Goal: Task Accomplishment & Management: Manage account settings

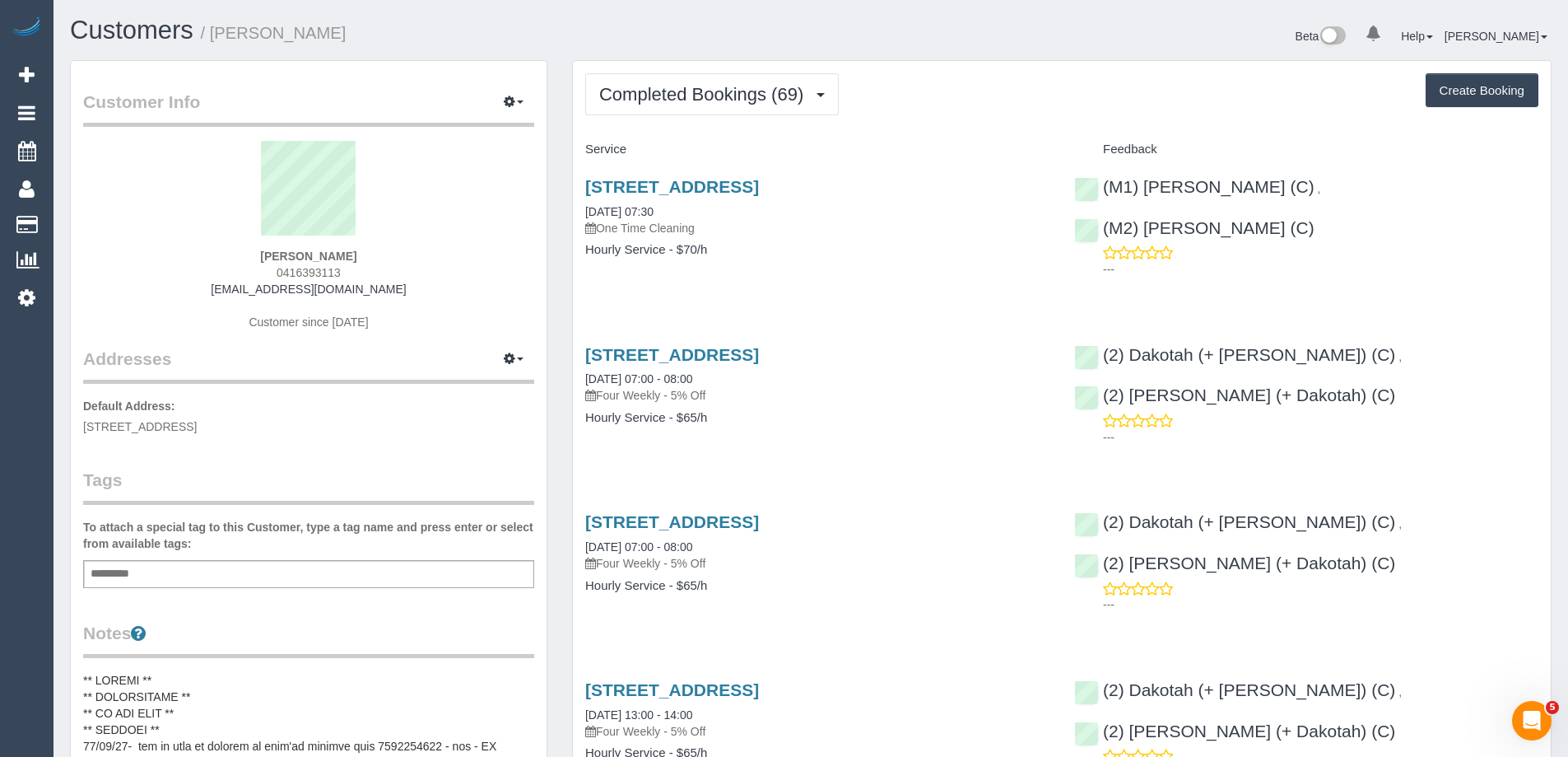
scroll to position [4464, 1568]
click at [759, 179] on link "19 Oak Street, Hawthorn, VIC 3122" at bounding box center [672, 186] width 174 height 19
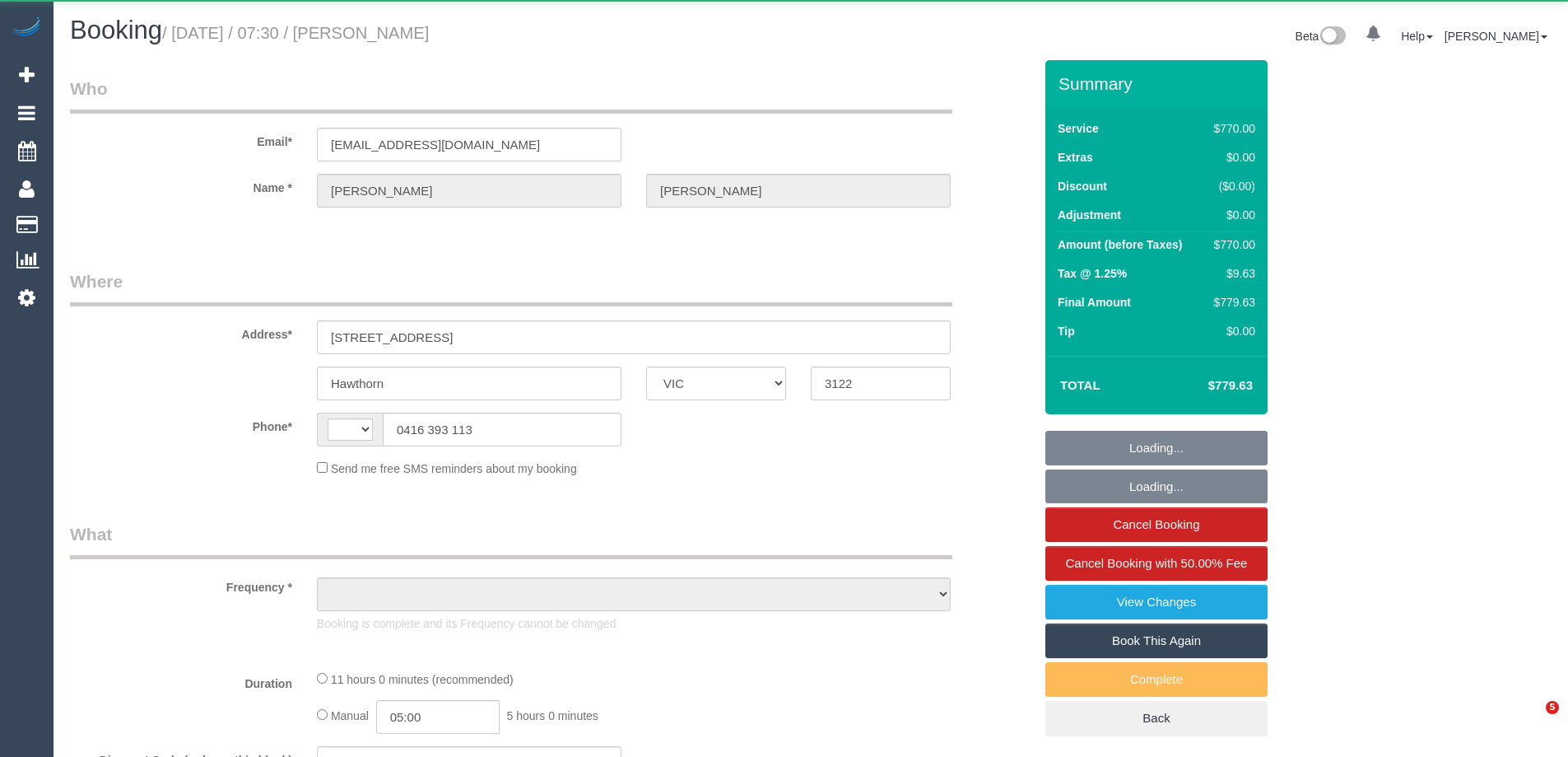
select select "VIC"
select select "string:AU"
select select "object:354"
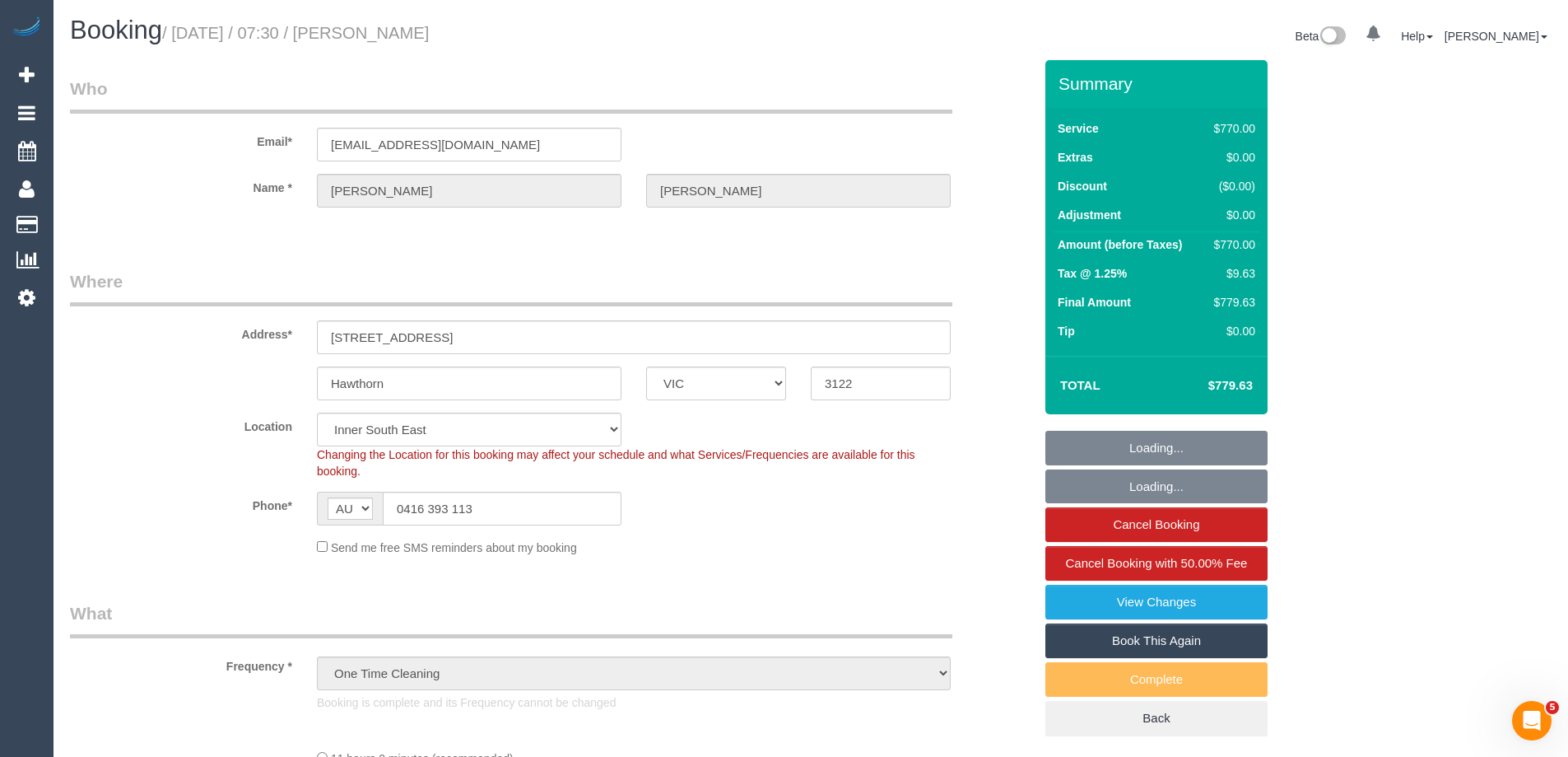
select select "660"
select select "object:788"
select select "string:stripe-pm_1OA9bE2GScqysDRV9SMz1VR2"
select select "number:28"
select select "number:14"
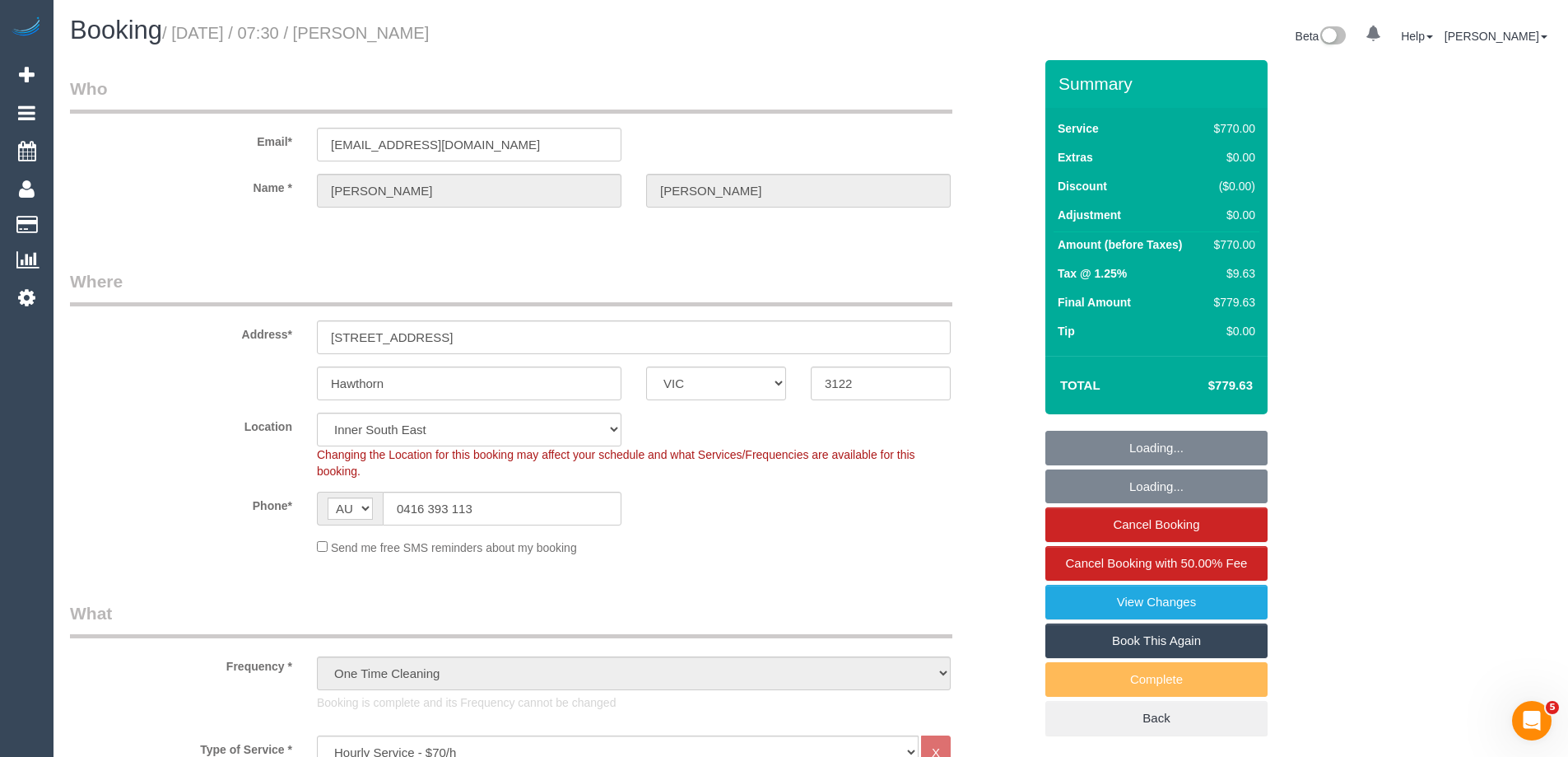
select select "number:20"
select select "number:36"
select select "number:11"
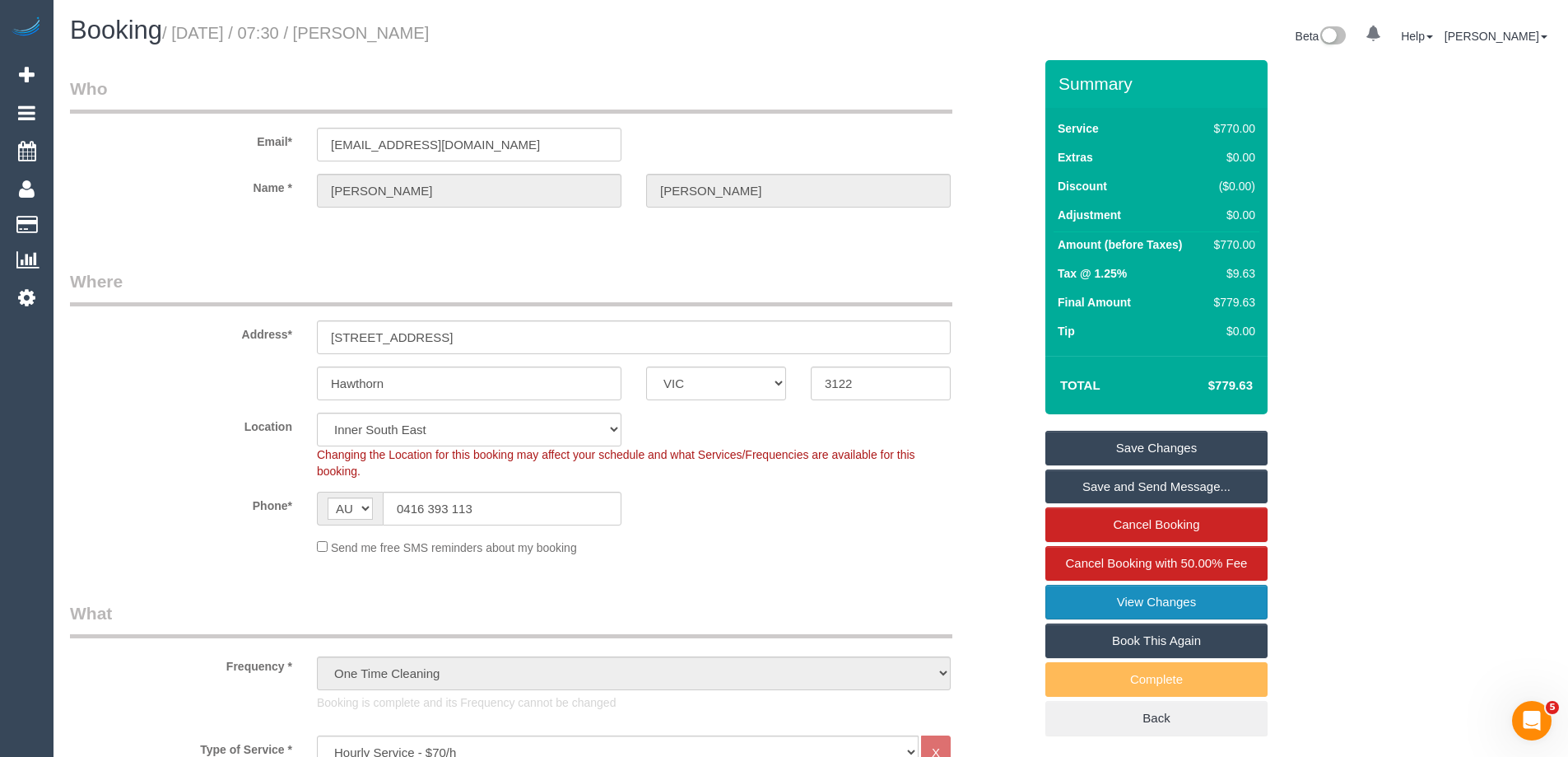
click at [1145, 589] on link "View Changes" at bounding box center [1156, 602] width 222 height 35
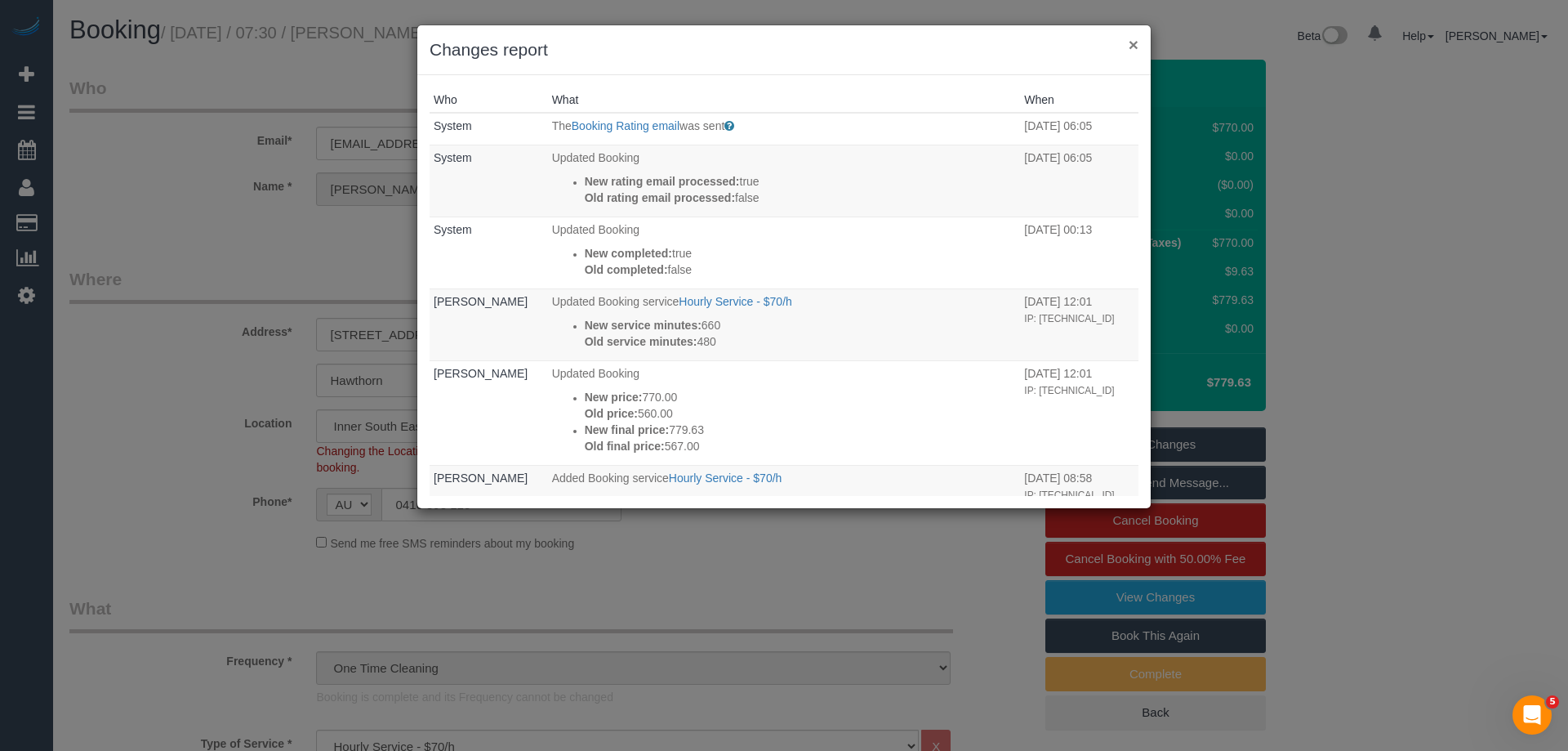
click at [1138, 47] on button "×" at bounding box center [1133, 44] width 10 height 17
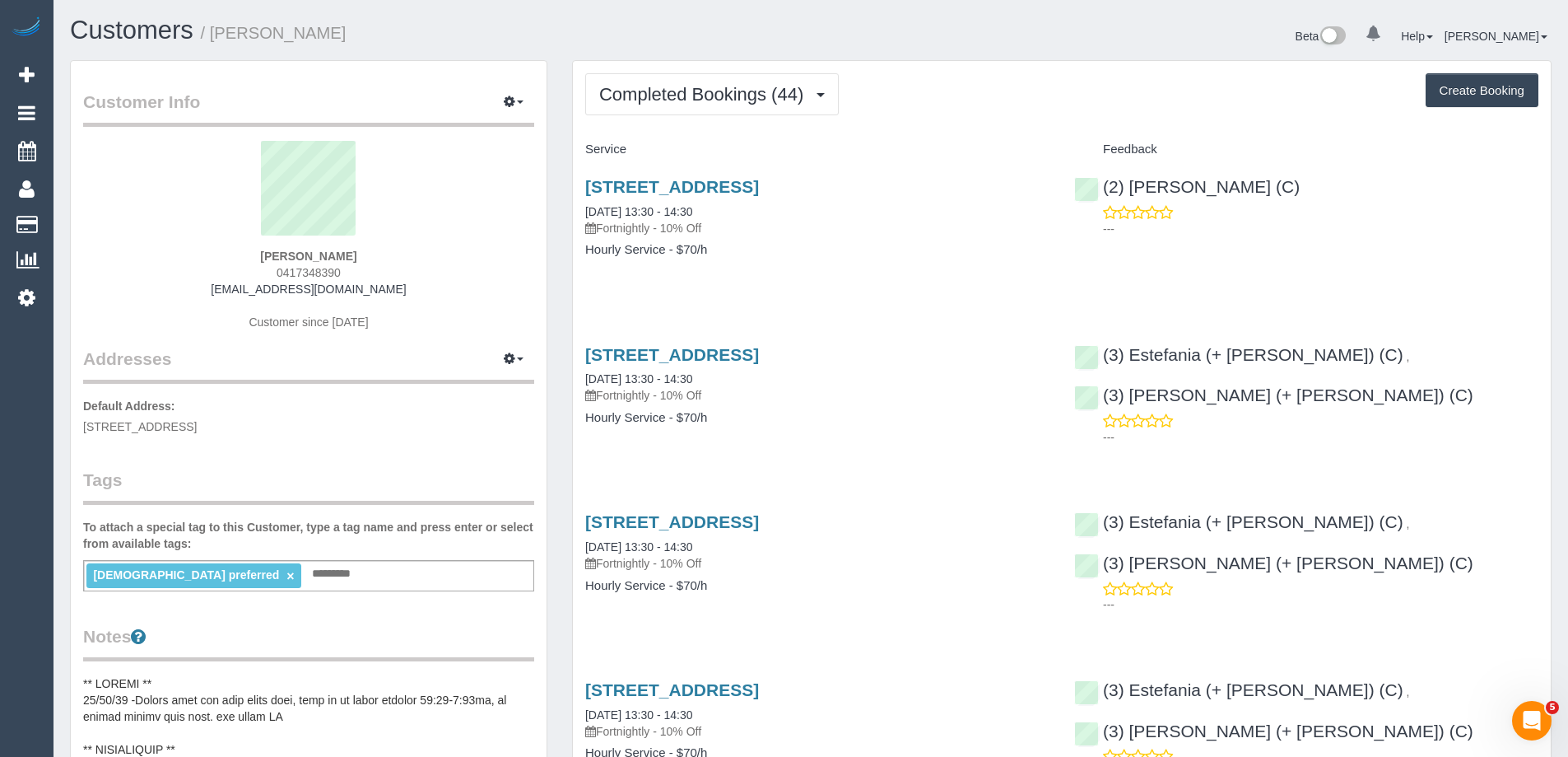
click at [375, 579] on div "Female preferred × Add a tag" at bounding box center [308, 576] width 451 height 31
type input "**********"
drag, startPoint x: 373, startPoint y: 36, endPoint x: 218, endPoint y: 33, distance: 155.0
click at [218, 33] on h1 "Customers / Martha Roumanis" at bounding box center [434, 30] width 728 height 28
copy small "Martha Roumanis"
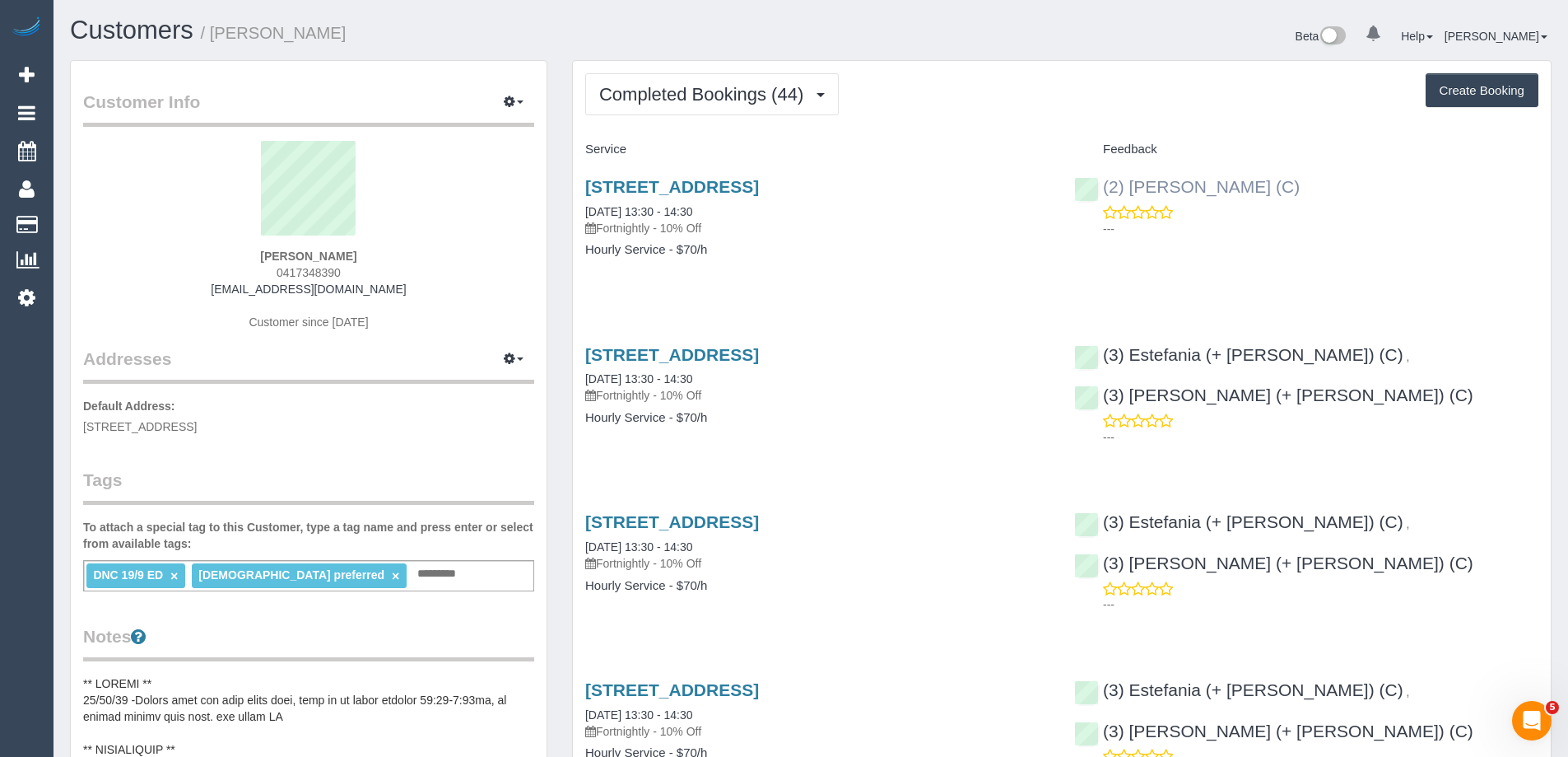
click at [1084, 195] on div "(2) Nadine Young (C) ---" at bounding box center [1306, 203] width 489 height 81
copy link "(2) [PERSON_NAME] (C)"
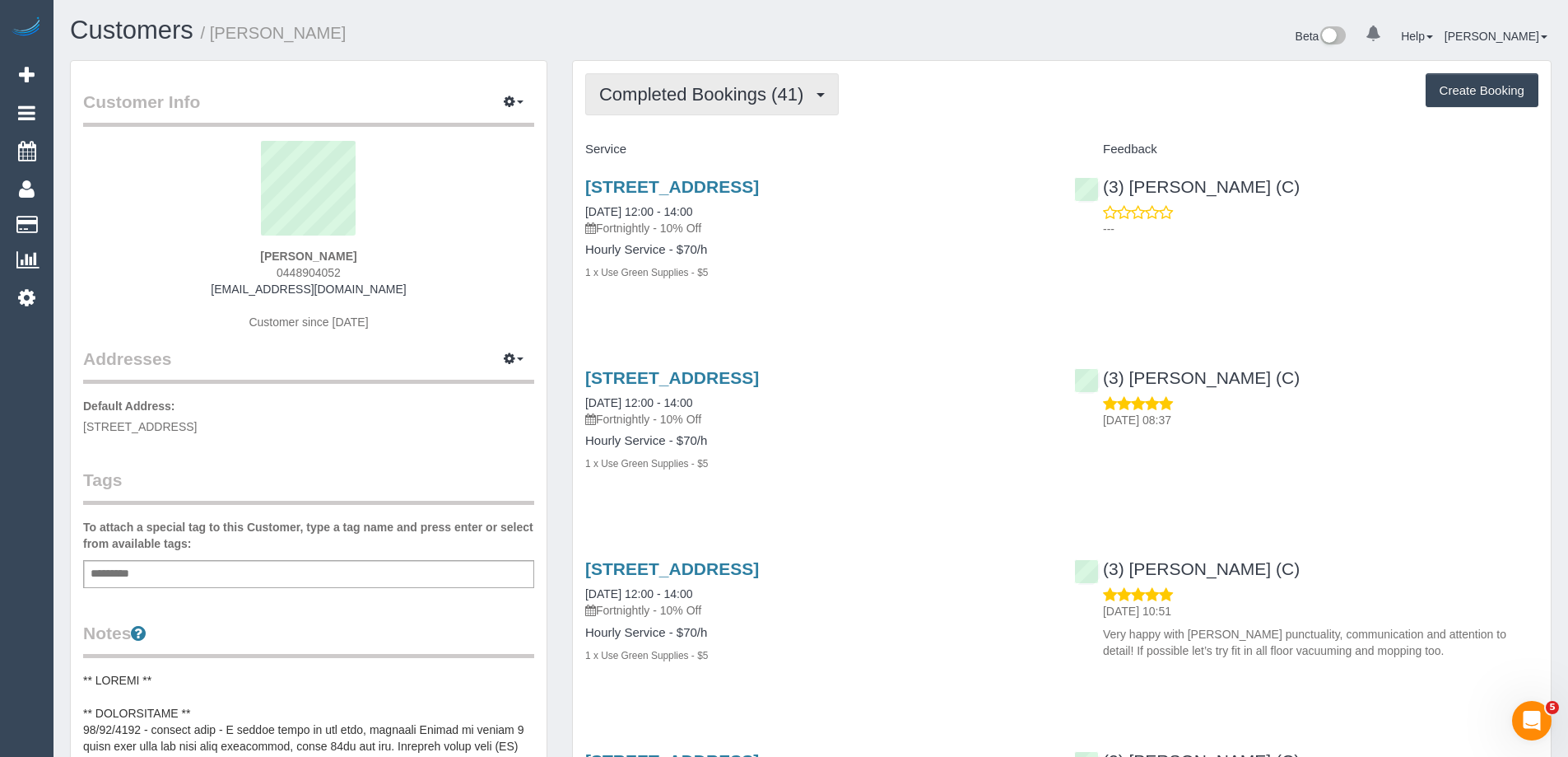
click at [681, 114] on button "Completed Bookings (41)" at bounding box center [712, 94] width 253 height 42
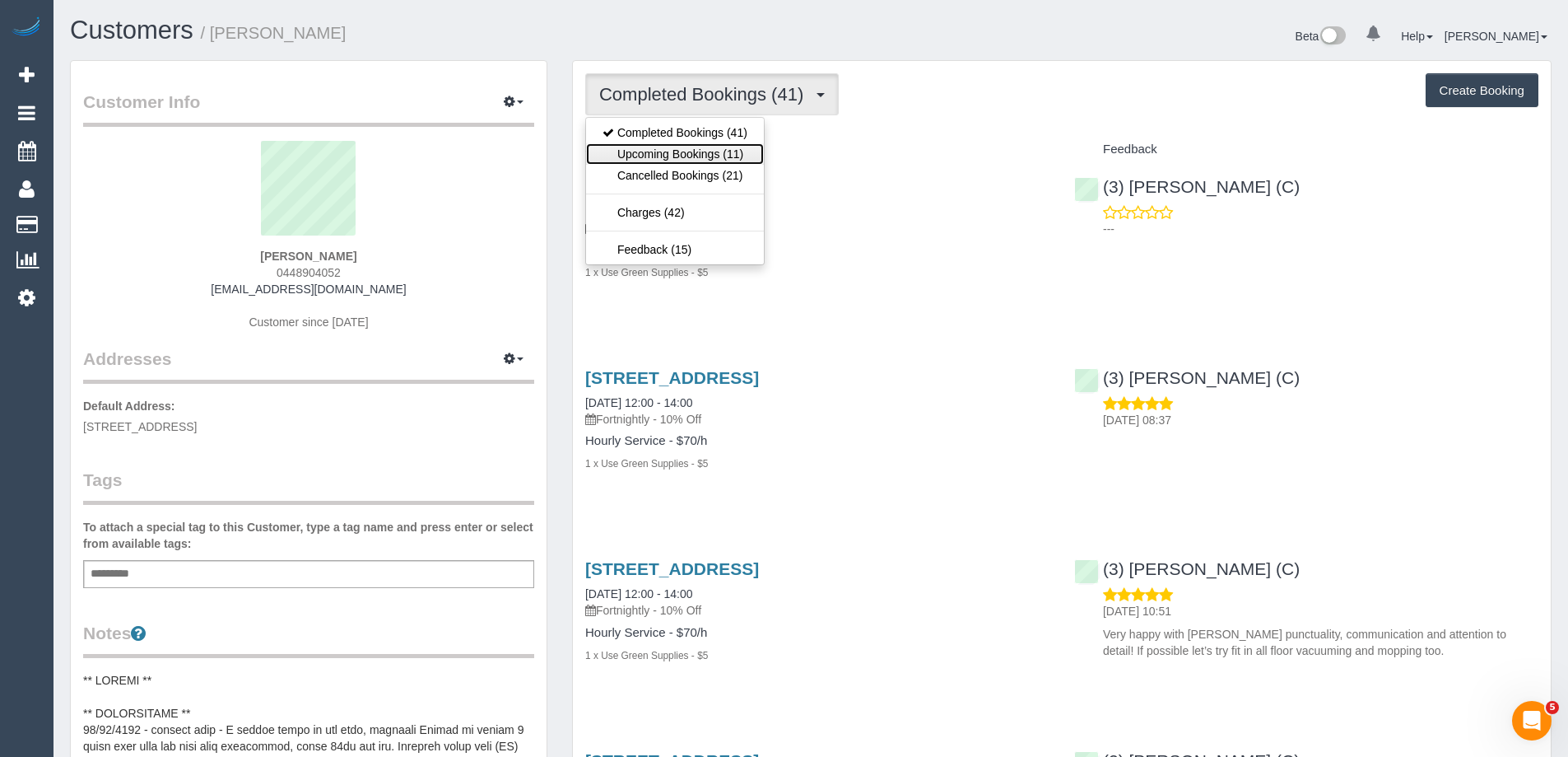
click at [683, 150] on link "Upcoming Bookings (11)" at bounding box center [674, 153] width 178 height 21
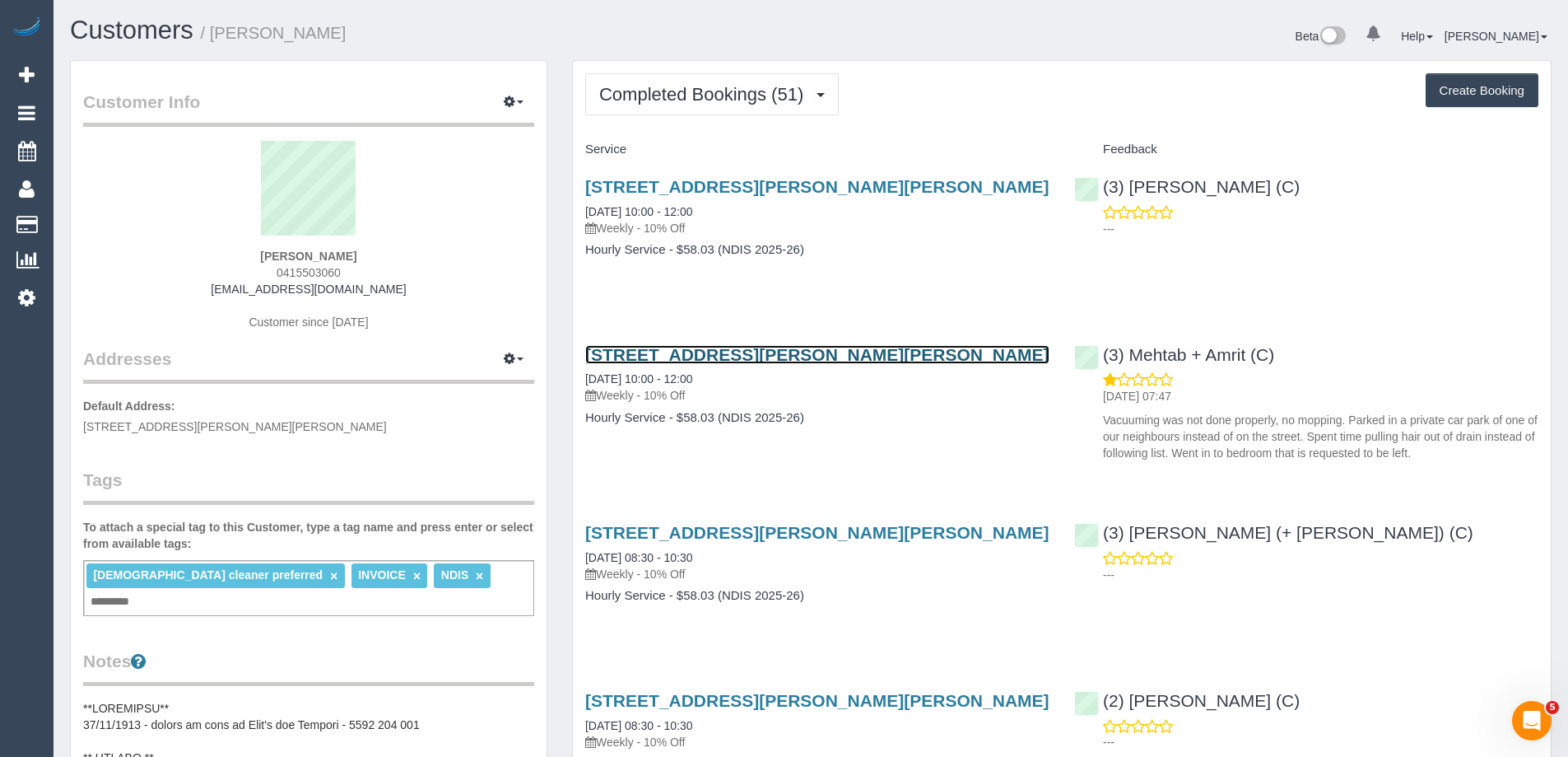
click at [724, 353] on link "Unit 1 469-471 Gilbert Rd, Preston, VIC 3072" at bounding box center [818, 354] width 464 height 19
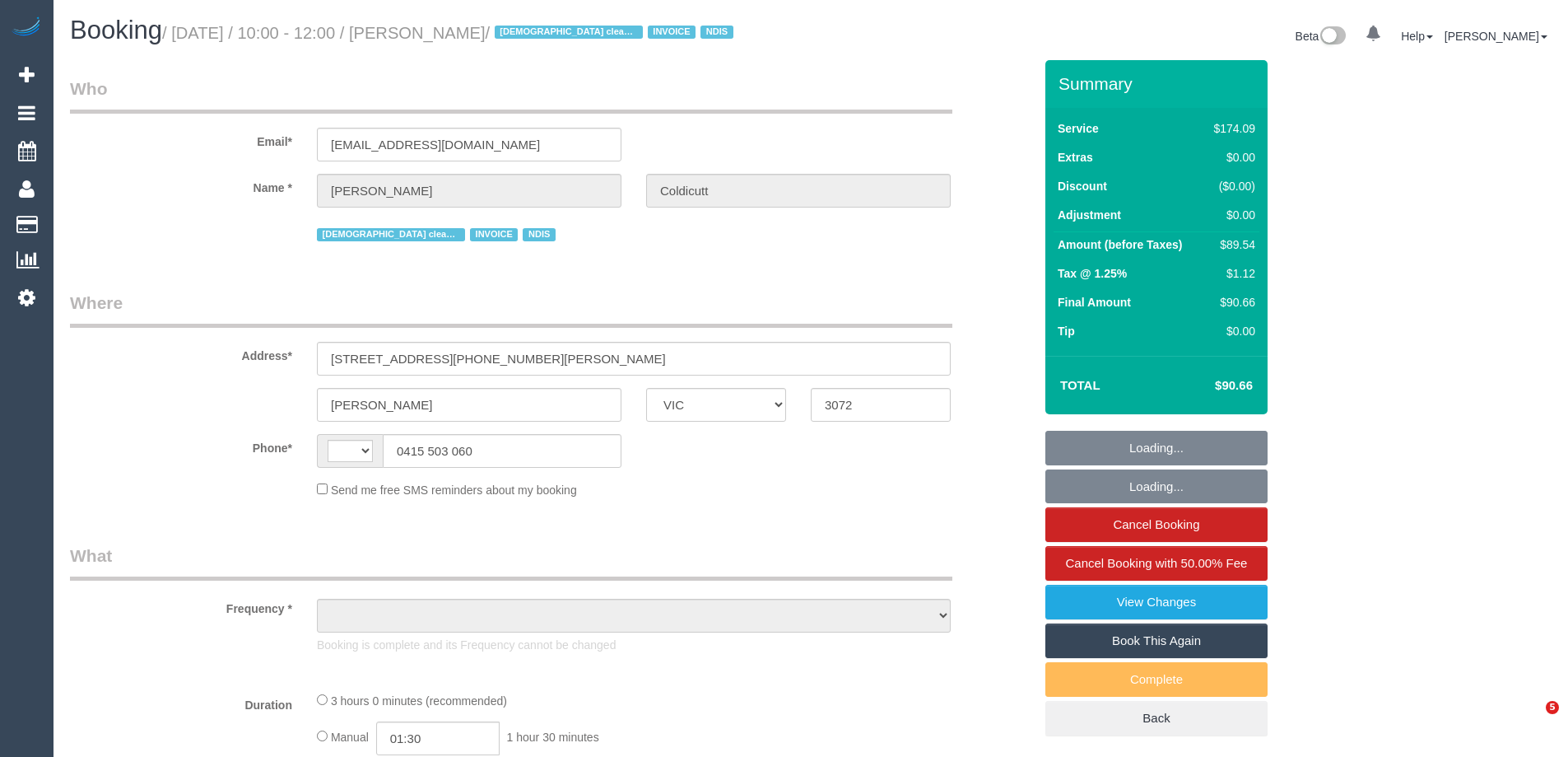
select select "VIC"
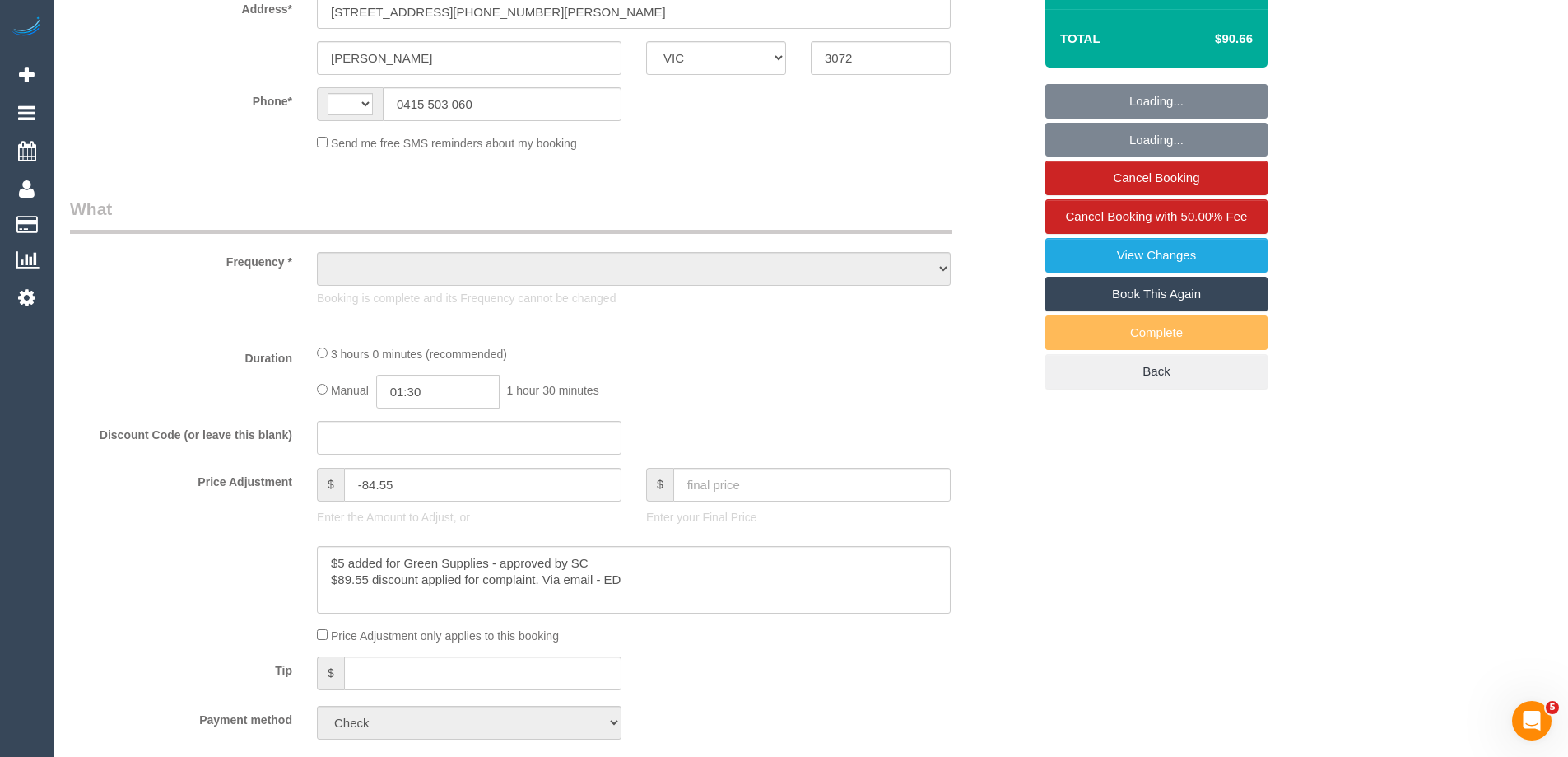
select select "180"
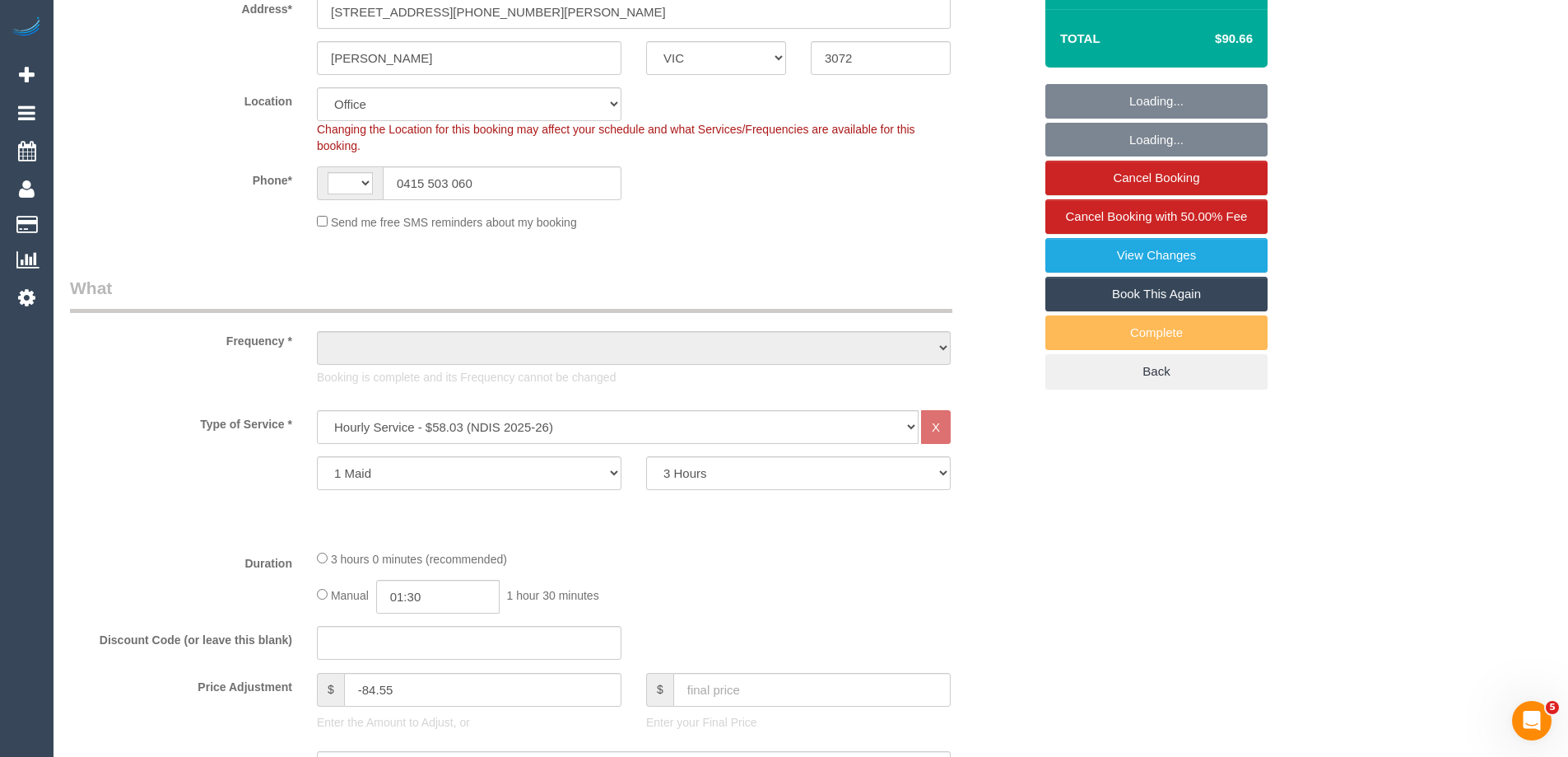
scroll to position [577, 0]
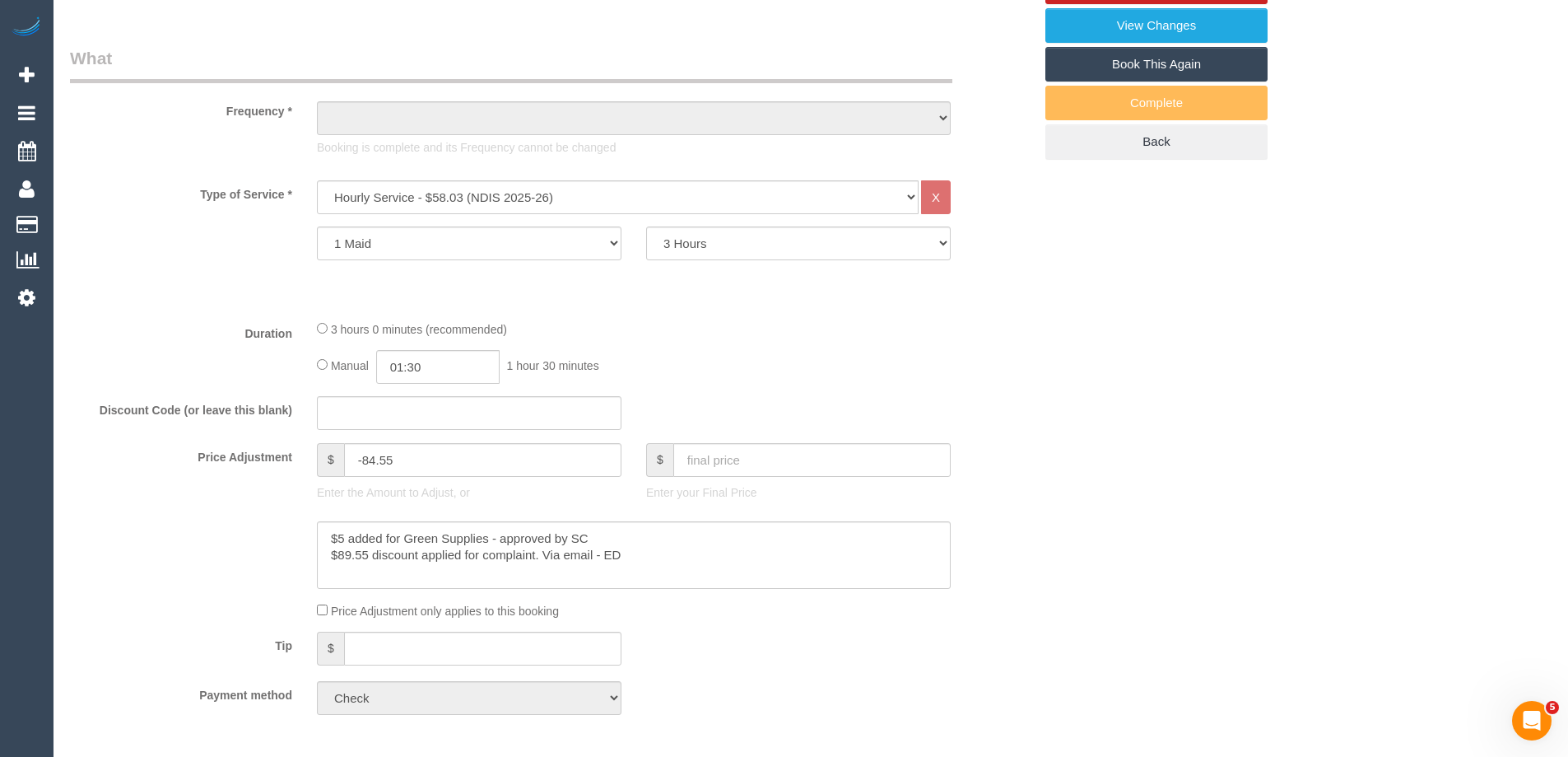
select select "string:AU"
select select "object:1915"
select select "number:28"
select select "number:16"
select select "number:19"
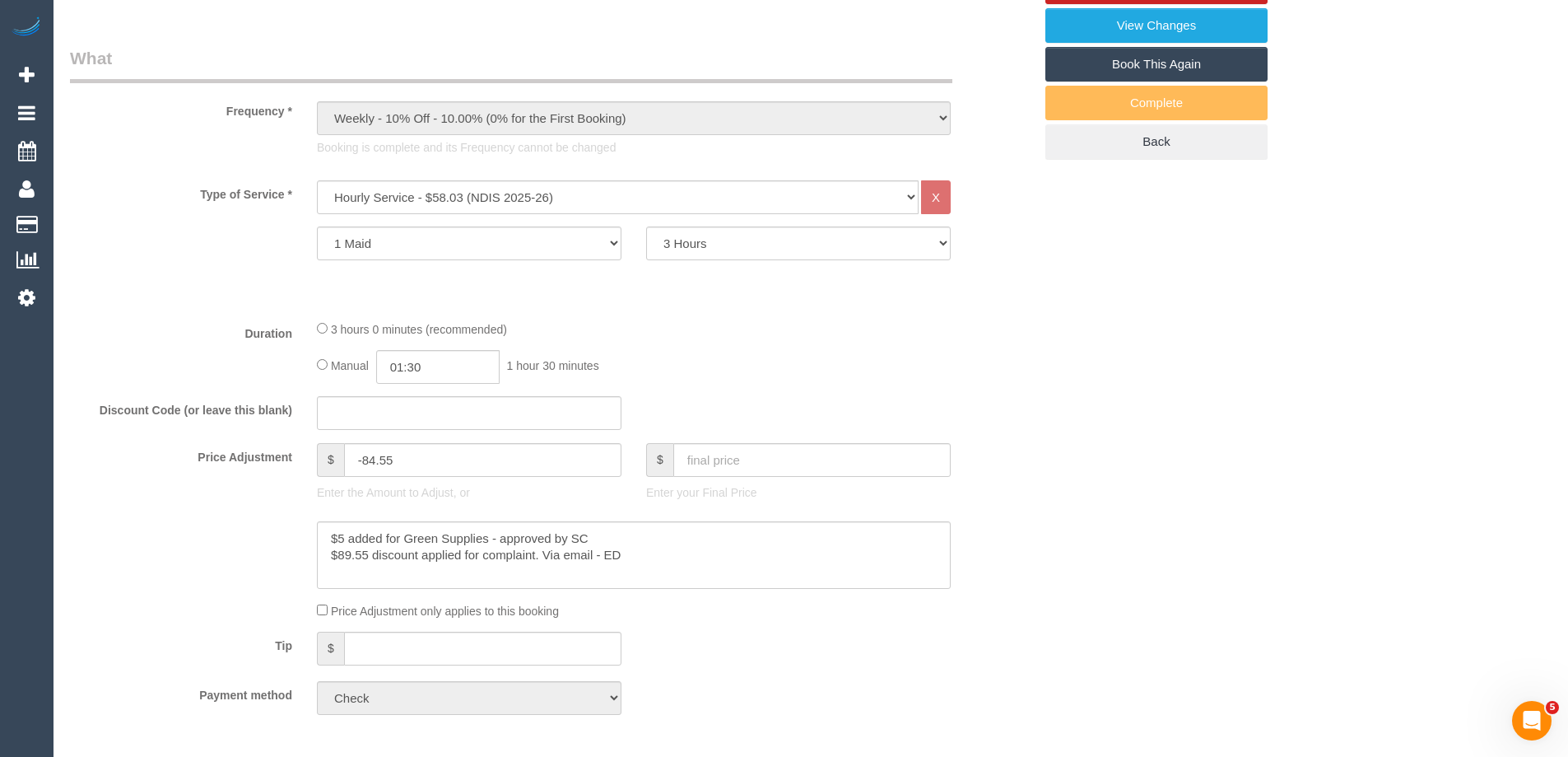
select select "number:36"
select select "number:34"
select select "number:11"
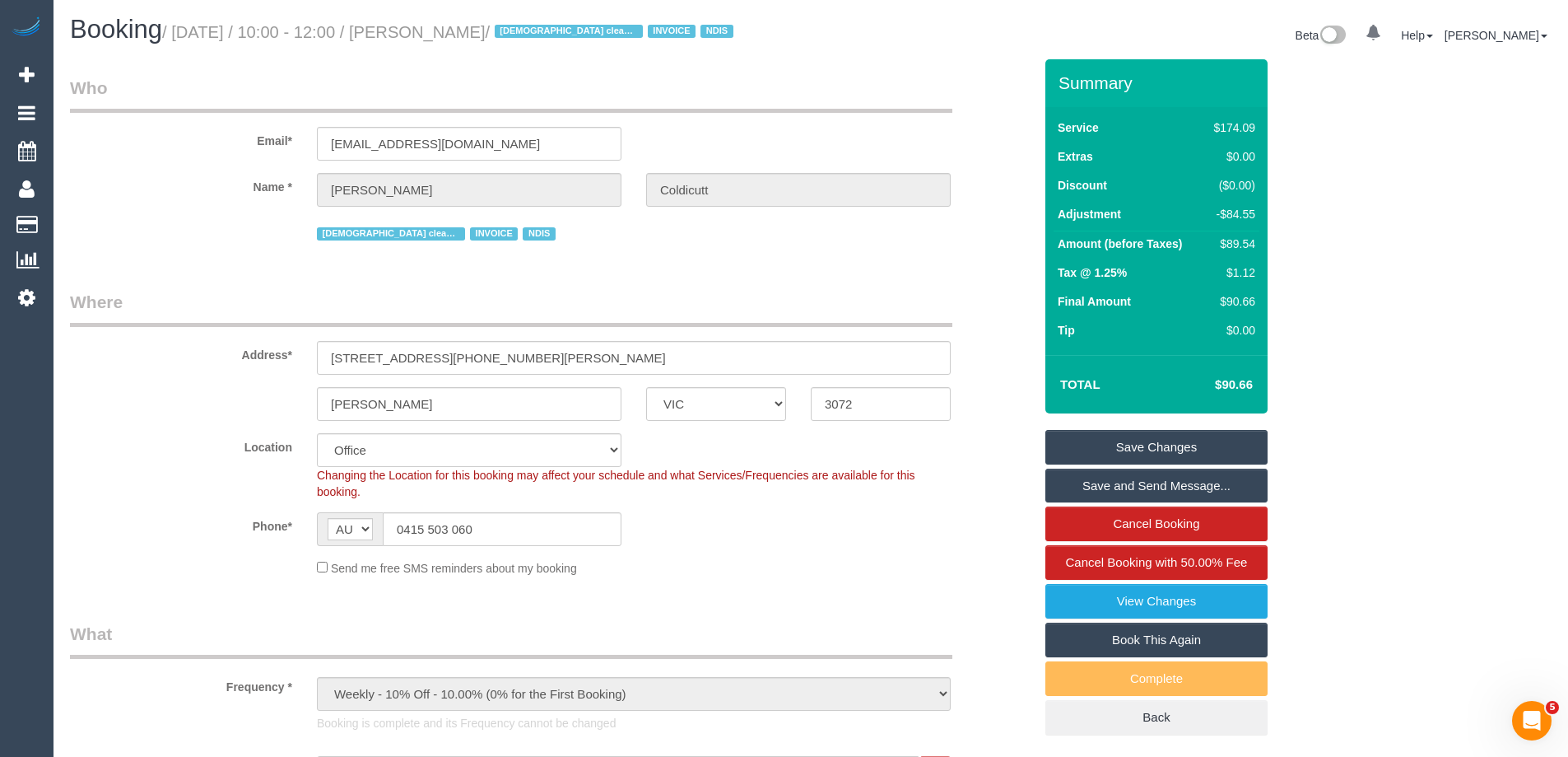
scroll to position [0, 0]
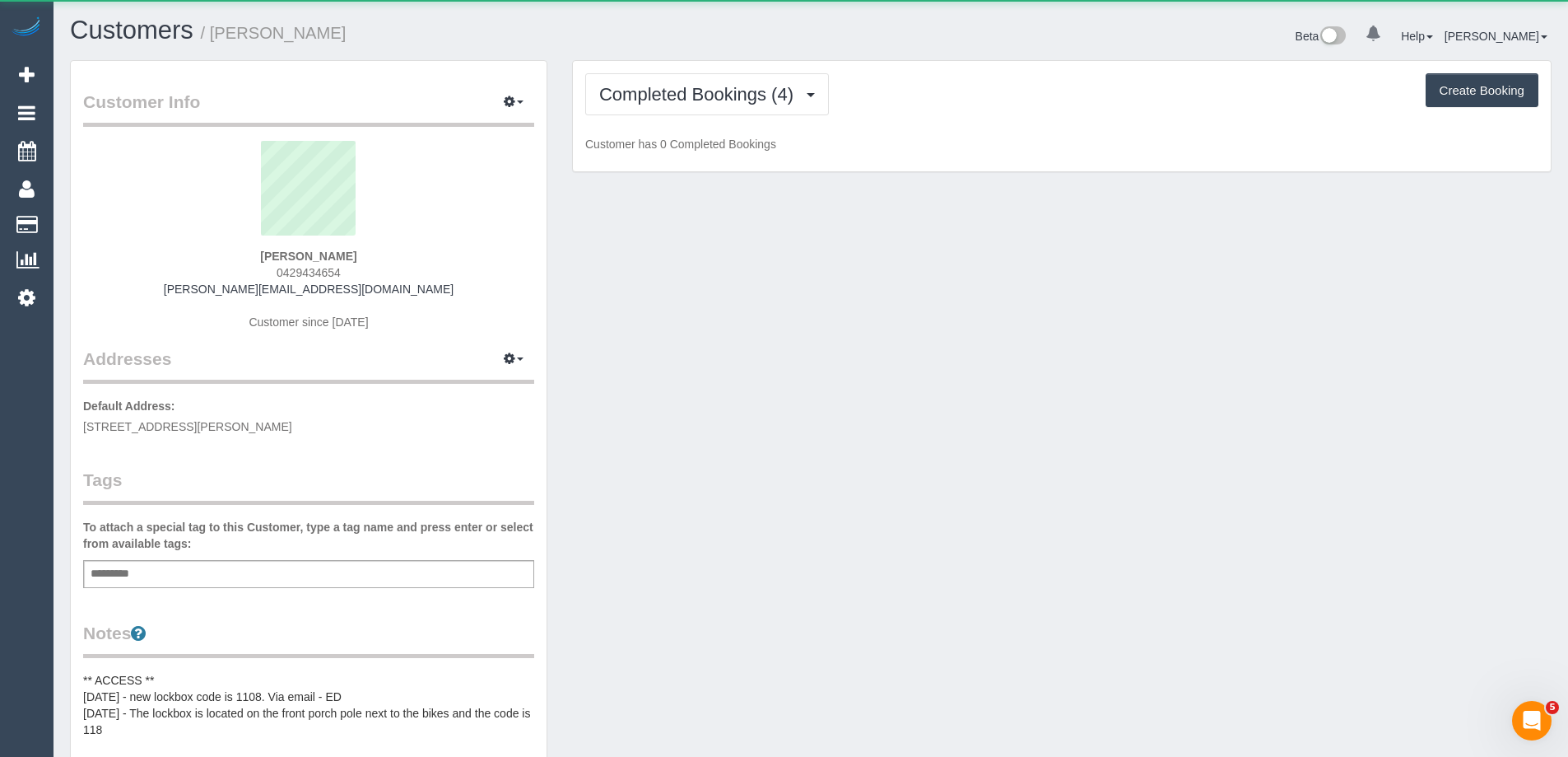
scroll to position [1386, 1568]
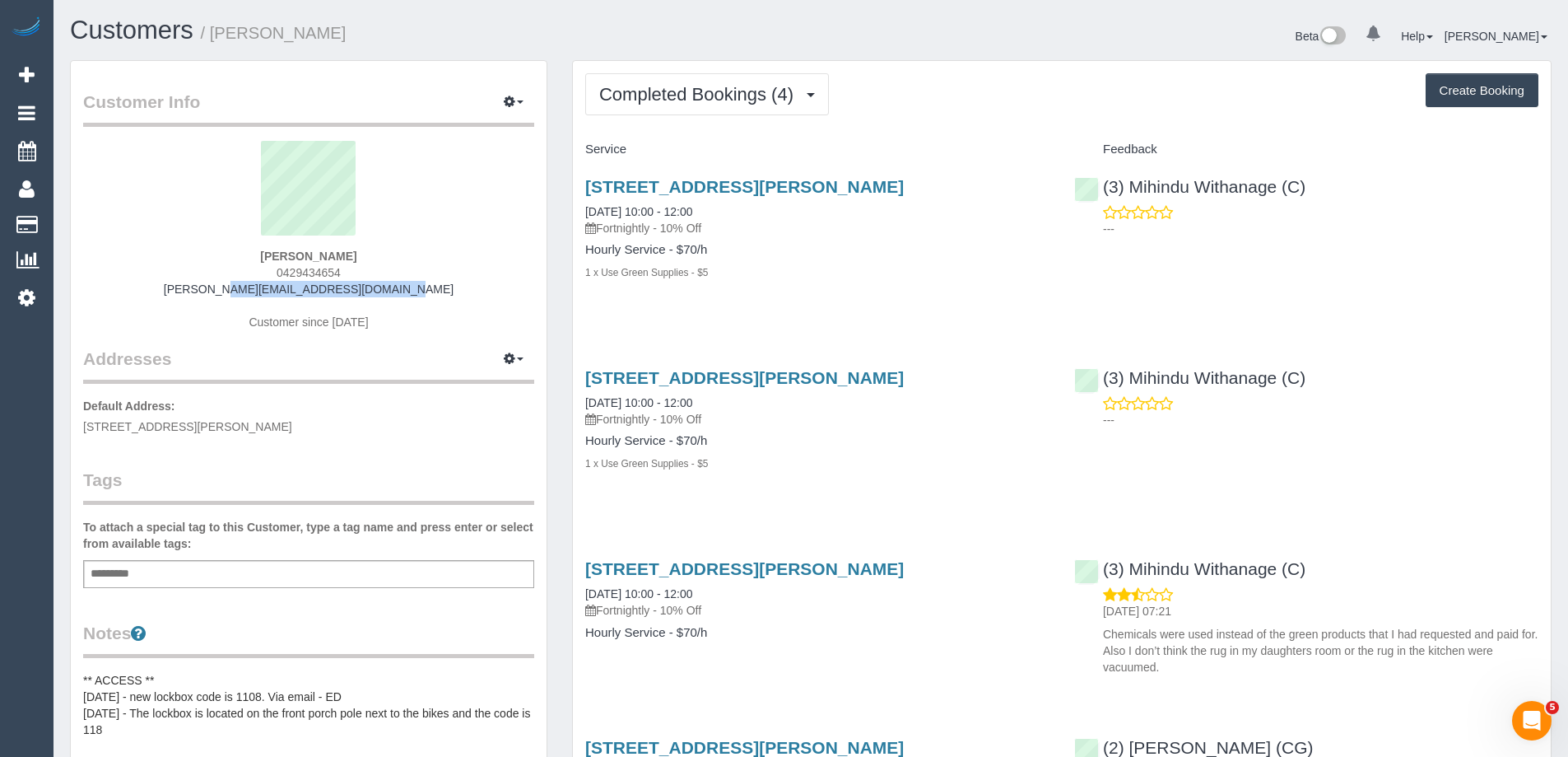
drag, startPoint x: 412, startPoint y: 290, endPoint x: 223, endPoint y: 288, distance: 189.0
click at [223, 288] on div "[PERSON_NAME] 0429434654 [PERSON_NAME][EMAIL_ADDRESS][DOMAIN_NAME] Customer sin…" at bounding box center [308, 244] width 451 height 206
copy link "[PERSON_NAME][EMAIL_ADDRESS][DOMAIN_NAME]"
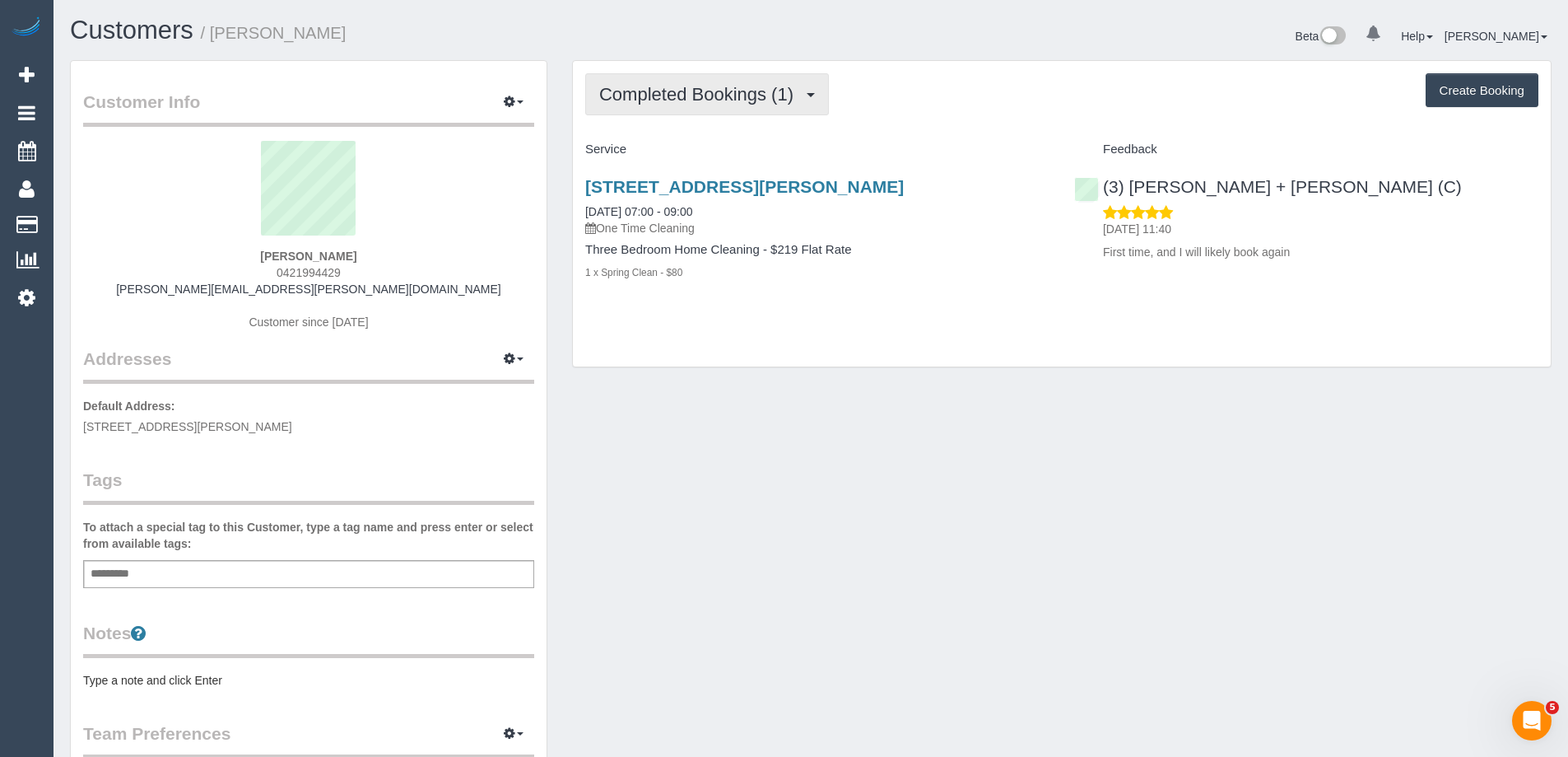
click at [663, 97] on span "Completed Bookings (1)" at bounding box center [700, 94] width 202 height 21
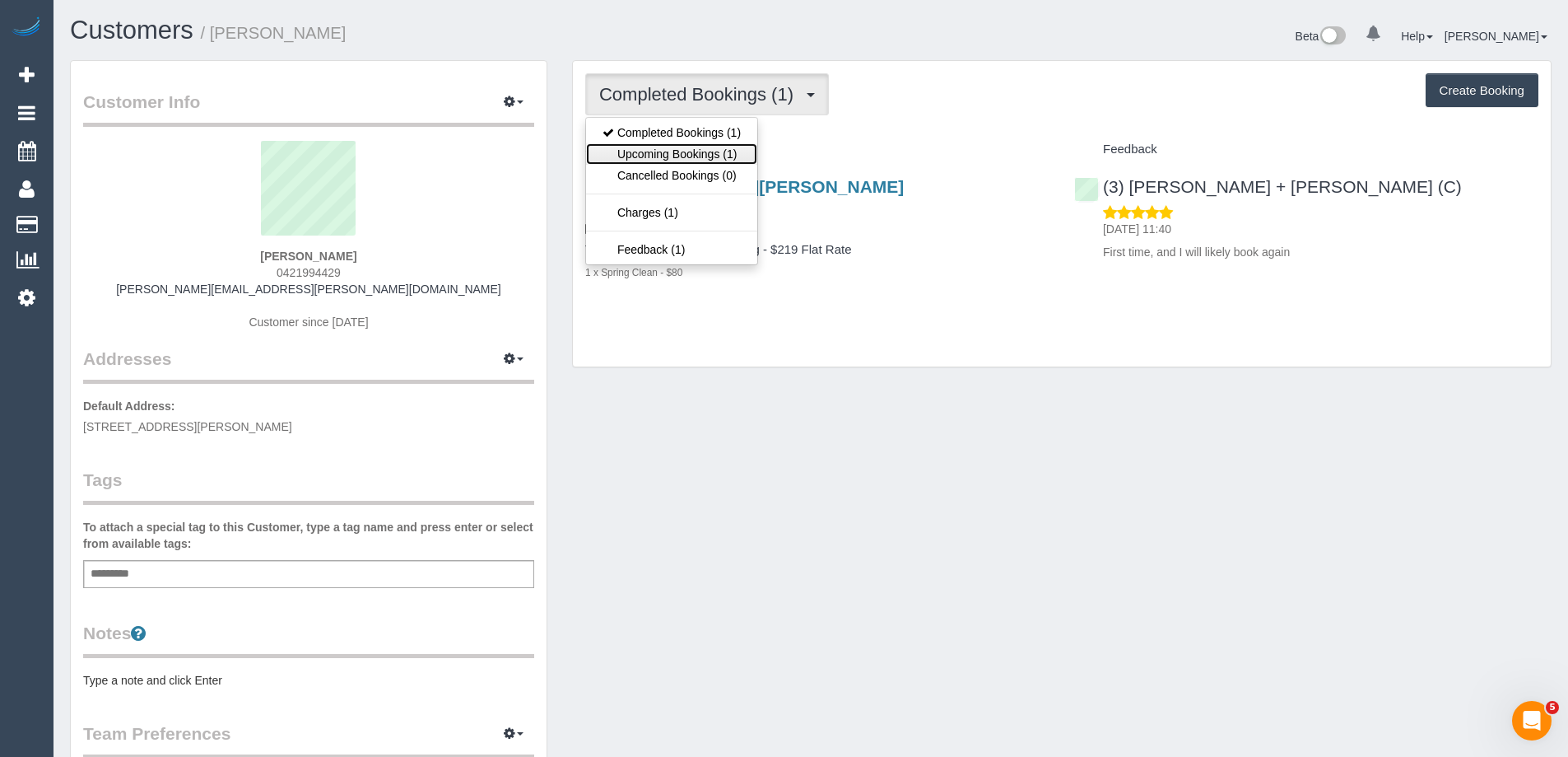
click at [672, 150] on link "Upcoming Bookings (1)" at bounding box center [671, 153] width 171 height 21
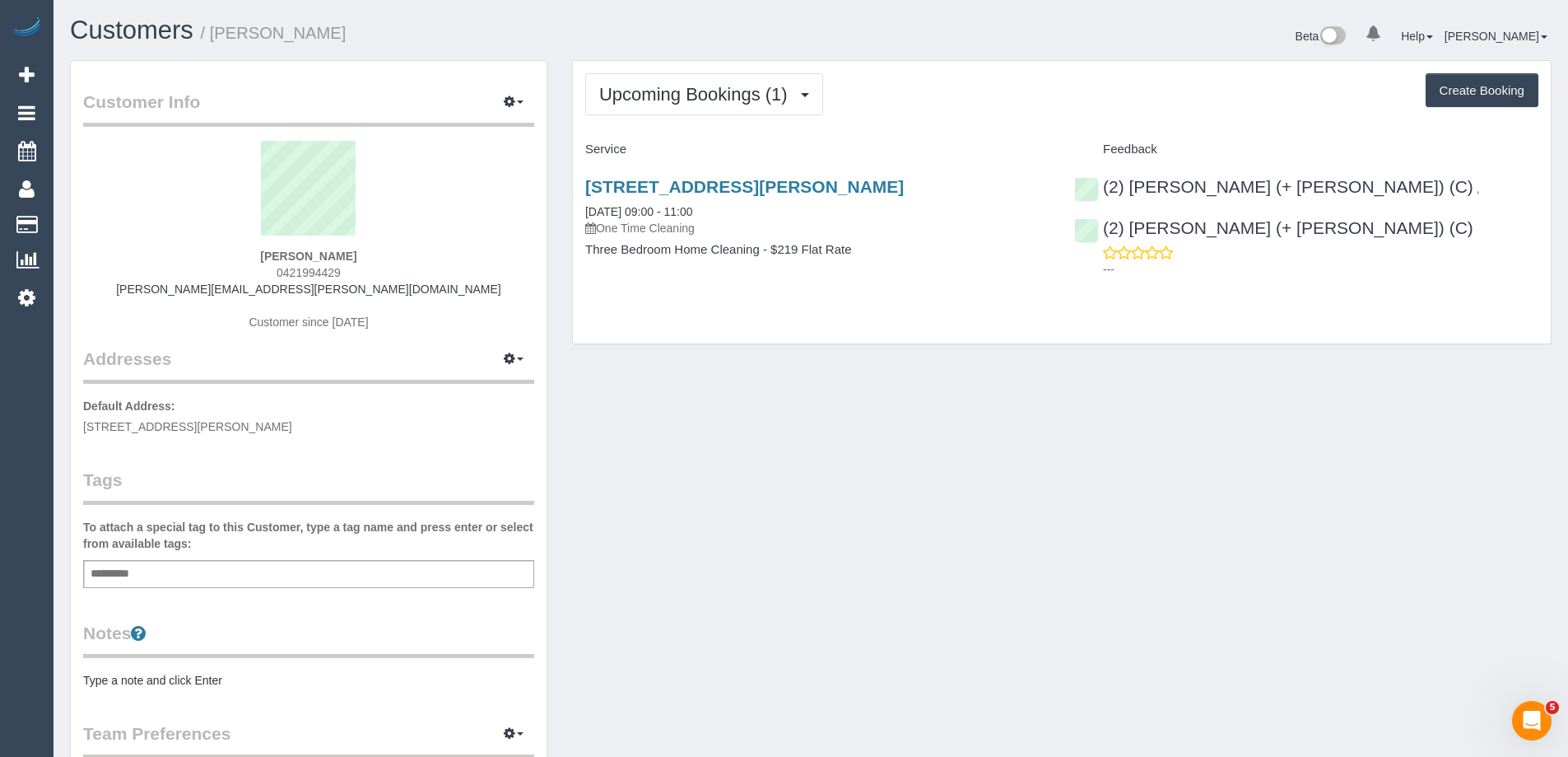
click at [223, 684] on pre "Type a note and click Enter" at bounding box center [308, 680] width 451 height 16
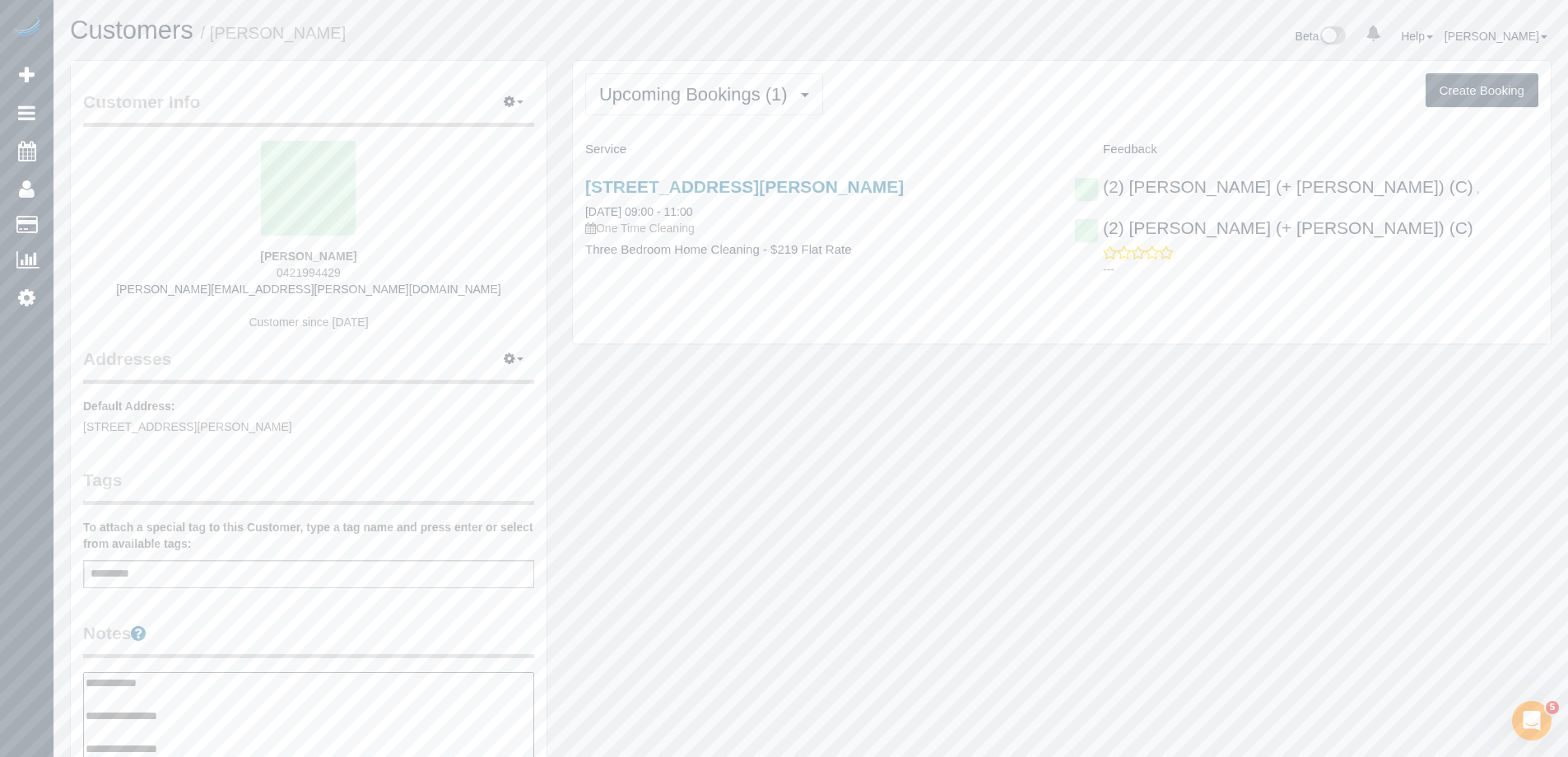
type textarea "**********"
click at [296, 631] on legend "Notes" at bounding box center [308, 639] width 451 height 37
click at [689, 91] on span "Upcoming Bookings (1)" at bounding box center [697, 94] width 197 height 21
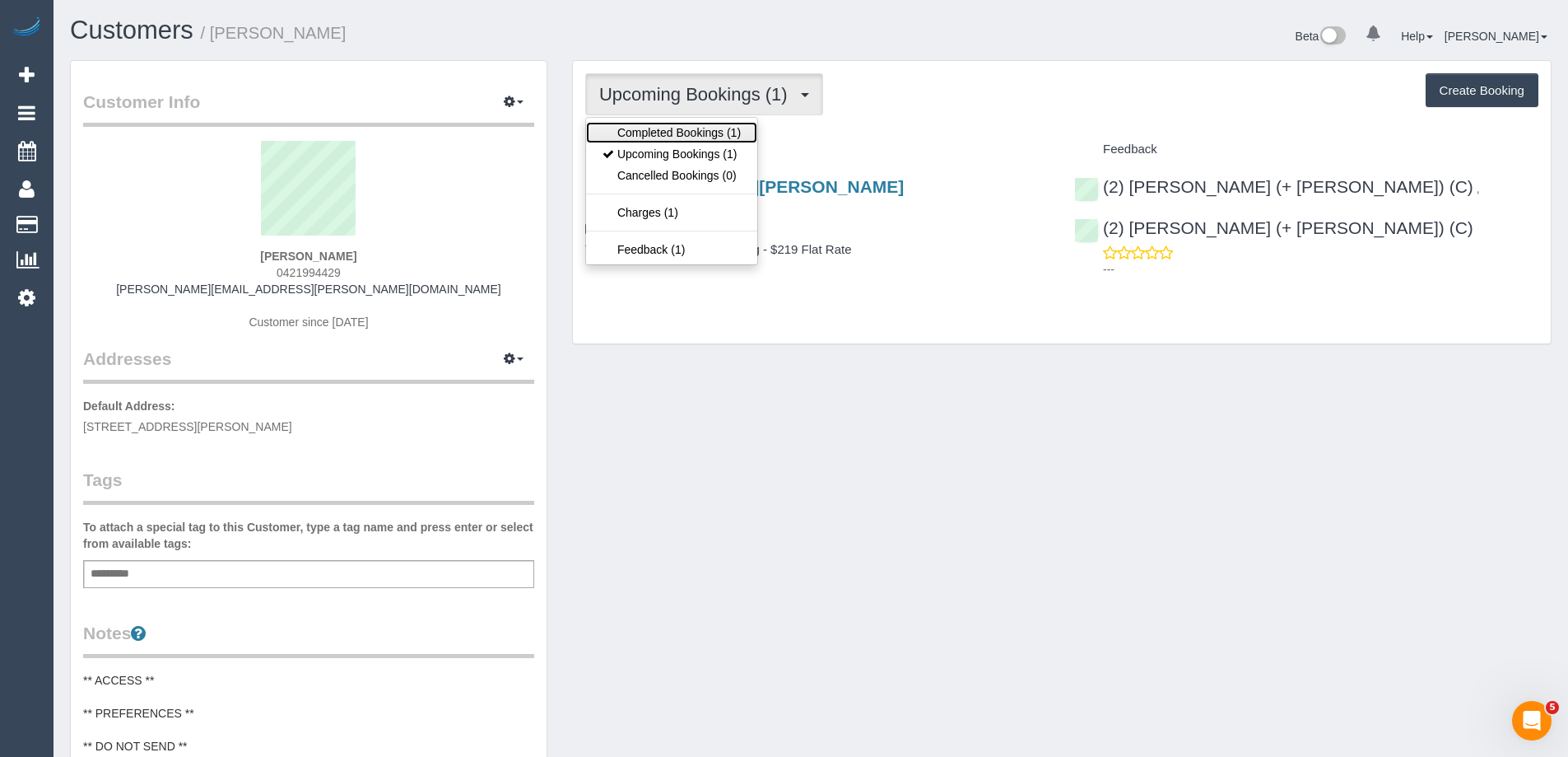
click at [679, 129] on link "Completed Bookings (1)" at bounding box center [671, 132] width 171 height 21
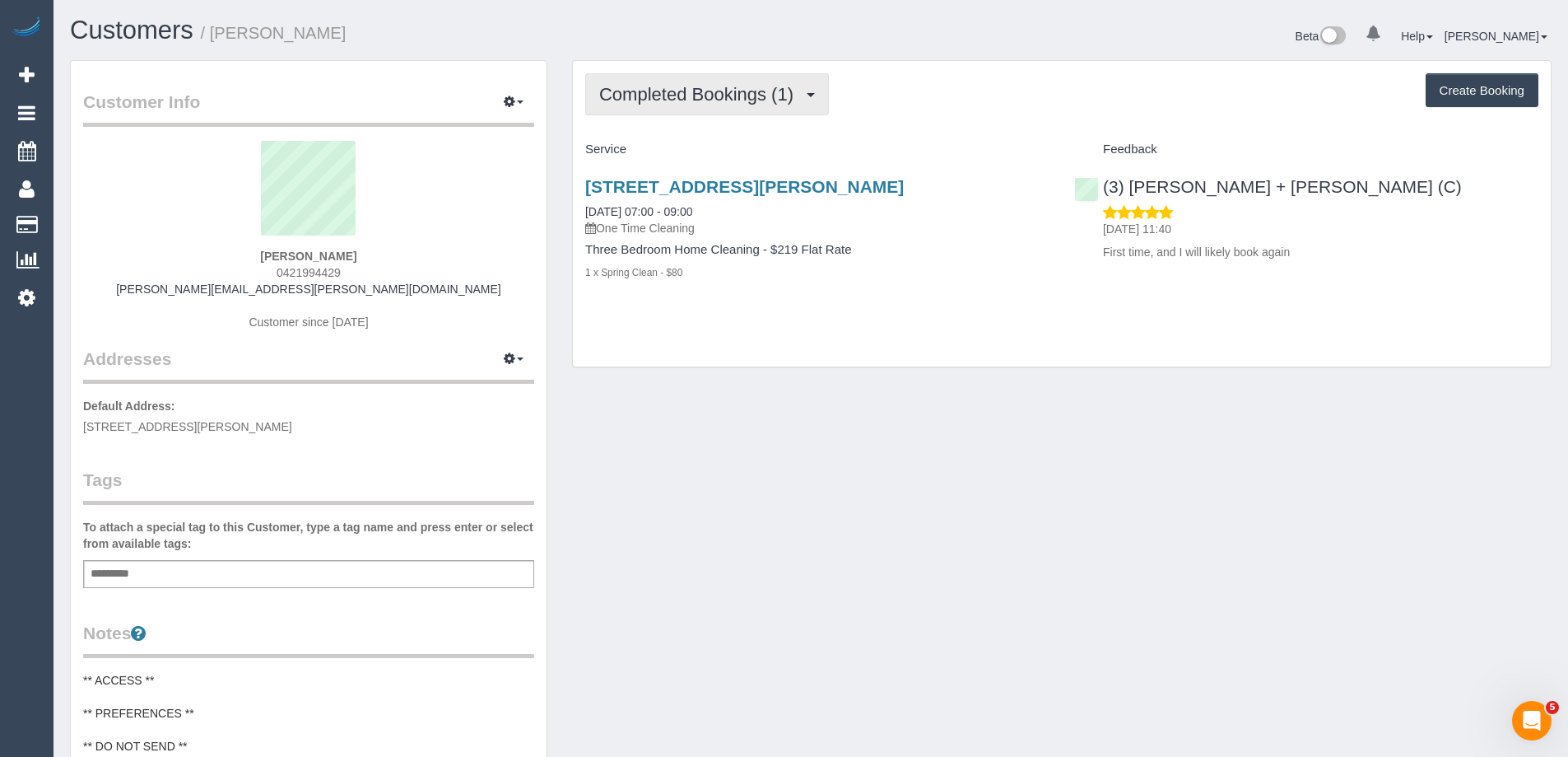
click at [701, 103] on span "Completed Bookings (1)" at bounding box center [700, 94] width 202 height 21
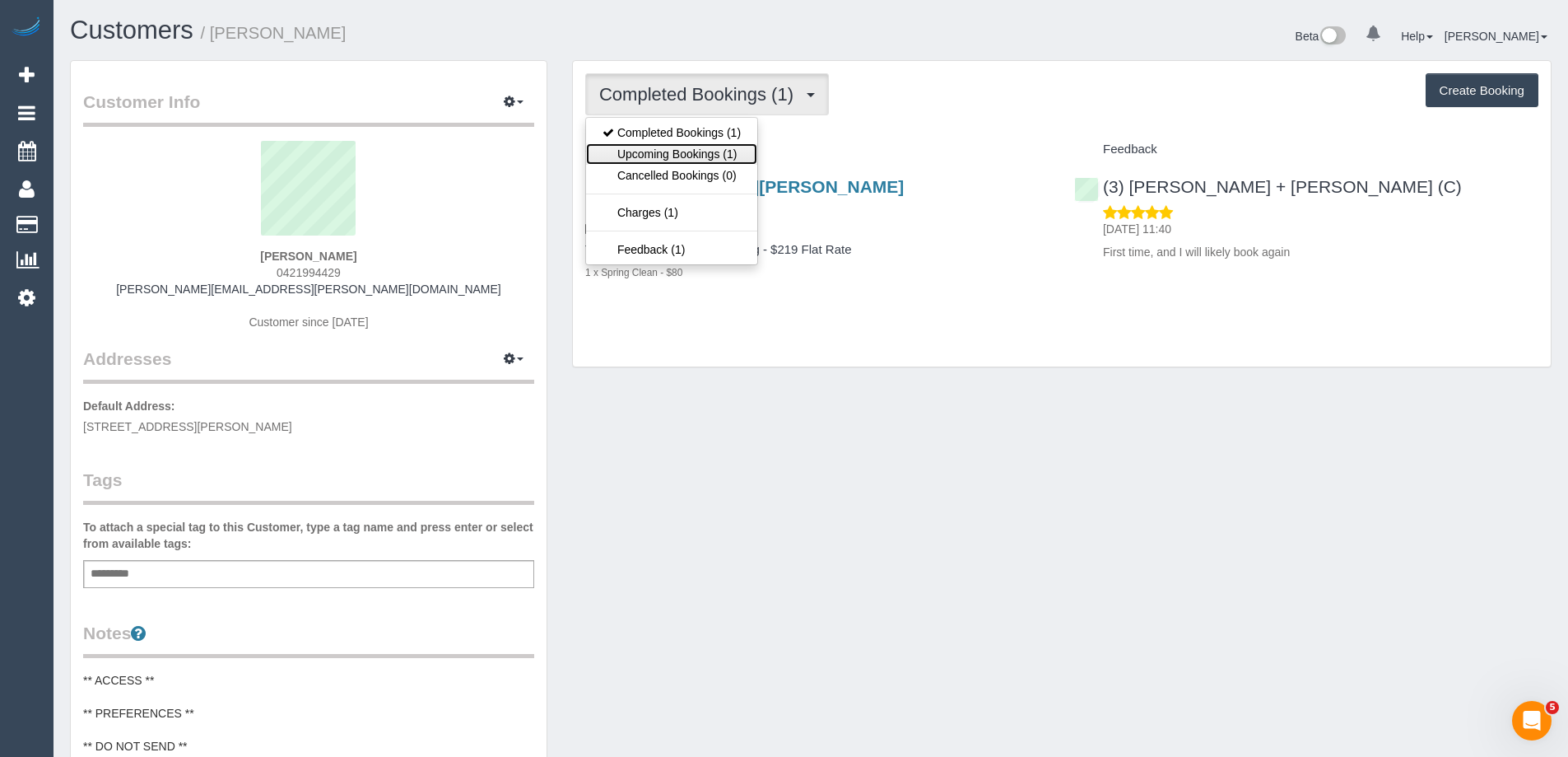
click at [711, 159] on link "Upcoming Bookings (1)" at bounding box center [671, 153] width 171 height 21
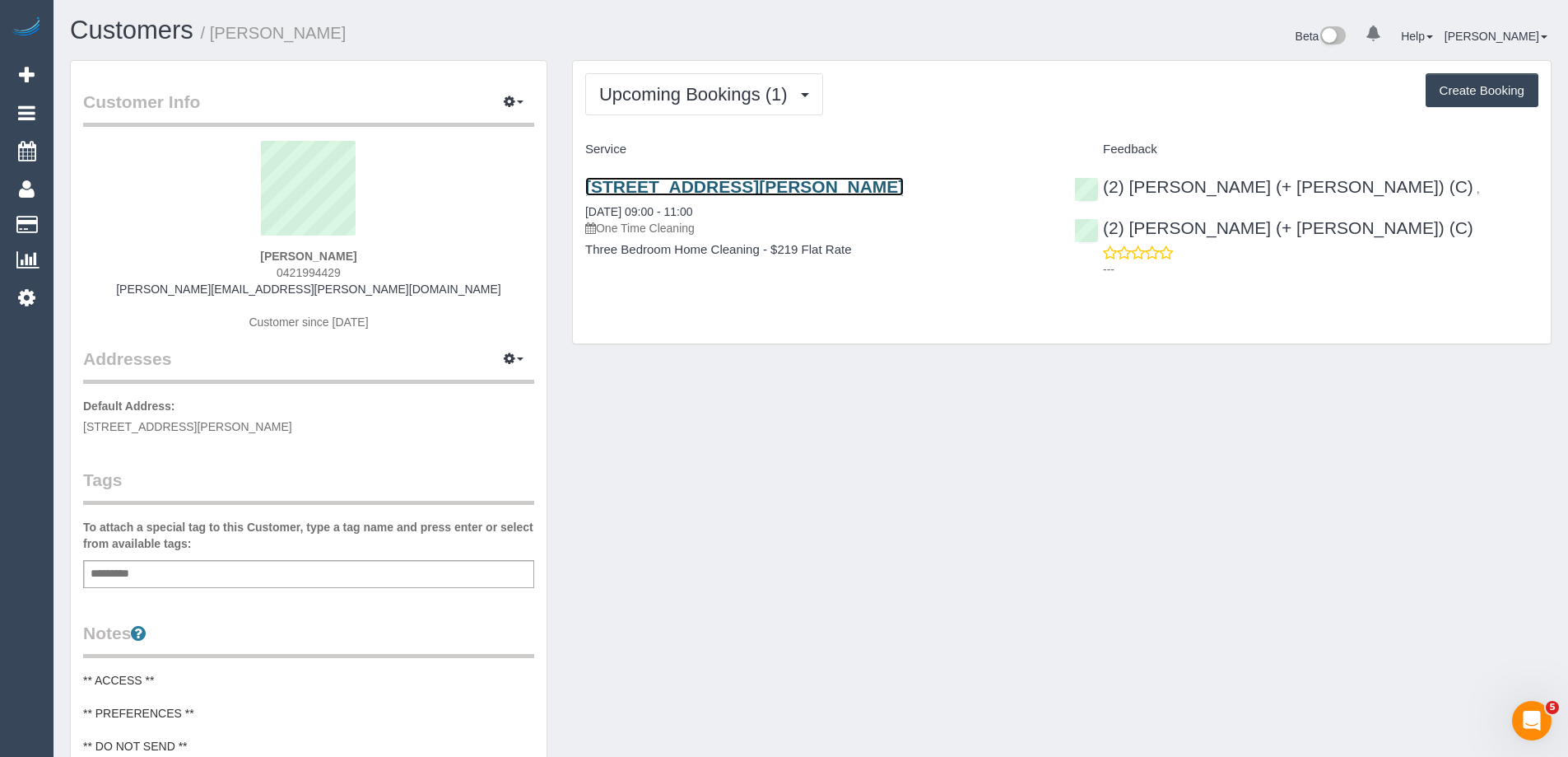
click at [701, 190] on link "62, Albert Street, Brunswick East, VIC 3057" at bounding box center [745, 186] width 319 height 19
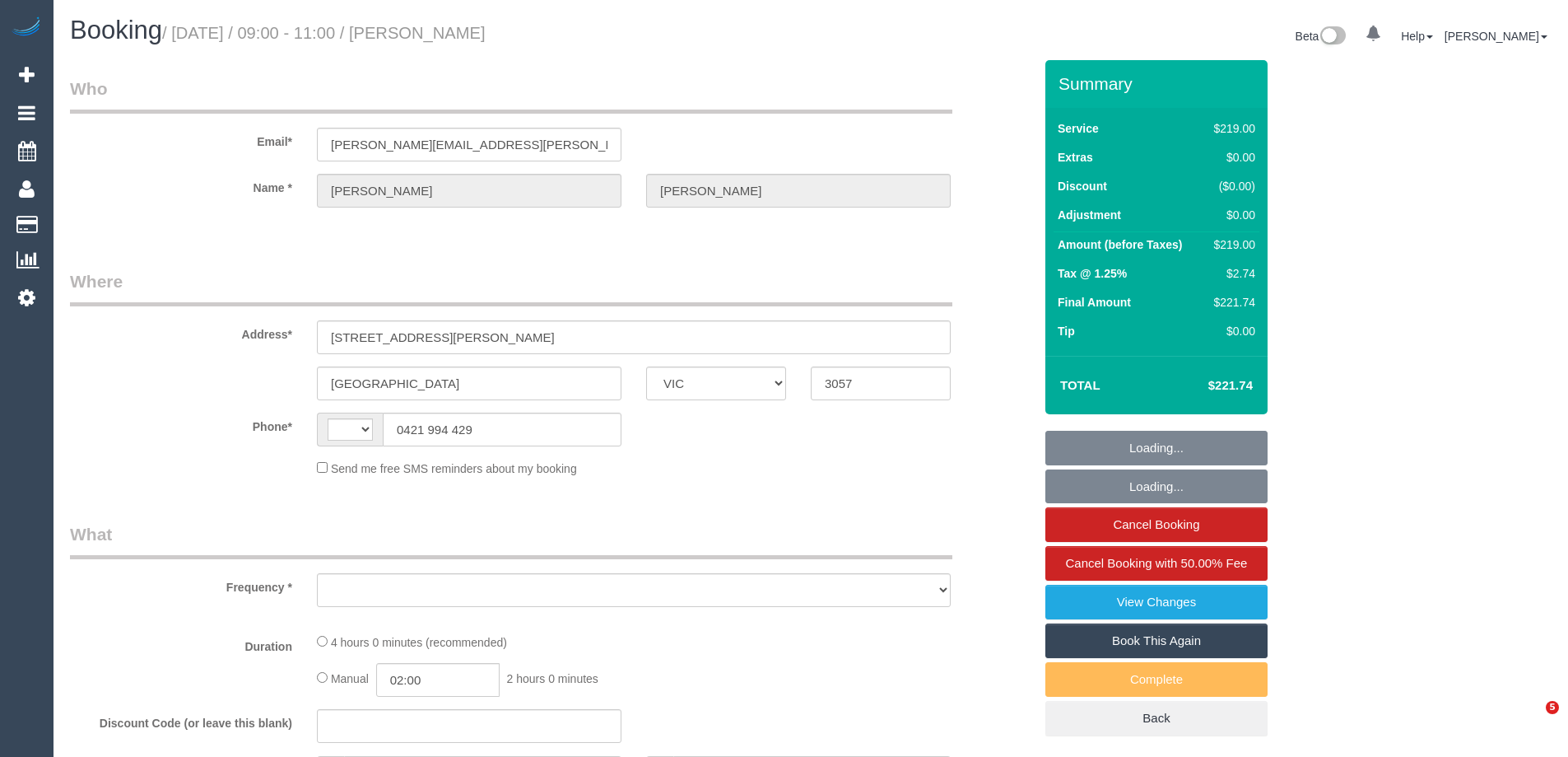
select select "VIC"
select select "string:AU"
select select "object:346"
select select "string:stripe-pm_1Rcco42GScqysDRVpgWcpjMA"
select select "number:27"
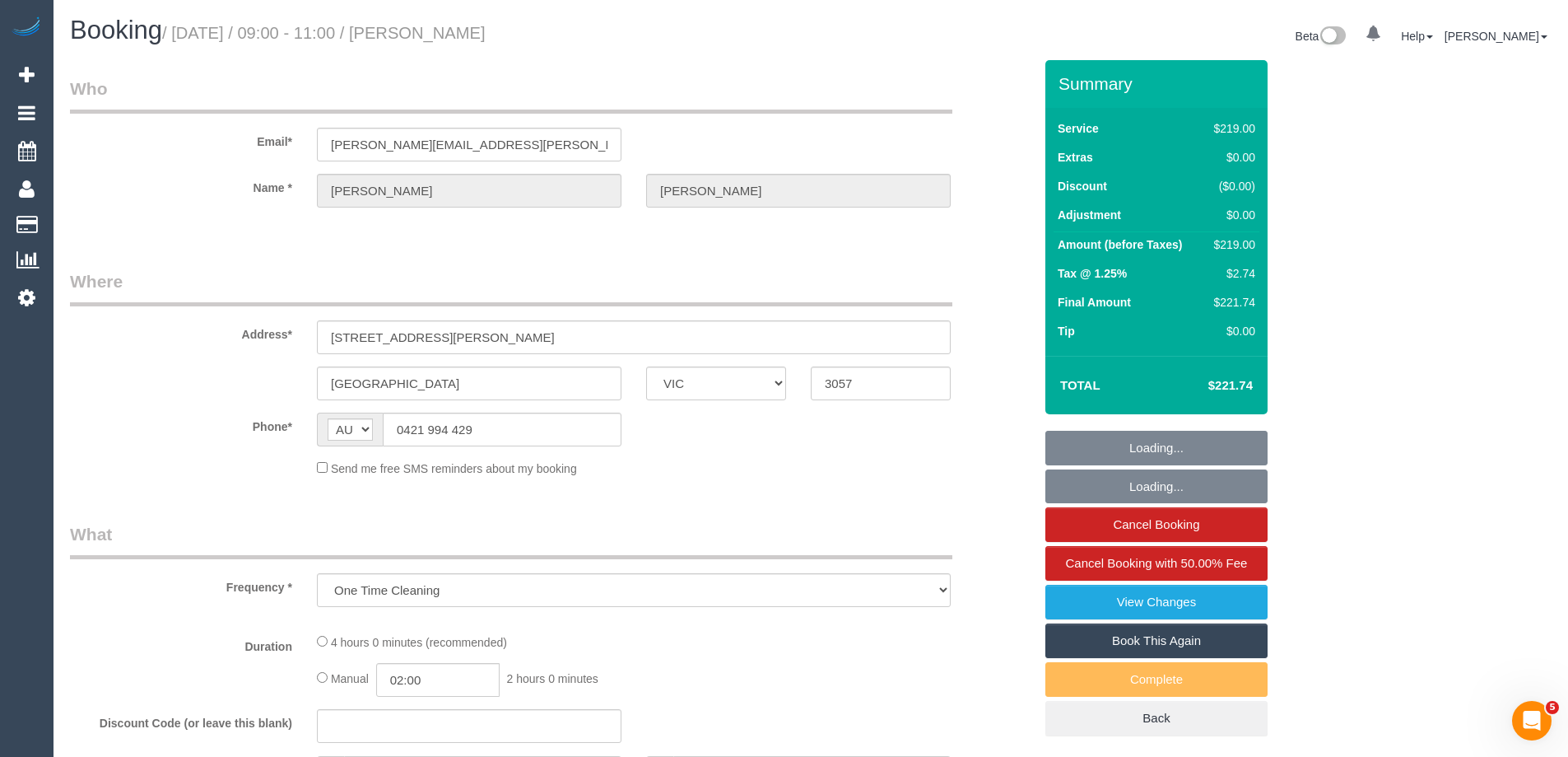
select select "number:14"
select select "number:18"
select select "number:23"
select select "number:13"
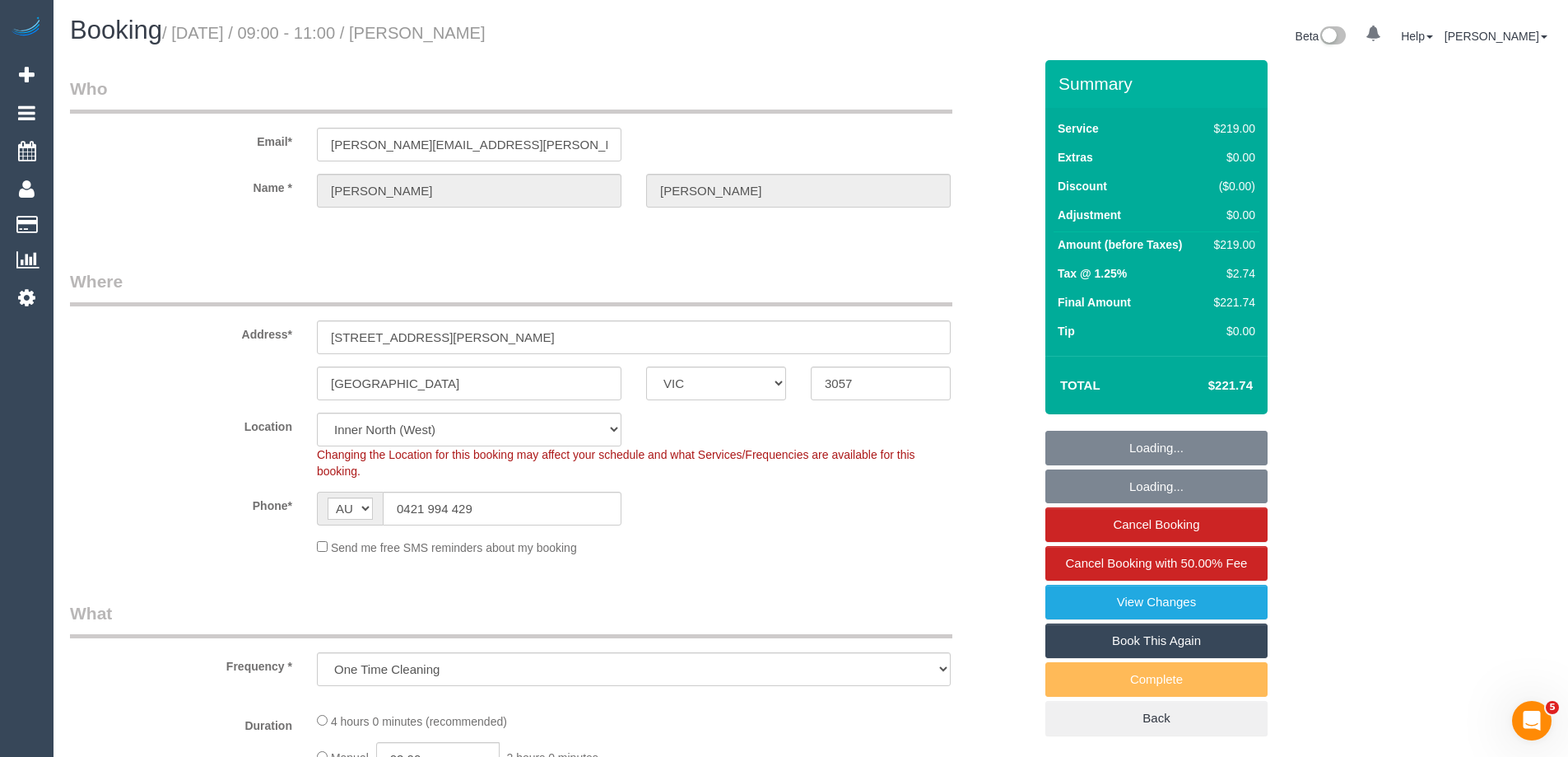
select select "spot1"
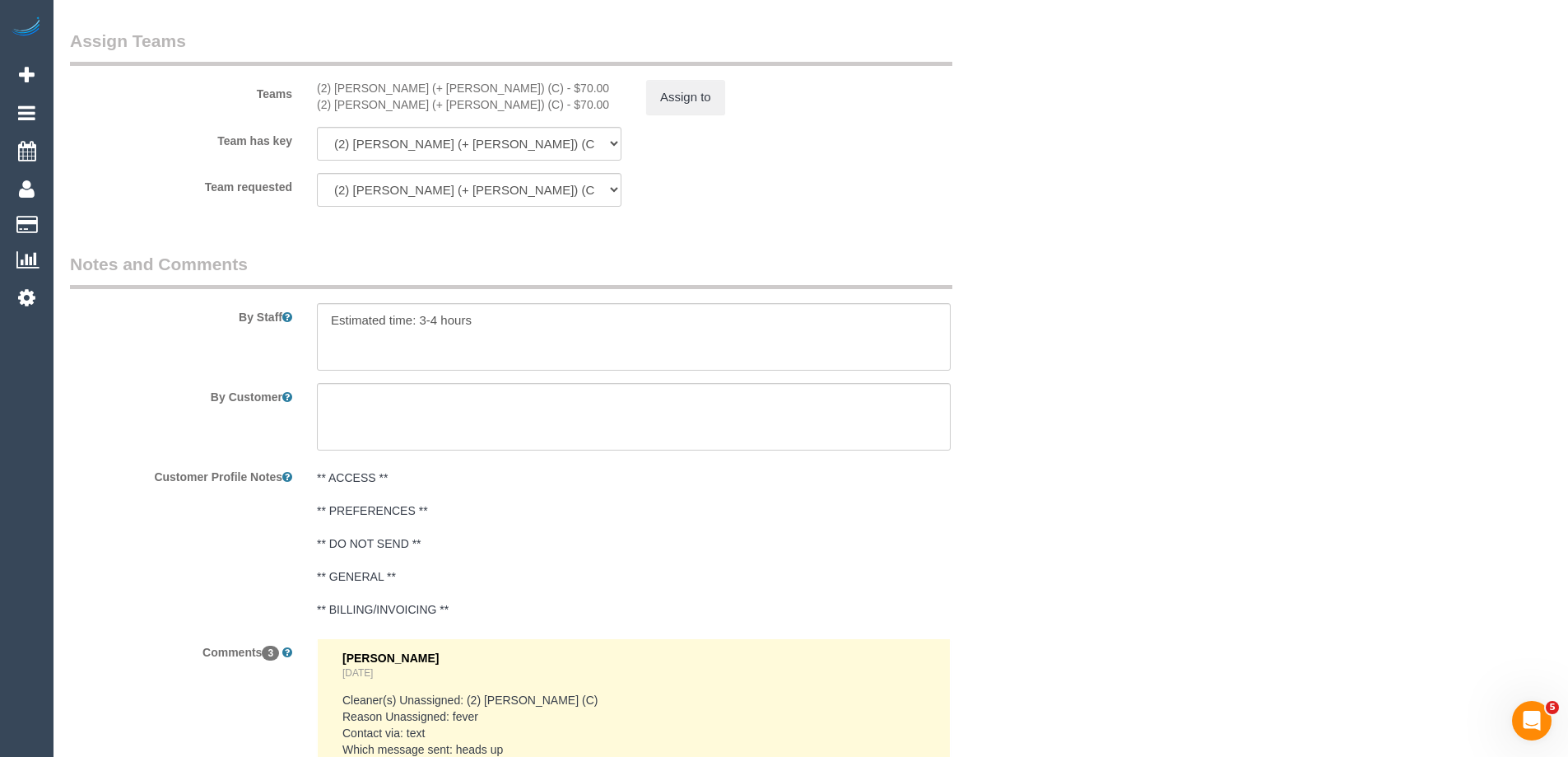
scroll to position [2360, 0]
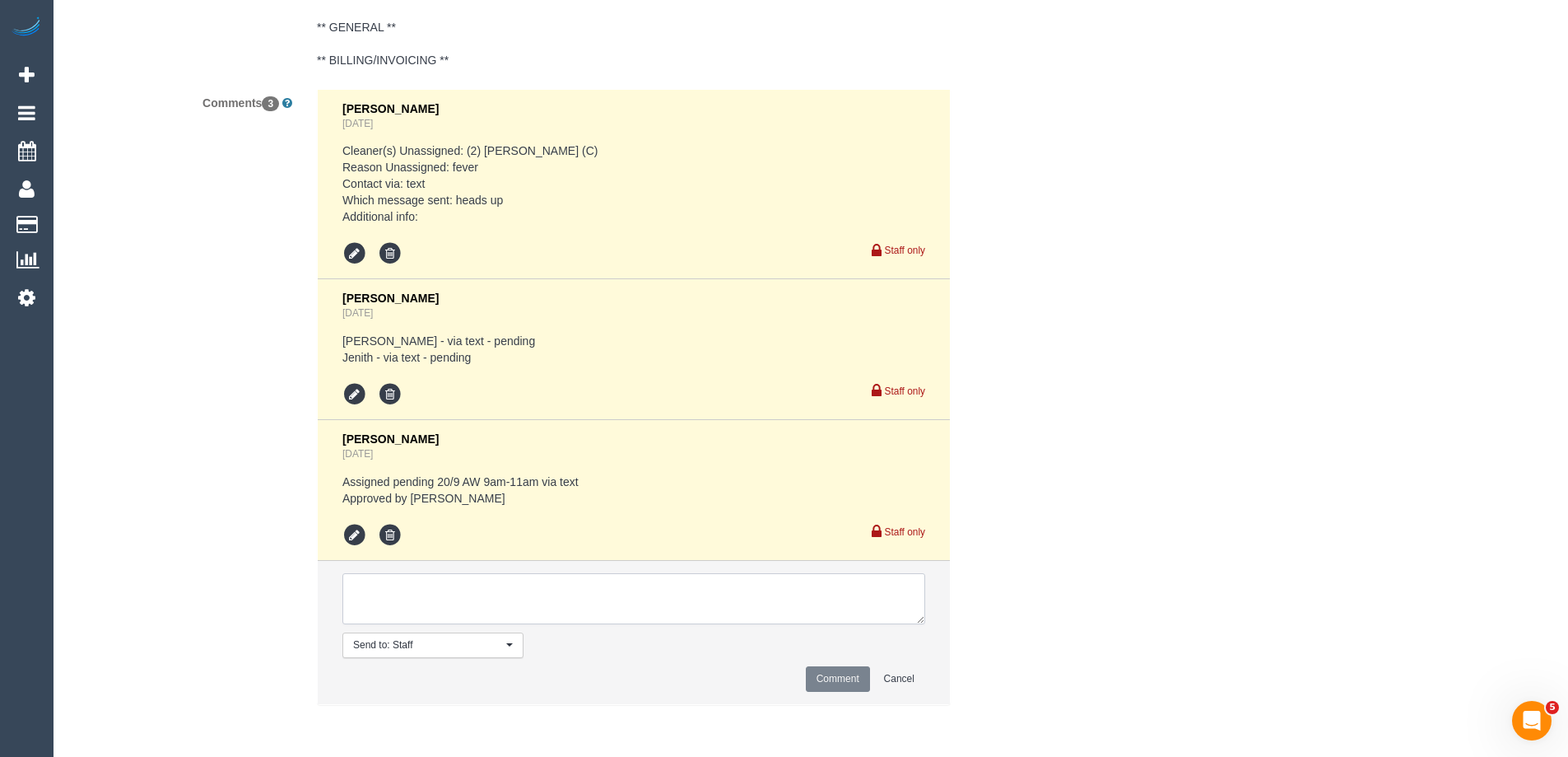
click at [444, 598] on textarea at bounding box center [634, 598] width 583 height 51
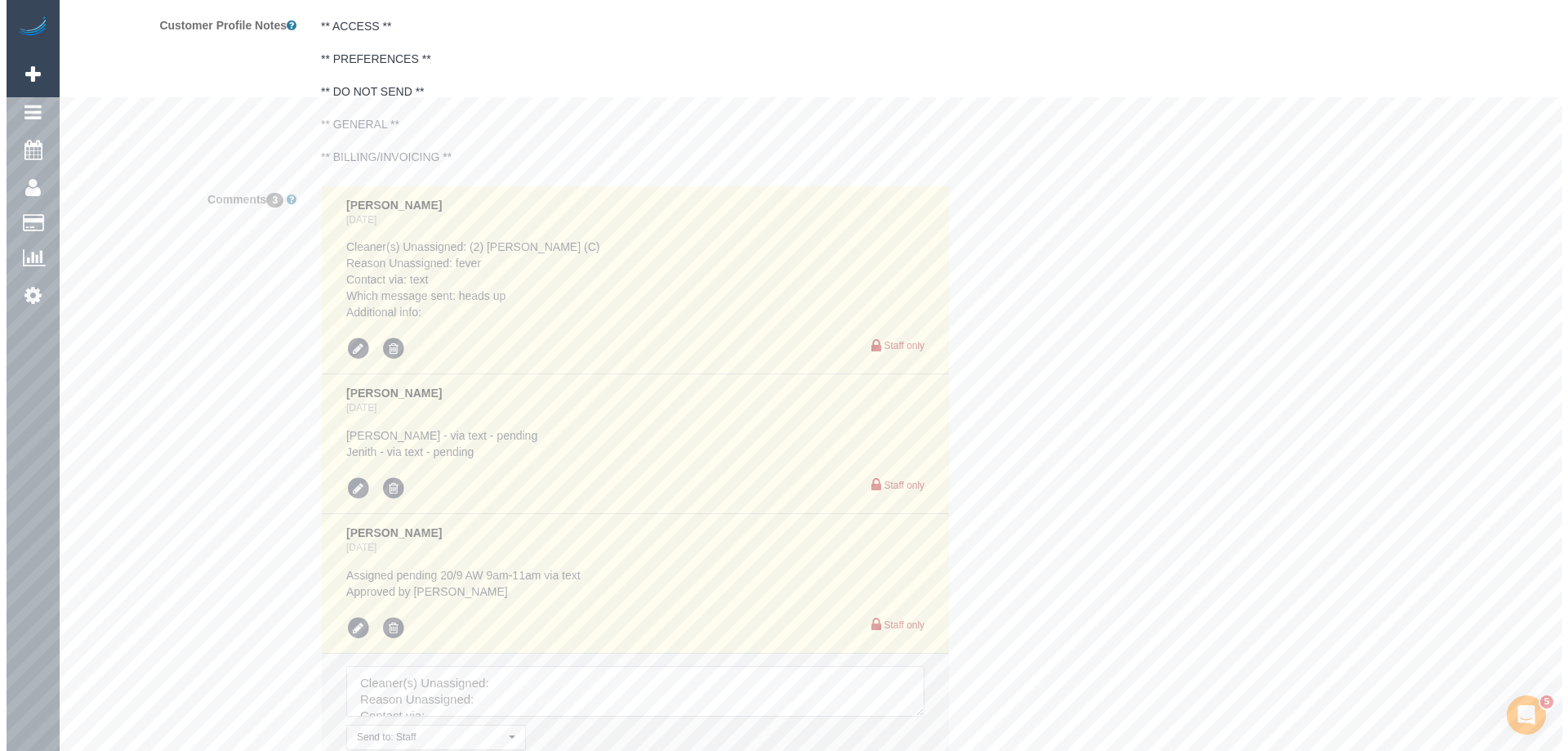
scroll to position [1770, 0]
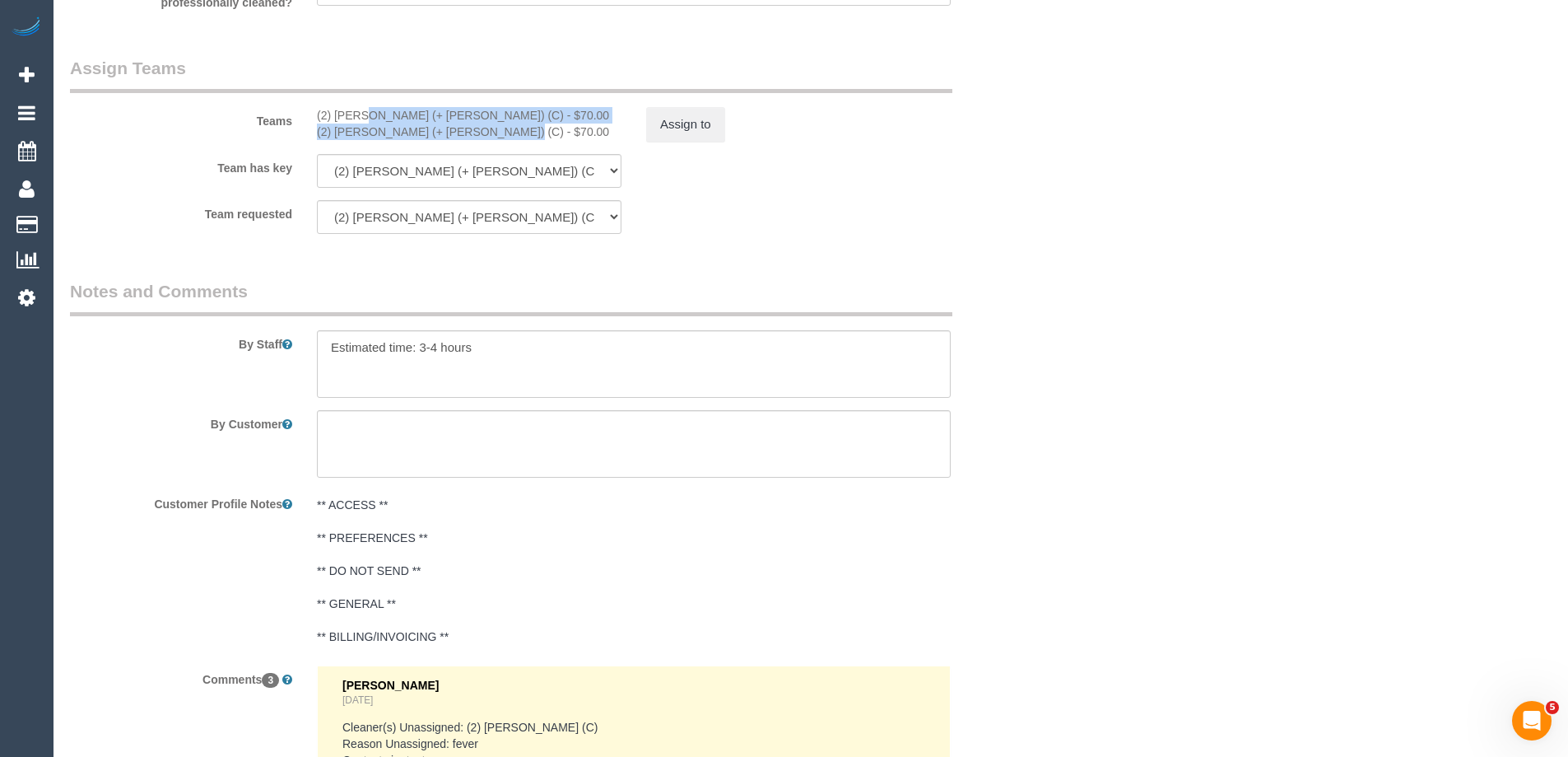
drag, startPoint x: 308, startPoint y: 112, endPoint x: 445, endPoint y: 136, distance: 139.1
click at [445, 136] on div "(2) Daniela (+ Kevin) (C) - $70.00 (2) Kevin (+ Daniela) (C) - $70.00" at bounding box center [469, 123] width 330 height 33
copy div "(2) Daniela (+ Kevin) (C) - $70.00 (2) Kevin (+ Daniela) (C)"
click at [696, 123] on button "Assign to" at bounding box center [685, 124] width 79 height 35
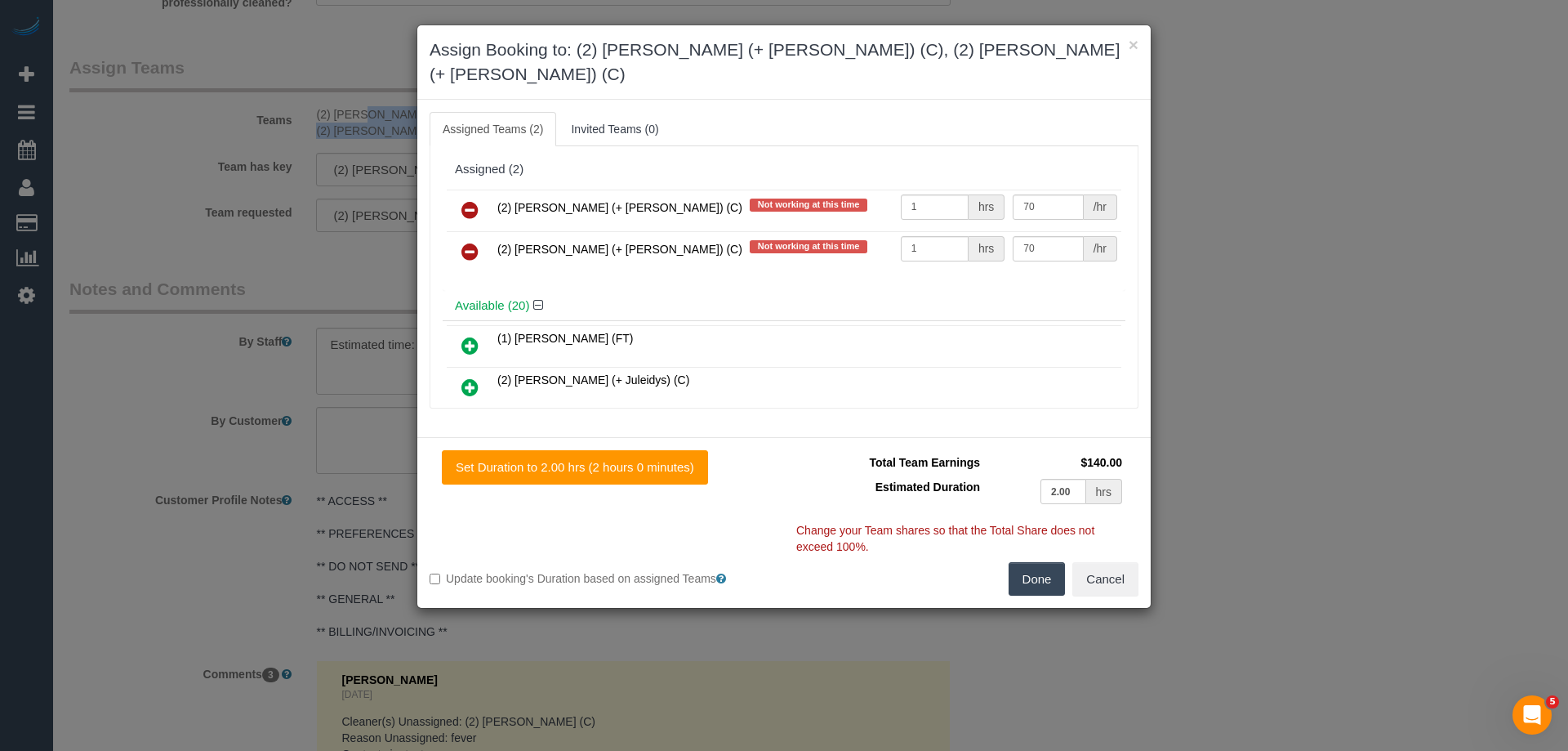
click at [473, 200] on icon at bounding box center [470, 210] width 17 height 20
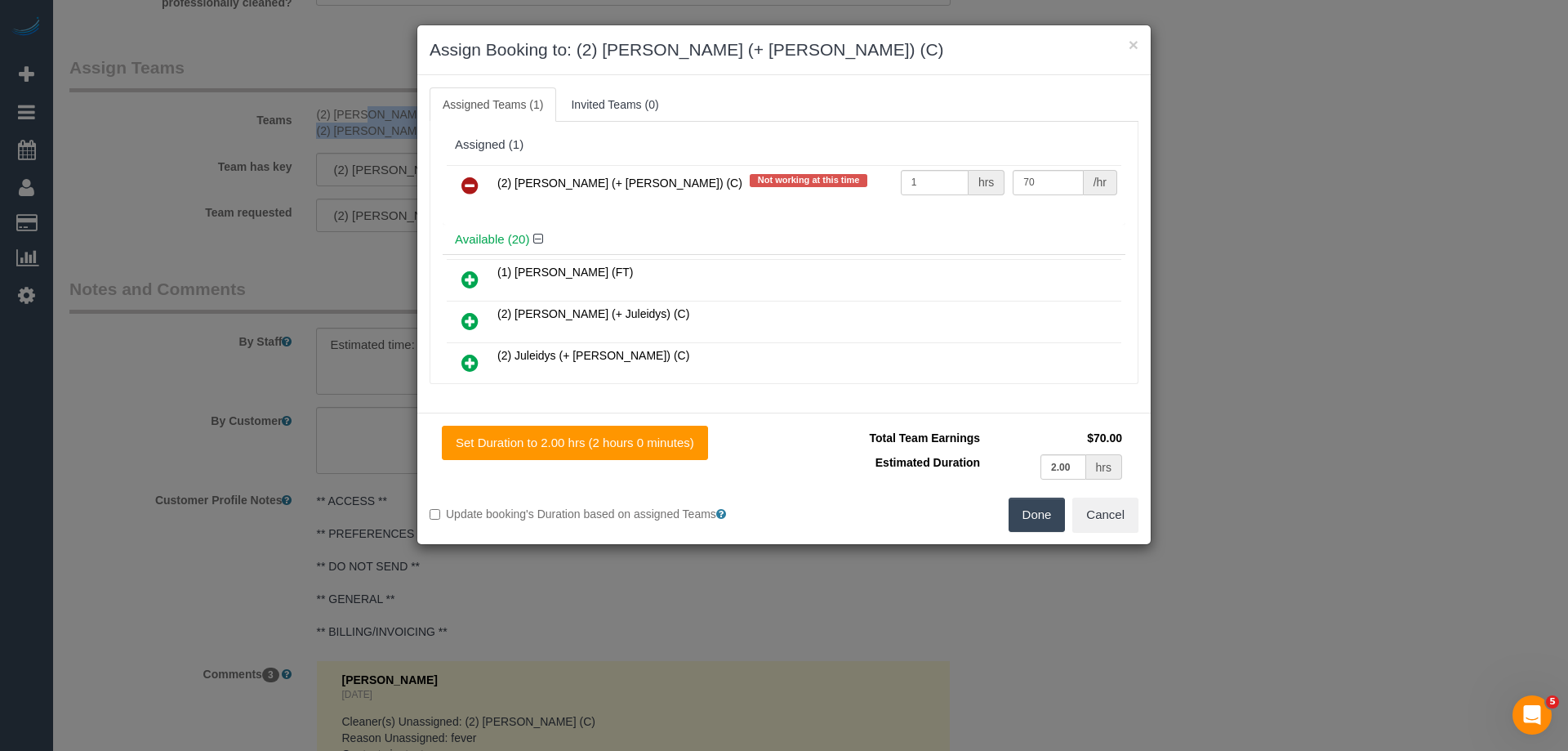
click at [473, 183] on icon at bounding box center [470, 185] width 17 height 20
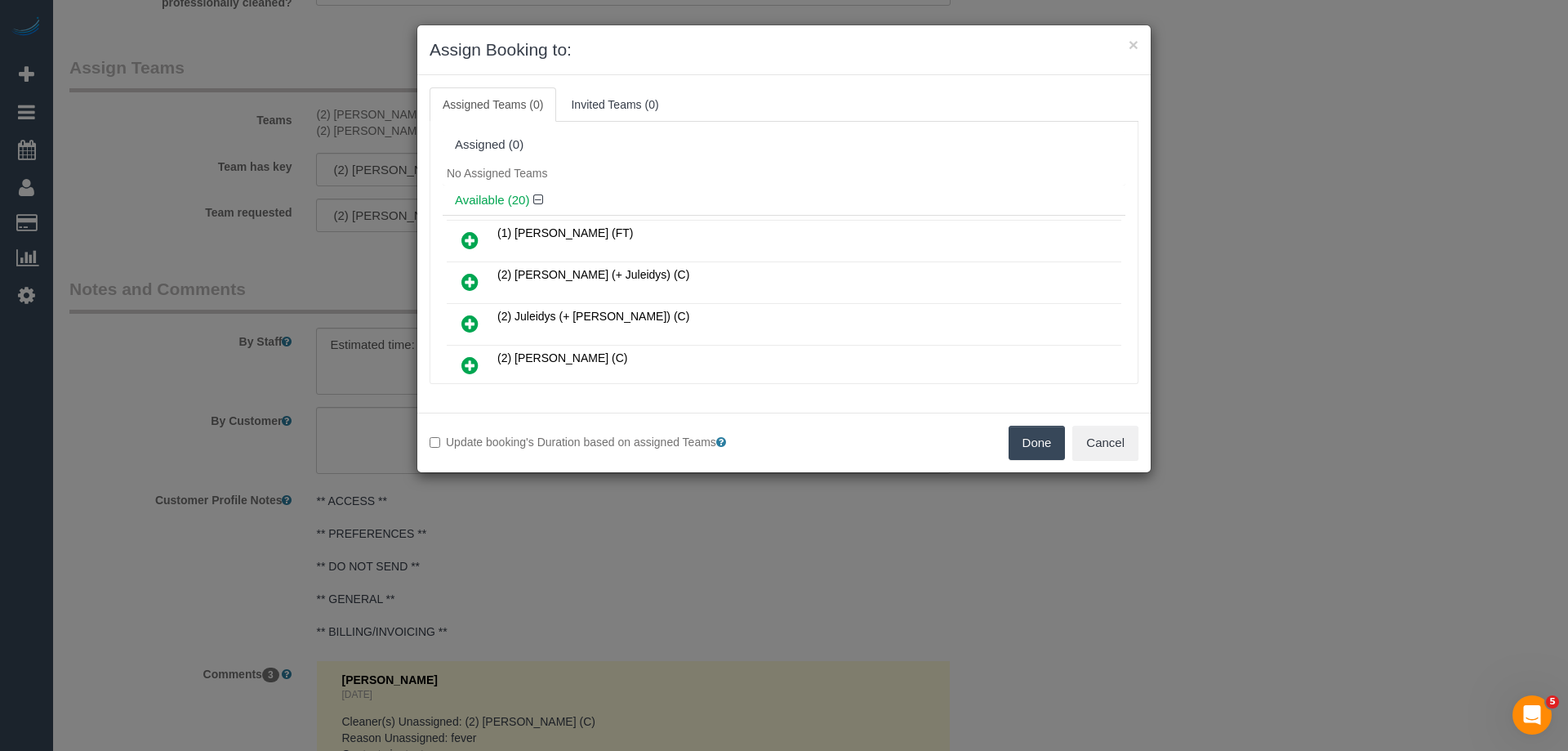
click at [1027, 425] on div "Update booking's Duration based on assigned Teams Done Cancel" at bounding box center [784, 442] width 734 height 60
click at [1035, 434] on button "Done" at bounding box center [1037, 443] width 57 height 34
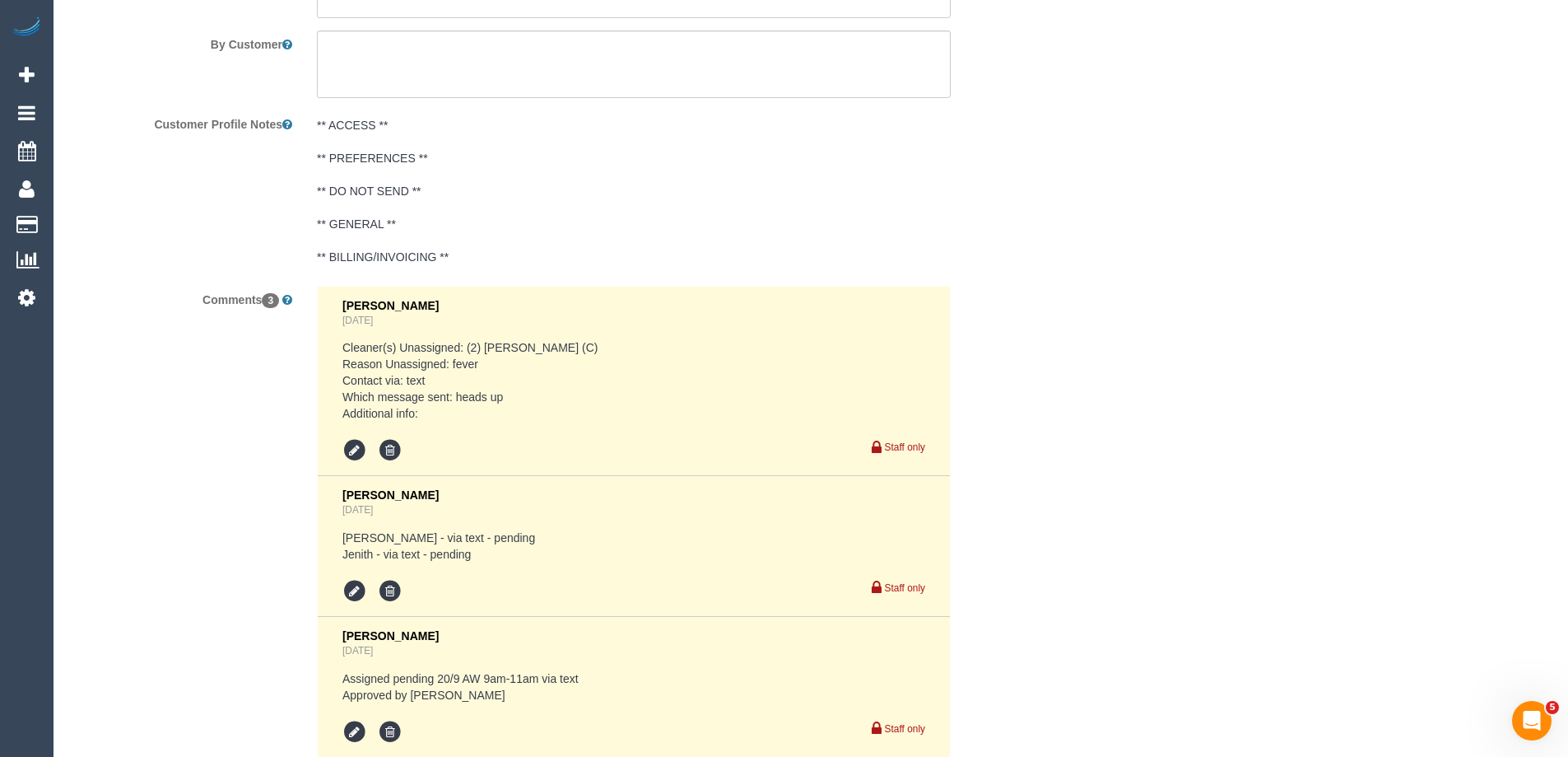
scroll to position [2428, 0]
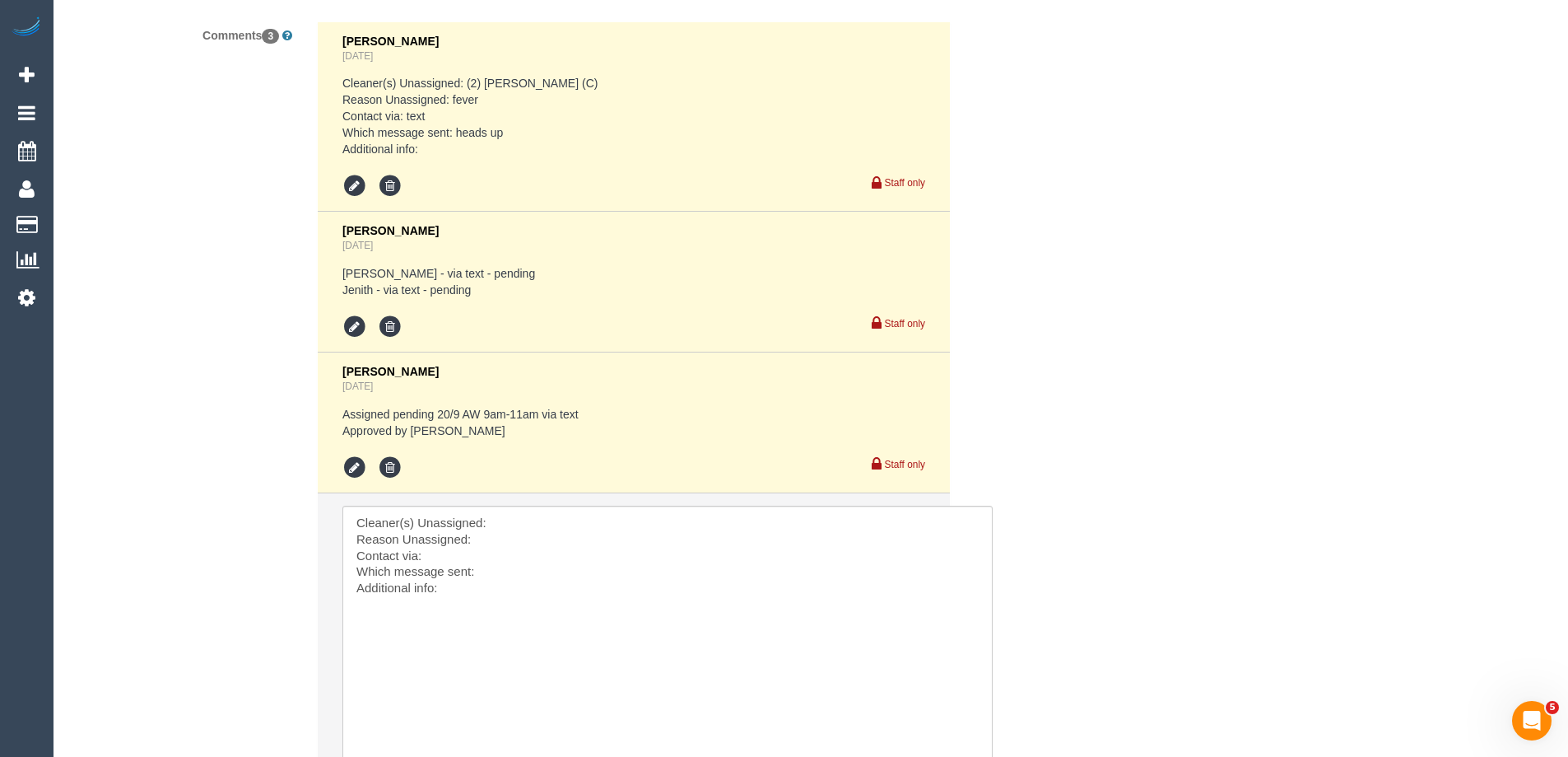
drag, startPoint x: 917, startPoint y: 551, endPoint x: 525, endPoint y: 564, distance: 392.2
click at [493, 518] on textarea at bounding box center [667, 640] width 649 height 270
paste textarea "(2) Daniela (+ Kevin) (C) - $70.00 (2) Kevin (+ Daniela) (C)"
drag, startPoint x: 625, startPoint y: 520, endPoint x: 746, endPoint y: 520, distance: 121.0
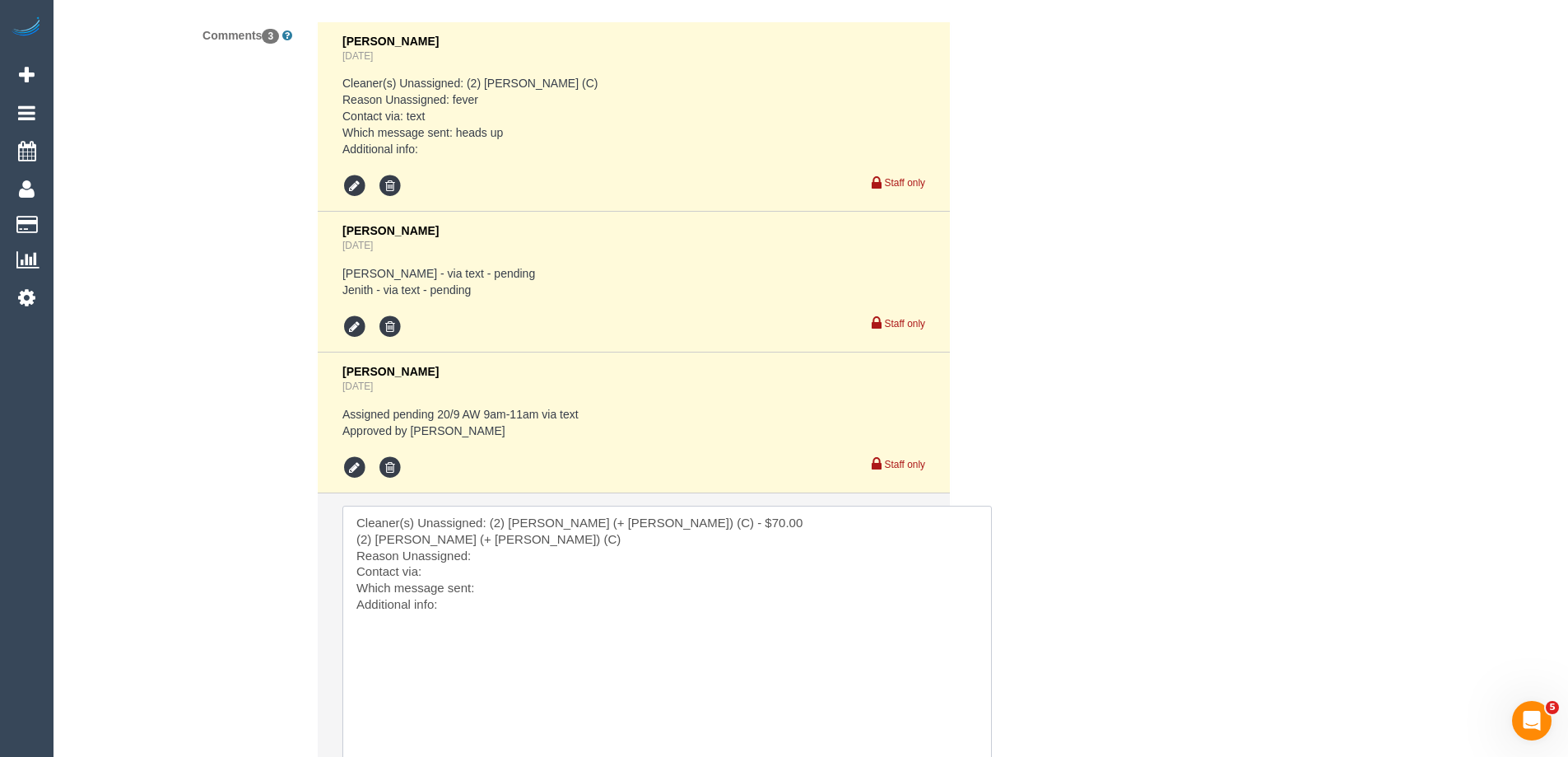
click at [746, 520] on textarea at bounding box center [667, 640] width 649 height 270
click at [805, 520] on textarea at bounding box center [667, 640] width 649 height 270
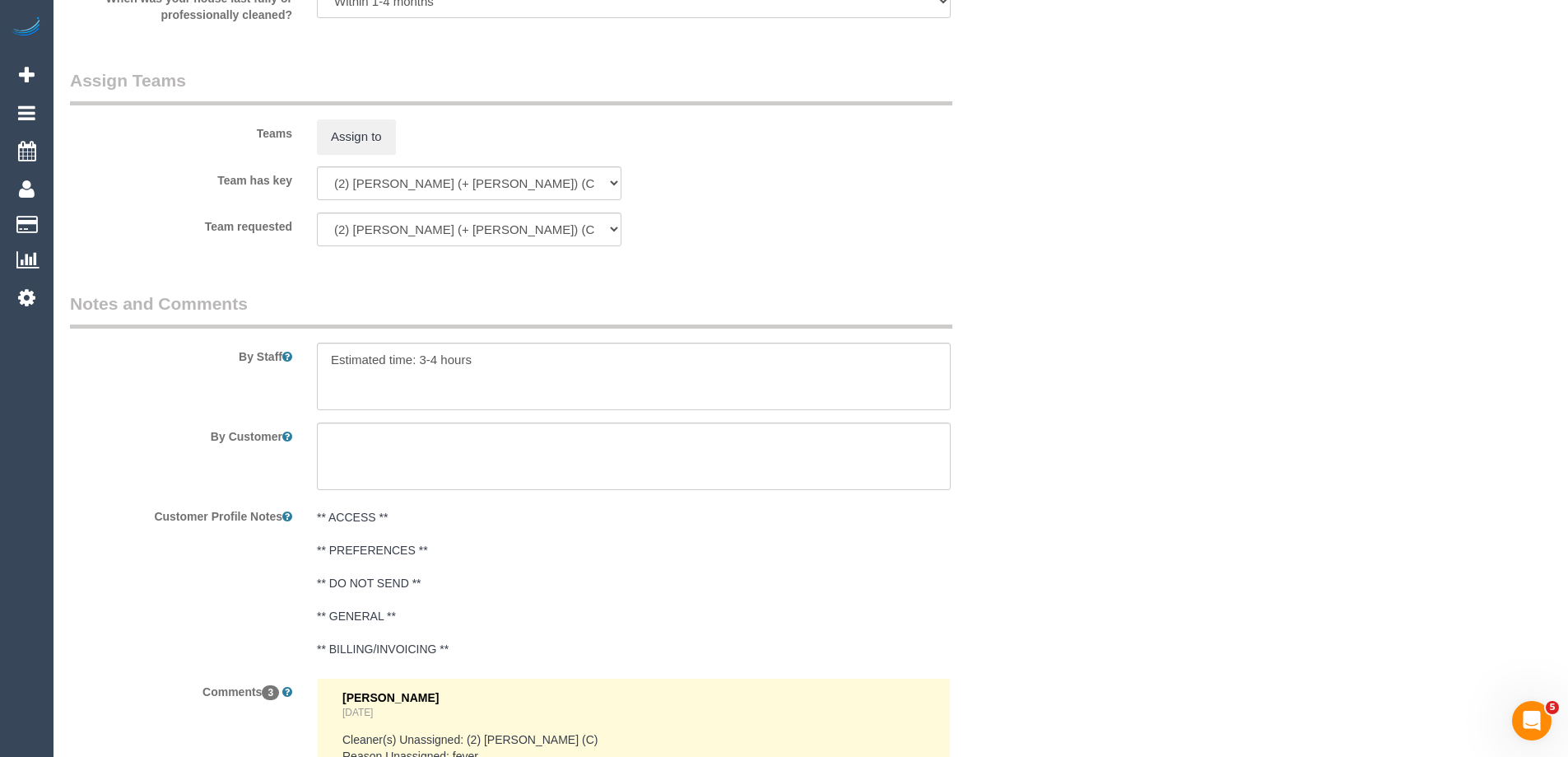
scroll to position [3084, 0]
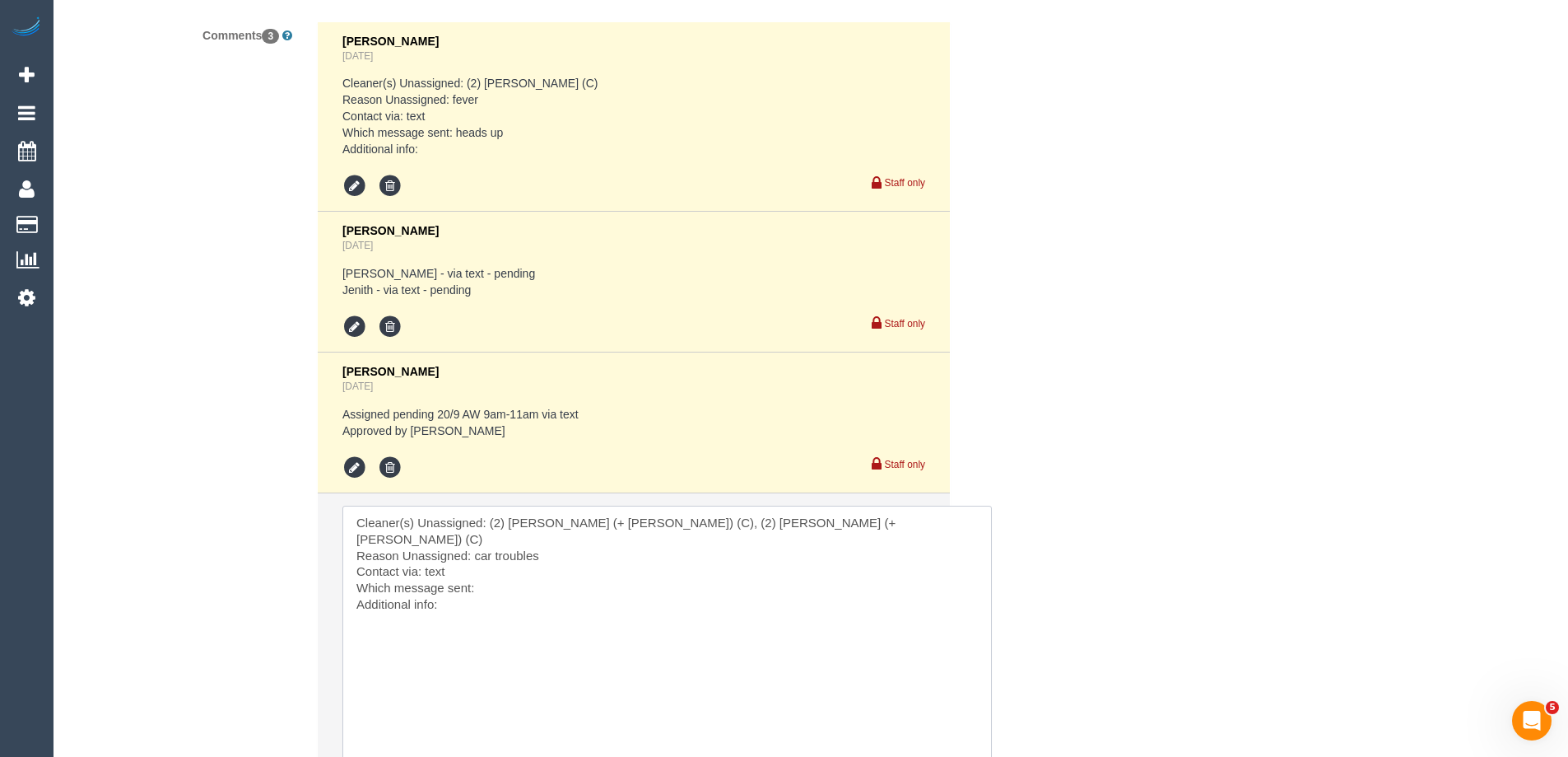
type textarea "Cleaner(s) Unassigned: (2) Daniela (+ Kevin) (C), (2) Kevin (+ Daniela) (C) Rea…"
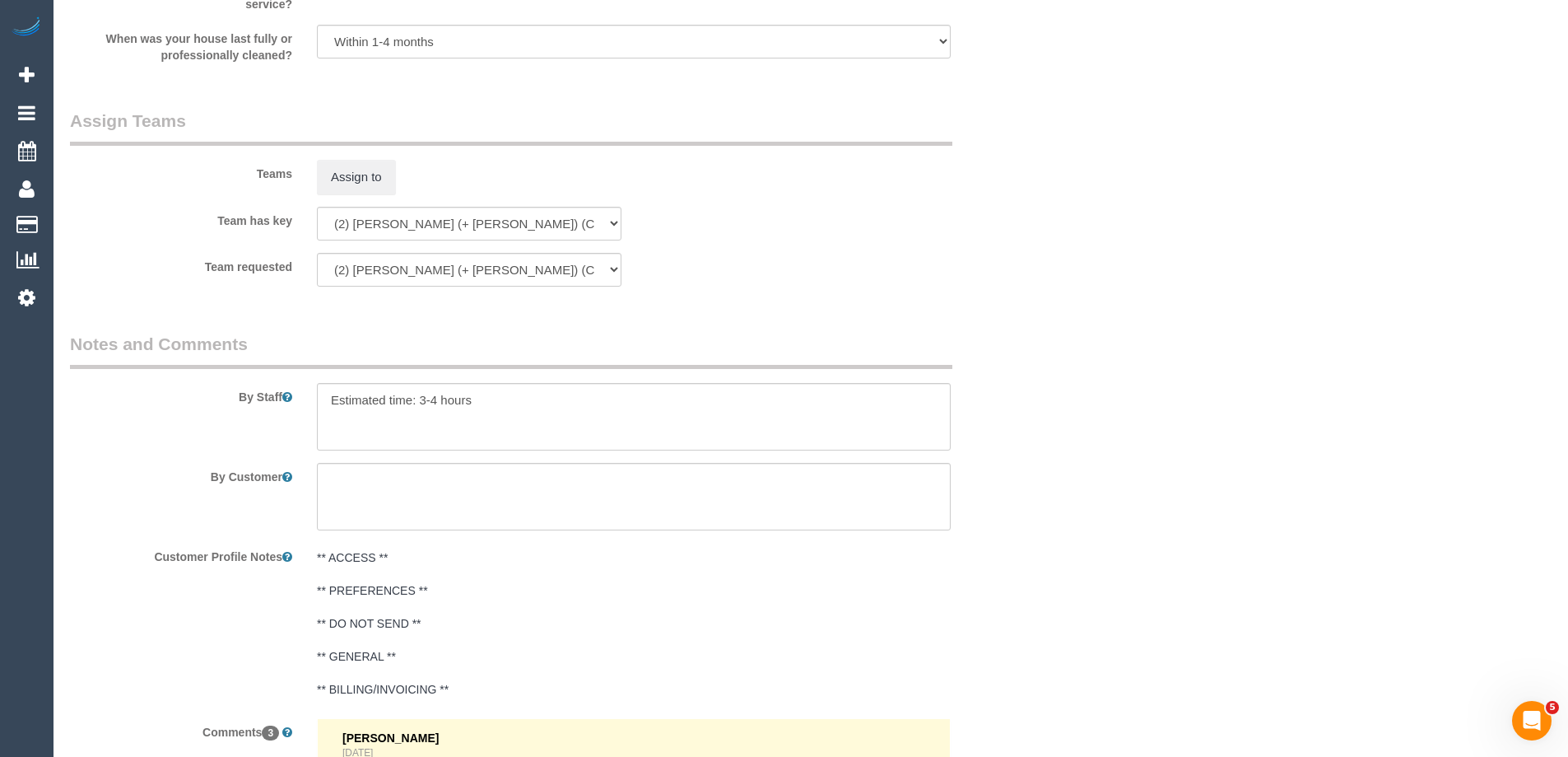
scroll to position [2673, 0]
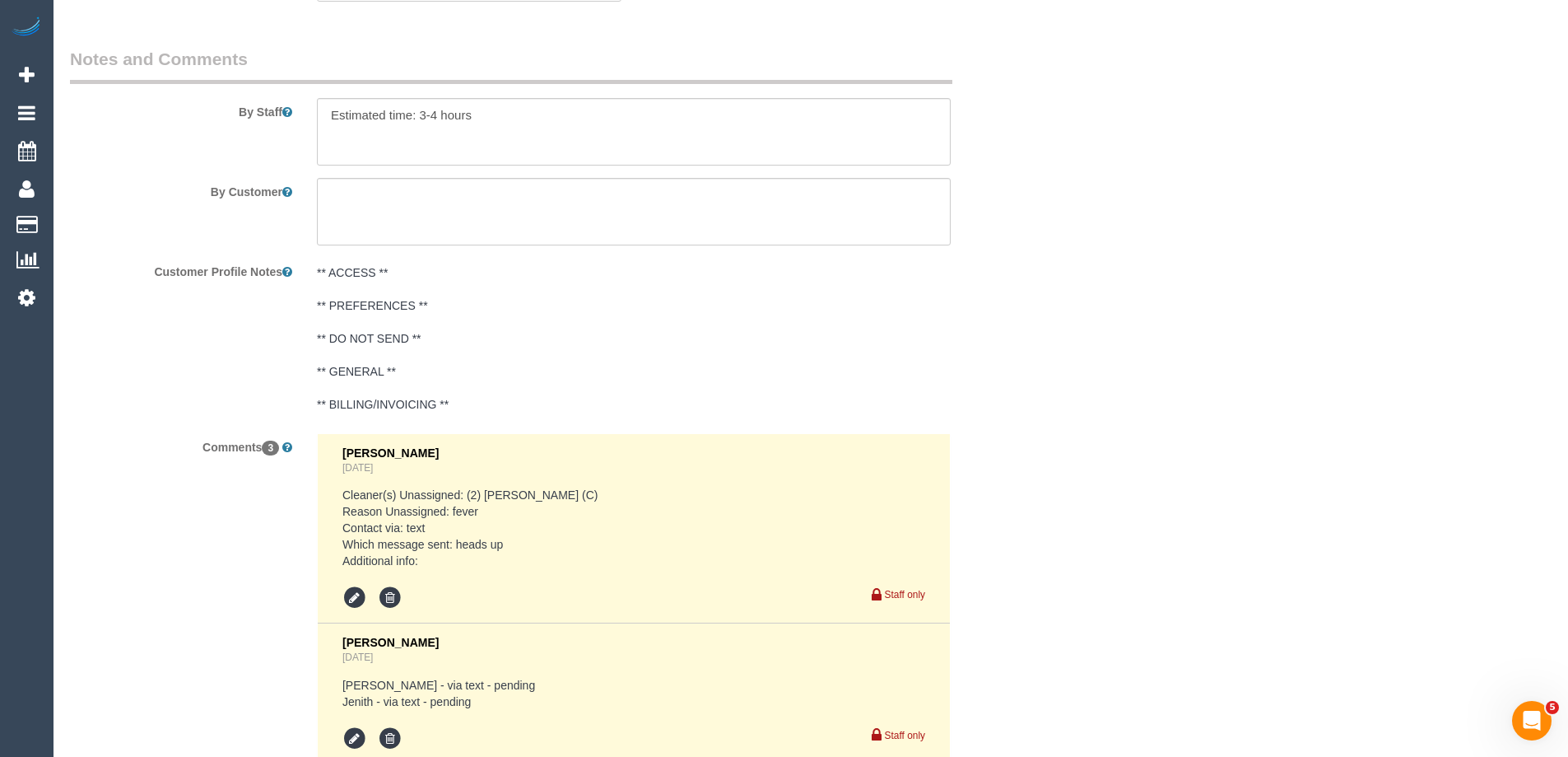
select select "object:5818"
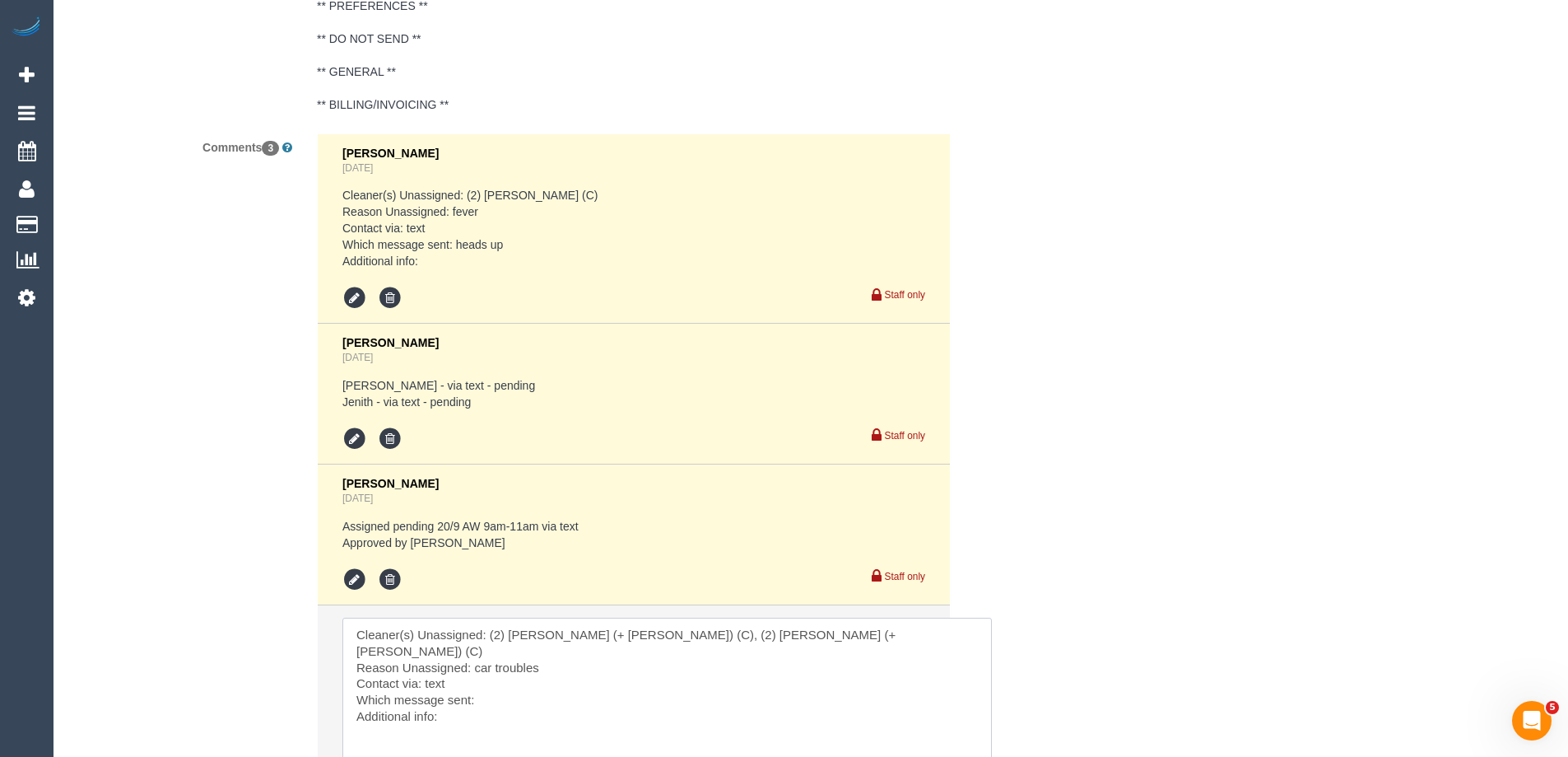
scroll to position [3302, 0]
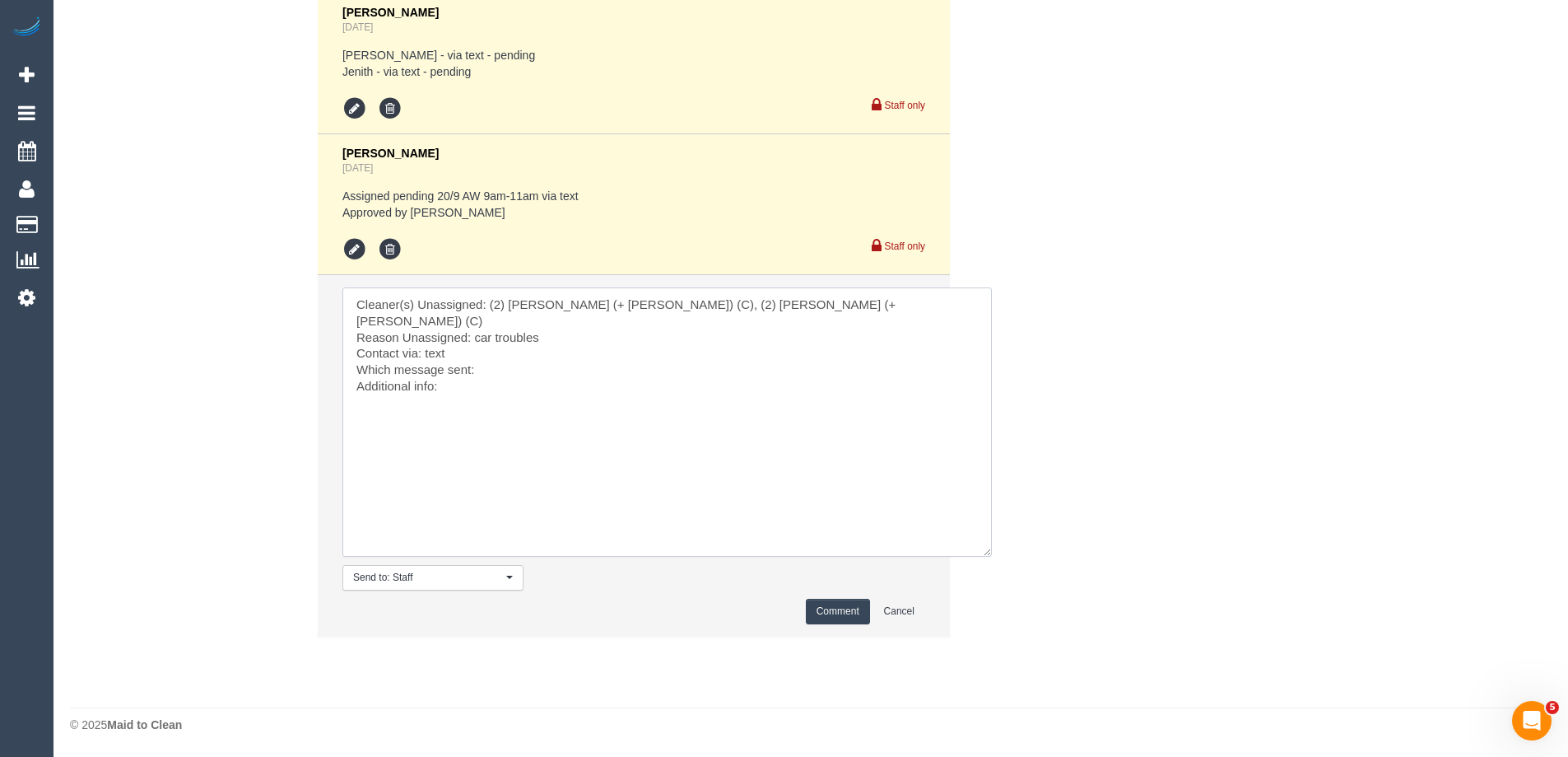
click at [494, 350] on textarea at bounding box center [667, 422] width 649 height 270
type textarea "Cleaner(s) Unassigned: (2) Daniela (+ Kevin) (C), (2) Kevin (+ Daniela) (C) Rea…"
click at [830, 613] on button "Comment" at bounding box center [838, 611] width 64 height 26
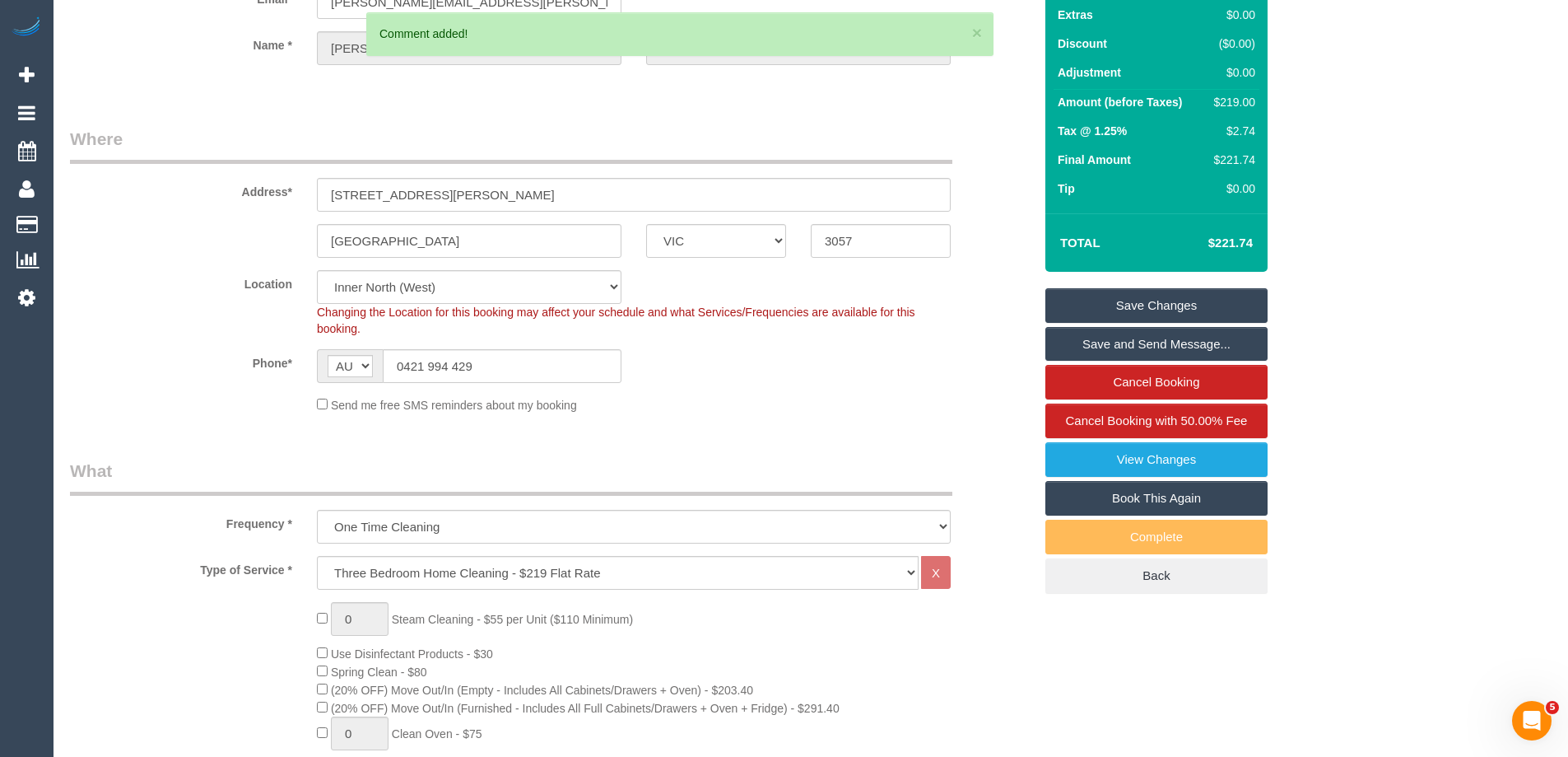
scroll to position [0, 0]
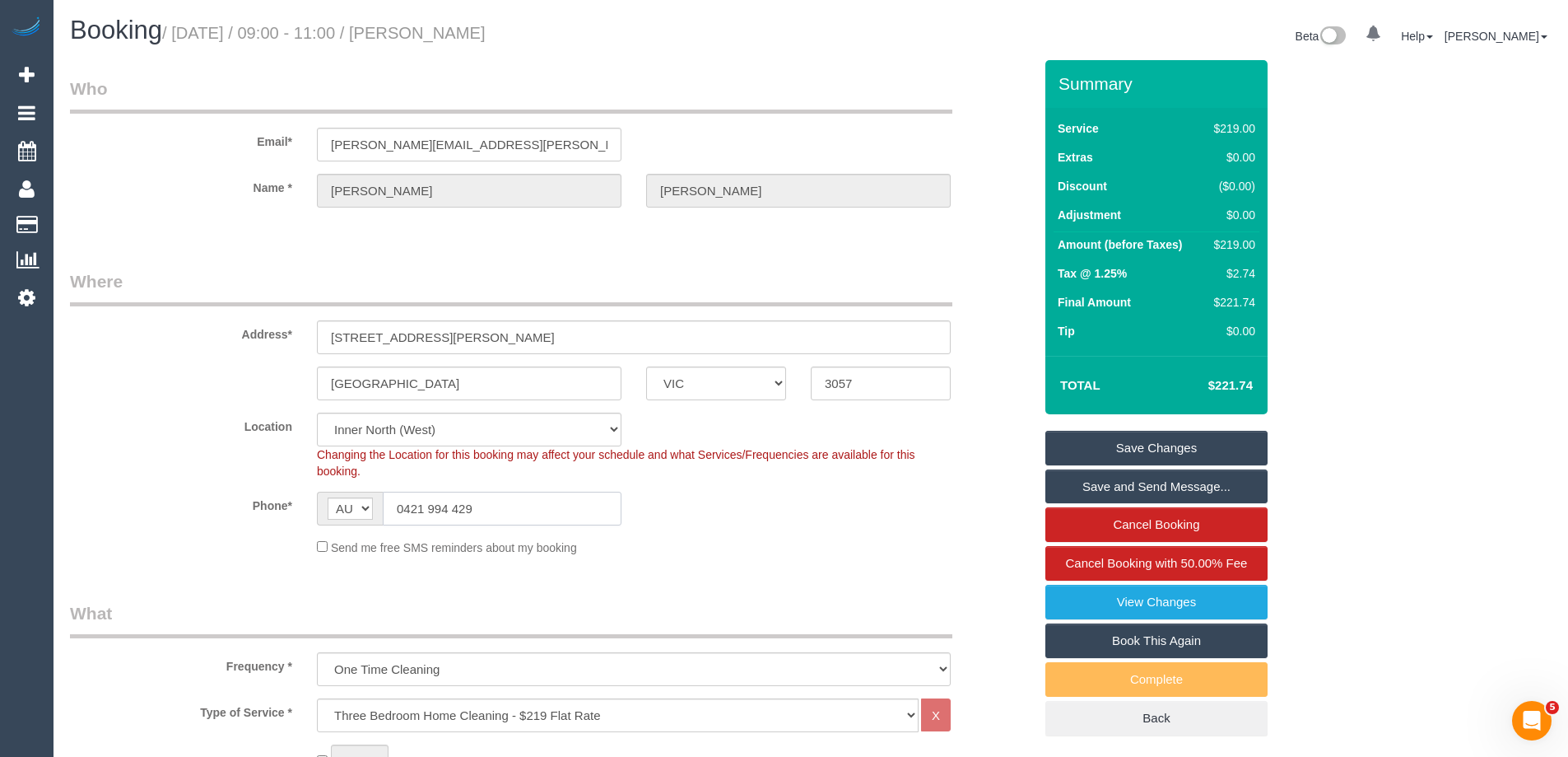
click at [478, 496] on input "0421 994 429" at bounding box center [502, 508] width 239 height 34
click at [1137, 446] on link "Save Changes" at bounding box center [1156, 448] width 222 height 35
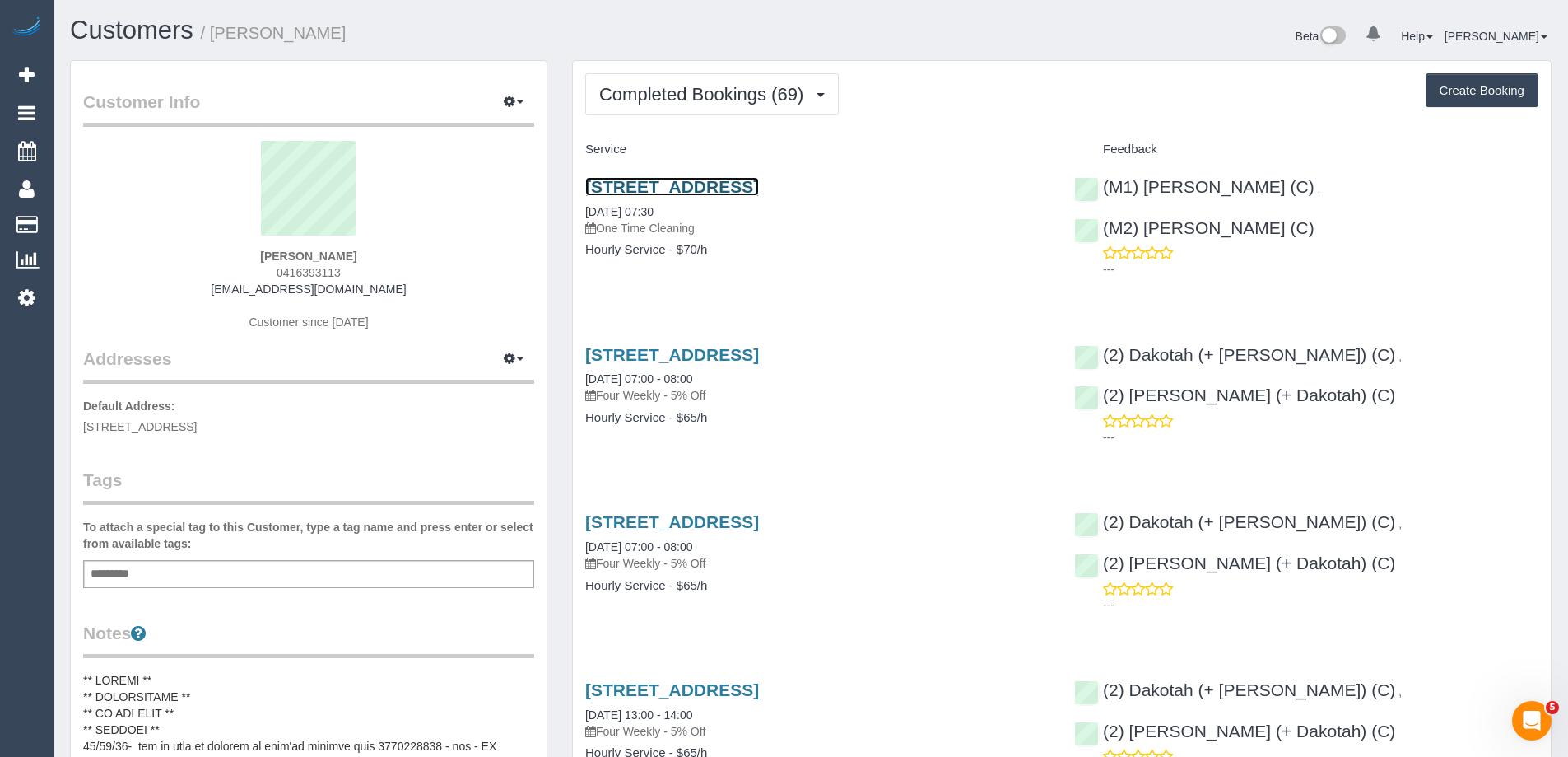
click at [719, 185] on link "[STREET_ADDRESS]" at bounding box center [672, 186] width 174 height 19
click at [759, 189] on link "[STREET_ADDRESS]" at bounding box center [672, 186] width 174 height 19
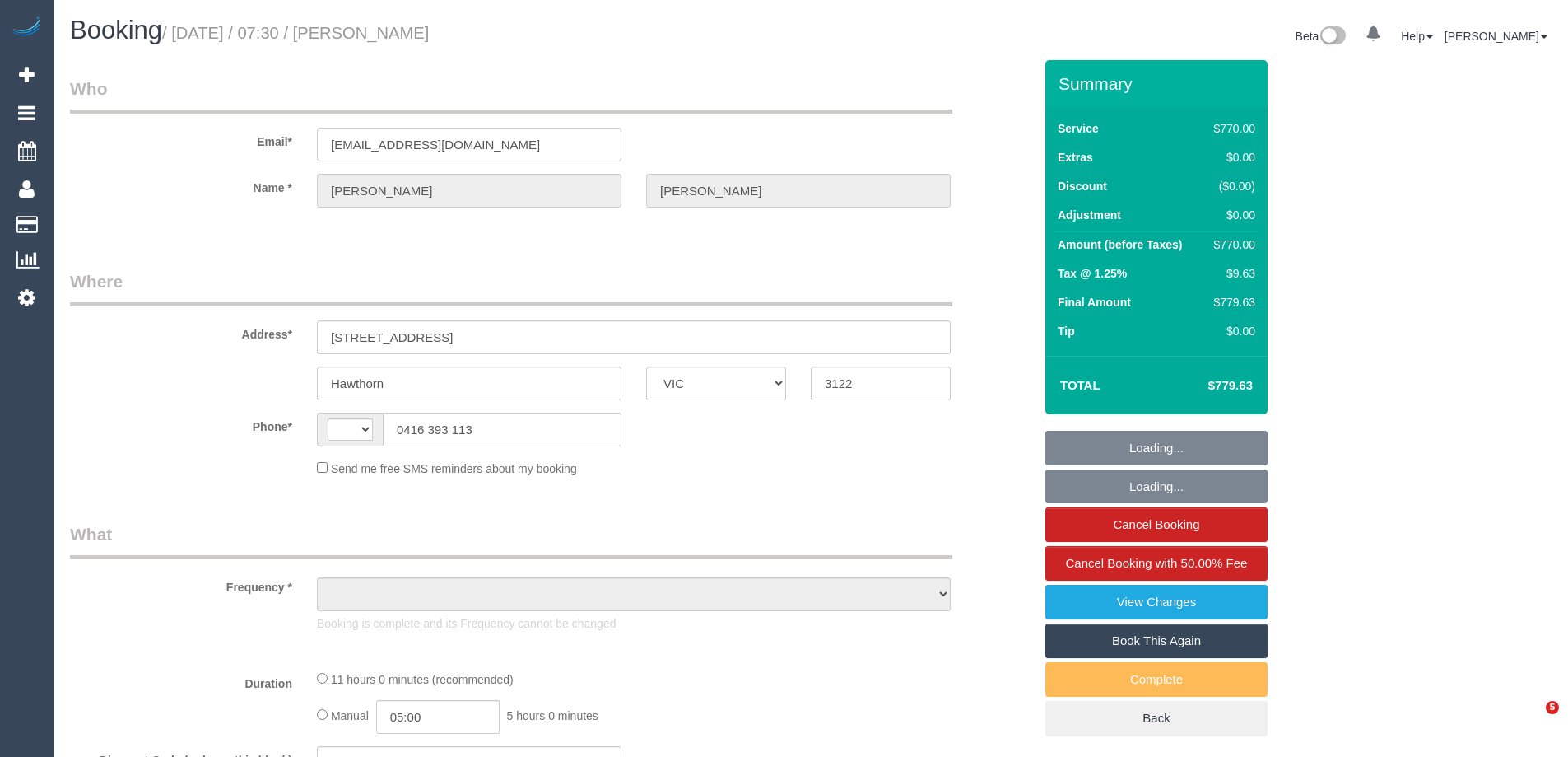
select select "VIC"
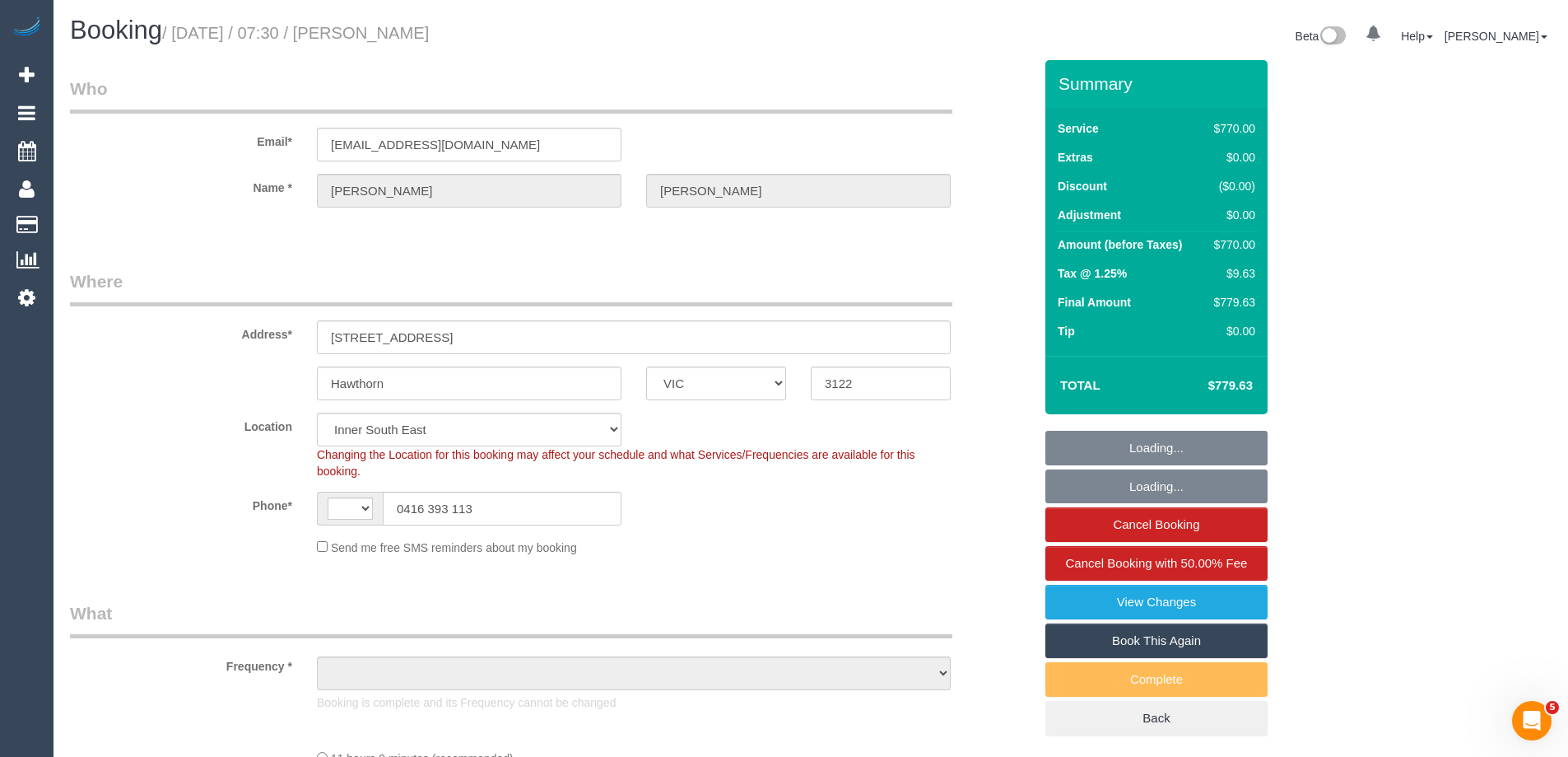
select select "string:AU"
select select "object:608"
select select "string:stripe-pm_1OA9bE2GScqysDRV9SMz1VR2"
select select "660"
select select "number:28"
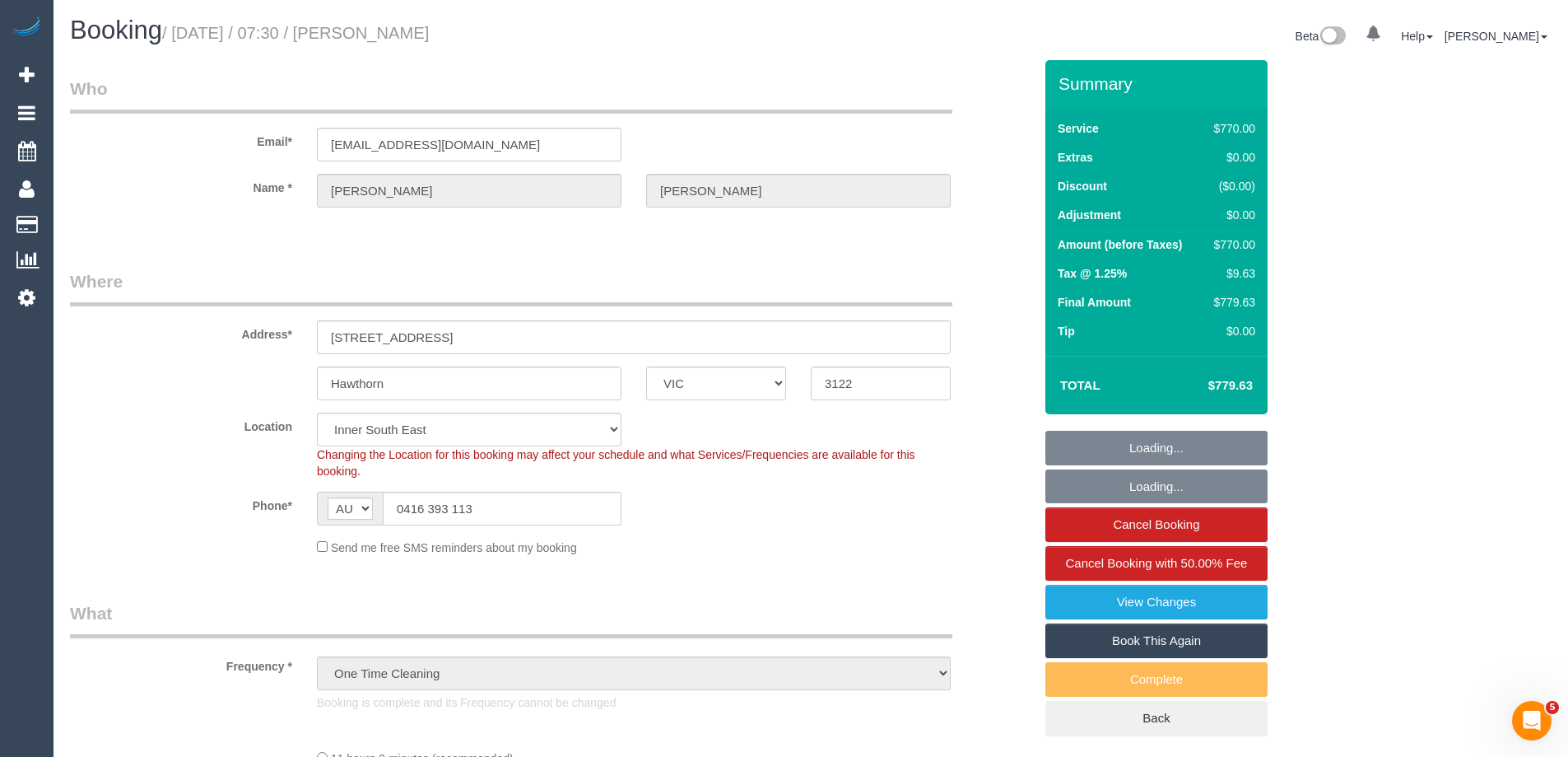
select select "number:14"
select select "number:20"
select select "number:36"
select select "number:11"
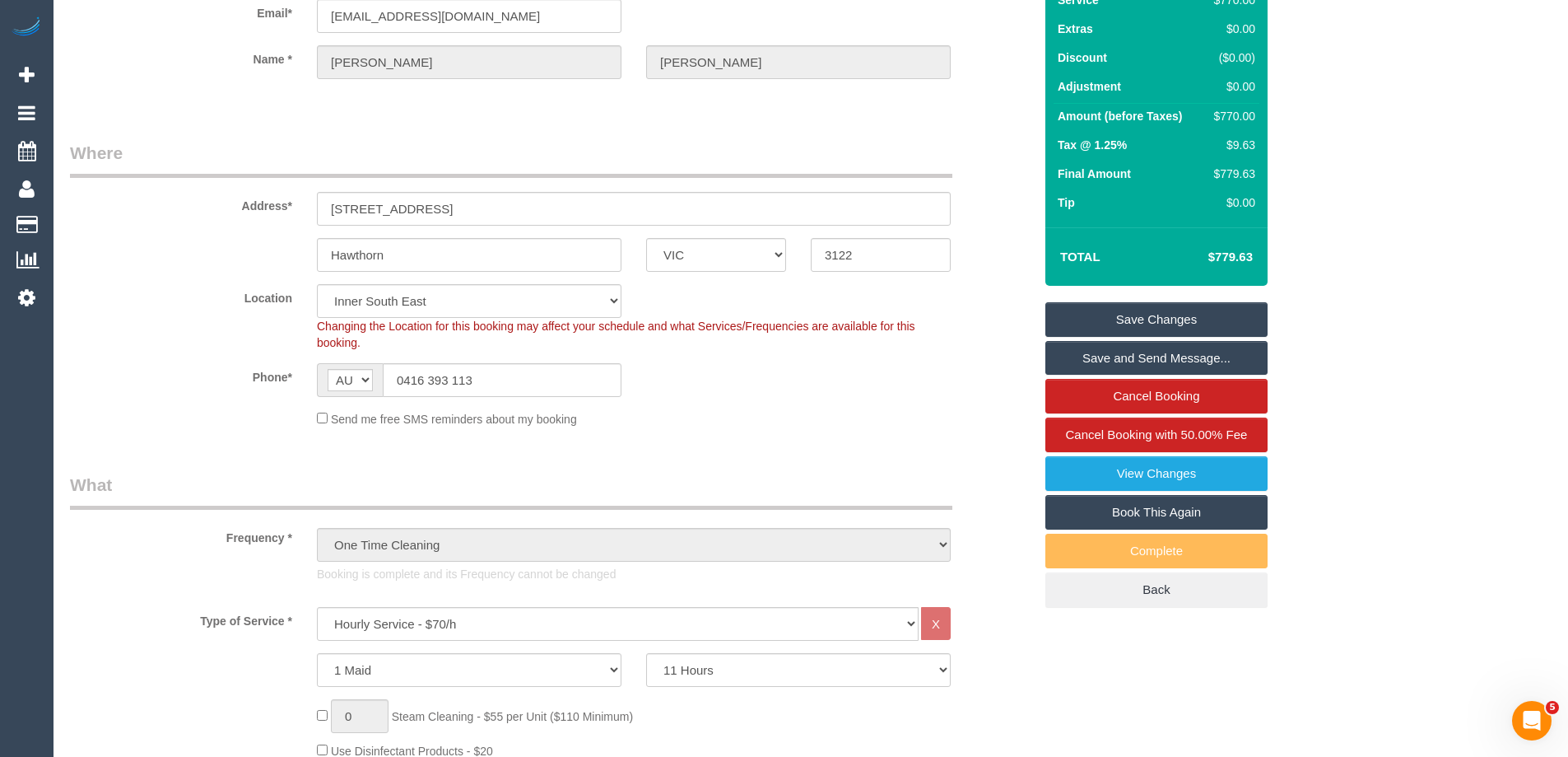
scroll to position [165, 0]
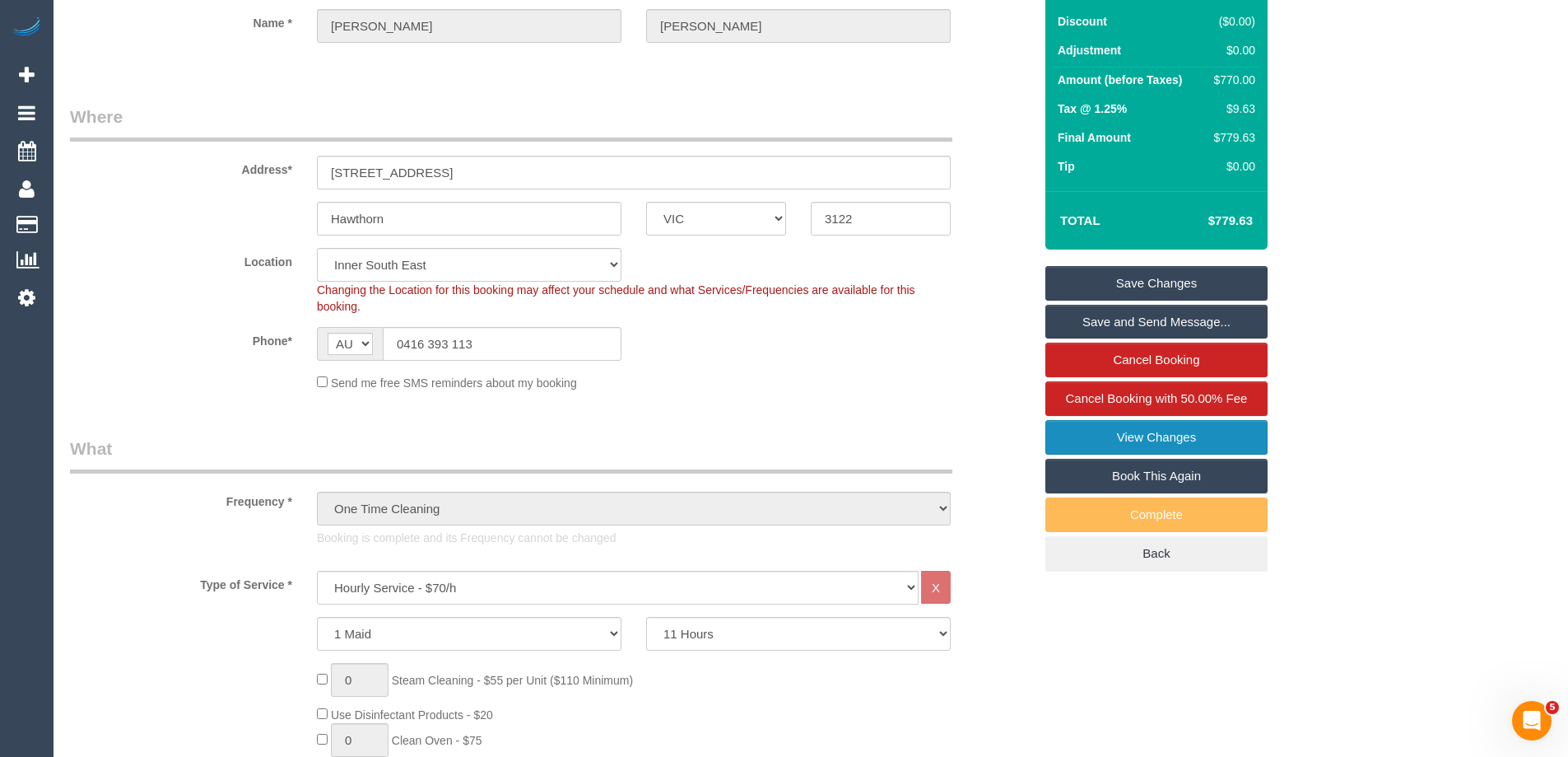
click at [1138, 436] on link "View Changes" at bounding box center [1156, 437] width 222 height 35
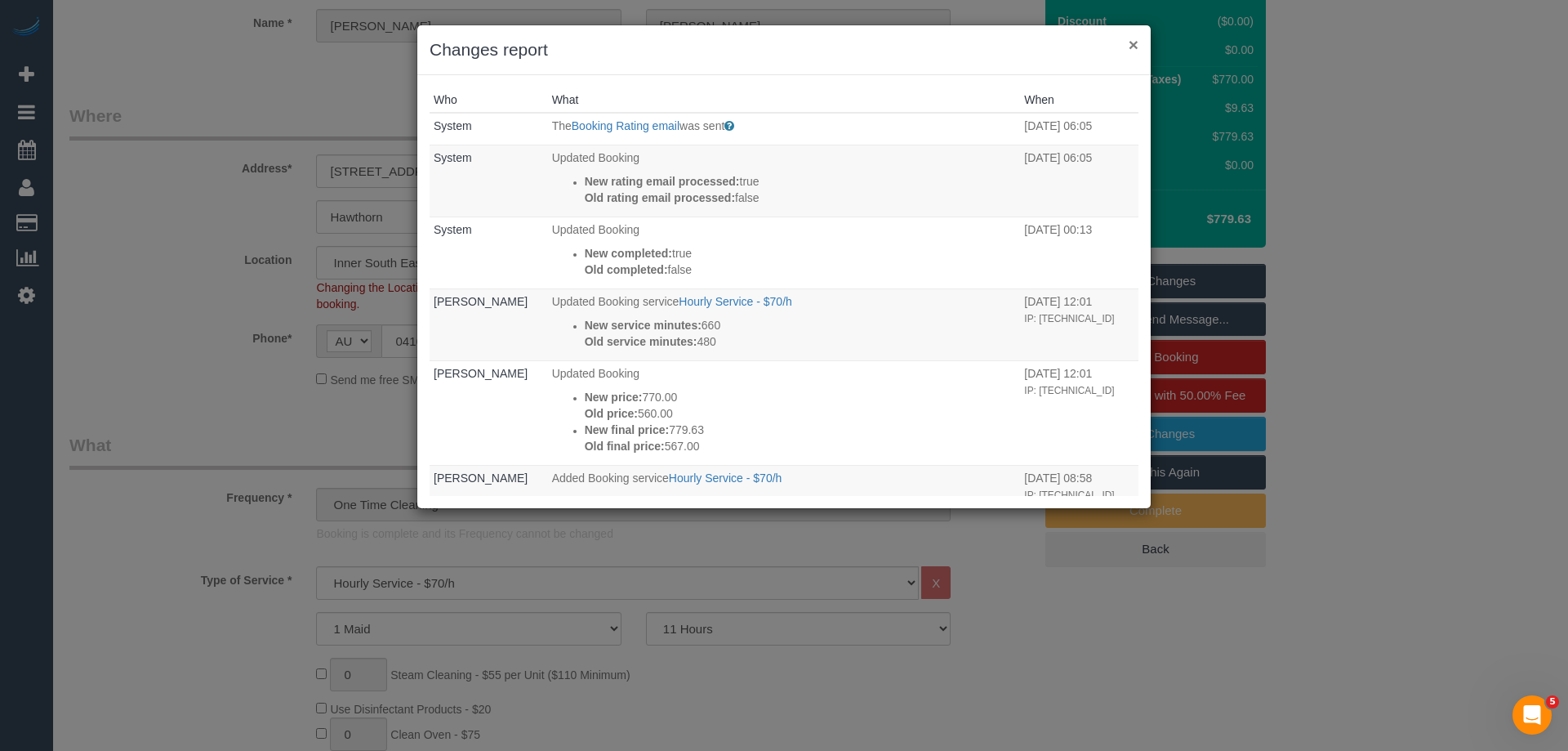
click at [1131, 48] on button "×" at bounding box center [1133, 44] width 10 height 17
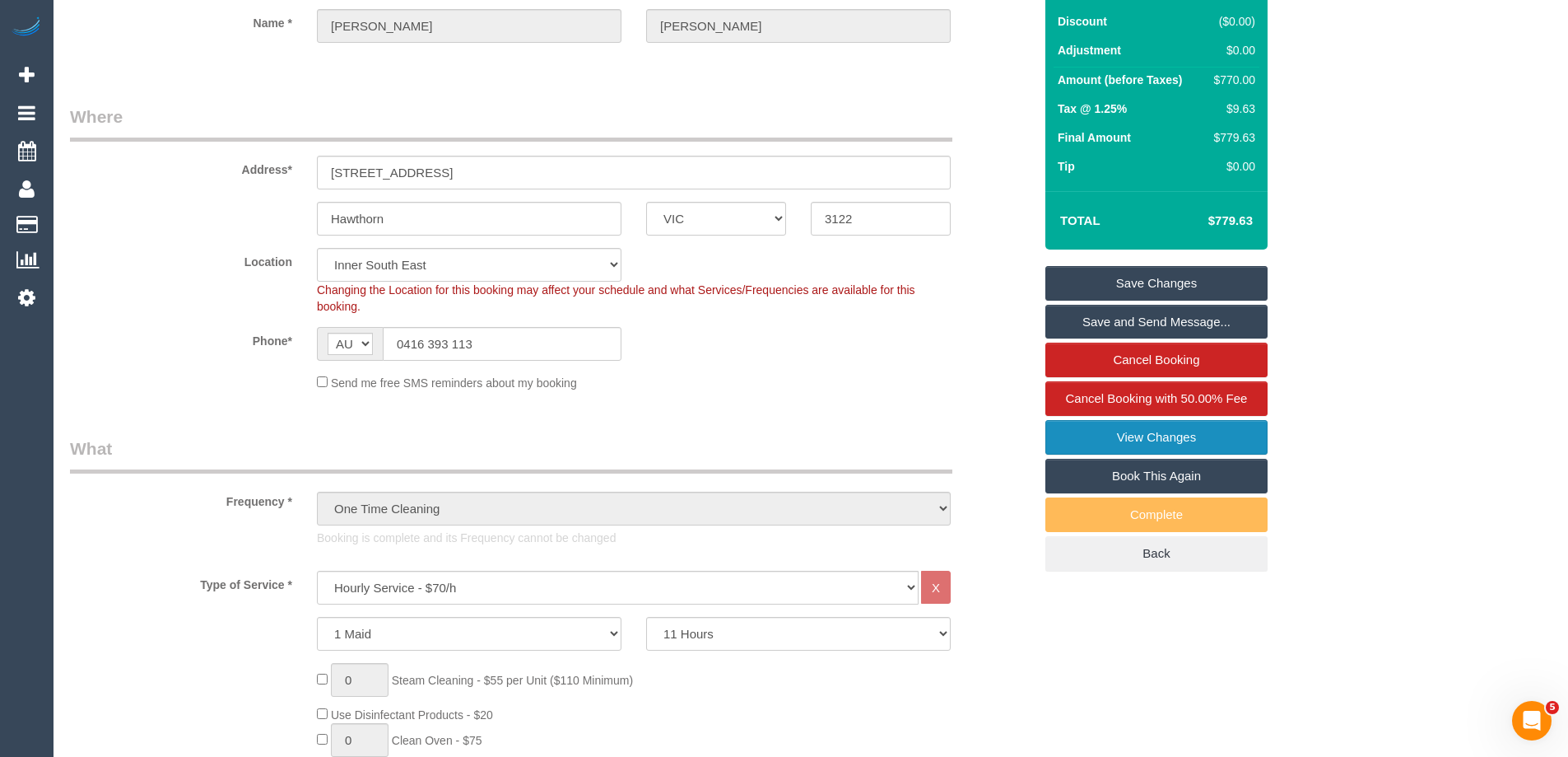
click at [1160, 425] on link "View Changes" at bounding box center [1156, 437] width 222 height 35
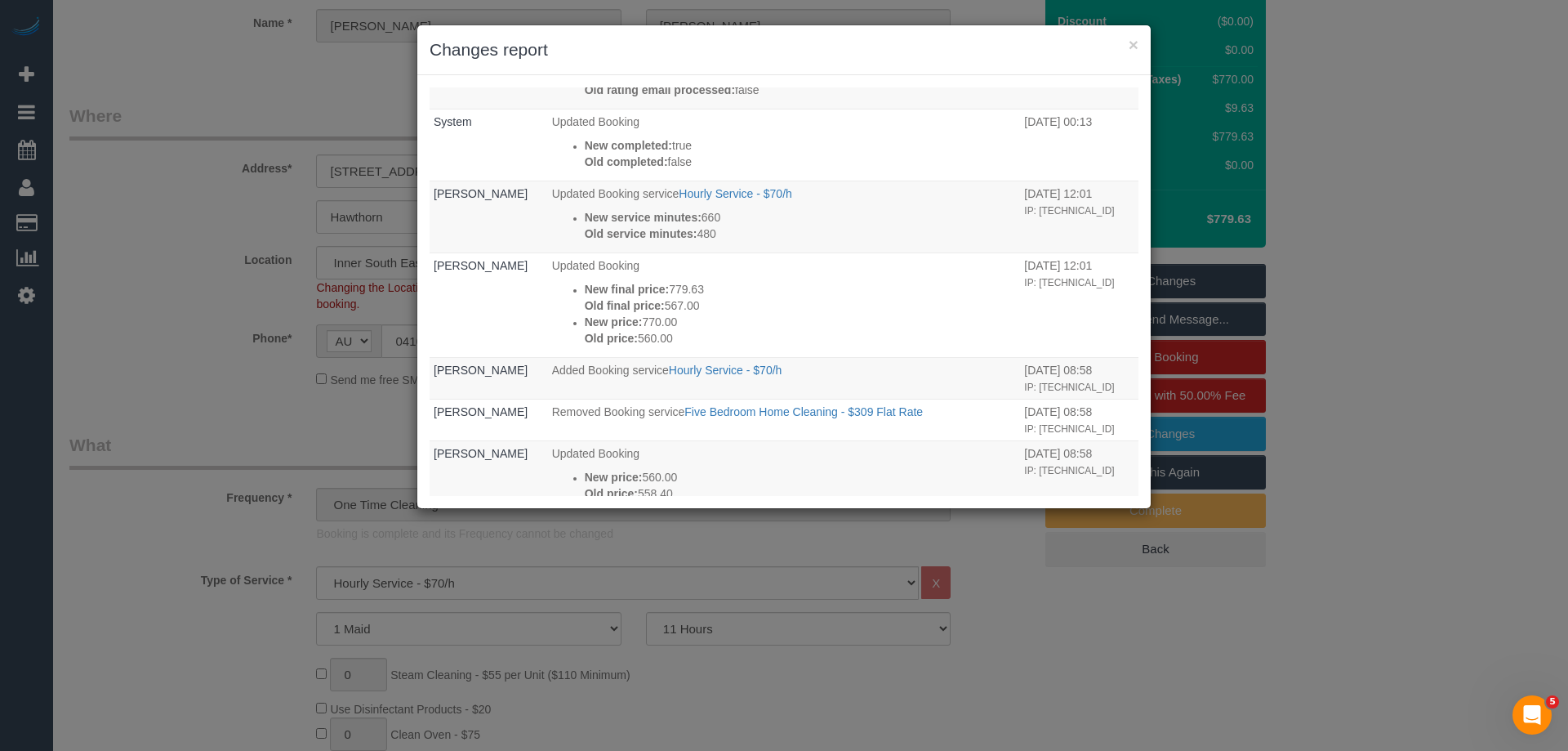
scroll to position [0, 0]
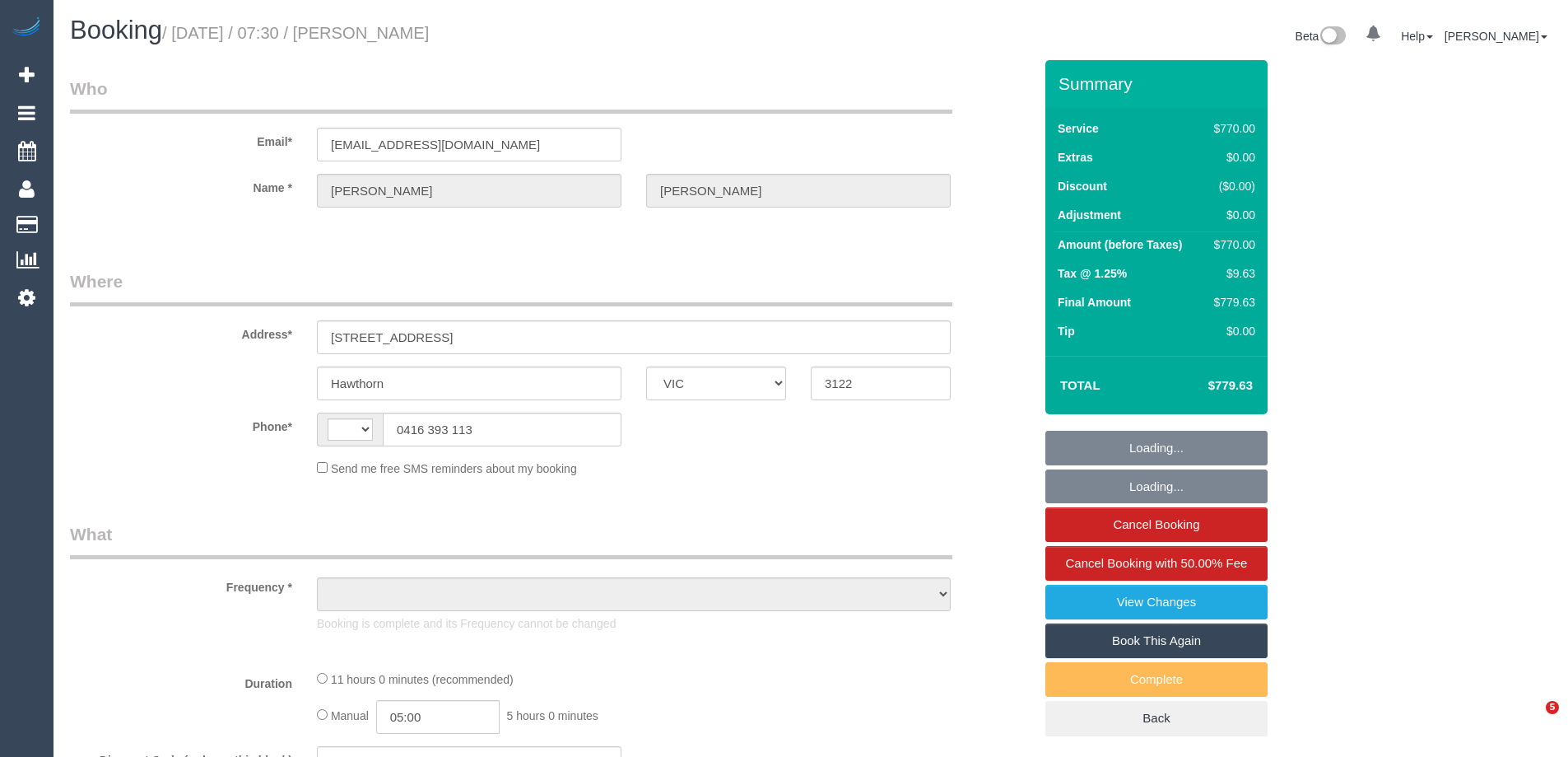
select select "VIC"
select select "string:AU"
select select "string:stripe-pm_1OA9bE2GScqysDRV9SMz1VR2"
select select "660"
select select "number:28"
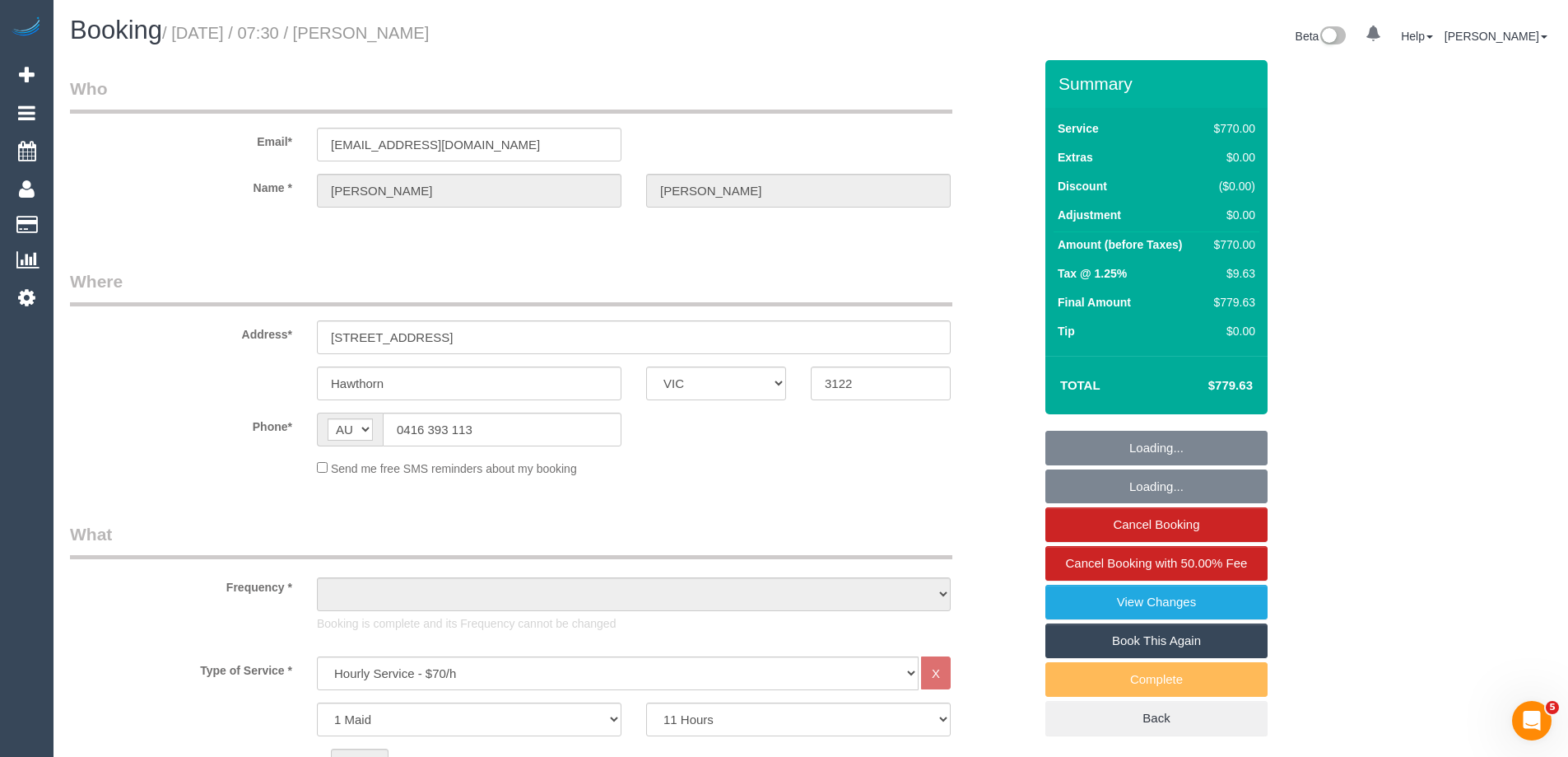
select select "number:14"
select select "number:20"
select select "number:36"
select select "number:11"
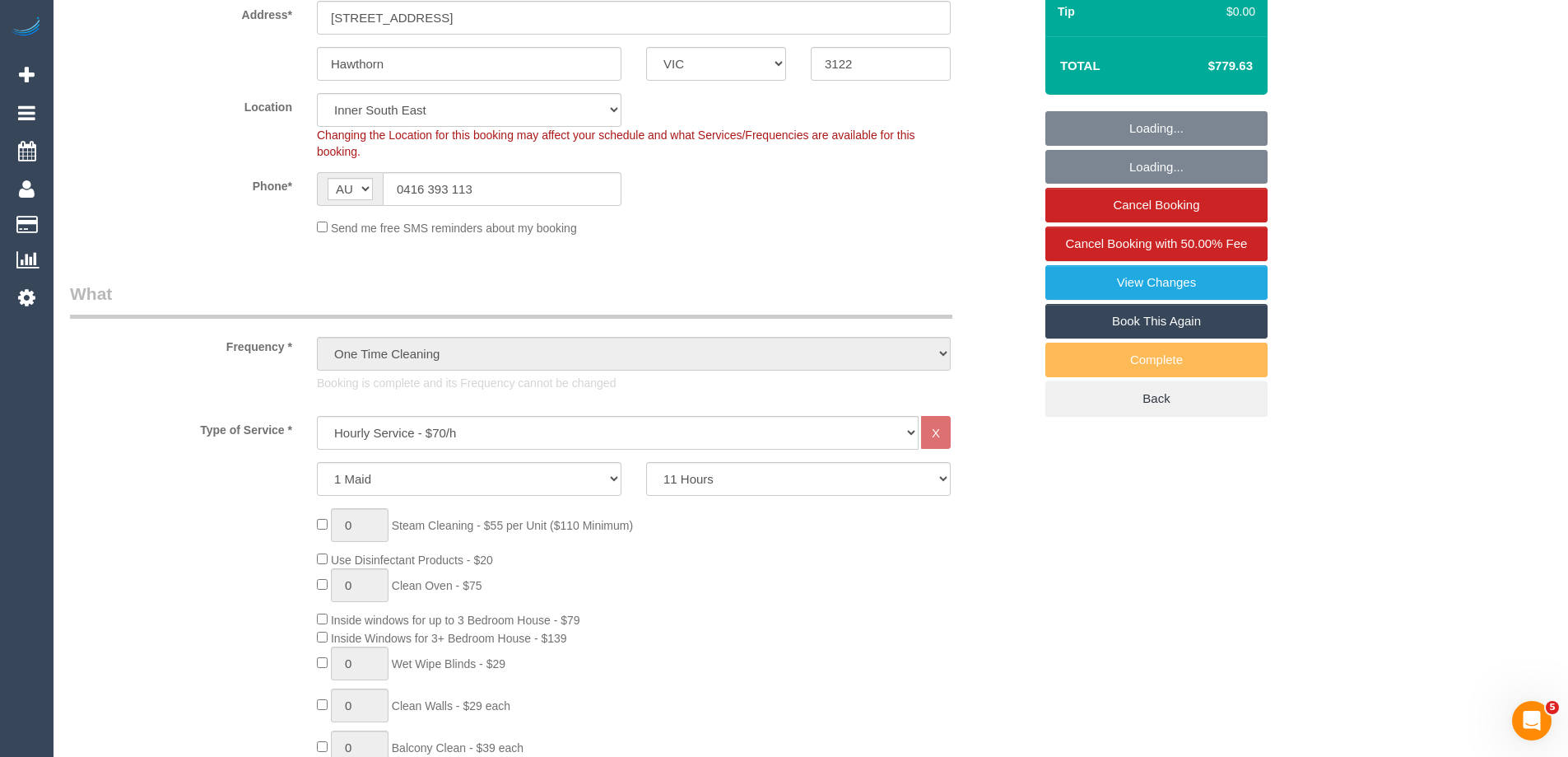
select select "object:1534"
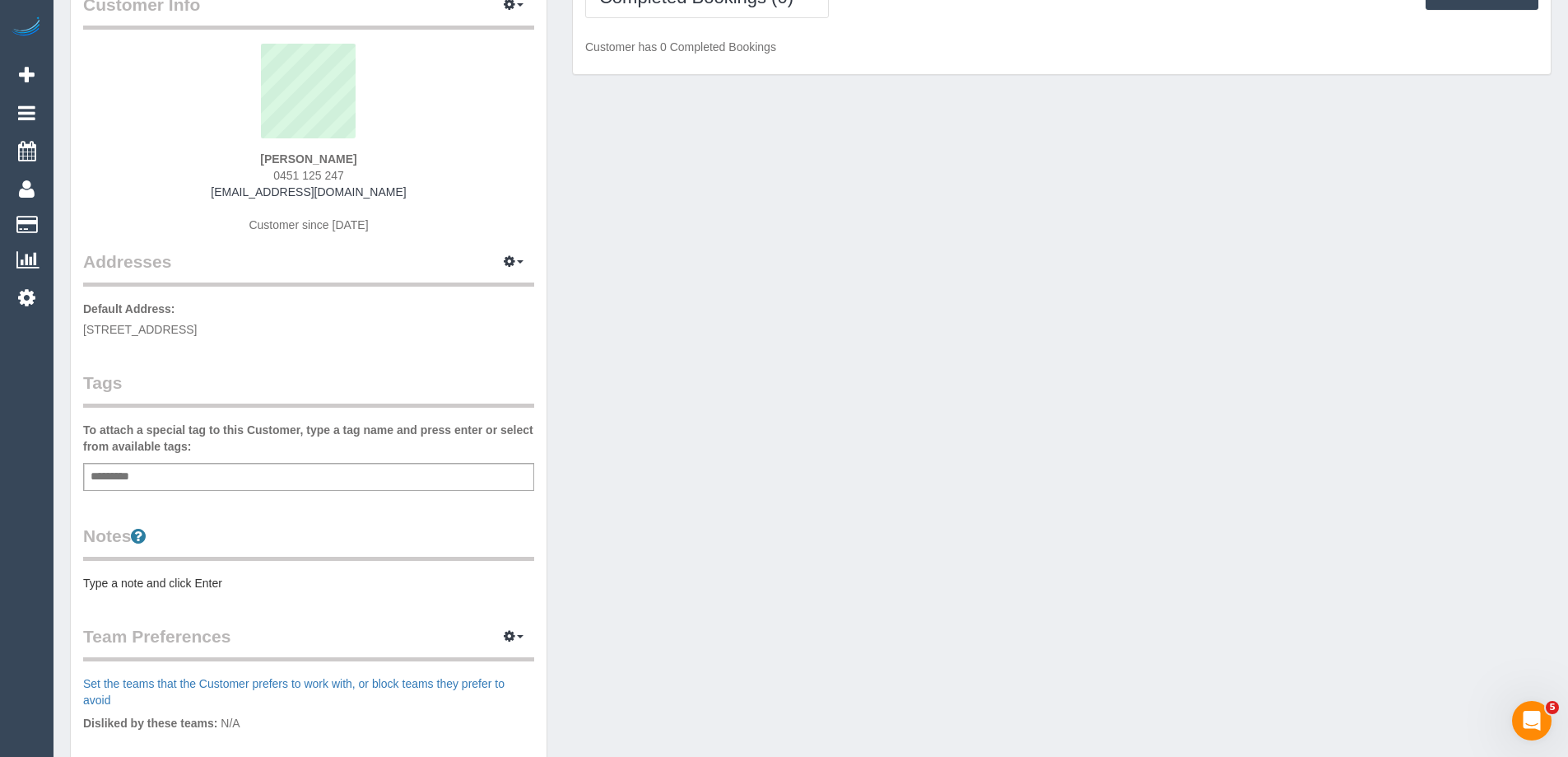
scroll to position [247, 0]
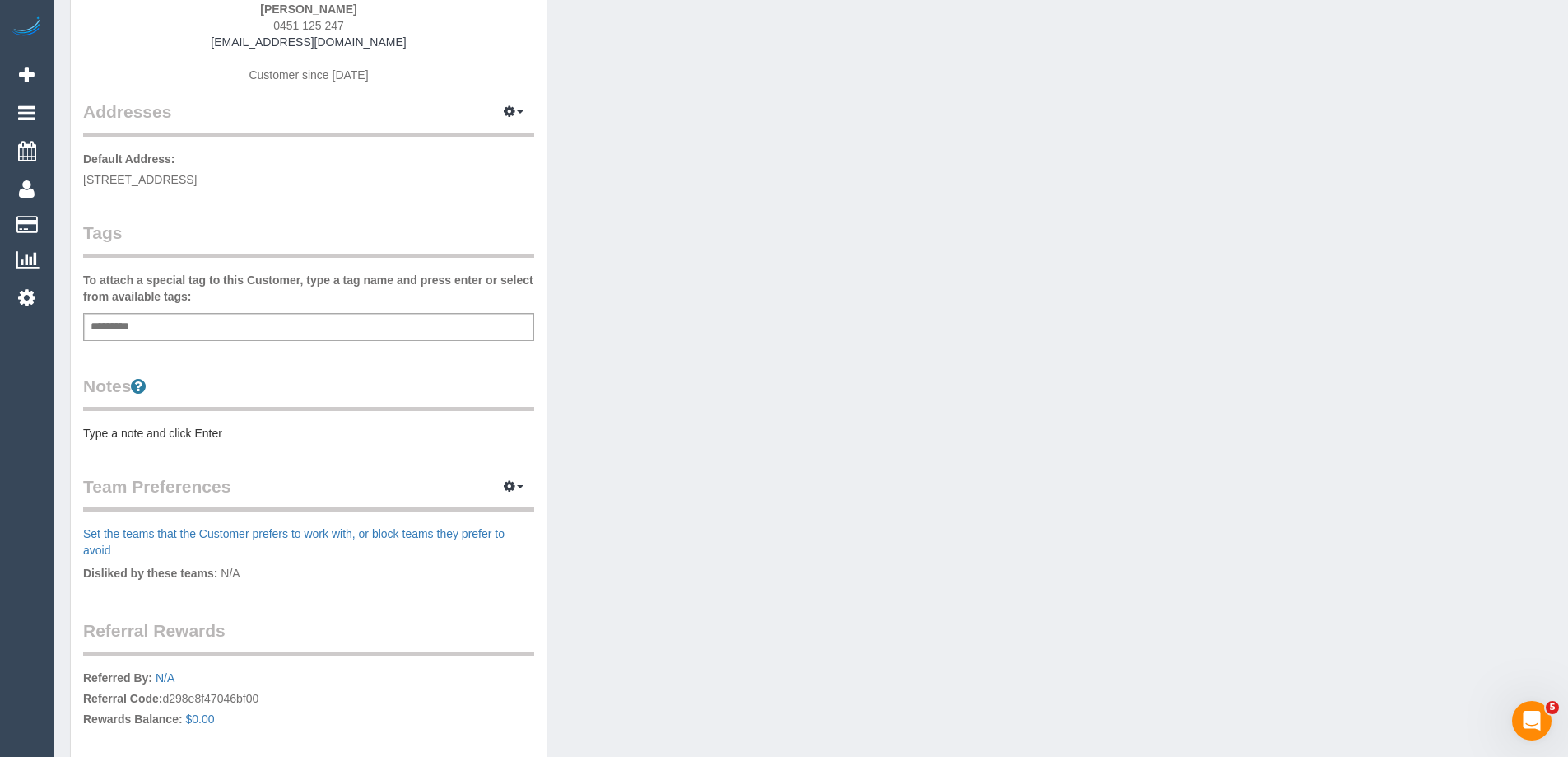
click at [210, 439] on pre "Type a note and click Enter" at bounding box center [308, 433] width 451 height 16
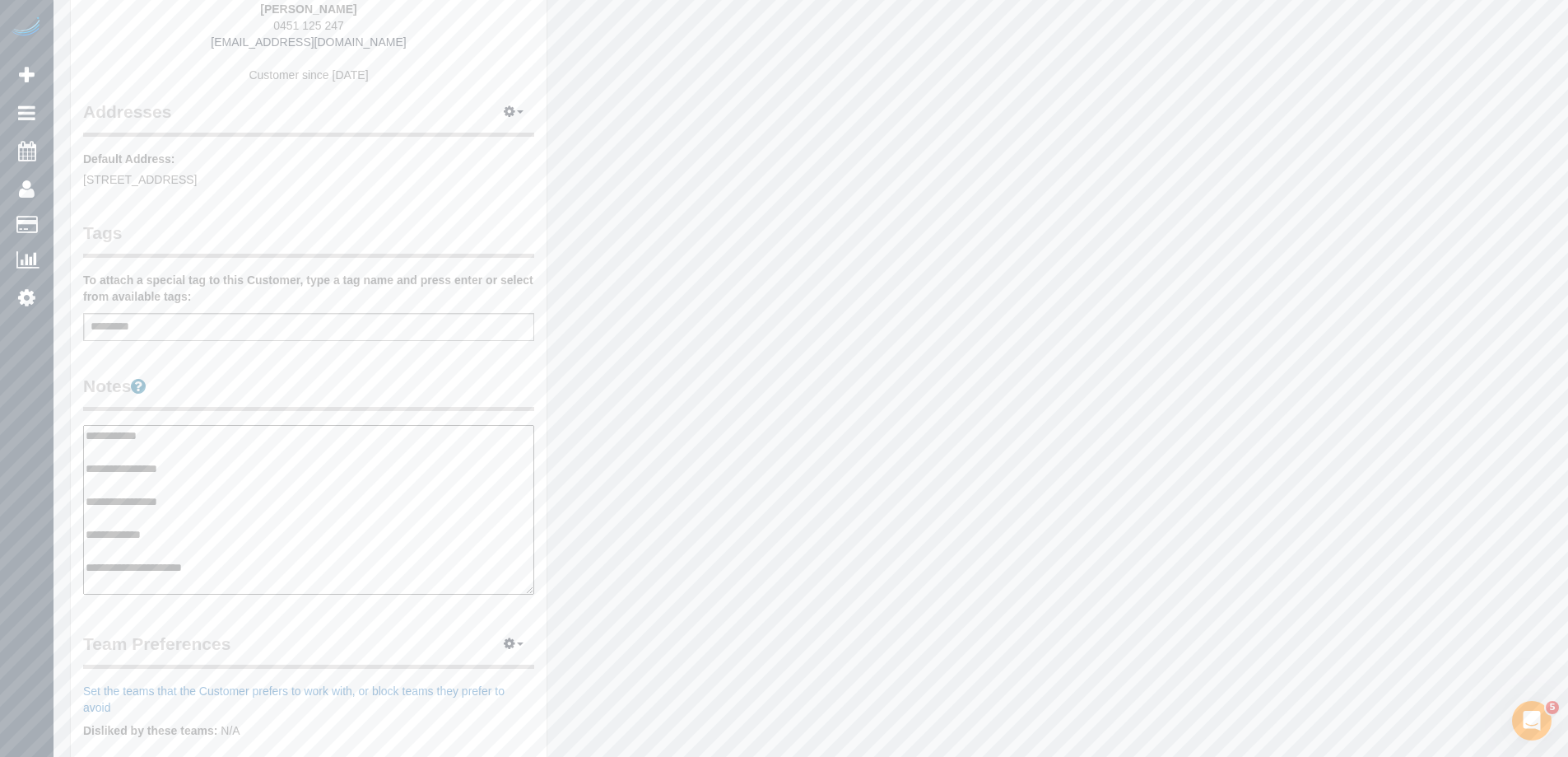
type textarea "**********"
click at [293, 377] on legend "Notes" at bounding box center [308, 392] width 451 height 37
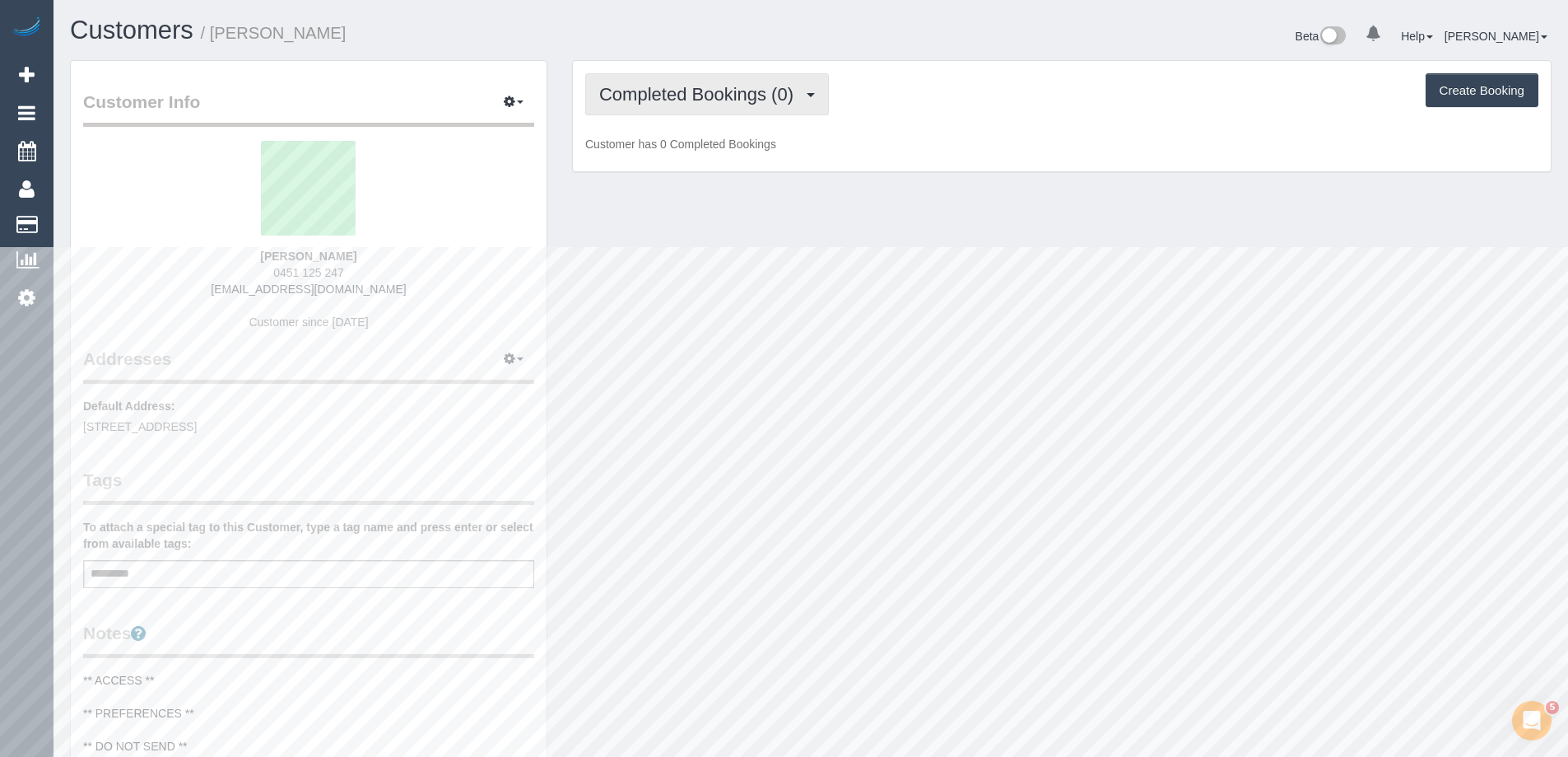
click at [748, 90] on span "Completed Bookings (0)" at bounding box center [700, 94] width 202 height 21
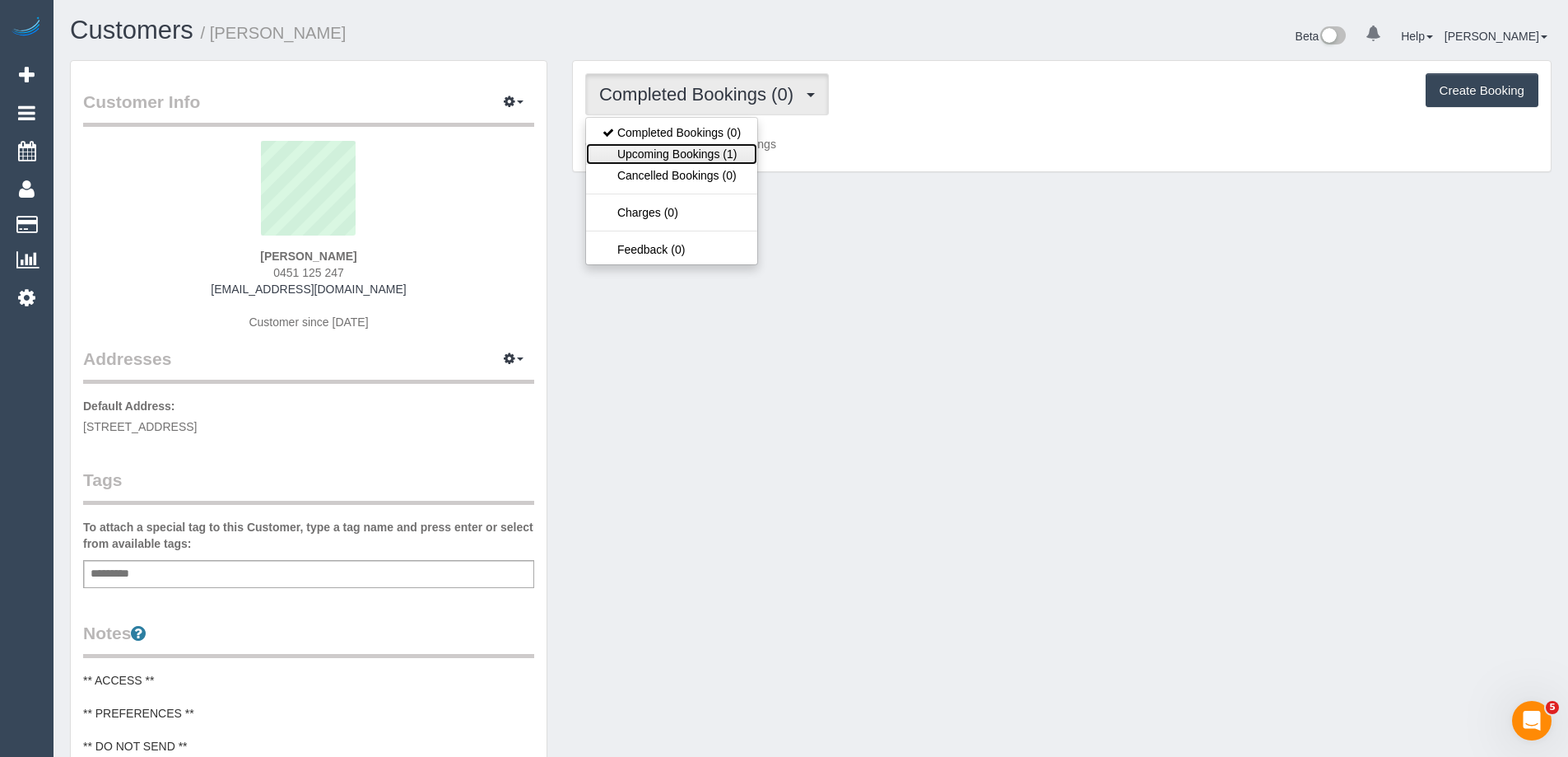
click at [723, 149] on link "Upcoming Bookings (1)" at bounding box center [671, 153] width 171 height 21
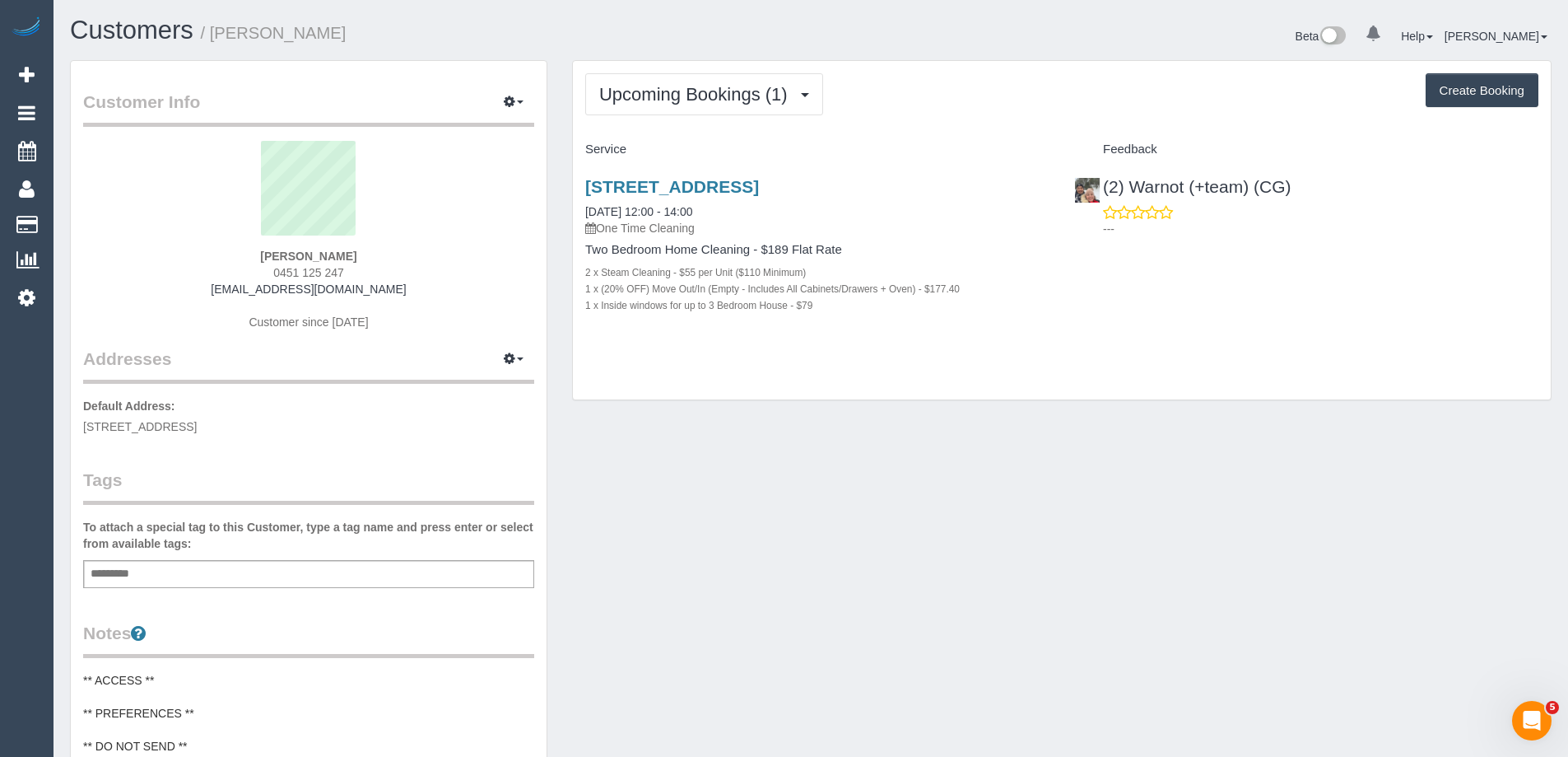
drag, startPoint x: 359, startPoint y: 274, endPoint x: 253, endPoint y: 271, distance: 106.0
click at [253, 271] on div "Blair Larkin 0451 125 247 blairlarkin@gmail.com Customer since 2025" at bounding box center [308, 244] width 451 height 206
copy span "0451 125 247"
click at [759, 184] on link "392 St Georges Road, 114, Fitzroy North, VIC 3068" at bounding box center [672, 186] width 174 height 19
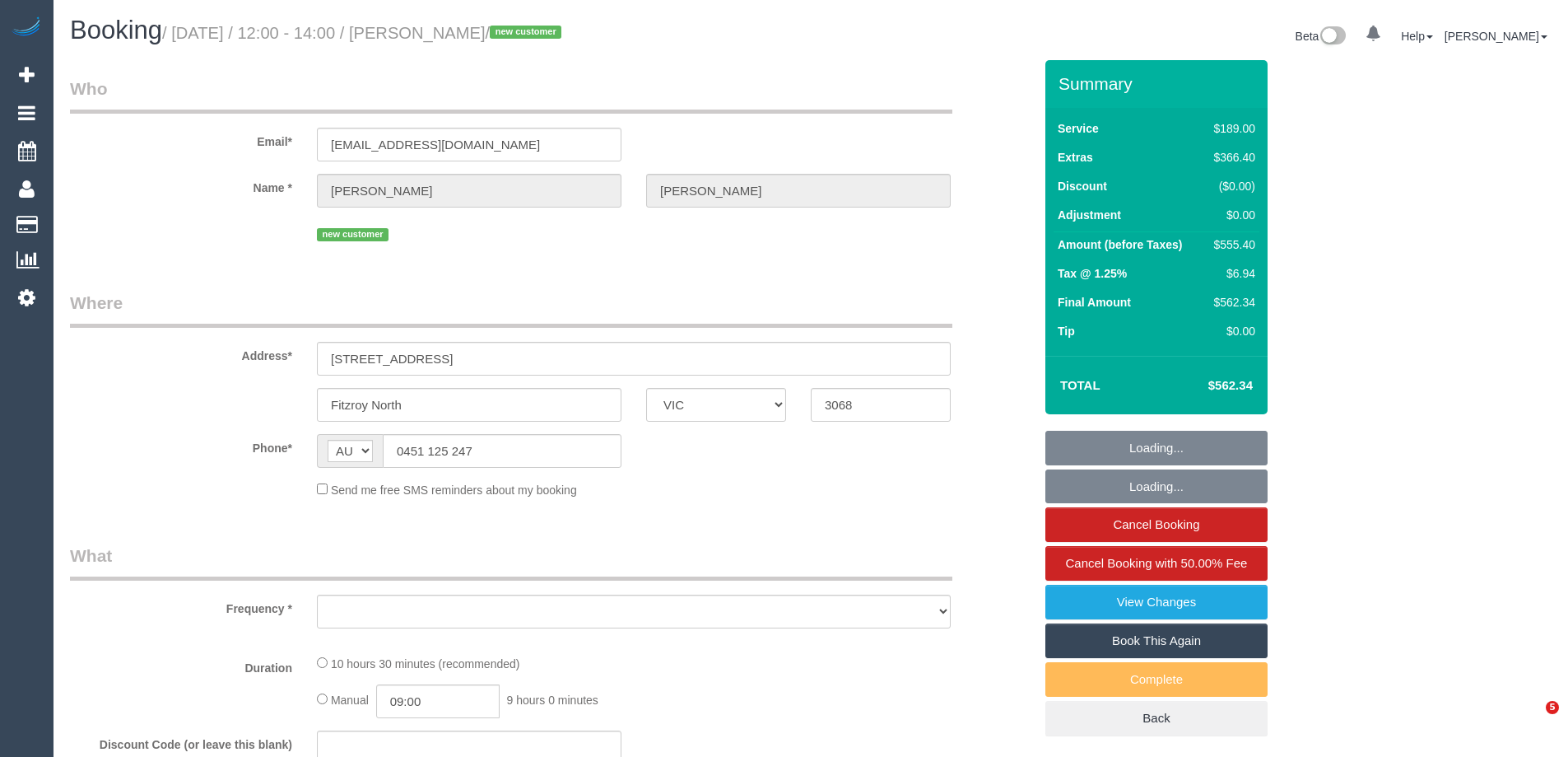
select select "VIC"
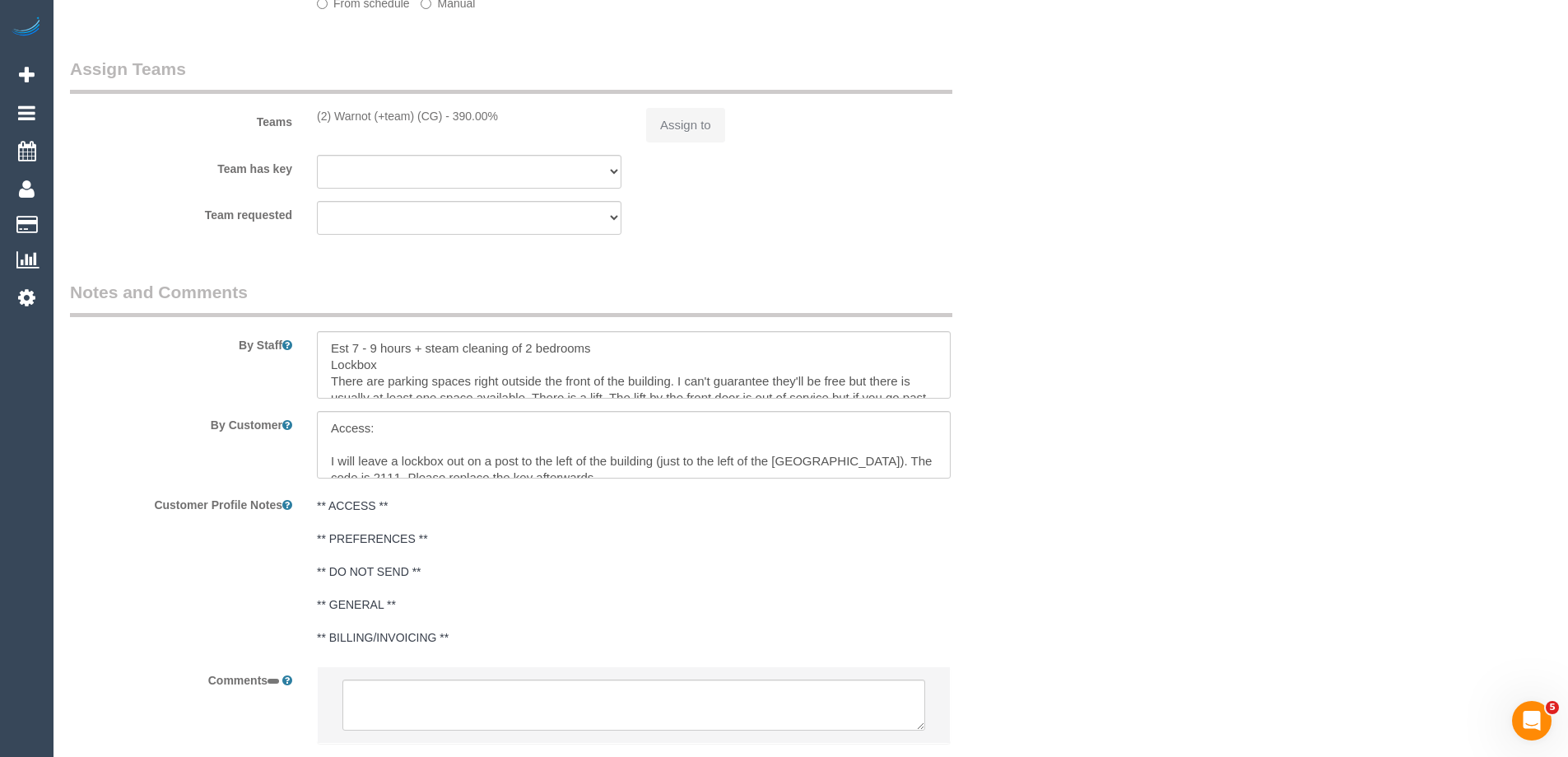
select select "object:606"
select select "string:stripe-pm_1S7XXm2GScqysDRVkqbSX3wJ"
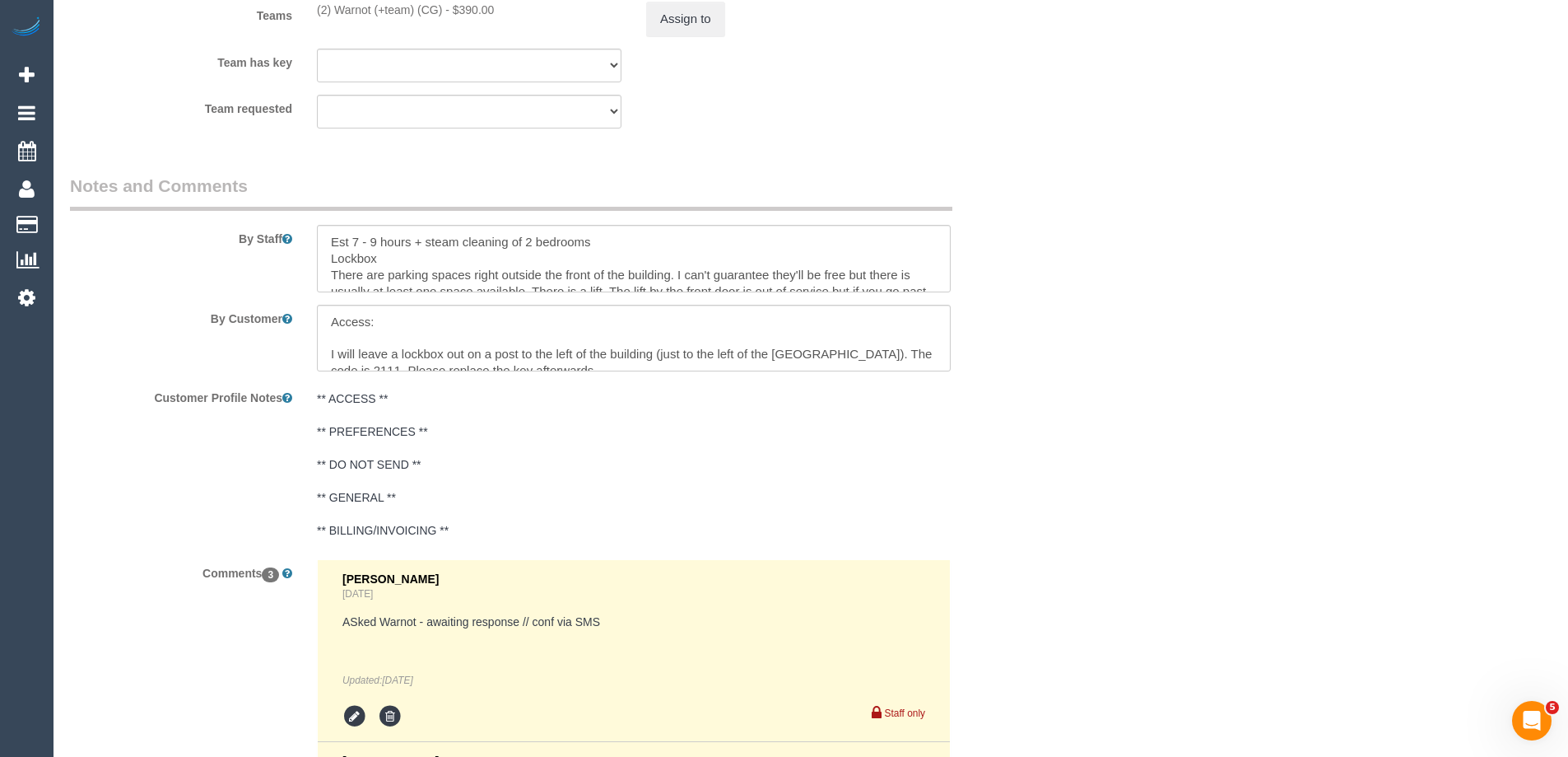
select select "object:1525"
select select "number:28"
select select "number:16"
select select "number:19"
select select "number:36"
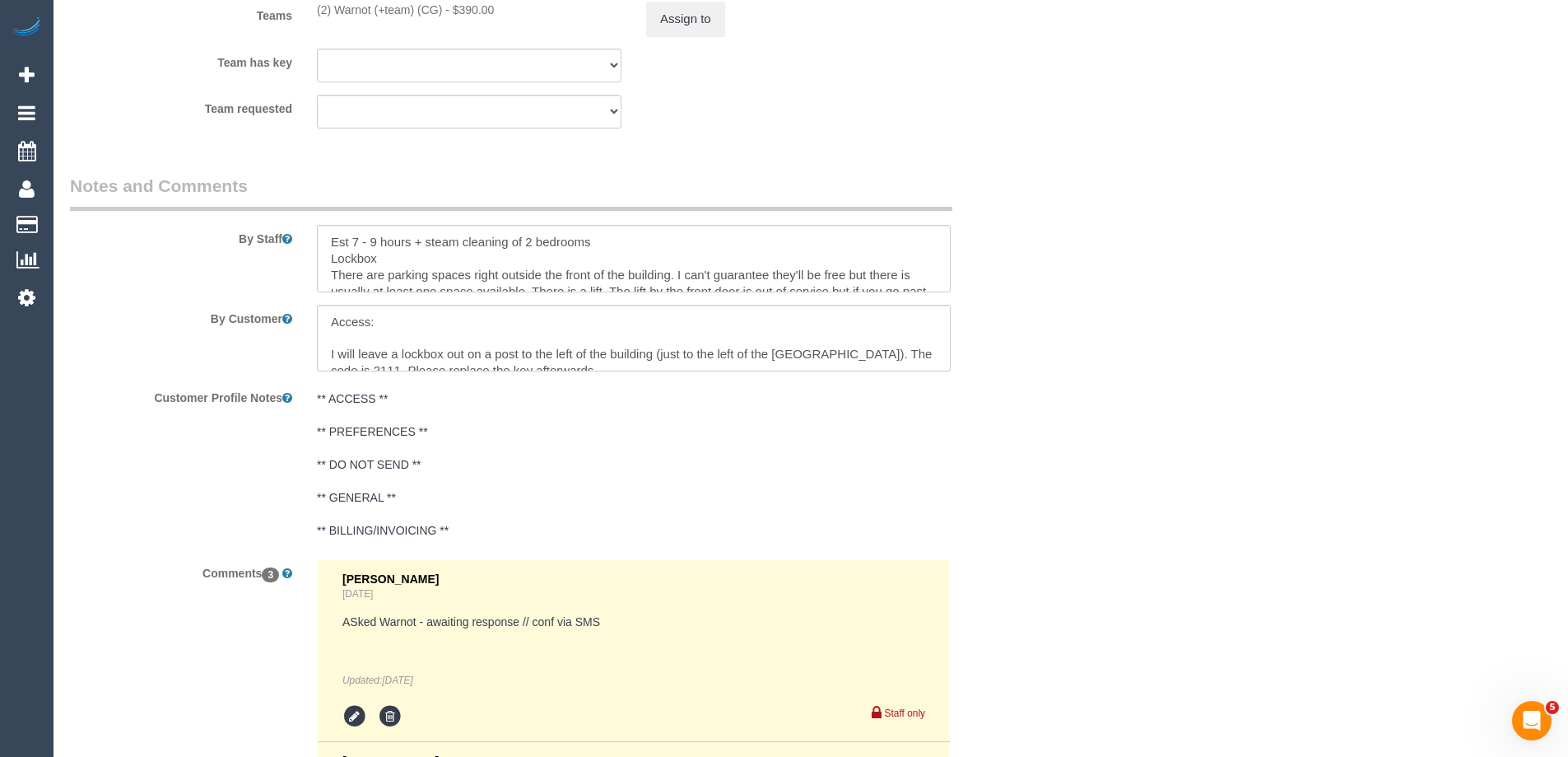
select select "number:26"
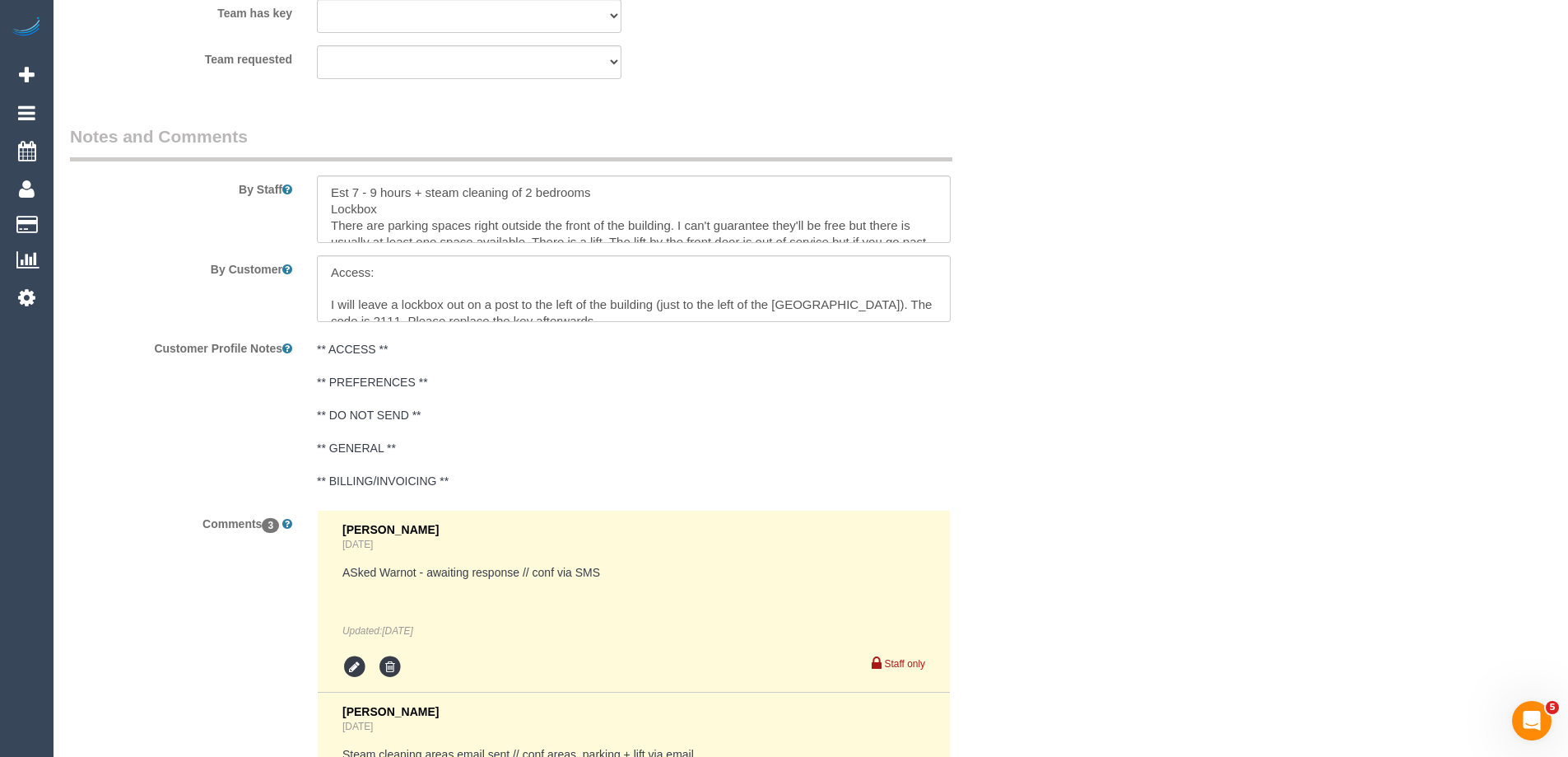
select select "spot1"
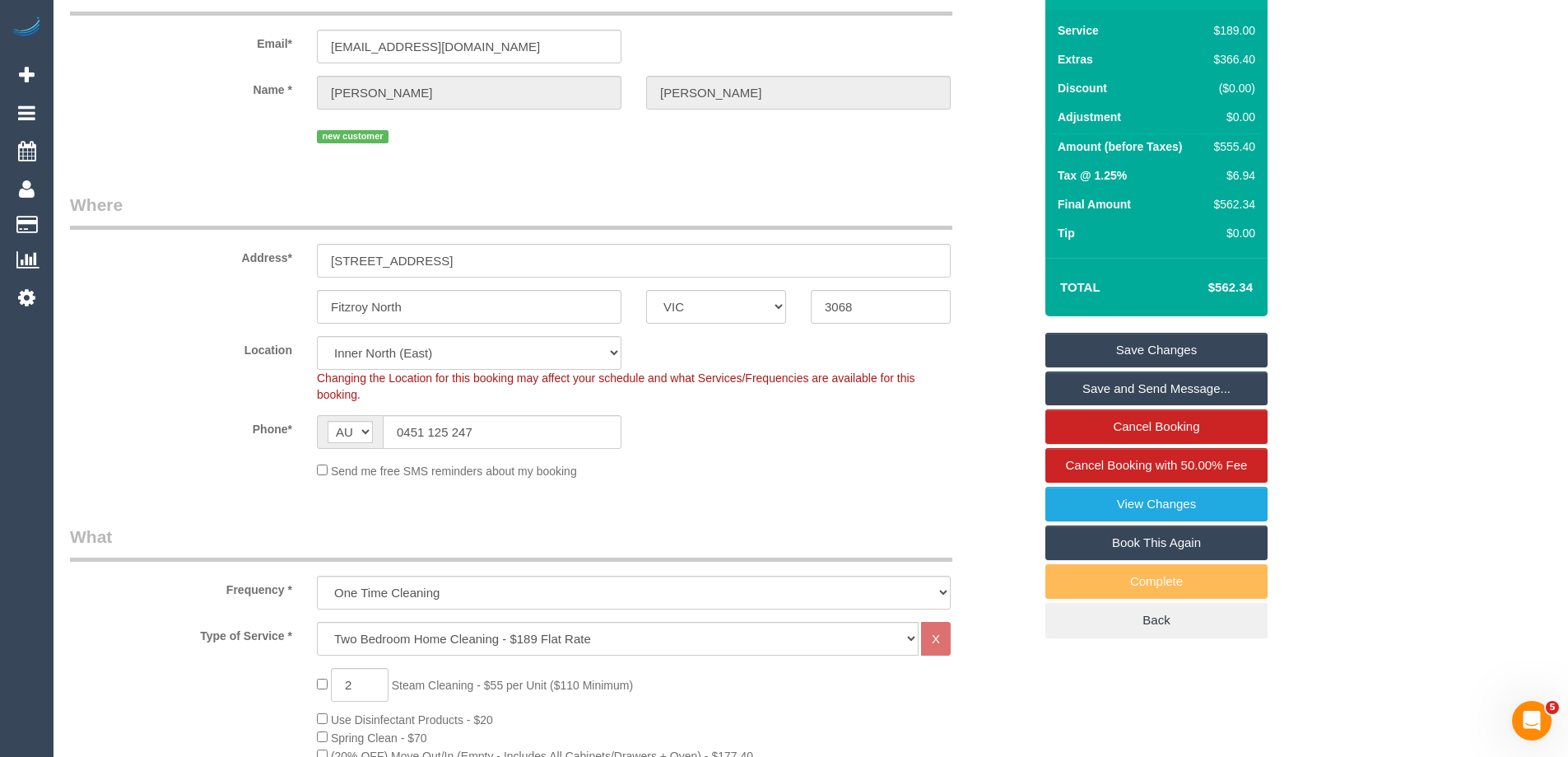
scroll to position [0, 0]
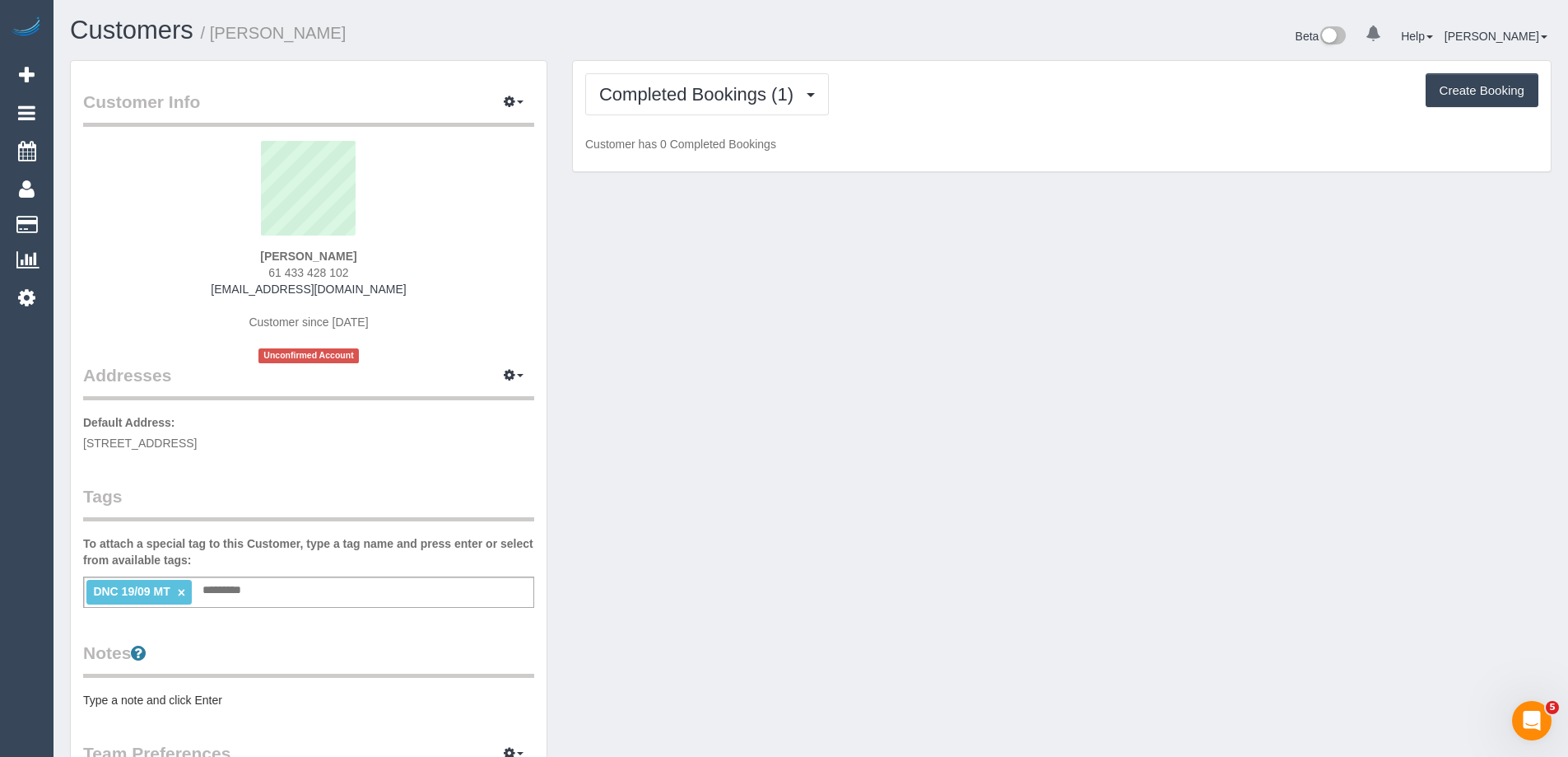
scroll to position [1224, 1568]
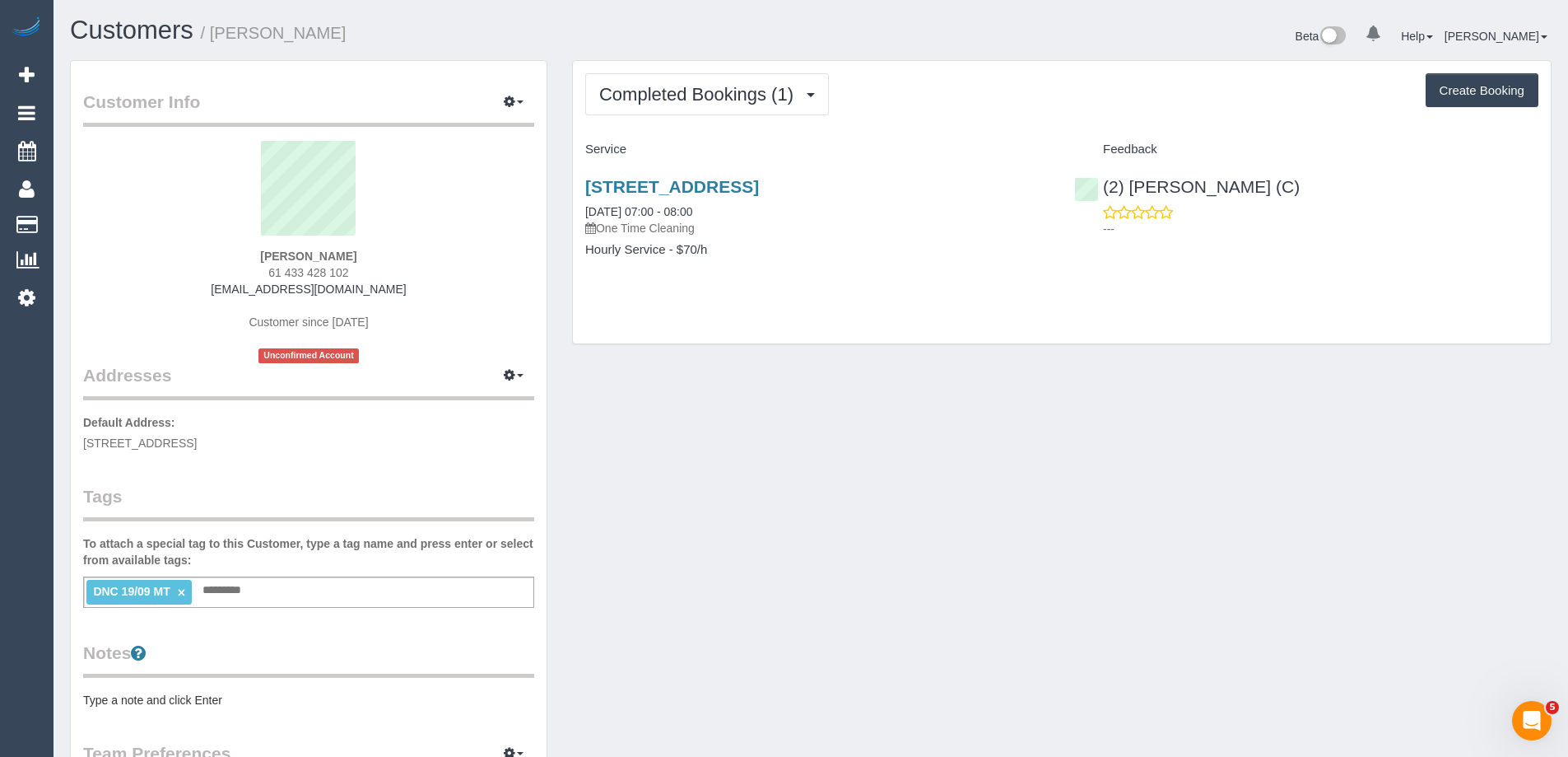
click at [227, 701] on pre "Type a note and click Enter" at bounding box center [308, 700] width 451 height 16
type textarea "**********"
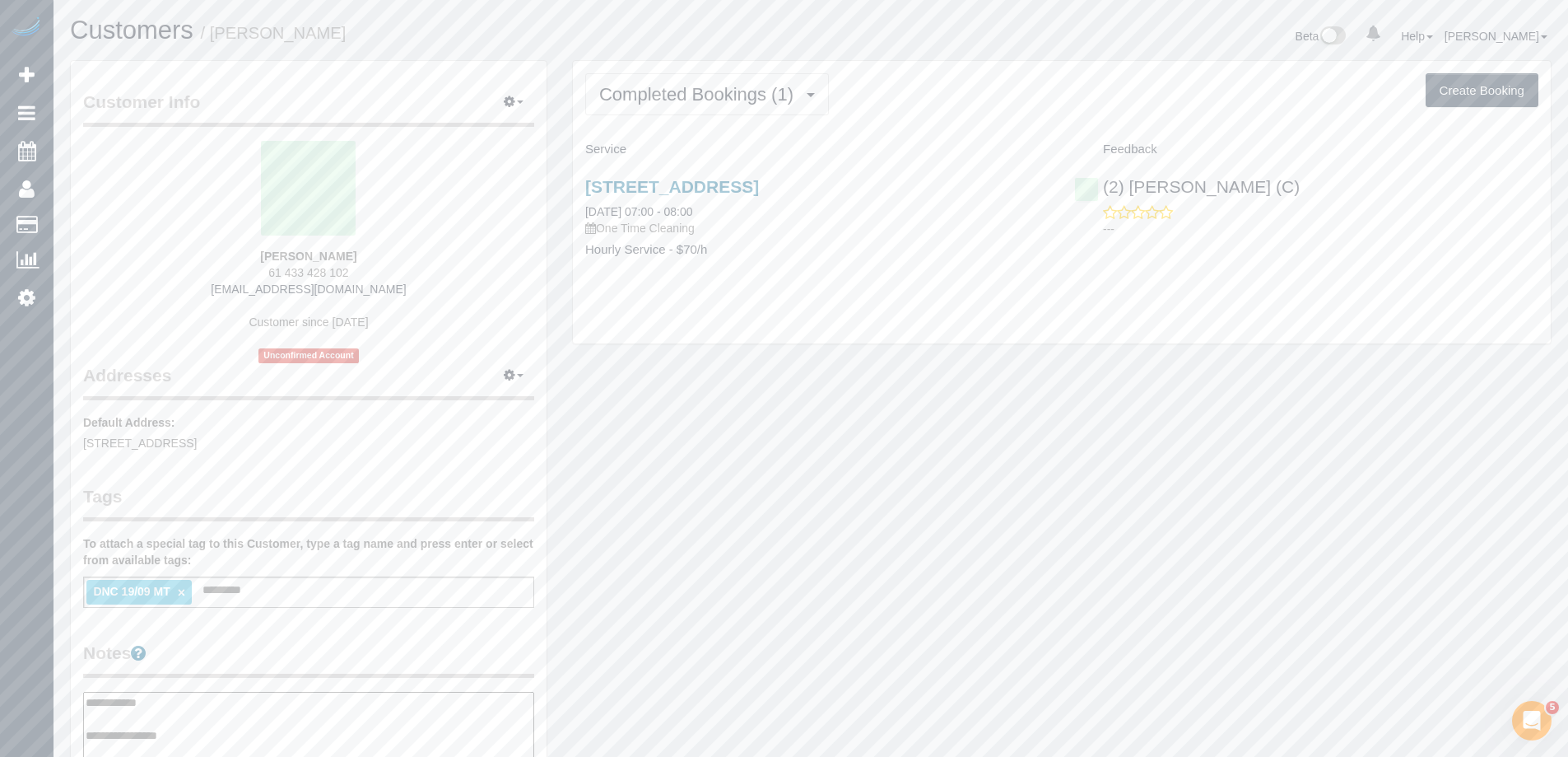
scroll to position [80973, 80727]
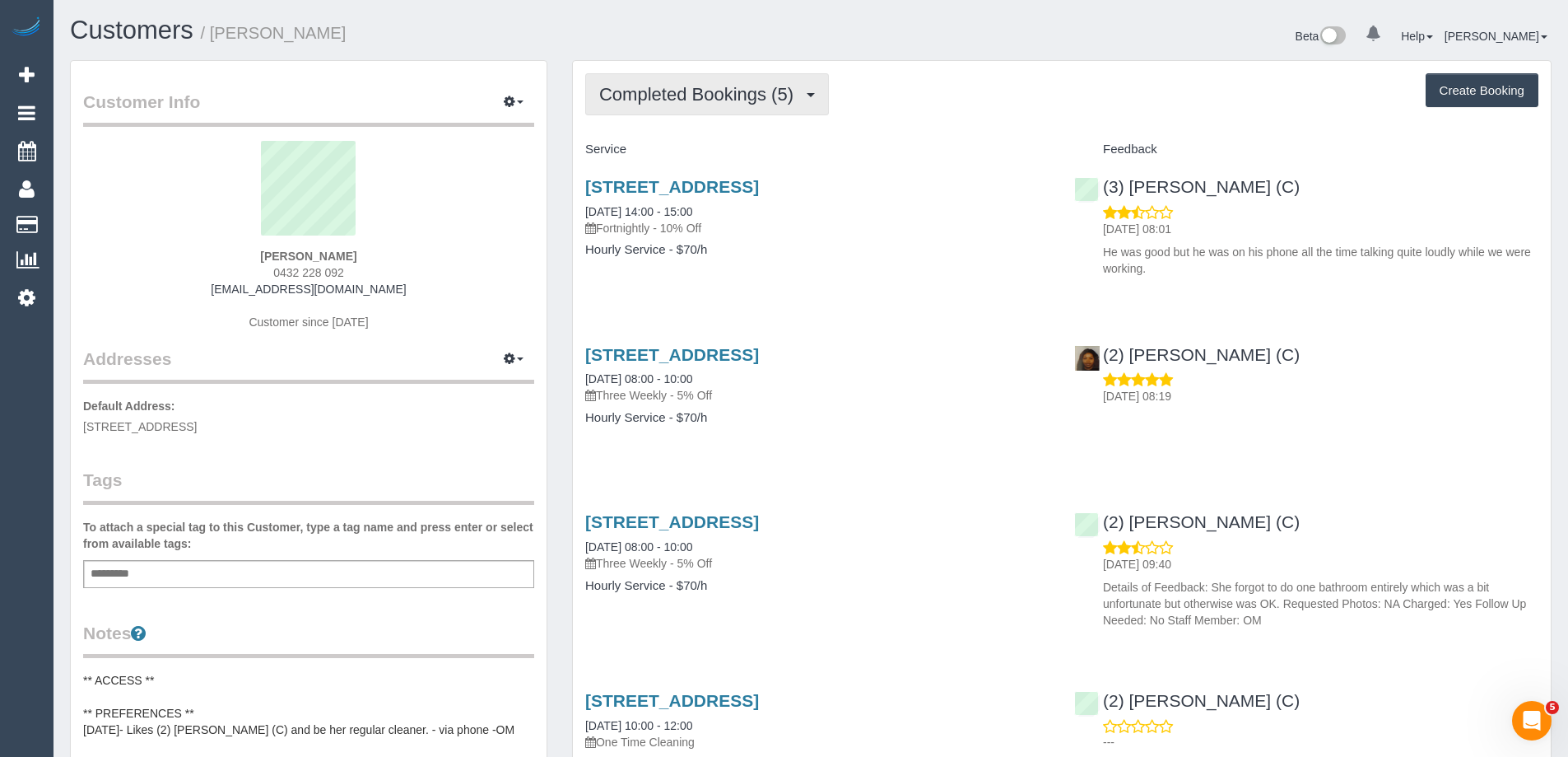
click at [671, 90] on span "Completed Bookings (5)" at bounding box center [700, 94] width 202 height 21
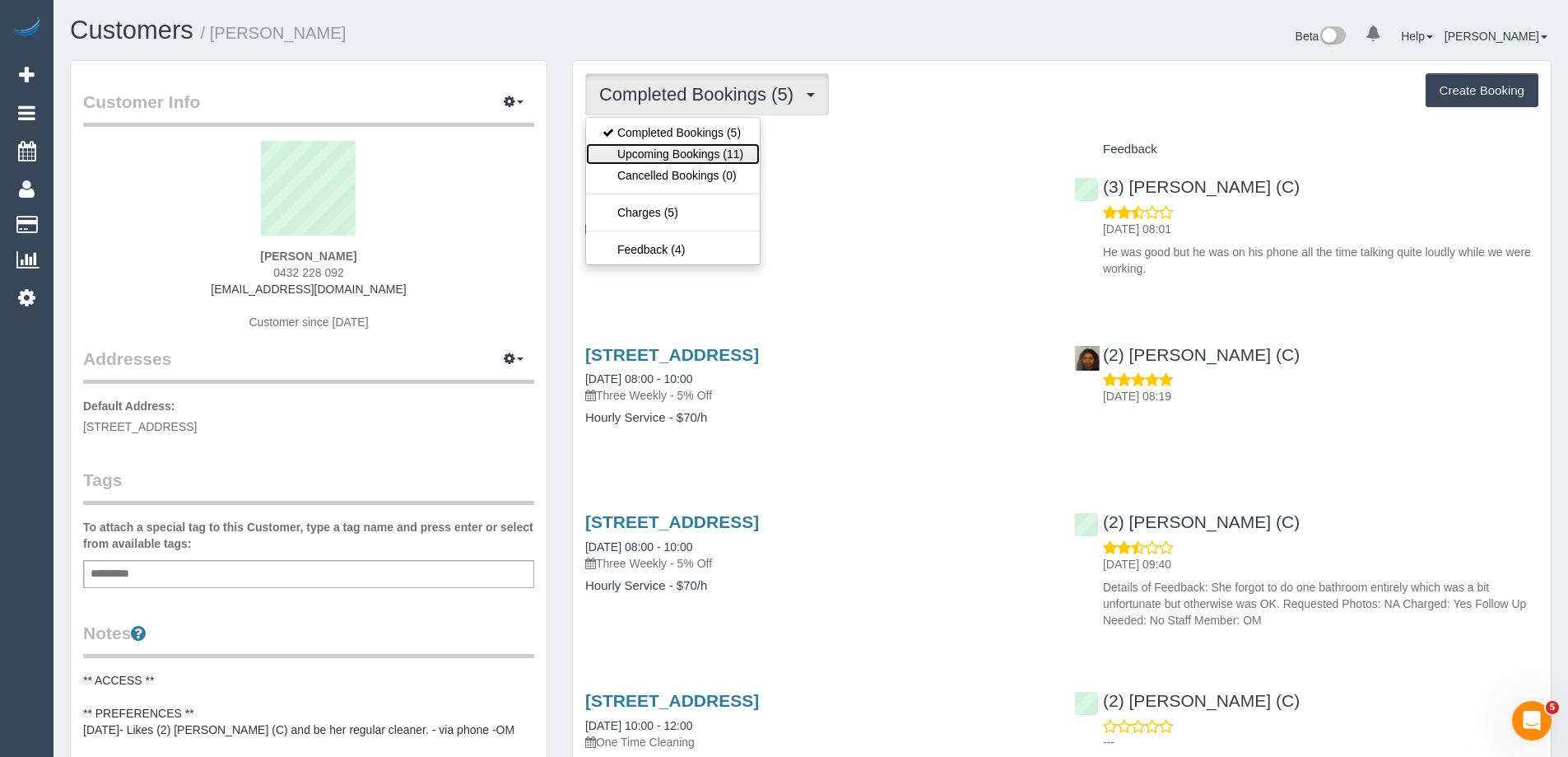
click at [680, 157] on link "Upcoming Bookings (11)" at bounding box center [672, 153] width 174 height 21
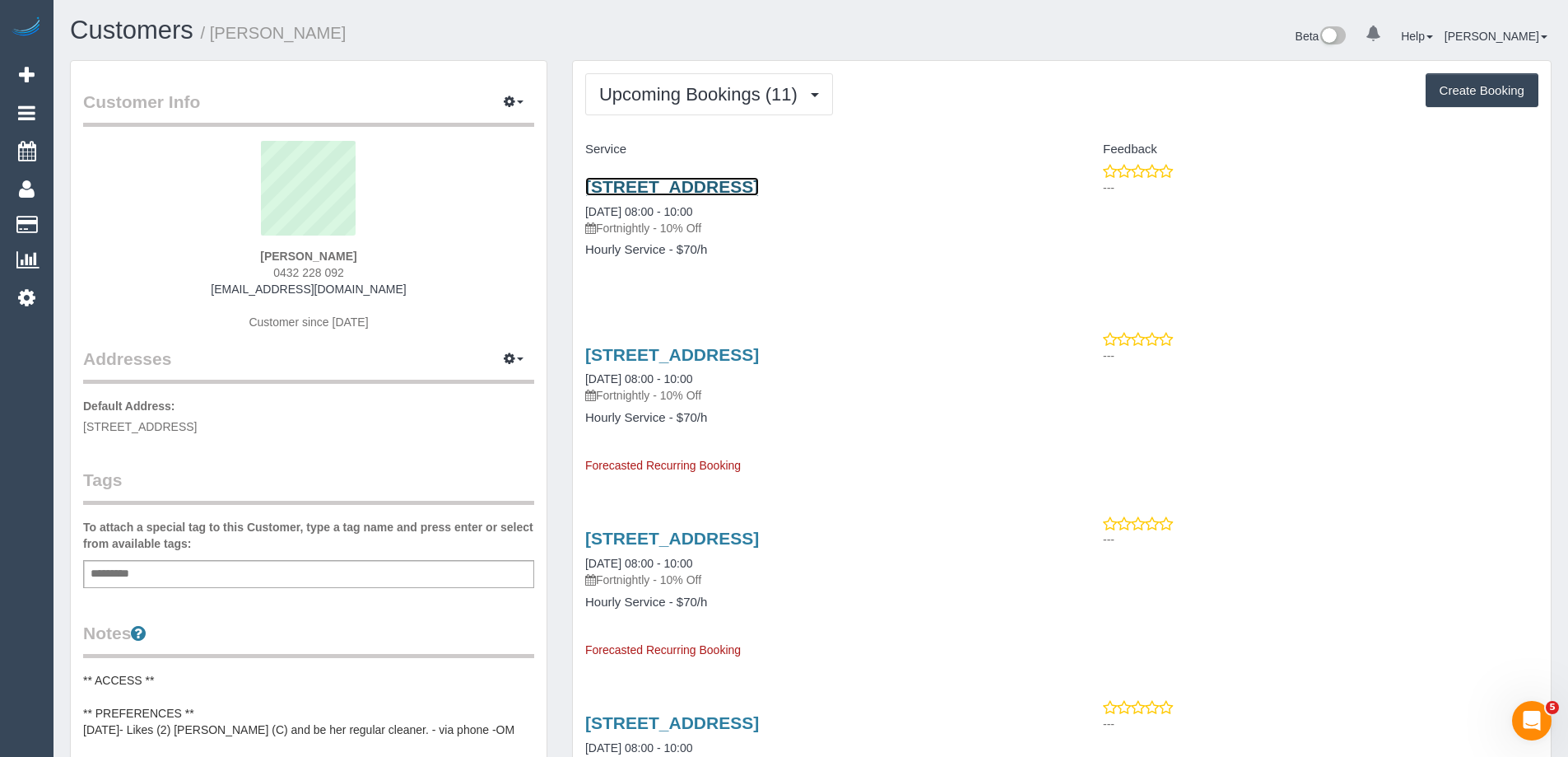
click at [752, 185] on link "156 Wattle Valley Rd, Camberweel, VIC 3124" at bounding box center [672, 186] width 174 height 19
click at [514, 365] on button "button" at bounding box center [513, 359] width 41 height 26
click at [500, 387] on button "Manage Addresses" at bounding box center [466, 390] width 133 height 23
select select "VIC"
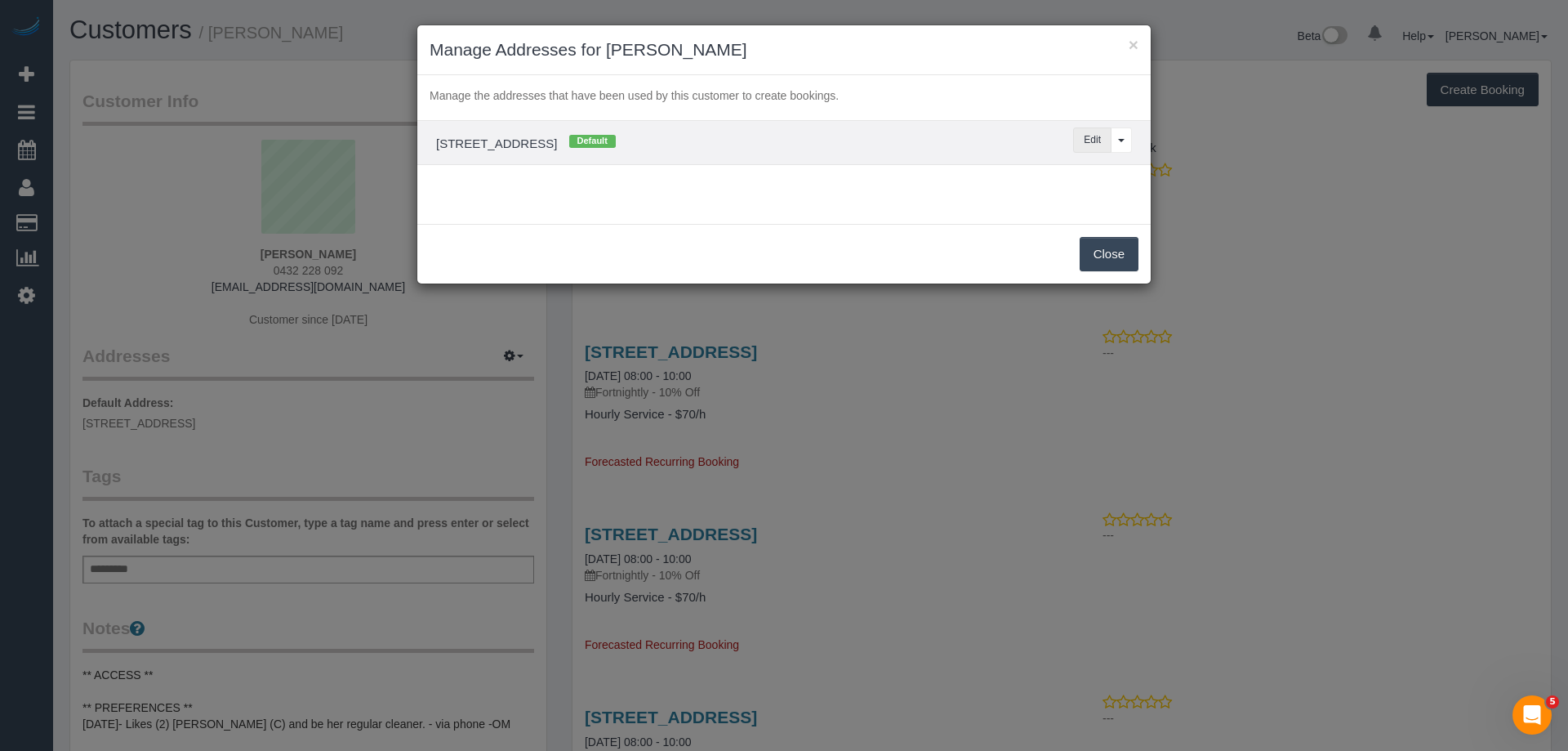
click at [1082, 136] on button "Edit" at bounding box center [1093, 140] width 38 height 25
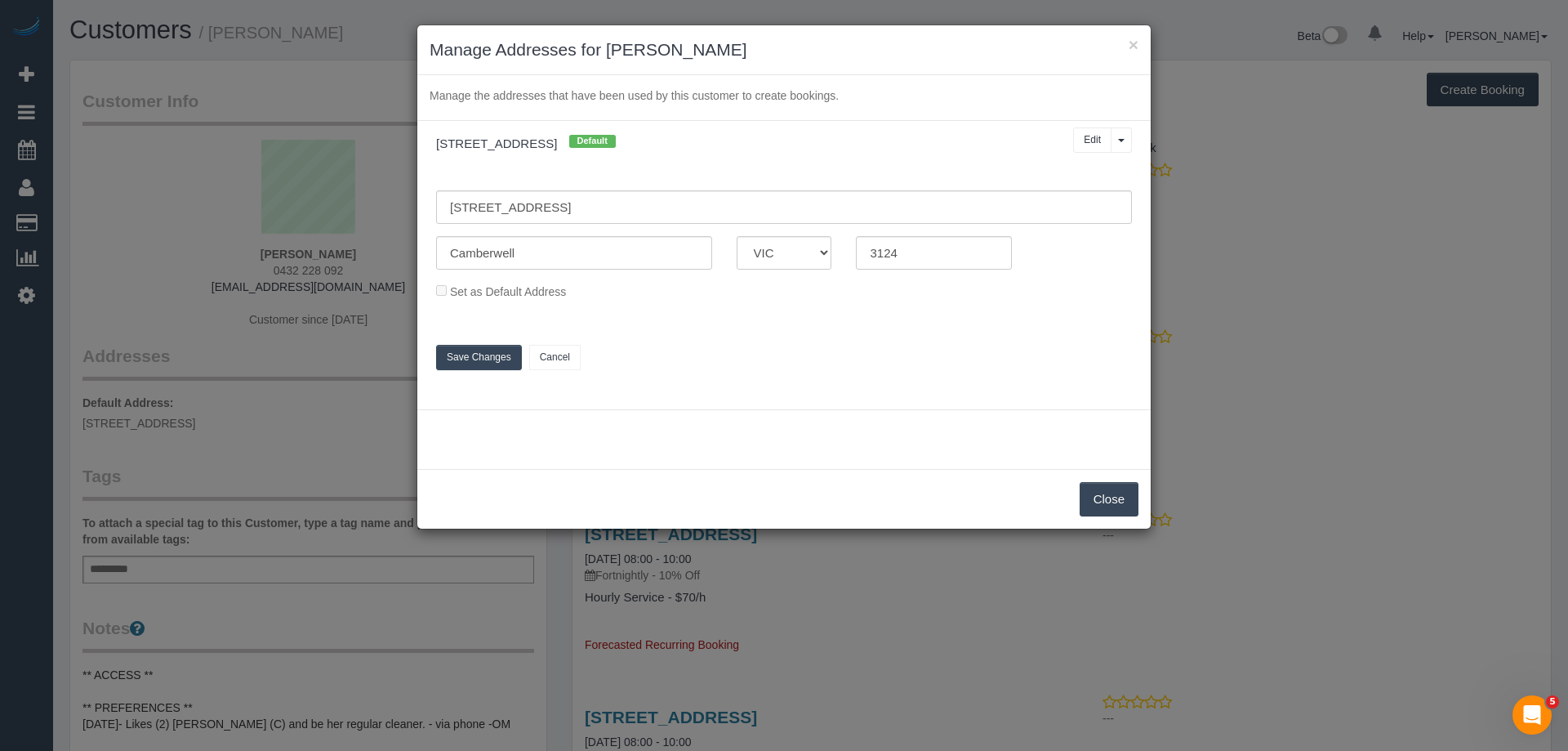
click at [1122, 501] on button "Close" at bounding box center [1109, 499] width 59 height 34
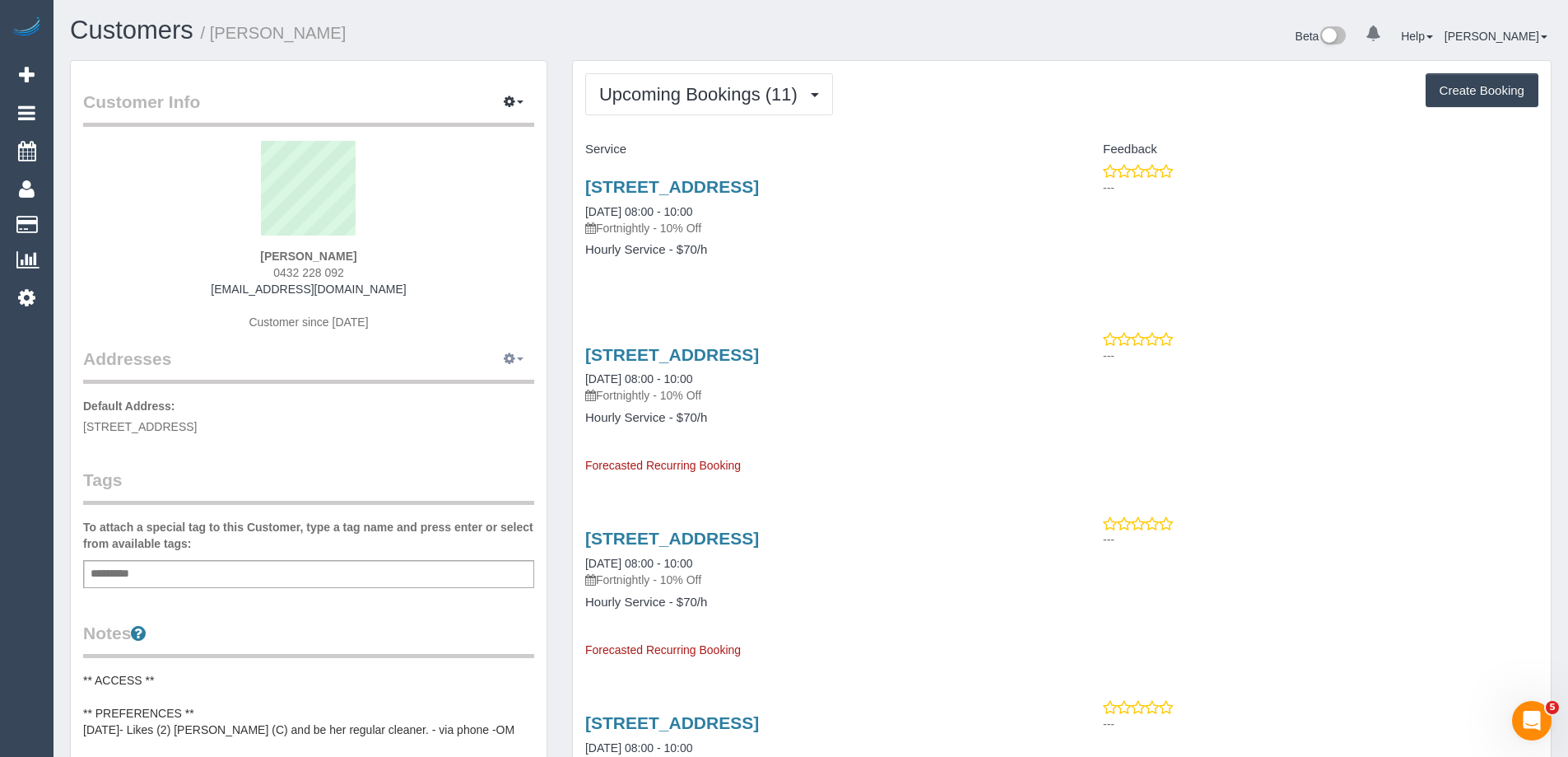
click at [523, 362] on button "button" at bounding box center [513, 359] width 41 height 26
click at [488, 385] on button "Manage Addresses" at bounding box center [466, 390] width 133 height 23
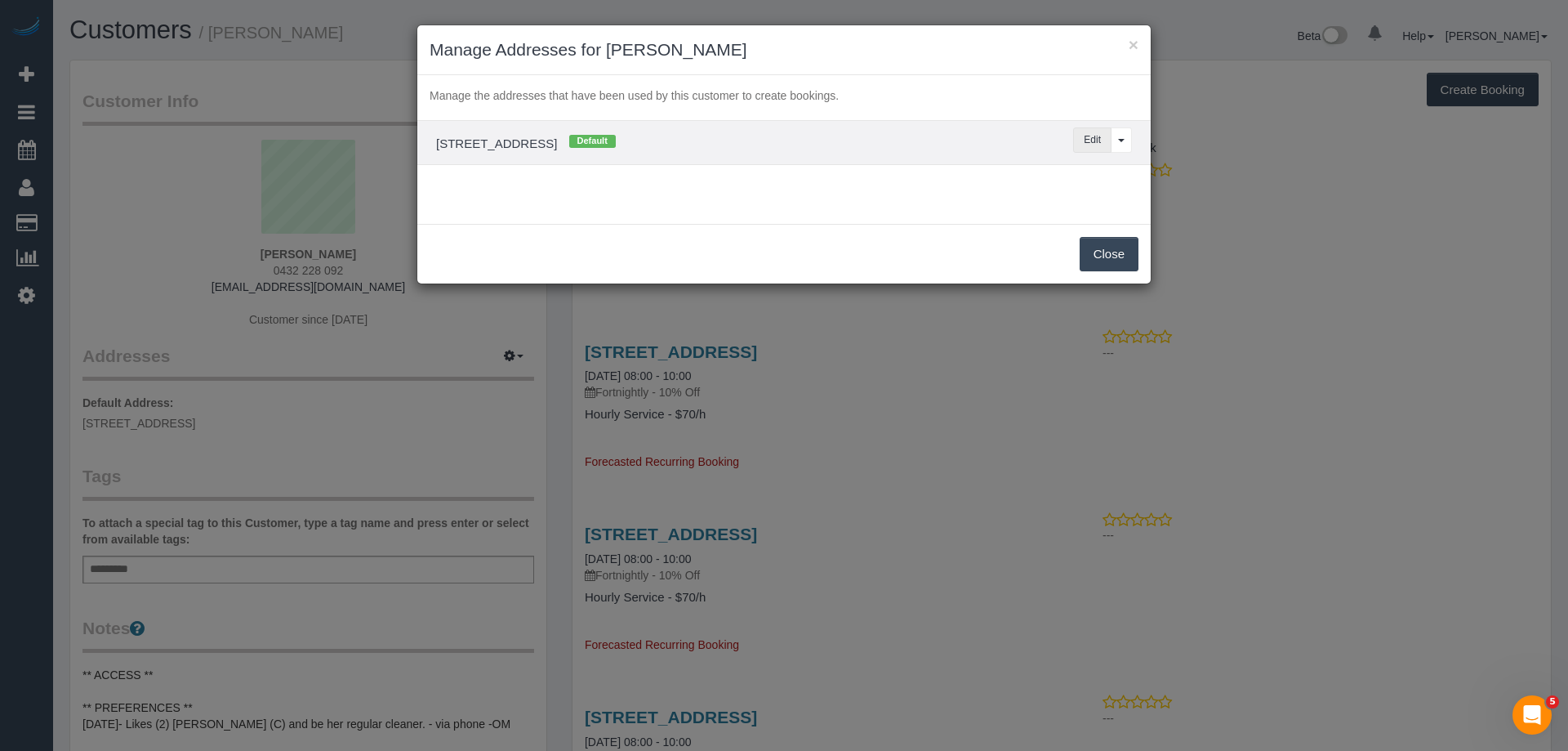
click at [1077, 138] on button "Edit" at bounding box center [1093, 140] width 38 height 25
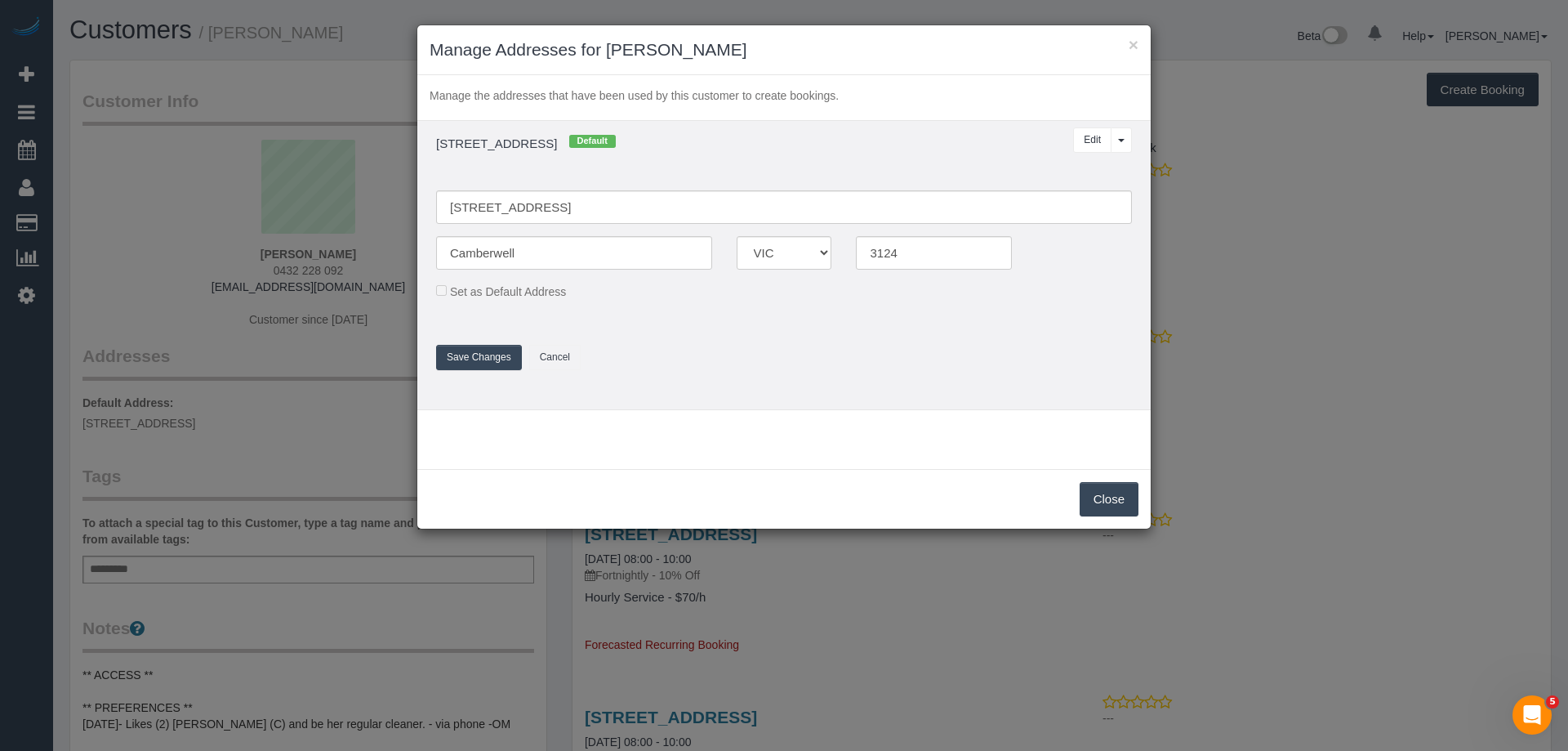
click at [480, 355] on button "Save Changes" at bounding box center [479, 357] width 86 height 25
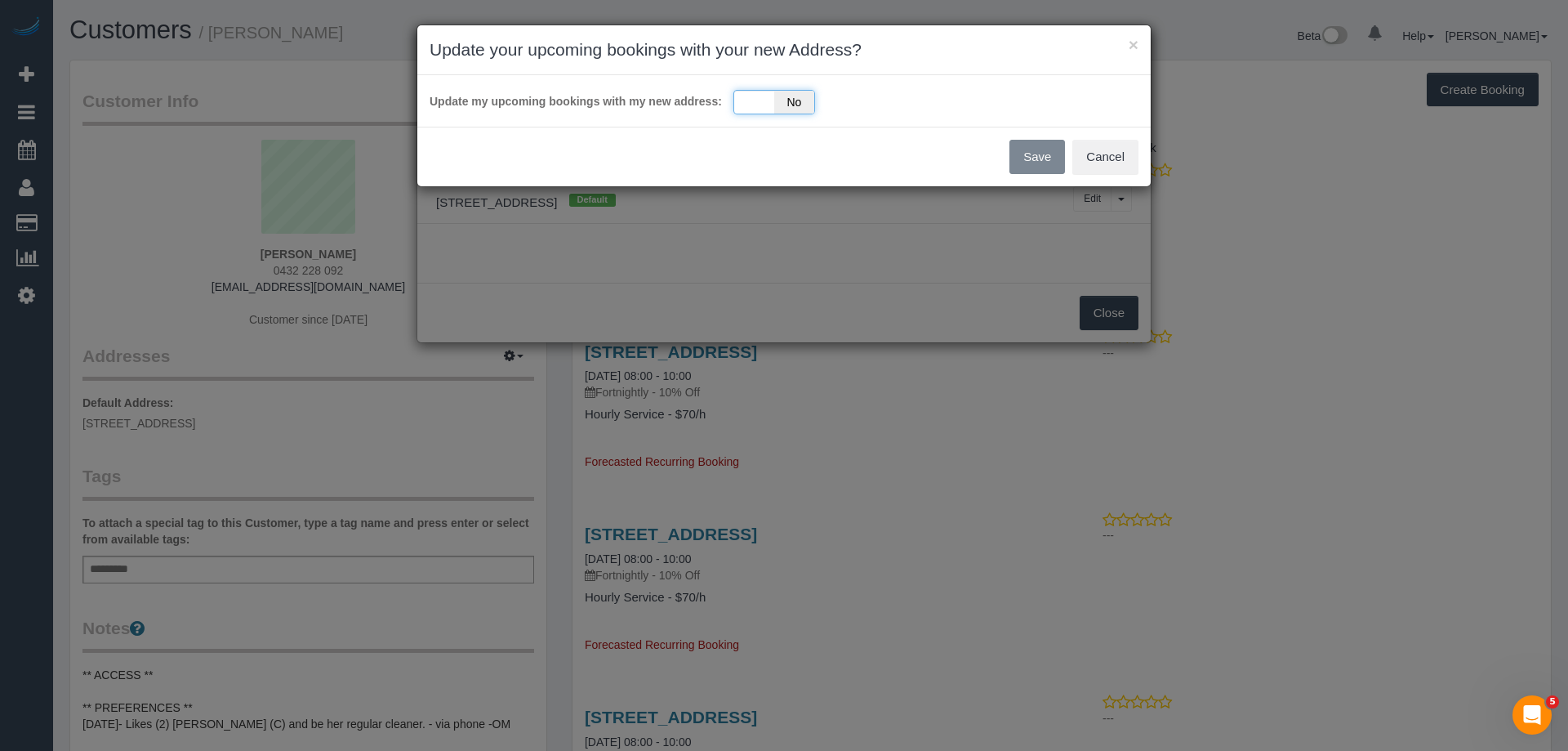
click at [775, 106] on span "No" at bounding box center [794, 101] width 40 height 23
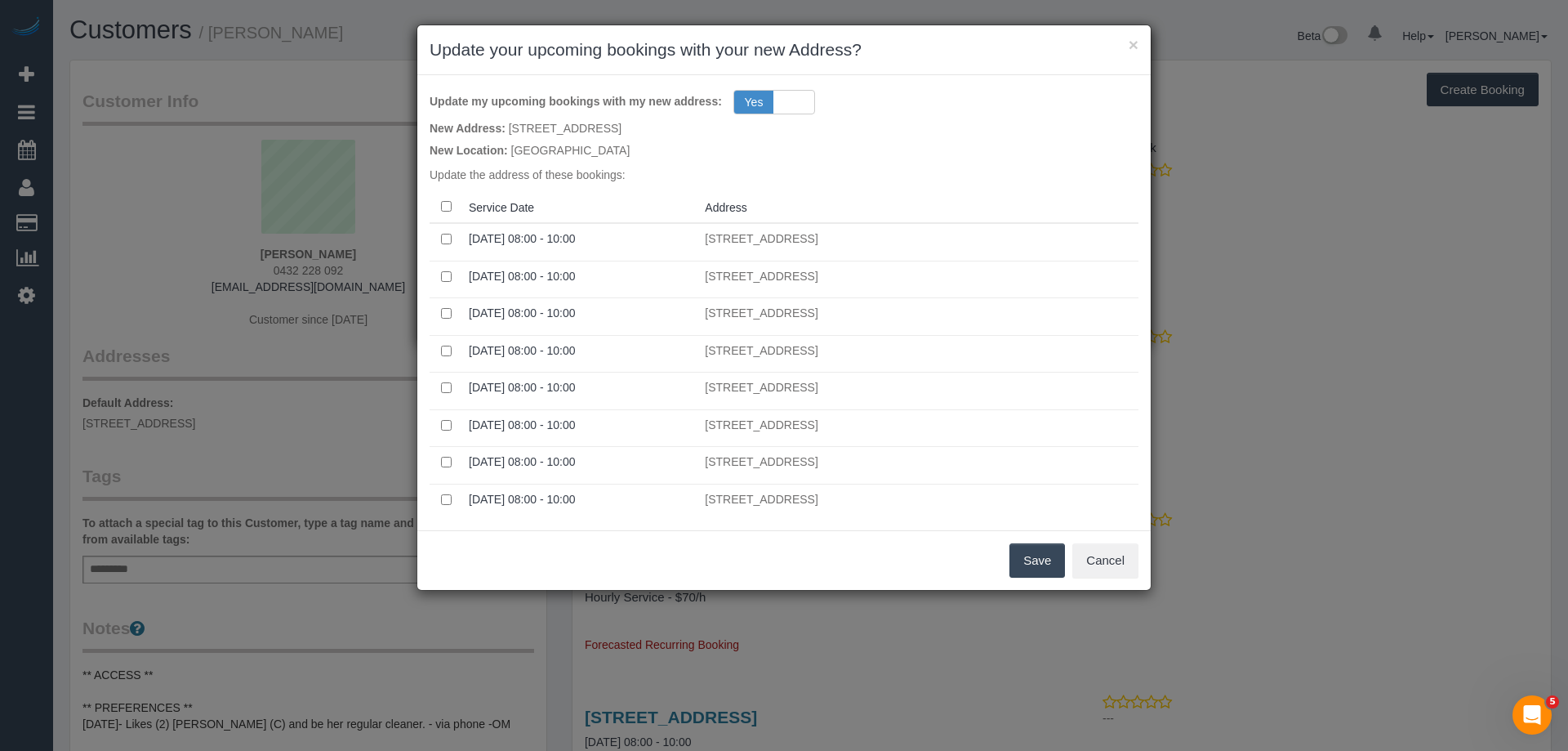
click at [1039, 556] on button "Save" at bounding box center [1037, 560] width 55 height 34
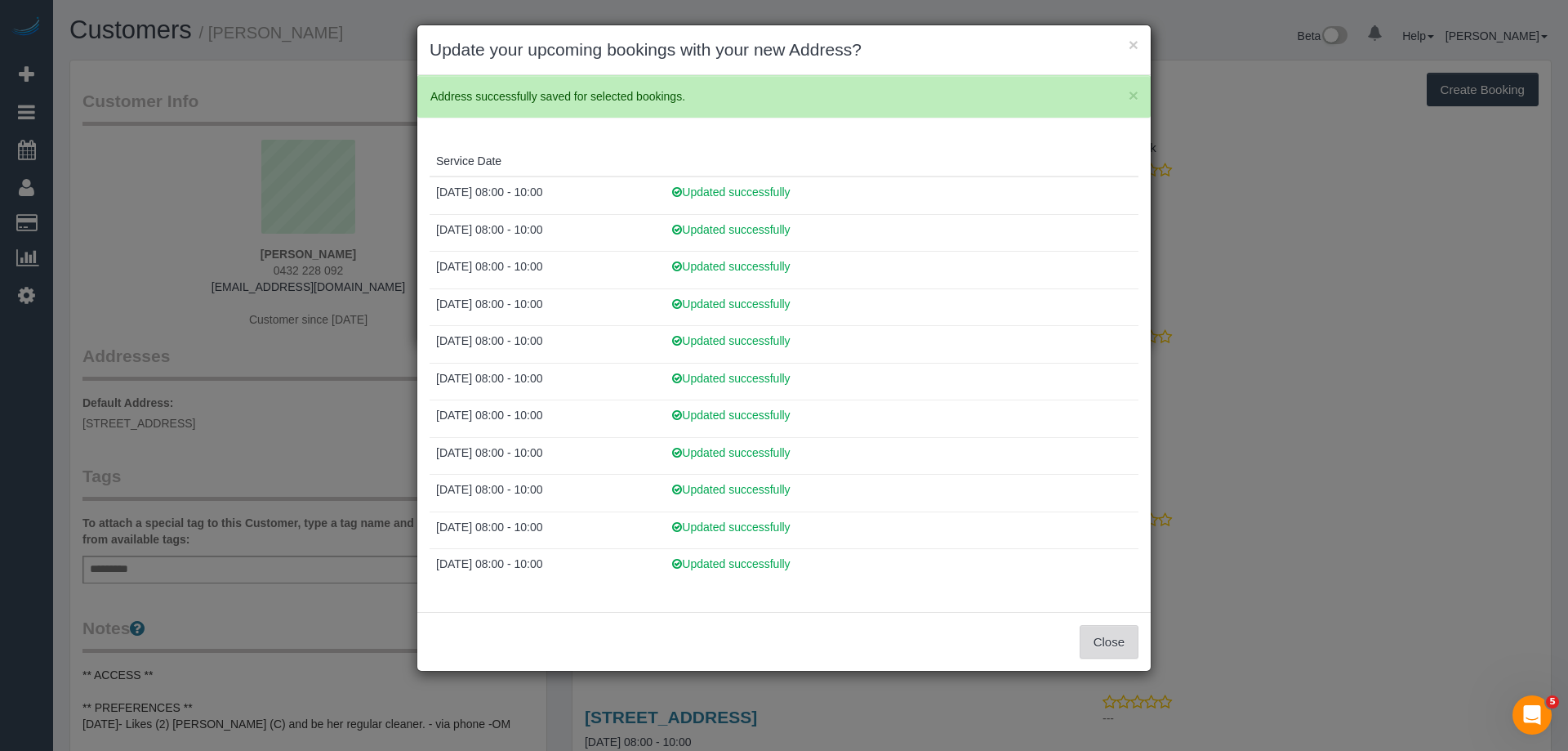
click at [1098, 644] on button "Close" at bounding box center [1109, 642] width 59 height 34
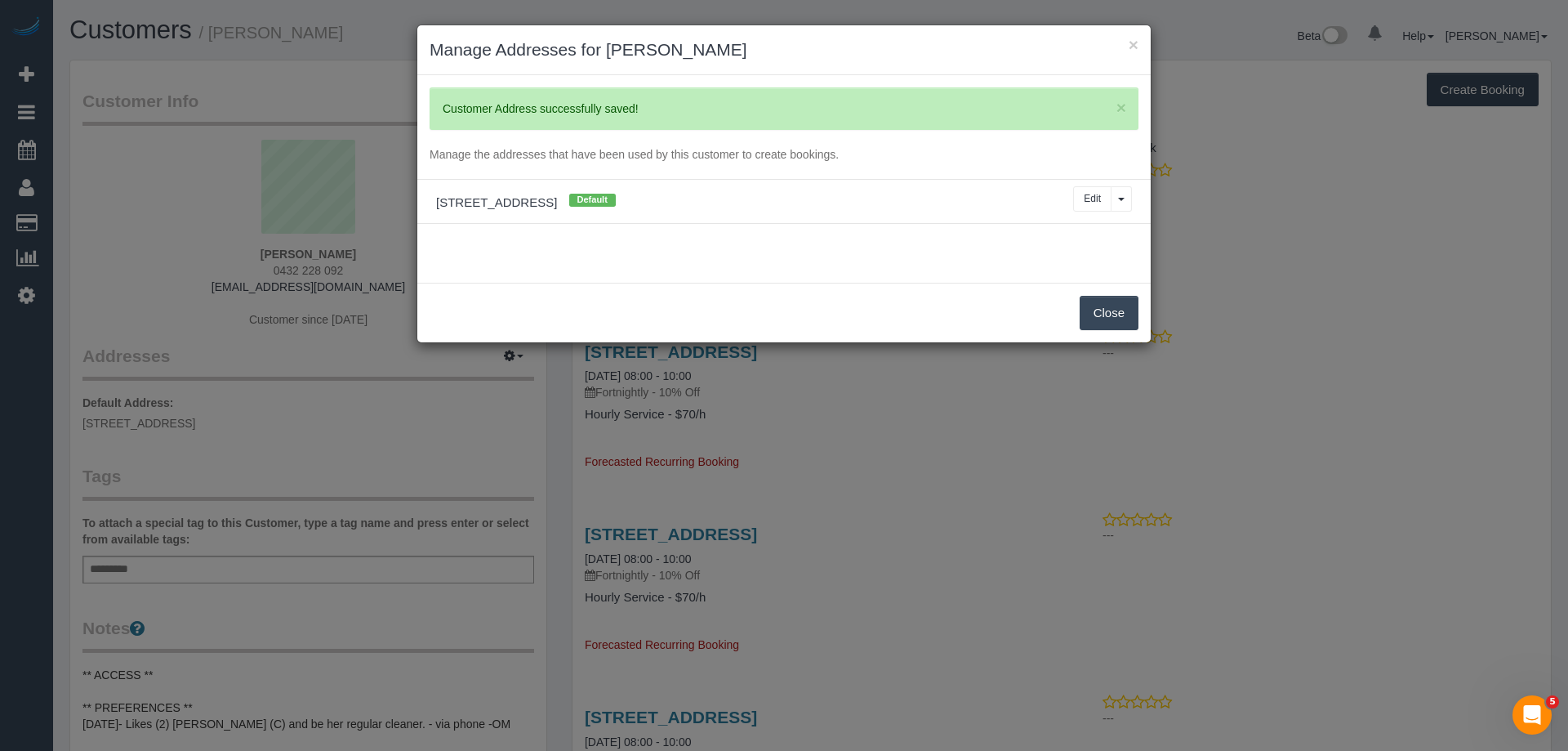
click at [1099, 312] on button "Close" at bounding box center [1109, 313] width 59 height 34
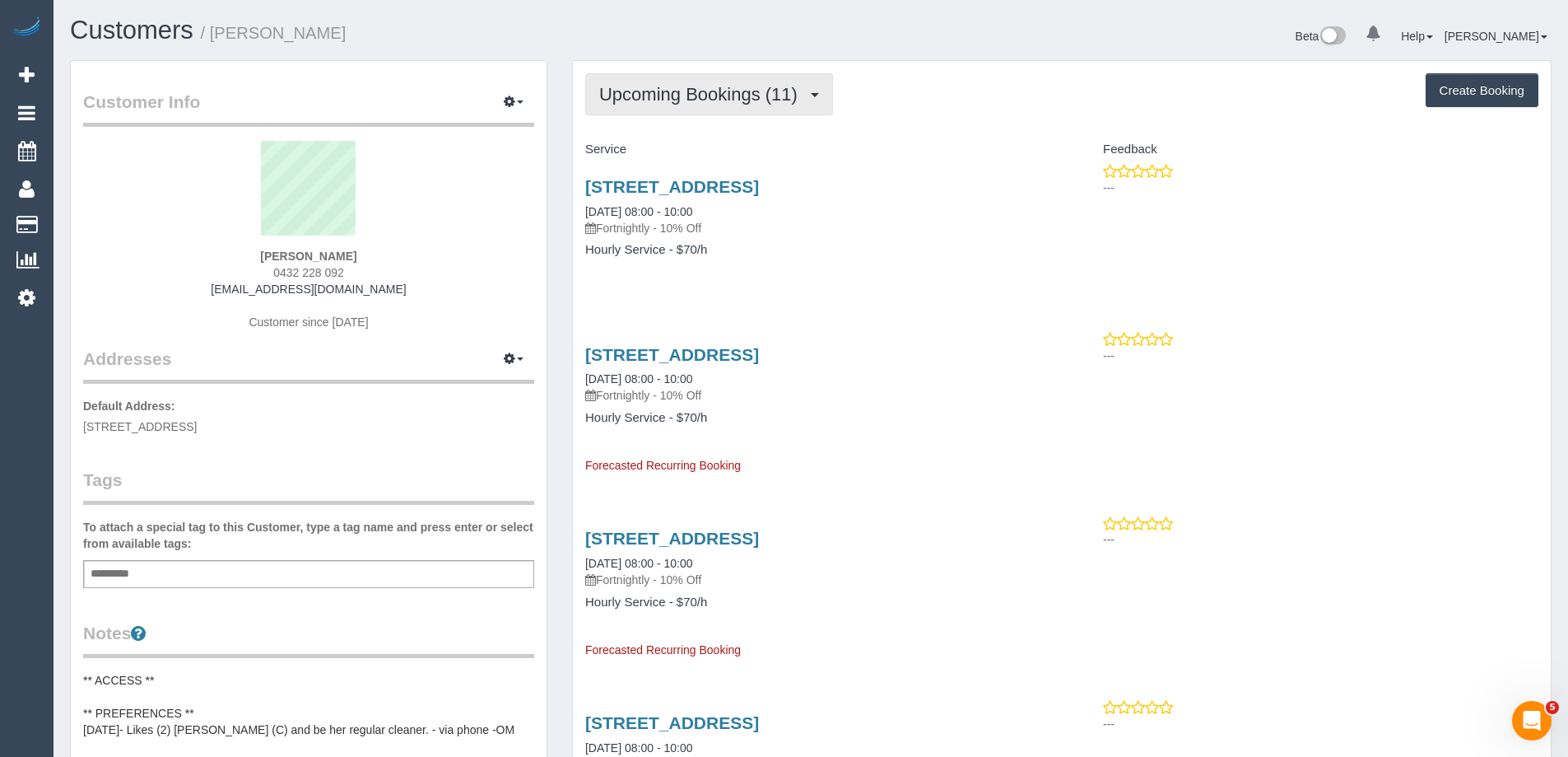
click at [687, 93] on span "Upcoming Bookings (11)" at bounding box center [702, 94] width 207 height 21
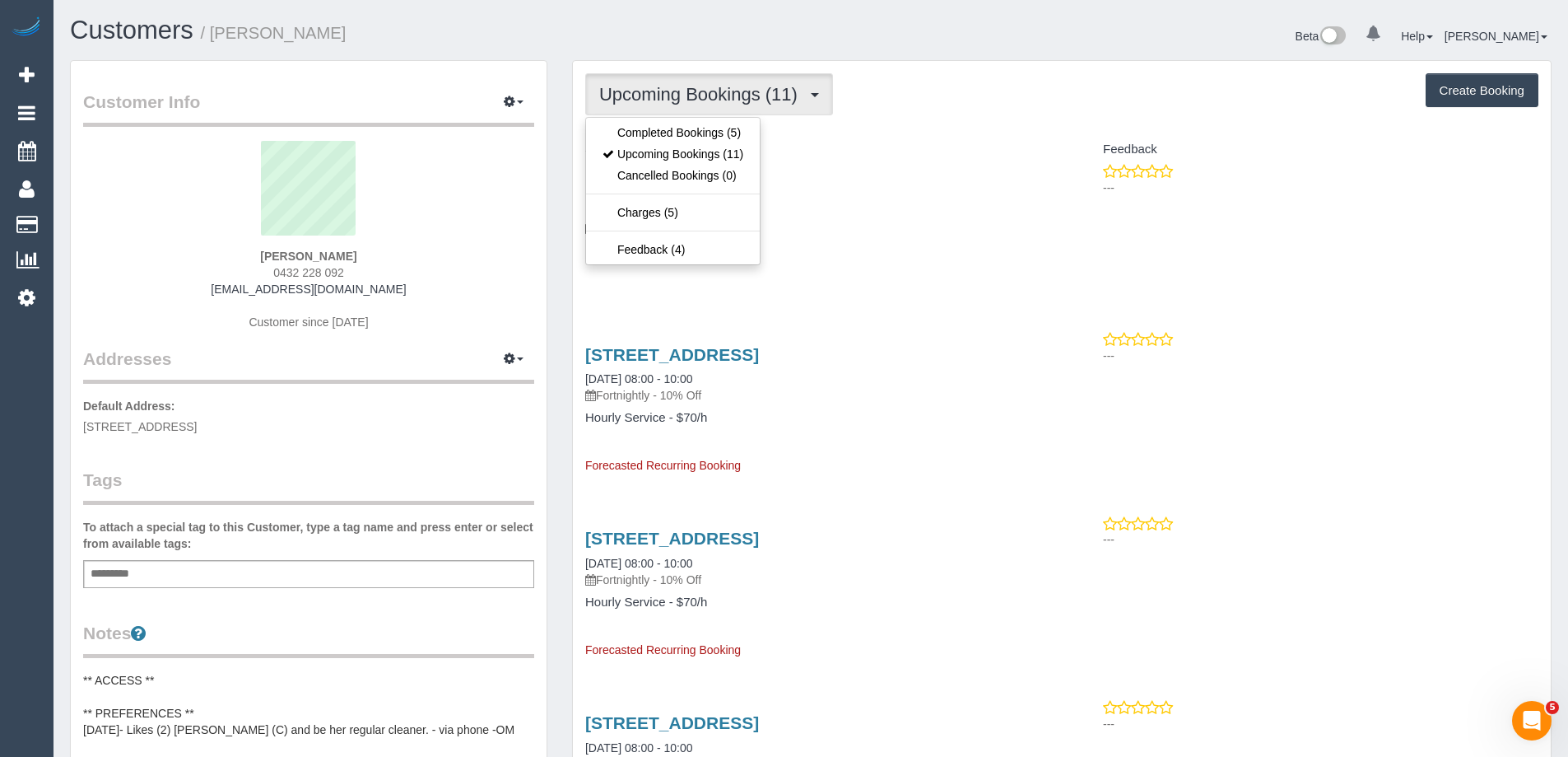
click at [1013, 112] on div "Upcoming Bookings (11) Completed Bookings (5) Upcoming Bookings (11) Cancelled …" at bounding box center [1062, 94] width 953 height 42
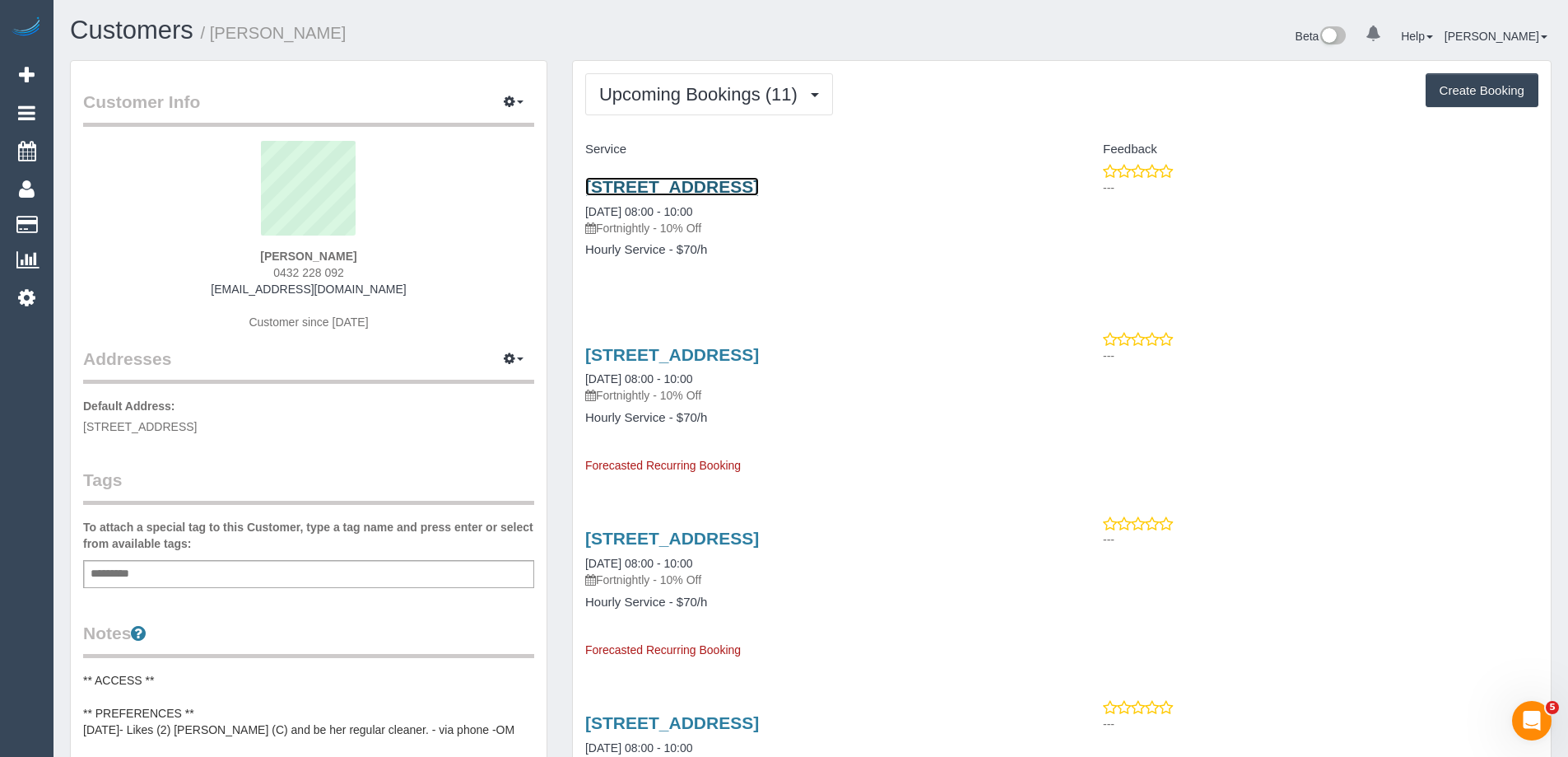
click at [759, 185] on link "156 Wattle Valley Rd, Camberwell, VIC 3124" at bounding box center [672, 186] width 174 height 19
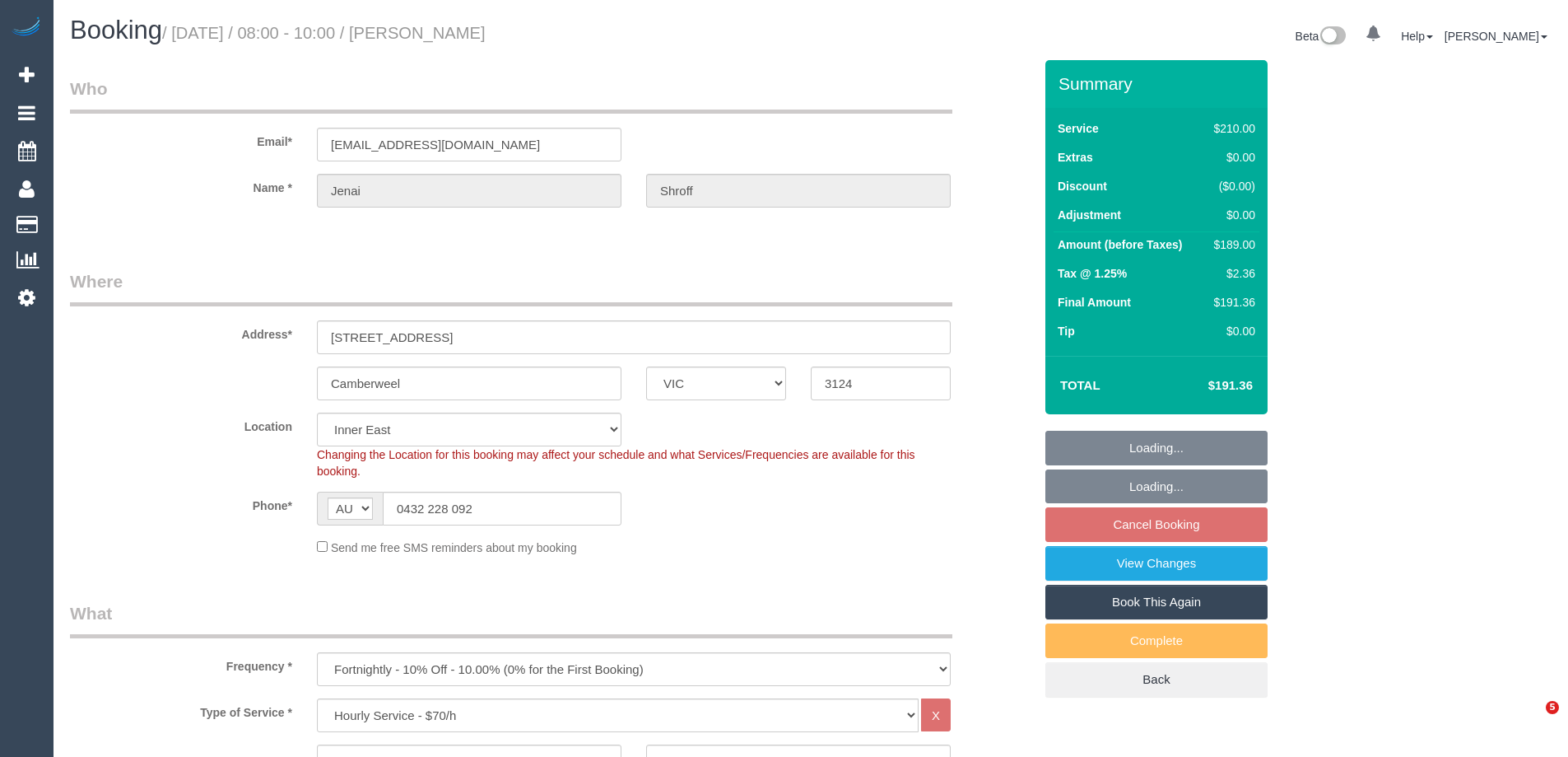
select select "VIC"
select select "180"
select select "string:stripe-pm_1RkaMh2GScqysDRVzL0AtIri"
select select "number:28"
select select "number:14"
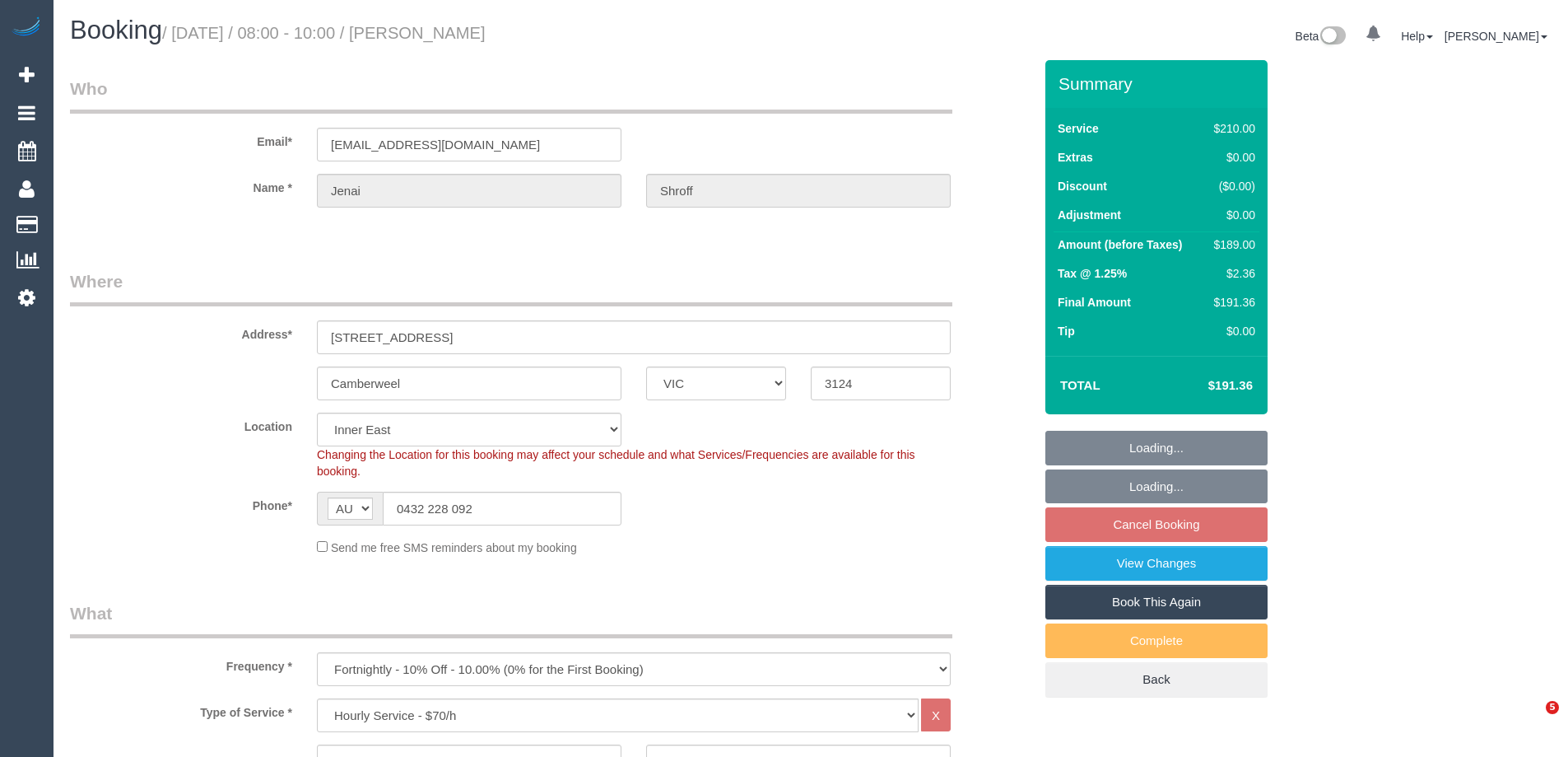
select select "number:19"
select select "number:25"
select select "number:35"
select select "number:12"
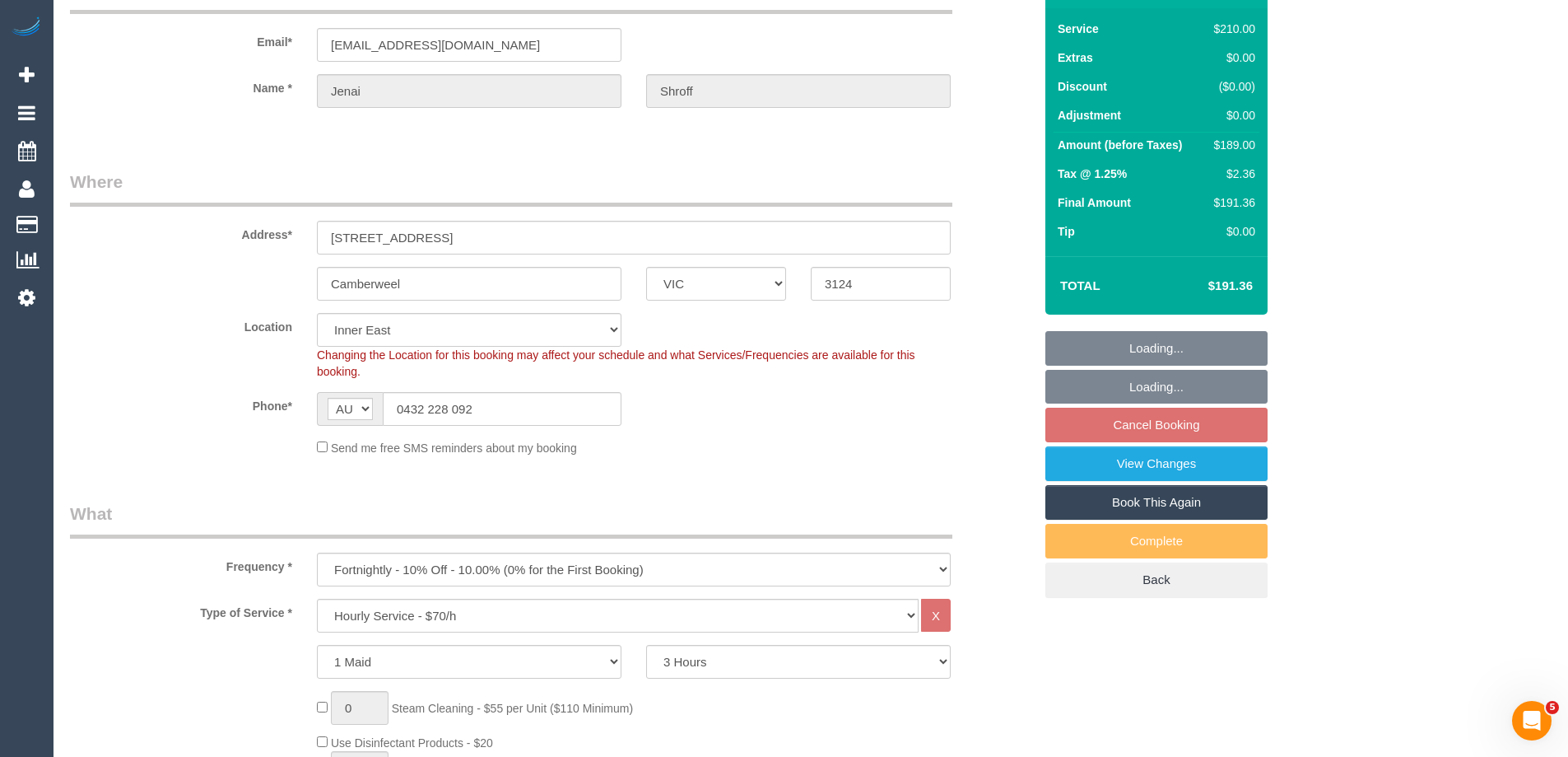
select select "spot2"
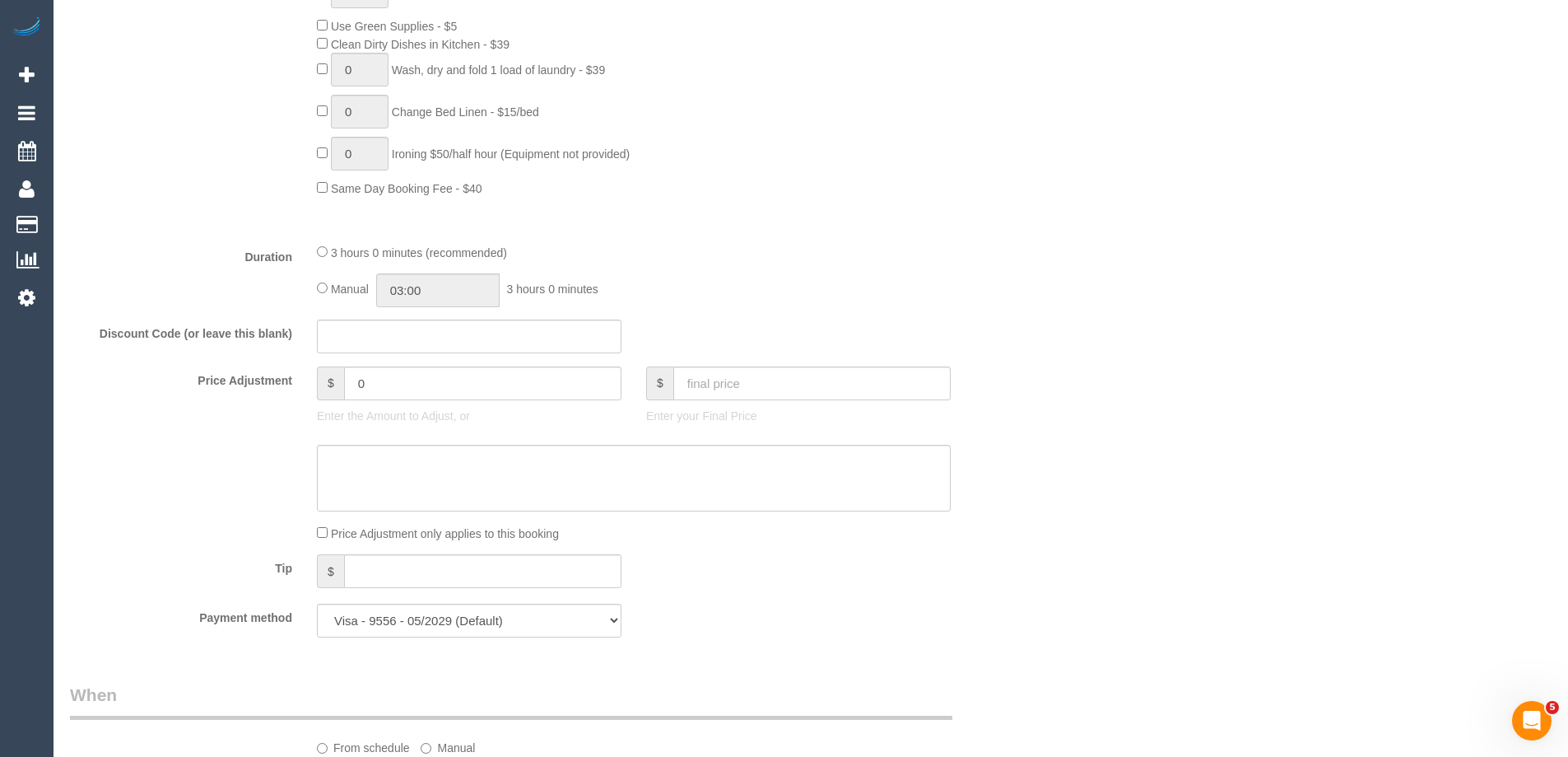
scroll to position [1399, 0]
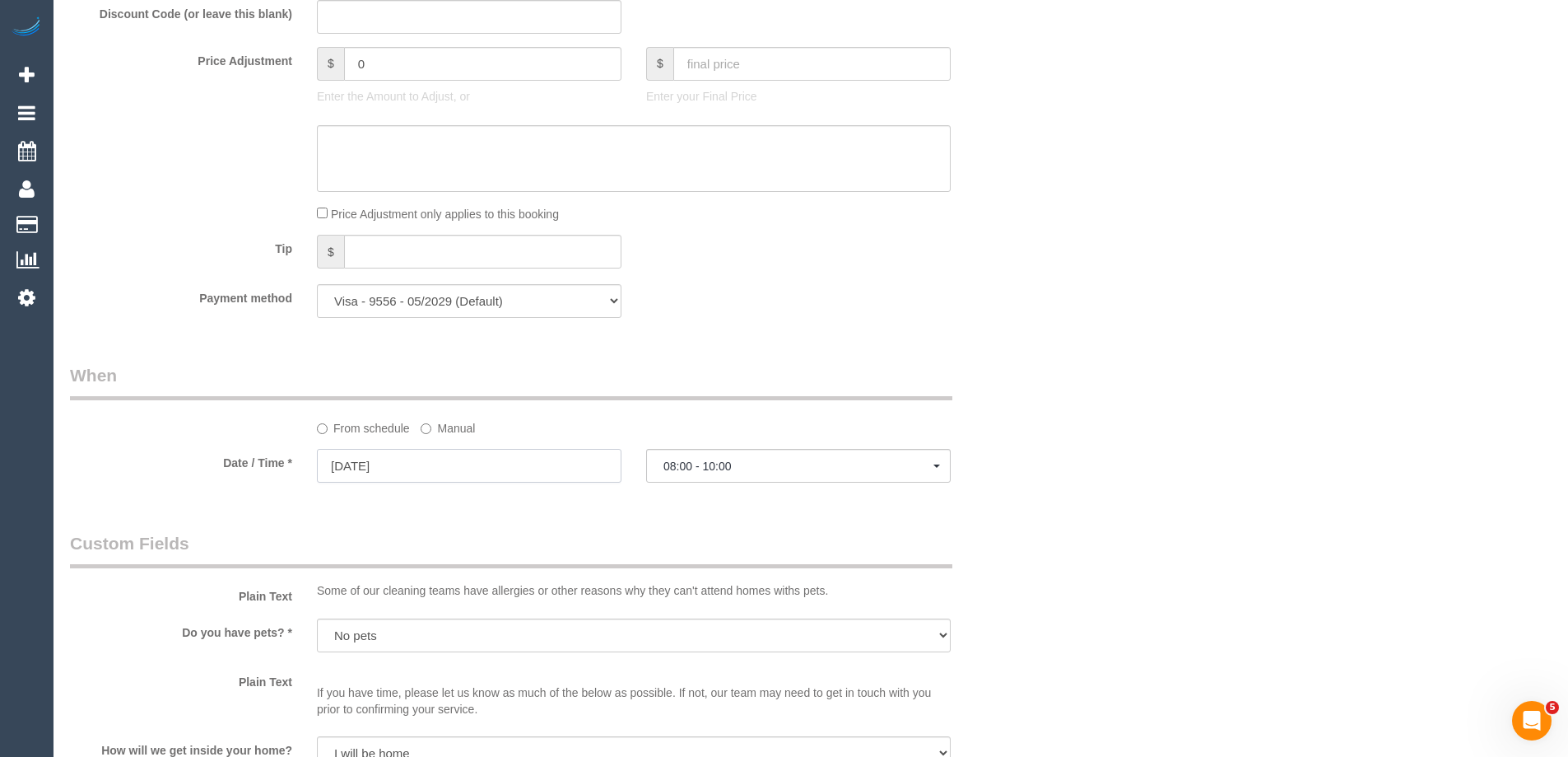
click at [430, 465] on input "[DATE]" at bounding box center [469, 465] width 304 height 34
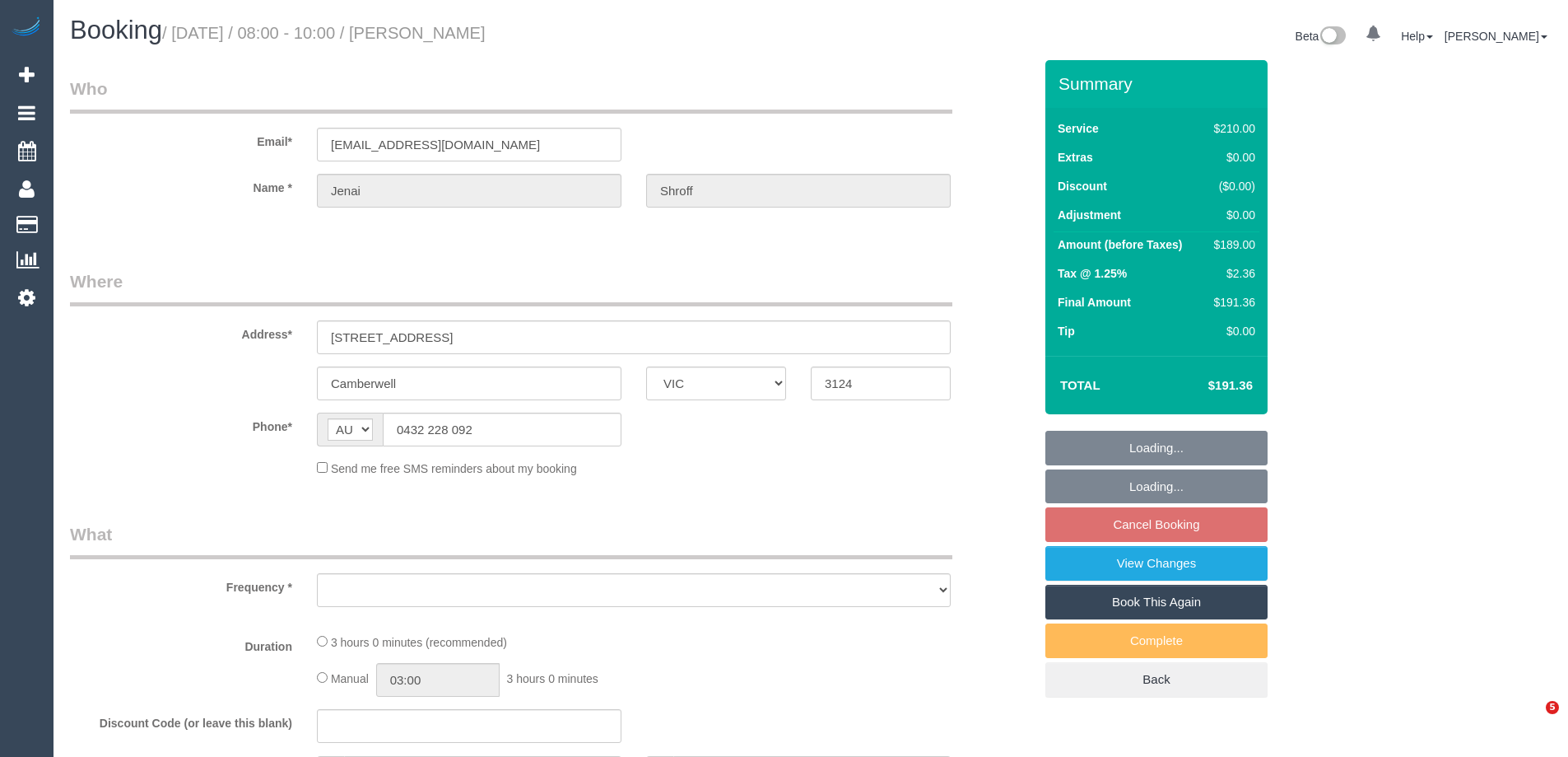
select select "VIC"
select select "object:605"
select select "string:stripe-pm_1RkaMh2GScqysDRVzL0AtIri"
select select "180"
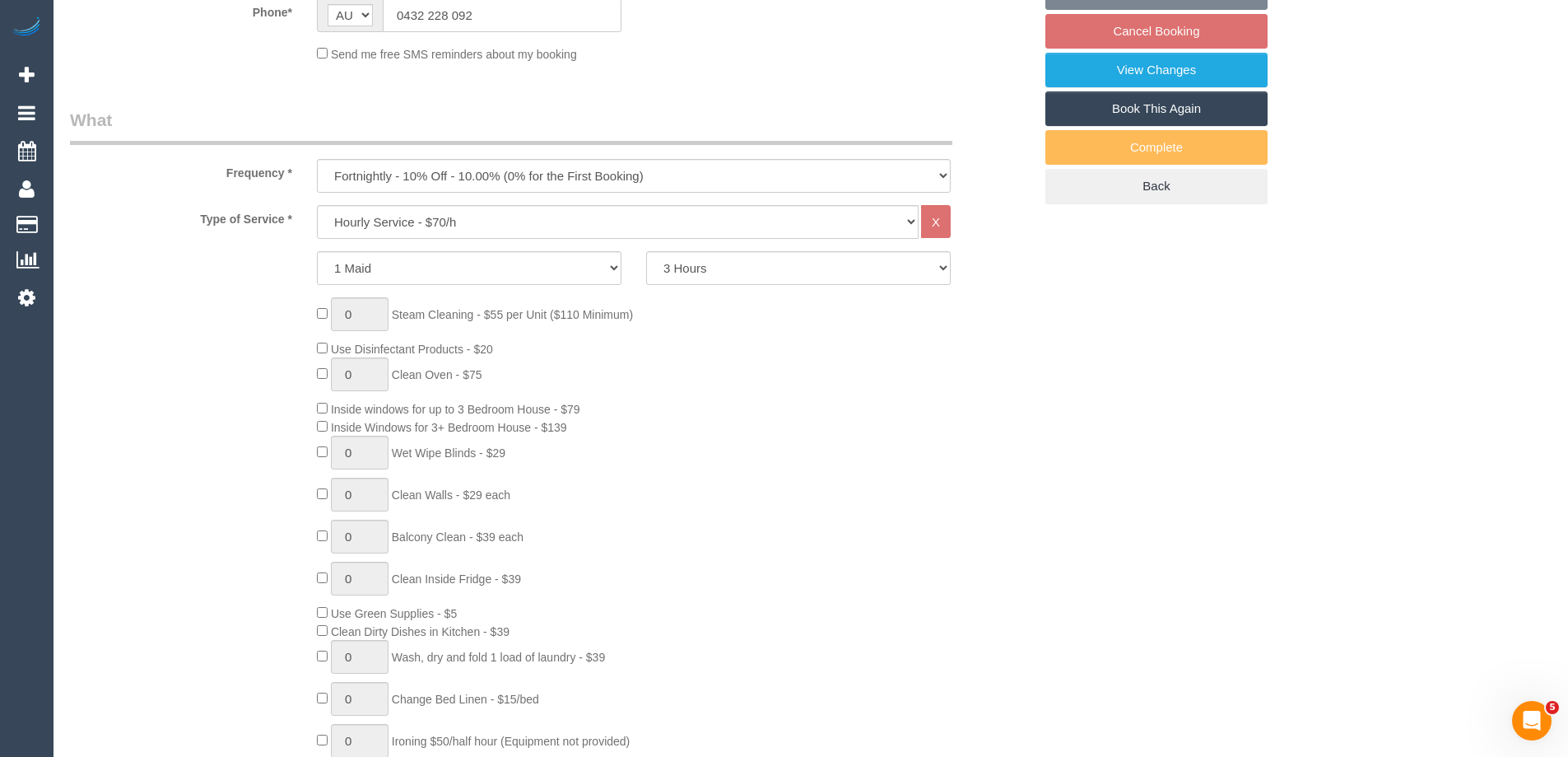
select select "object:774"
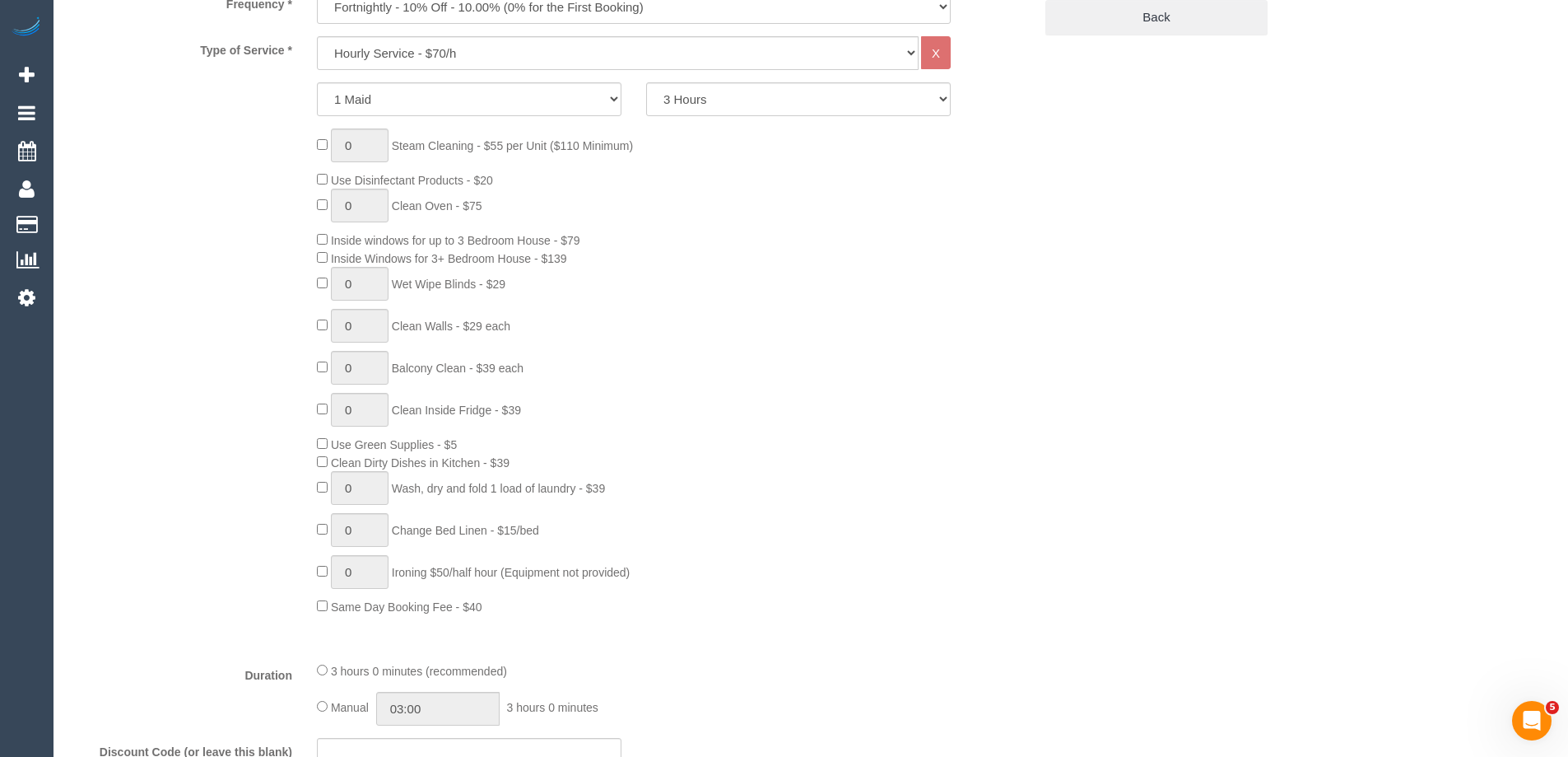
select select "number:28"
select select "number:14"
select select "number:19"
select select "number:25"
select select "number:35"
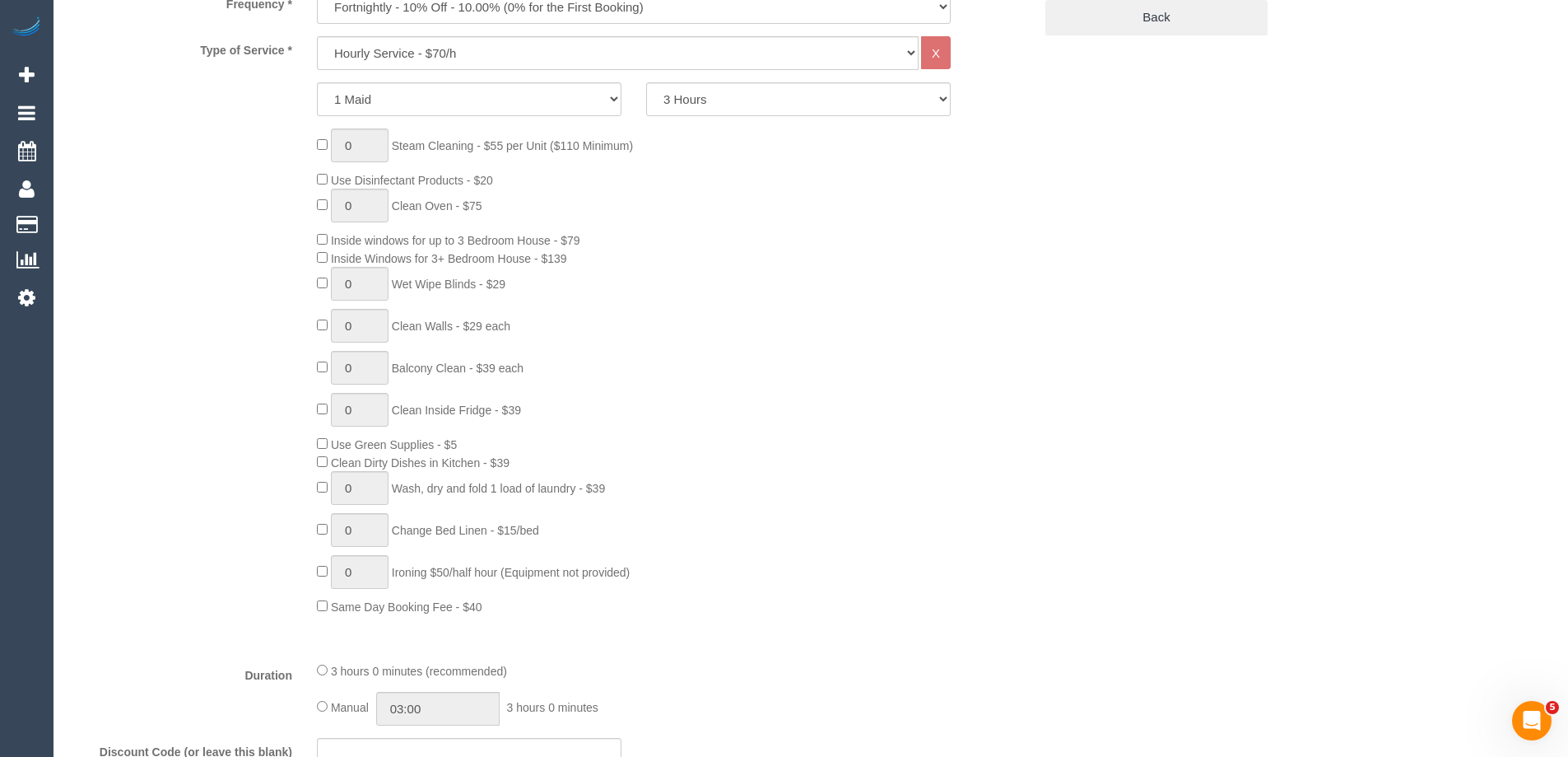
select select "number:12"
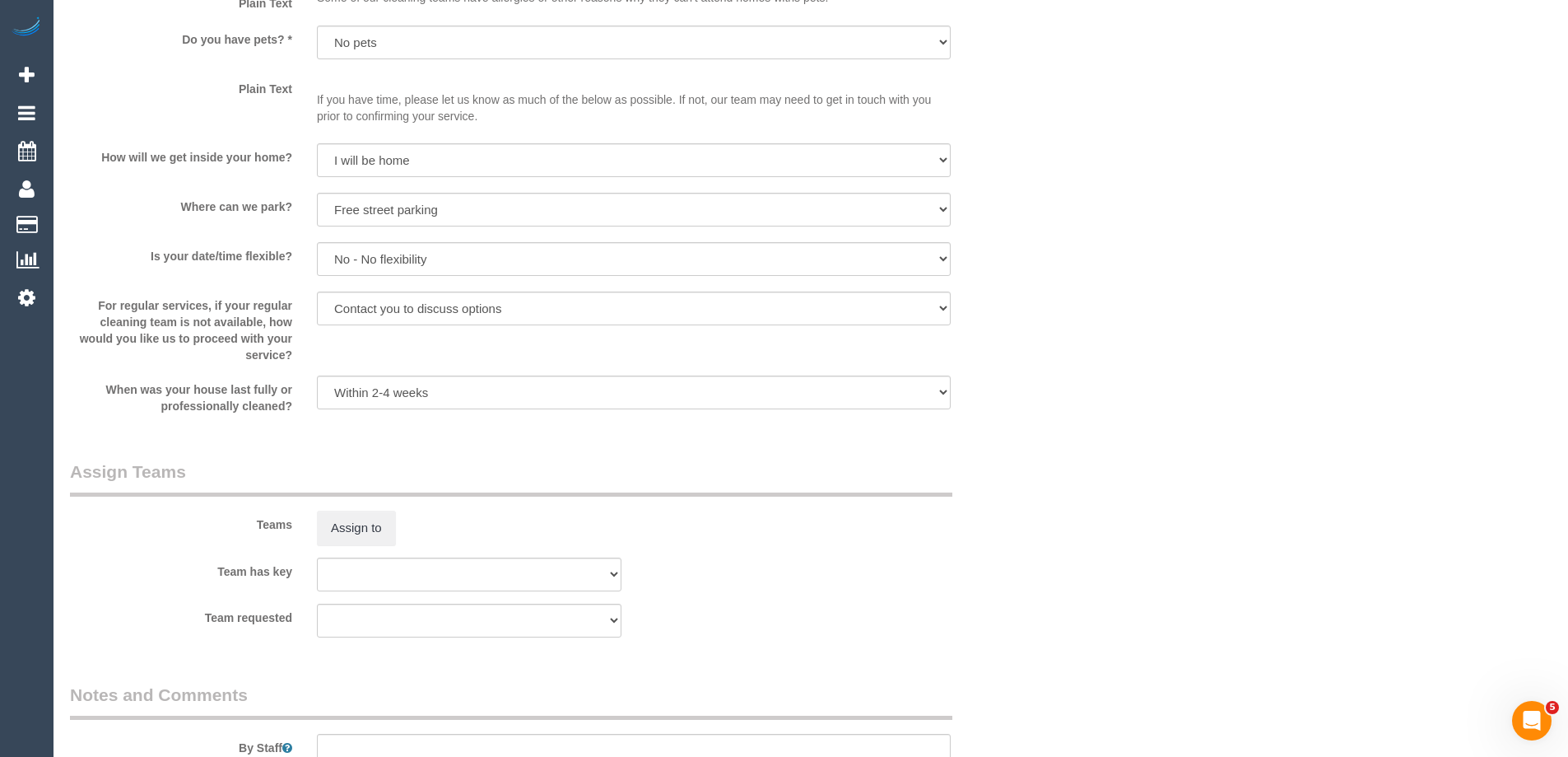
select select "spot2"
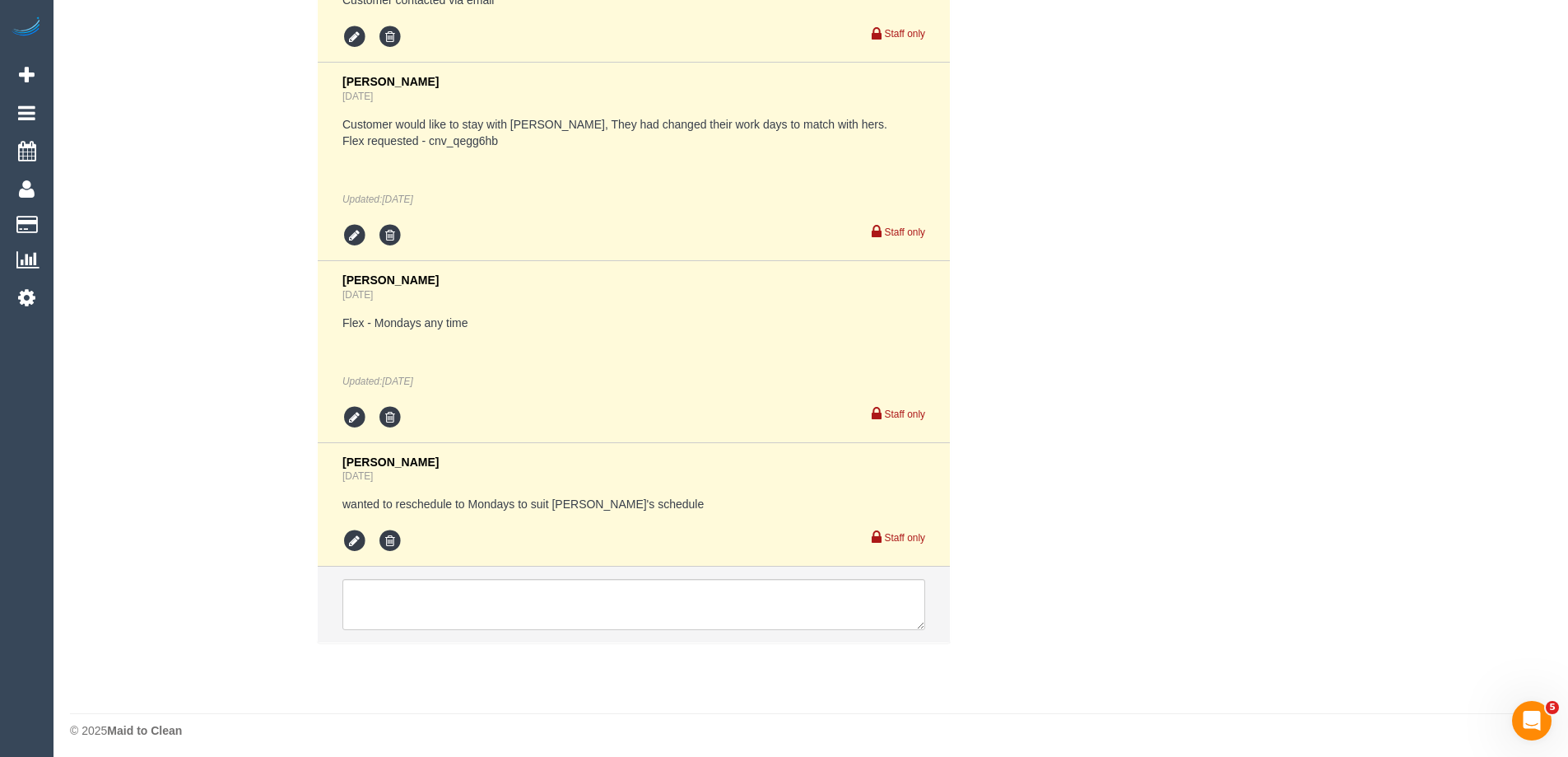
scroll to position [3161, 0]
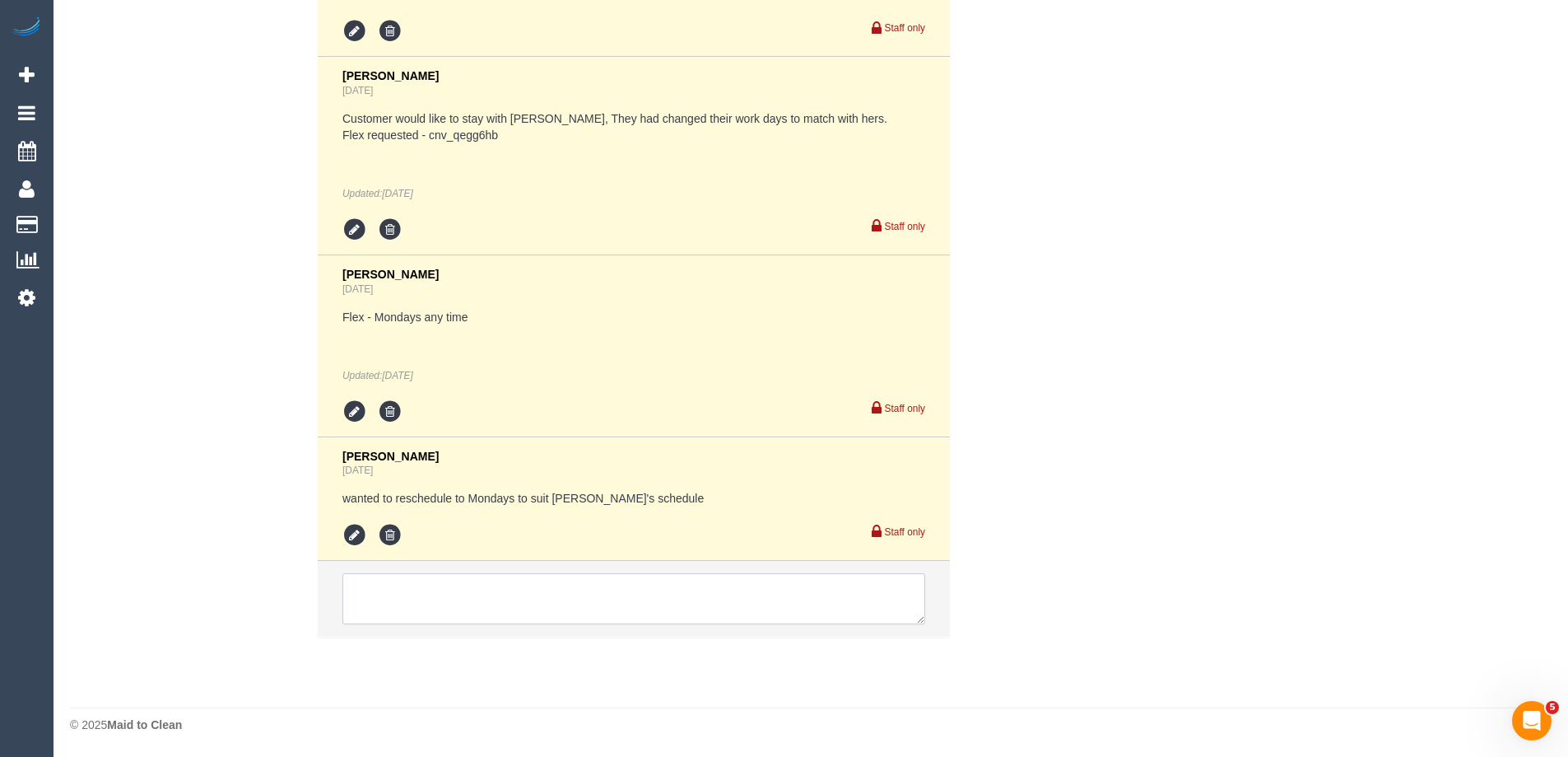
click at [526, 596] on textarea at bounding box center [634, 598] width 583 height 51
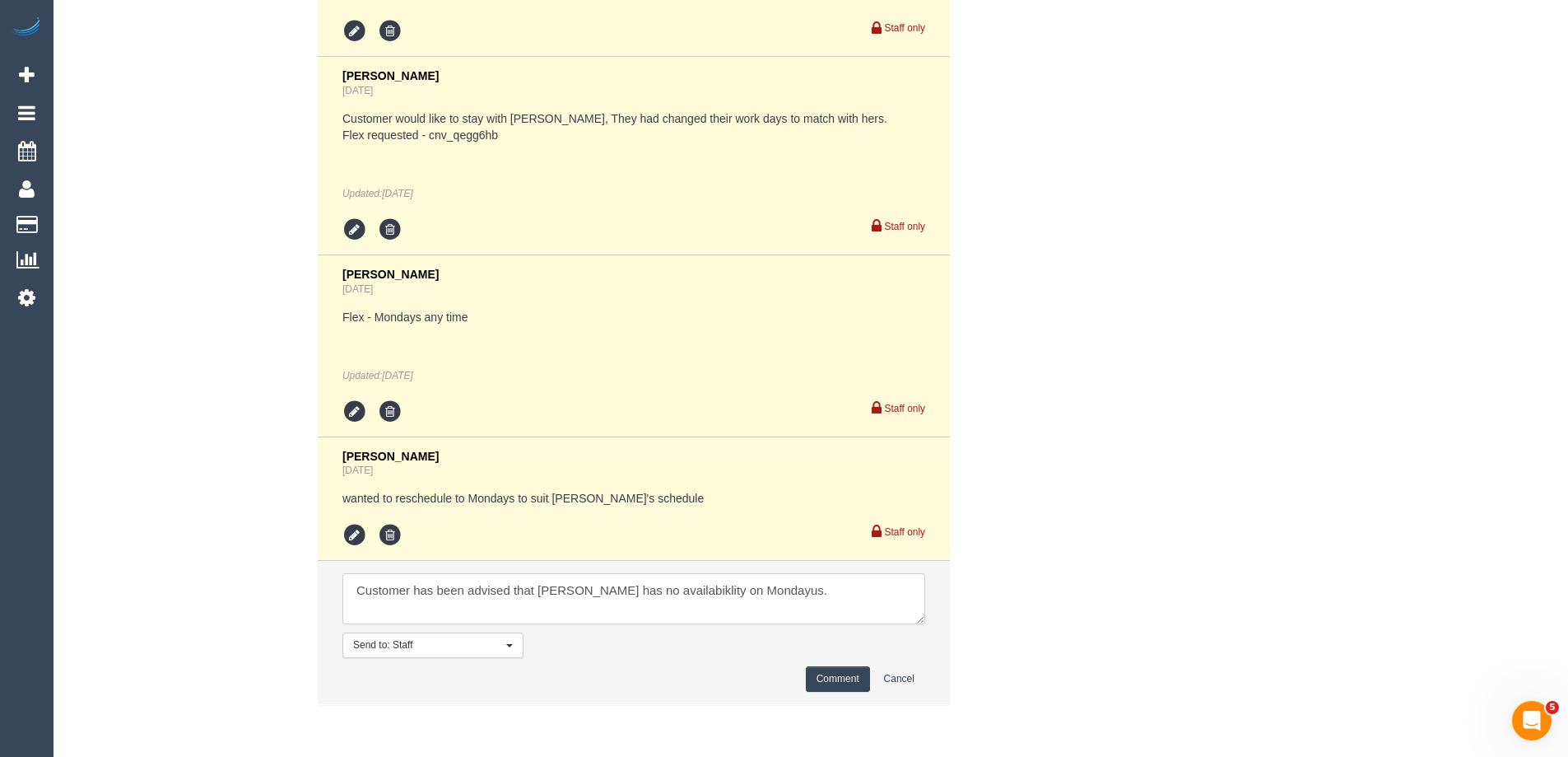
scroll to position [7, 0]
click at [501, 604] on textarea at bounding box center [634, 598] width 583 height 51
click at [398, 615] on textarea at bounding box center [634, 598] width 583 height 51
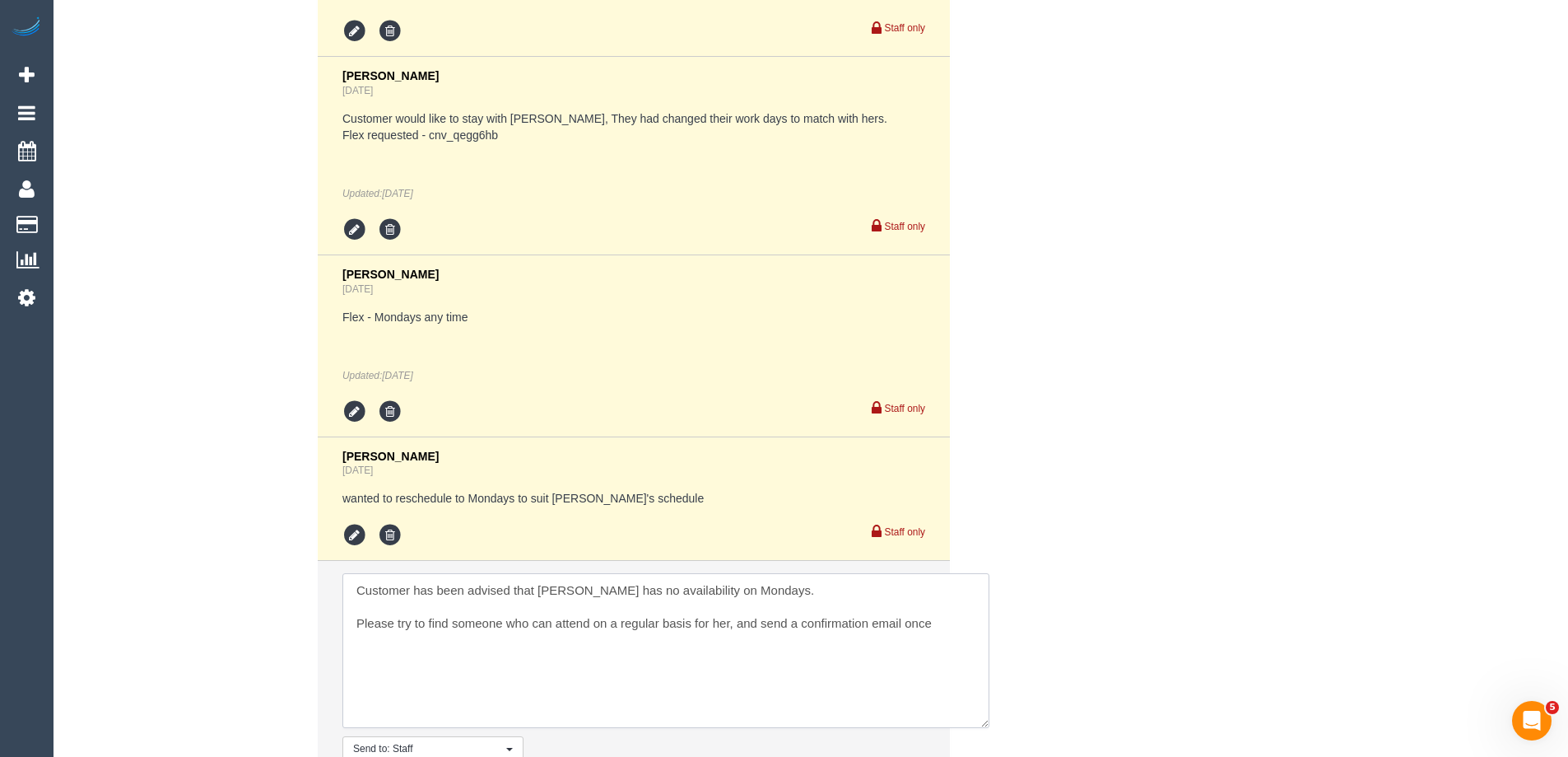
drag, startPoint x: 913, startPoint y: 619, endPoint x: 978, endPoint y: 722, distance: 121.8
click at [978, 722] on textarea at bounding box center [666, 650] width 647 height 155
click at [962, 621] on textarea at bounding box center [666, 650] width 647 height 155
click at [506, 657] on textarea at bounding box center [666, 650] width 647 height 155
paste textarea "cnv_qegg6hb"
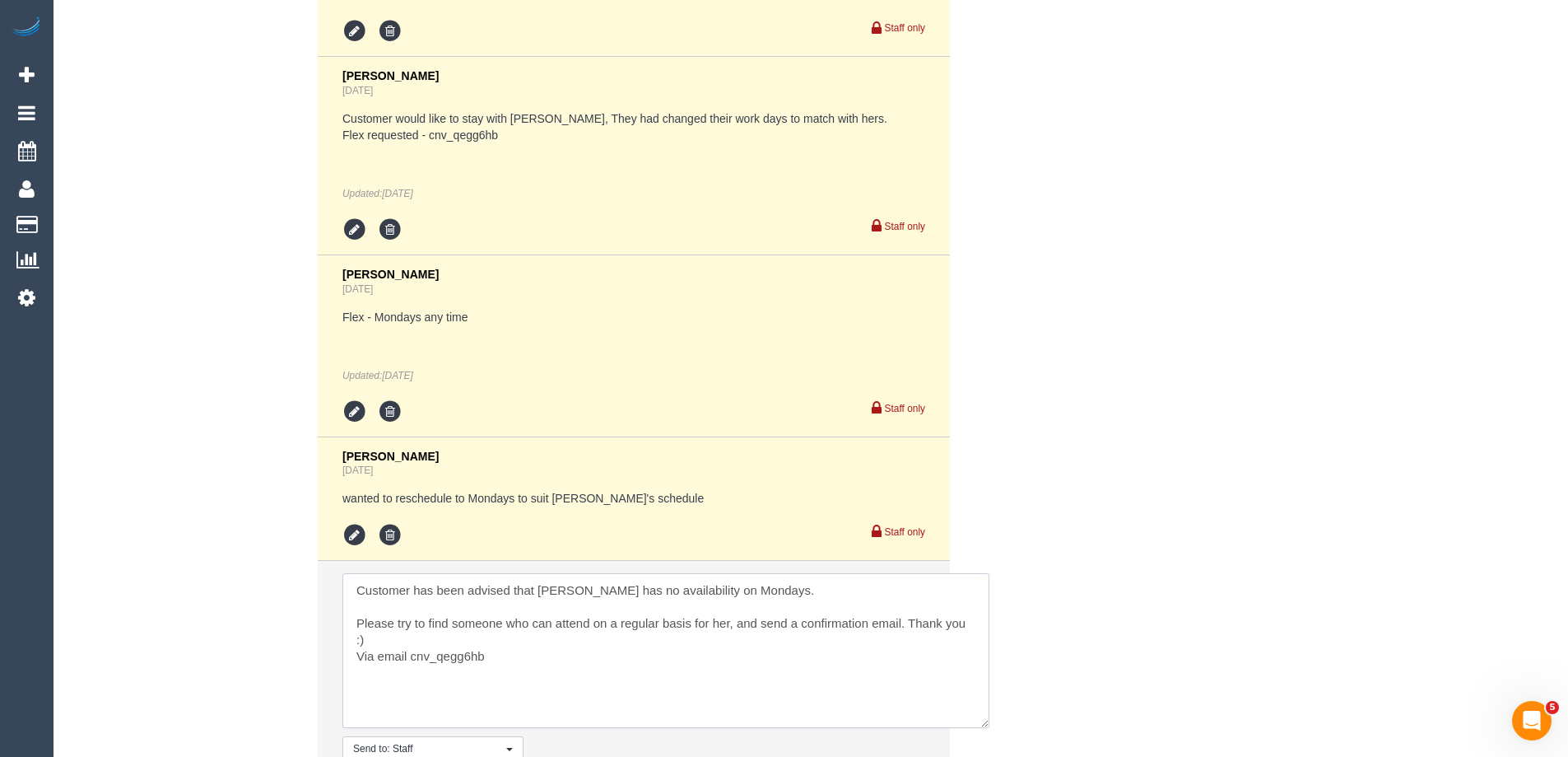
click at [587, 605] on textarea at bounding box center [666, 650] width 647 height 155
click at [355, 592] on textarea at bounding box center [666, 650] width 647 height 155
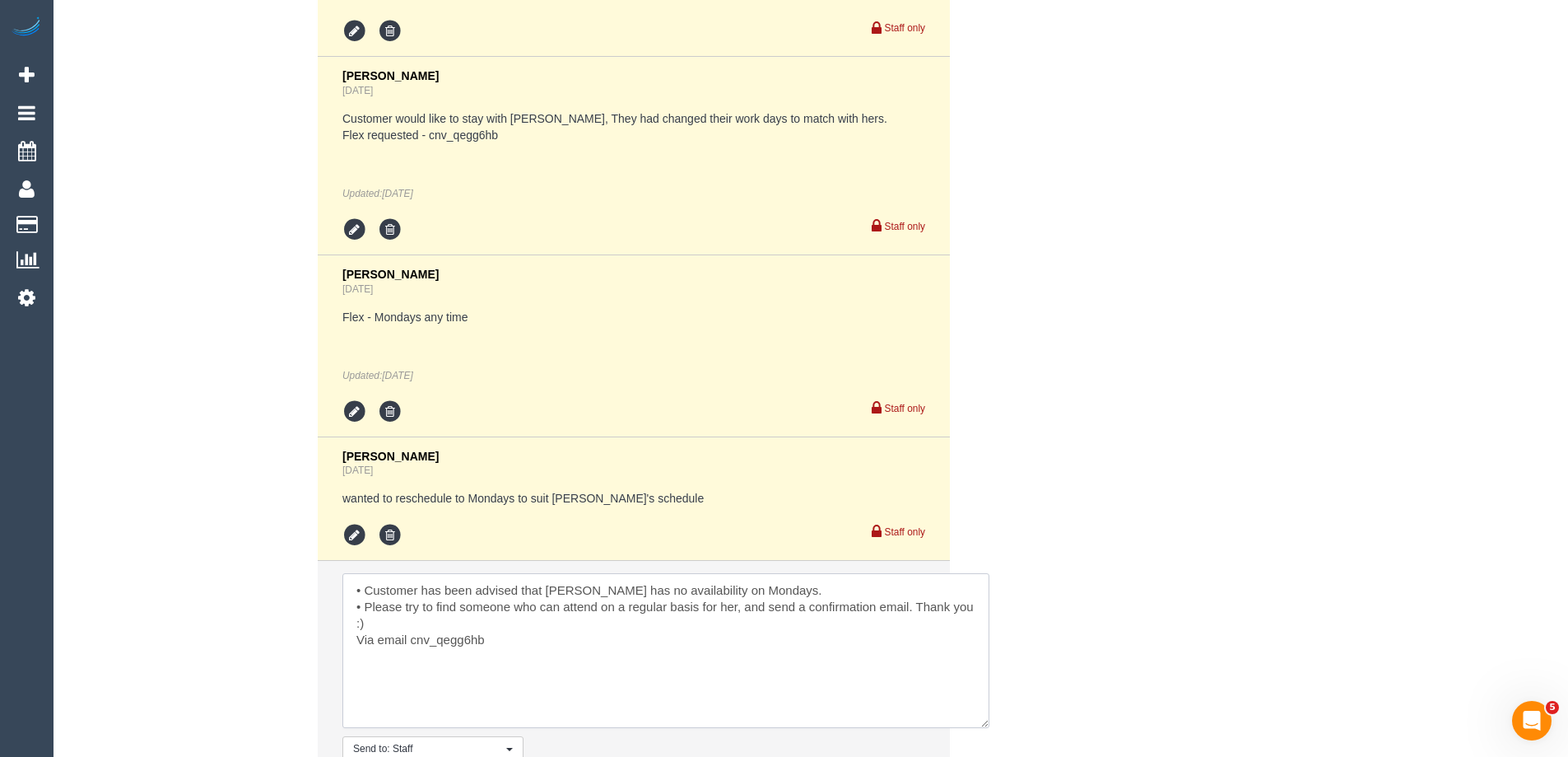
click at [919, 607] on textarea at bounding box center [666, 650] width 647 height 155
click at [534, 662] on textarea at bounding box center [666, 650] width 647 height 155
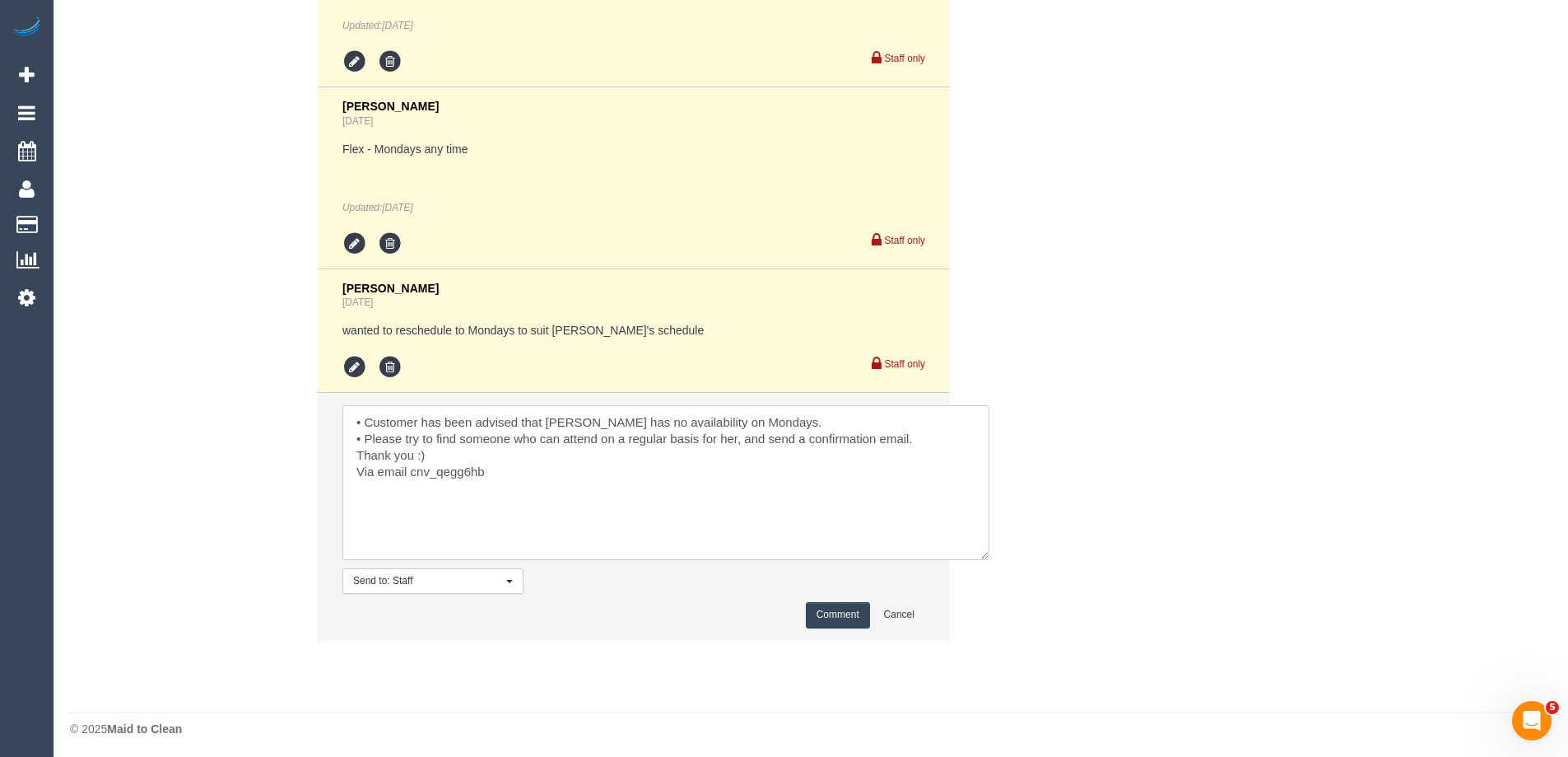
scroll to position [3333, 0]
type textarea "• Customer has been advised that Nyasha has no availability on Mondays. • Pleas…"
click at [859, 611] on button "Comment" at bounding box center [838, 610] width 64 height 26
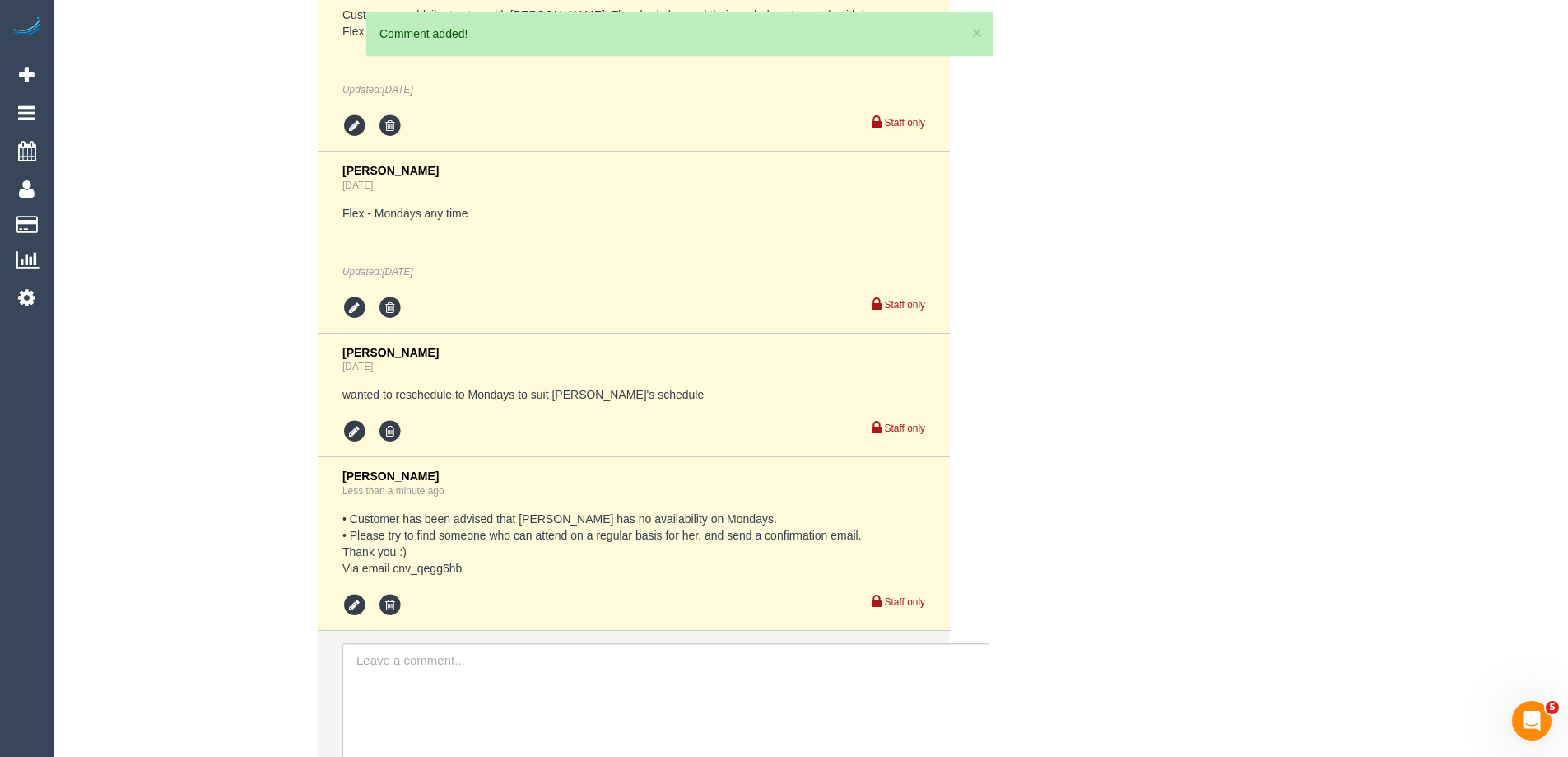
scroll to position [3439, 0]
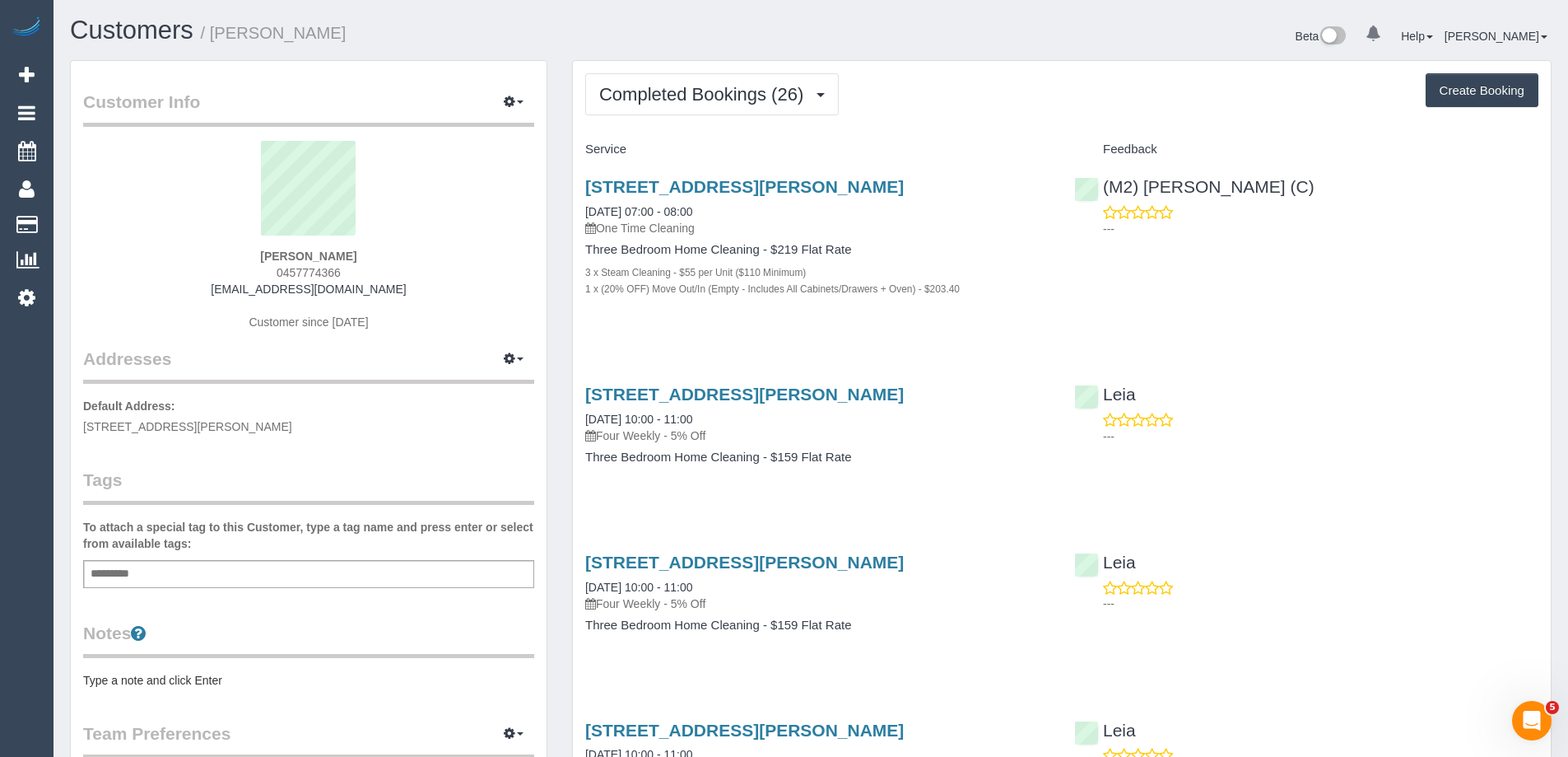
scroll to position [247, 0]
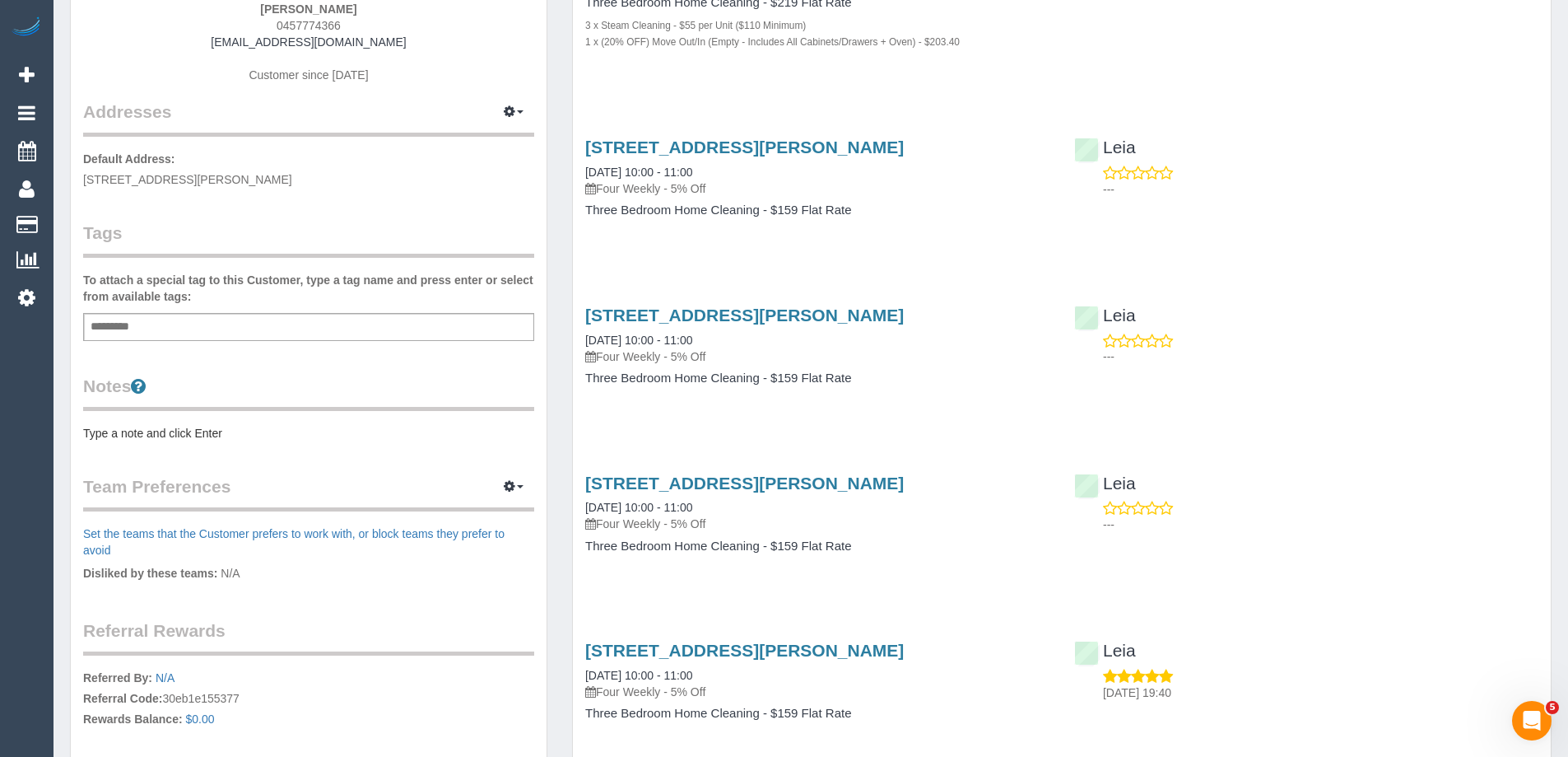
click at [239, 431] on pre "Type a note and click Enter" at bounding box center [308, 433] width 451 height 16
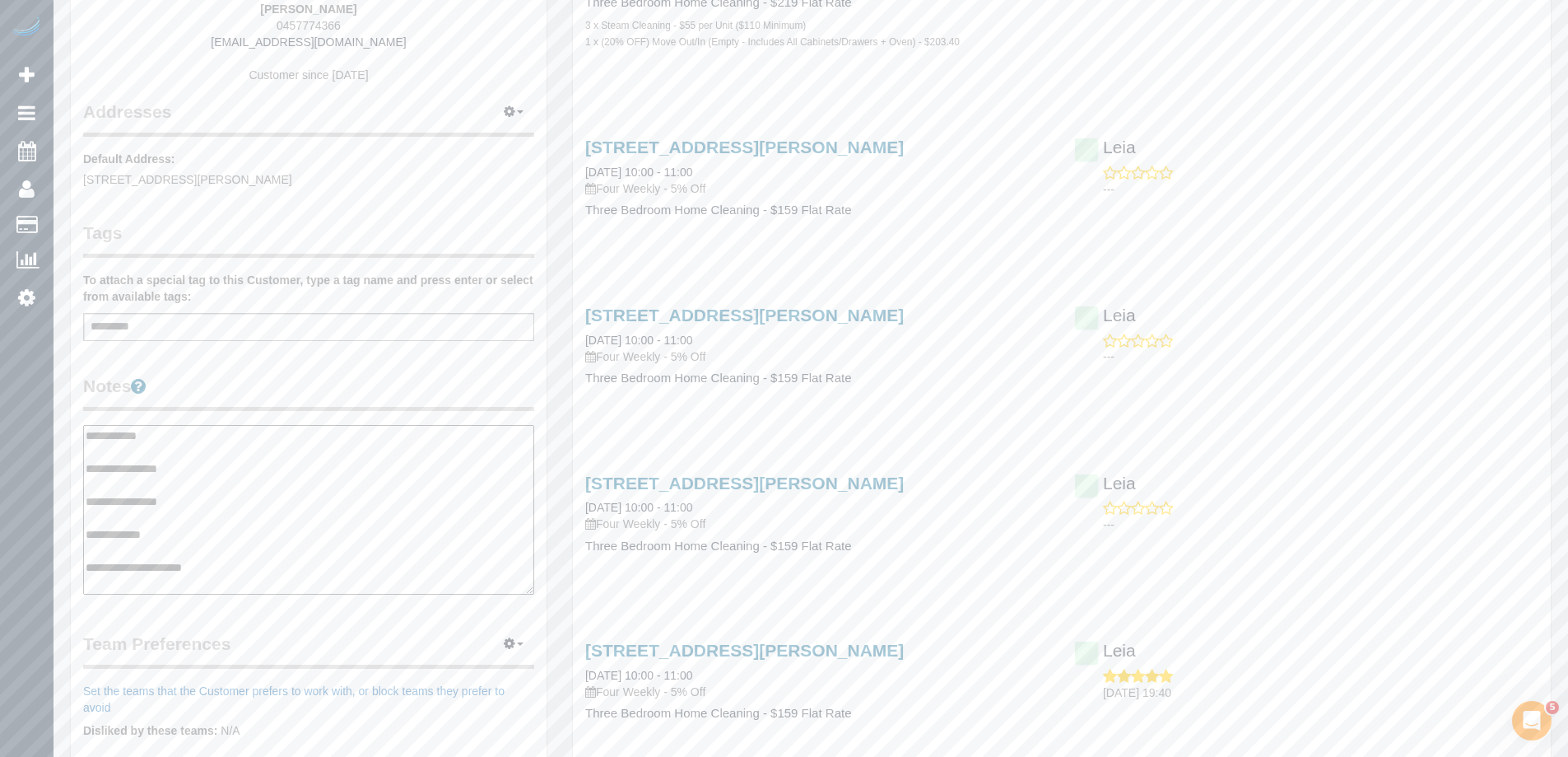
type textarea "**********"
click at [293, 387] on legend "Notes" at bounding box center [308, 392] width 451 height 37
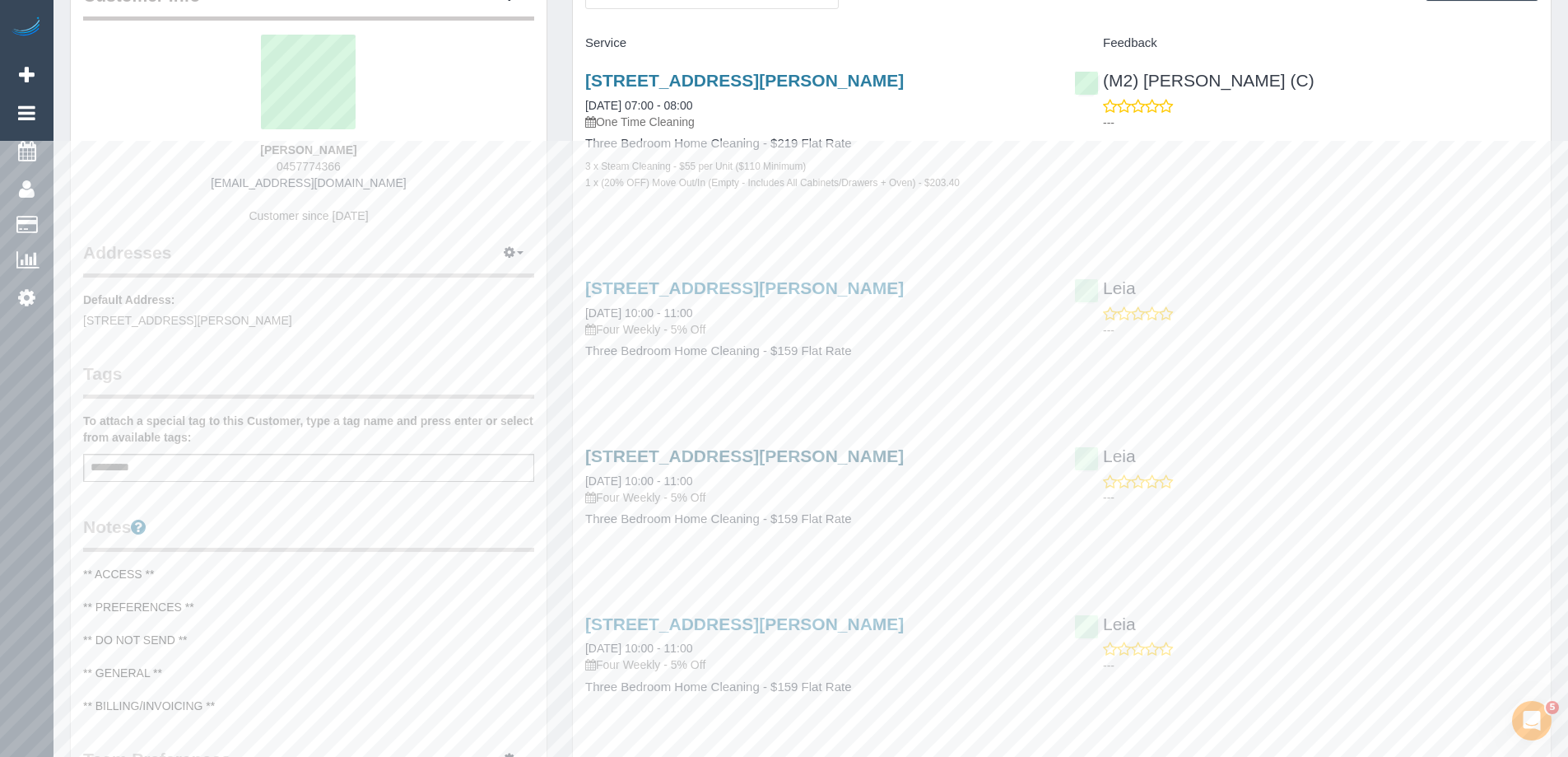
scroll to position [0, 0]
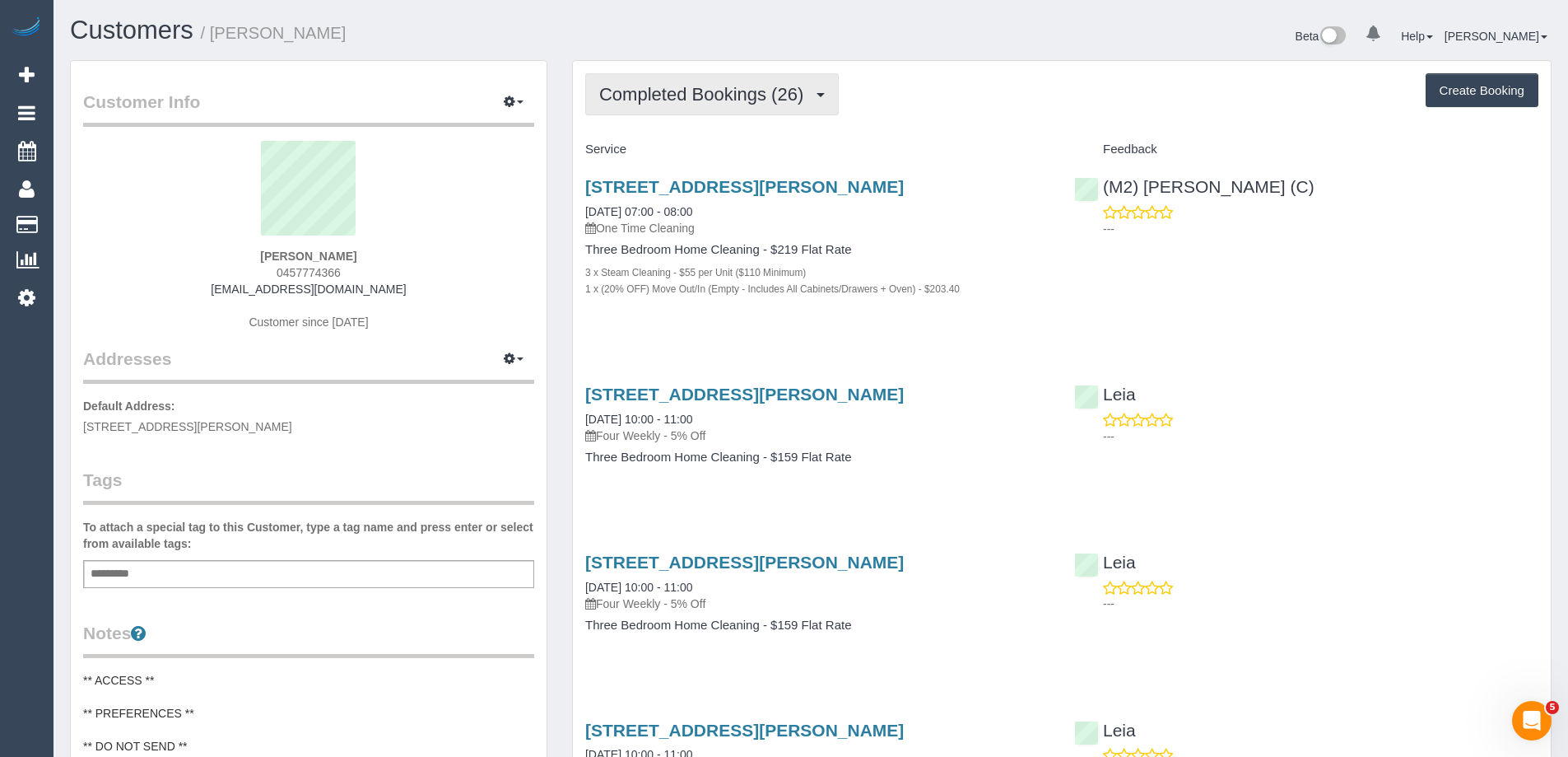
click at [712, 90] on span "Completed Bookings (26)" at bounding box center [705, 94] width 212 height 21
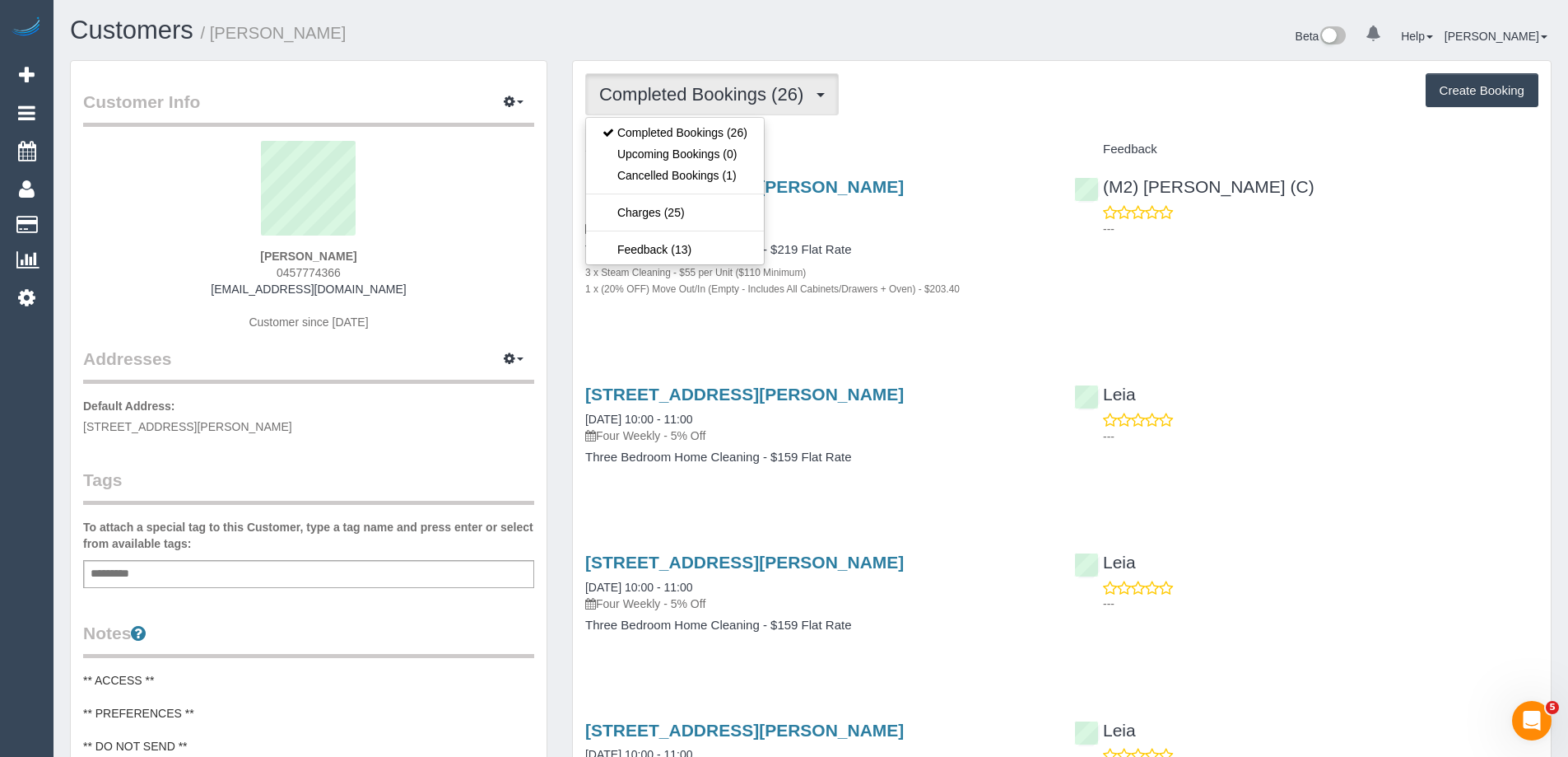
click at [982, 102] on div "Completed Bookings (26) Completed Bookings (26) Upcoming Bookings (0) Cancelled…" at bounding box center [1062, 94] width 953 height 42
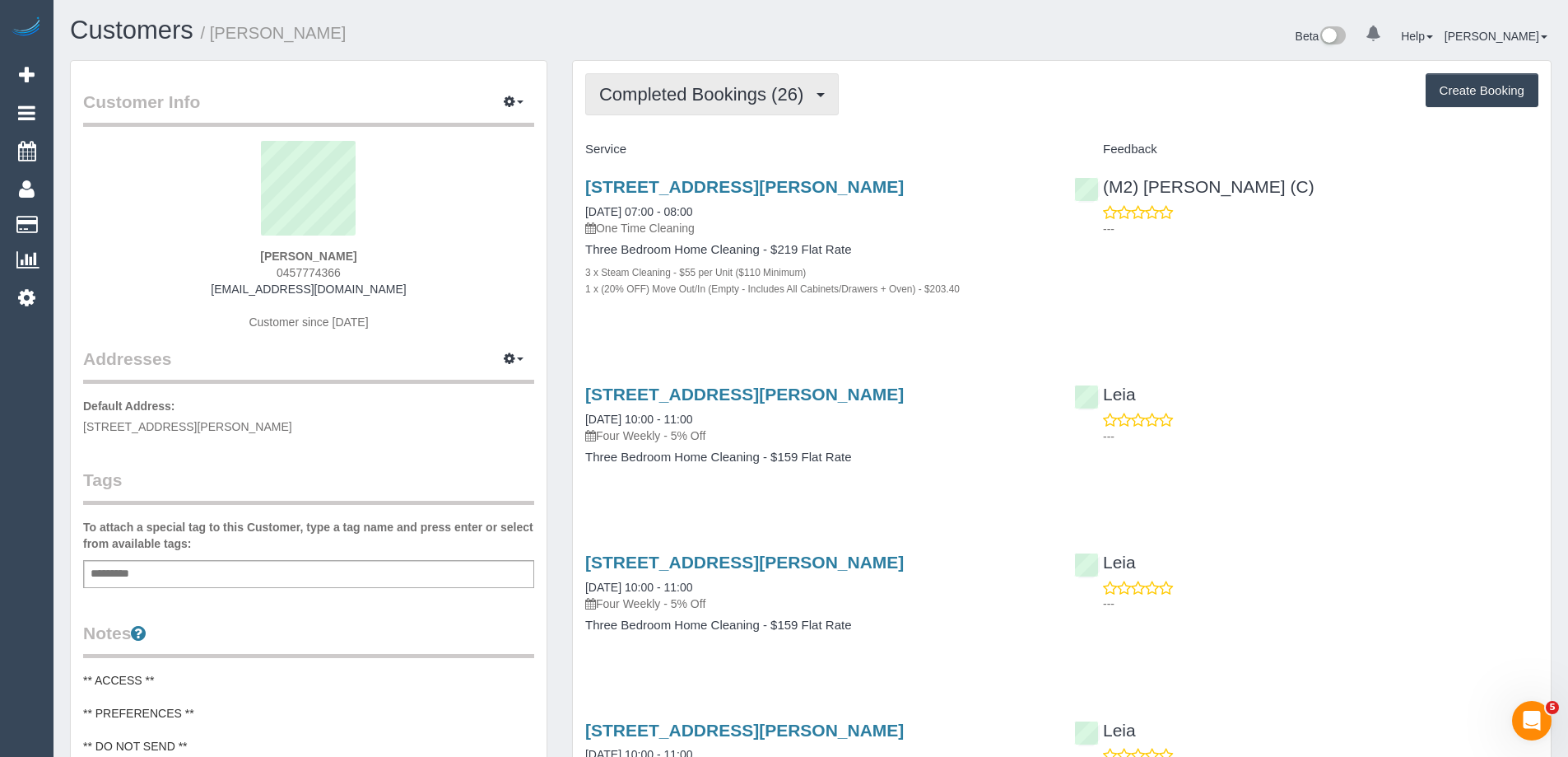
click at [753, 98] on span "Completed Bookings (26)" at bounding box center [705, 94] width 212 height 21
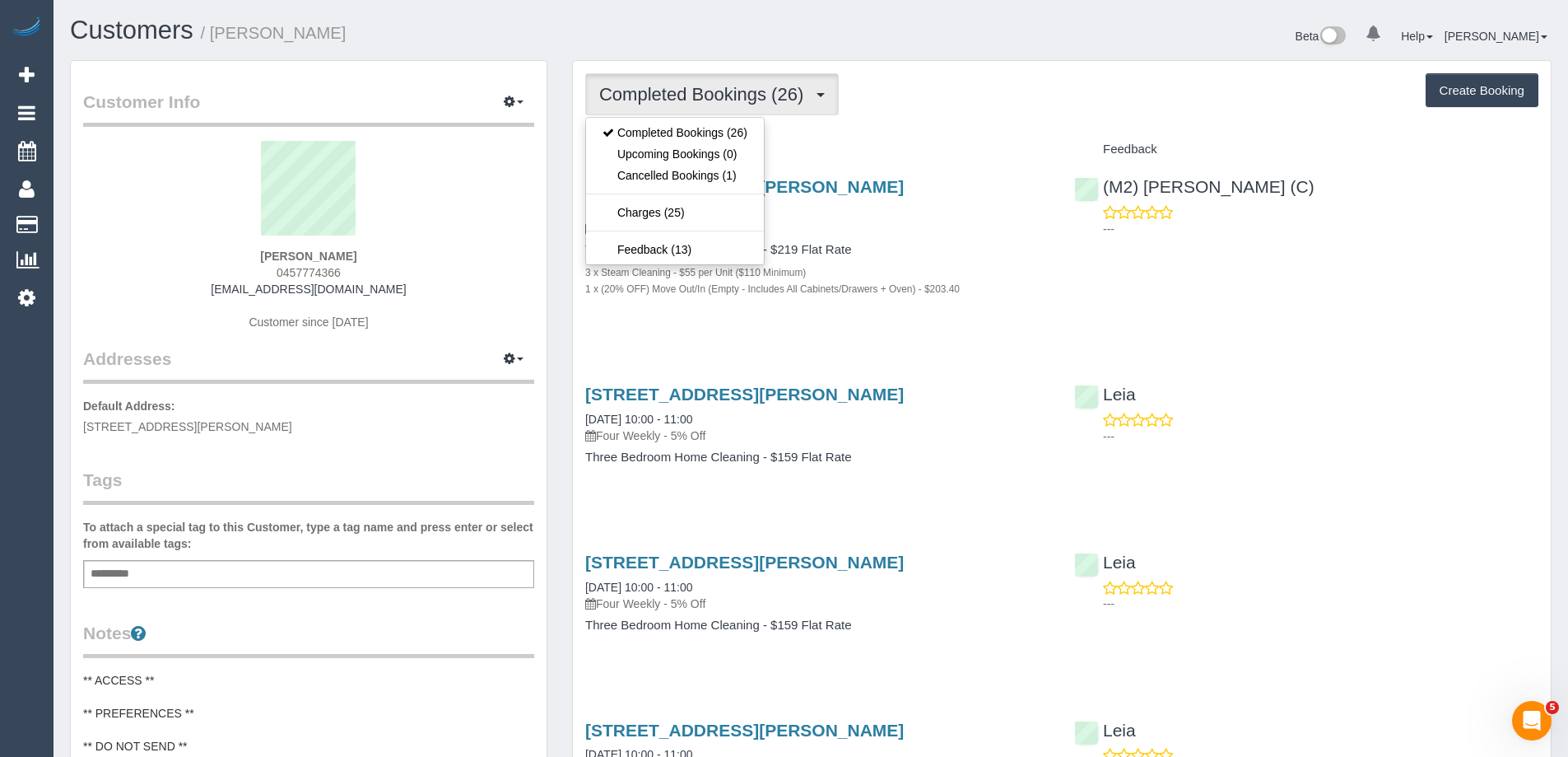
click at [717, 199] on ul "Completed Bookings (26) Upcoming Bookings (0) Cancelled Bookings (1) Charges (2…" at bounding box center [675, 190] width 179 height 148
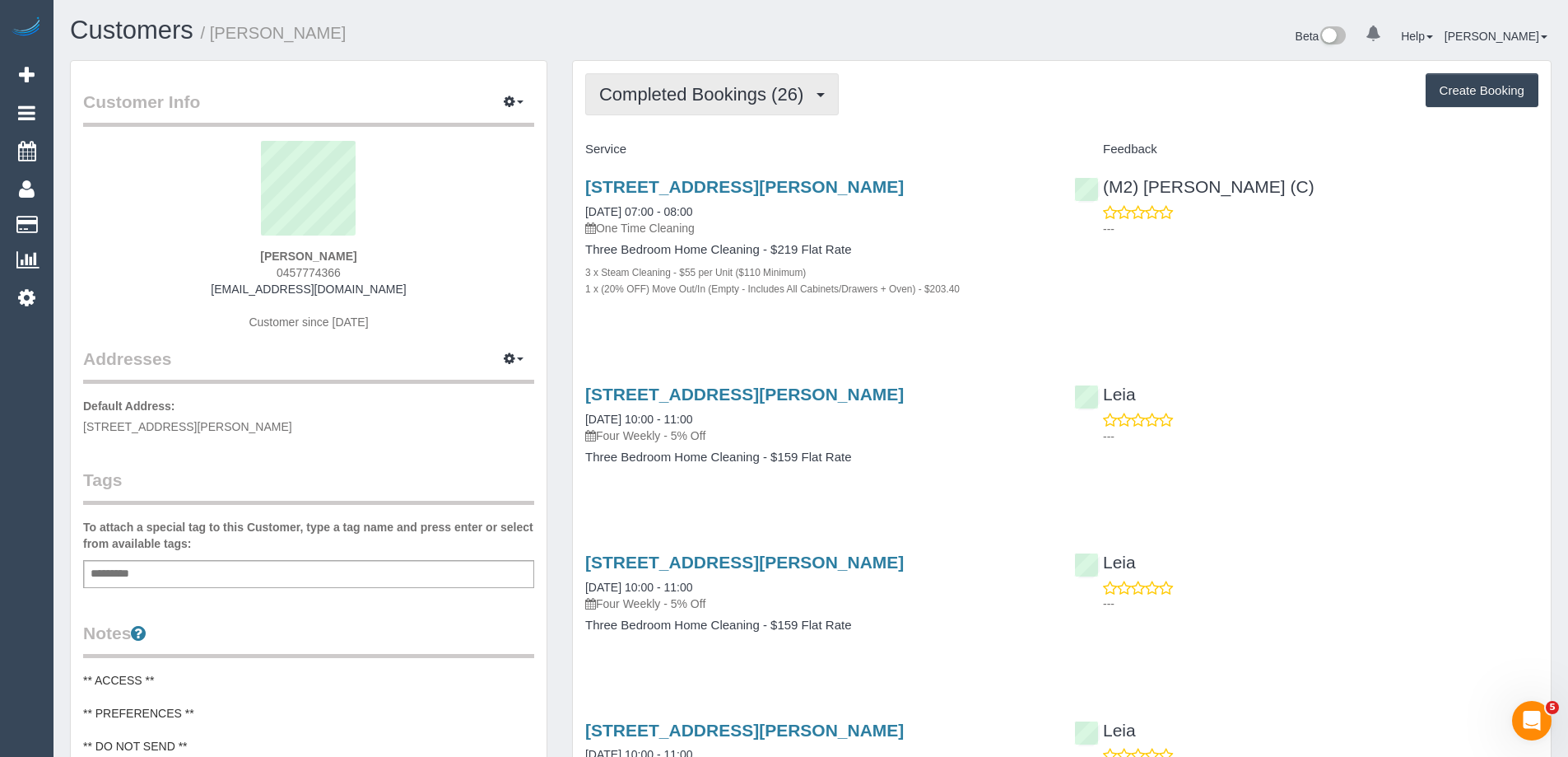
click at [727, 113] on button "Completed Bookings (26)" at bounding box center [712, 94] width 253 height 42
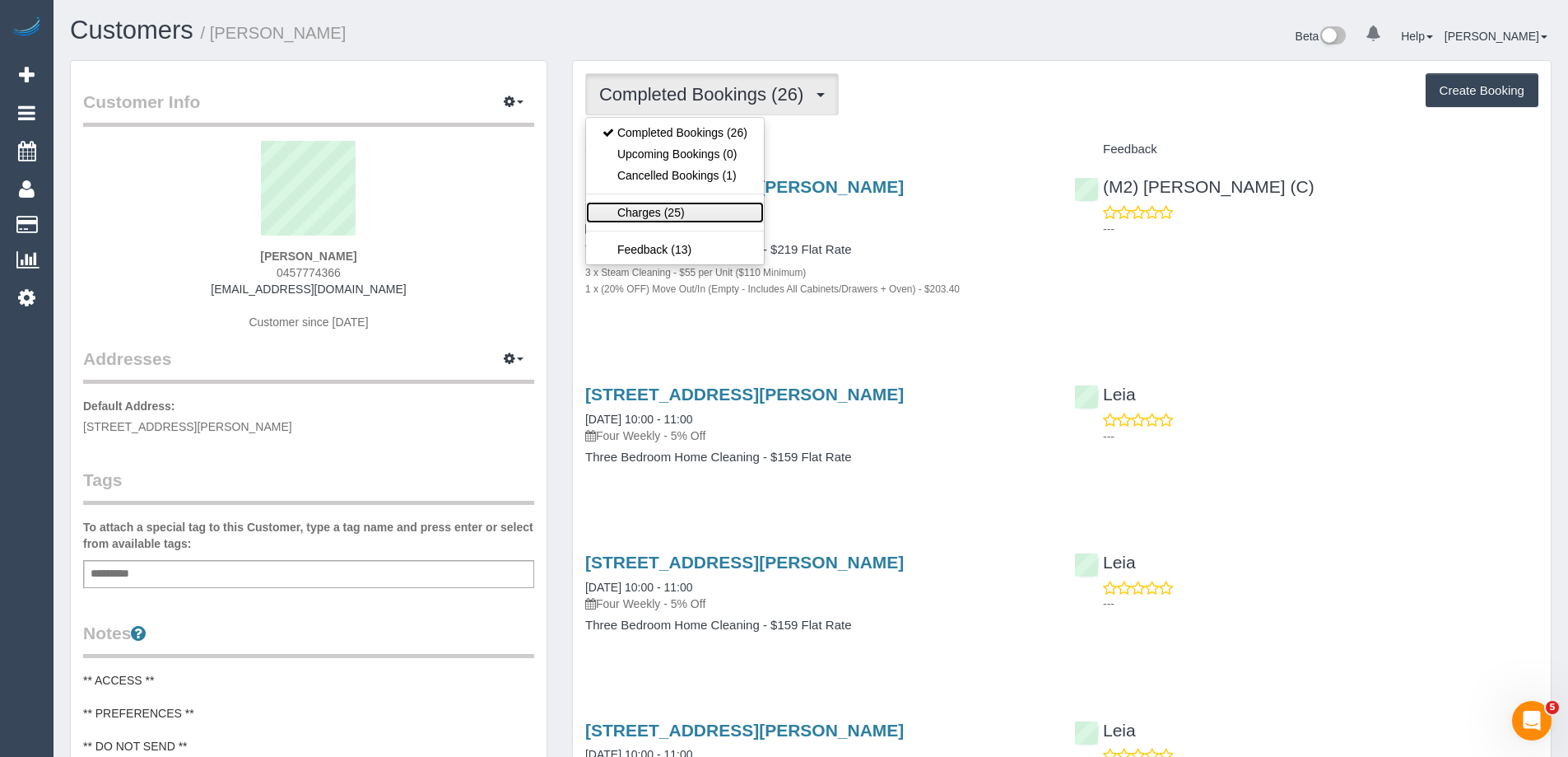
click at [698, 215] on link "Charges (25)" at bounding box center [674, 211] width 178 height 21
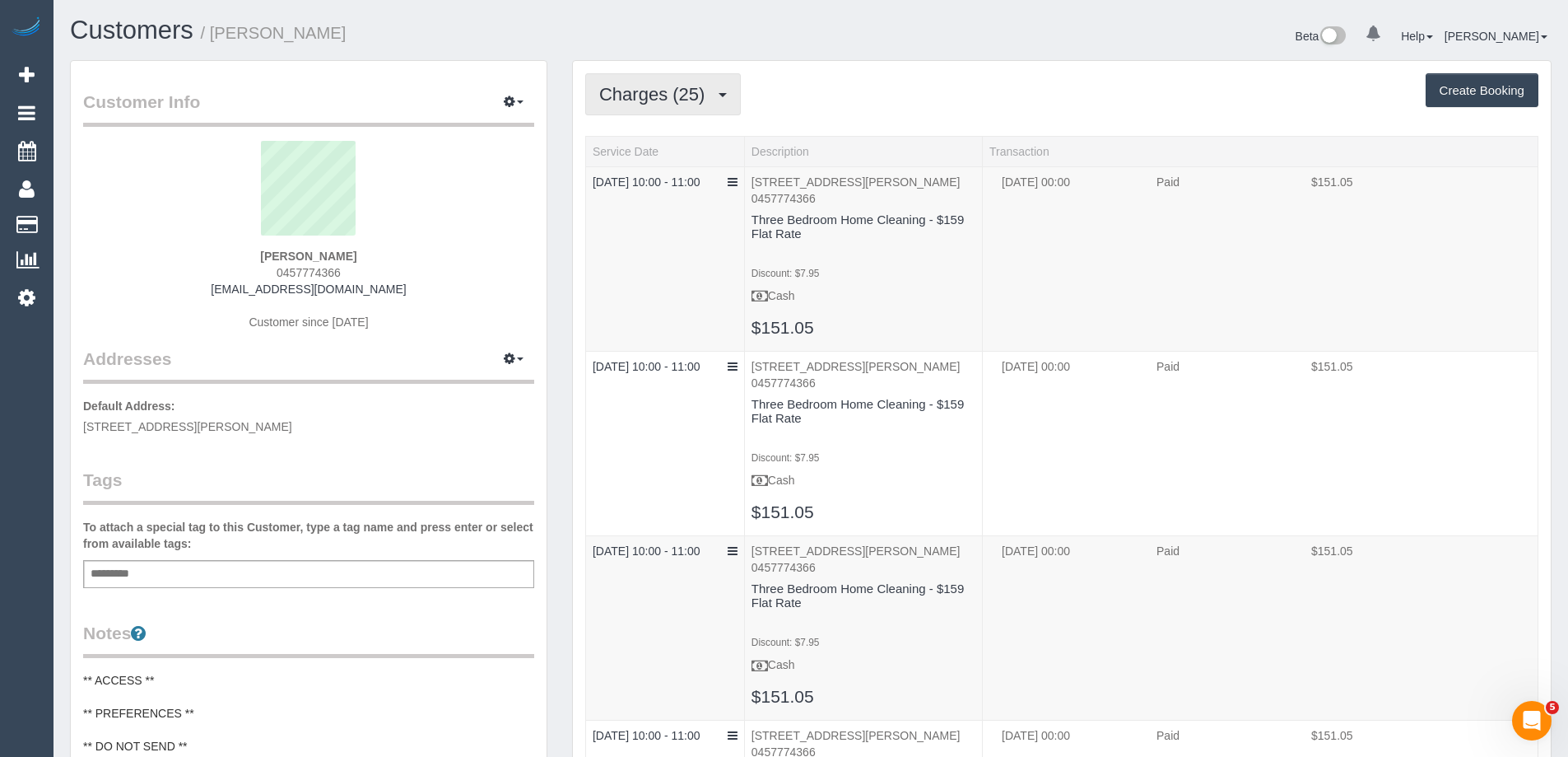
click at [673, 90] on span "Charges (25)" at bounding box center [656, 94] width 114 height 21
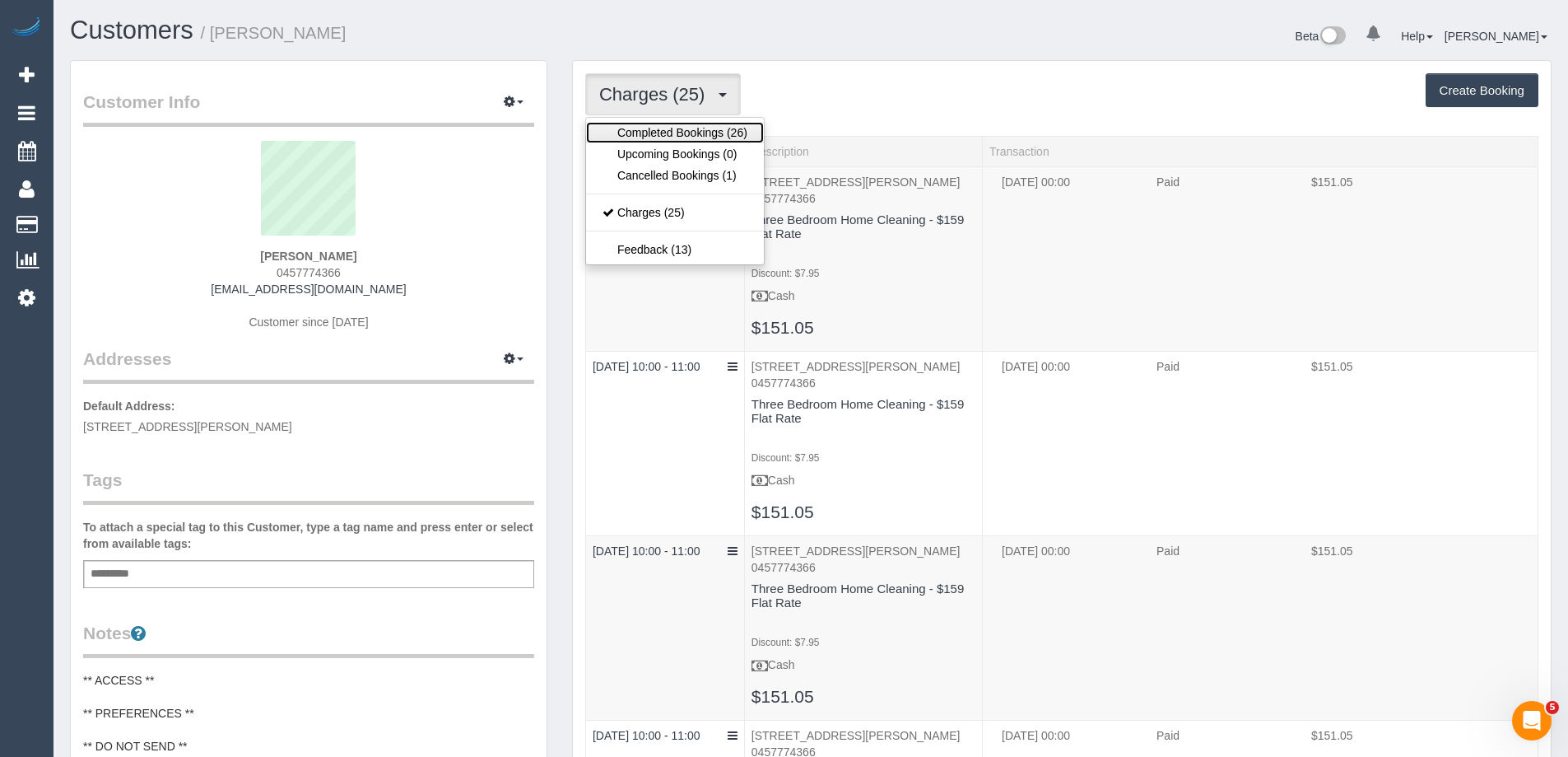
click at [673, 126] on link "Completed Bookings (26)" at bounding box center [674, 132] width 178 height 21
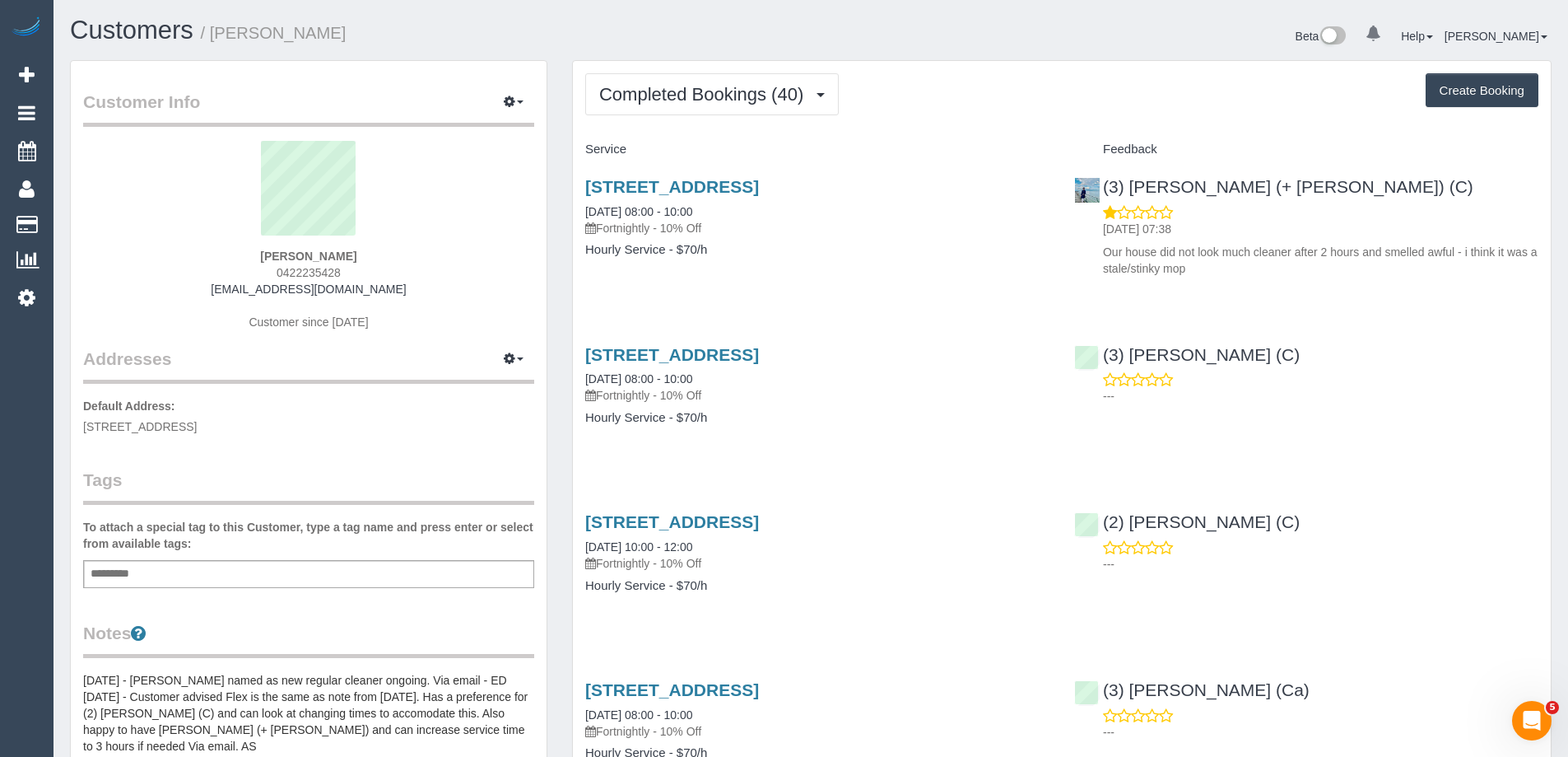
click at [287, 576] on div "Add a tag" at bounding box center [308, 574] width 451 height 28
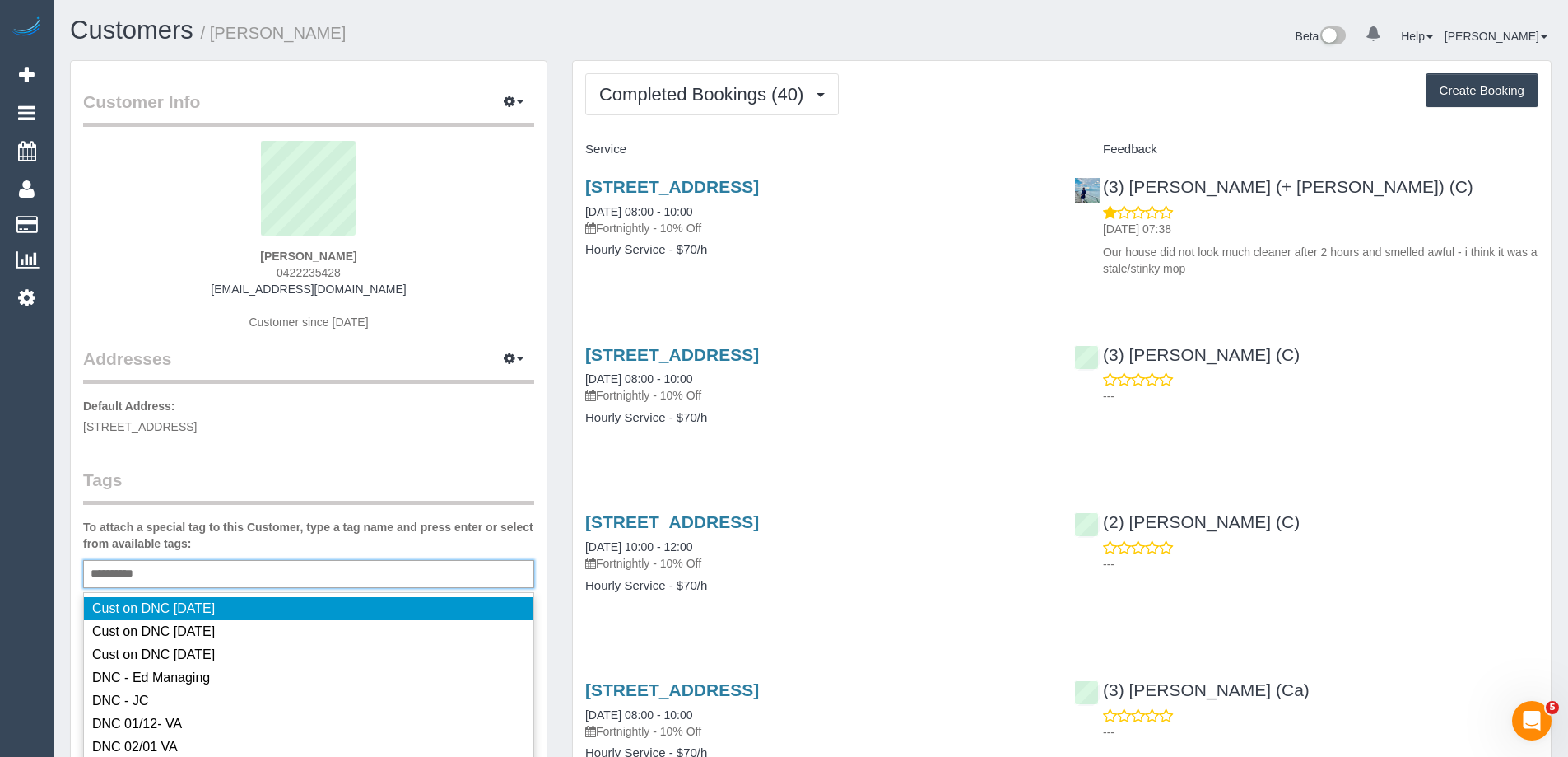
type input "**********"
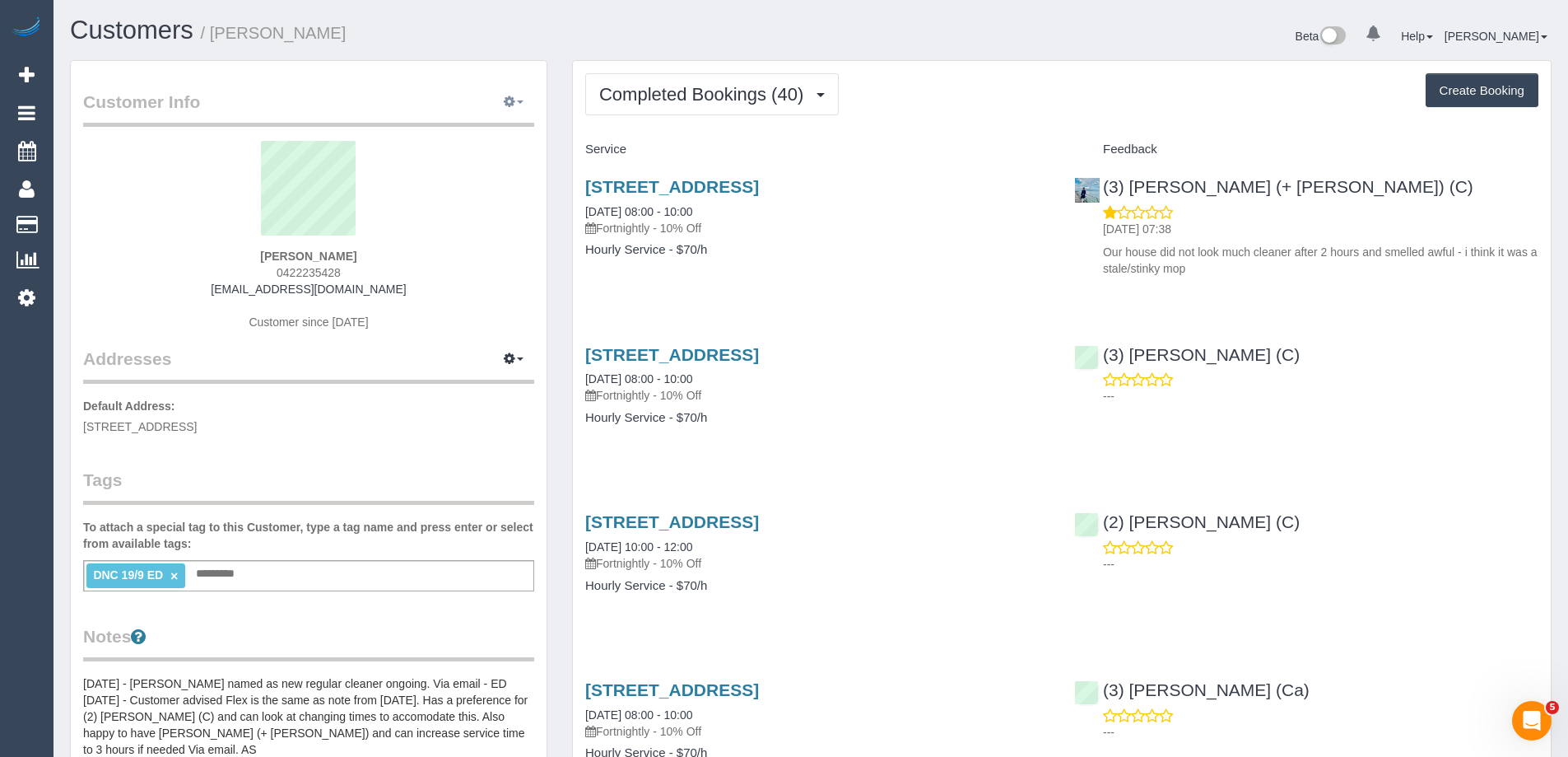
click at [517, 107] on button "button" at bounding box center [513, 103] width 41 height 26
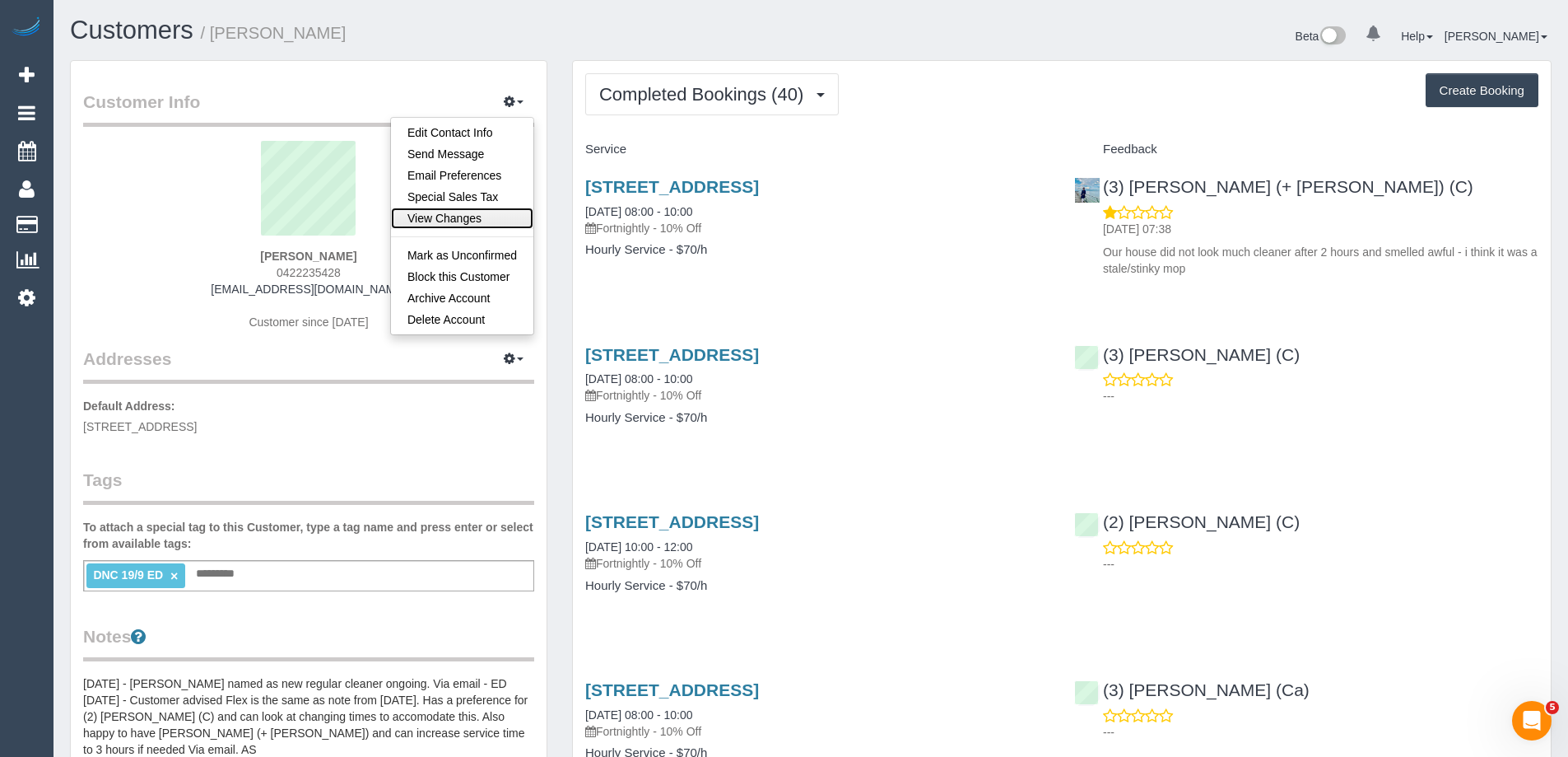
click at [468, 212] on link "View Changes" at bounding box center [462, 218] width 142 height 21
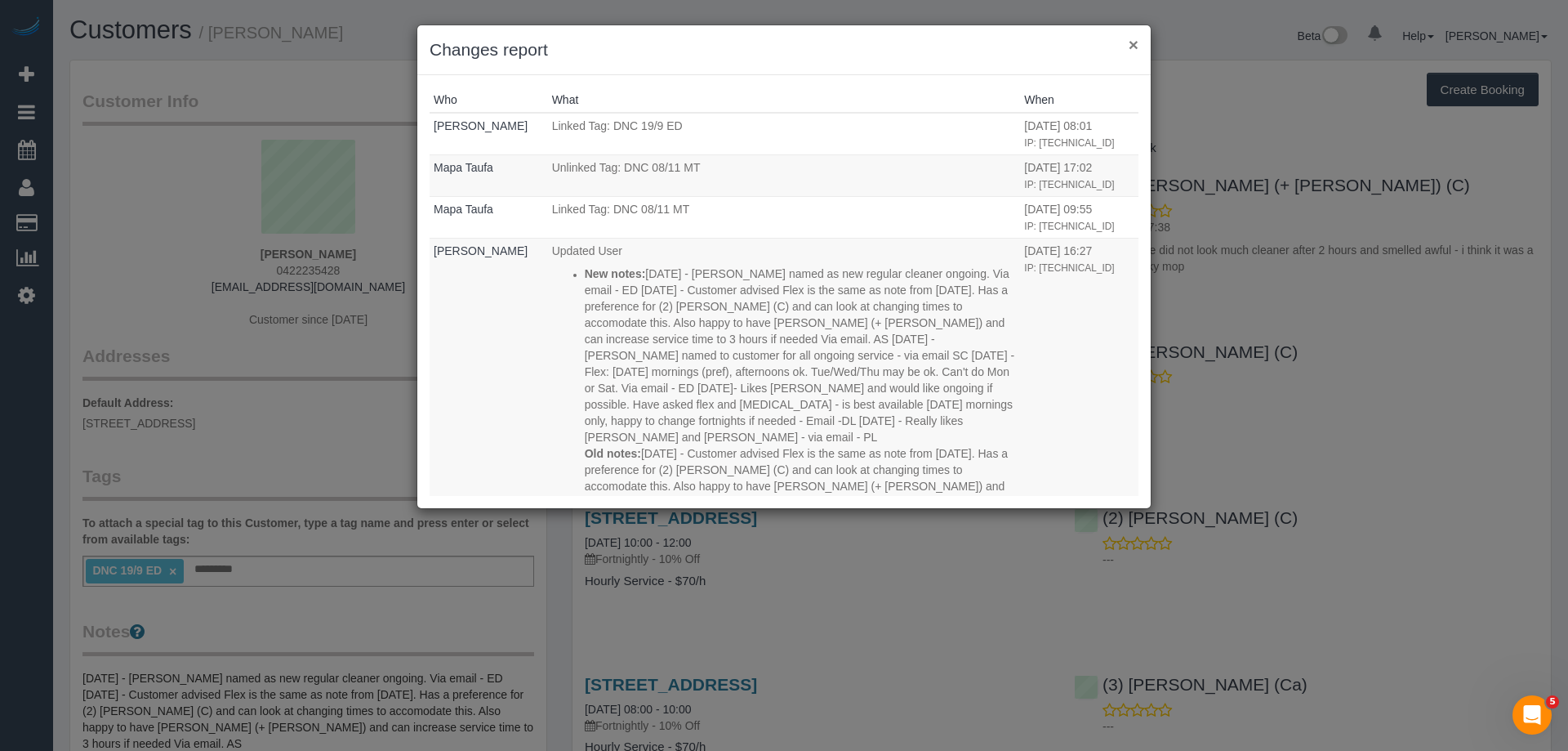
click at [1135, 39] on button "×" at bounding box center [1133, 44] width 10 height 17
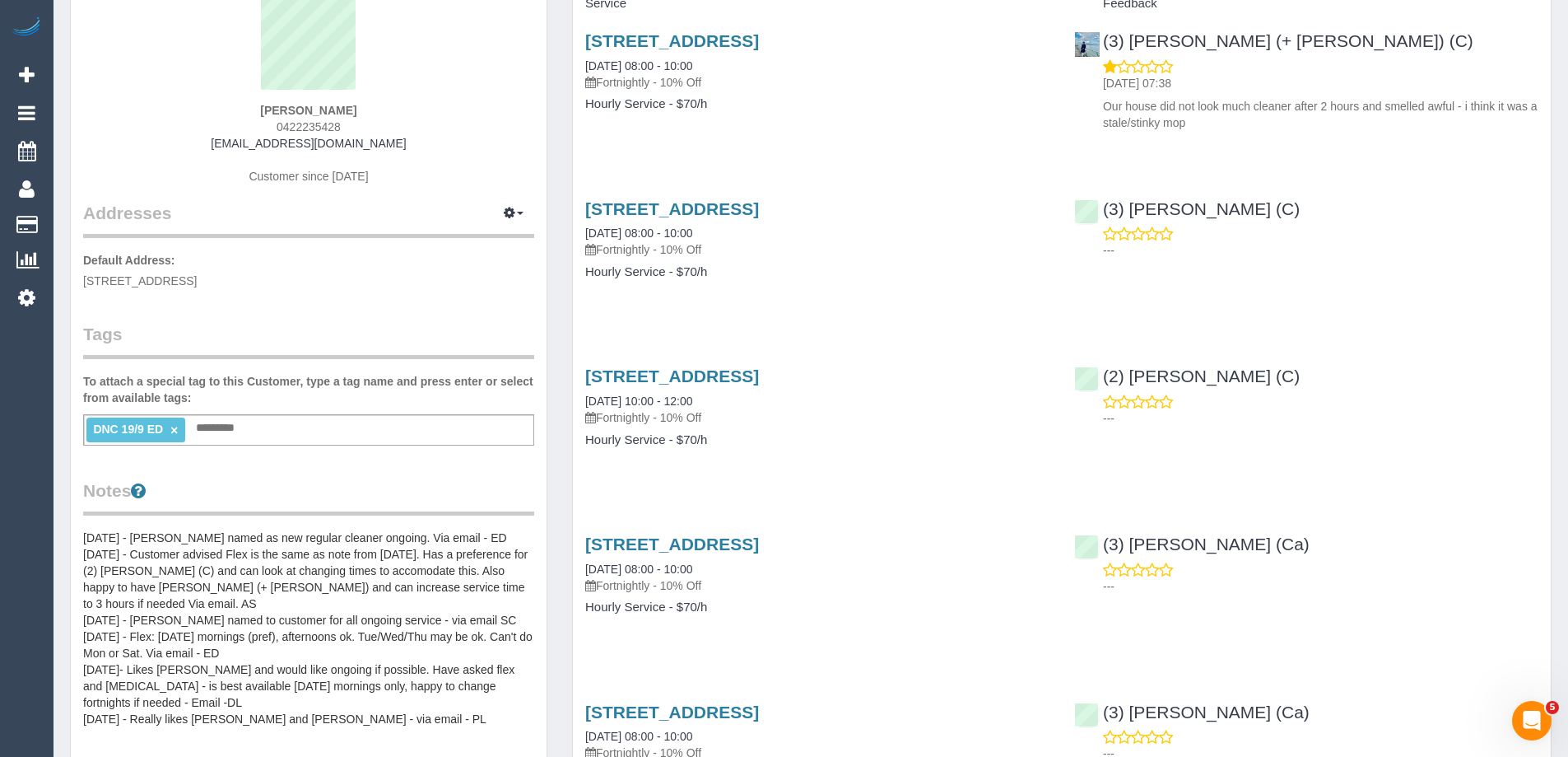
scroll to position [412, 0]
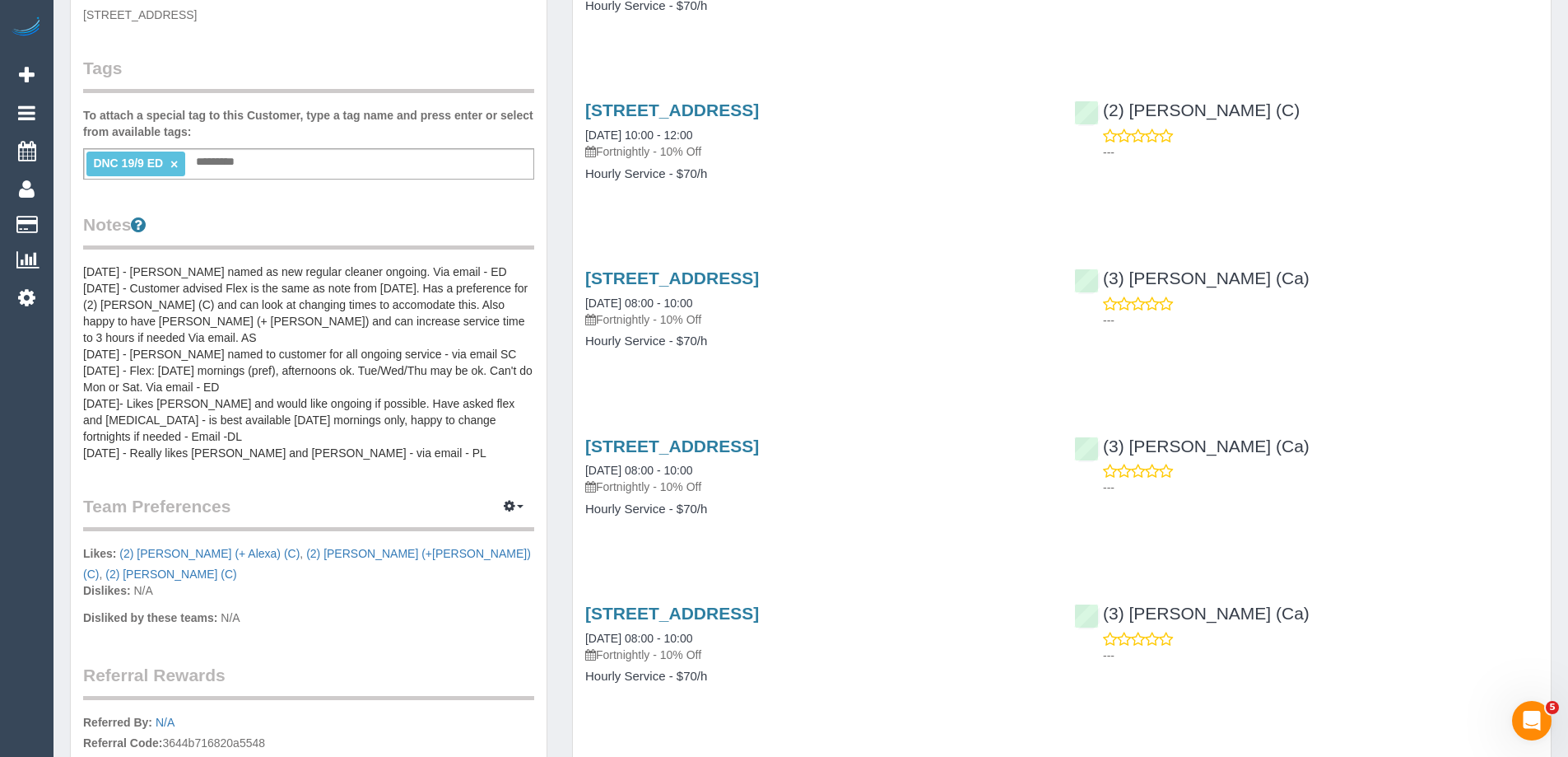
click at [189, 274] on pre "3/9/23 - Zara named as new regular cleaner ongoing. Via email - ED 21/08/2024 -…" at bounding box center [308, 362] width 451 height 198
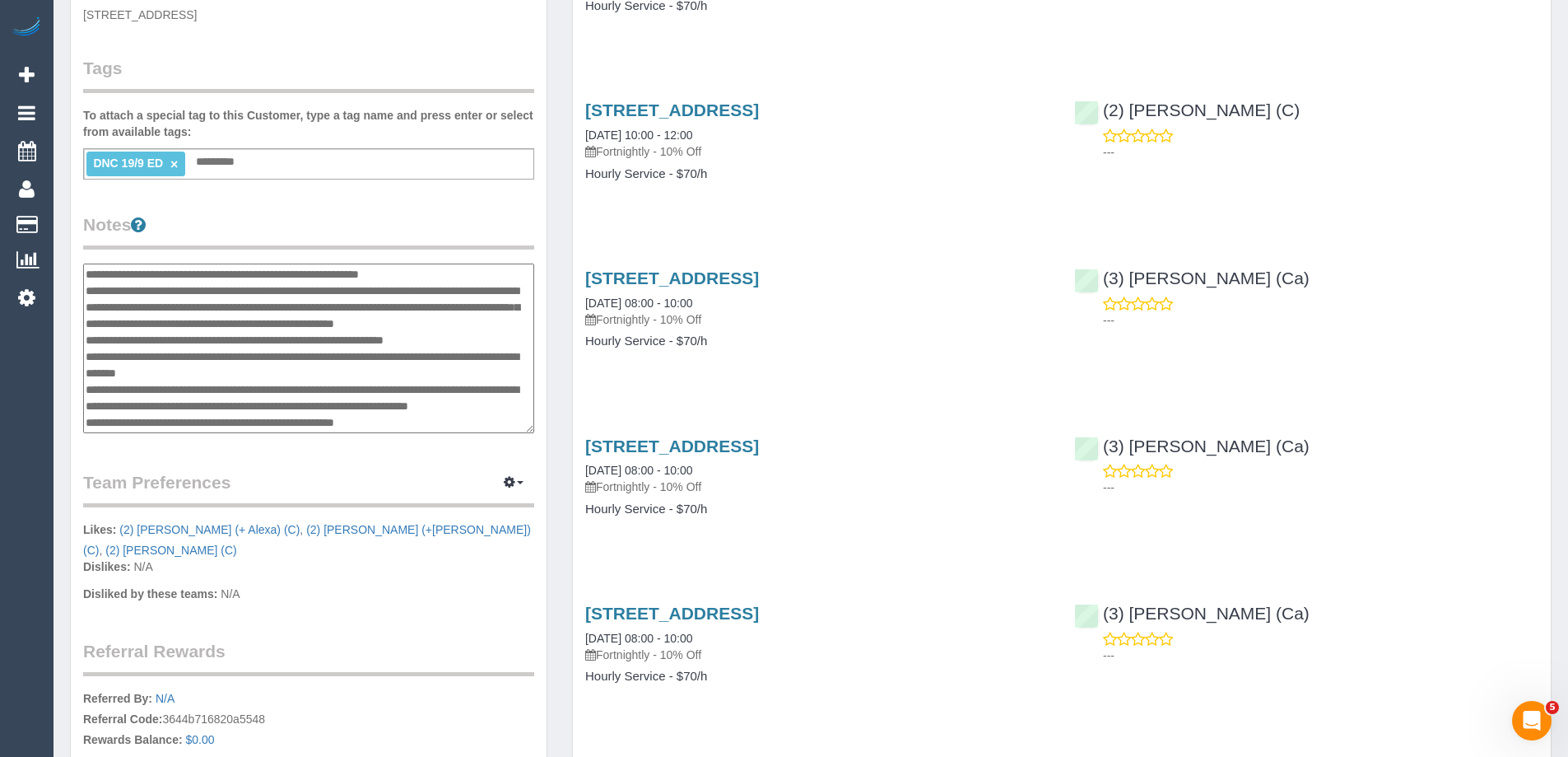
scroll to position [0, 0]
click at [117, 267] on textarea "**********" at bounding box center [308, 348] width 451 height 169
click at [87, 270] on textarea "**********" at bounding box center [308, 348] width 451 height 169
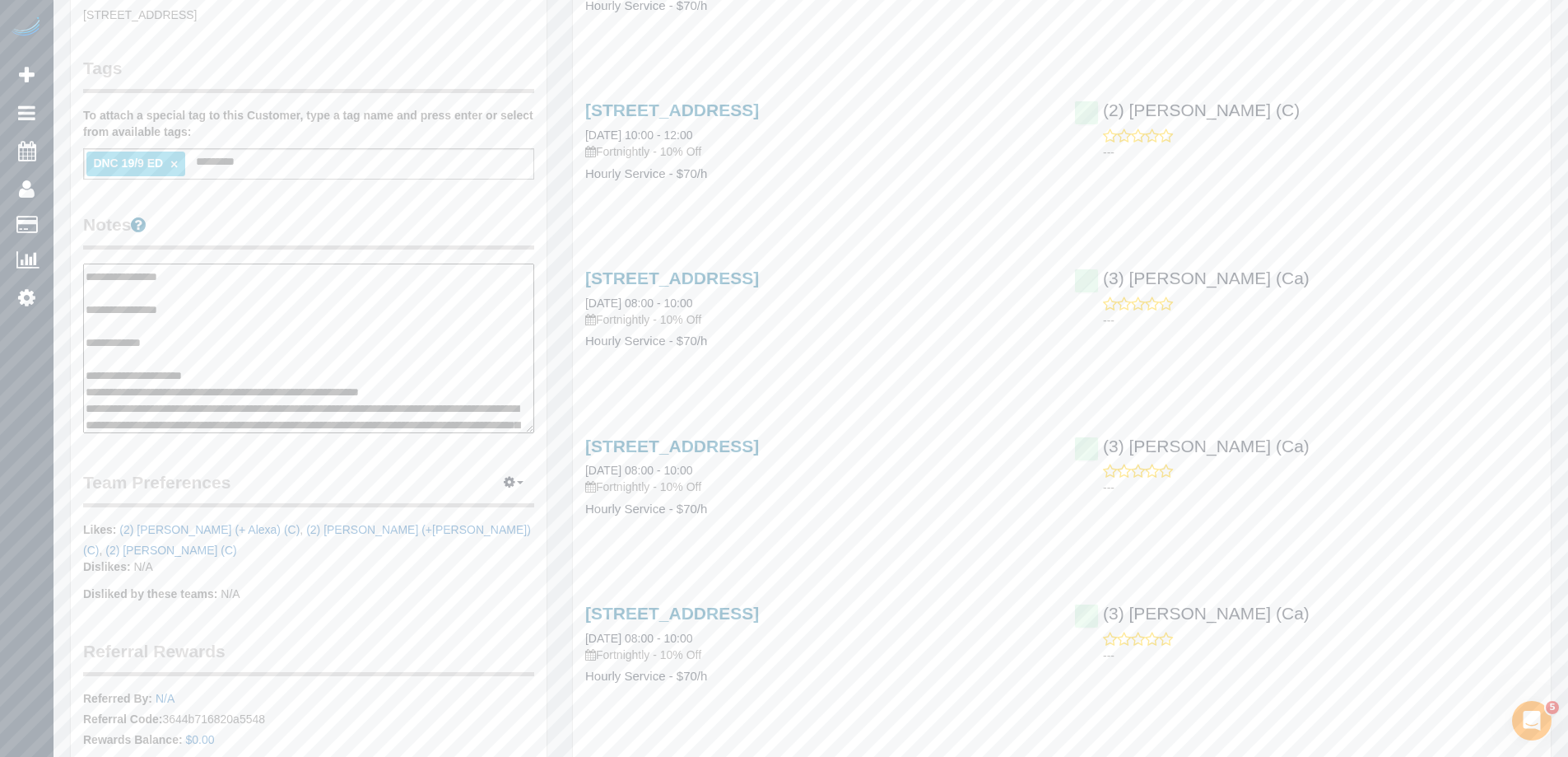
scroll to position [82, 0]
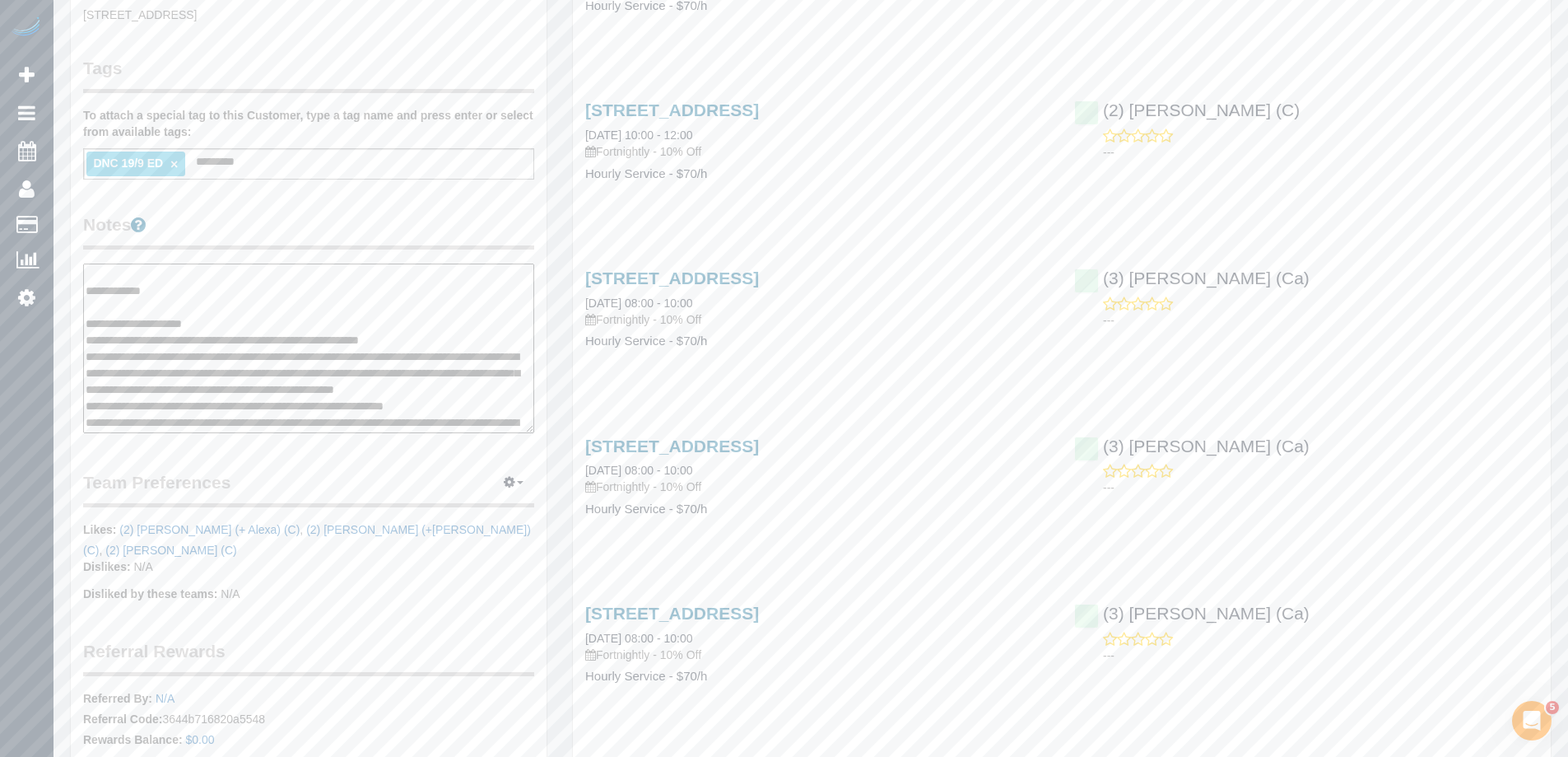
click at [264, 362] on textarea "**********" at bounding box center [308, 348] width 451 height 169
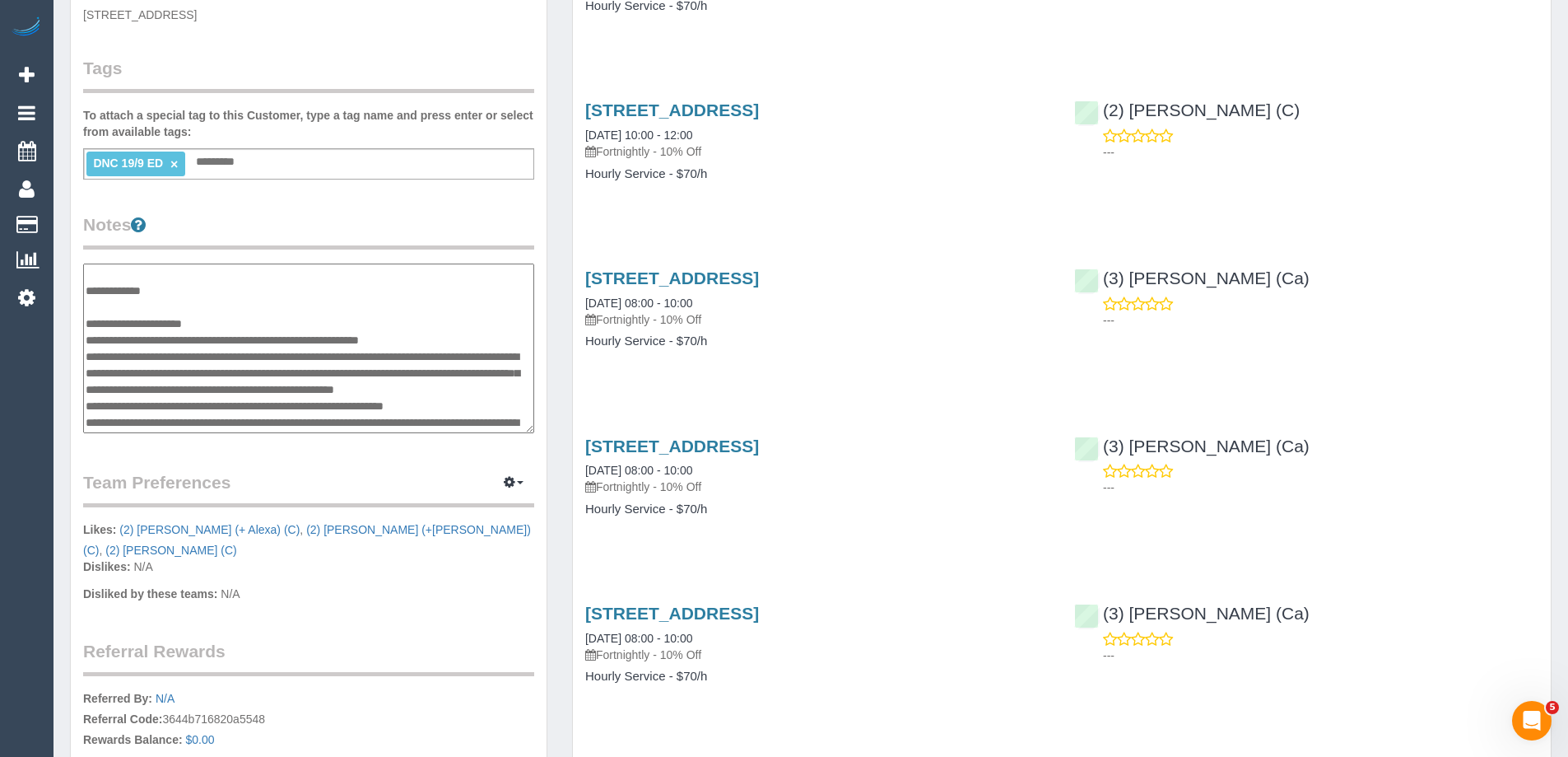
click at [268, 344] on textarea "**********" at bounding box center [308, 348] width 451 height 169
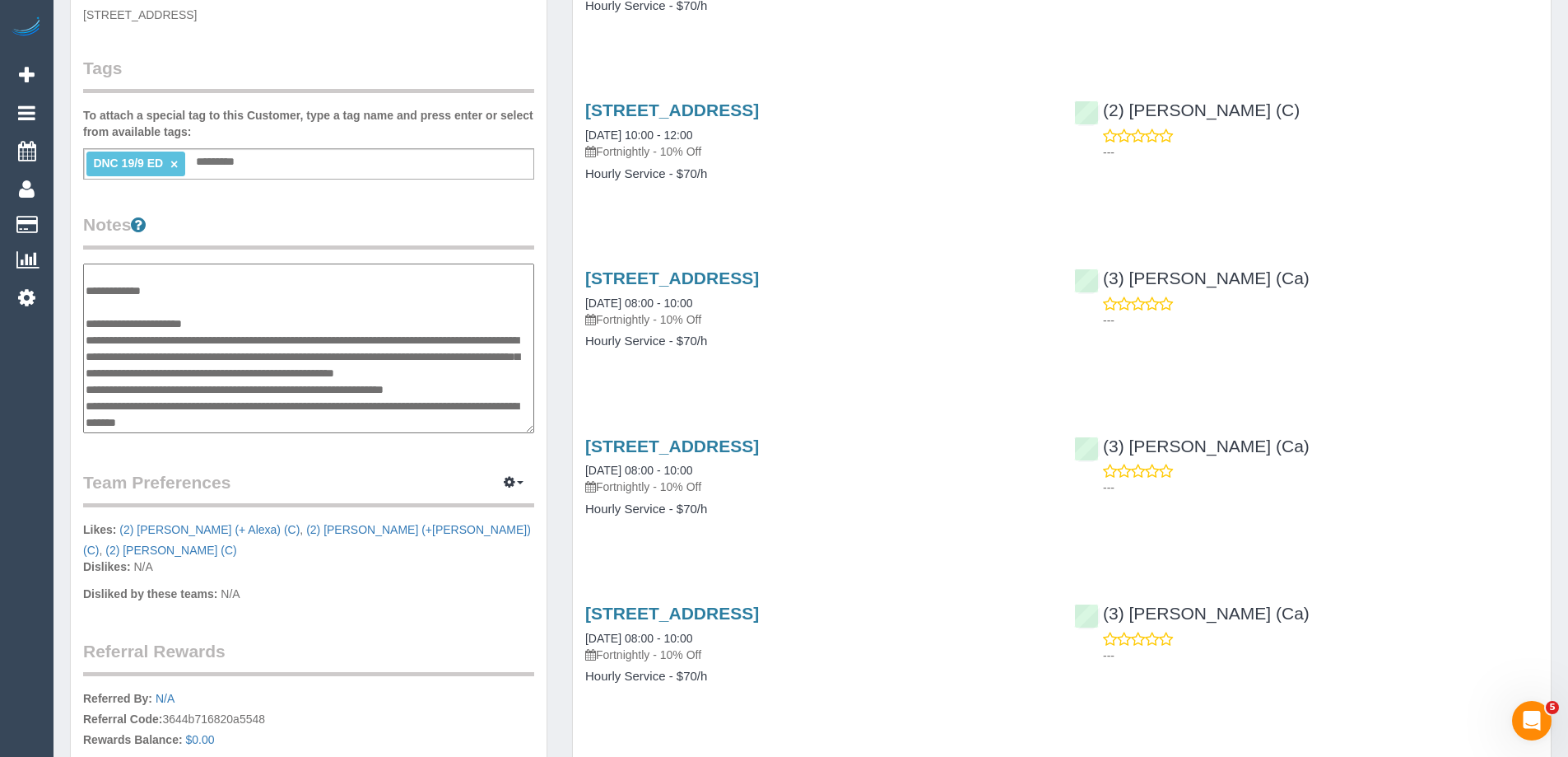
click at [142, 305] on textarea "**********" at bounding box center [308, 348] width 451 height 169
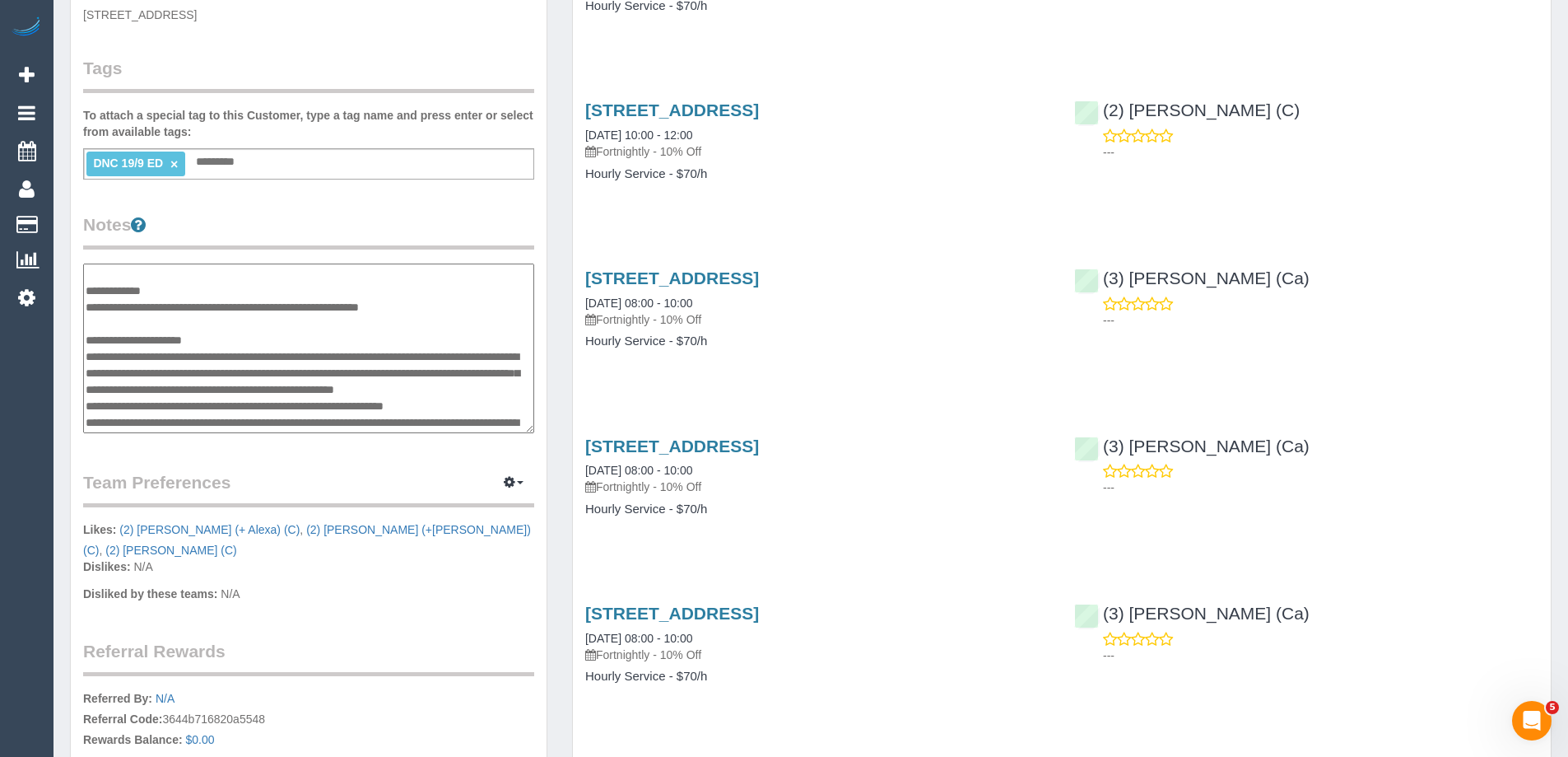
click at [244, 353] on textarea "**********" at bounding box center [308, 348] width 451 height 169
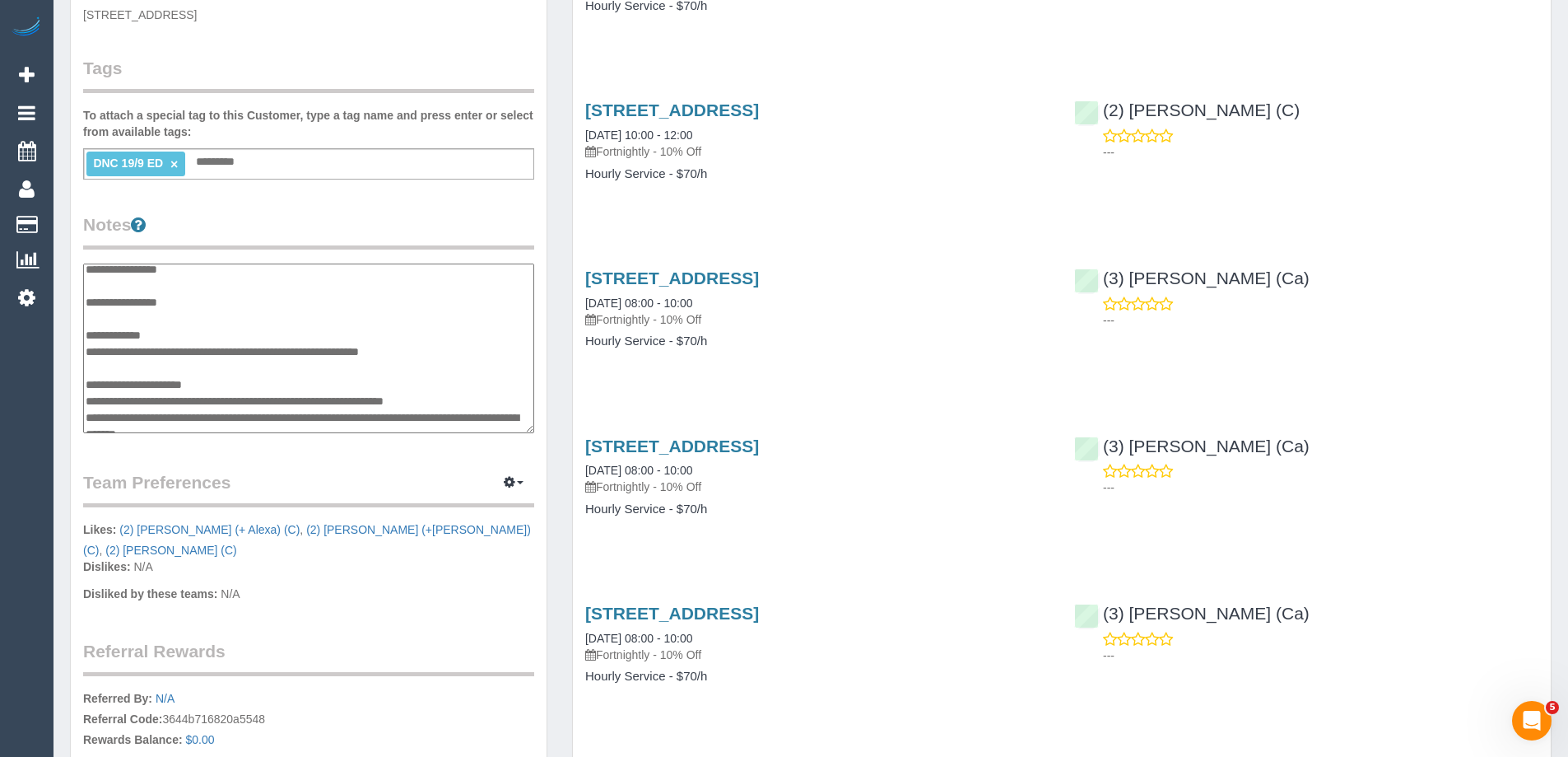
scroll to position [0, 0]
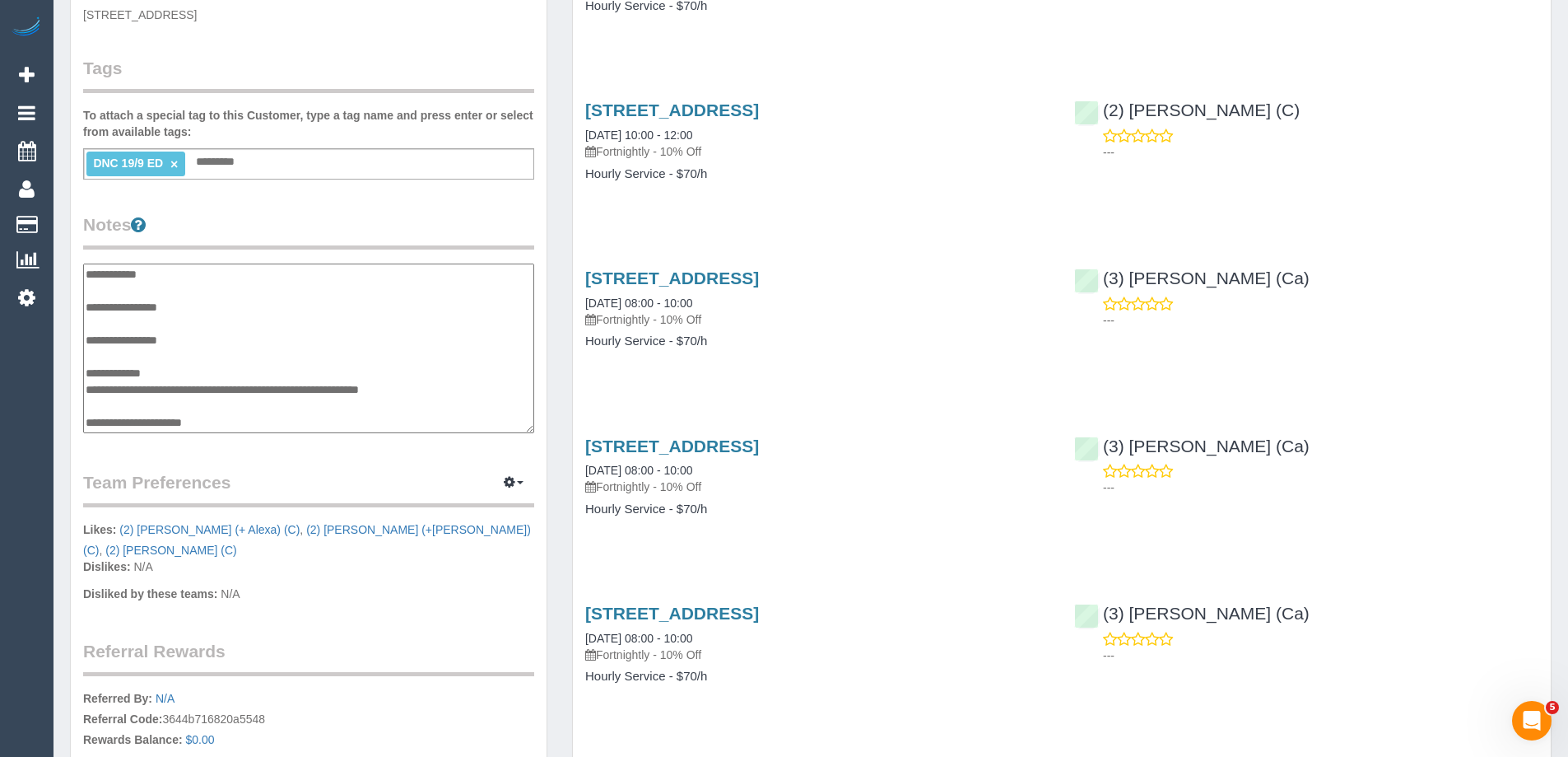
click at [149, 318] on textarea "**********" at bounding box center [308, 348] width 451 height 169
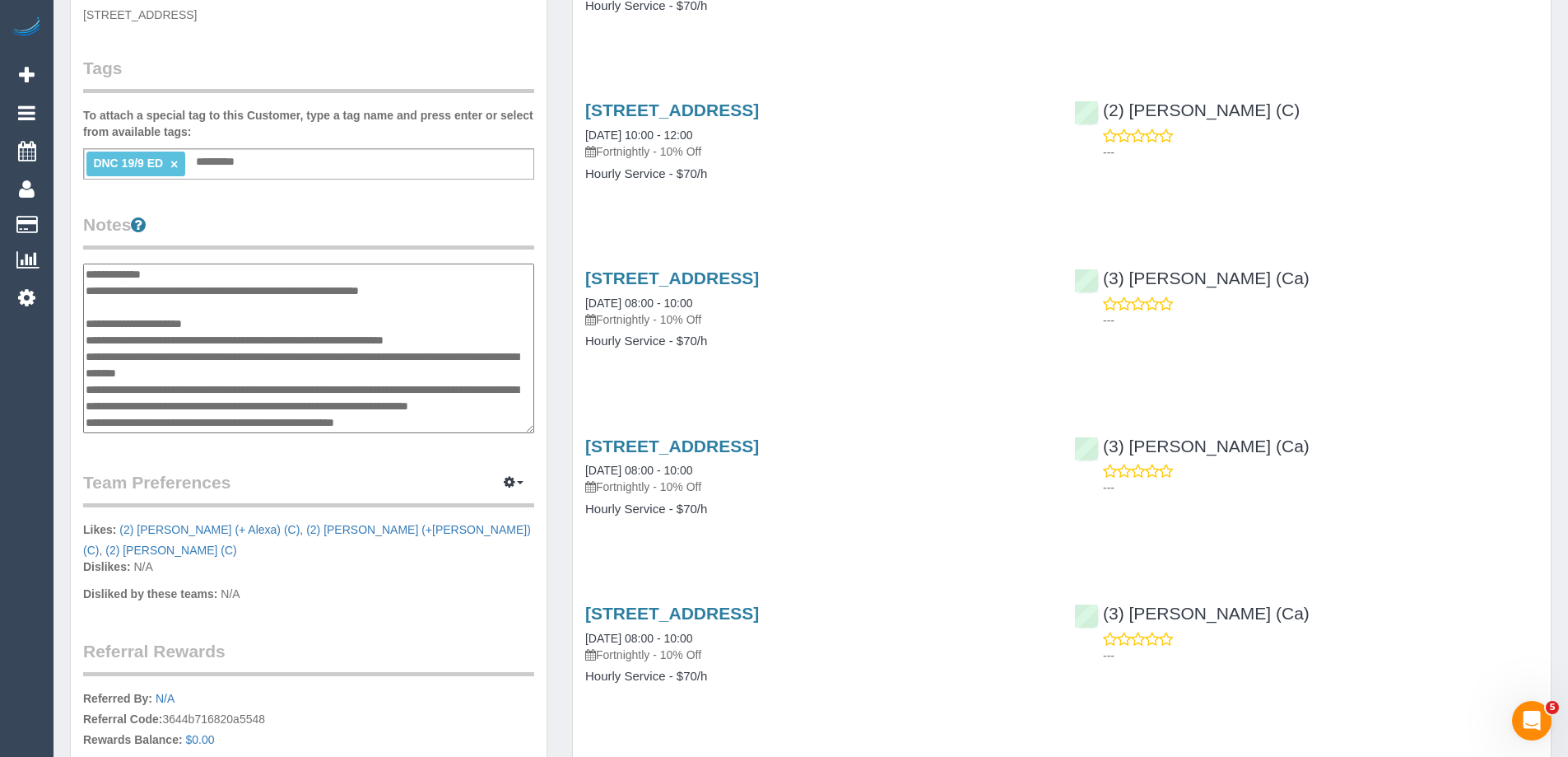
scroll to position [181, 0]
click at [221, 322] on textarea "**********" at bounding box center [308, 348] width 451 height 169
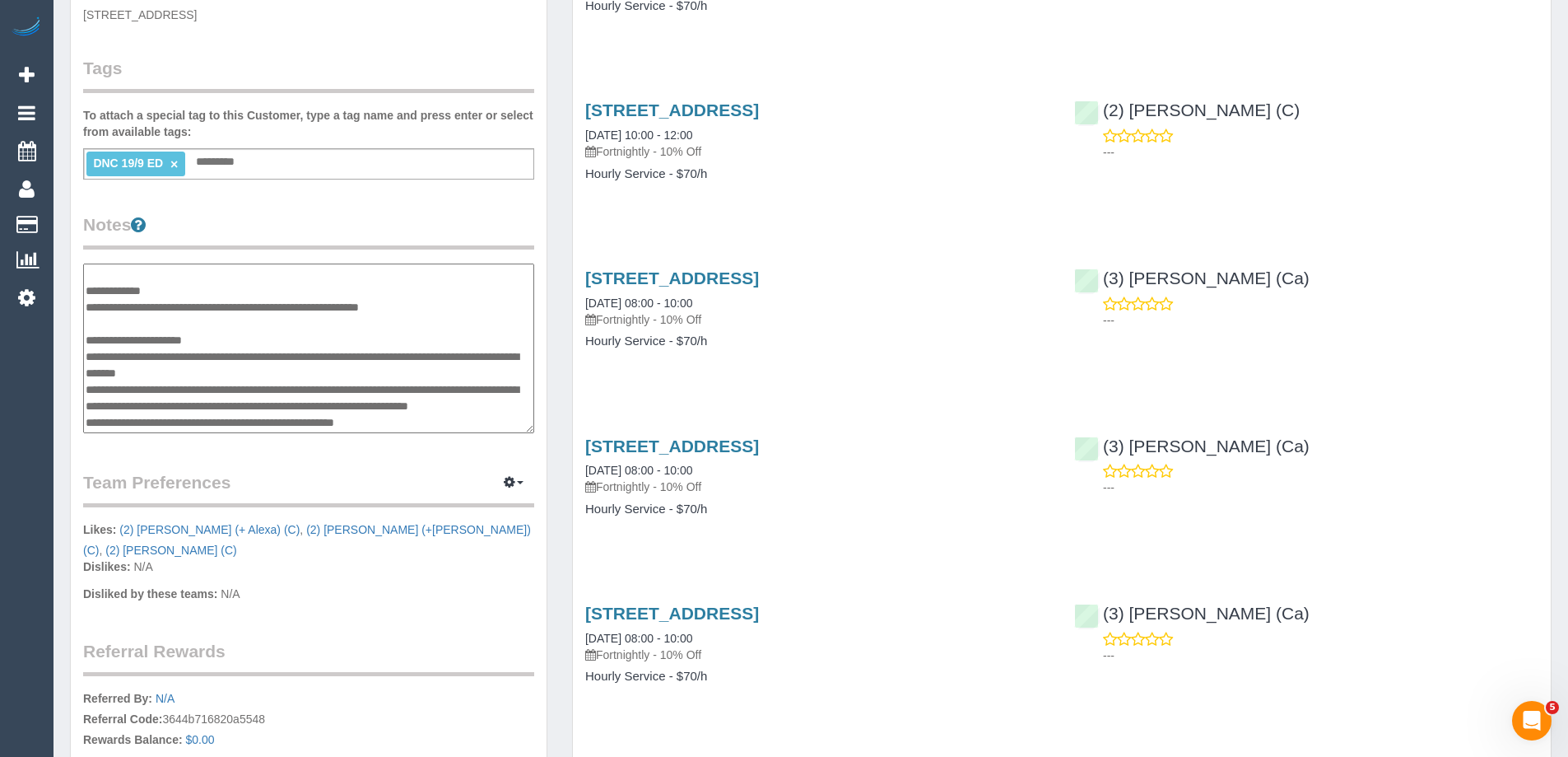
scroll to position [165, 0]
click at [165, 302] on textarea "**********" at bounding box center [308, 348] width 451 height 169
click at [228, 340] on textarea "**********" at bounding box center [308, 348] width 451 height 169
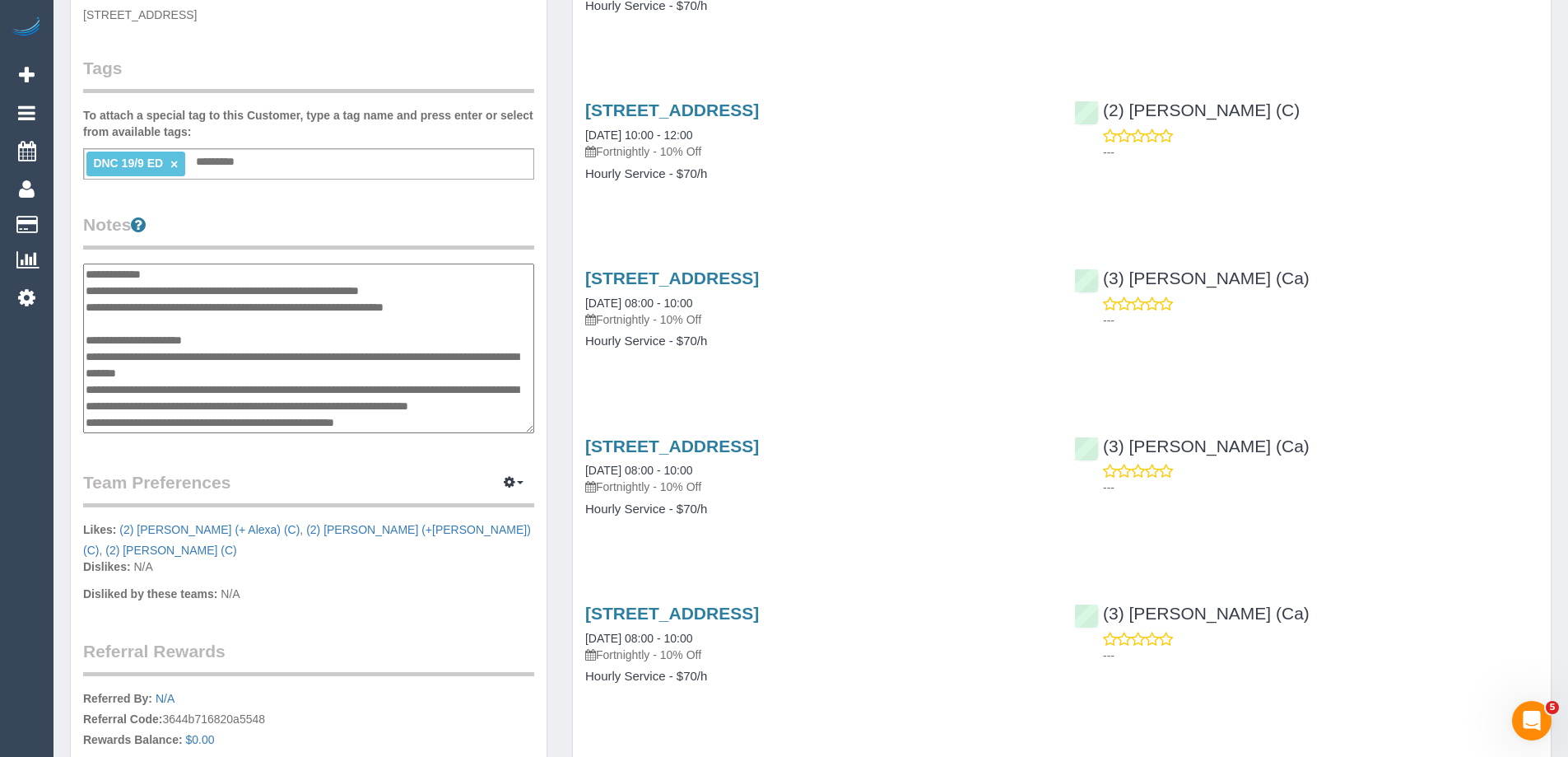
click at [228, 340] on textarea "**********" at bounding box center [308, 348] width 451 height 169
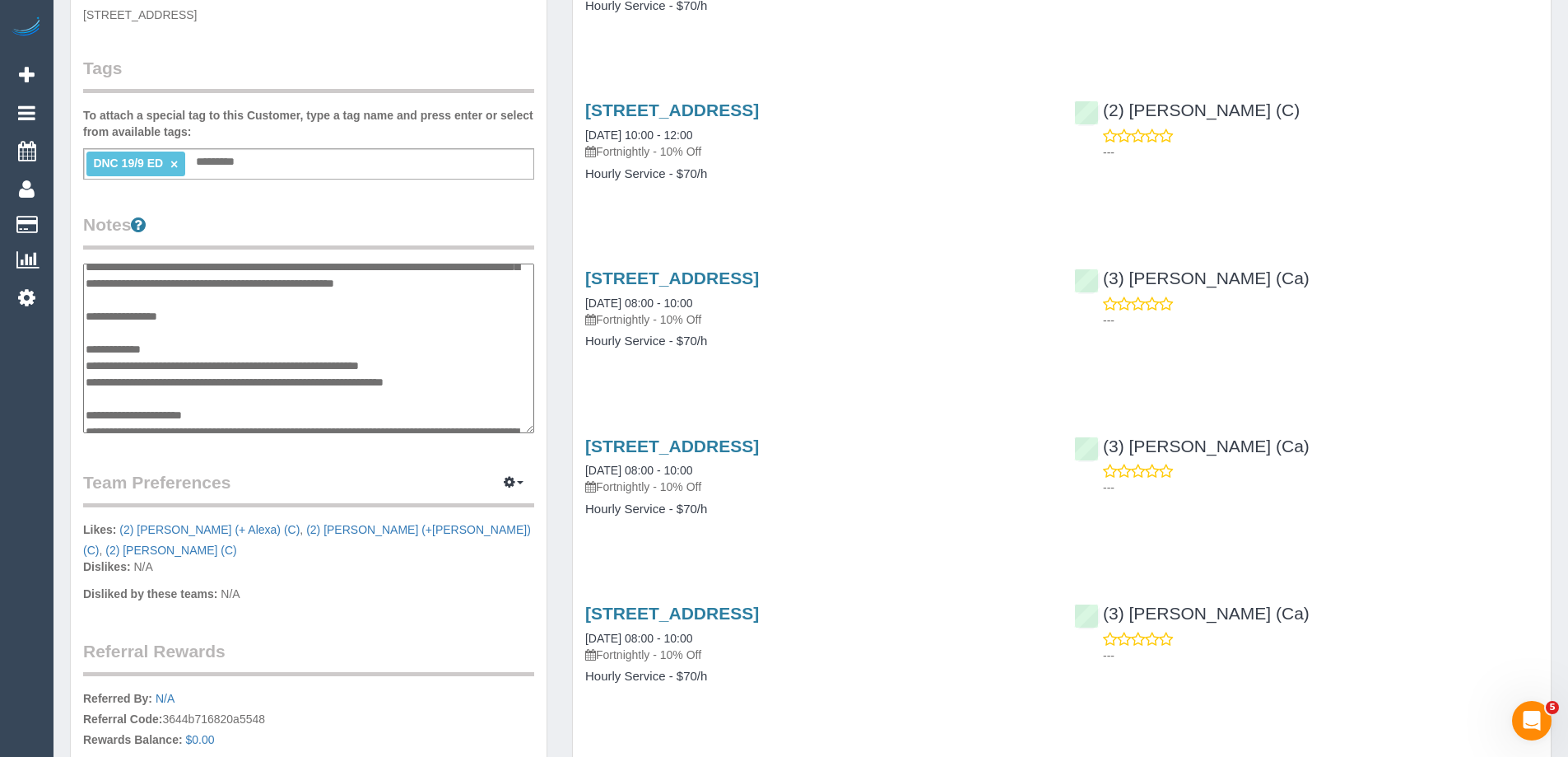
scroll to position [0, 0]
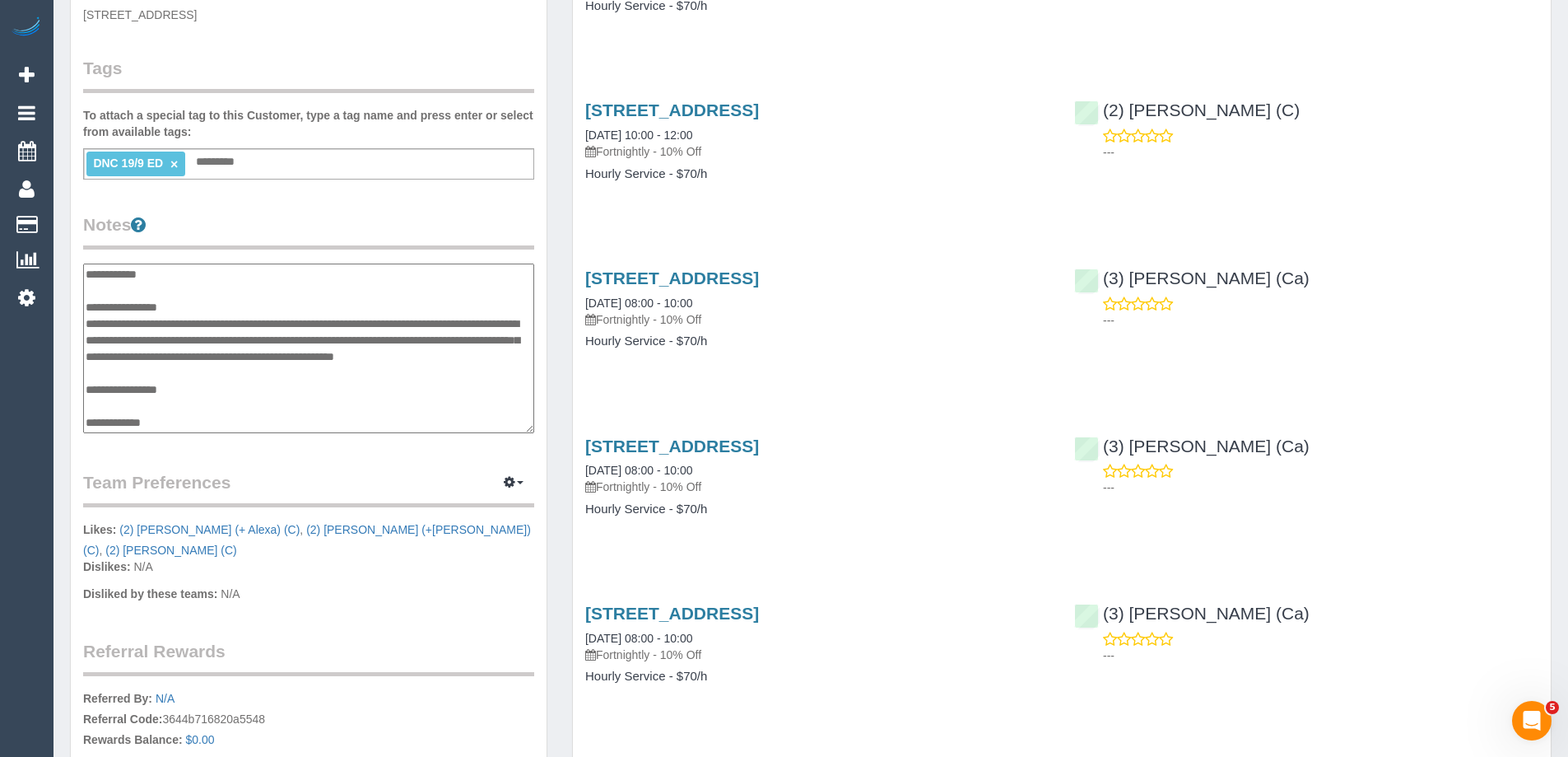
click at [131, 386] on textarea "**********" at bounding box center [308, 348] width 451 height 169
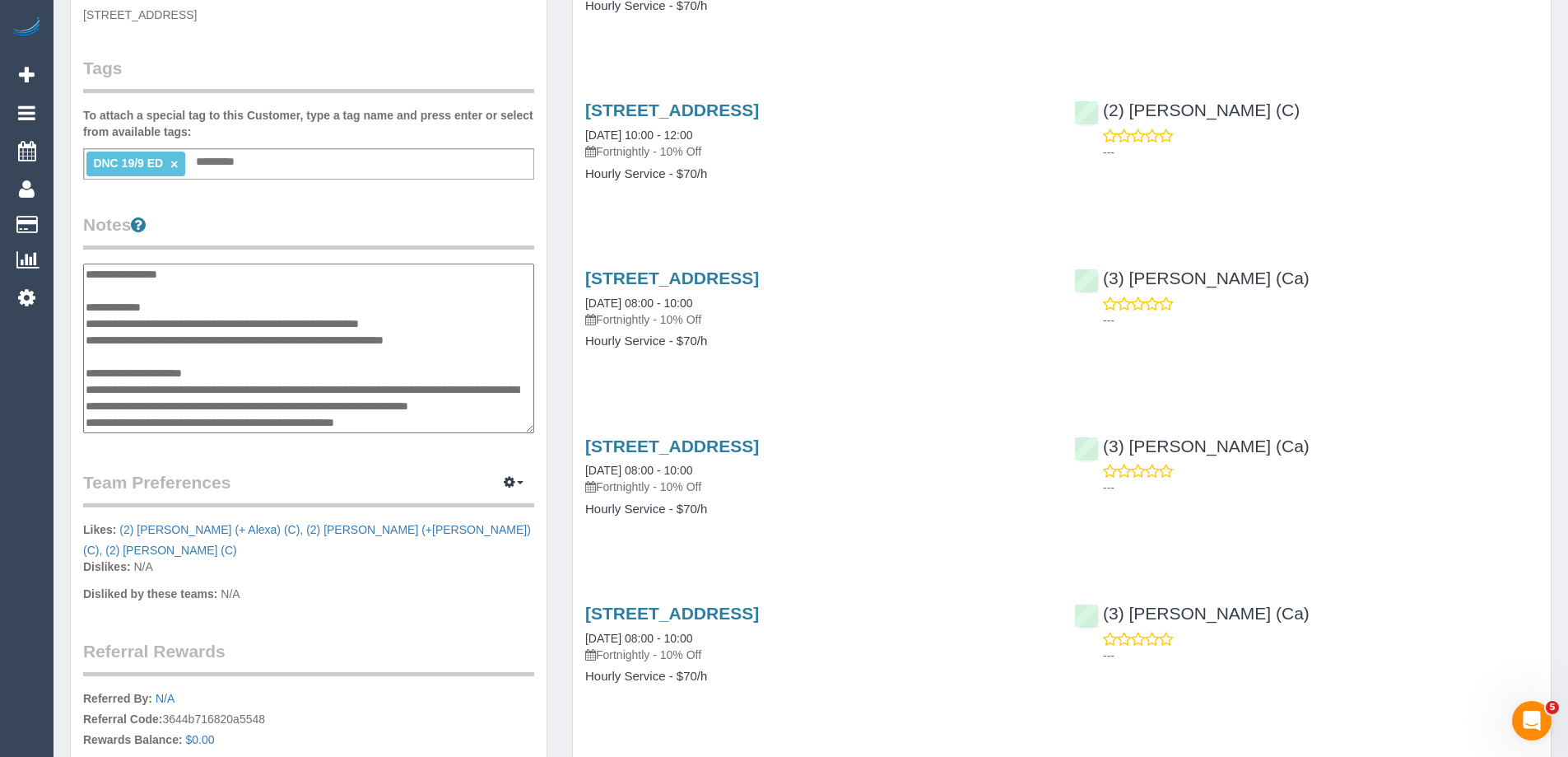
scroll to position [165, 0]
click at [221, 394] on textarea "**********" at bounding box center [308, 348] width 451 height 169
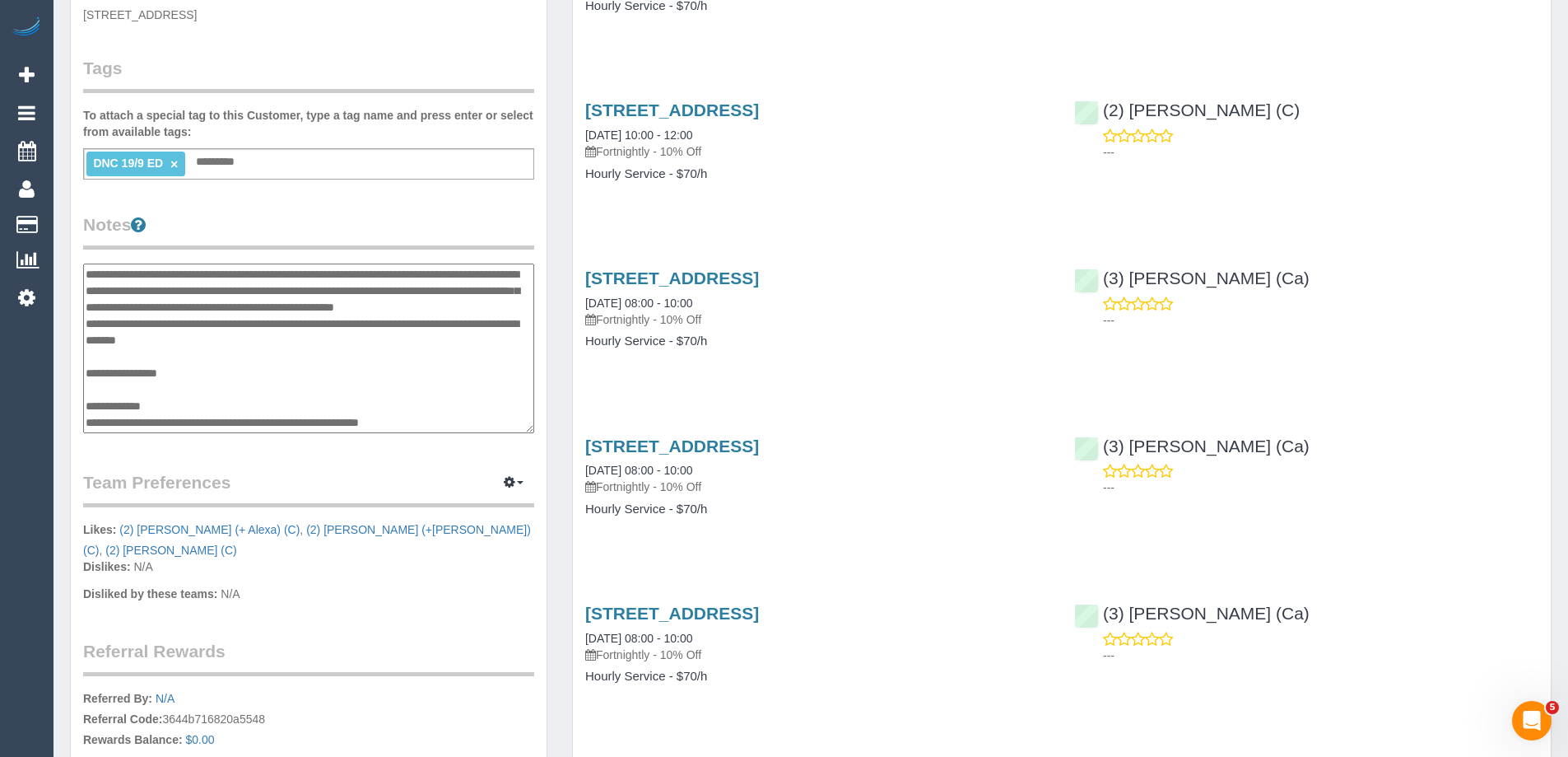
scroll to position [0, 0]
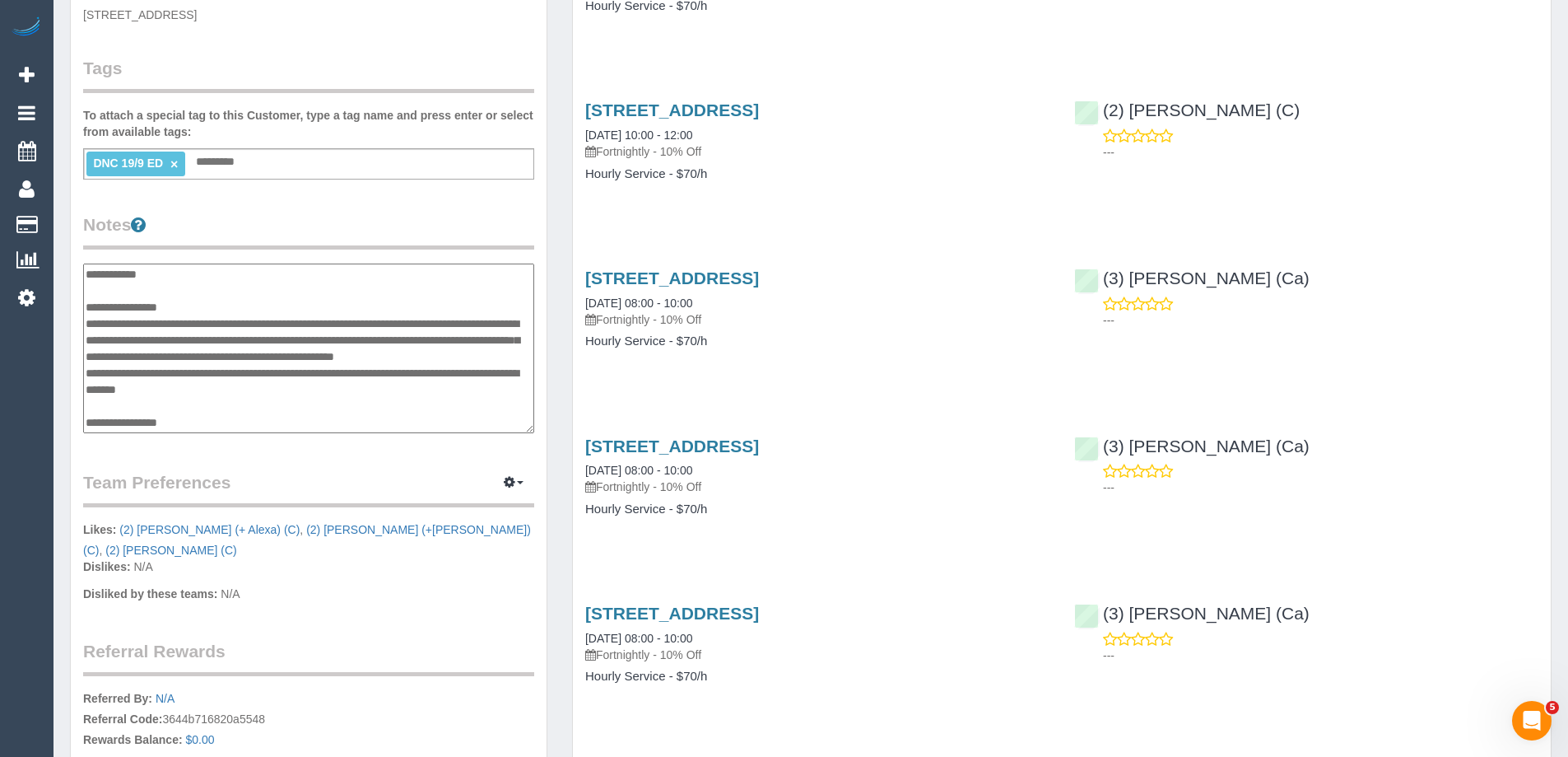
click at [122, 422] on textarea "**********" at bounding box center [308, 348] width 451 height 169
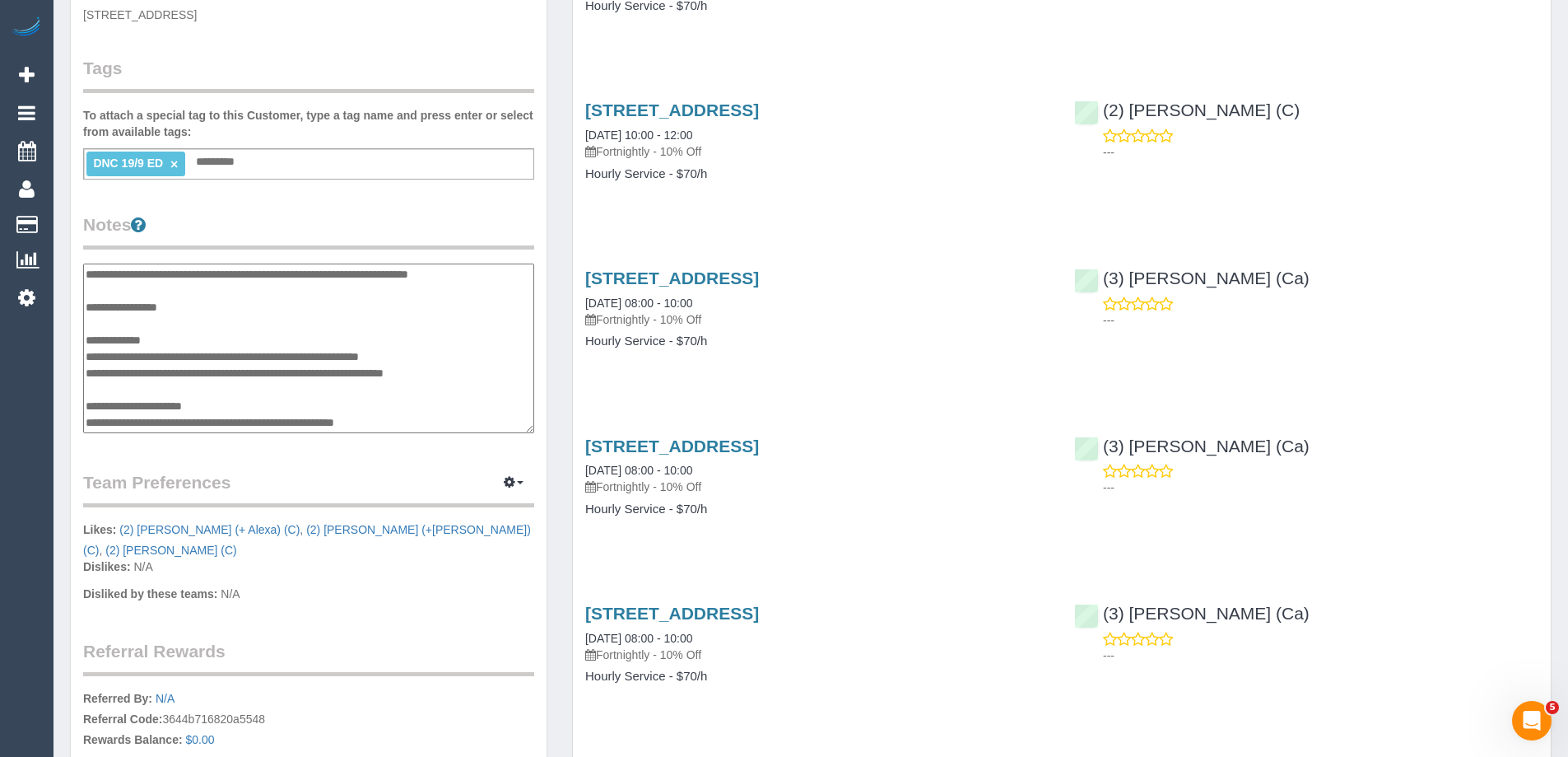
scroll to position [181, 0]
click at [271, 420] on textarea "**********" at bounding box center [308, 348] width 451 height 169
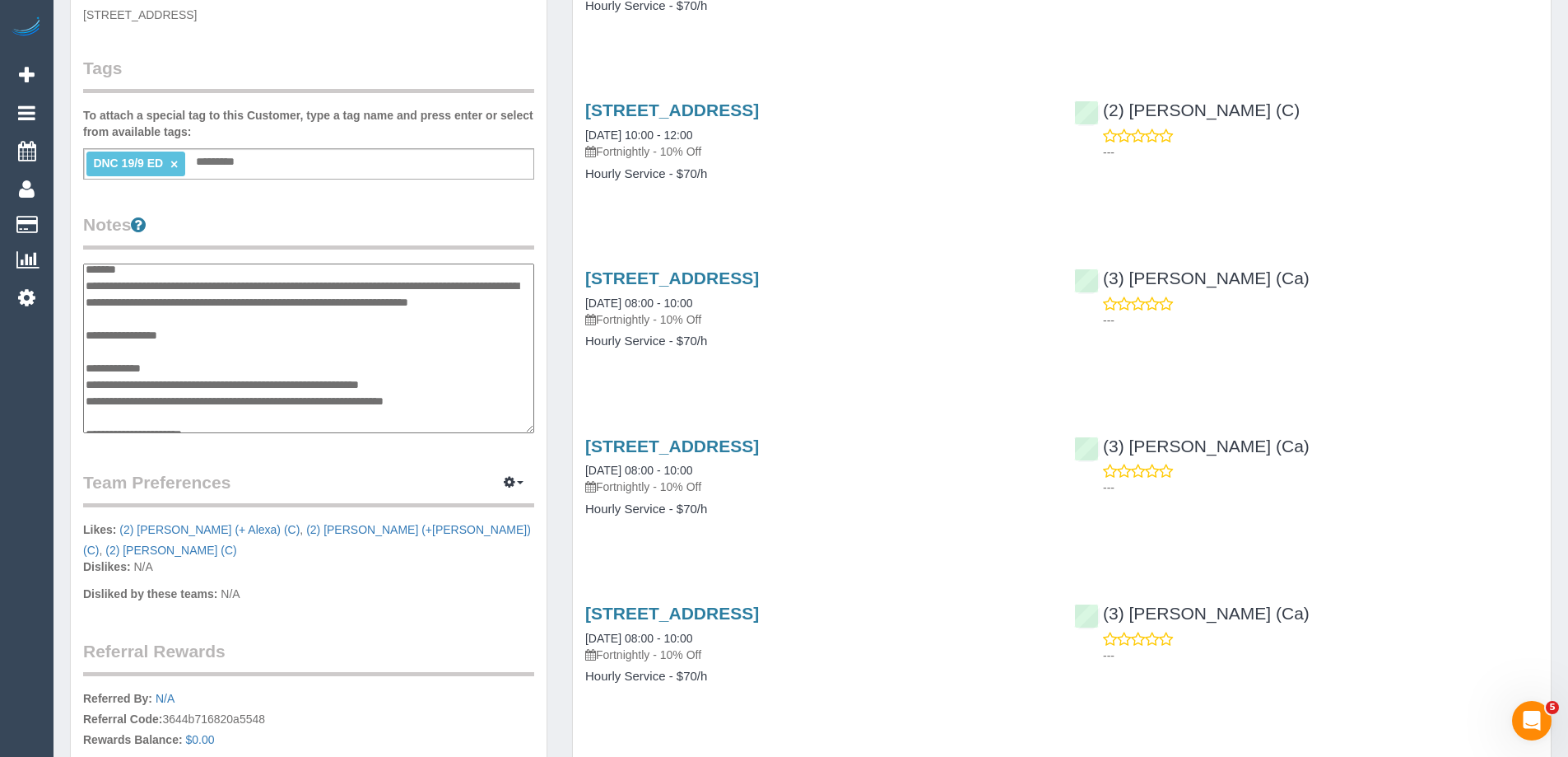
scroll to position [82, 0]
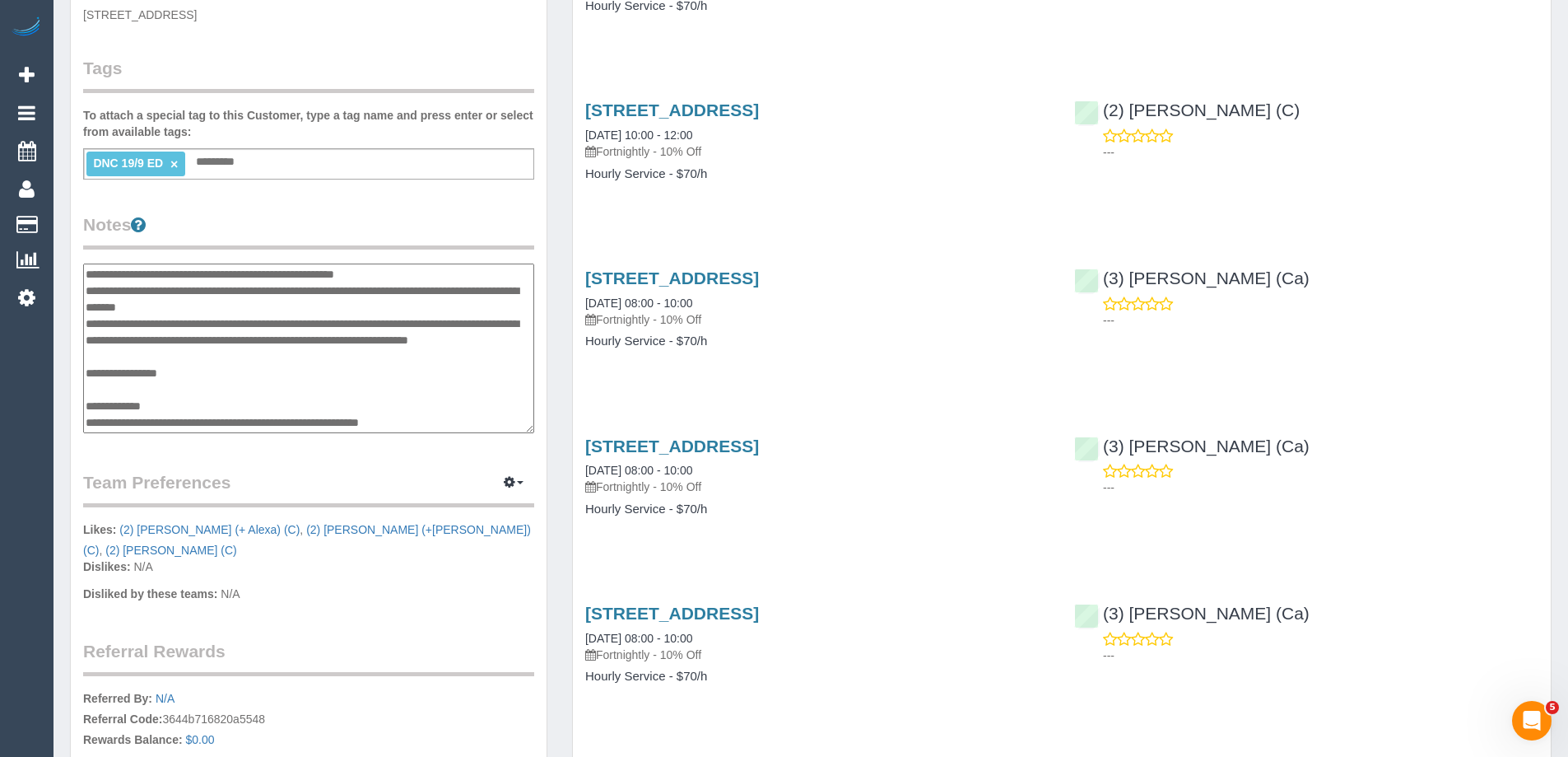
click at [161, 389] on textarea "**********" at bounding box center [308, 348] width 451 height 169
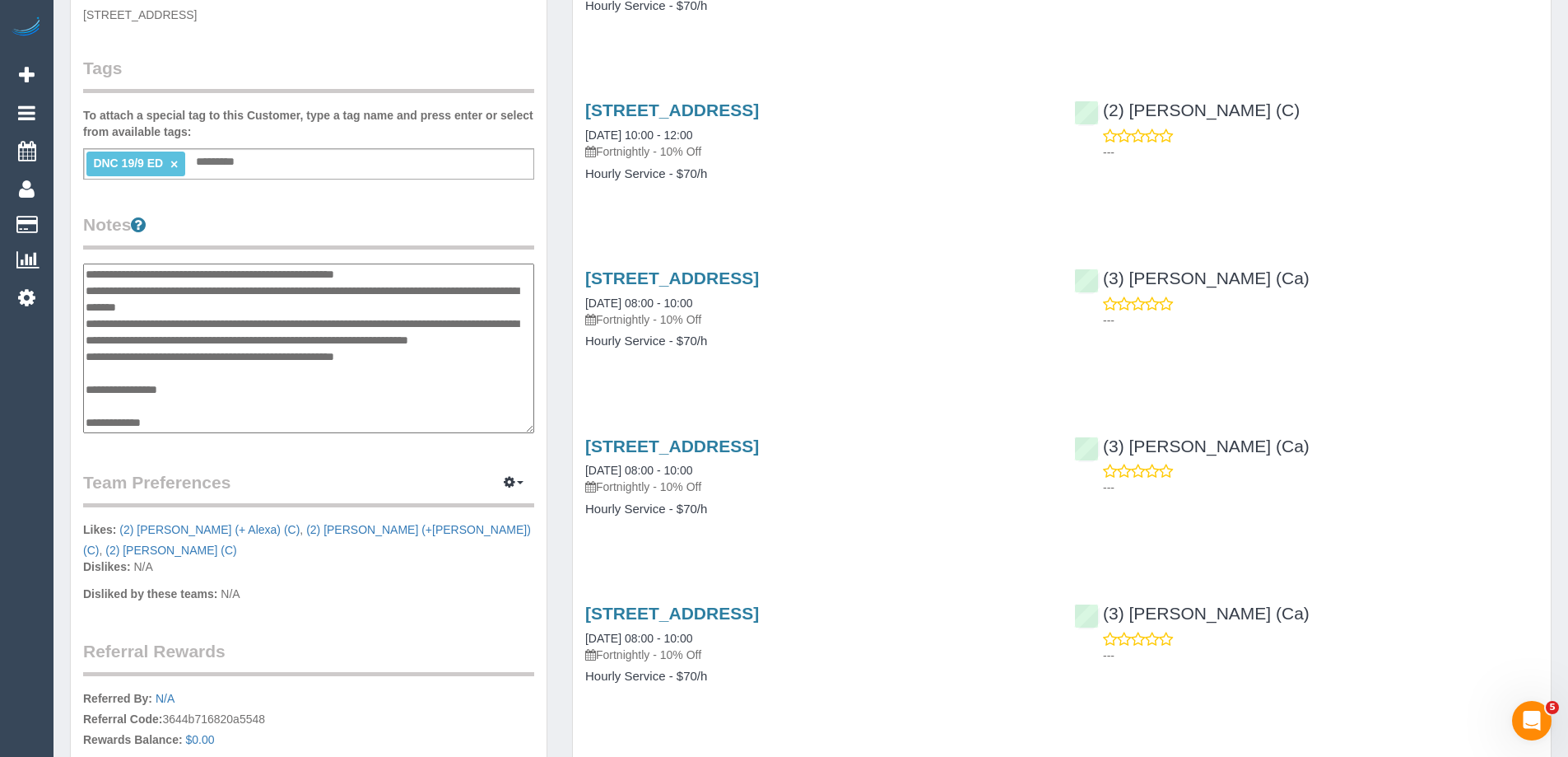
type textarea "**********"
click at [321, 239] on legend "Notes" at bounding box center [308, 230] width 451 height 37
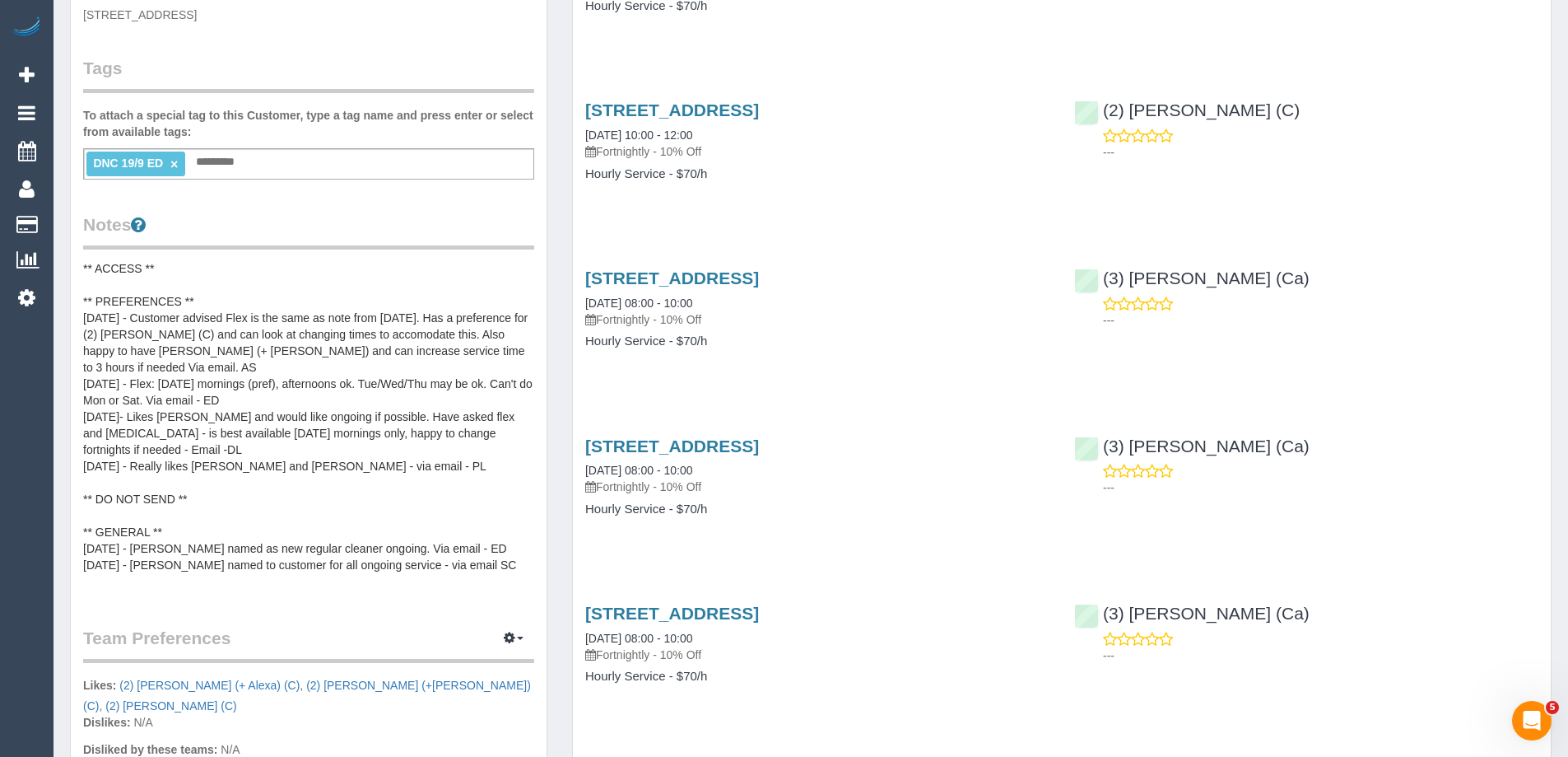
scroll to position [0, 0]
click at [402, 220] on legend "Notes" at bounding box center [308, 230] width 451 height 37
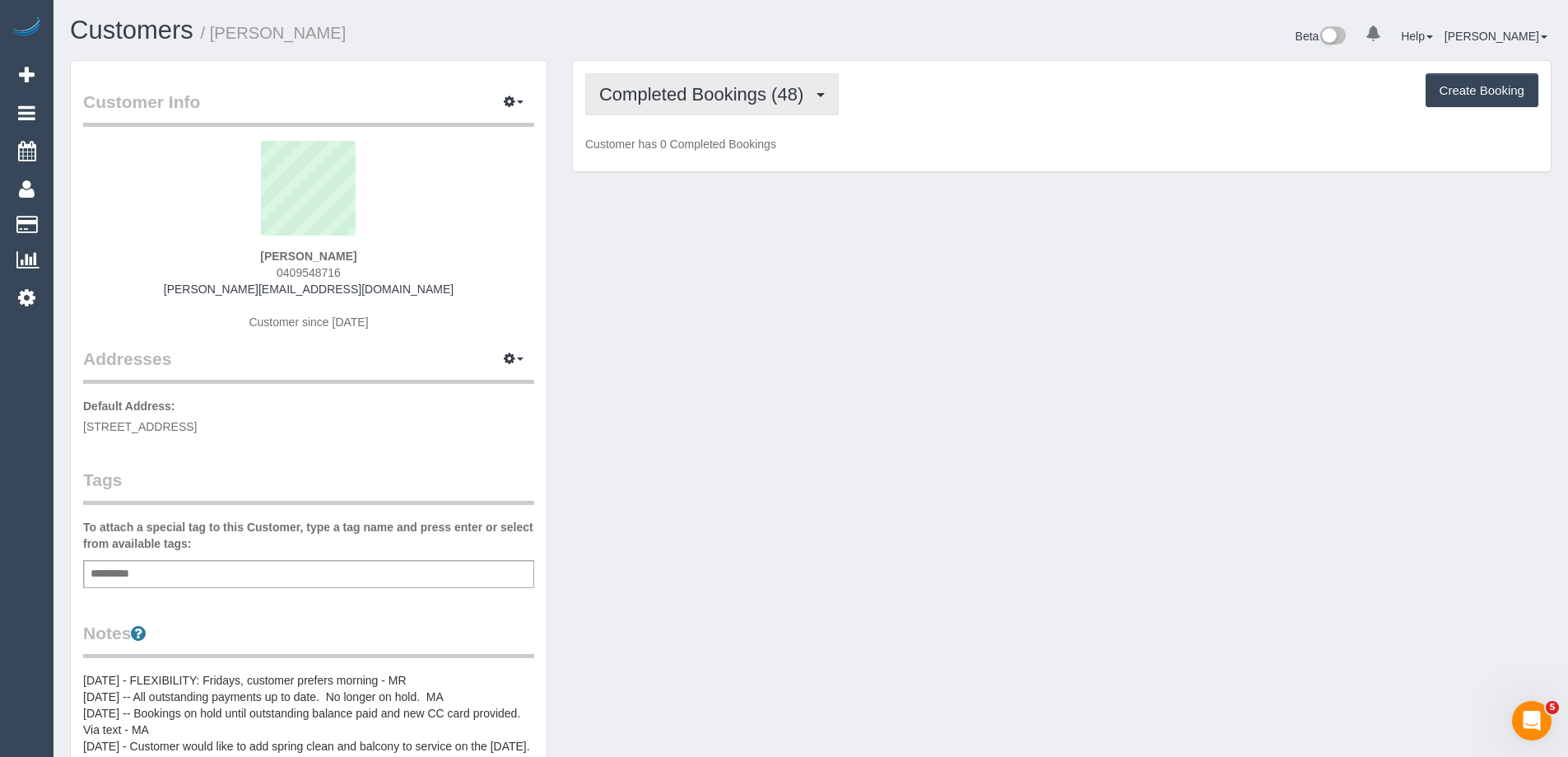
click at [667, 97] on span "Completed Bookings (48)" at bounding box center [705, 94] width 212 height 21
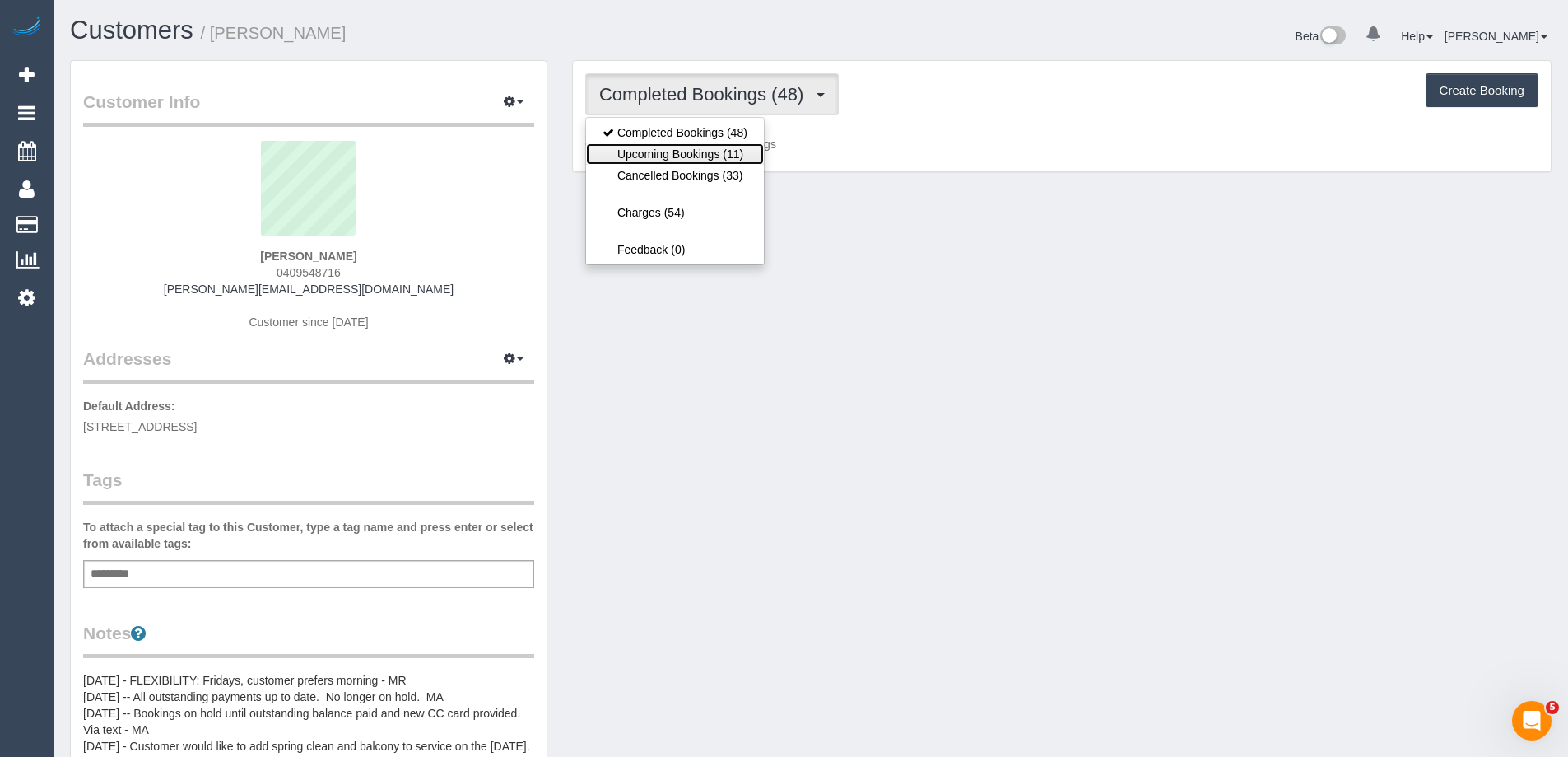
click at [667, 144] on link "Upcoming Bookings (11)" at bounding box center [674, 153] width 178 height 21
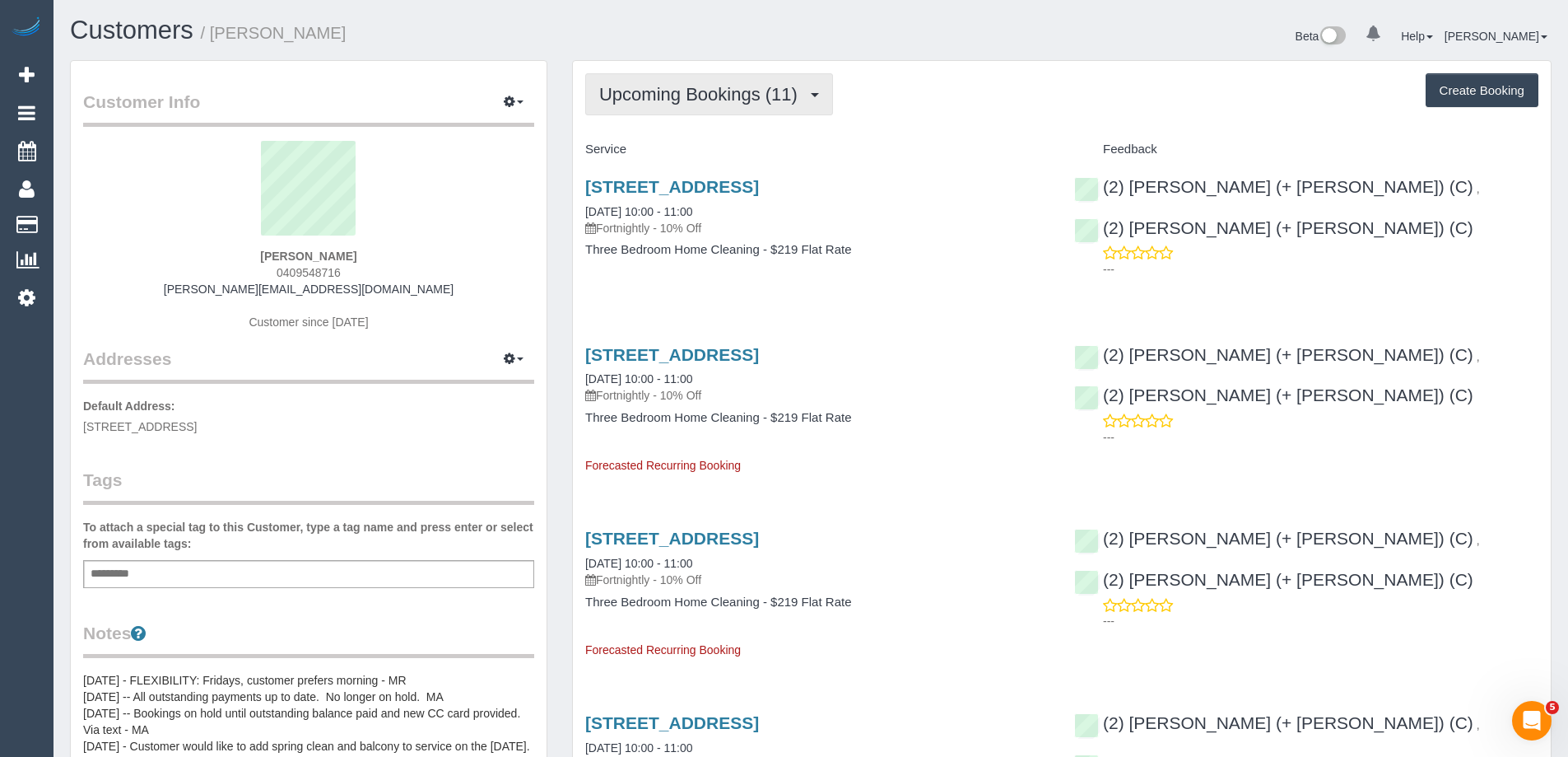
click at [682, 107] on button "Upcoming Bookings (11)" at bounding box center [709, 94] width 248 height 42
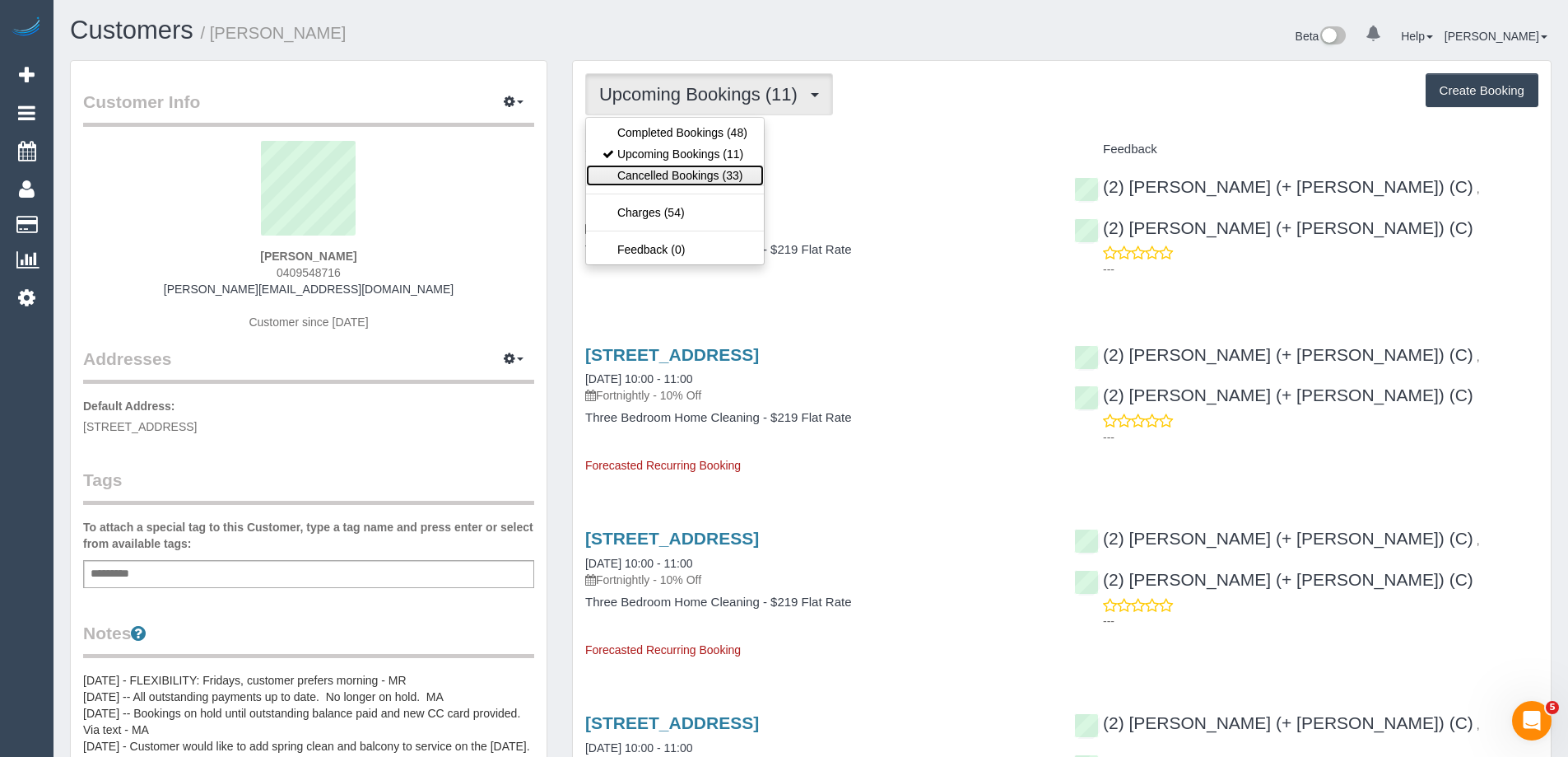
click at [677, 176] on link "Cancelled Bookings (33)" at bounding box center [674, 175] width 178 height 21
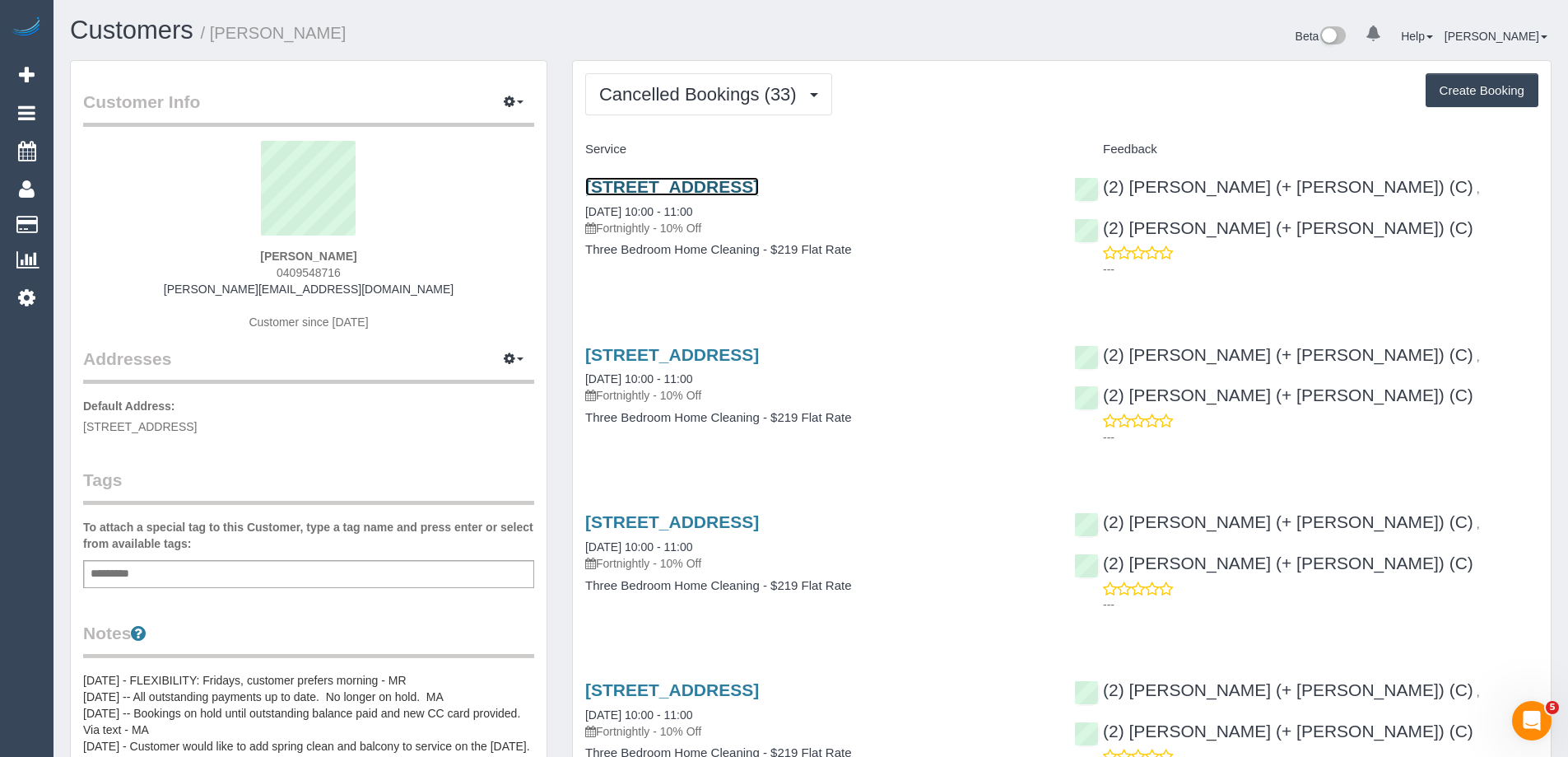
click at [670, 188] on link "65 Dow St, South Melbourne, VIC 3205" at bounding box center [672, 186] width 174 height 19
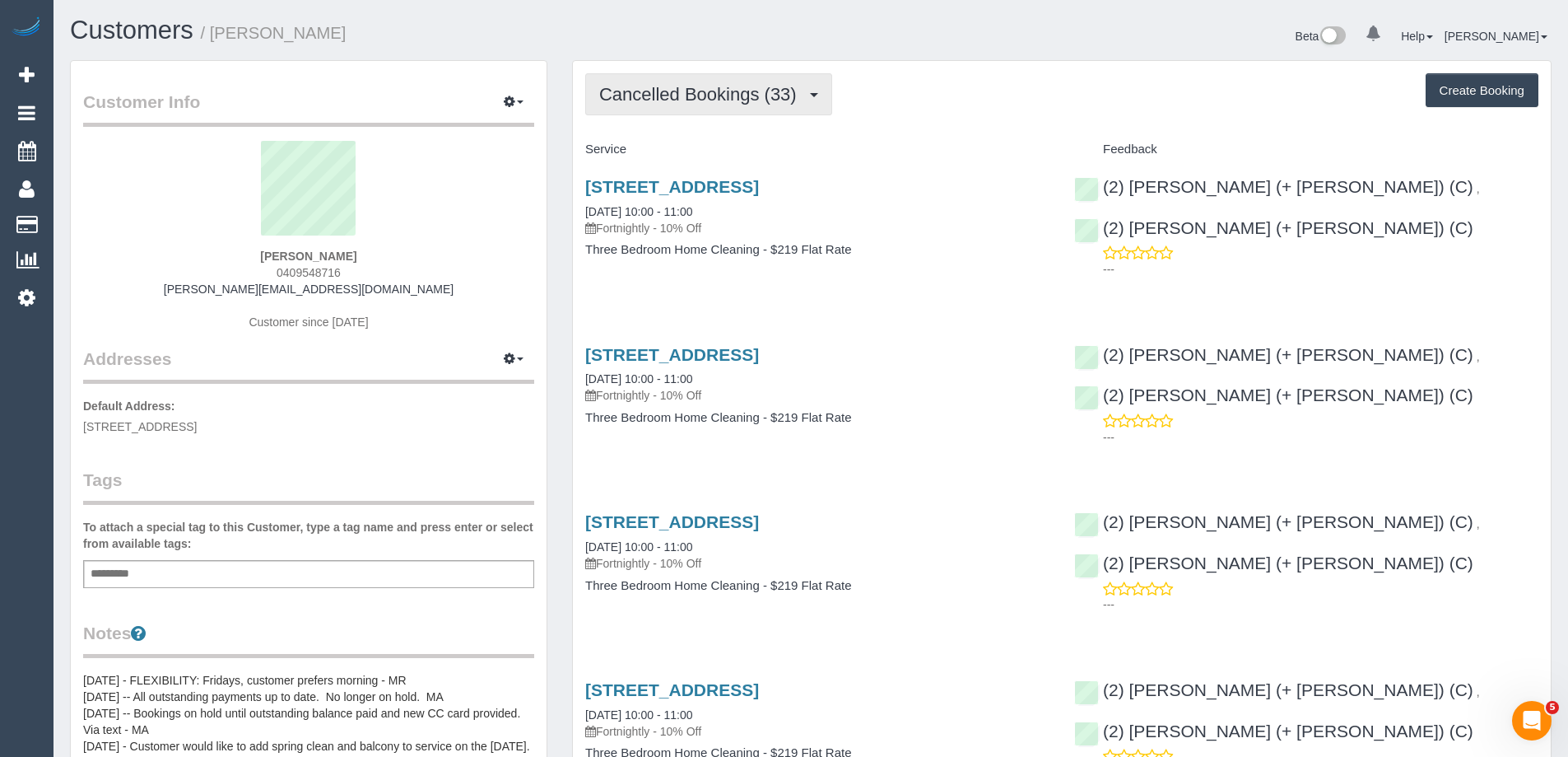
click at [742, 81] on button "Cancelled Bookings (33)" at bounding box center [708, 94] width 247 height 42
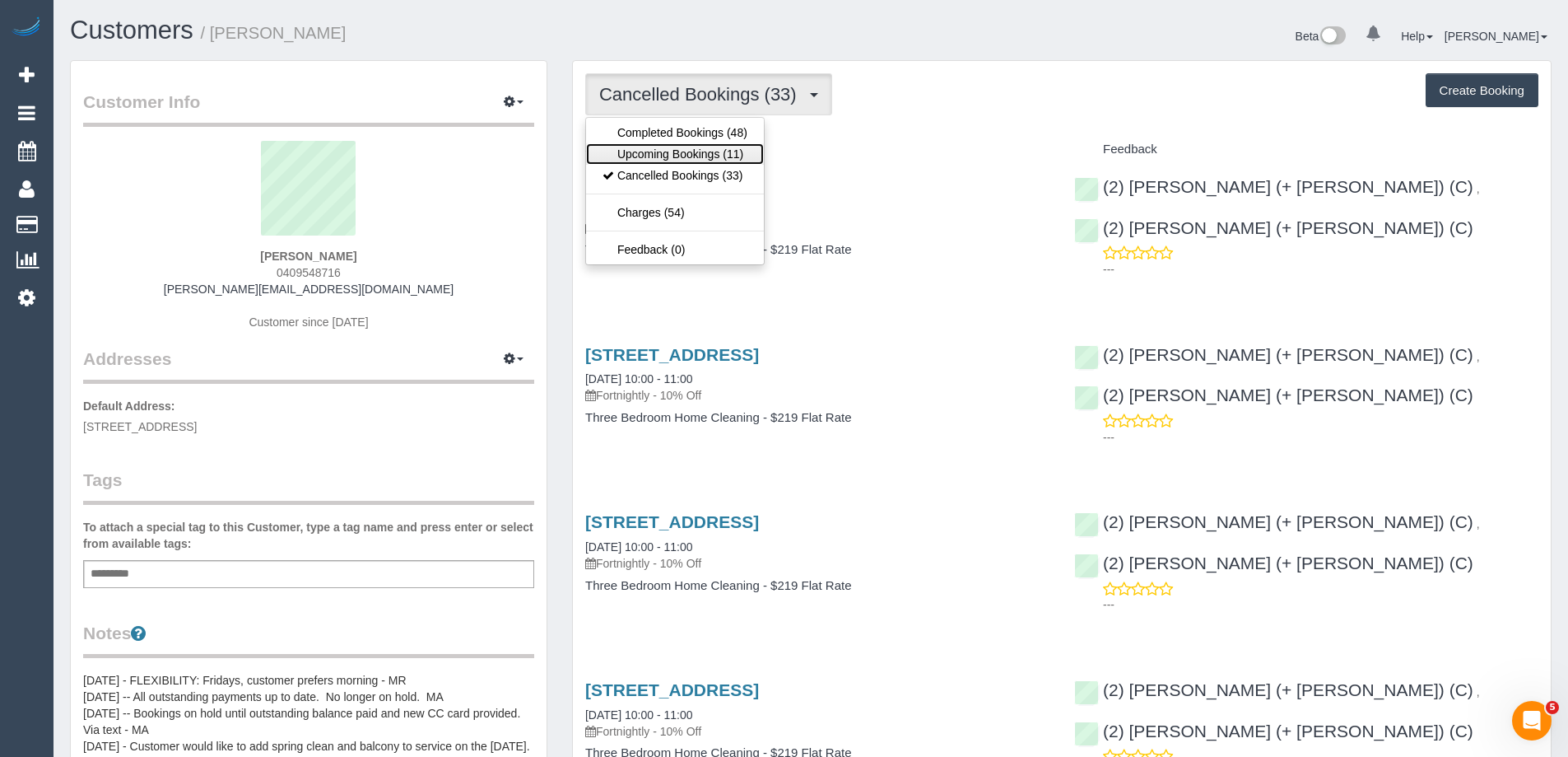
click at [717, 149] on link "Upcoming Bookings (11)" at bounding box center [674, 153] width 178 height 21
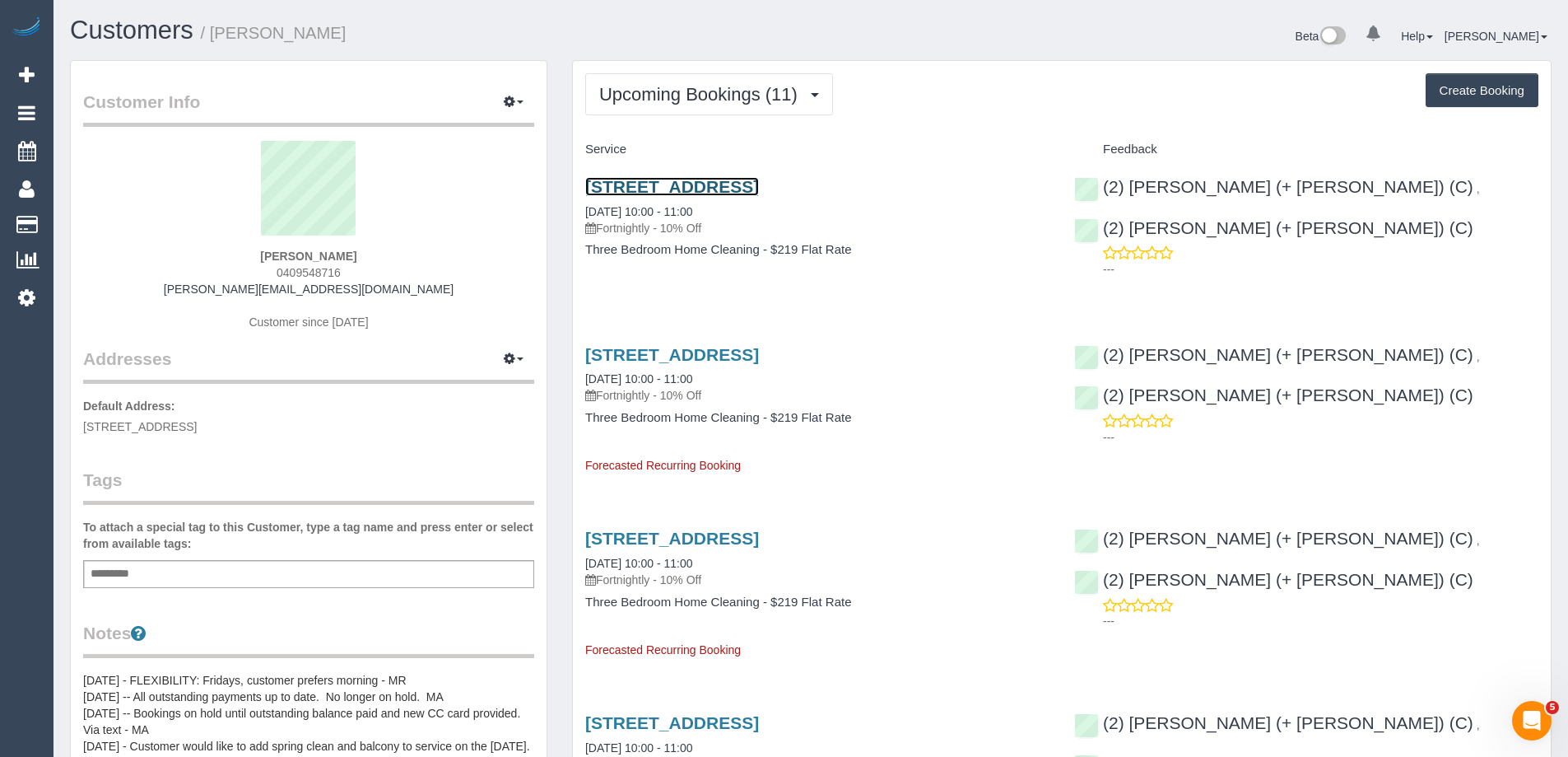
click at [759, 184] on link "65 Dow St, South Melbourne, VIC 3205" at bounding box center [672, 186] width 174 height 19
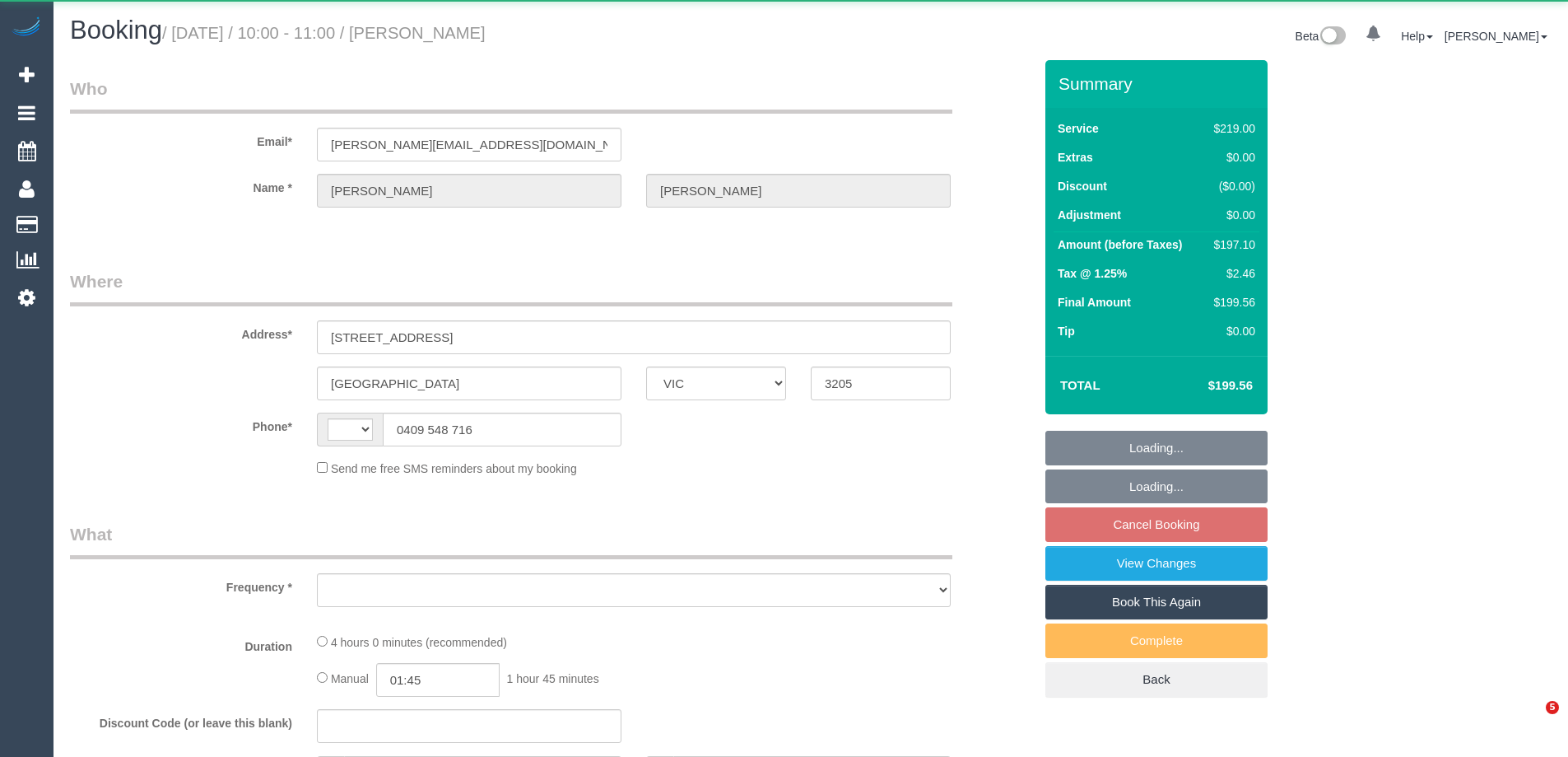
select select "VIC"
select select "string:AU"
select select "object:532"
select select "string:stripe-pm_1OuSiM2GScqysDRVD7e4PkXP"
select select "number:28"
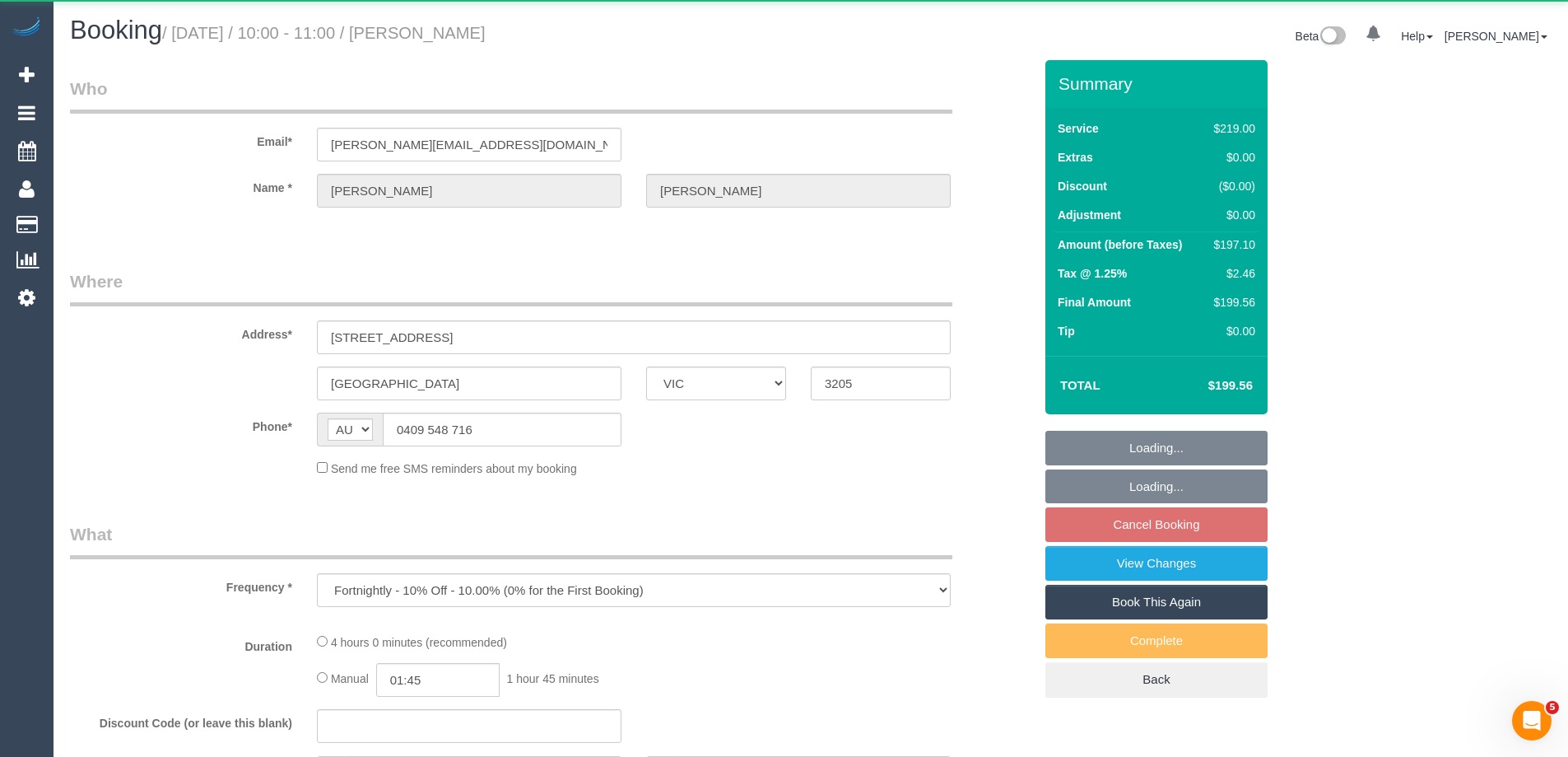
select select "number:14"
select select "number:19"
select select "number:36"
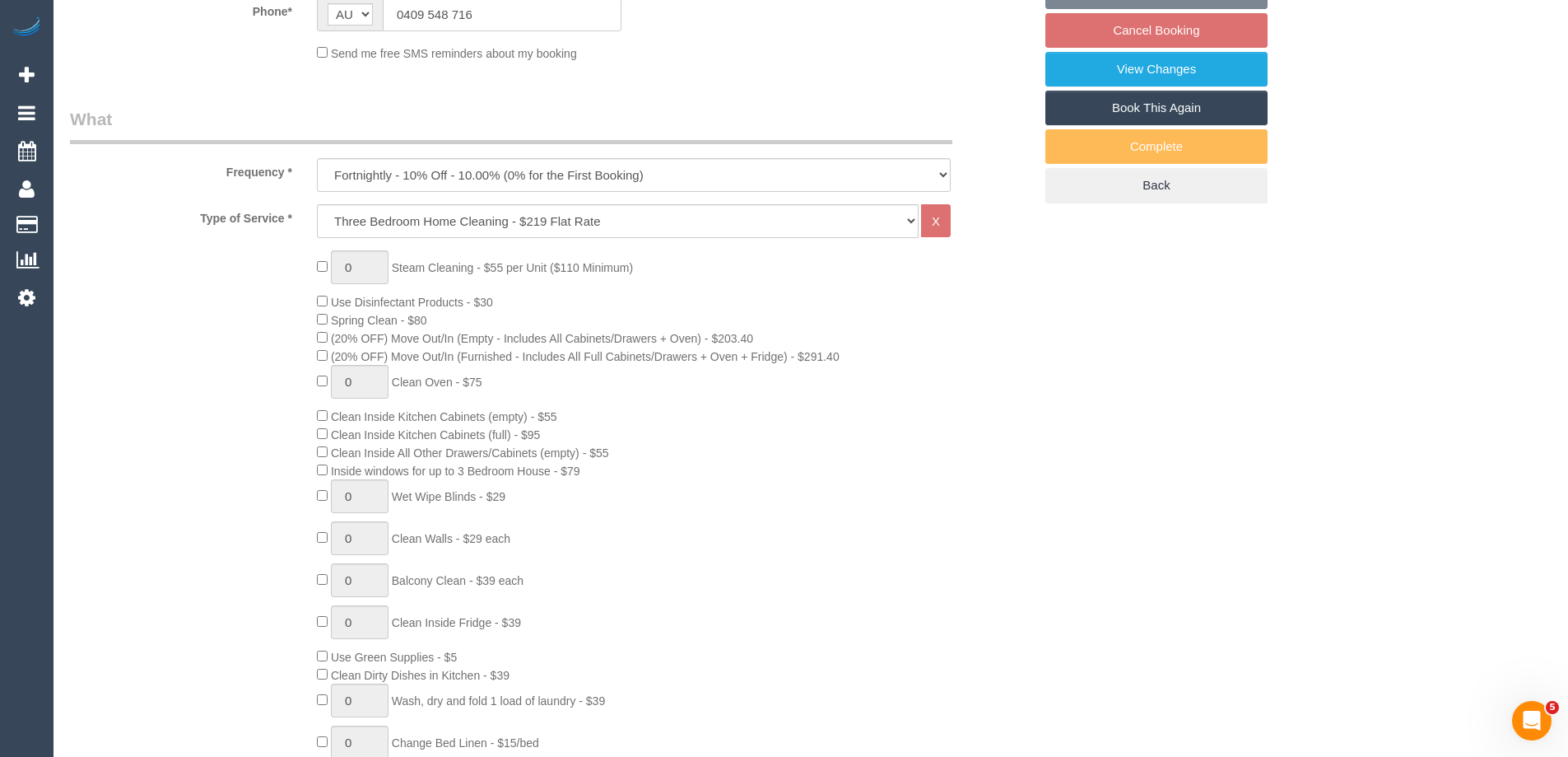
select select "object:795"
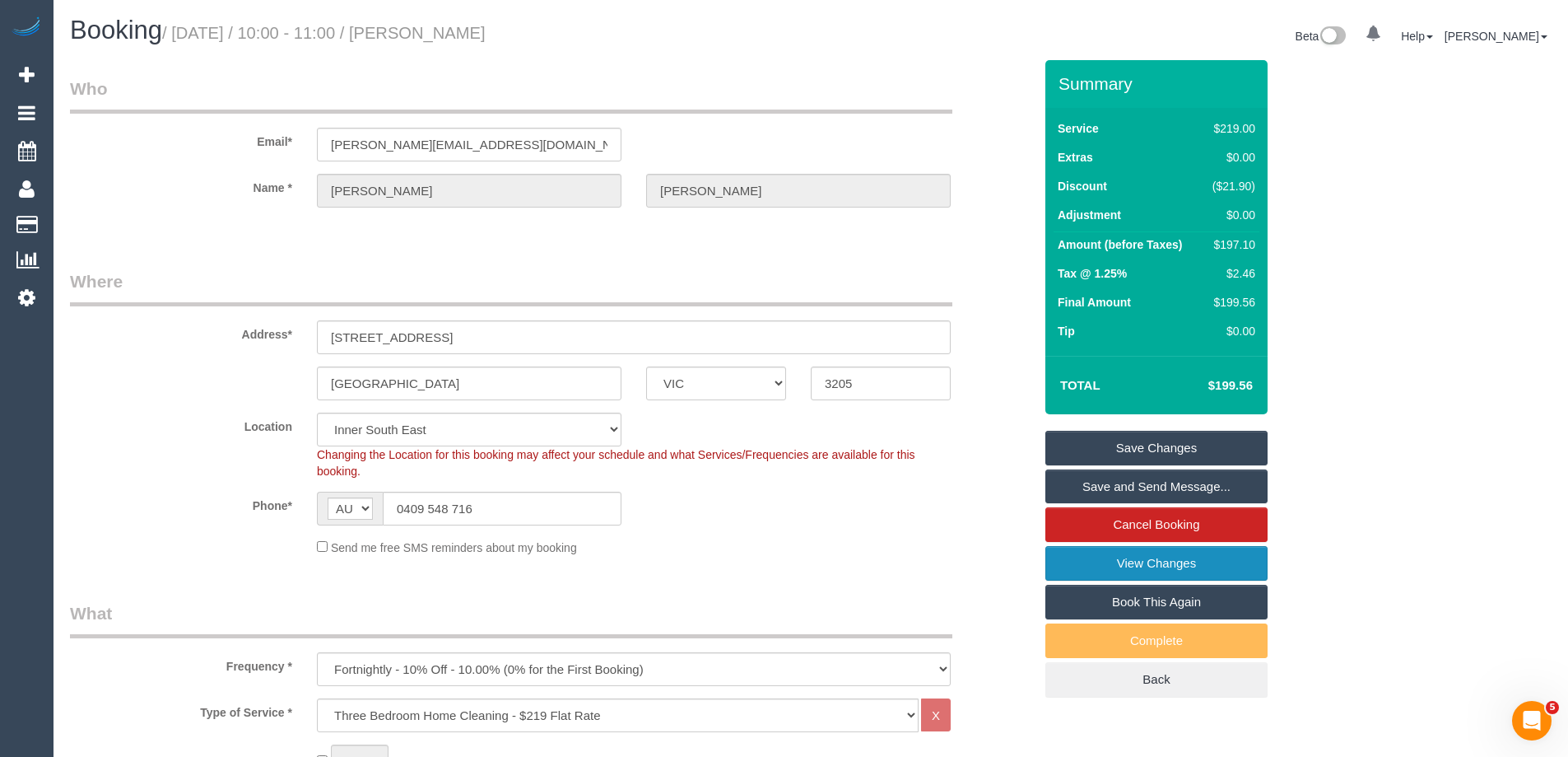
click at [1137, 563] on link "View Changes" at bounding box center [1156, 563] width 222 height 35
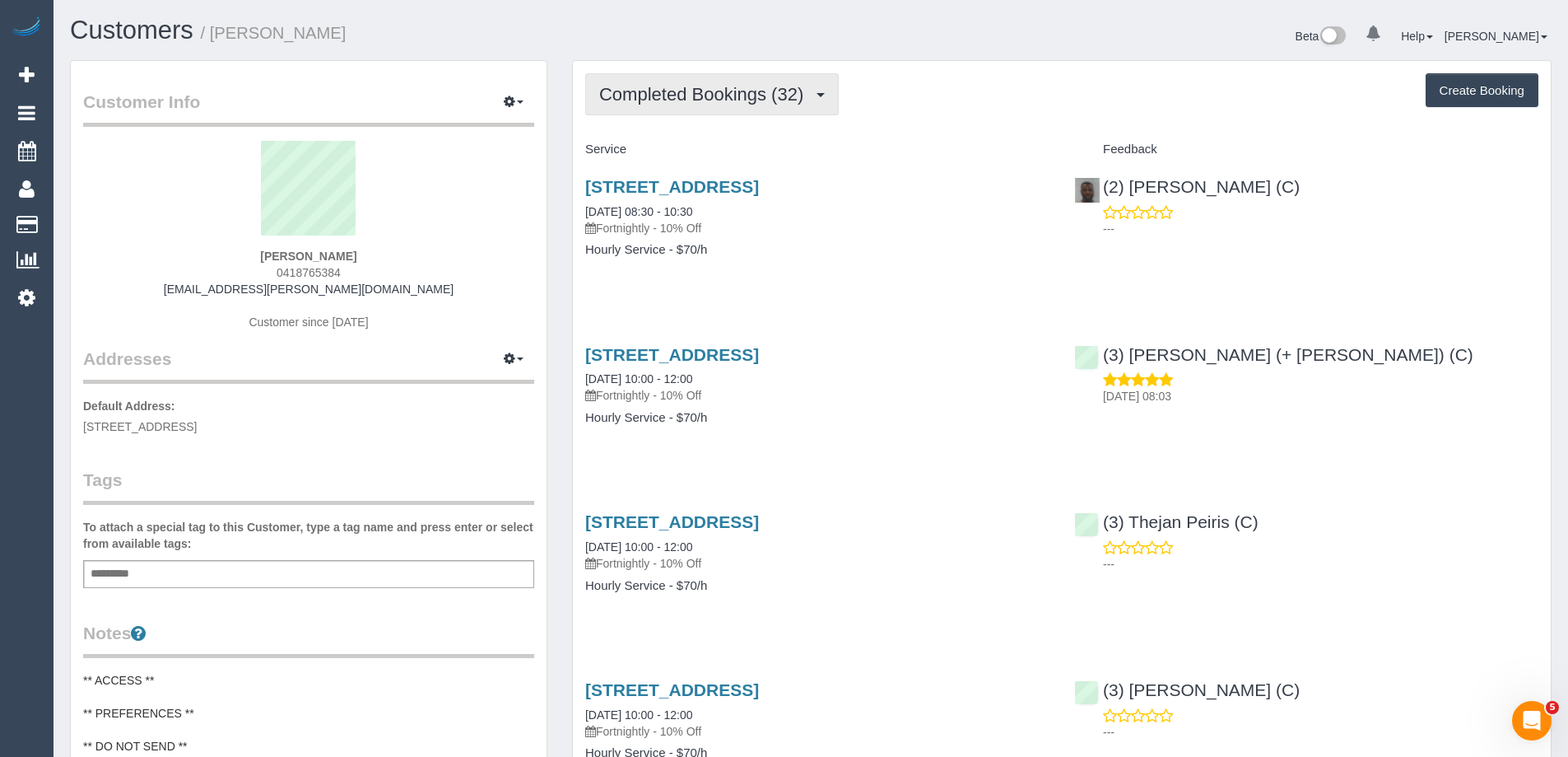
click at [671, 91] on span "Completed Bookings (32)" at bounding box center [705, 94] width 212 height 21
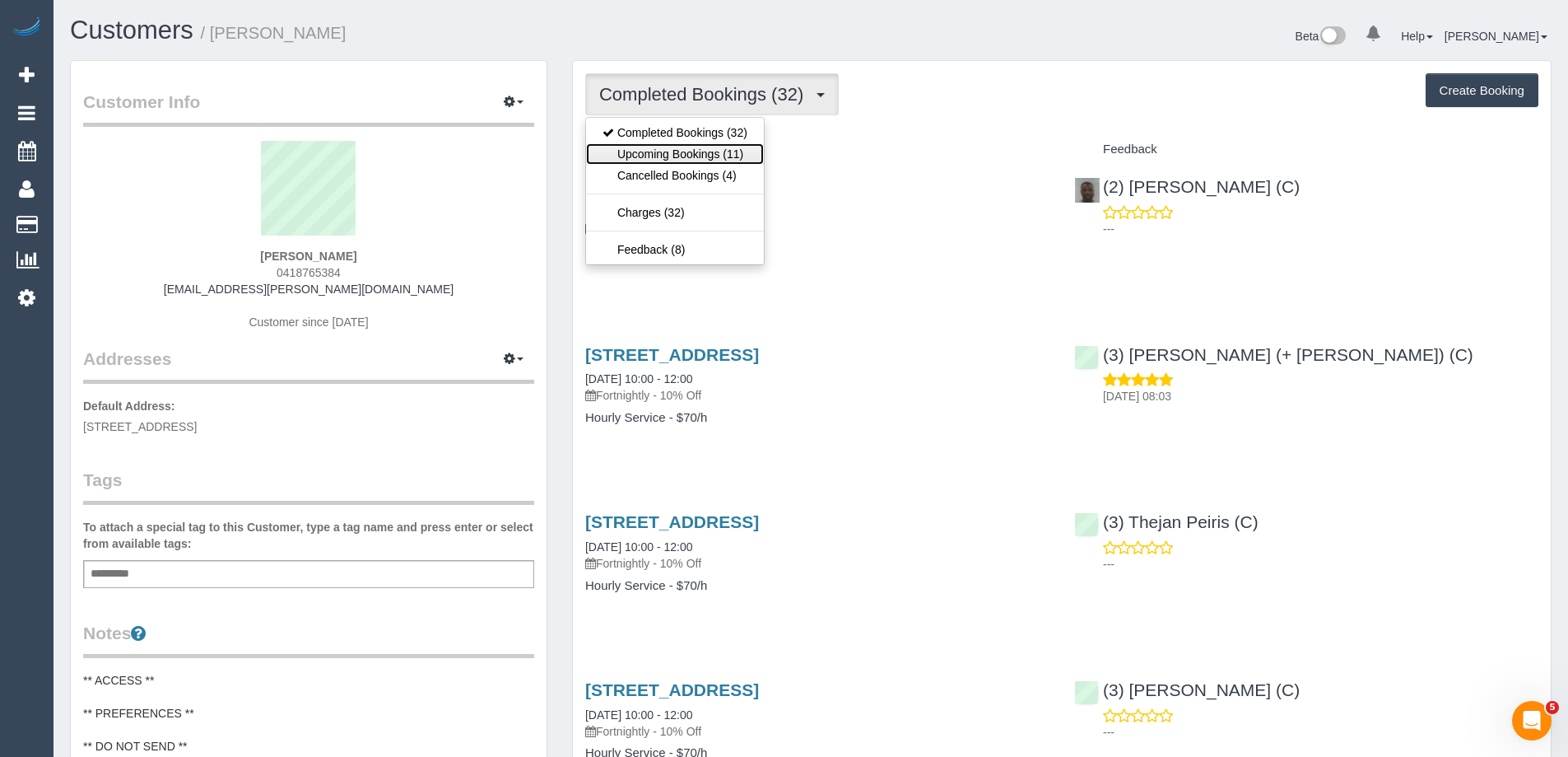
click at [669, 149] on link "Upcoming Bookings (11)" at bounding box center [674, 153] width 178 height 21
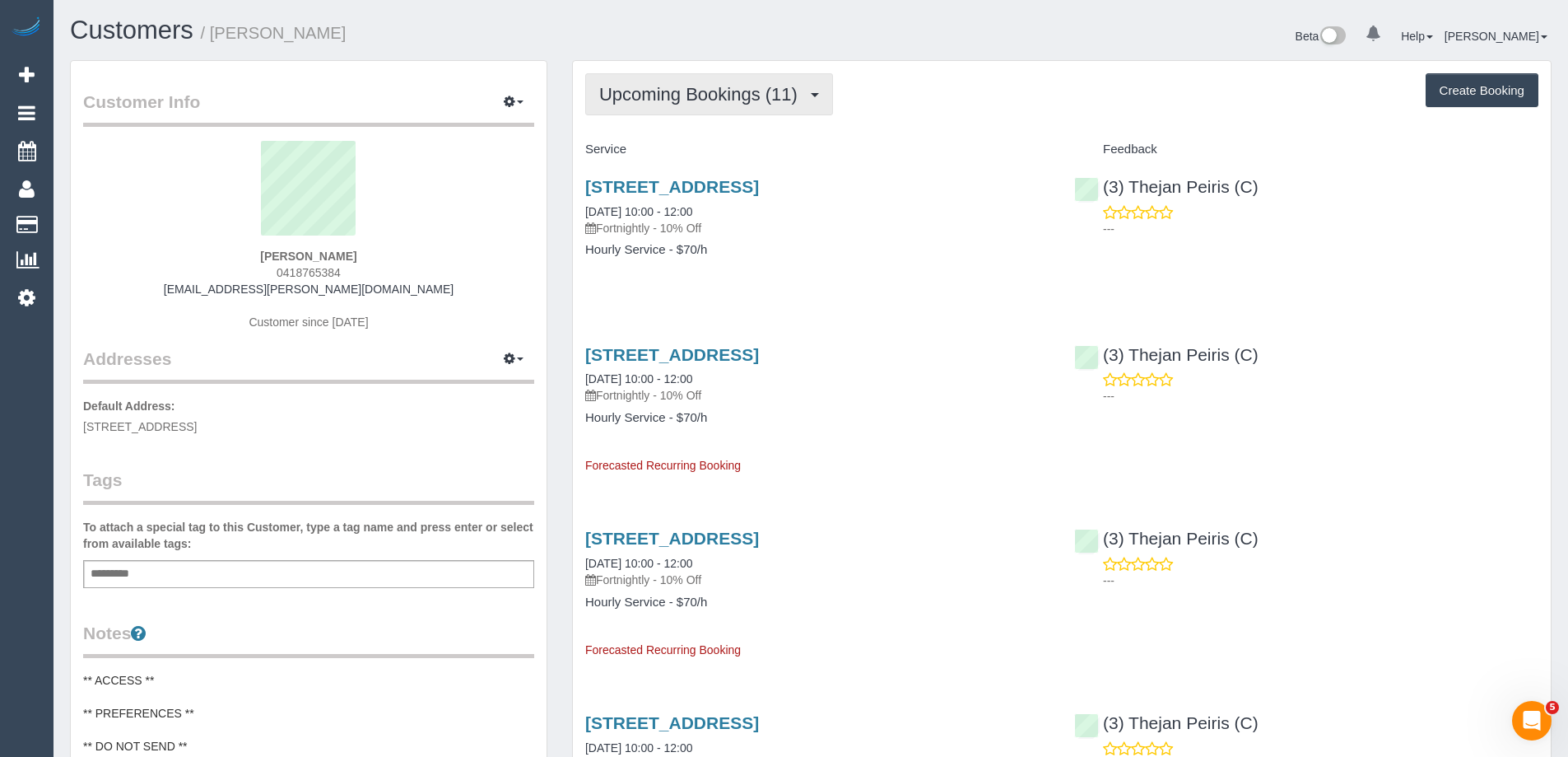
click at [718, 93] on span "Upcoming Bookings (11)" at bounding box center [702, 94] width 207 height 21
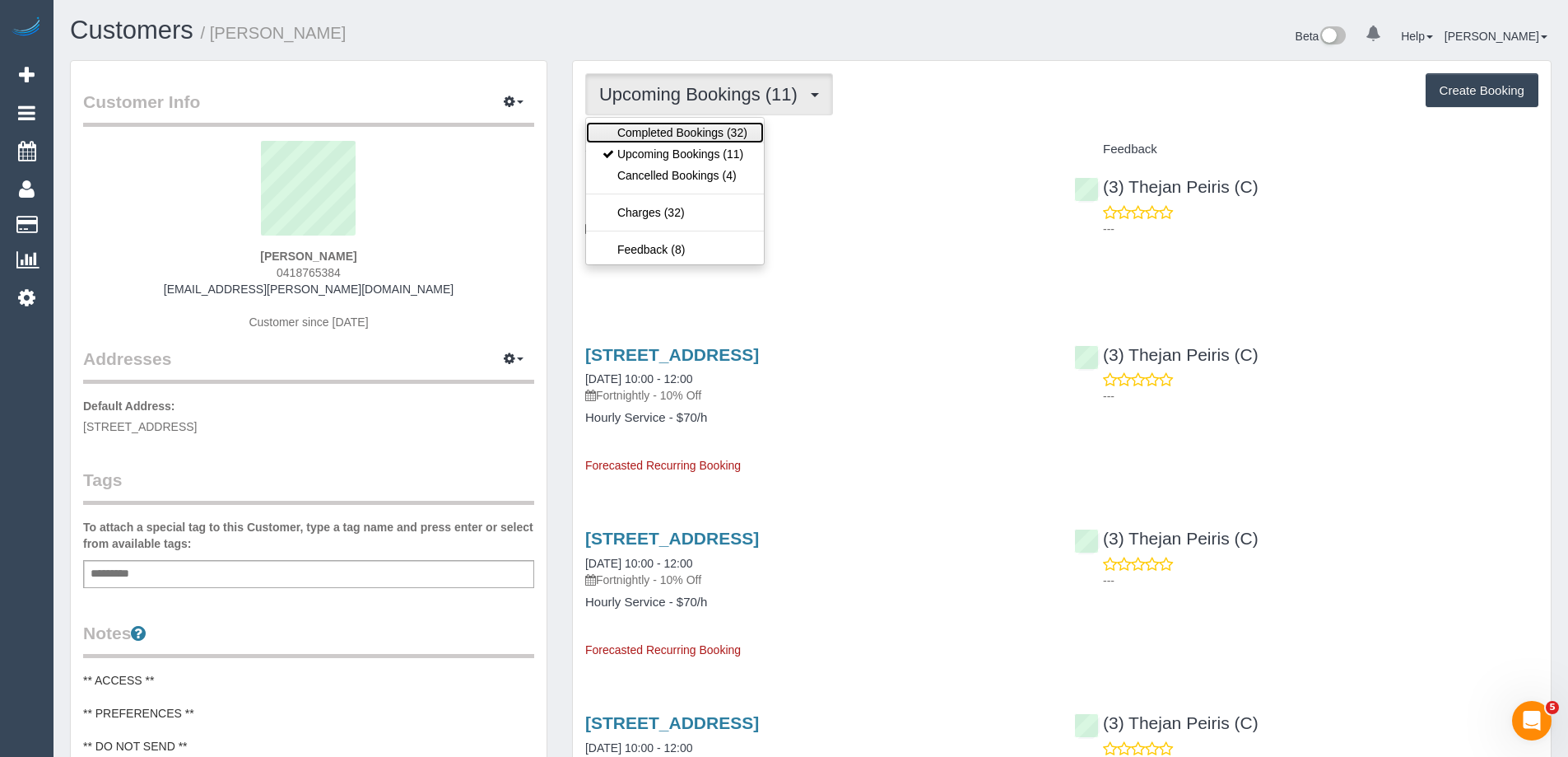
click at [697, 130] on link "Completed Bookings (32)" at bounding box center [674, 132] width 178 height 21
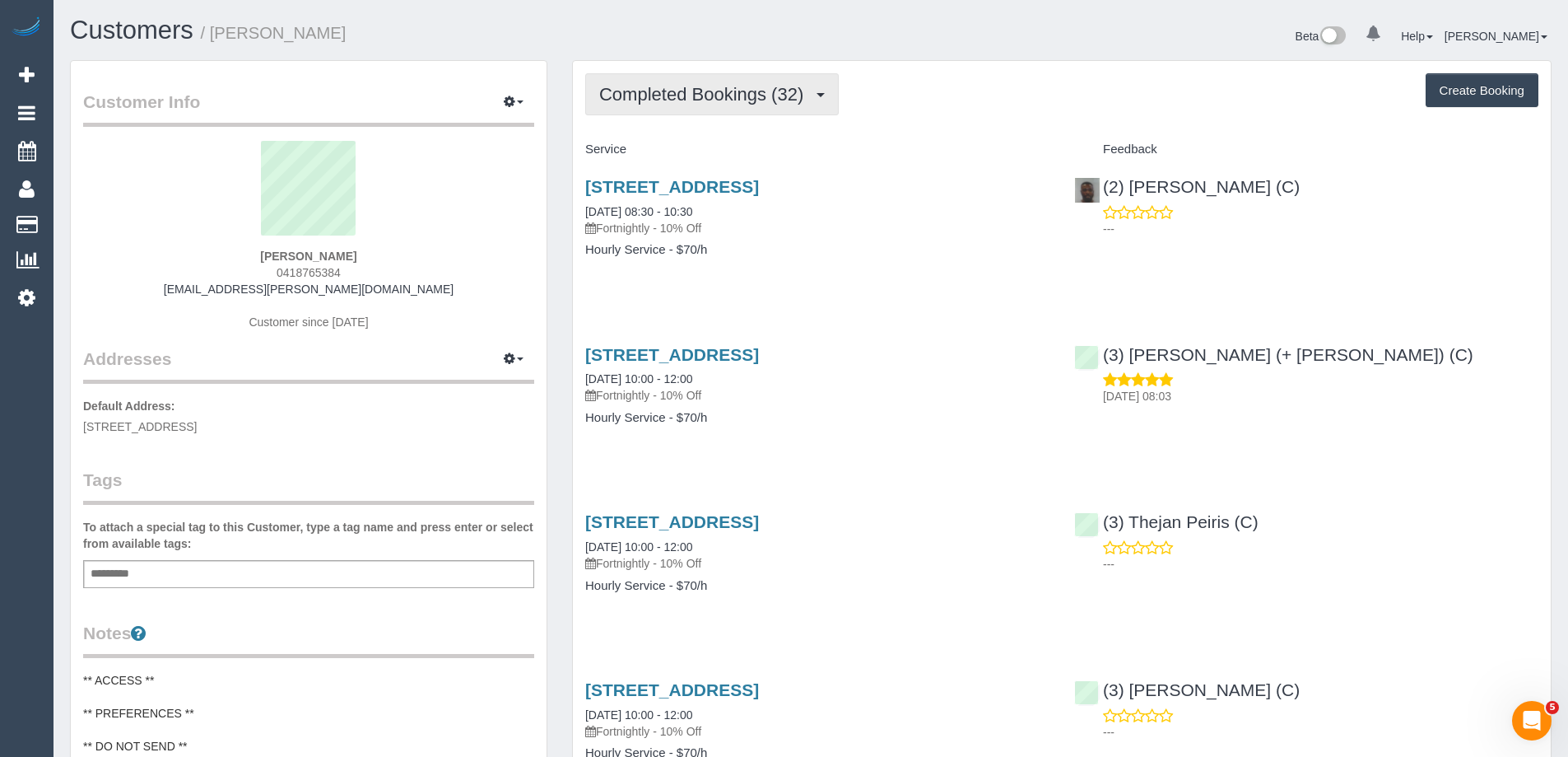
click at [672, 99] on span "Completed Bookings (32)" at bounding box center [705, 94] width 212 height 21
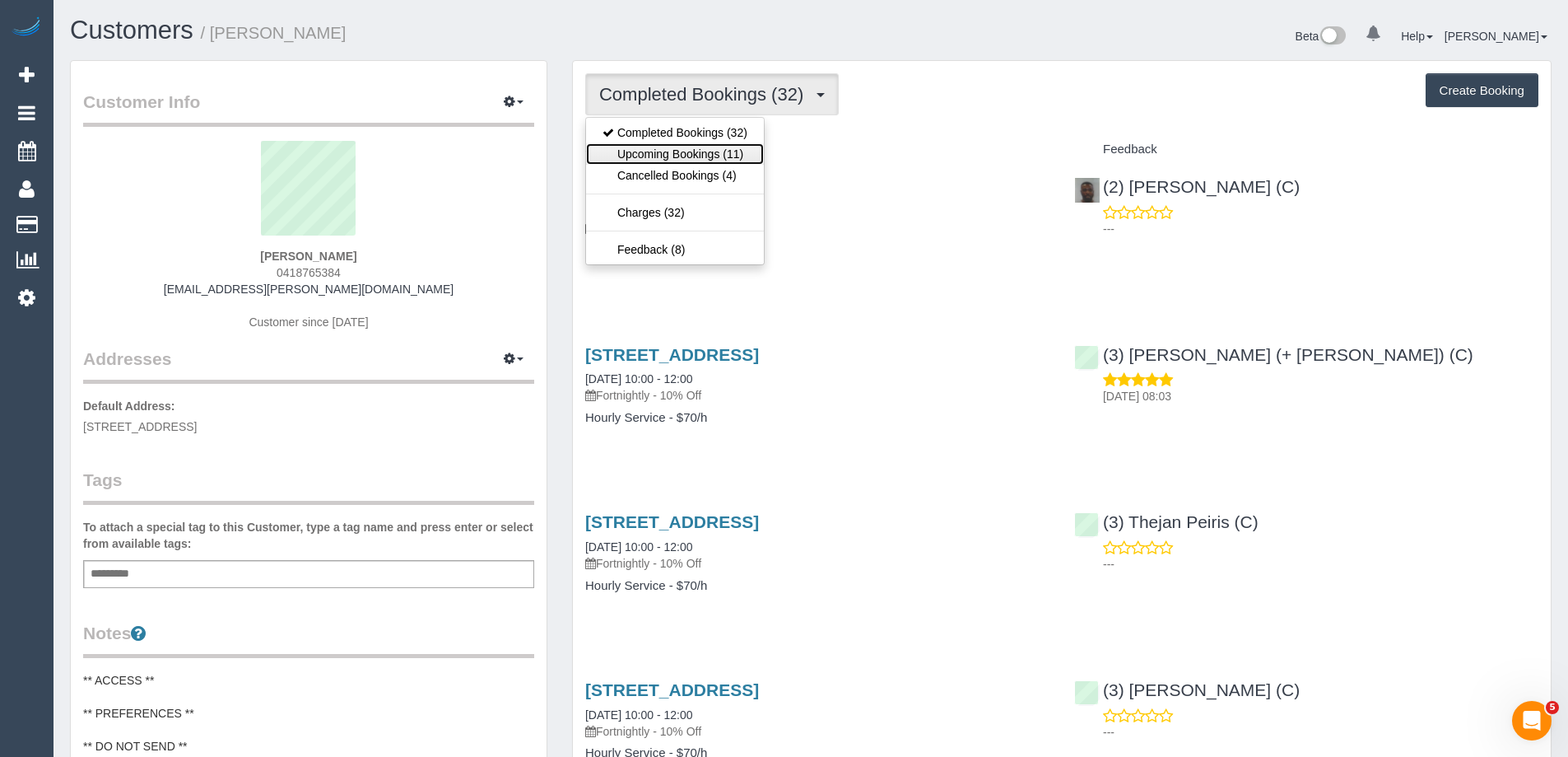
click at [671, 149] on link "Upcoming Bookings (11)" at bounding box center [674, 153] width 178 height 21
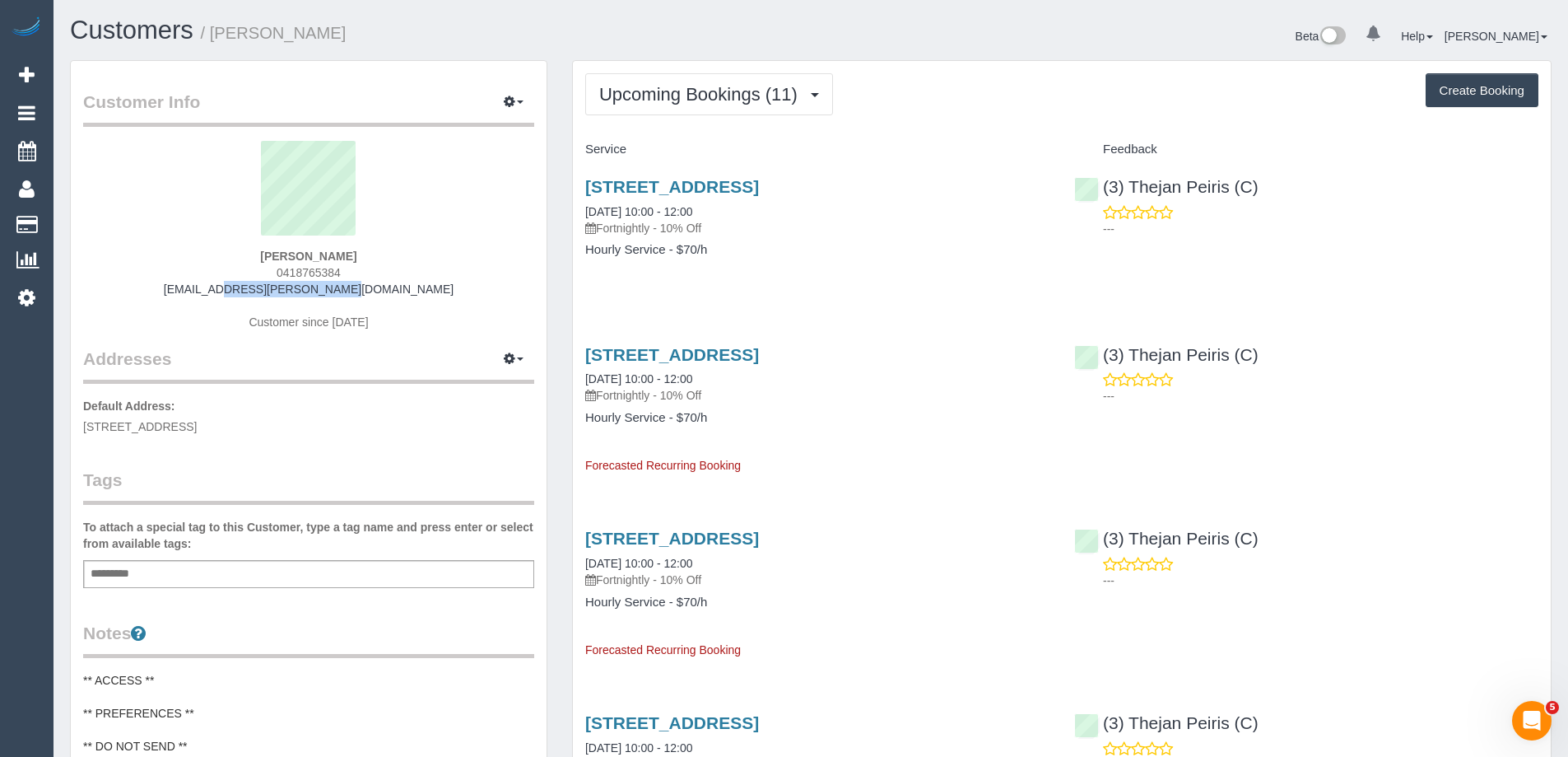
drag, startPoint x: 400, startPoint y: 290, endPoint x: 224, endPoint y: 291, distance: 176.0
click at [226, 291] on div "Ali Young 0418765384 ali.exner@gmail.com Customer since 2024" at bounding box center [308, 244] width 451 height 206
copy link "ali.exner@gmail.com"
click at [732, 190] on link "52 Bonds Road, Lower Plenty, VIC 3093" at bounding box center [672, 186] width 174 height 19
click at [725, 84] on span "Upcoming Bookings (11)" at bounding box center [702, 94] width 207 height 21
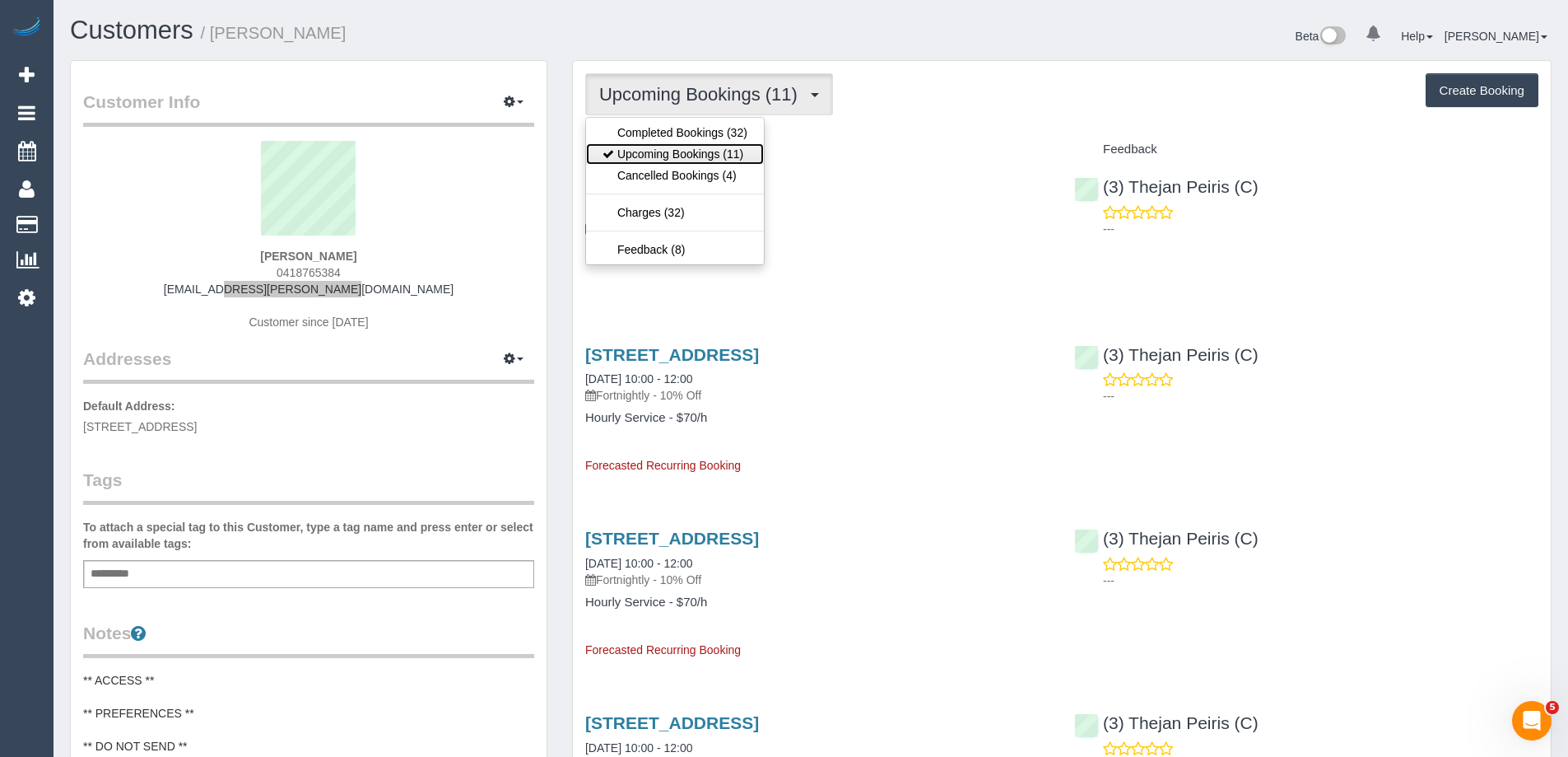
click at [704, 147] on link "Upcoming Bookings (11)" at bounding box center [674, 153] width 178 height 21
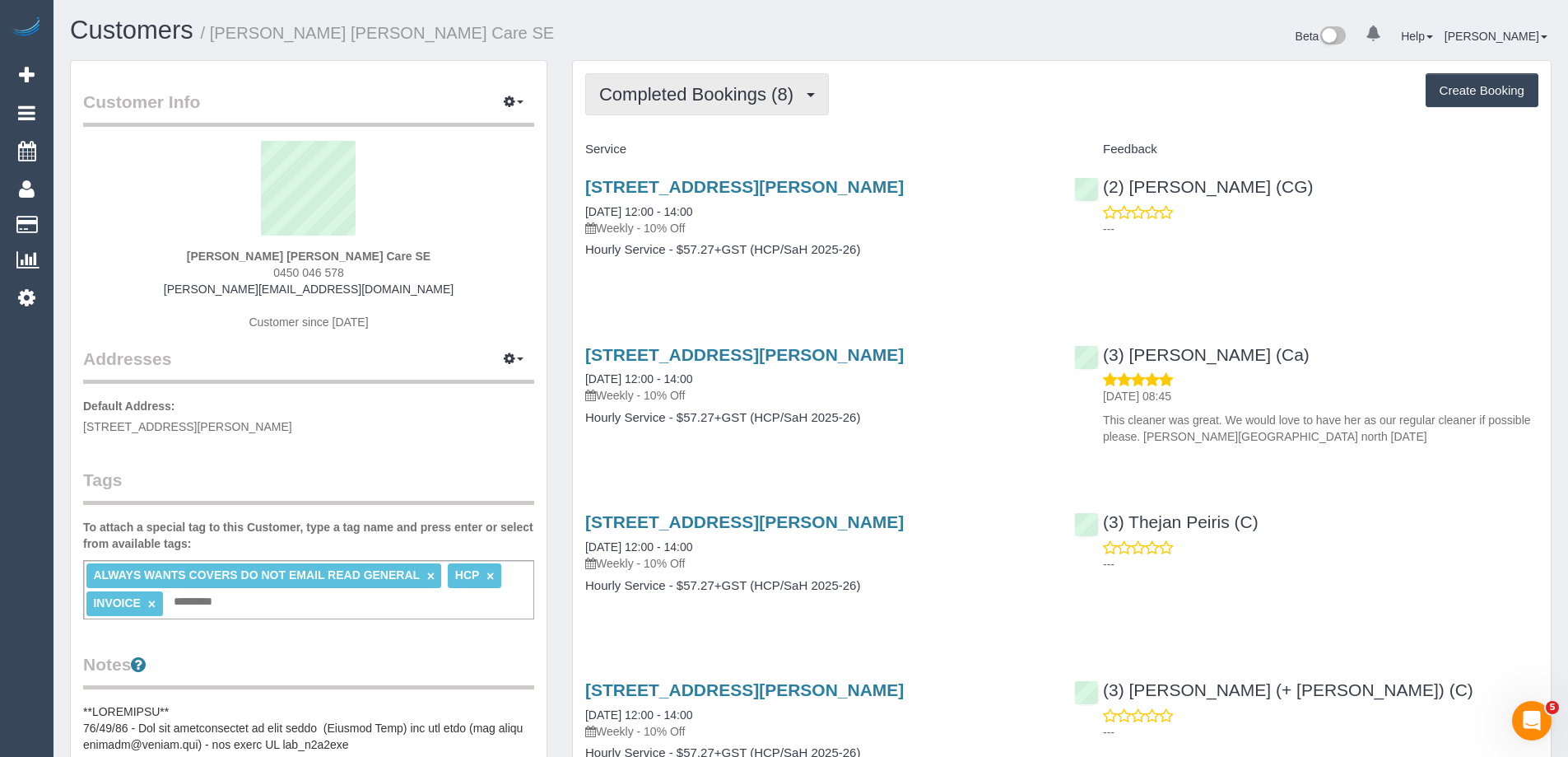
click at [710, 107] on button "Completed Bookings (8)" at bounding box center [708, 94] width 244 height 42
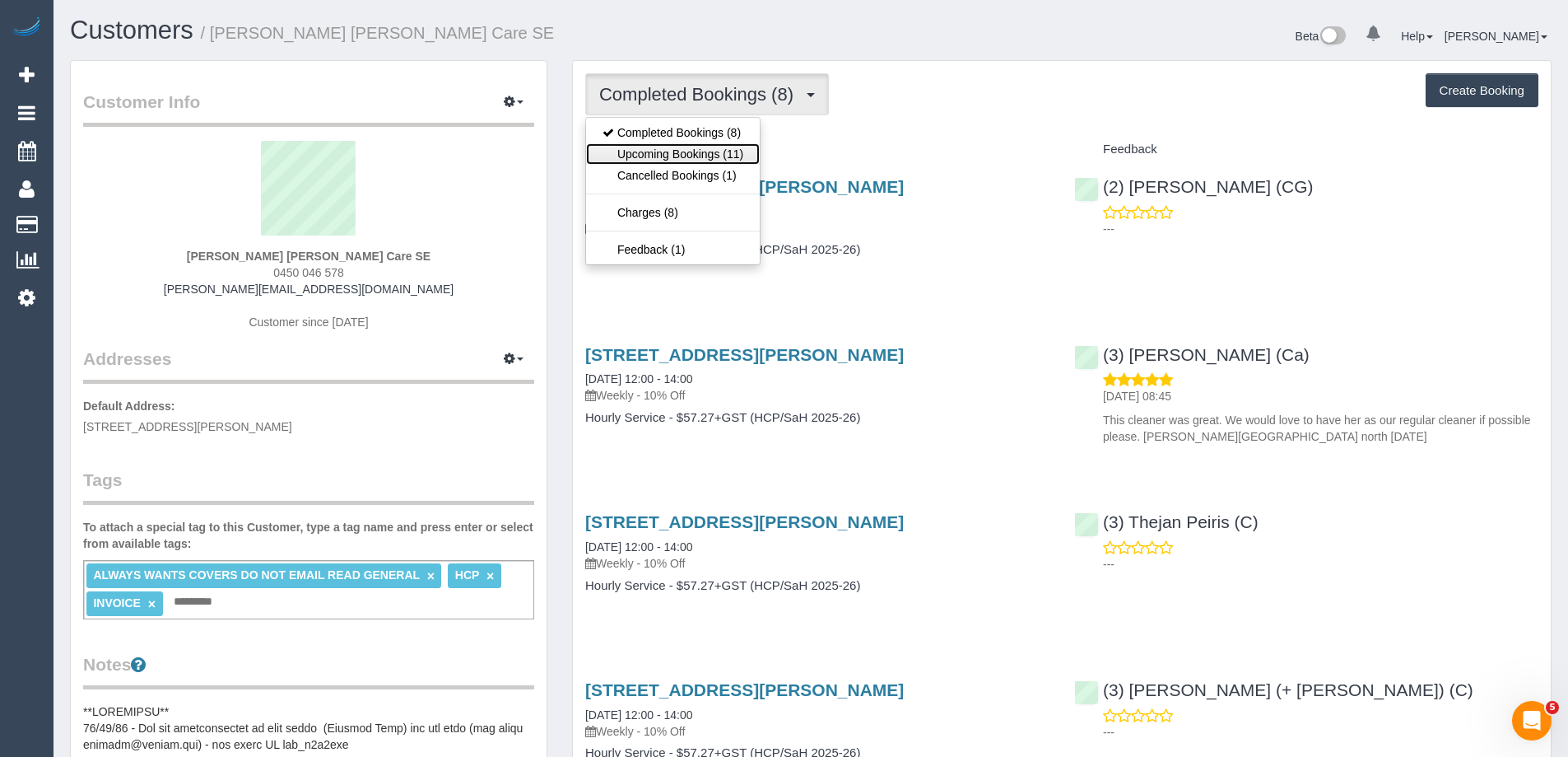
click at [699, 149] on link "Upcoming Bookings (11)" at bounding box center [672, 153] width 174 height 21
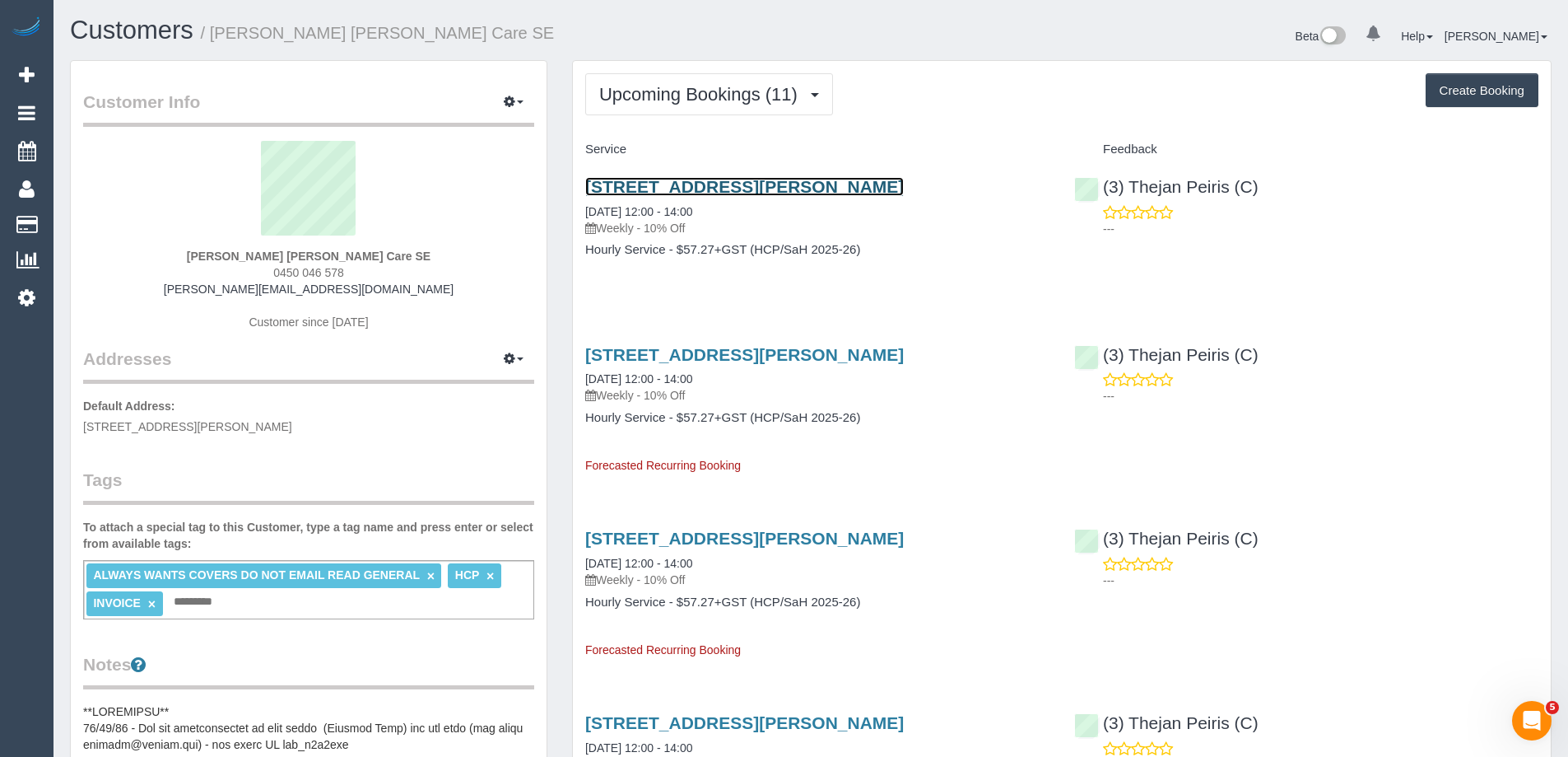
click at [777, 187] on link "[STREET_ADDRESS][PERSON_NAME]" at bounding box center [745, 186] width 319 height 19
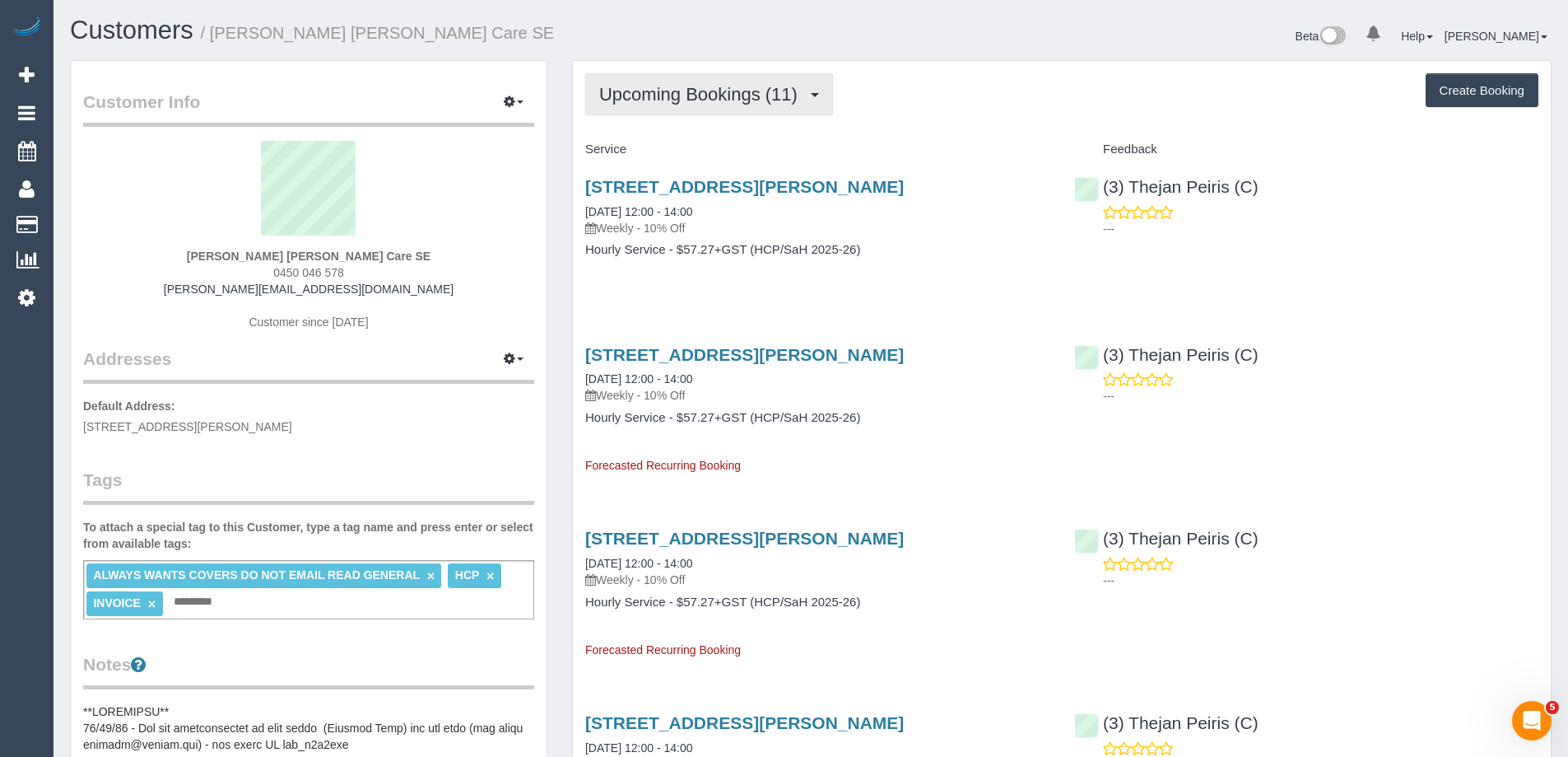
click at [680, 98] on span "Upcoming Bookings (11)" at bounding box center [702, 94] width 207 height 21
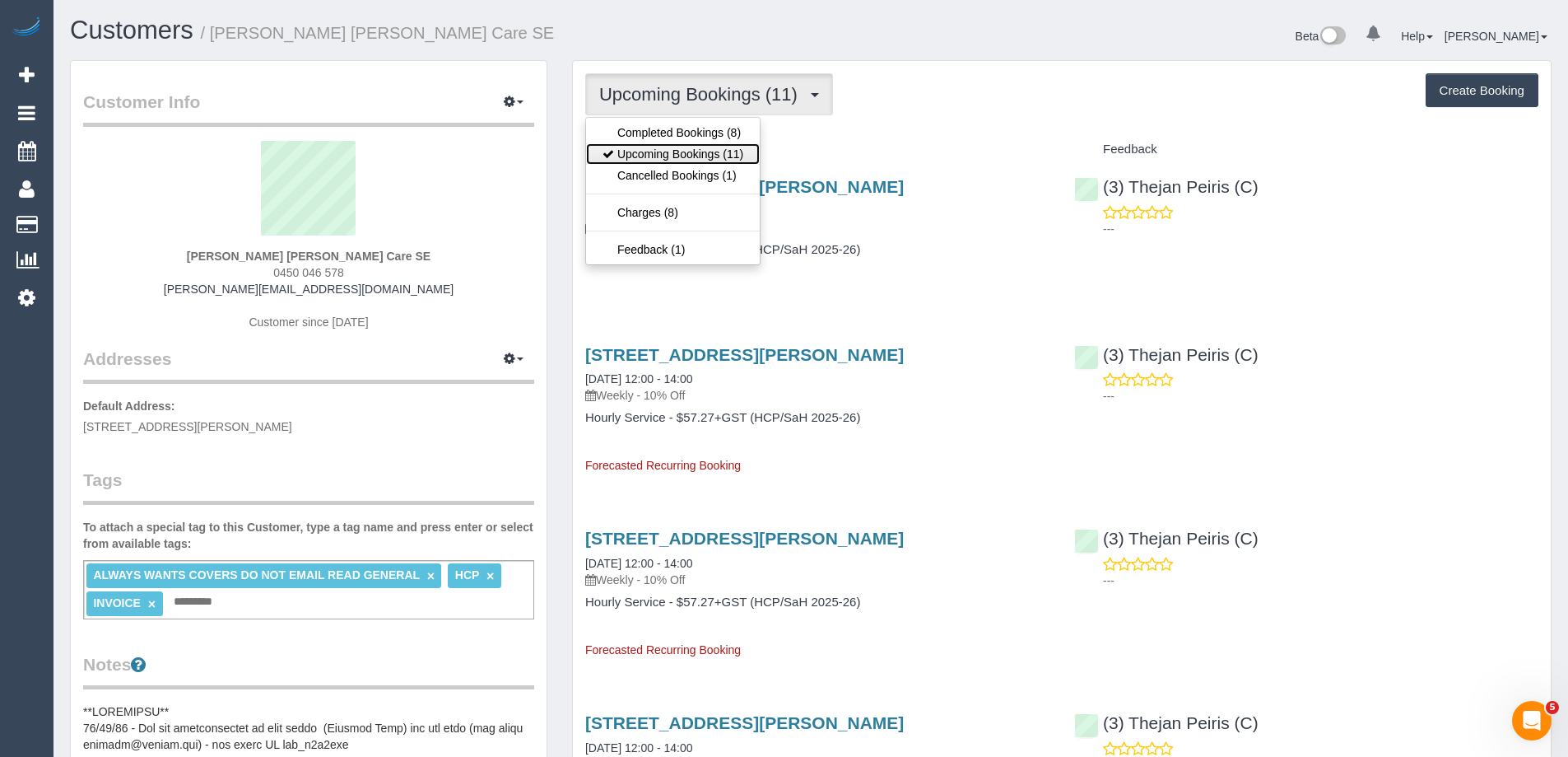
click at [672, 149] on link "Upcoming Bookings (11)" at bounding box center [672, 153] width 174 height 21
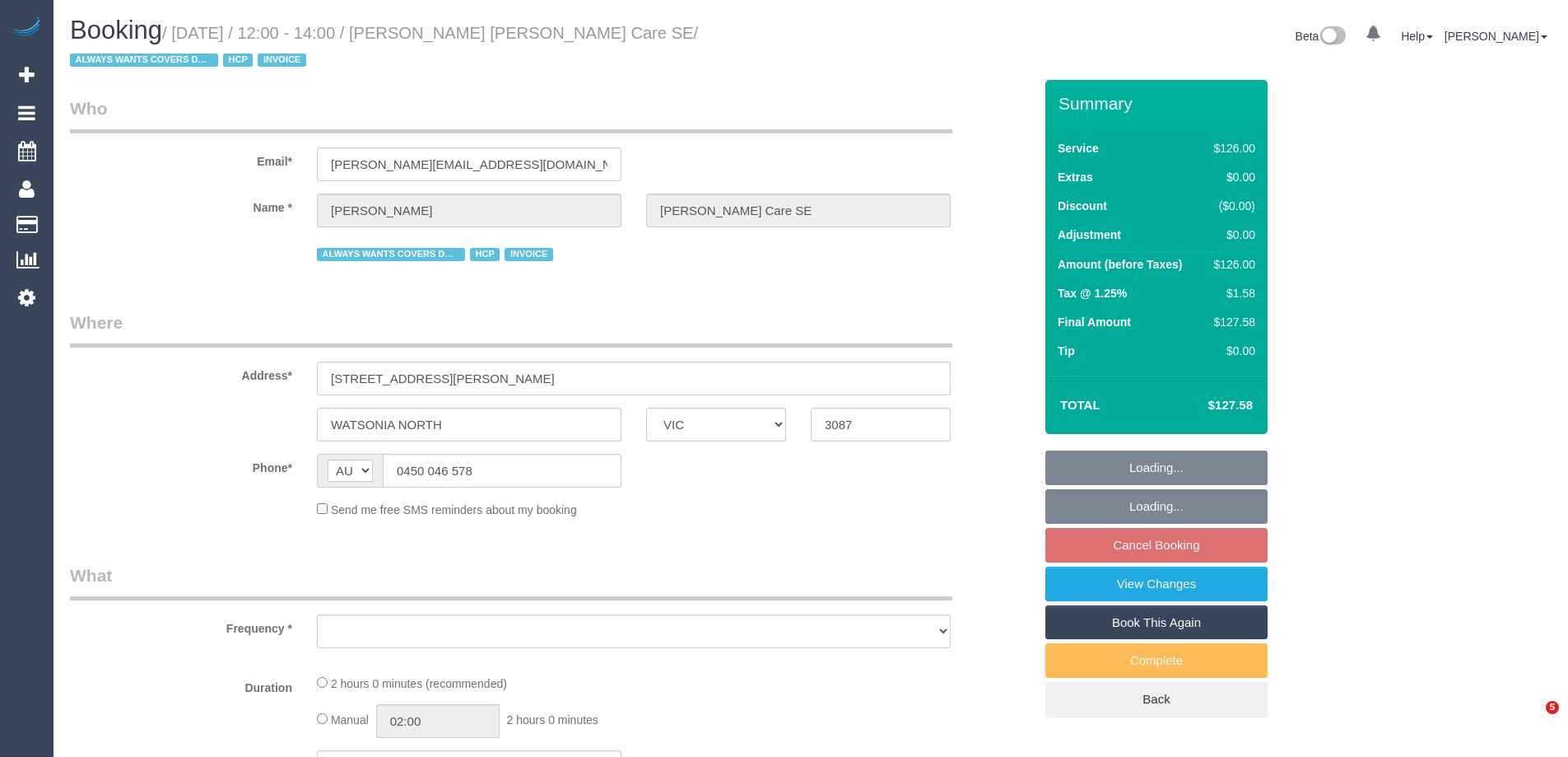
select select "VIC"
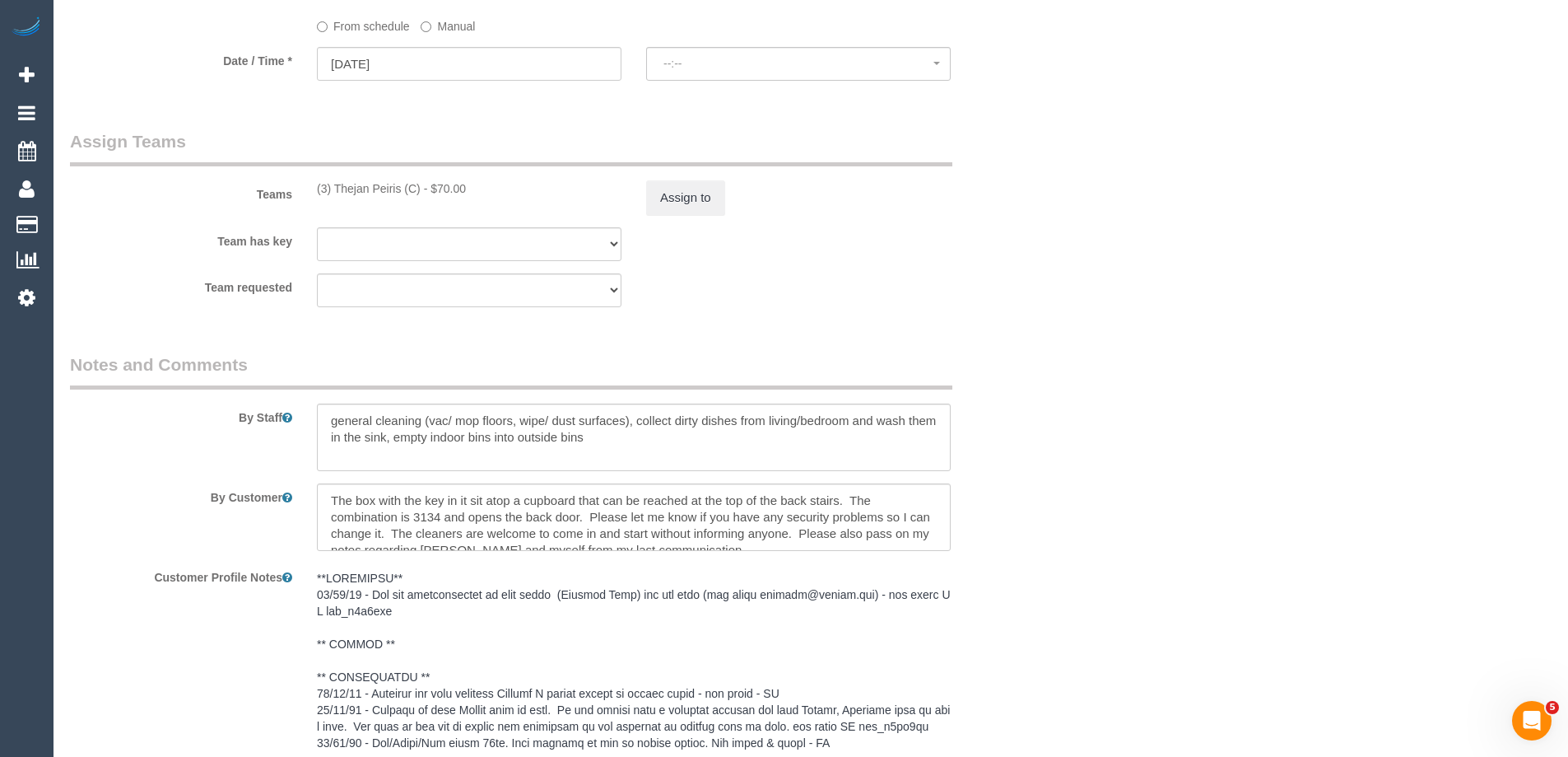
select select "object:1164"
select select "spot1"
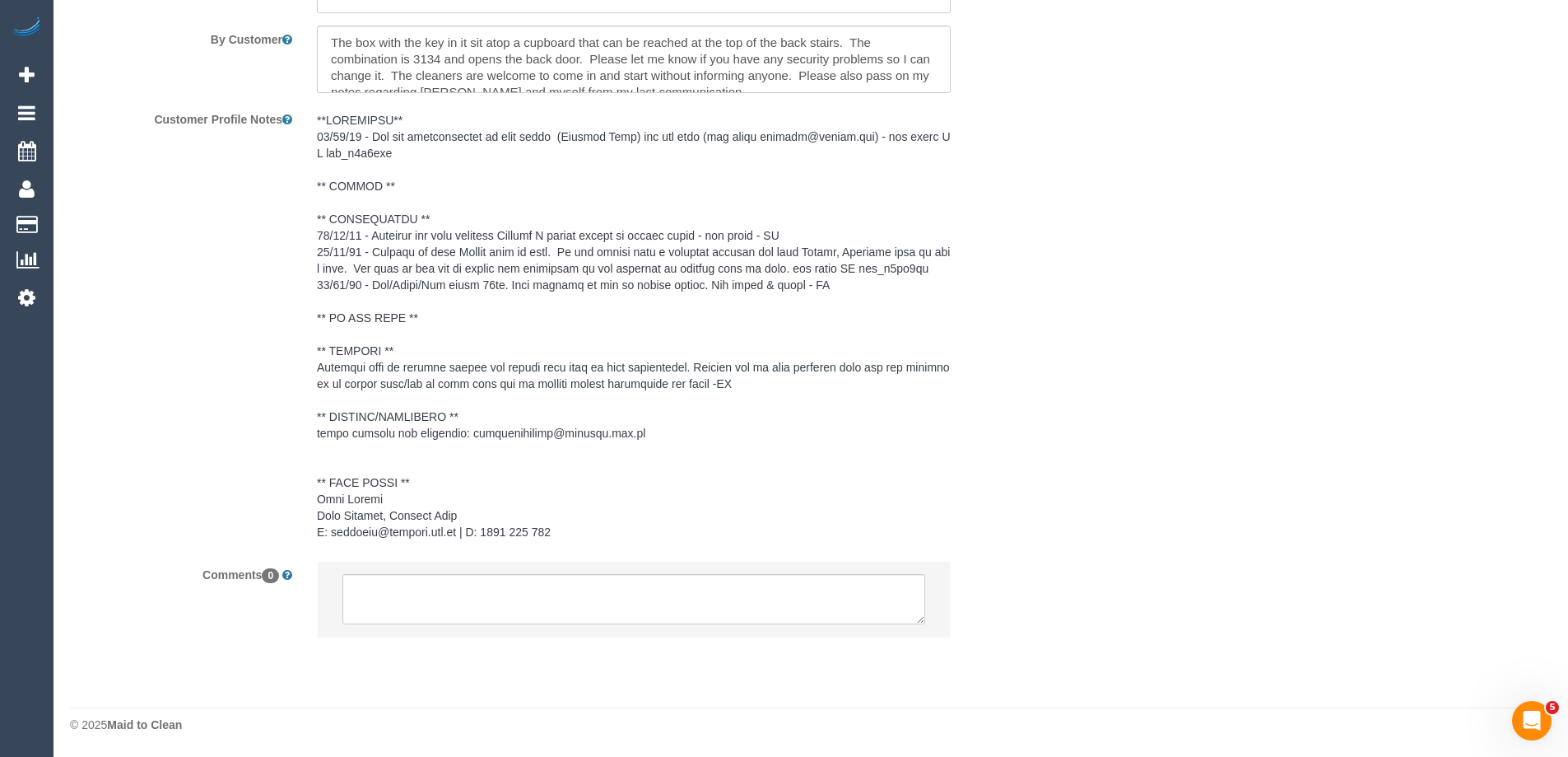
select select "120"
select select "number:28"
select select "number:14"
select select "number:19"
select select "number:36"
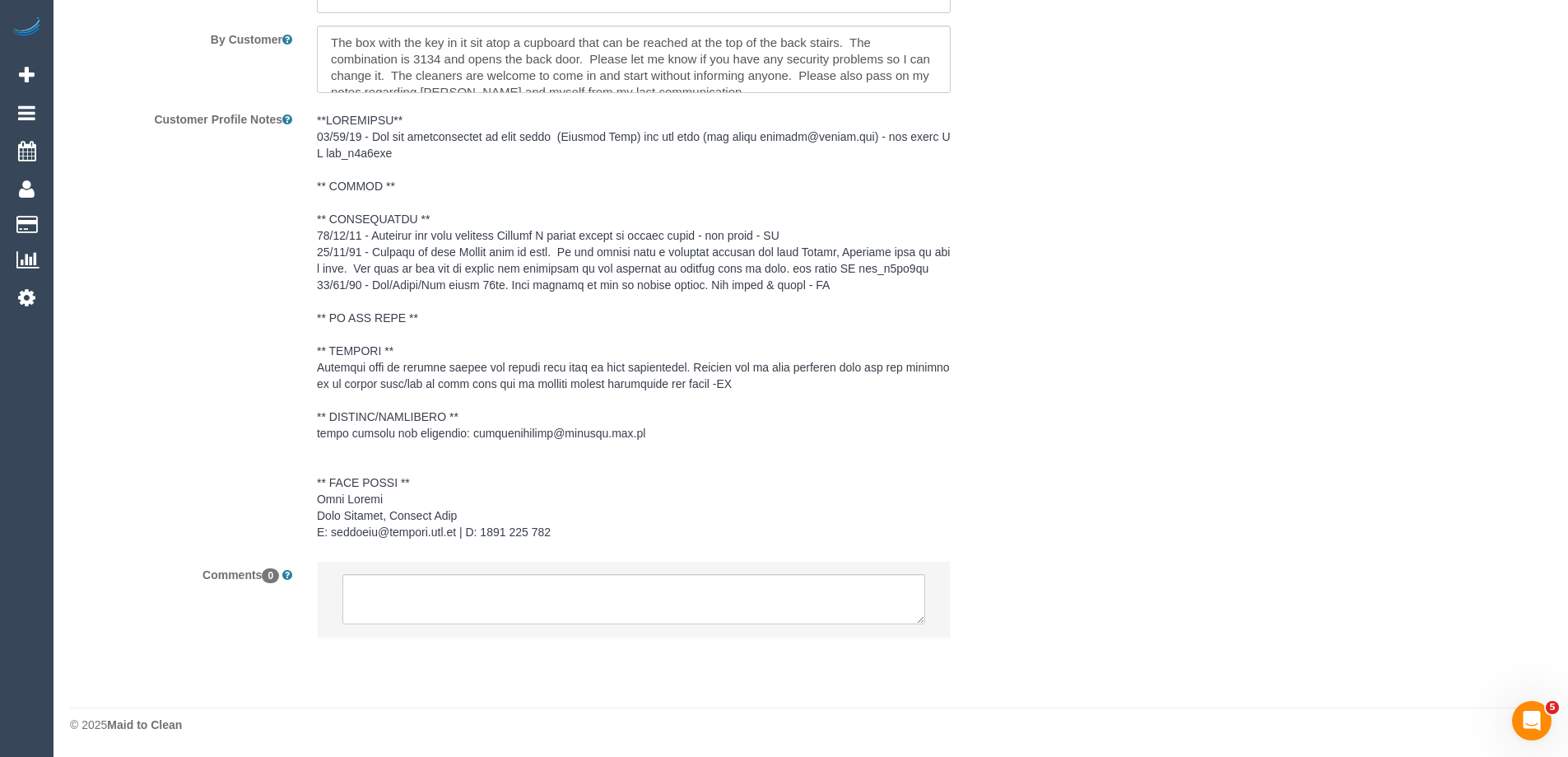
select select "number:34"
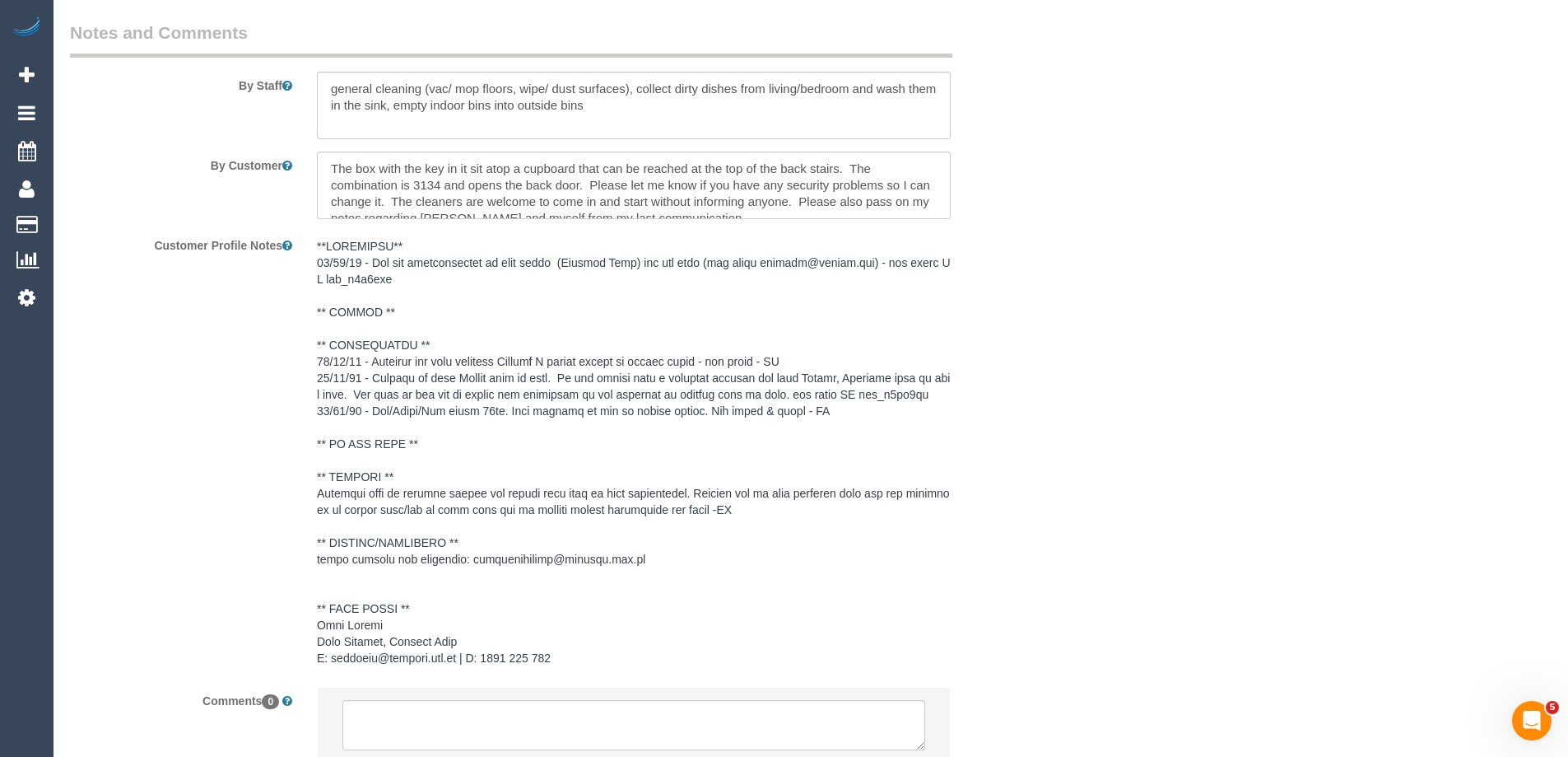
scroll to position [2337, 0]
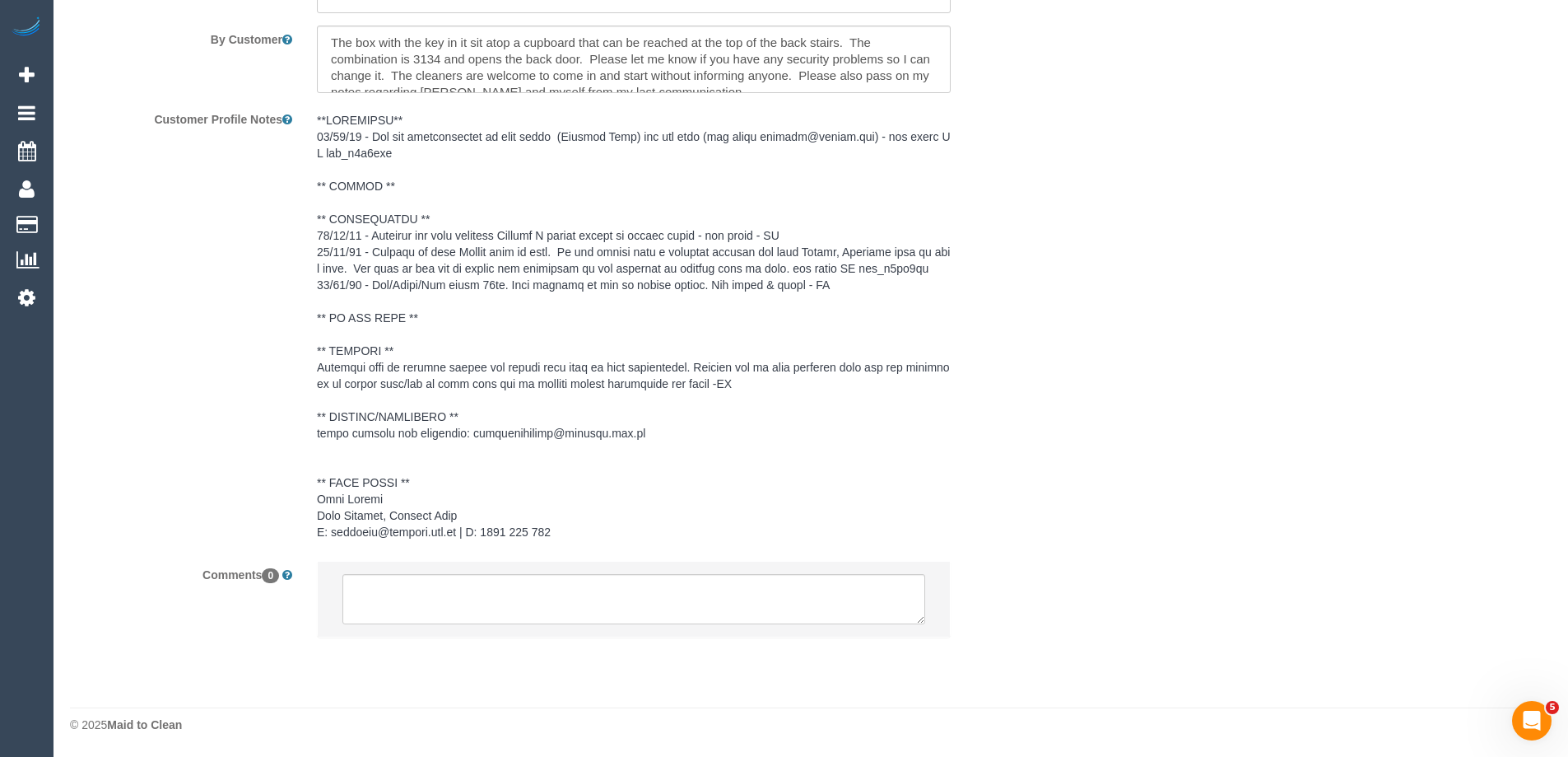
select select "object:1378"
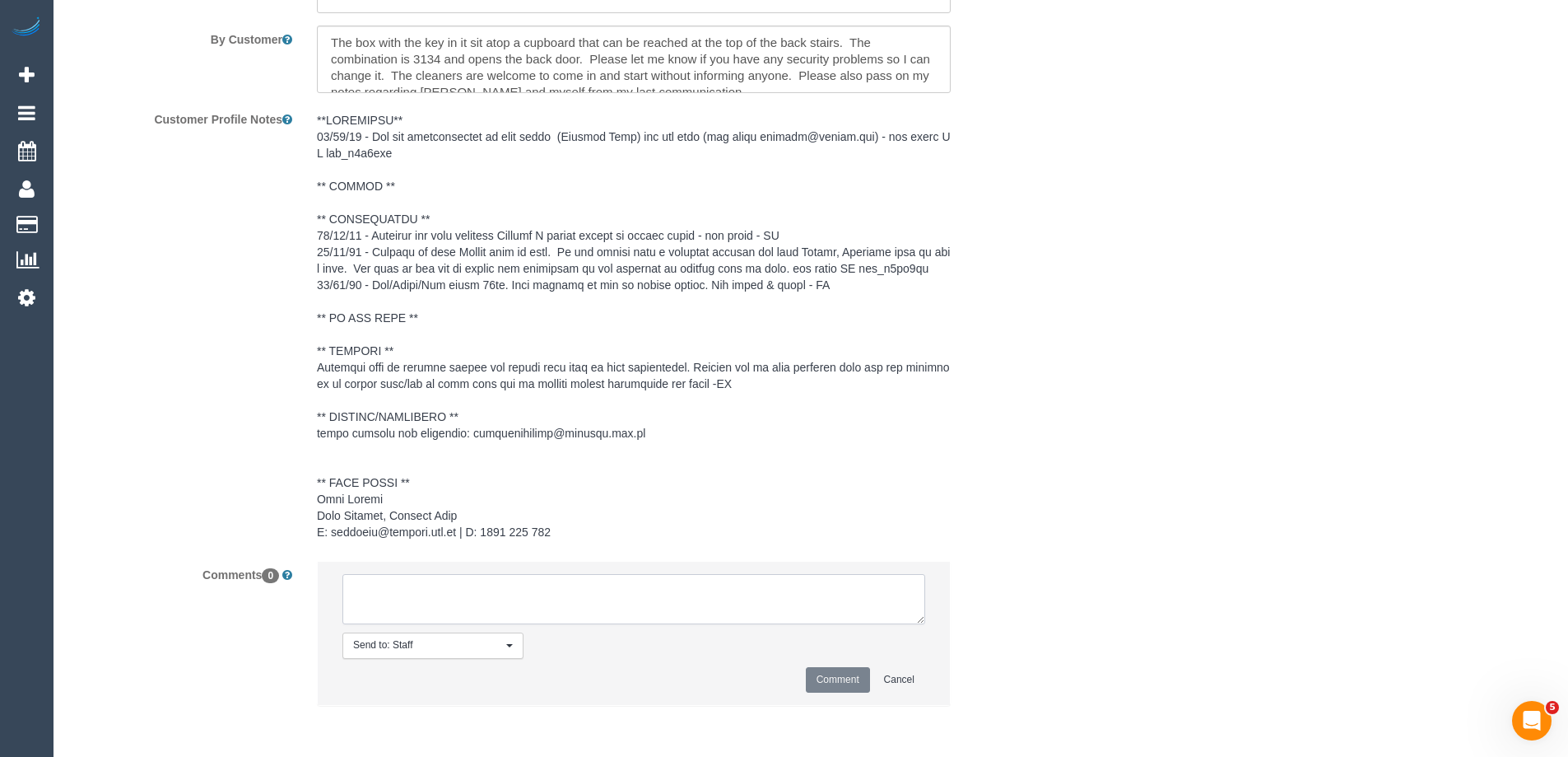
click at [472, 604] on textarea at bounding box center [634, 599] width 583 height 51
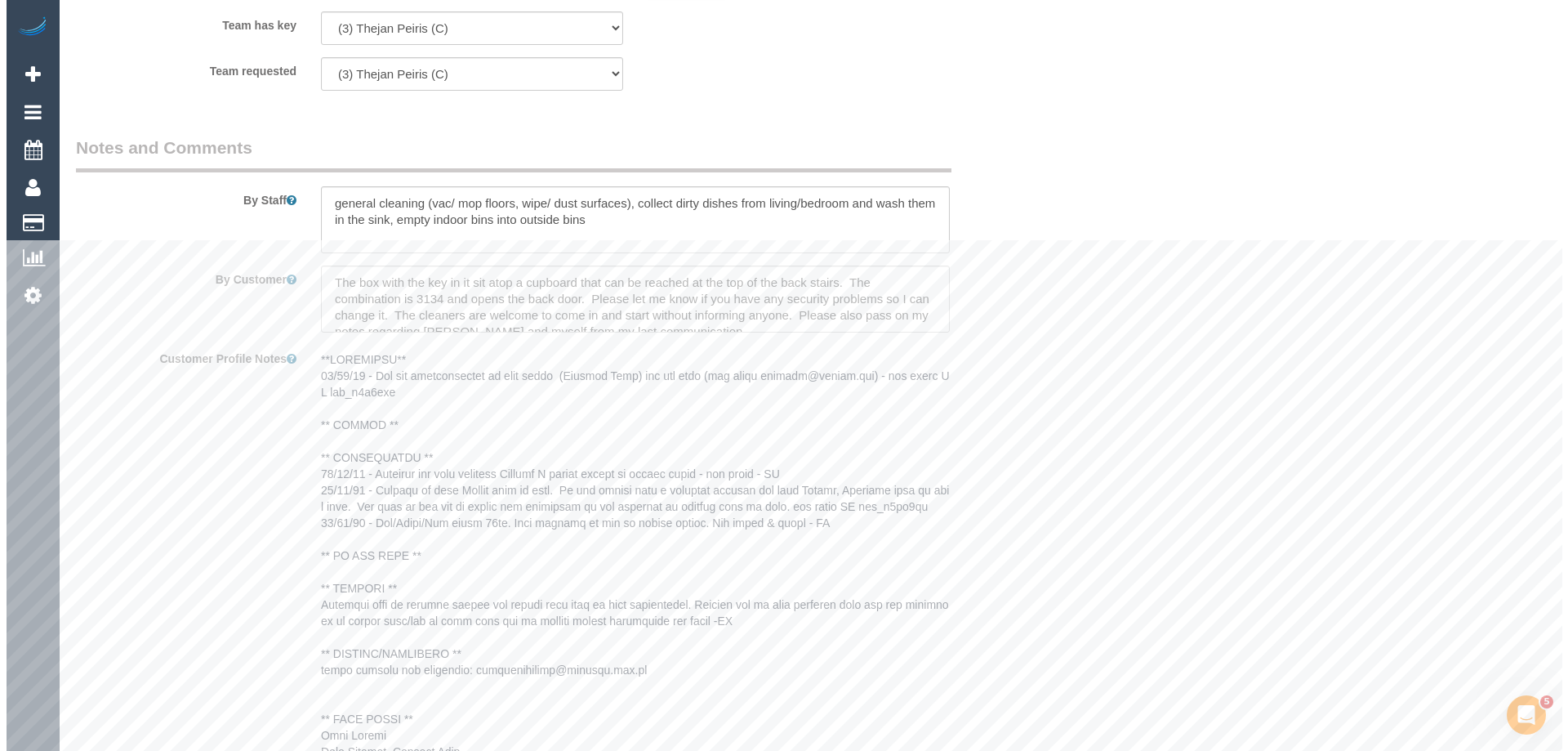
scroll to position [1828, 0]
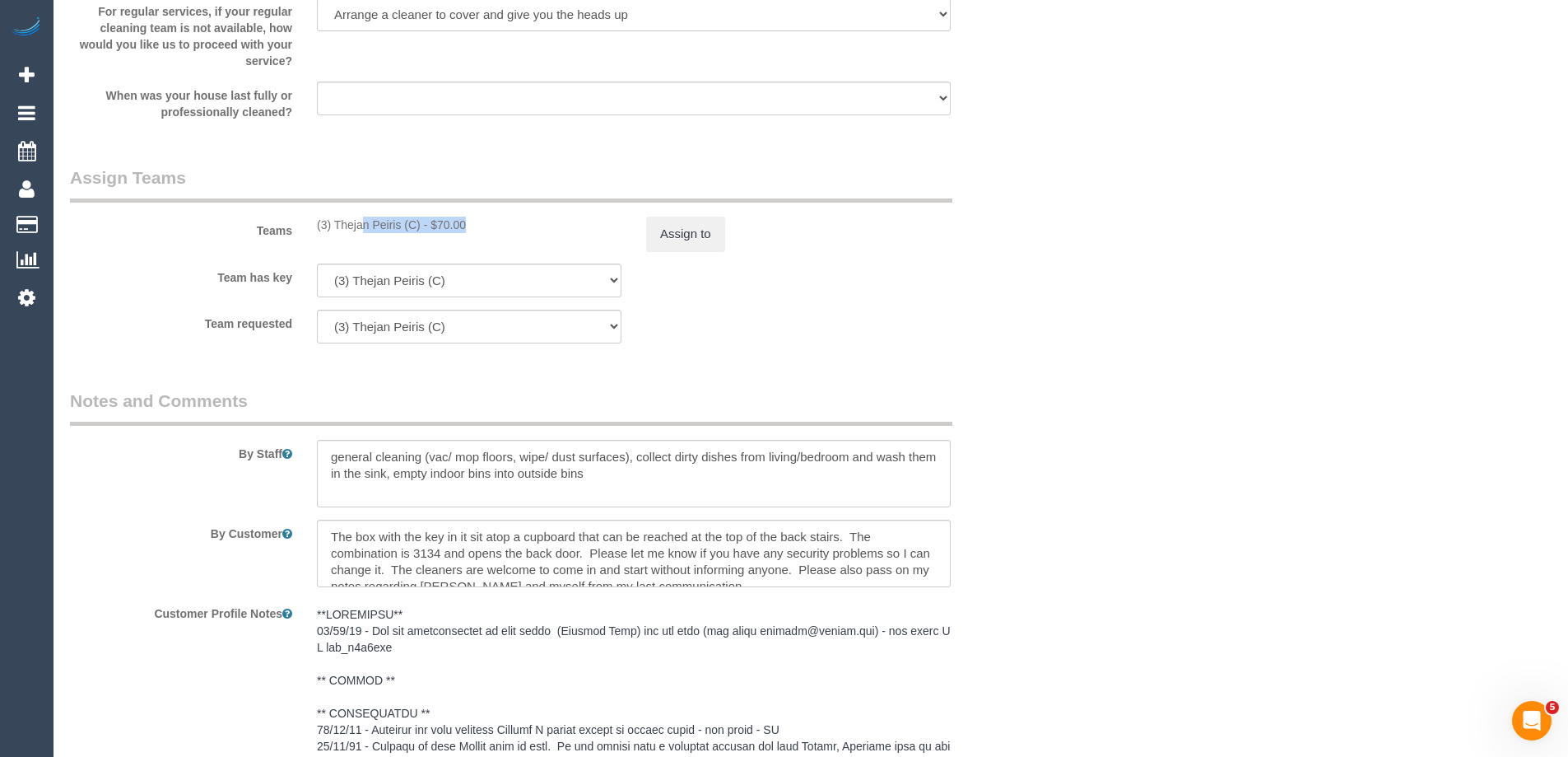
drag, startPoint x: 311, startPoint y: 234, endPoint x: 421, endPoint y: 235, distance: 110.0
click at [421, 235] on div "Teams (3) Thejan Peiris (C) - $70.00 Assign to" at bounding box center [551, 209] width 988 height 86
copy div "(3) Thejan Peiris (C)"
click at [673, 236] on button "Assign to" at bounding box center [685, 234] width 79 height 35
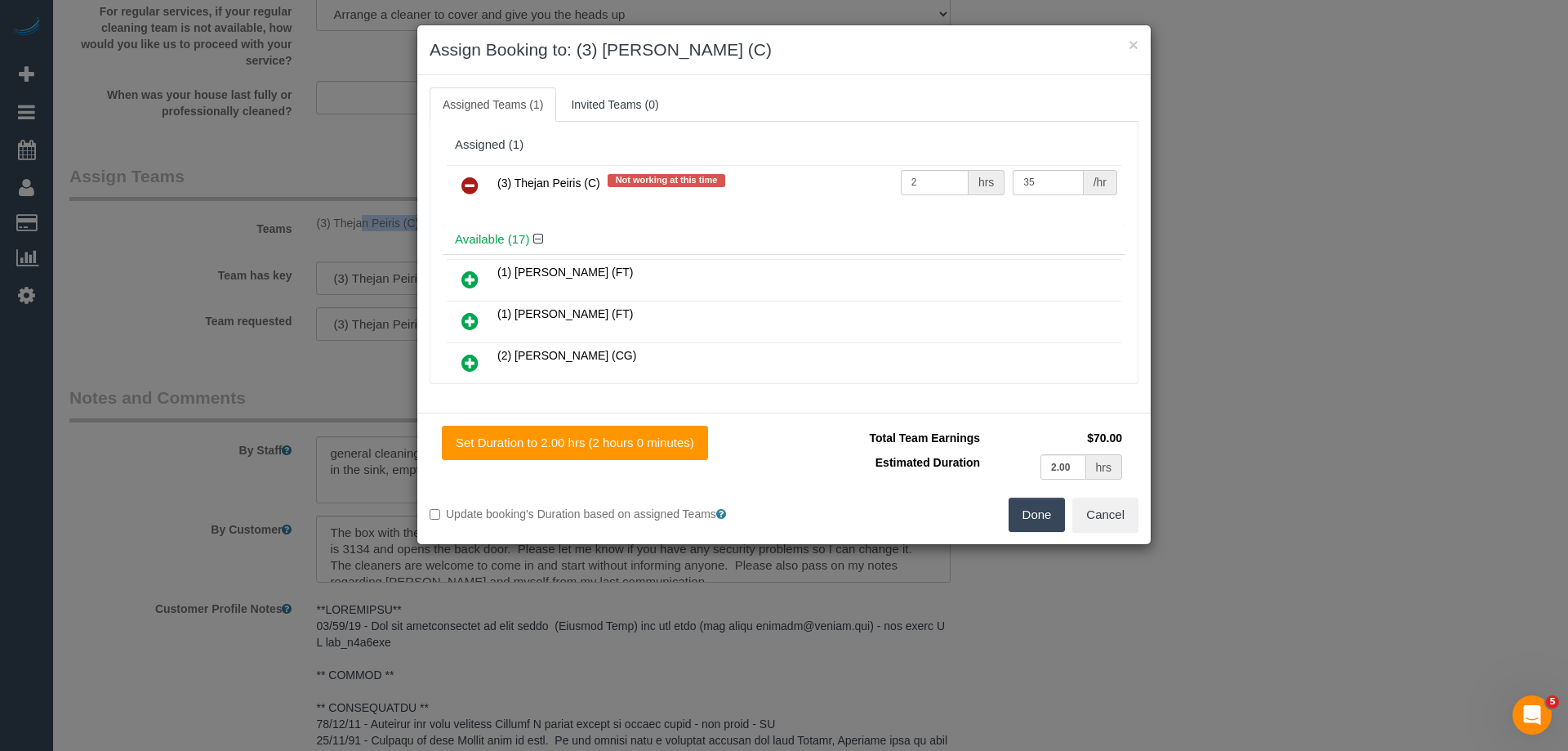
click at [479, 183] on link at bounding box center [470, 186] width 38 height 33
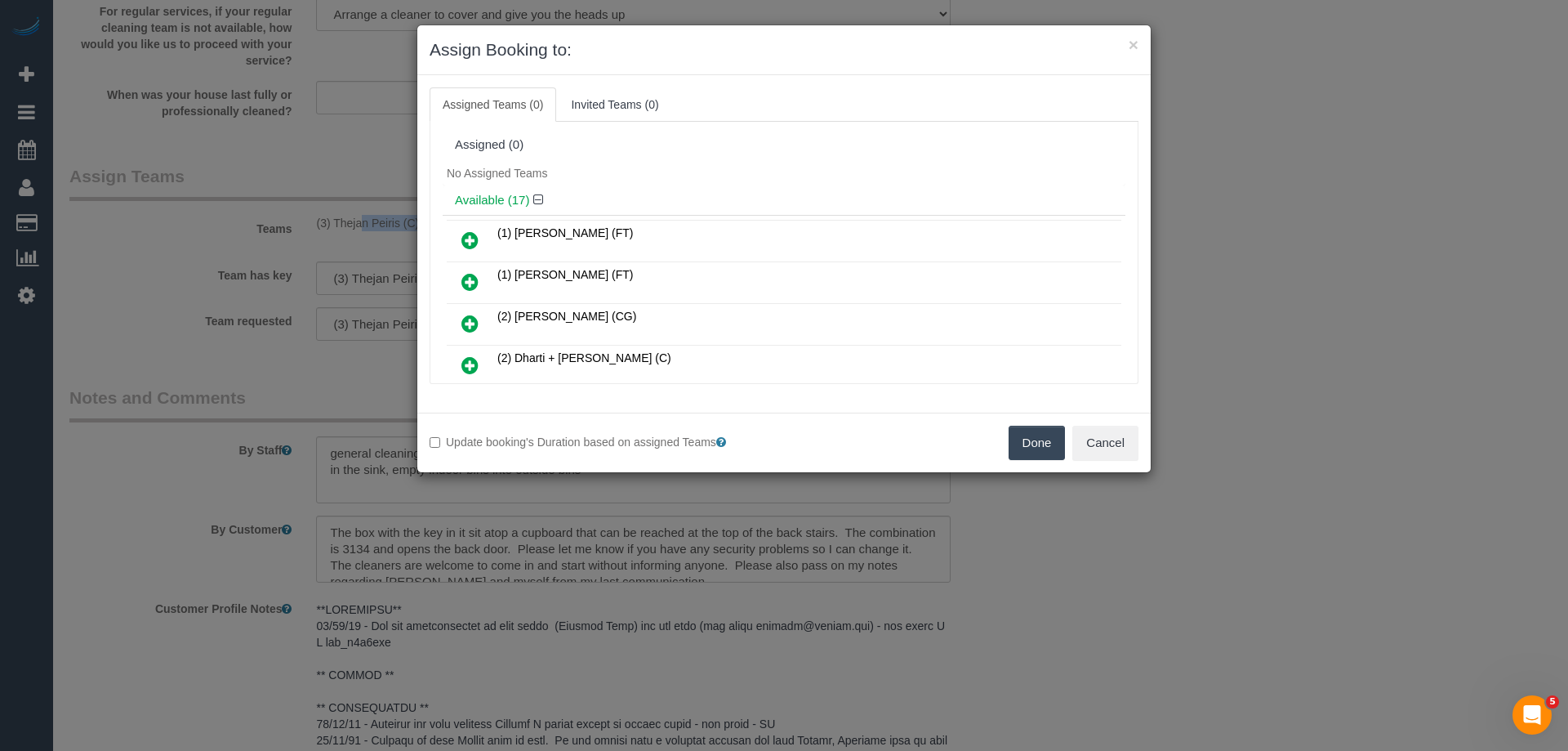
click at [1036, 433] on button "Done" at bounding box center [1037, 443] width 57 height 34
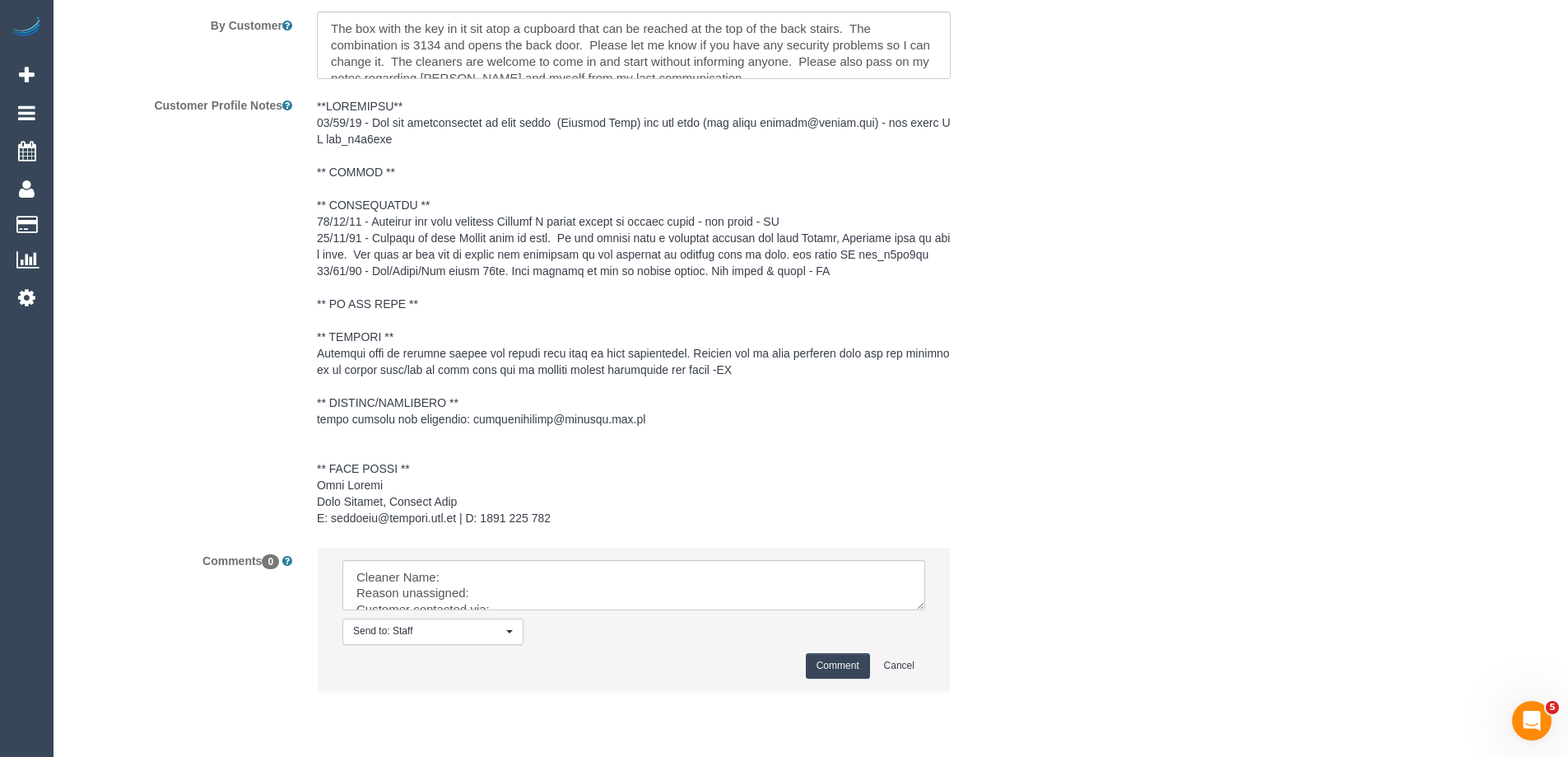
scroll to position [2405, 0]
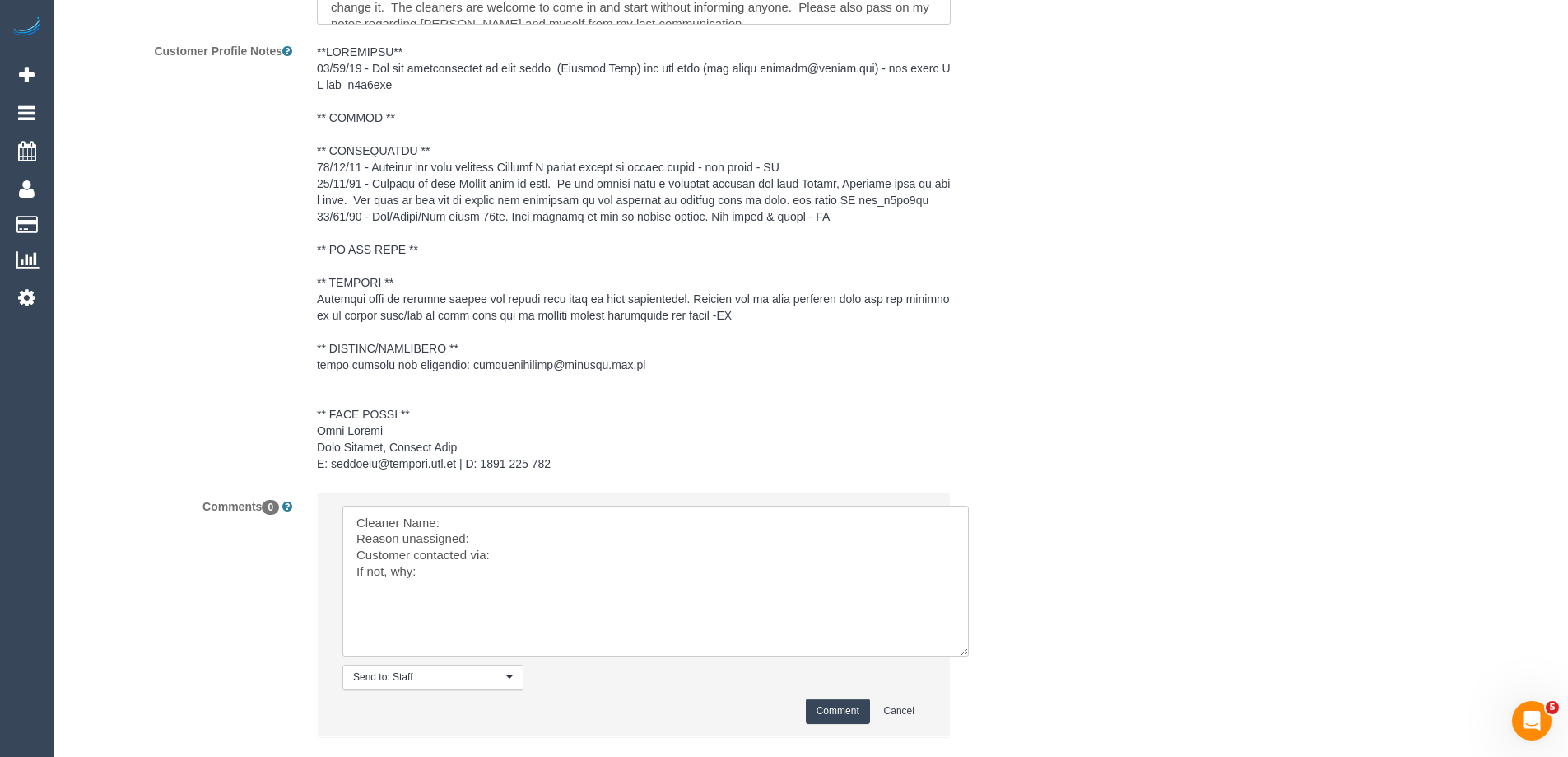
drag, startPoint x: 919, startPoint y: 545, endPoint x: 777, endPoint y: 643, distance: 172.5
click at [969, 656] on textarea at bounding box center [656, 580] width 626 height 150
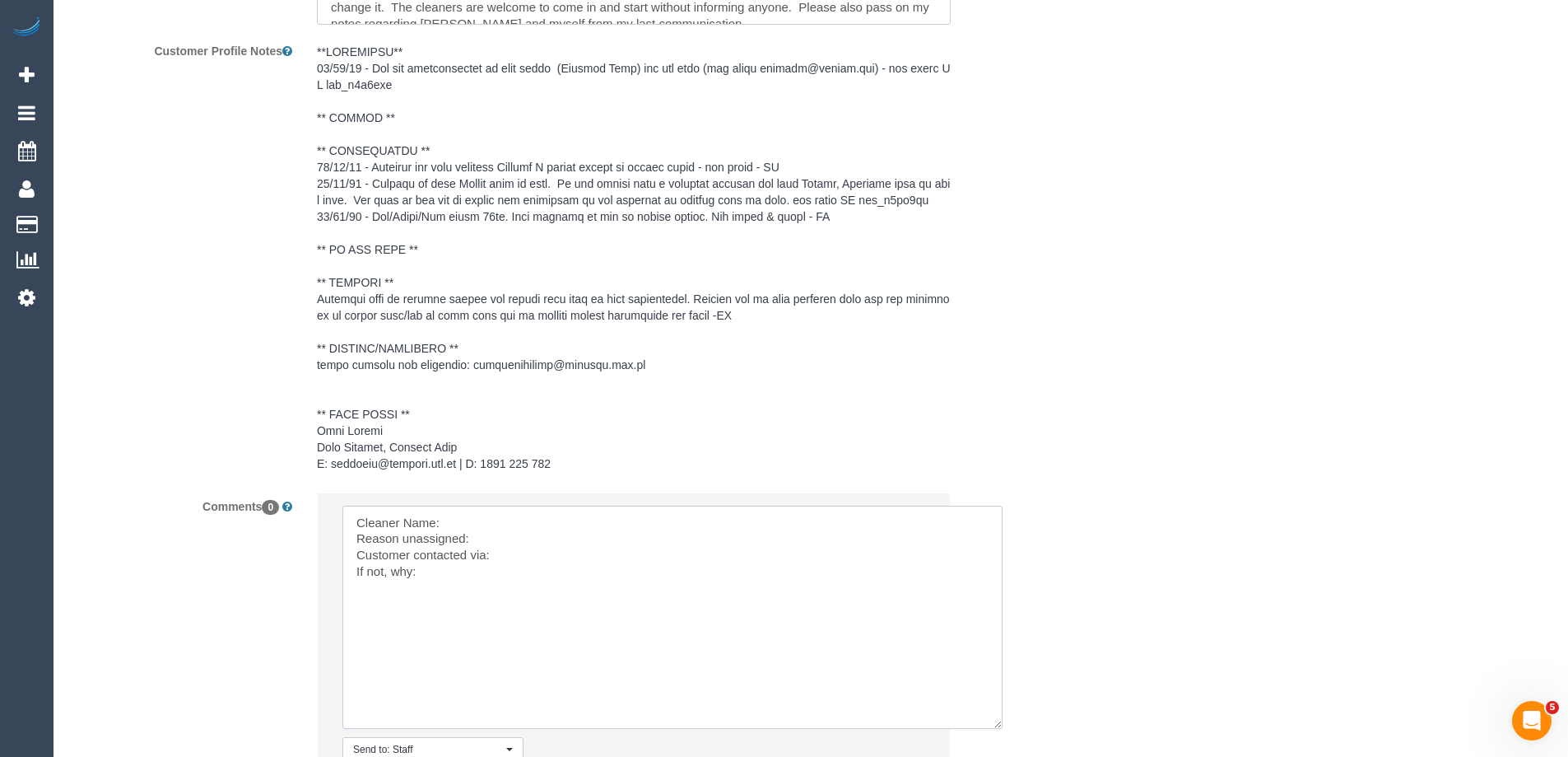
click at [556, 514] on textarea at bounding box center [672, 617] width 660 height 223
paste textarea "(3) Thejan Peiris (C)"
click at [543, 543] on textarea at bounding box center [672, 617] width 660 height 223
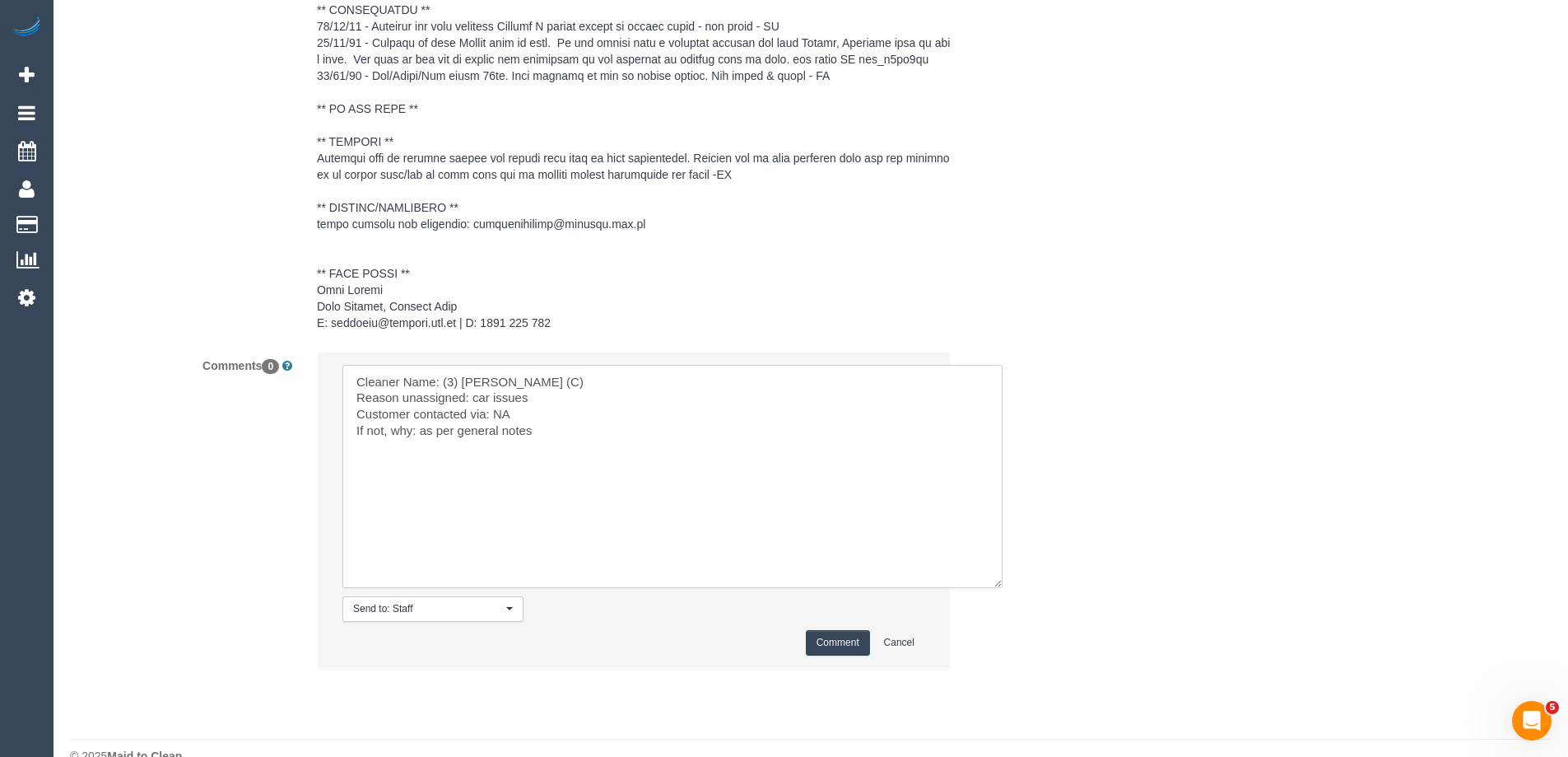
scroll to position [2577, 0]
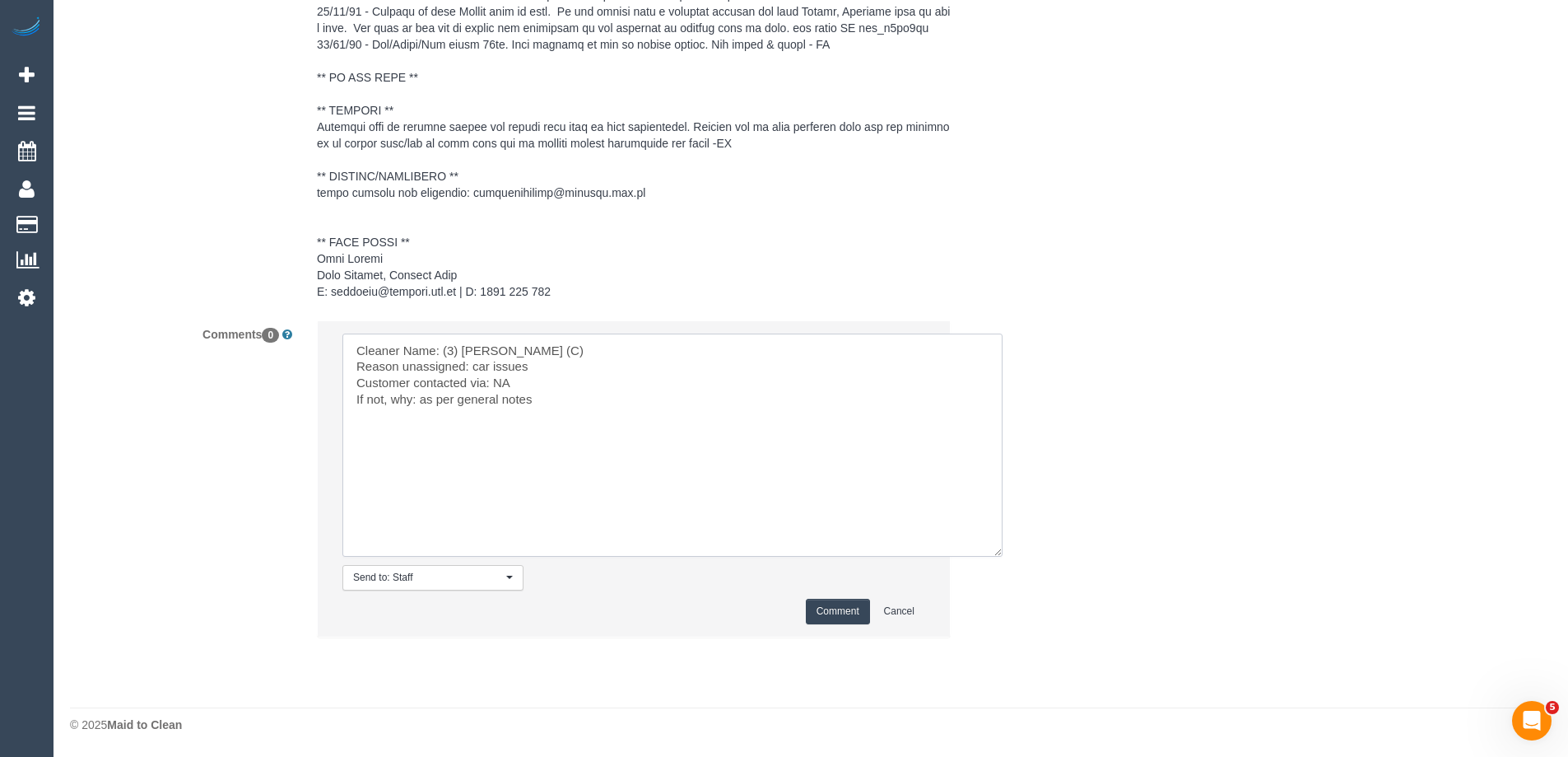
type textarea "Cleaner Name: (3) Thejan Peiris (C) Reason unassigned: car issues Customer cont…"
click at [847, 609] on button "Comment" at bounding box center [838, 611] width 64 height 26
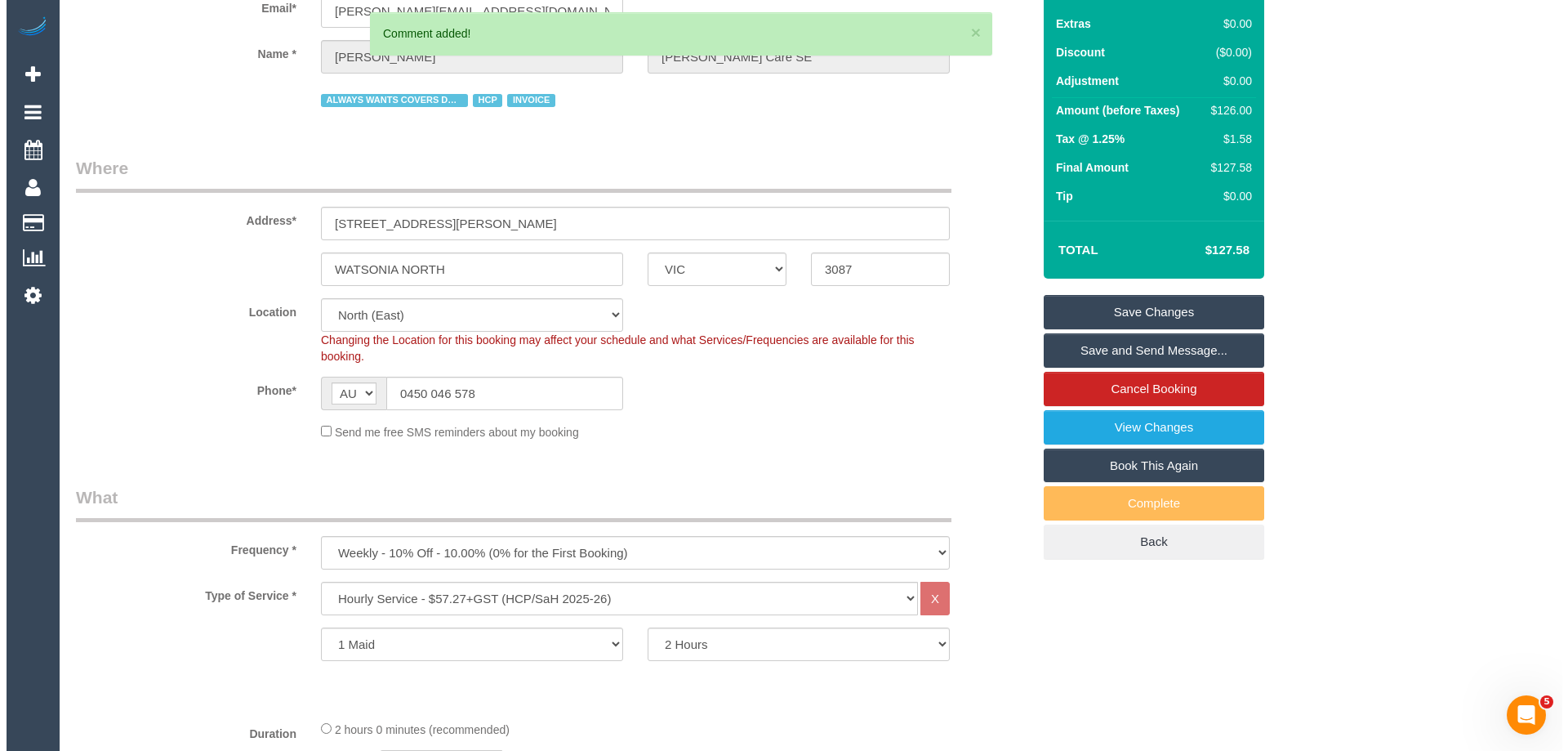
scroll to position [0, 0]
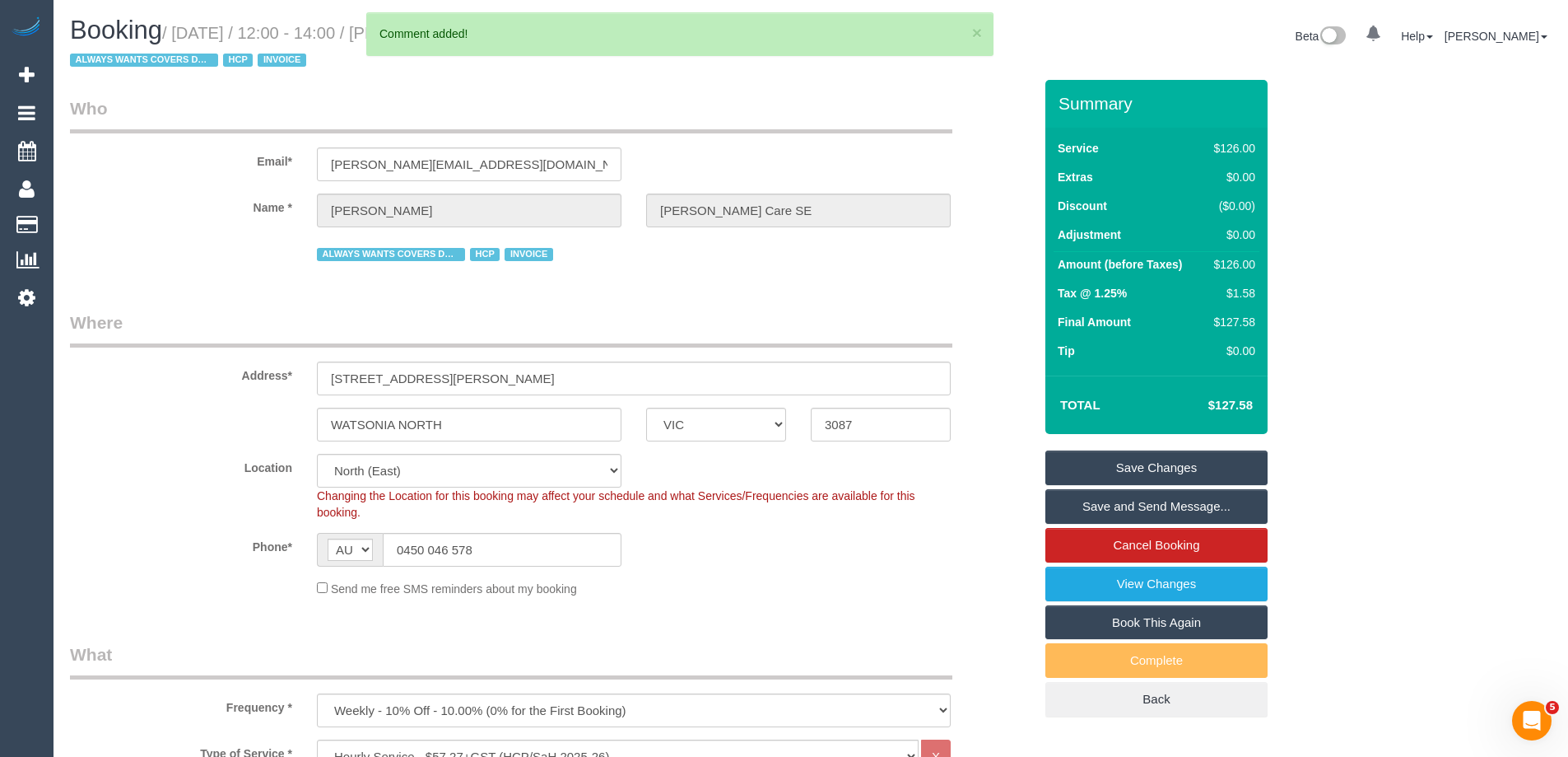
click at [1110, 459] on link "Save Changes" at bounding box center [1156, 467] width 222 height 35
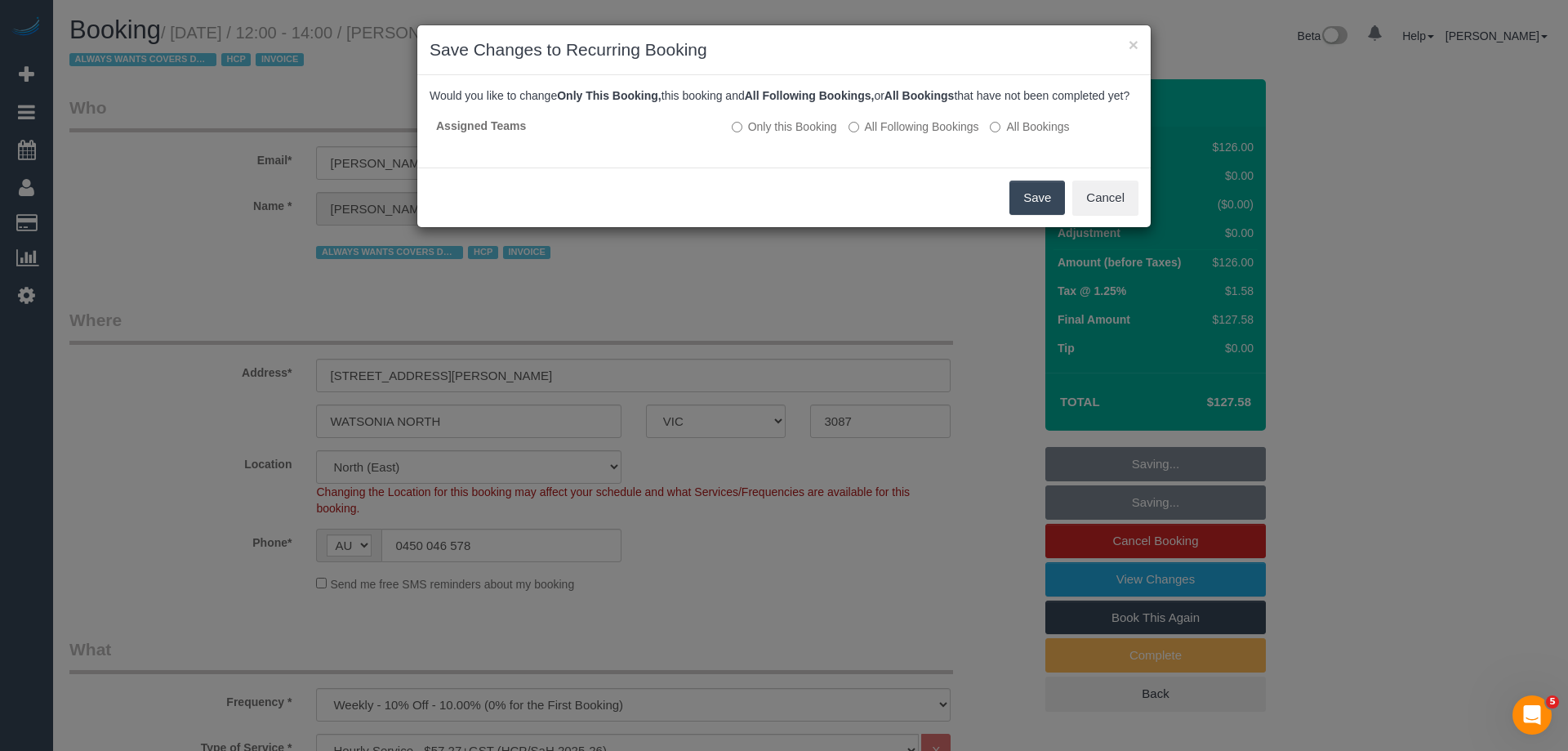
click at [1041, 213] on button "Save" at bounding box center [1037, 198] width 55 height 34
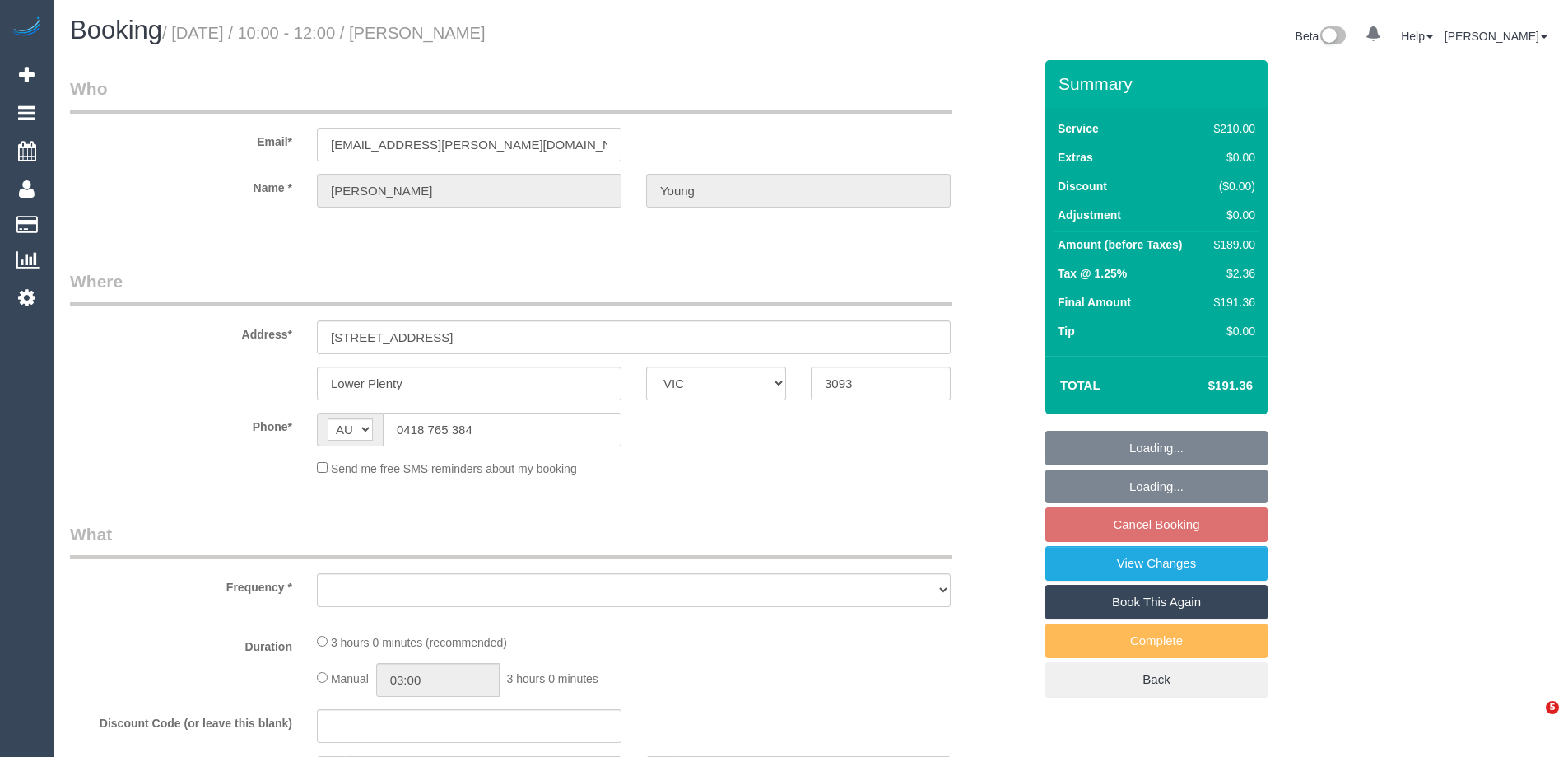
select select "VIC"
select select "string:stripe-pm_1P2BJt2GScqysDRVG01yjFgy"
select select "180"
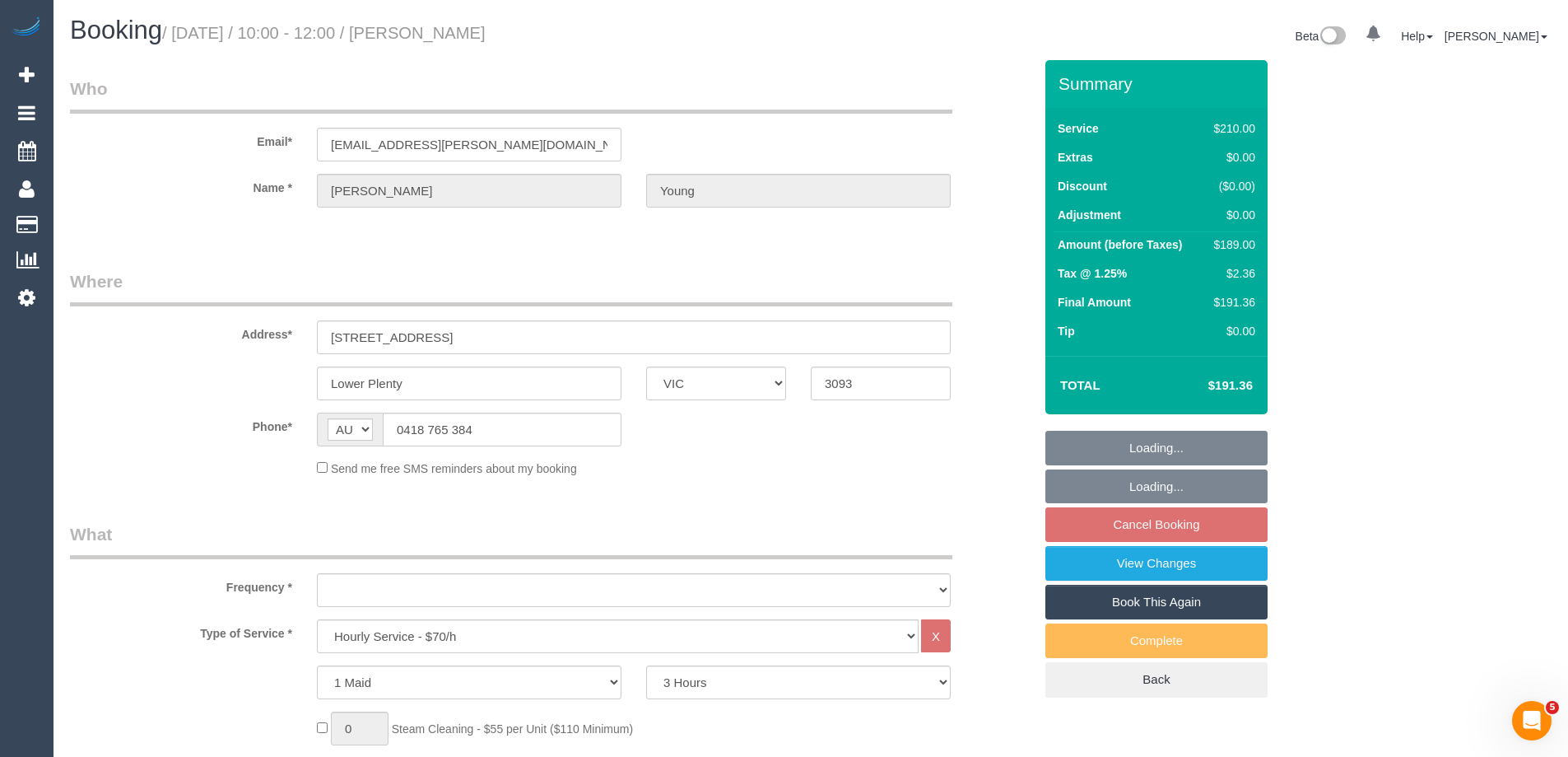
select select "number:28"
select select "number:14"
select select "number:18"
select select "number:22"
select select "number:34"
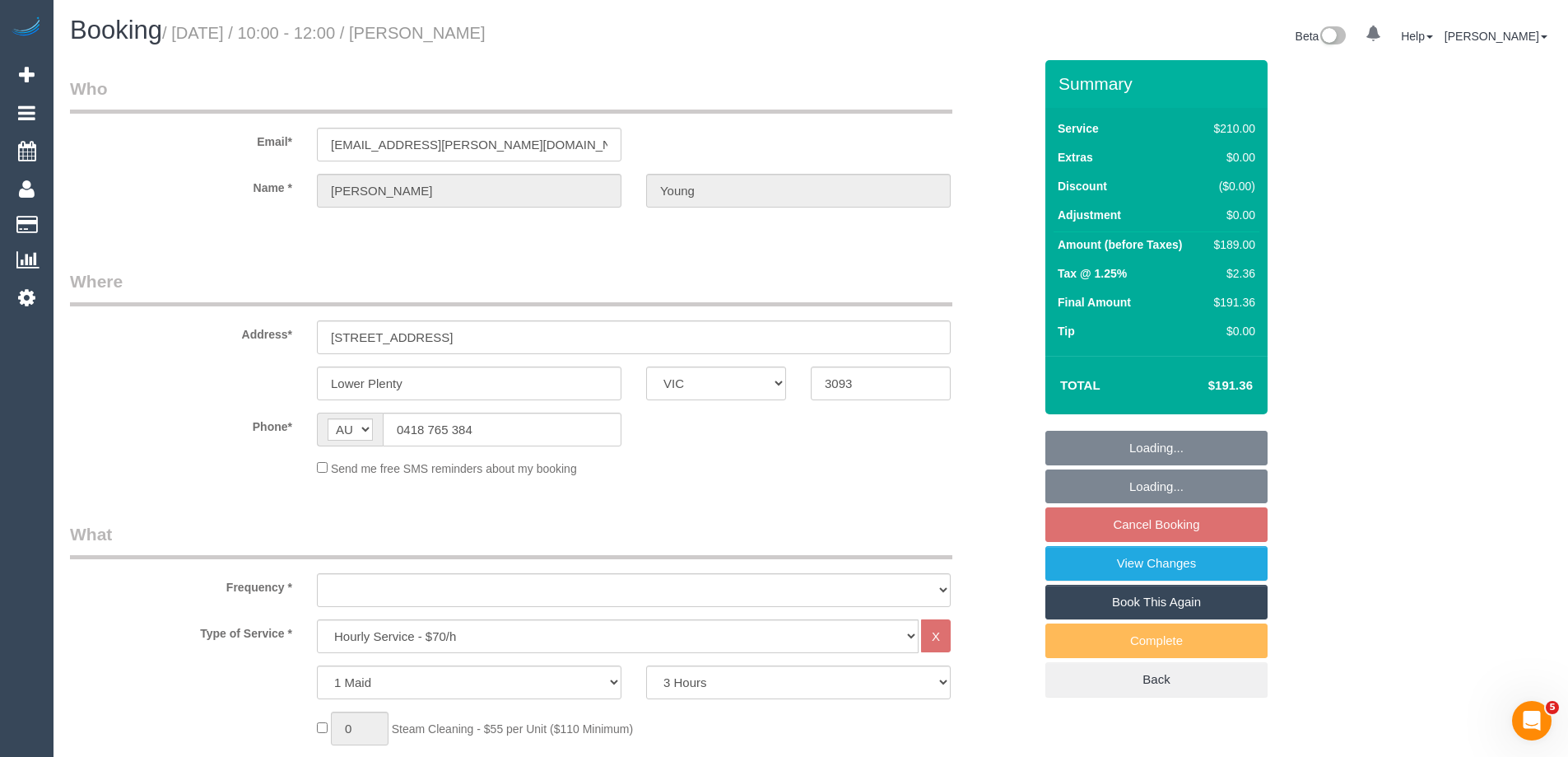
select select "number:12"
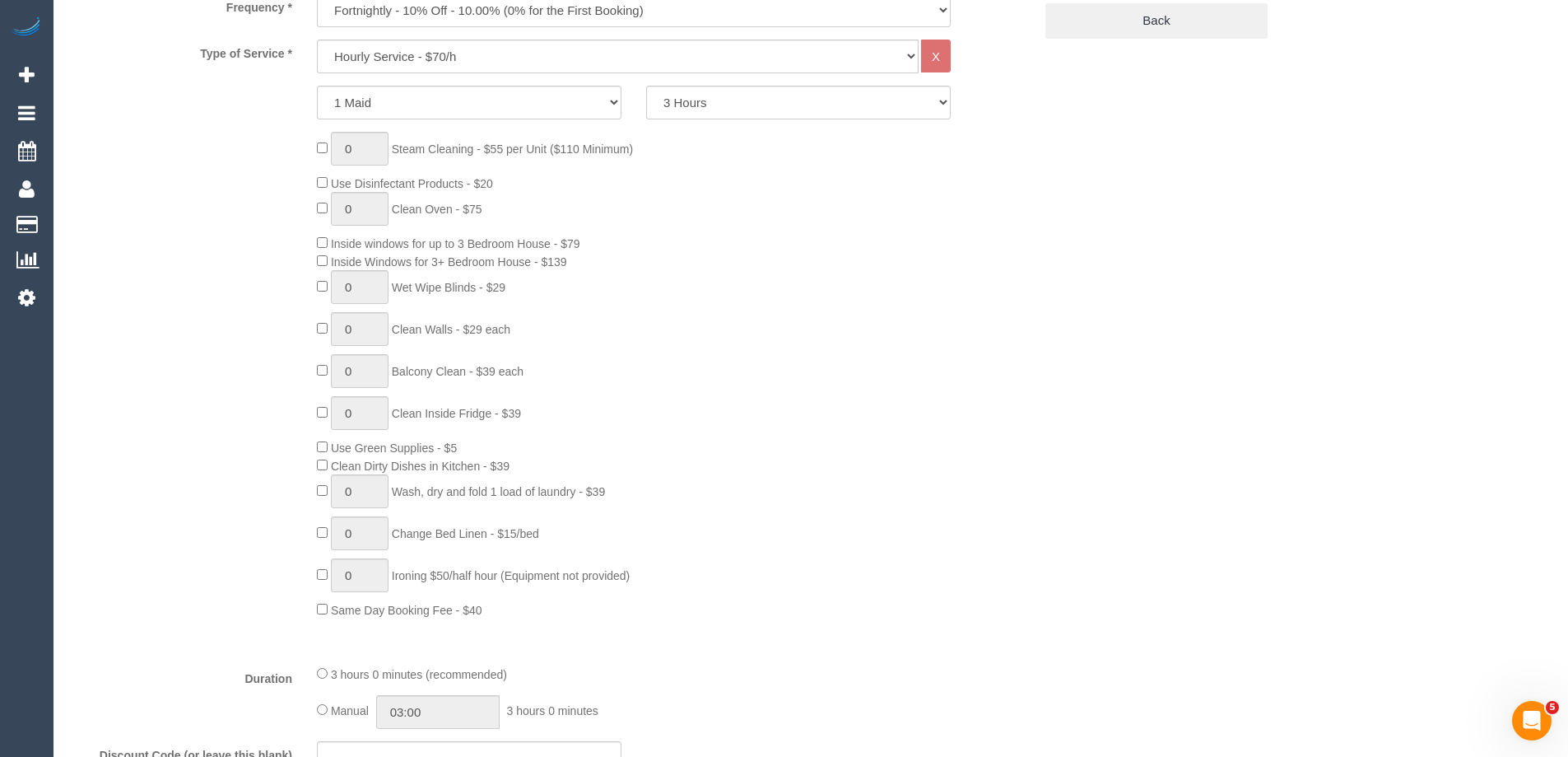
select select "object:2153"
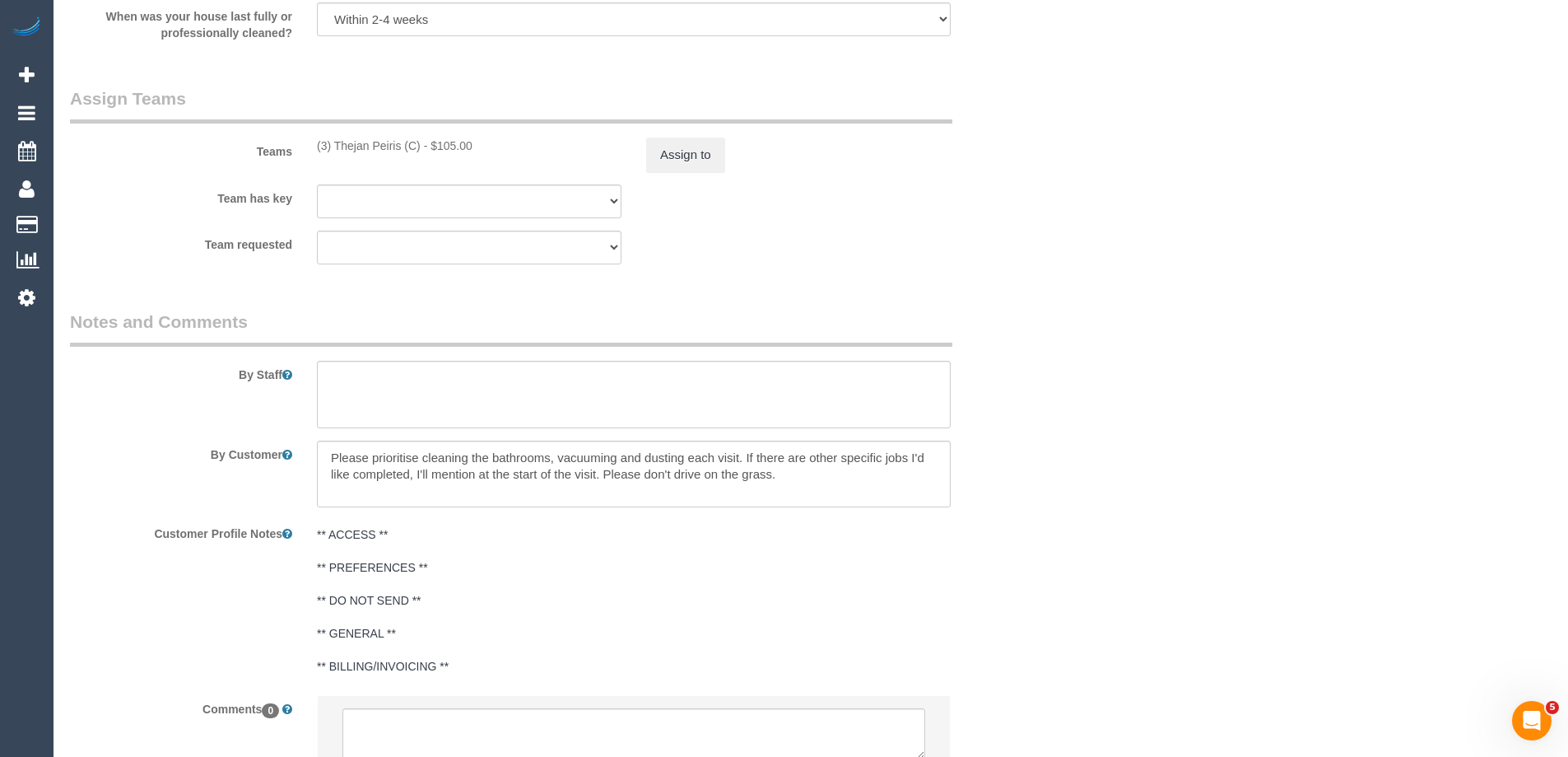
scroll to position [2591, 0]
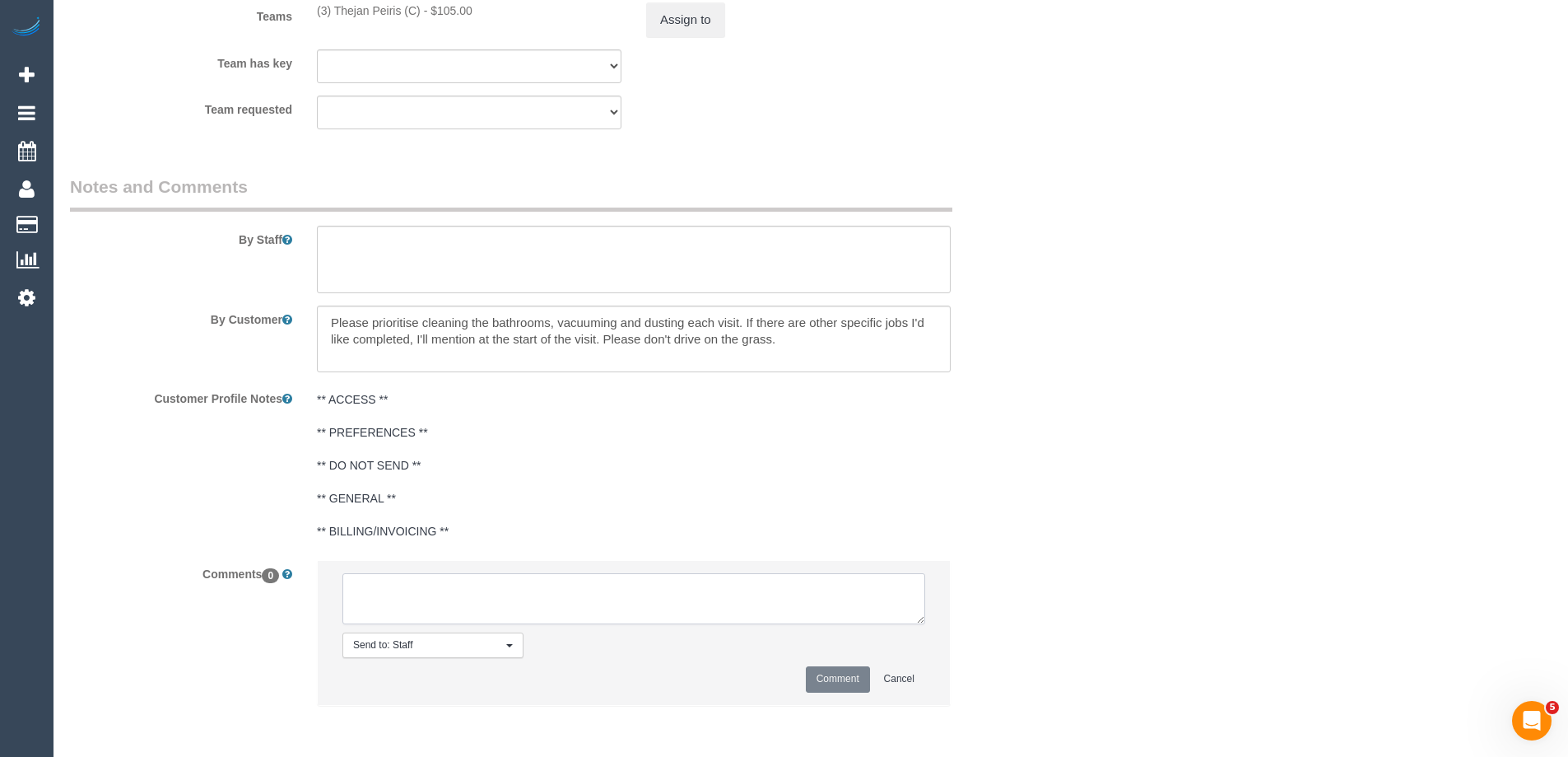
click at [604, 594] on textarea at bounding box center [634, 598] width 583 height 51
type textarea "Cleaner Name: Reason unassigned: Customer contacted via: If not, why:"
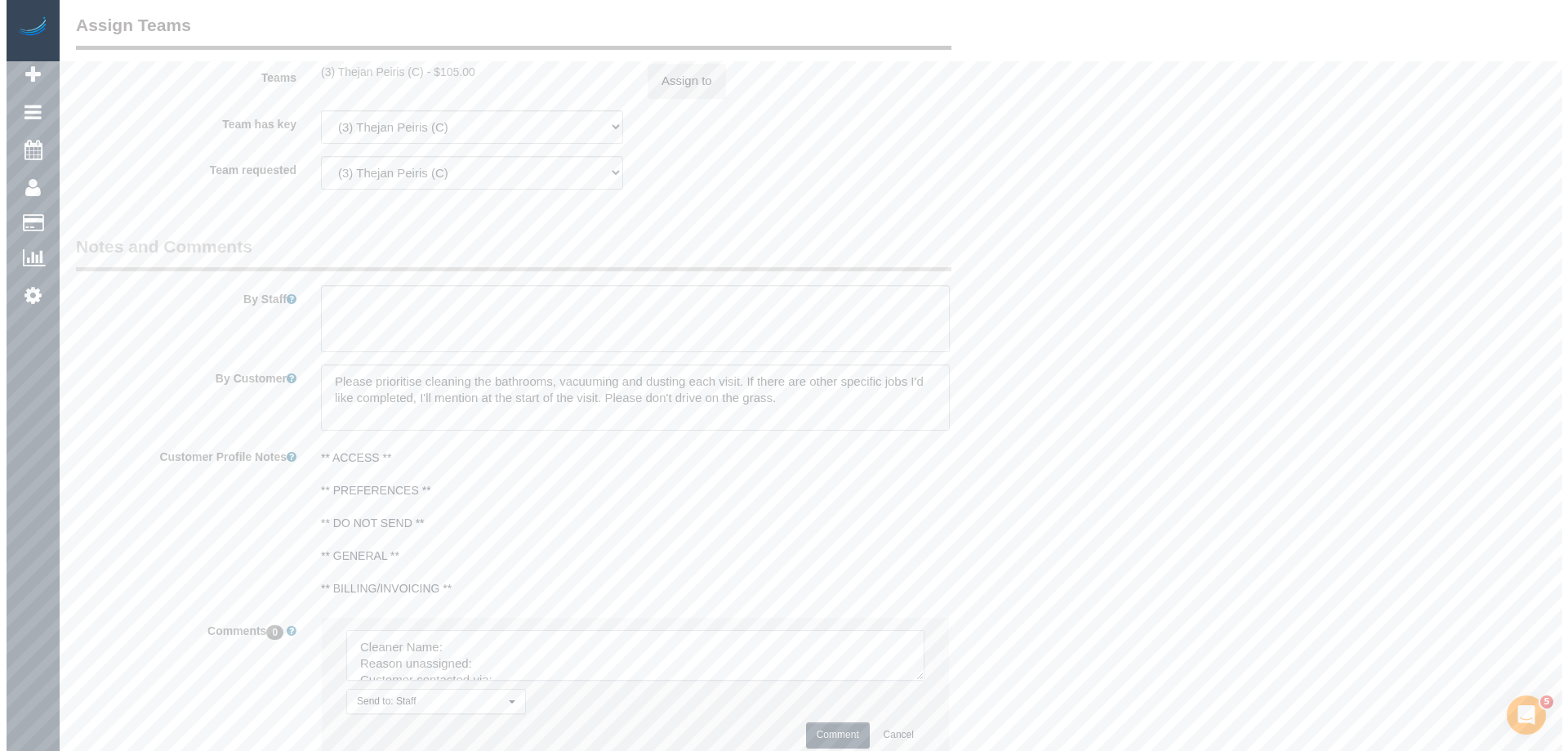
scroll to position [2407, 0]
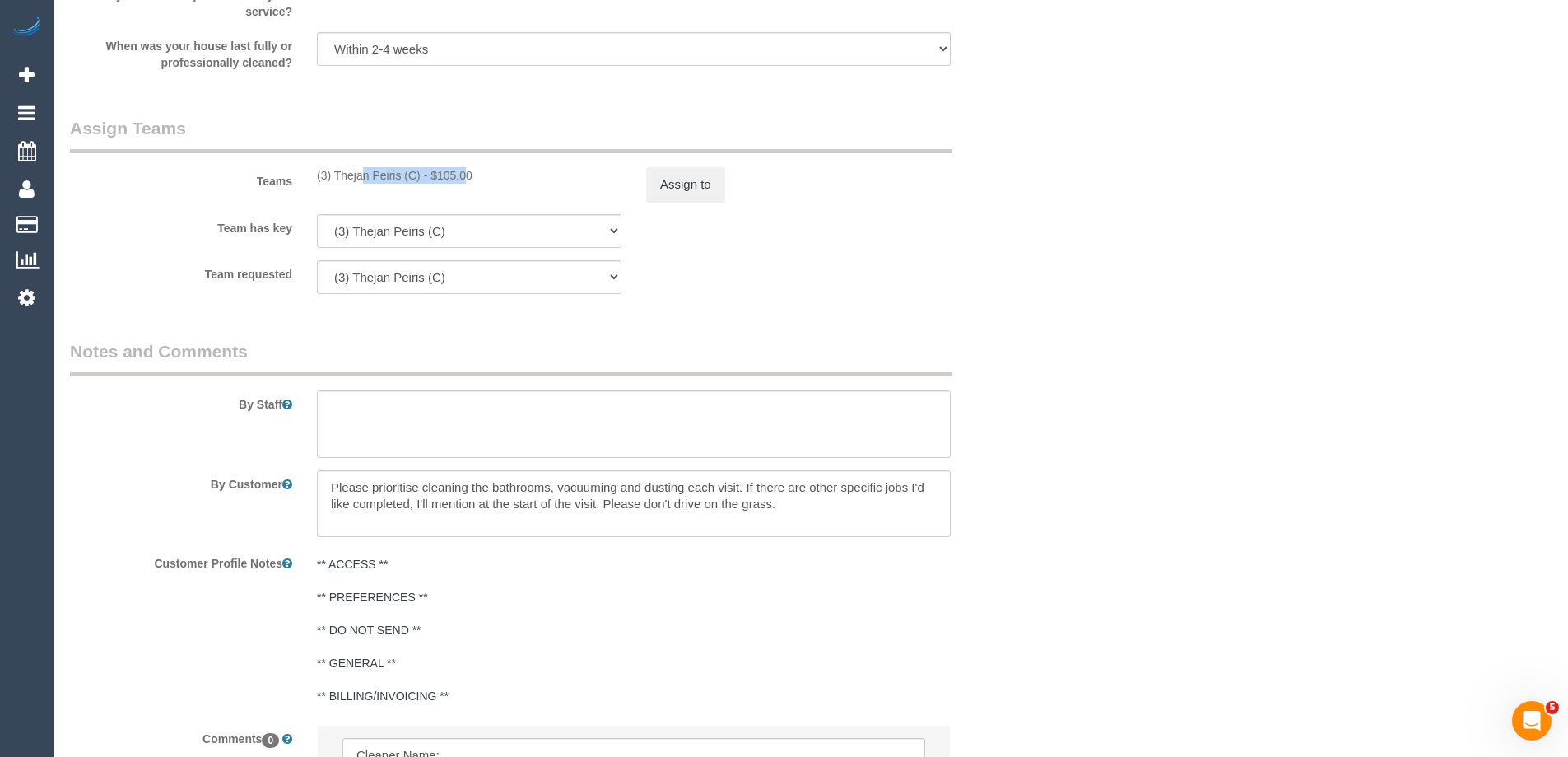
drag, startPoint x: 349, startPoint y: 177, endPoint x: 421, endPoint y: 177, distance: 72.0
click at [421, 177] on div "(3) Thejan Peiris (C) - $105.00" at bounding box center [469, 175] width 330 height 16
copy div "(3) Thejan Peiris (C)"
click at [717, 186] on button "Assign to" at bounding box center [685, 184] width 79 height 35
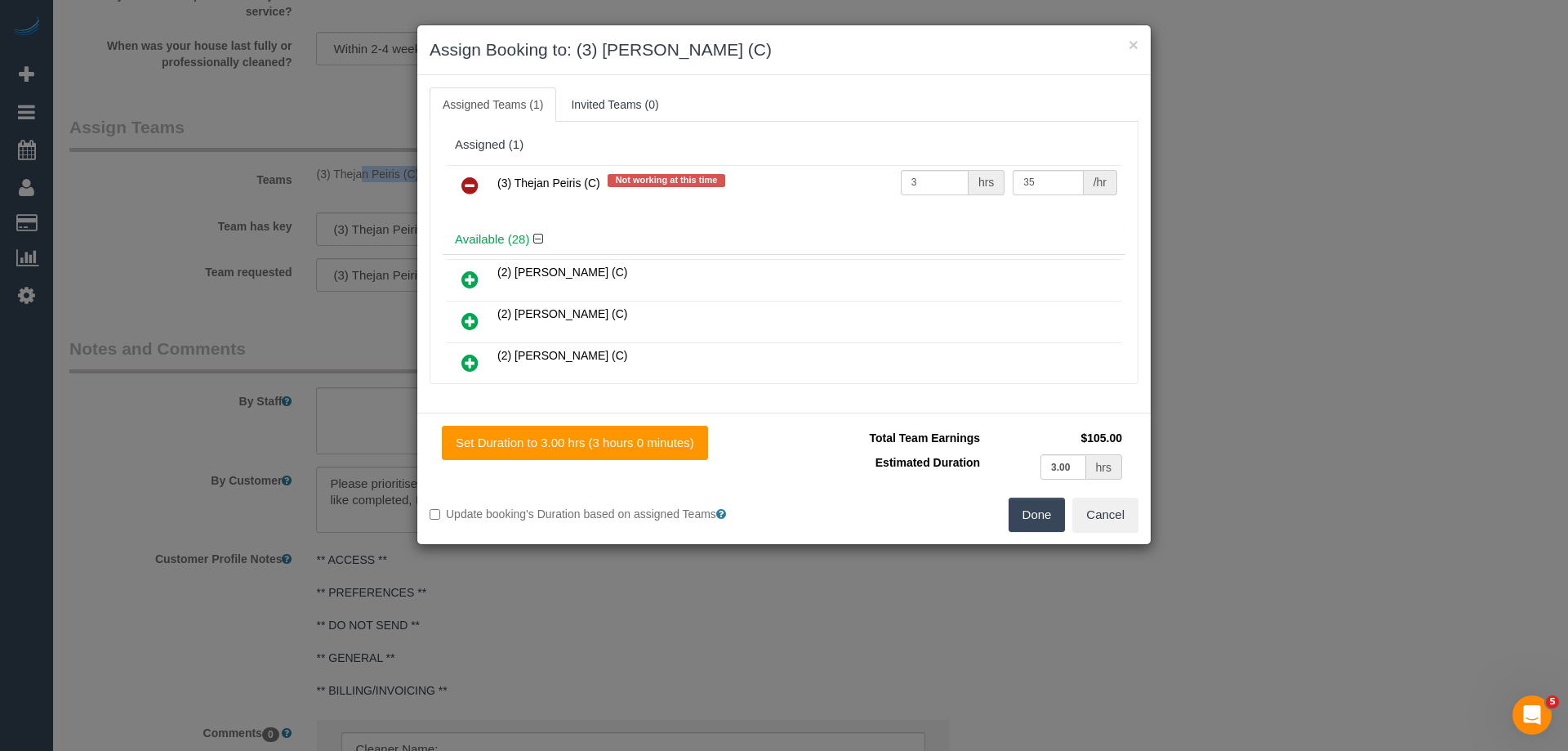
click at [464, 182] on icon at bounding box center [470, 185] width 17 height 20
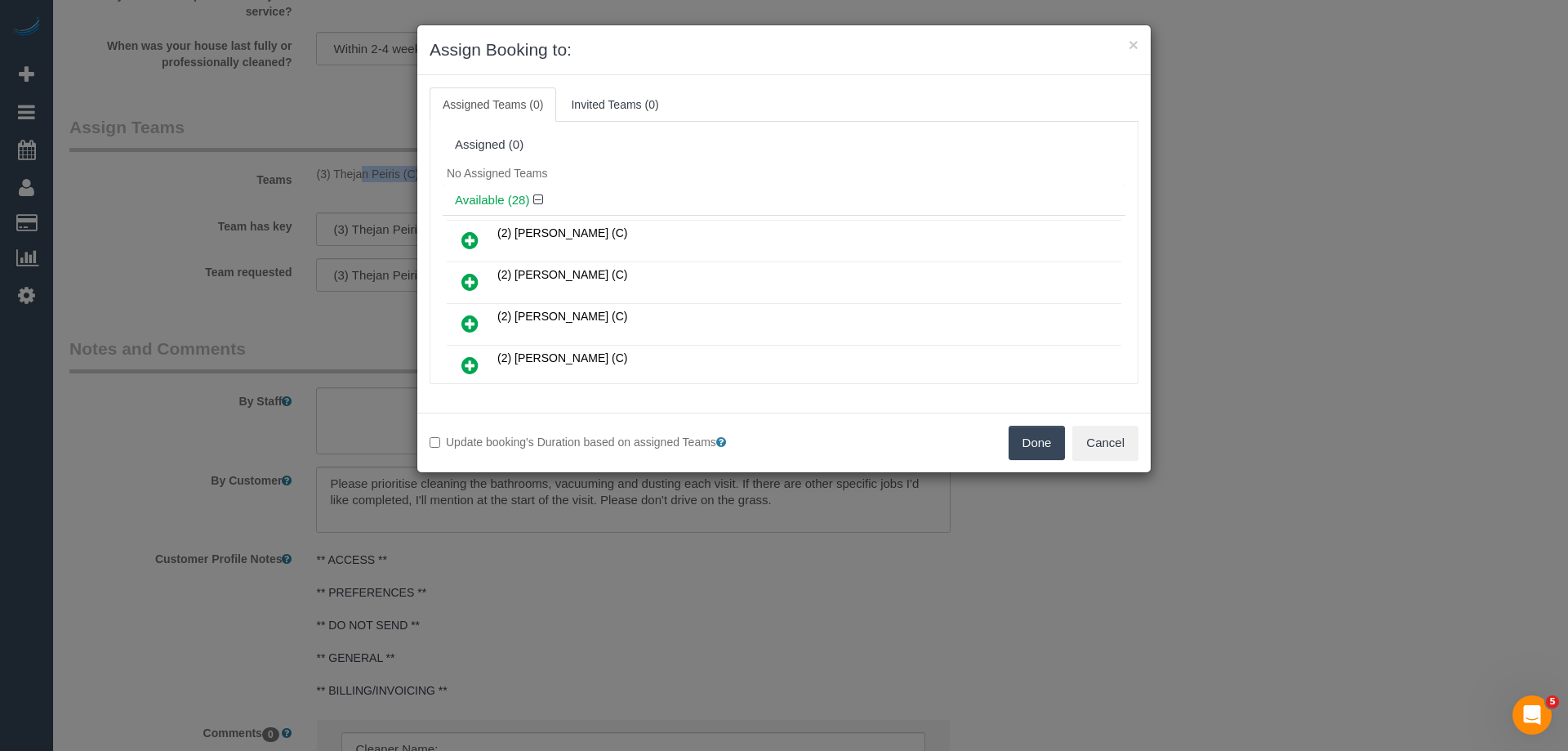
click at [1023, 446] on button "Done" at bounding box center [1037, 443] width 57 height 34
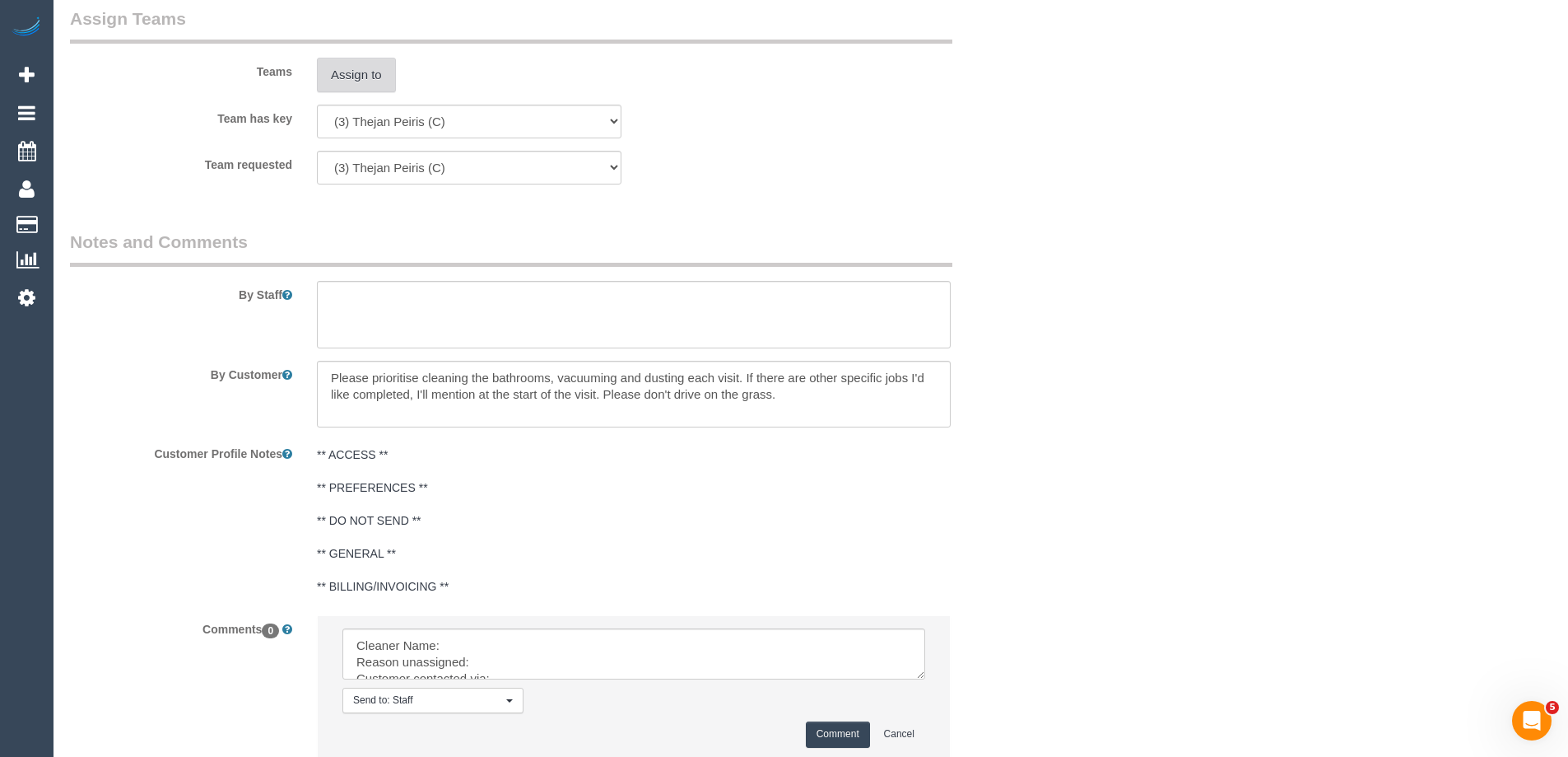
scroll to position [2659, 0]
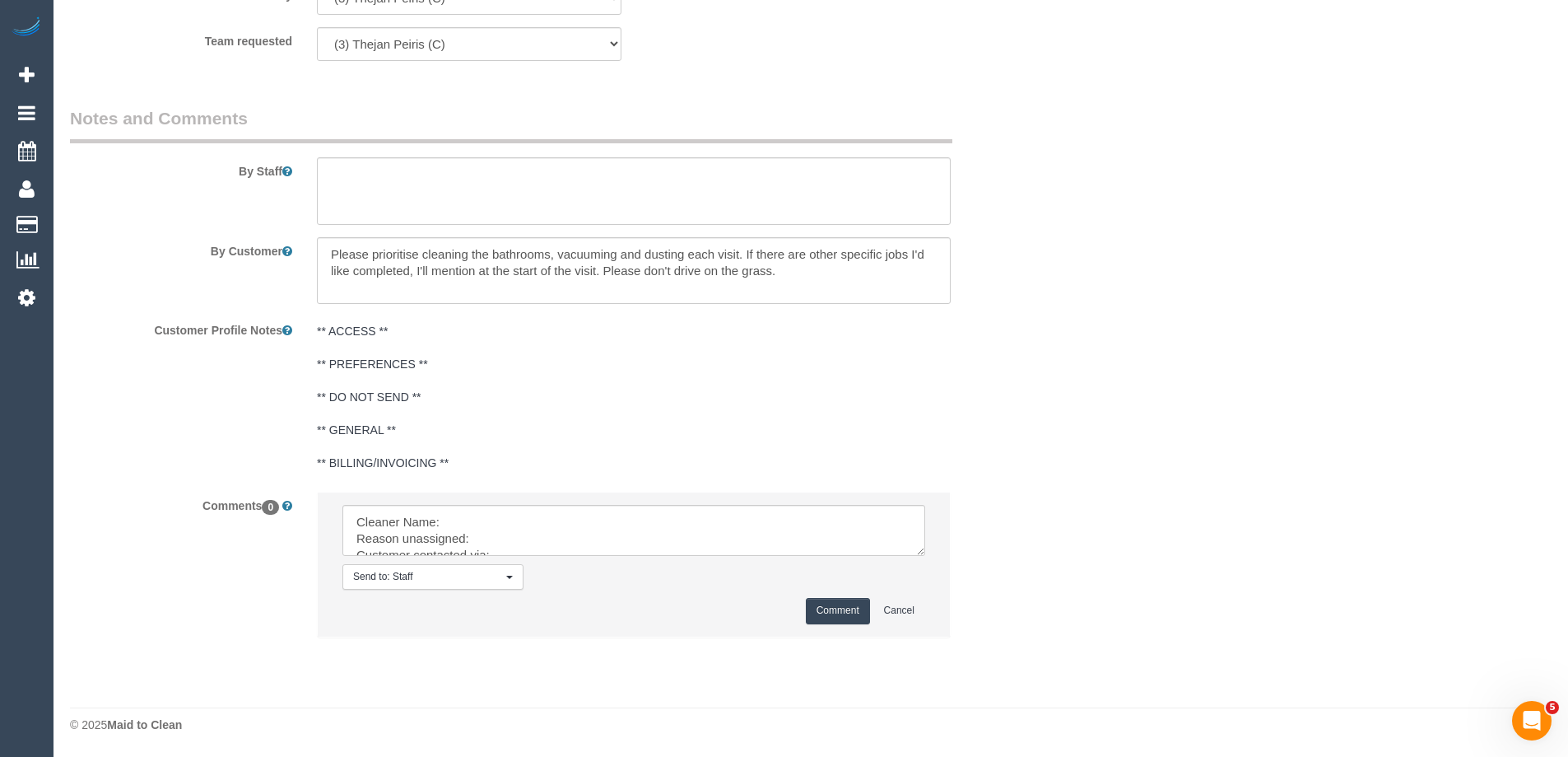
drag, startPoint x: 921, startPoint y: 551, endPoint x: 1004, endPoint y: 765, distance: 229.5
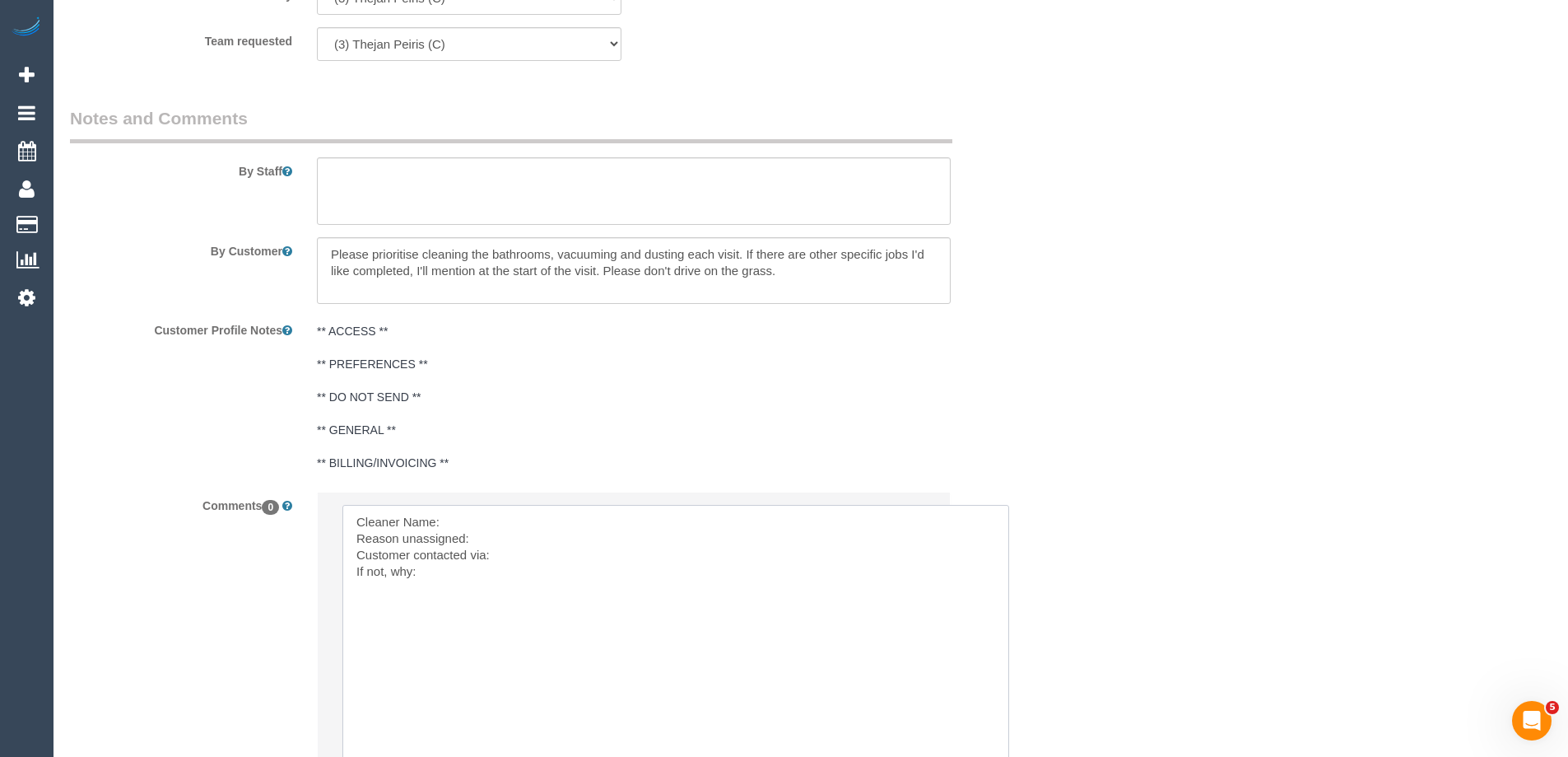
click at [491, 517] on textarea at bounding box center [676, 637] width 667 height 265
paste textarea "(3) Thejan Peiris (C)"
click at [516, 534] on textarea at bounding box center [676, 637] width 667 height 265
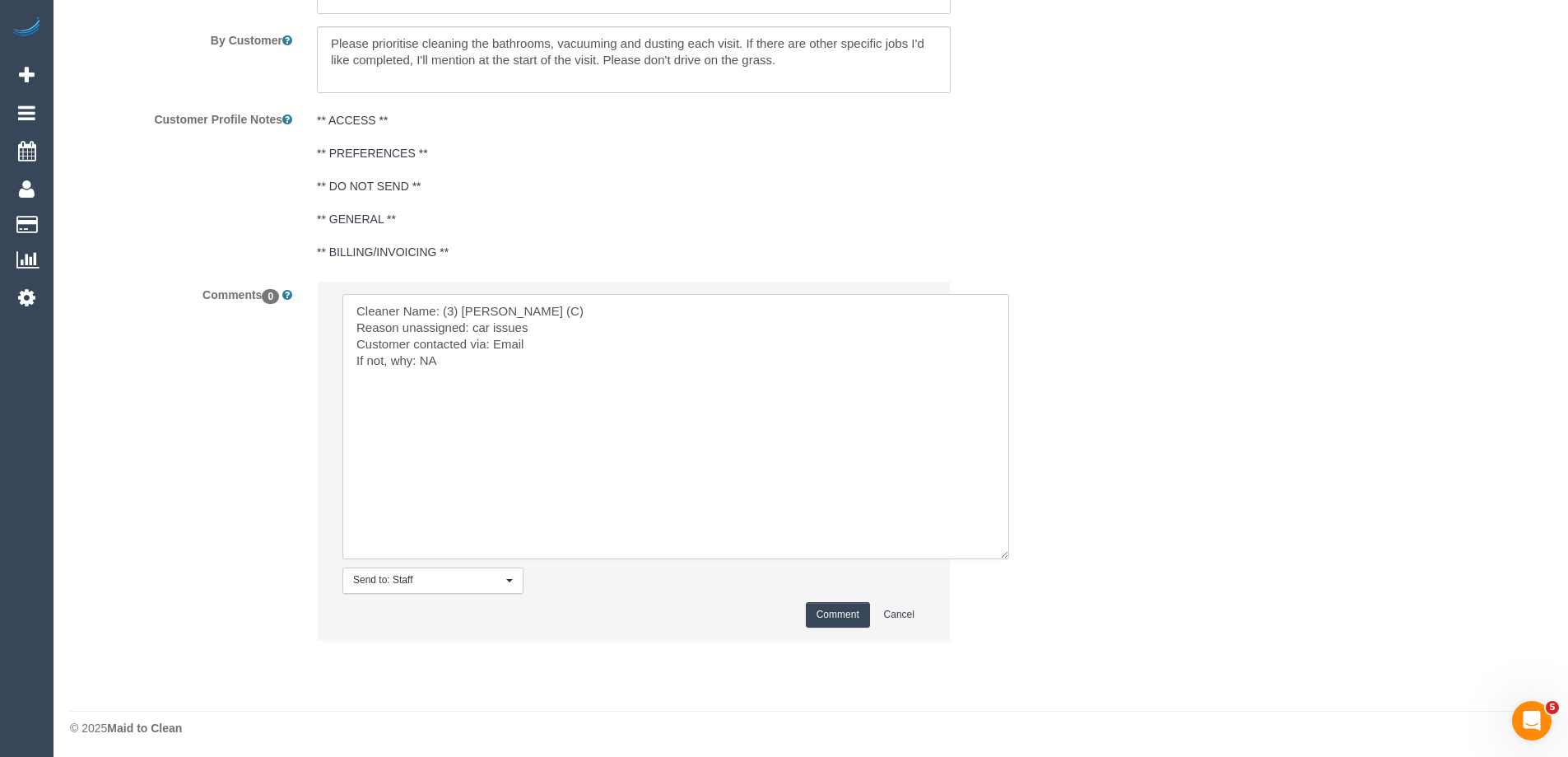
scroll to position [2873, 0]
type textarea "Cleaner Name: (3) [PERSON_NAME] (C) Reason unassigned: car issues Customer cont…"
click at [850, 611] on button "Comment" at bounding box center [838, 611] width 64 height 26
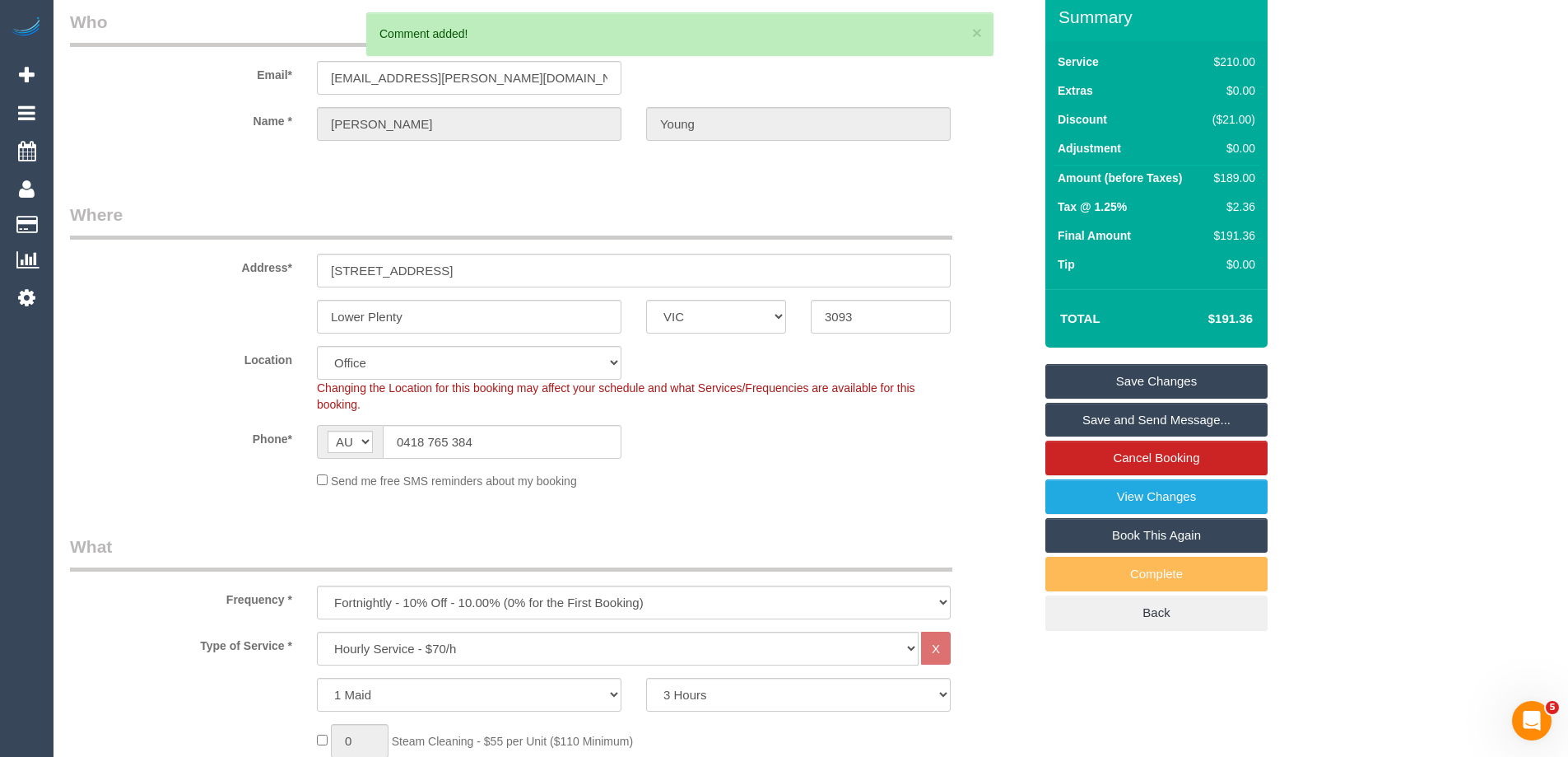
scroll to position [0, 0]
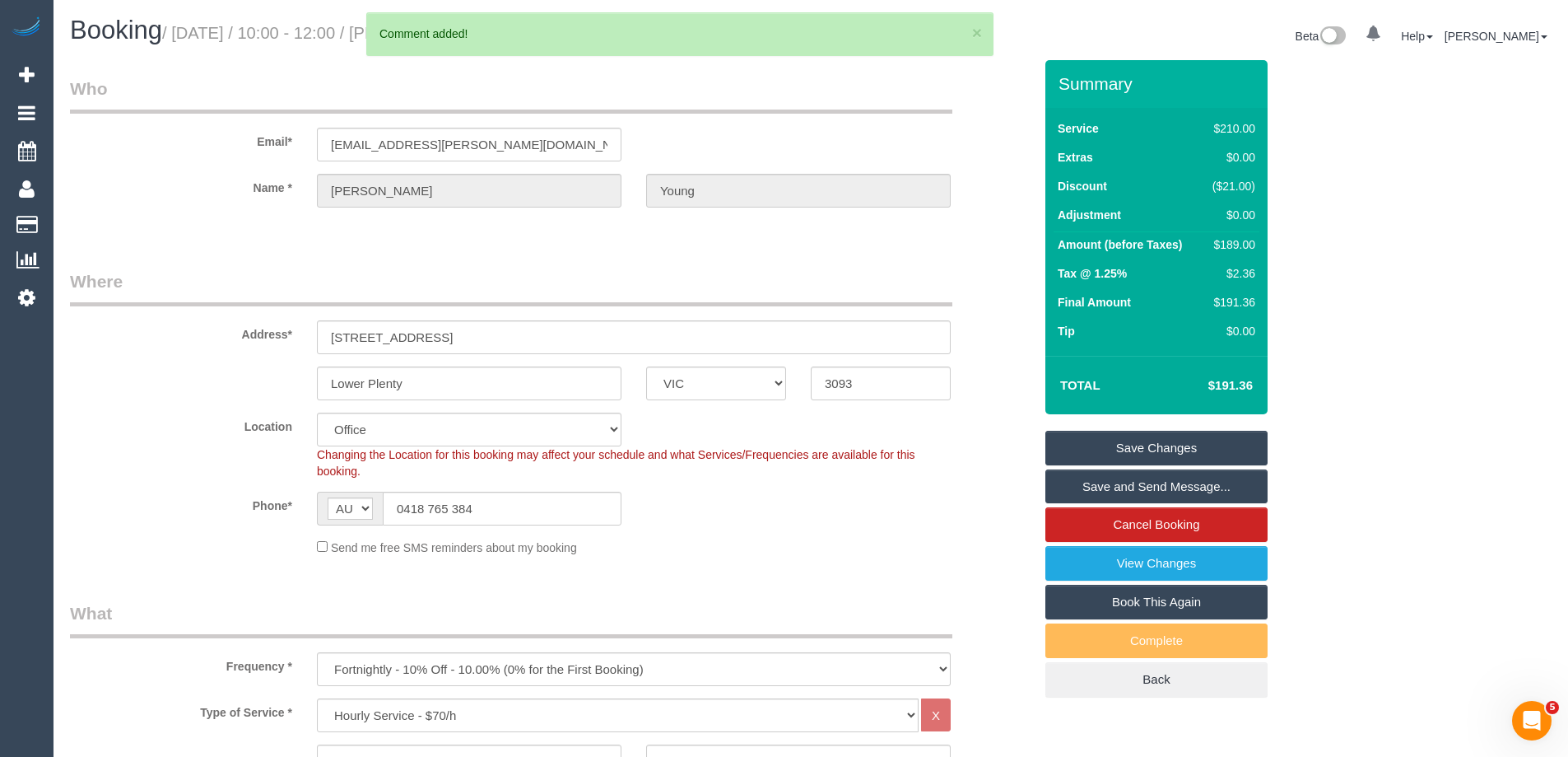
click at [1097, 443] on link "Save Changes" at bounding box center [1156, 448] width 222 height 35
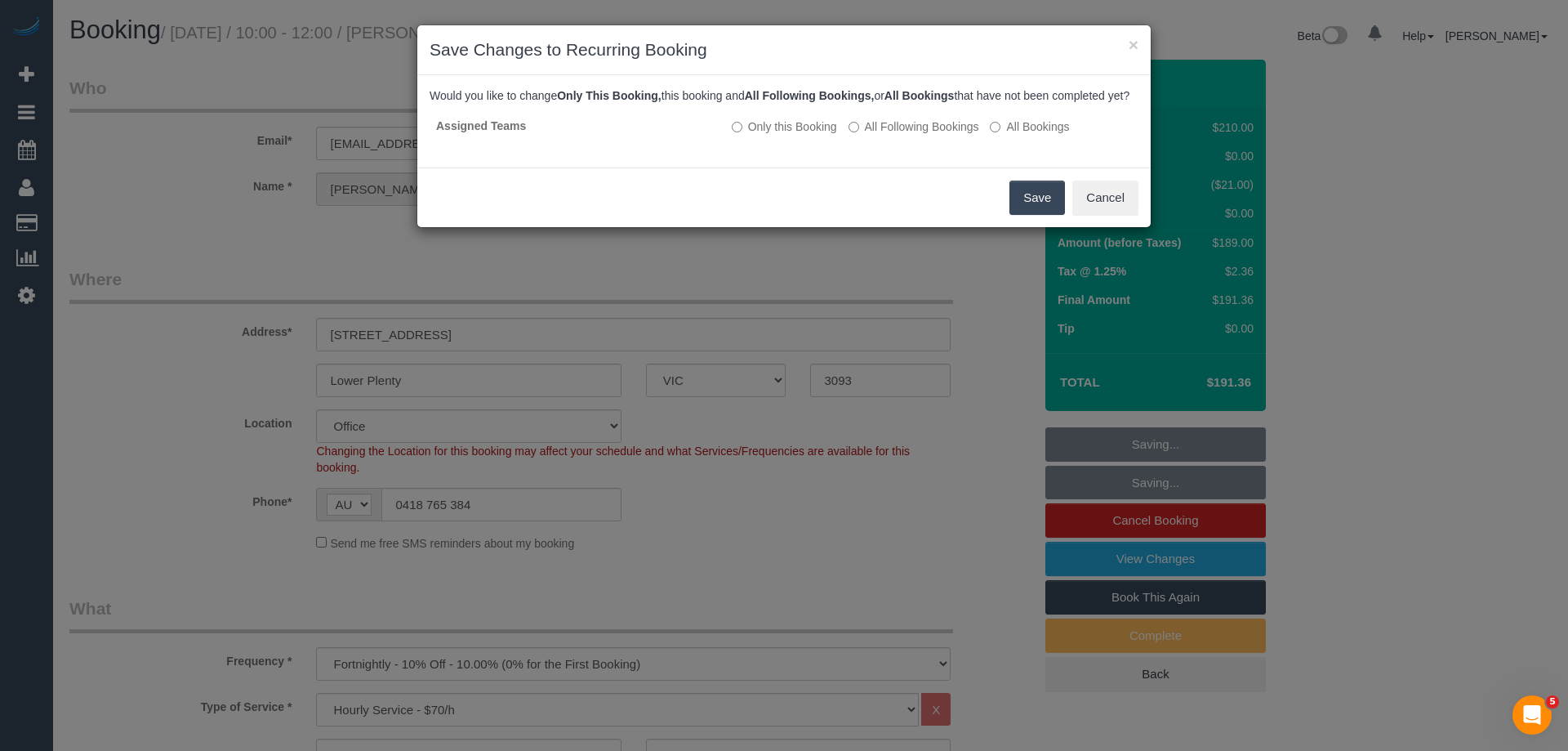
click at [1024, 208] on button "Save" at bounding box center [1037, 198] width 55 height 34
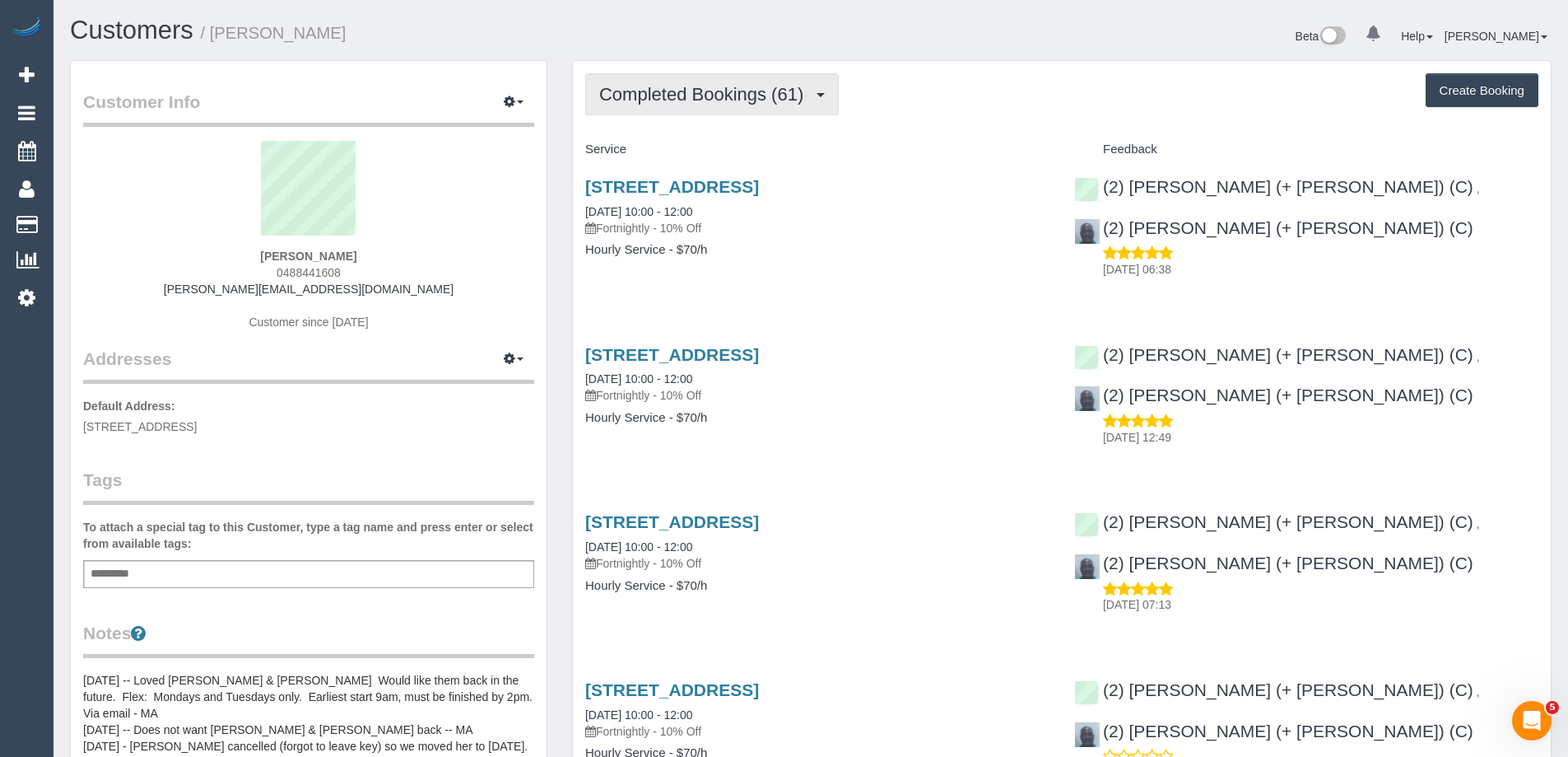
click at [648, 86] on span "Completed Bookings (61)" at bounding box center [705, 94] width 212 height 21
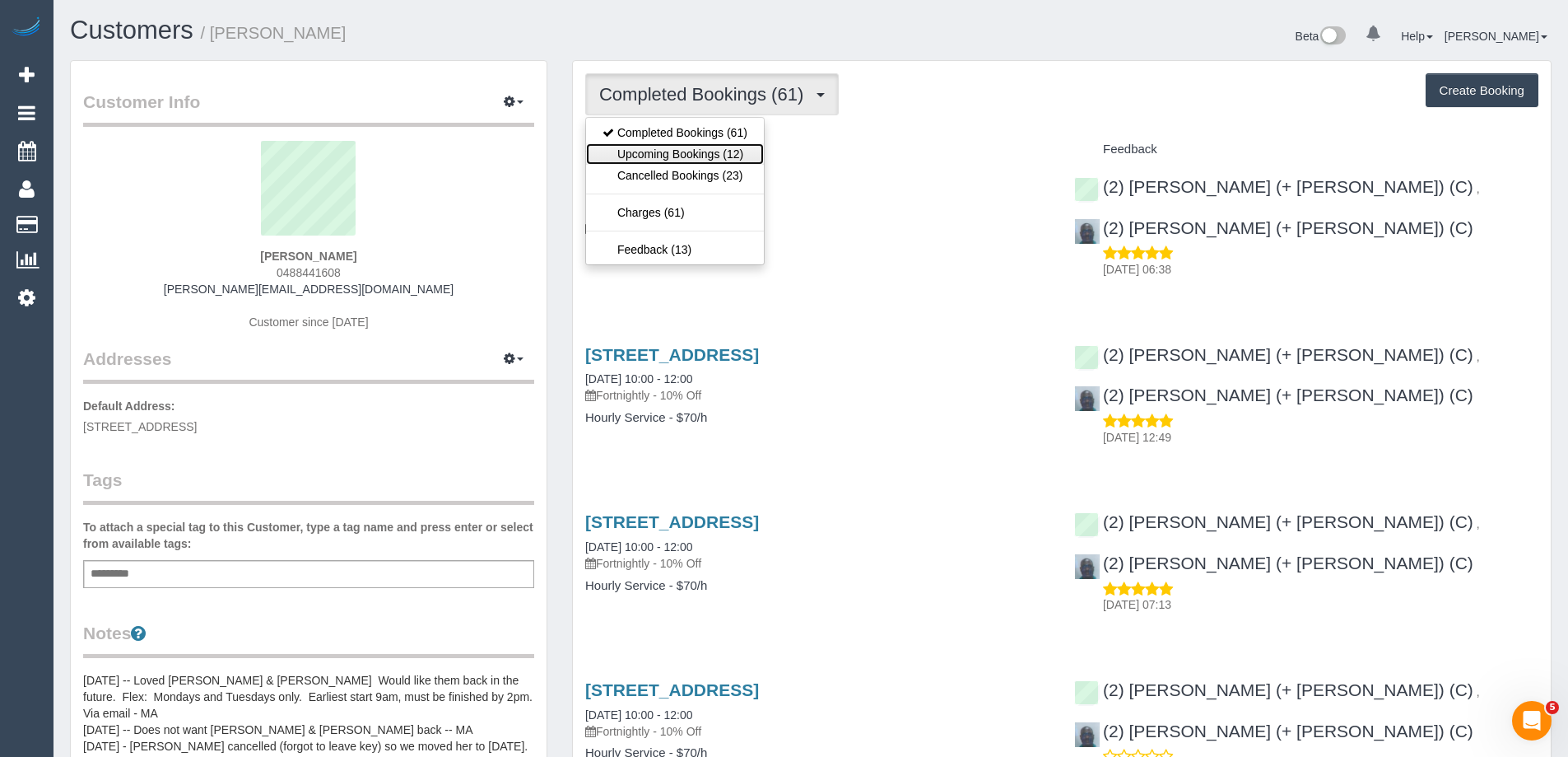
click at [662, 151] on link "Upcoming Bookings (12)" at bounding box center [674, 153] width 178 height 21
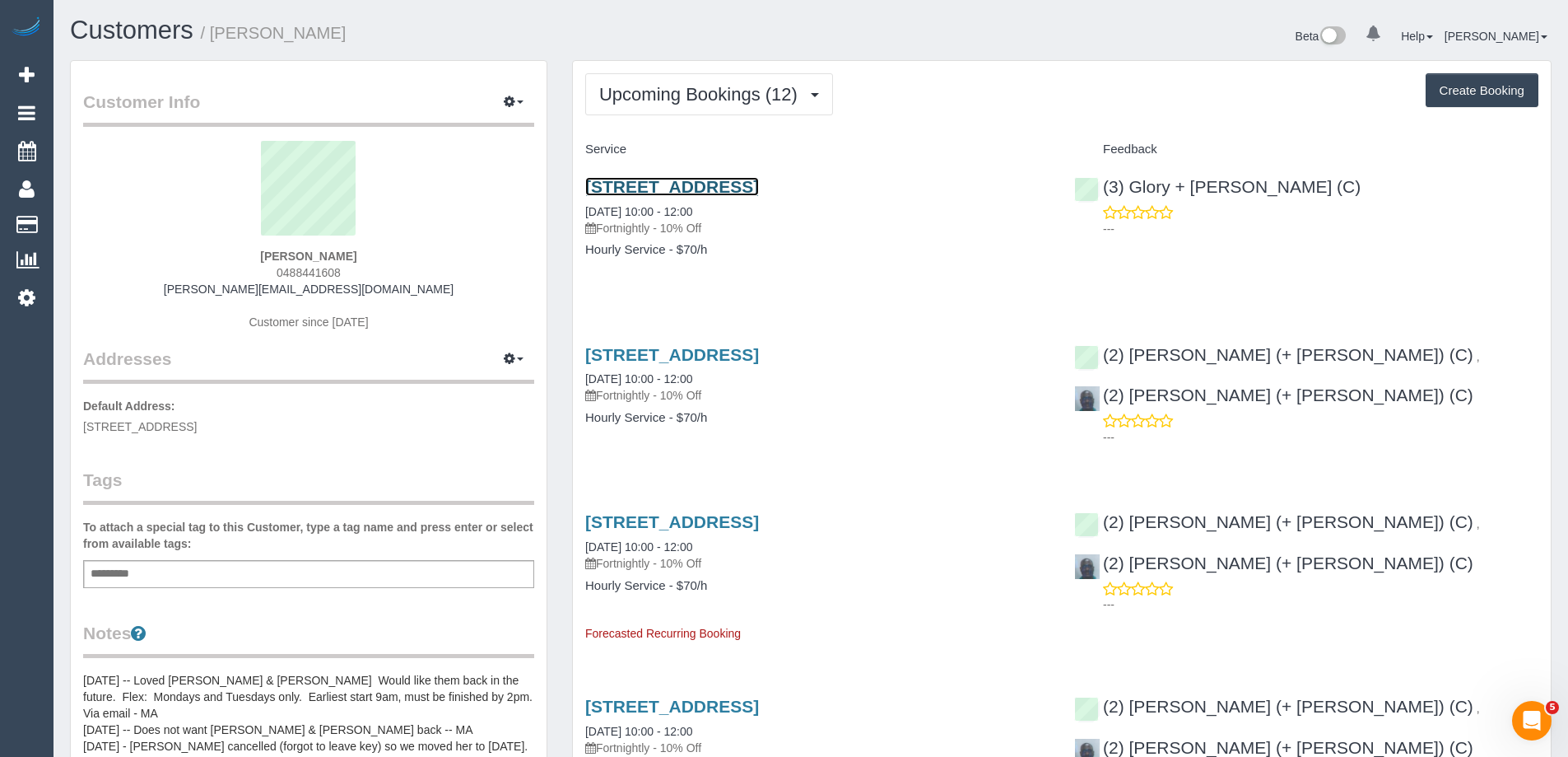
click at [759, 177] on link "31 Lilac Street, Bentleigh East, VIC 3165" at bounding box center [672, 186] width 174 height 19
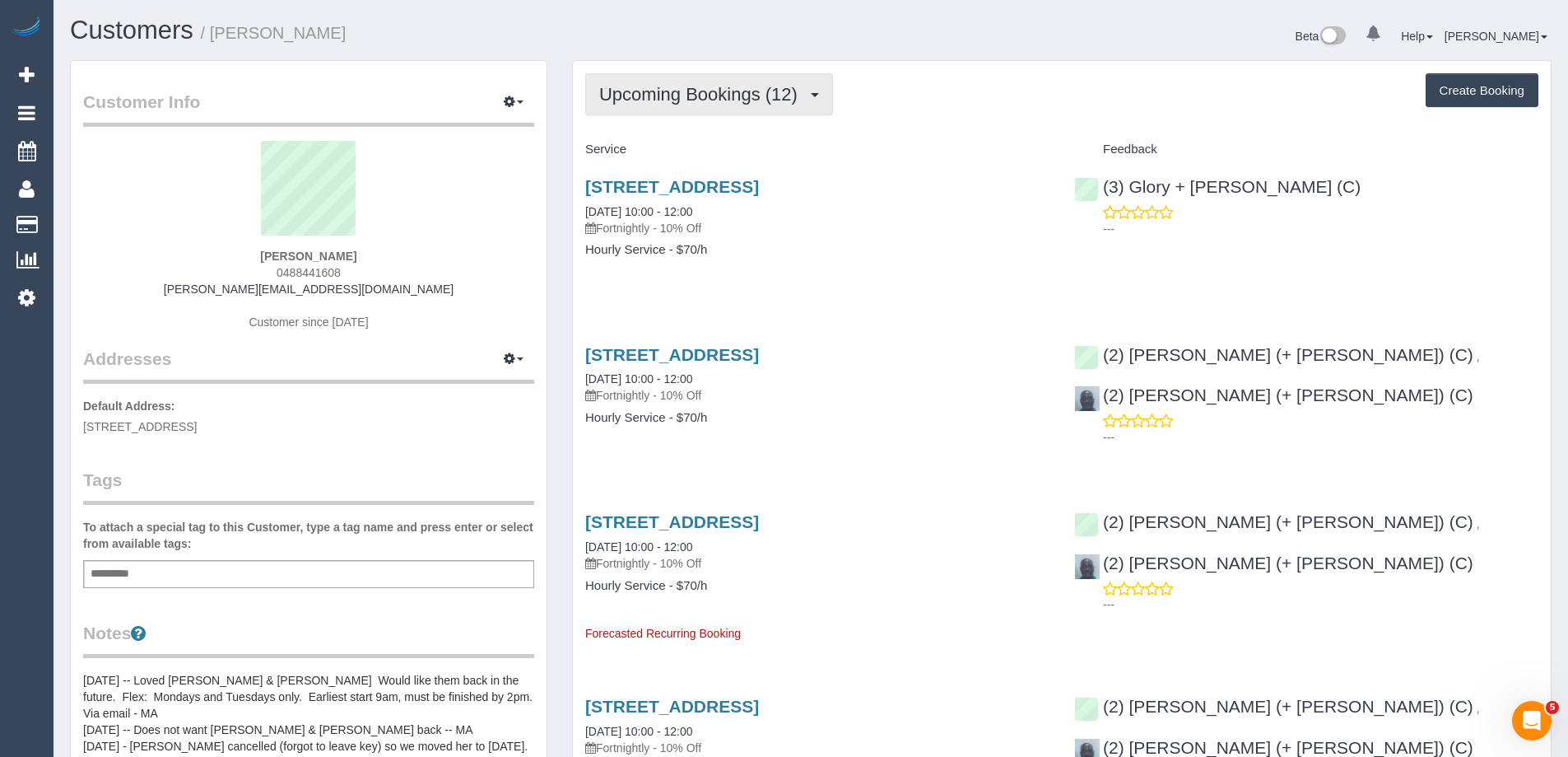
click at [727, 83] on button "Upcoming Bookings (12)" at bounding box center [709, 94] width 248 height 42
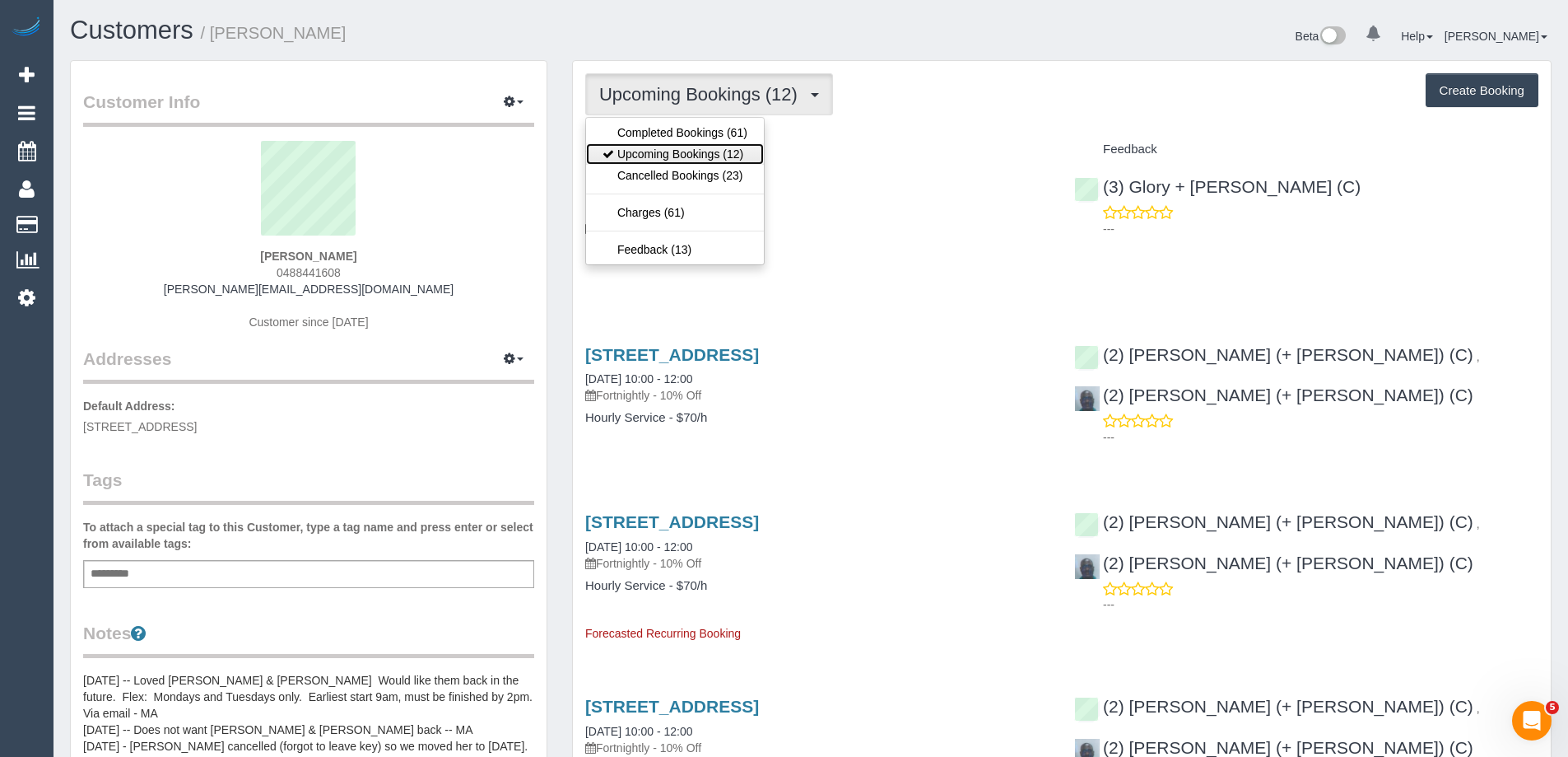
click at [720, 151] on link "Upcoming Bookings (12)" at bounding box center [674, 153] width 178 height 21
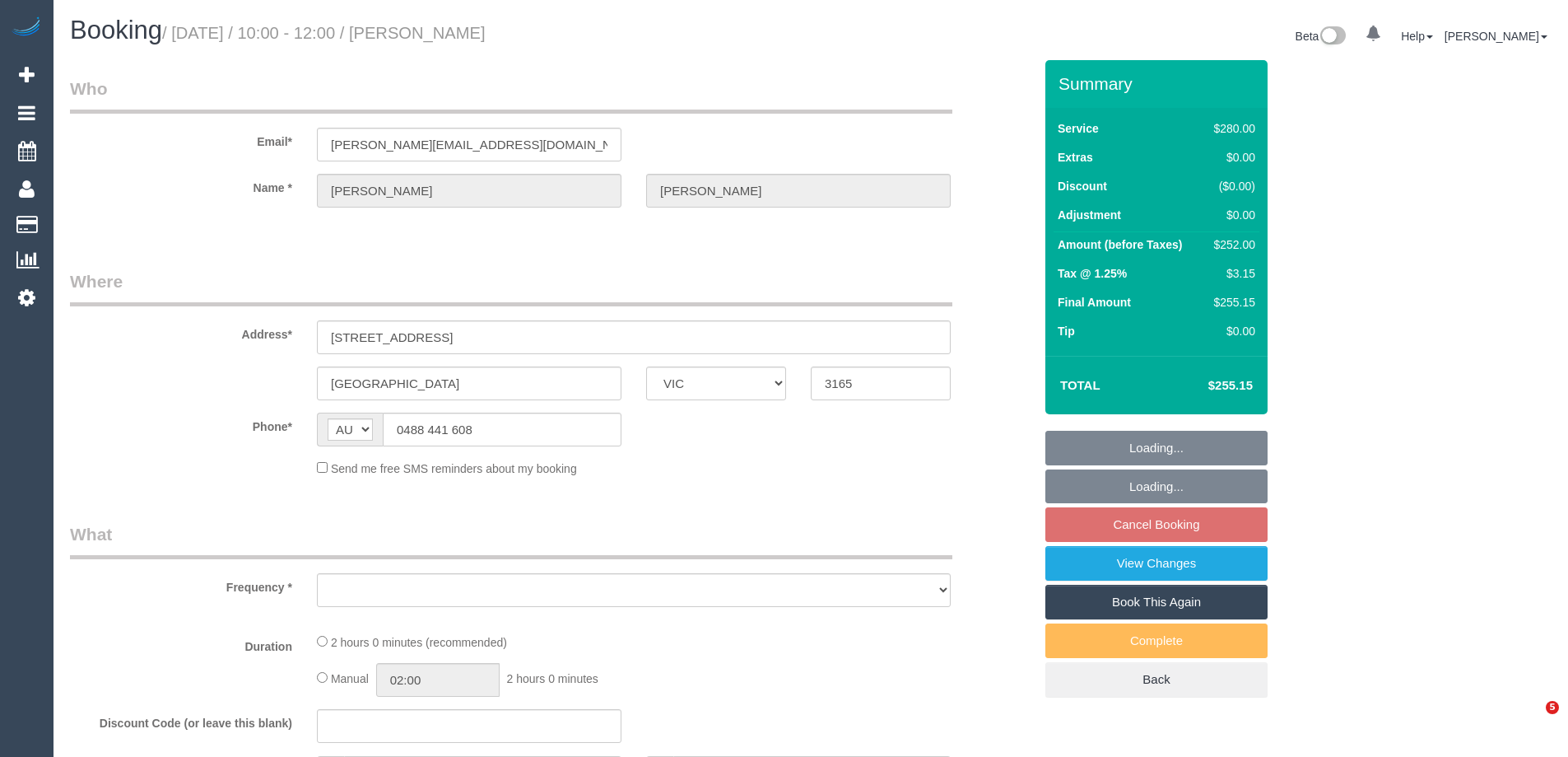
select select "VIC"
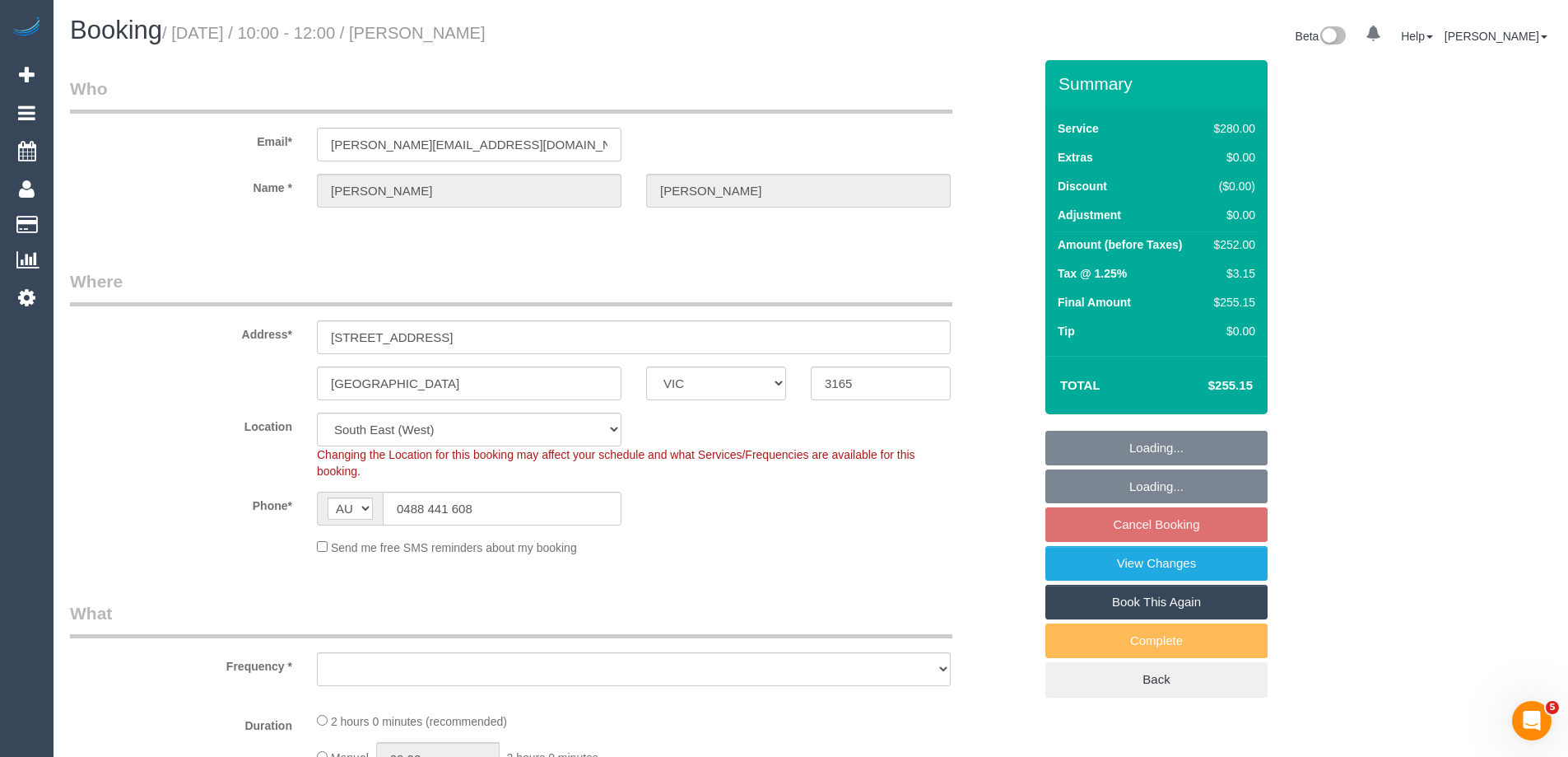
select select "object:694"
select select "string:stripe-pm_1IJTdV2GScqysDRVyL7qnyfu"
select select "2"
select select "number:27"
select select "number:14"
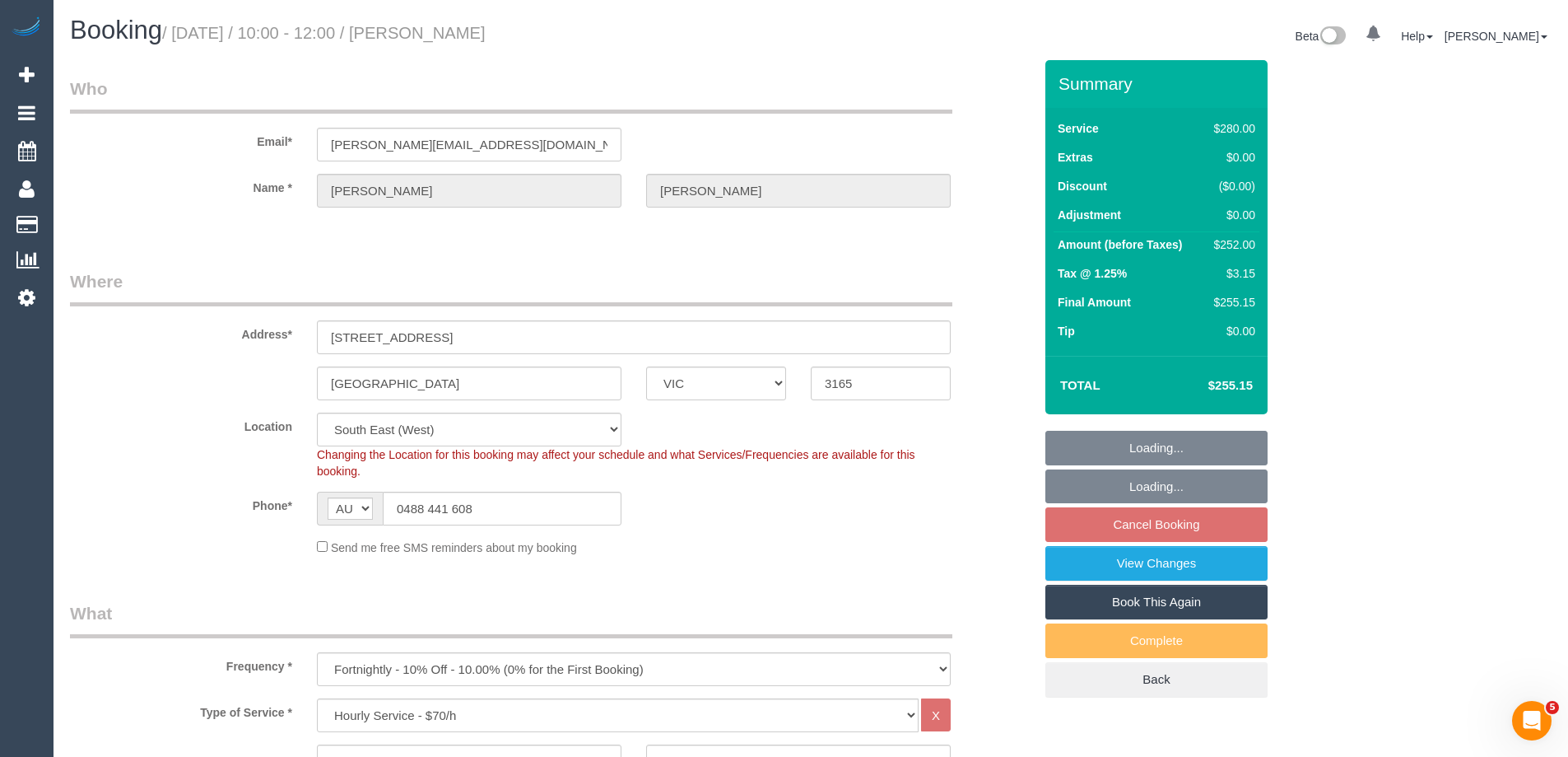
select select "number:19"
select select "number:22"
select select "number:34"
select select "number:12"
select select "object:1403"
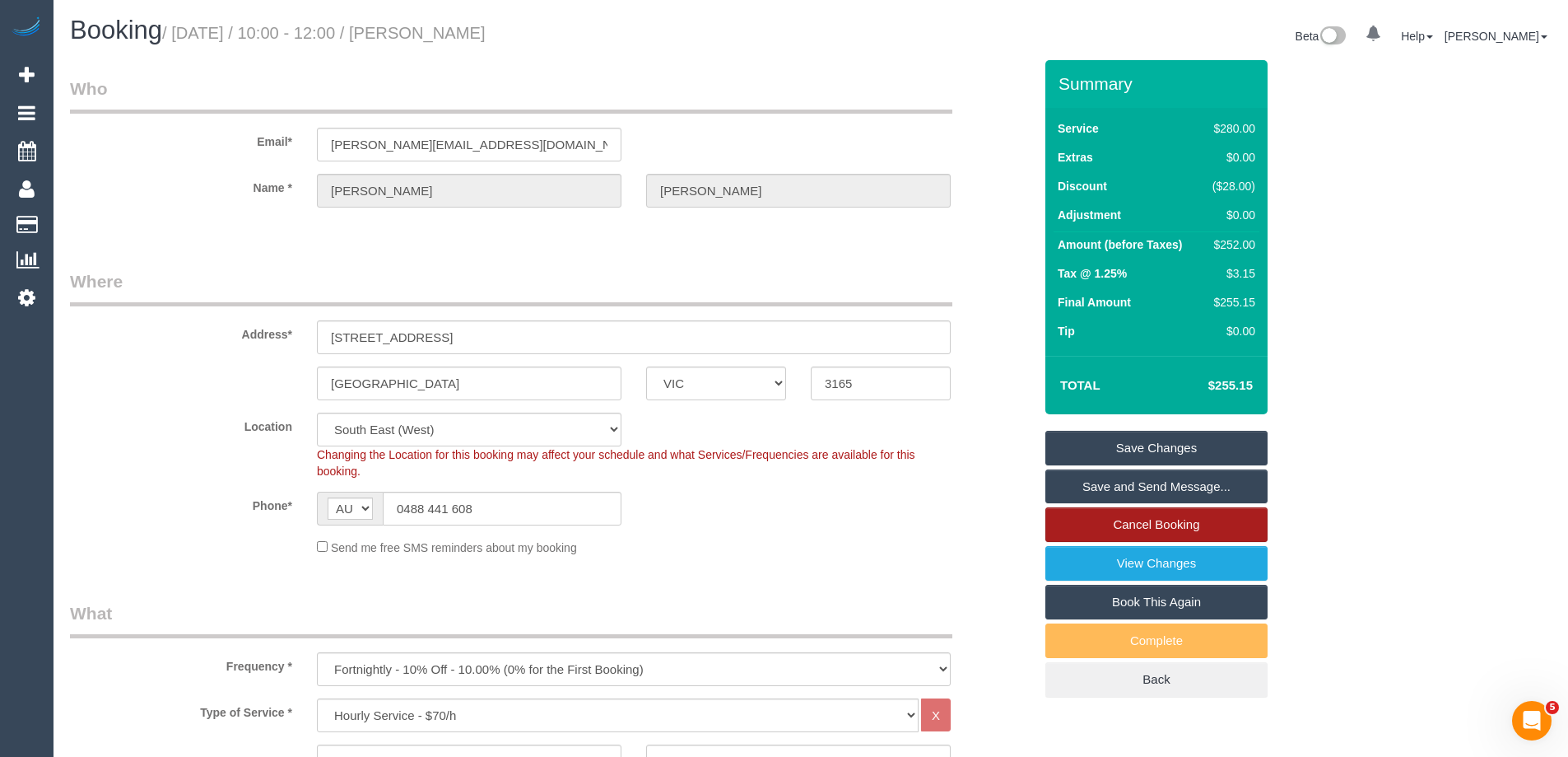
click at [1193, 527] on link "Cancel Booking" at bounding box center [1156, 525] width 222 height 35
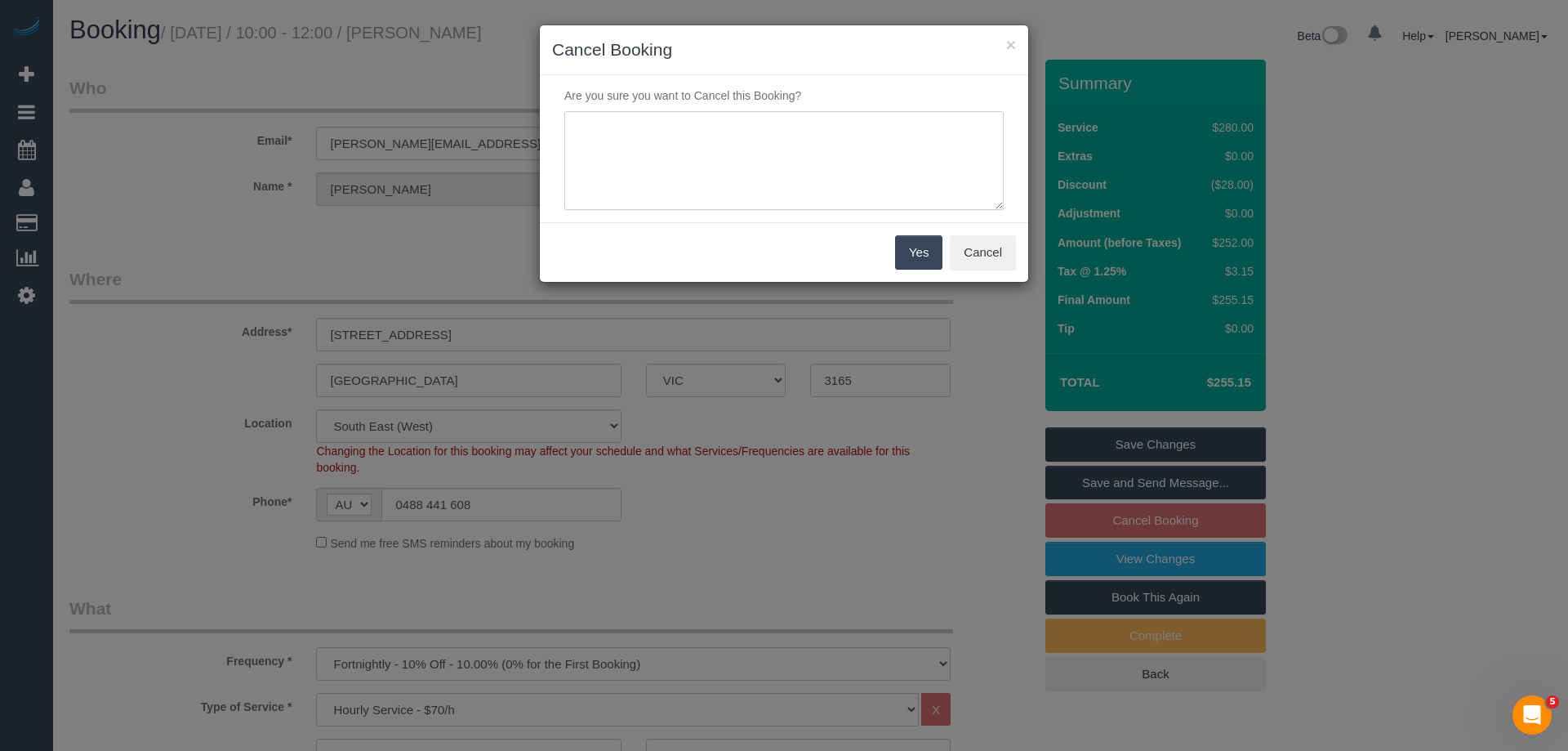
click at [743, 178] on textarea at bounding box center [784, 161] width 439 height 99
type textarea "Skipping as regular team are unavailable. Via email - ED"
click at [923, 248] on button "Yes" at bounding box center [919, 252] width 47 height 34
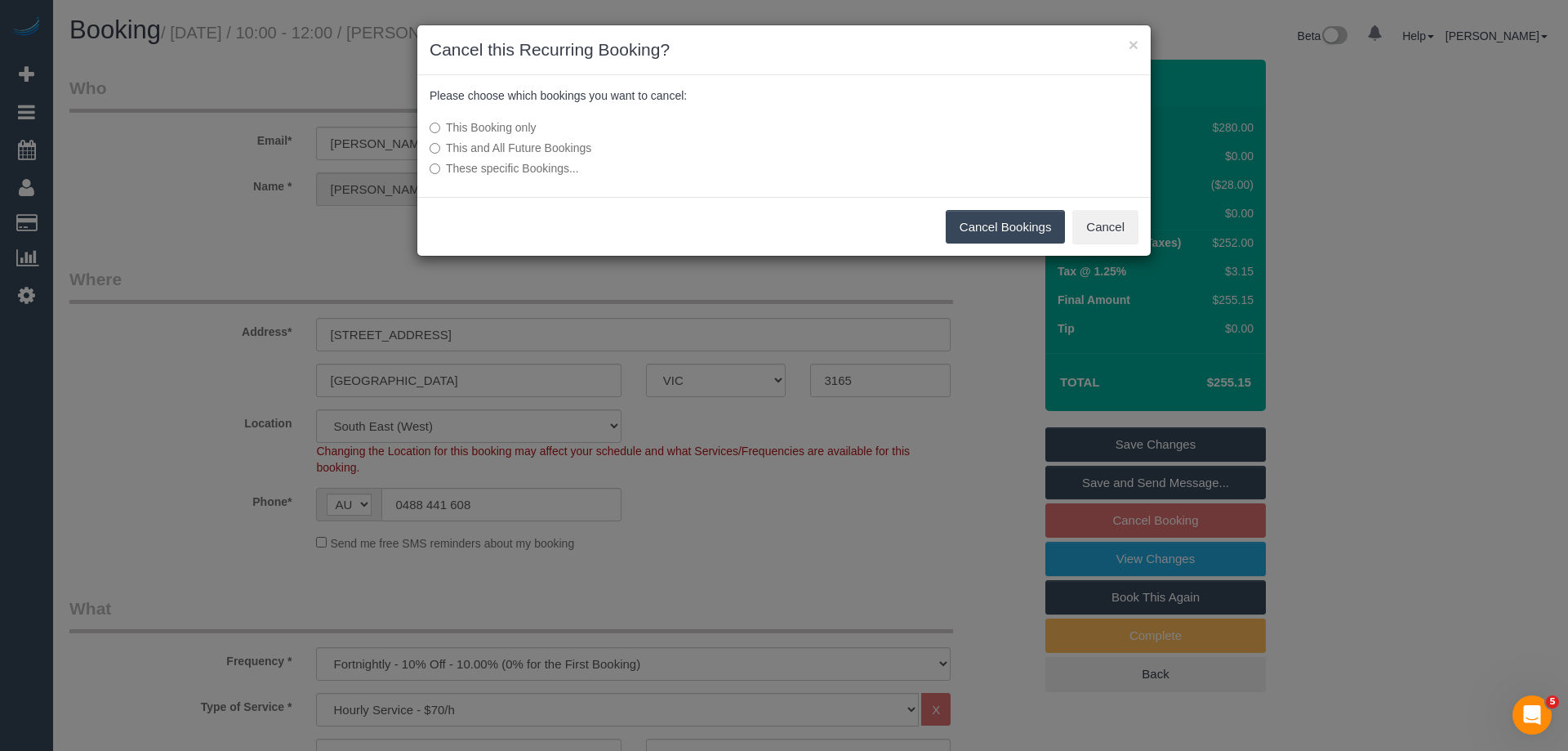
click at [1007, 225] on button "Cancel Bookings" at bounding box center [1006, 227] width 120 height 34
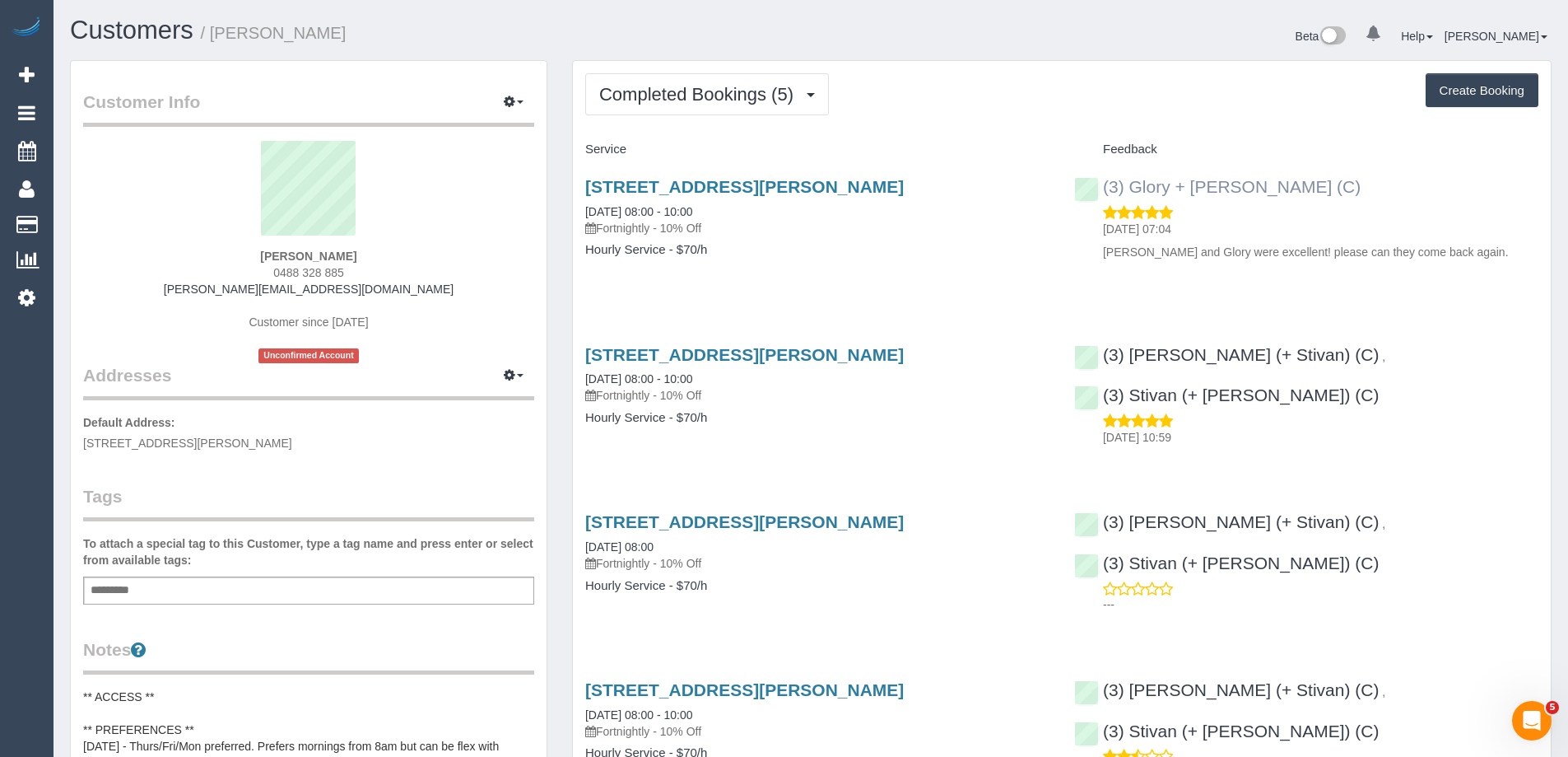
drag, startPoint x: 1269, startPoint y: 192, endPoint x: 1104, endPoint y: 188, distance: 165.0
click at [1104, 188] on div "(3) Glory + Mary (C) 20/09/2025 07:04 Mary and Glory were excellent! please can…" at bounding box center [1306, 215] width 489 height 105
copy link "(3) Glory + Mary (C)"
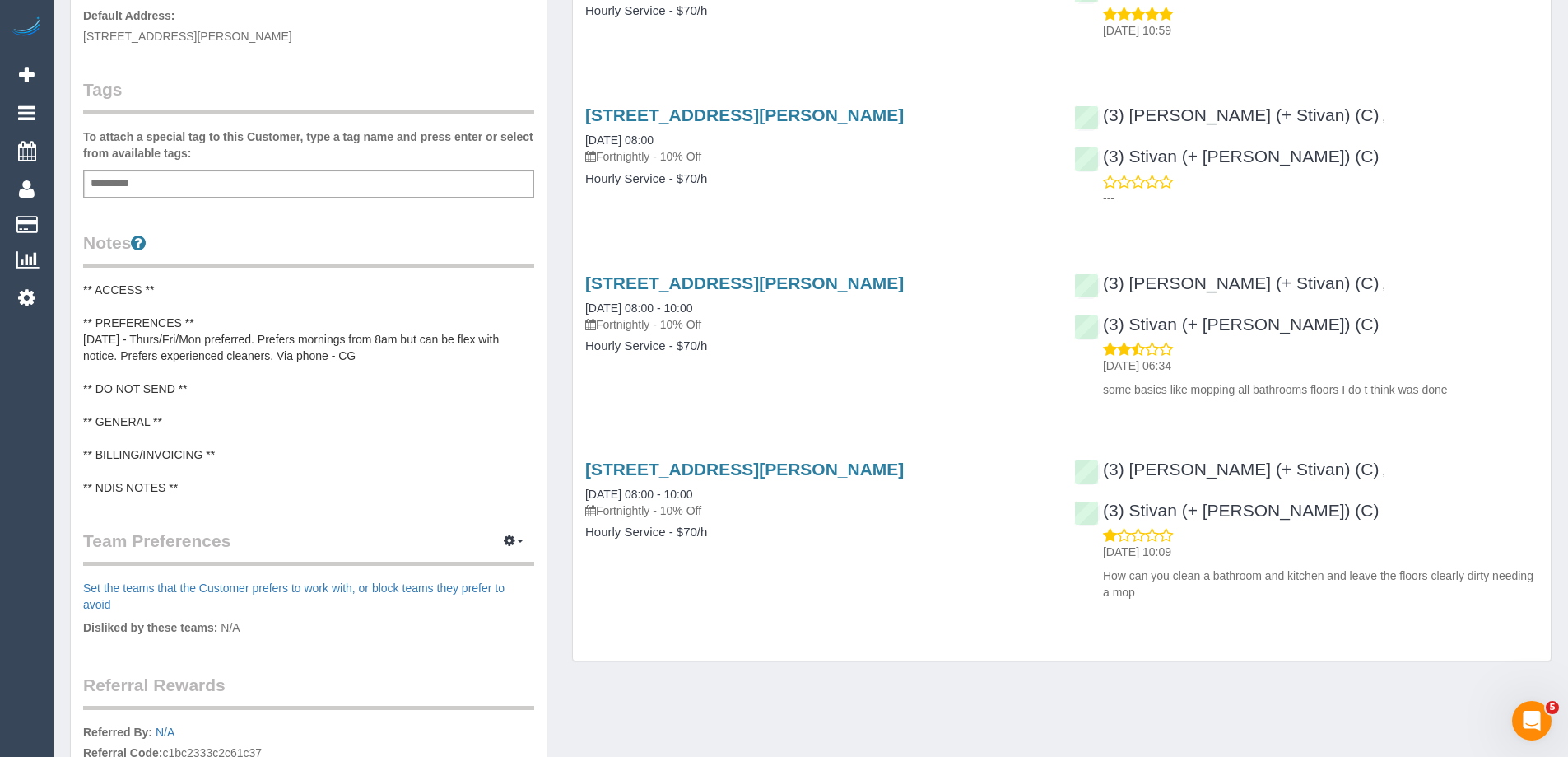
scroll to position [412, 0]
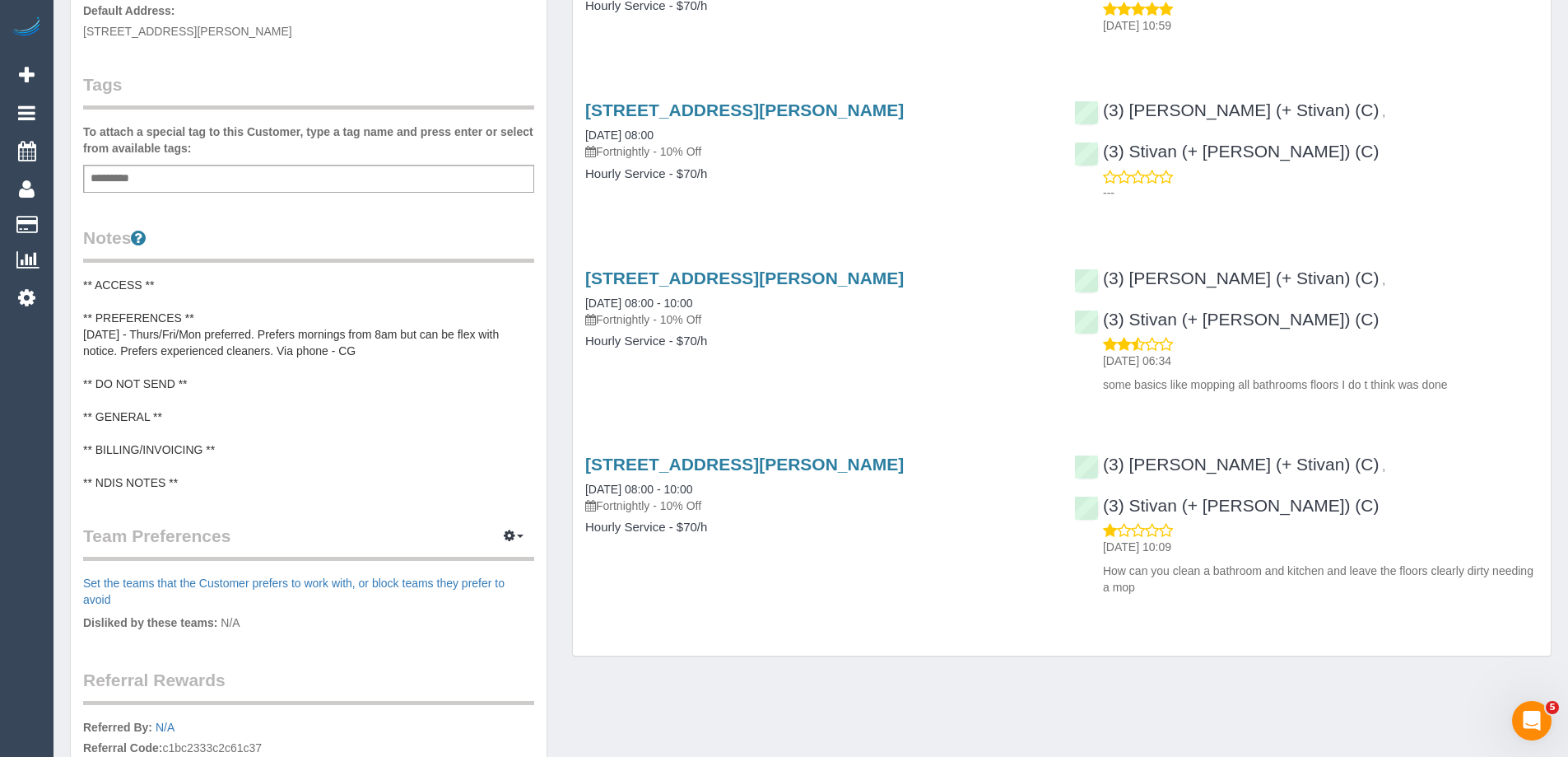
click at [237, 328] on pre "** ACCESS ** ** PREFERENCES ** 17/07/25 - Thurs/Fri/Mon preferred. Prefers morn…" at bounding box center [308, 384] width 451 height 214
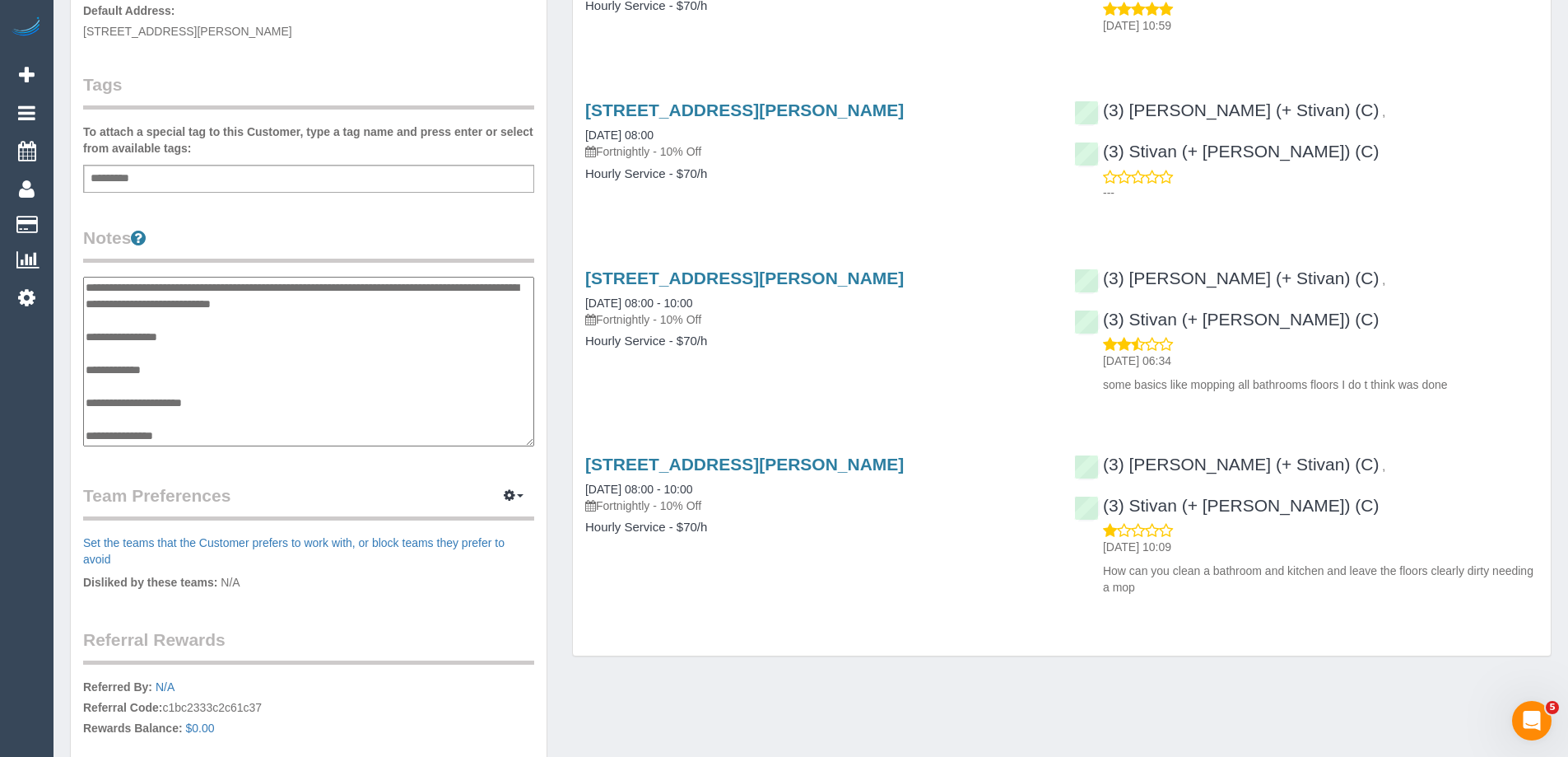
scroll to position [0, 0]
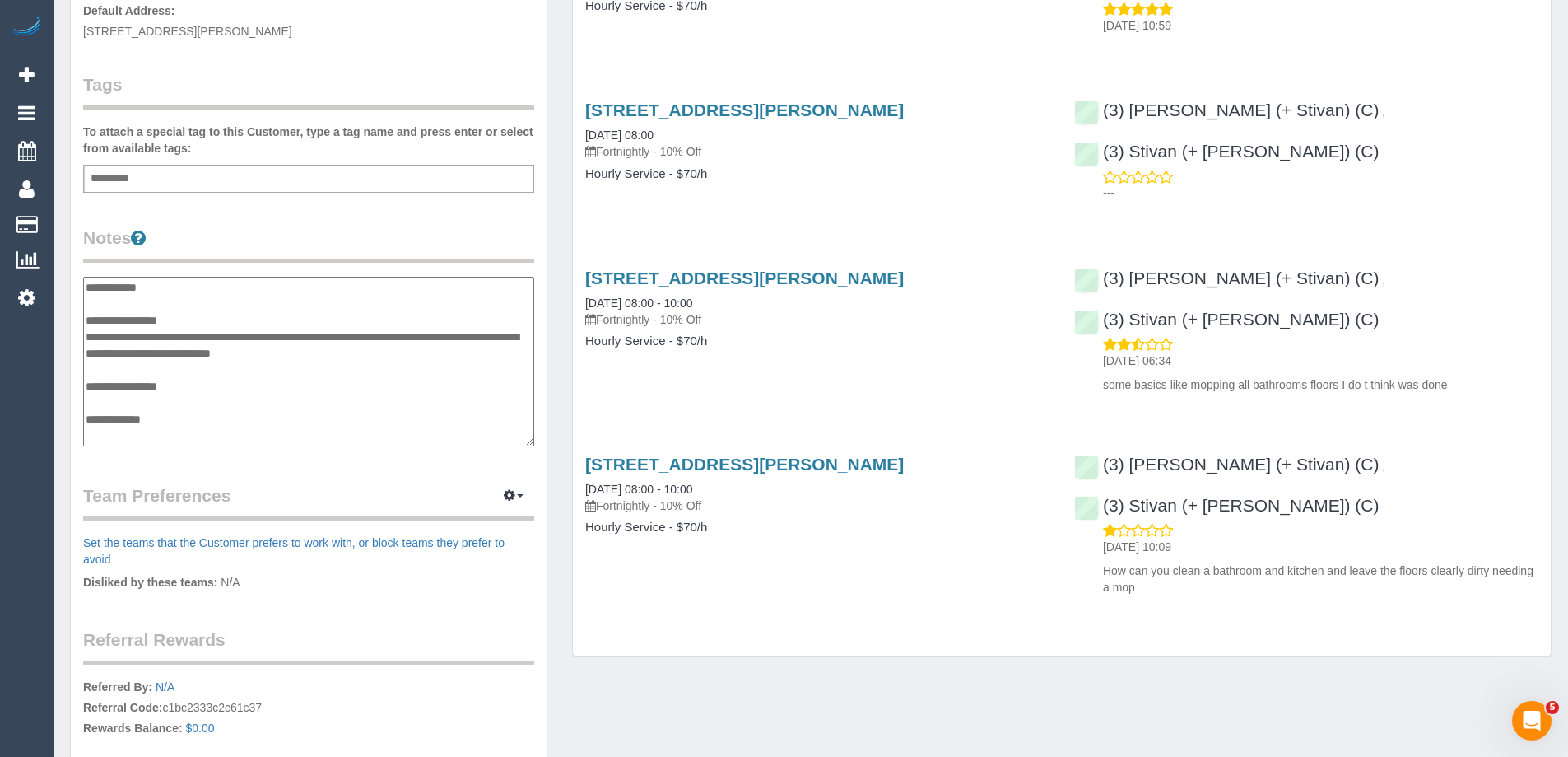
click at [225, 312] on textarea "**********" at bounding box center [308, 362] width 451 height 169
click at [231, 321] on textarea "**********" at bounding box center [308, 362] width 451 height 169
click at [168, 336] on textarea "**********" at bounding box center [308, 362] width 451 height 169
click at [183, 333] on textarea "**********" at bounding box center [308, 362] width 451 height 169
click at [264, 340] on textarea "**********" at bounding box center [308, 362] width 451 height 169
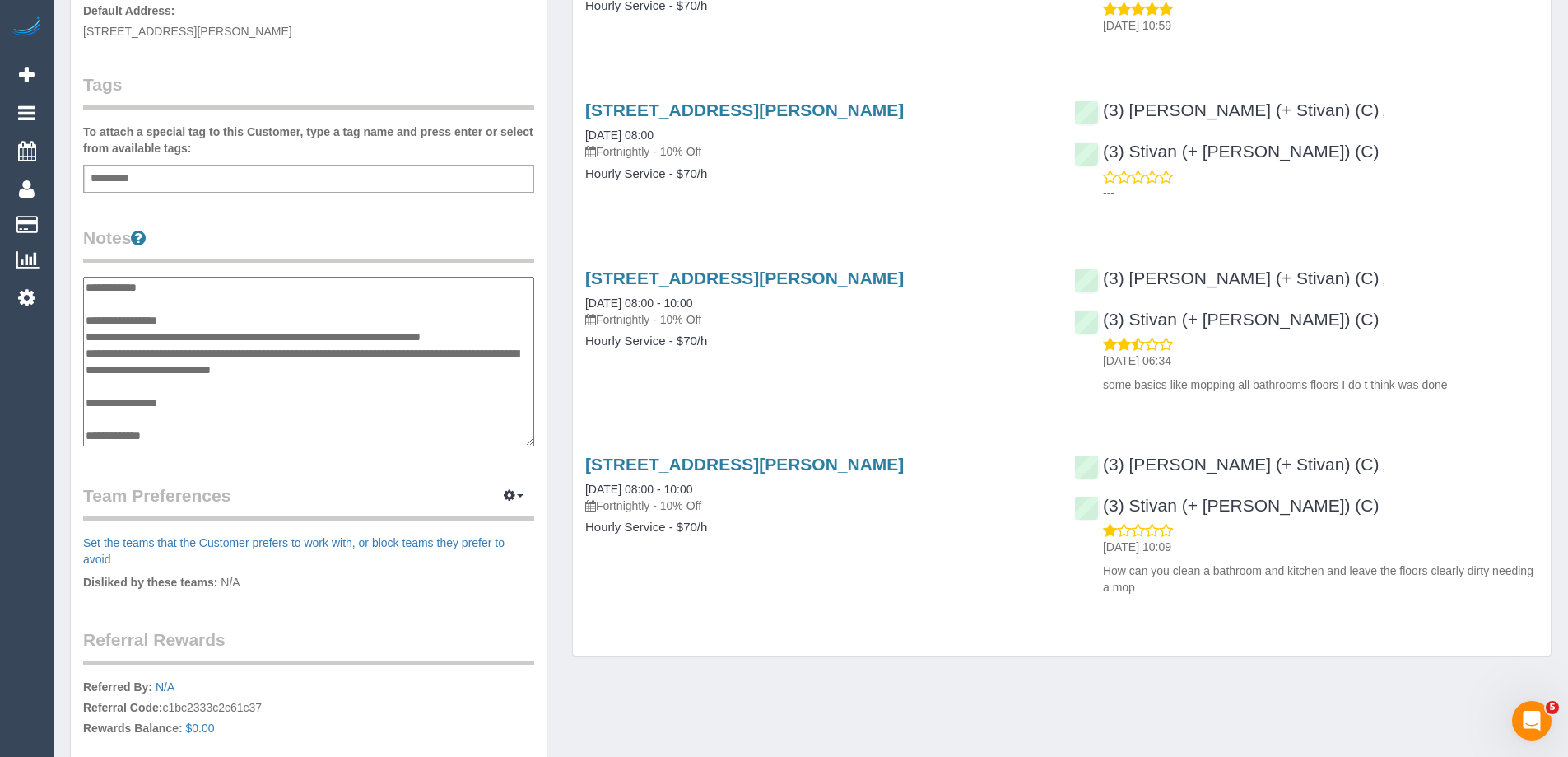
type textarea "**********"
click at [316, 246] on legend "Notes" at bounding box center [308, 244] width 451 height 37
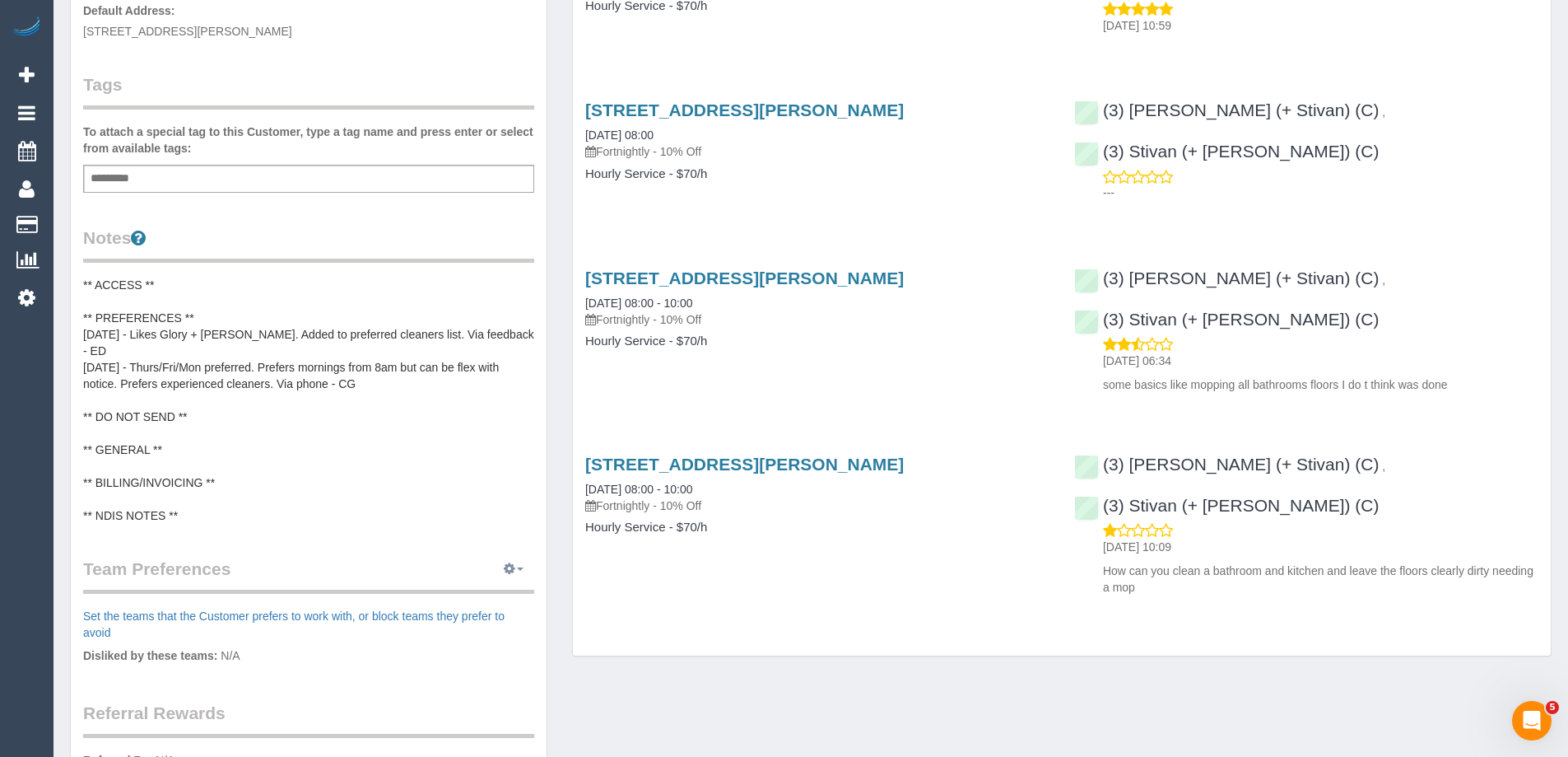
click at [515, 557] on button "button" at bounding box center [513, 569] width 41 height 26
click at [466, 588] on link "Manage Preferences" at bounding box center [463, 598] width 140 height 21
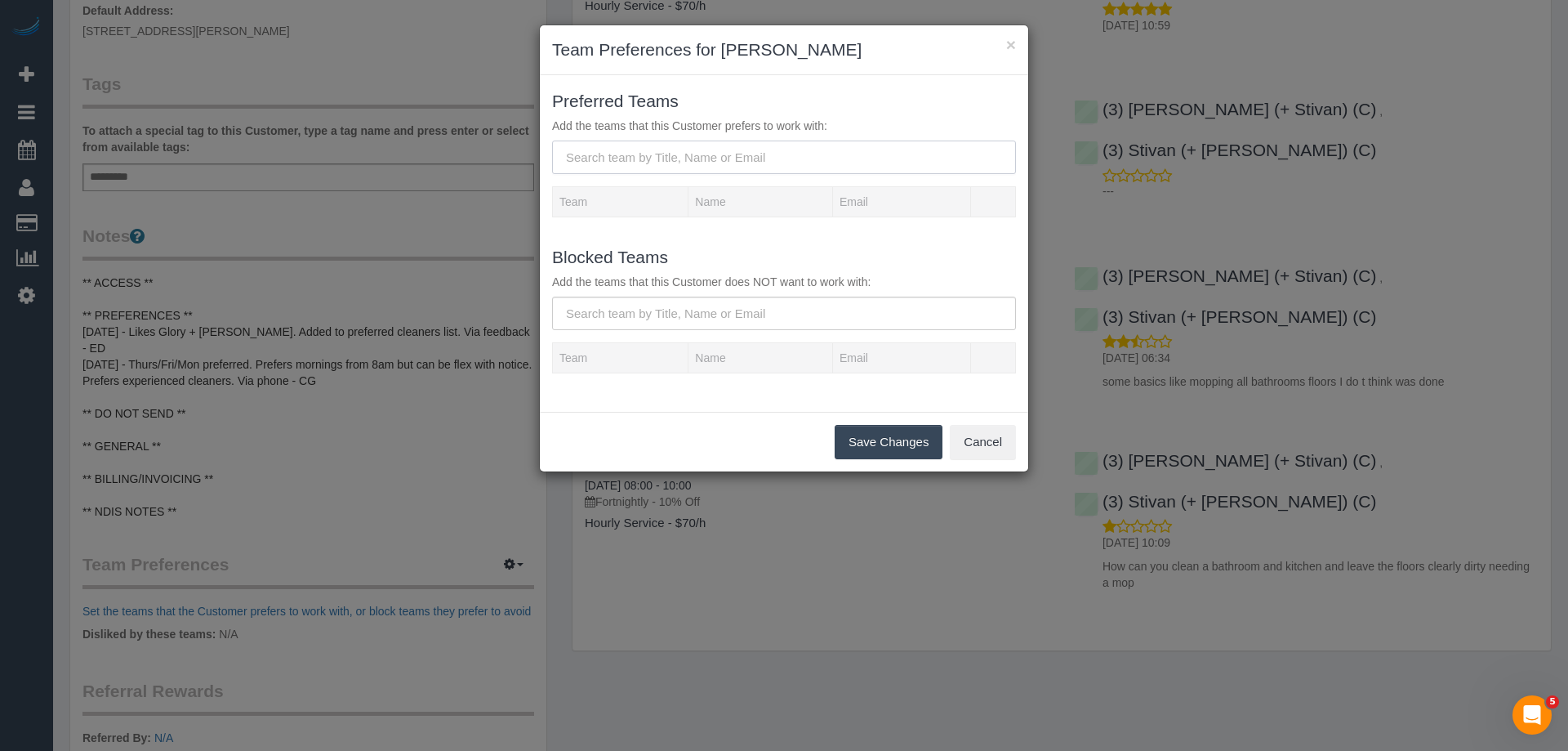
click at [615, 156] on input "text" at bounding box center [784, 156] width 464 height 33
paste input "(3) Glory + Mary (C)"
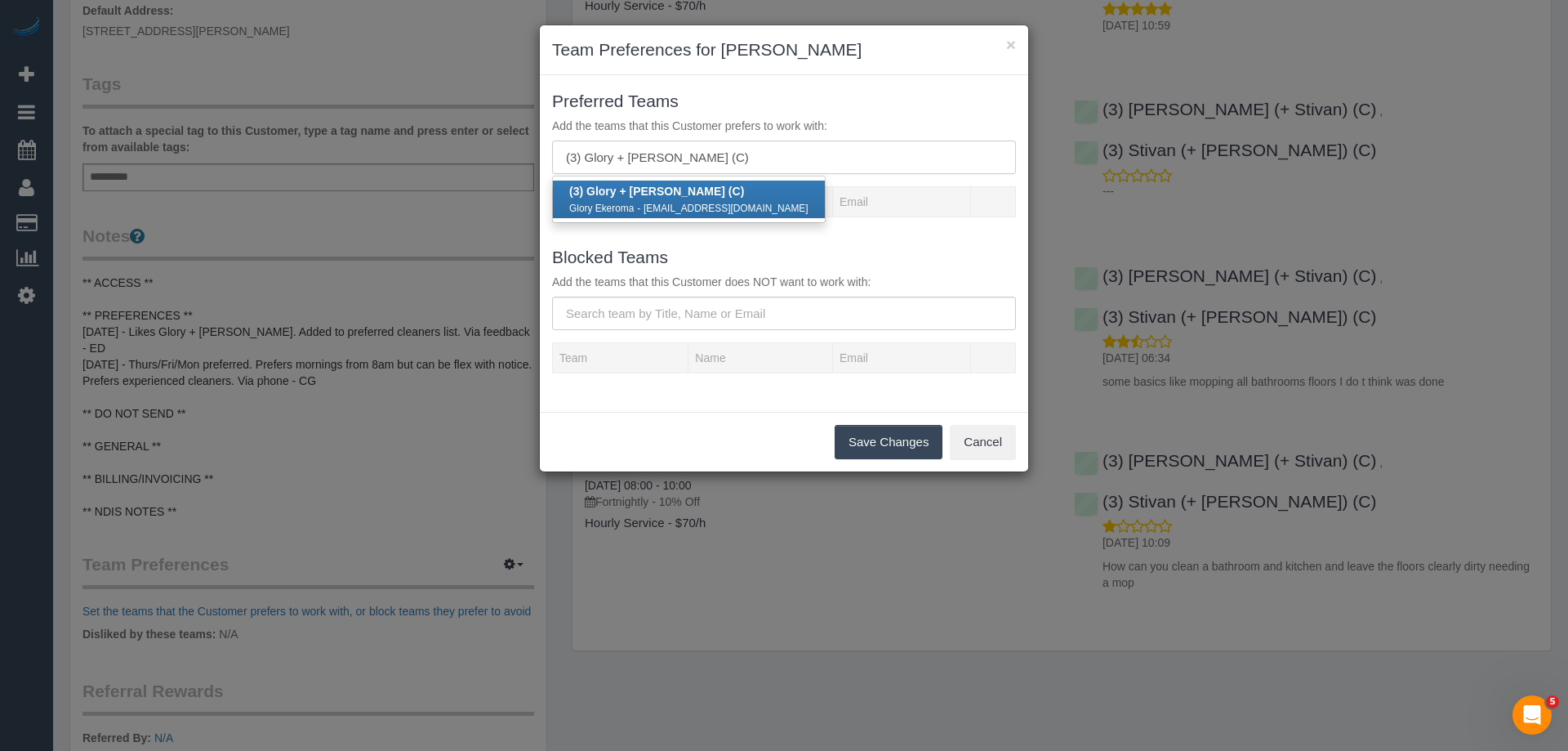
type input "(3) Glory + Mary (C)"
click at [616, 192] on strong "(3) Glory + Mary (C)" at bounding box center [656, 191] width 174 height 13
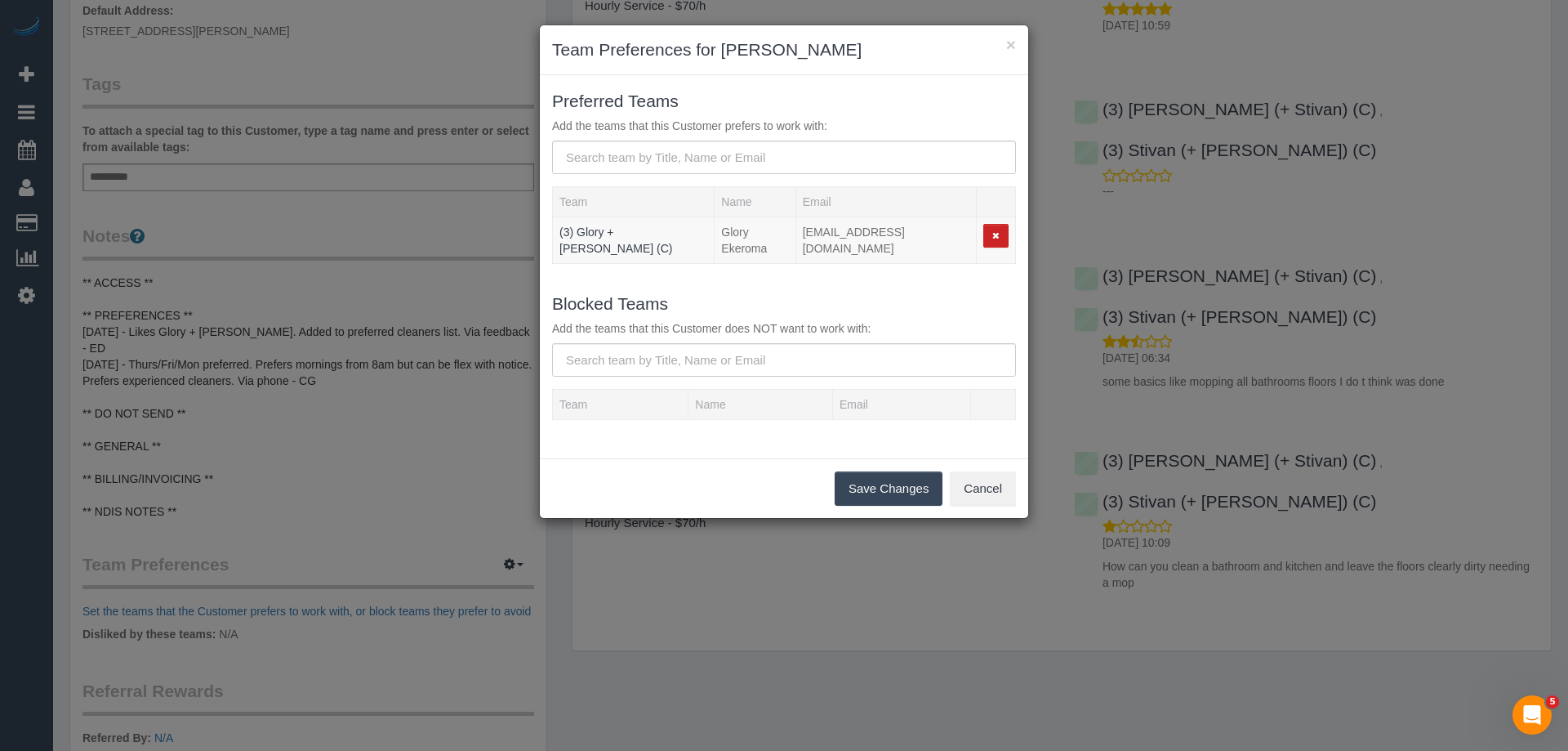
click at [859, 474] on button "Save Changes" at bounding box center [888, 488] width 108 height 34
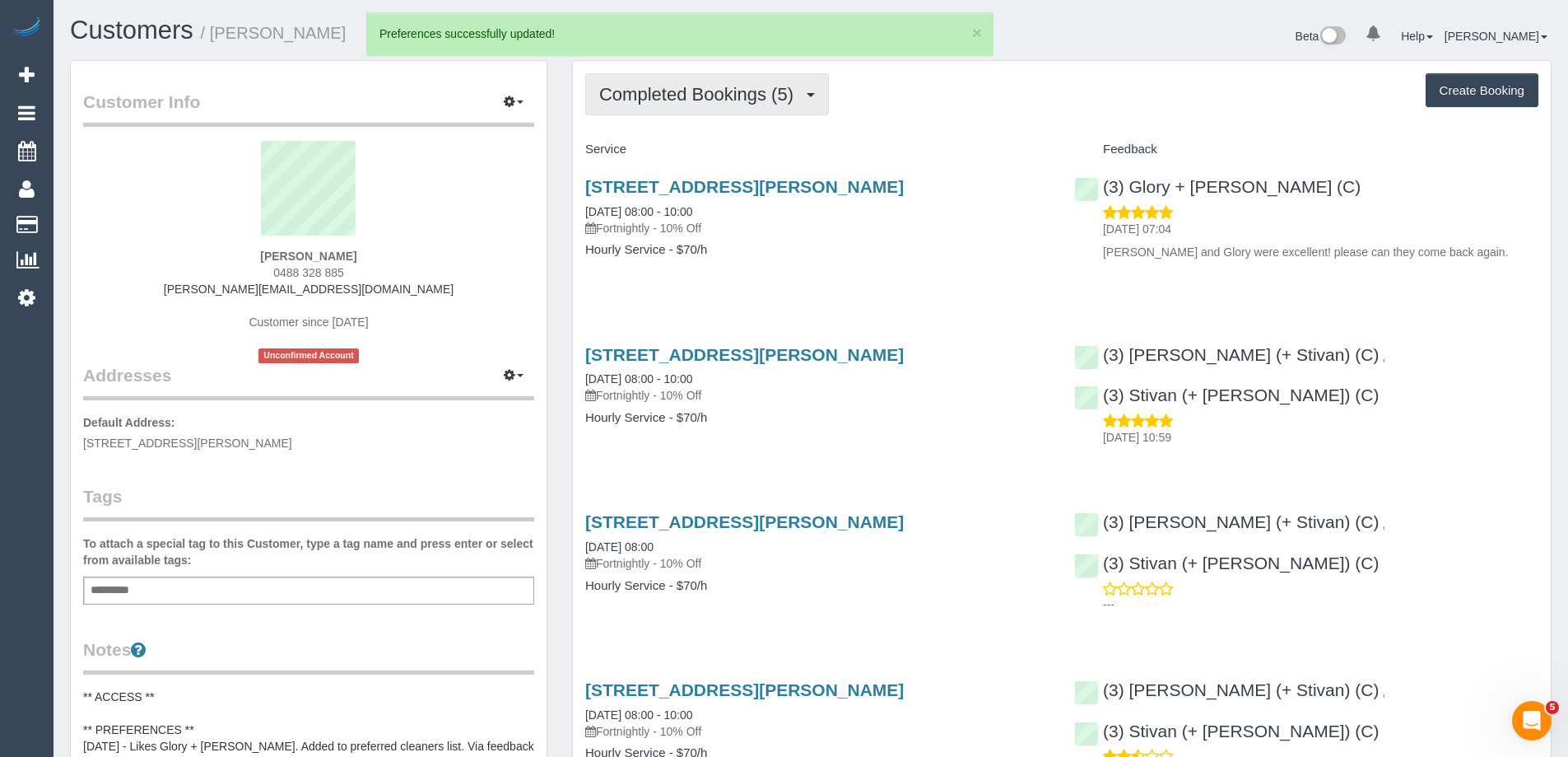
click at [688, 97] on span "Completed Bookings (5)" at bounding box center [700, 94] width 202 height 21
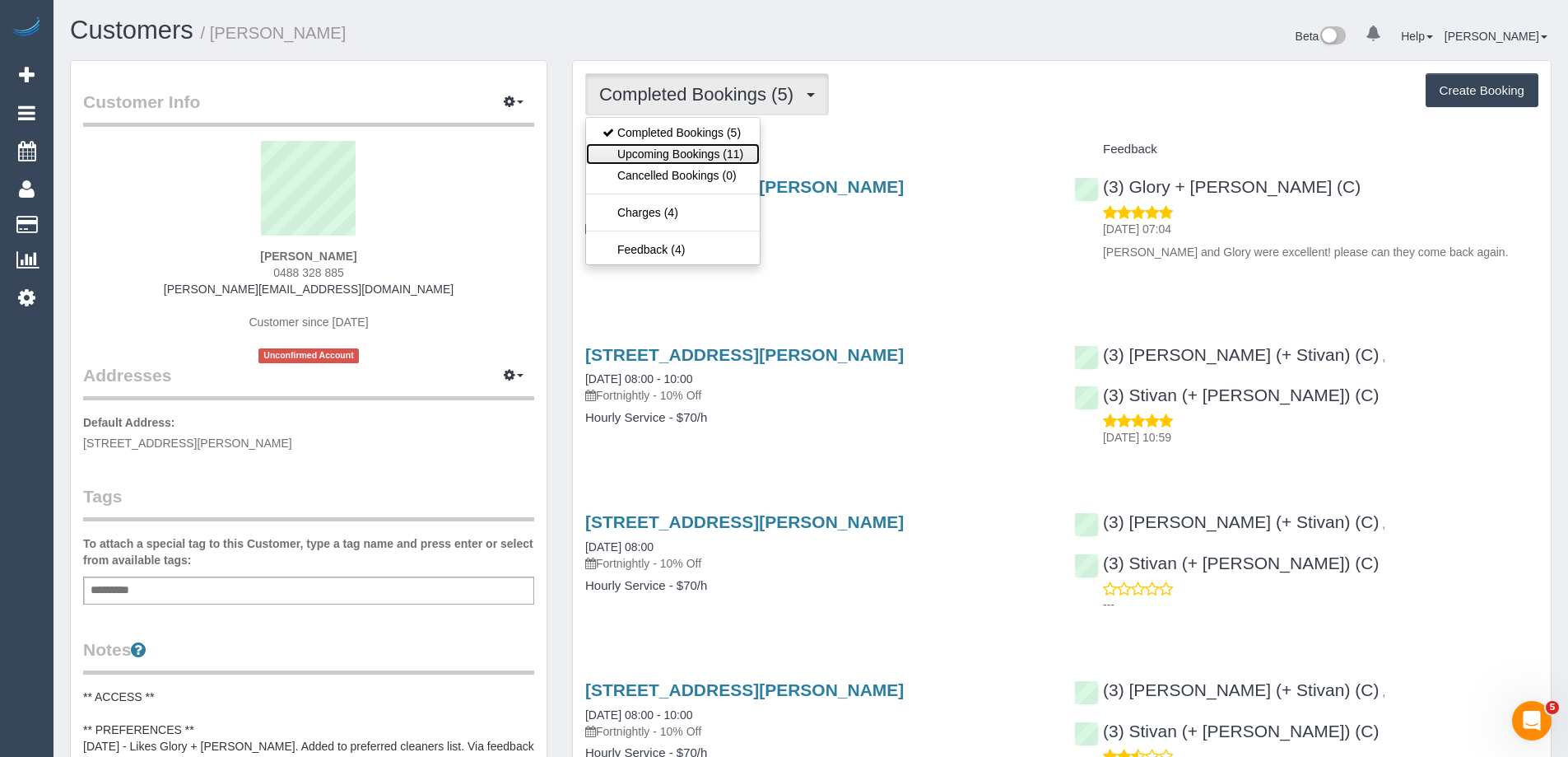
click at [684, 152] on link "Upcoming Bookings (11)" at bounding box center [672, 153] width 174 height 21
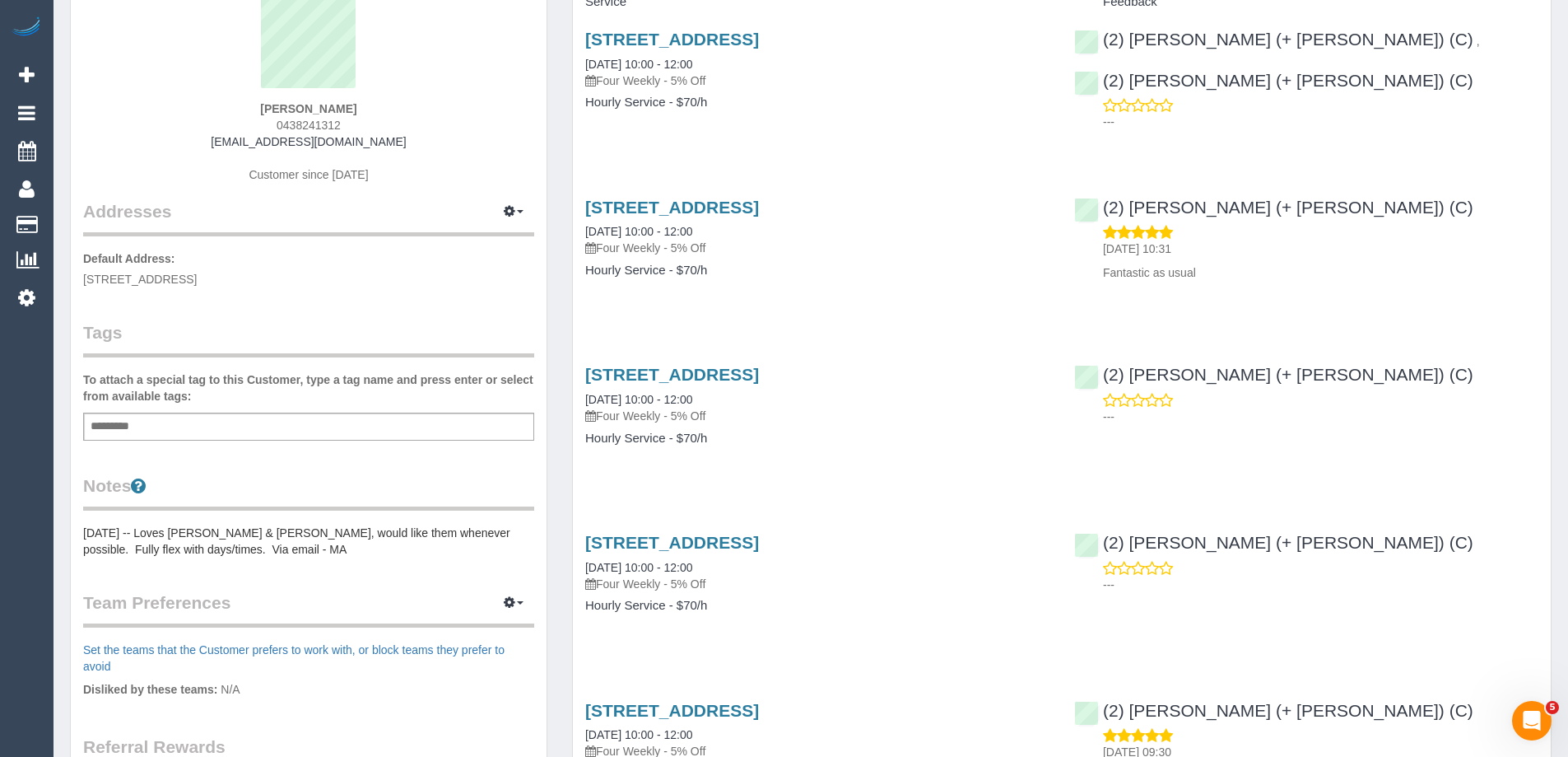
scroll to position [165, 0]
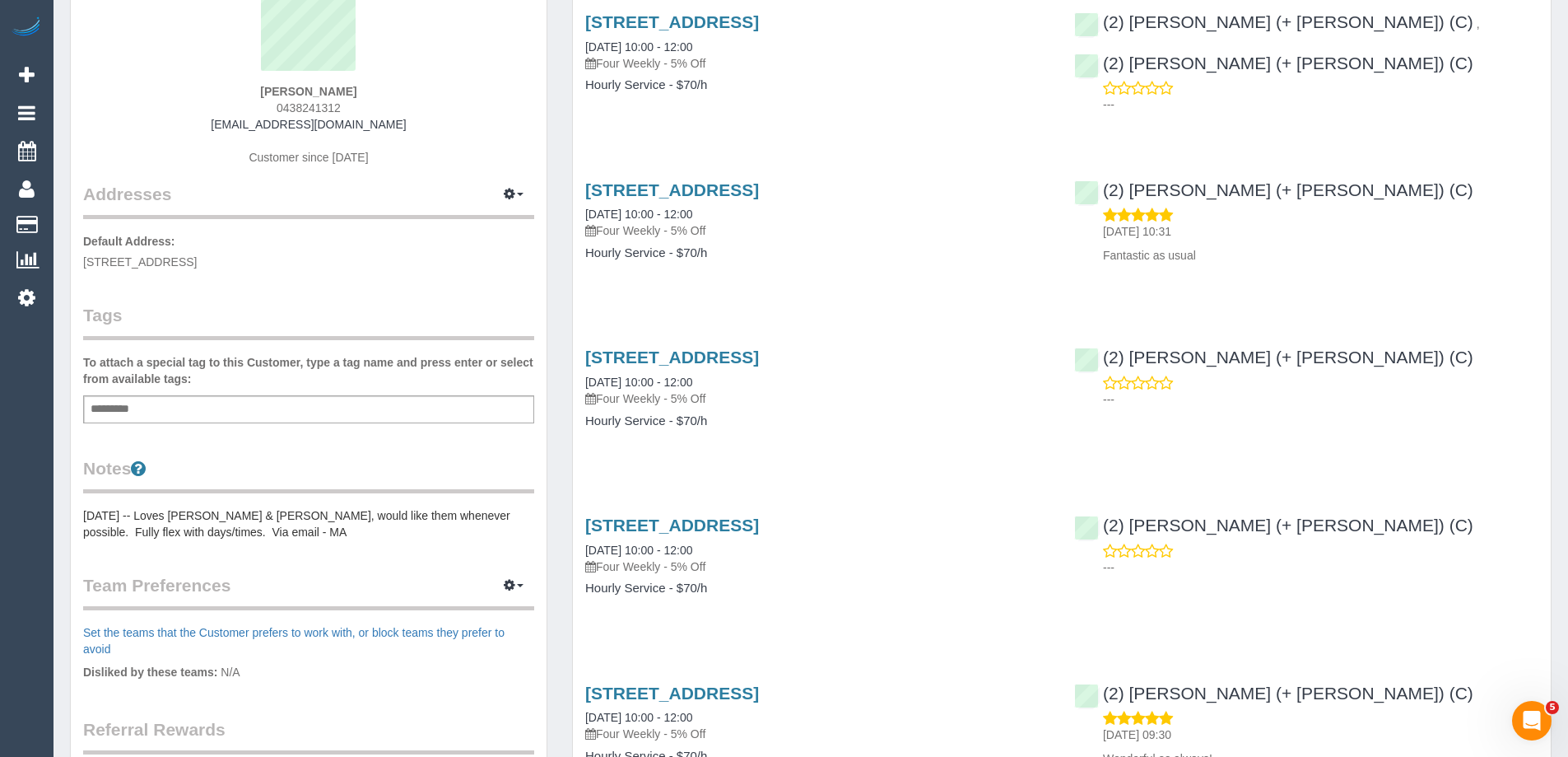
click at [155, 513] on pre "[DATE] -- Loves [PERSON_NAME] & [PERSON_NAME], would like them whenever possibl…" at bounding box center [308, 524] width 451 height 33
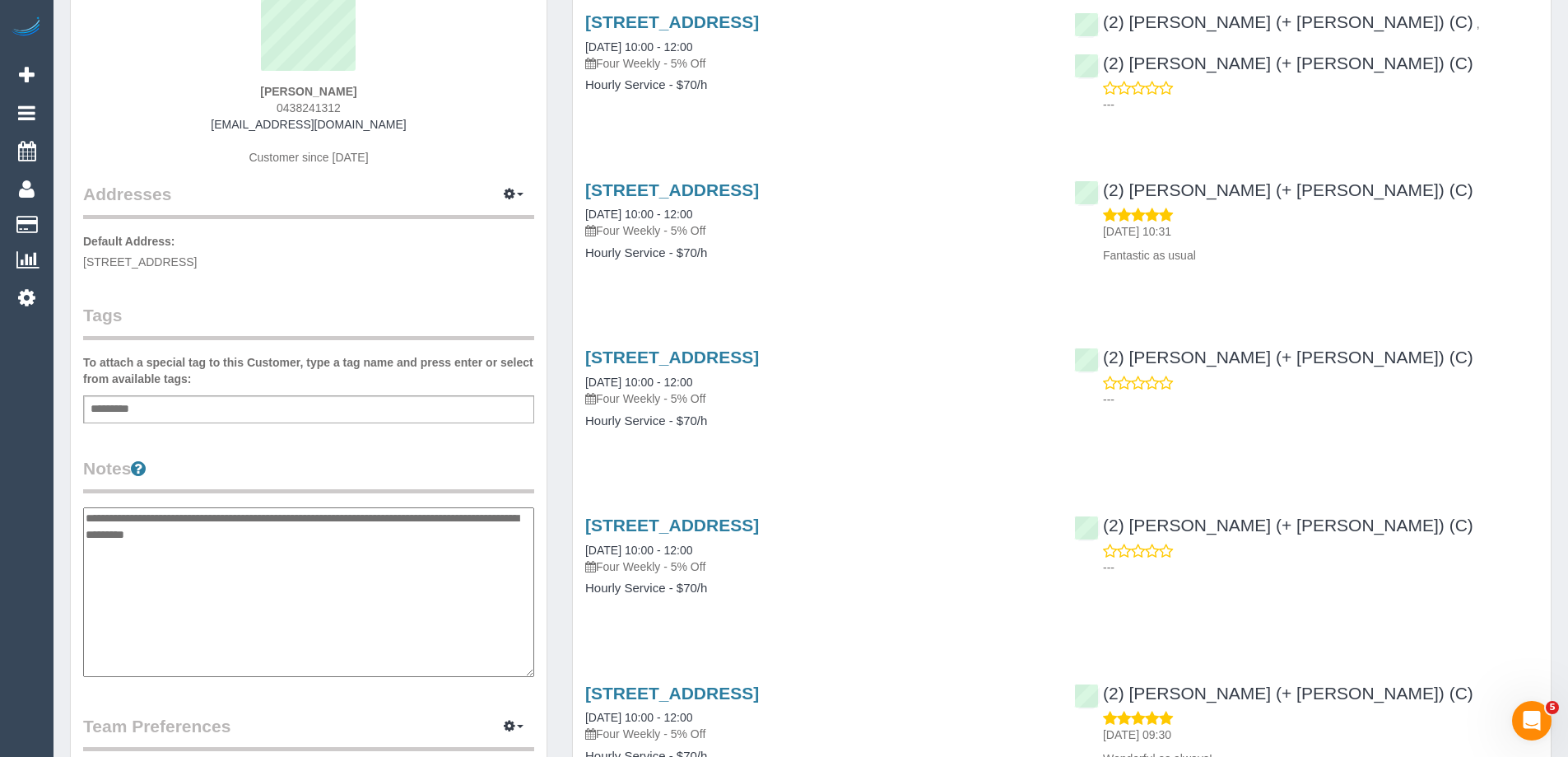
click at [87, 517] on textarea "**********" at bounding box center [308, 592] width 451 height 169
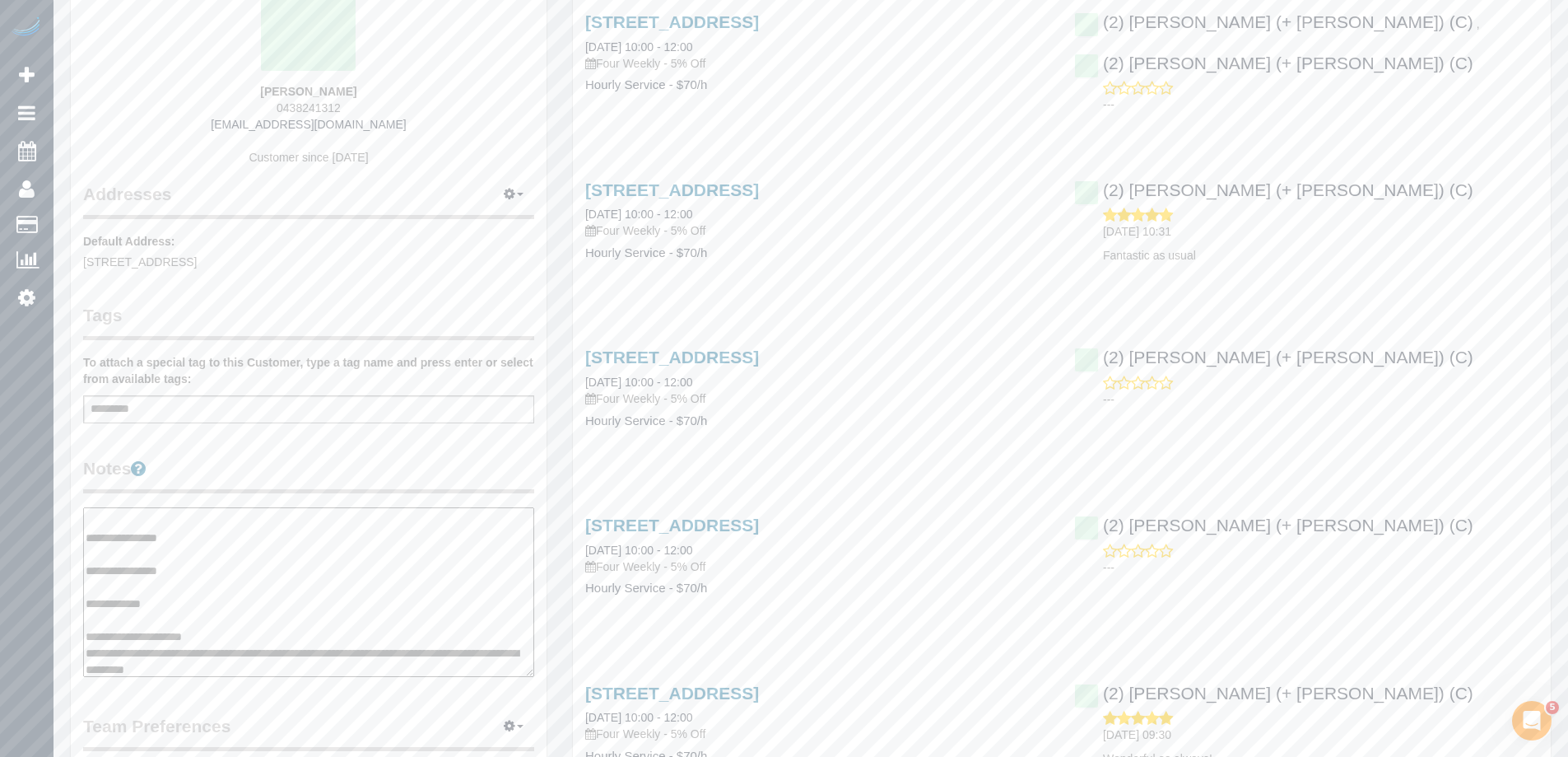
scroll to position [16, 0]
click at [278, 654] on textarea "**********" at bounding box center [308, 592] width 451 height 169
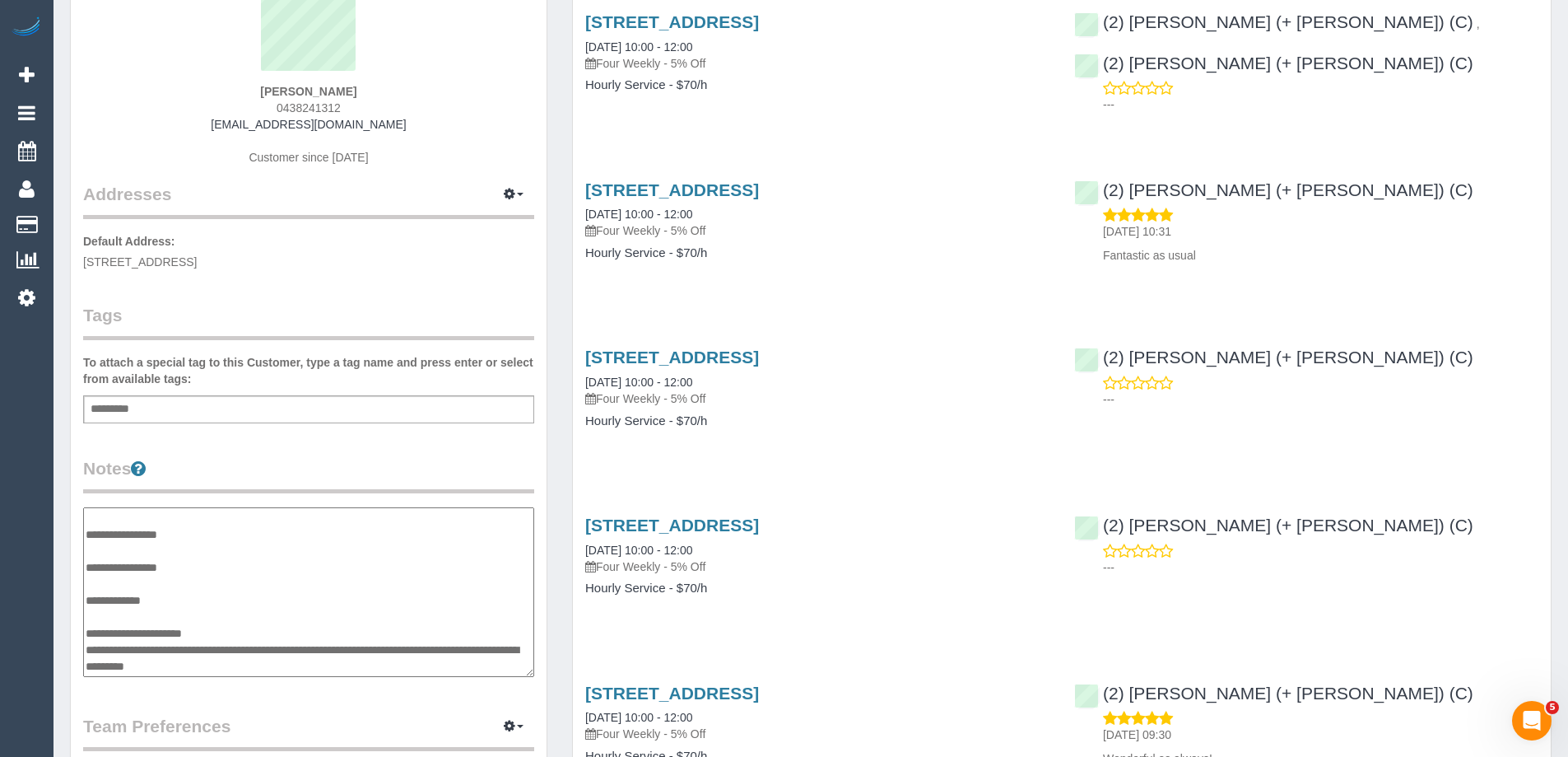
click at [278, 654] on textarea "**********" at bounding box center [308, 592] width 451 height 169
click at [213, 568] on textarea "**********" at bounding box center [308, 592] width 451 height 169
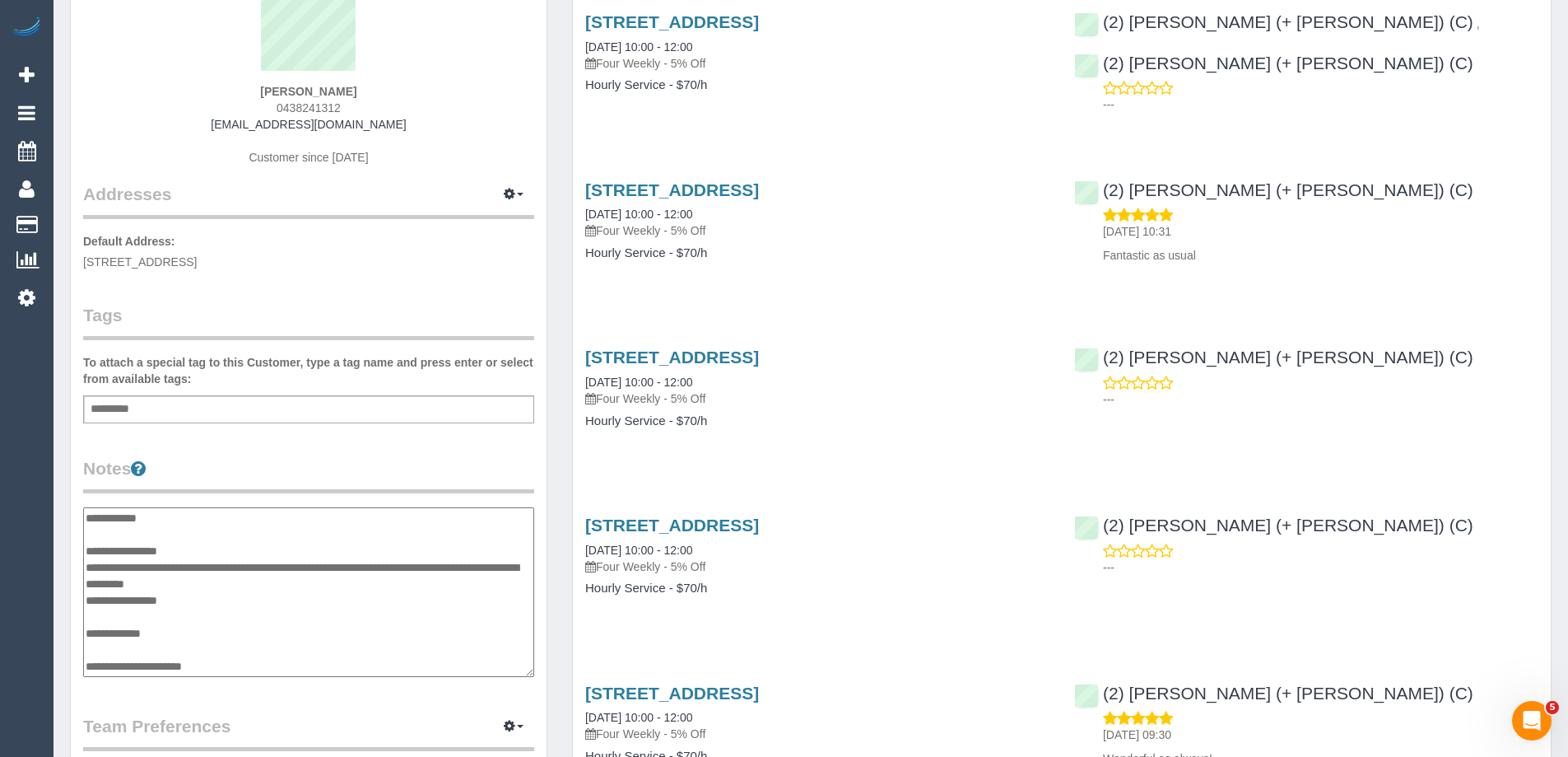
type textarea "**********"
click at [290, 454] on div "Customer Info Edit Contact Info Send Message Email Preferences Special Sales Ta…" at bounding box center [309, 517] width 475 height 1243
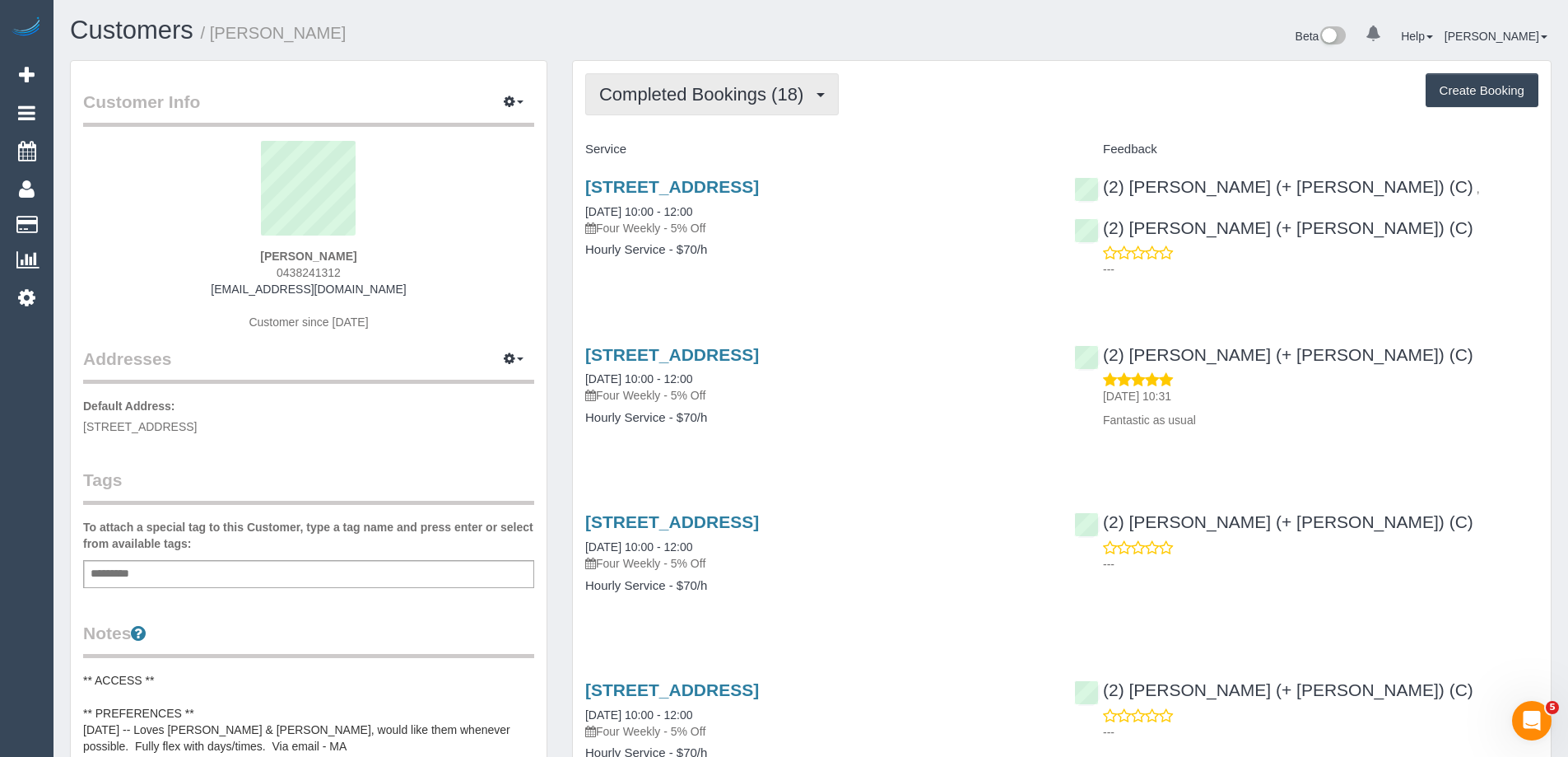
click at [733, 109] on button "Completed Bookings (18)" at bounding box center [712, 94] width 253 height 42
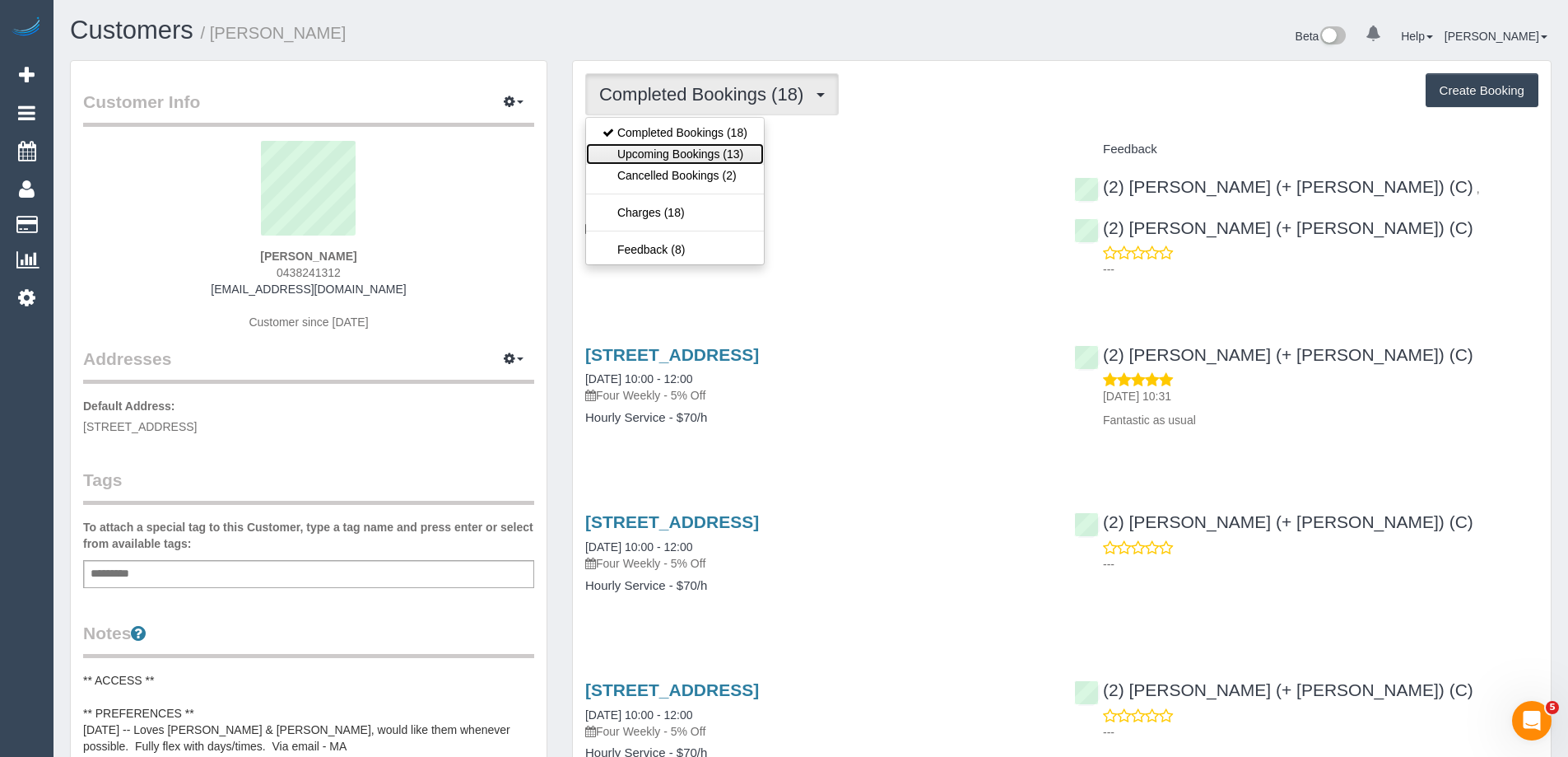
click at [722, 145] on link "Upcoming Bookings (13)" at bounding box center [674, 153] width 178 height 21
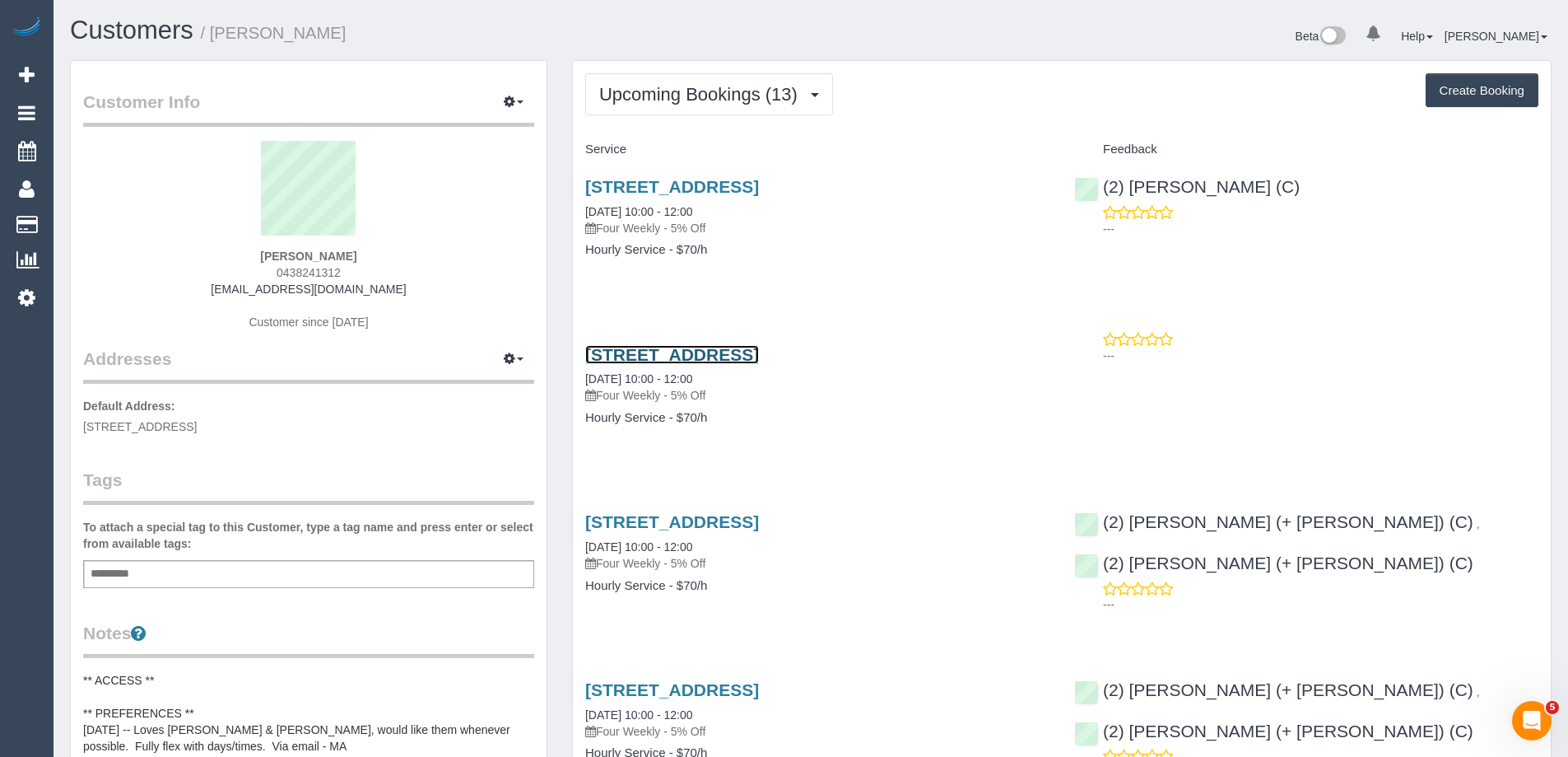
click at [755, 353] on link "[STREET_ADDRESS]" at bounding box center [672, 354] width 174 height 19
click at [759, 190] on link "[STREET_ADDRESS]" at bounding box center [672, 186] width 174 height 19
click at [1059, 51] on div "Beta 0 Your Notifications You have 0 alerts Help Help Docs Take a Tour Contact …" at bounding box center [1186, 38] width 753 height 44
click at [759, 517] on link "[STREET_ADDRESS]" at bounding box center [672, 521] width 174 height 19
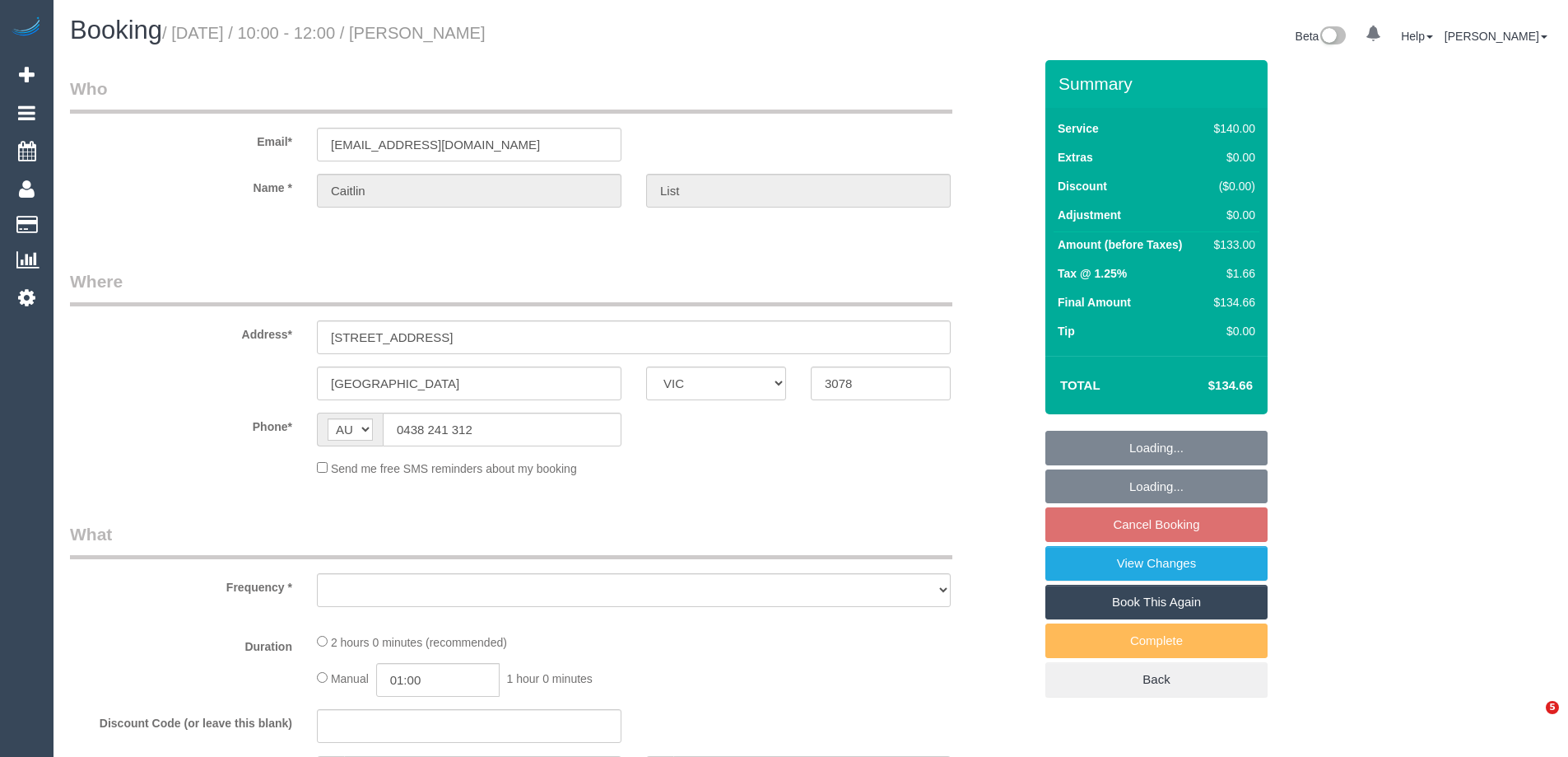
select select "VIC"
select select "number:28"
select select "number:14"
select select "number:19"
select select "number:22"
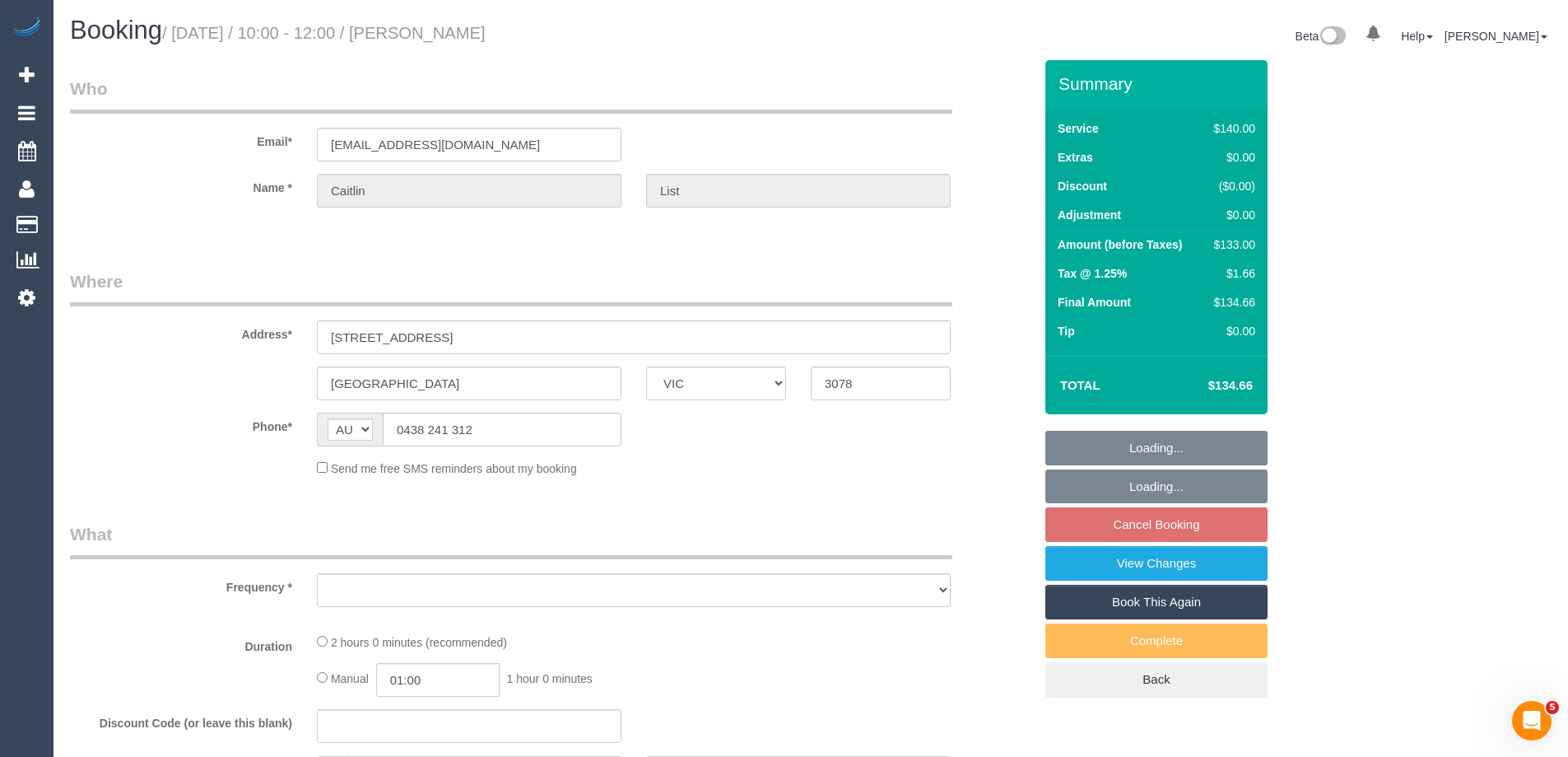
select select "number:35"
select select "number:13"
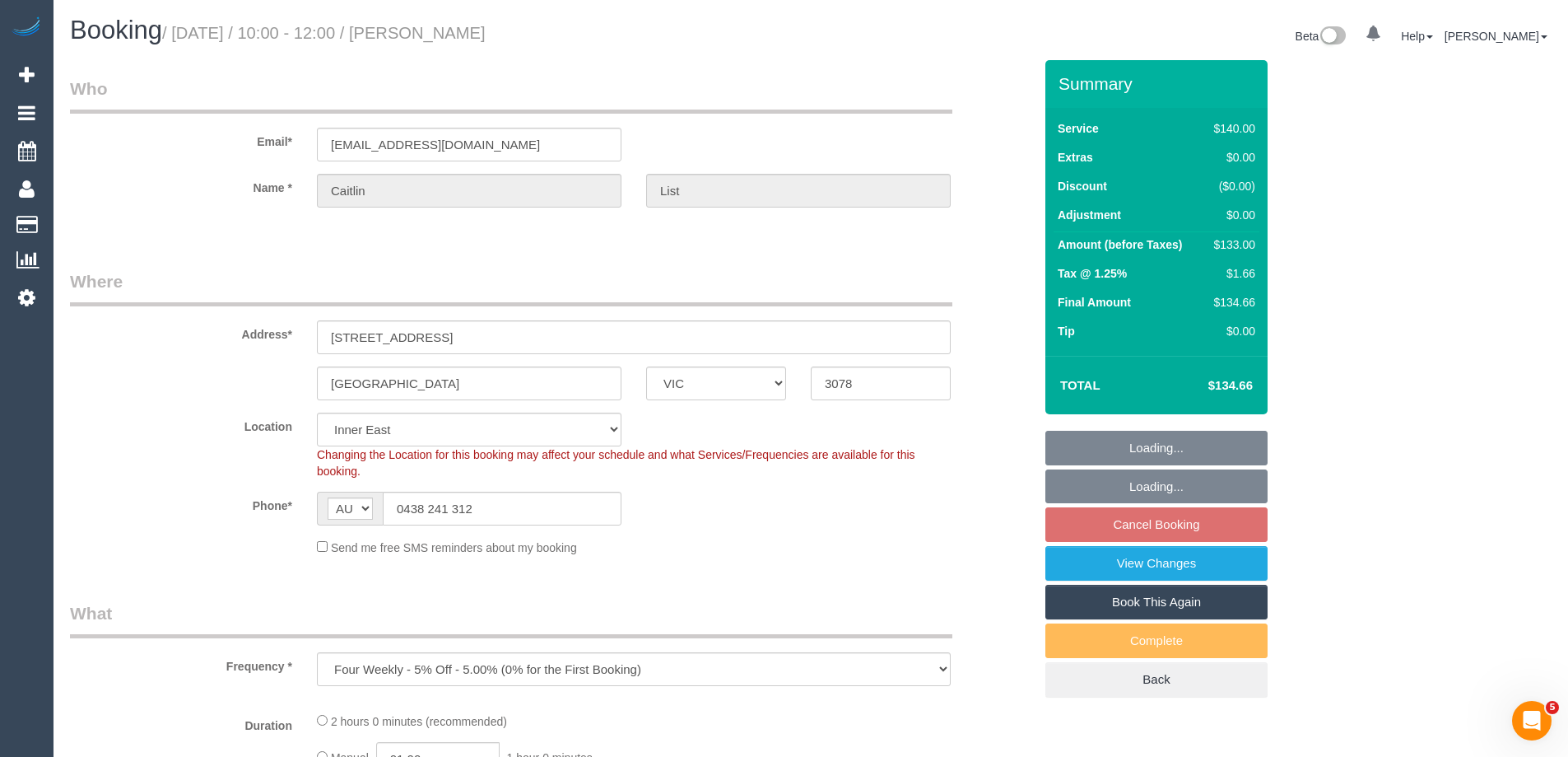
select select "object:1327"
select select "string:stripe-pm_1OxPbM2GScqysDRV5Vvq4hkQ"
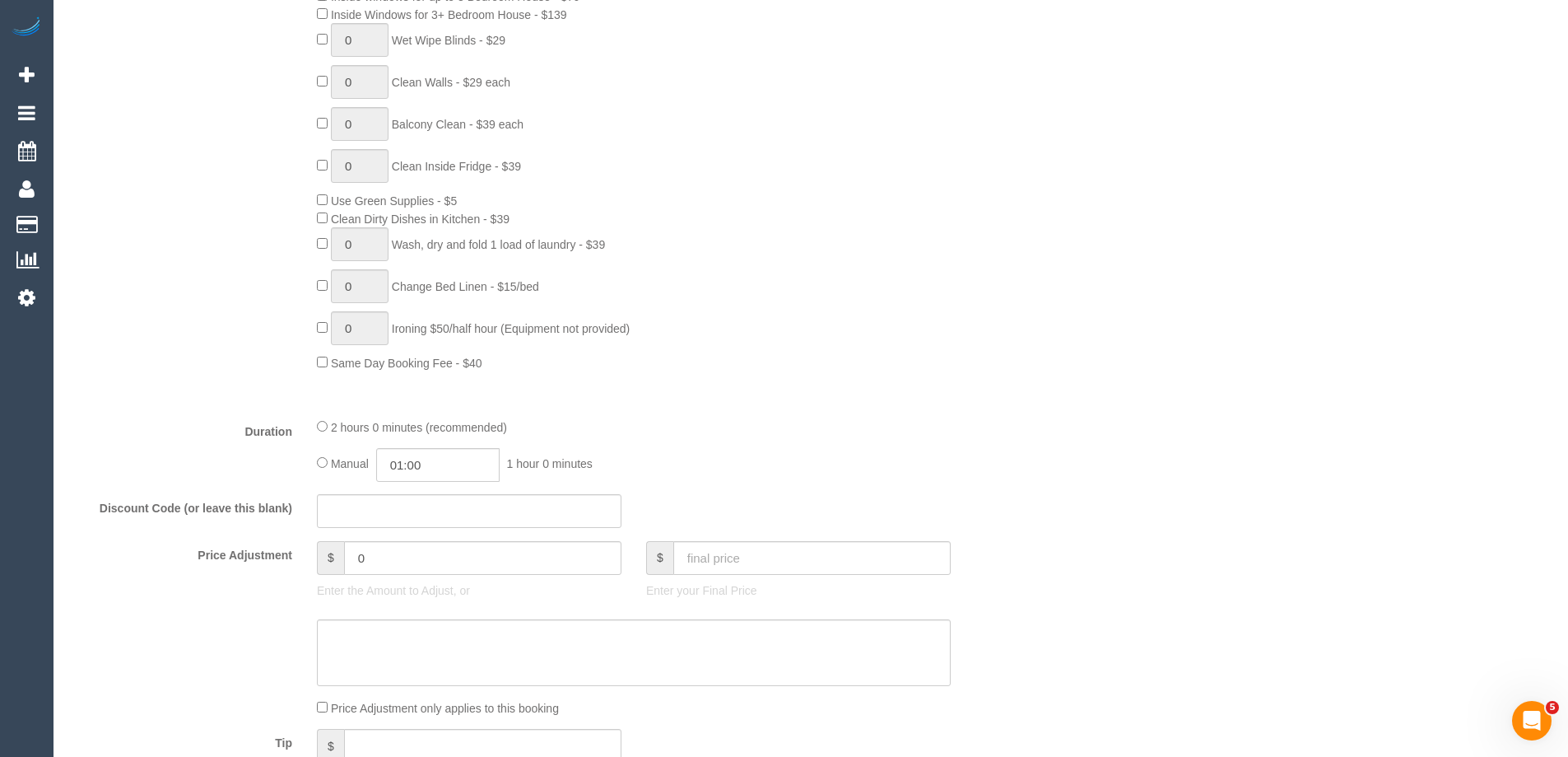
select select "spot3"
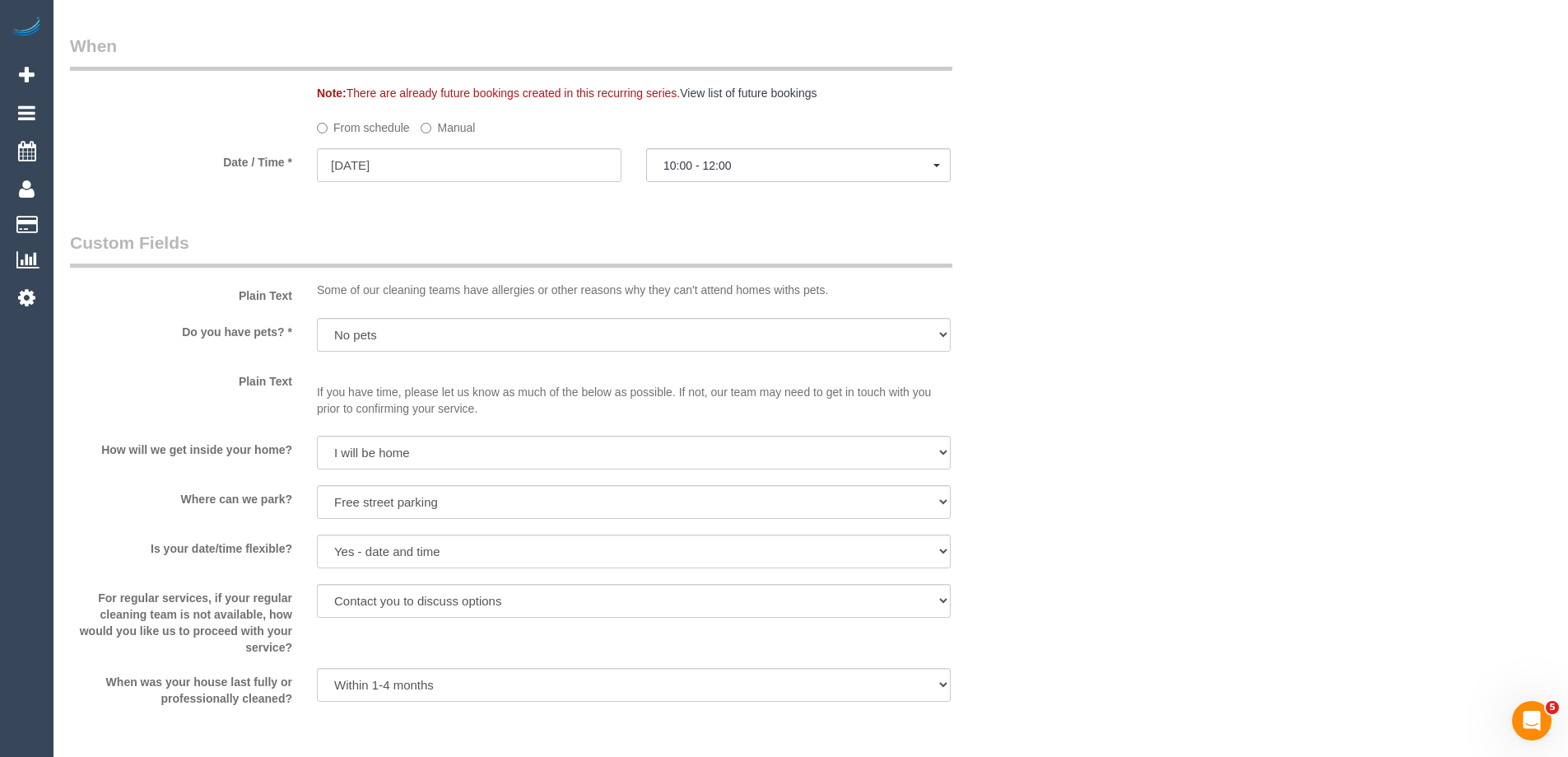
select select "object:1504"
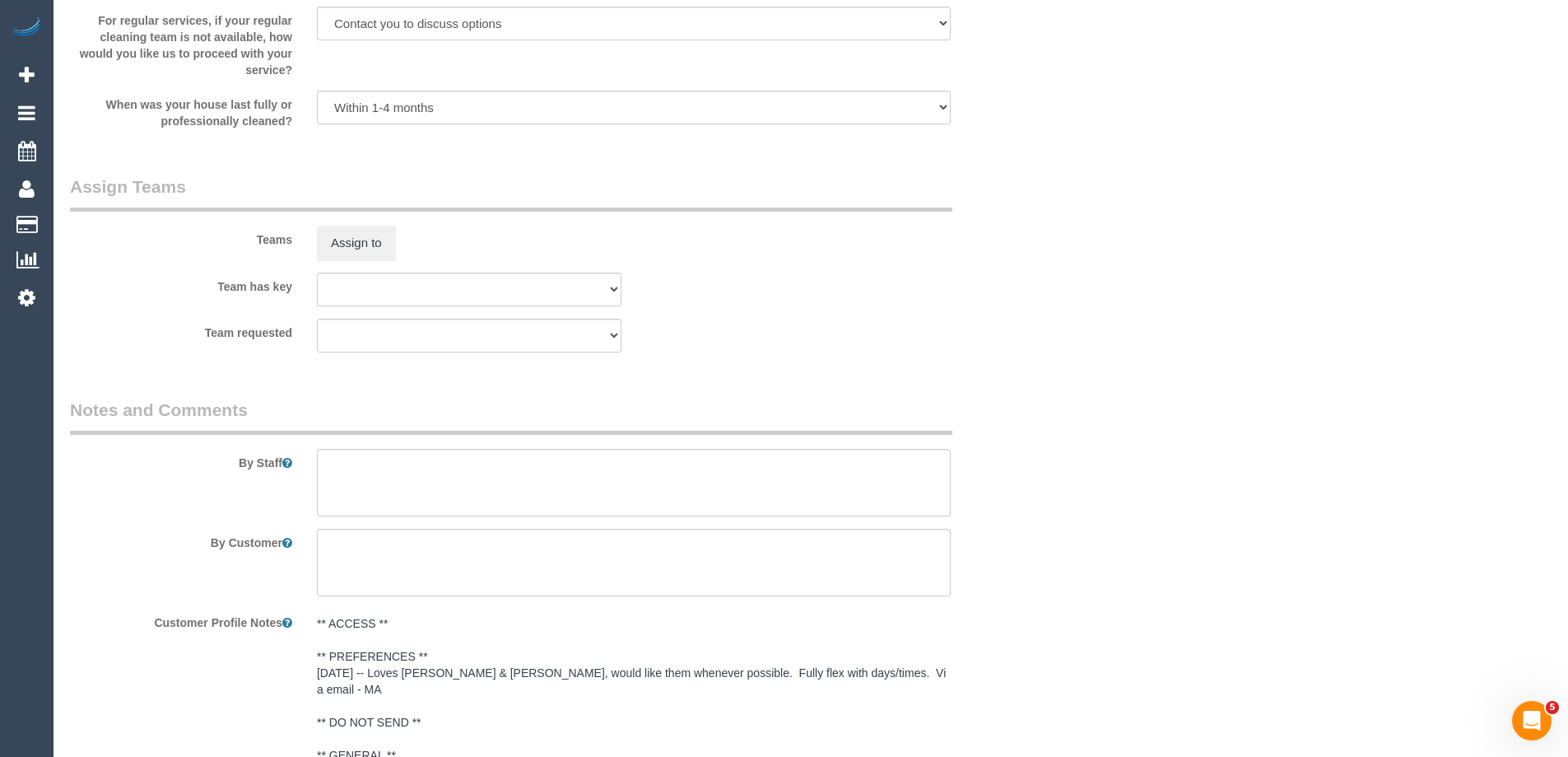
scroll to position [2686, 0]
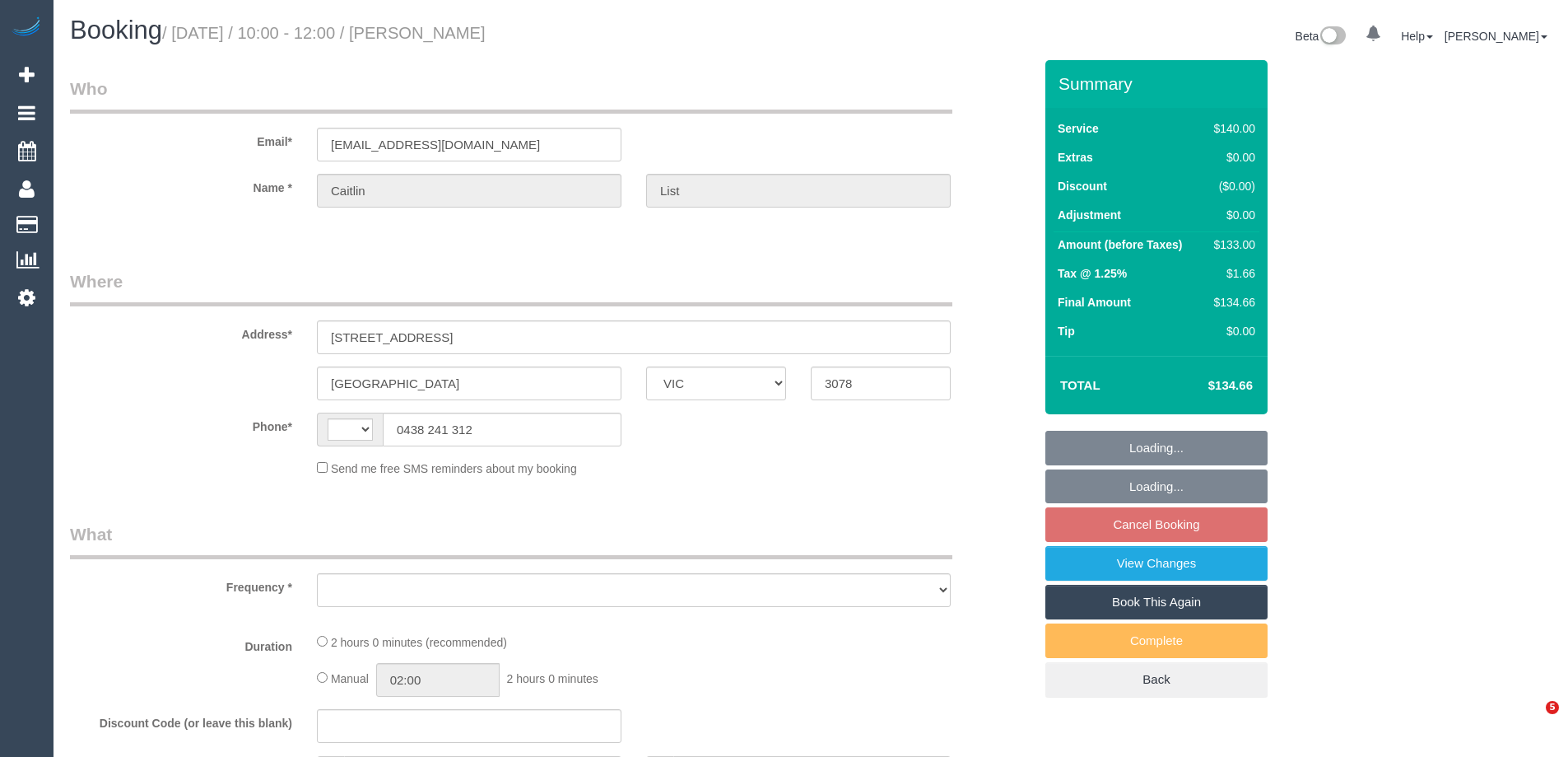
select select "VIC"
select select "string:AU"
select select "object:695"
select select "number:28"
select select "number:14"
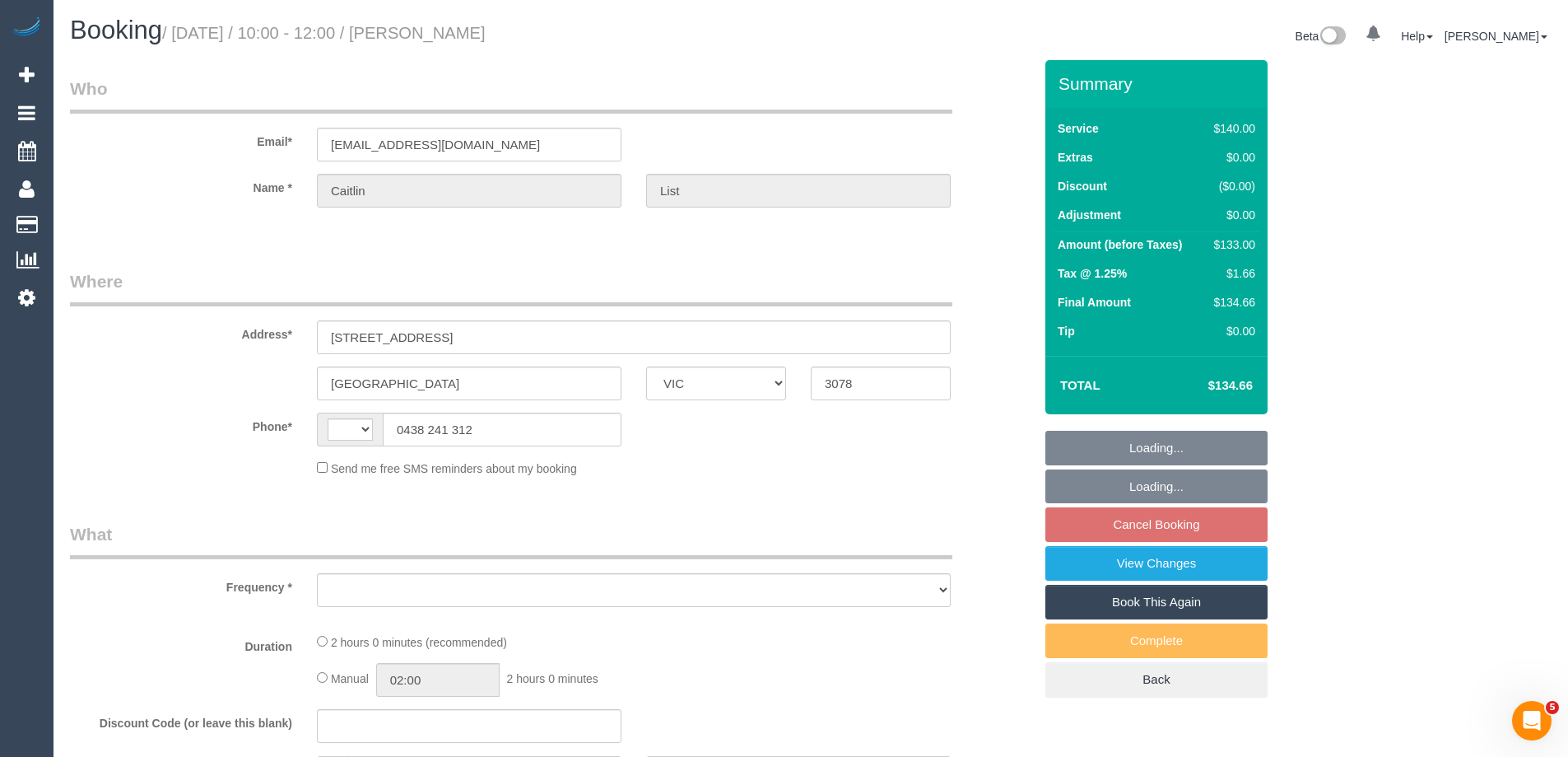
select select "number:19"
select select "number:22"
select select "number:35"
select select "number:13"
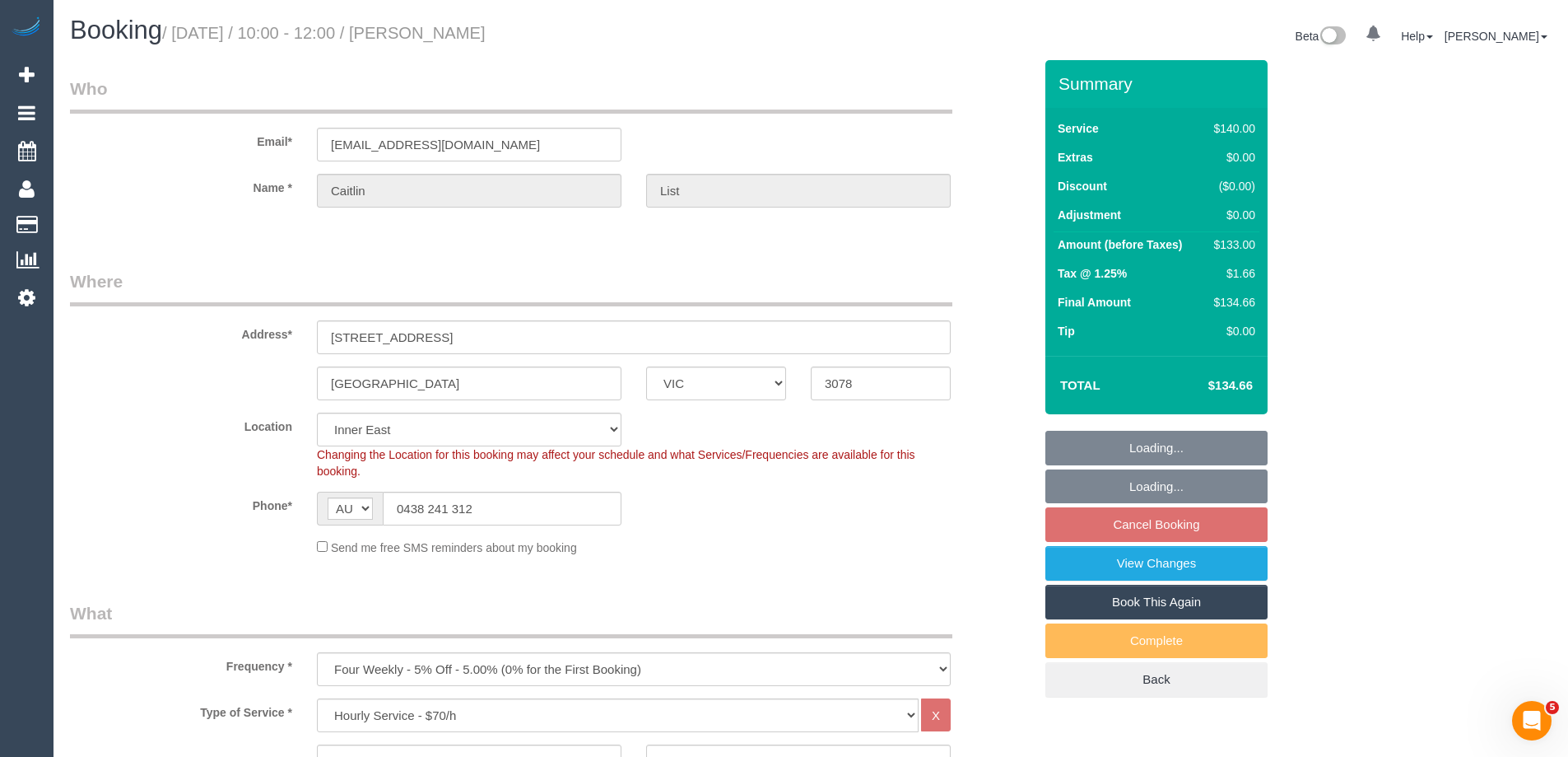
select select "object:1521"
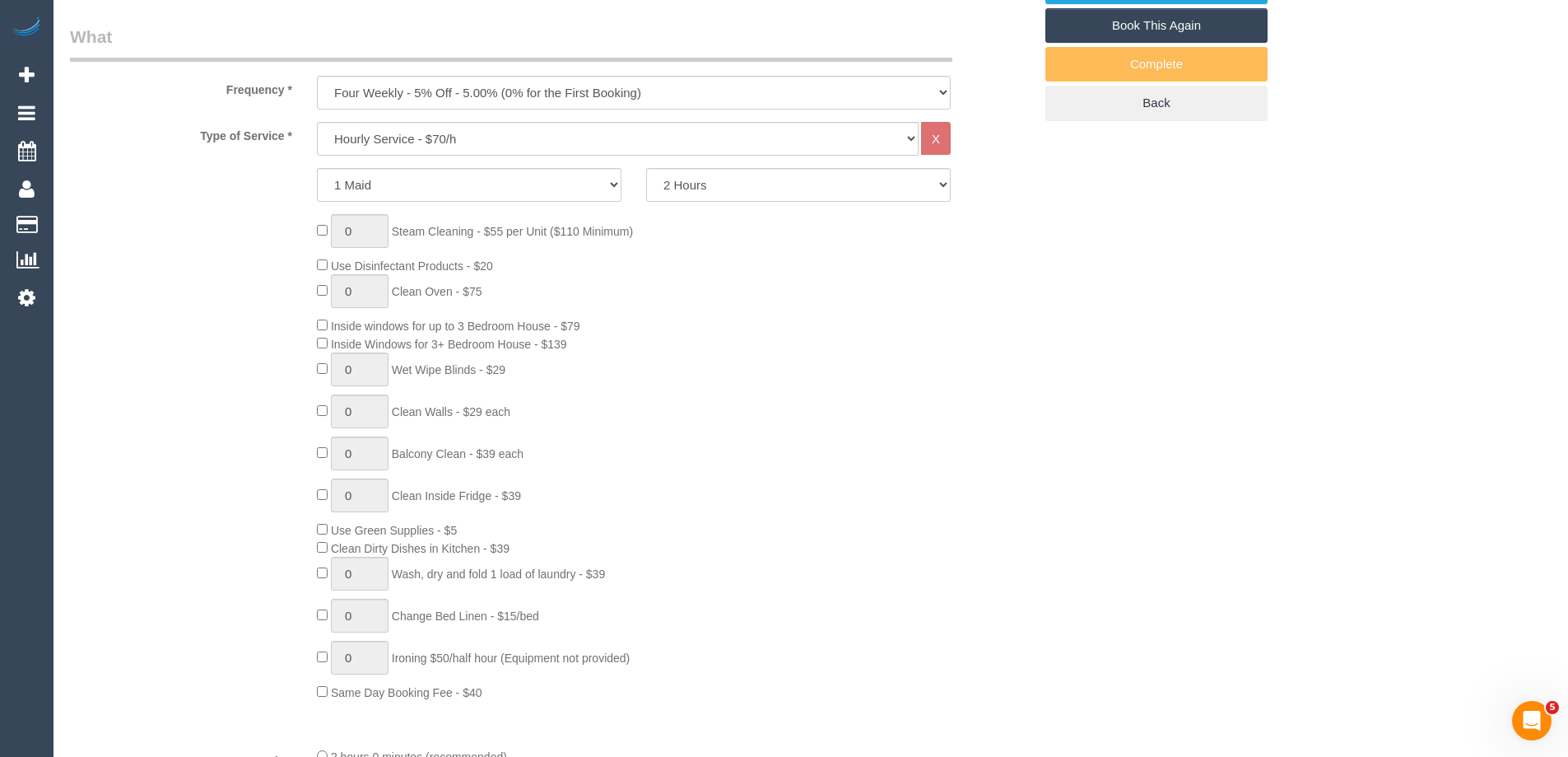
select select "string:stripe-pm_1OxPbM2GScqysDRV5Vvq4hkQ"
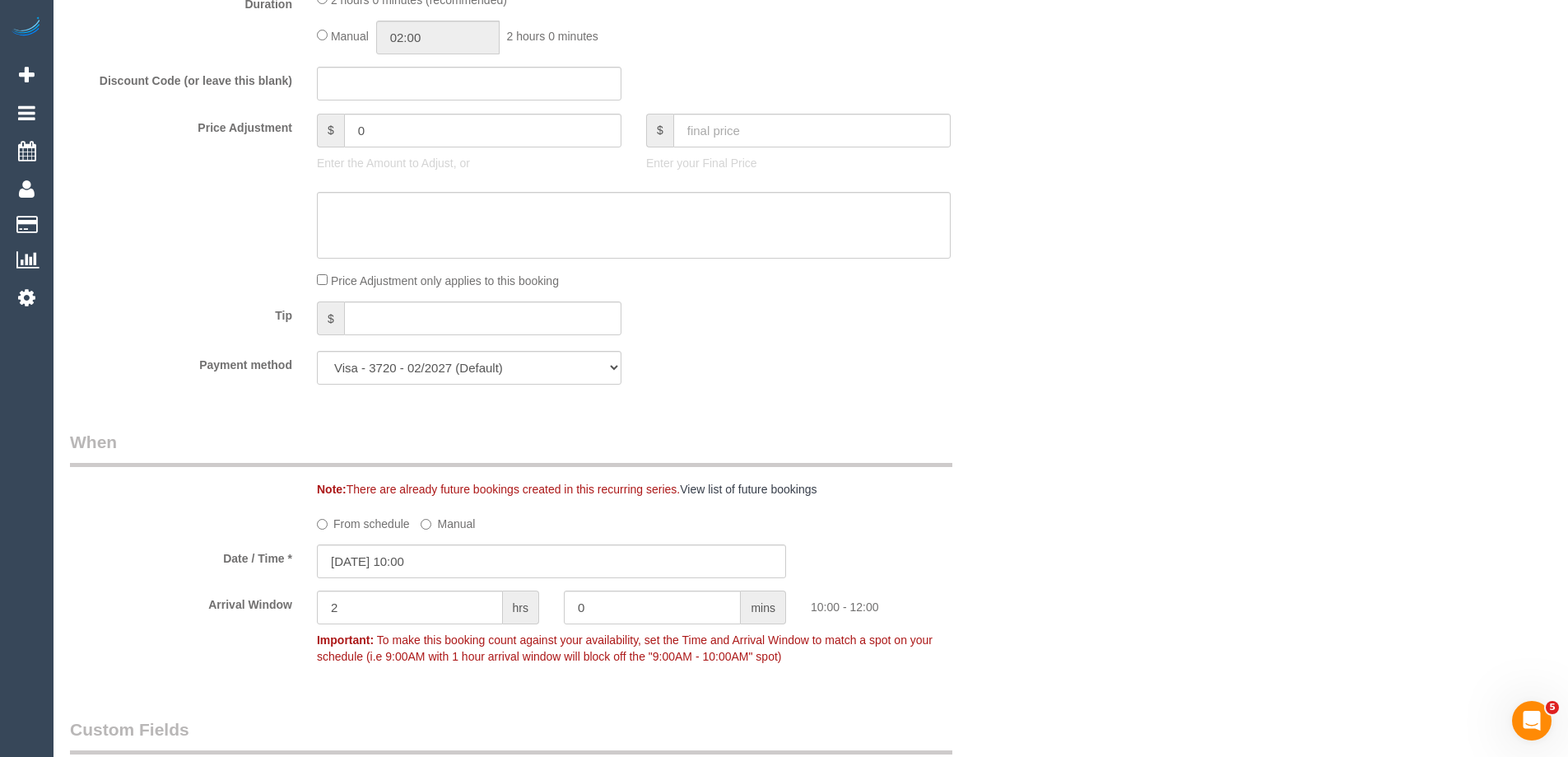
scroll to position [1729, 0]
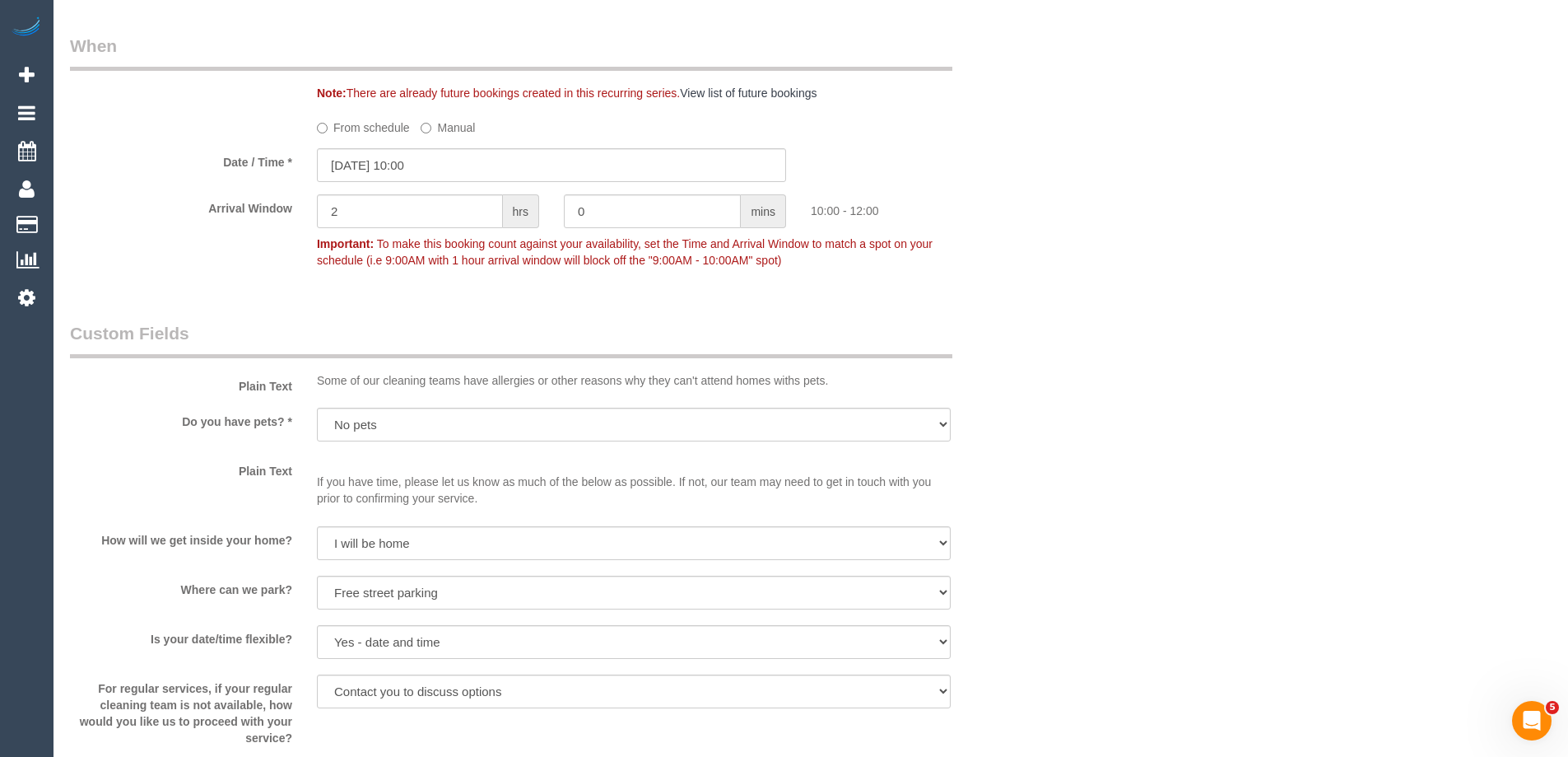
click at [387, 124] on label "From schedule" at bounding box center [363, 125] width 93 height 22
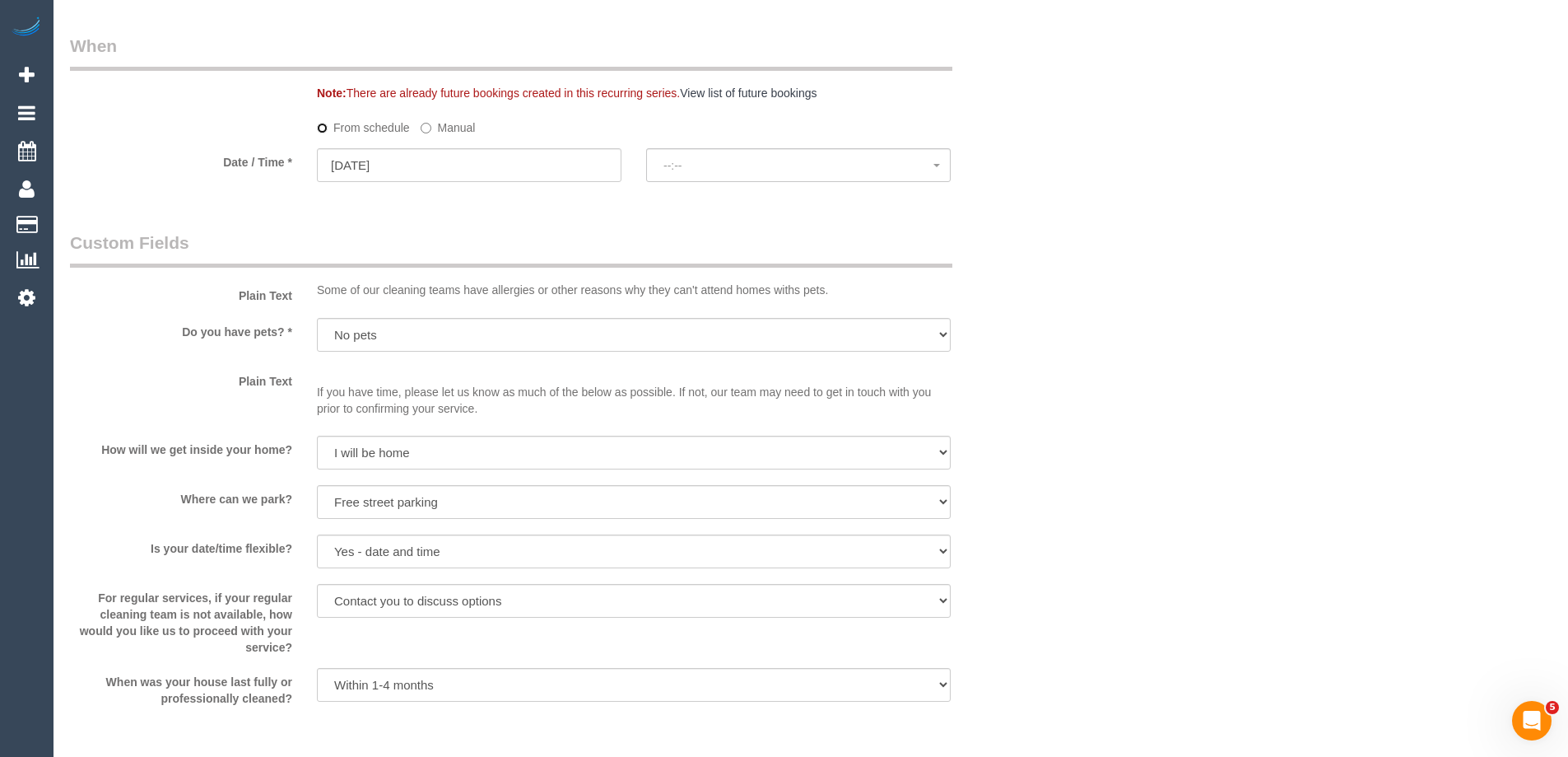
select select "spot18"
click at [406, 167] on input "27/09/2025" at bounding box center [469, 165] width 304 height 34
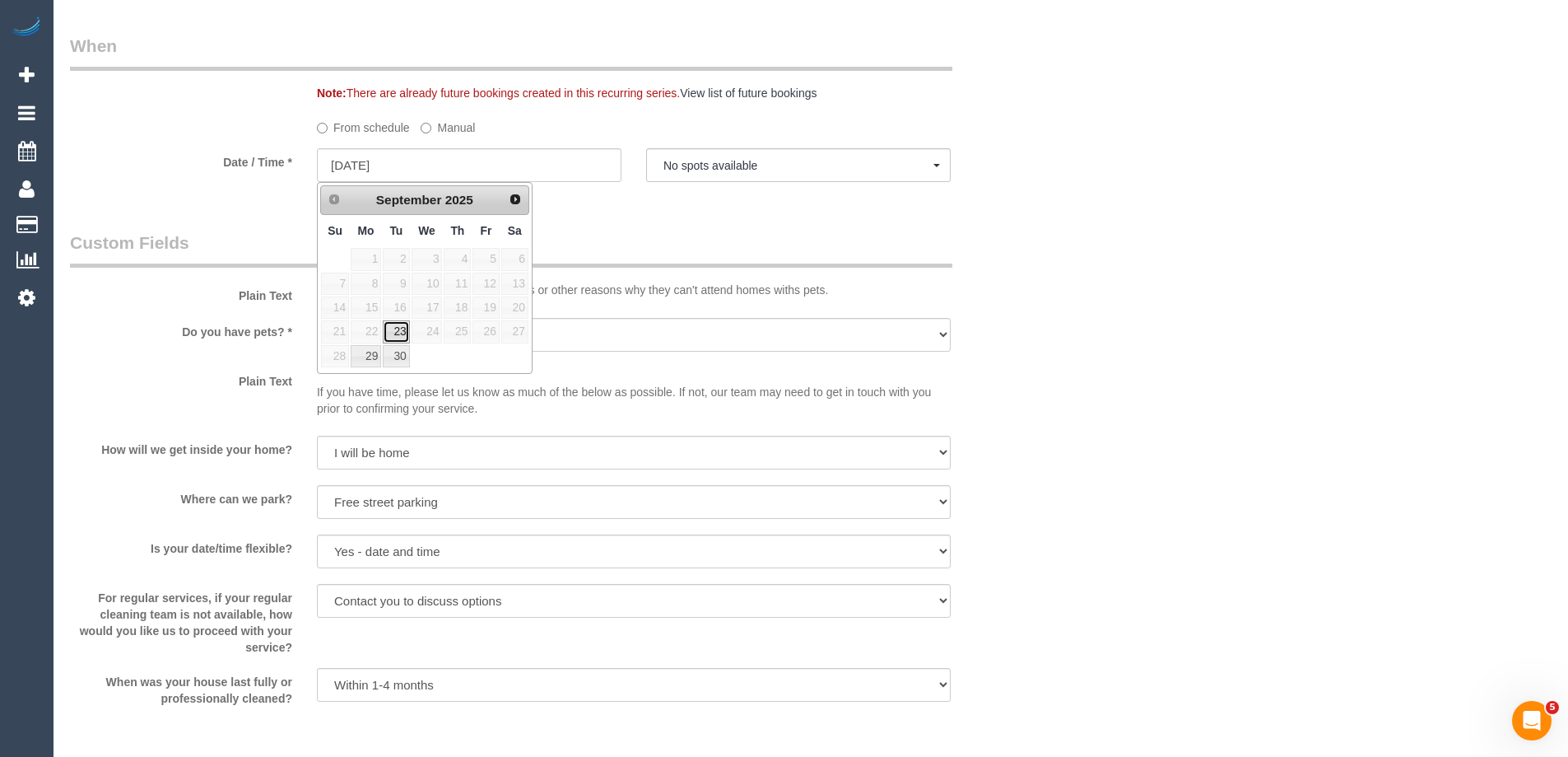
click at [392, 331] on link "23" at bounding box center [395, 332] width 26 height 22
type input "23/09/2025"
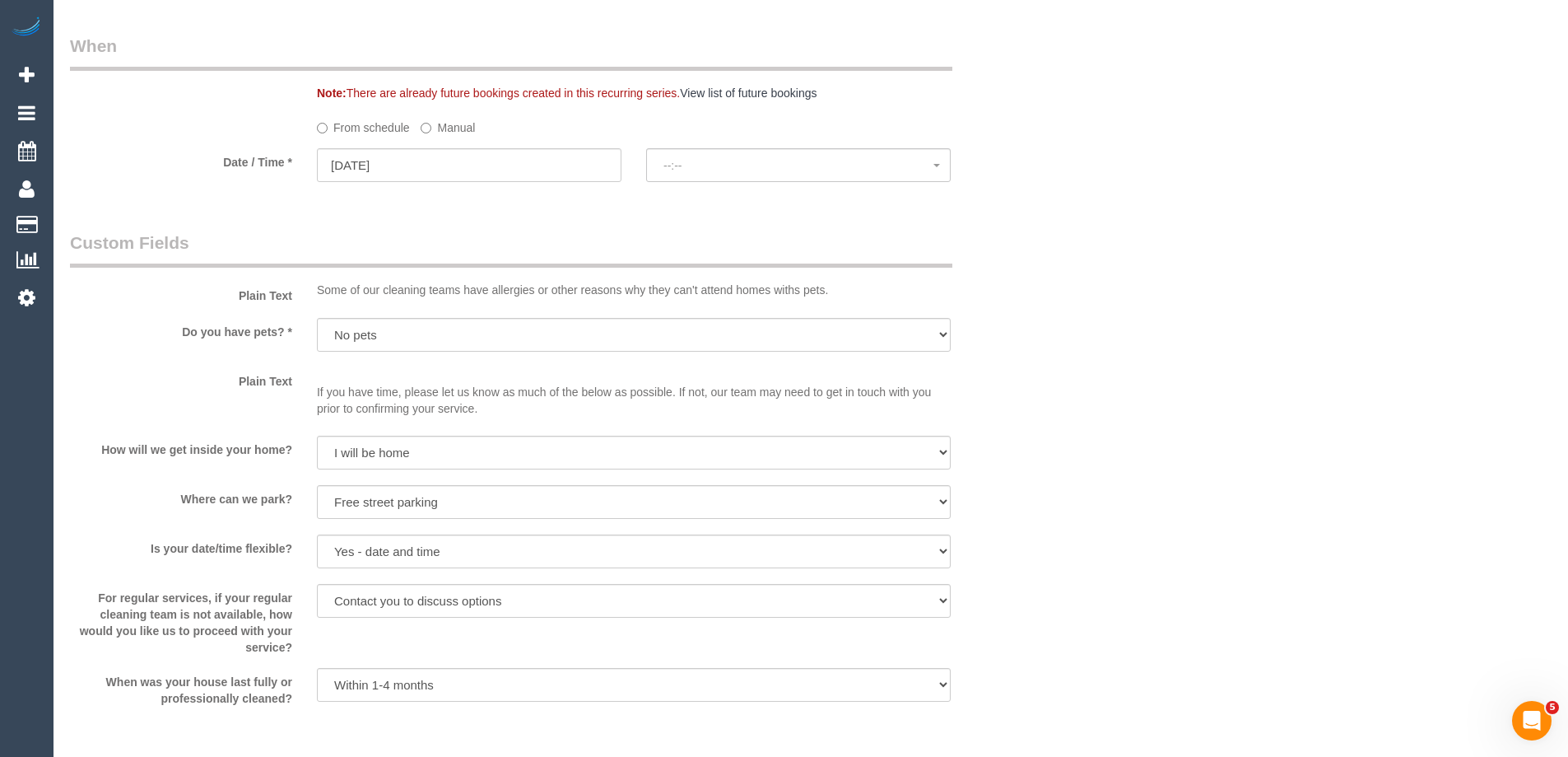
select select "spot35"
click at [733, 159] on span "10:00 - 12:00" at bounding box center [798, 165] width 270 height 13
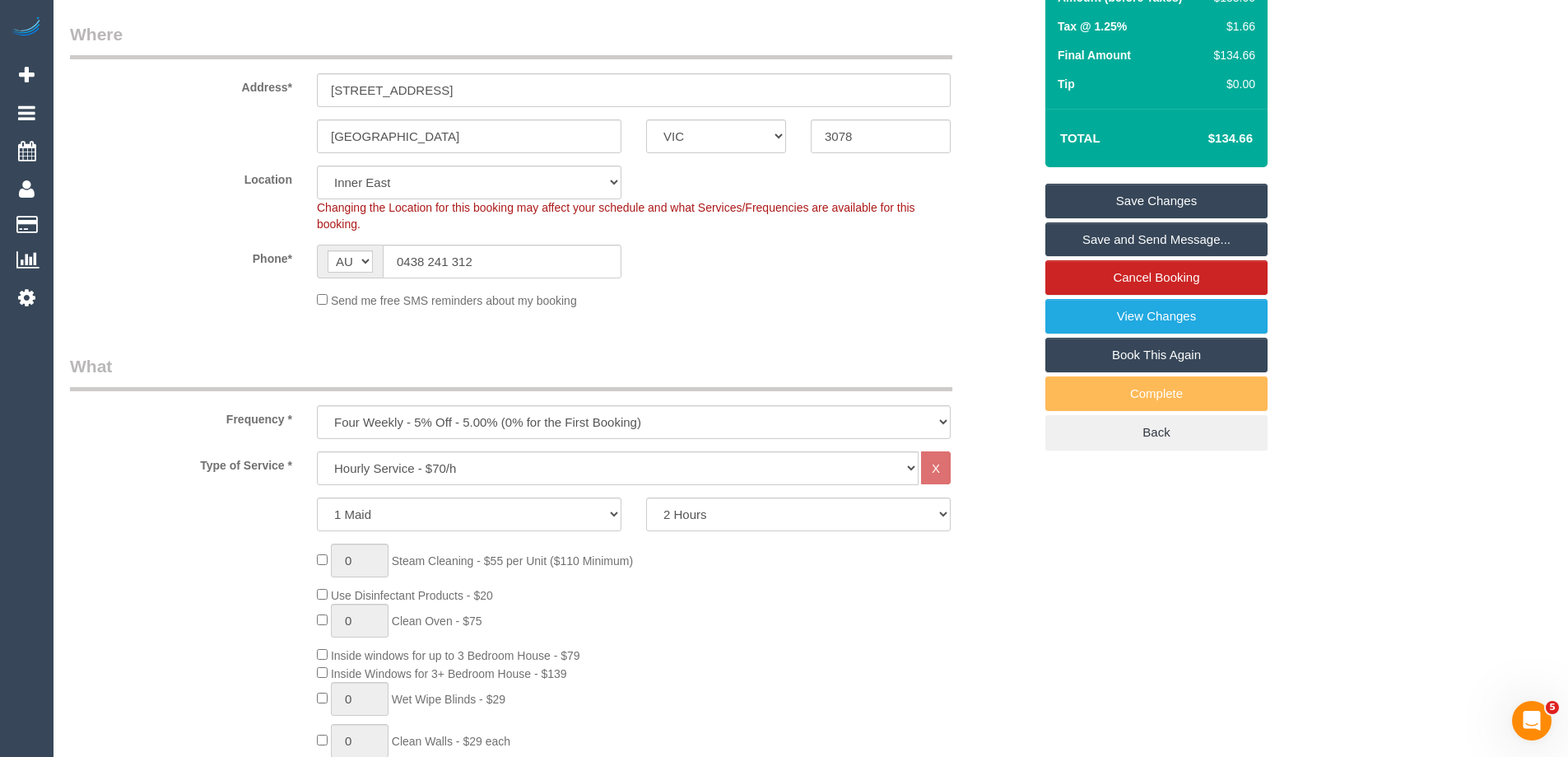
scroll to position [0, 0]
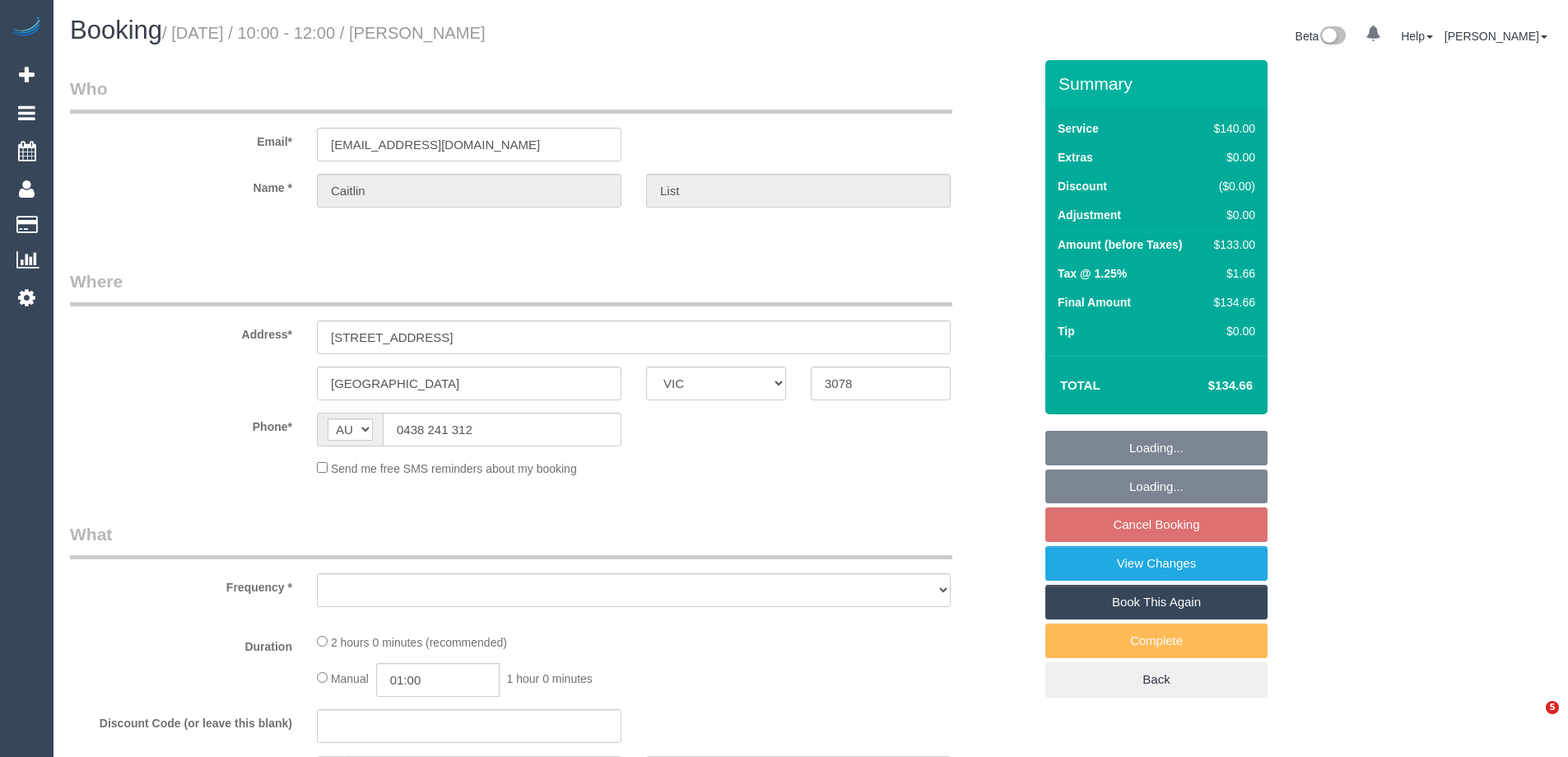
select select "VIC"
select select "number:28"
select select "number:14"
select select "number:19"
select select "number:22"
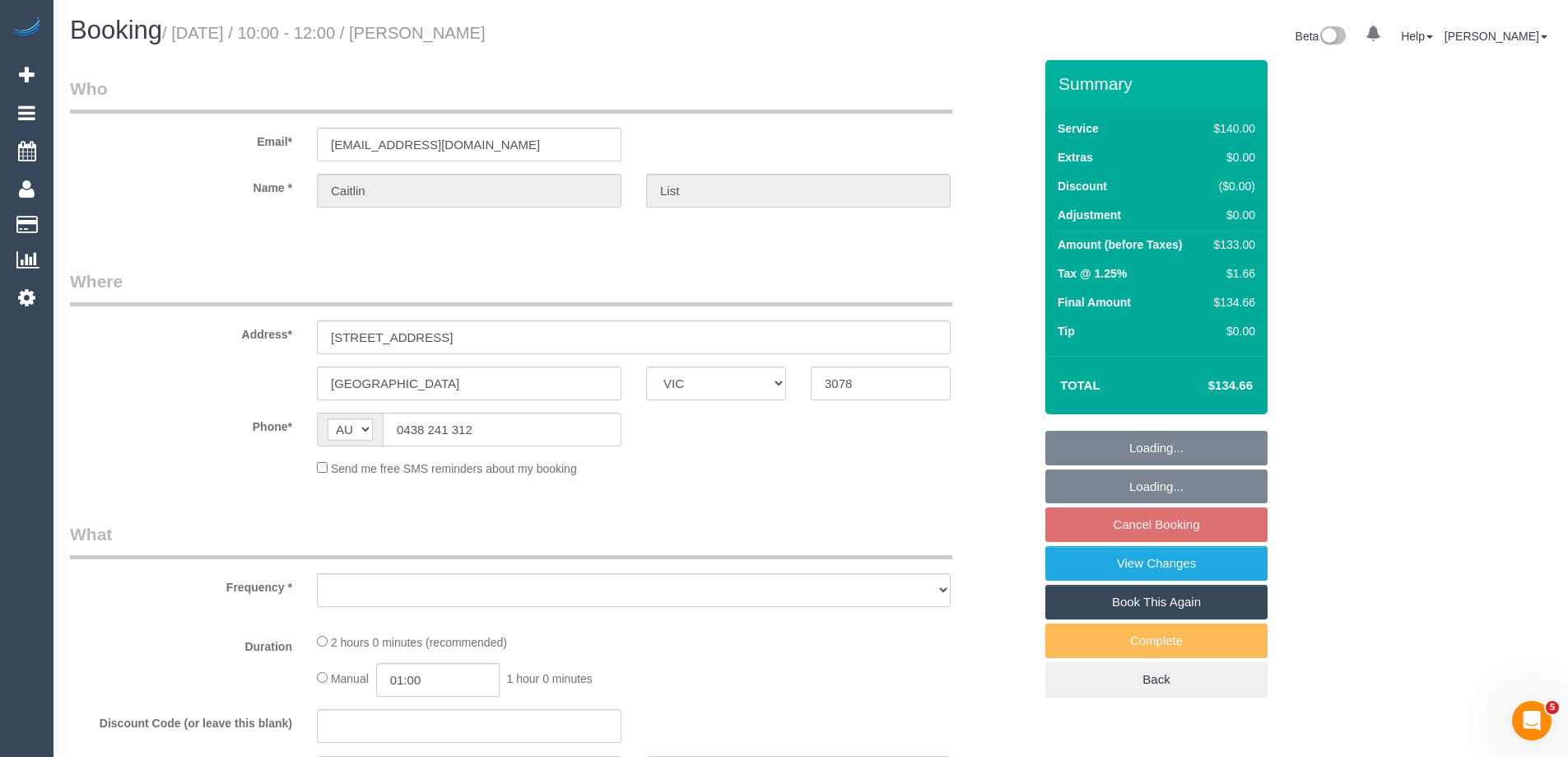
select select "number:35"
select select "number:13"
select select "string:stripe-pm_1OxPbM2GScqysDRV5Vvq4hkQ"
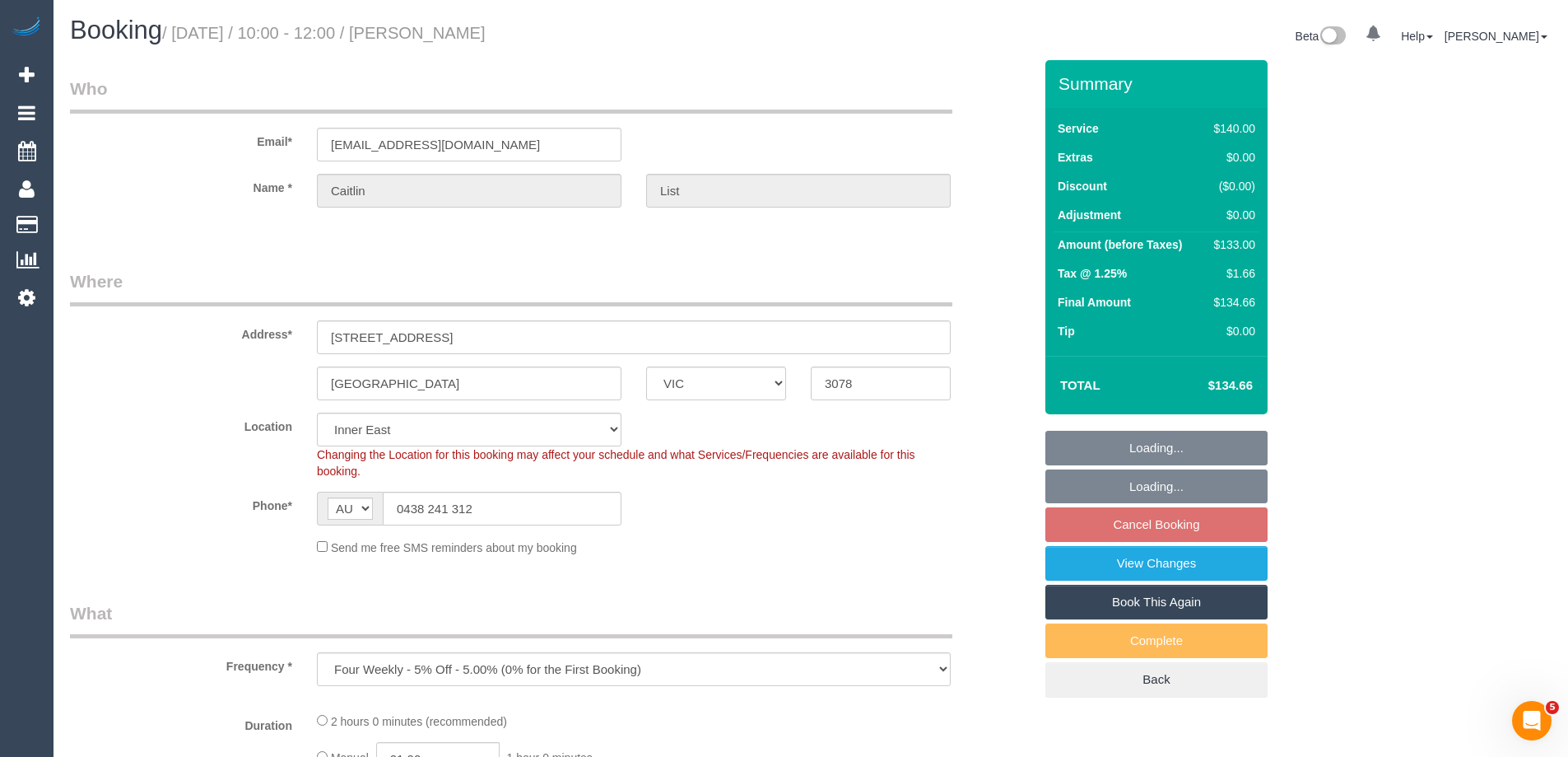
select select "object:1318"
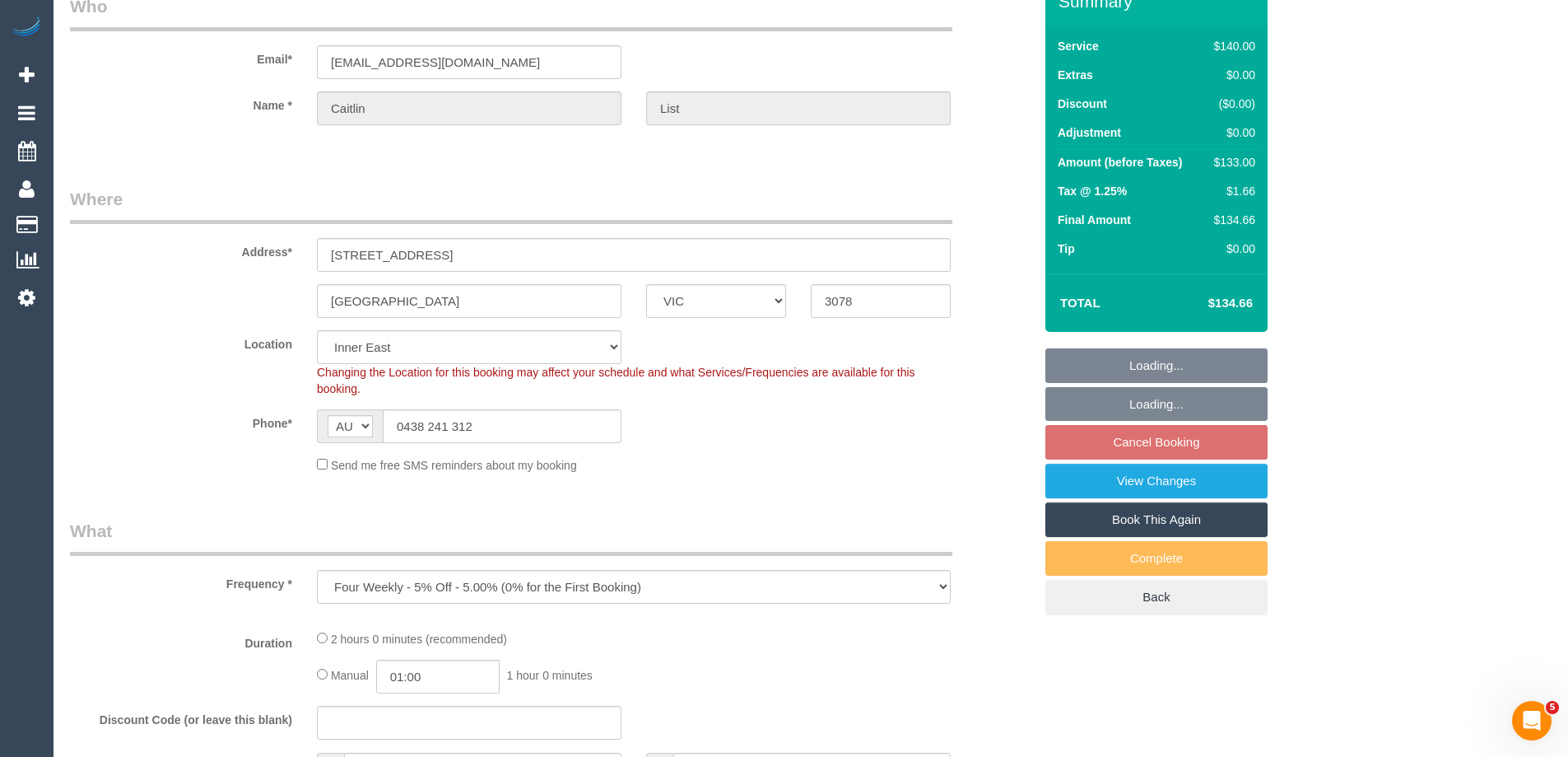
select select "spot3"
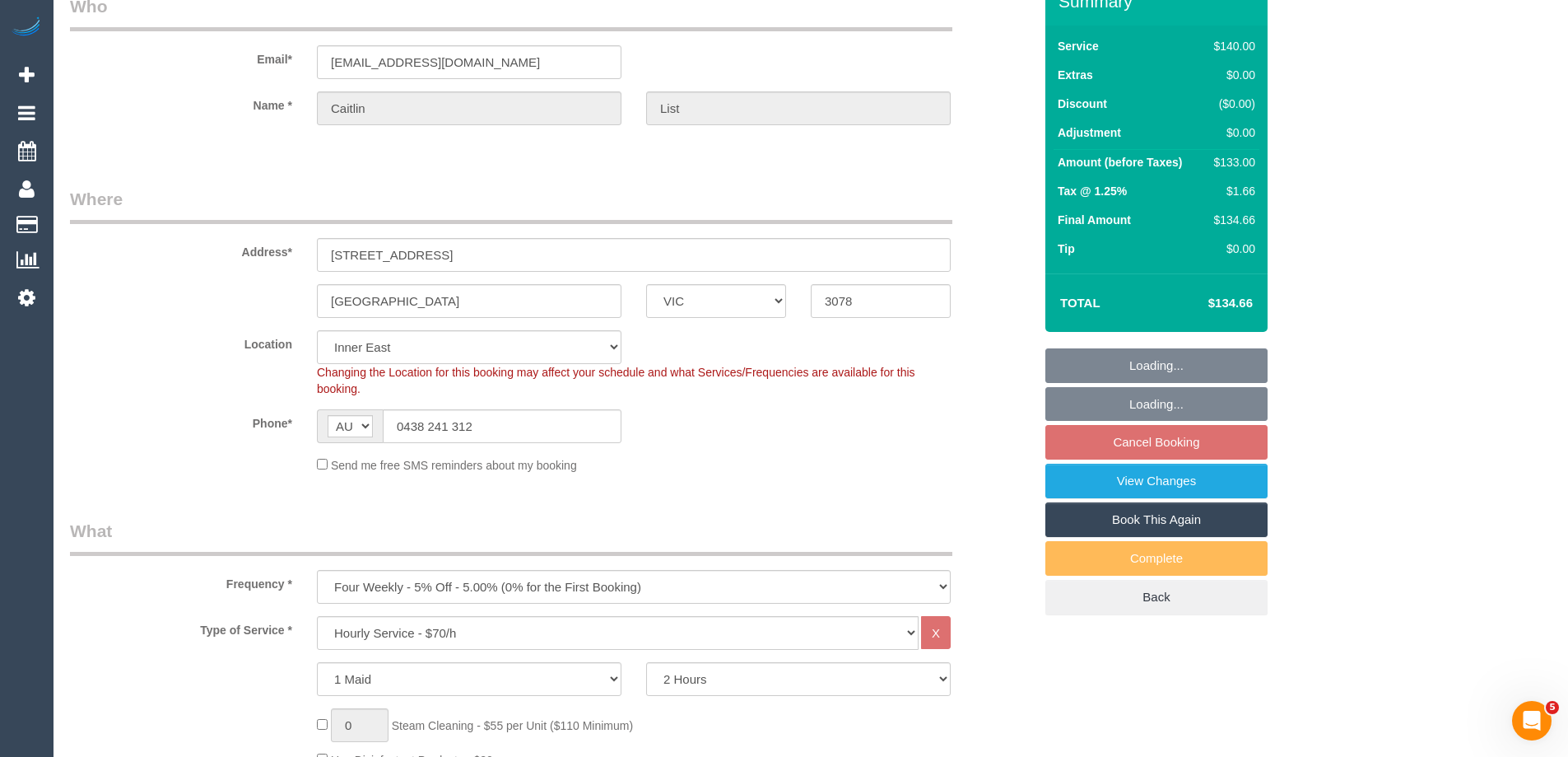
select select "object:1494"
click at [1129, 486] on link "View Changes" at bounding box center [1156, 481] width 222 height 35
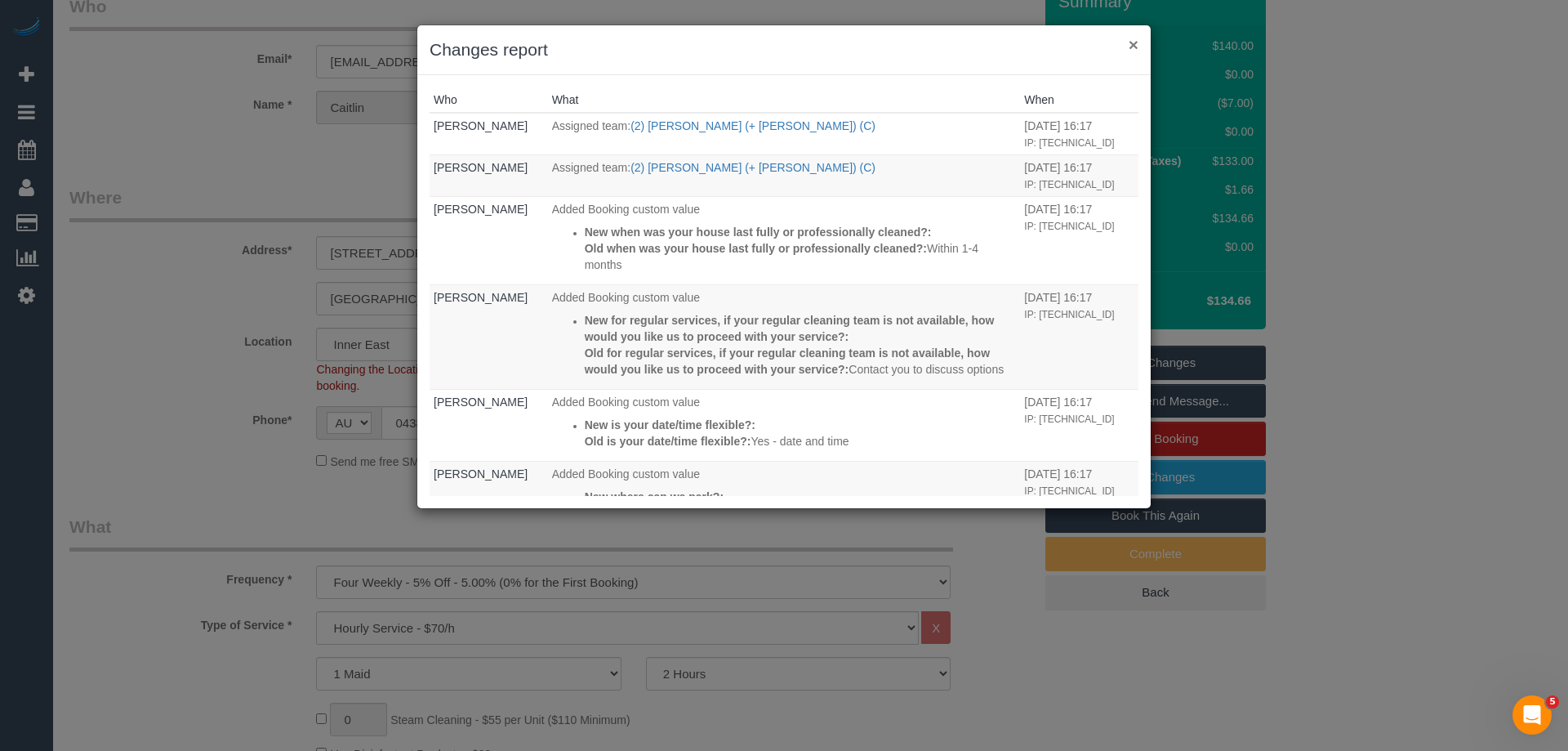
click at [1133, 42] on button "×" at bounding box center [1133, 44] width 10 height 17
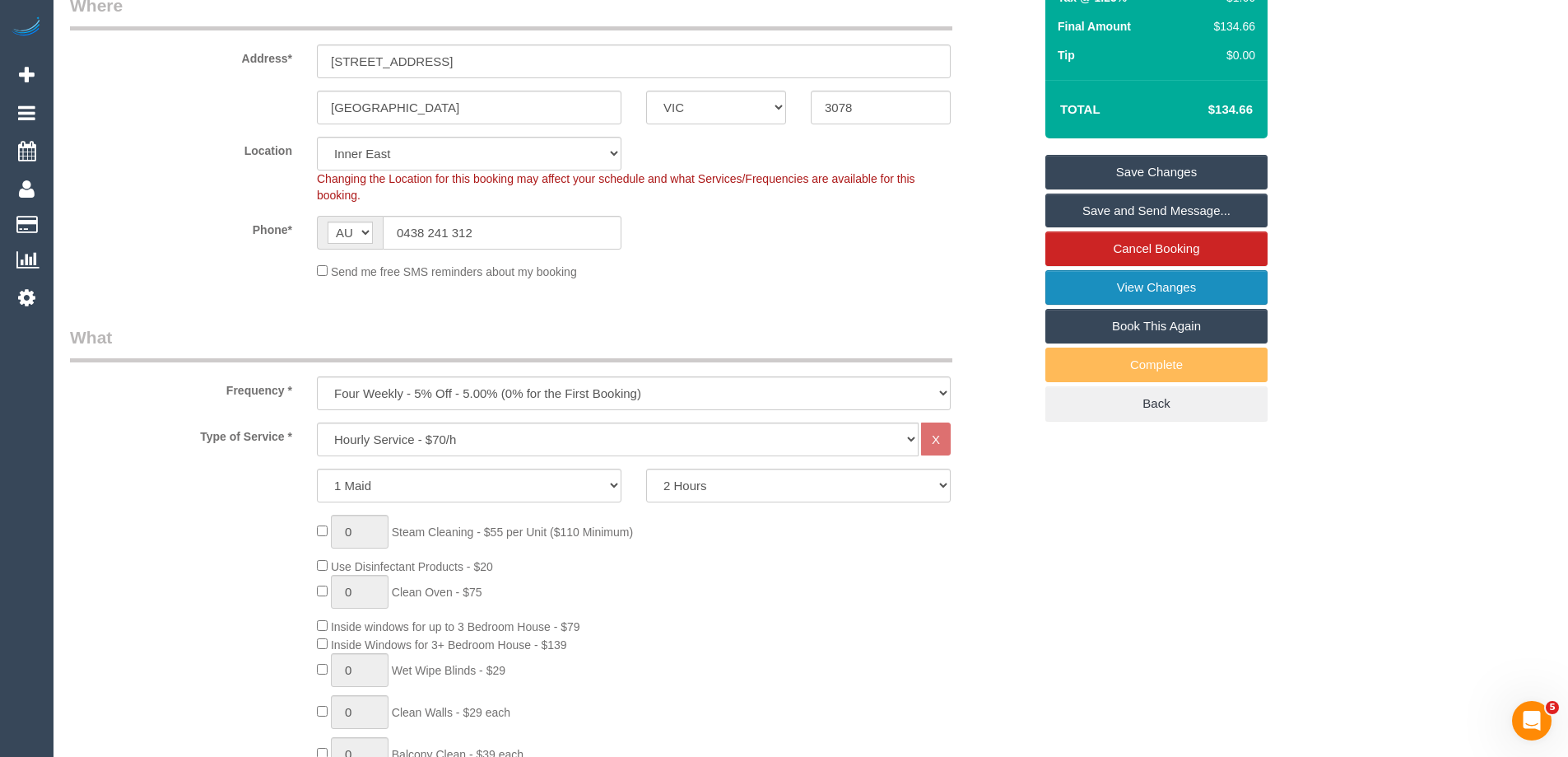
scroll to position [0, 0]
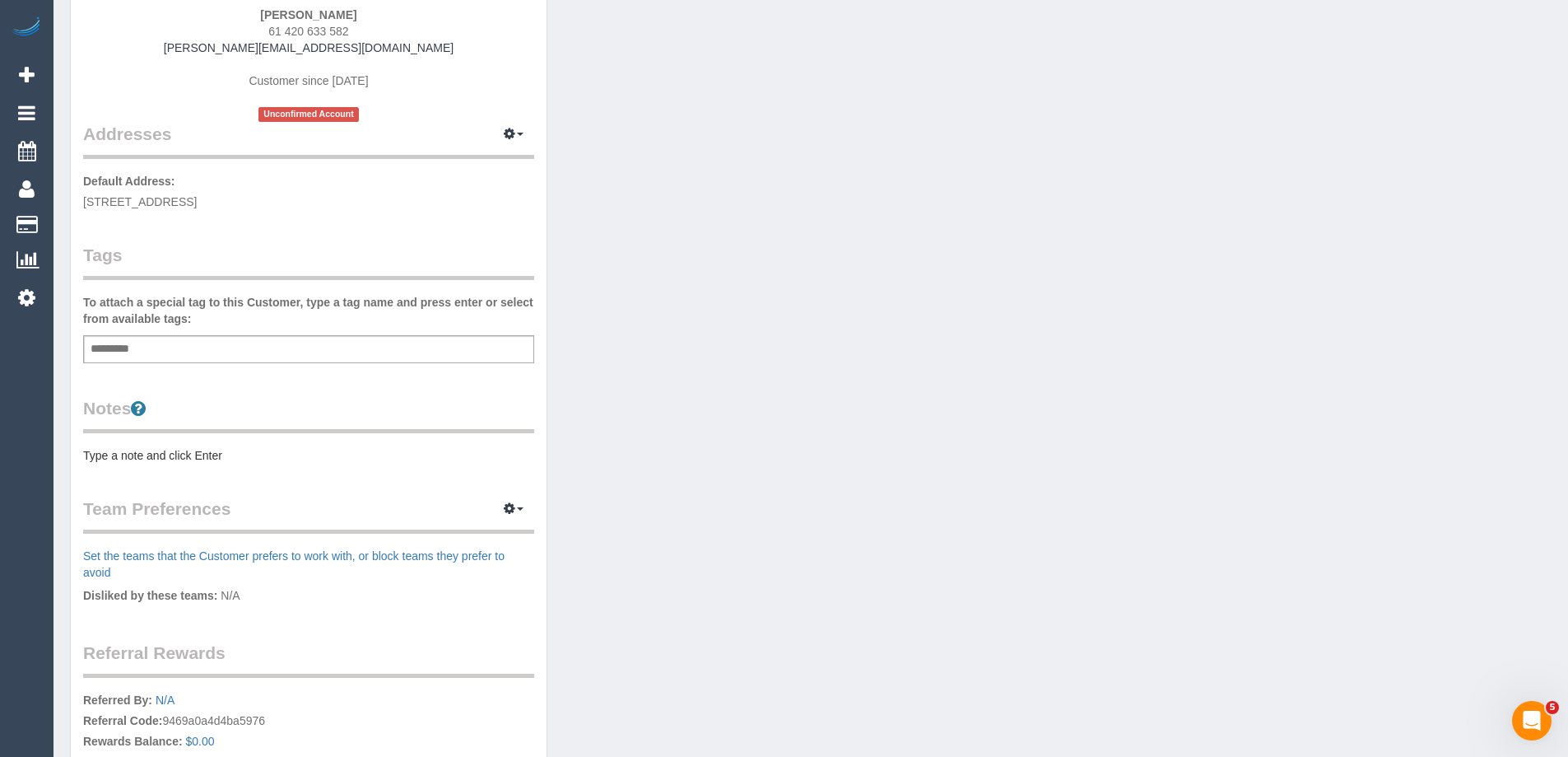
scroll to position [247, 0]
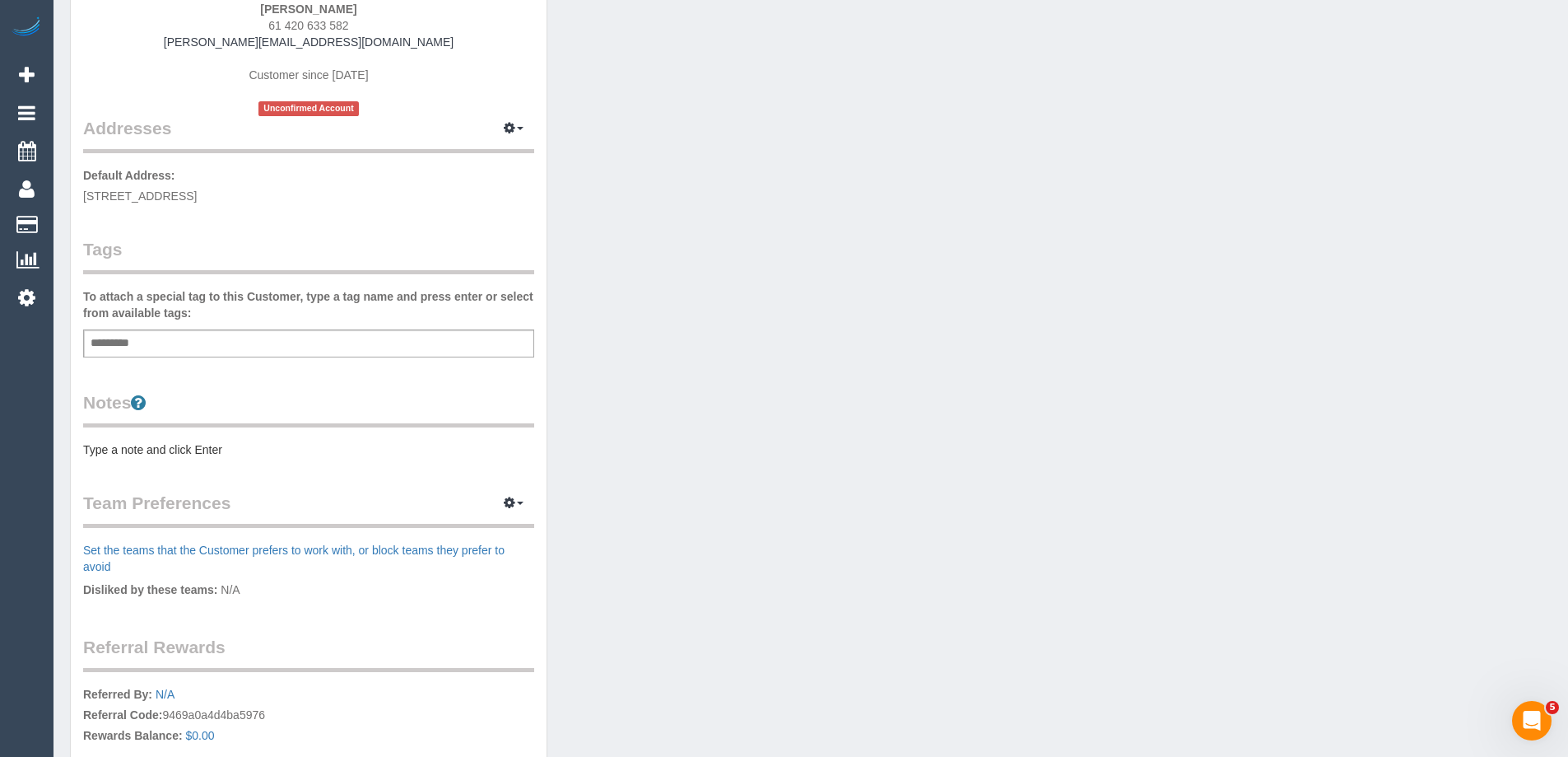
click at [148, 453] on pre "Type a note and click Enter" at bounding box center [308, 449] width 451 height 16
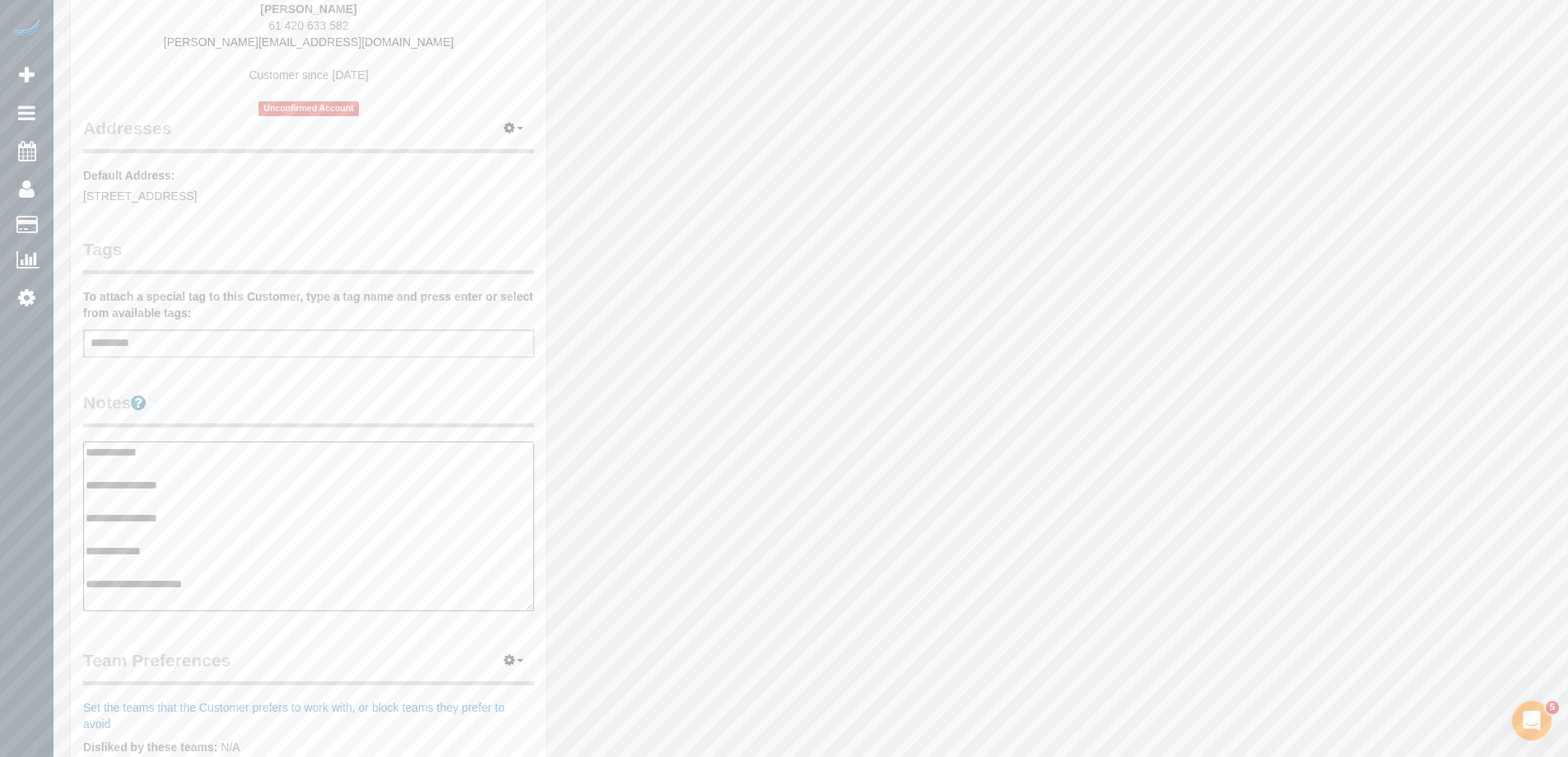
type textarea "**********"
click at [248, 396] on legend "Notes" at bounding box center [308, 408] width 451 height 37
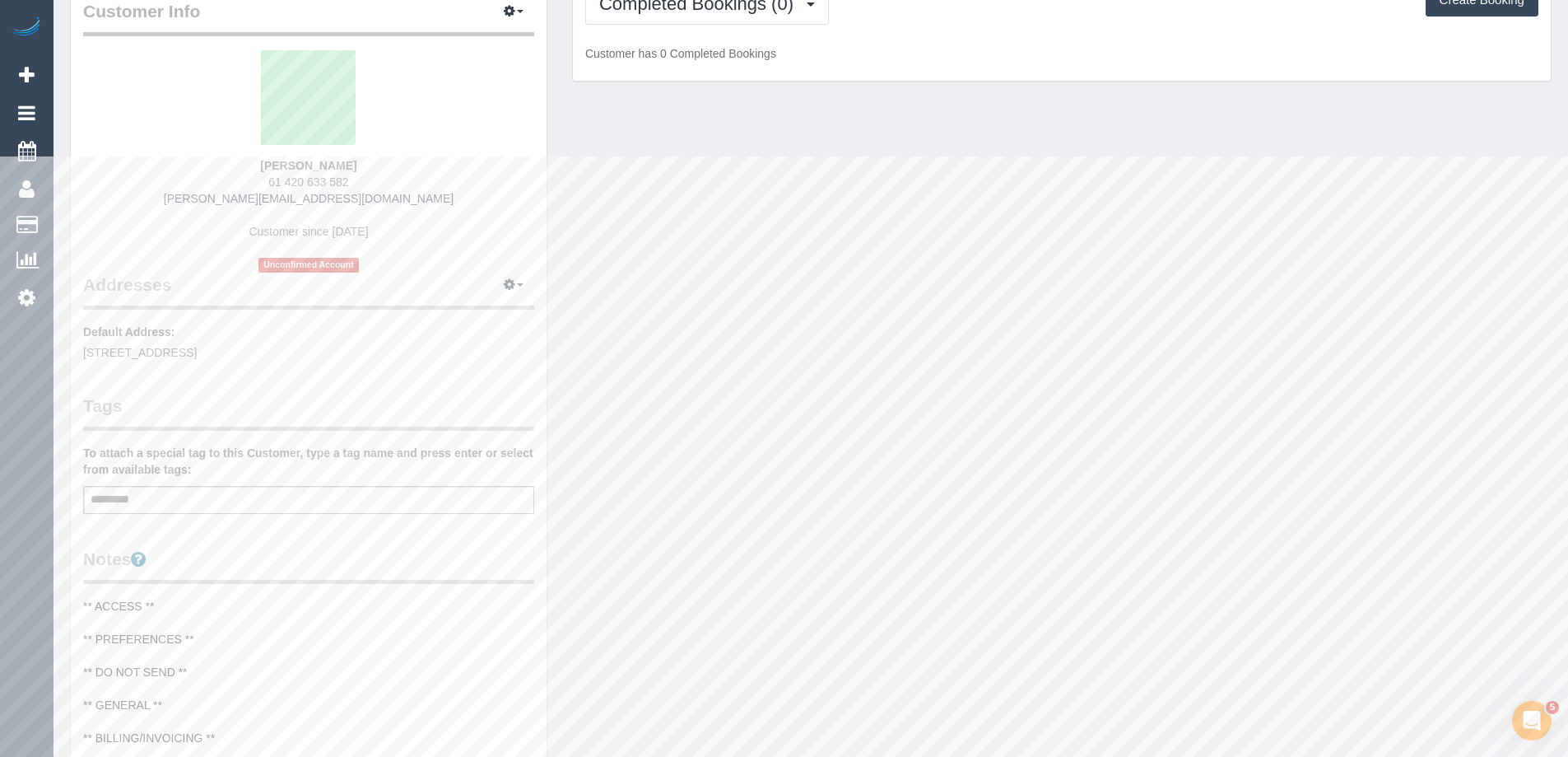
scroll to position [0, 0]
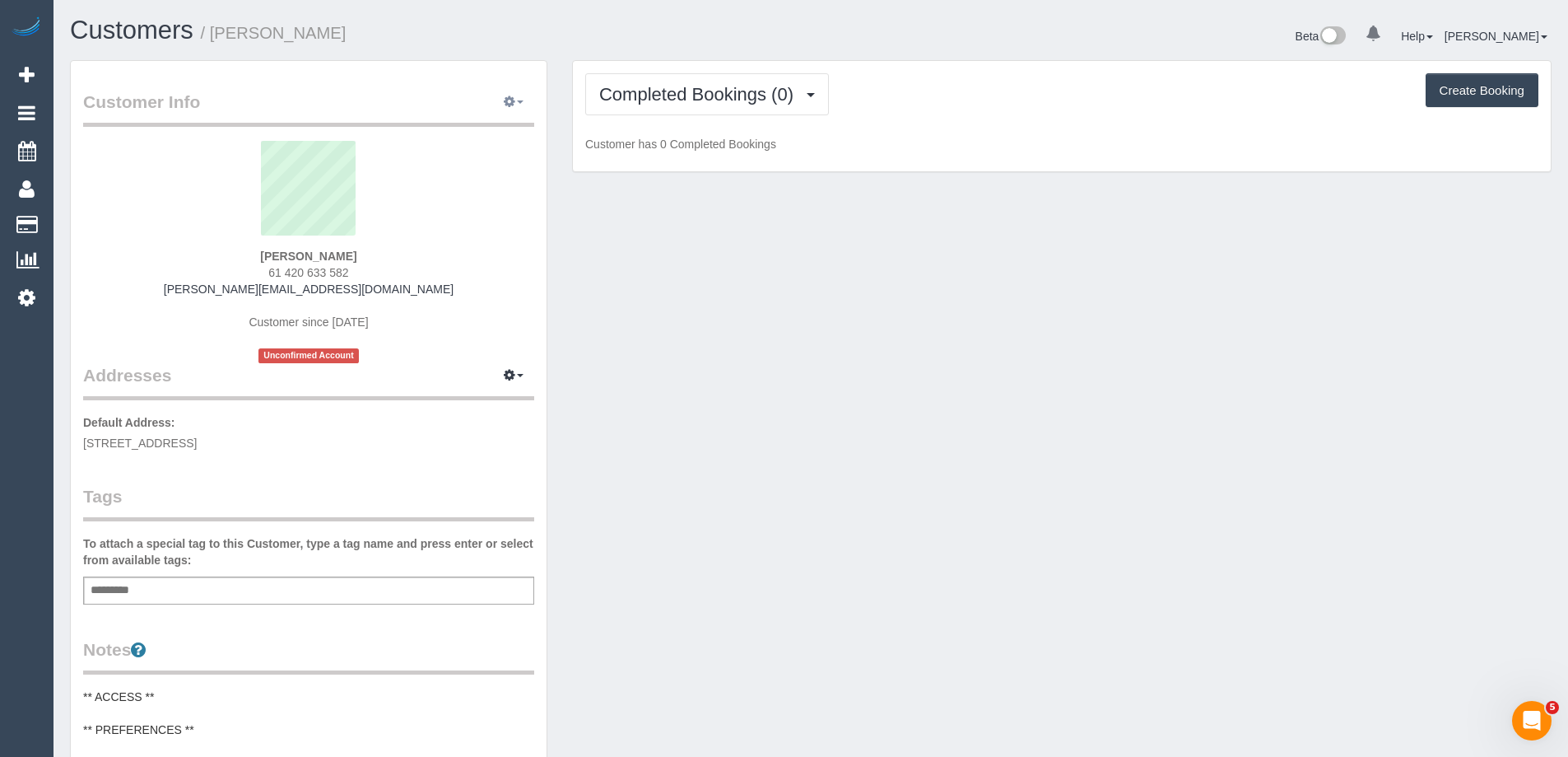
click at [523, 96] on button "button" at bounding box center [513, 103] width 41 height 26
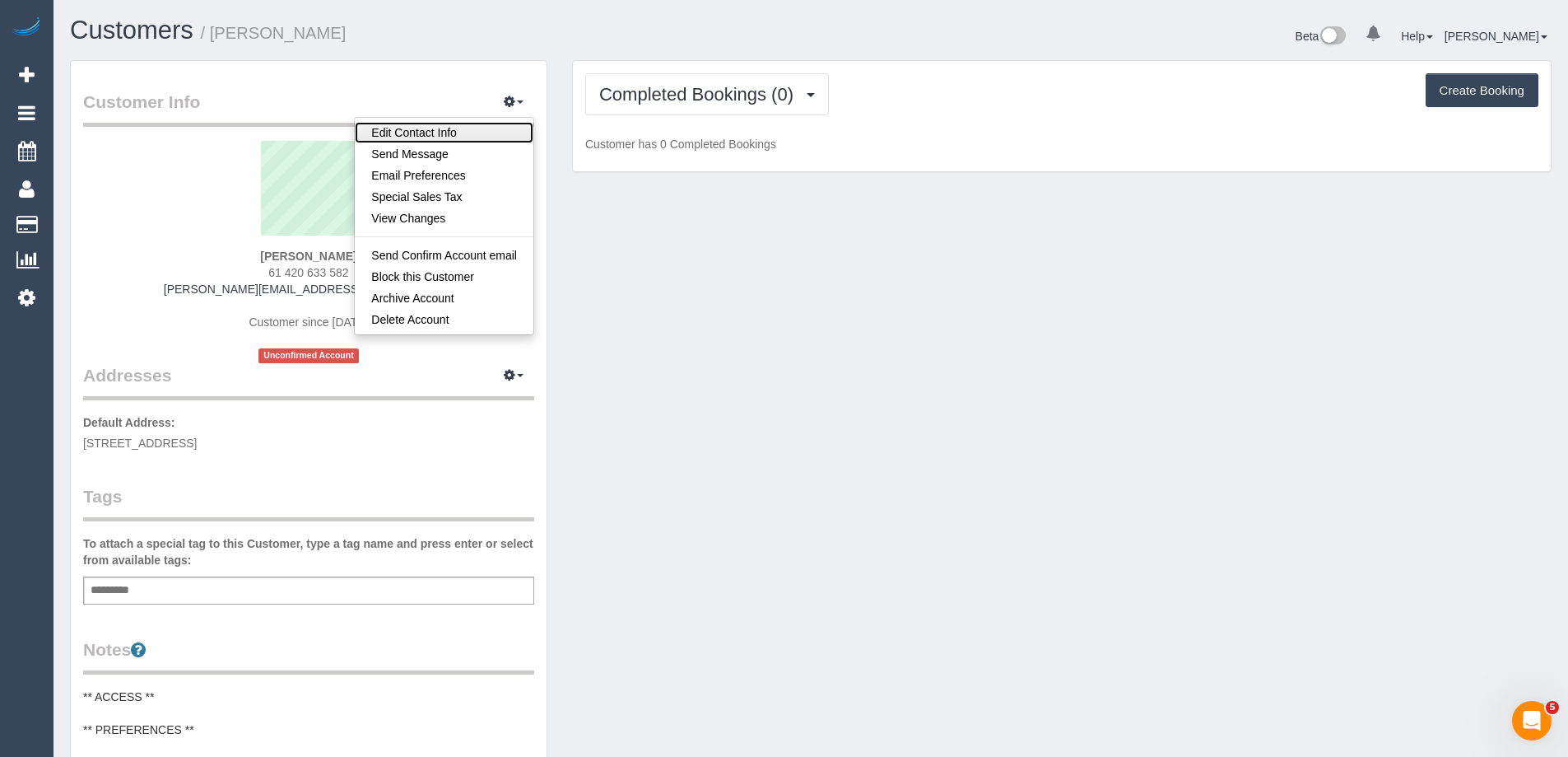
click at [497, 136] on link "Edit Contact Info" at bounding box center [444, 132] width 178 height 21
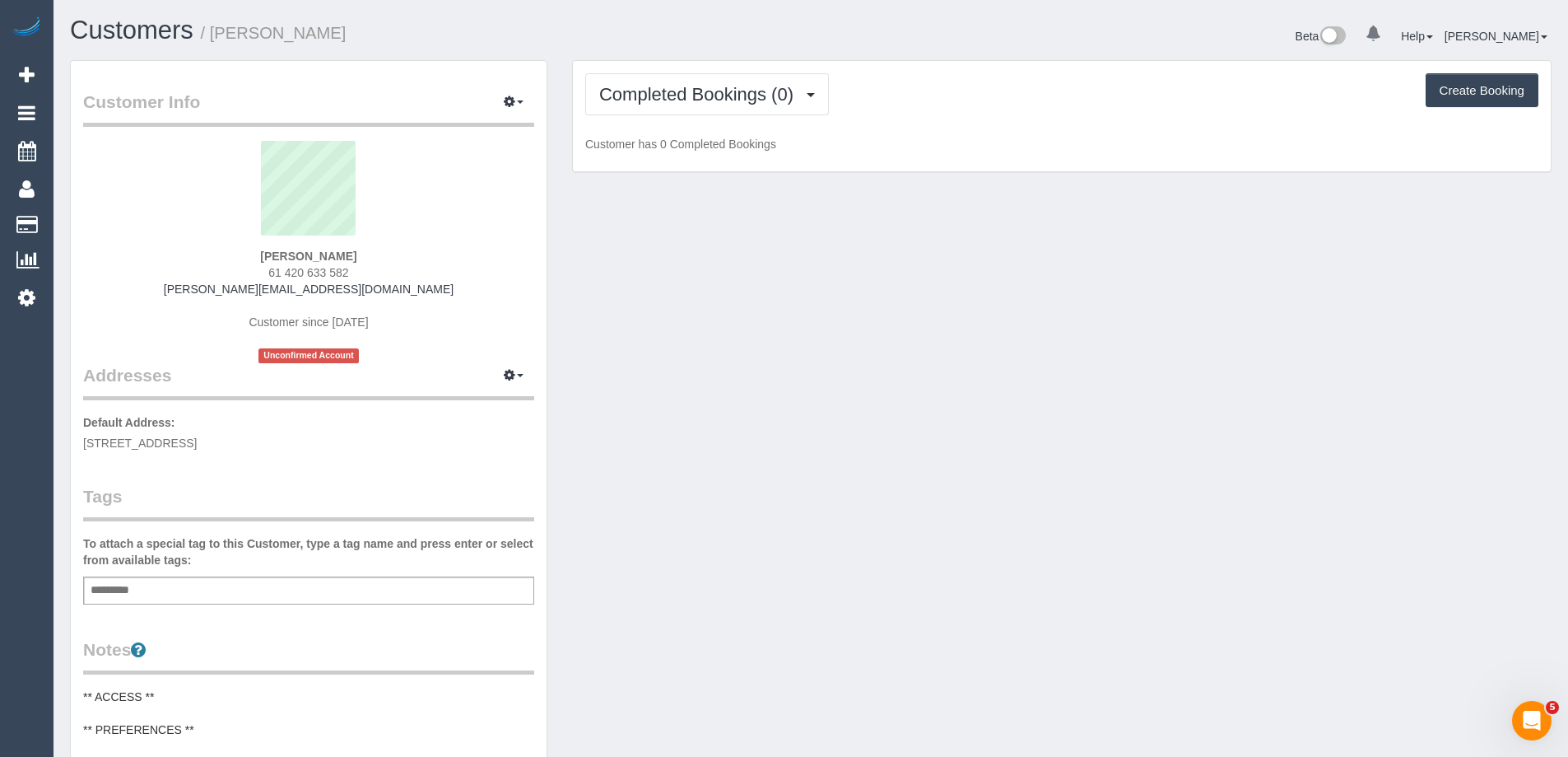
select select "VIC"
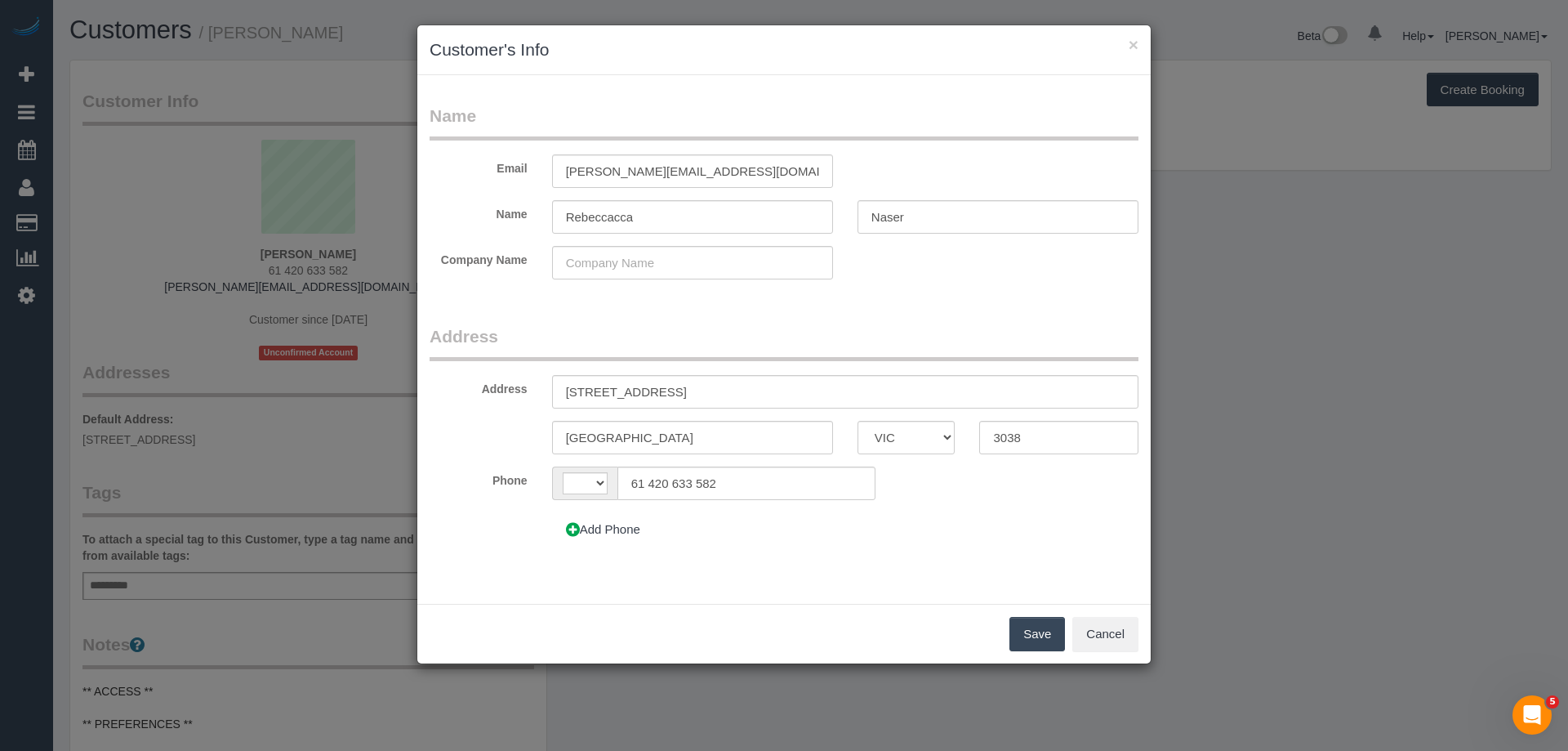
select select "string:AU"
drag, startPoint x: 650, startPoint y: 480, endPoint x: 595, endPoint y: 478, distance: 55.0
click at [595, 478] on div "AF AL DZ AD AO AI AQ AG AR AM AW AU AT AZ BS BH BD BB BY BE BZ BJ BM BT BO BA B…" at bounding box center [714, 483] width 324 height 33
type input "0420 633 582"
click at [1026, 629] on button "Save" at bounding box center [1037, 634] width 55 height 34
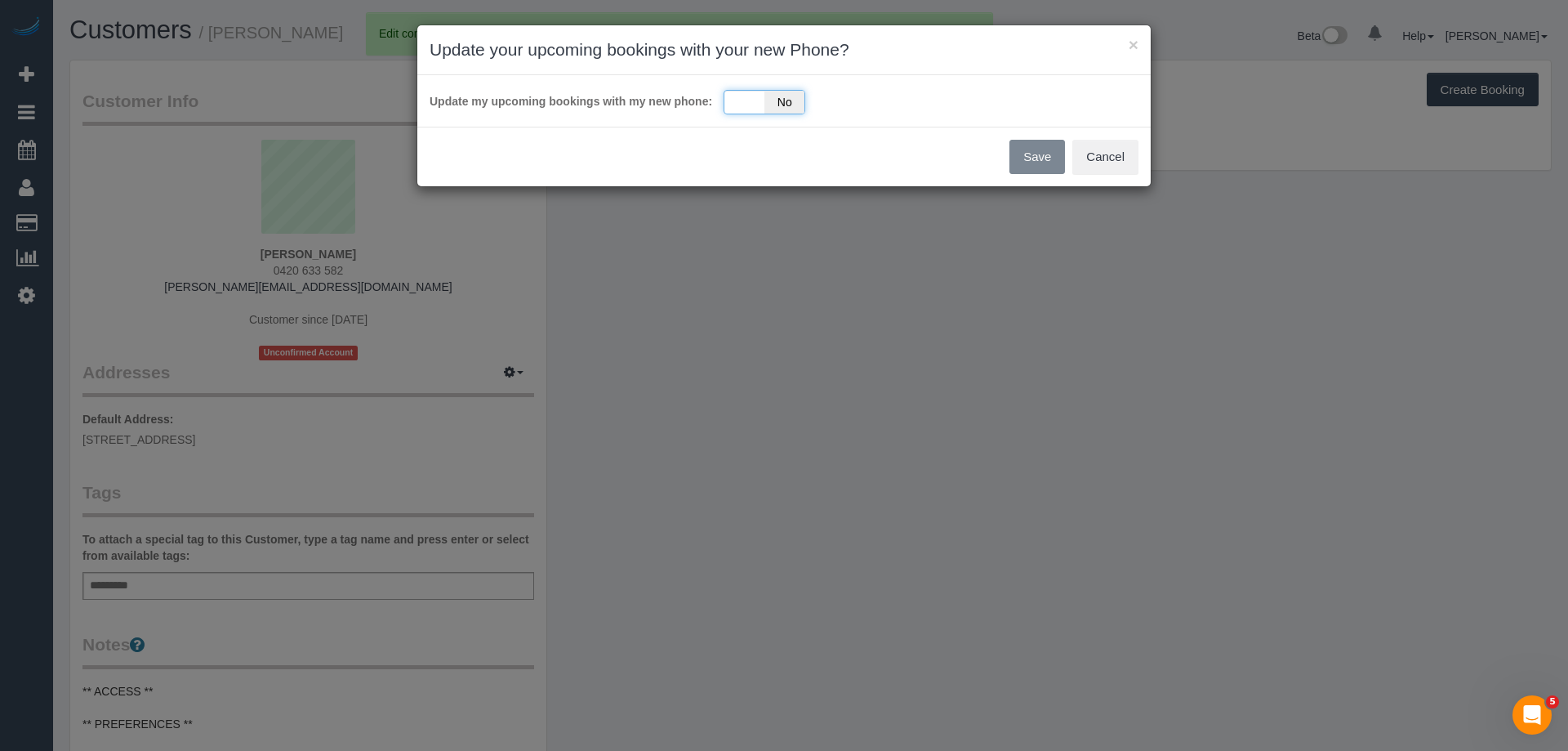
click at [770, 102] on span "No" at bounding box center [784, 101] width 40 height 23
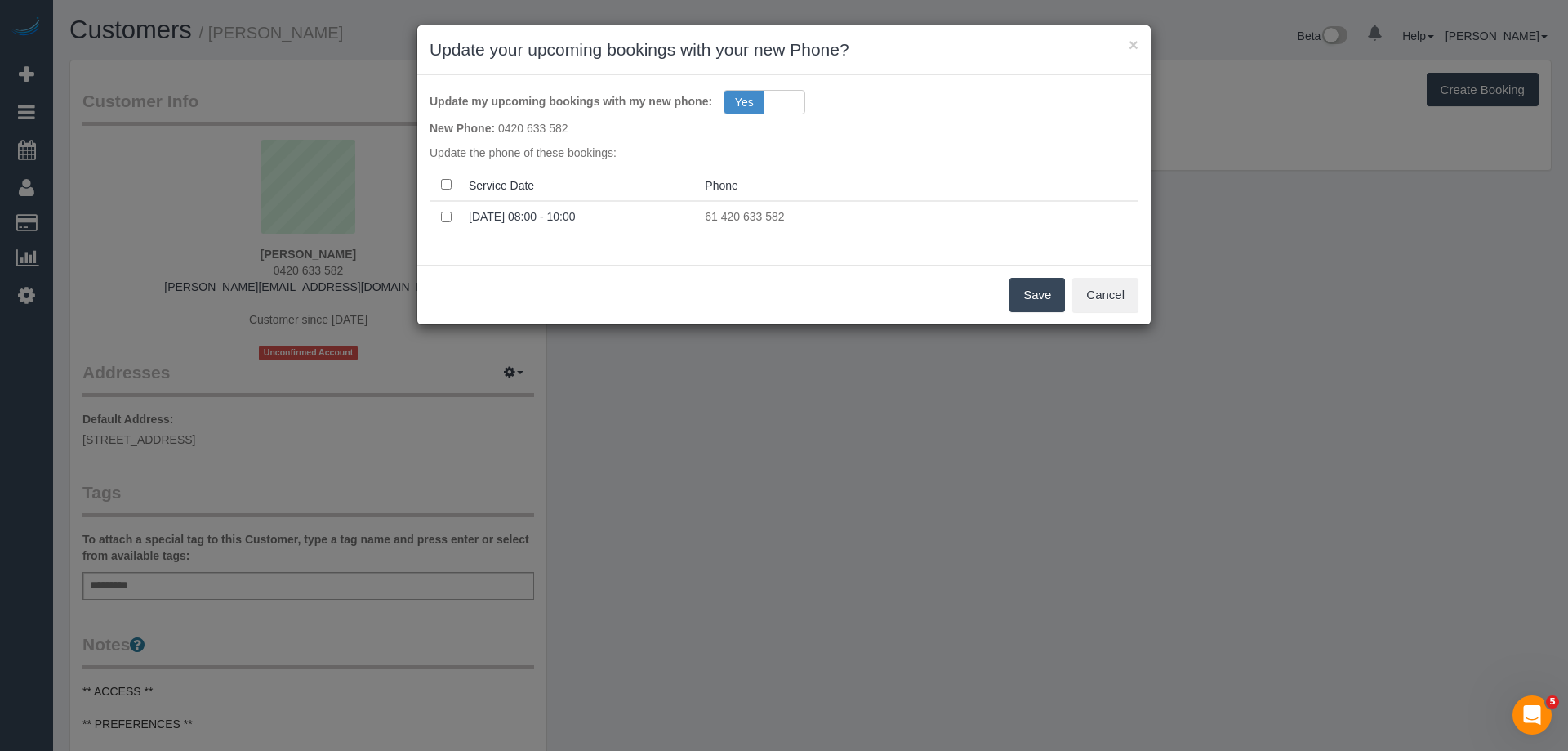
click at [1046, 290] on button "Save" at bounding box center [1037, 295] width 55 height 34
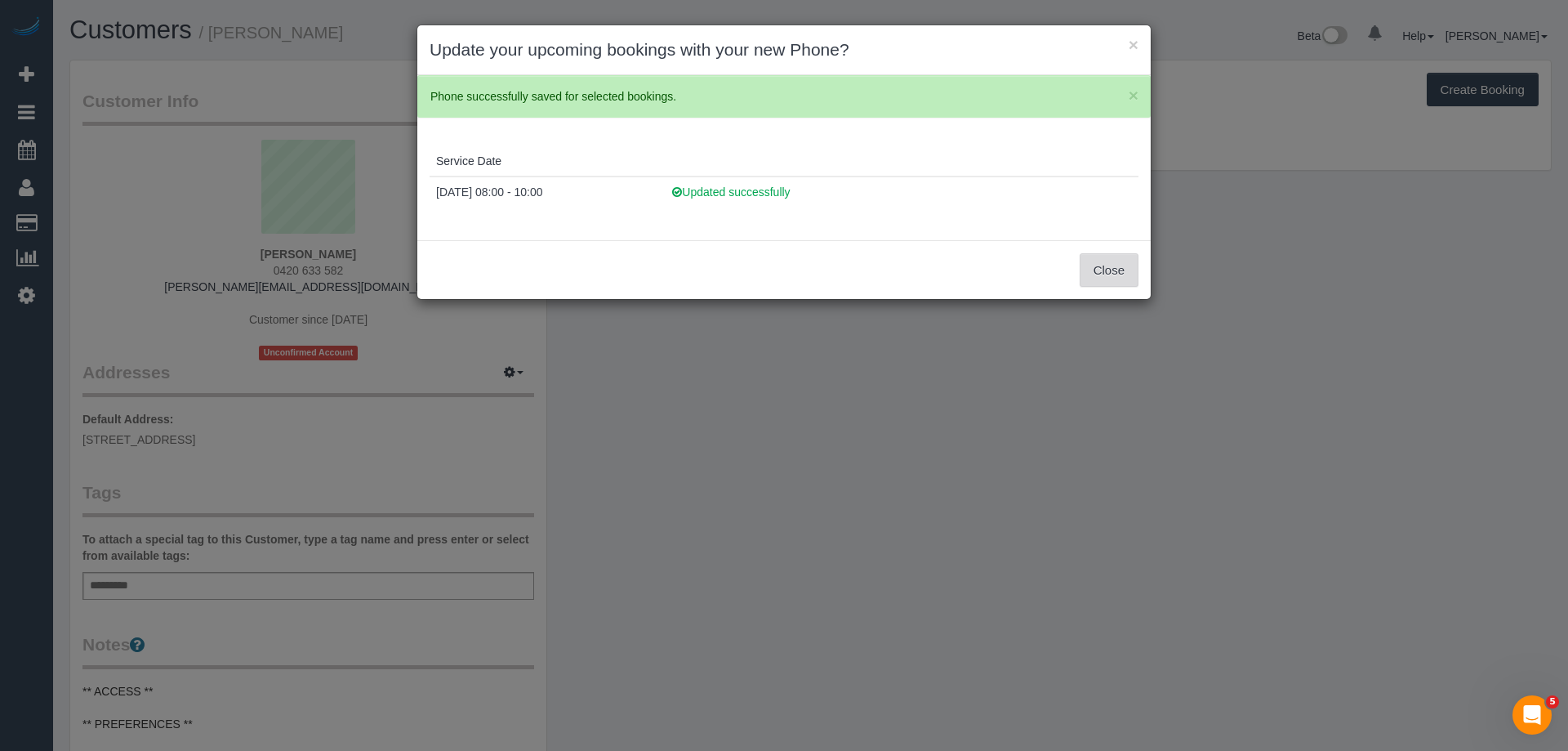
click at [1113, 268] on button "Close" at bounding box center [1109, 270] width 59 height 34
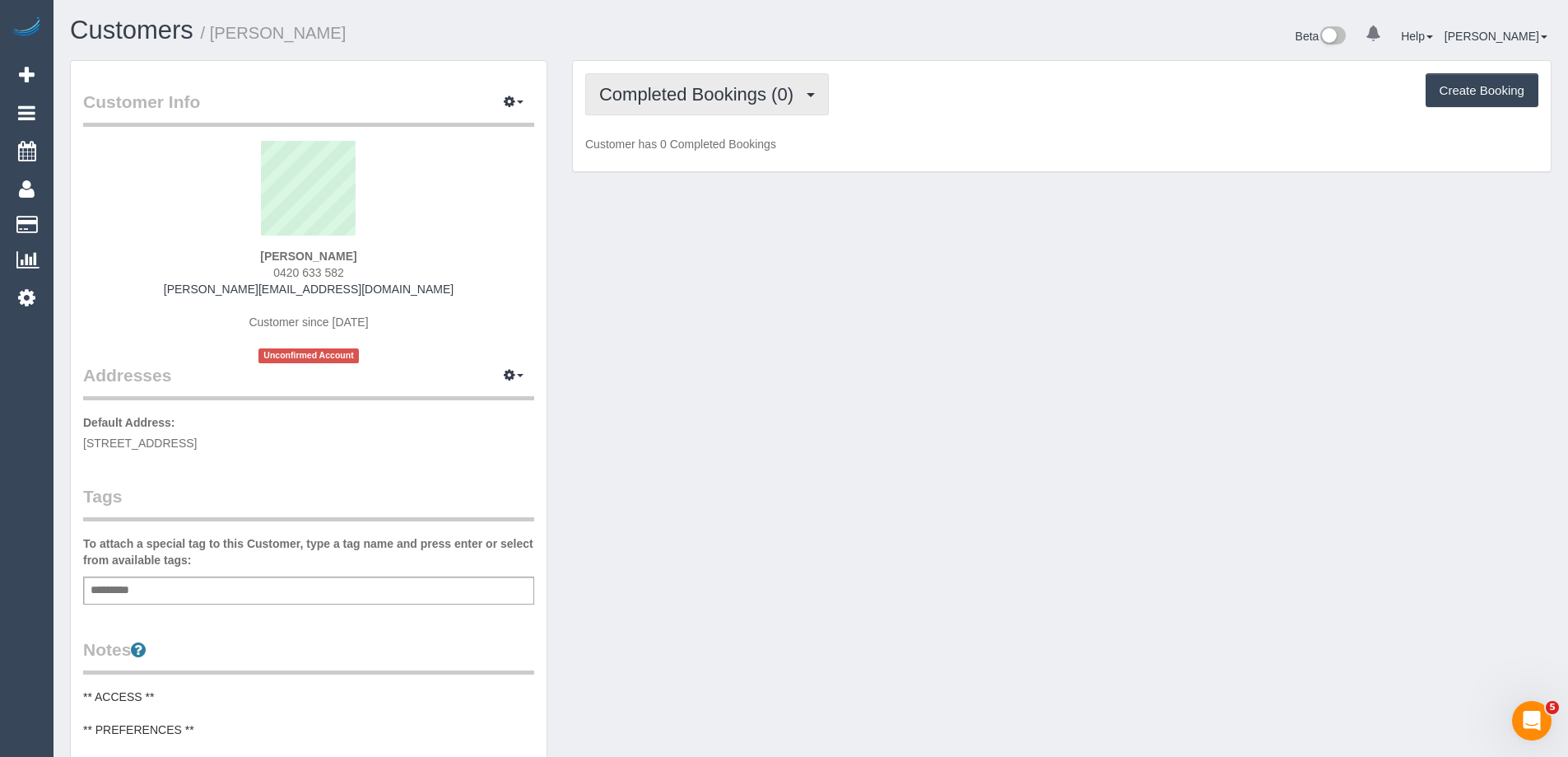
click at [711, 98] on span "Completed Bookings (0)" at bounding box center [700, 94] width 202 height 21
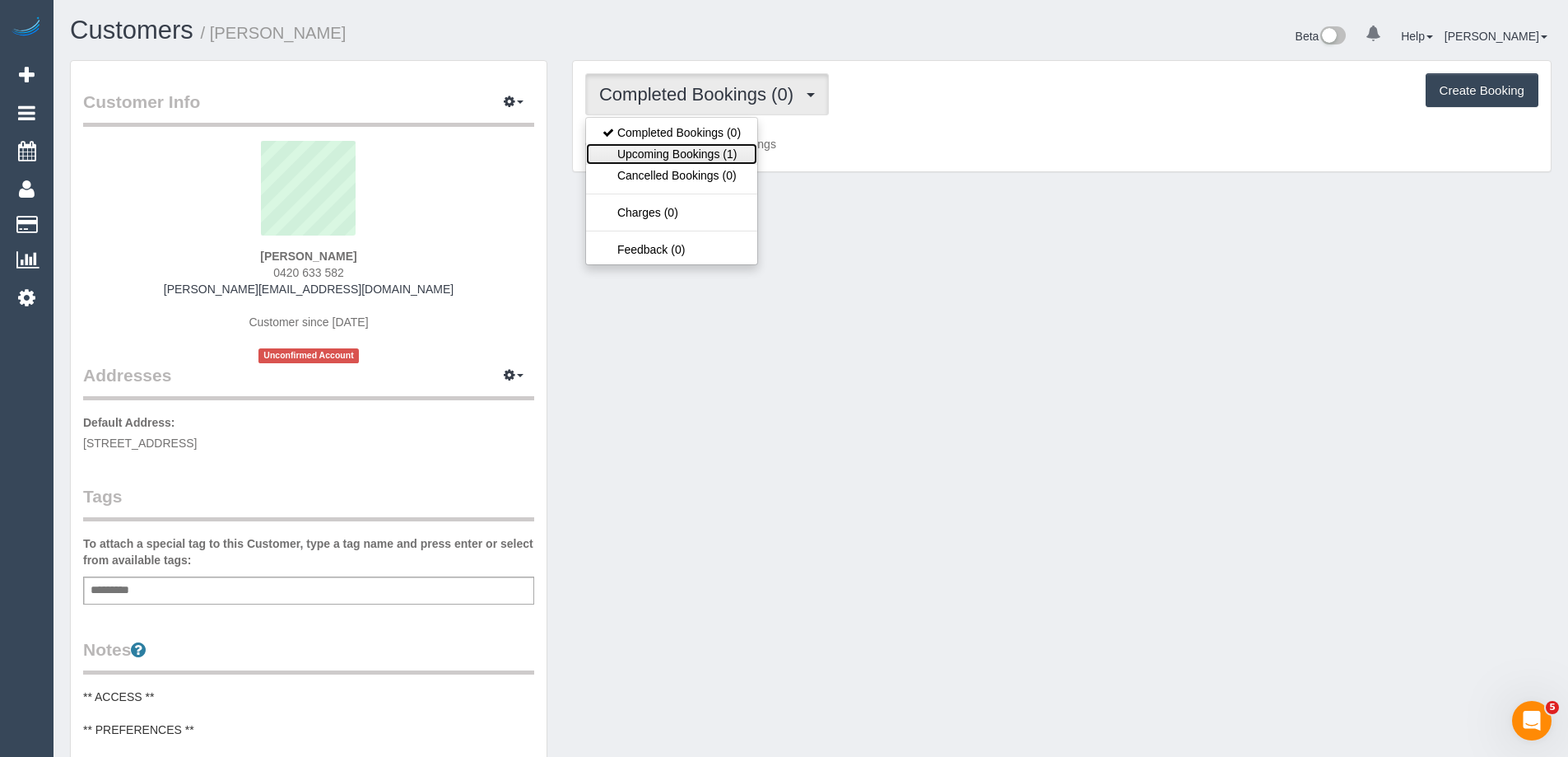
click at [700, 159] on link "Upcoming Bookings (1)" at bounding box center [671, 153] width 171 height 21
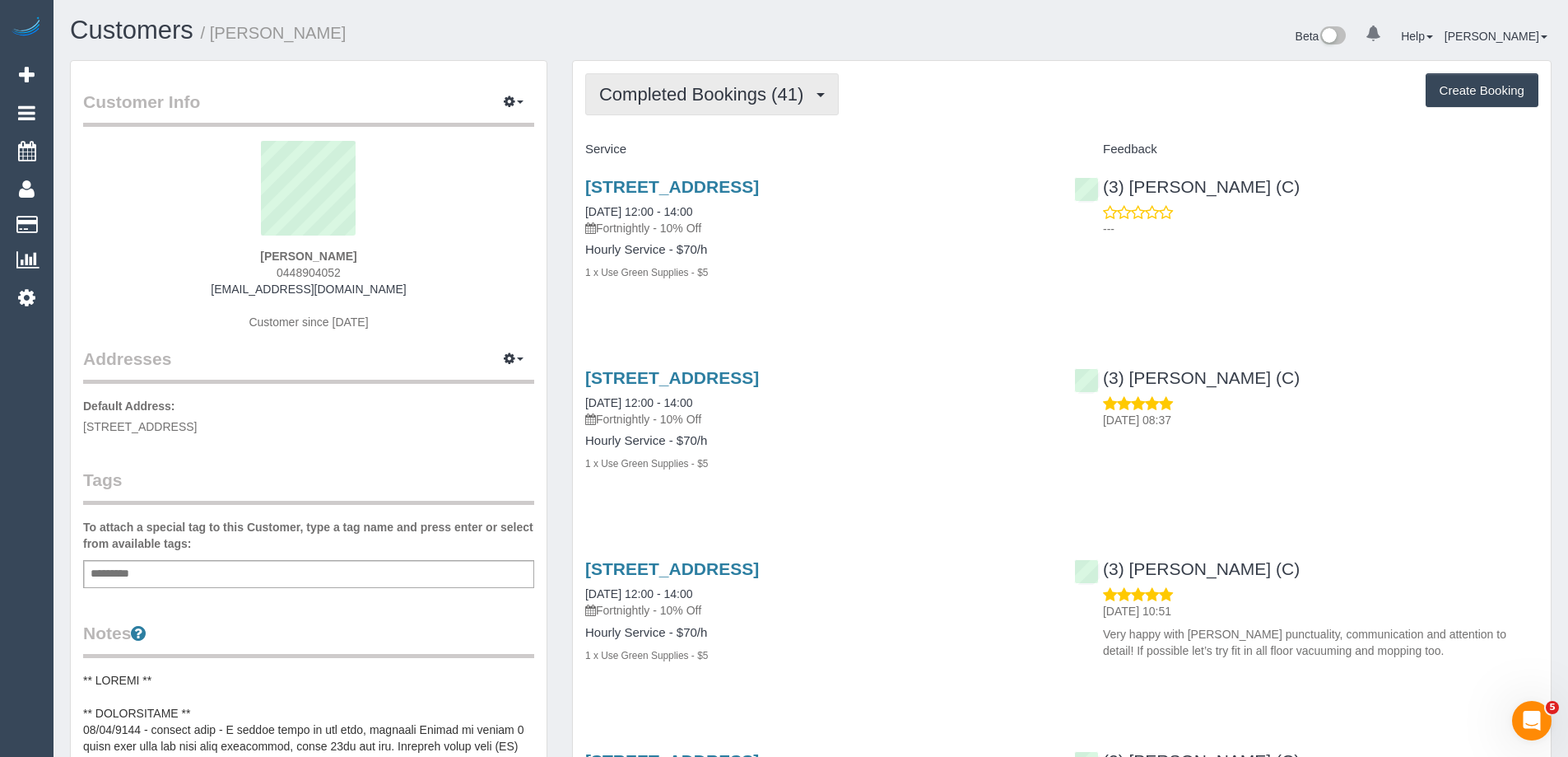
click at [727, 101] on span "Completed Bookings (41)" at bounding box center [705, 94] width 212 height 21
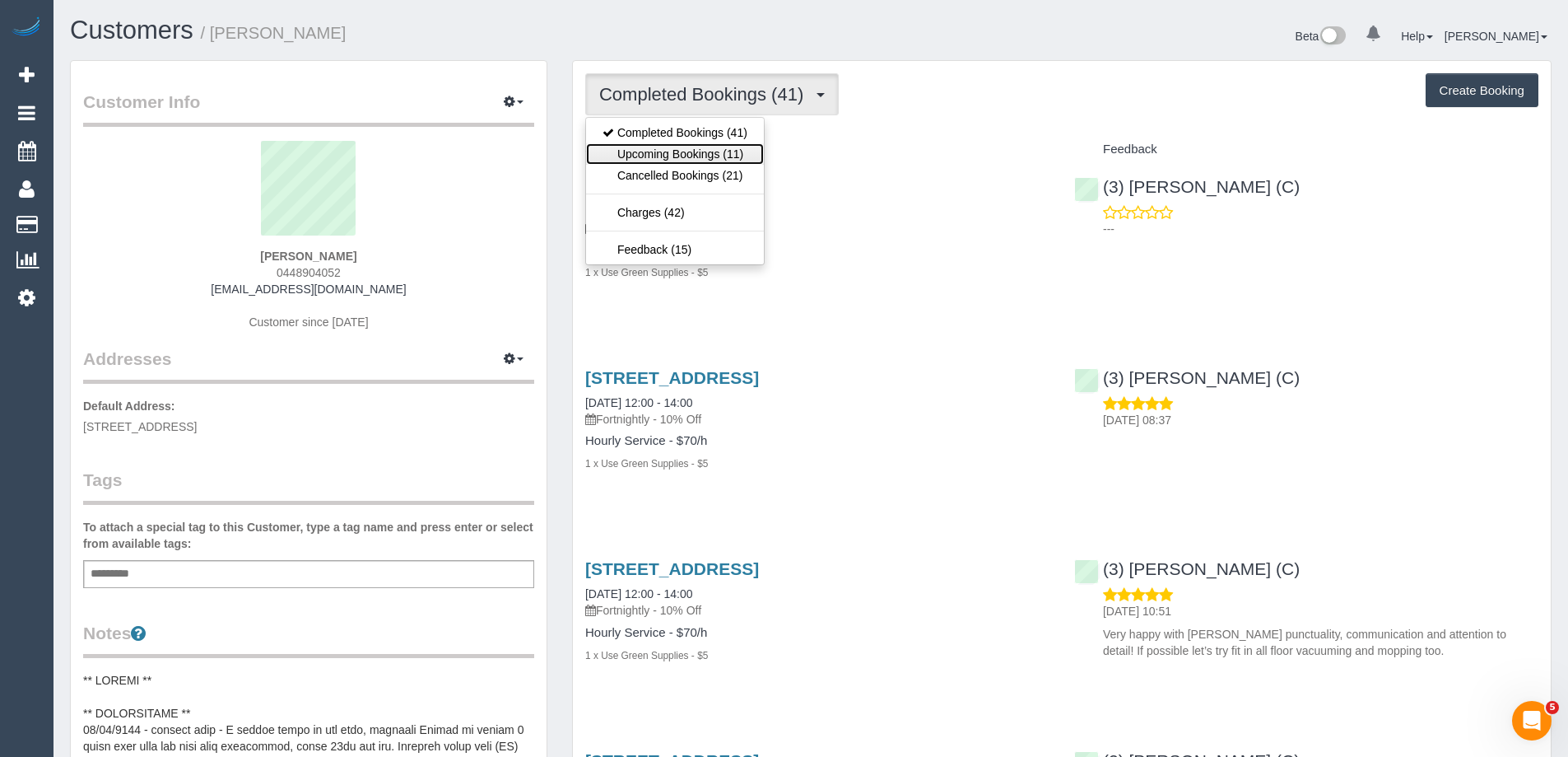
click at [719, 154] on link "Upcoming Bookings (11)" at bounding box center [674, 153] width 178 height 21
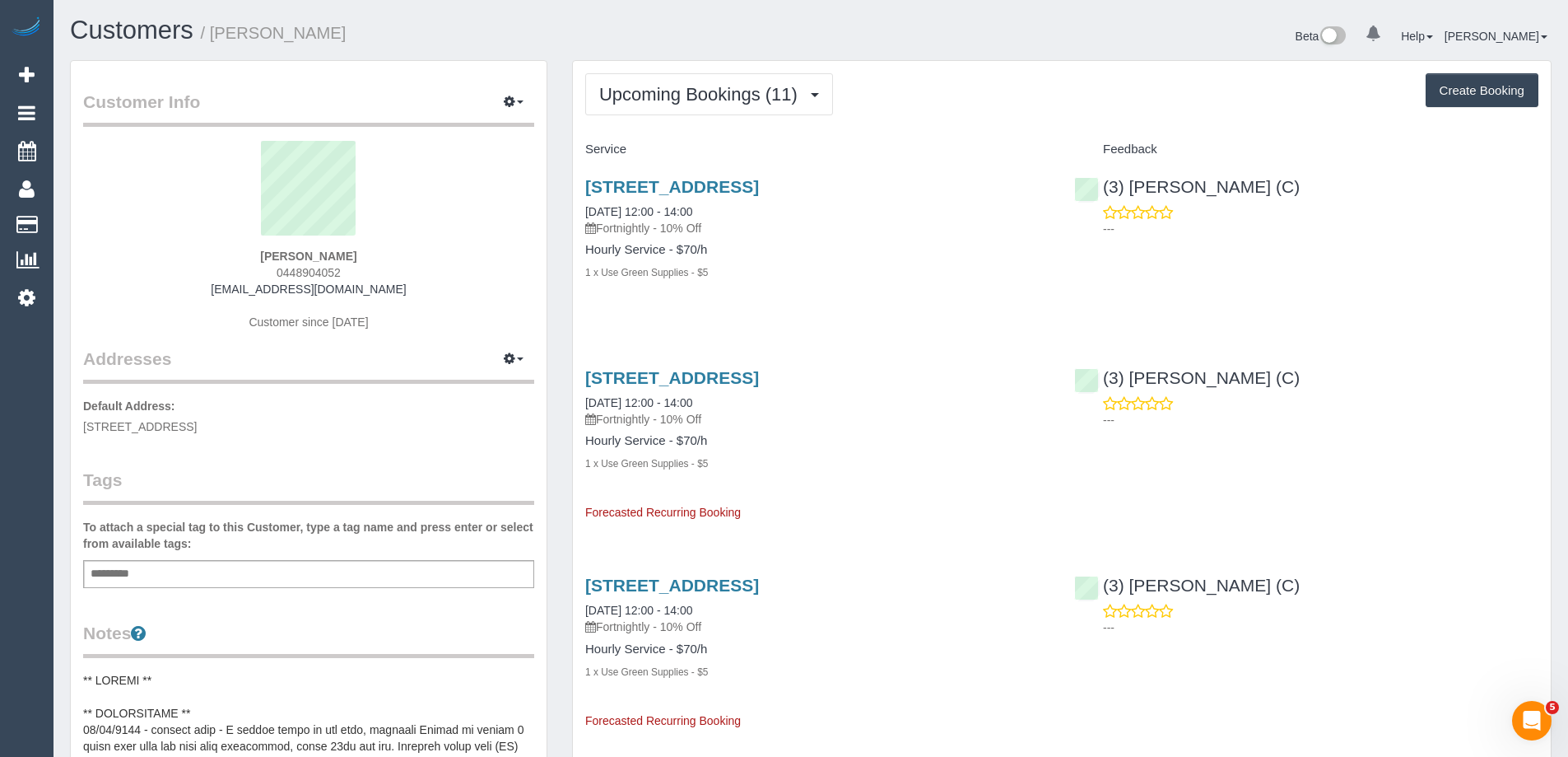
drag, startPoint x: 382, startPoint y: 288, endPoint x: 224, endPoint y: 294, distance: 158.1
click at [225, 294] on div "[PERSON_NAME] 0448904052 [EMAIL_ADDRESS][DOMAIN_NAME] Customer since [DATE]" at bounding box center [308, 244] width 451 height 206
copy link "[EMAIL_ADDRESS][DOMAIN_NAME]"
click at [684, 183] on link "[STREET_ADDRESS]" at bounding box center [672, 186] width 174 height 19
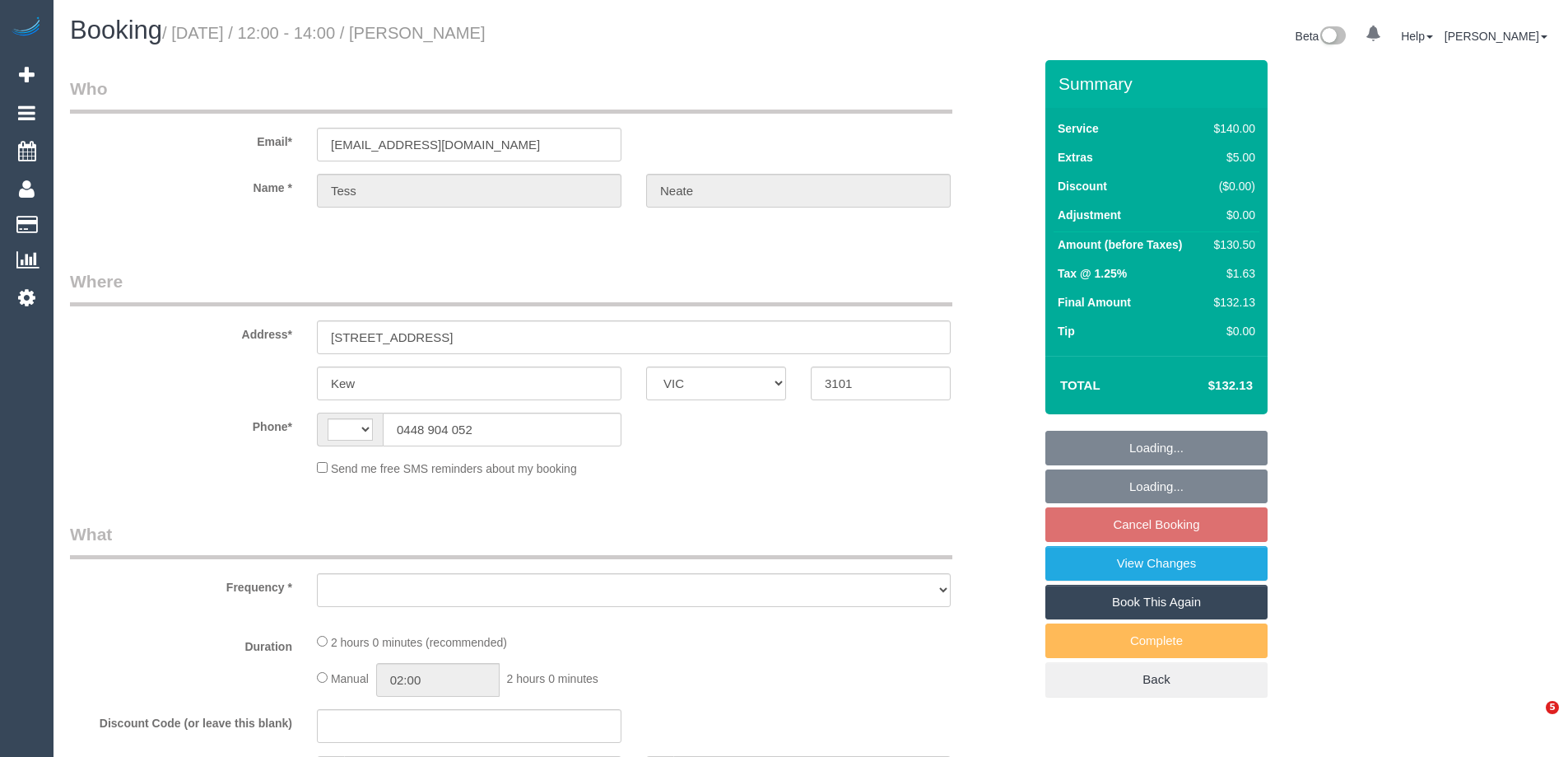
select select "VIC"
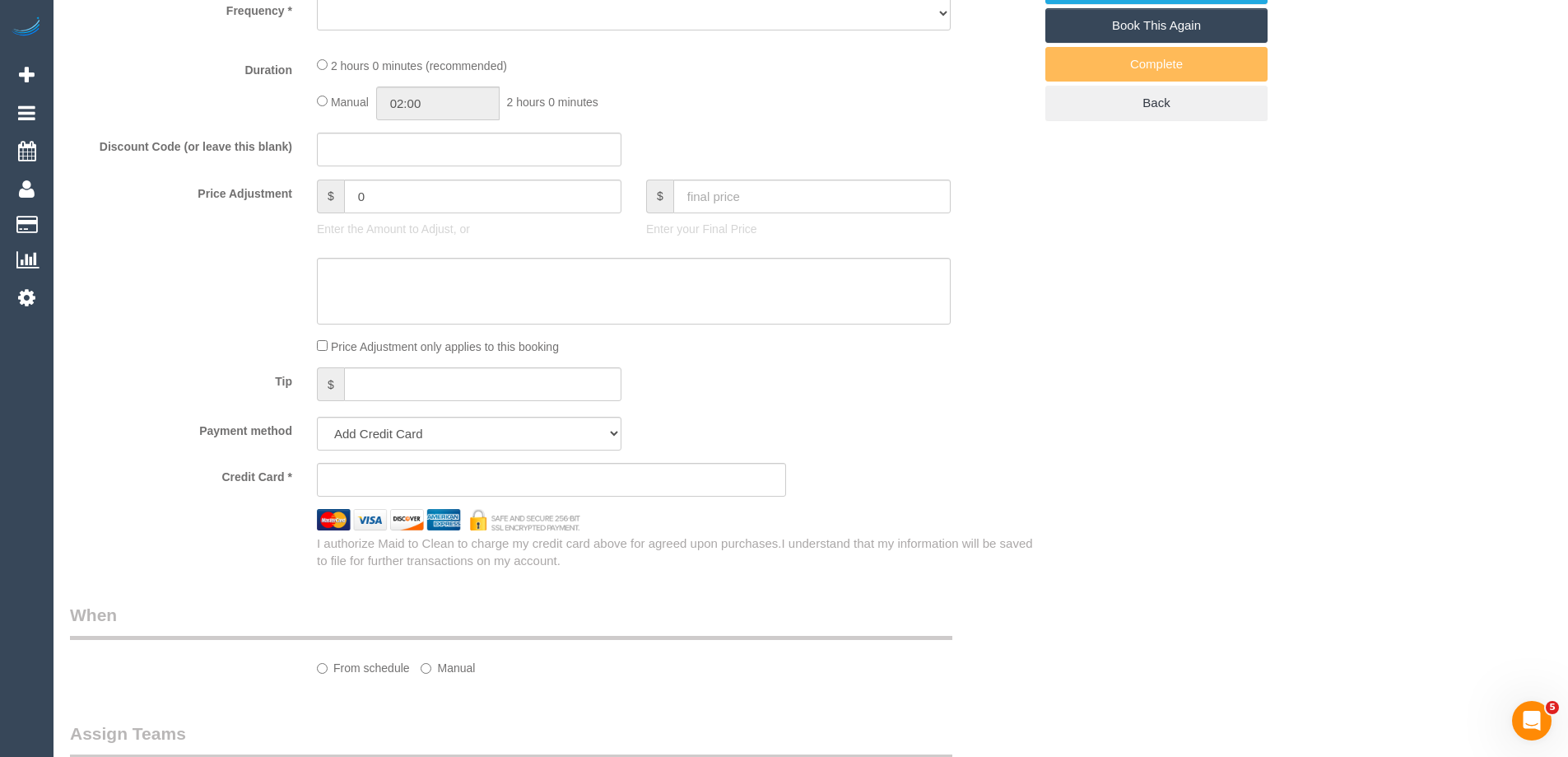
select select "string:AU"
select select "object:720"
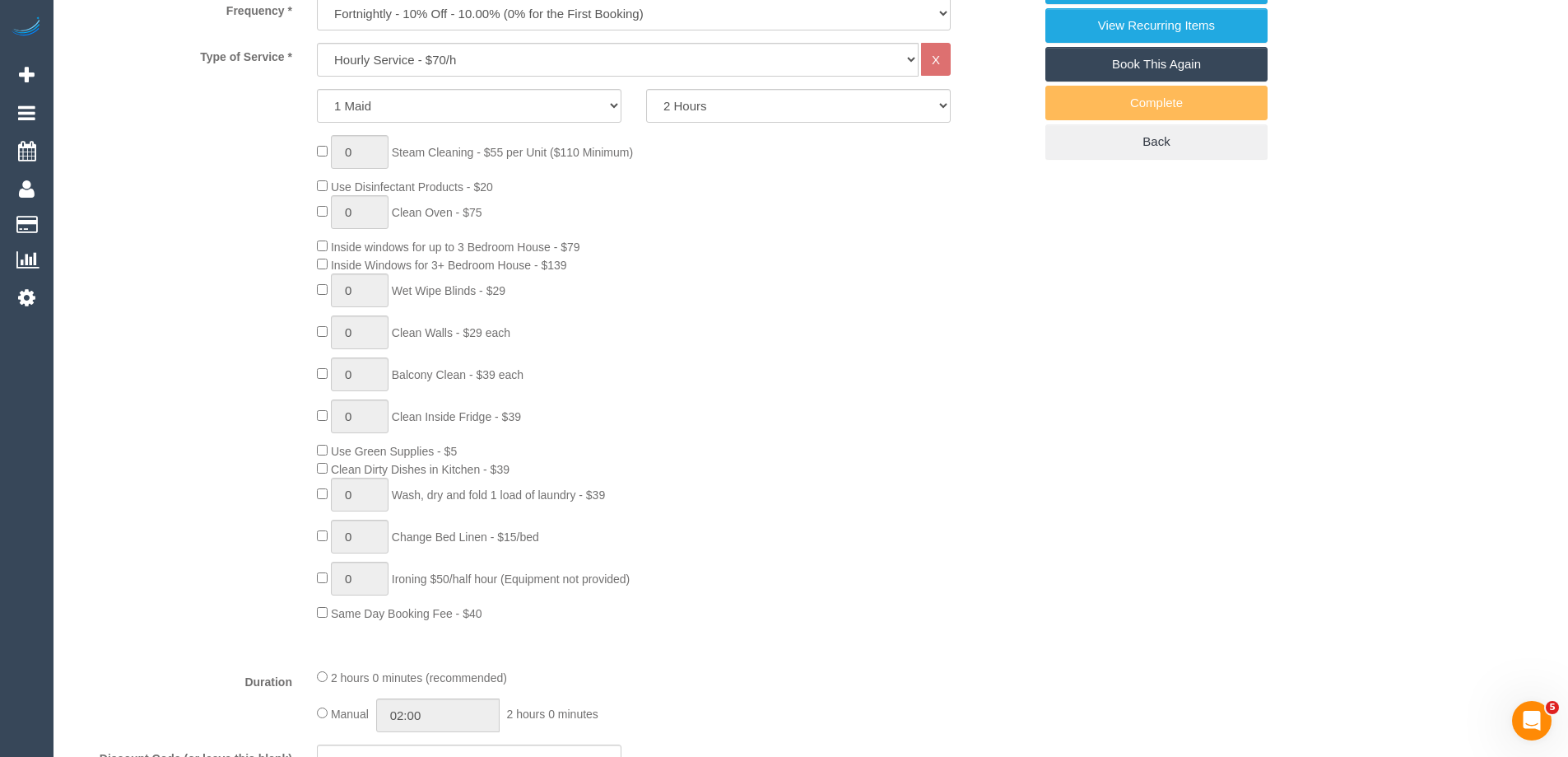
scroll to position [1232, 0]
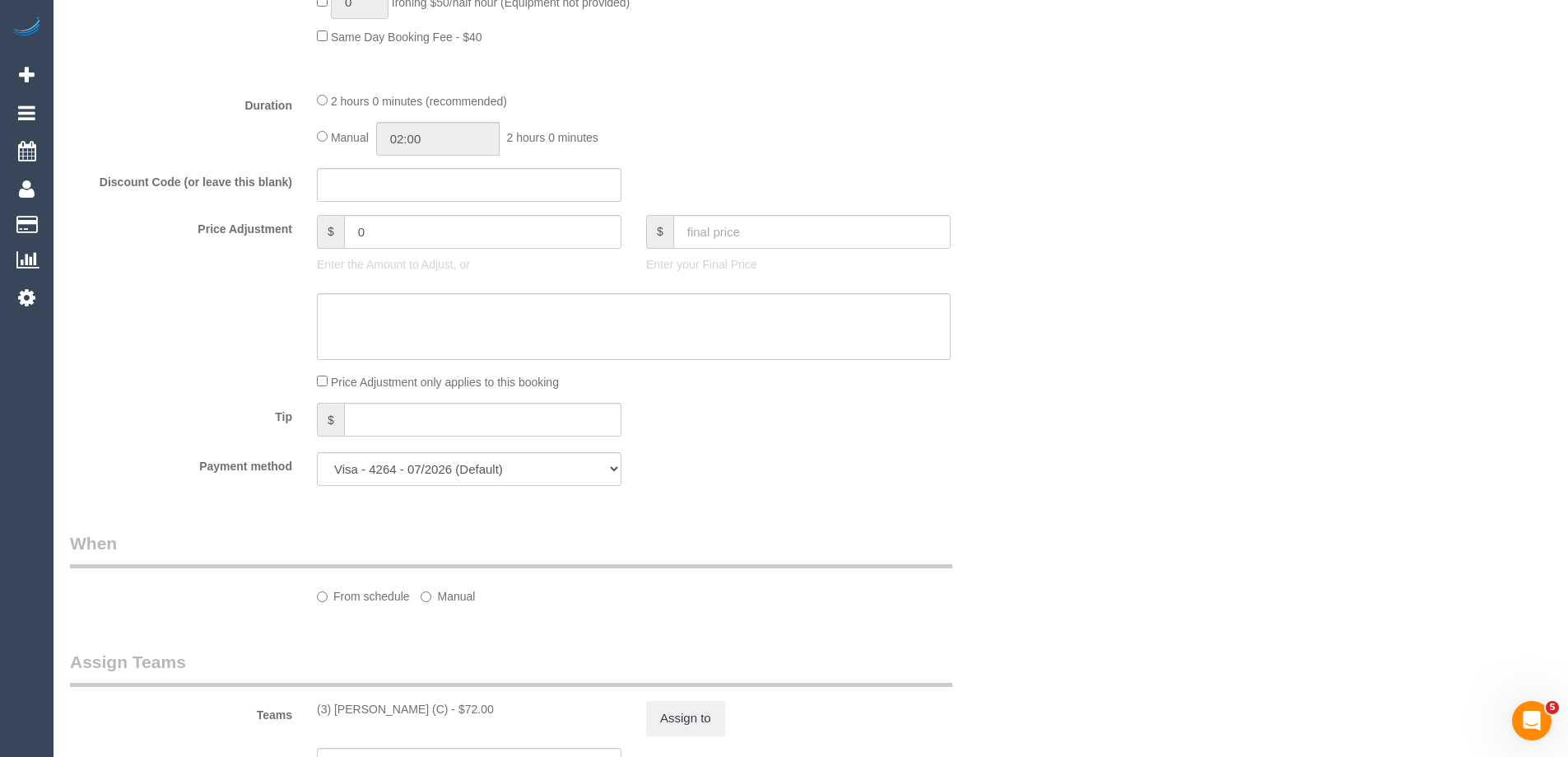
select select "string:stripe-pm_1N6ksF2GScqysDRVbVn5fQs9"
select select "object:1365"
select select "number:29"
select select "number:14"
select select "number:18"
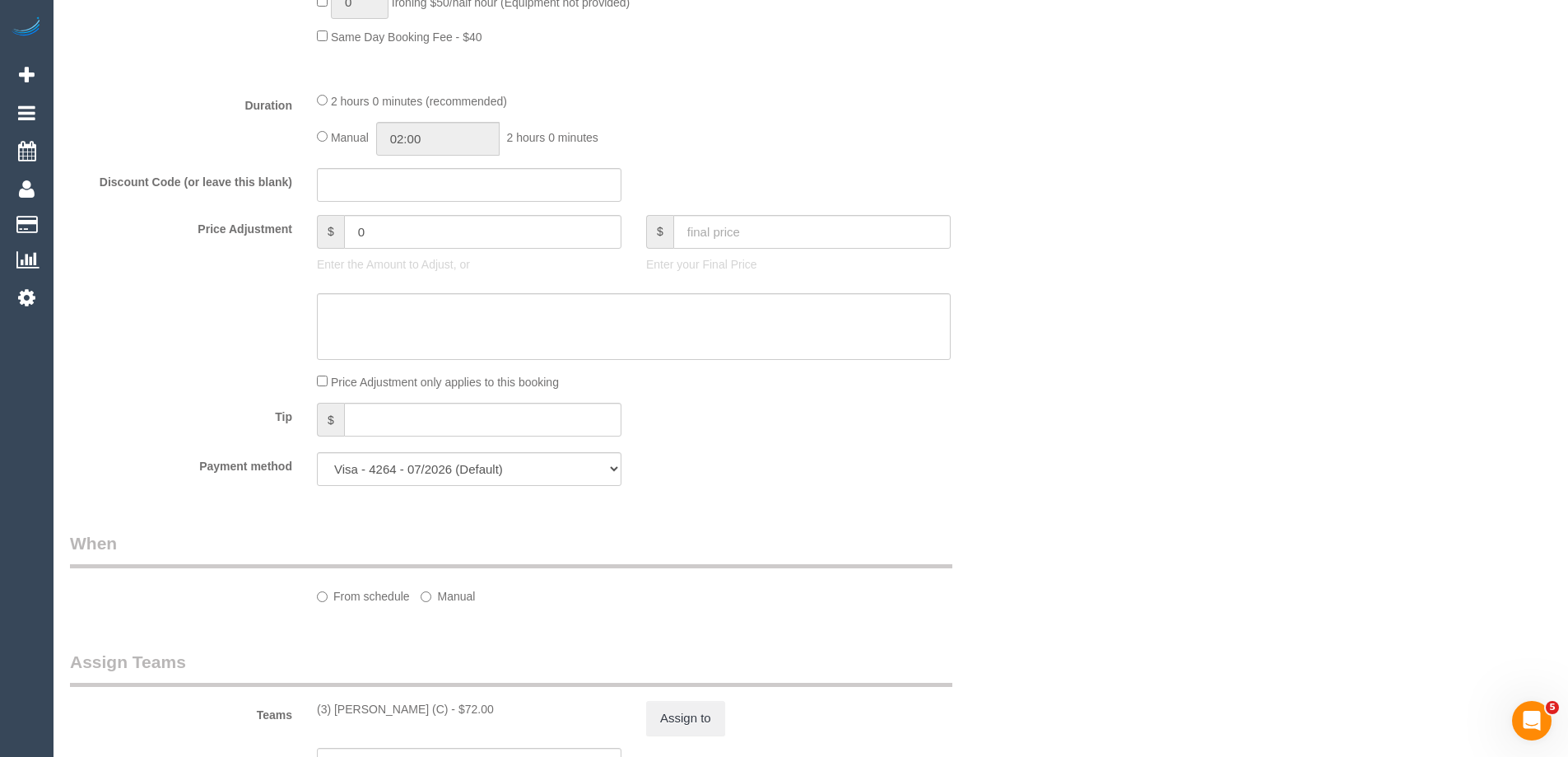
select select "number:36"
select select "number:35"
select select "number:11"
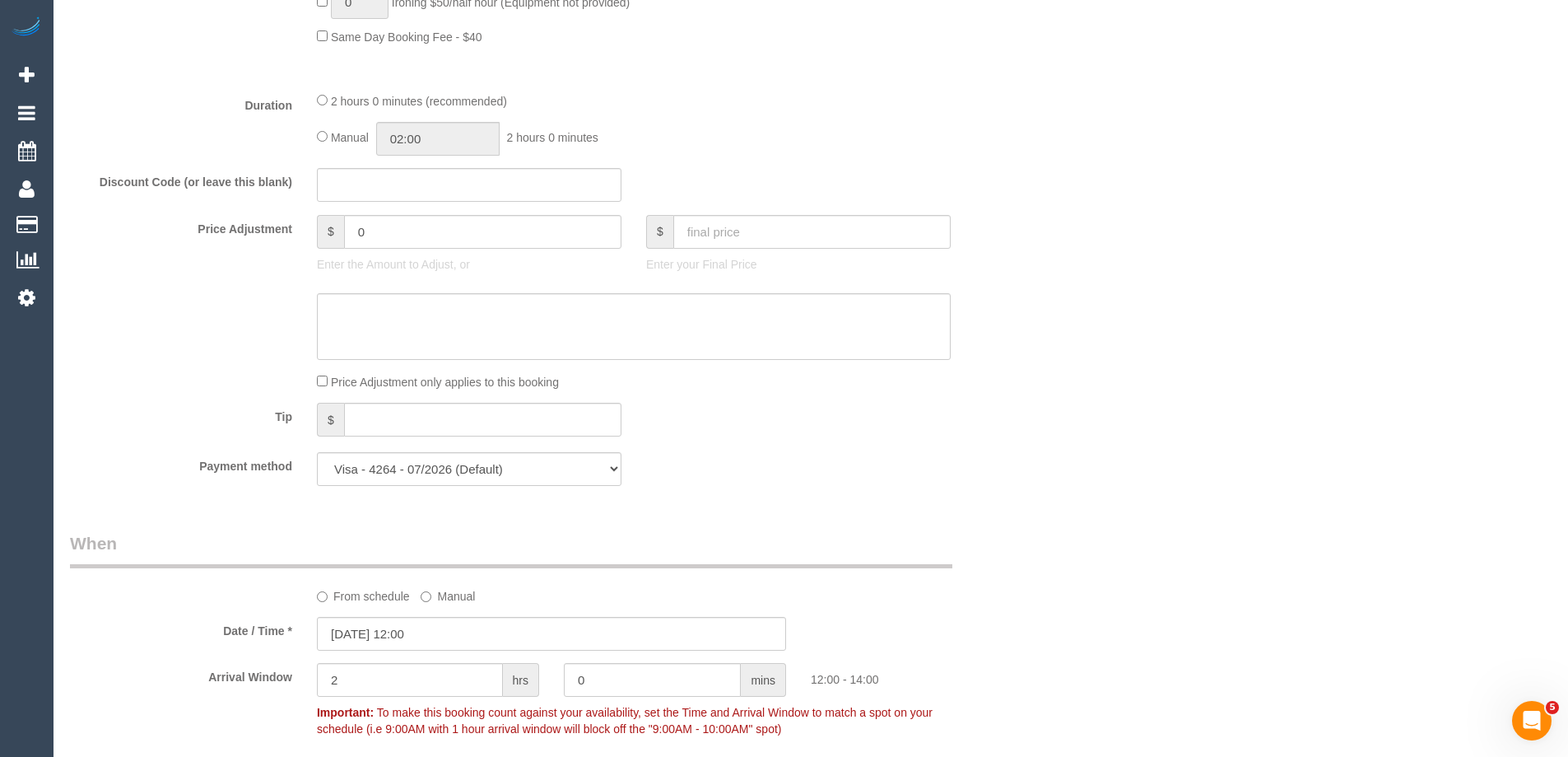
scroll to position [1725, 0]
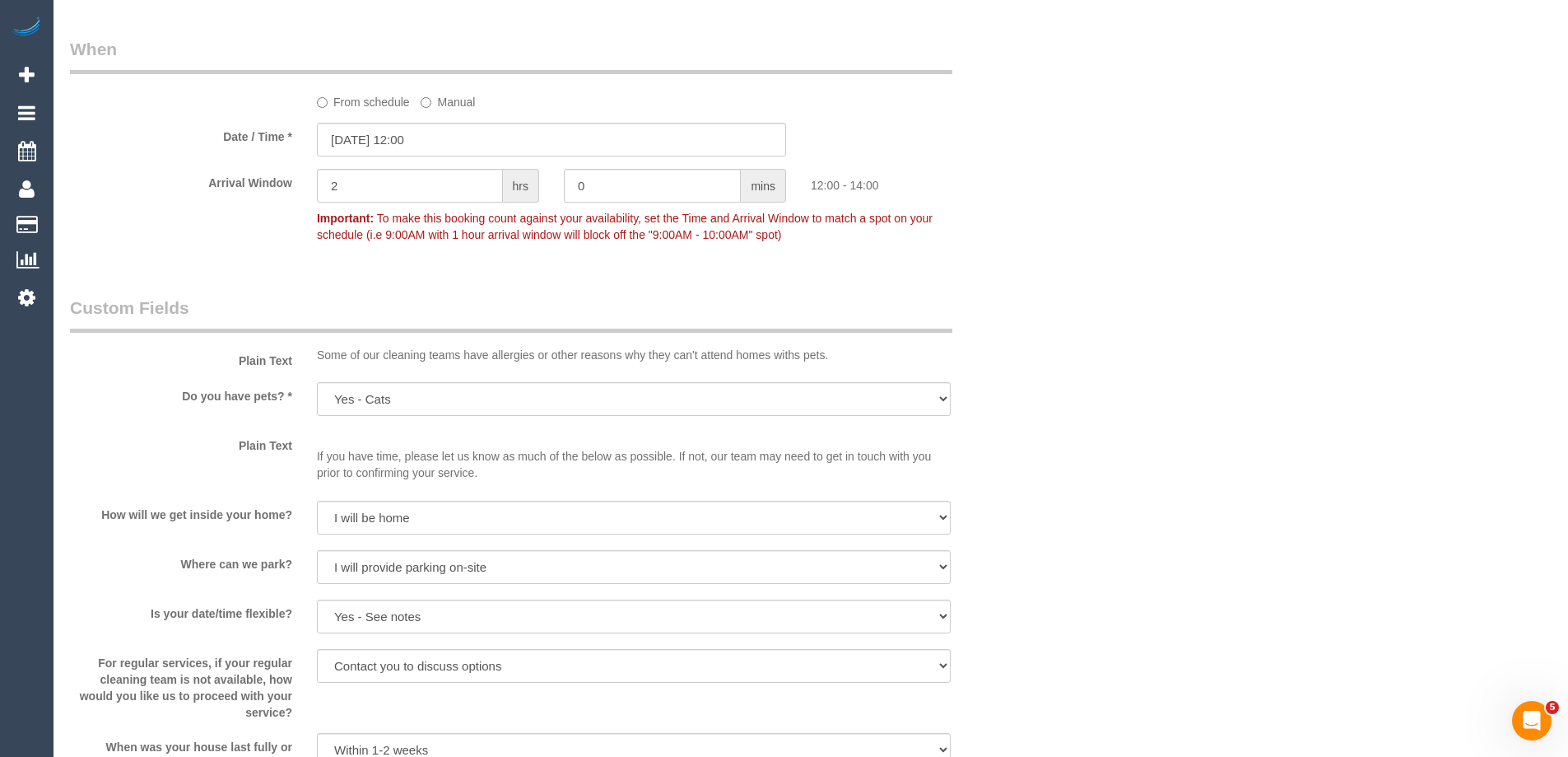
click at [362, 107] on label "From schedule" at bounding box center [363, 99] width 93 height 22
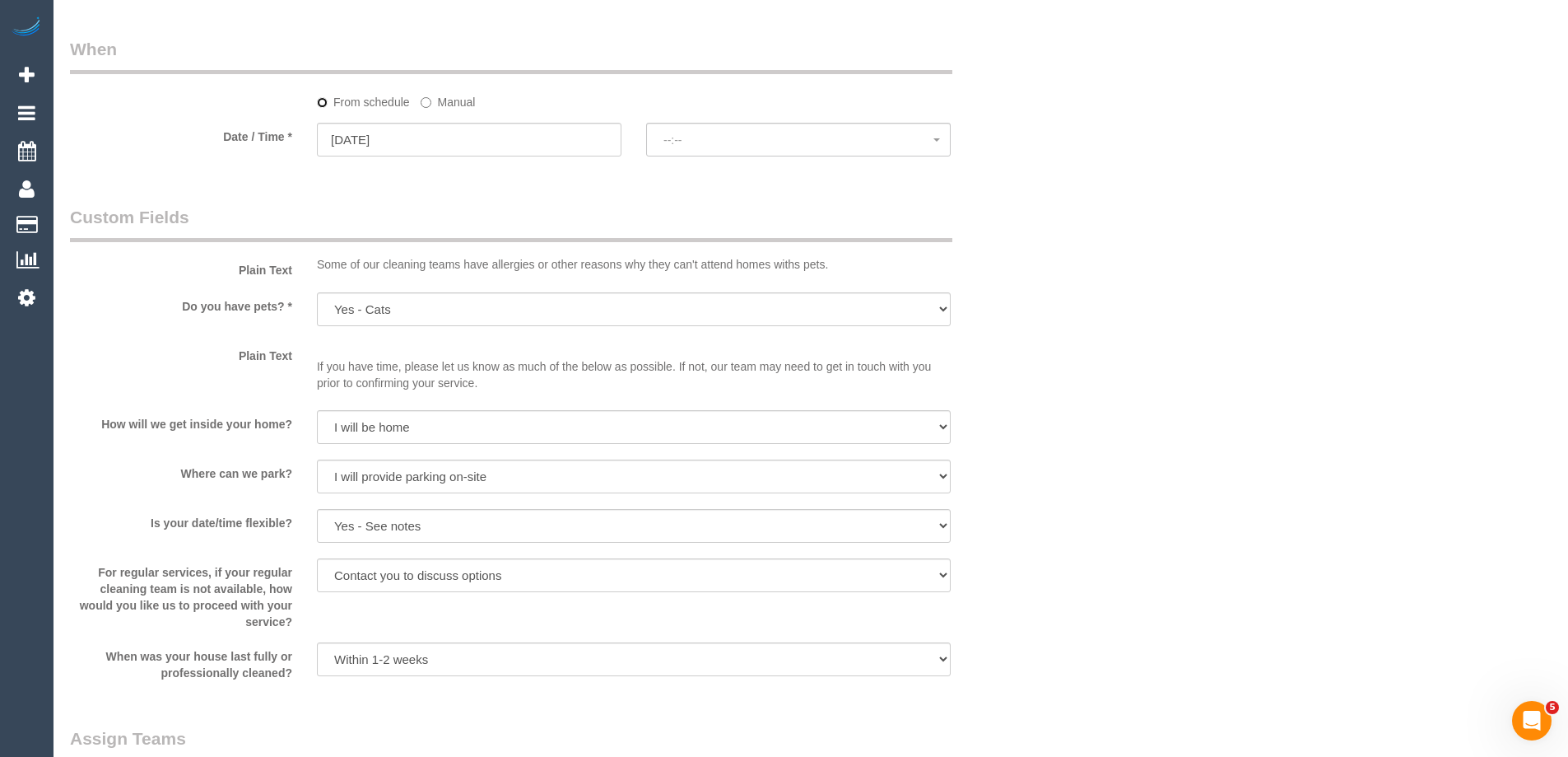
select select "spot14"
click at [689, 141] on span "--:--" at bounding box center [798, 139] width 270 height 13
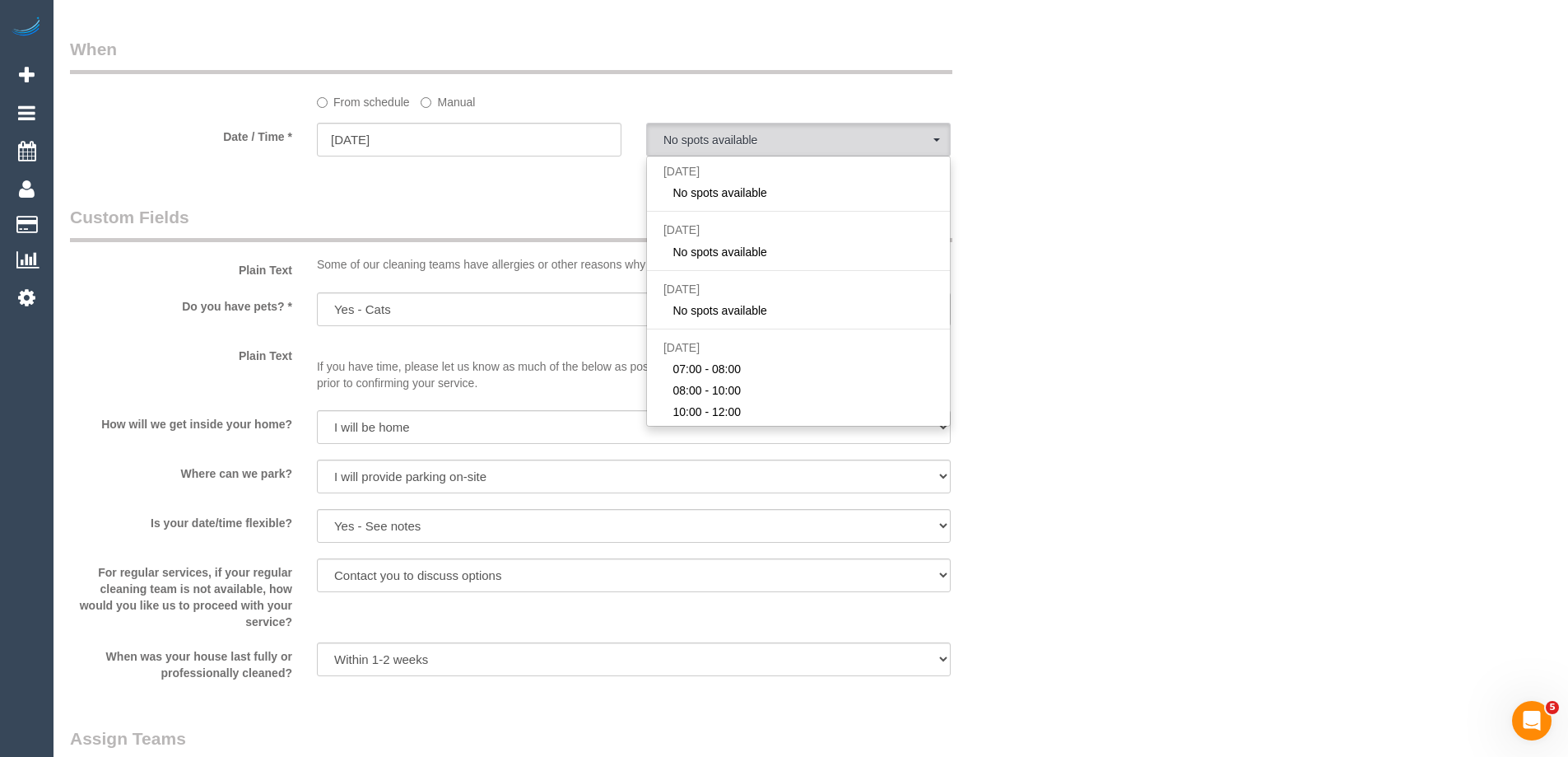
click at [1133, 138] on div "Who Email* [EMAIL_ADDRESS][DOMAIN_NAME] Name * [PERSON_NAME] Where Address* [ST…" at bounding box center [810, 144] width 1481 height 3618
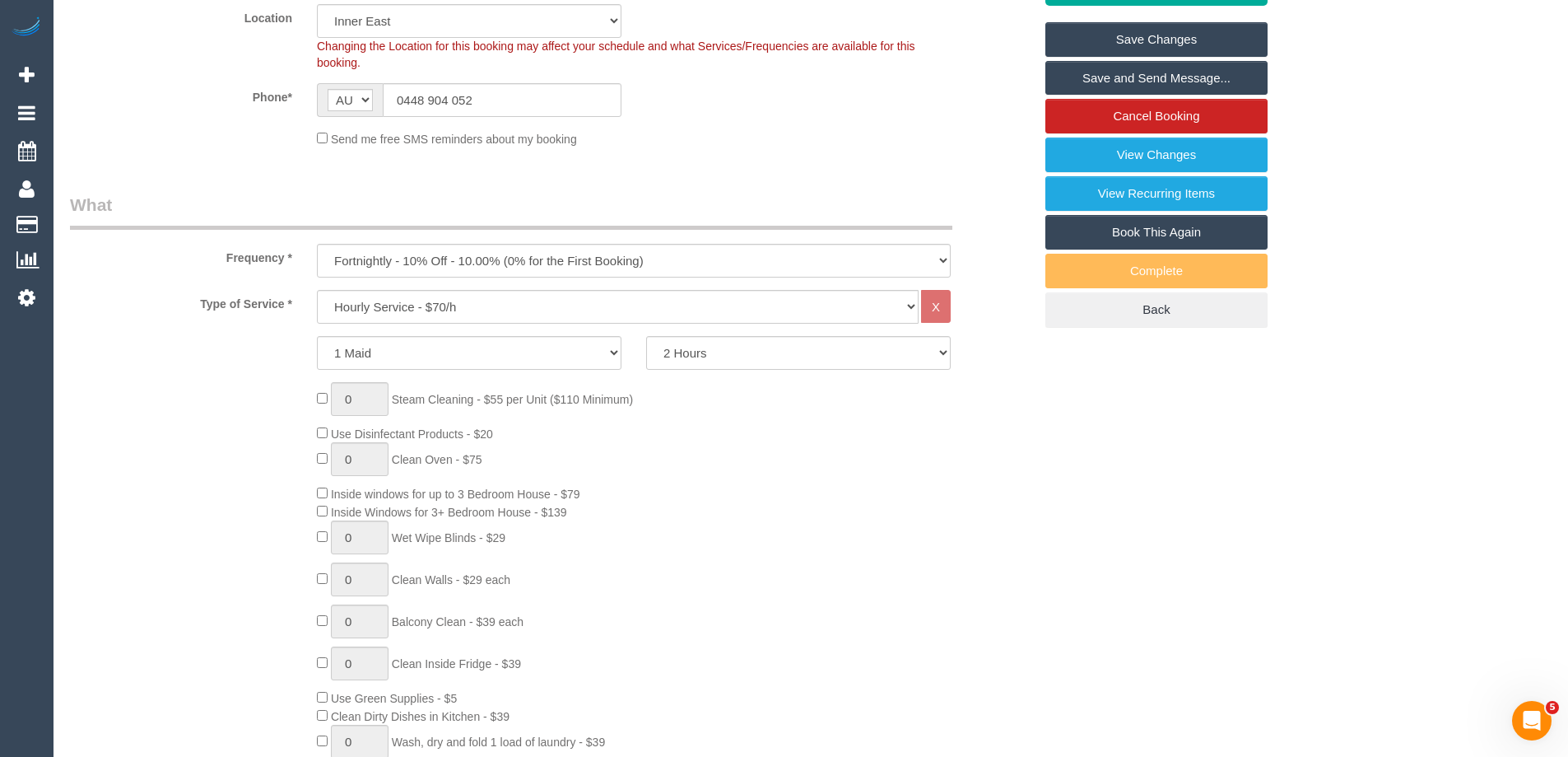
scroll to position [0, 0]
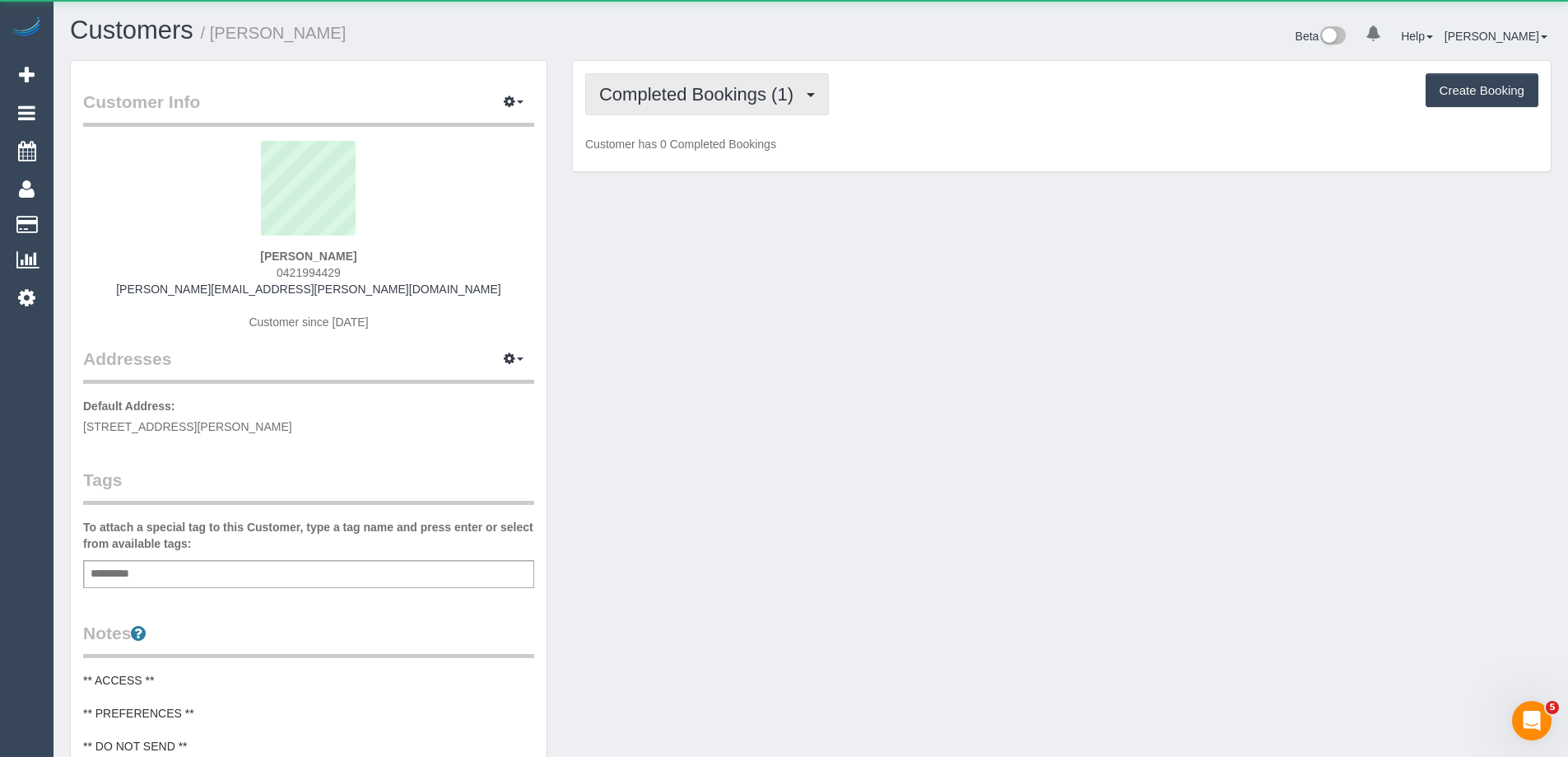
click at [718, 101] on span "Completed Bookings (1)" at bounding box center [700, 94] width 202 height 21
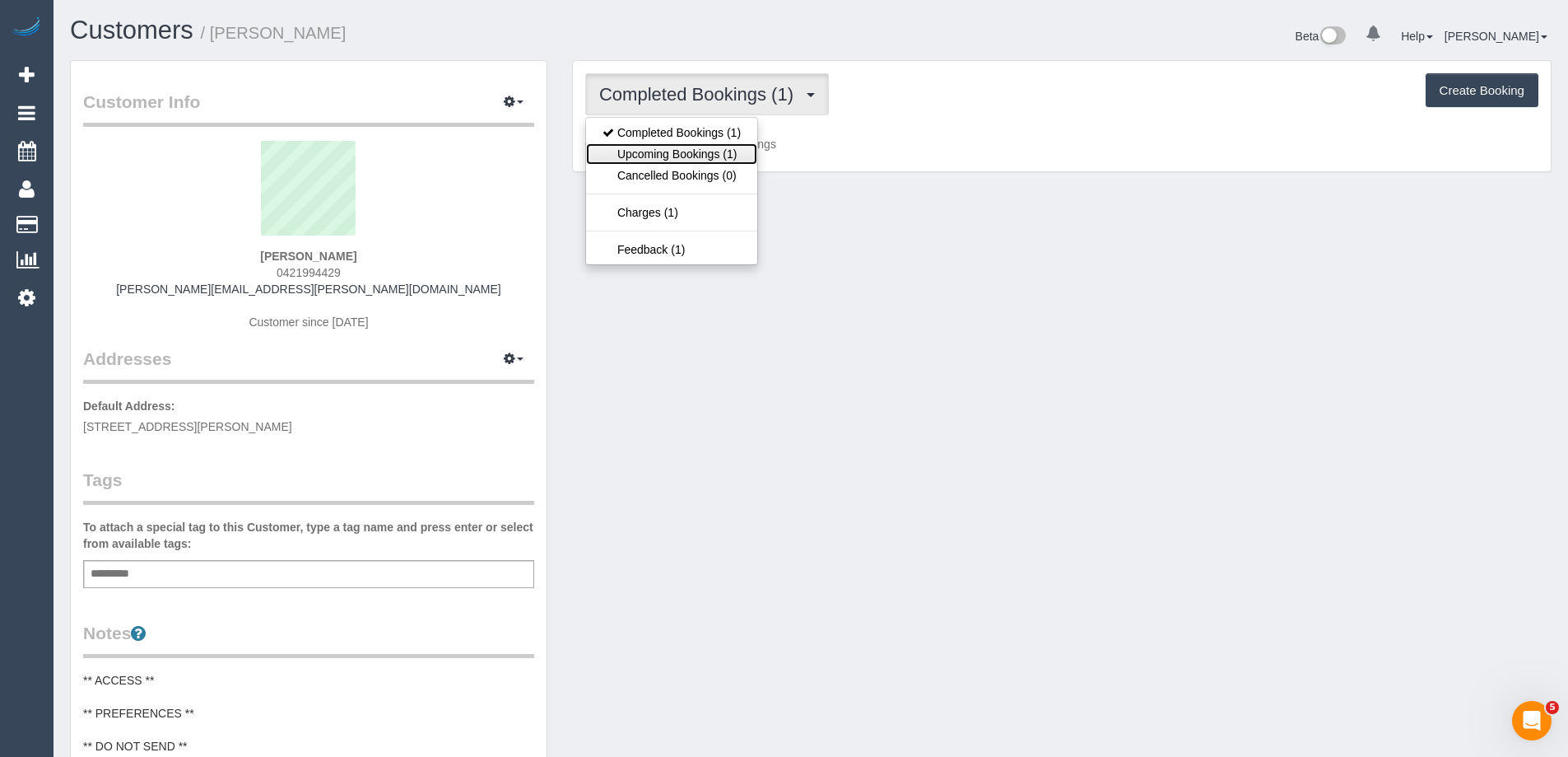
click at [715, 154] on link "Upcoming Bookings (1)" at bounding box center [671, 153] width 171 height 21
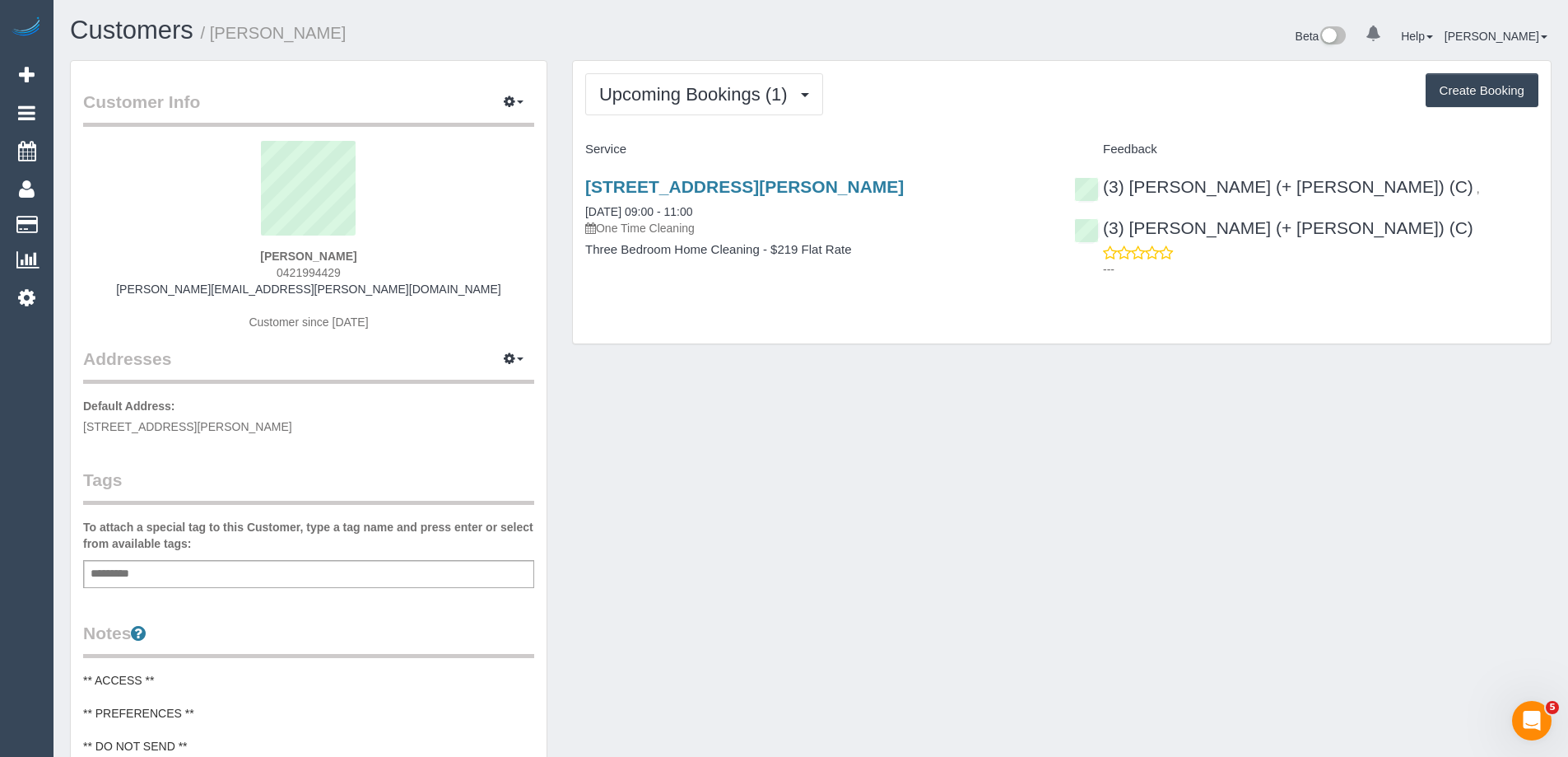
click at [303, 271] on span "0421994429" at bounding box center [309, 272] width 64 height 13
copy span "0421994429"
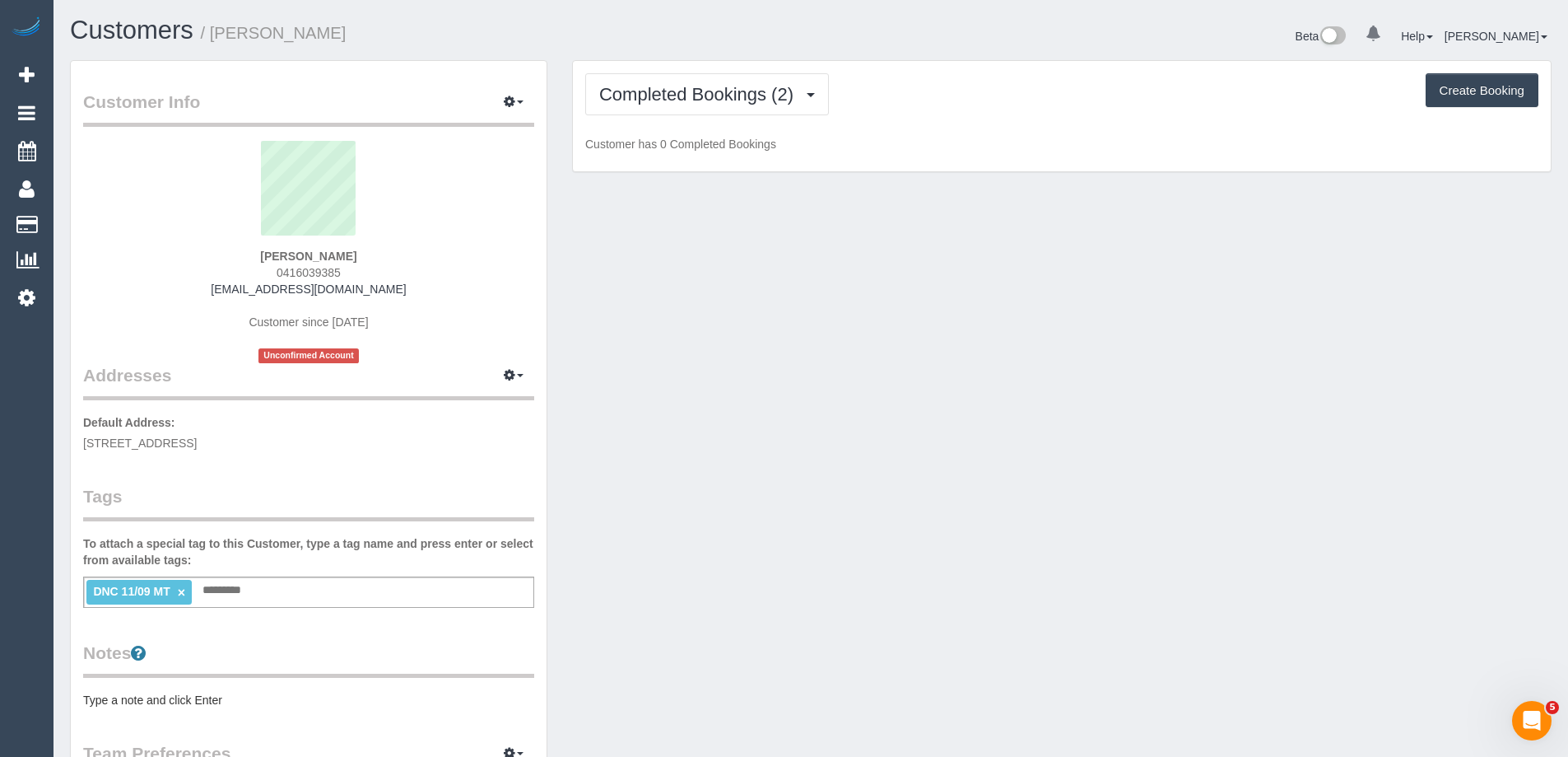
scroll to position [1224, 1568]
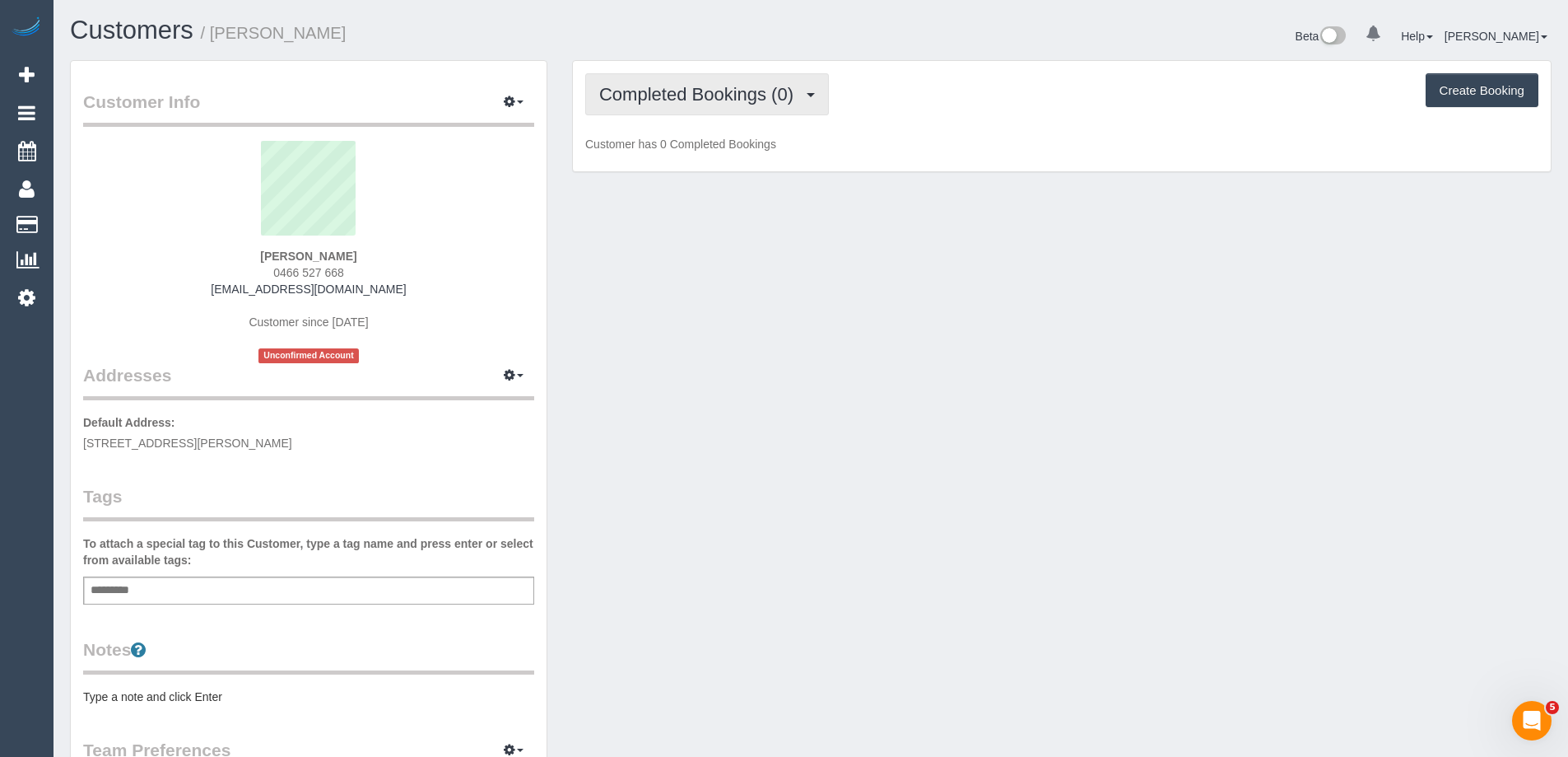
click at [750, 95] on span "Completed Bookings (0)" at bounding box center [700, 94] width 202 height 21
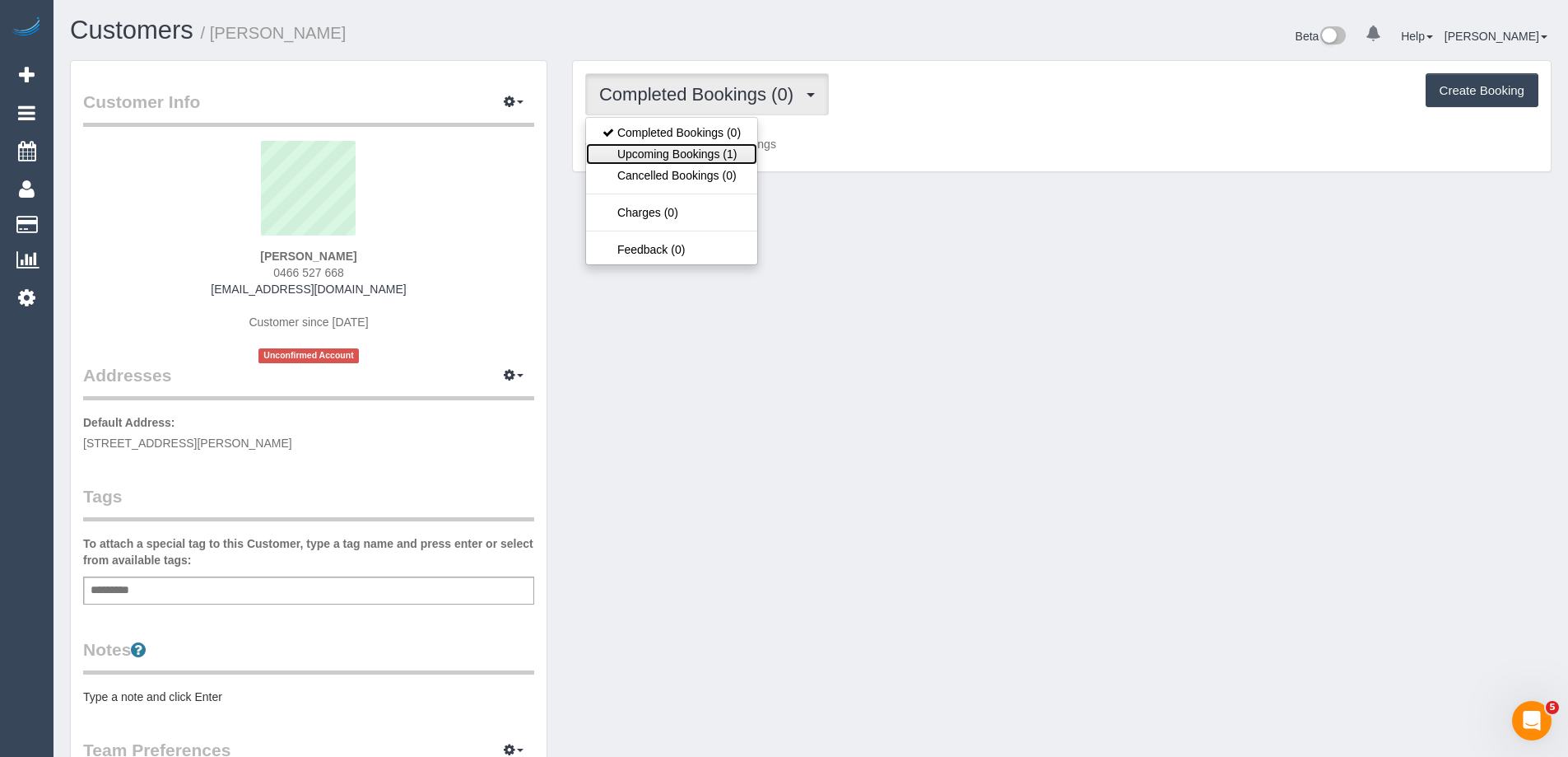
click at [728, 152] on link "Upcoming Bookings (1)" at bounding box center [671, 153] width 171 height 21
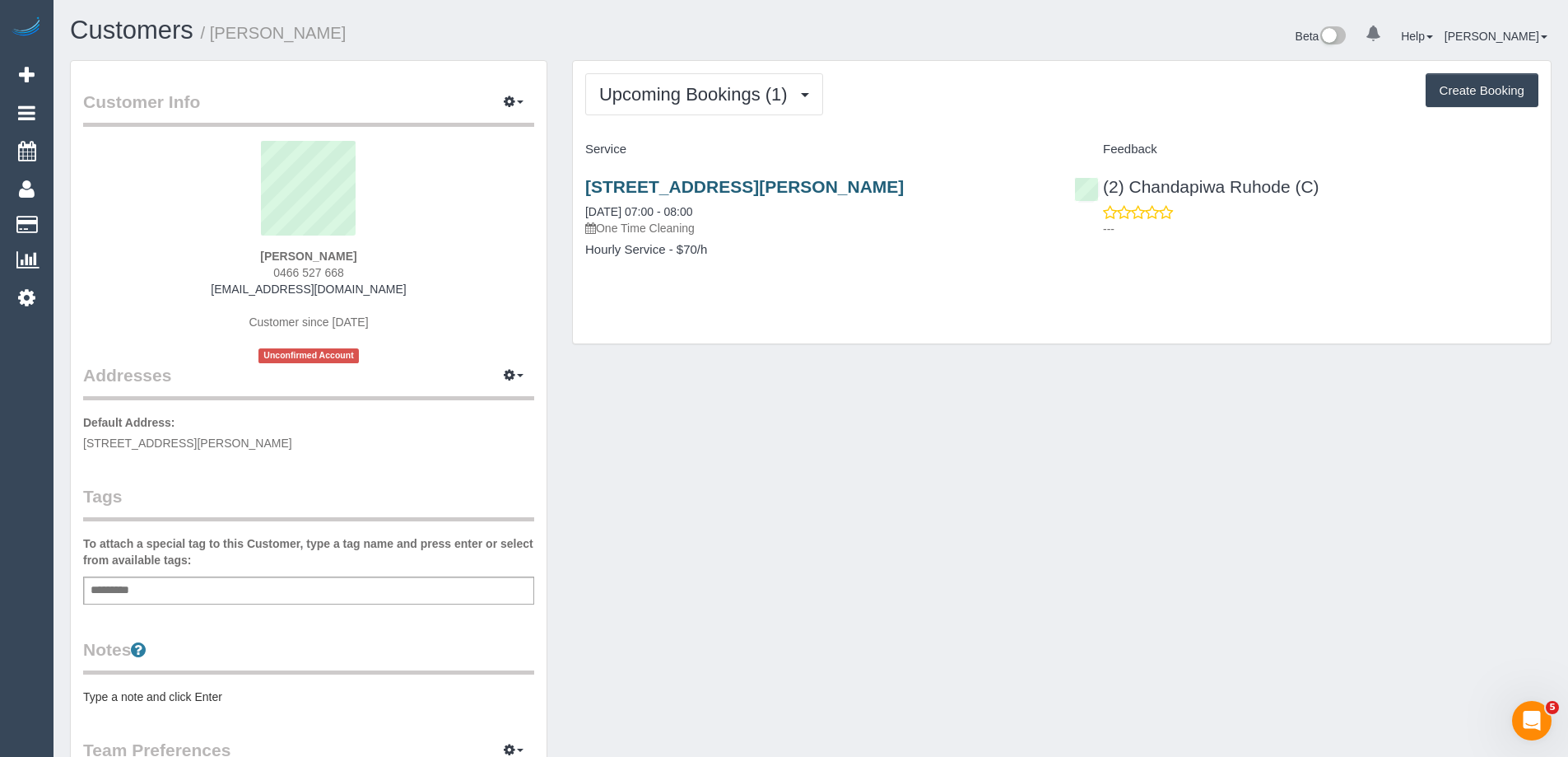
drag, startPoint x: 950, startPoint y: 189, endPoint x: 585, endPoint y: 190, distance: 365.0
click at [585, 190] on h3 "[STREET_ADDRESS][PERSON_NAME]" at bounding box center [818, 186] width 464 height 19
copy link "[STREET_ADDRESS][PERSON_NAME]"
click at [844, 186] on link "[STREET_ADDRESS][PERSON_NAME]" at bounding box center [745, 186] width 319 height 19
click at [944, 116] on div "Upcoming Bookings (1) Completed Bookings (0) Upcoming Bookings (1) Cancelled Bo…" at bounding box center [1062, 202] width 978 height 282
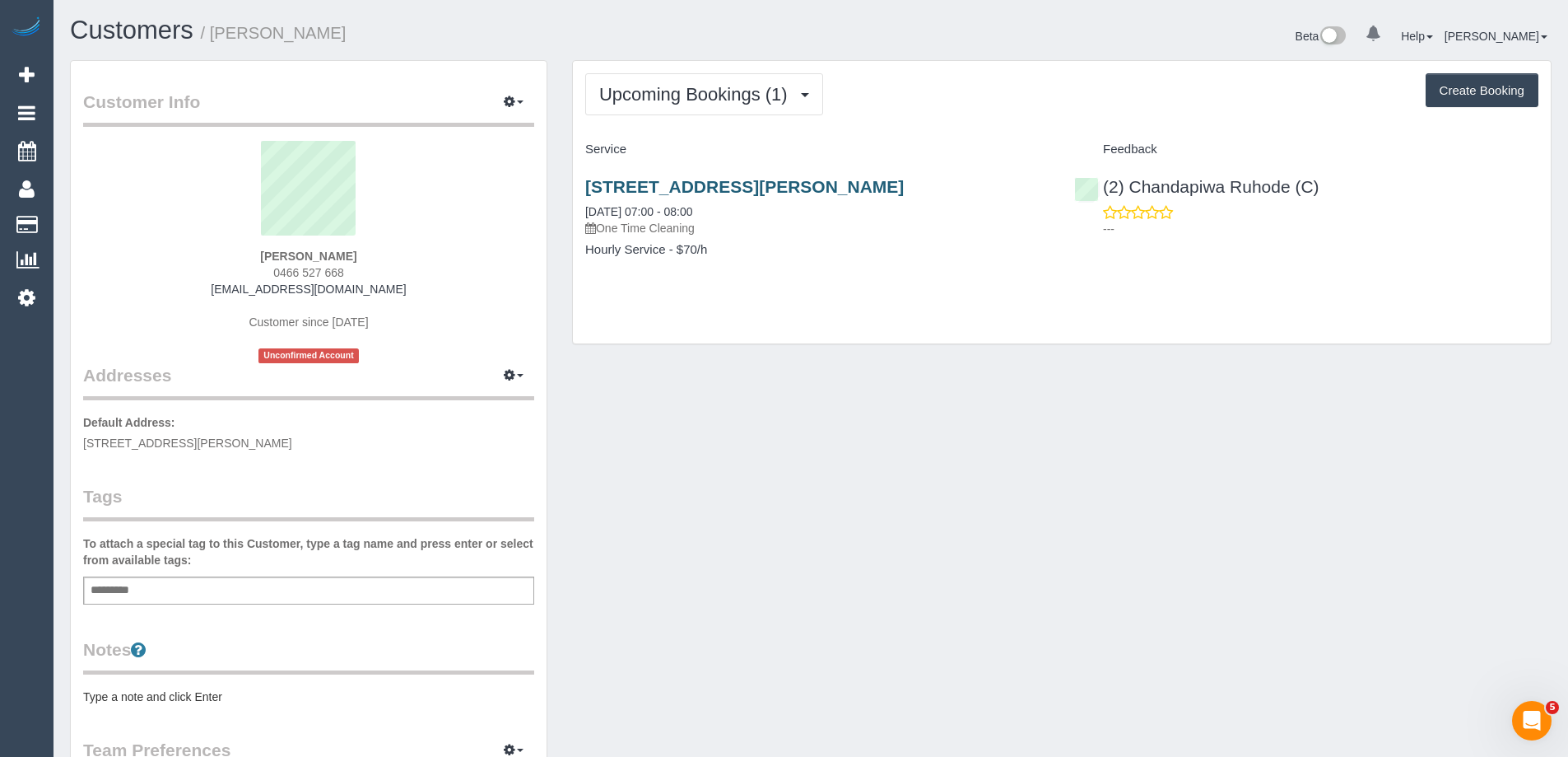
drag, startPoint x: 947, startPoint y: 192, endPoint x: 585, endPoint y: 184, distance: 362.1
click at [585, 184] on h3 "[STREET_ADDRESS][PERSON_NAME]" at bounding box center [818, 186] width 464 height 19
click at [967, 144] on h4 "Service" at bounding box center [818, 148] width 464 height 14
click at [514, 373] on icon "button" at bounding box center [509, 374] width 12 height 10
click at [492, 413] on button "Manage Addresses" at bounding box center [466, 406] width 133 height 23
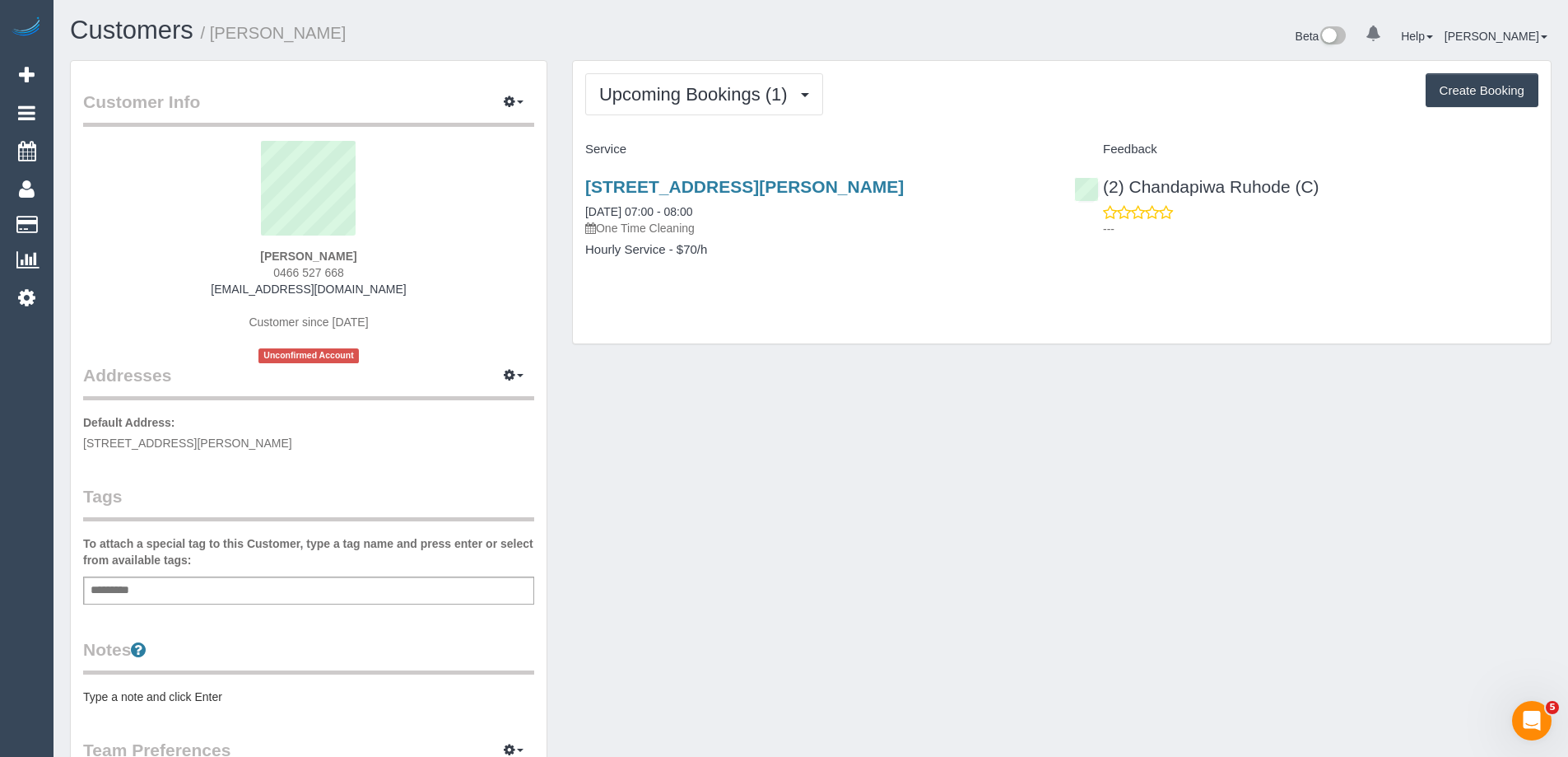
select select "VIC"
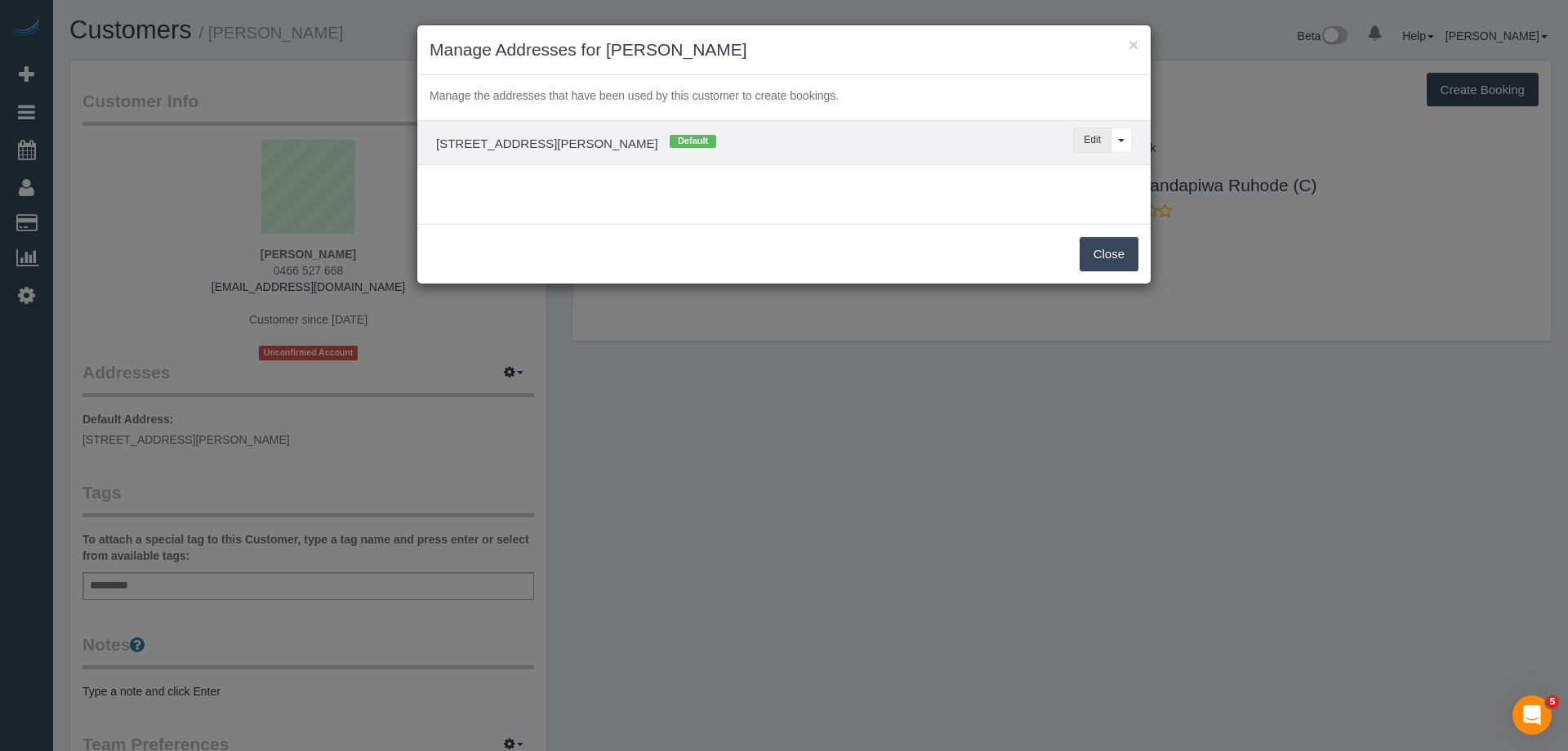
click at [1085, 138] on button "Edit" at bounding box center [1093, 140] width 38 height 25
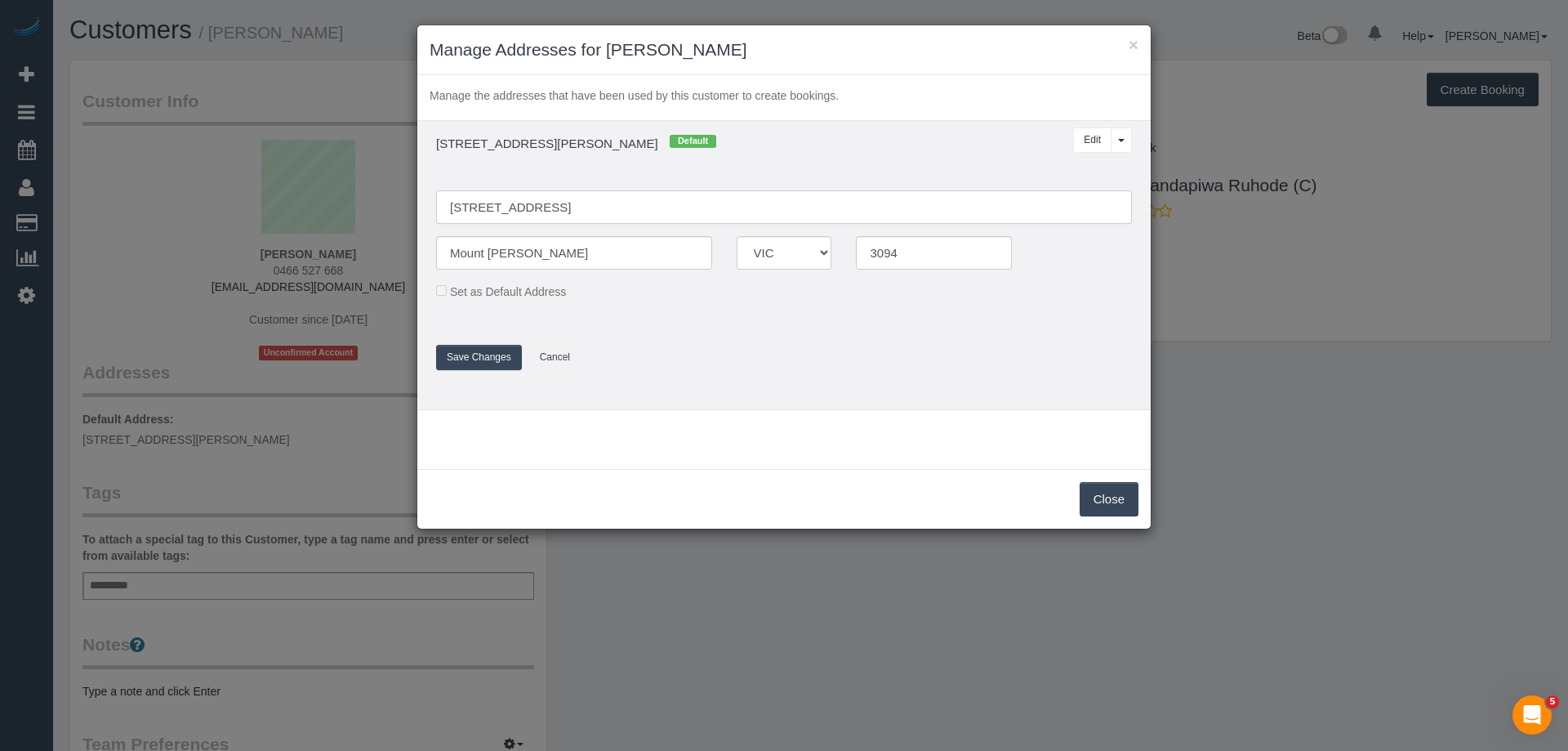
click at [564, 208] on input "[STREET_ADDRESS]" at bounding box center [784, 207] width 696 height 33
paste input "[GEOGRAPHIC_DATA]"
click at [529, 206] on input "[STREET_ADDRESS]" at bounding box center [784, 207] width 696 height 33
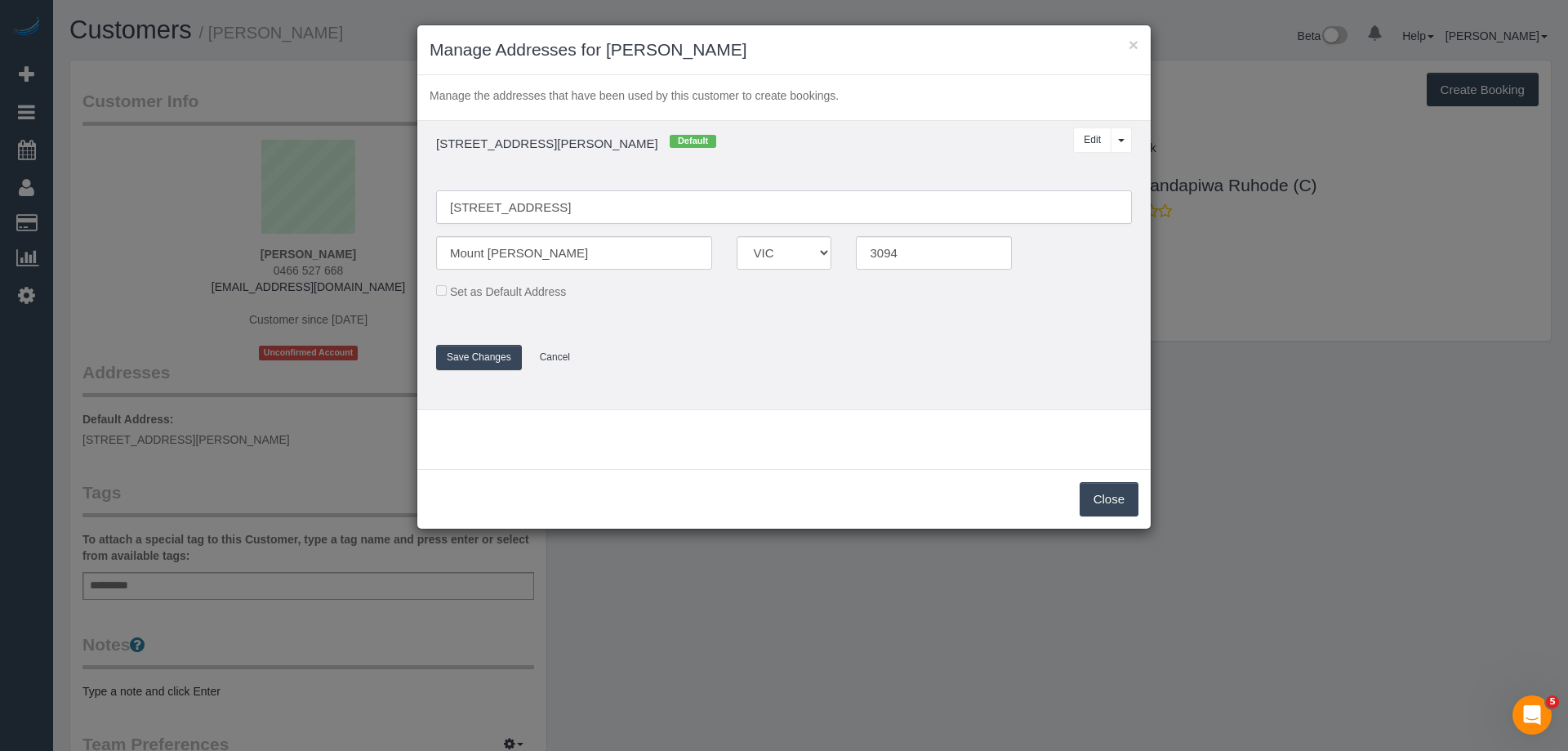
click at [590, 206] on input "6 Davey Road, Montmorency, VIC 3094" at bounding box center [784, 207] width 696 height 33
type input "6 Davey Road, Montmorency, VIC 3094"
click at [549, 250] on input "Mount morancy" at bounding box center [574, 252] width 276 height 33
click at [549, 250] on input "Mount [PERSON_NAME]" at bounding box center [574, 252] width 276 height 33
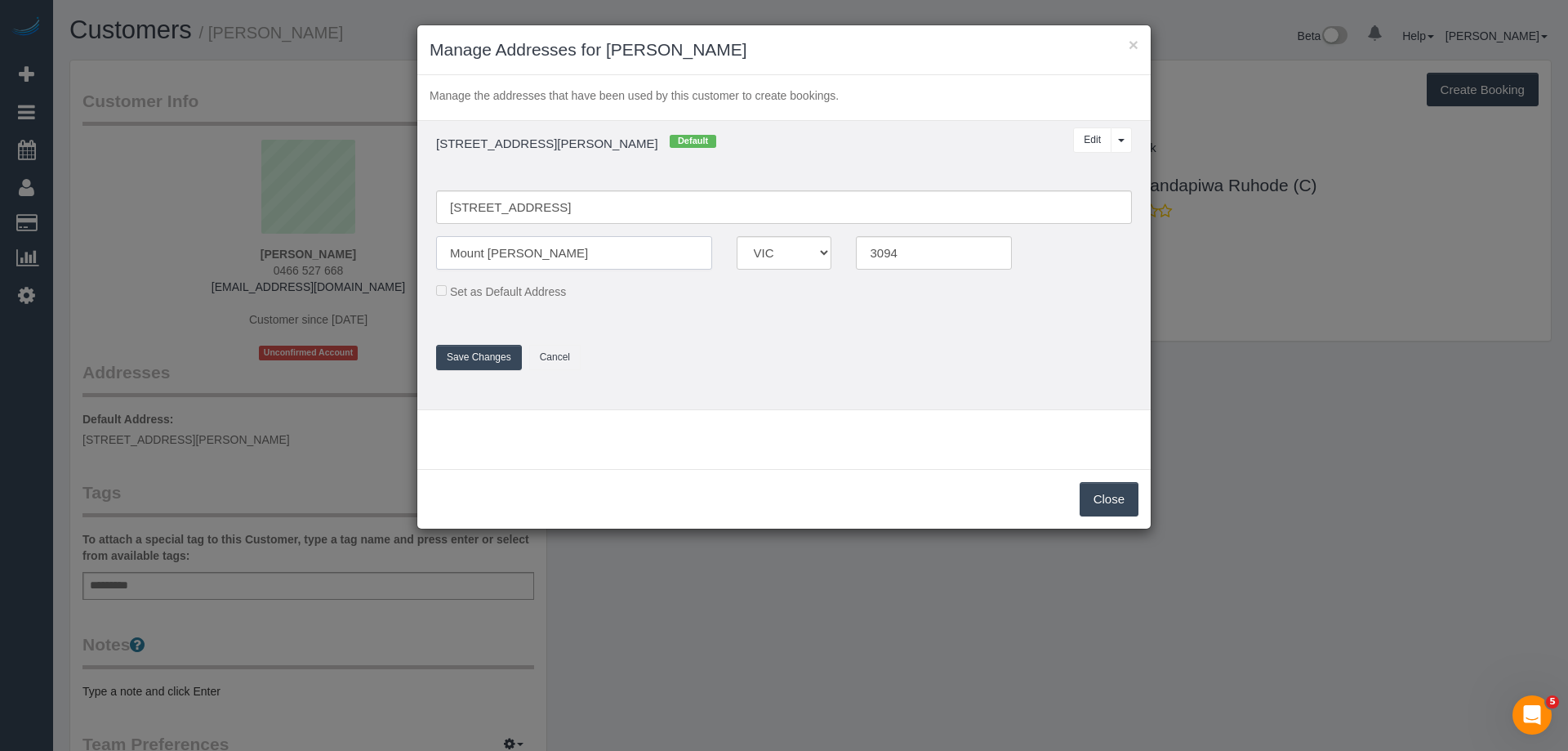
click at [549, 250] on input "Mount morancy" at bounding box center [574, 252] width 276 height 33
paste input "ntmore"
type input "Montmorency"
drag, startPoint x: 530, startPoint y: 204, endPoint x: 757, endPoint y: 206, distance: 227.0
click at [757, 206] on input "6 Davey Road, Montmorency, VIC 3094" at bounding box center [784, 207] width 696 height 33
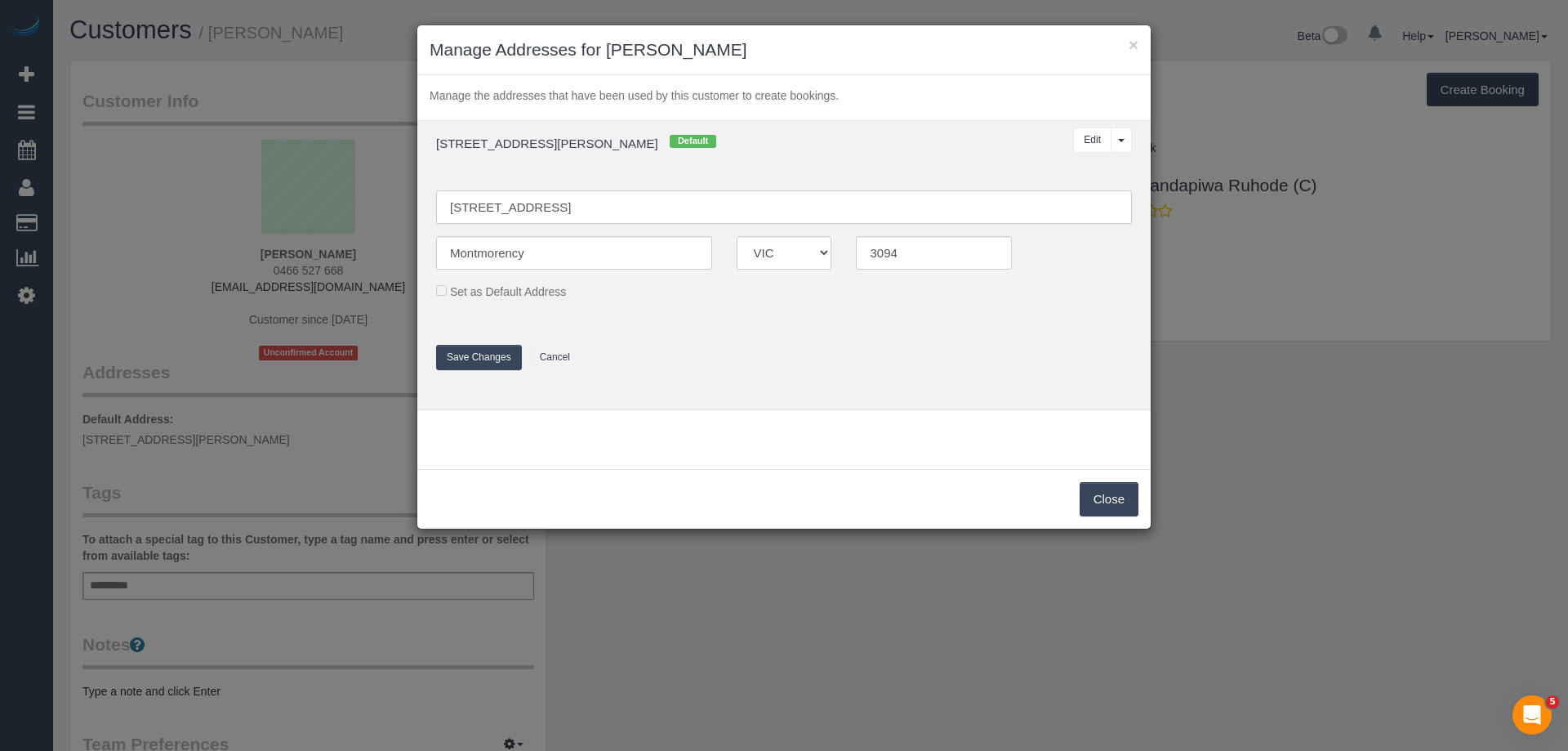
type input "6 Davey Road"
click at [480, 361] on button "Save Changes" at bounding box center [479, 357] width 86 height 25
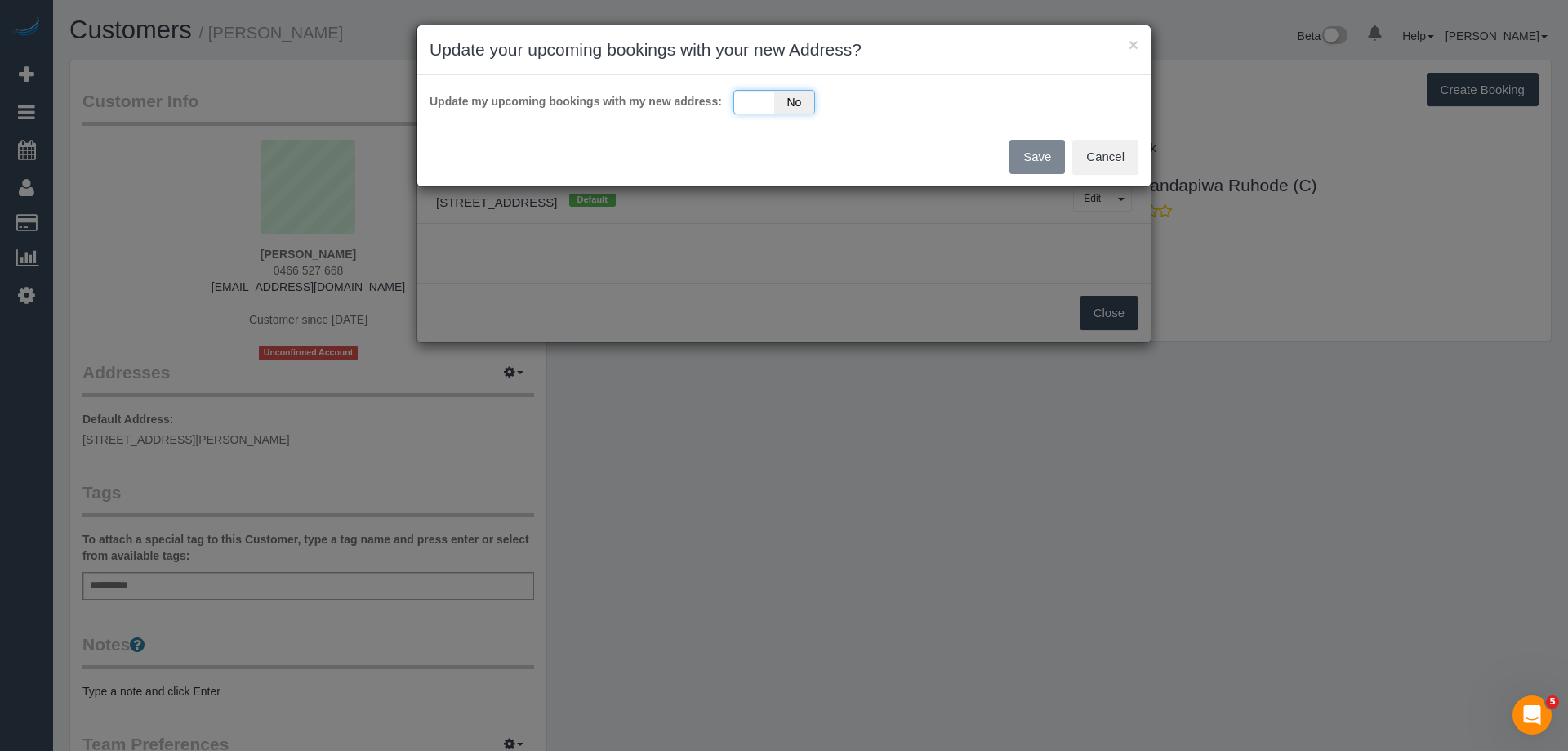
click at [756, 99] on div "Yes No" at bounding box center [775, 101] width 81 height 24
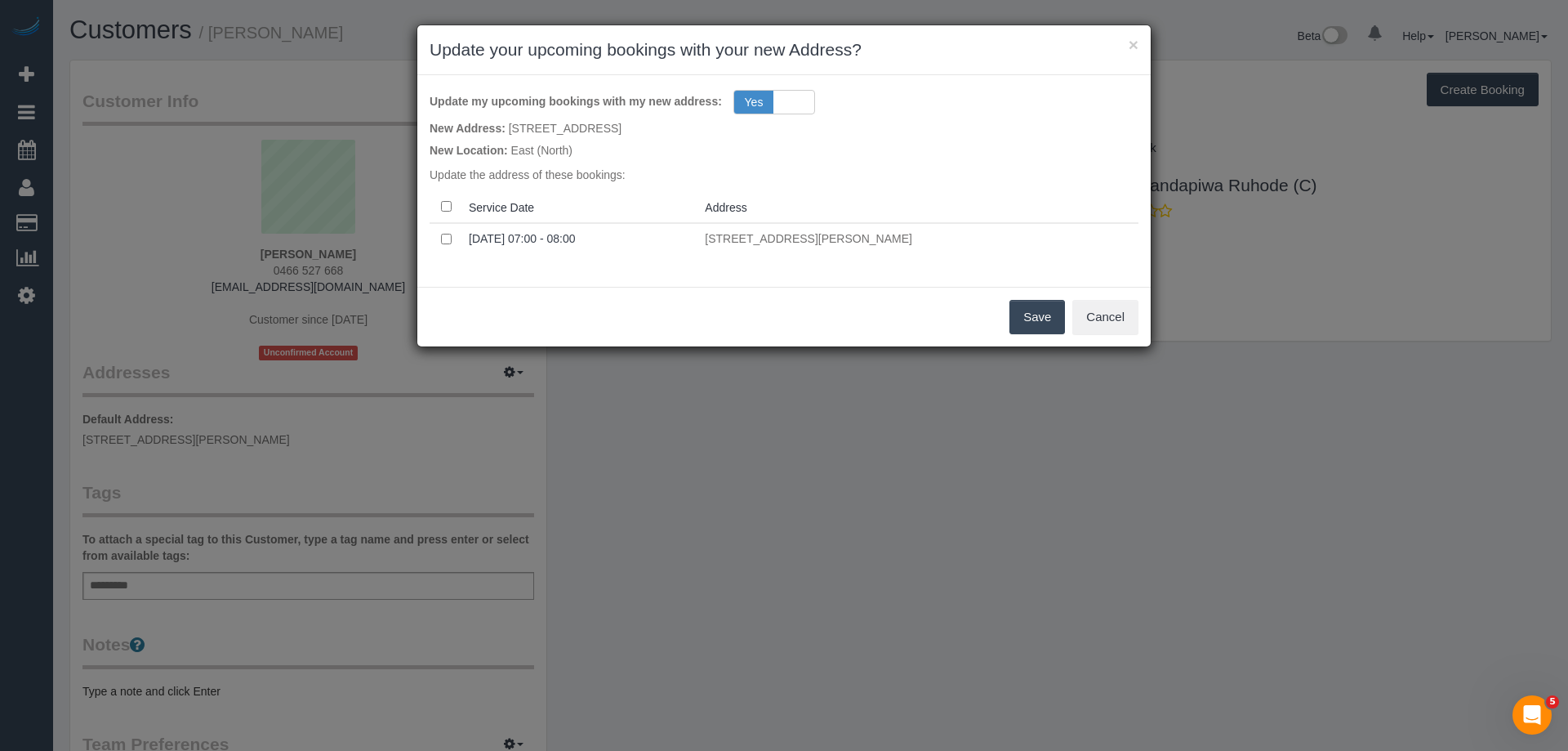
click at [1038, 314] on button "Save" at bounding box center [1037, 317] width 55 height 34
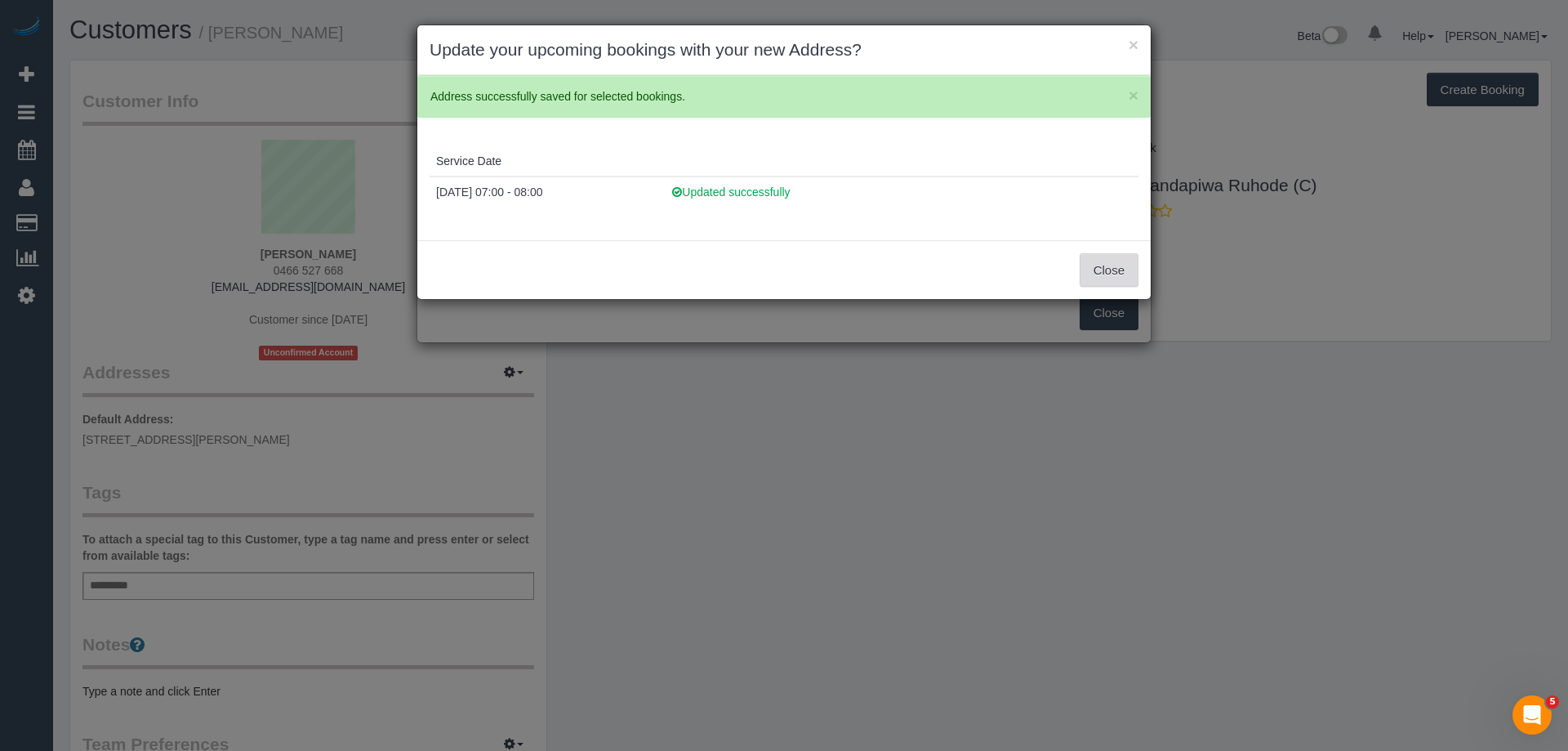
click at [1119, 272] on button "Close" at bounding box center [1109, 270] width 59 height 34
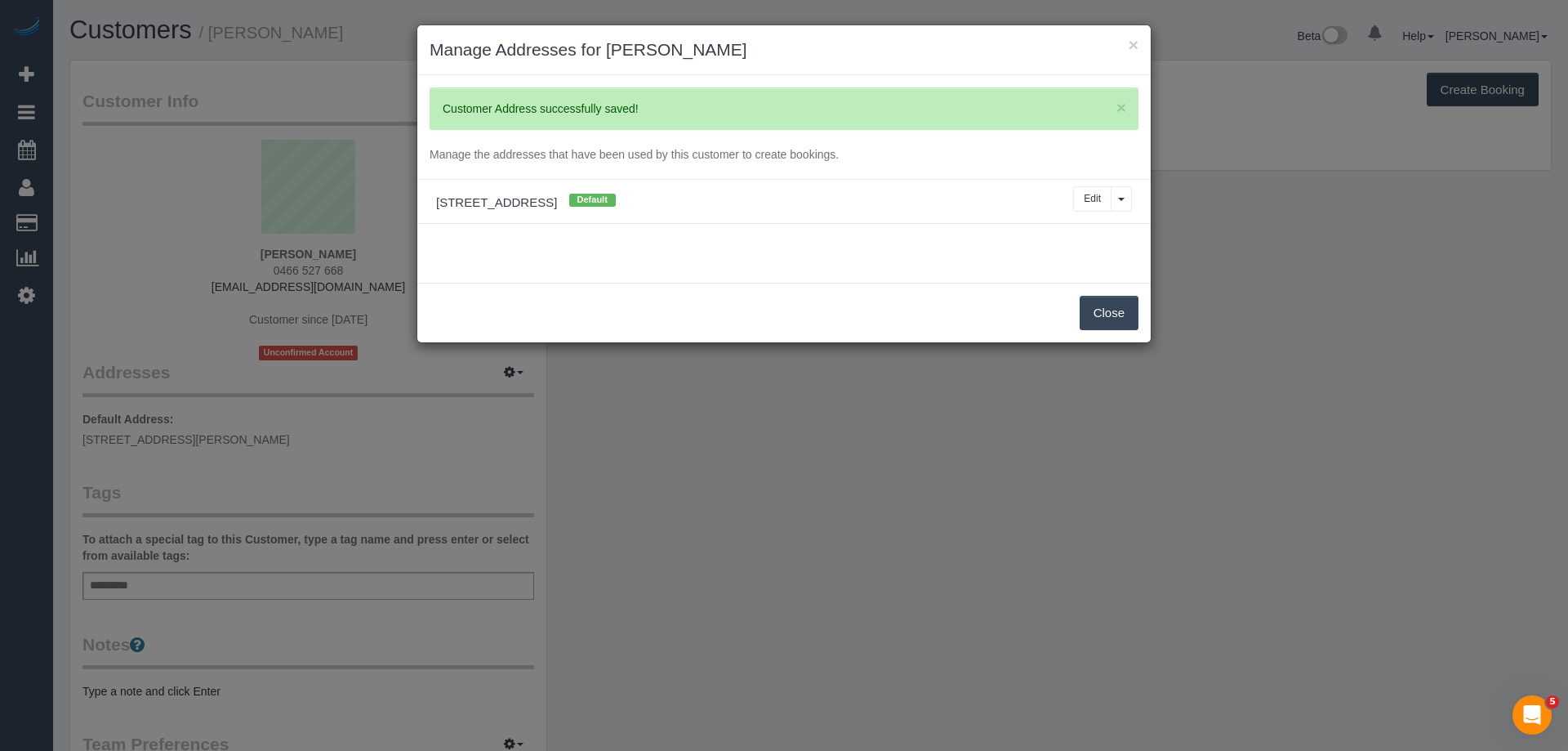
click at [1120, 315] on button "Close" at bounding box center [1109, 313] width 59 height 34
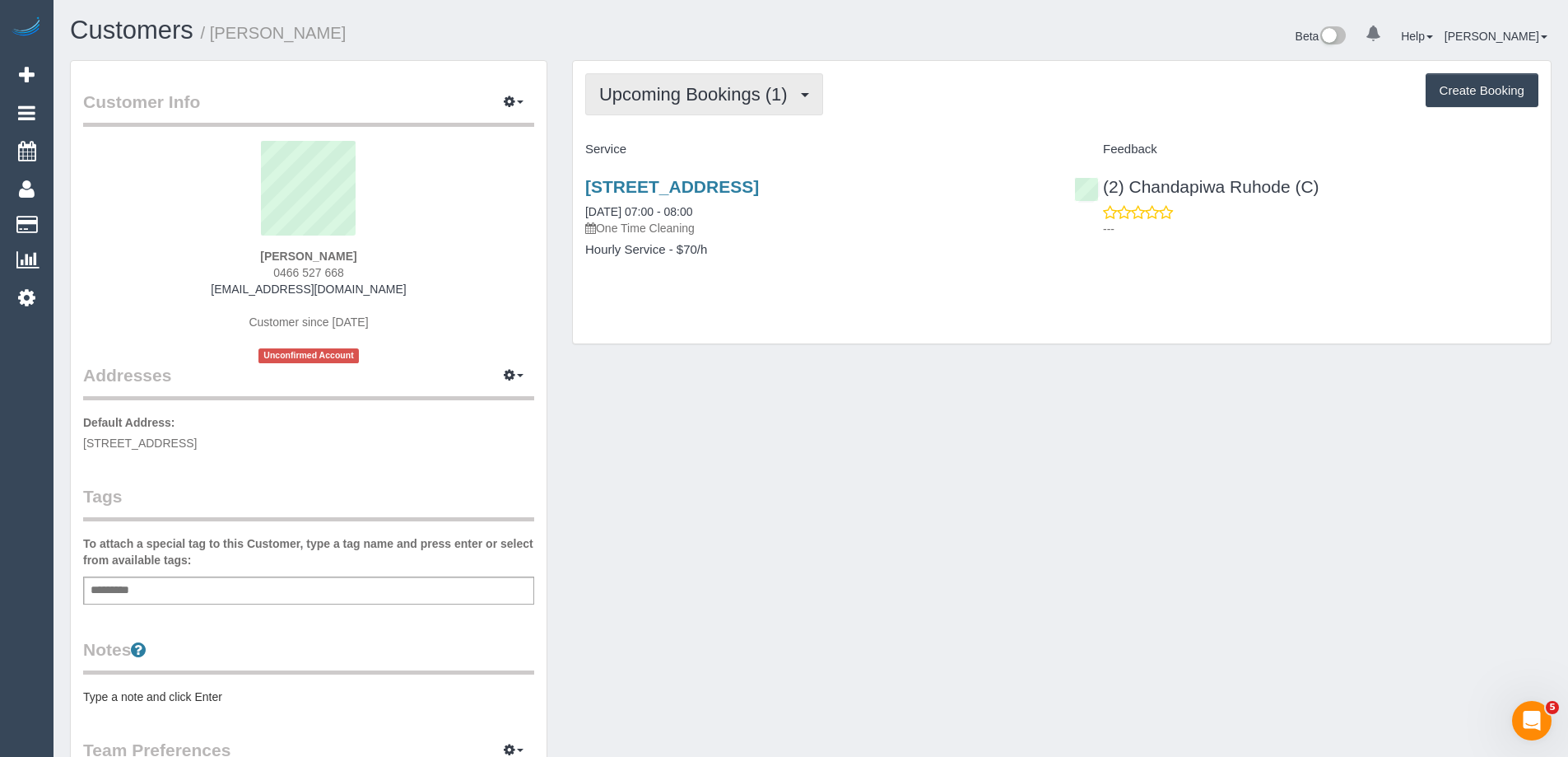
click at [696, 81] on button "Upcoming Bookings (1)" at bounding box center [704, 94] width 238 height 42
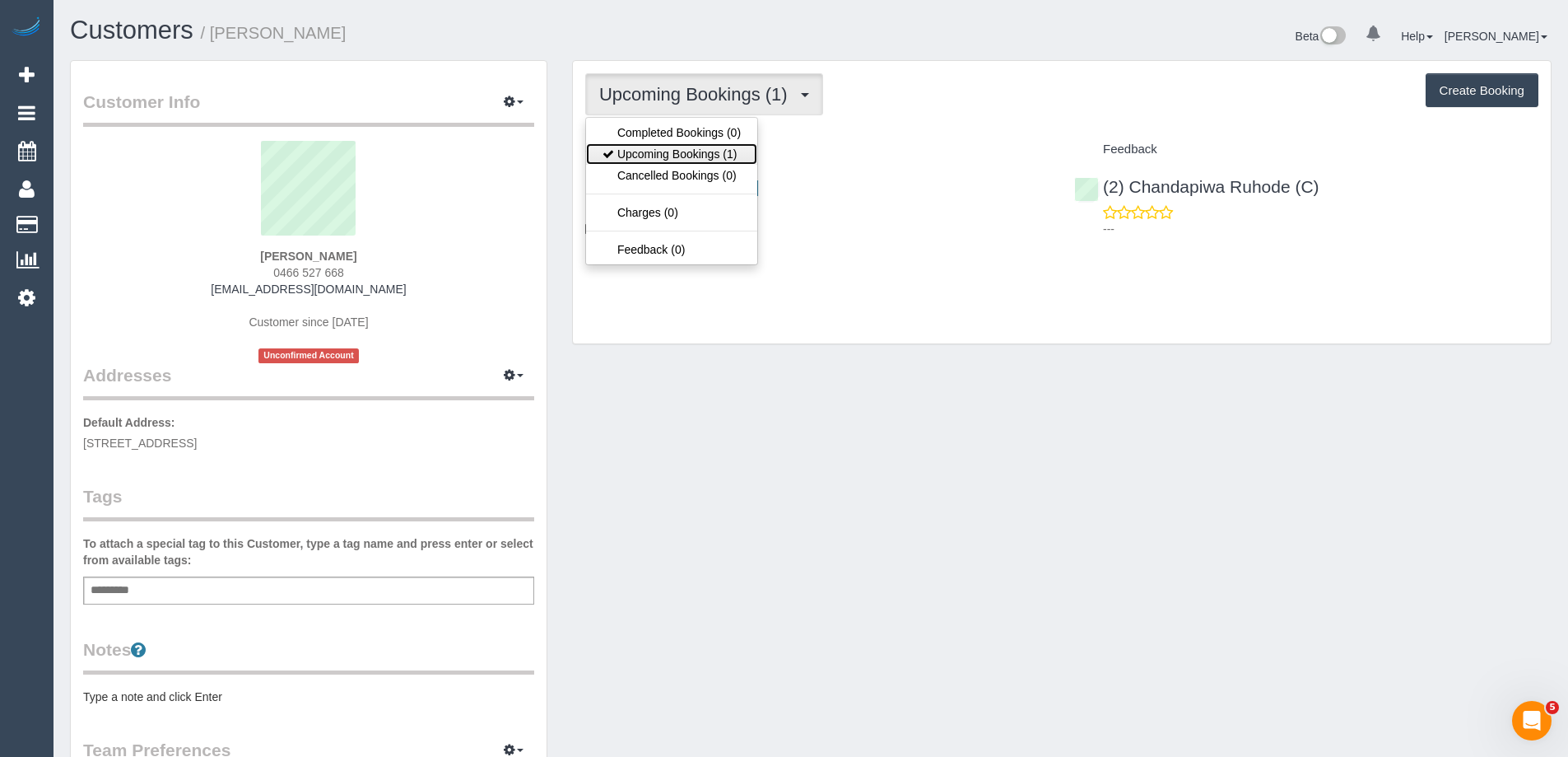
click at [694, 150] on link "Upcoming Bookings (1)" at bounding box center [671, 153] width 171 height 21
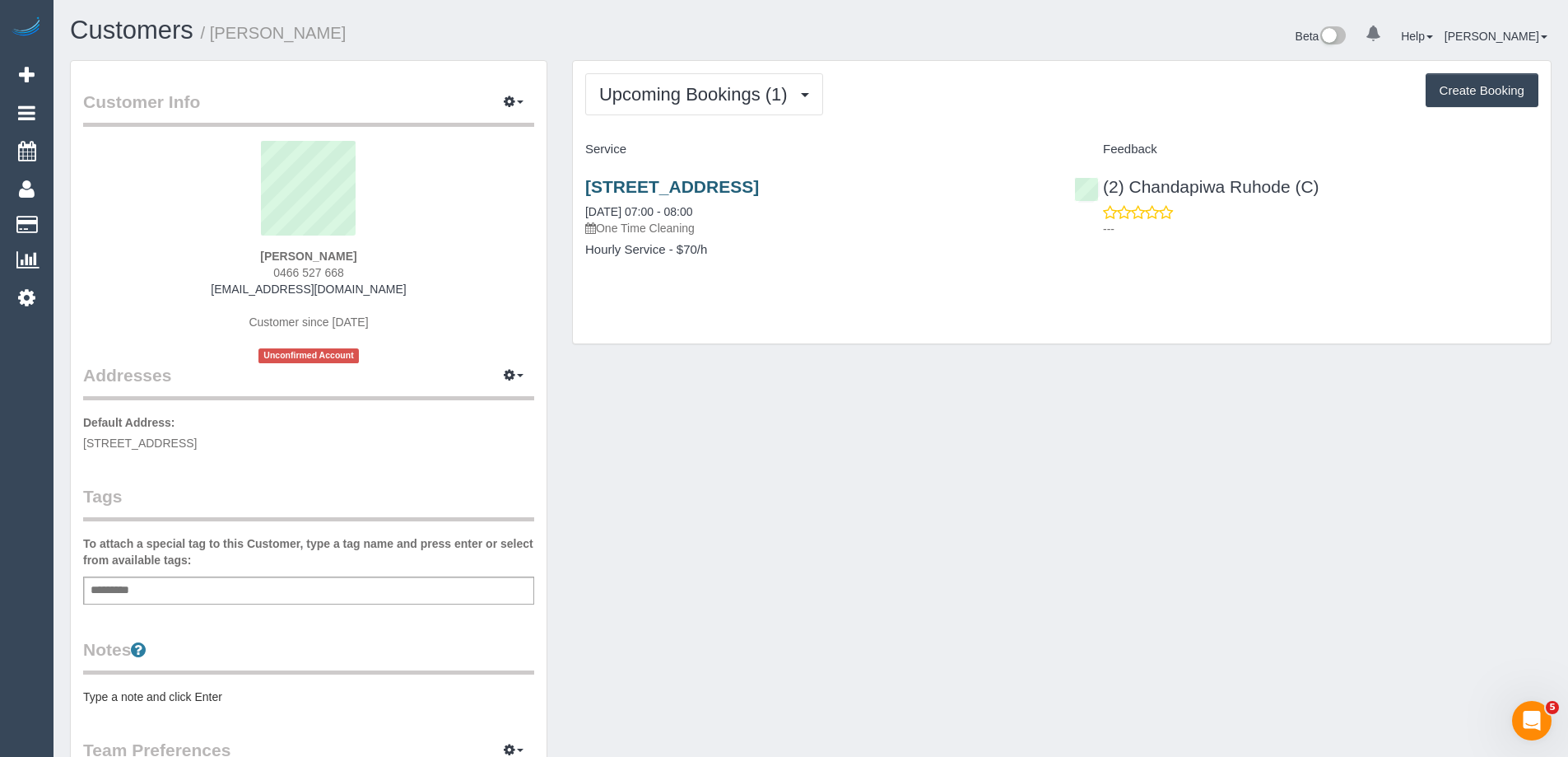
drag, startPoint x: 952, startPoint y: 184, endPoint x: 588, endPoint y: 184, distance: 364.0
click at [588, 184] on h3 "6 Davey Road, Montmorency, VIC 3094" at bounding box center [818, 186] width 464 height 19
copy link "6 Davey Road, Montmorency, VIC 3094"
drag, startPoint x: 1354, startPoint y: 196, endPoint x: 1130, endPoint y: 184, distance: 224.3
click at [1130, 184] on div "(2) Chandapiwa Ruhode (C) ---" at bounding box center [1306, 203] width 489 height 81
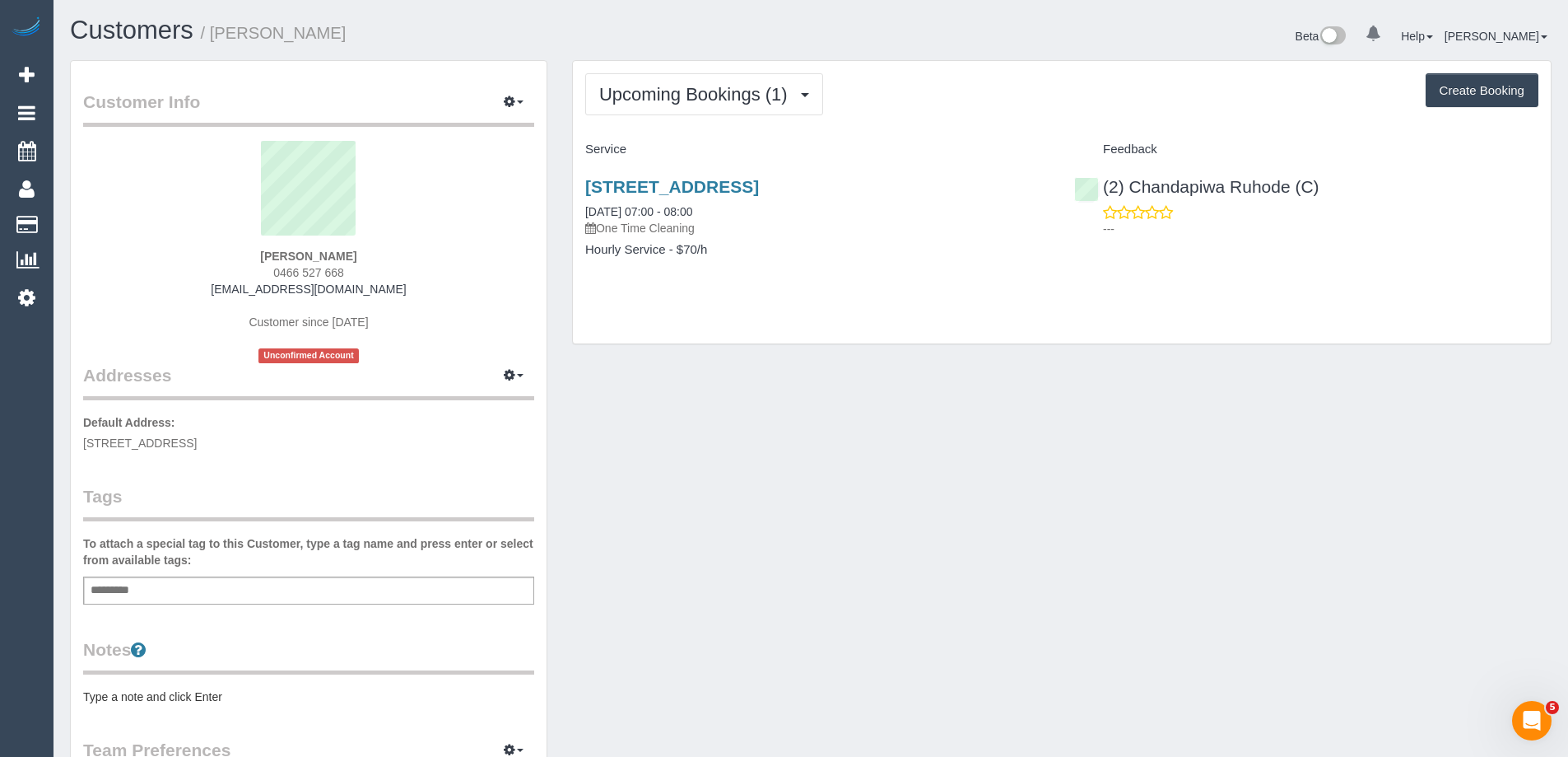
copy link "Chandapiwa Ruhode (C)"
click at [1287, 497] on div "Customer Info Edit Contact Info Send Message Email Preferences Special Sales Ta…" at bounding box center [810, 611] width 1506 height 1103
drag, startPoint x: 920, startPoint y: 189, endPoint x: 573, endPoint y: 187, distance: 347.0
click at [573, 187] on div "6 Davey Road, Montmorency, VIC 3094 22/09/2025 07:00 - 08:00 One Time Cleaning …" at bounding box center [817, 226] width 489 height 127
copy link "6 Davey Road, Montmorency, VIC 3094"
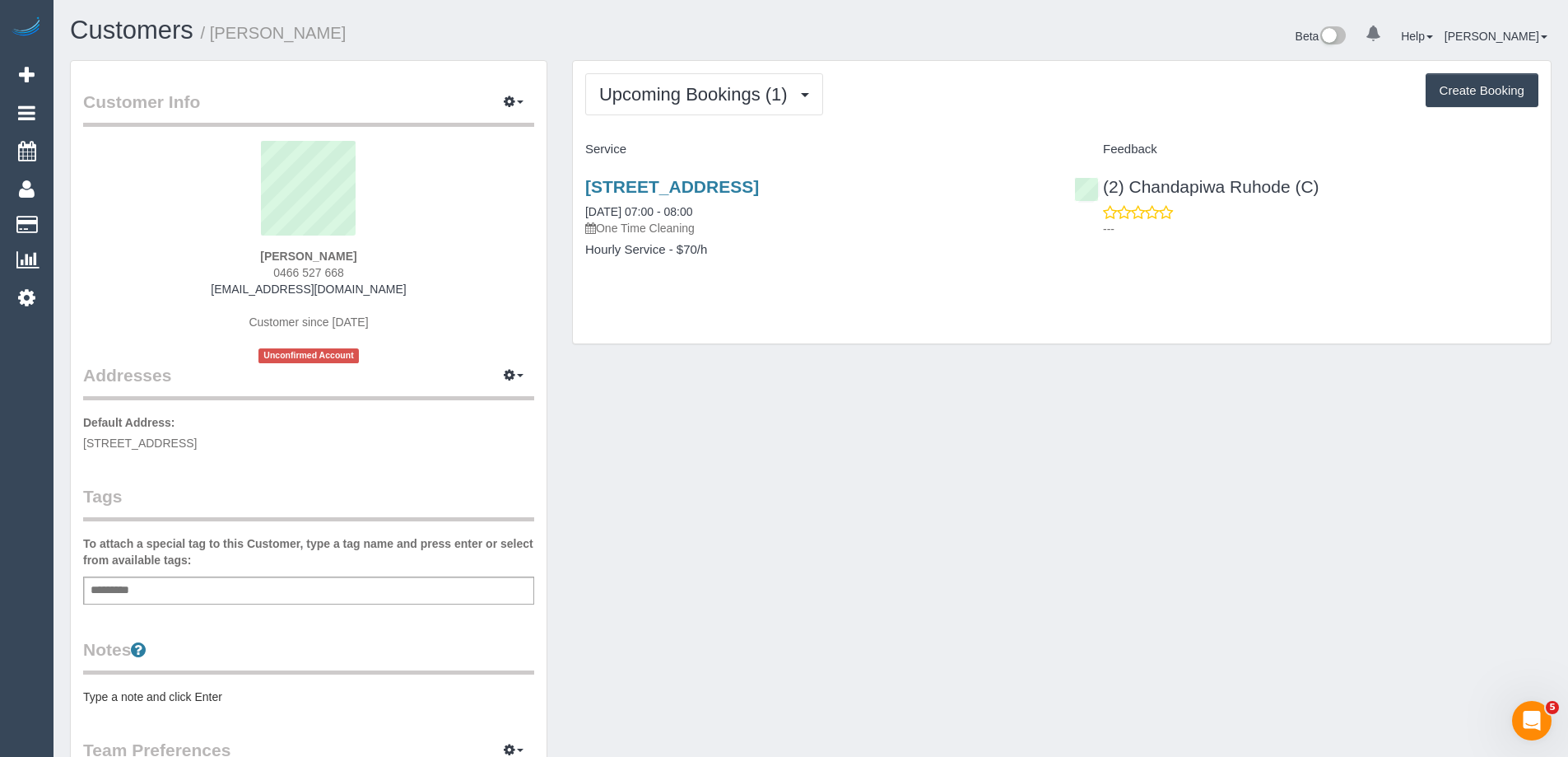
click at [923, 424] on div "Customer Info Edit Contact Info Send Message Email Preferences Special Sales Ta…" at bounding box center [810, 611] width 1506 height 1103
click at [718, 80] on button "Upcoming Bookings (1)" at bounding box center [704, 94] width 238 height 42
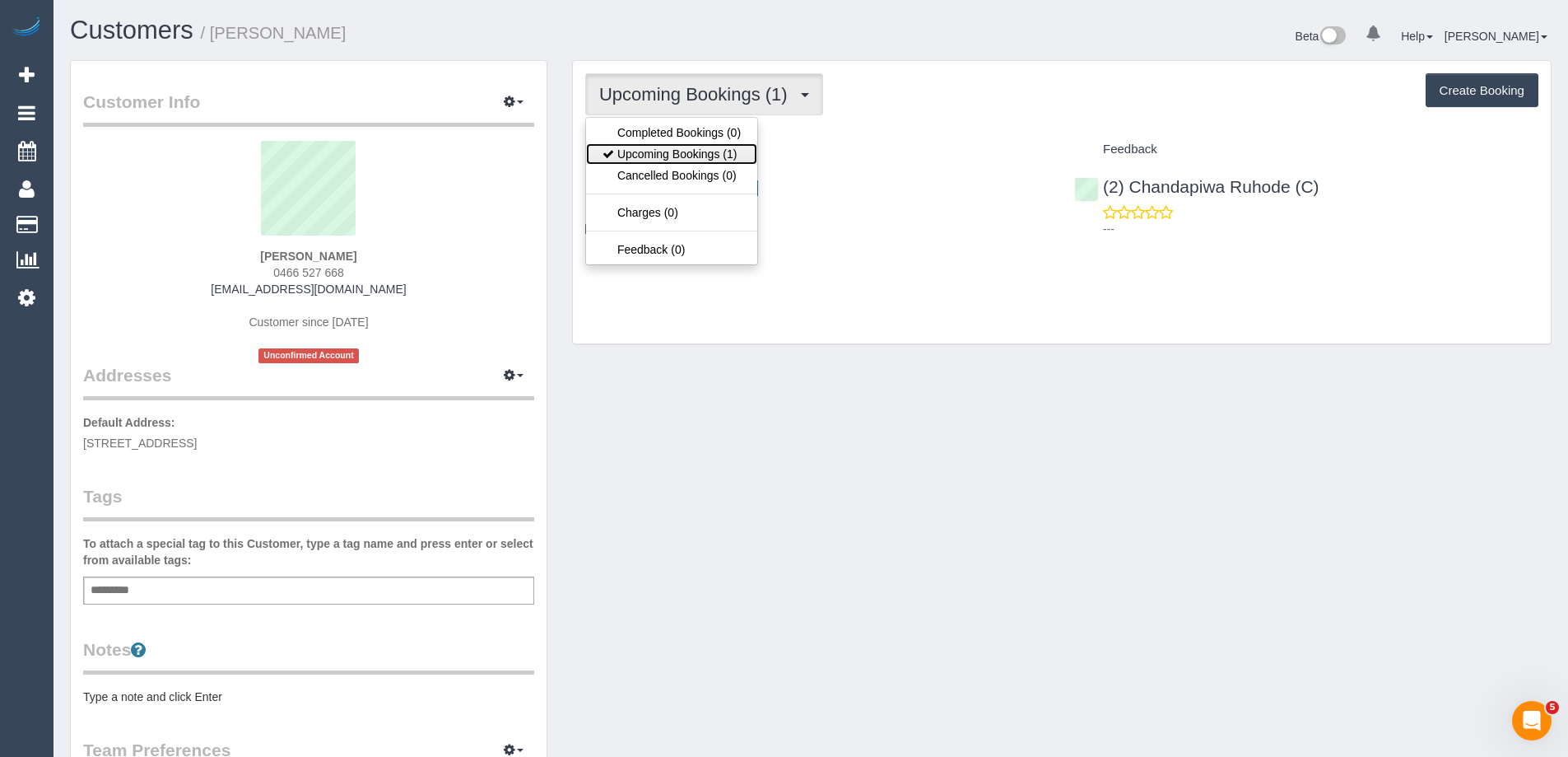
click at [697, 148] on link "Upcoming Bookings (1)" at bounding box center [671, 153] width 171 height 21
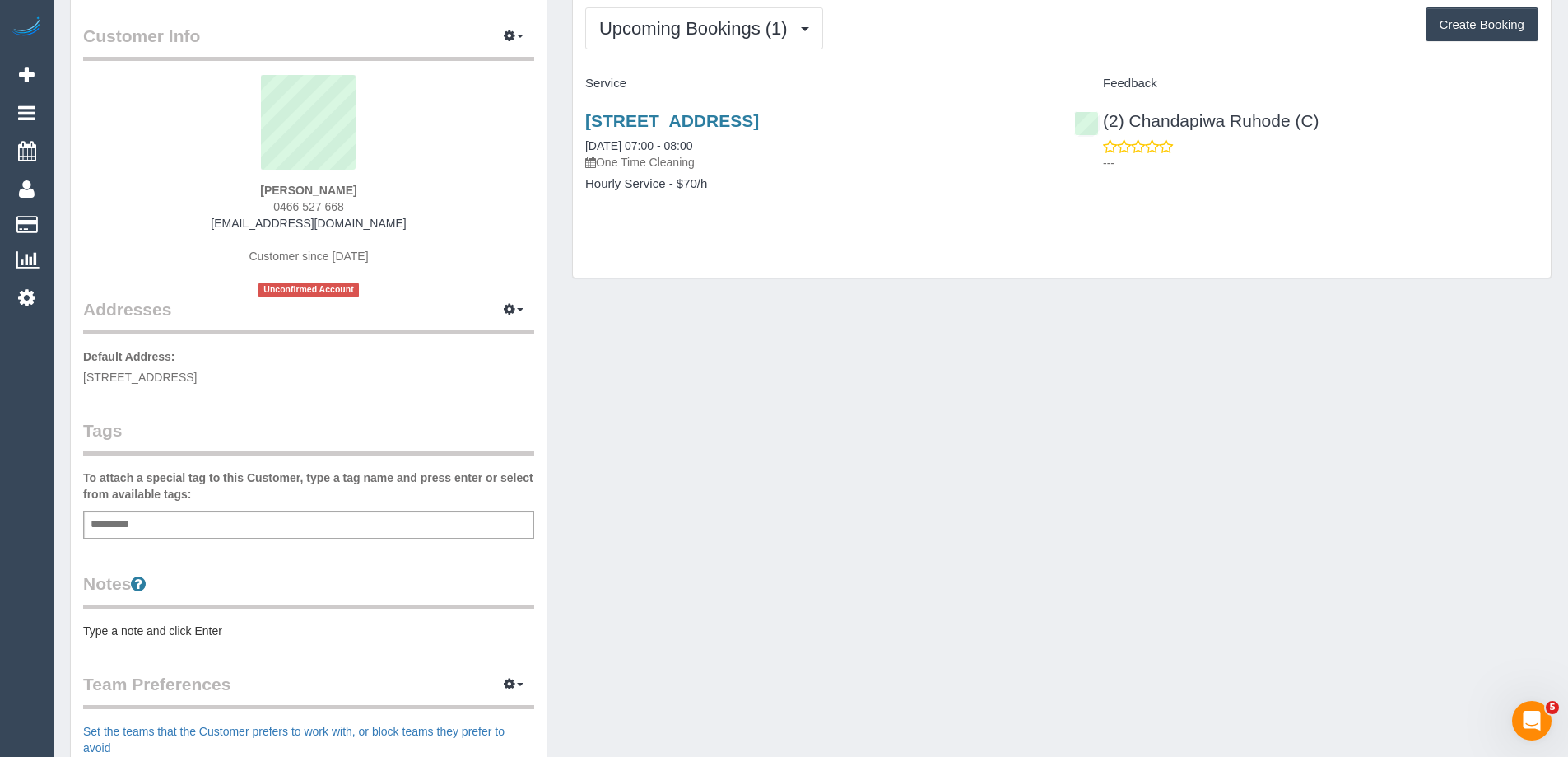
scroll to position [165, 0]
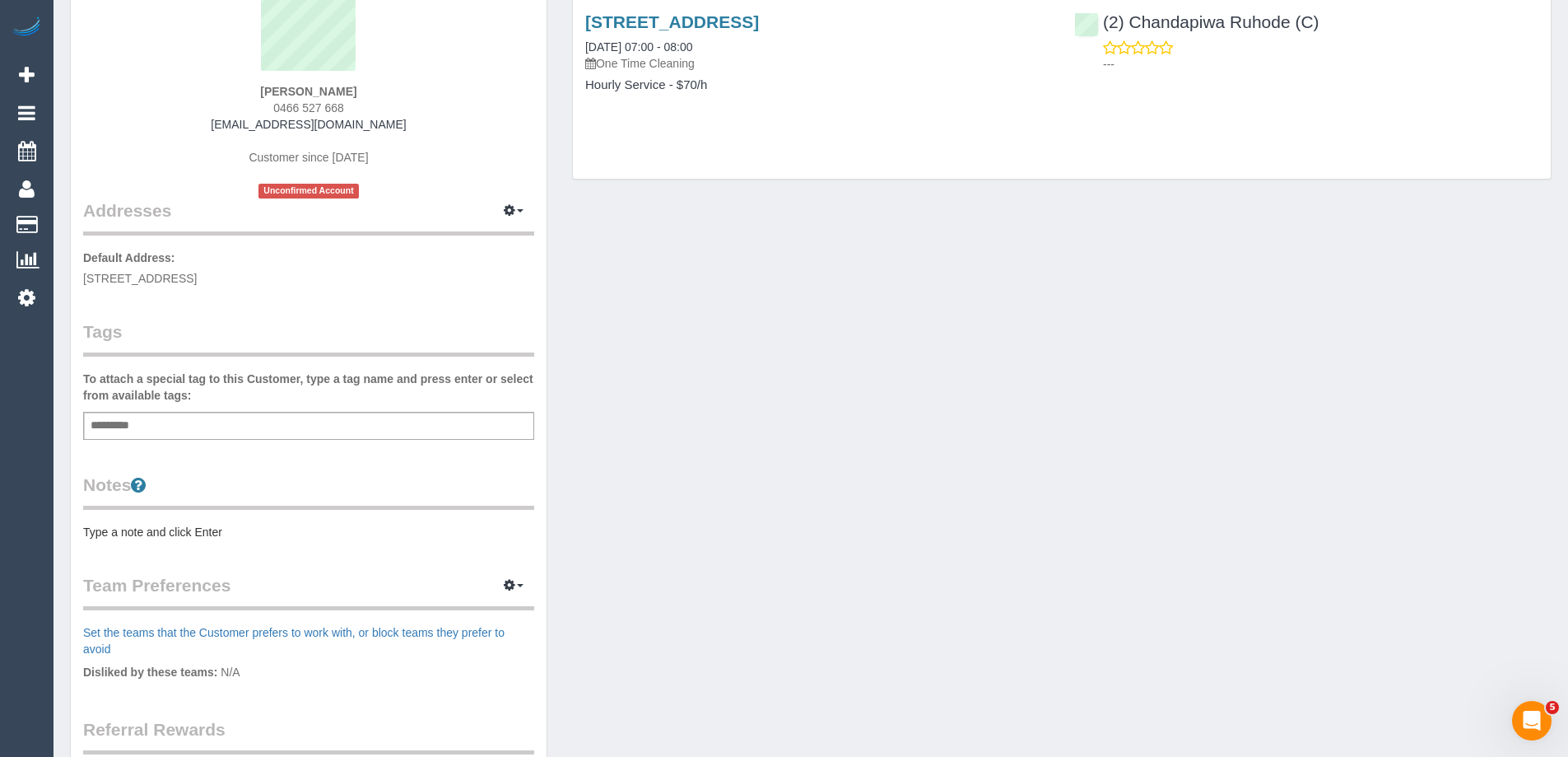
click at [173, 532] on pre "Type a note and click Enter" at bounding box center [308, 532] width 451 height 16
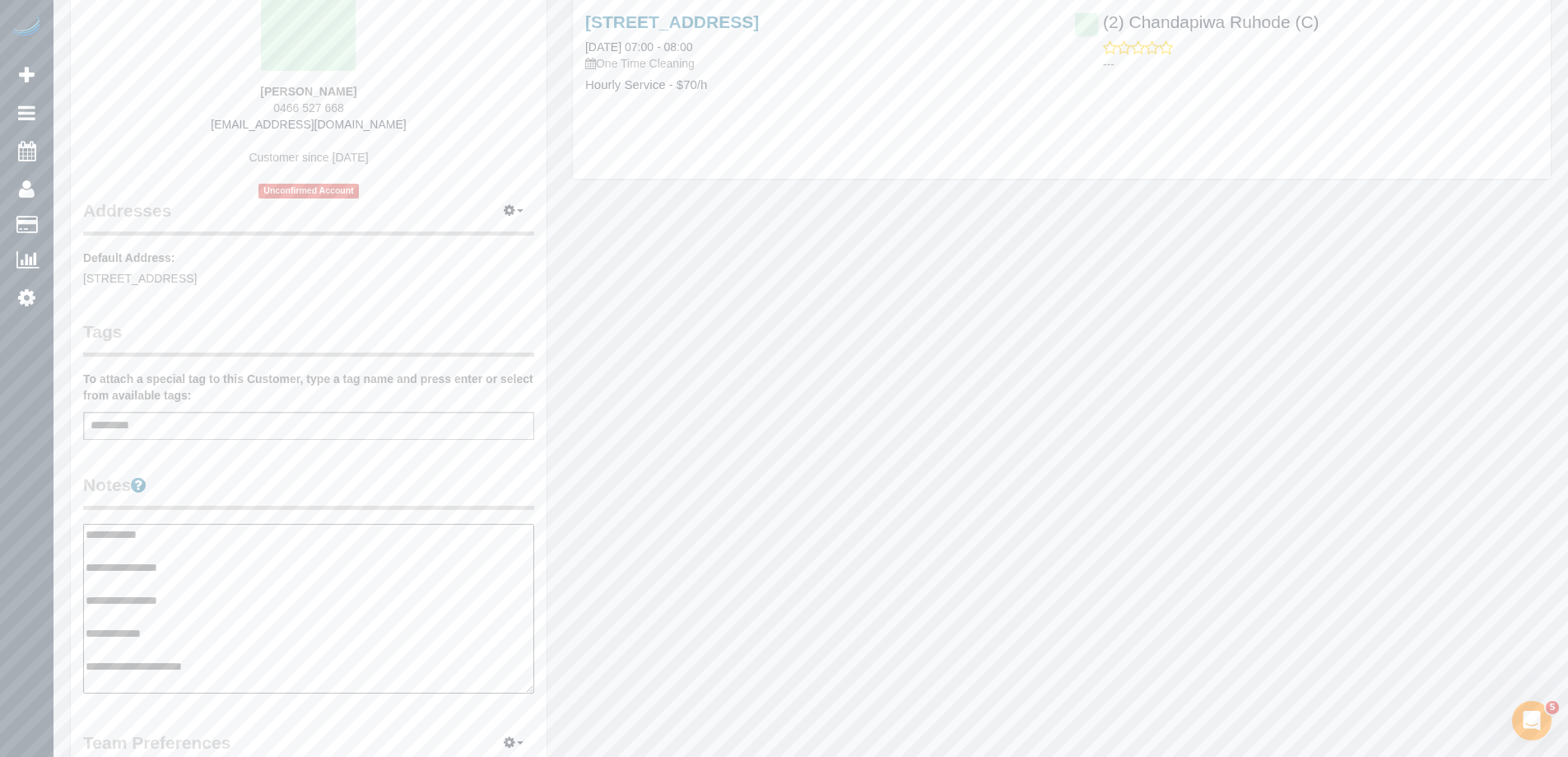
type textarea "**********"
click at [316, 460] on div "Customer Info Edit Contact Info Send Message Email Preferences Special Sales Ta…" at bounding box center [309, 517] width 475 height 1243
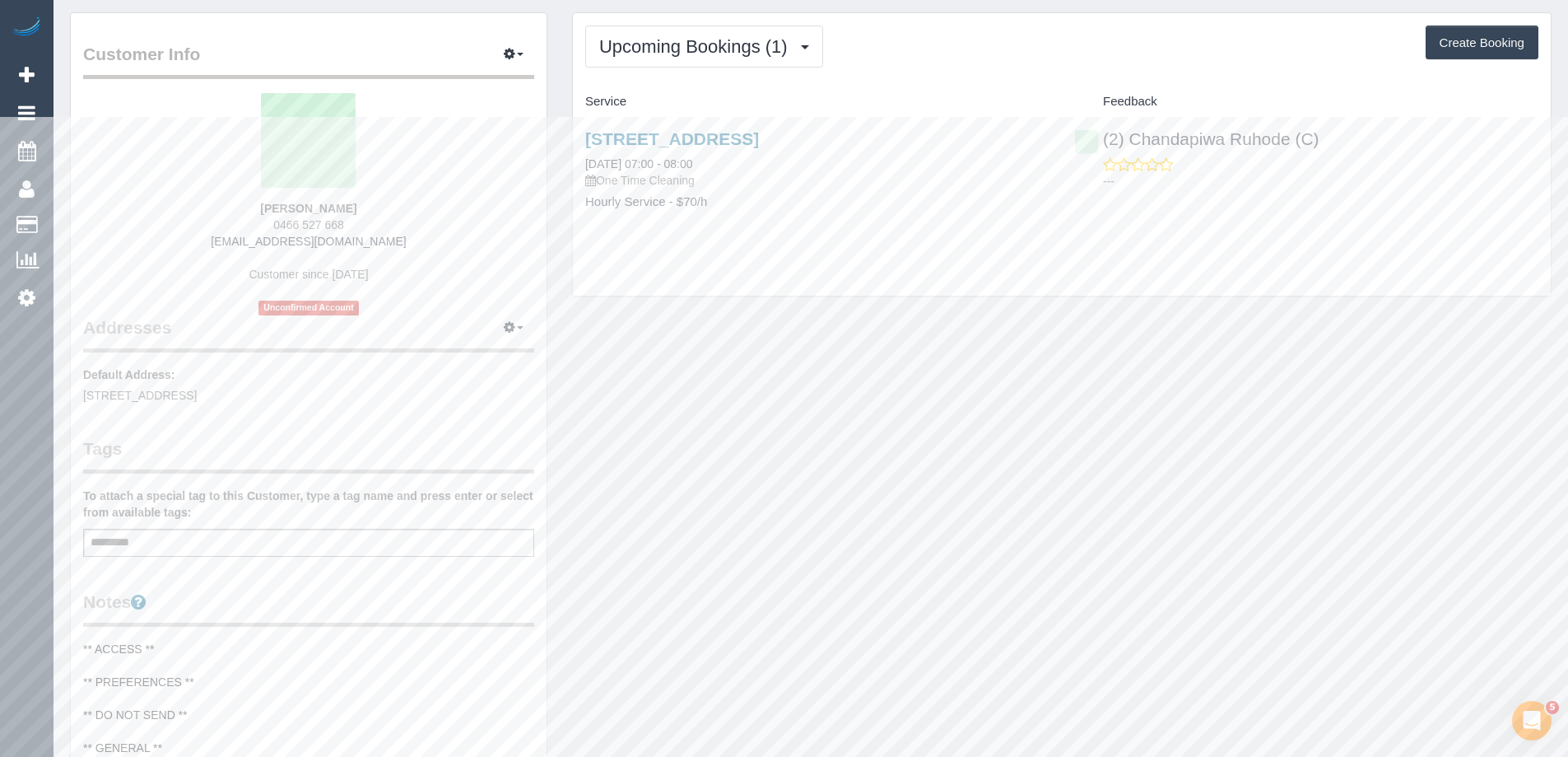
scroll to position [0, 0]
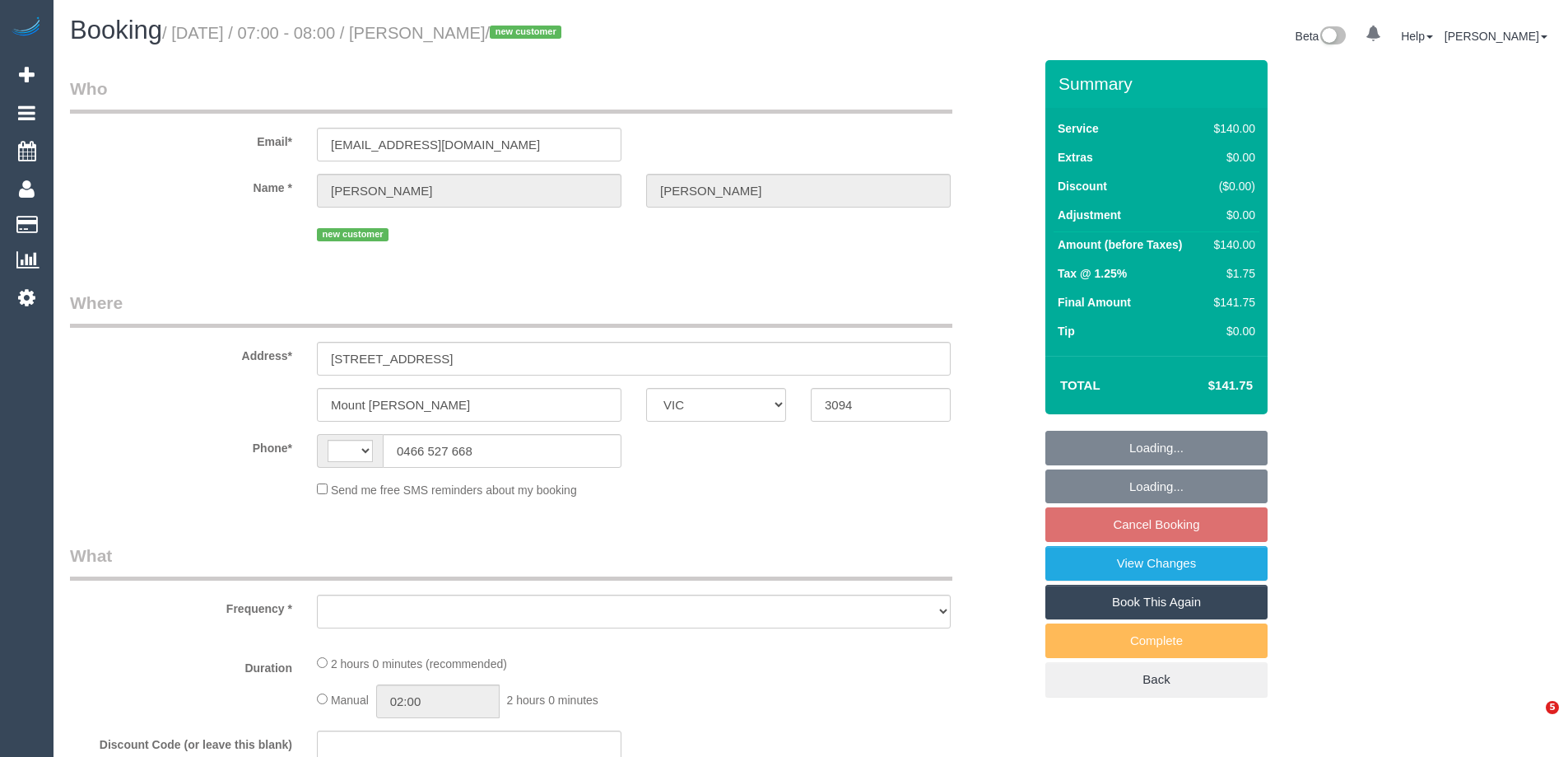
select select "VIC"
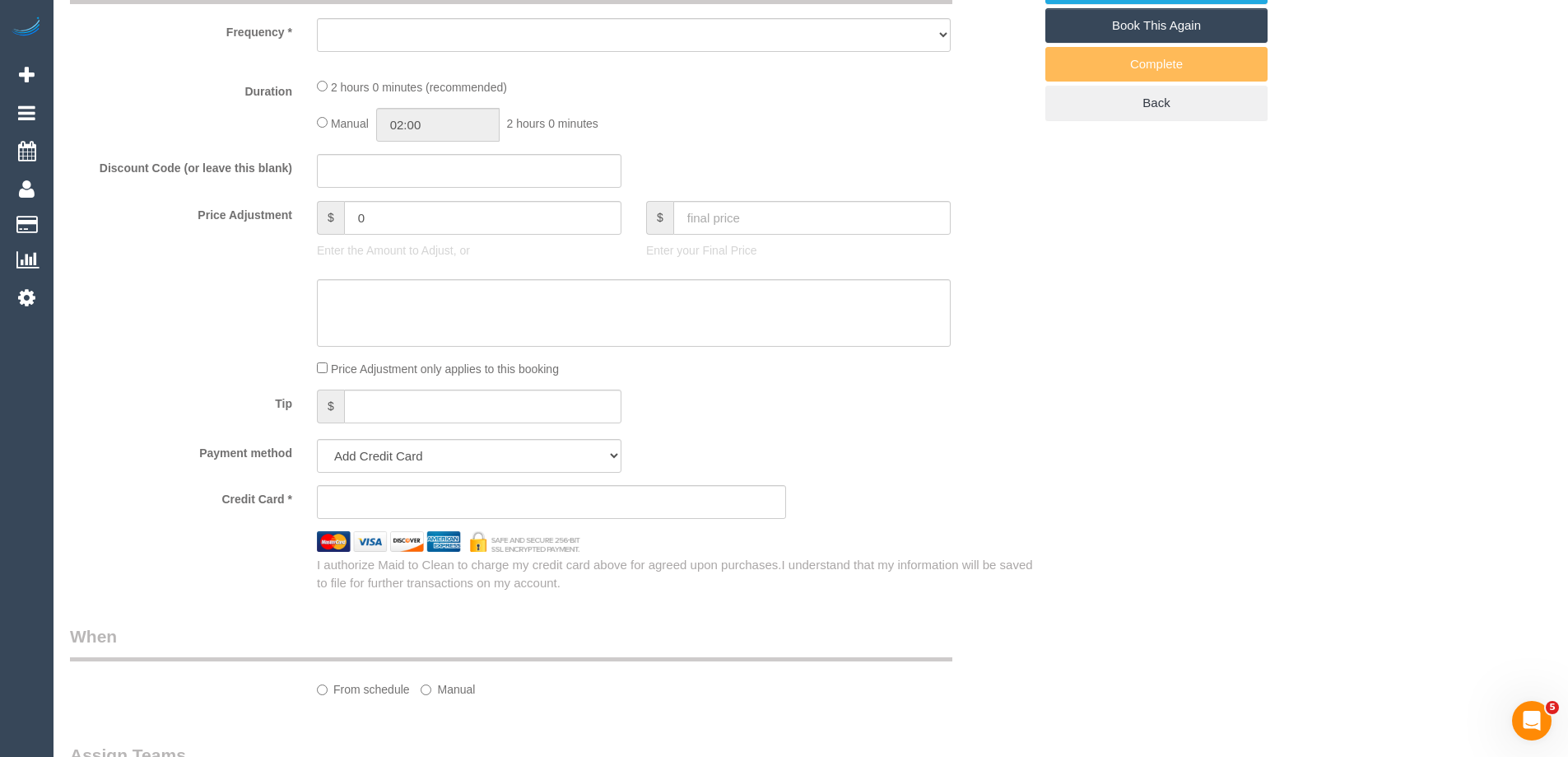
select select "object:311"
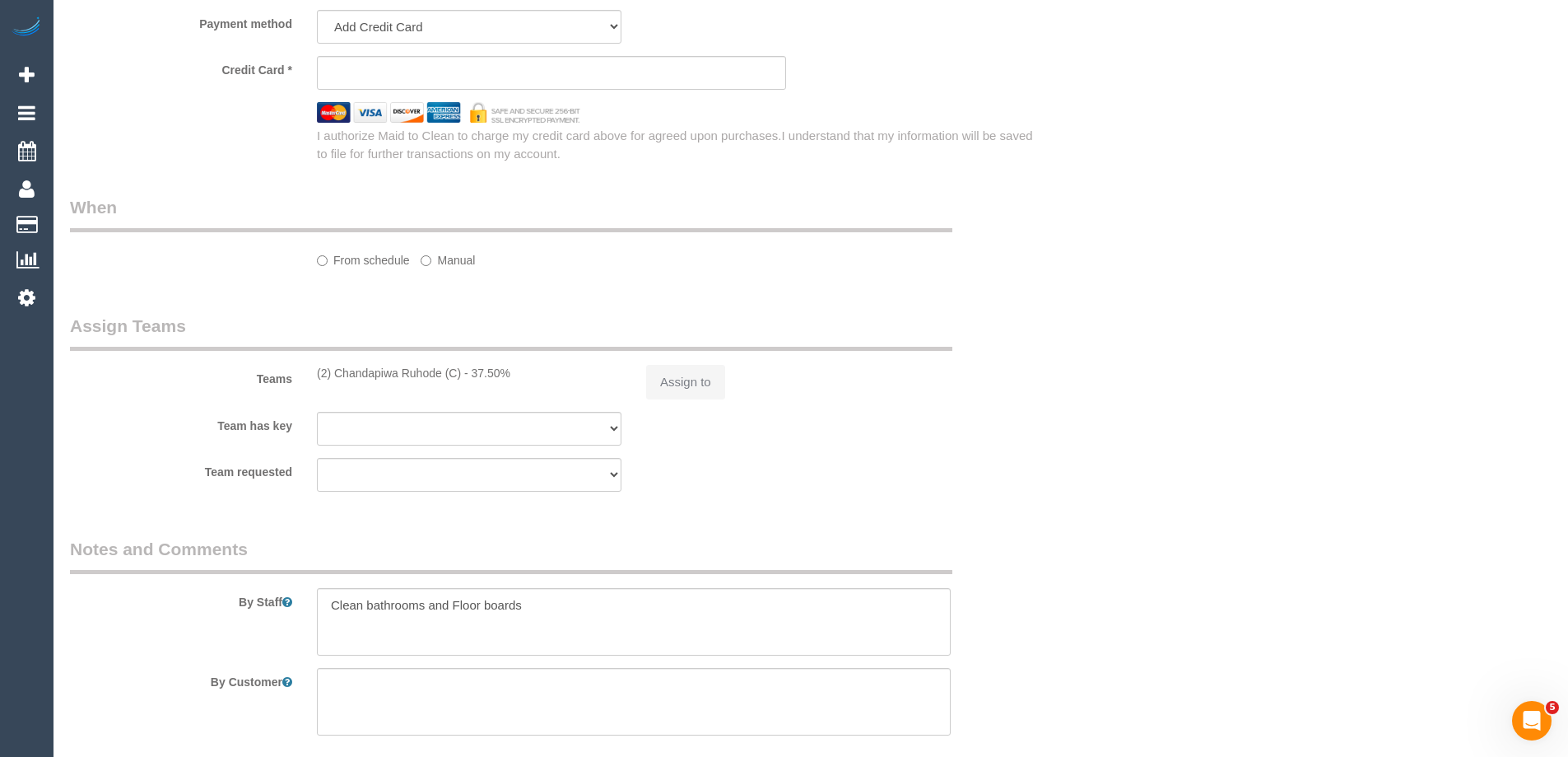
select select "string:AU"
select select "string:stripe-pm_1S7lPy2GScqysDRVDHimehTN"
select select "number:28"
select select "number:14"
select select "number:19"
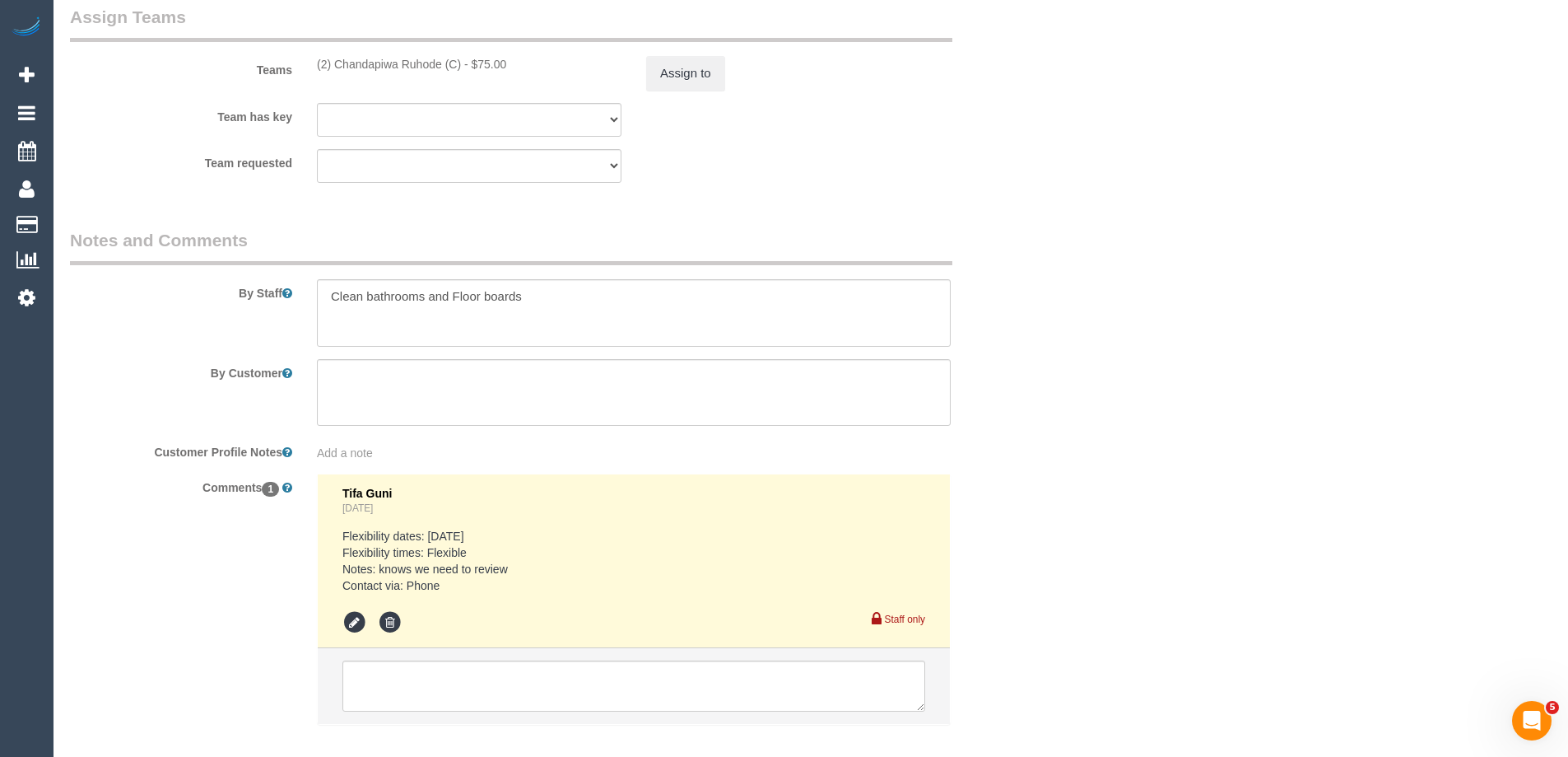
scroll to position [2559, 0]
select select "object:1272"
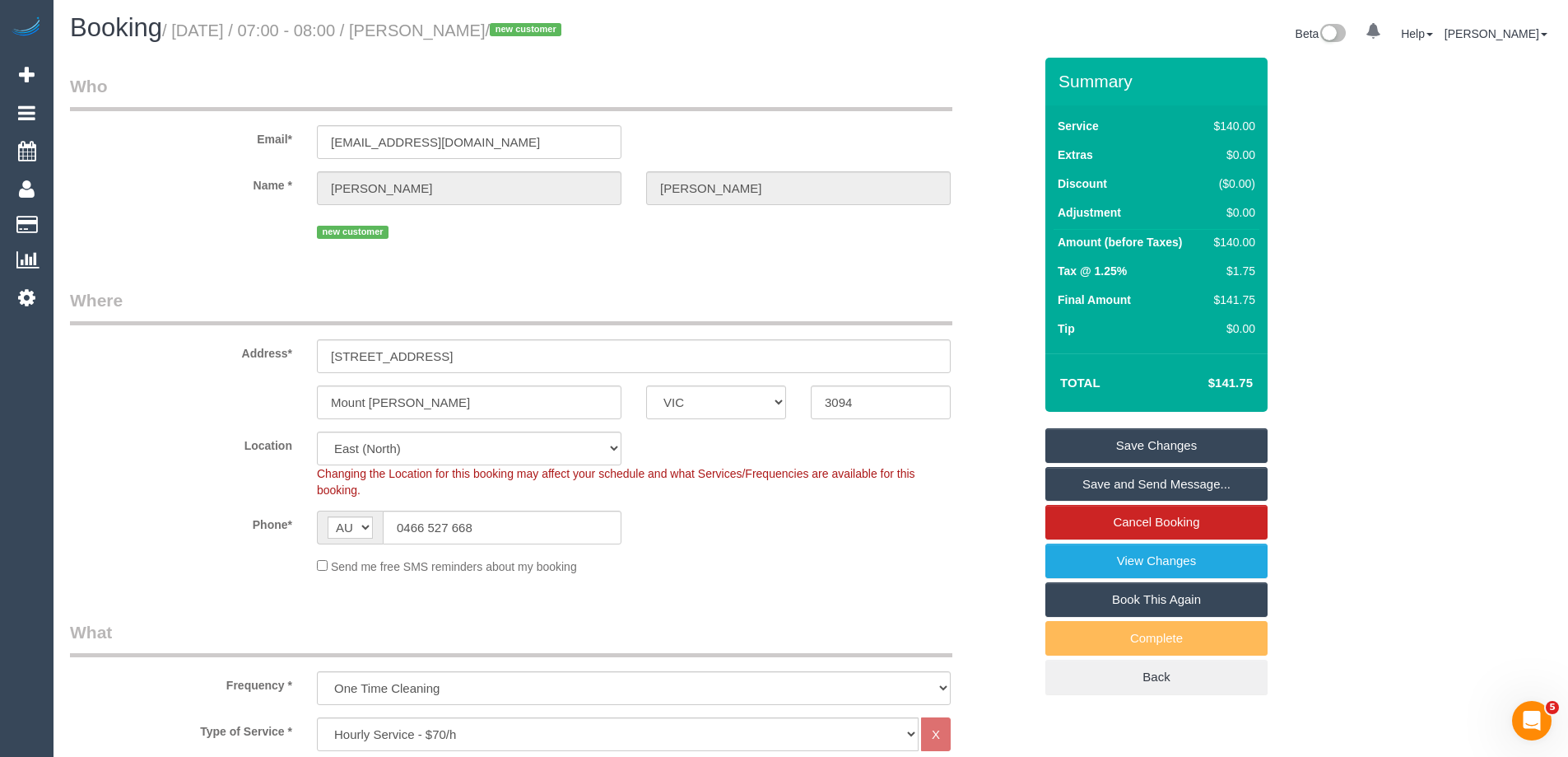
scroll to position [0, 0]
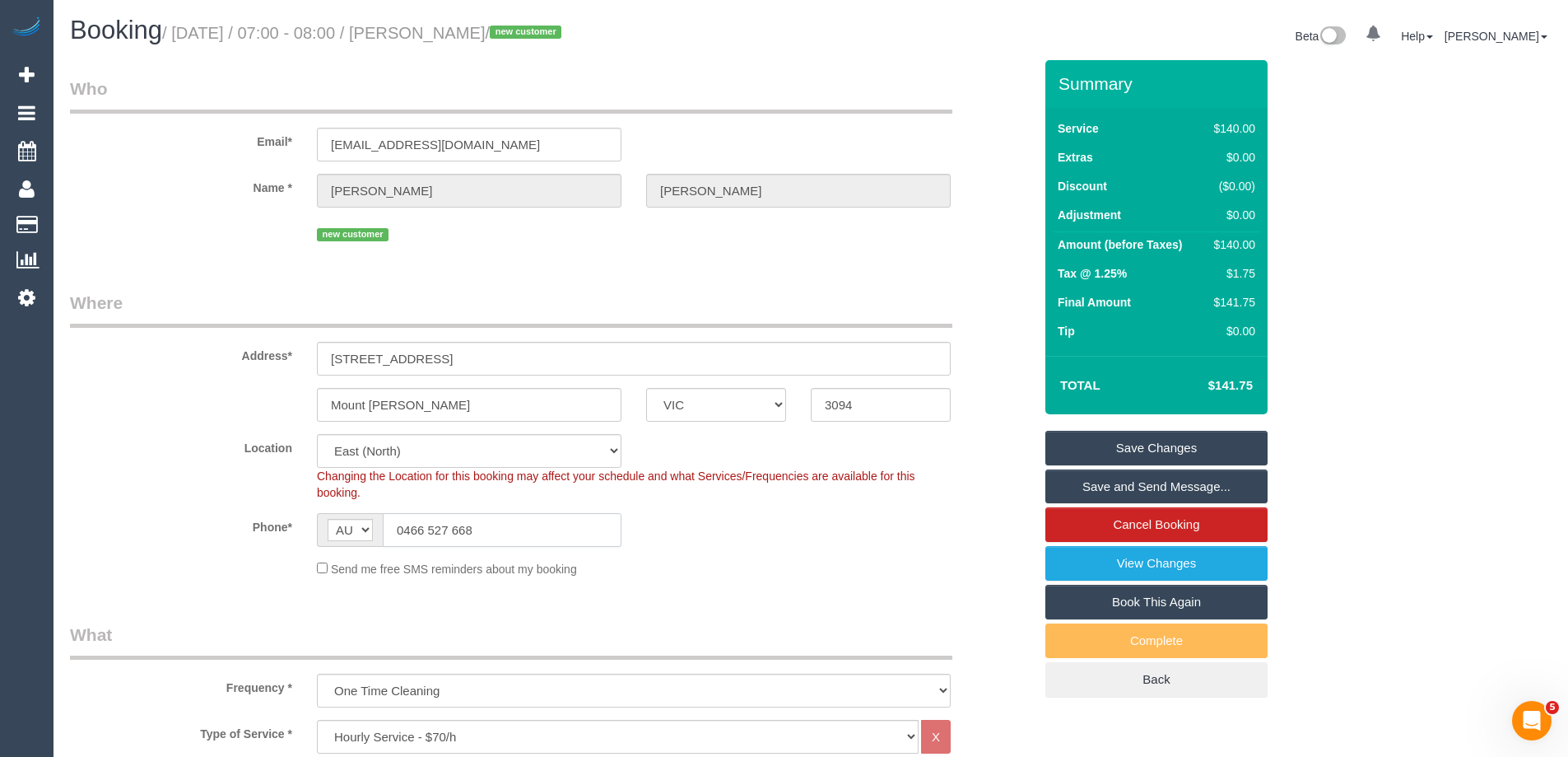
click at [458, 526] on input "0466 527 668" at bounding box center [502, 529] width 239 height 34
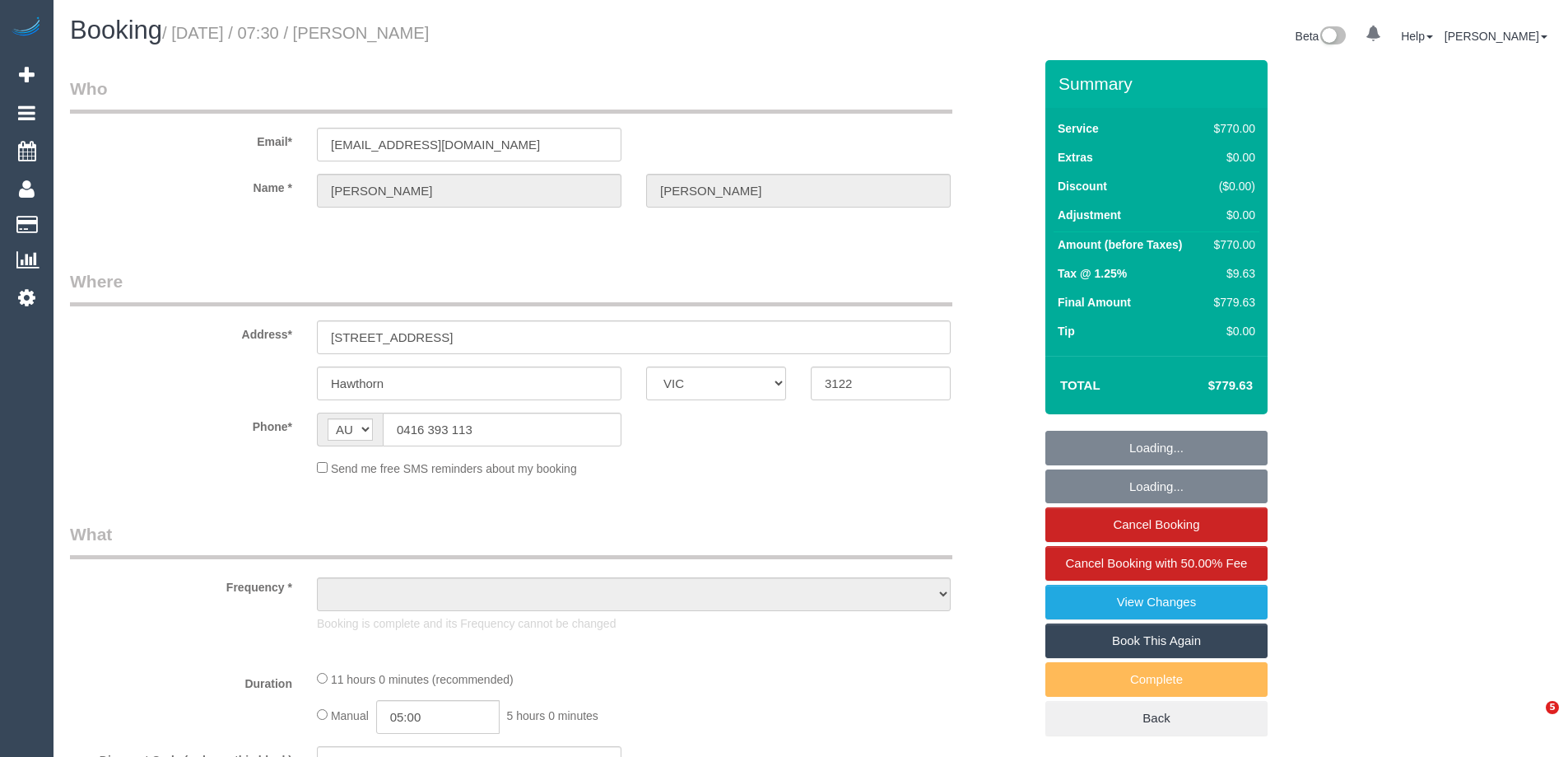
select select "VIC"
select select "object:601"
select select "string:stripe-pm_1OA9bE2GScqysDRV9SMz1VR2"
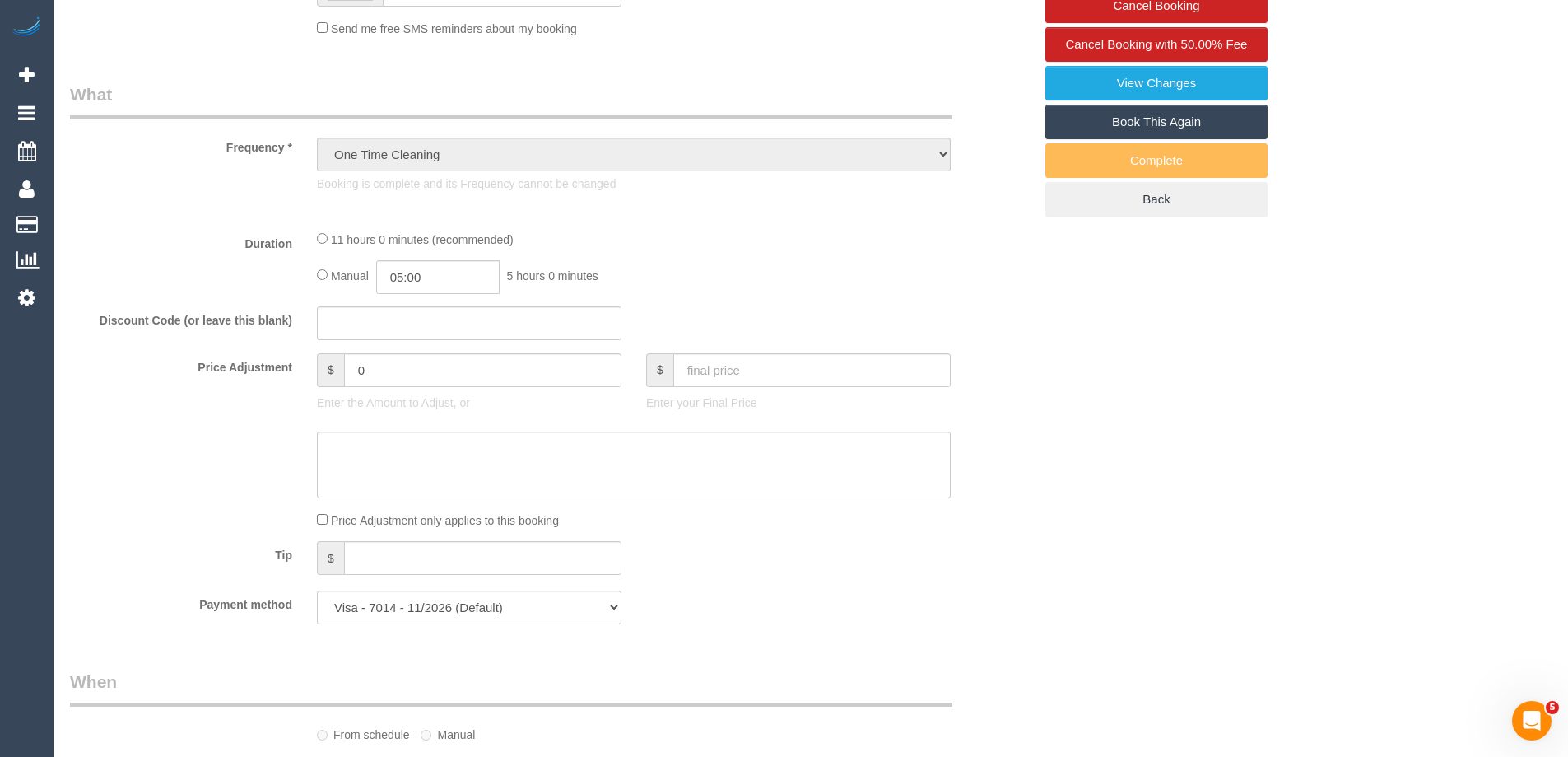
select select "660"
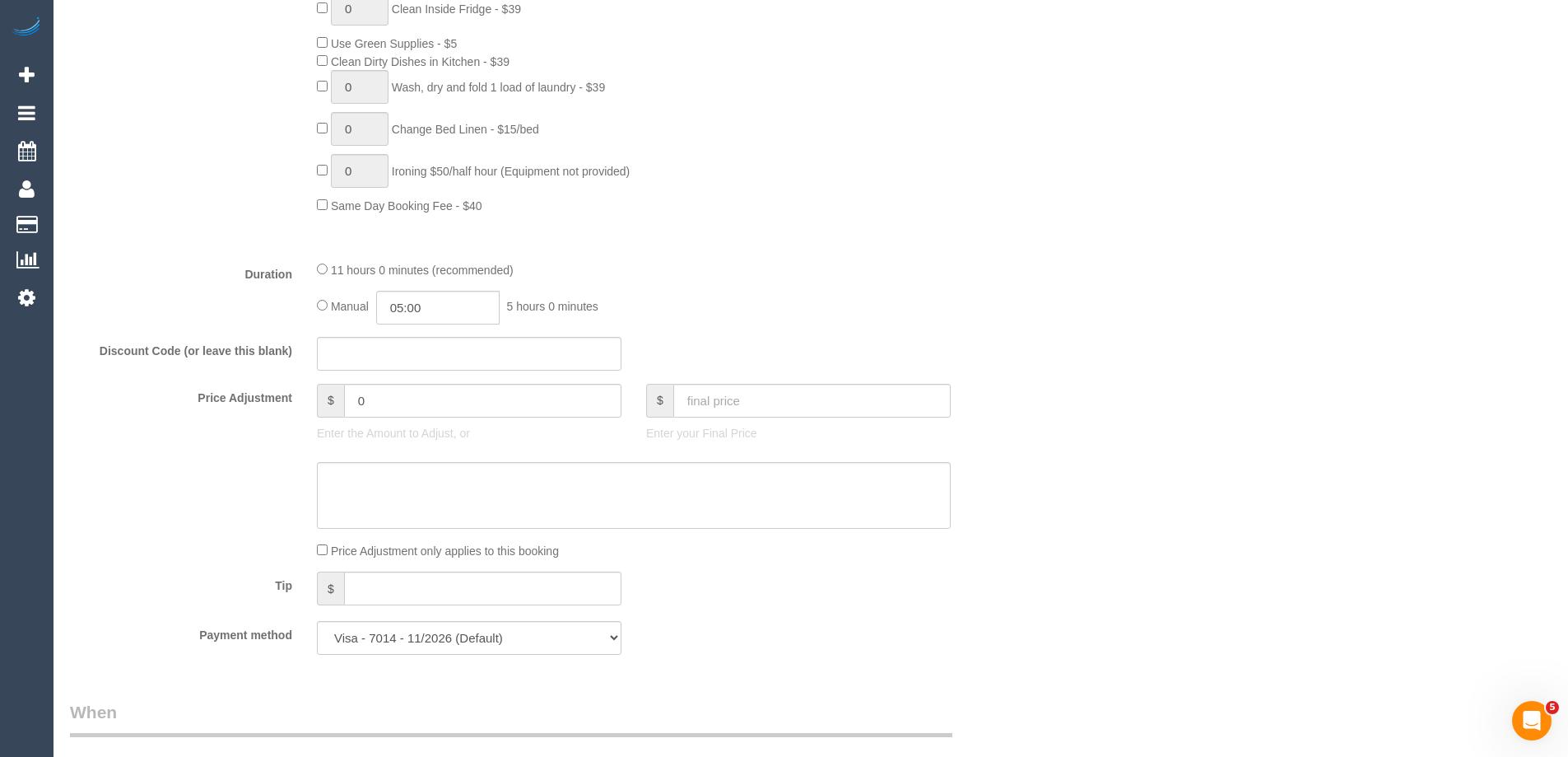
select select "number:28"
select select "number:14"
select select "number:20"
select select "number:36"
select select "number:11"
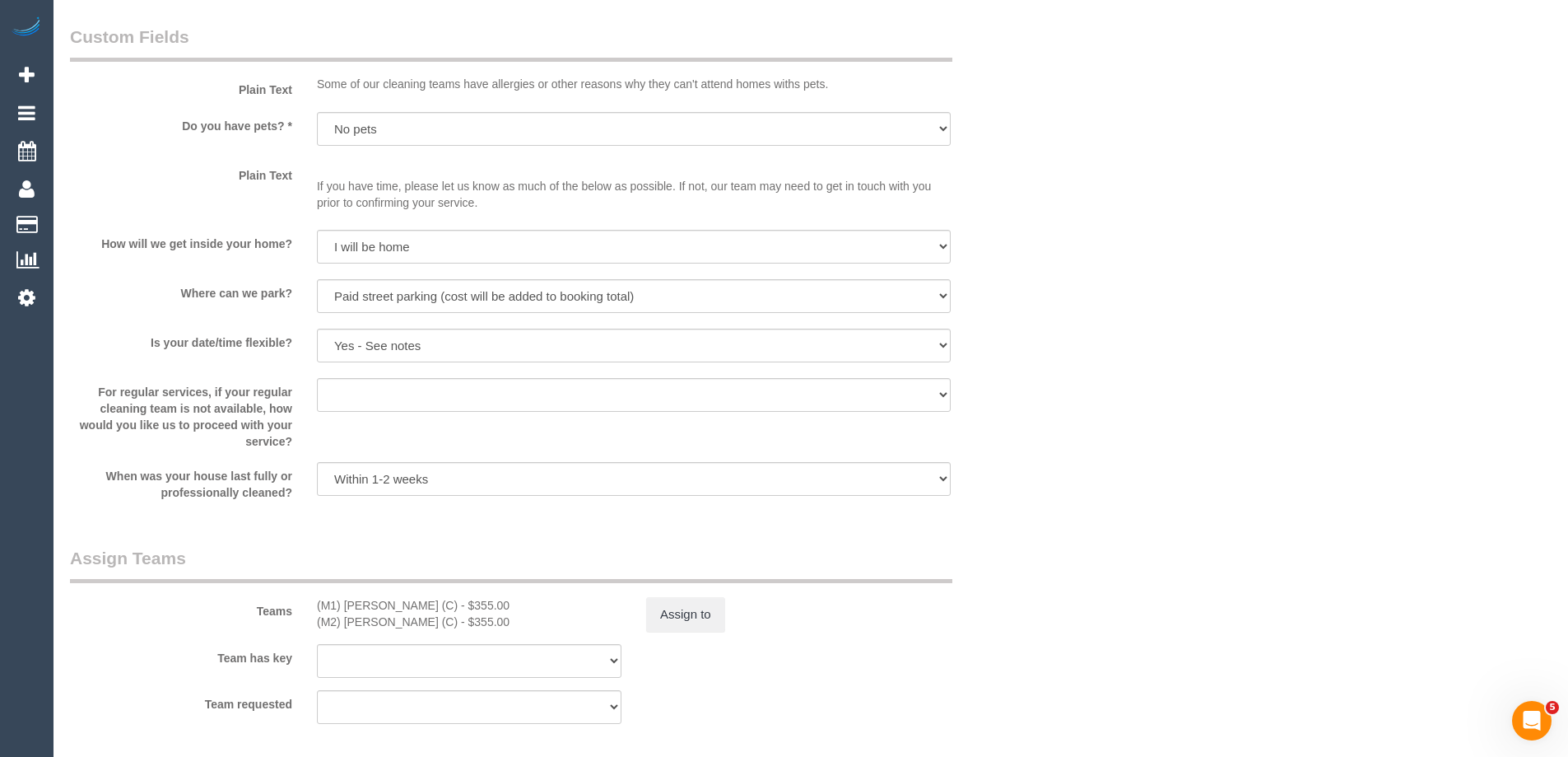
select select "object:1521"
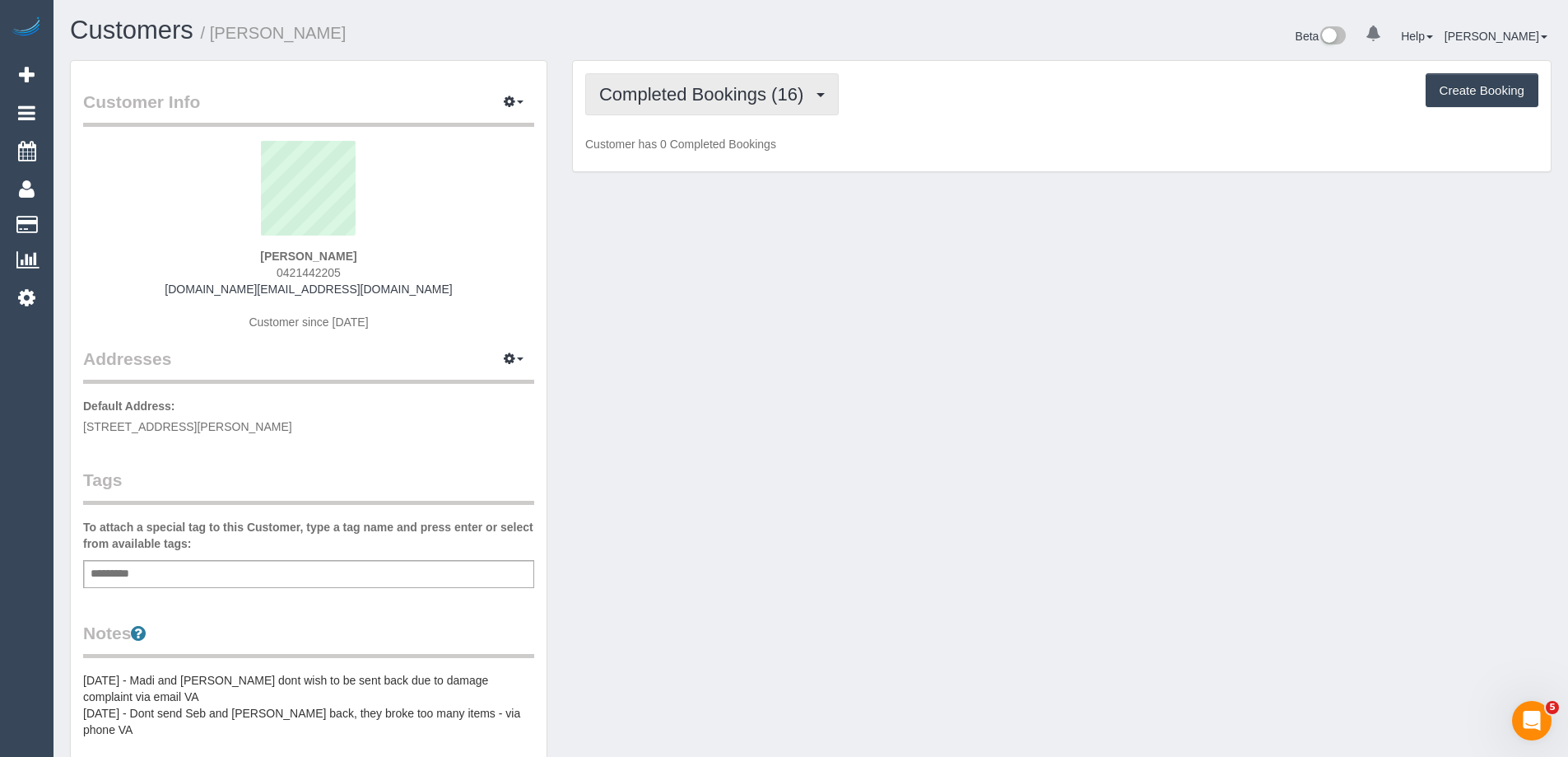
click at [673, 94] on span "Completed Bookings (16)" at bounding box center [705, 94] width 212 height 21
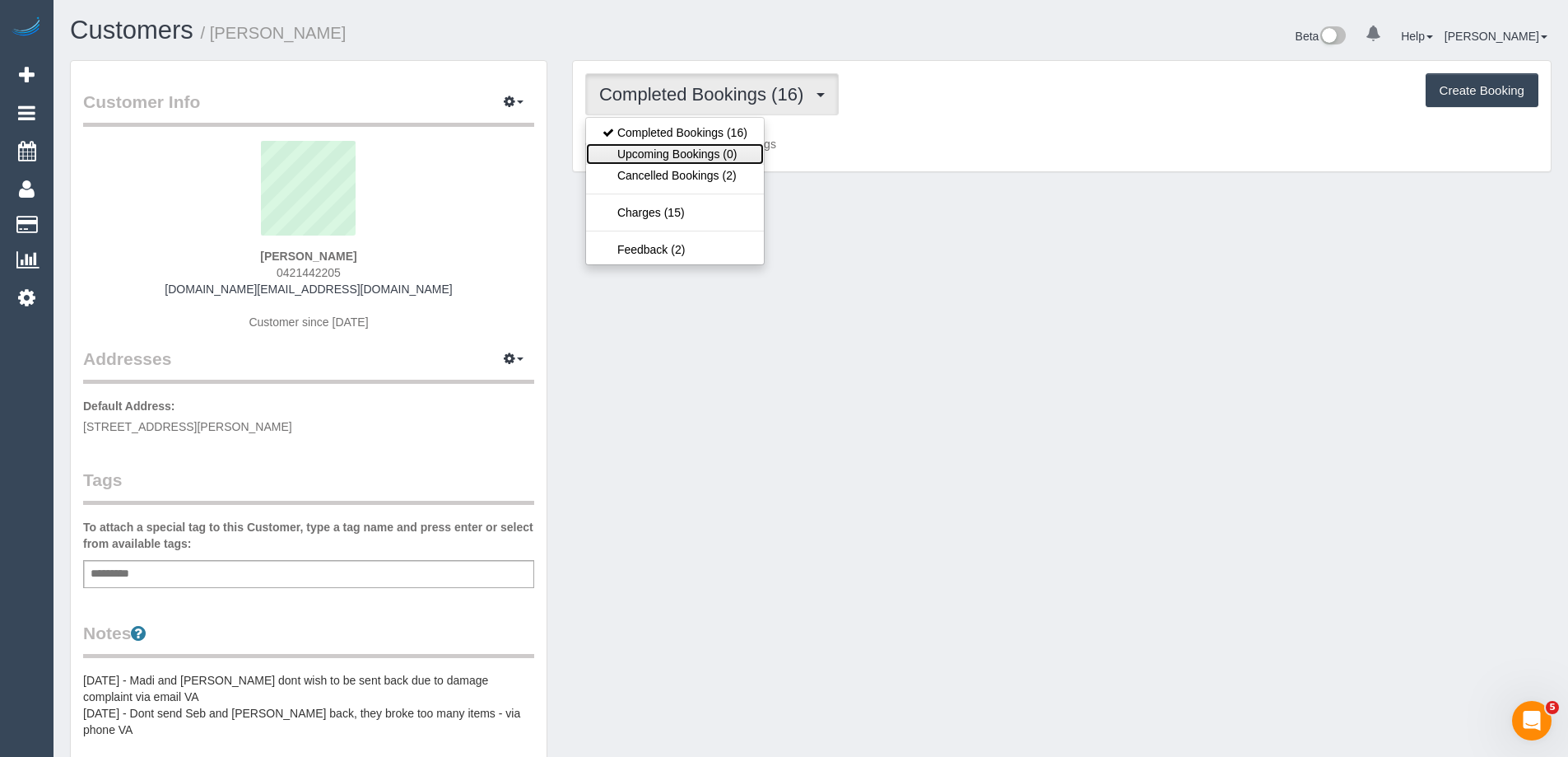
click at [680, 153] on link "Upcoming Bookings (0)" at bounding box center [674, 153] width 178 height 21
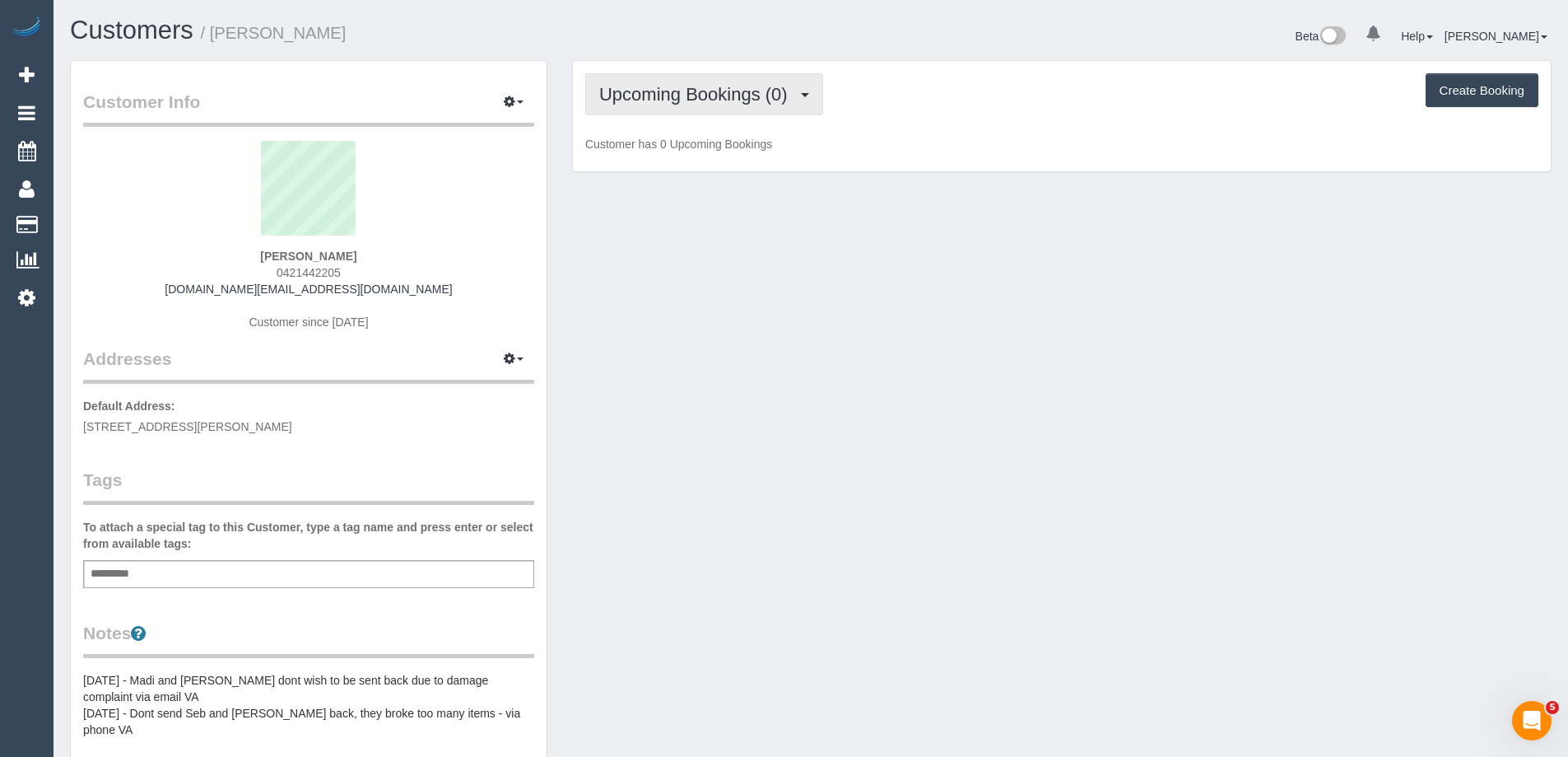
click at [685, 90] on span "Upcoming Bookings (0)" at bounding box center [697, 94] width 197 height 21
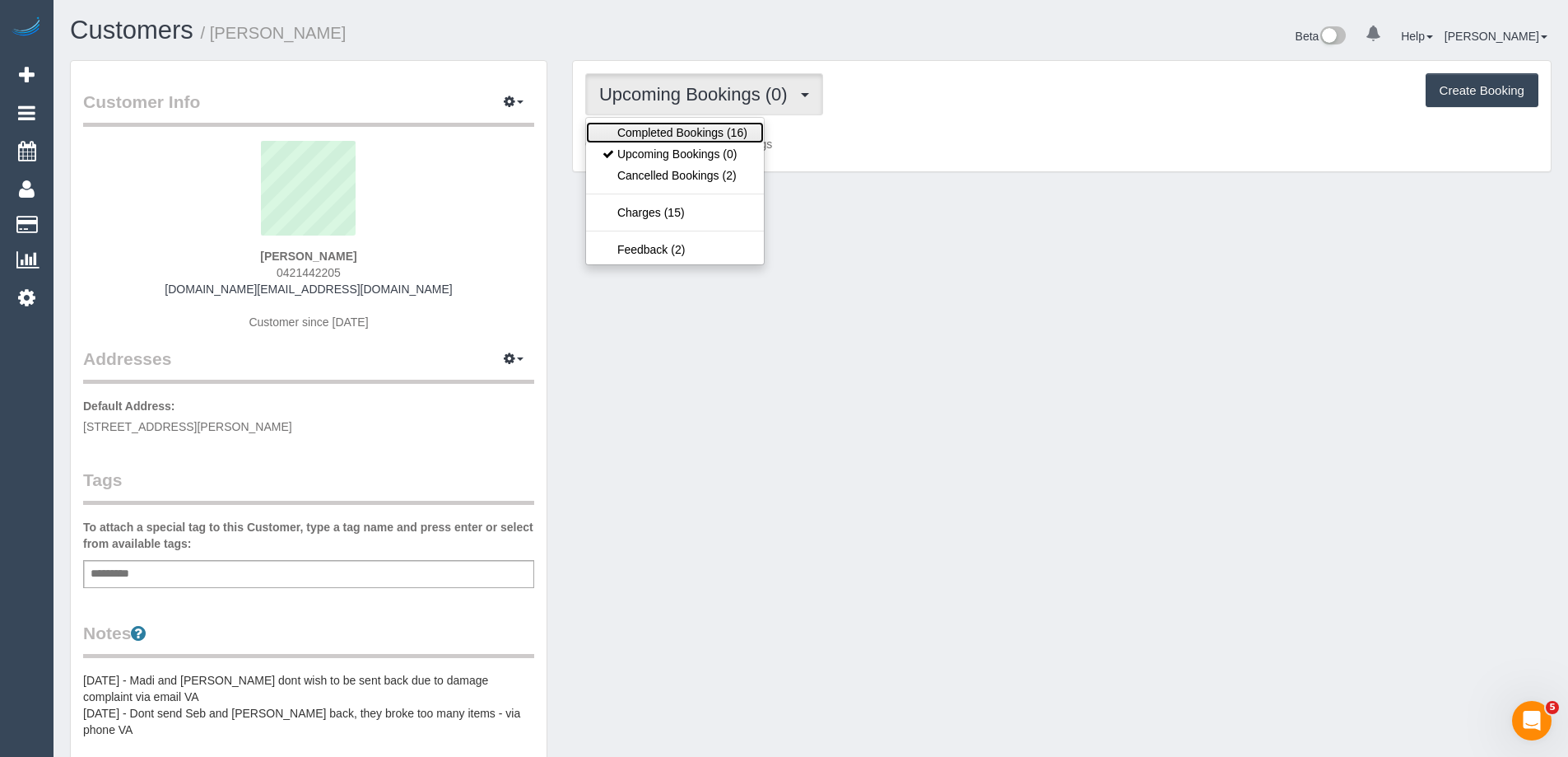
click at [680, 124] on link "Completed Bookings (16)" at bounding box center [674, 132] width 178 height 21
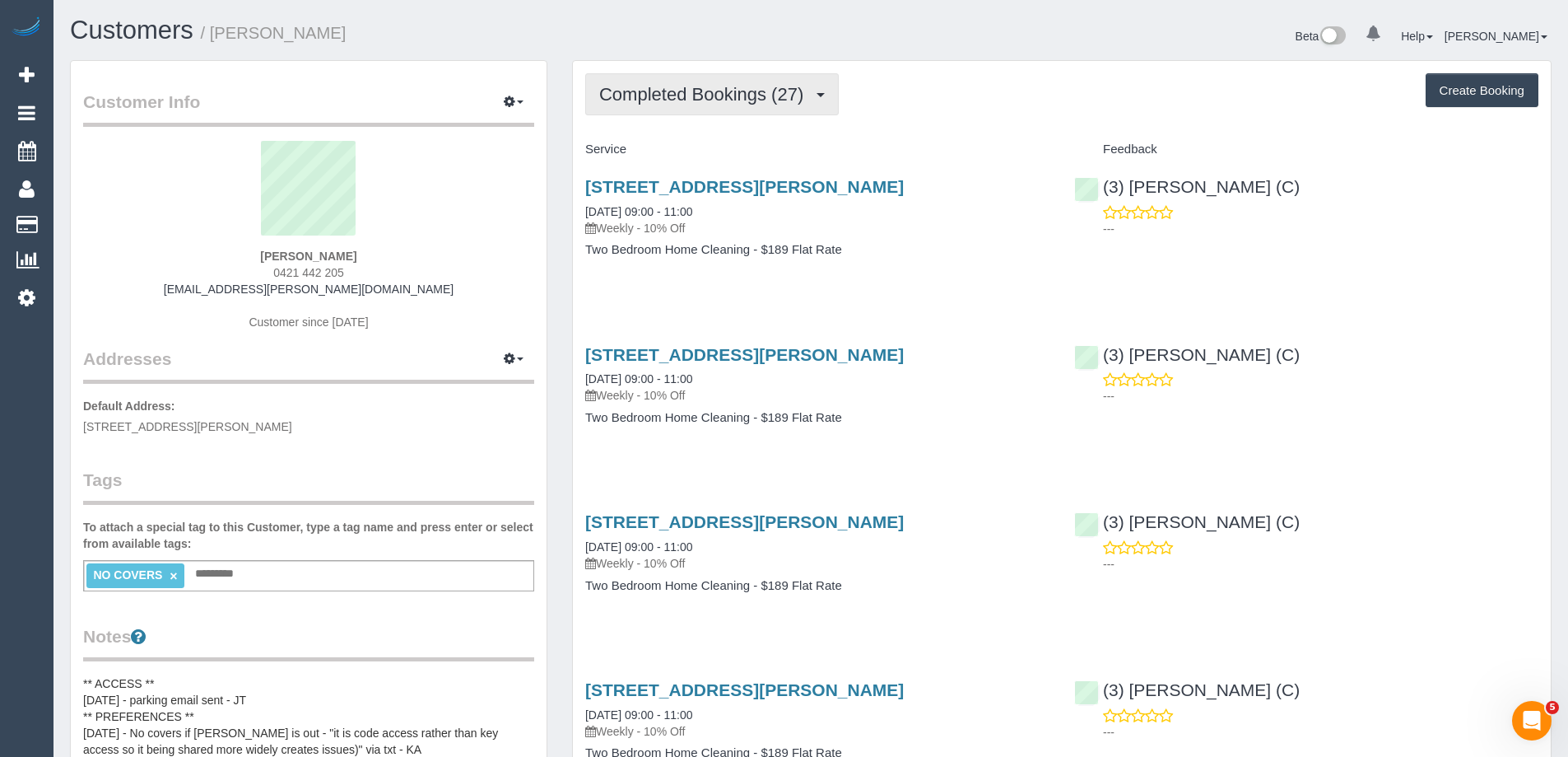
click at [690, 90] on span "Completed Bookings (27)" at bounding box center [705, 94] width 212 height 21
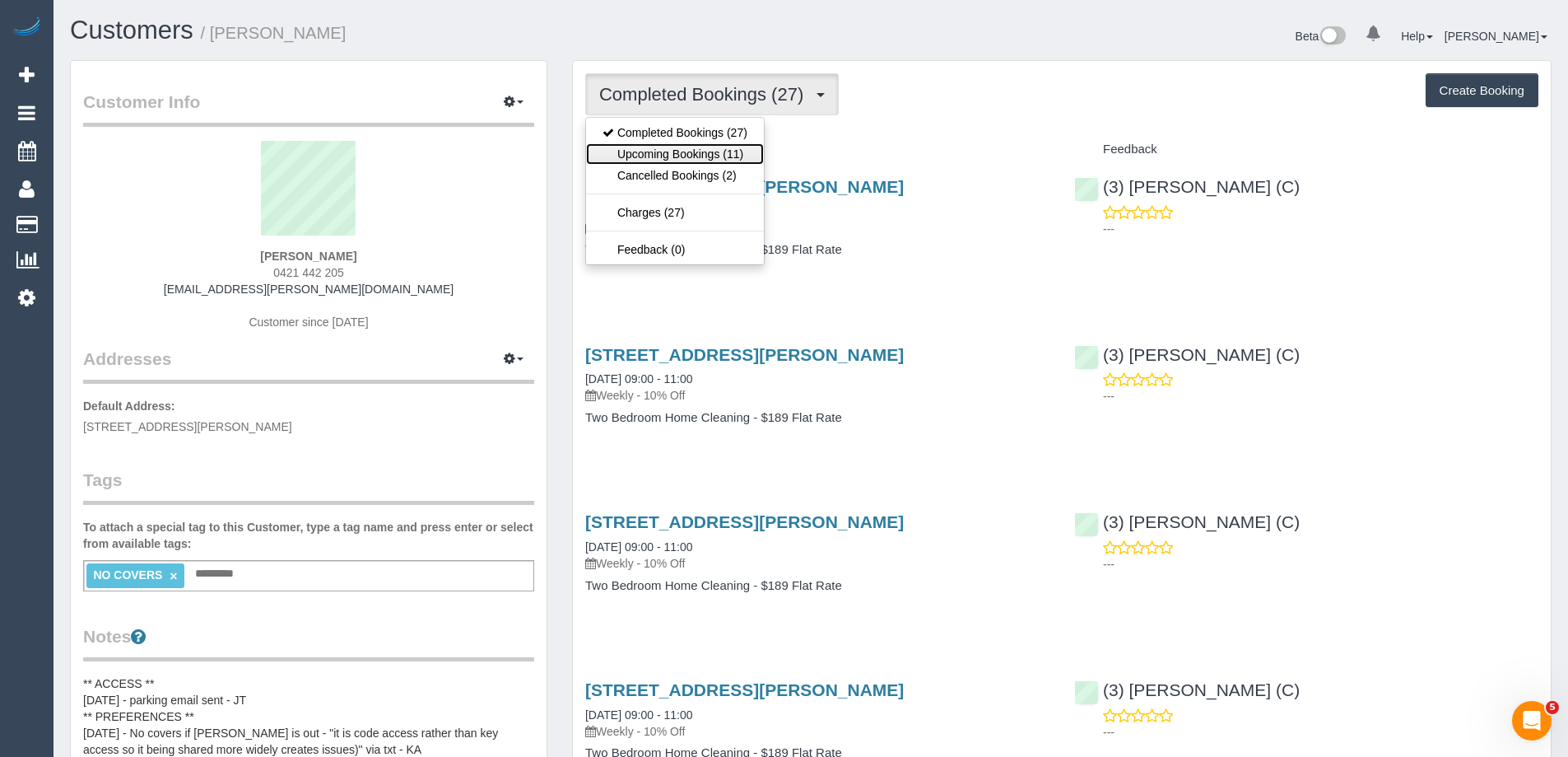
click at [691, 157] on link "Upcoming Bookings (11)" at bounding box center [674, 153] width 178 height 21
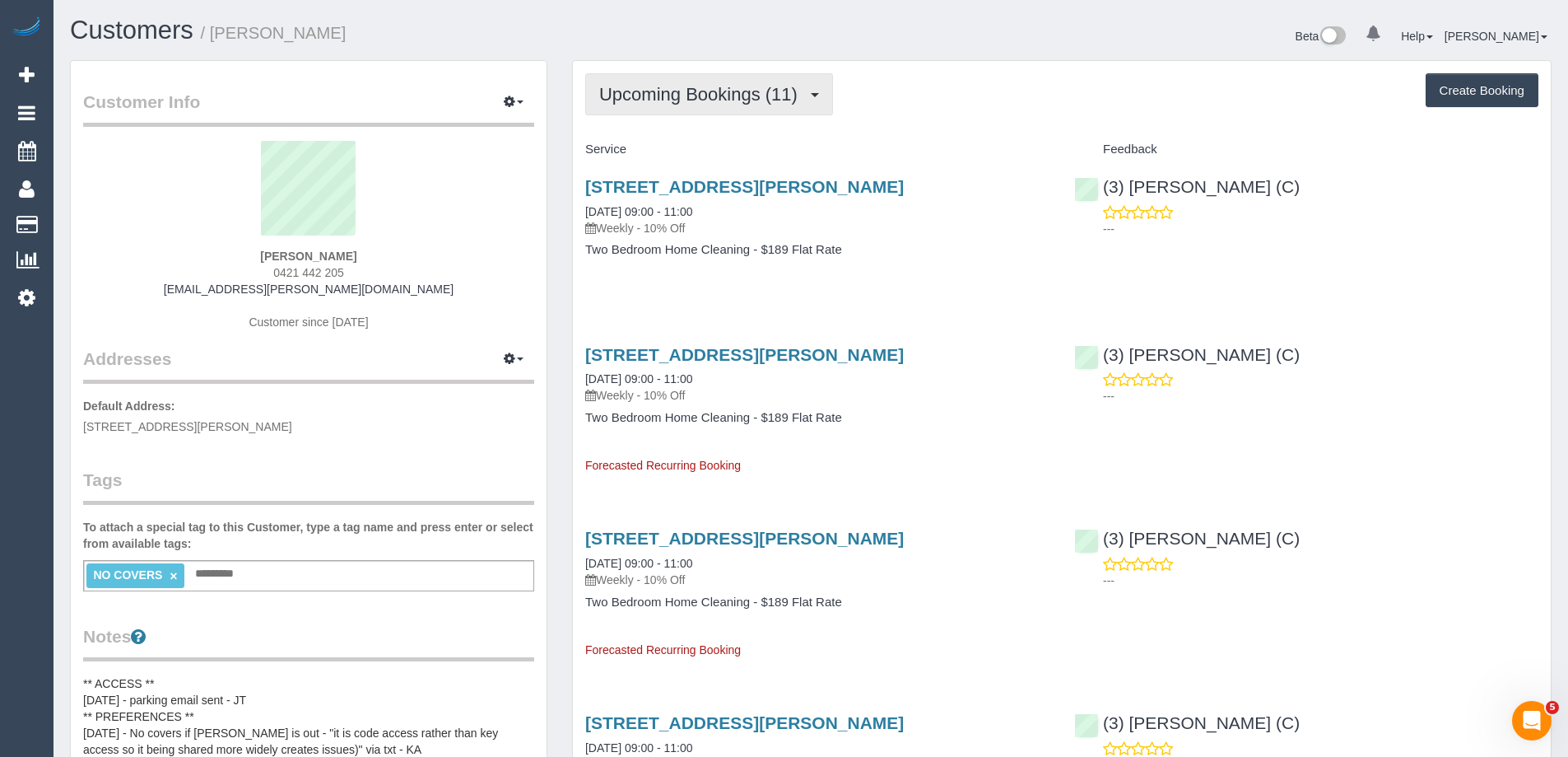
click at [729, 97] on span "Upcoming Bookings (11)" at bounding box center [702, 94] width 207 height 21
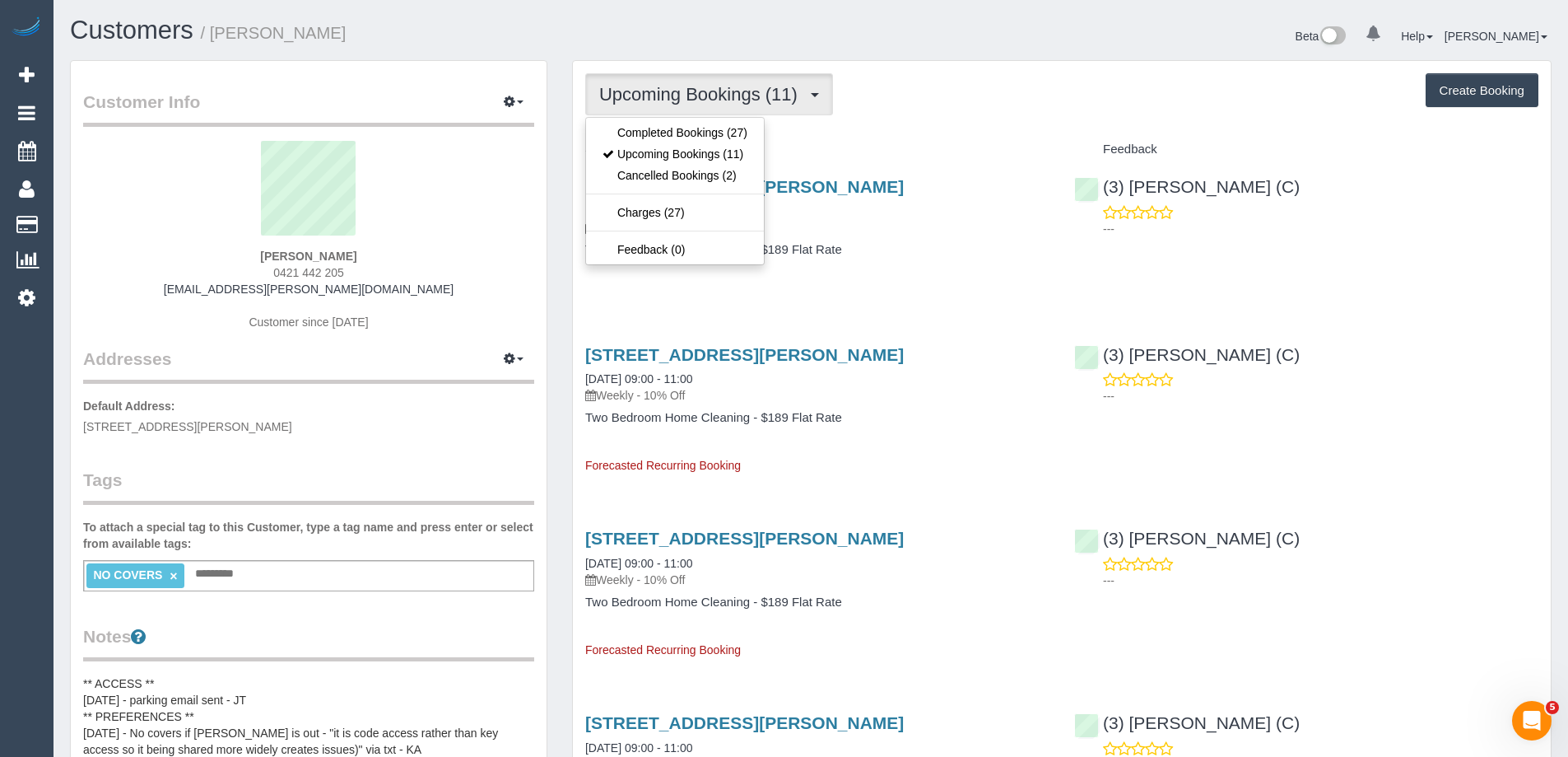
click at [372, 32] on h1 "Customers / Soren Heggie" at bounding box center [434, 30] width 728 height 28
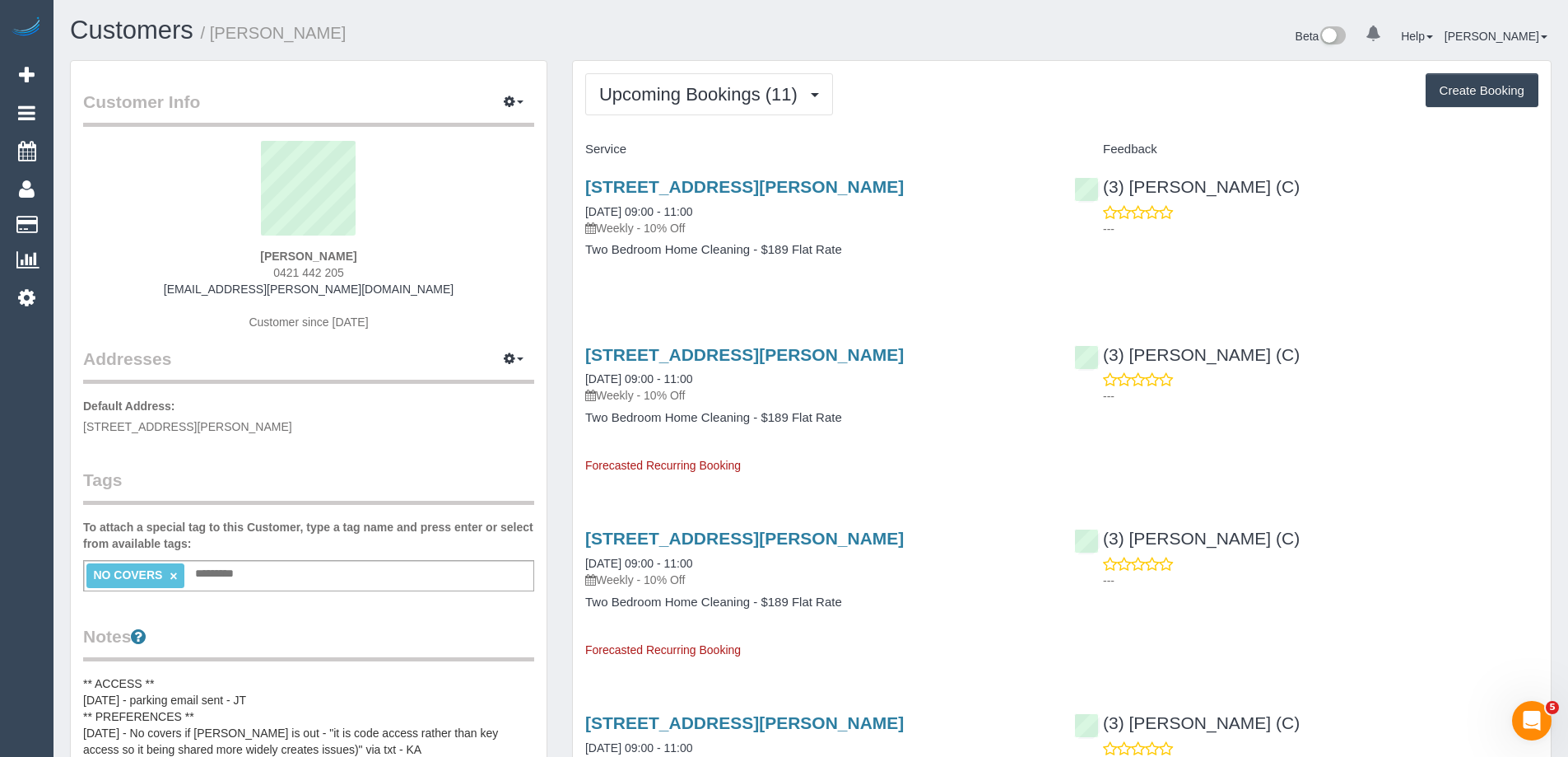
click at [278, 41] on small "/ [PERSON_NAME]" at bounding box center [274, 33] width 146 height 18
copy small "Heggie"
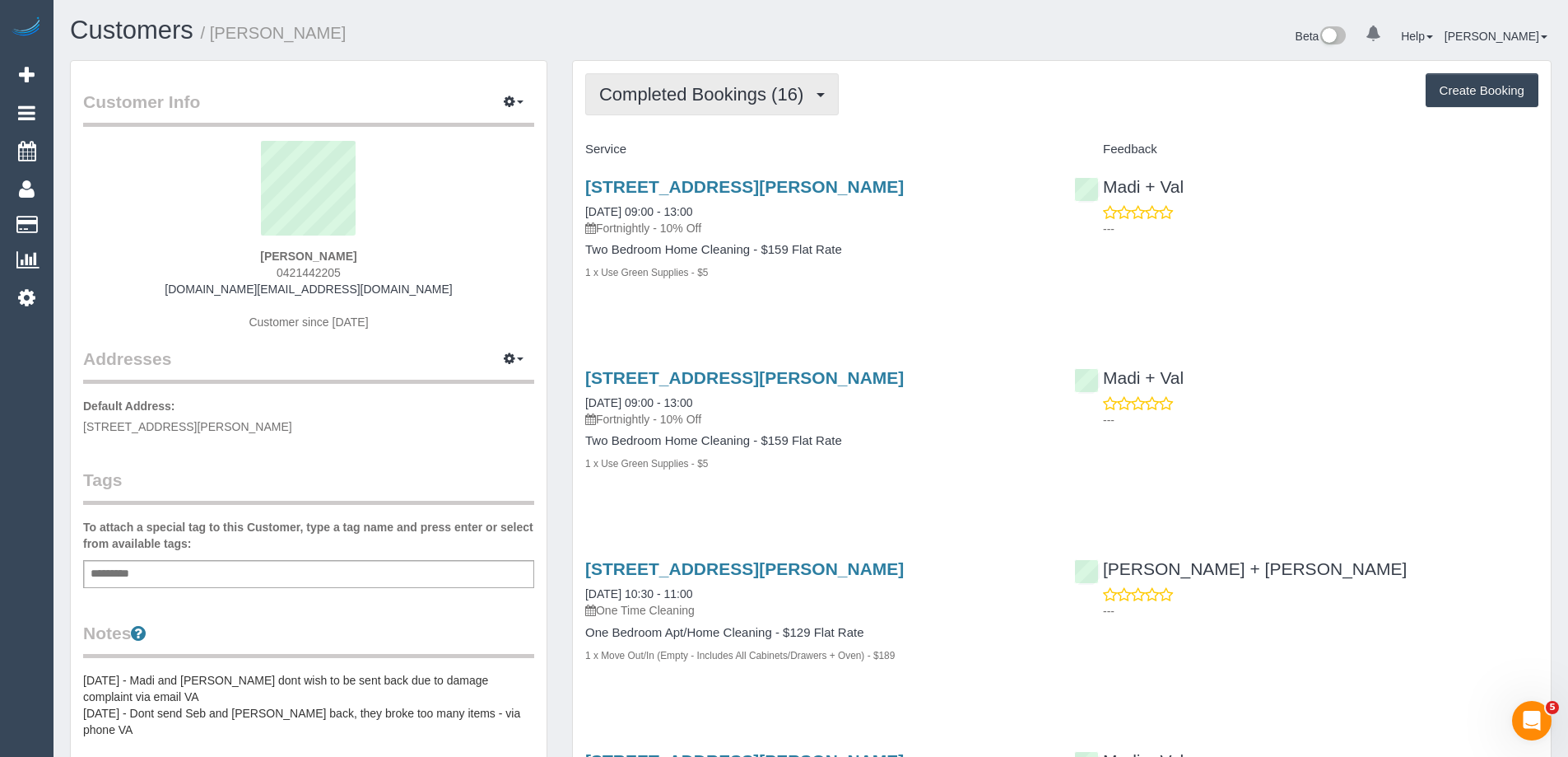
click at [664, 98] on span "Completed Bookings (16)" at bounding box center [705, 94] width 212 height 21
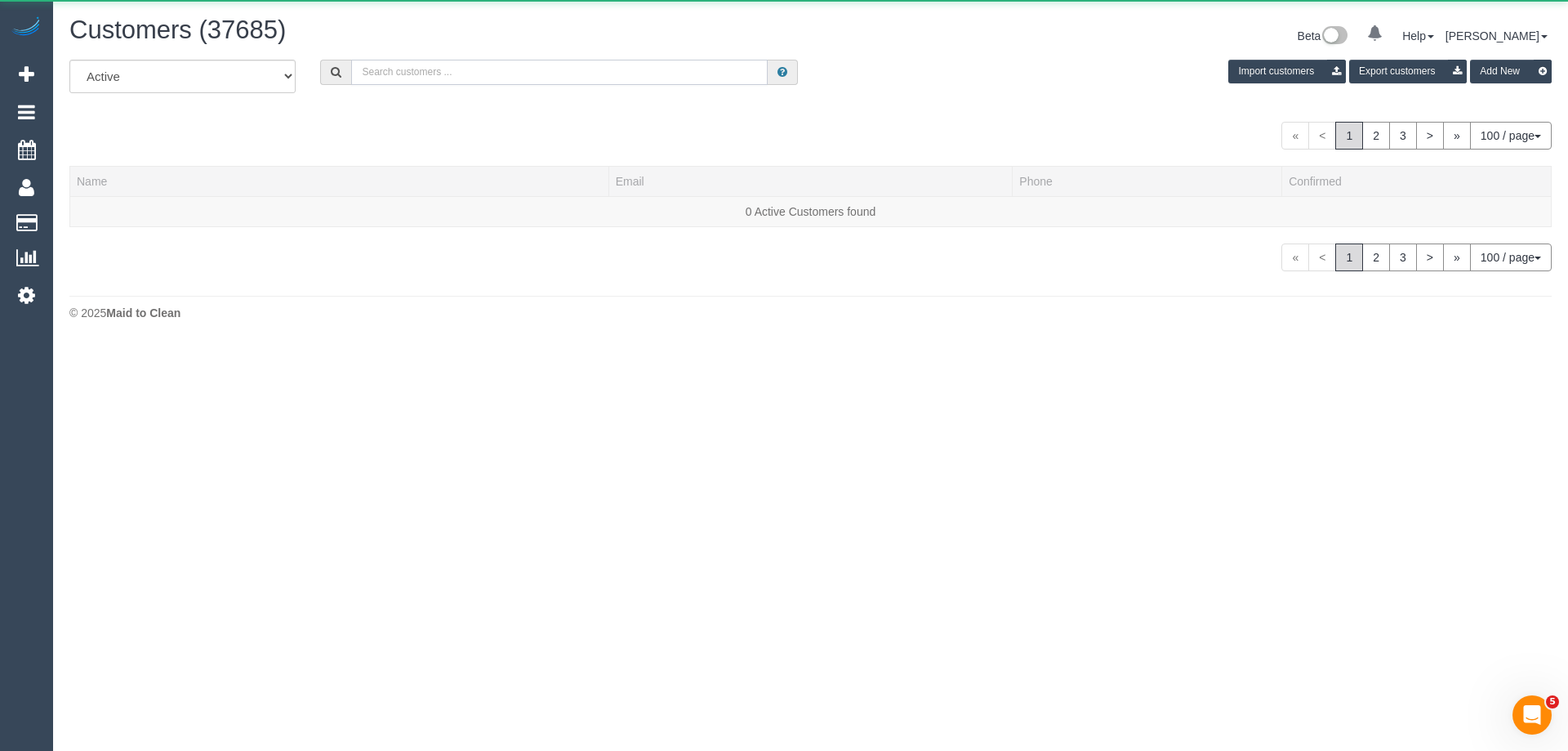
click at [379, 63] on input "text" at bounding box center [559, 72] width 417 height 25
paste input "Heggie"
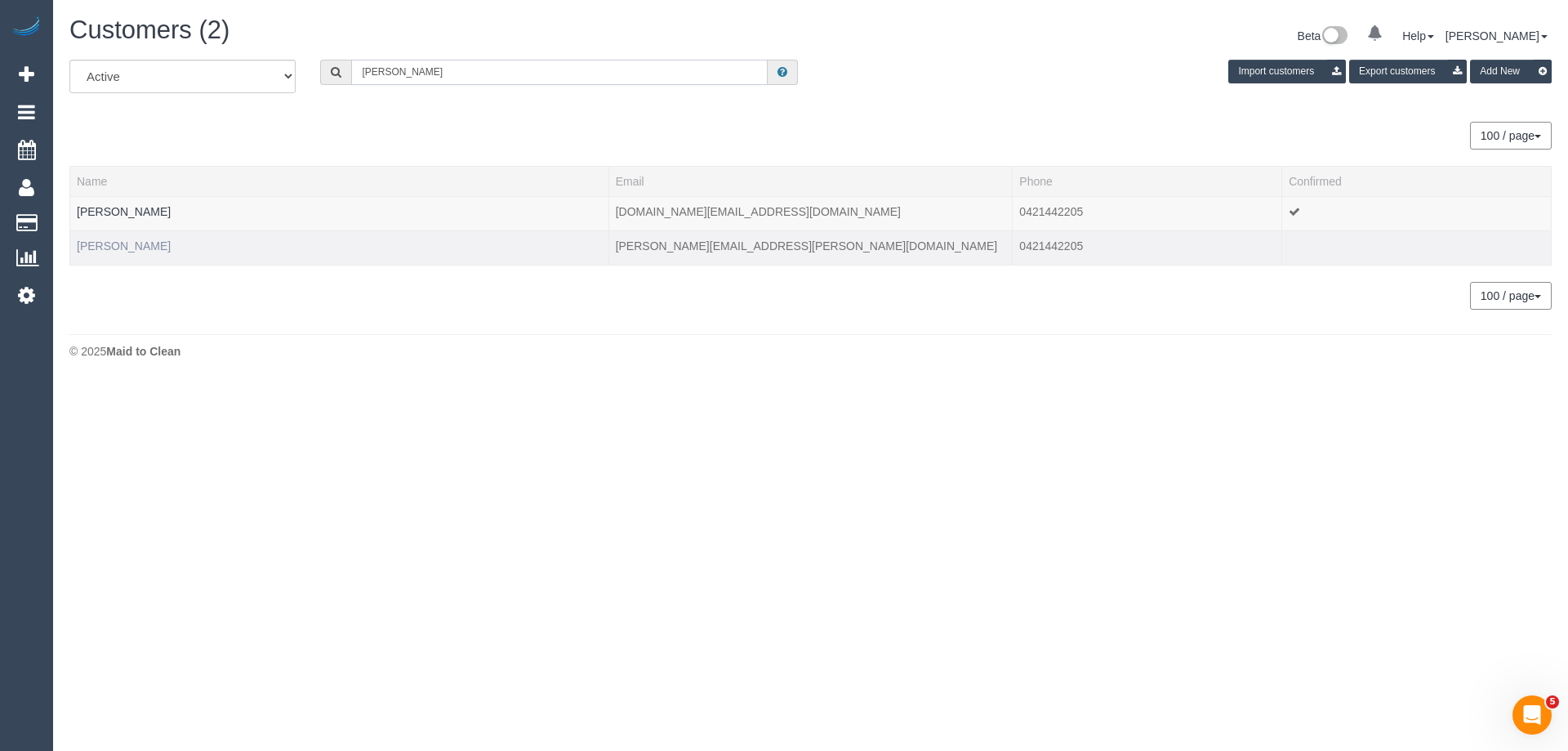
type input "emma Heggie"
click at [121, 242] on link "Emma Heggie" at bounding box center [124, 246] width 94 height 13
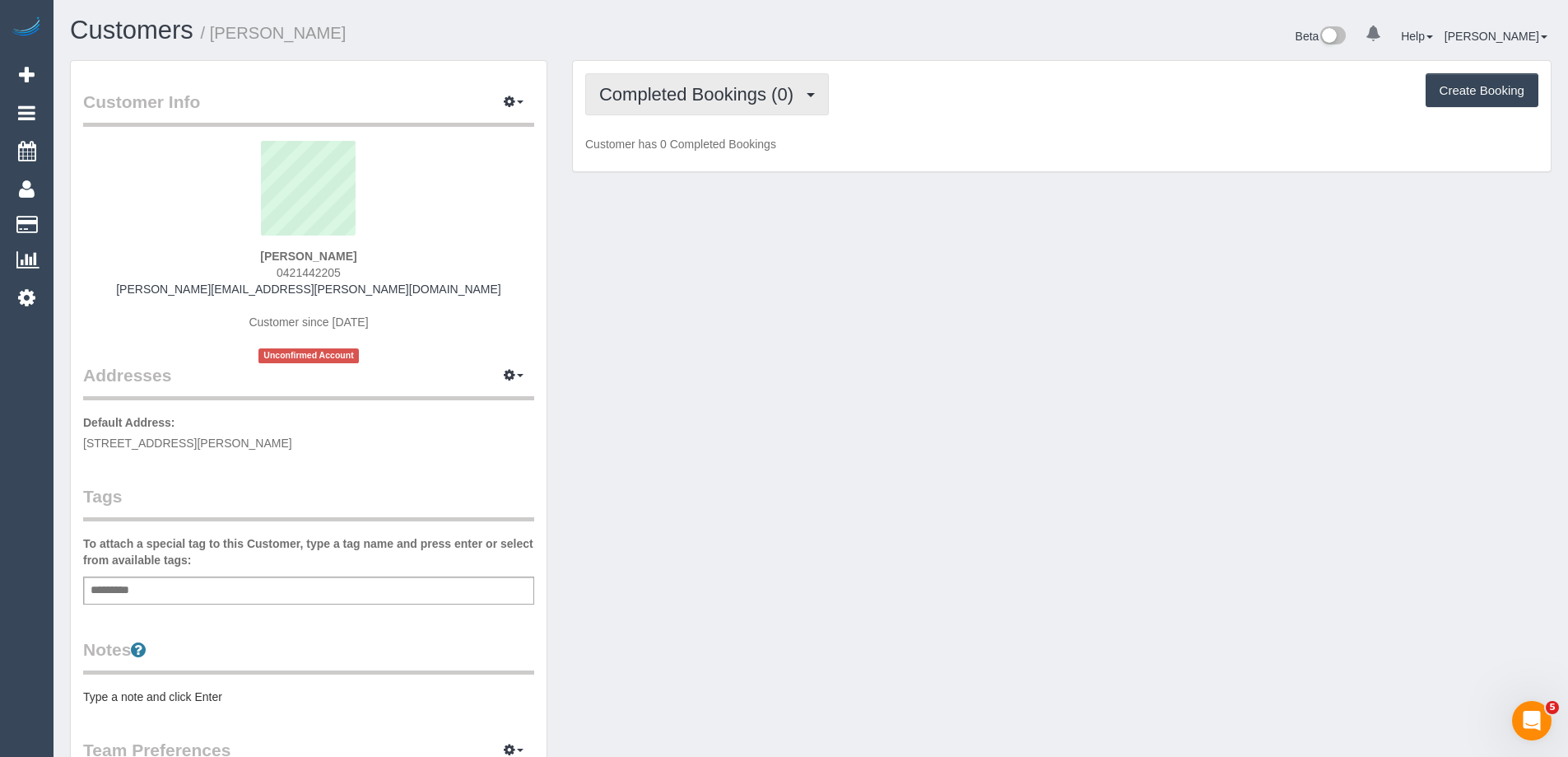
click at [691, 105] on button "Completed Bookings (0)" at bounding box center [708, 94] width 244 height 42
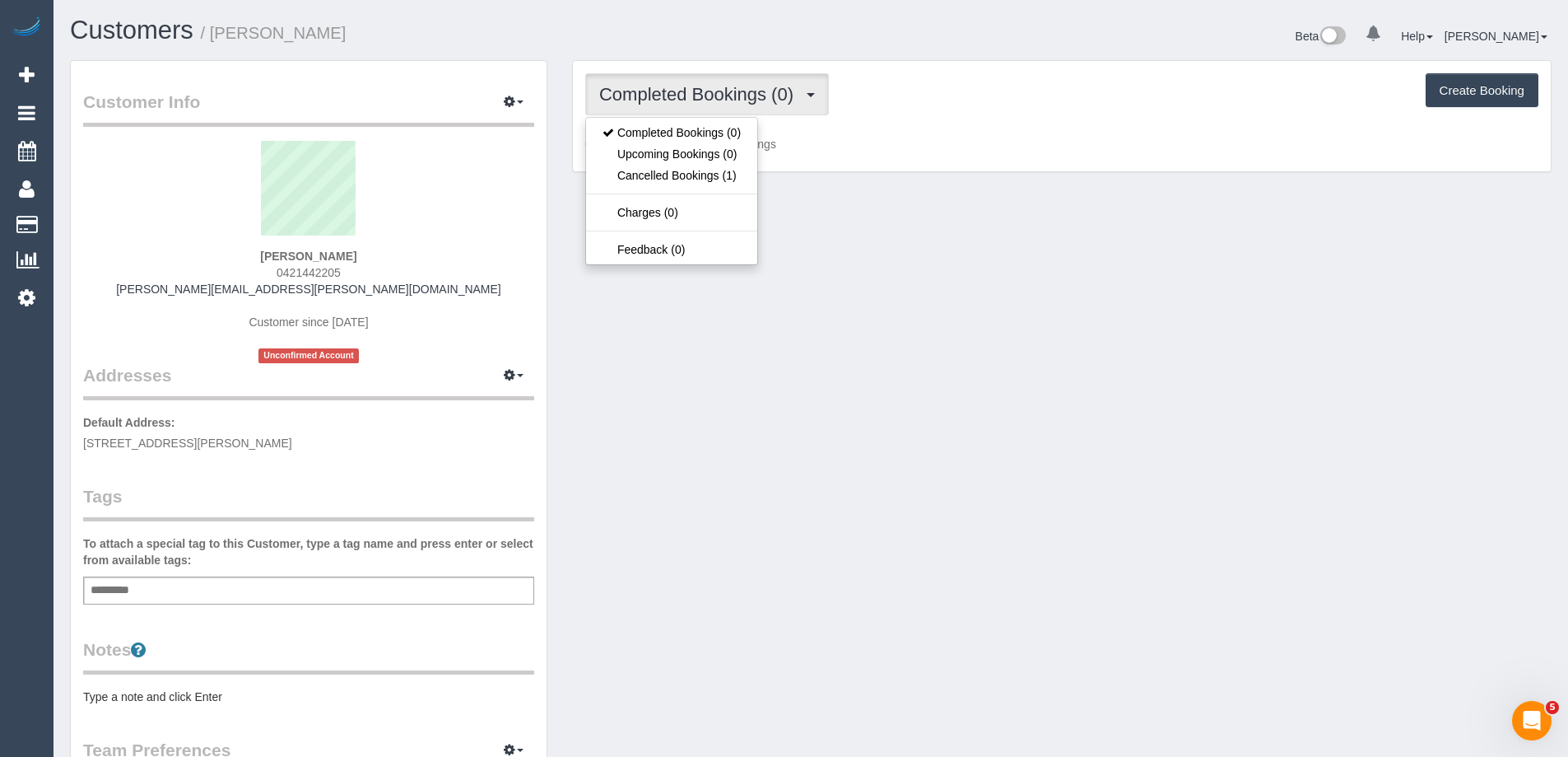
click at [941, 63] on div "Completed Bookings (0) Completed Bookings (0) Upcoming Bookings (0) Cancelled B…" at bounding box center [1062, 117] width 978 height 111
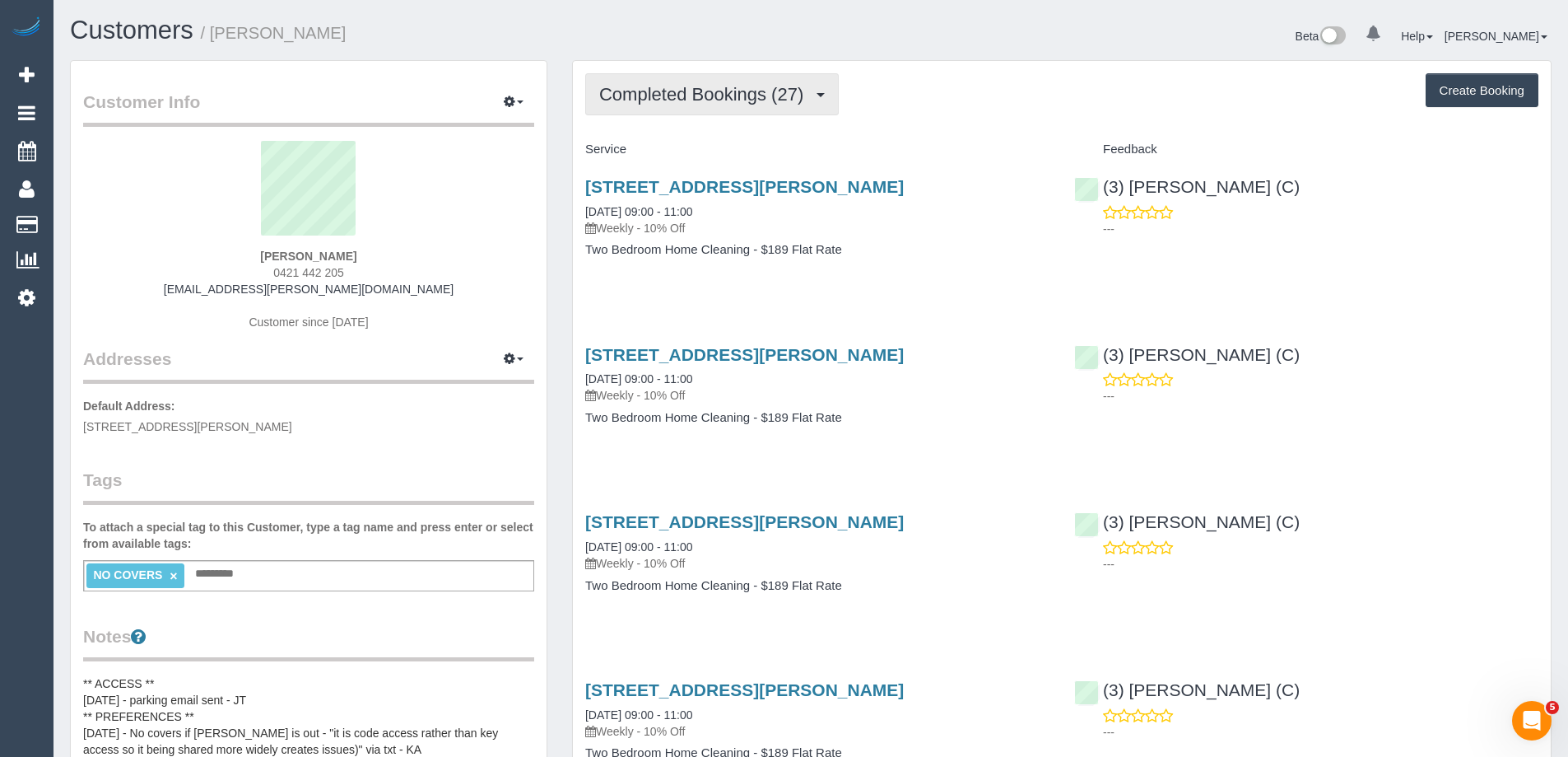
click at [649, 99] on span "Completed Bookings (27)" at bounding box center [705, 94] width 212 height 21
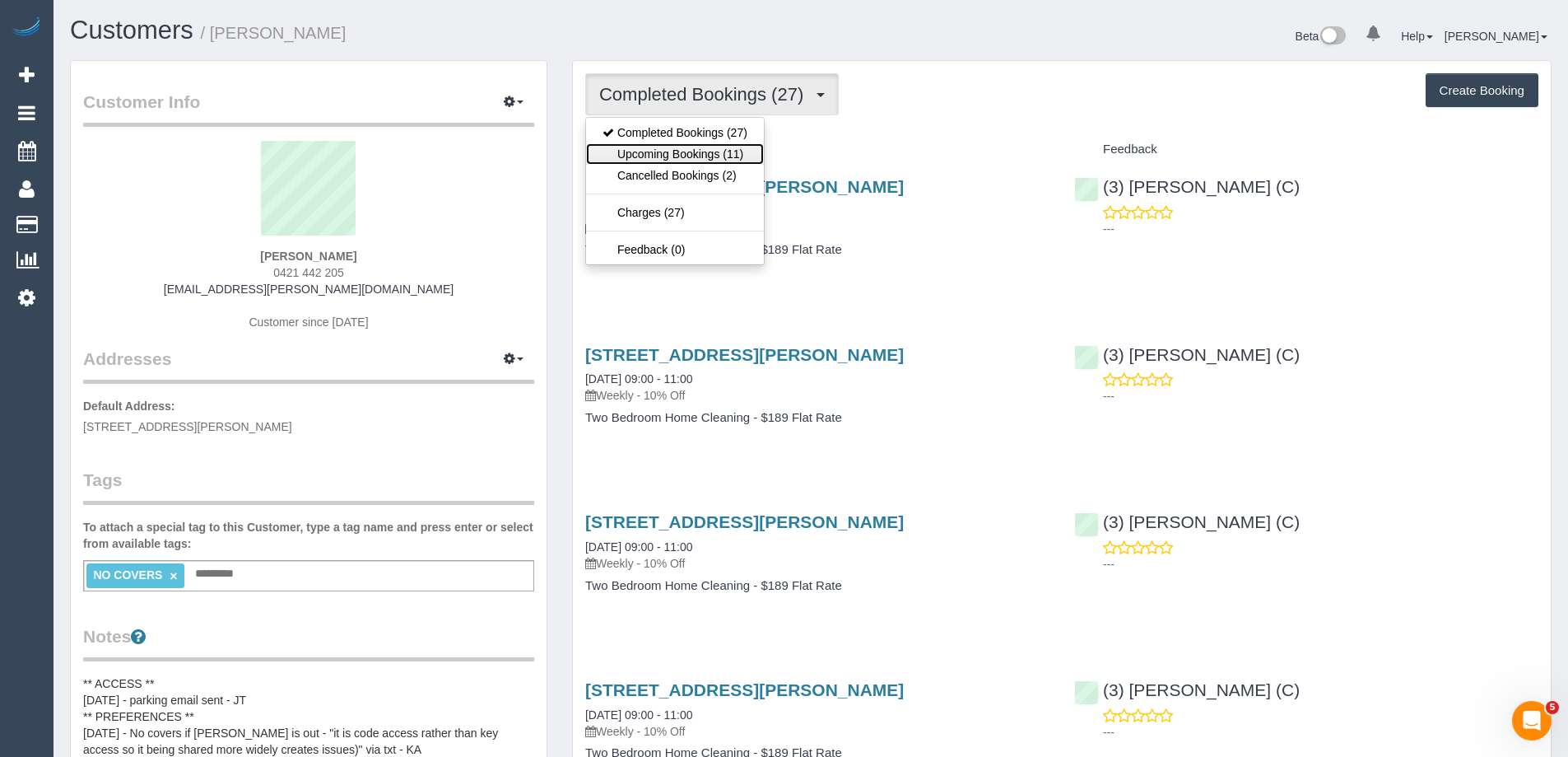
click at [651, 148] on link "Upcoming Bookings (11)" at bounding box center [674, 153] width 178 height 21
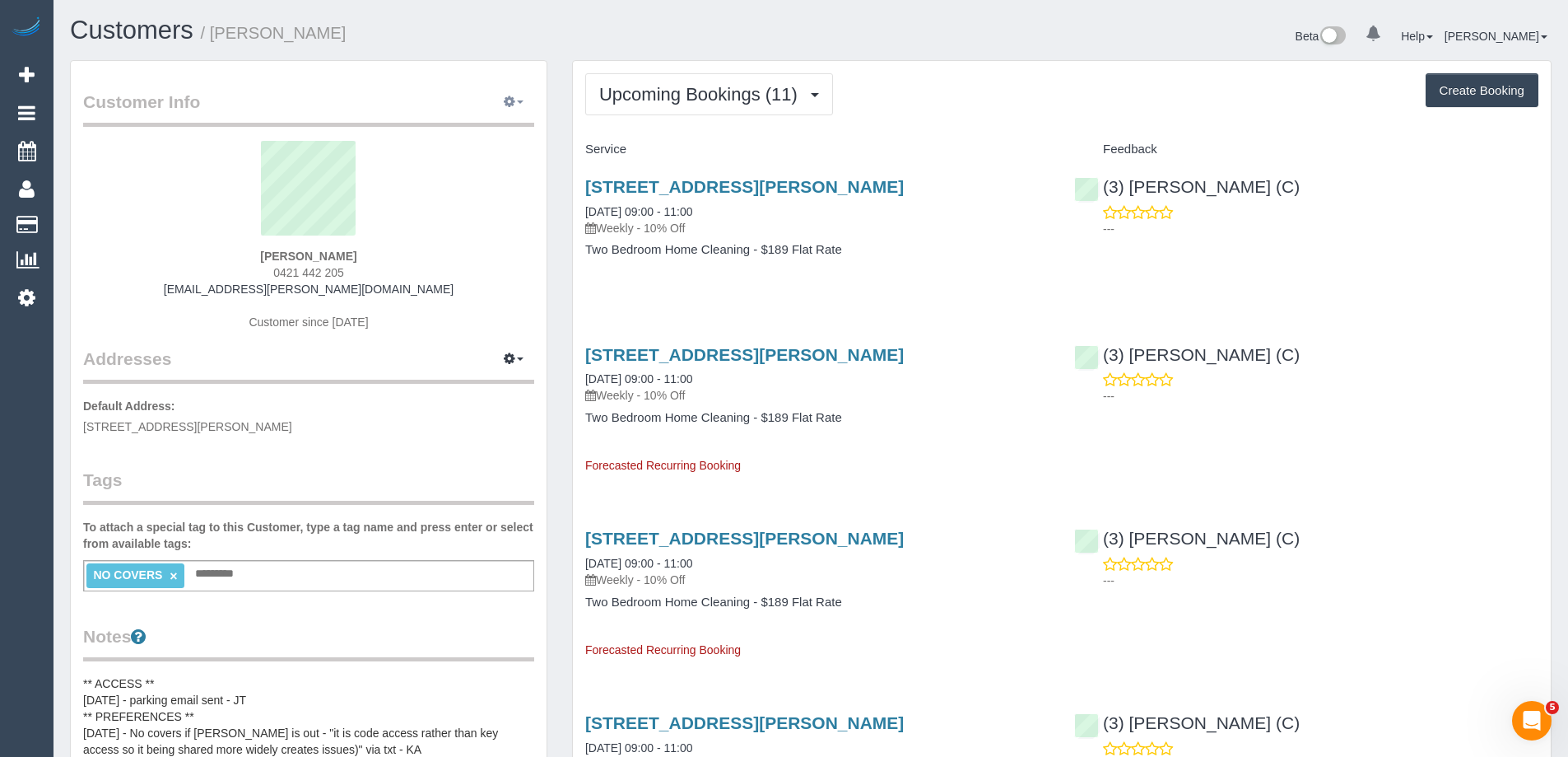
click at [504, 98] on icon "button" at bounding box center [509, 101] width 12 height 10
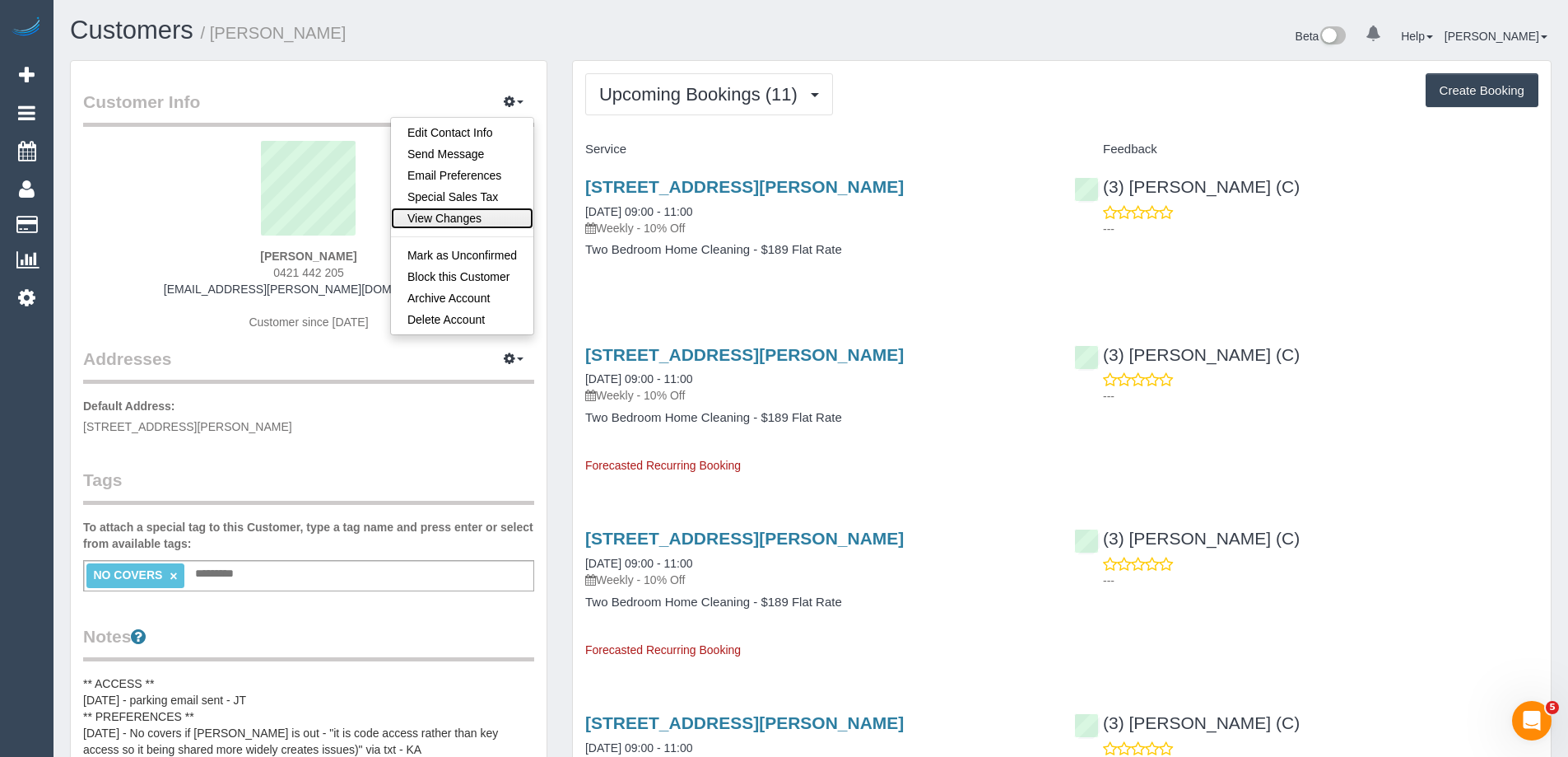
click at [466, 210] on link "View Changes" at bounding box center [462, 218] width 142 height 21
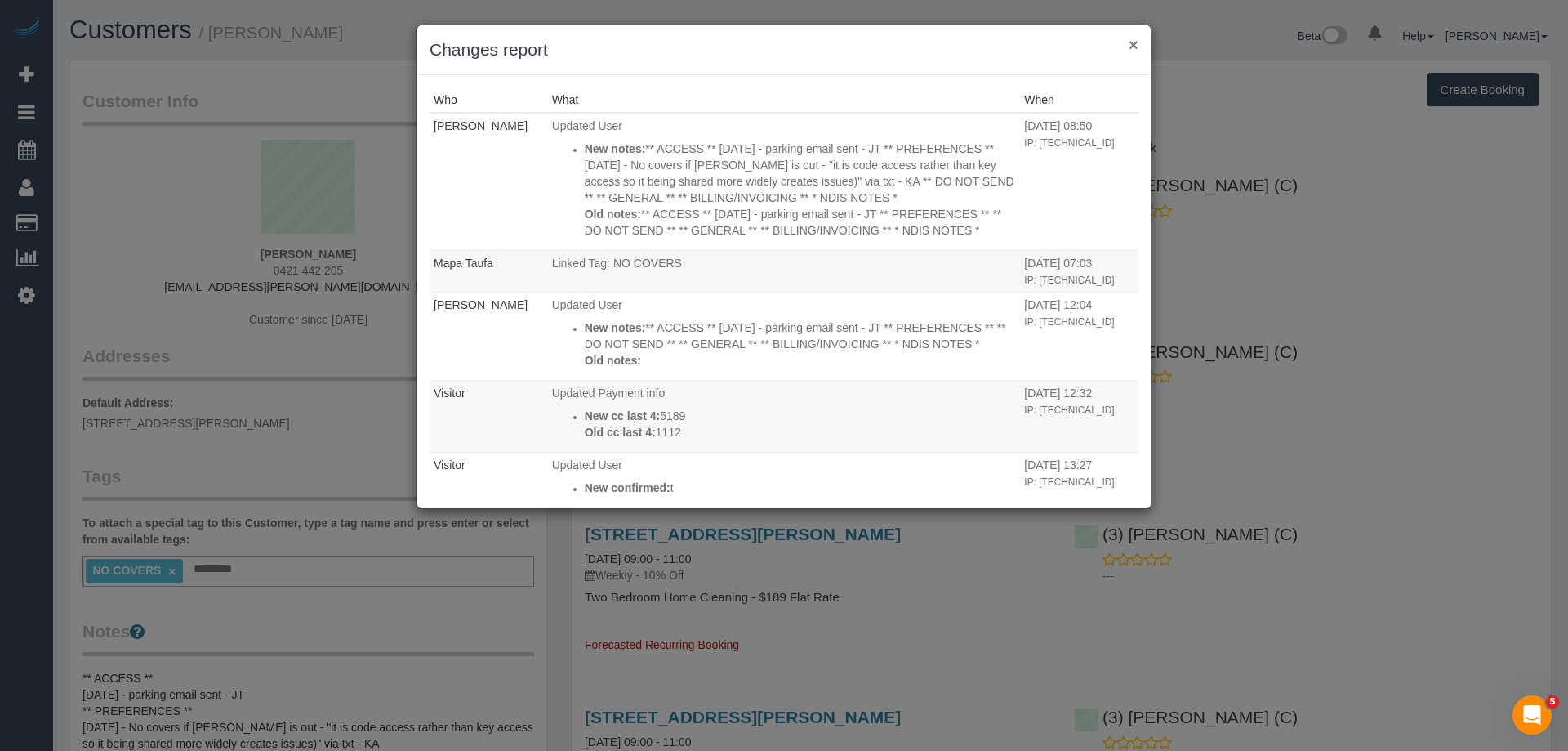
click at [1132, 42] on button "×" at bounding box center [1133, 44] width 10 height 17
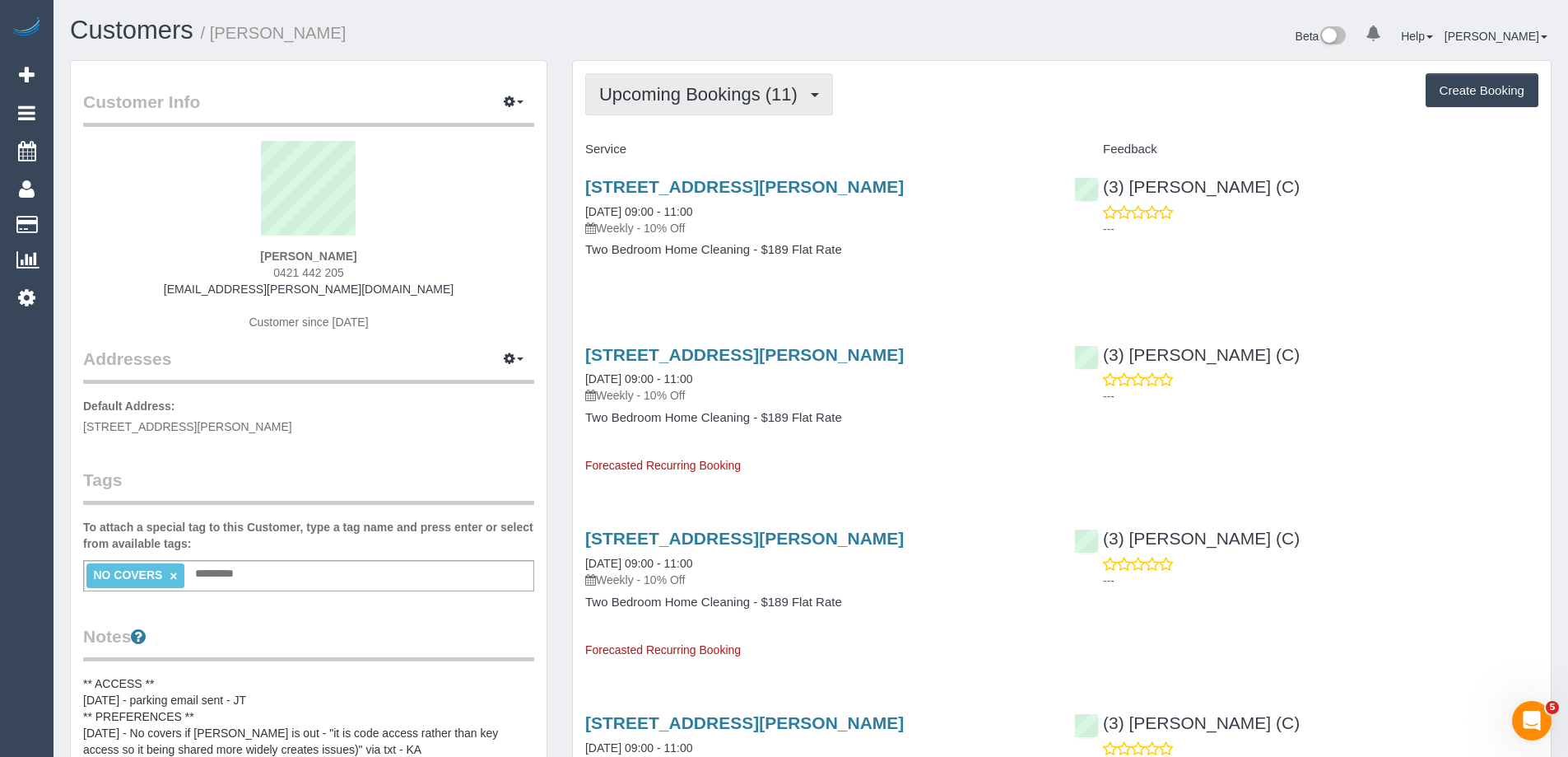
click at [691, 96] on span "Upcoming Bookings (11)" at bounding box center [702, 94] width 207 height 21
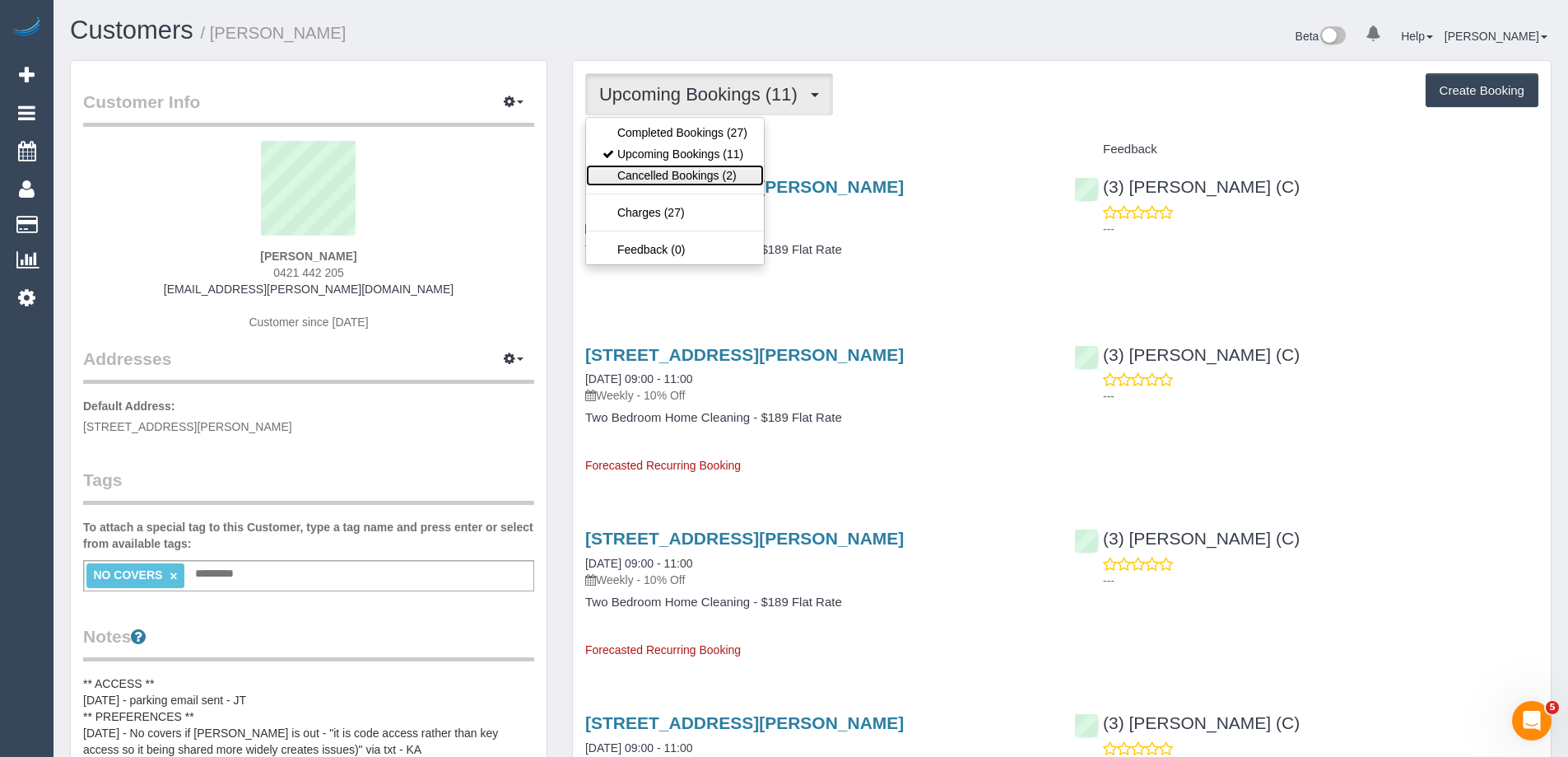
click at [688, 169] on link "Cancelled Bookings (2)" at bounding box center [674, 175] width 178 height 21
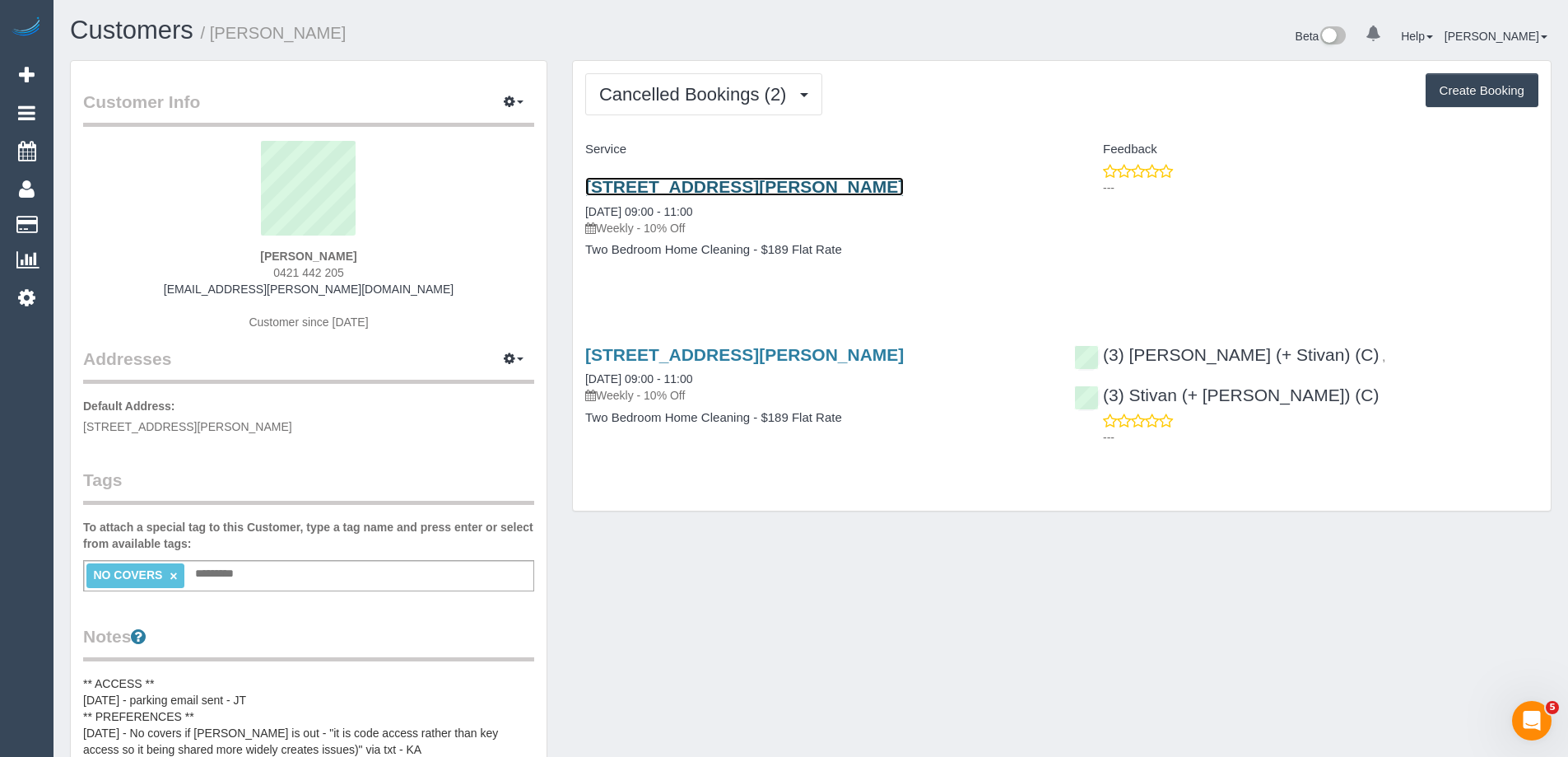
click at [751, 187] on link "61 Stanley Street, 1, Melbourne, VIC 3003" at bounding box center [745, 186] width 319 height 19
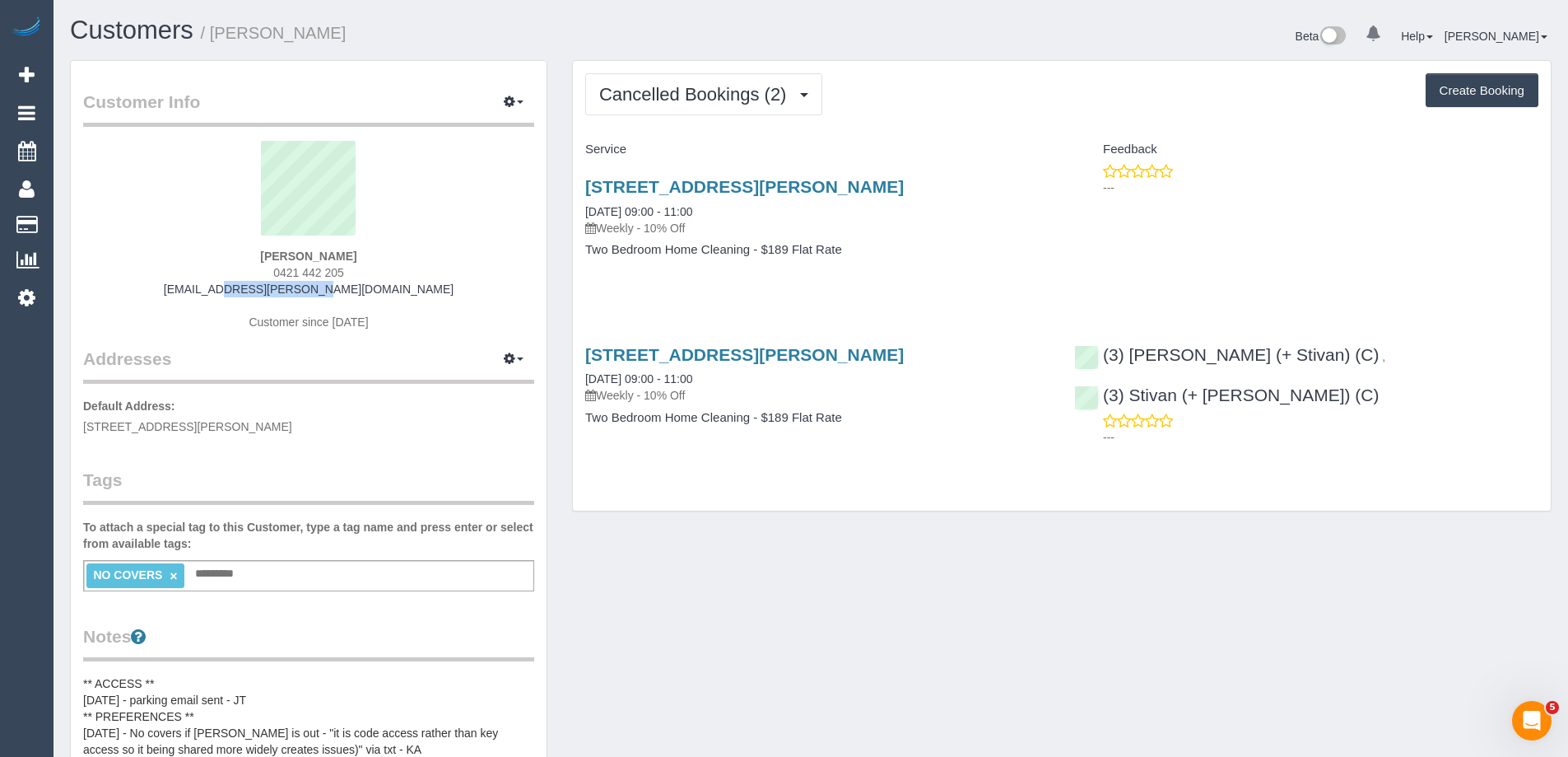
drag, startPoint x: 372, startPoint y: 287, endPoint x: 217, endPoint y: 286, distance: 155.0
click at [217, 286] on div "Soren Heggie 0421 442 205 soren@heggie.me Customer since 2024" at bounding box center [308, 244] width 451 height 206
copy link "soren@heggie.me"
click at [694, 107] on button "Cancelled Bookings (2)" at bounding box center [704, 94] width 237 height 42
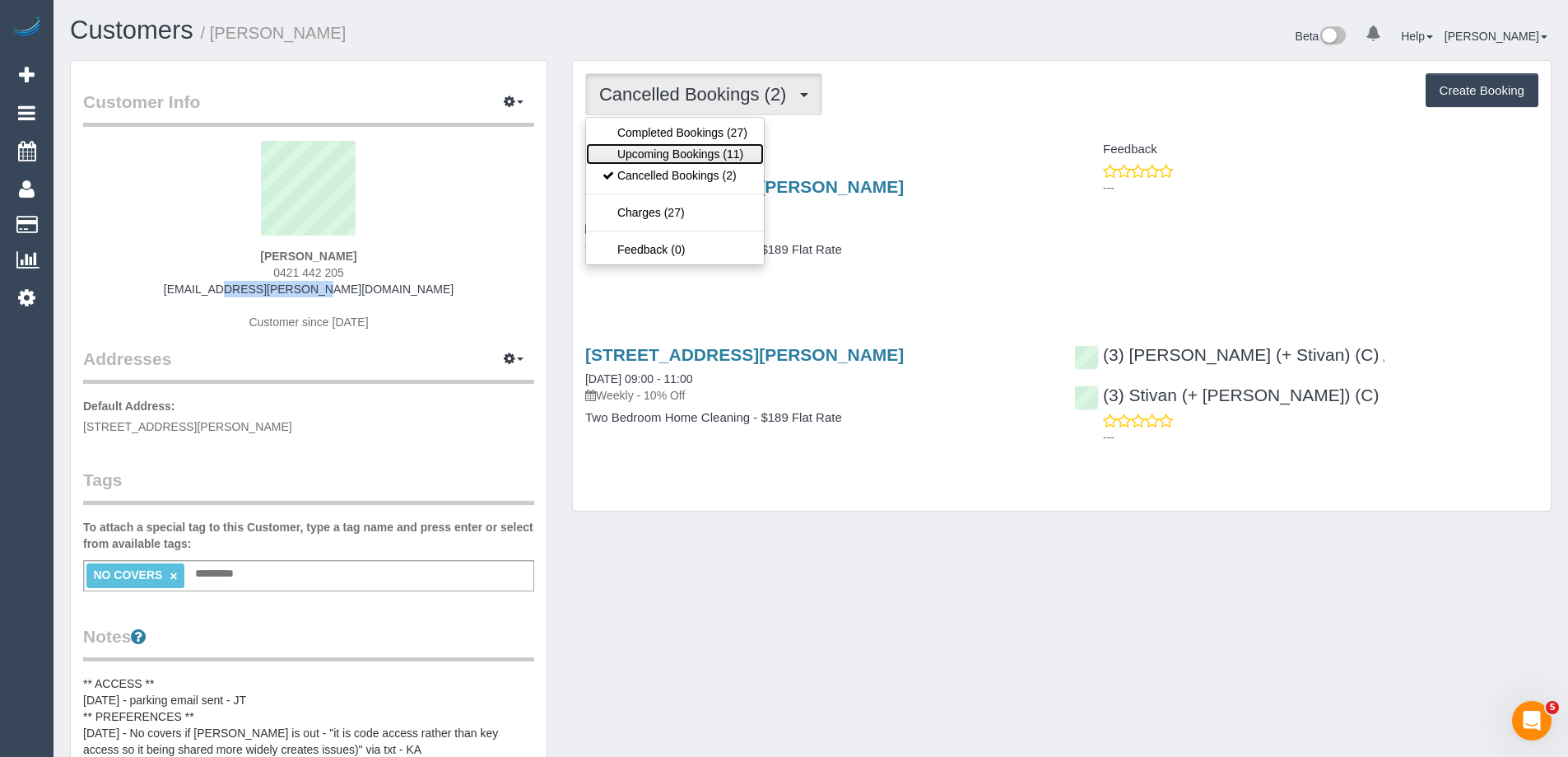
click at [683, 151] on link "Upcoming Bookings (11)" at bounding box center [674, 153] width 178 height 21
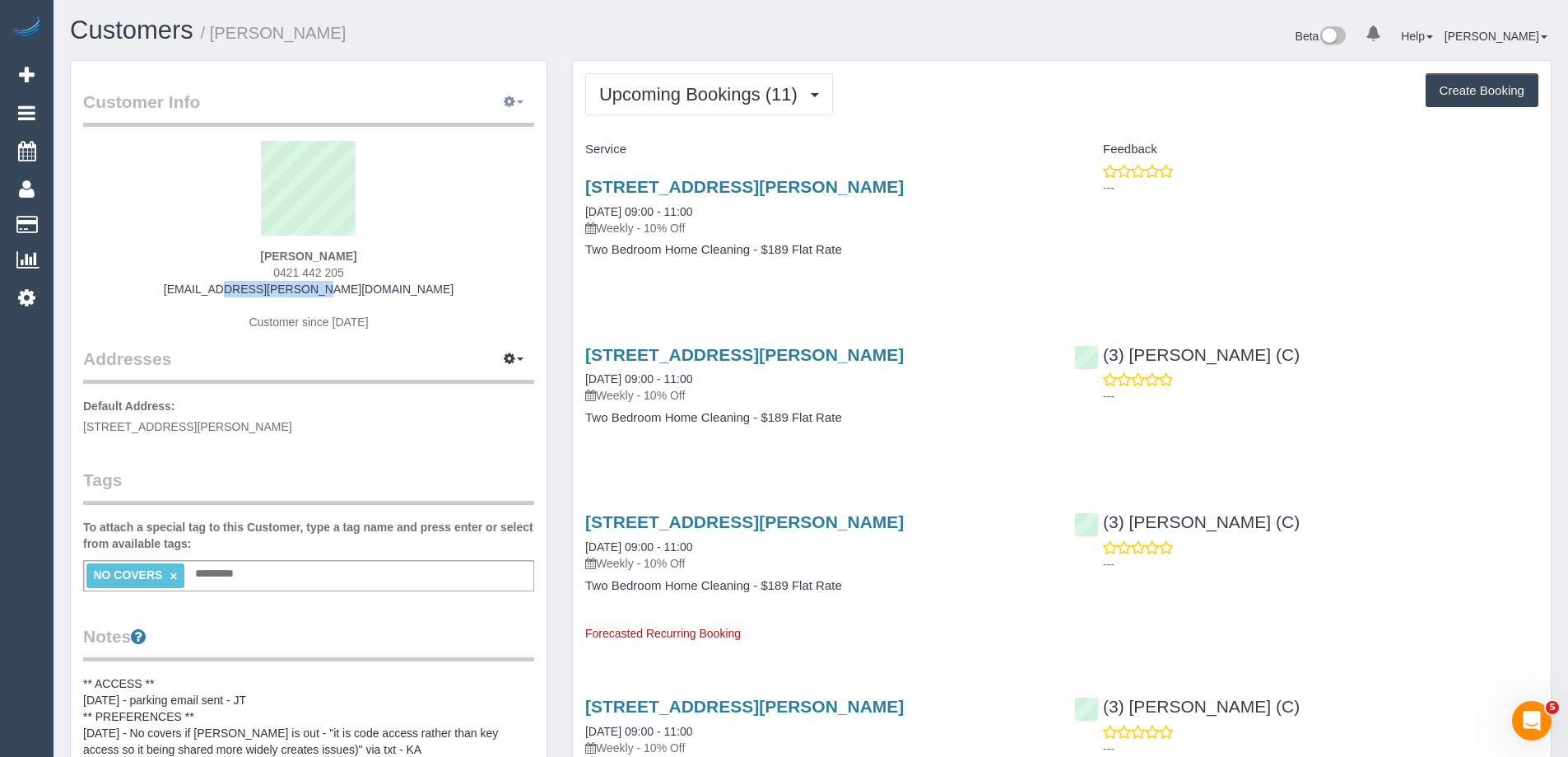
click at [504, 104] on icon "button" at bounding box center [509, 101] width 12 height 10
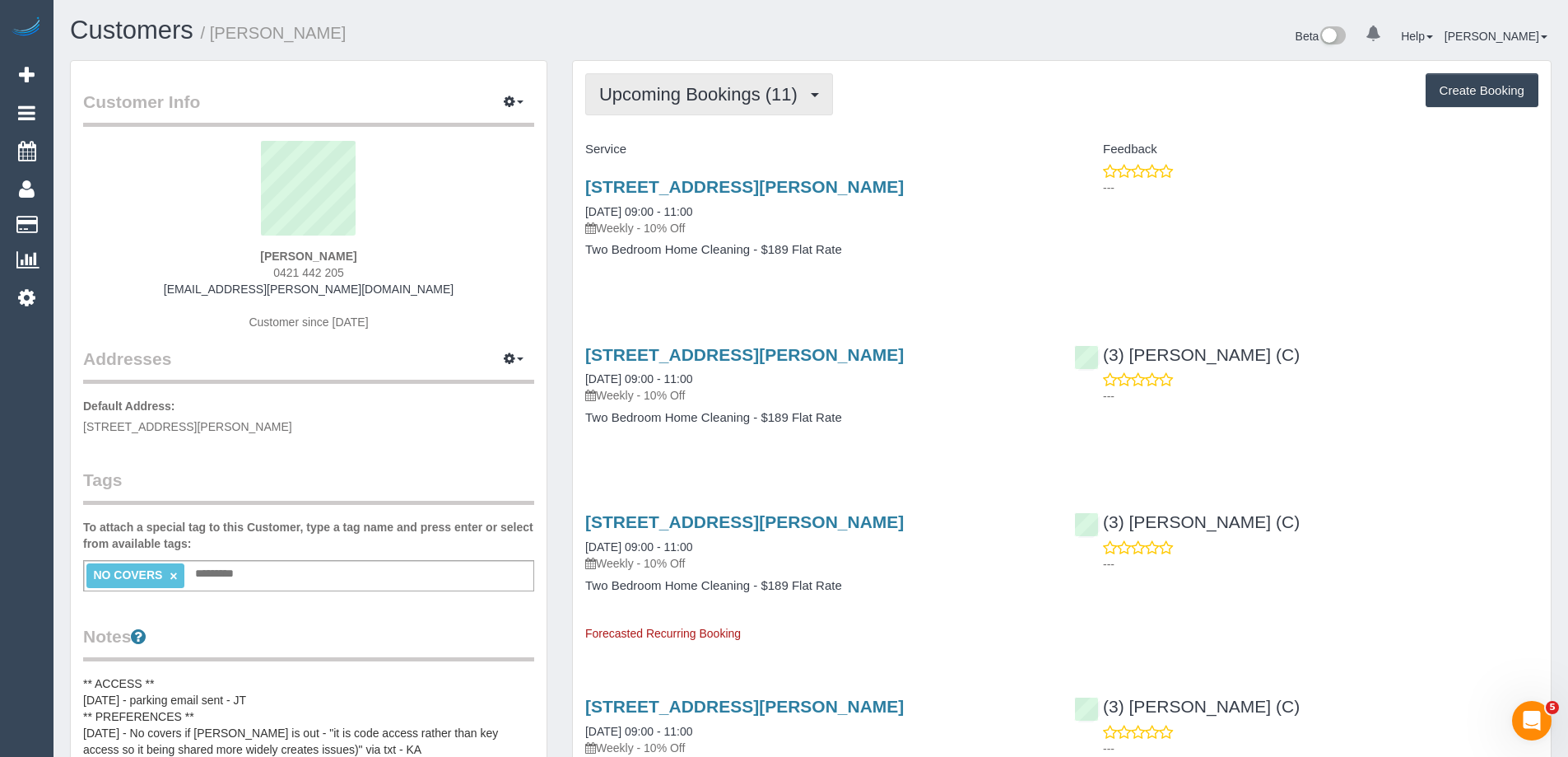
drag, startPoint x: 660, startPoint y: 93, endPoint x: 663, endPoint y: 138, distance: 45.1
click at [660, 93] on span "Upcoming Bookings (11)" at bounding box center [702, 94] width 207 height 21
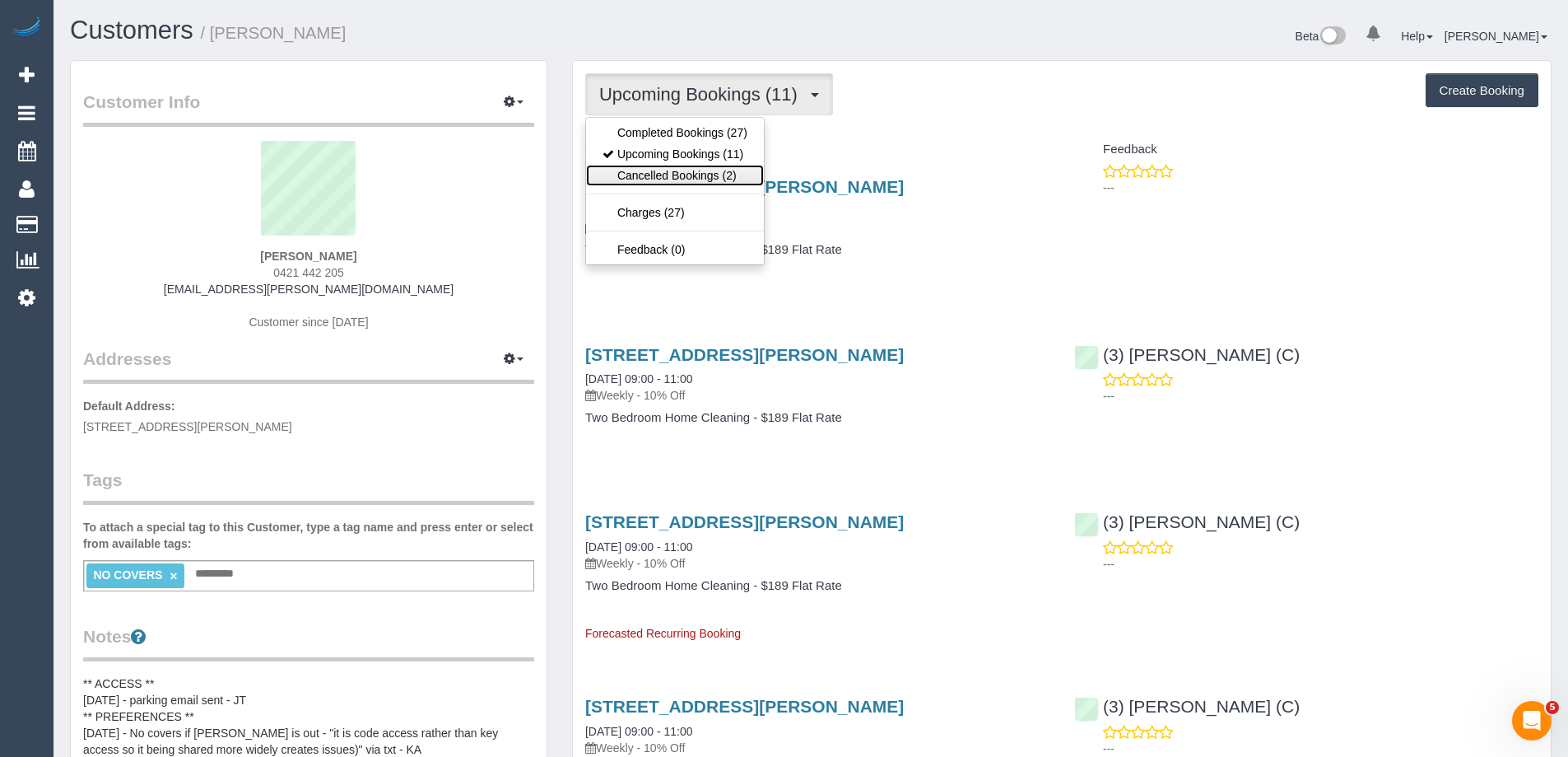
click at [663, 176] on link "Cancelled Bookings (2)" at bounding box center [674, 175] width 178 height 21
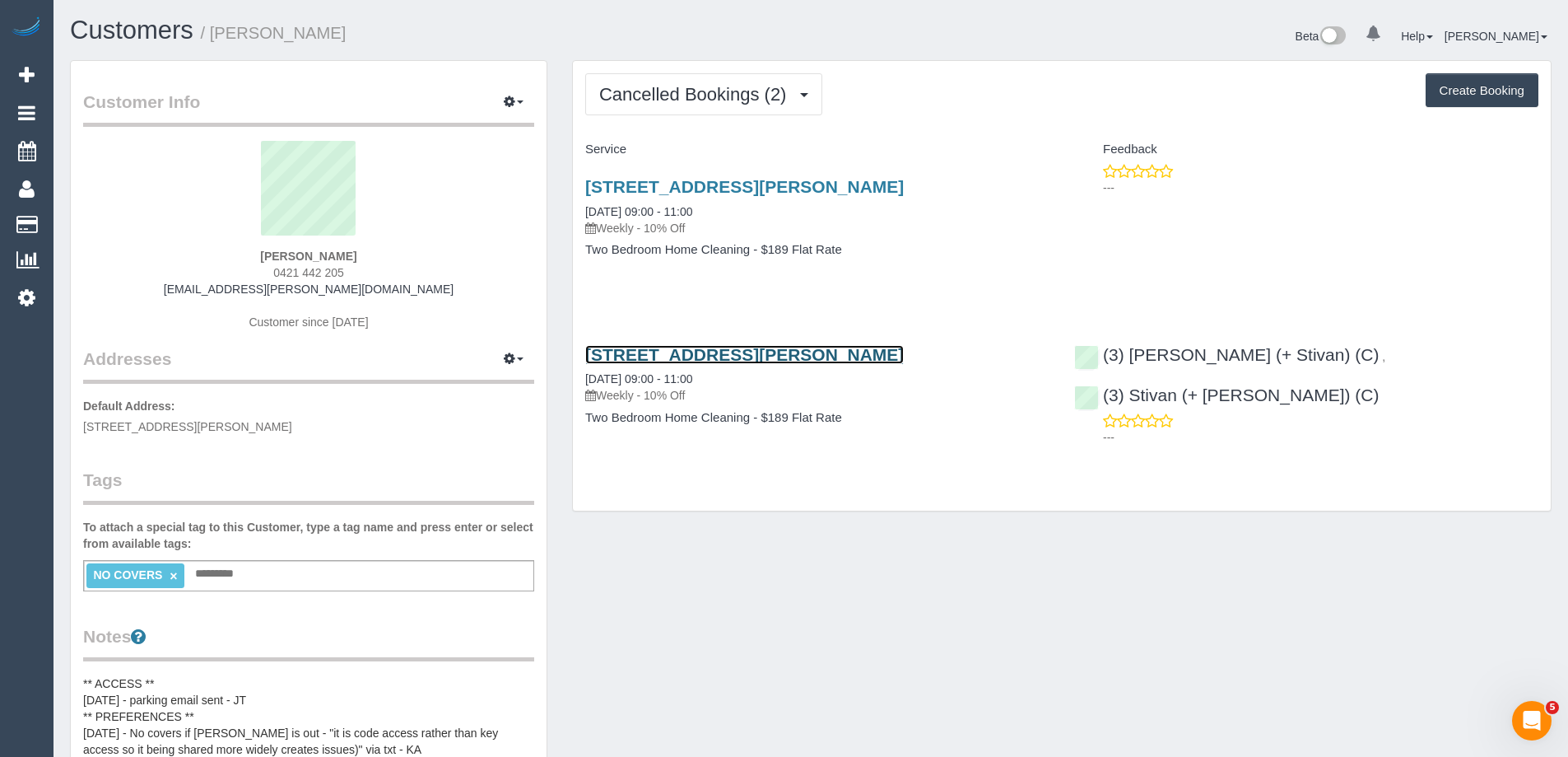
click at [752, 359] on link "61 Stanley Street, 1, Melbourne, VIC 3003" at bounding box center [745, 354] width 319 height 19
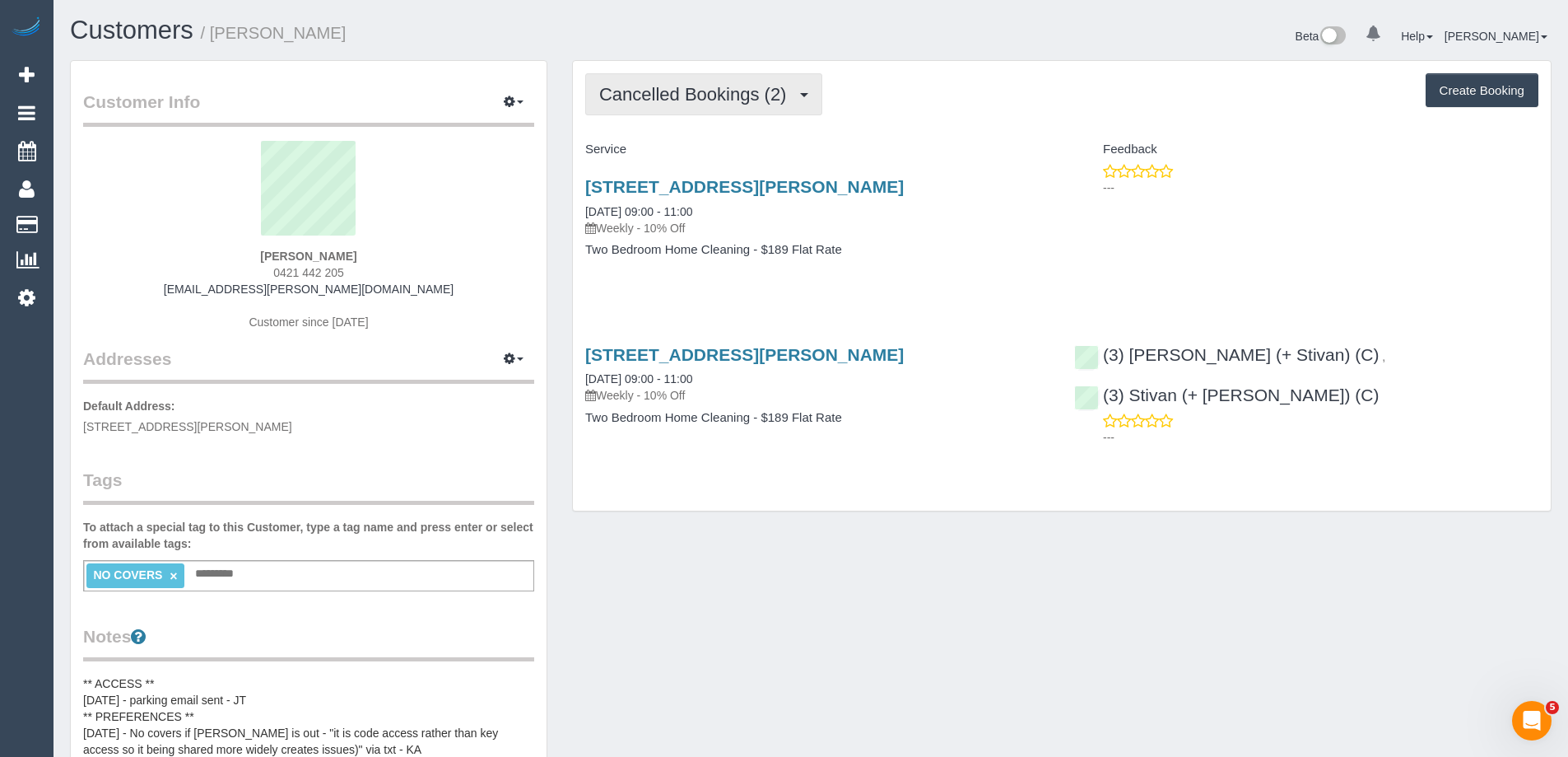
click at [699, 98] on span "Cancelled Bookings (2)" at bounding box center [697, 94] width 195 height 21
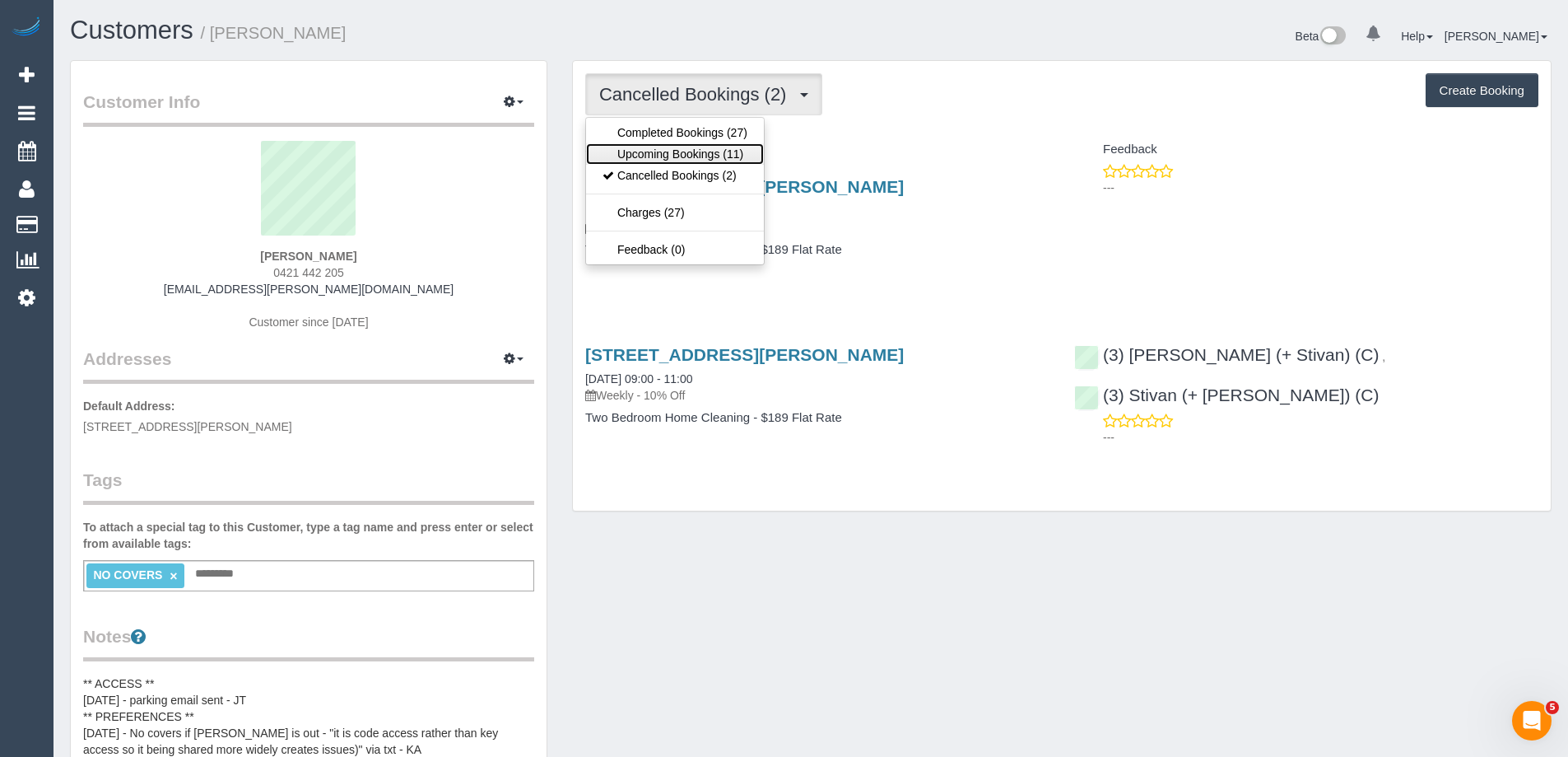
click at [696, 149] on link "Upcoming Bookings (11)" at bounding box center [674, 153] width 178 height 21
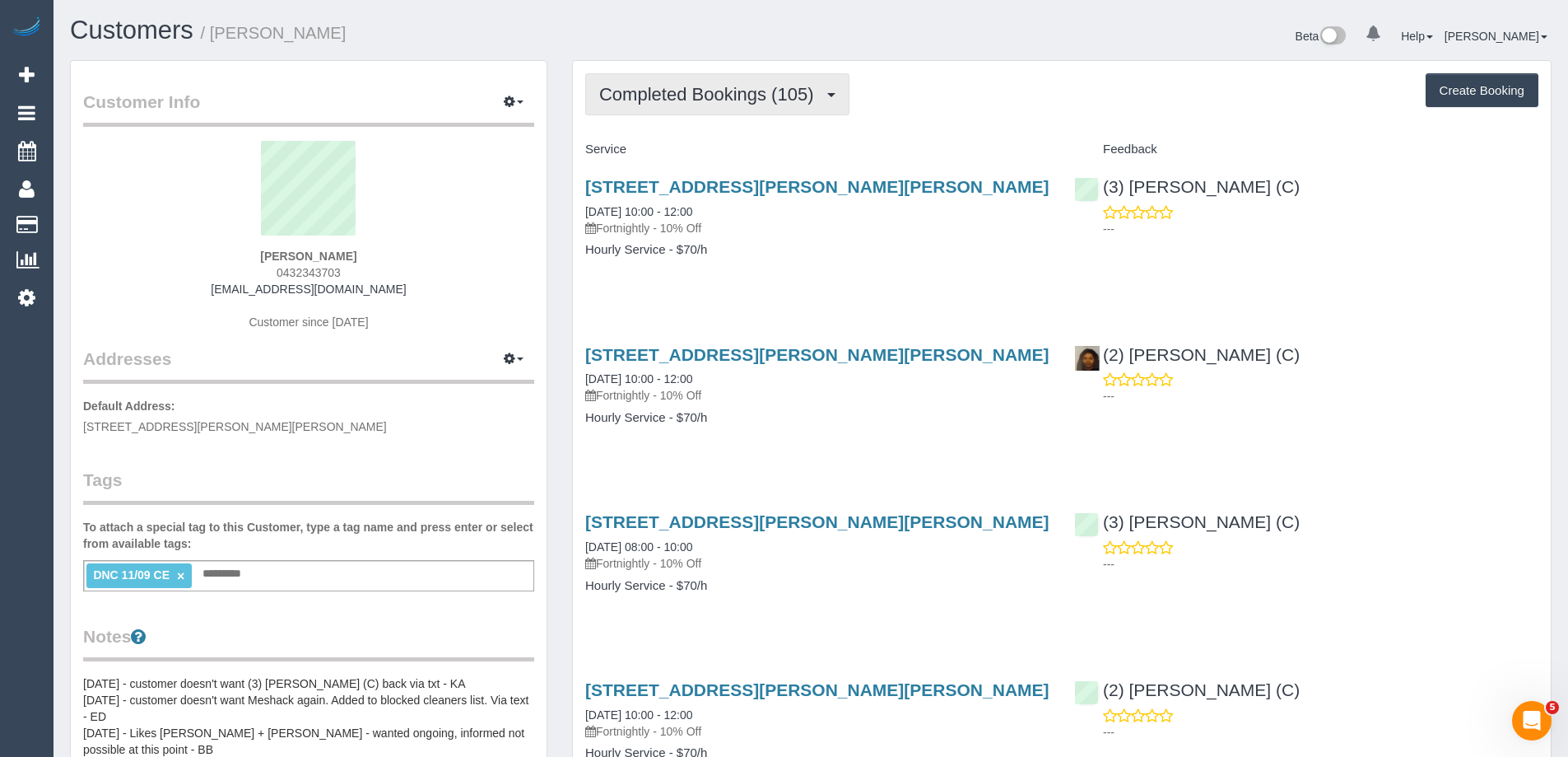
click at [766, 90] on span "Completed Bookings (105)" at bounding box center [710, 94] width 222 height 21
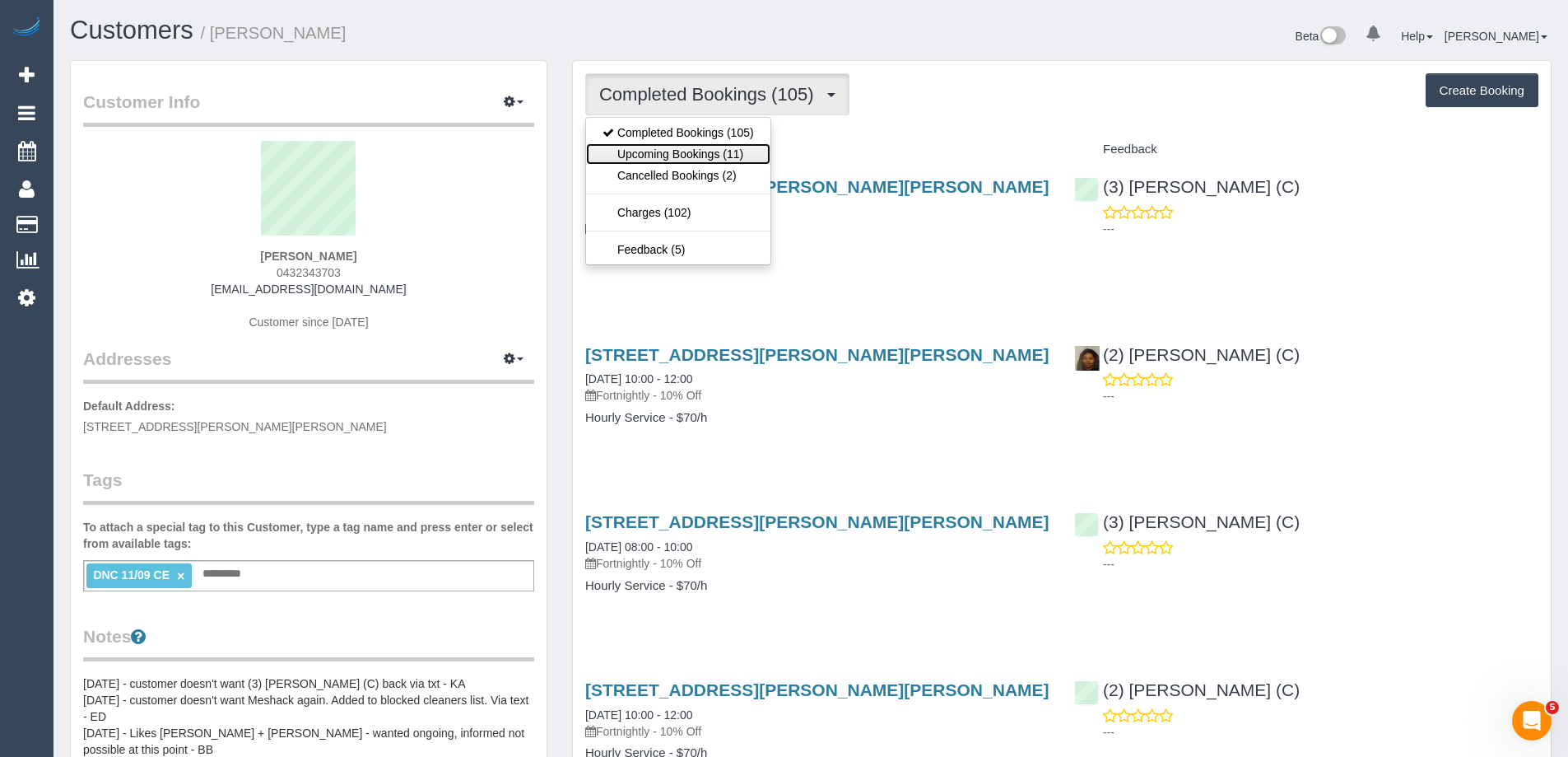
click at [738, 154] on link "Upcoming Bookings (11)" at bounding box center [677, 153] width 184 height 21
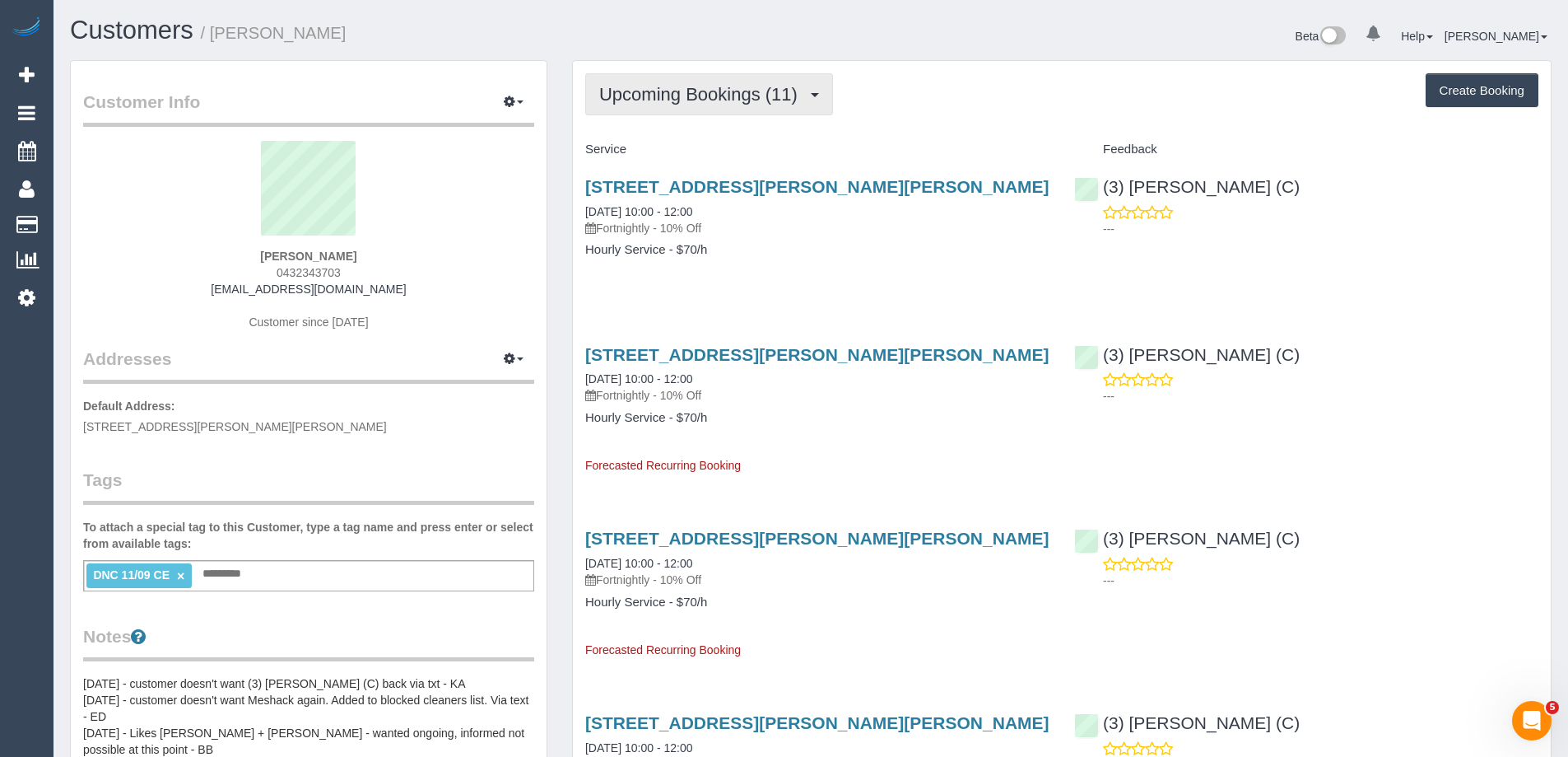
click at [778, 104] on span "Upcoming Bookings (11)" at bounding box center [702, 94] width 207 height 21
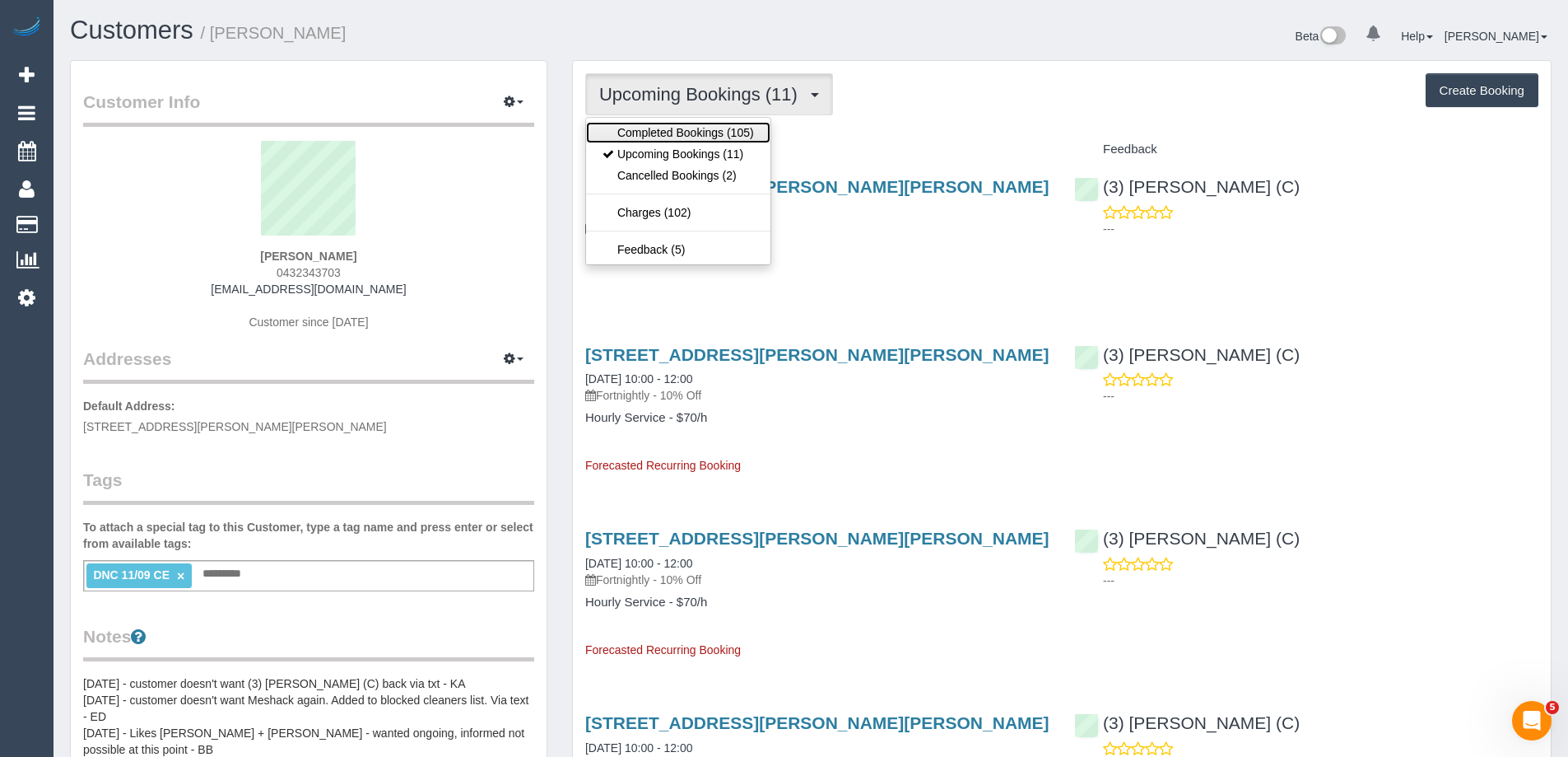
click at [744, 132] on link "Completed Bookings (105)" at bounding box center [677, 132] width 184 height 21
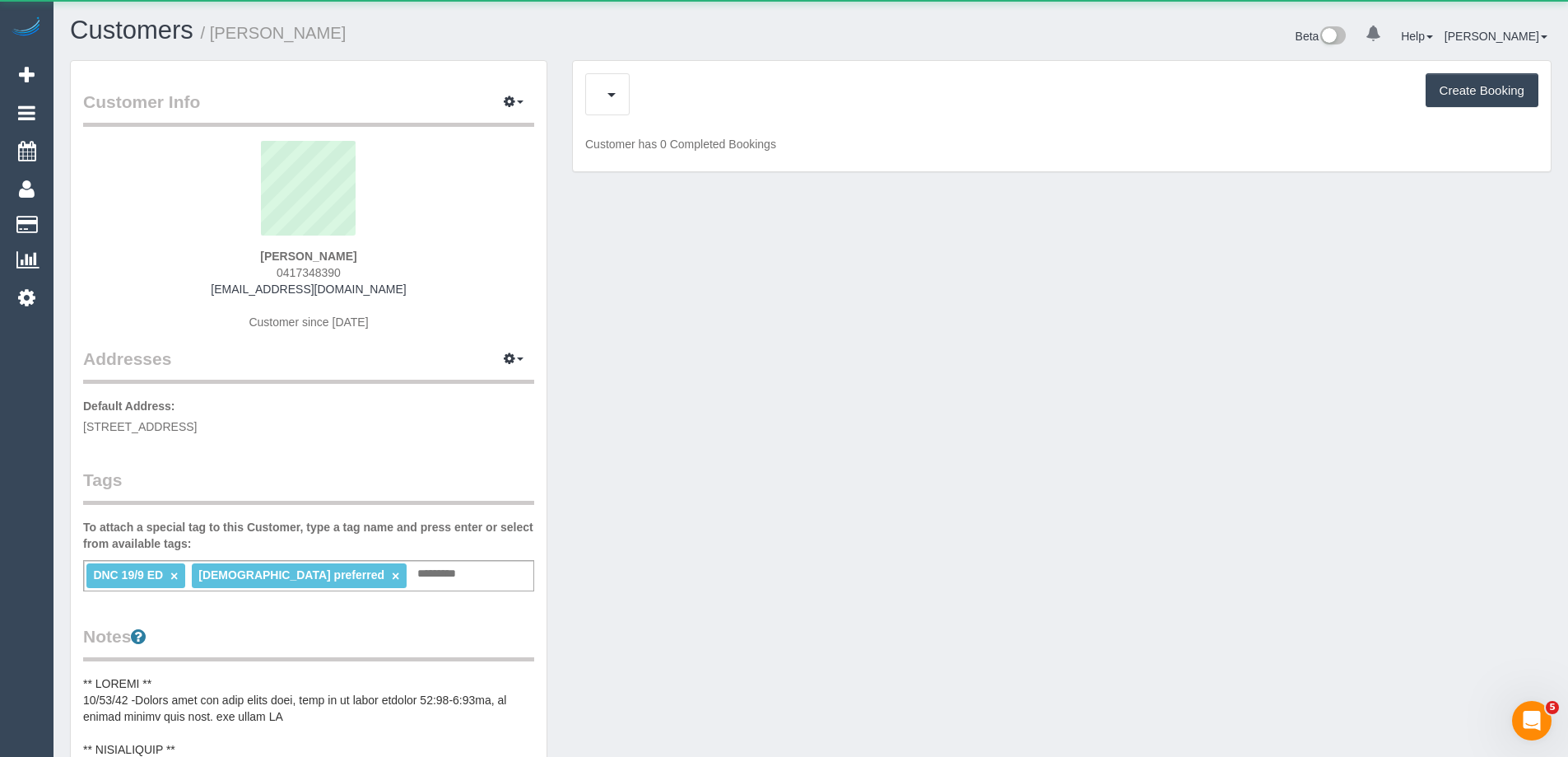
click at [300, 271] on span "0417348390" at bounding box center [309, 272] width 64 height 13
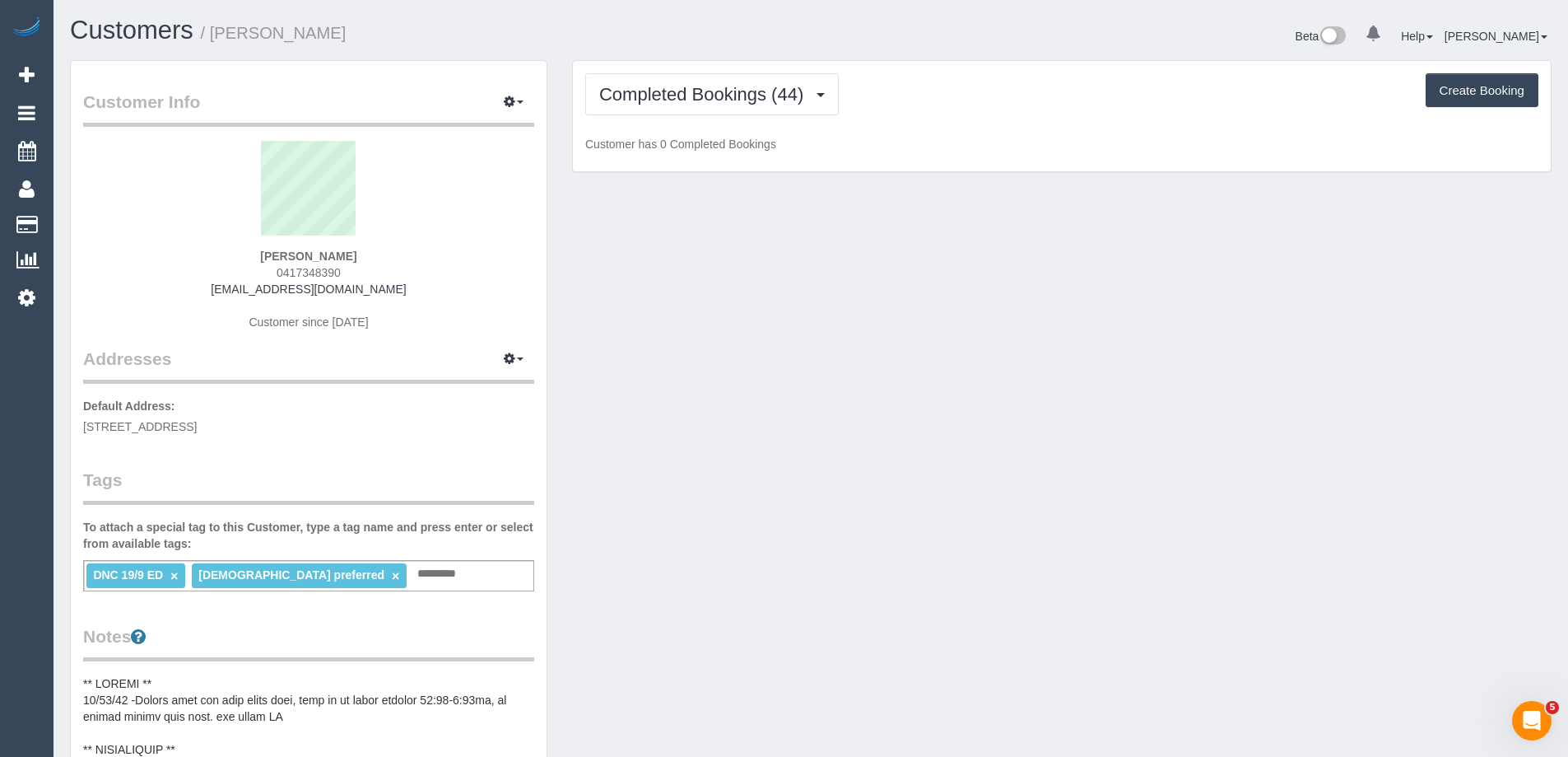
copy span "0417348390"
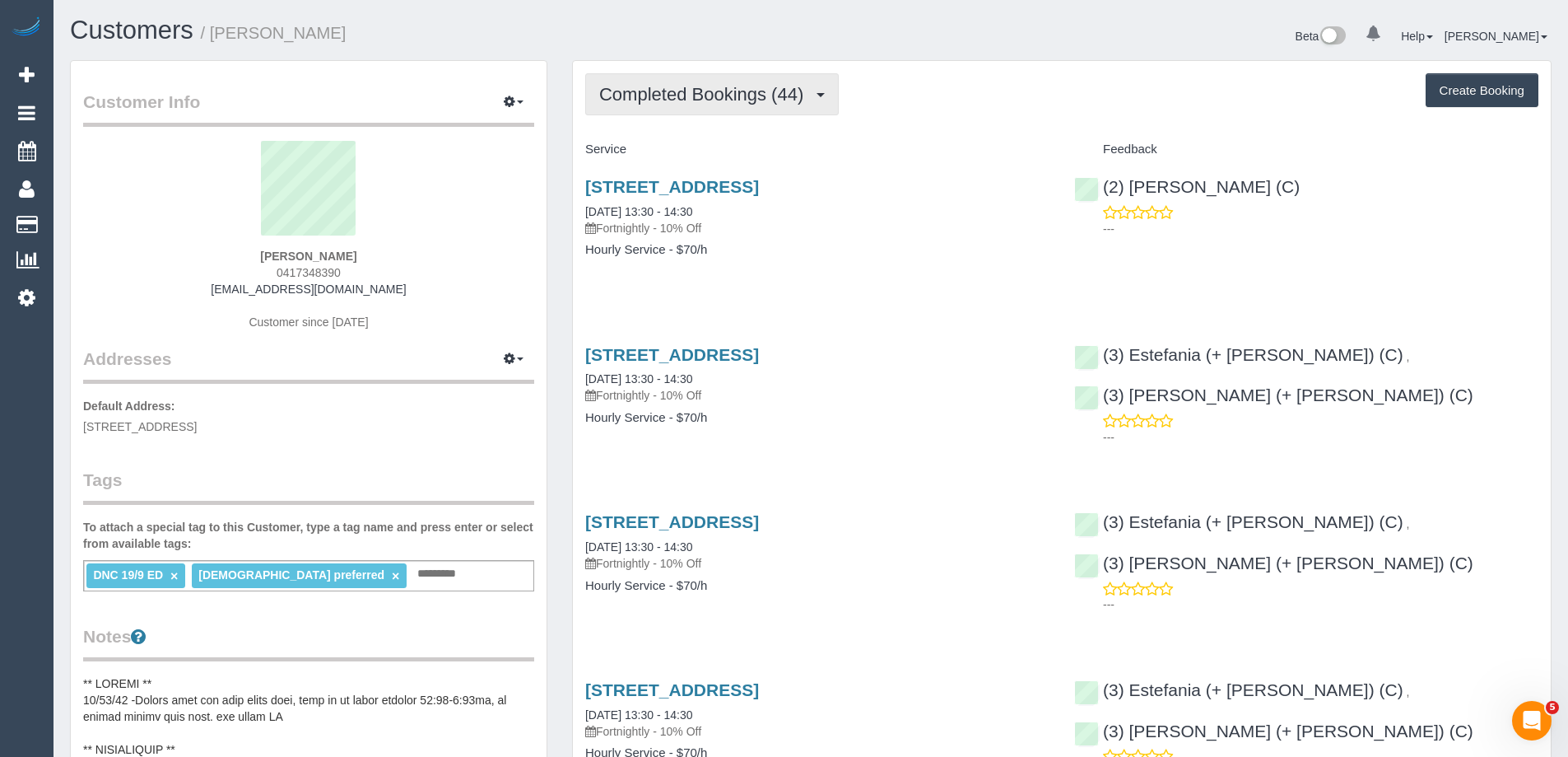
click at [778, 85] on span "Completed Bookings (44)" at bounding box center [705, 94] width 212 height 21
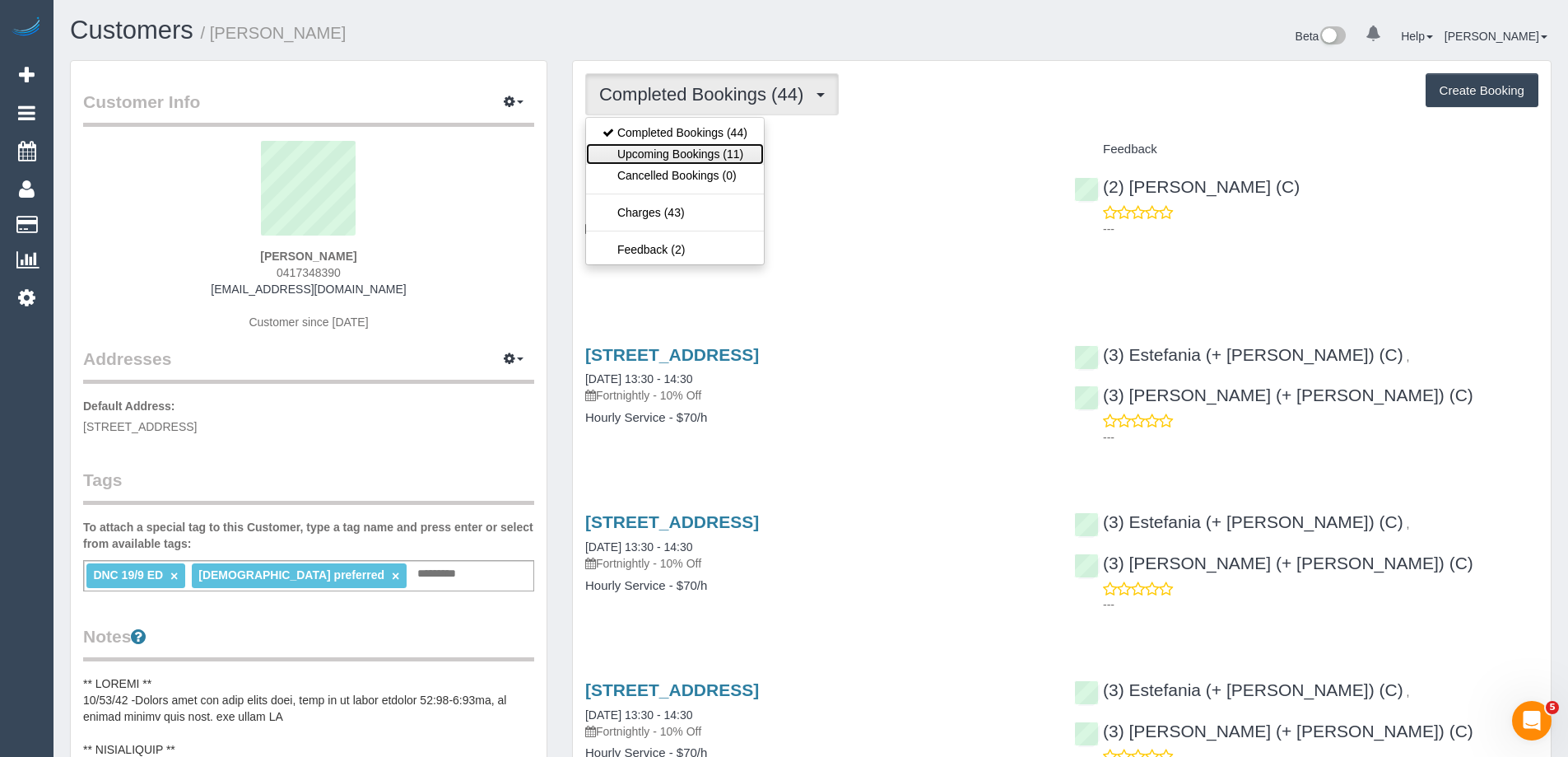
click at [743, 146] on link "Upcoming Bookings (11)" at bounding box center [674, 153] width 178 height 21
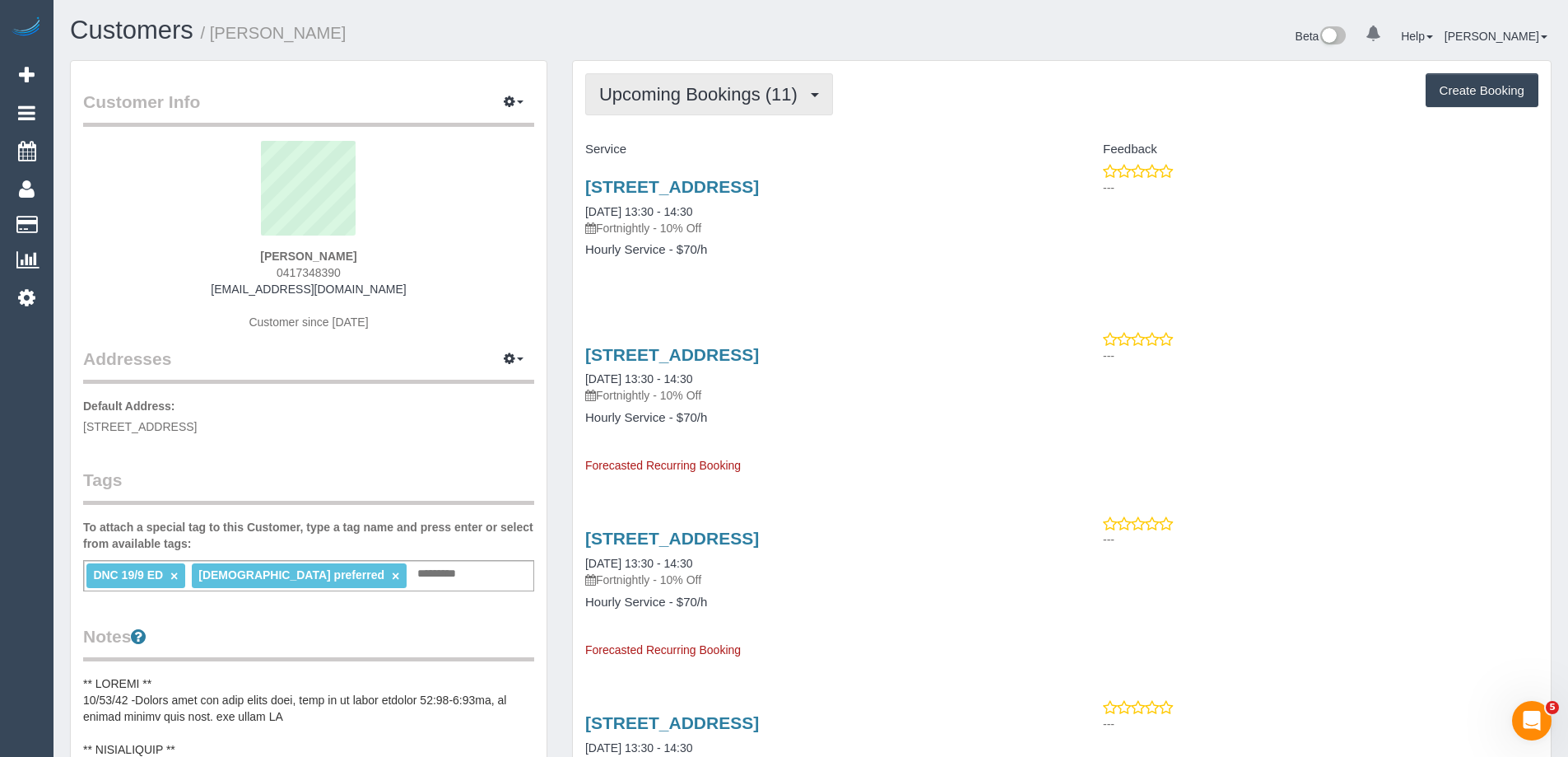
click at [749, 107] on button "Upcoming Bookings (11)" at bounding box center [709, 94] width 248 height 42
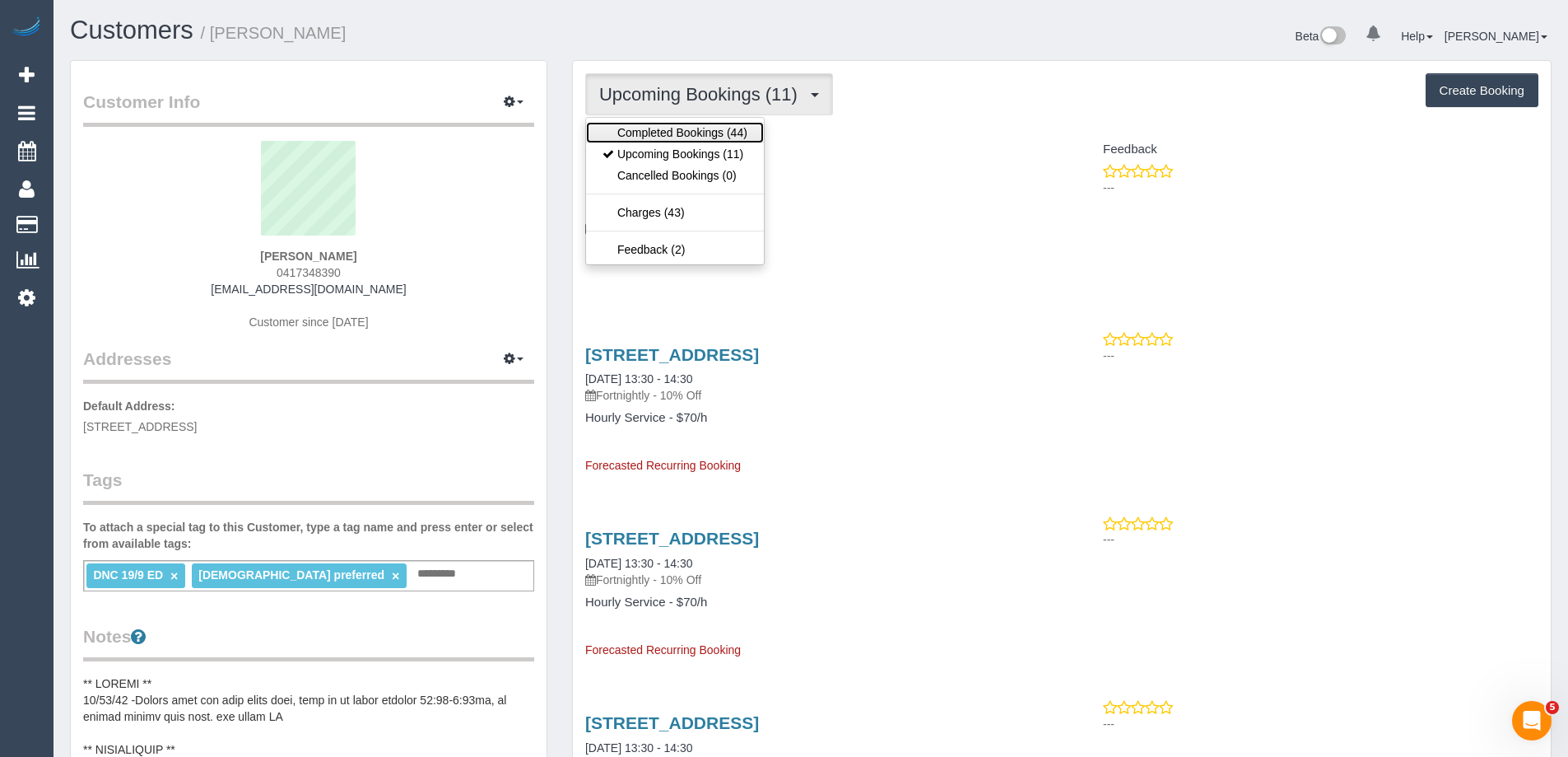
click at [736, 136] on link "Completed Bookings (44)" at bounding box center [674, 132] width 178 height 21
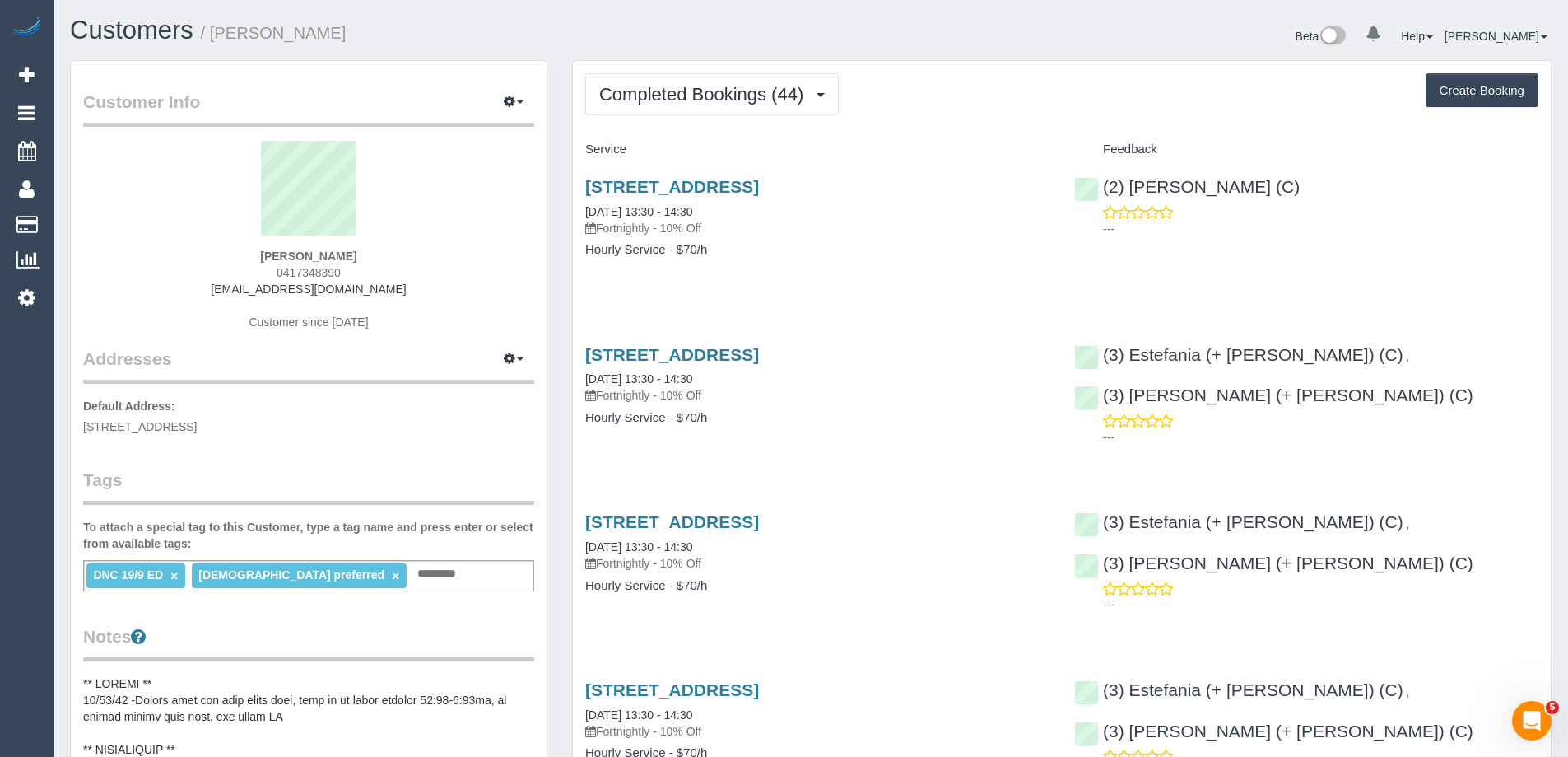
click at [952, 107] on div "Completed Bookings (44) Completed Bookings (44) Upcoming Bookings (11) Cancelle…" at bounding box center [1062, 94] width 953 height 42
drag, startPoint x: 739, startPoint y: 88, endPoint x: 738, endPoint y: 98, distance: 10.0
click at [739, 88] on span "Completed Bookings (44)" at bounding box center [705, 94] width 212 height 21
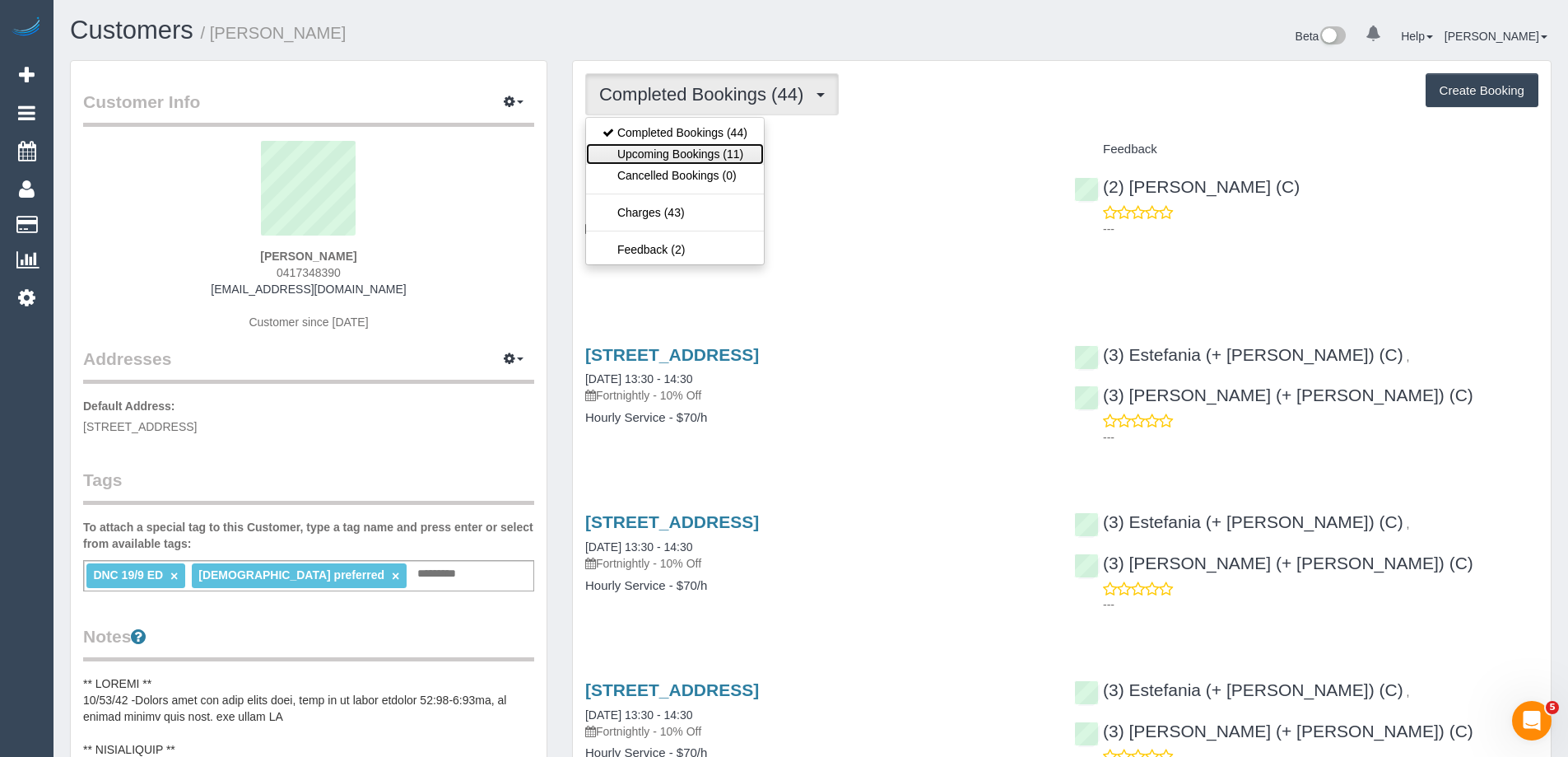
click at [731, 151] on link "Upcoming Bookings (11)" at bounding box center [674, 153] width 178 height 21
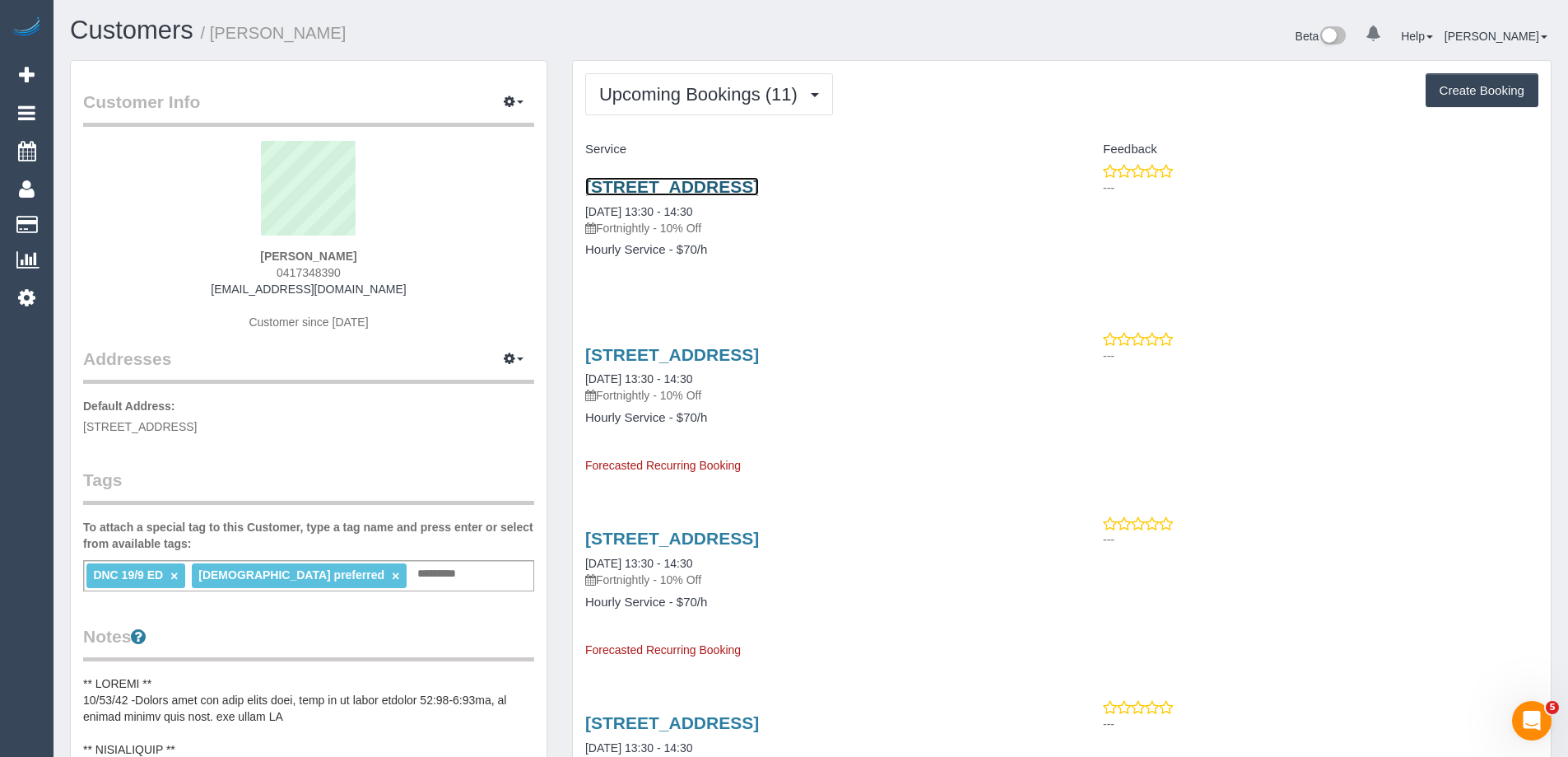
click at [759, 189] on link "1505/25 Coventry Street, Southbank, VIC 3006" at bounding box center [672, 186] width 174 height 19
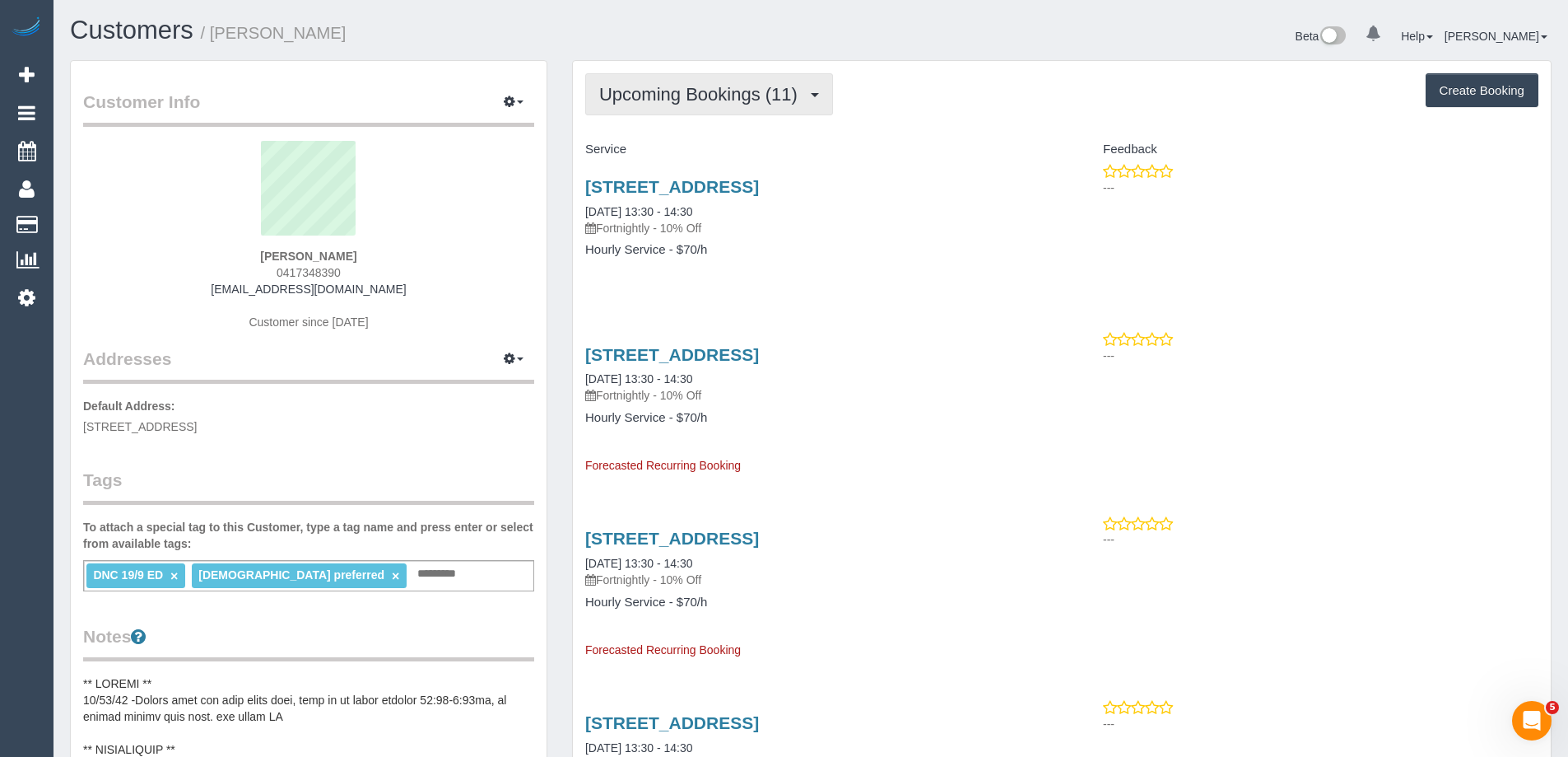
click at [737, 79] on button "Upcoming Bookings (11)" at bounding box center [709, 94] width 248 height 42
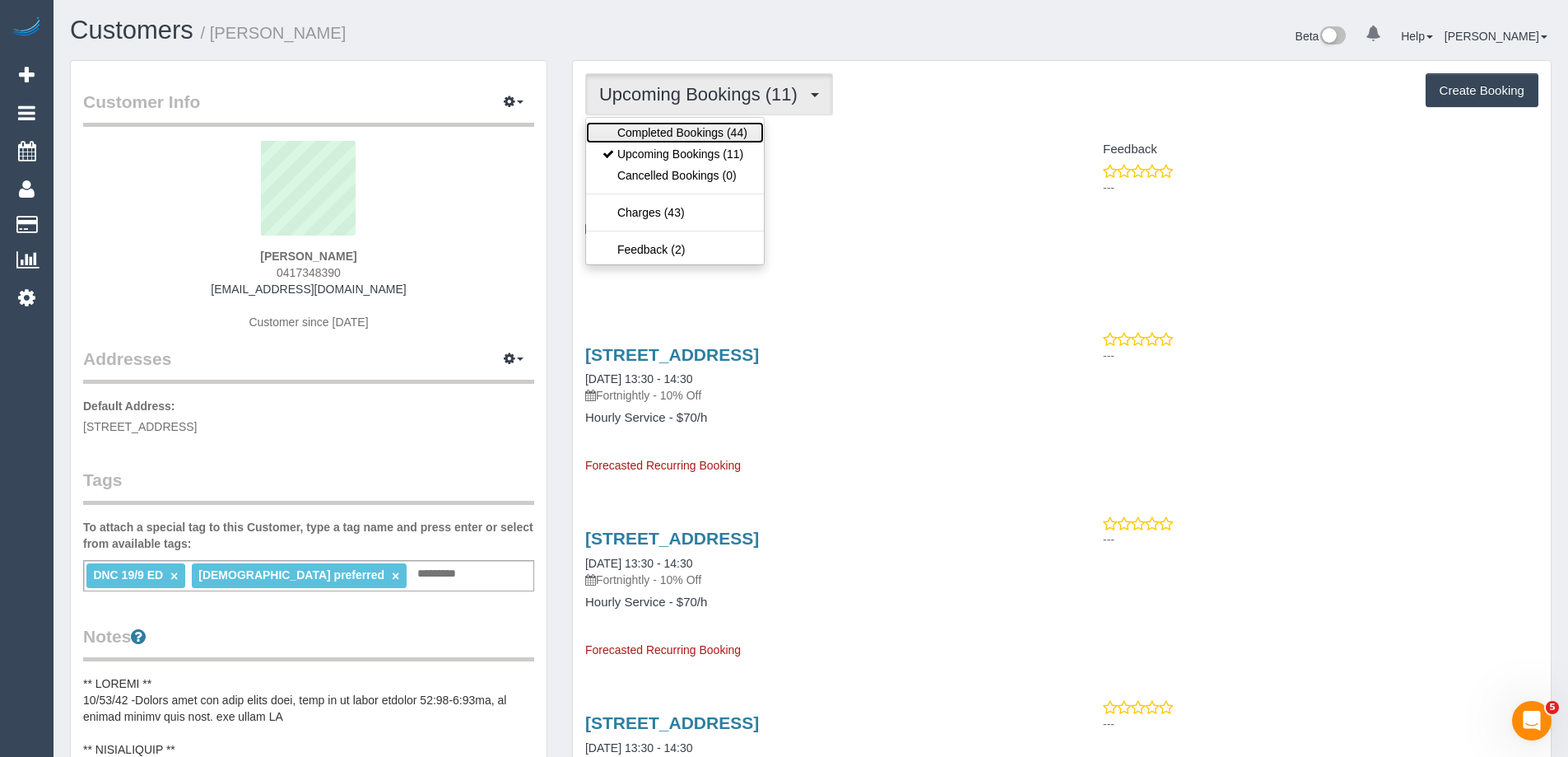
click at [704, 134] on link "Completed Bookings (44)" at bounding box center [674, 132] width 178 height 21
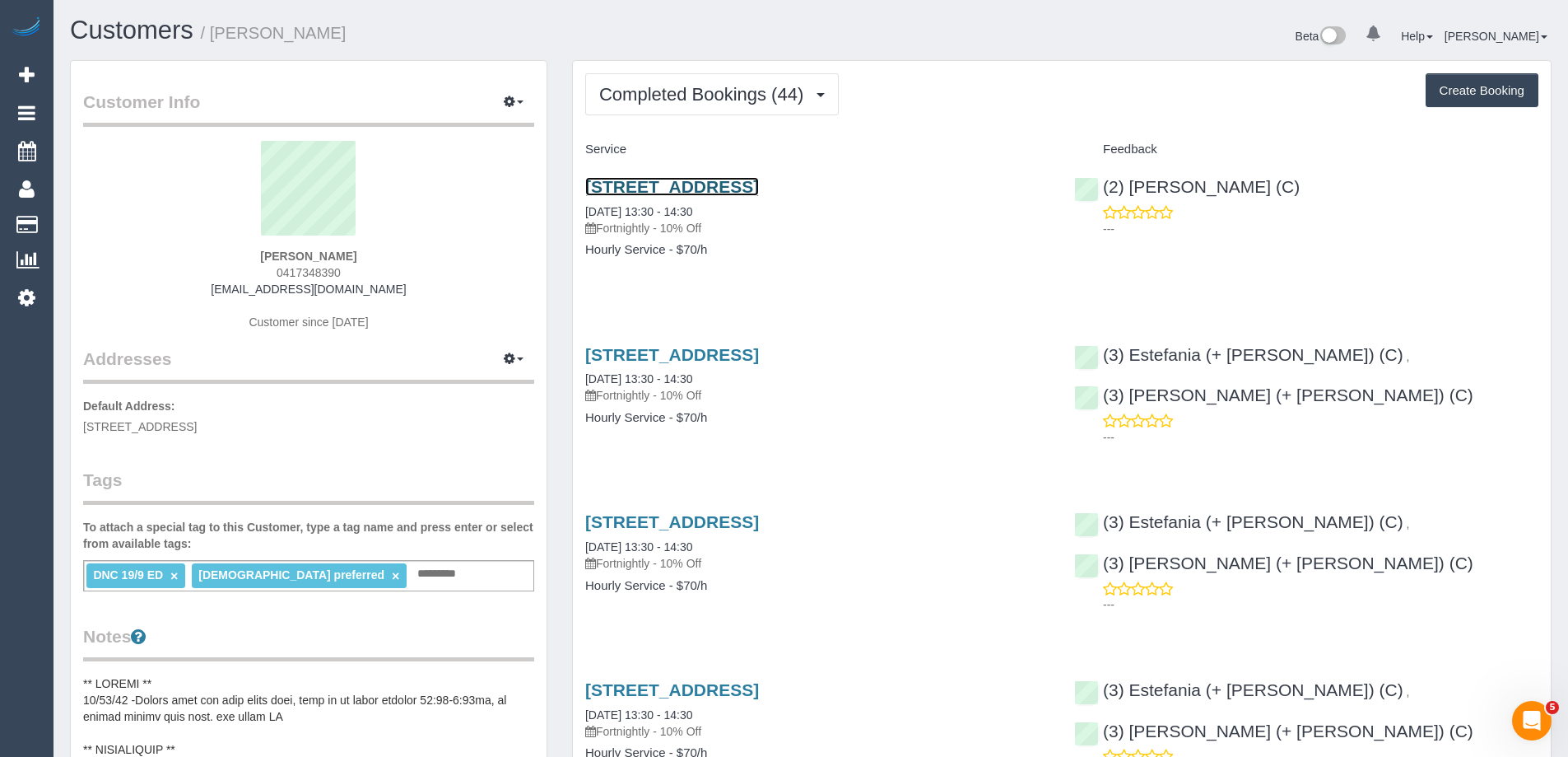
click at [759, 187] on link "1505/25 Coventry Street, Southbank, VIC 3006" at bounding box center [672, 186] width 174 height 19
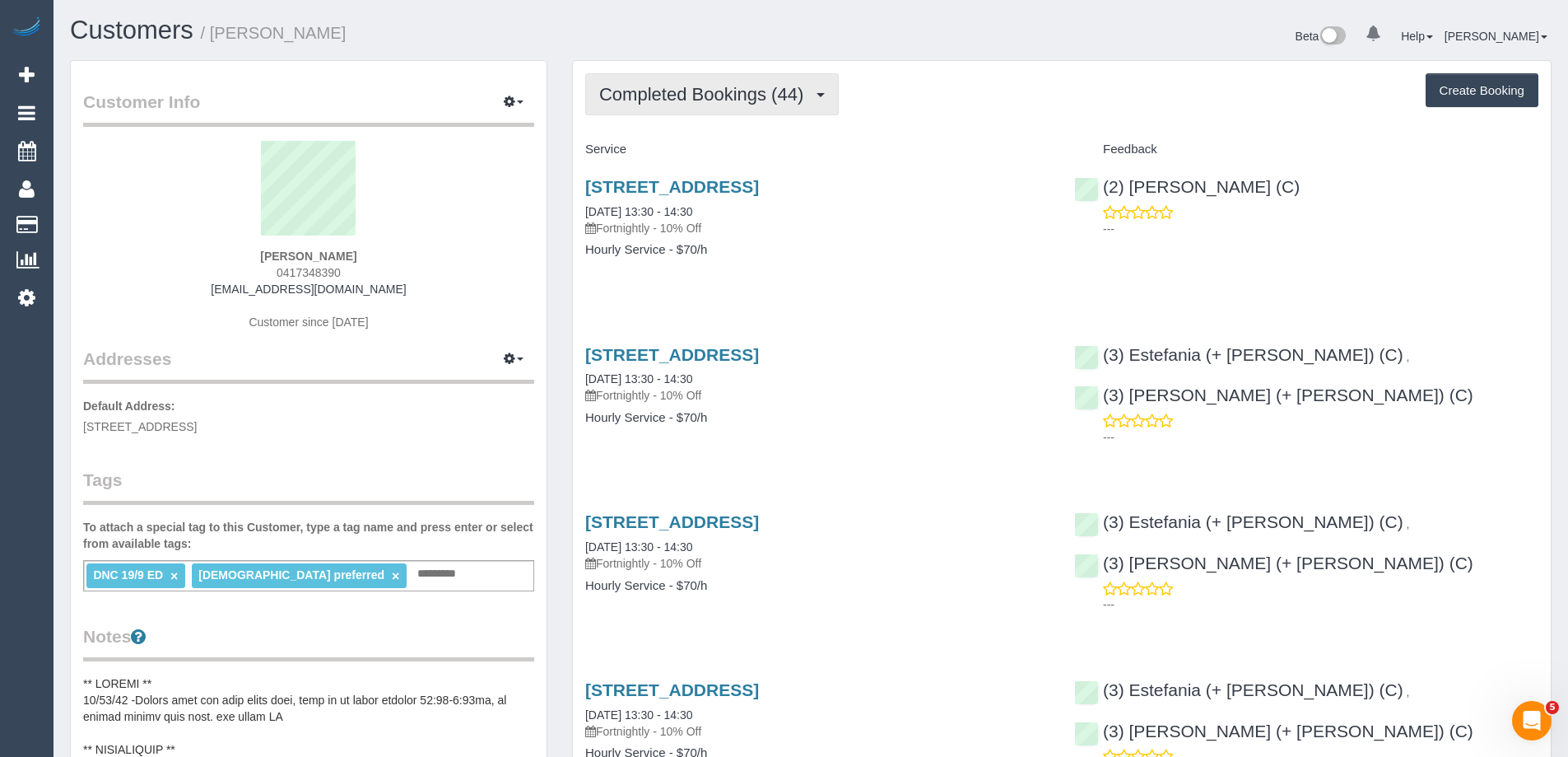
click at [703, 81] on button "Completed Bookings (44)" at bounding box center [712, 94] width 253 height 42
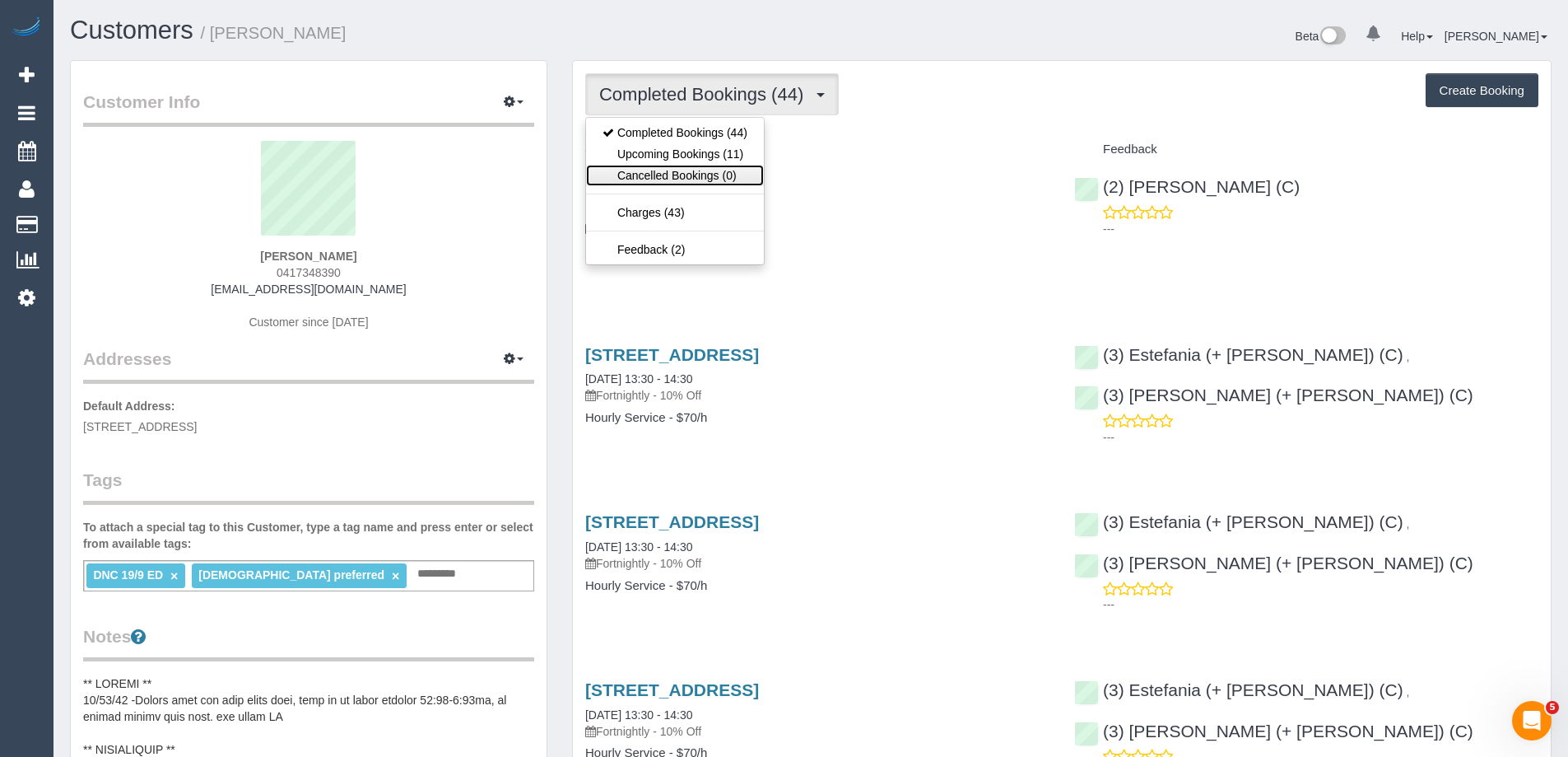
click at [691, 165] on link "Cancelled Bookings (0)" at bounding box center [674, 175] width 178 height 21
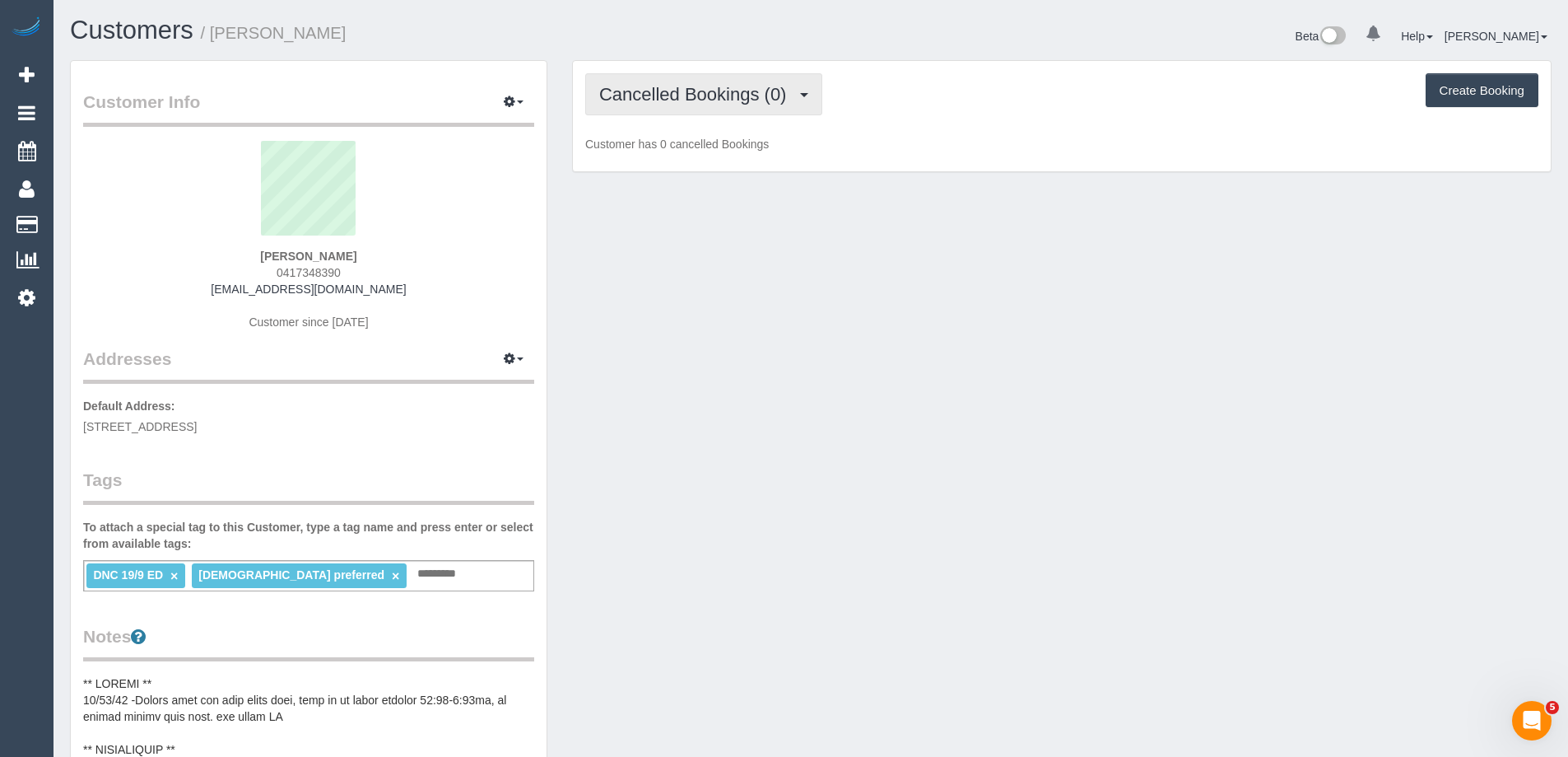
click at [714, 102] on span "Cancelled Bookings (0)" at bounding box center [697, 94] width 195 height 21
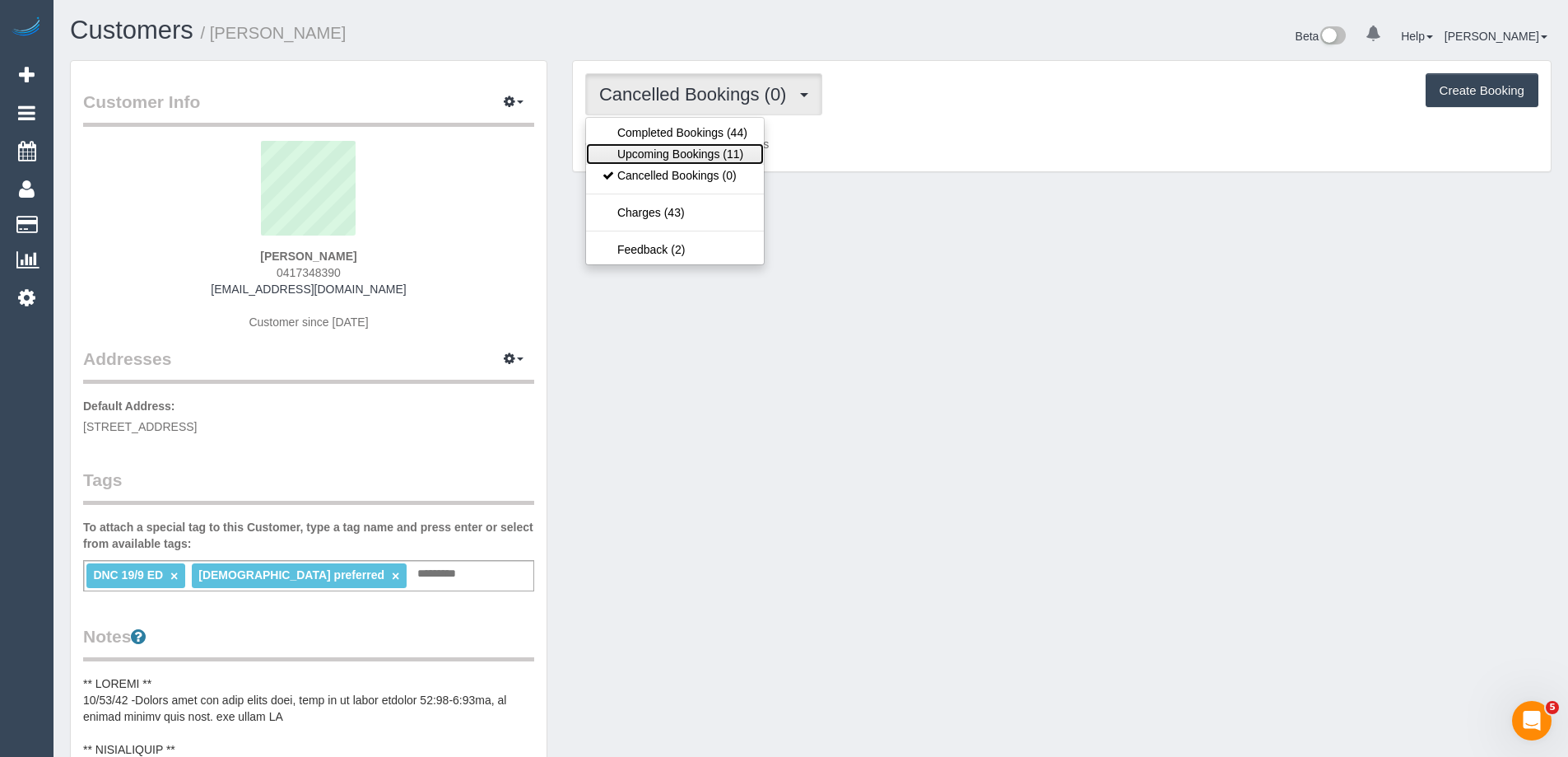
click at [707, 152] on link "Upcoming Bookings (11)" at bounding box center [674, 153] width 178 height 21
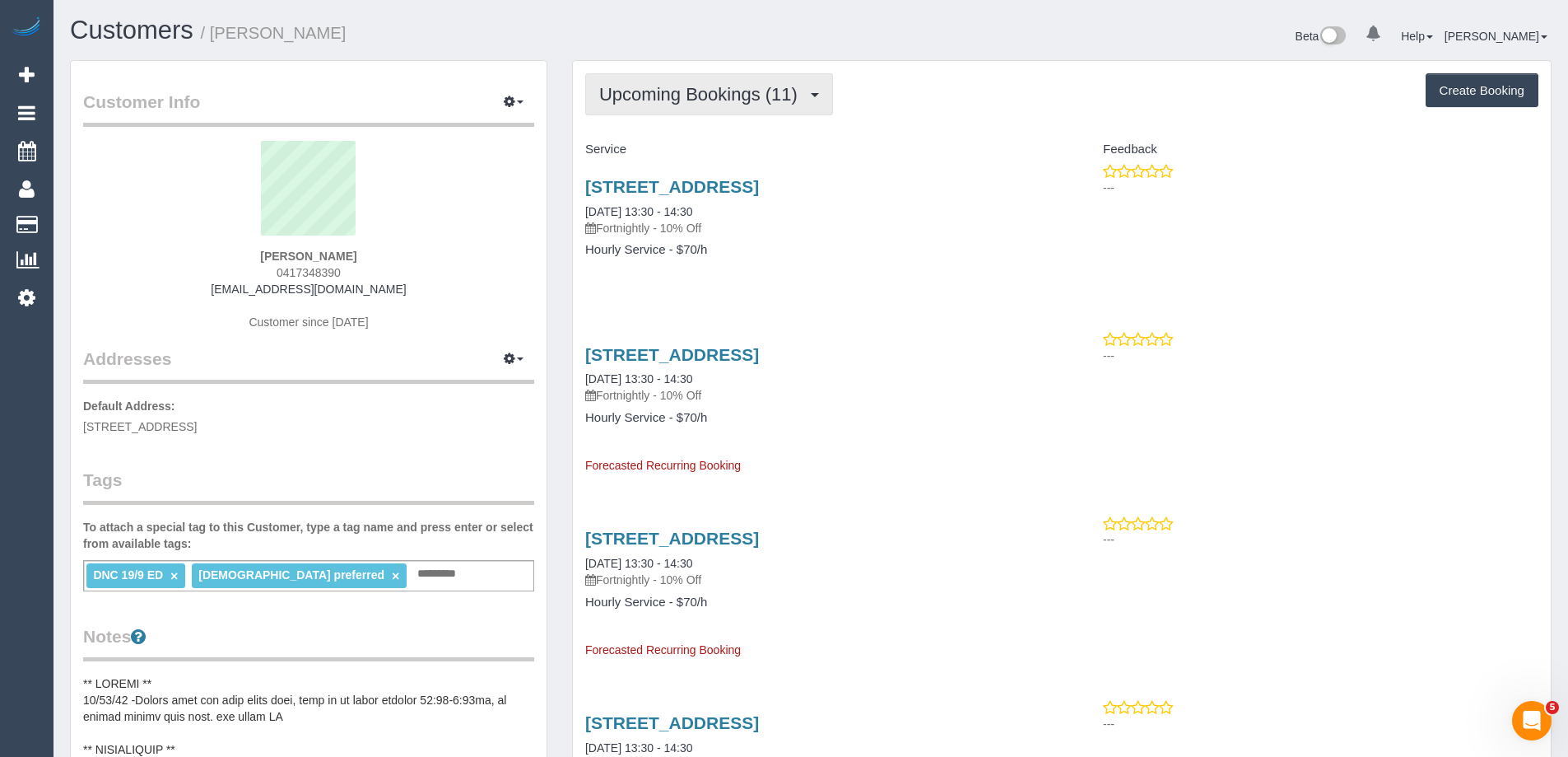
click at [677, 105] on button "Upcoming Bookings (11)" at bounding box center [709, 94] width 248 height 42
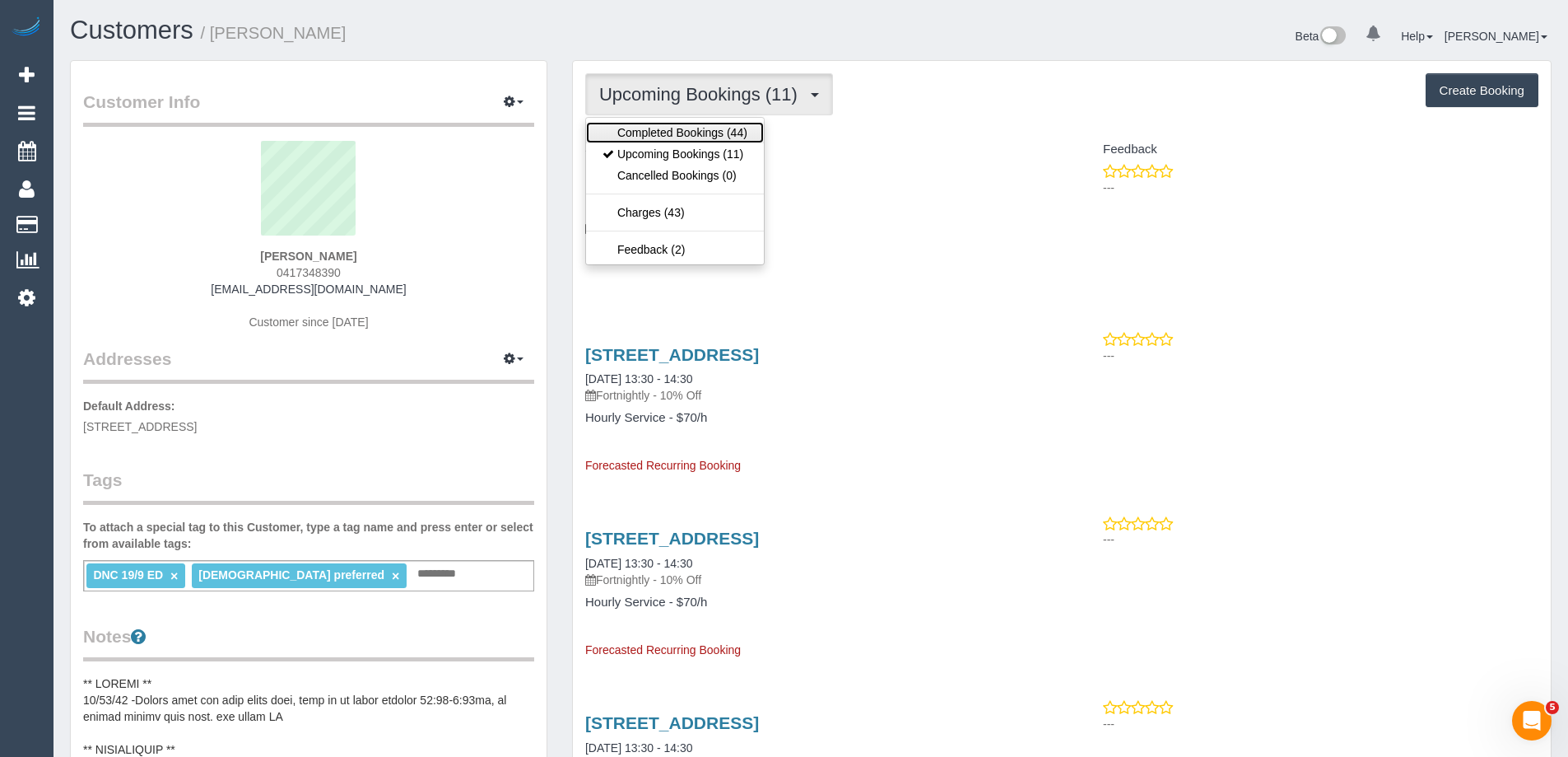
click at [670, 132] on link "Completed Bookings (44)" at bounding box center [674, 132] width 178 height 21
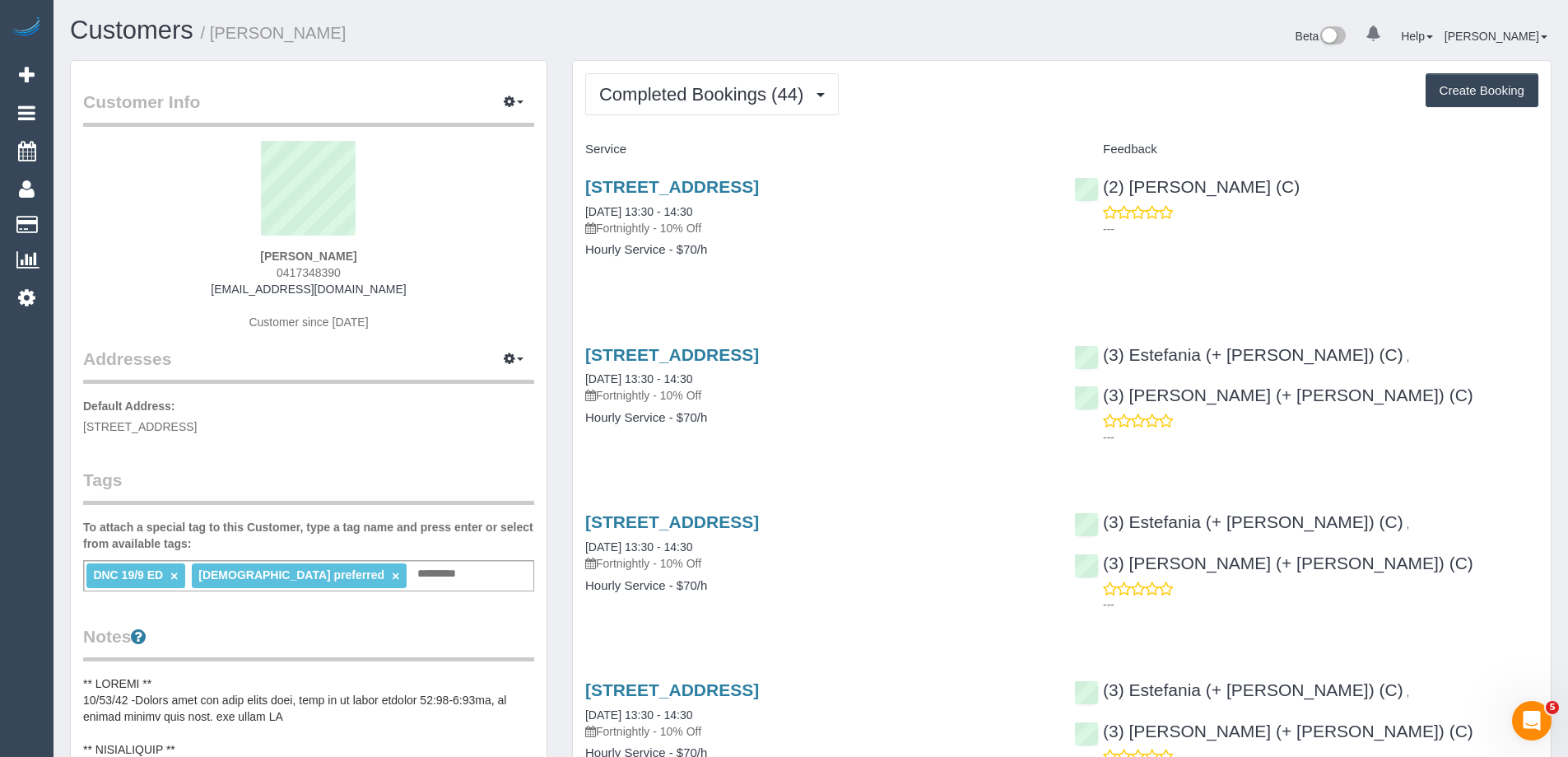
drag, startPoint x: 940, startPoint y: 121, endPoint x: 1200, endPoint y: 169, distance: 264.4
drag, startPoint x: 1282, startPoint y: 191, endPoint x: 1126, endPoint y: 189, distance: 156.0
click at [1126, 189] on div "(2) Nadine Young (C) ---" at bounding box center [1306, 203] width 489 height 81
copy link "Nadine Young (C)"
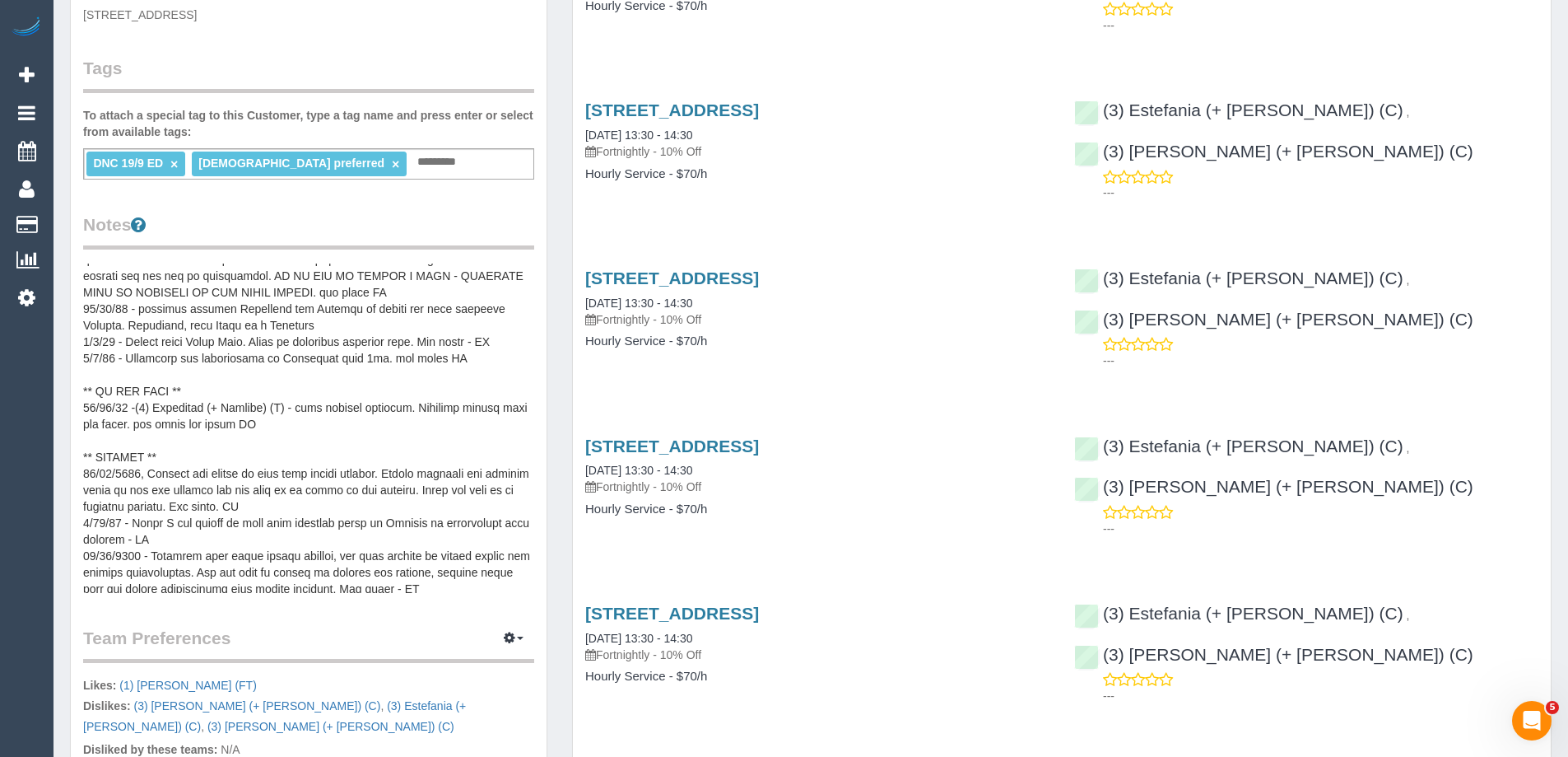
scroll to position [165, 0]
click at [216, 404] on pre at bounding box center [308, 428] width 451 height 330
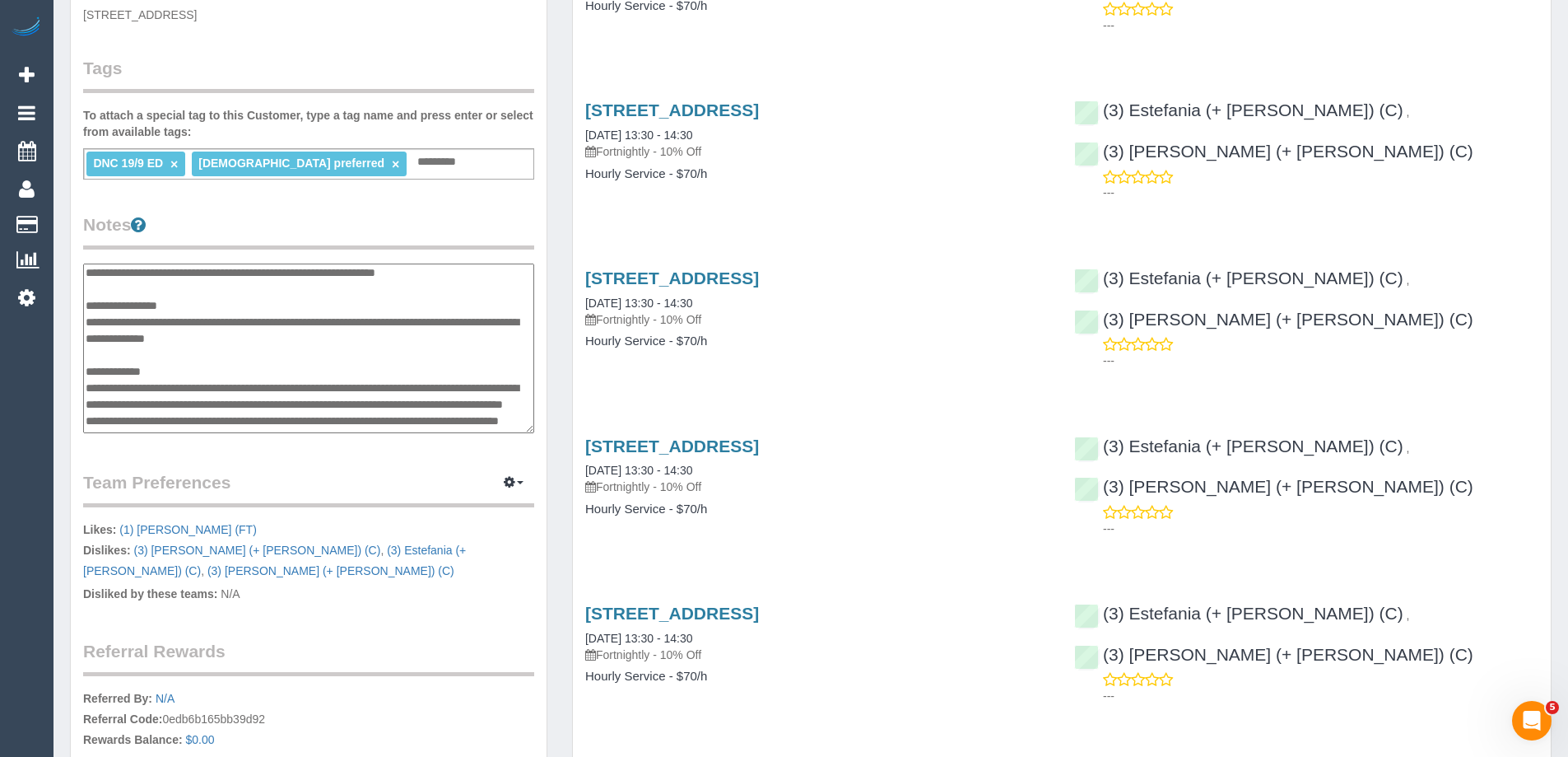
scroll to position [214, 0]
click at [235, 356] on textarea at bounding box center [308, 348] width 451 height 169
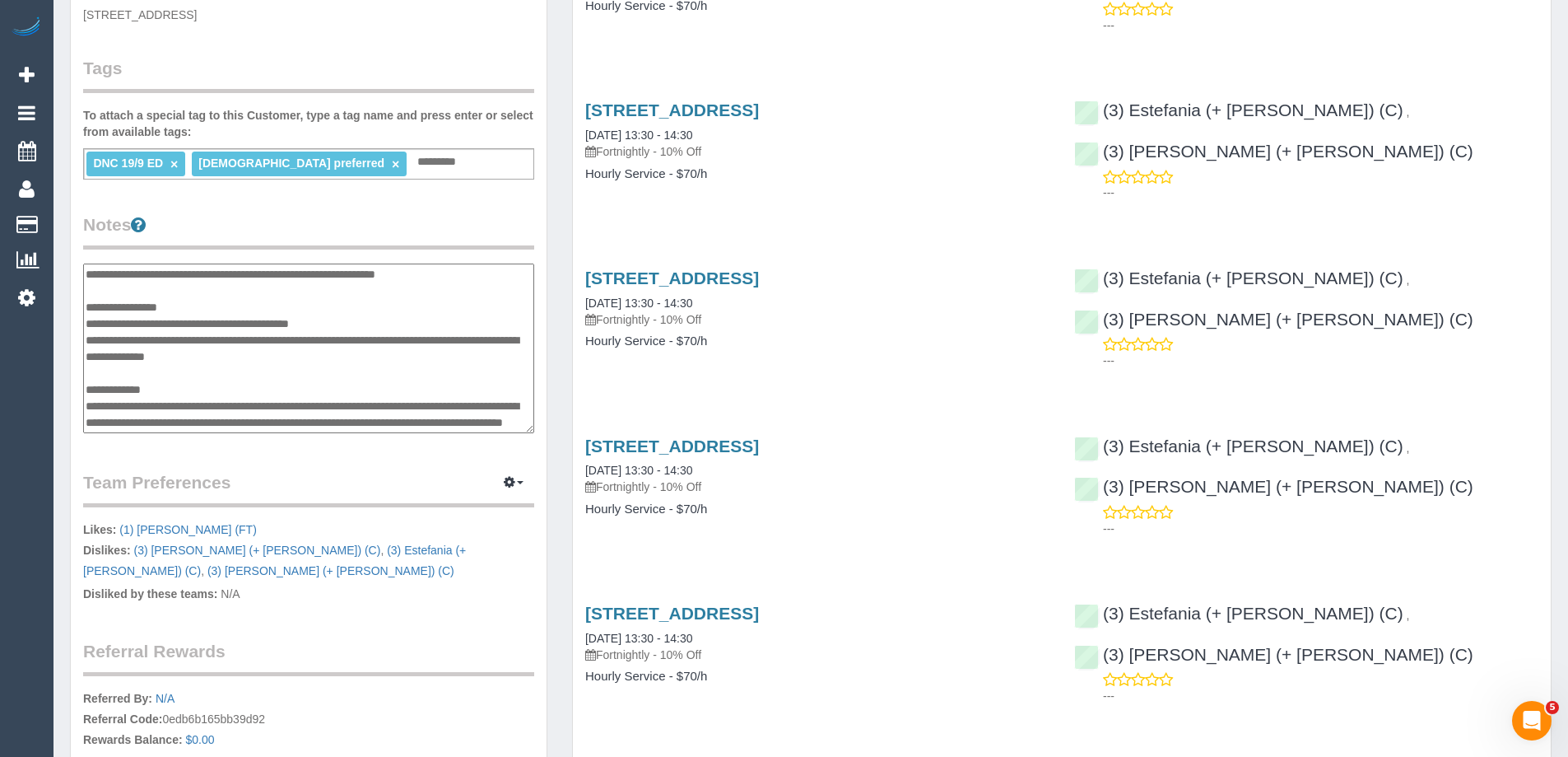
click at [338, 371] on textarea at bounding box center [308, 348] width 451 height 169
type textarea "**********"
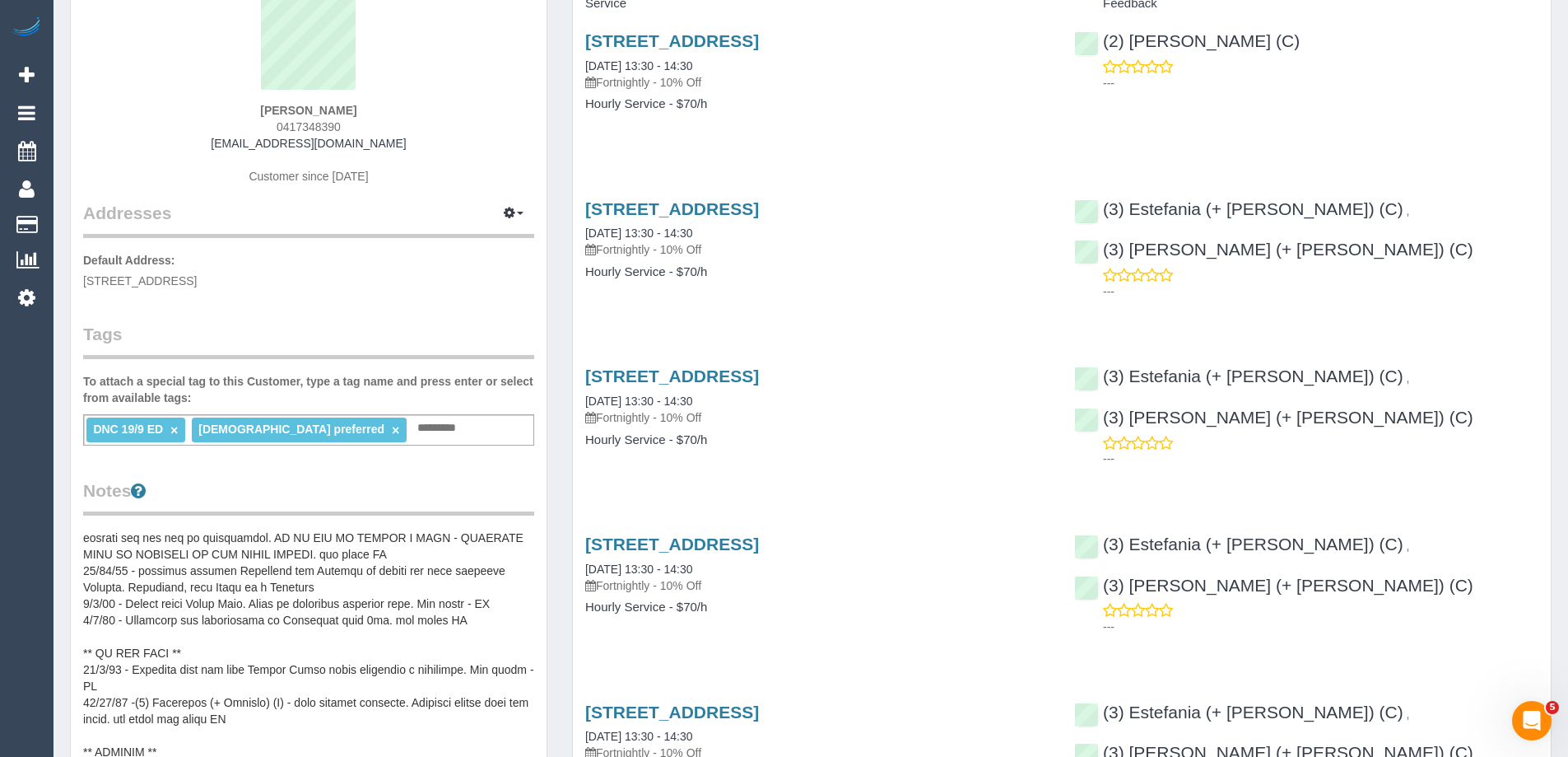
scroll to position [0, 0]
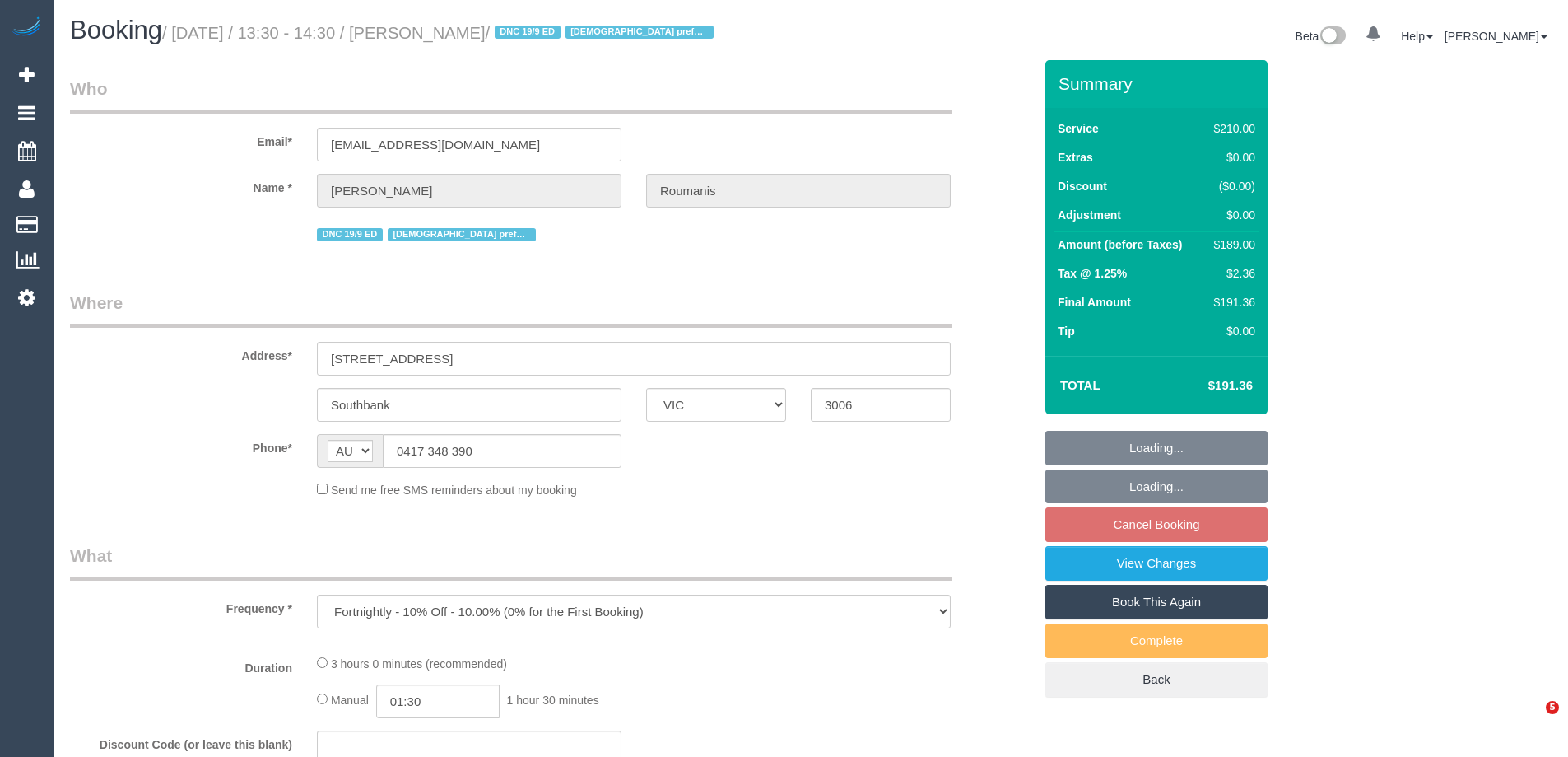
select select "VIC"
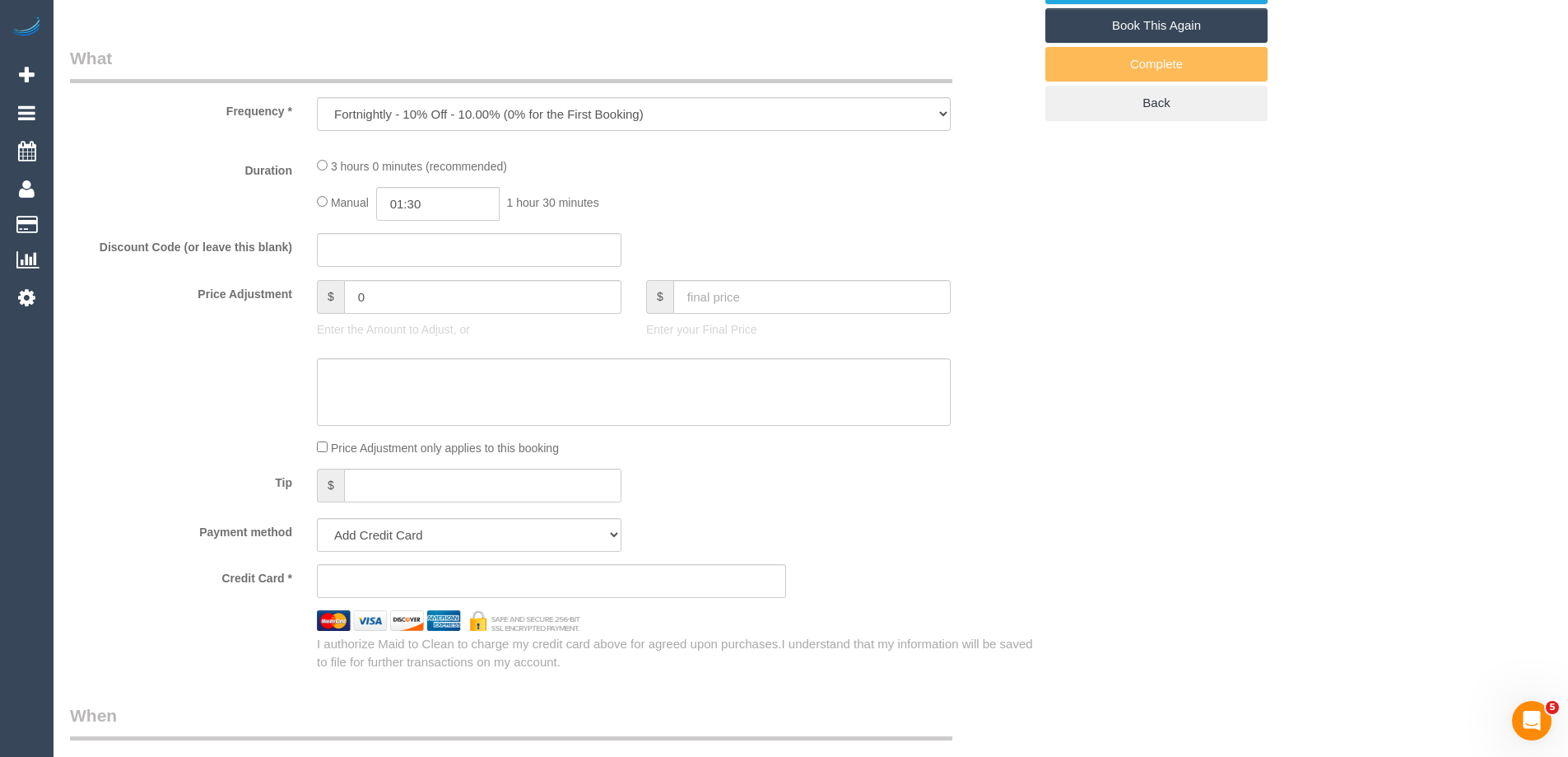
select select "object:542"
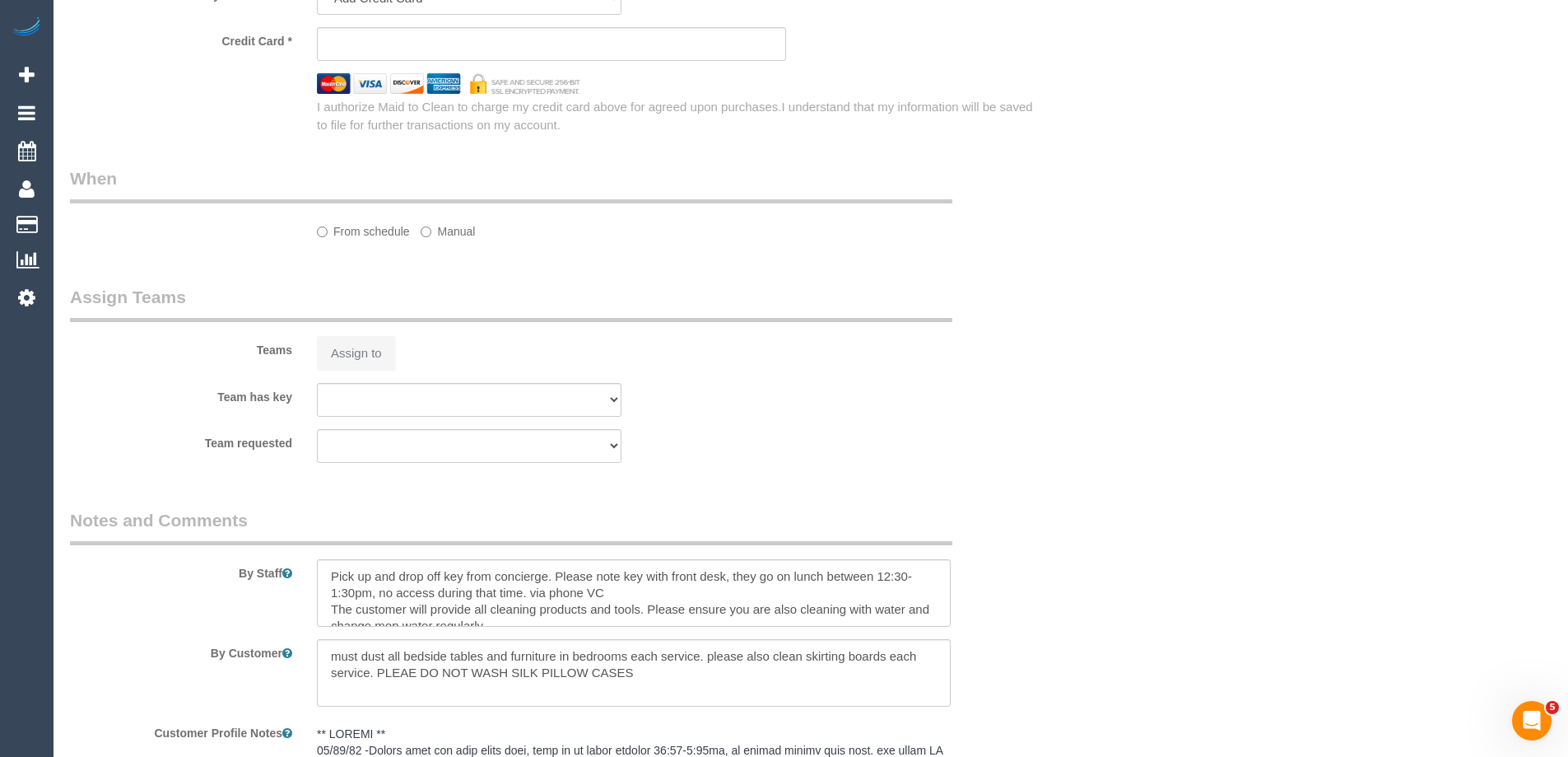
select select "180"
select select "number:28"
select select "number:14"
select select "number:20"
select select "number:36"
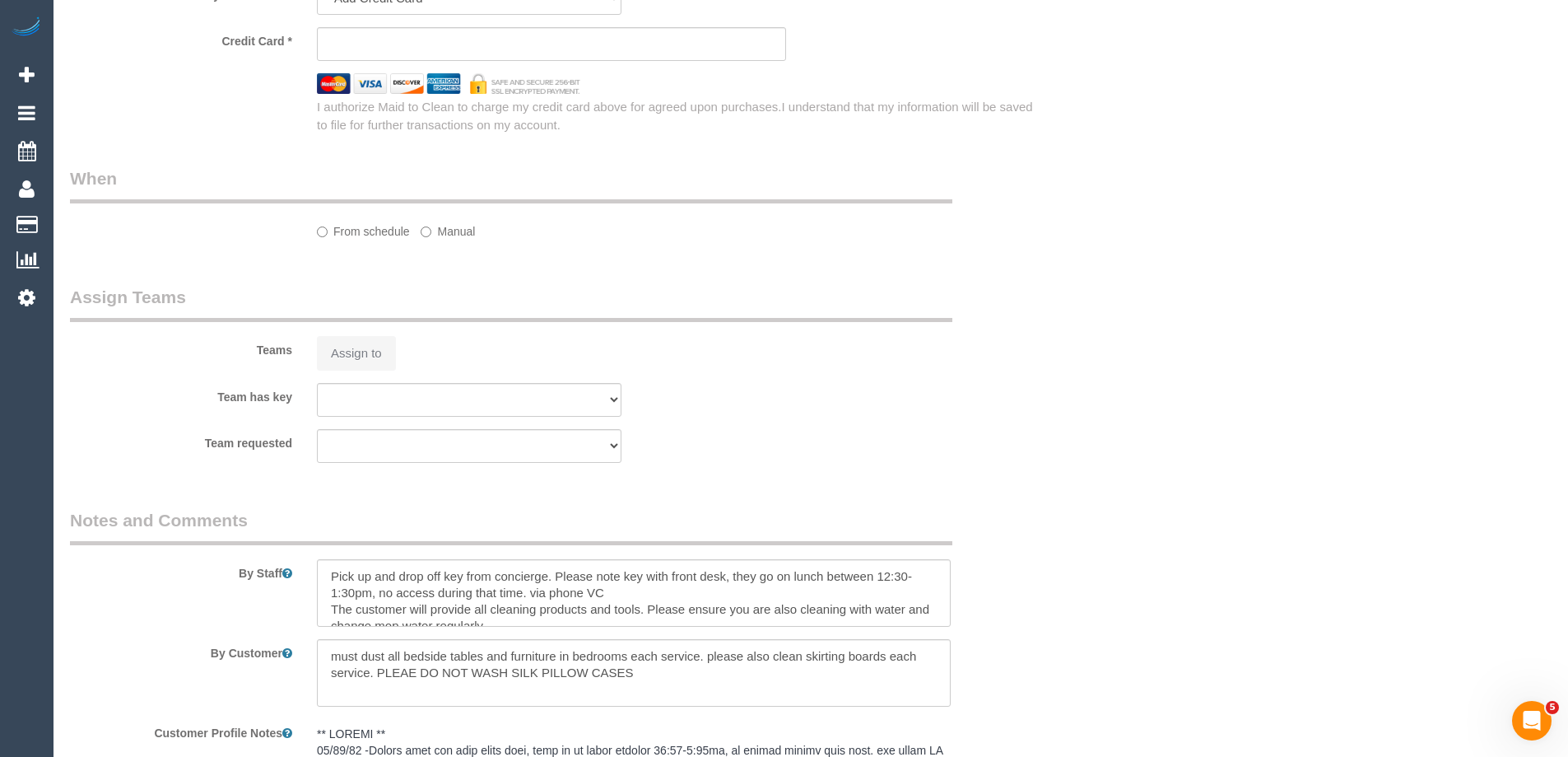
select select "number:35"
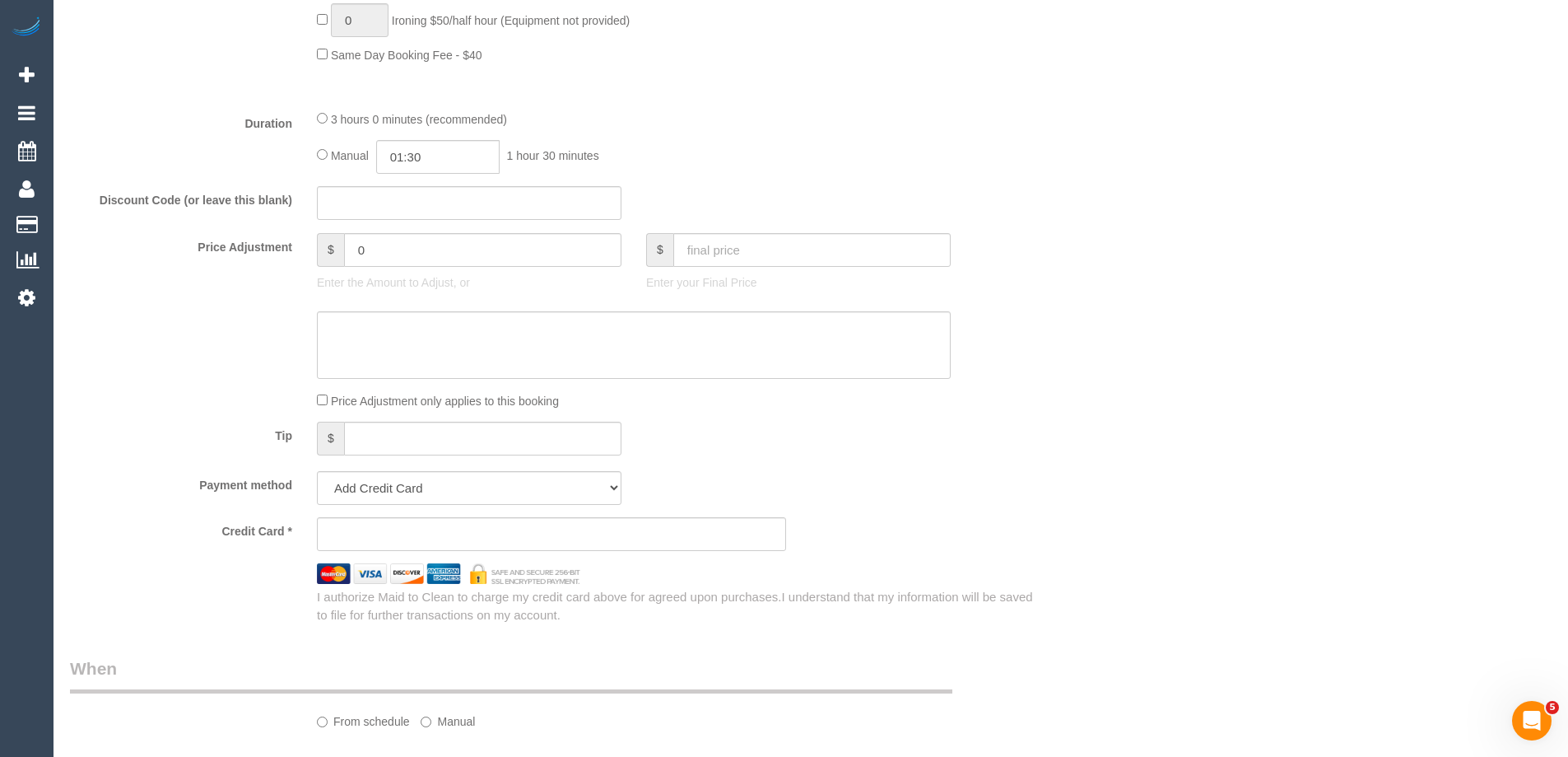
select select "string:stripe-pm_1OcEQ82GScqysDRV94NYG0ww"
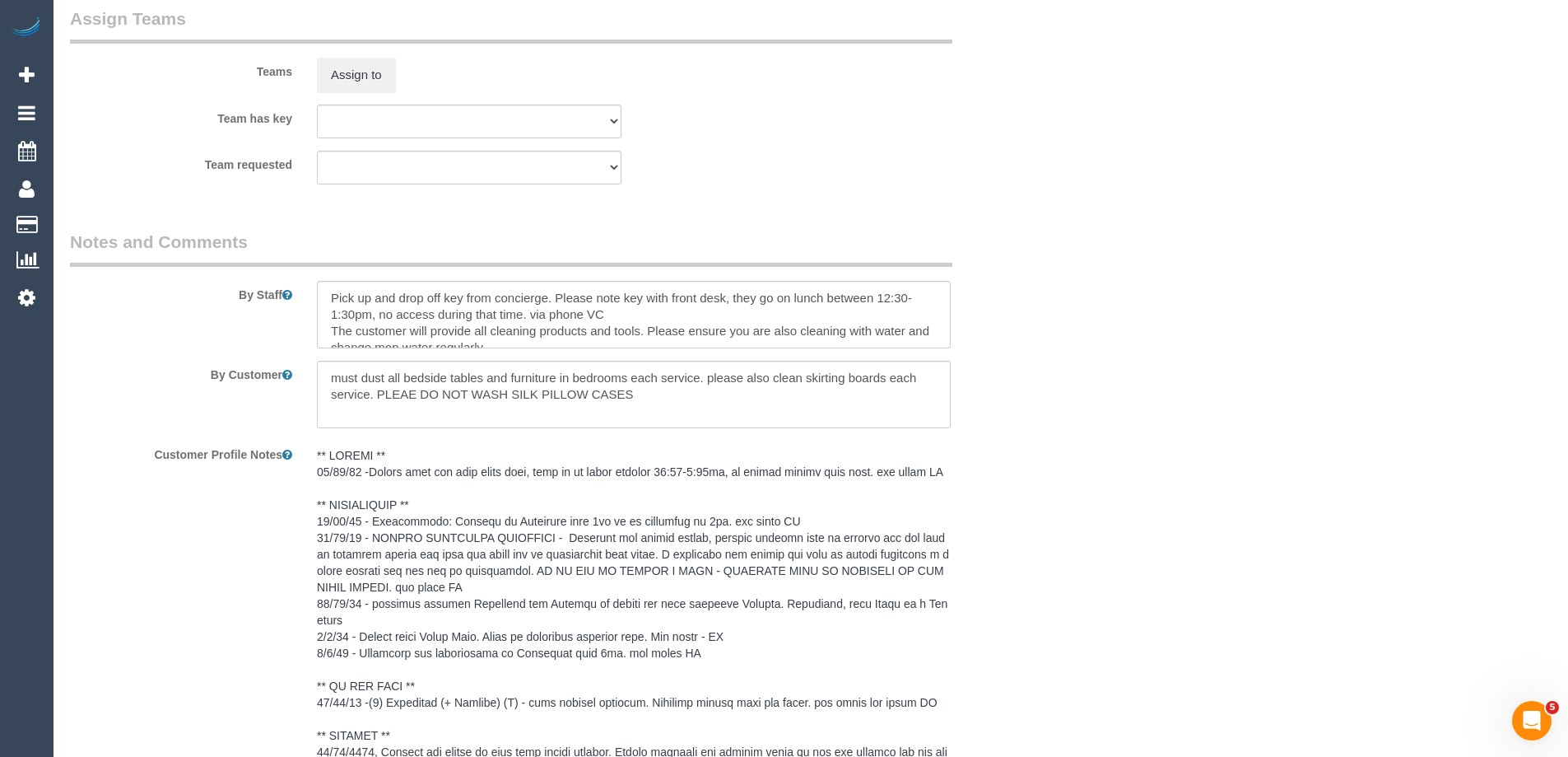
scroll to position [2877, 0]
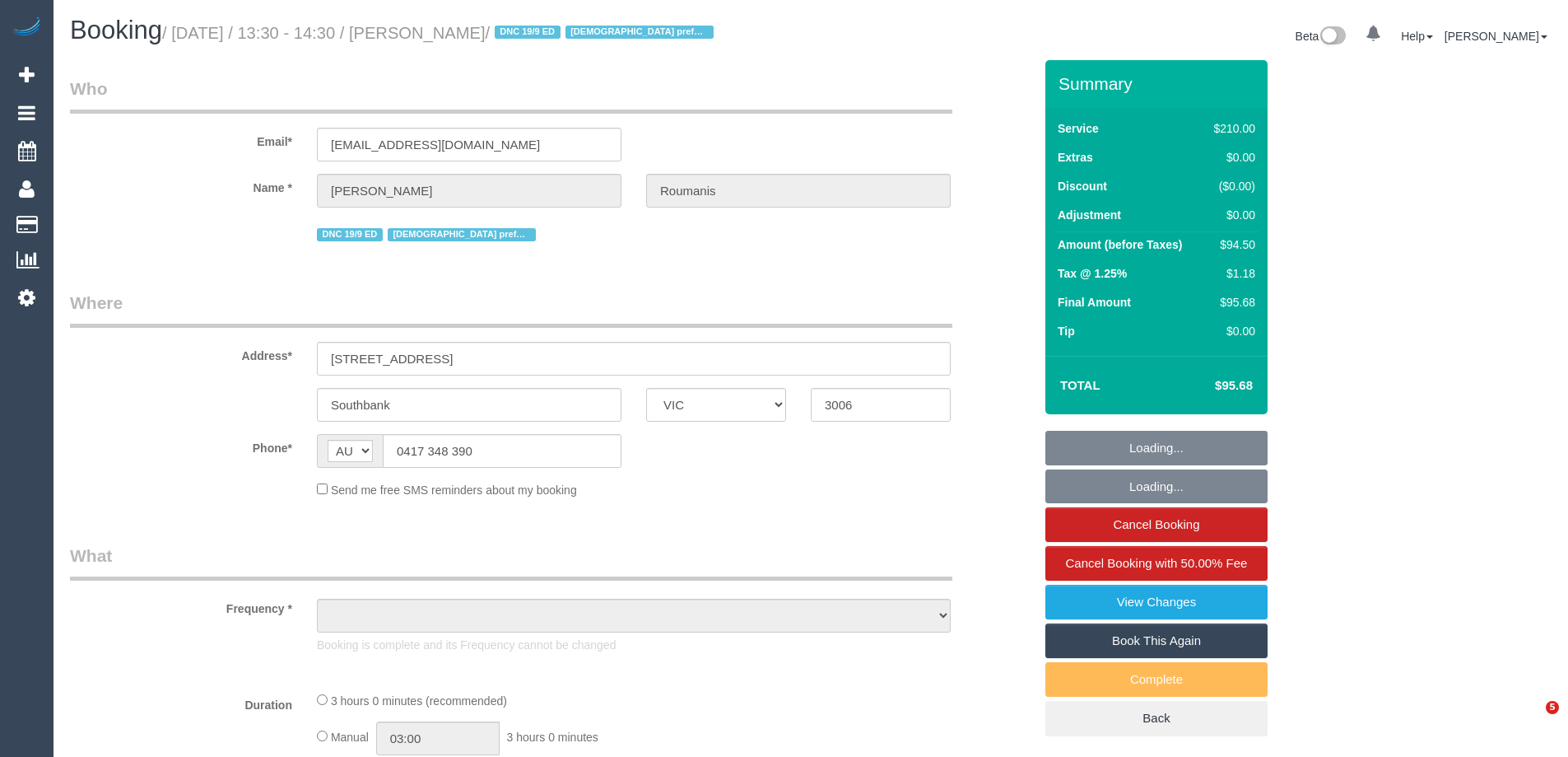
select select "VIC"
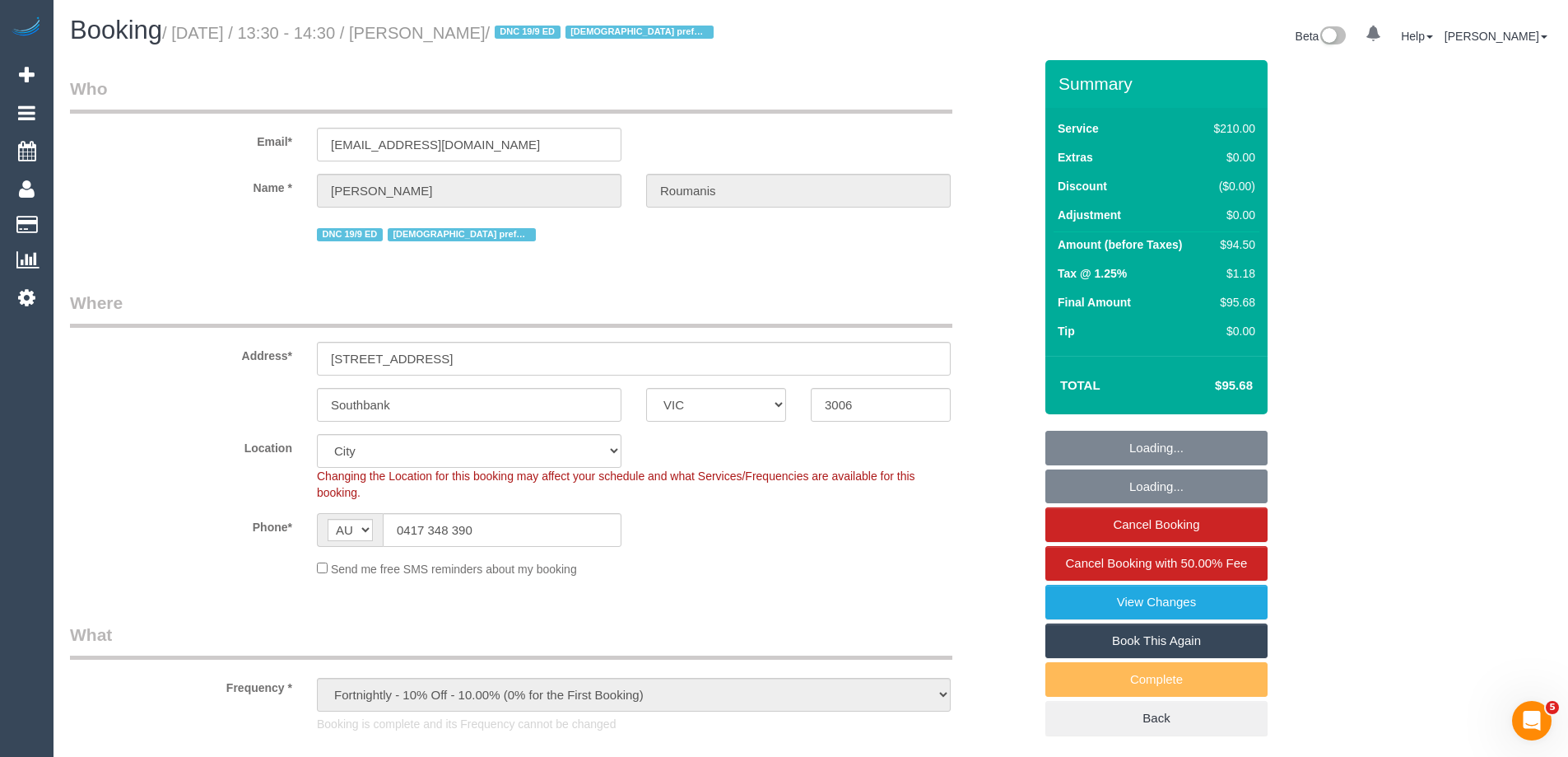
select select "object:596"
select select "string:stripe-pm_1OcEQ82GScqysDRV94NYG0ww"
select select "180"
select select "number:28"
select select "number:14"
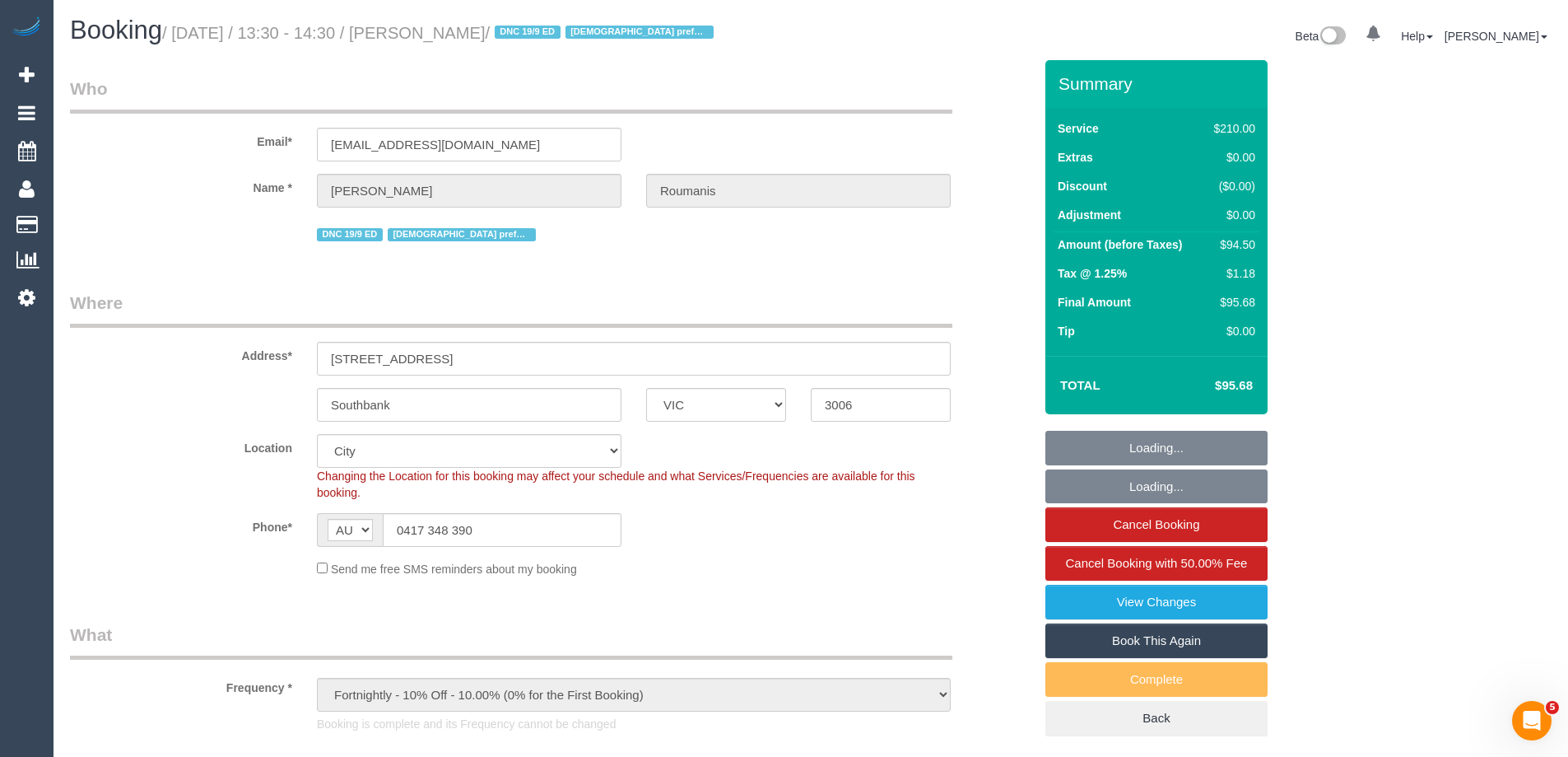
select select "number:20"
select select "number:36"
select select "number:35"
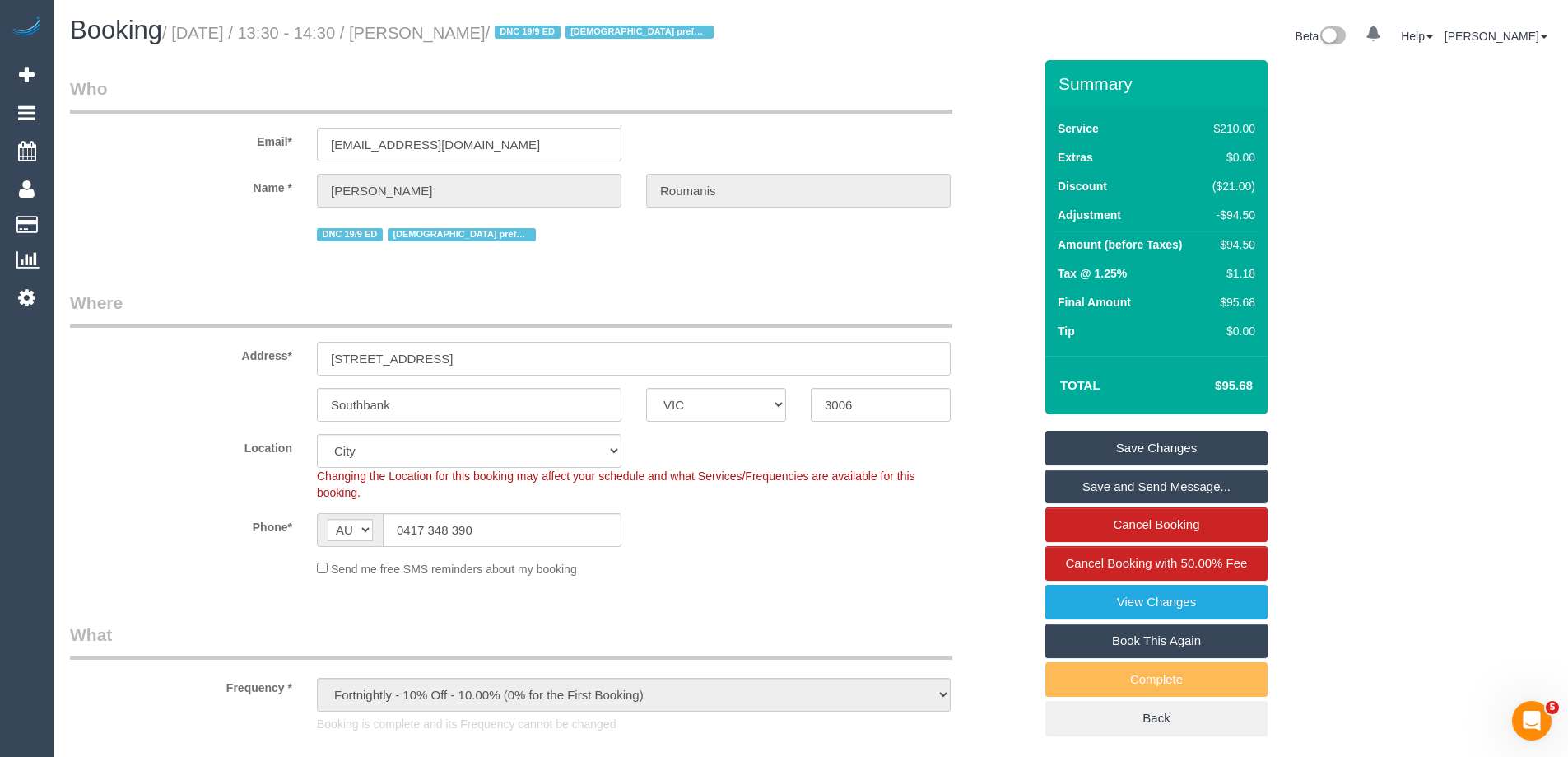
click at [1015, 185] on div "Name * [PERSON_NAME][GEOGRAPHIC_DATA]" at bounding box center [551, 190] width 988 height 34
drag, startPoint x: 455, startPoint y: 30, endPoint x: 584, endPoint y: 34, distance: 129.1
click at [584, 34] on small "/ [DATE] / 13:30 - 14:30 / [PERSON_NAME] / DNC 19/9 ED [DEMOGRAPHIC_DATA] prefe…" at bounding box center [440, 33] width 556 height 18
copy small "[PERSON_NAME]"
click at [990, 245] on fieldset "Who Email* mia111@live.com.au Name * Martha Roumanis DNC 19/9 ED Female preferr…" at bounding box center [551, 167] width 962 height 181
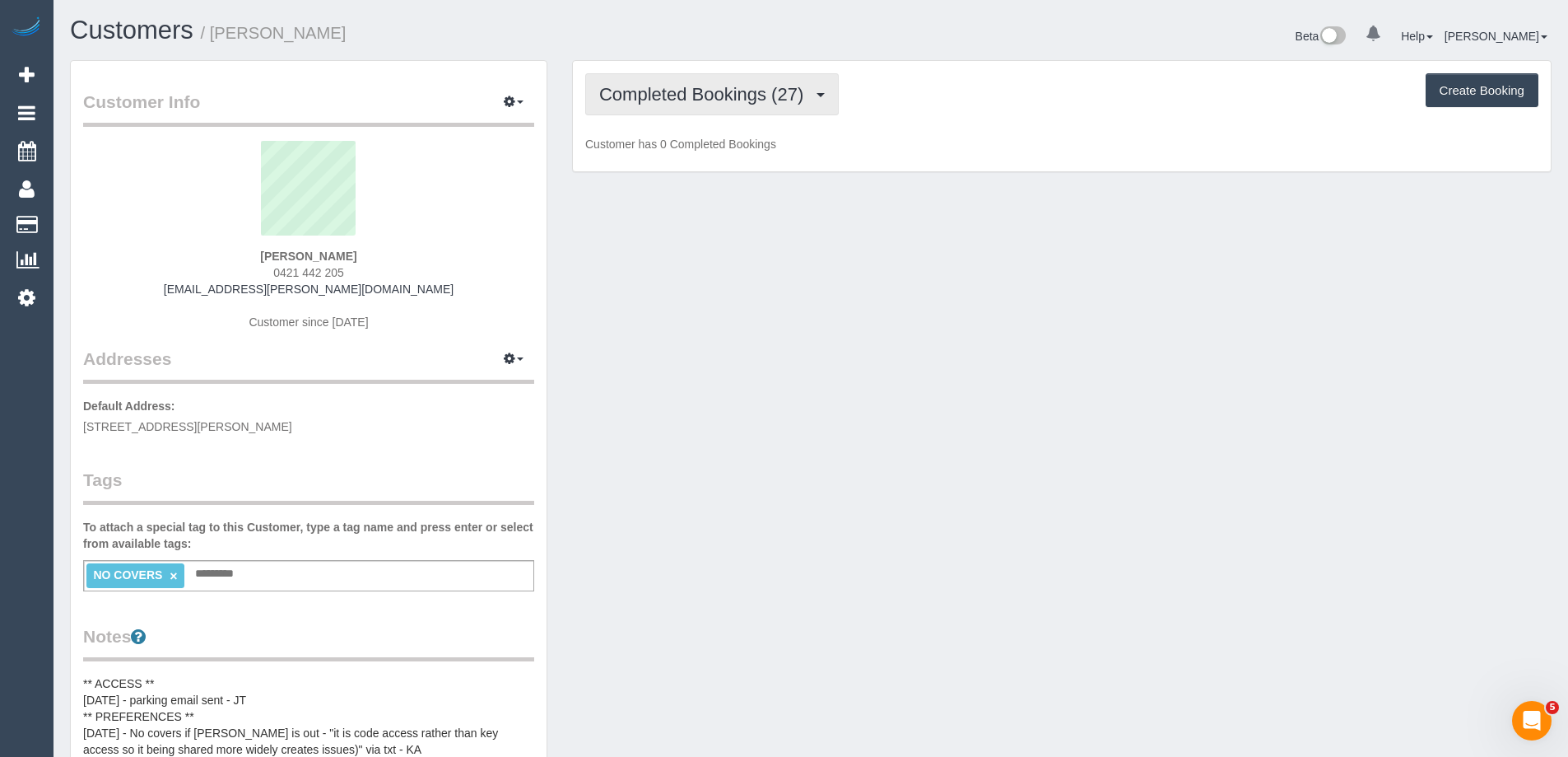
drag, startPoint x: 622, startPoint y: 98, endPoint x: 642, endPoint y: 121, distance: 30.5
click at [622, 98] on span "Completed Bookings (27)" at bounding box center [705, 94] width 212 height 21
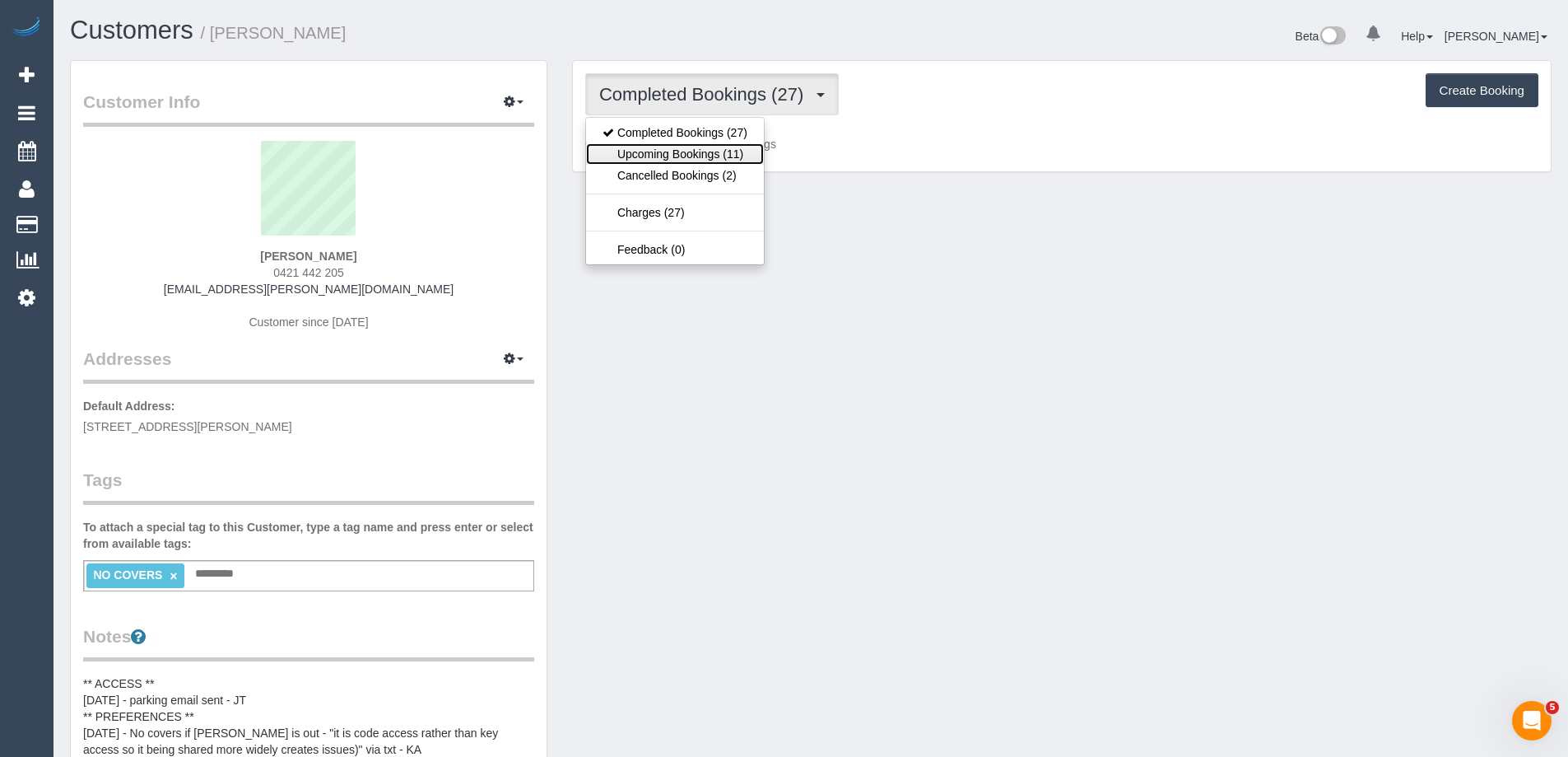
click at [665, 147] on link "Upcoming Bookings (11)" at bounding box center [674, 153] width 178 height 21
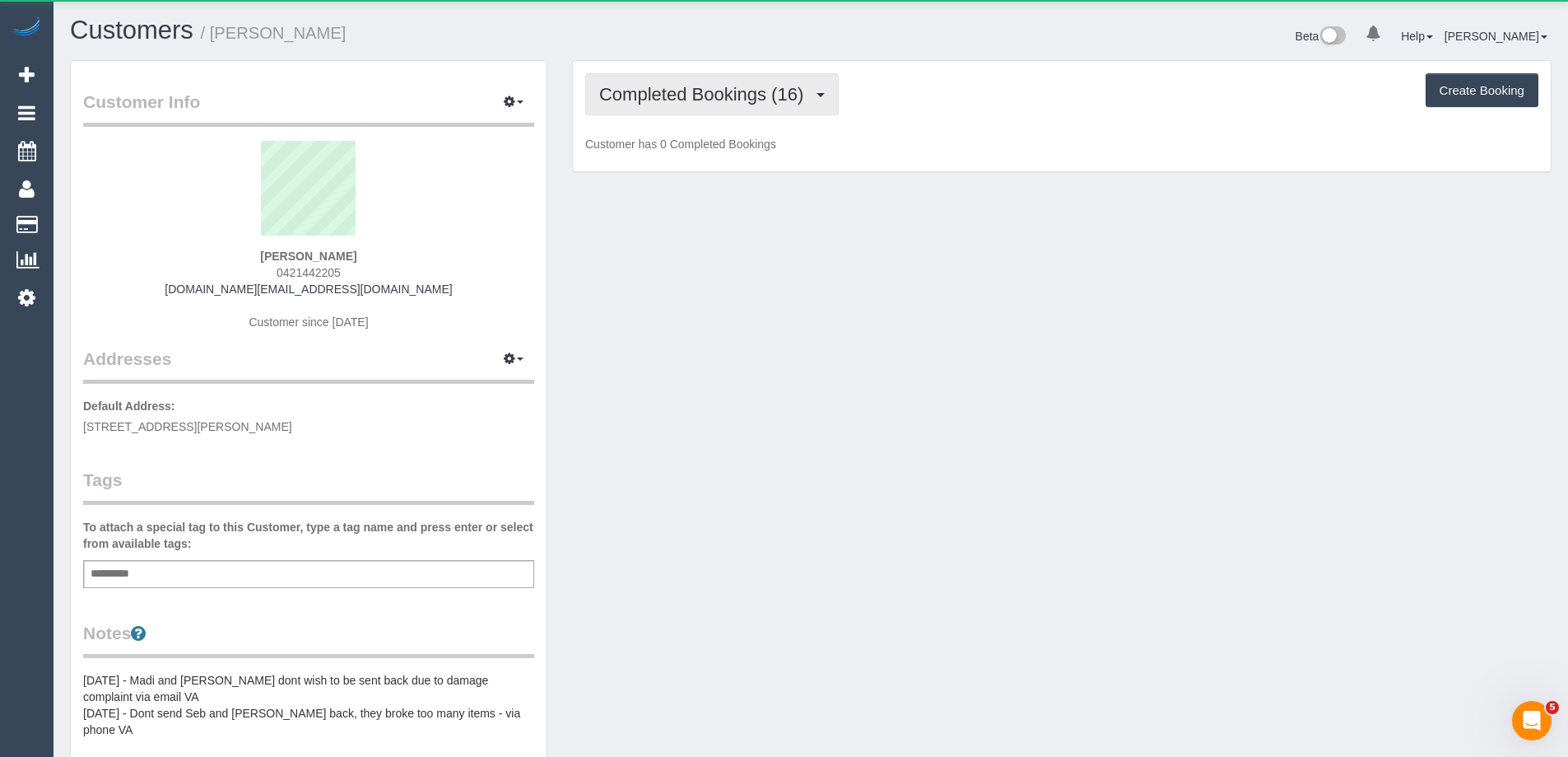
click at [628, 98] on span "Completed Bookings (16)" at bounding box center [705, 94] width 212 height 21
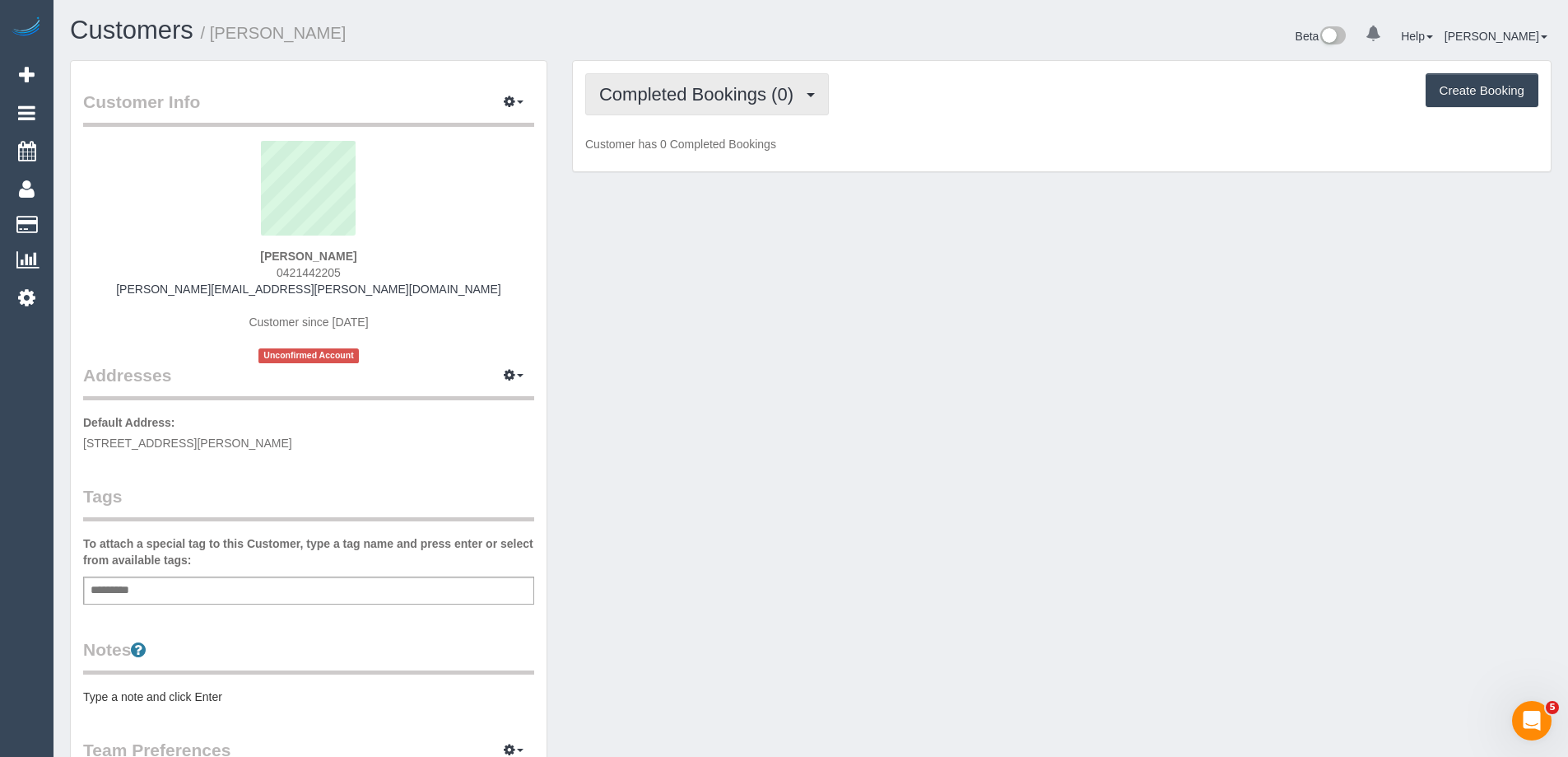
click at [724, 87] on span "Completed Bookings (0)" at bounding box center [700, 94] width 202 height 21
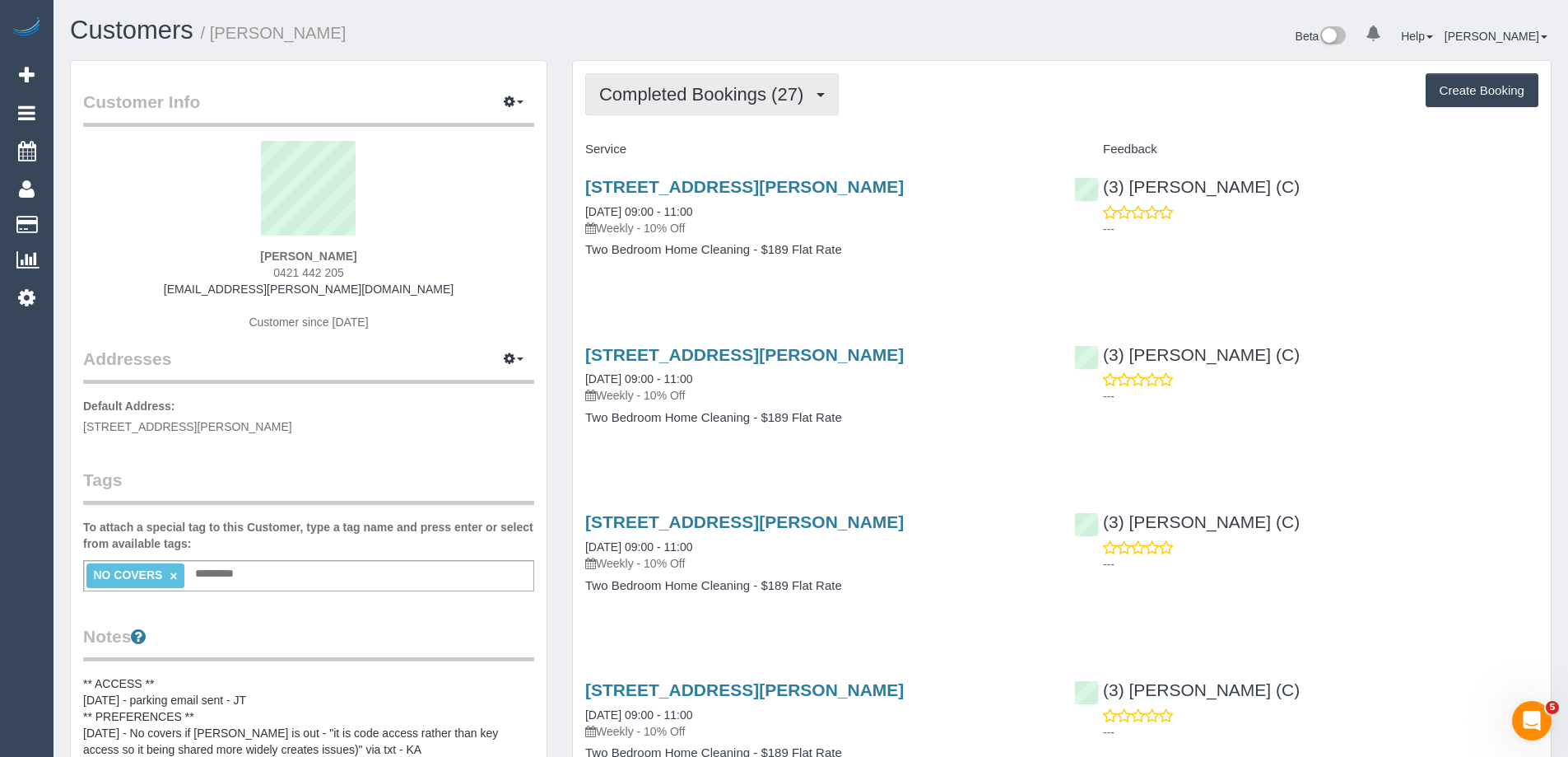
click at [750, 98] on span "Completed Bookings (27)" at bounding box center [705, 94] width 212 height 21
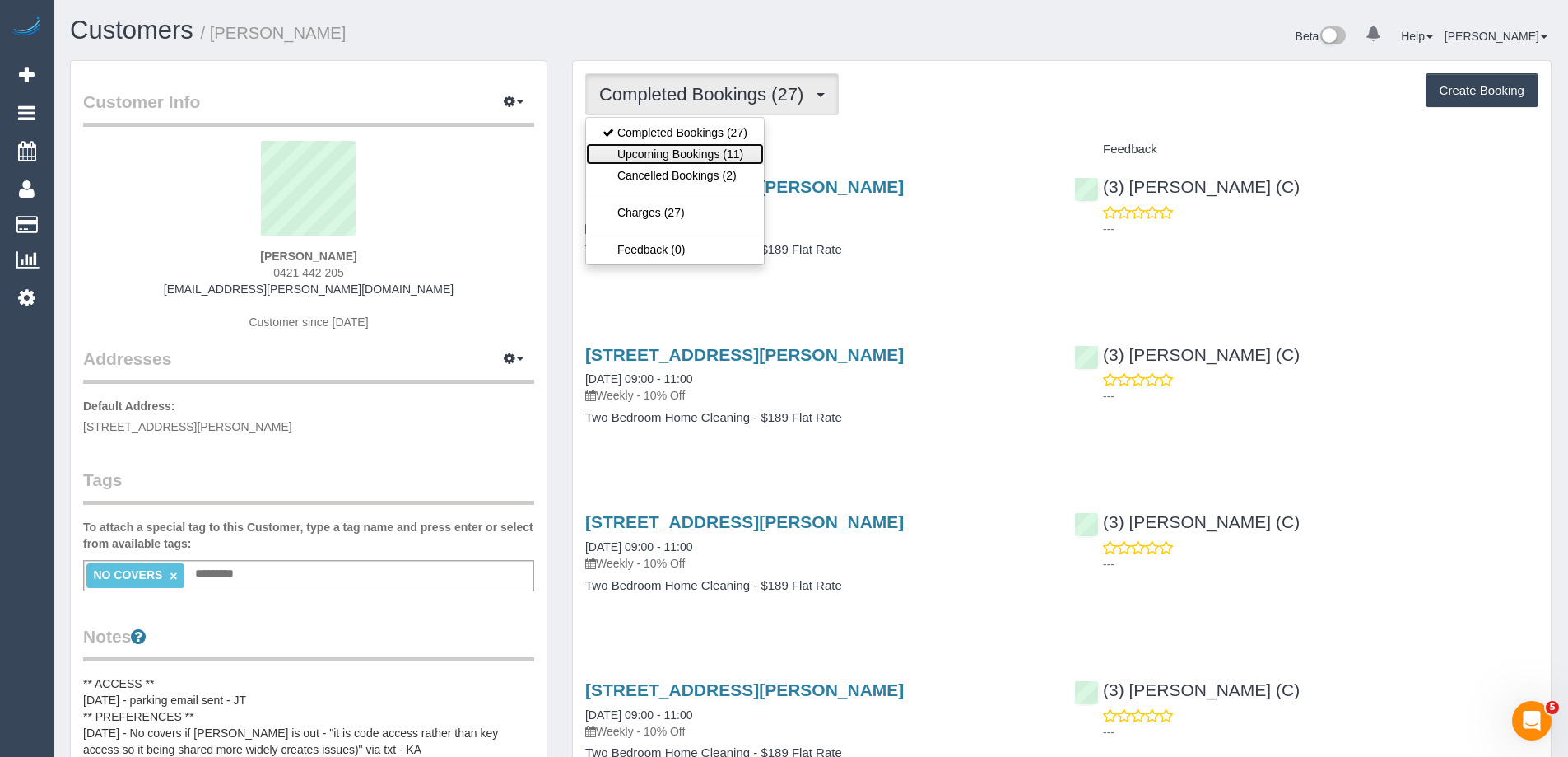
click at [718, 158] on link "Upcoming Bookings (11)" at bounding box center [674, 153] width 178 height 21
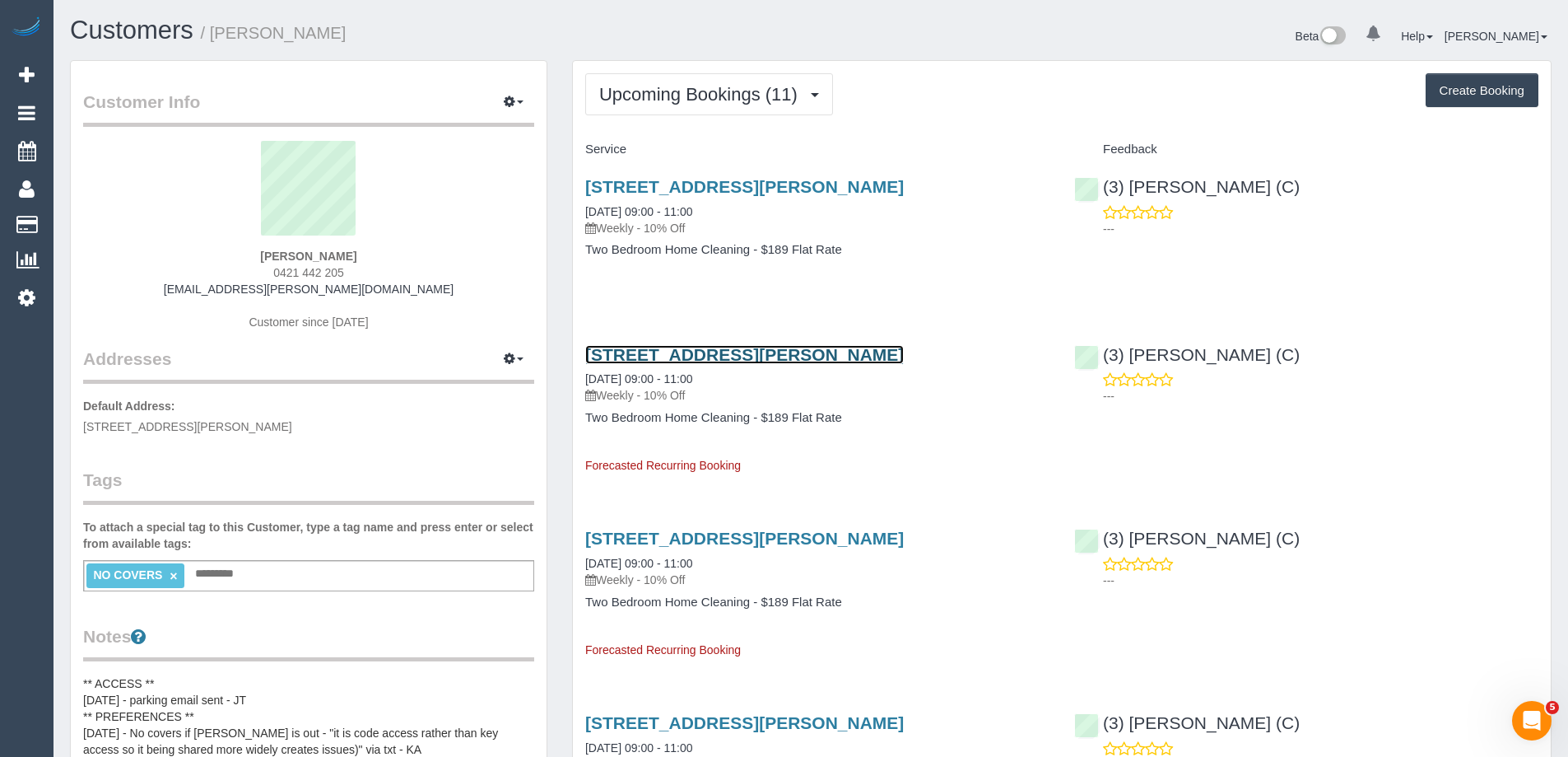
click at [789, 352] on link "61 Stanley Street, 1, Melbourne, VIC 3003" at bounding box center [745, 354] width 319 height 19
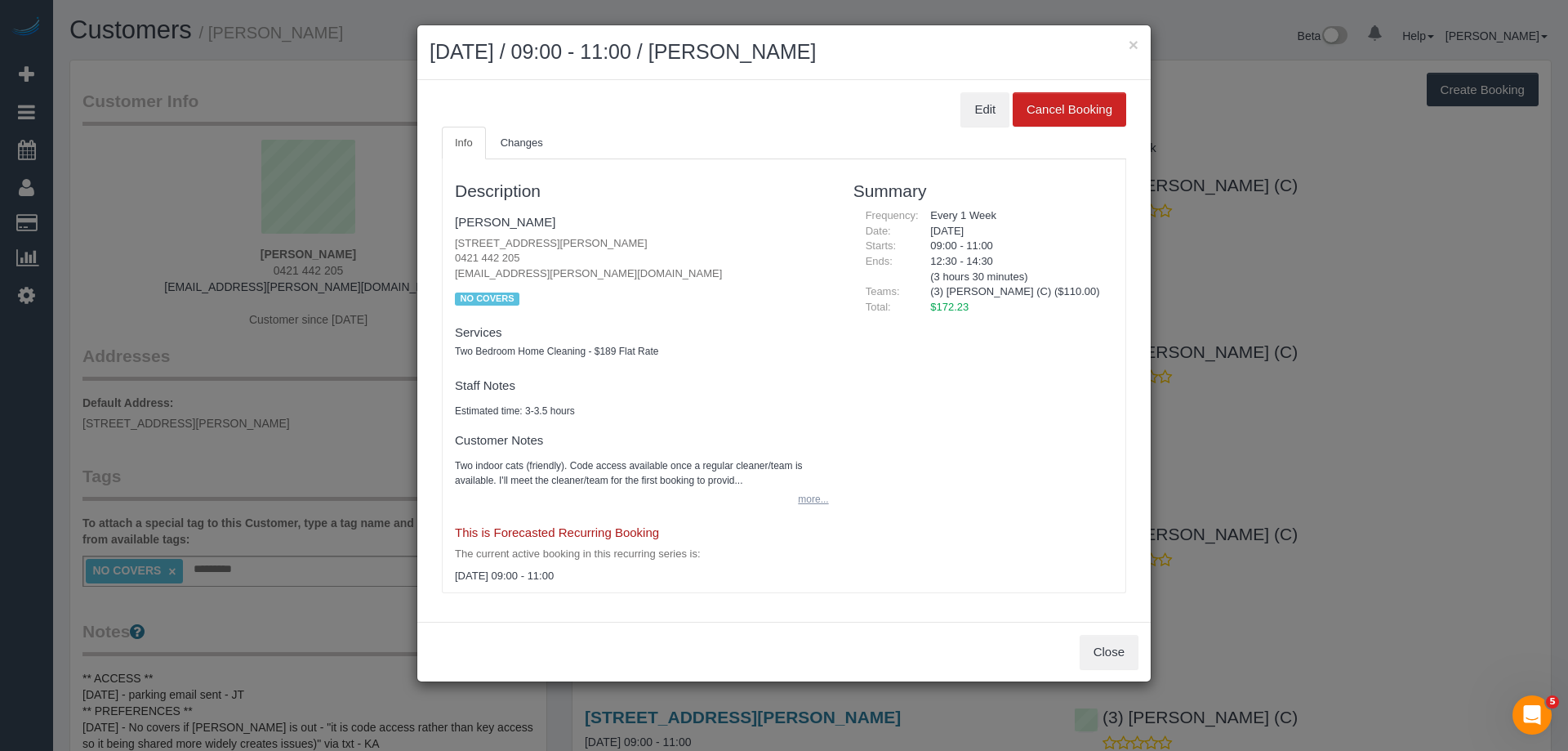
click at [811, 497] on button "more..." at bounding box center [808, 500] width 40 height 23
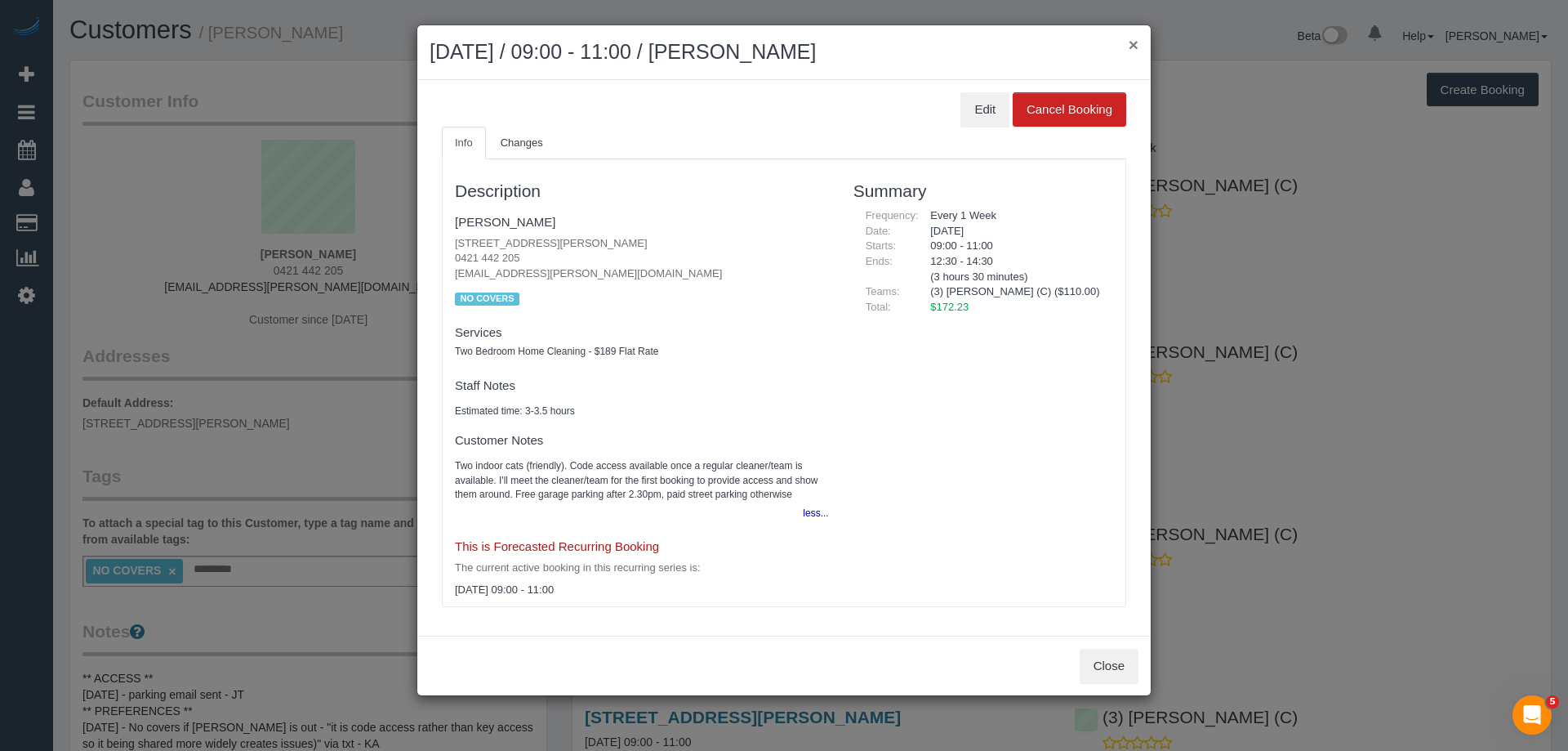
click at [1132, 42] on button "×" at bounding box center [1133, 44] width 10 height 17
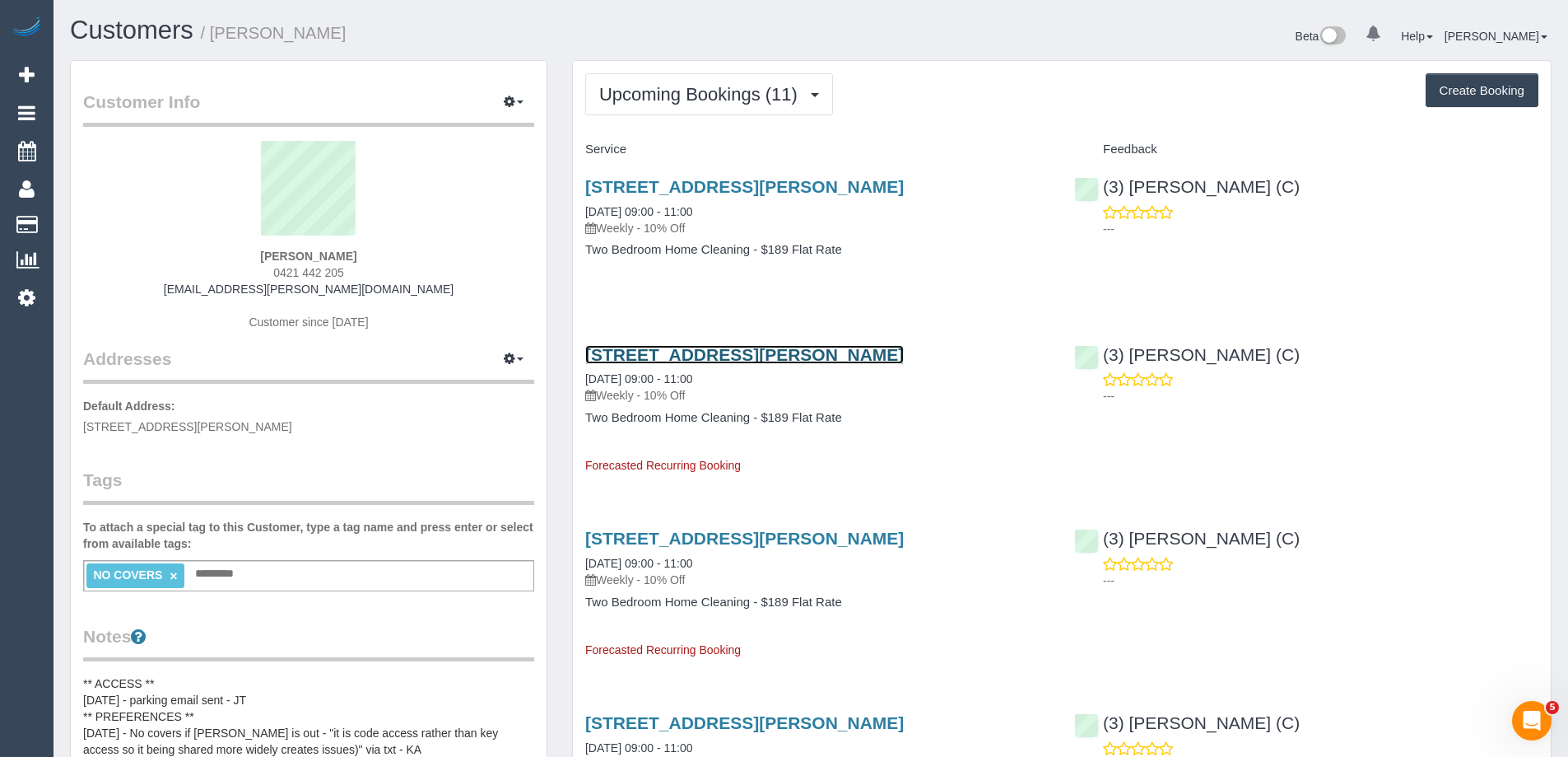
click at [816, 355] on link "61 Stanley Street, 1, Melbourne, VIC 3003" at bounding box center [745, 354] width 319 height 19
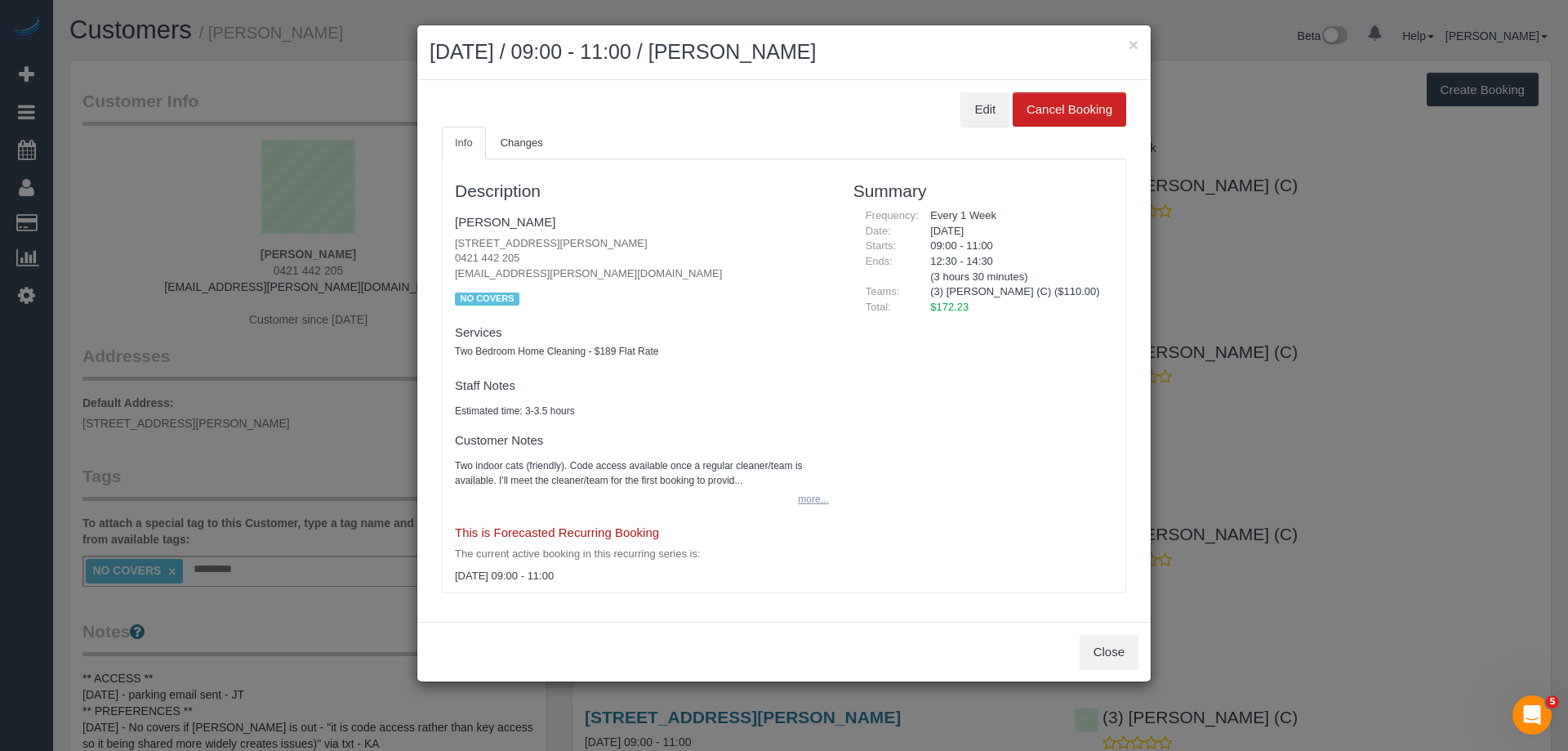
click at [813, 495] on button "more..." at bounding box center [808, 500] width 40 height 23
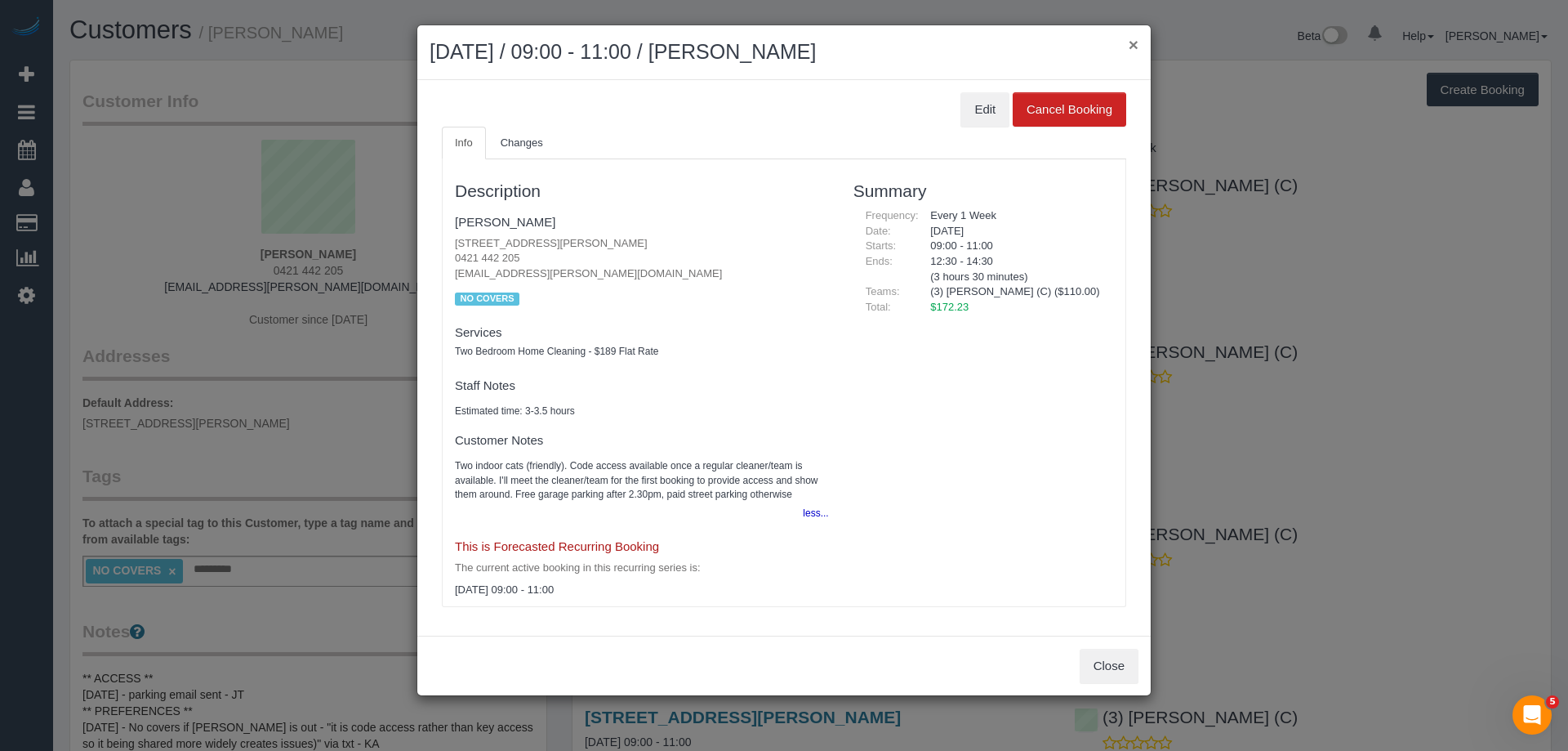
click at [1130, 40] on button "×" at bounding box center [1133, 44] width 10 height 17
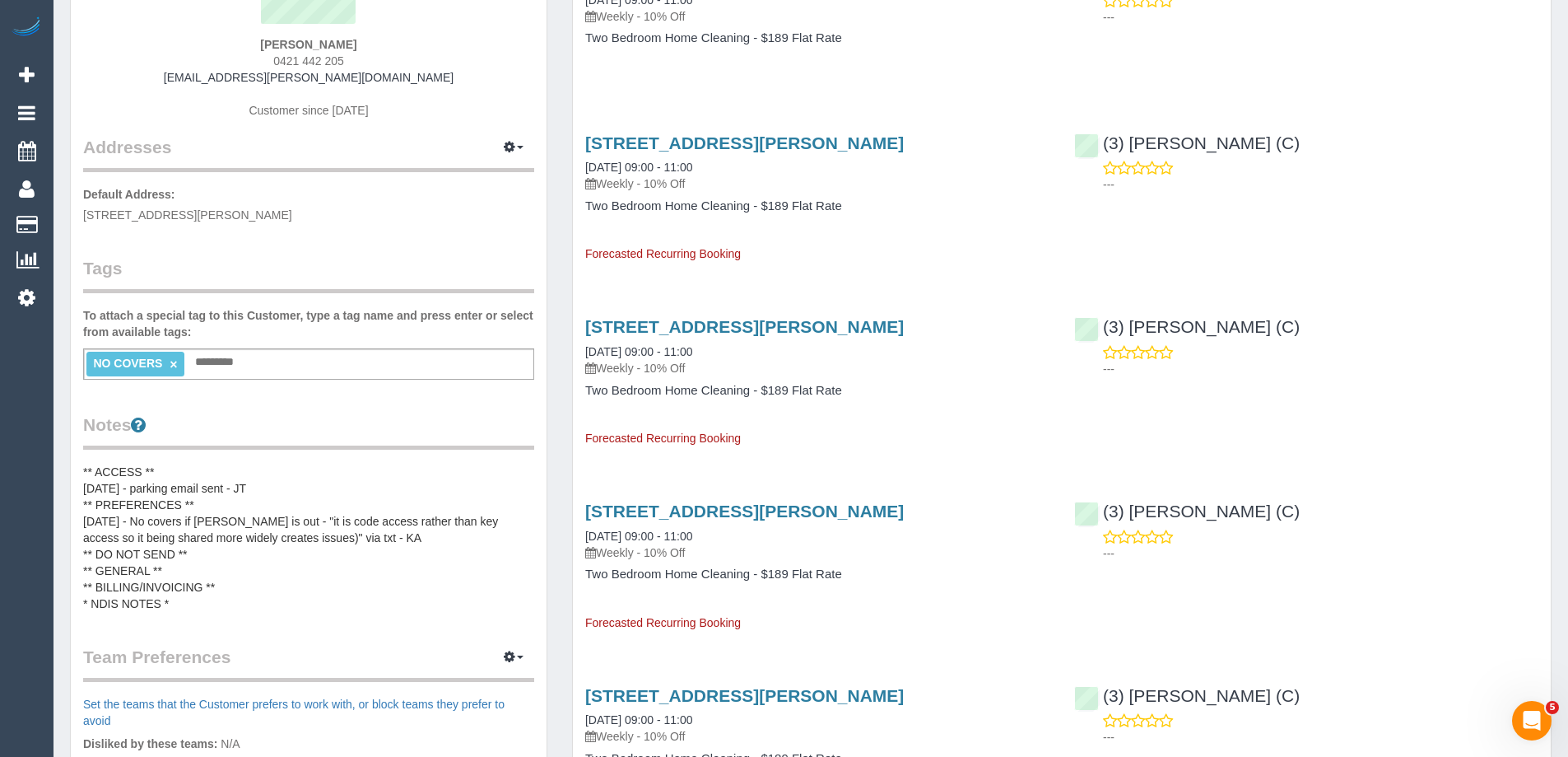
scroll to position [247, 0]
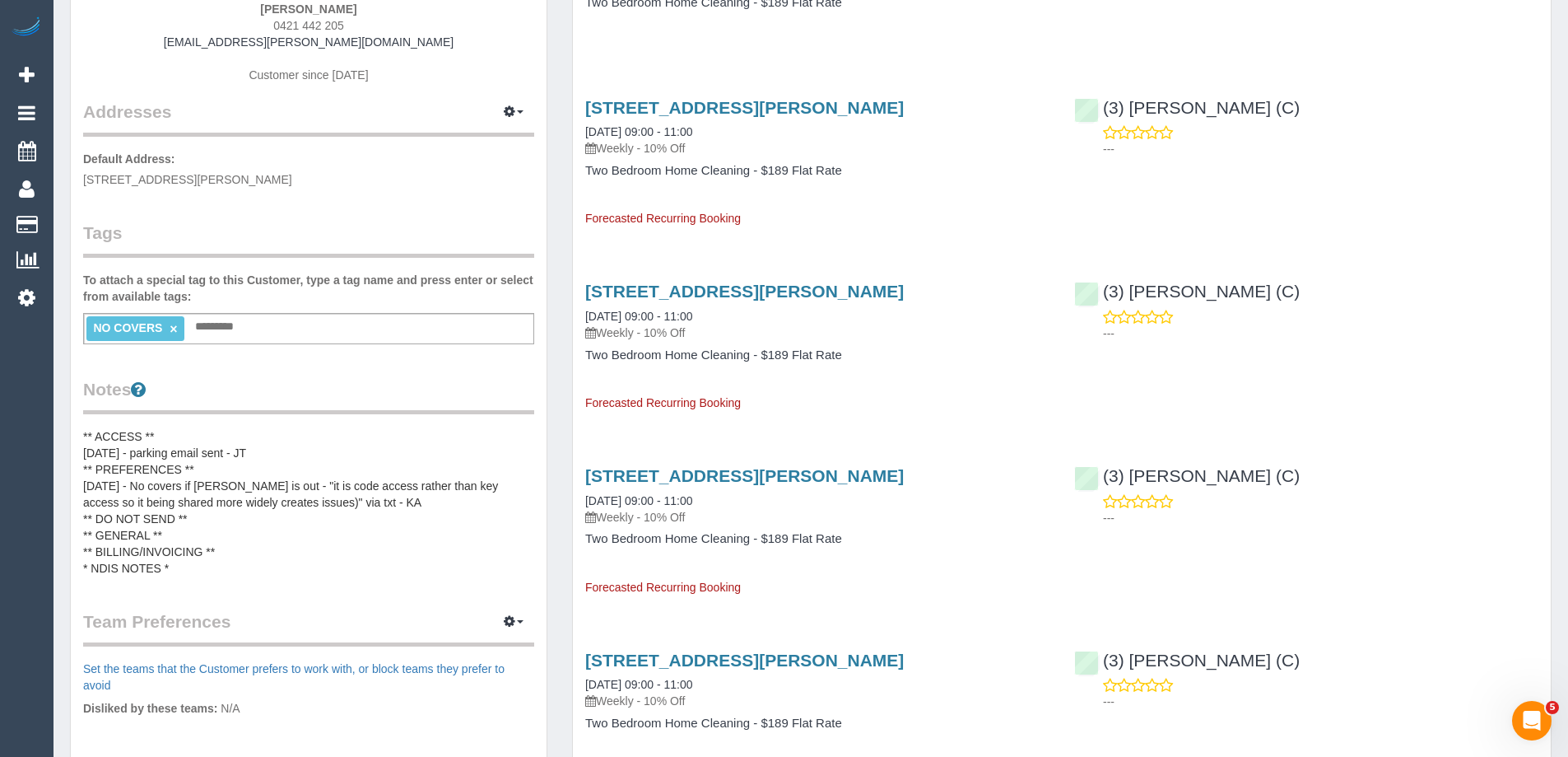
click at [286, 481] on pre "** ACCESS ** 02/05/25 - parking email sent - JT ** PREFERENCES ** 20/09/2025 - …" at bounding box center [308, 502] width 451 height 148
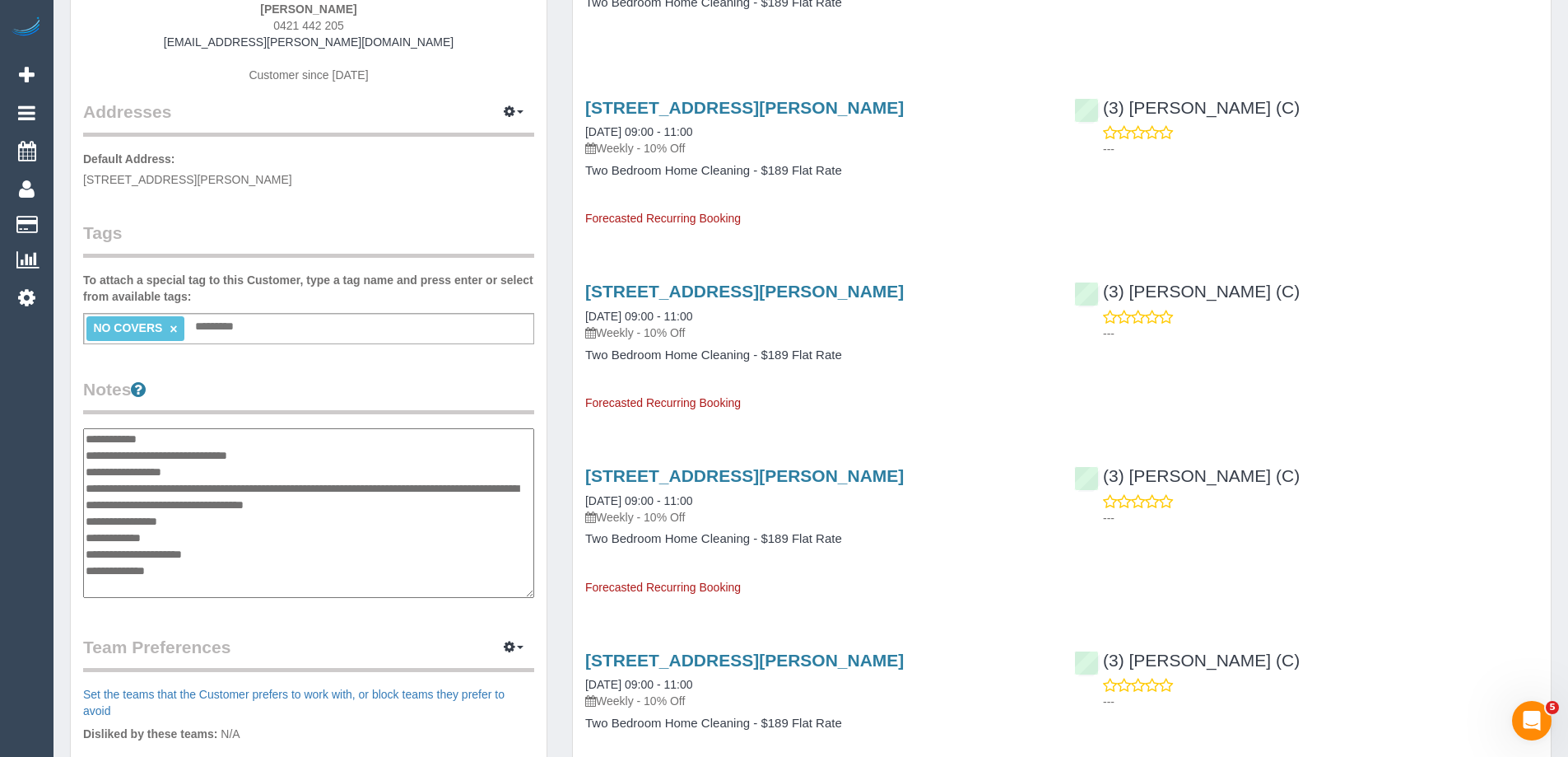
click at [295, 452] on textarea "**********" at bounding box center [308, 513] width 451 height 169
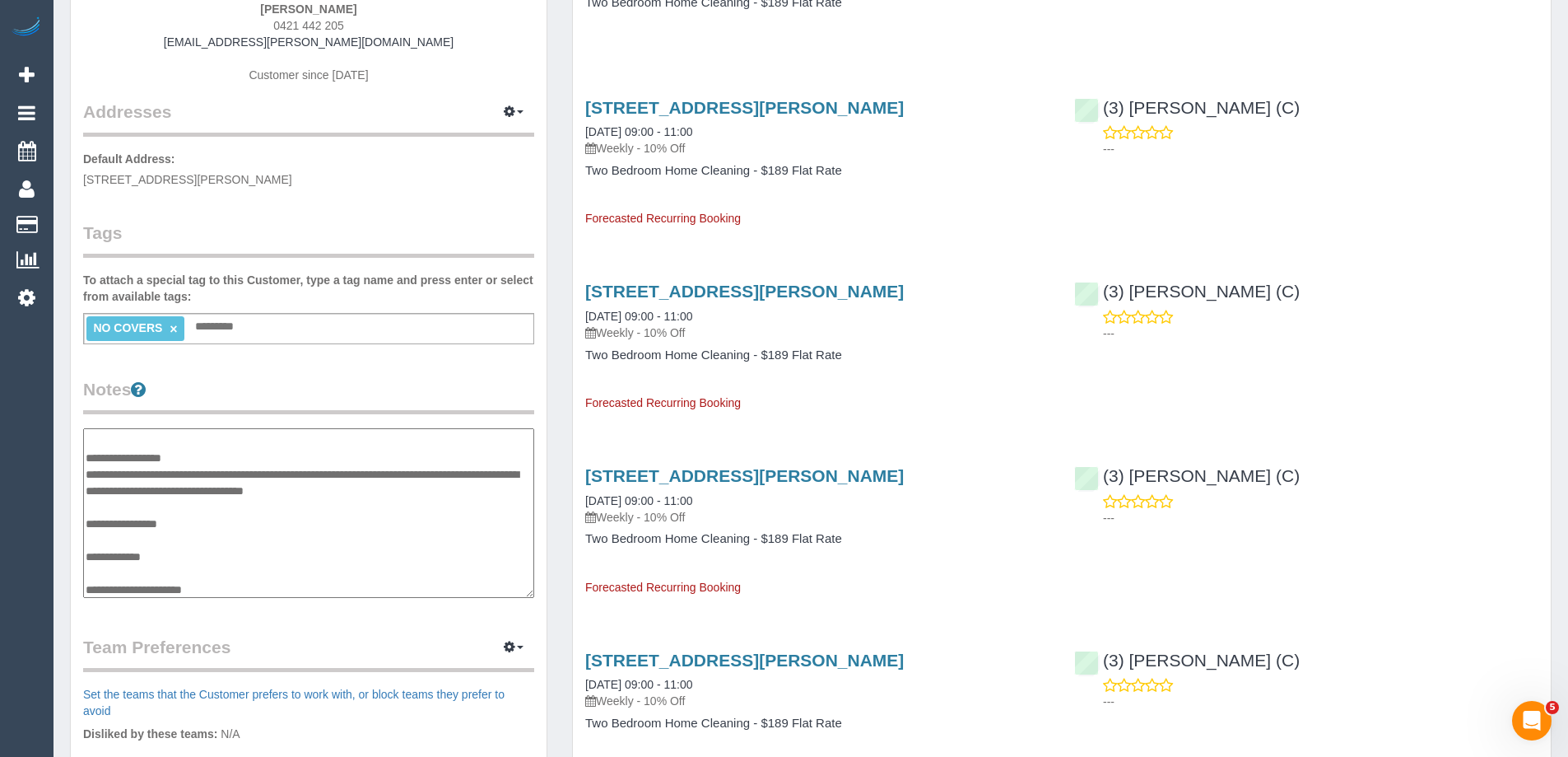
scroll to position [49, 0]
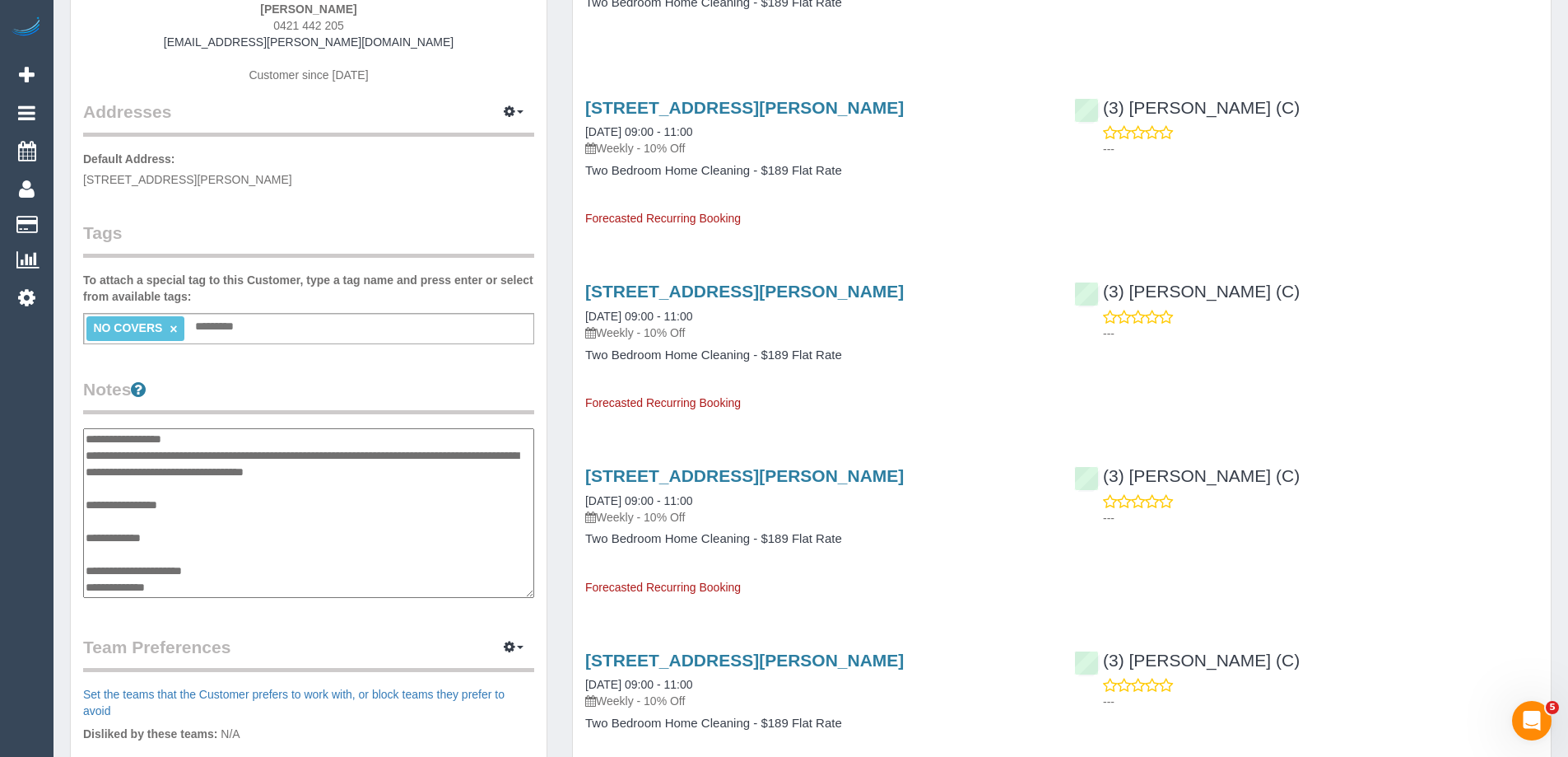
type textarea "**********"
click at [303, 374] on div "Customer Info Edit Contact Info Send Message Email Preferences Special Sales Ta…" at bounding box center [309, 454] width 475 height 1279
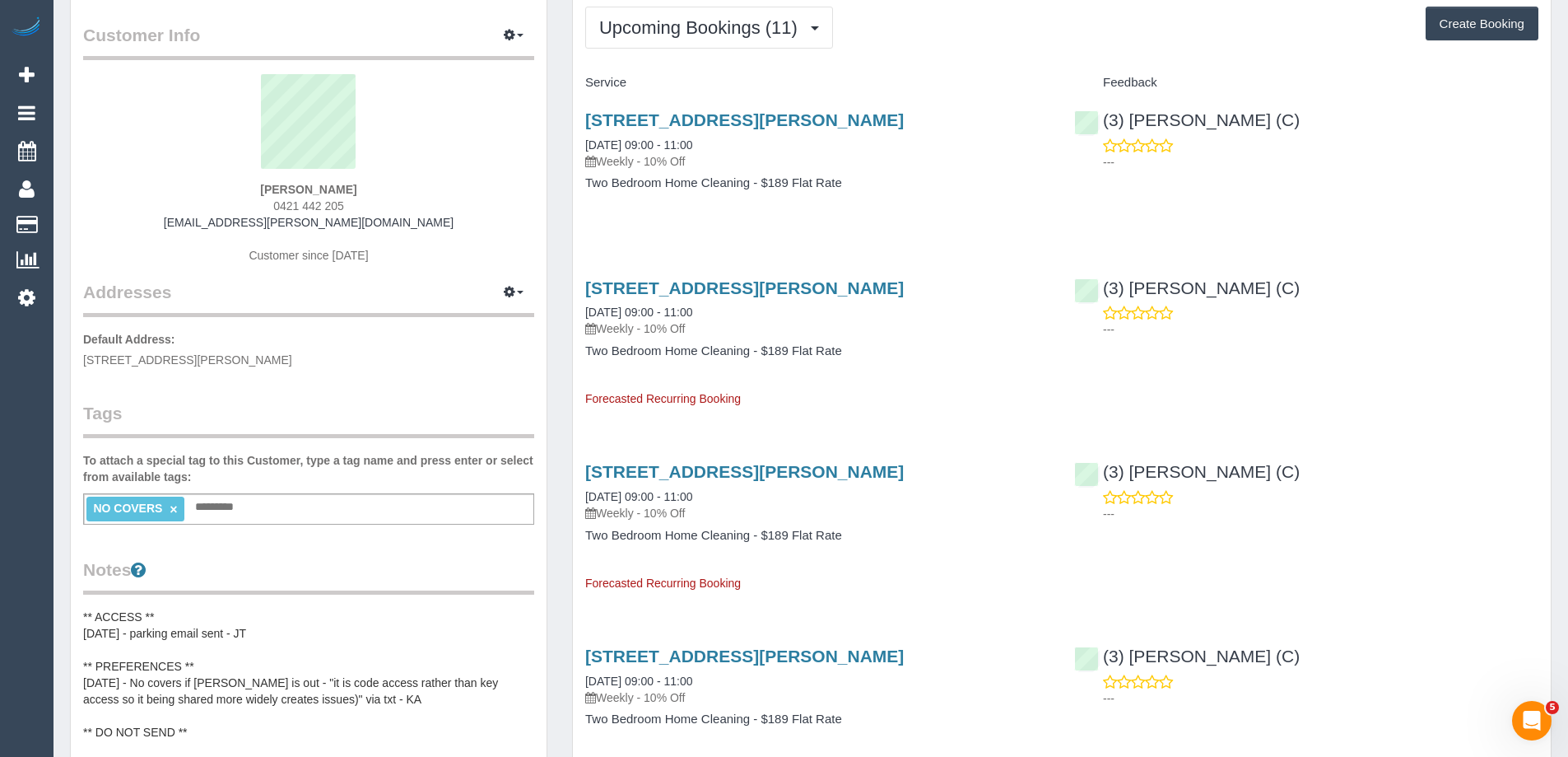
scroll to position [0, 0]
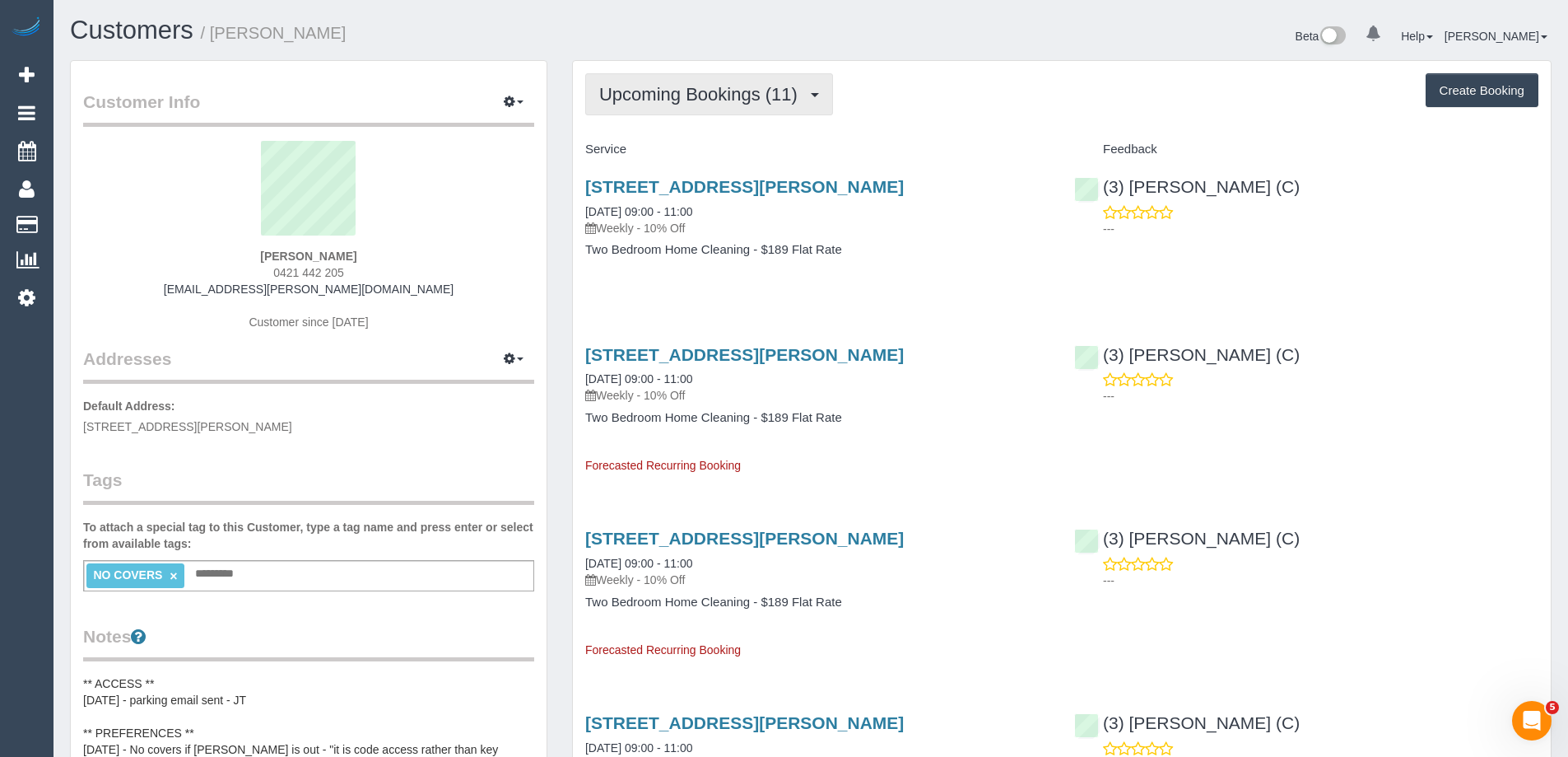
click at [668, 98] on span "Upcoming Bookings (11)" at bounding box center [702, 94] width 207 height 21
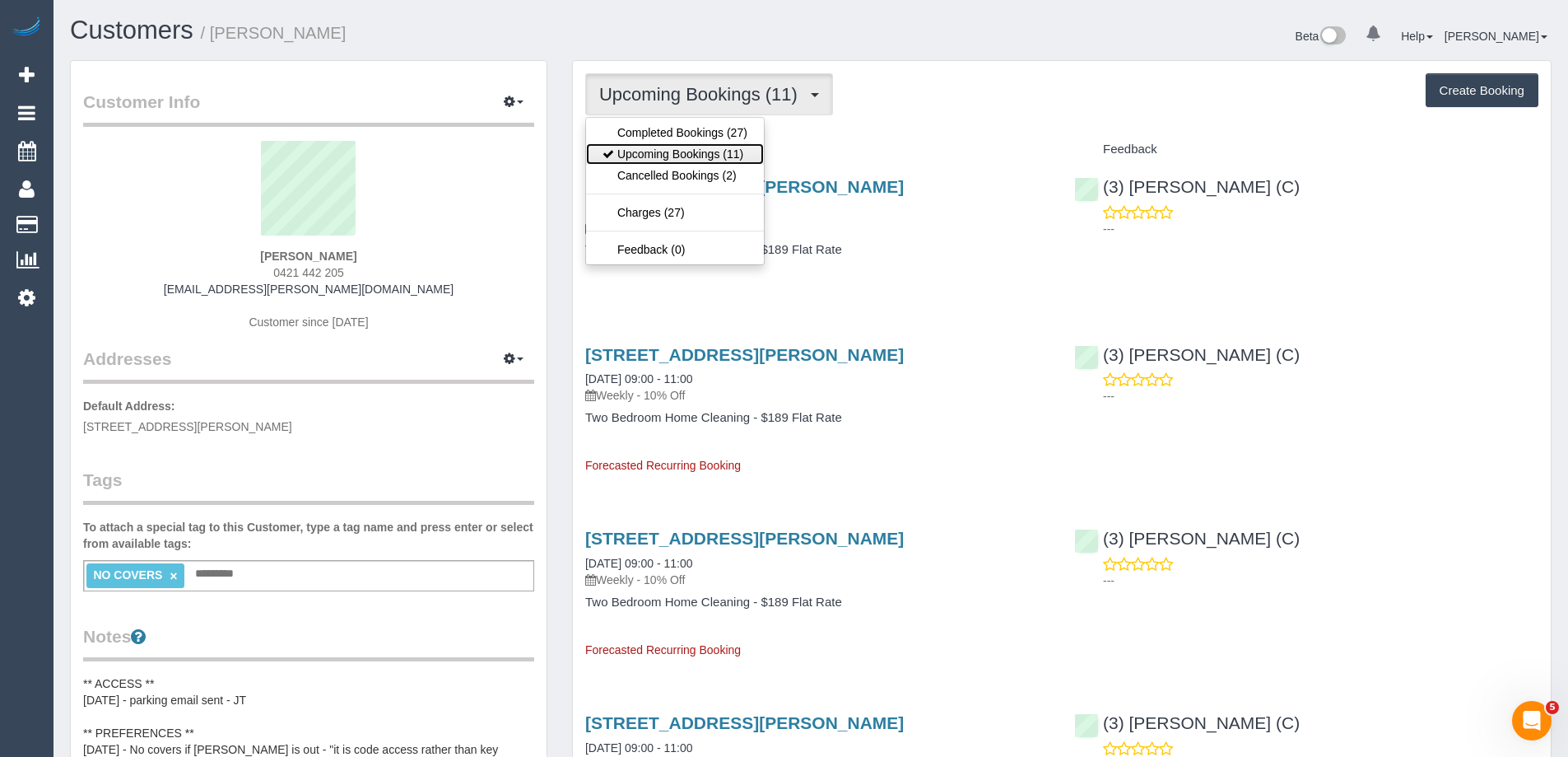
click at [667, 146] on link "Upcoming Bookings (11)" at bounding box center [674, 153] width 178 height 21
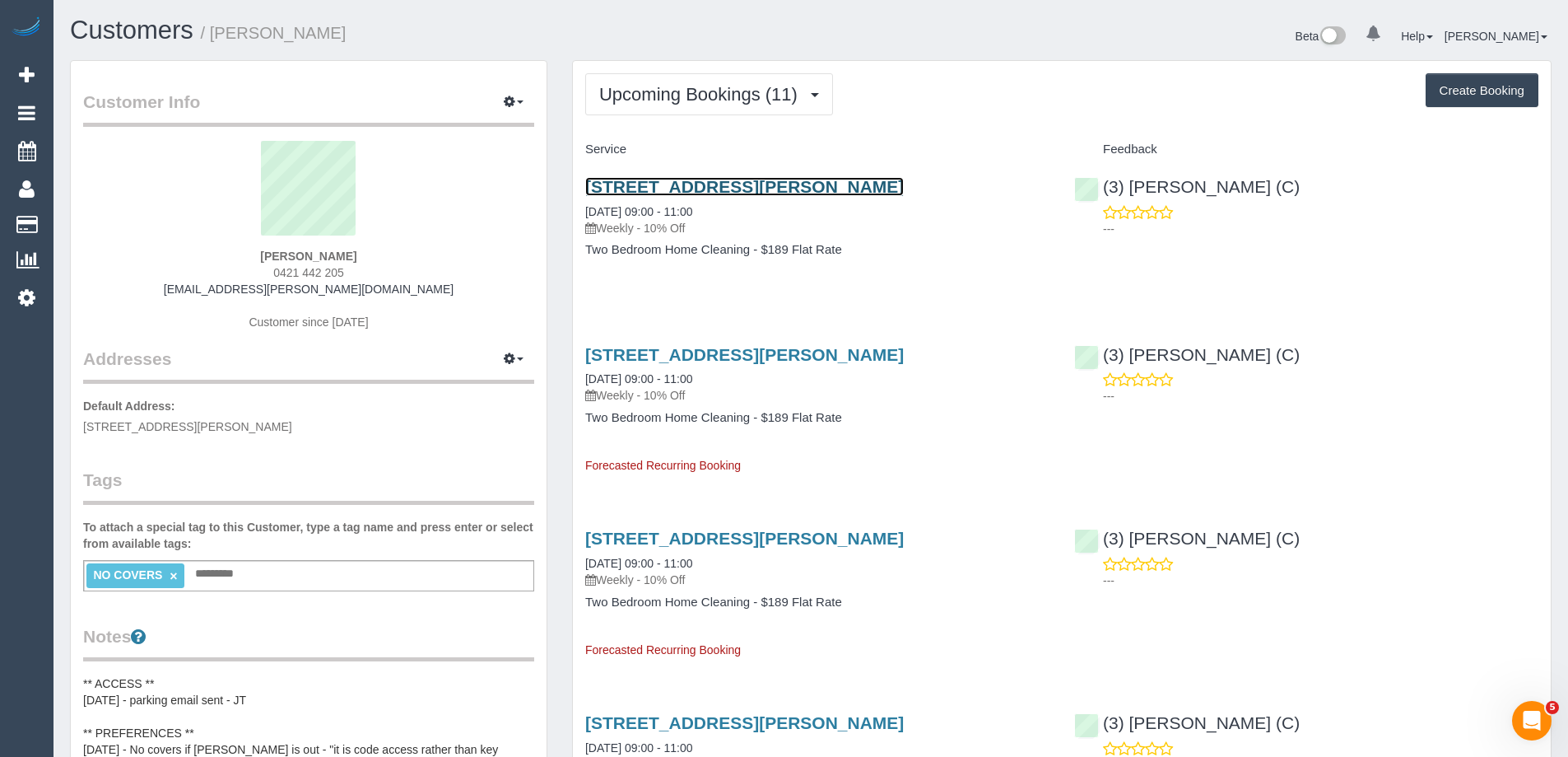
click at [721, 184] on link "61 Stanley Street, 1, Melbourne, VIC 3003" at bounding box center [745, 186] width 319 height 19
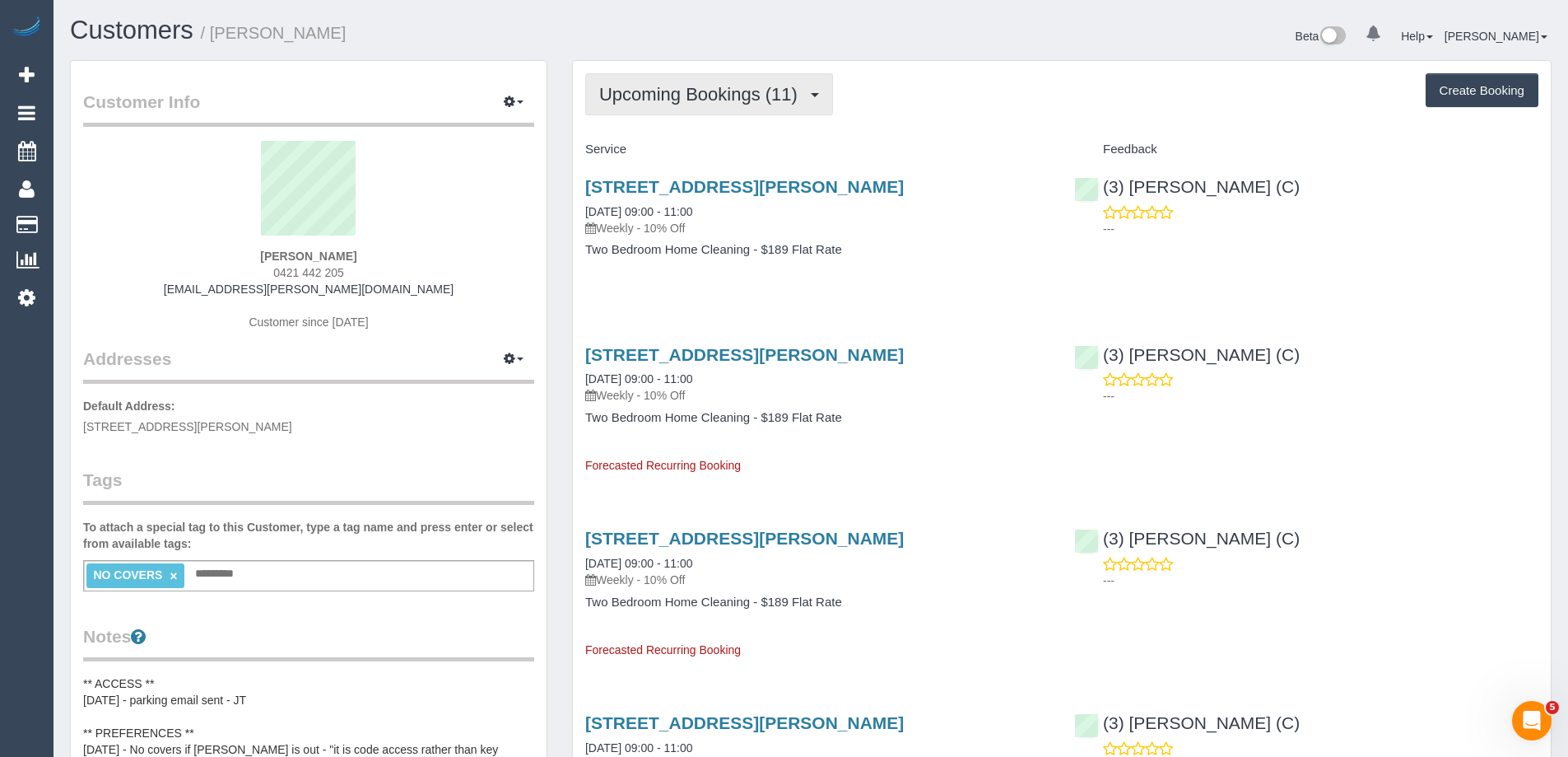
click at [663, 88] on span "Upcoming Bookings (11)" at bounding box center [702, 94] width 207 height 21
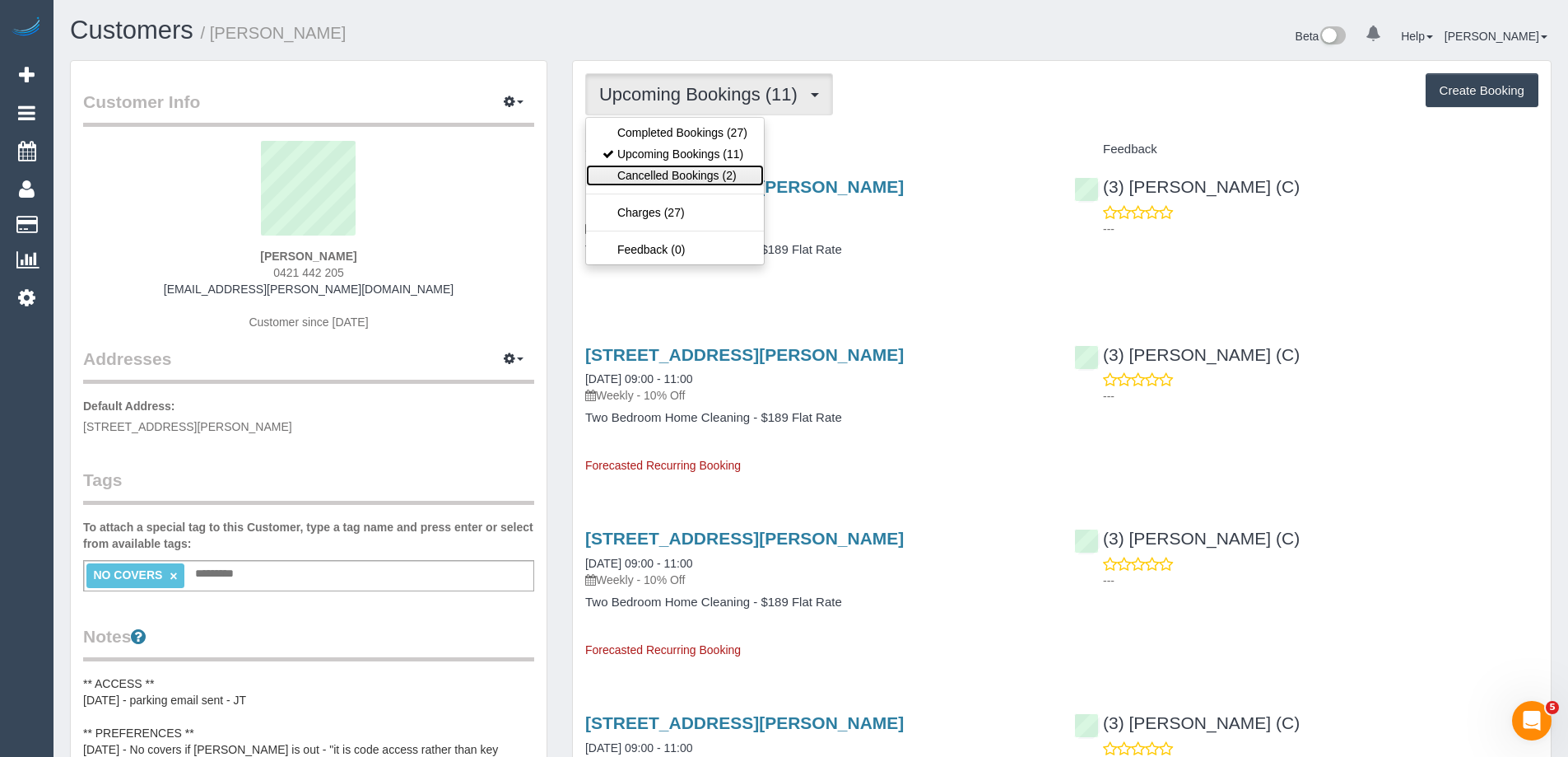
click at [670, 171] on link "Cancelled Bookings (2)" at bounding box center [674, 175] width 178 height 21
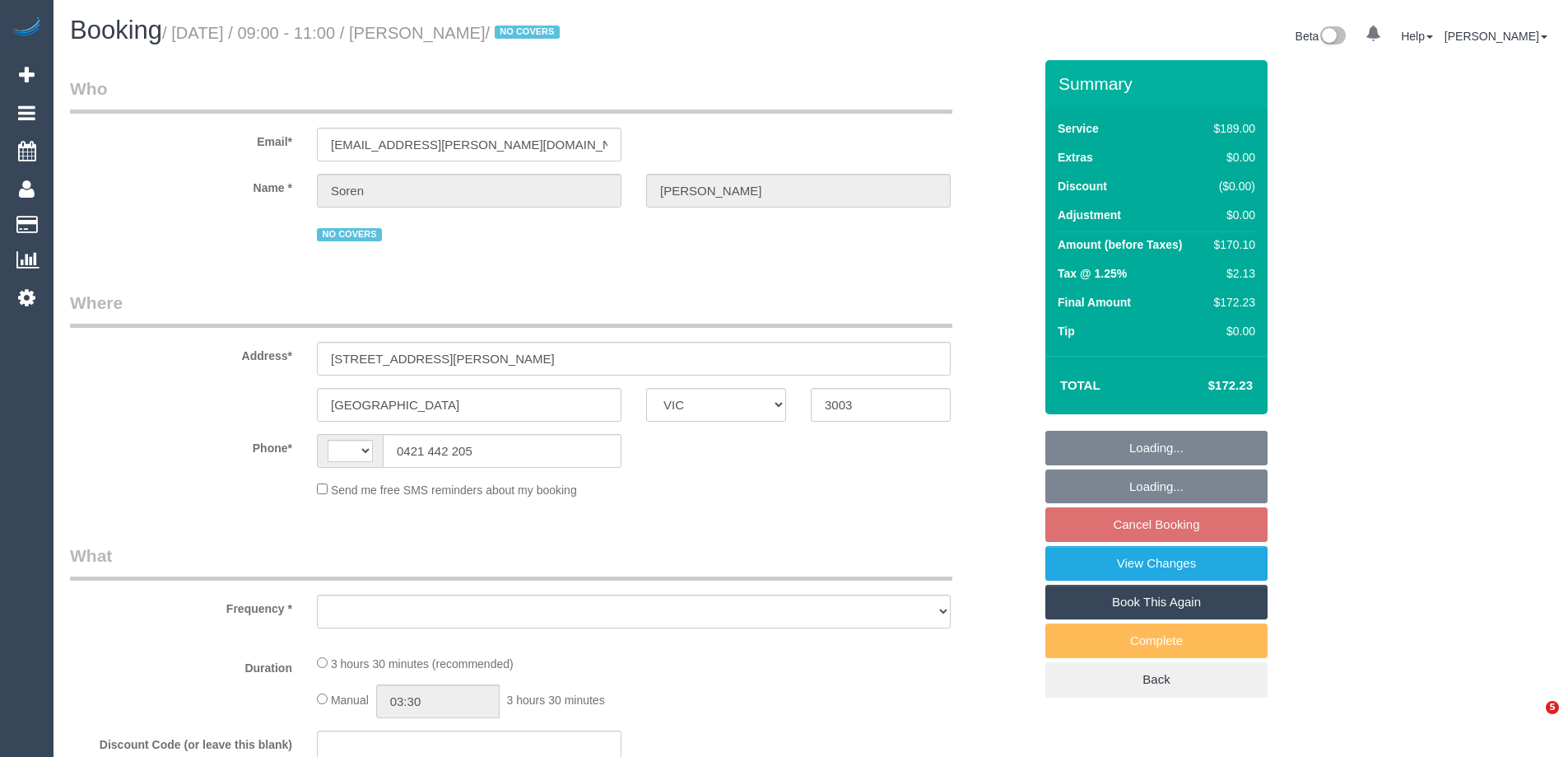
select select "VIC"
select select "string:stripe-pm_1R8Ak02GScqysDRVDO5Pc8JE"
select select "string:AU"
select select "object:537"
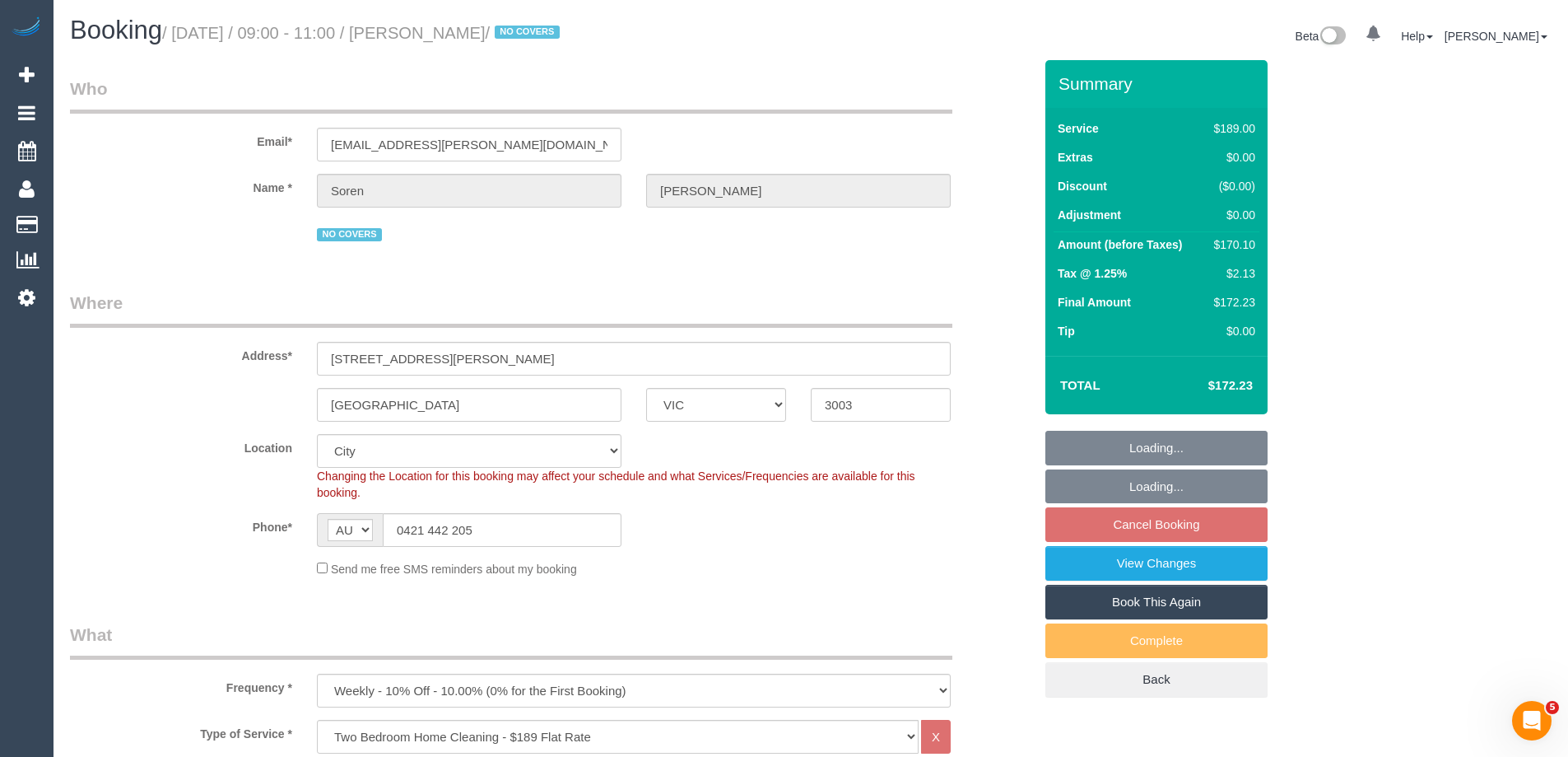
select select "number:29"
select select "number:17"
select select "number:21"
select select "number:36"
select select "number:35"
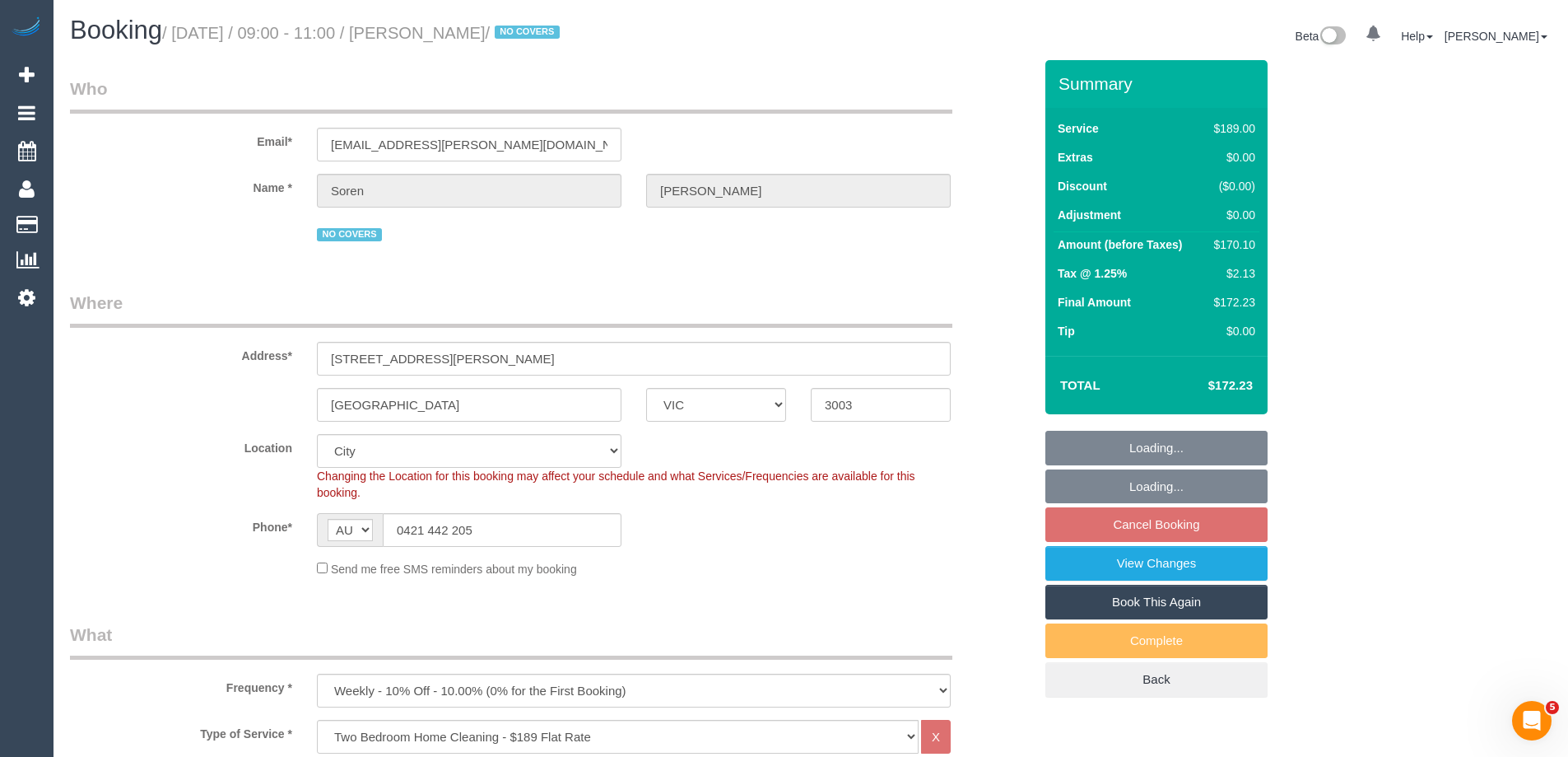
select select "number:12"
select select "object:1203"
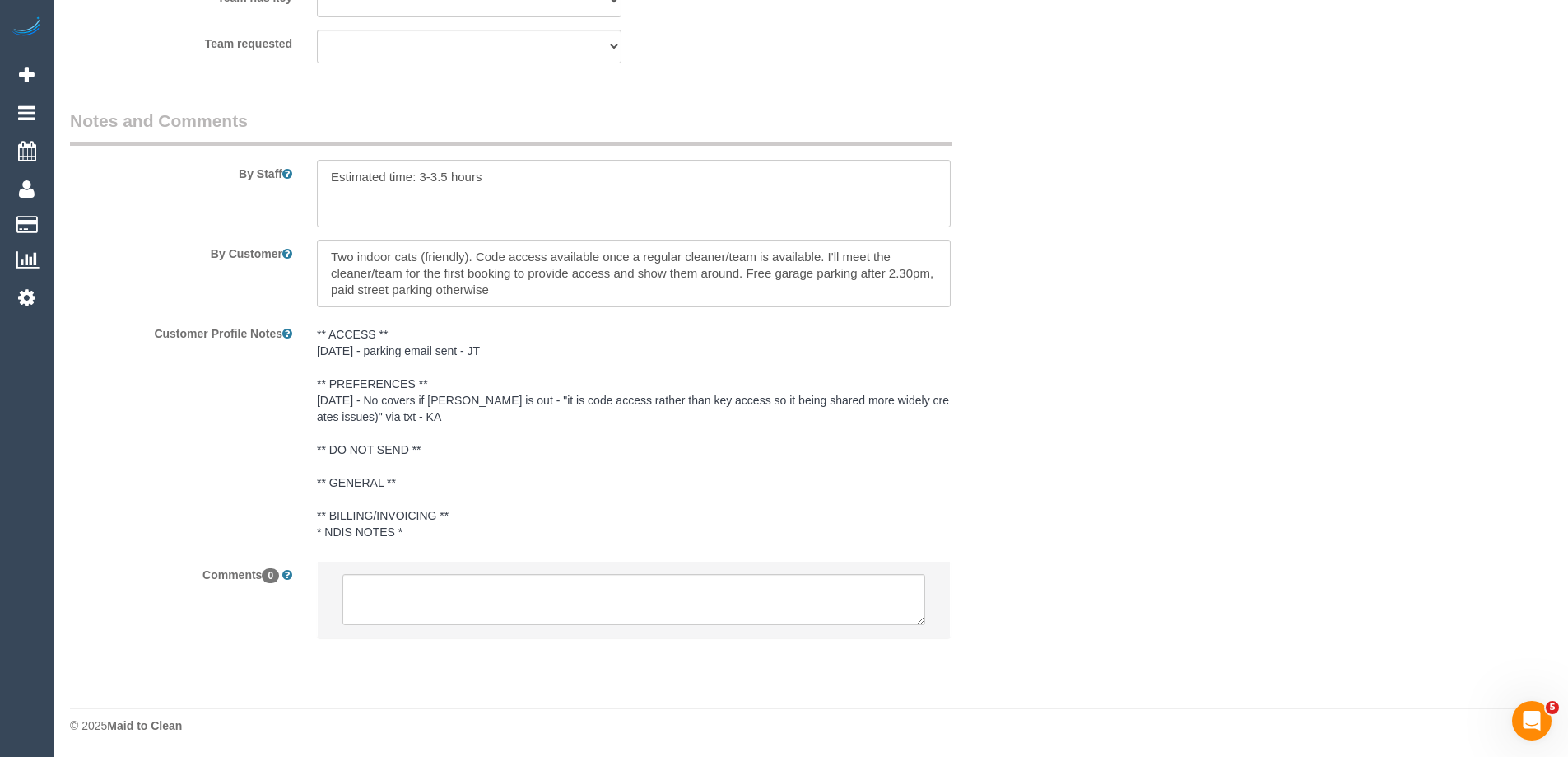
scroll to position [2724, 0]
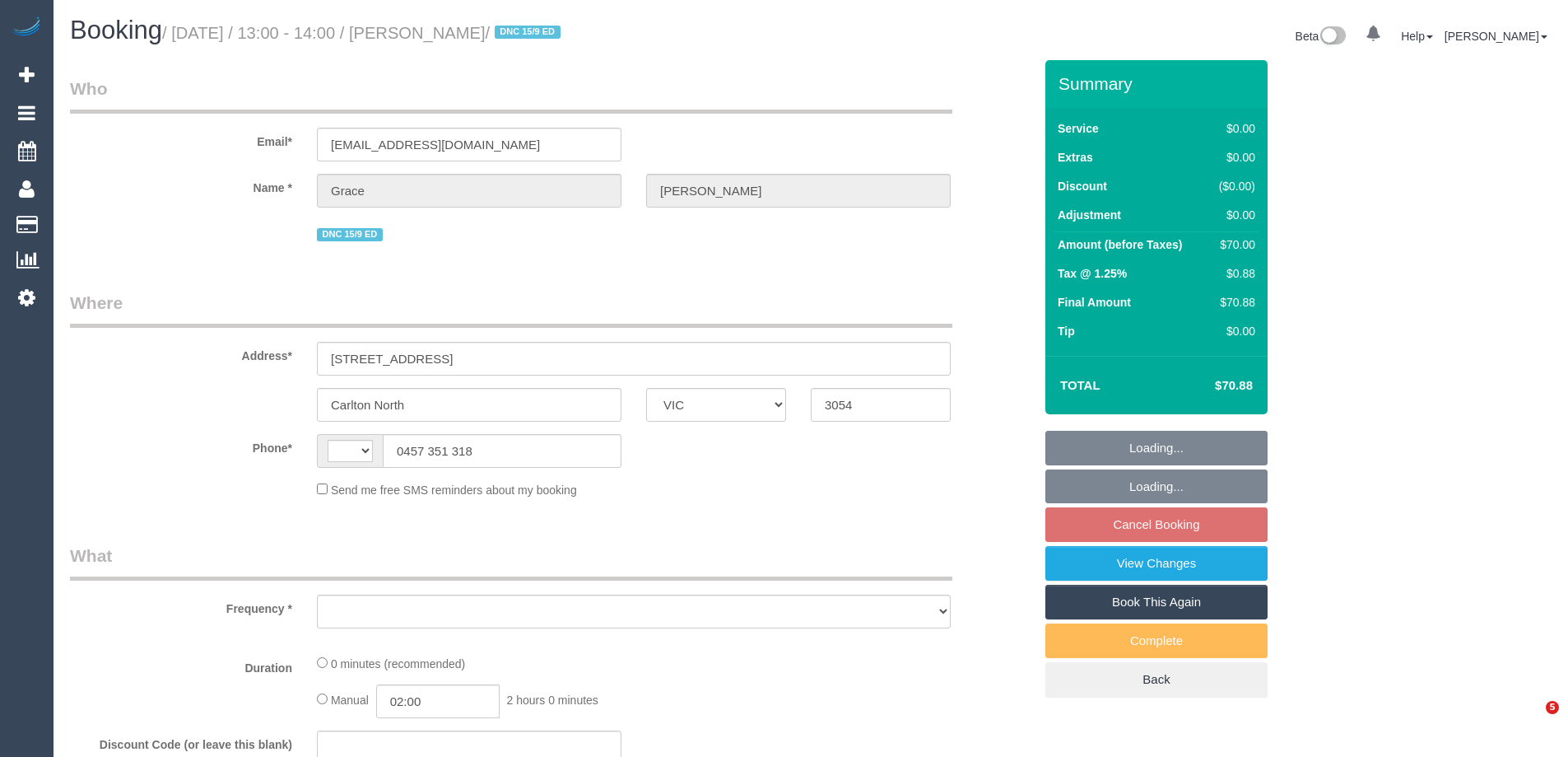
select select "VIC"
select select "string:AU"
select select "object:558"
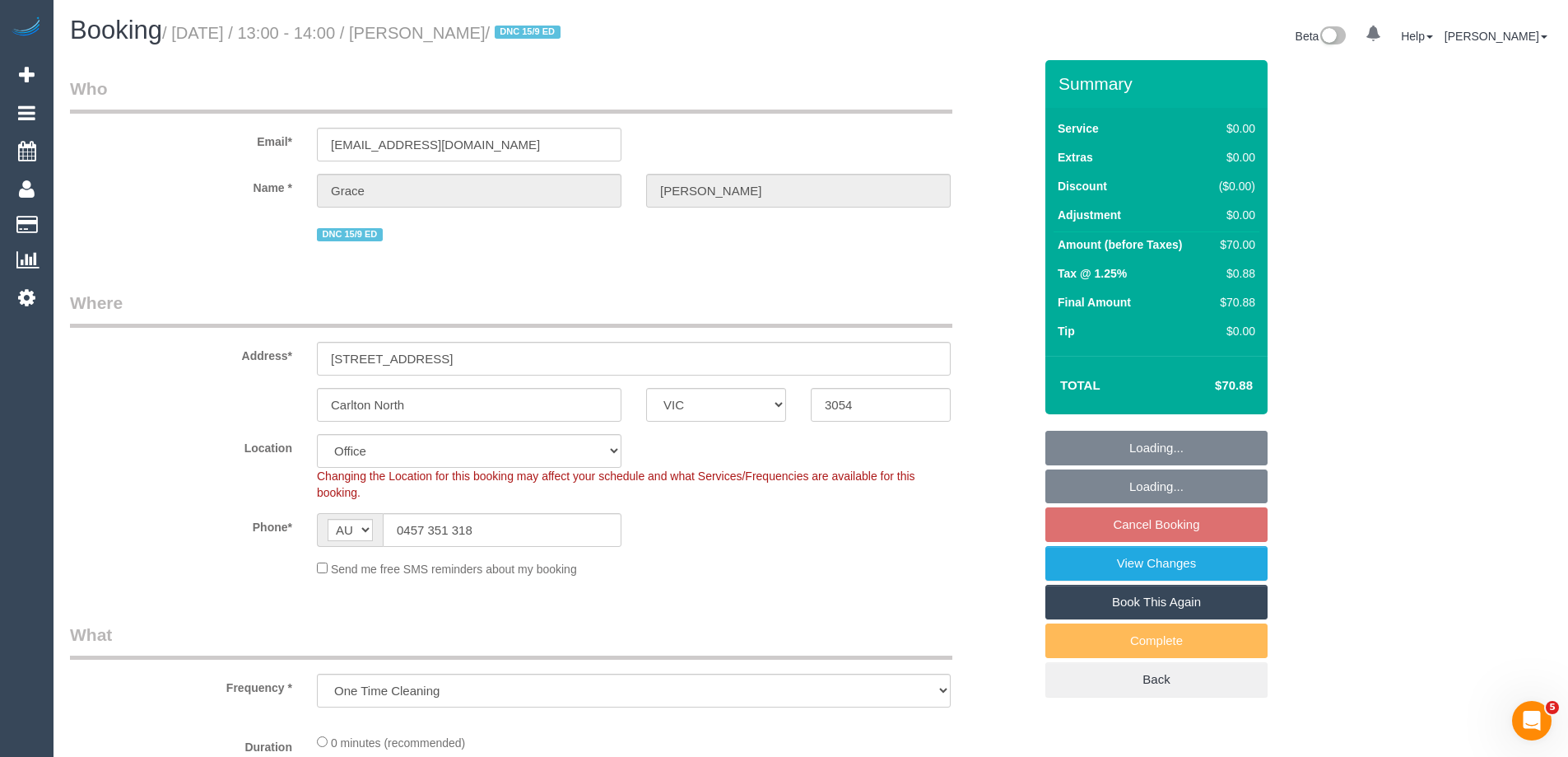
select select "string:stripe-pm_1RFobV2GScqysDRVt91yWtFg"
select select "number:28"
select select "number:14"
select select "number:19"
select select "number:25"
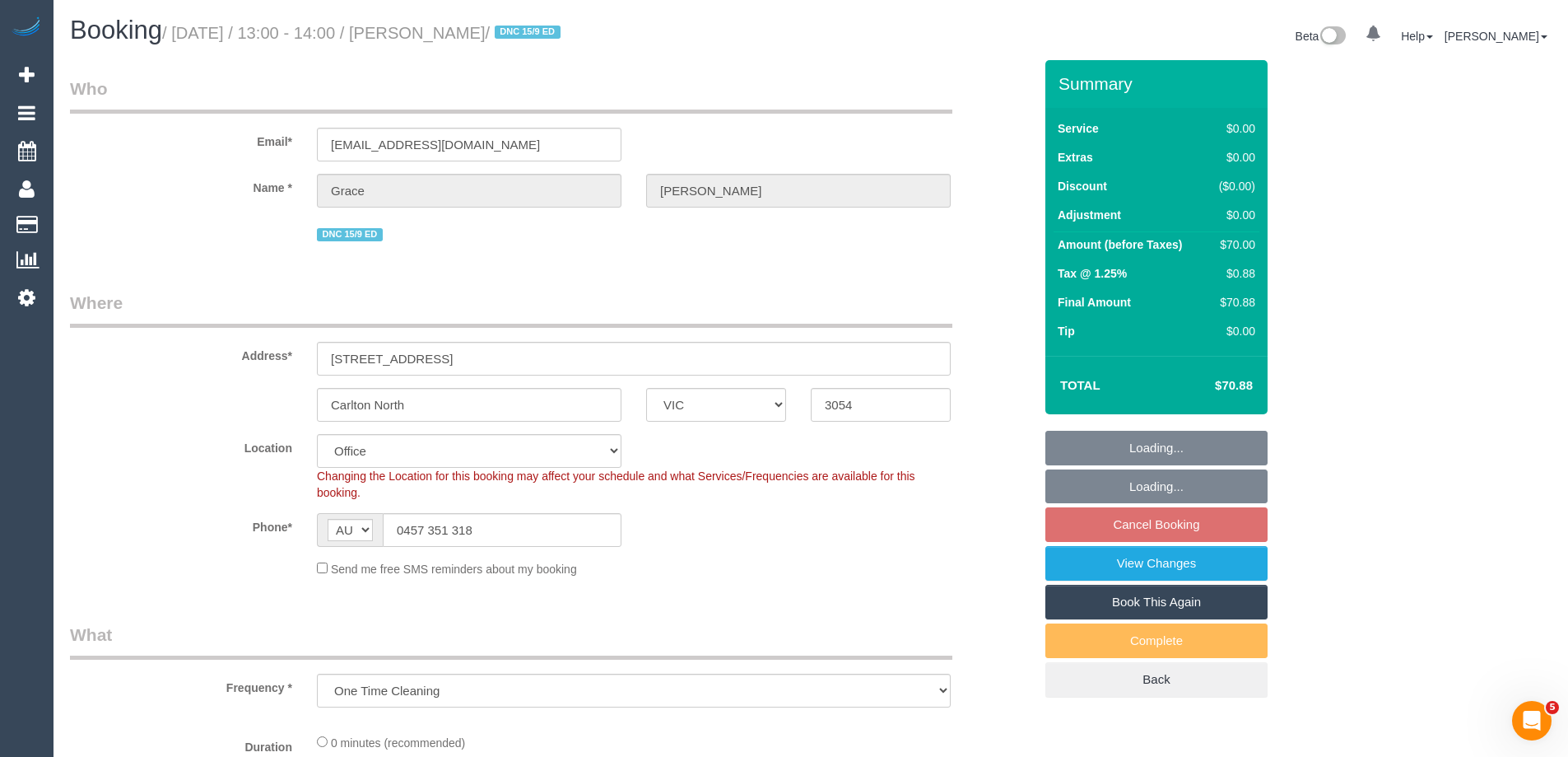
select select "number:33"
select select "object:2076"
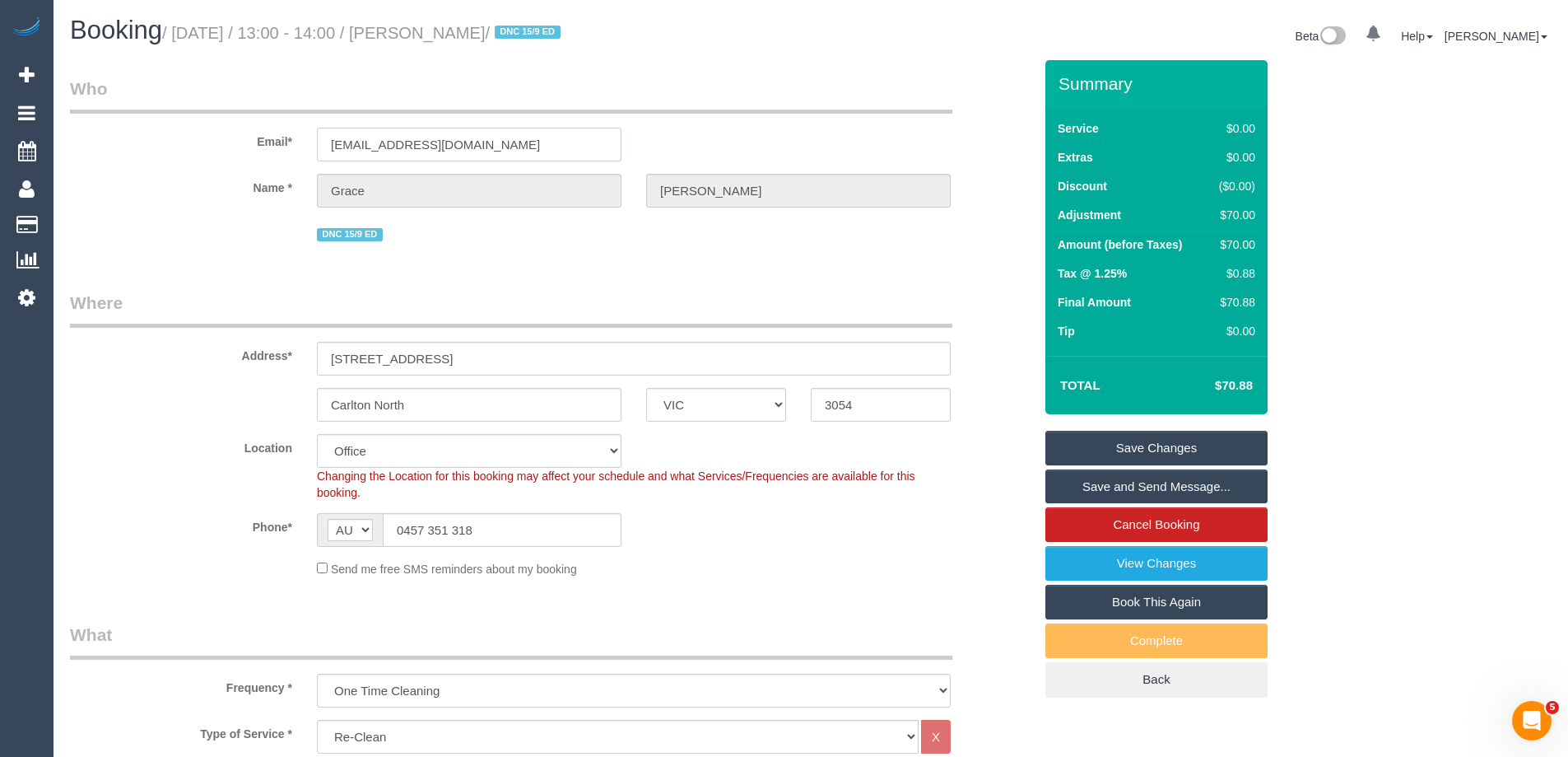
click at [564, 159] on input "[EMAIL_ADDRESS][DOMAIN_NAME]" at bounding box center [469, 144] width 304 height 34
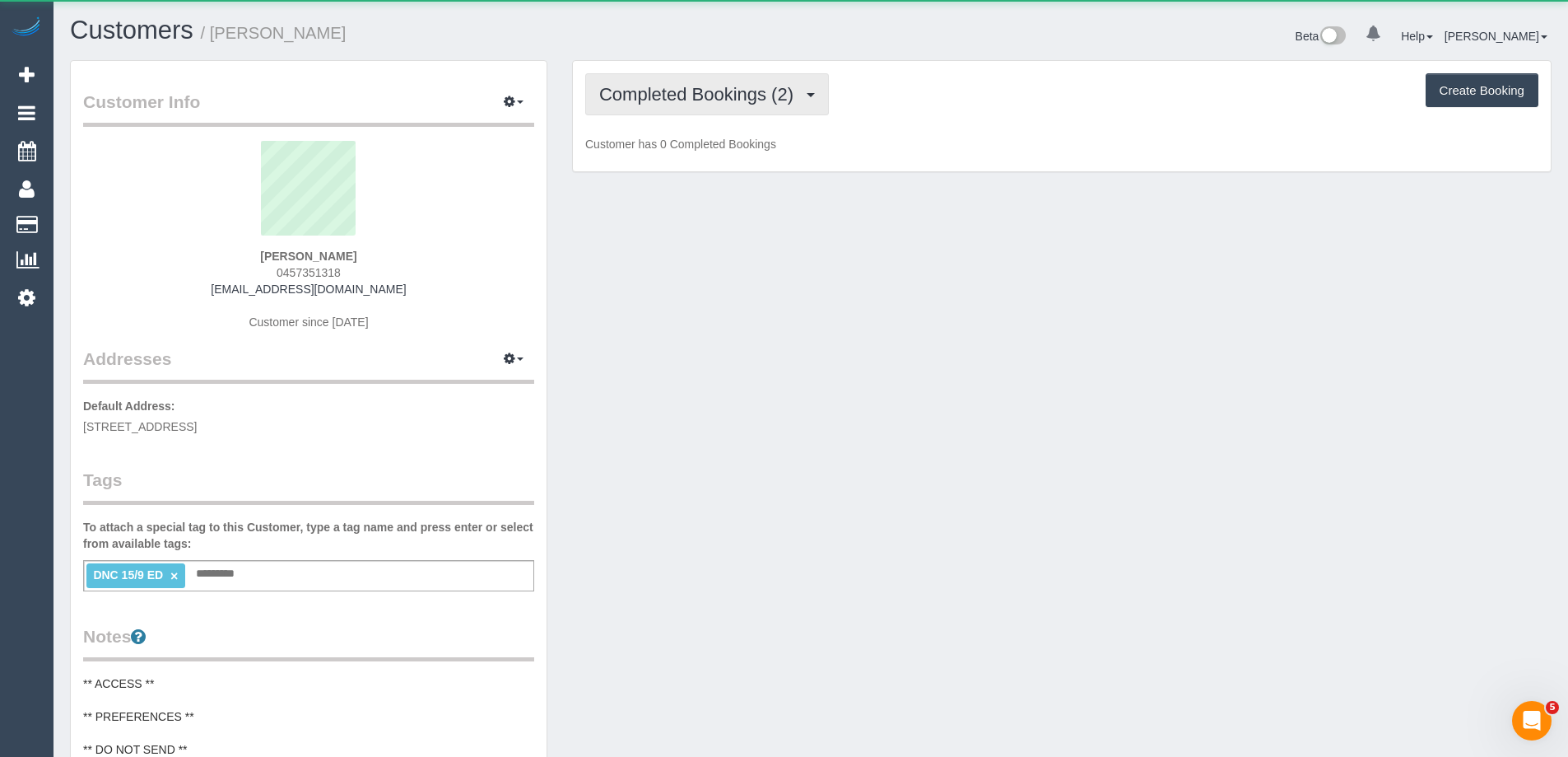
click at [638, 106] on button "Completed Bookings (2)" at bounding box center [708, 94] width 244 height 42
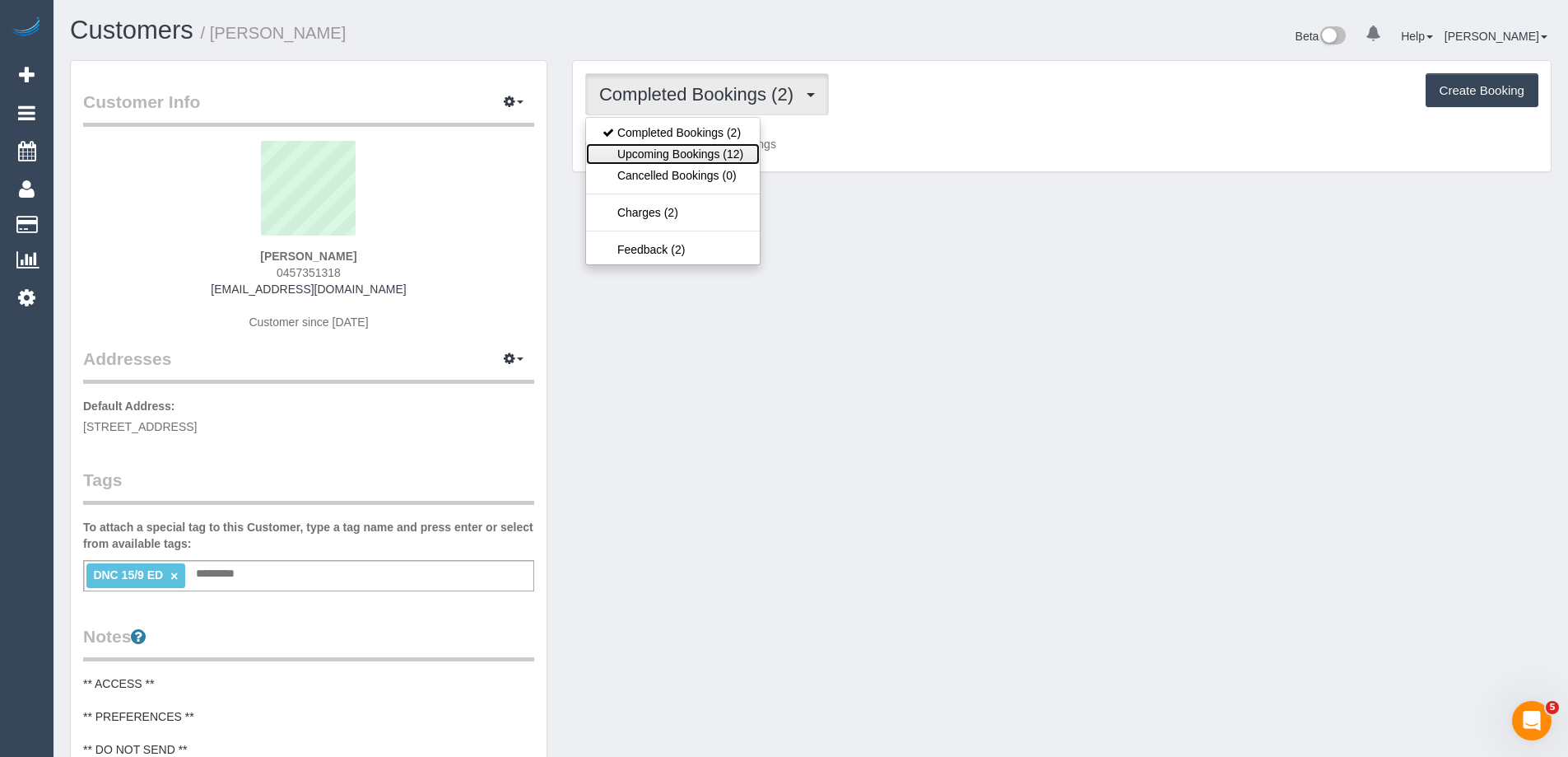
click at [659, 146] on link "Upcoming Bookings (12)" at bounding box center [672, 153] width 174 height 21
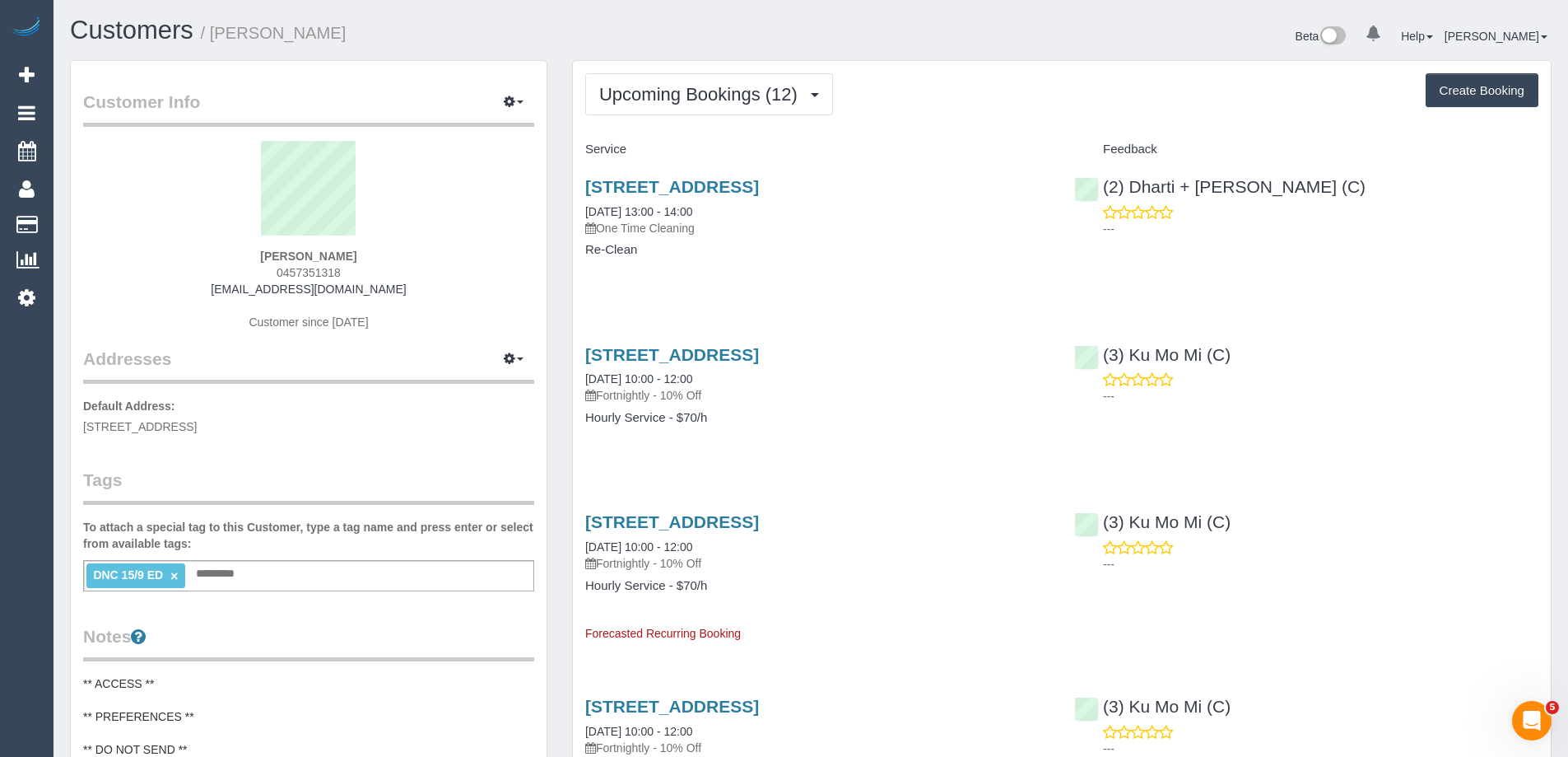
click at [759, 184] on link "[STREET_ADDRESS]" at bounding box center [672, 186] width 174 height 19
click at [679, 84] on span "Upcoming Bookings (12)" at bounding box center [702, 94] width 207 height 21
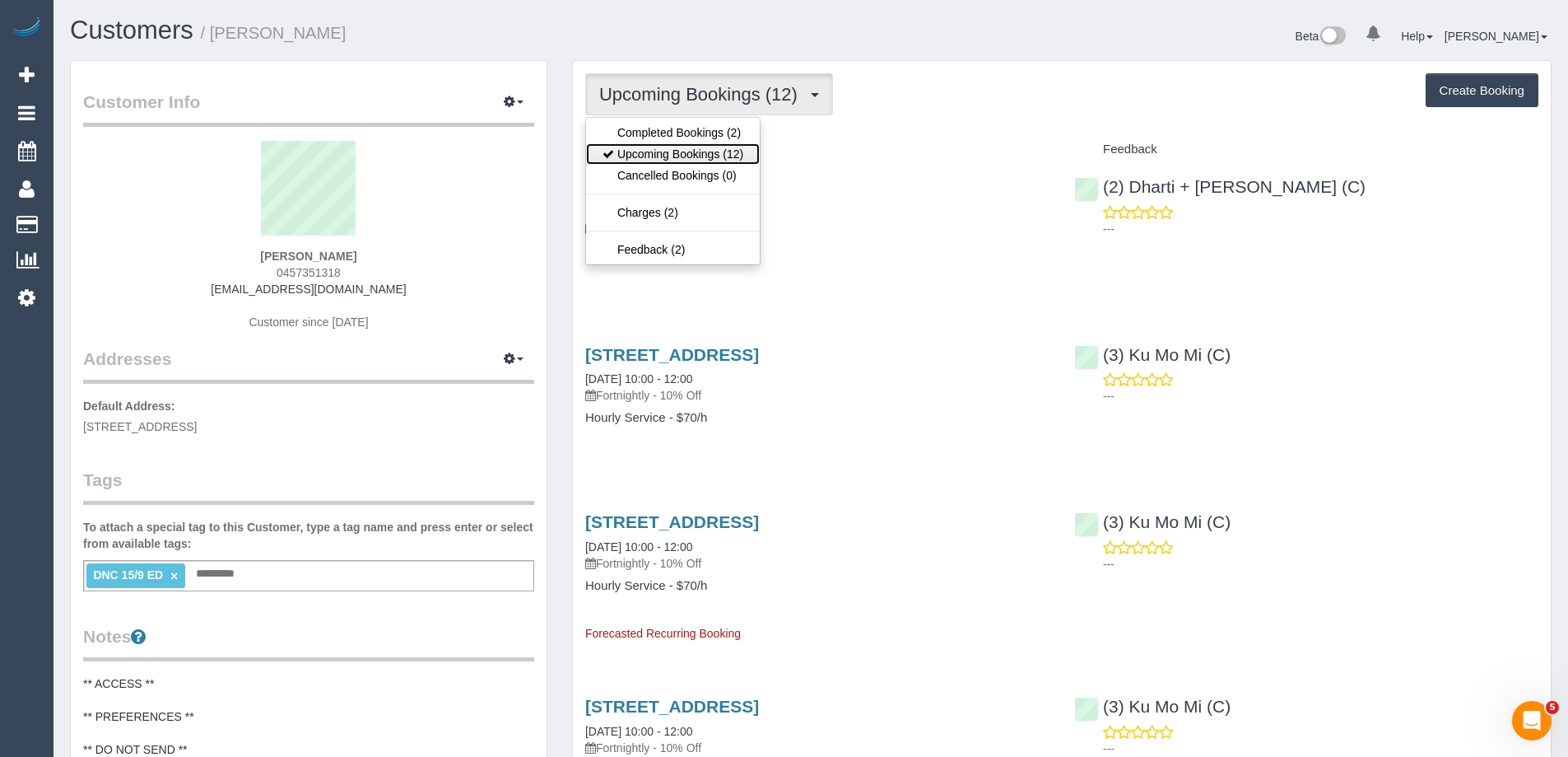
click at [681, 149] on link "Upcoming Bookings (12)" at bounding box center [672, 153] width 174 height 21
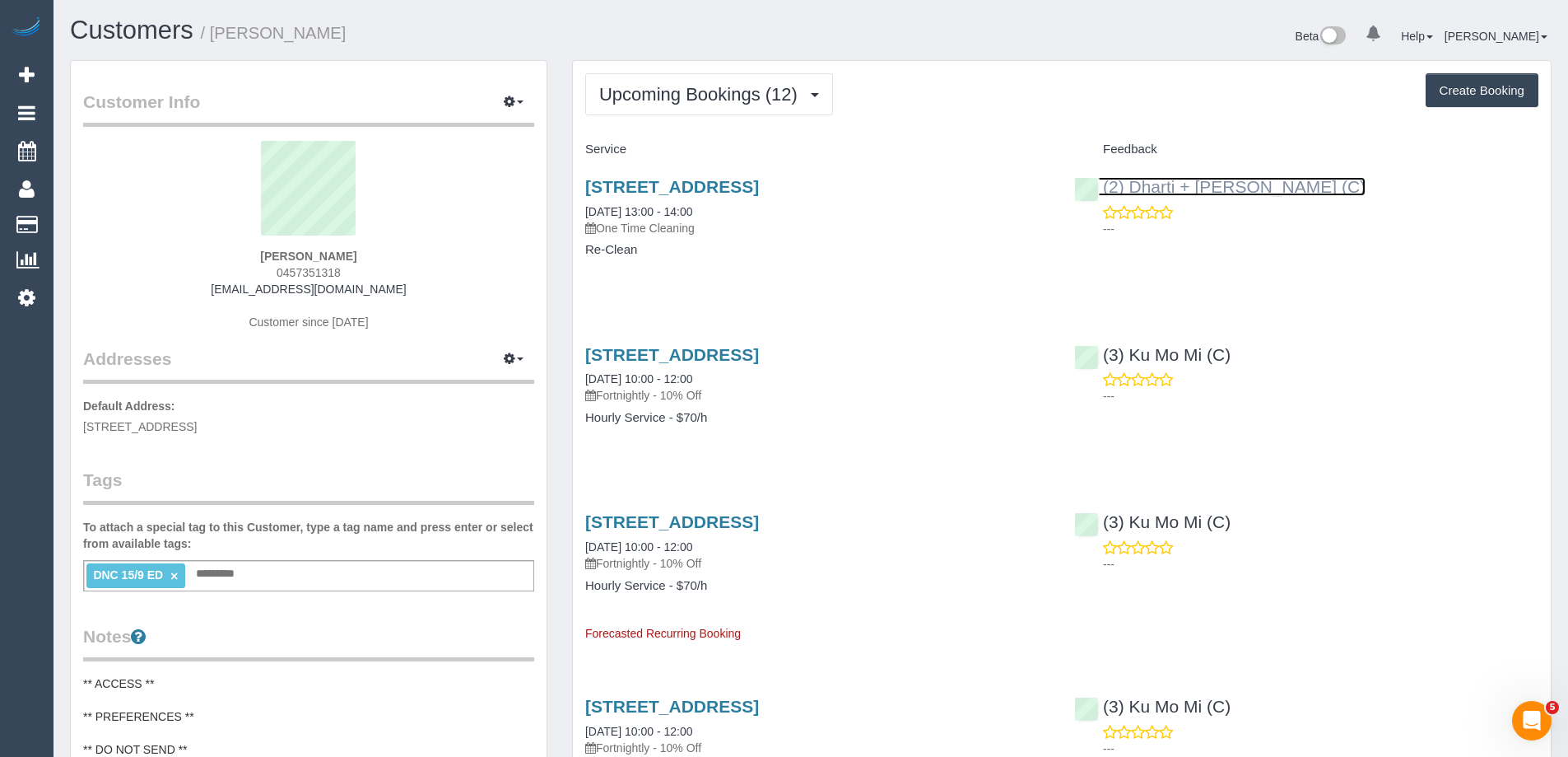
click at [1195, 187] on link "(2) Dharti + [PERSON_NAME] (C)" at bounding box center [1219, 186] width 291 height 19
drag, startPoint x: 290, startPoint y: 37, endPoint x: 218, endPoint y: 36, distance: 72.0
click at [218, 36] on h1 "Customers / Grace Casey" at bounding box center [434, 30] width 728 height 28
copy small "Grace Casey"
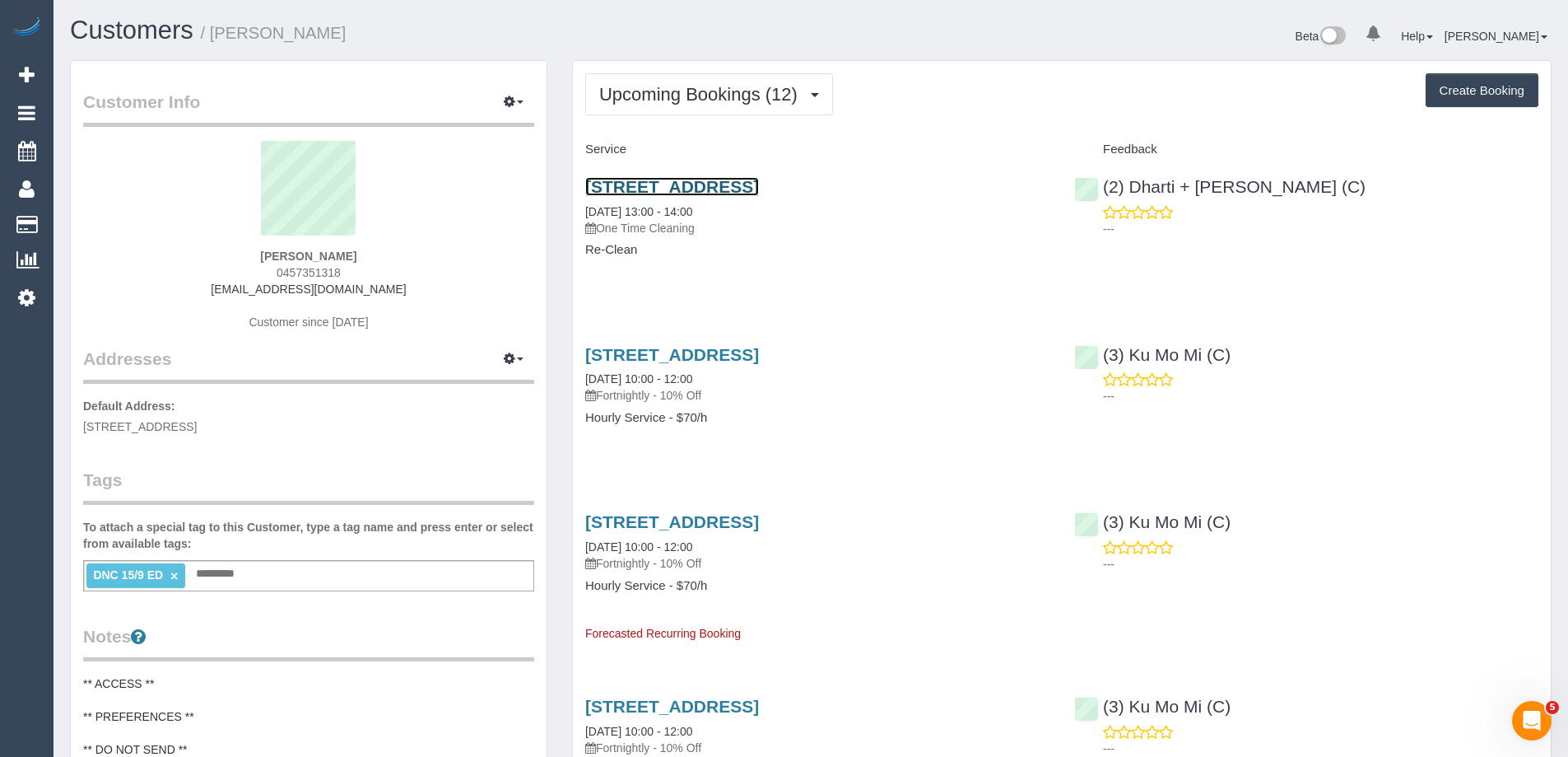
click at [759, 185] on link "2/16 Pigdon Street, Carlton North, VIC 3054" at bounding box center [672, 186] width 174 height 19
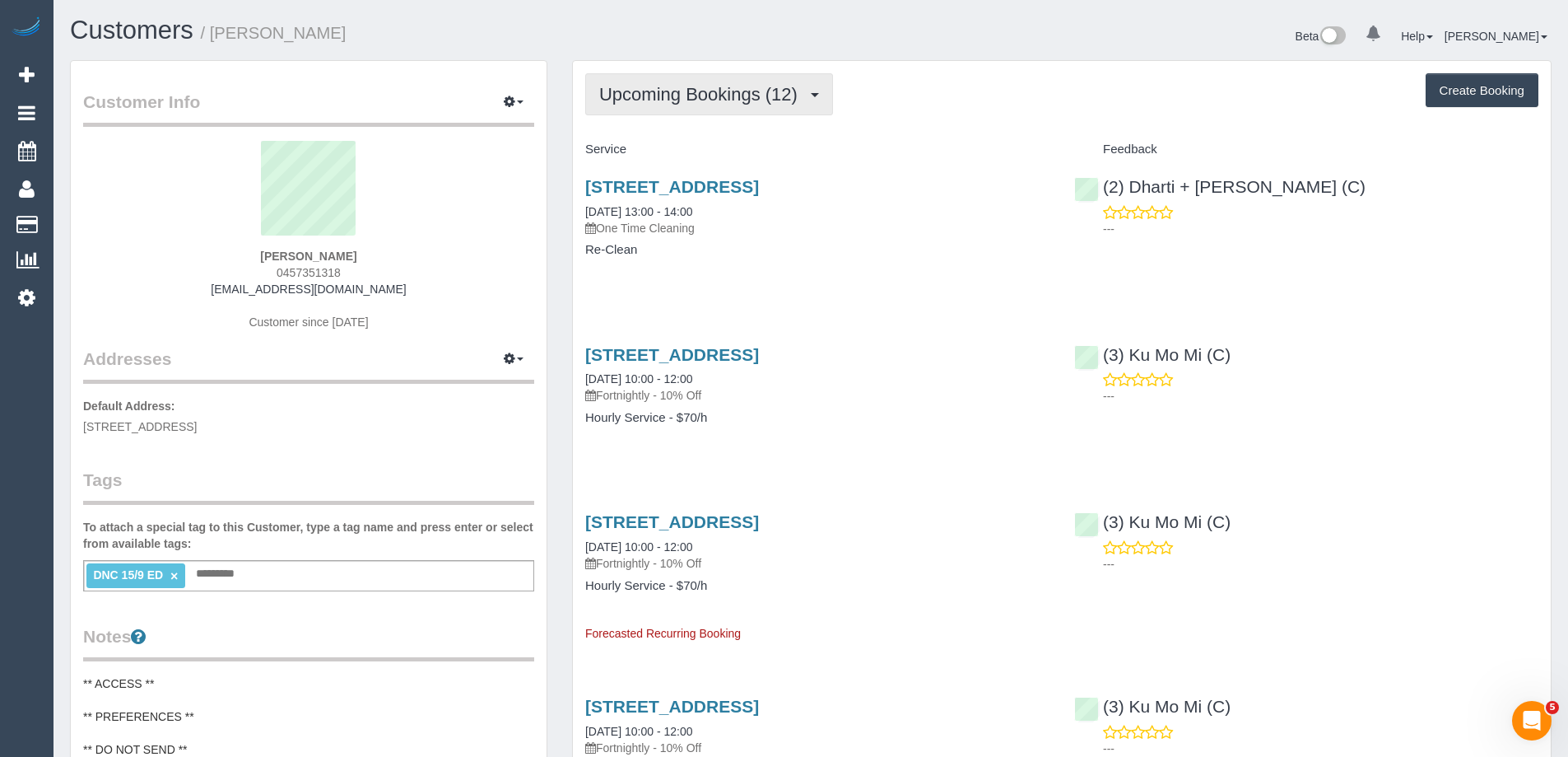
click at [723, 94] on span "Upcoming Bookings (12)" at bounding box center [702, 94] width 207 height 21
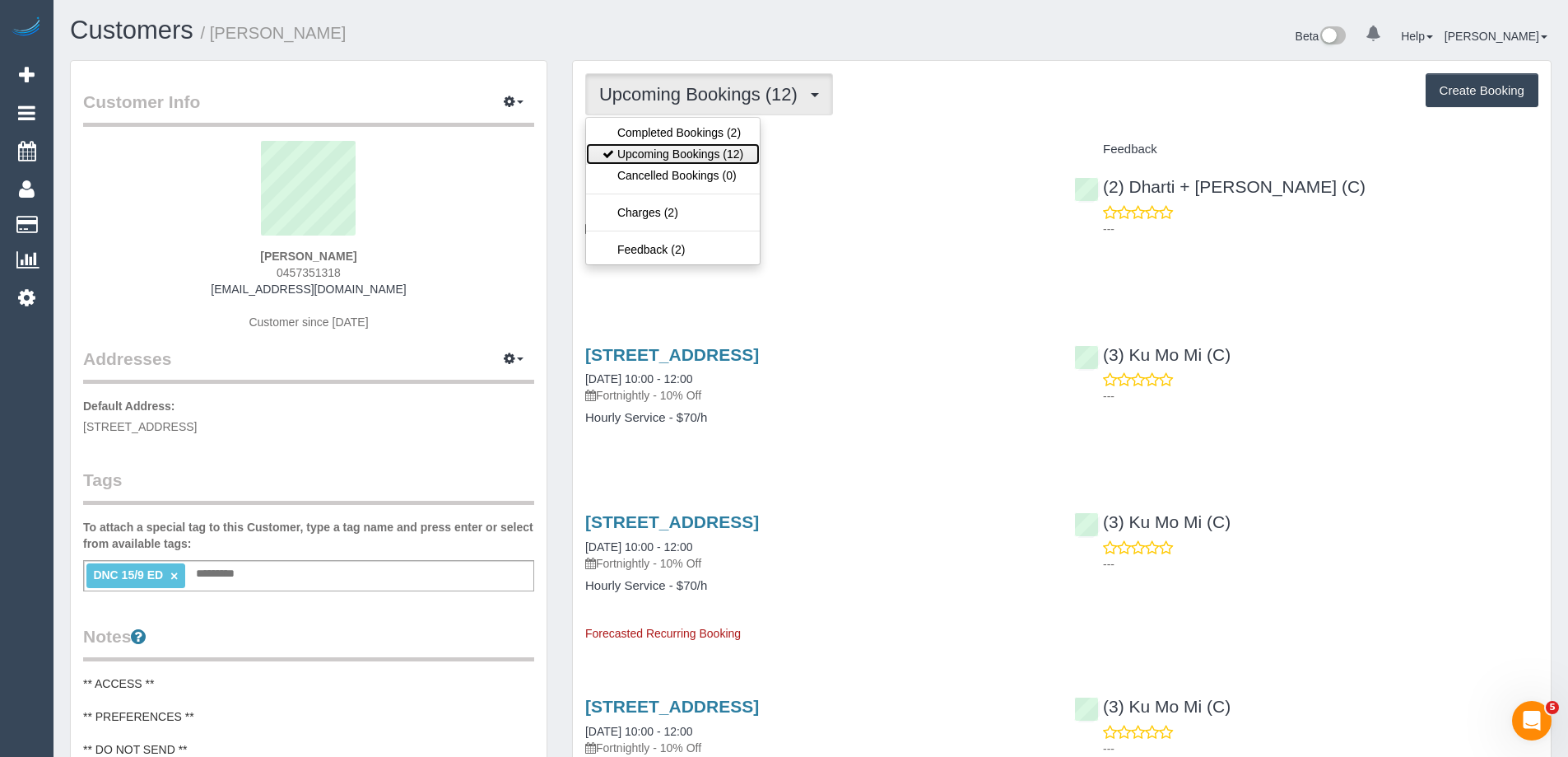
click at [679, 148] on link "Upcoming Bookings (12)" at bounding box center [672, 153] width 174 height 21
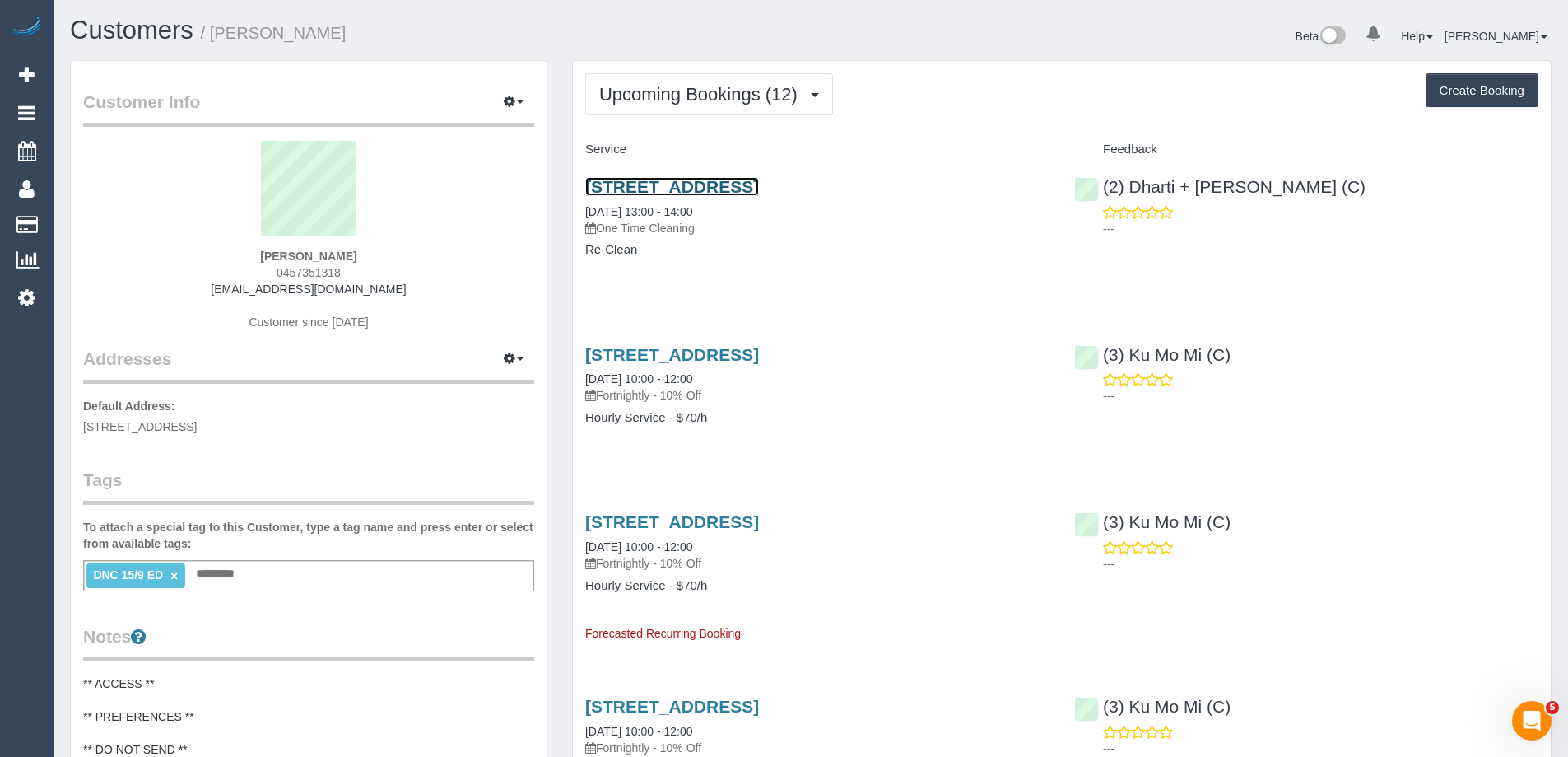
click at [757, 187] on link "2/16 Pigdon Street, Carlton North, VIC 3054" at bounding box center [672, 186] width 174 height 19
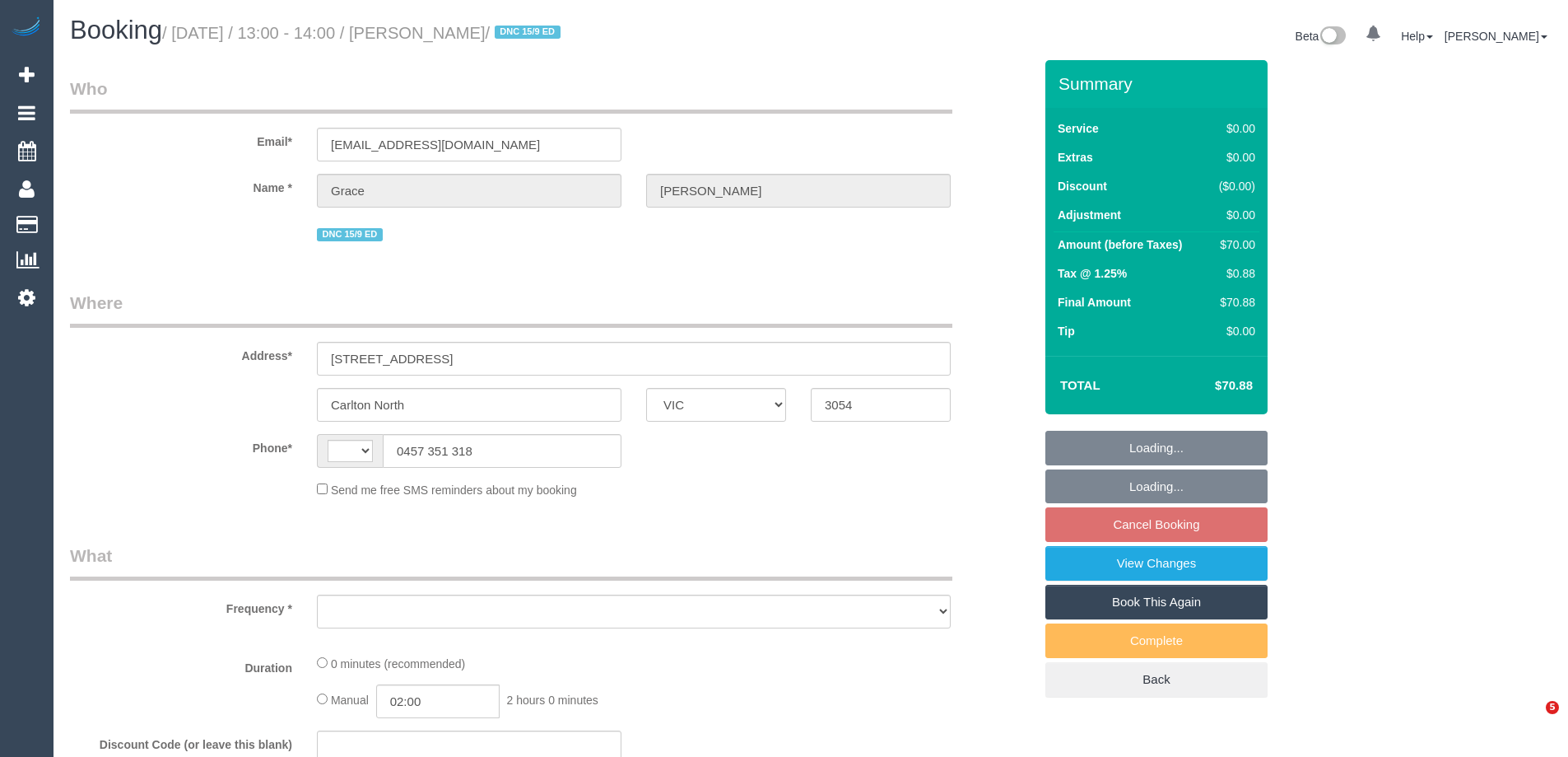
select select "VIC"
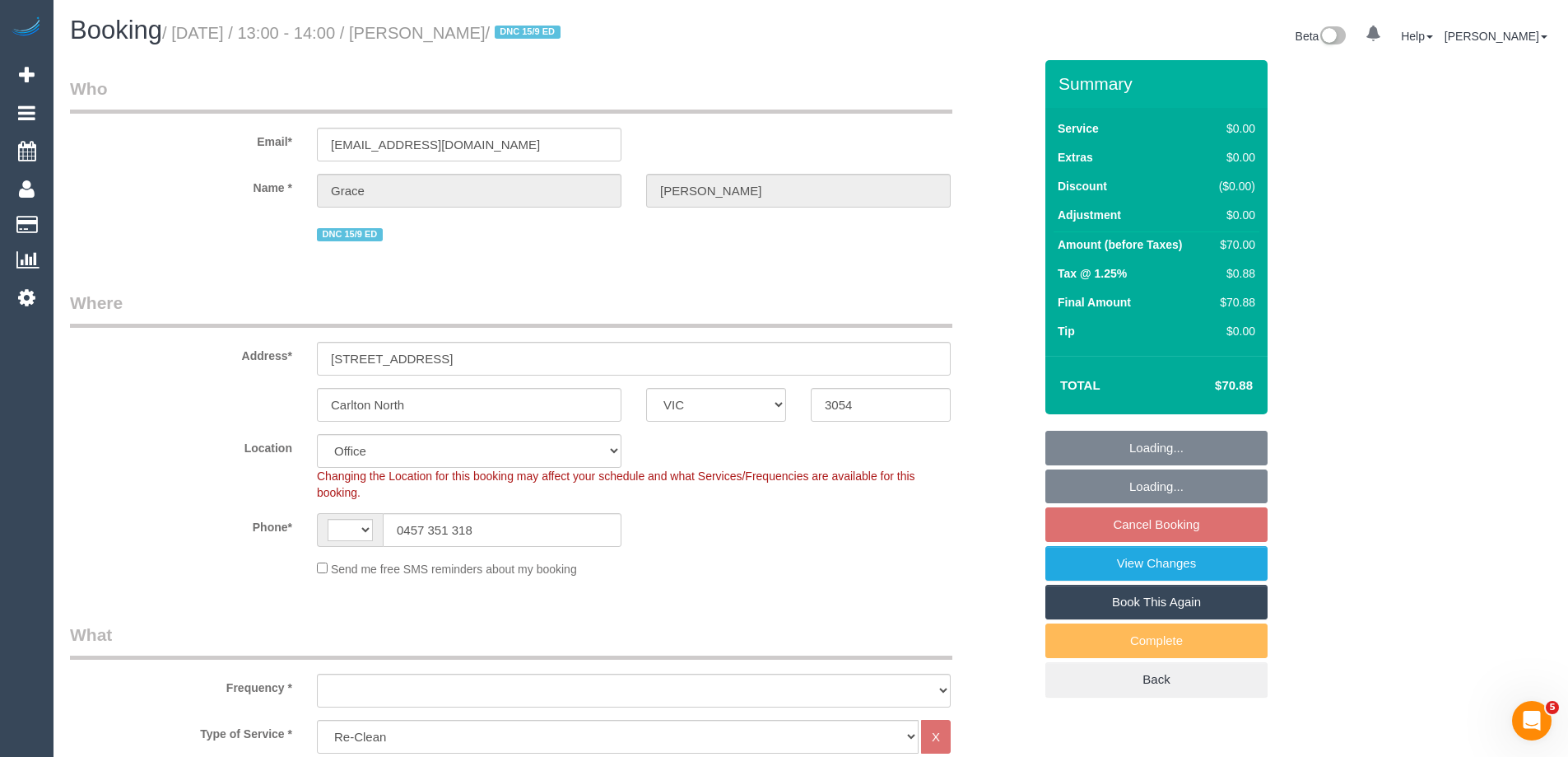
select select "string:AU"
select select "string:stripe-pm_1RFobV2GScqysDRVt91yWtFg"
select select "object:782"
select select "number:28"
select select "number:14"
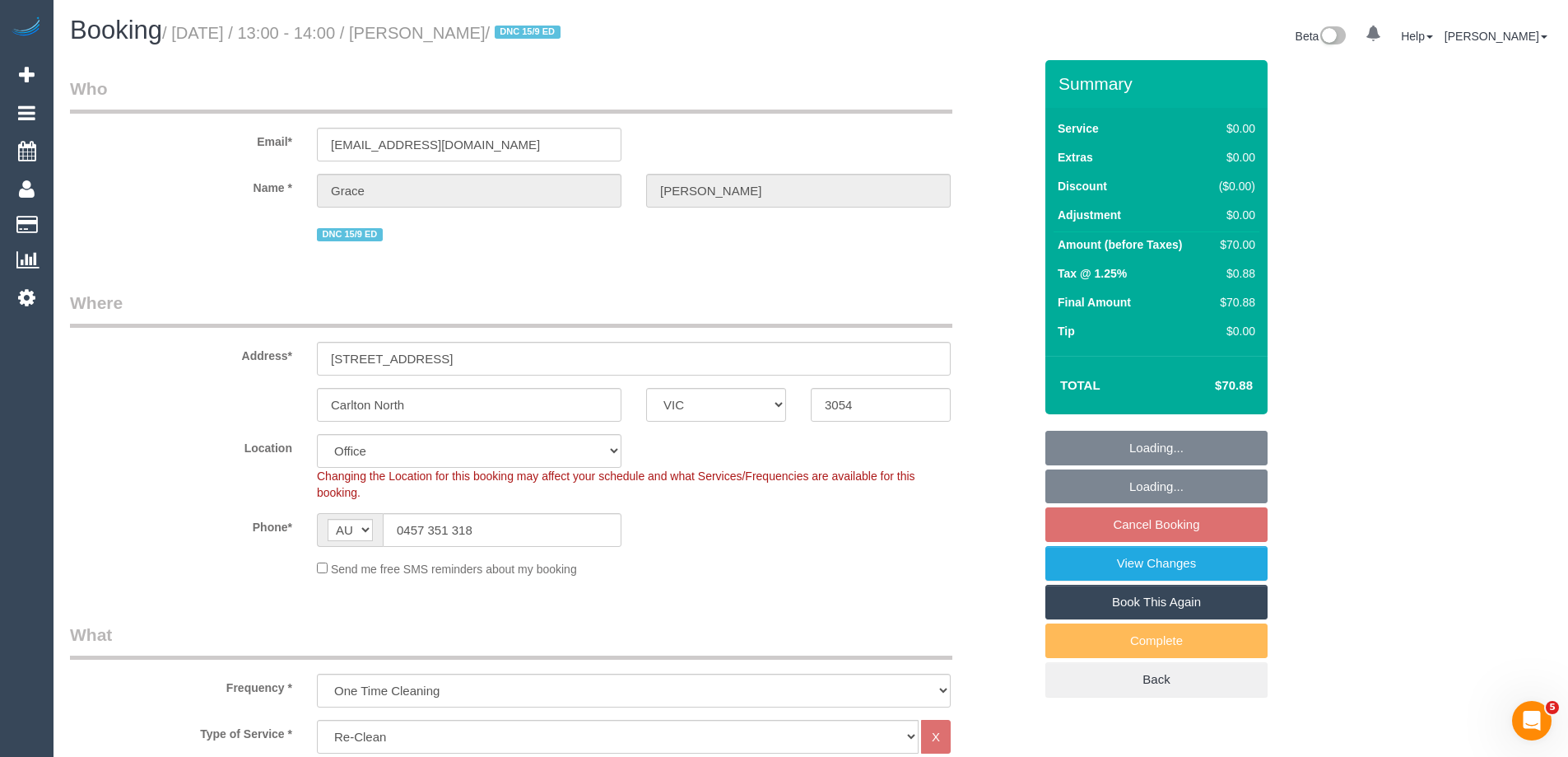
select select "number:19"
select select "number:25"
select select "number:33"
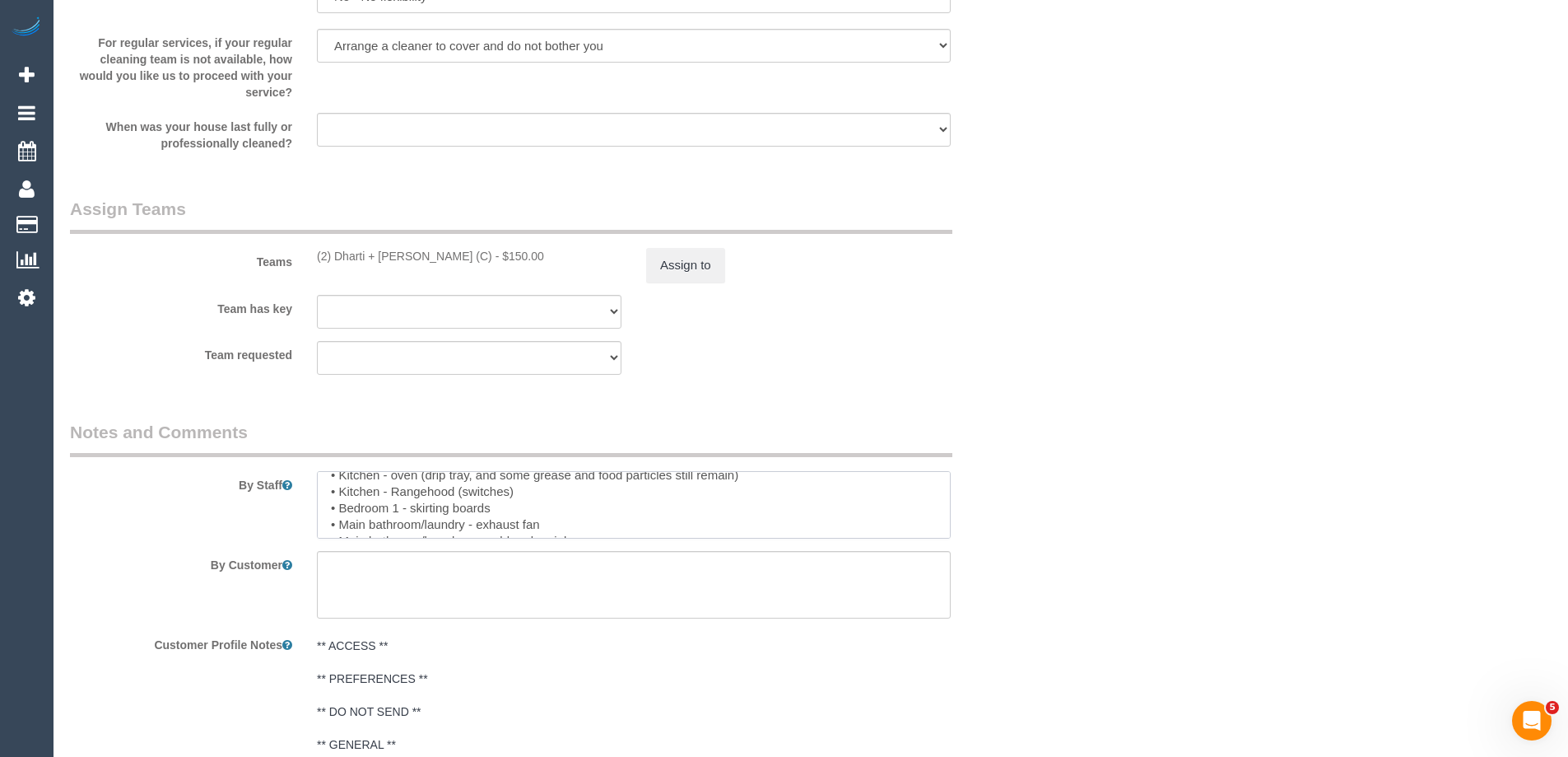
scroll to position [230, 0]
click at [936, 529] on textarea at bounding box center [634, 505] width 634 height 67
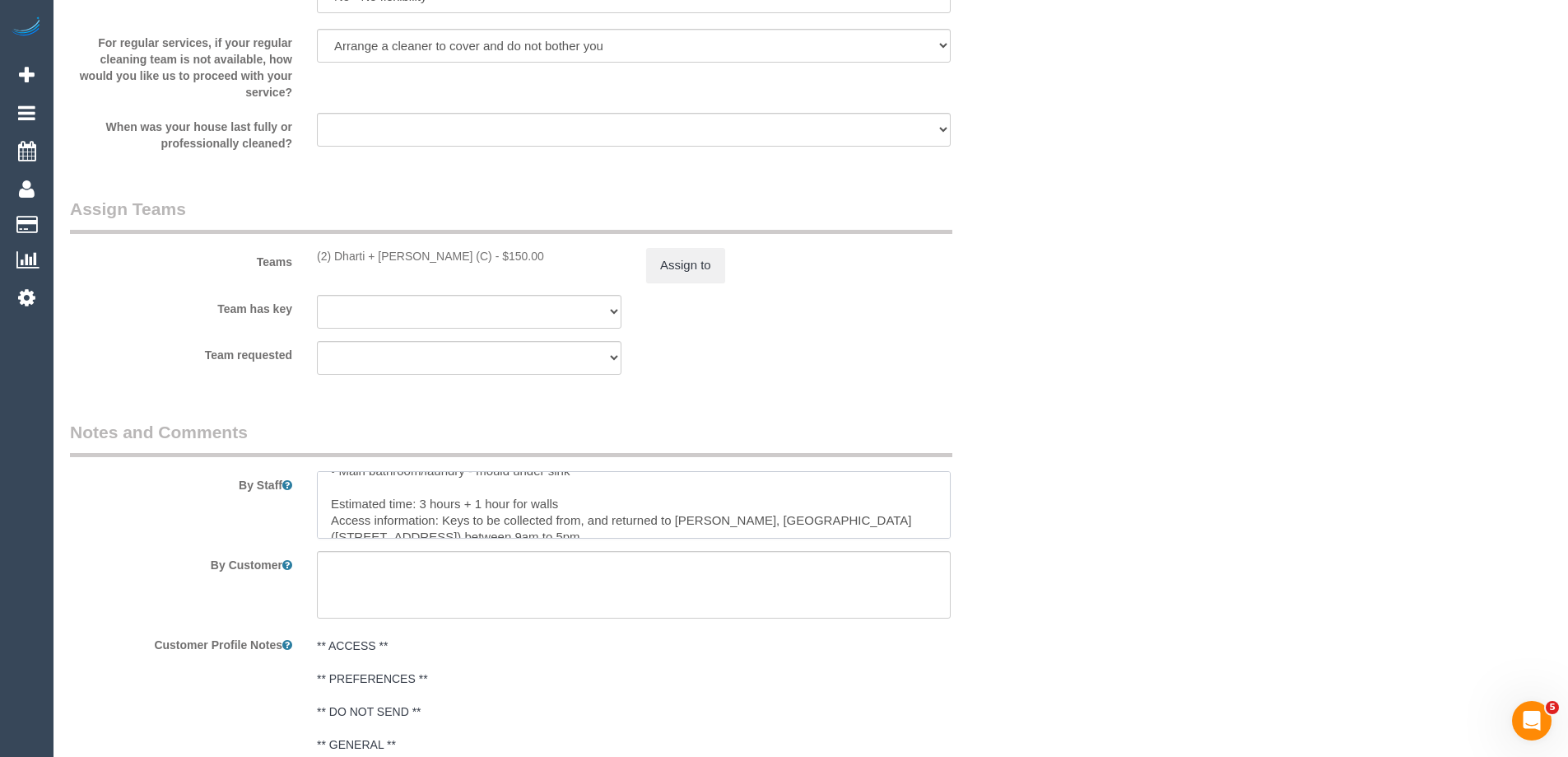
scroll to position [263, 0]
click at [356, 503] on textarea at bounding box center [634, 505] width 634 height 67
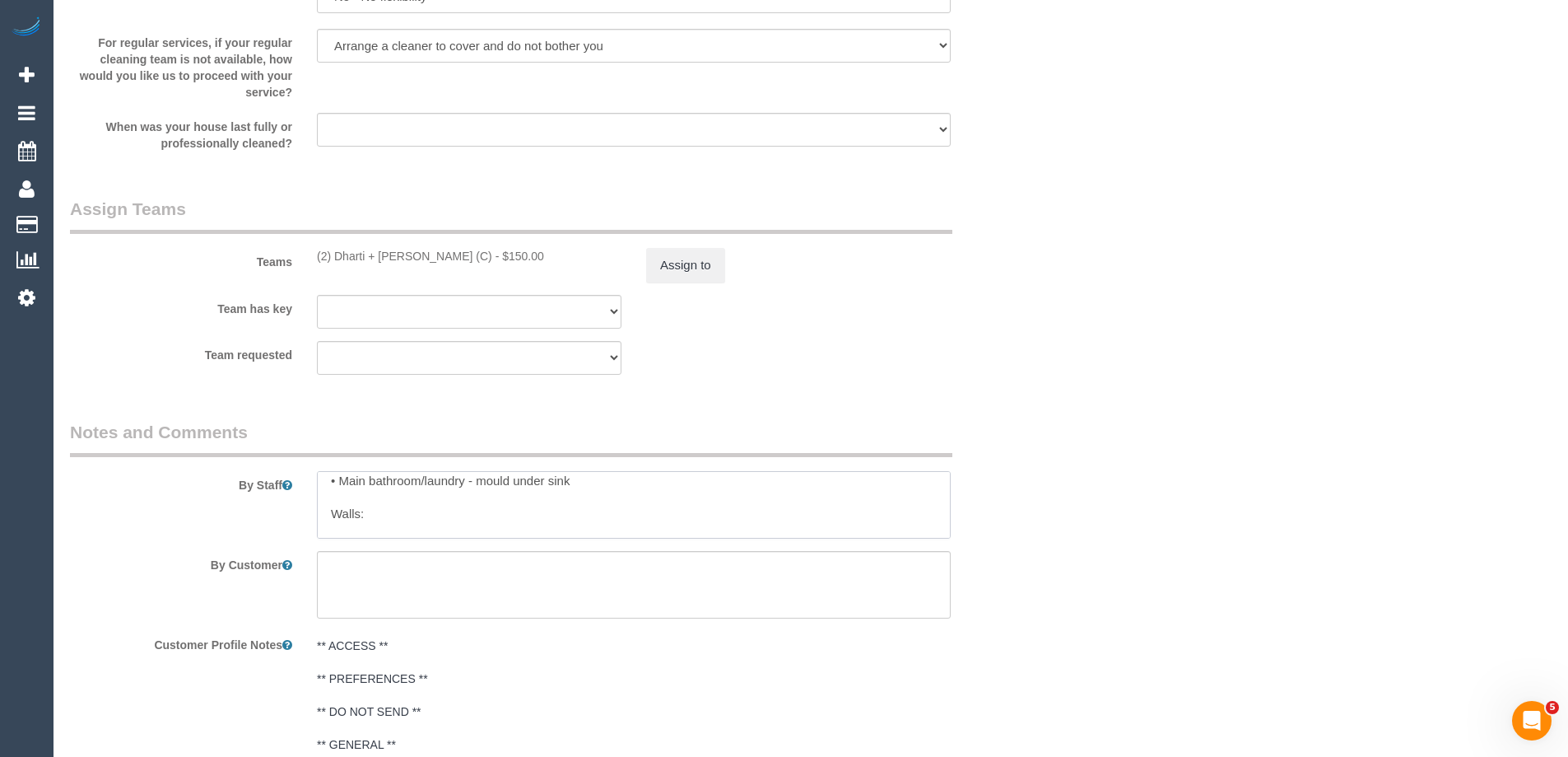
paste textarea "Entrance hall - wall near laundry door Lounge room - wall between the door and …"
click at [318, 495] on textarea at bounding box center [634, 505] width 634 height 67
type textarea "Re-clean tasks: • Entrance hall - laundry door • Entrance hall - skirting board…"
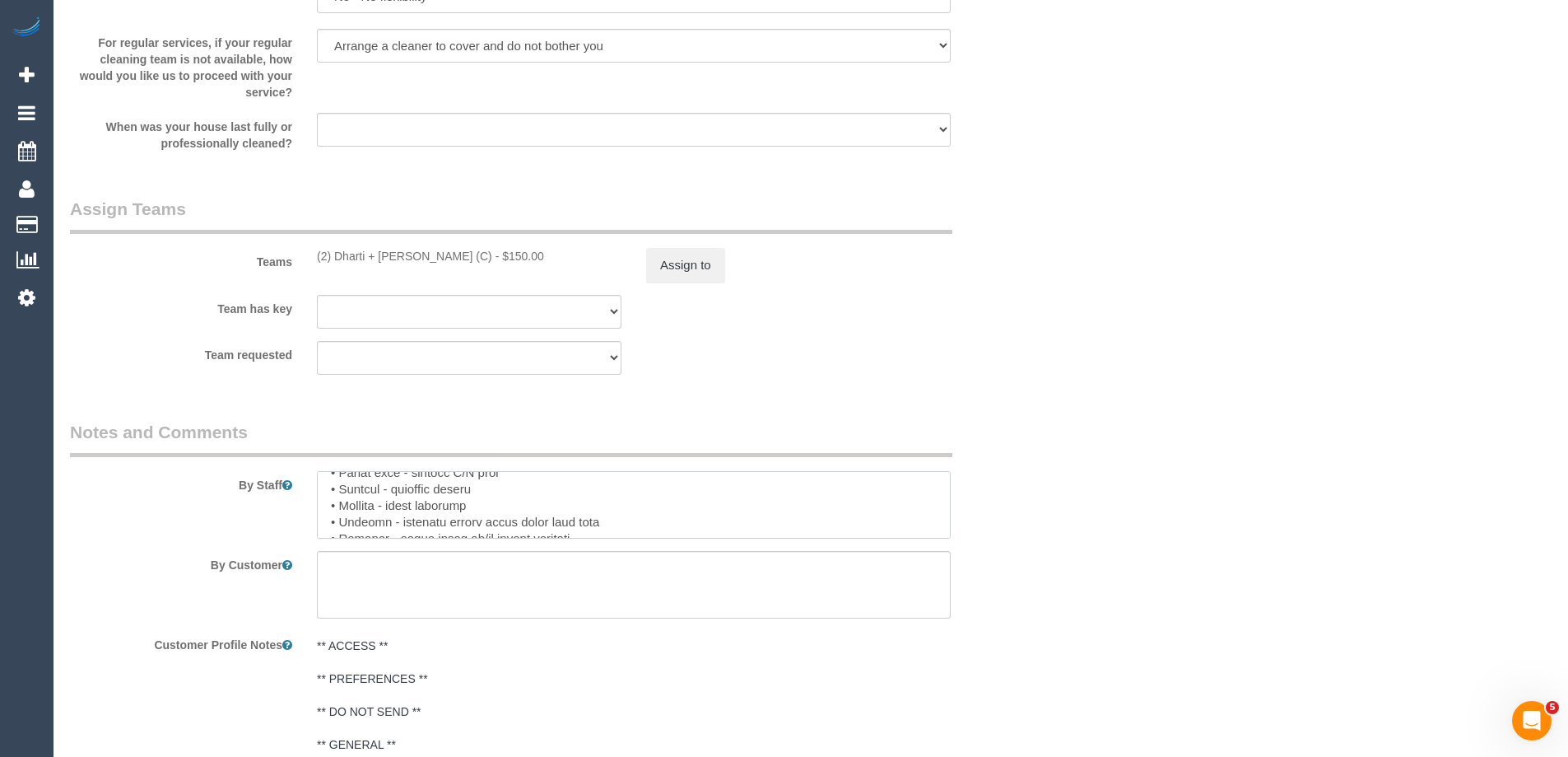
scroll to position [141, 0]
click at [707, 485] on textarea at bounding box center [634, 505] width 634 height 67
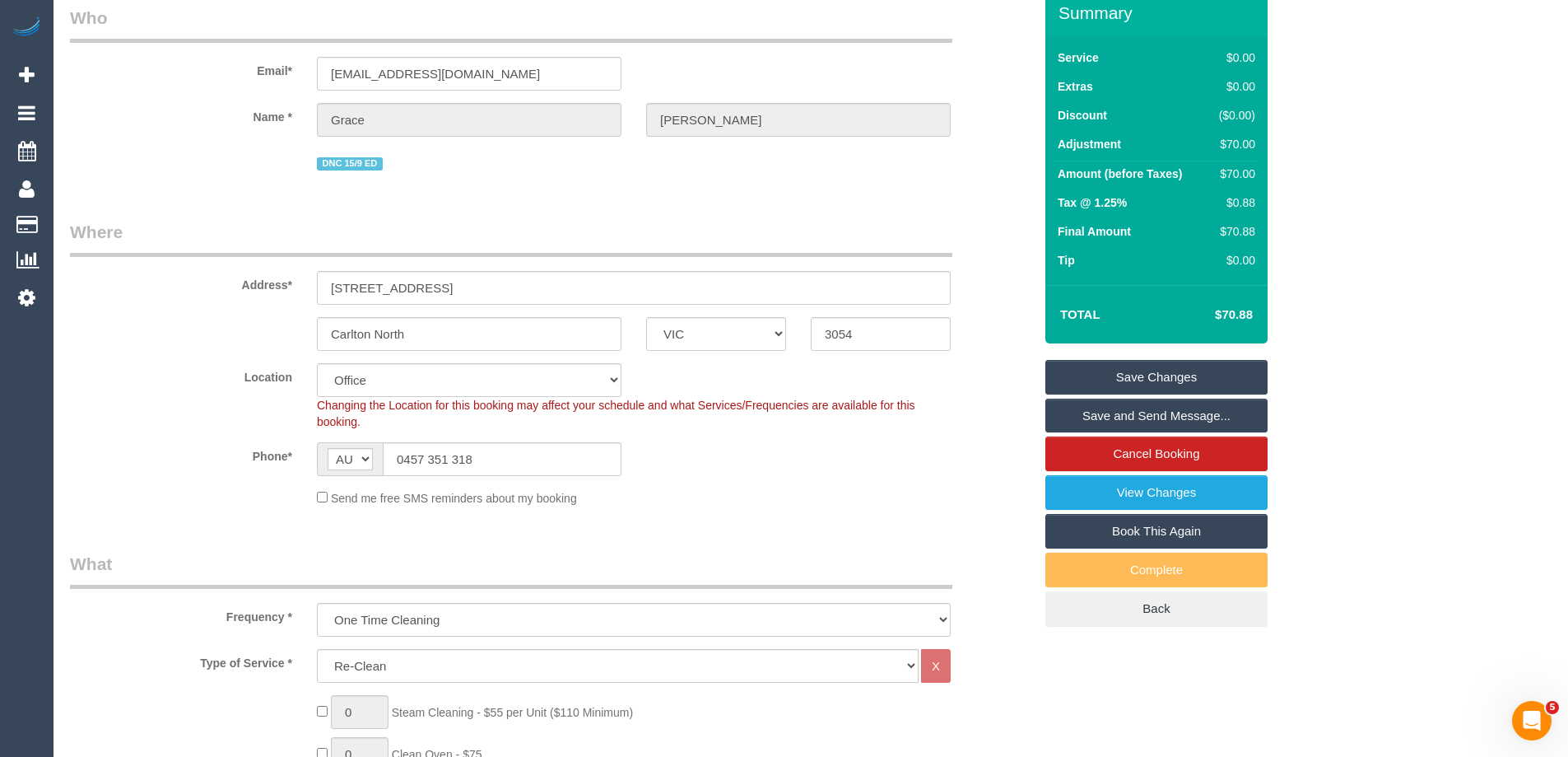
scroll to position [0, 0]
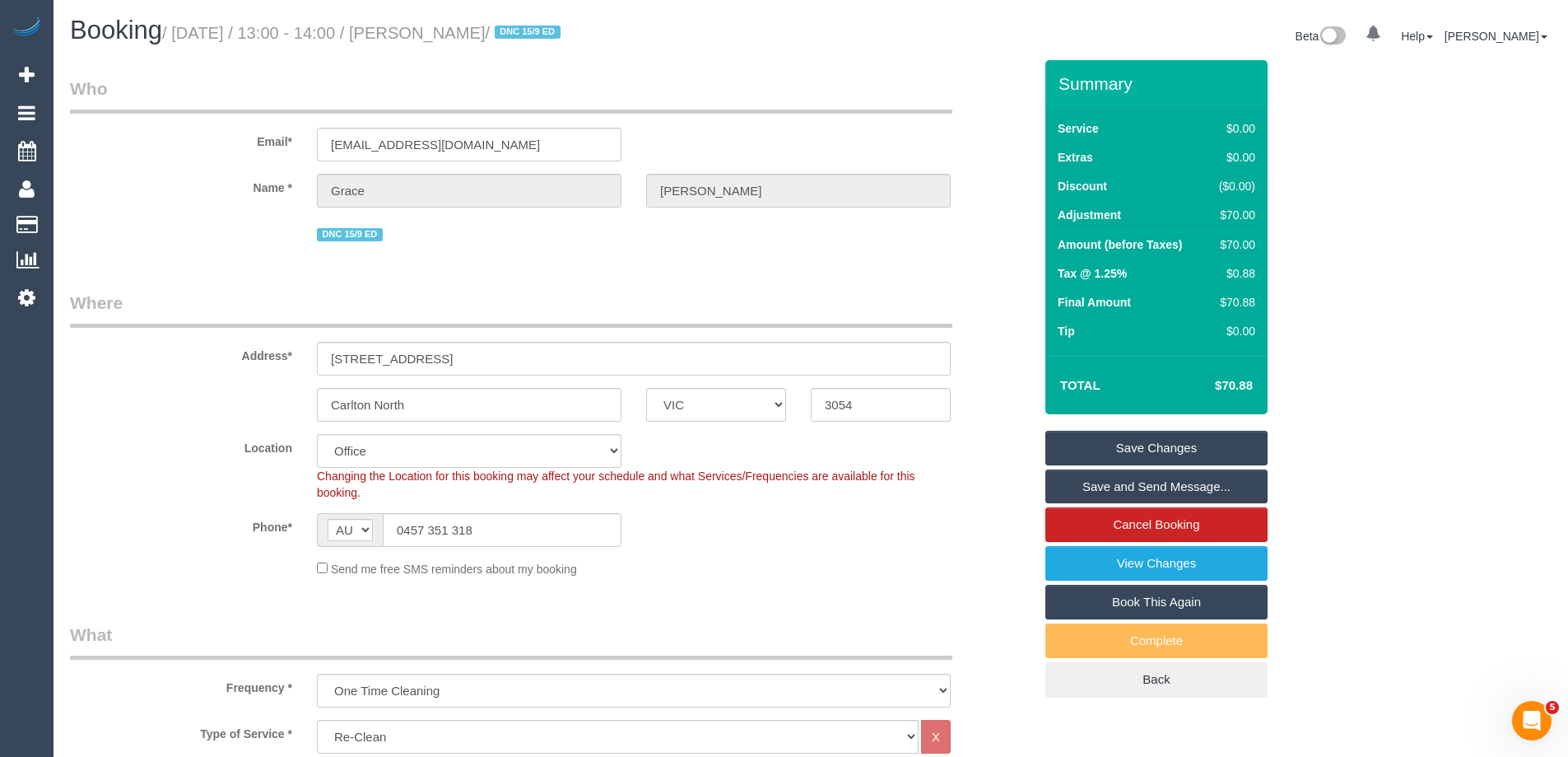
click at [1137, 437] on link "Save Changes" at bounding box center [1156, 448] width 222 height 35
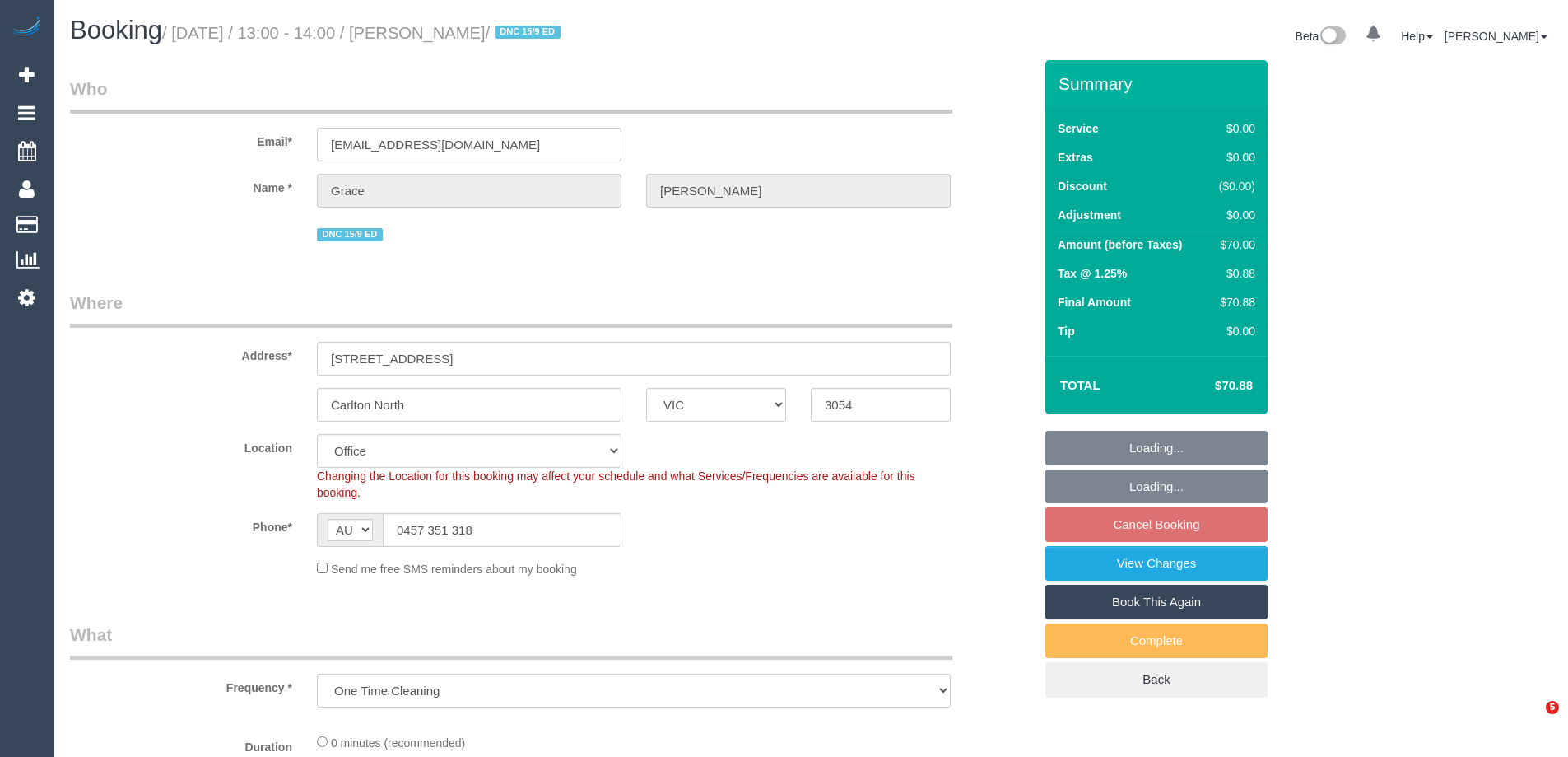
select select "VIC"
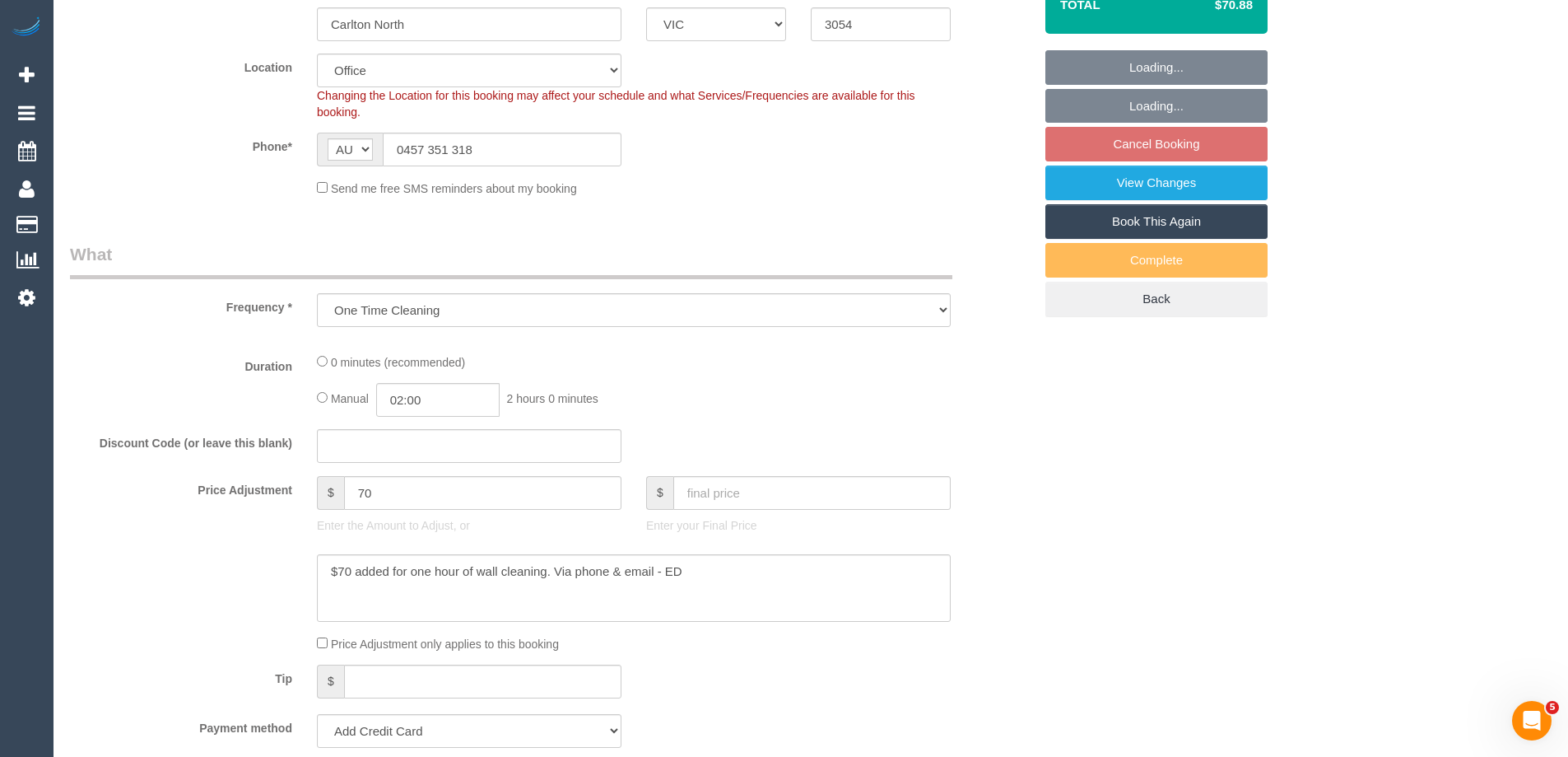
select select "string:stripe-pm_1RFobV2GScqysDRVt91yWtFg"
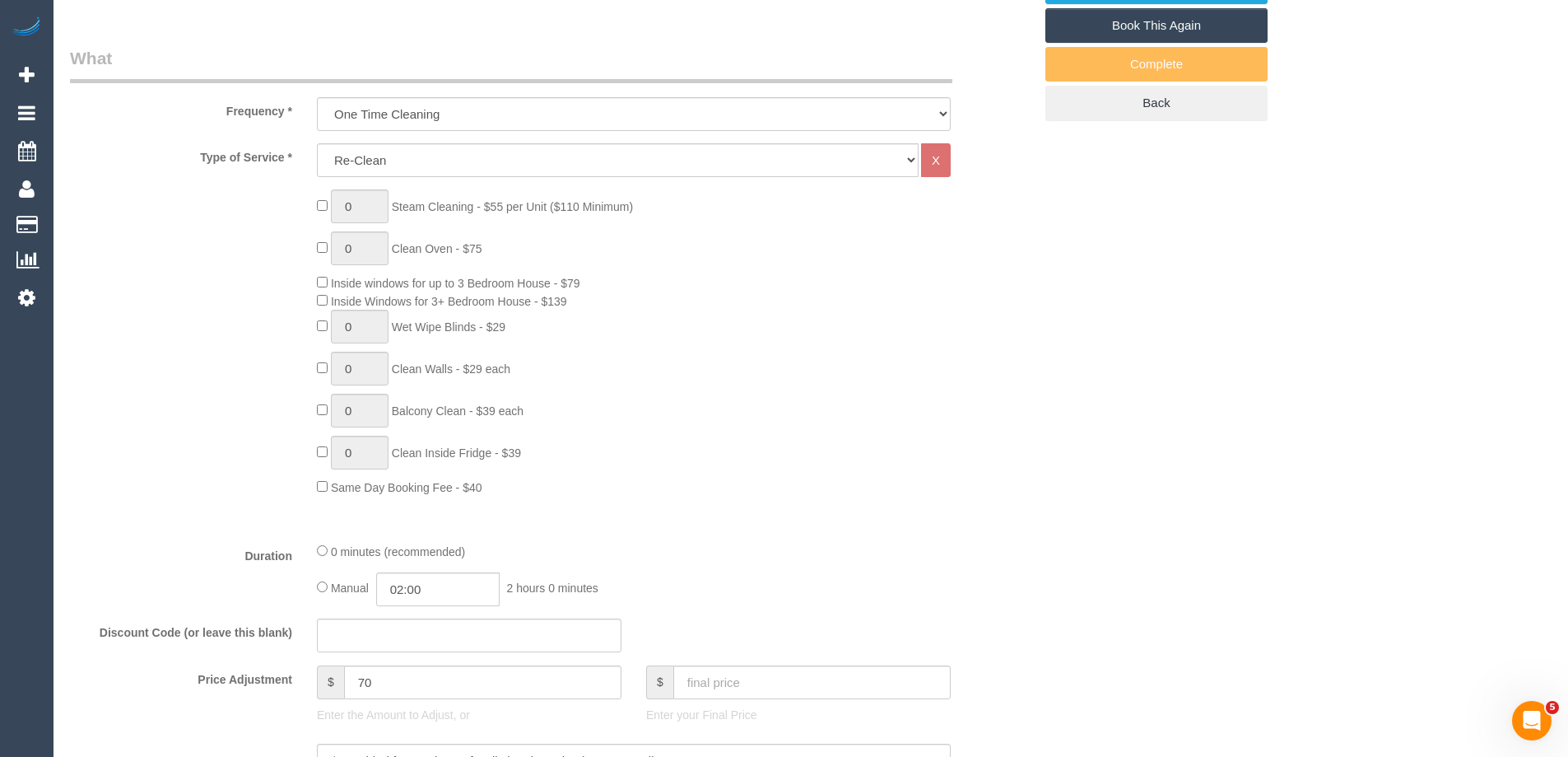
select select "object:622"
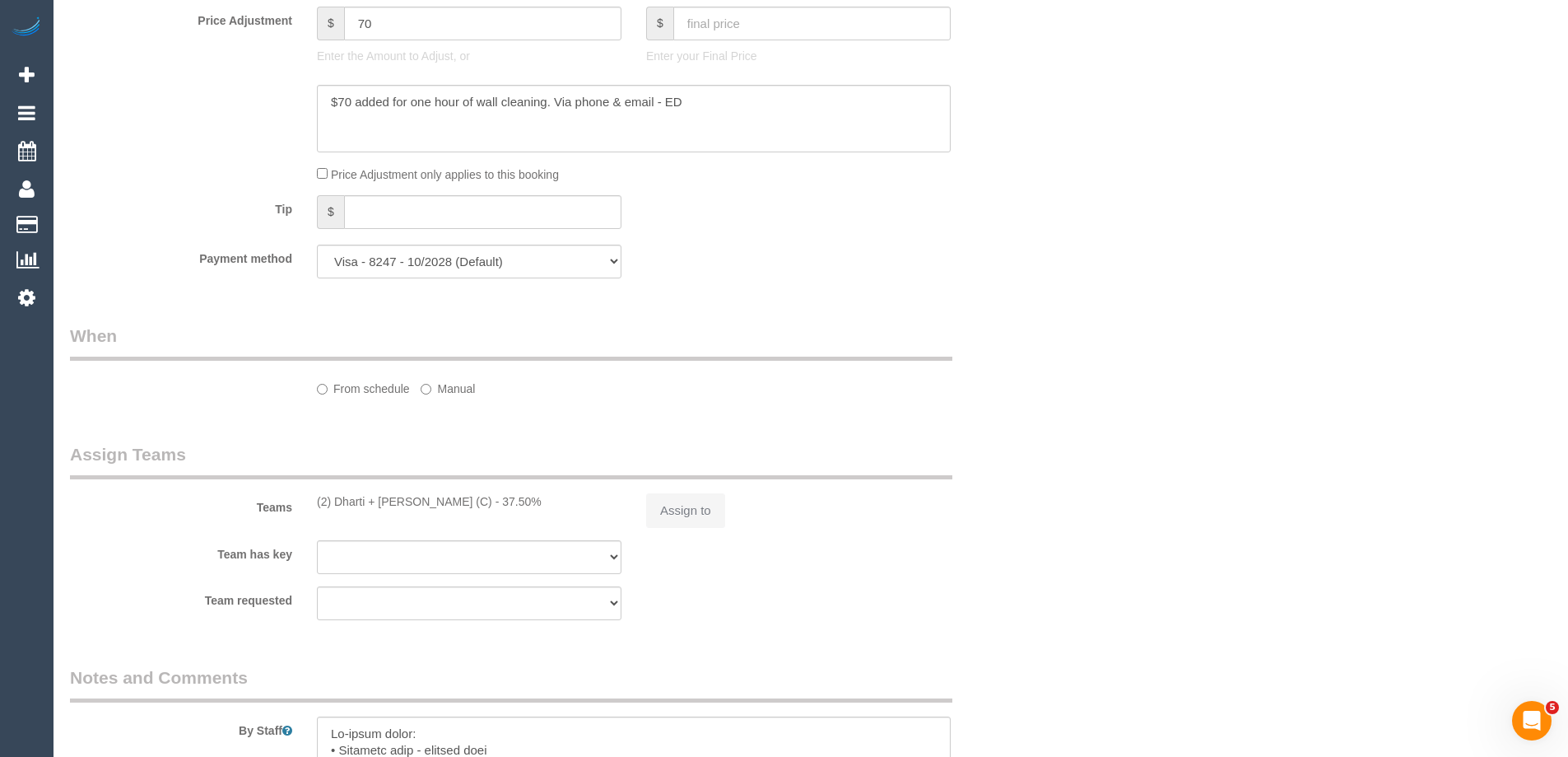
select select "number:28"
select select "number:14"
select select "number:19"
select select "number:25"
select select "number:33"
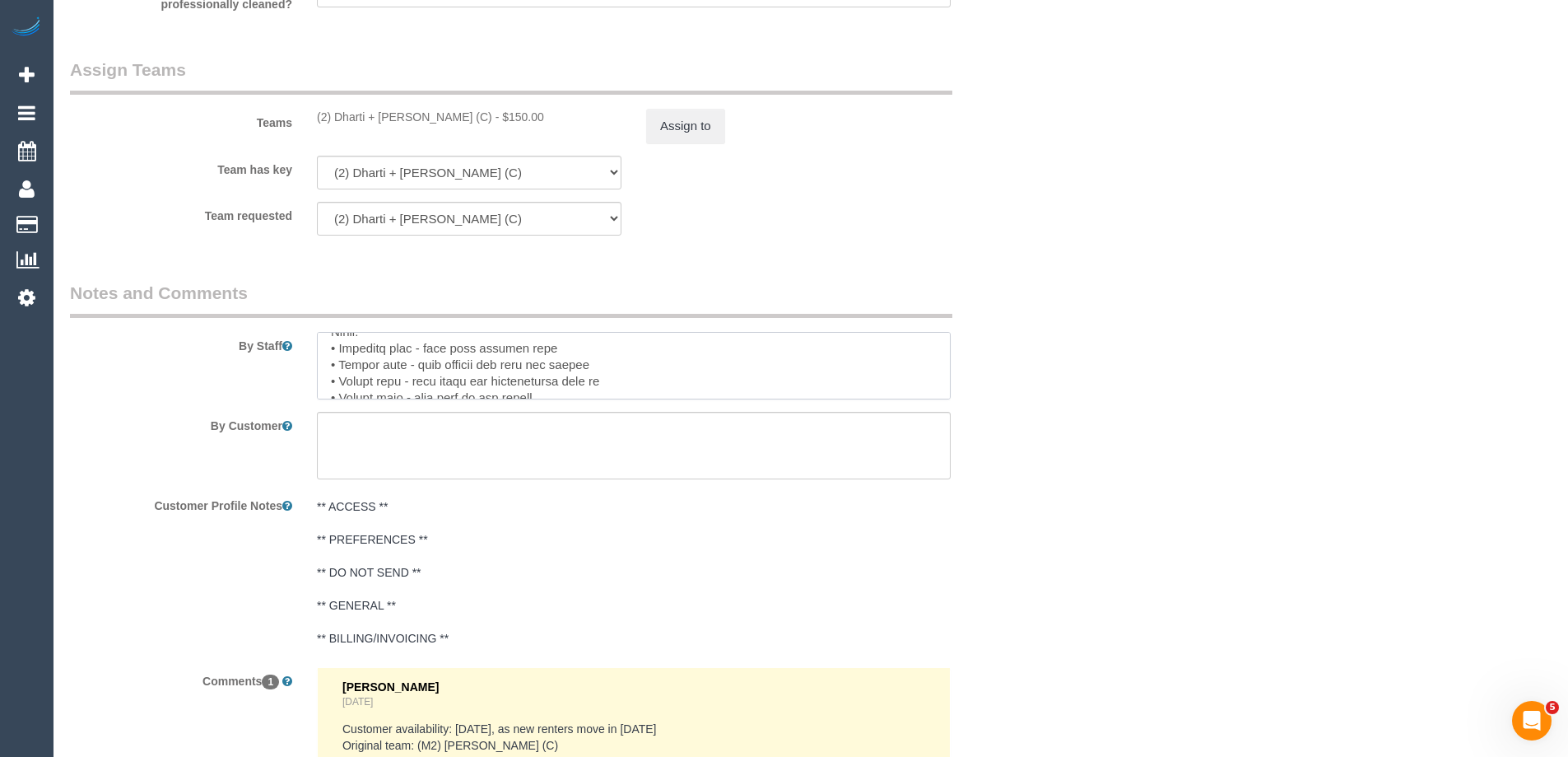
scroll to position [312, 0]
click at [647, 363] on textarea at bounding box center [634, 365] width 634 height 67
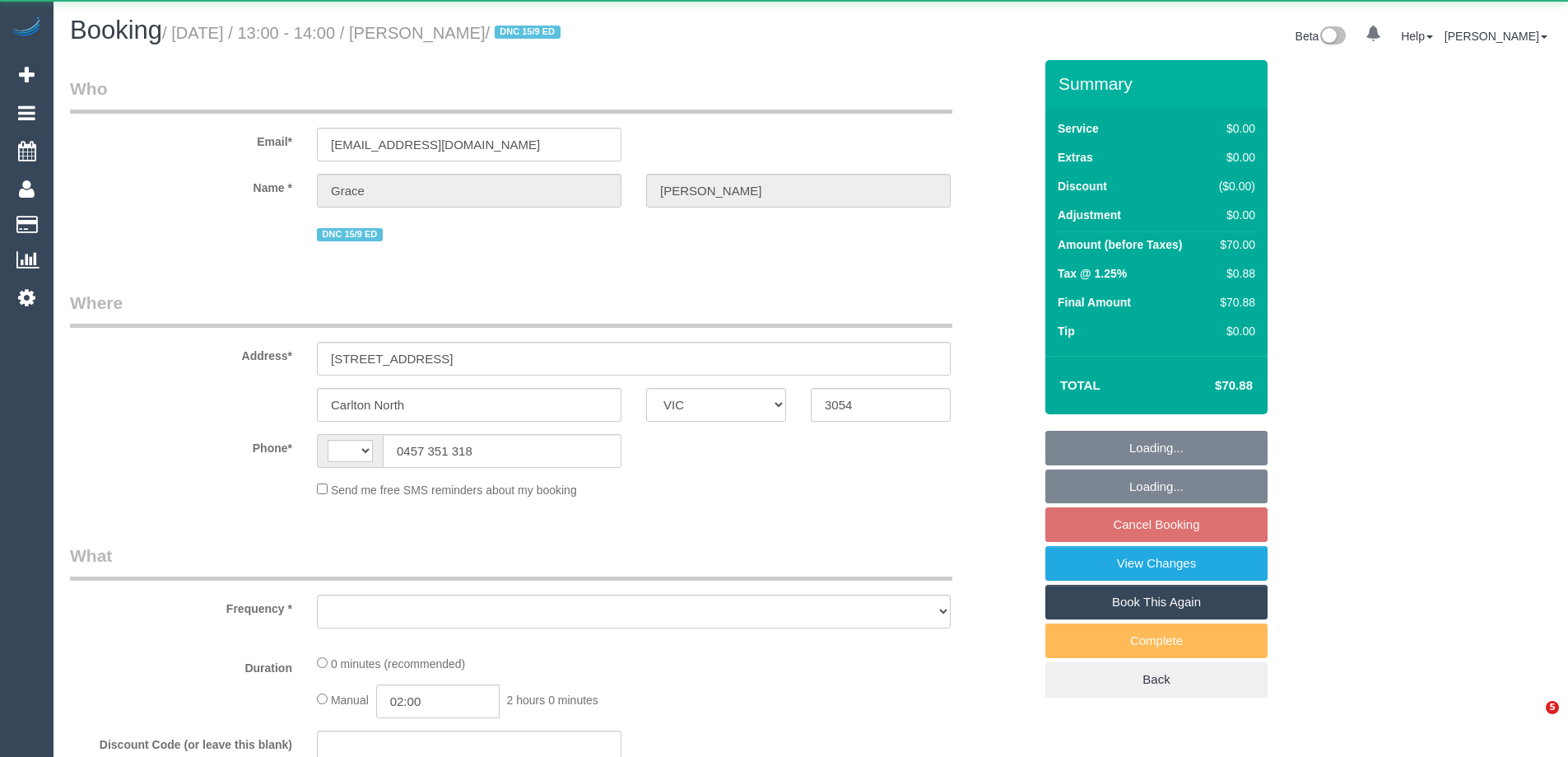
select select "VIC"
select select "string:AU"
select select "object:311"
select select "string:stripe-pm_1RFobV2GScqysDRVt91yWtFg"
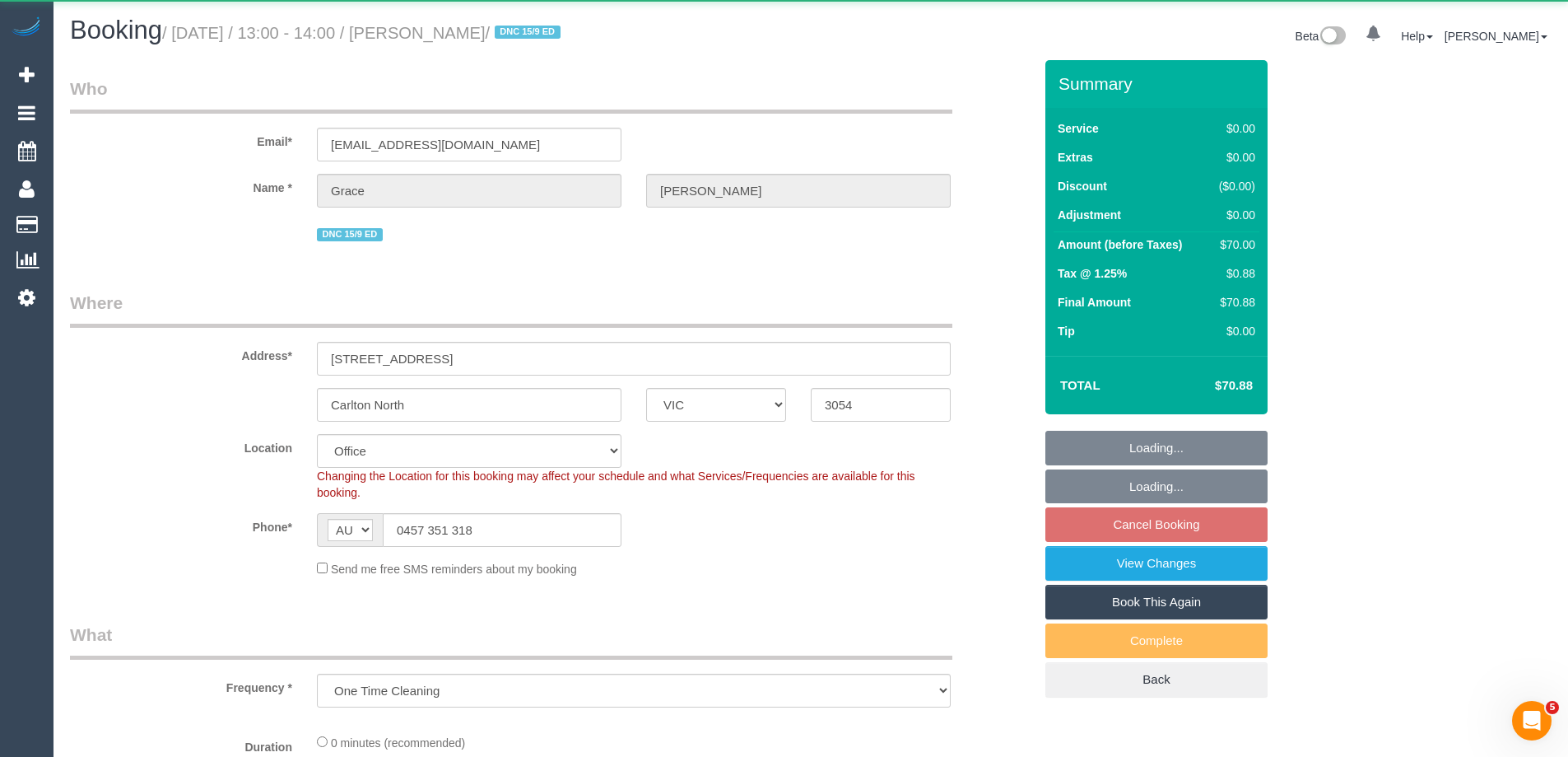
select select "number:28"
select select "number:14"
select select "number:19"
select select "number:25"
select select "number:33"
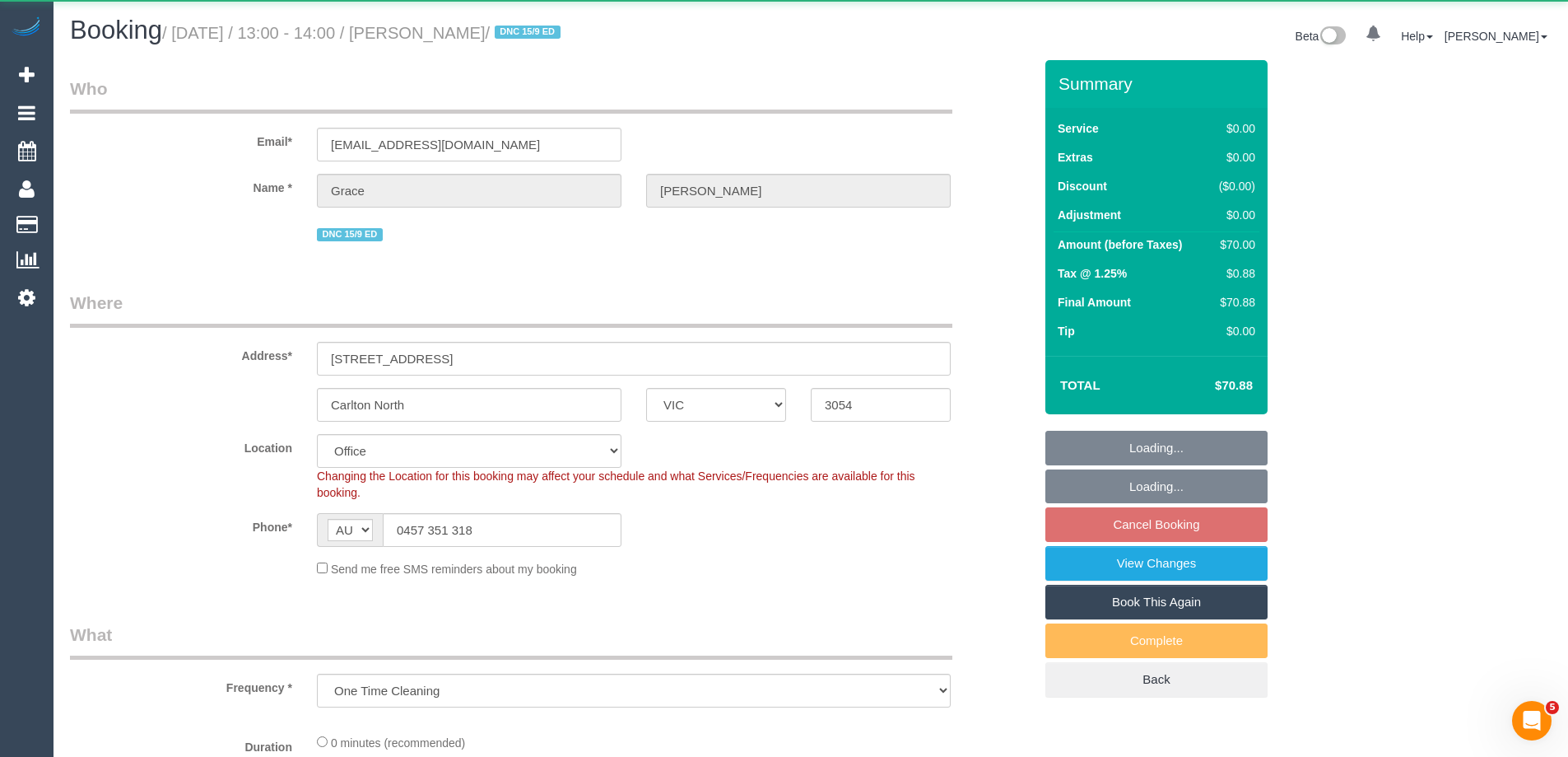
select select "object:711"
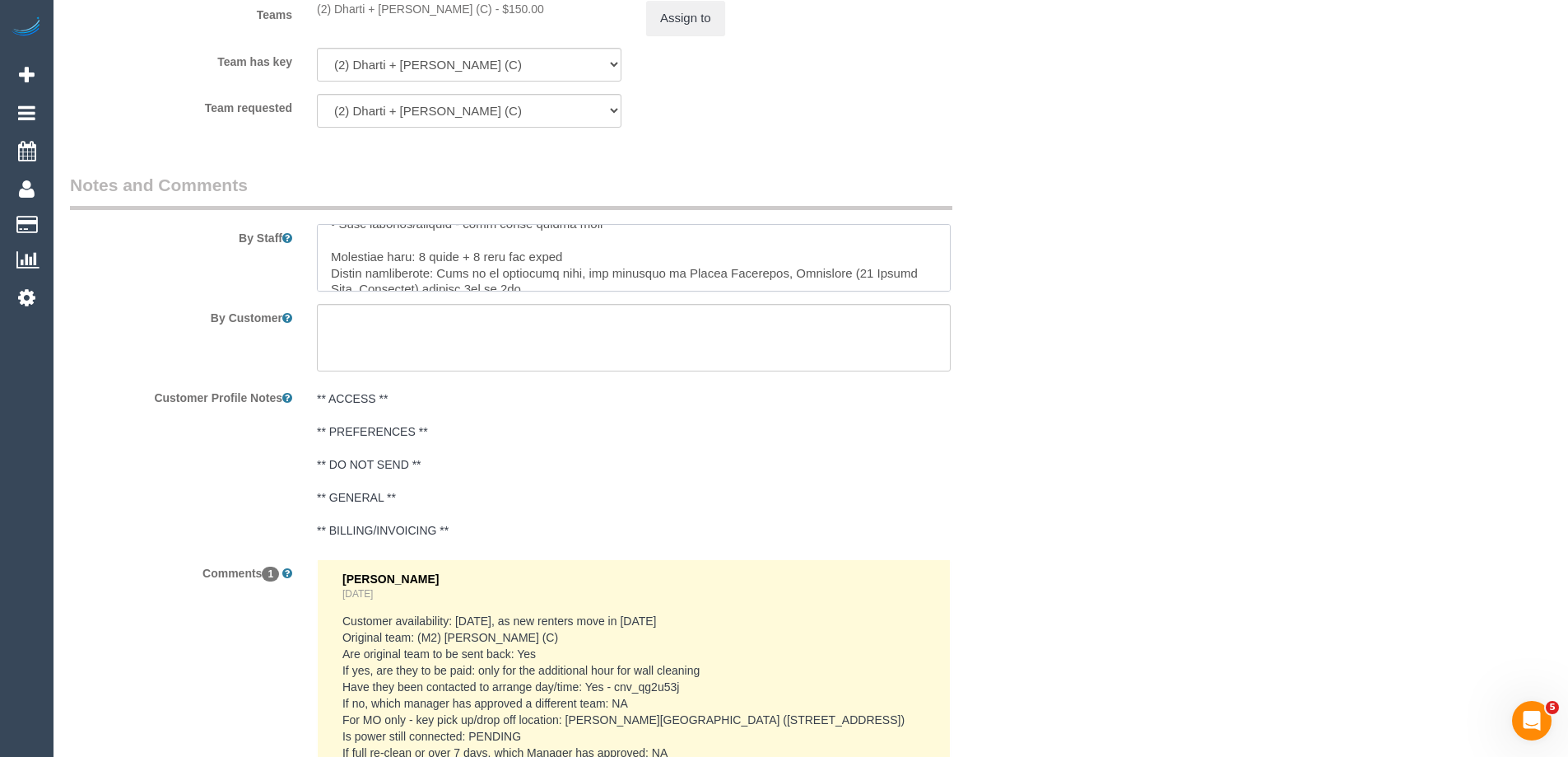
scroll to position [428, 0]
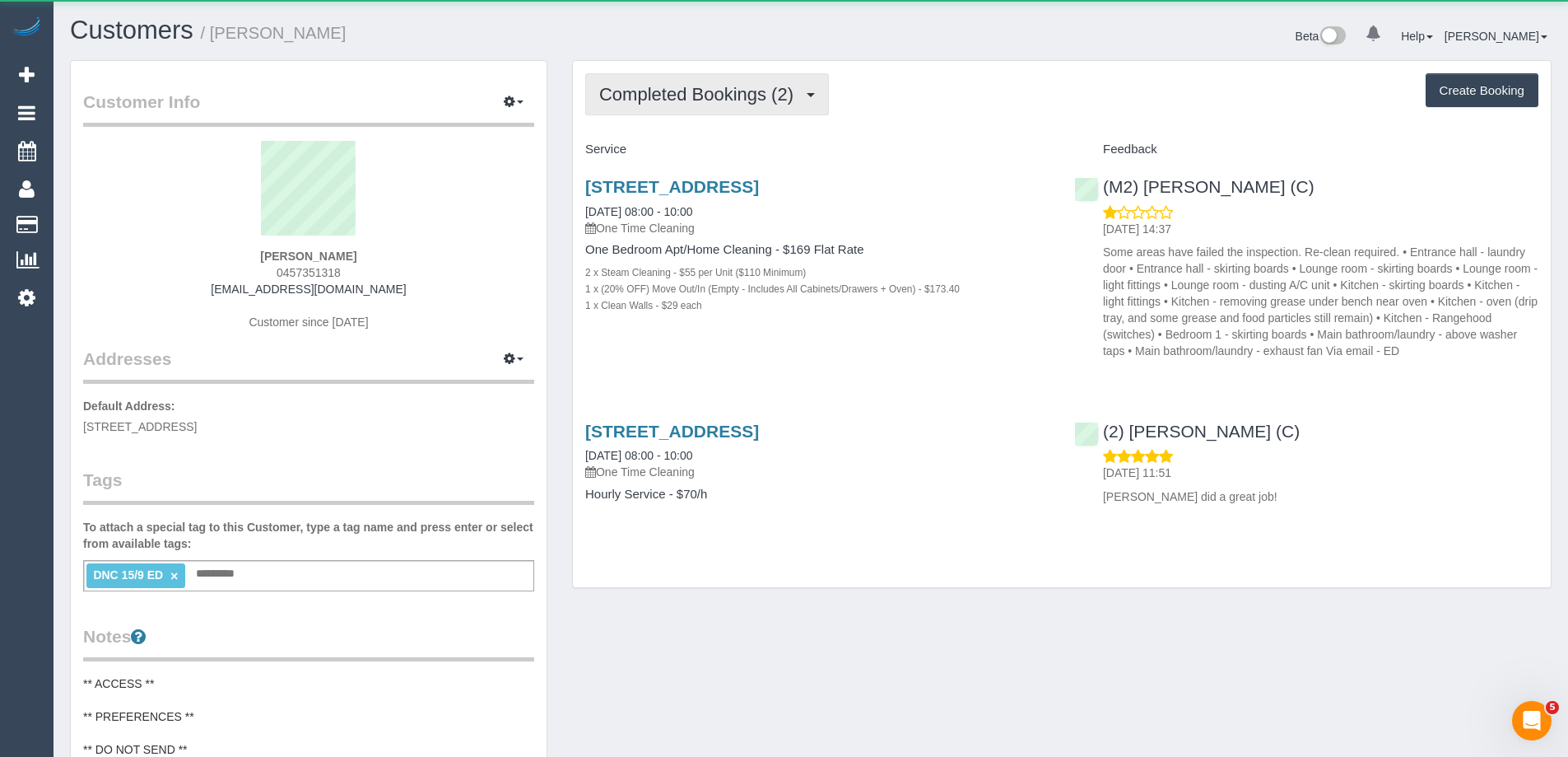
click at [733, 90] on span "Completed Bookings (2)" at bounding box center [700, 94] width 202 height 21
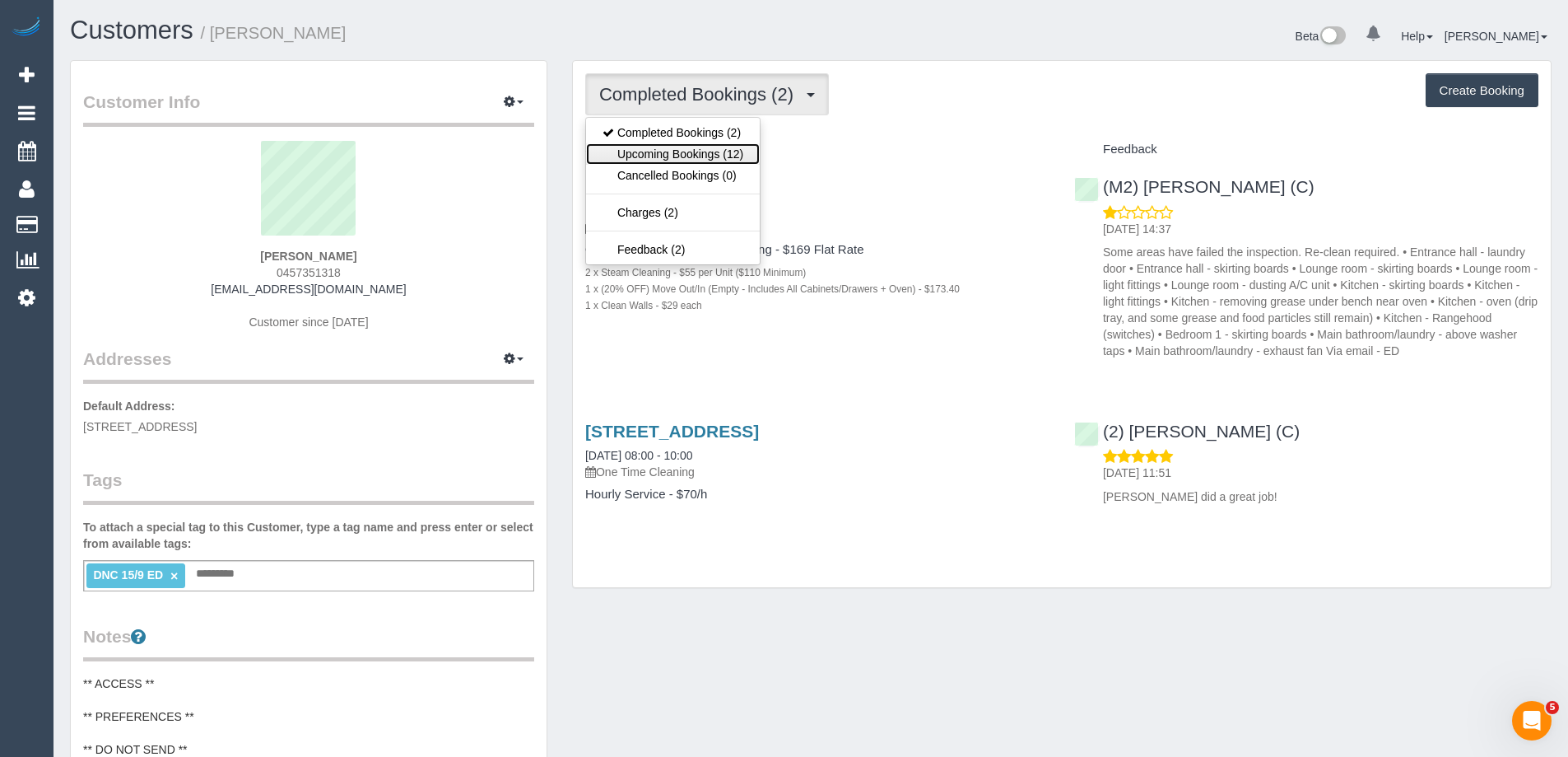
click at [705, 159] on link "Upcoming Bookings (12)" at bounding box center [672, 153] width 174 height 21
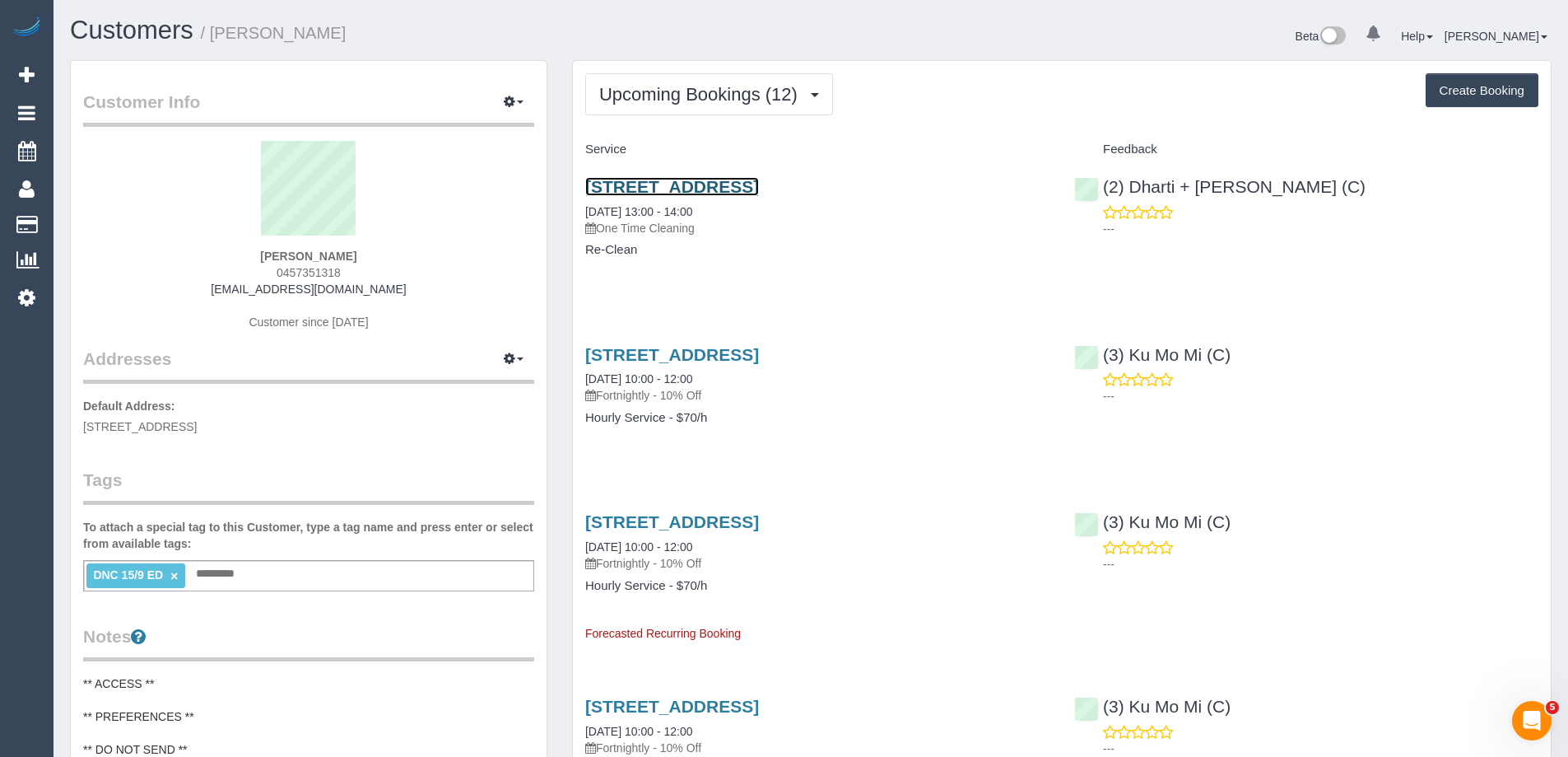
click at [759, 190] on link "[STREET_ADDRESS]" at bounding box center [672, 186] width 174 height 19
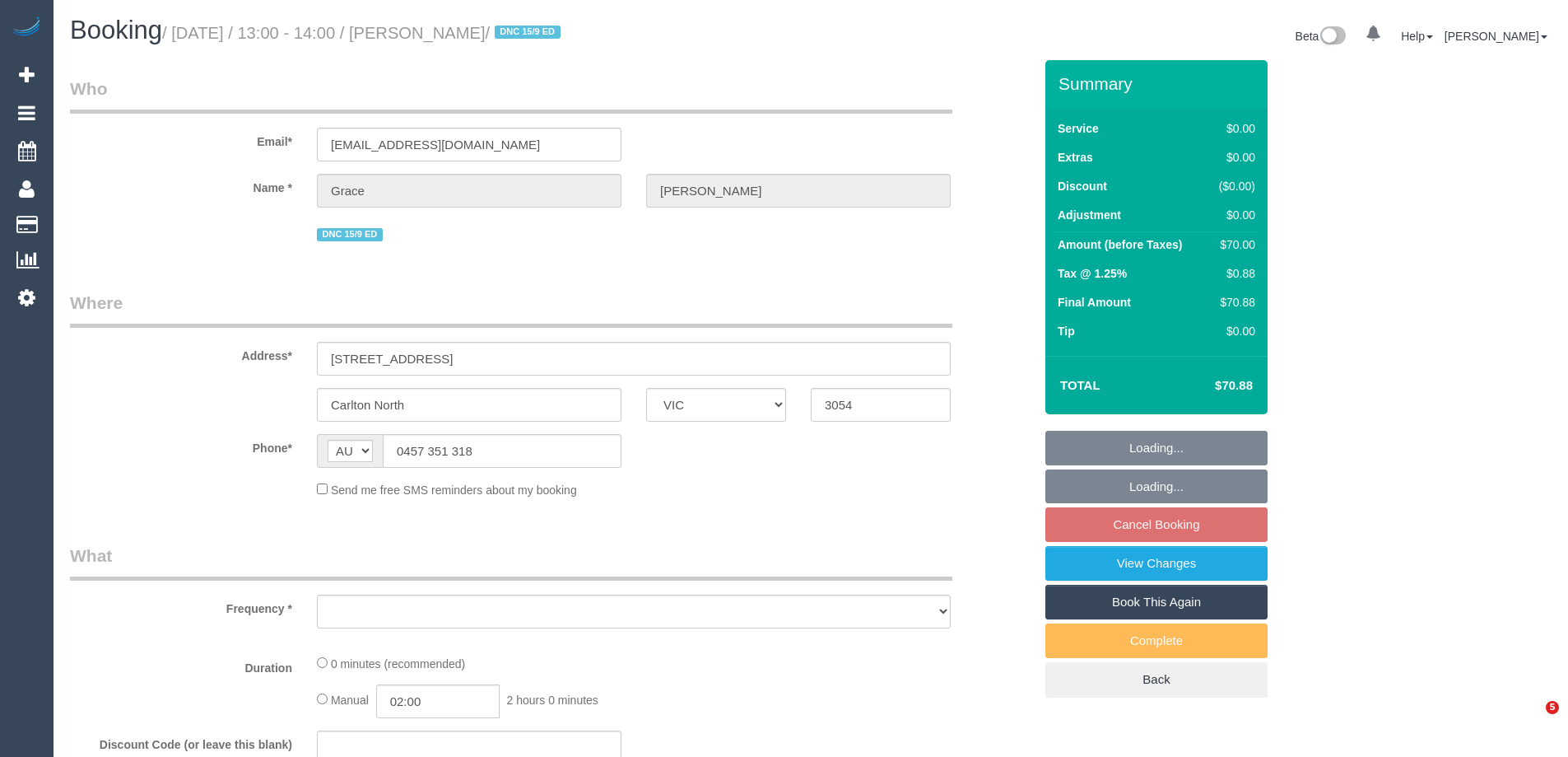
select select "VIC"
select select "object:558"
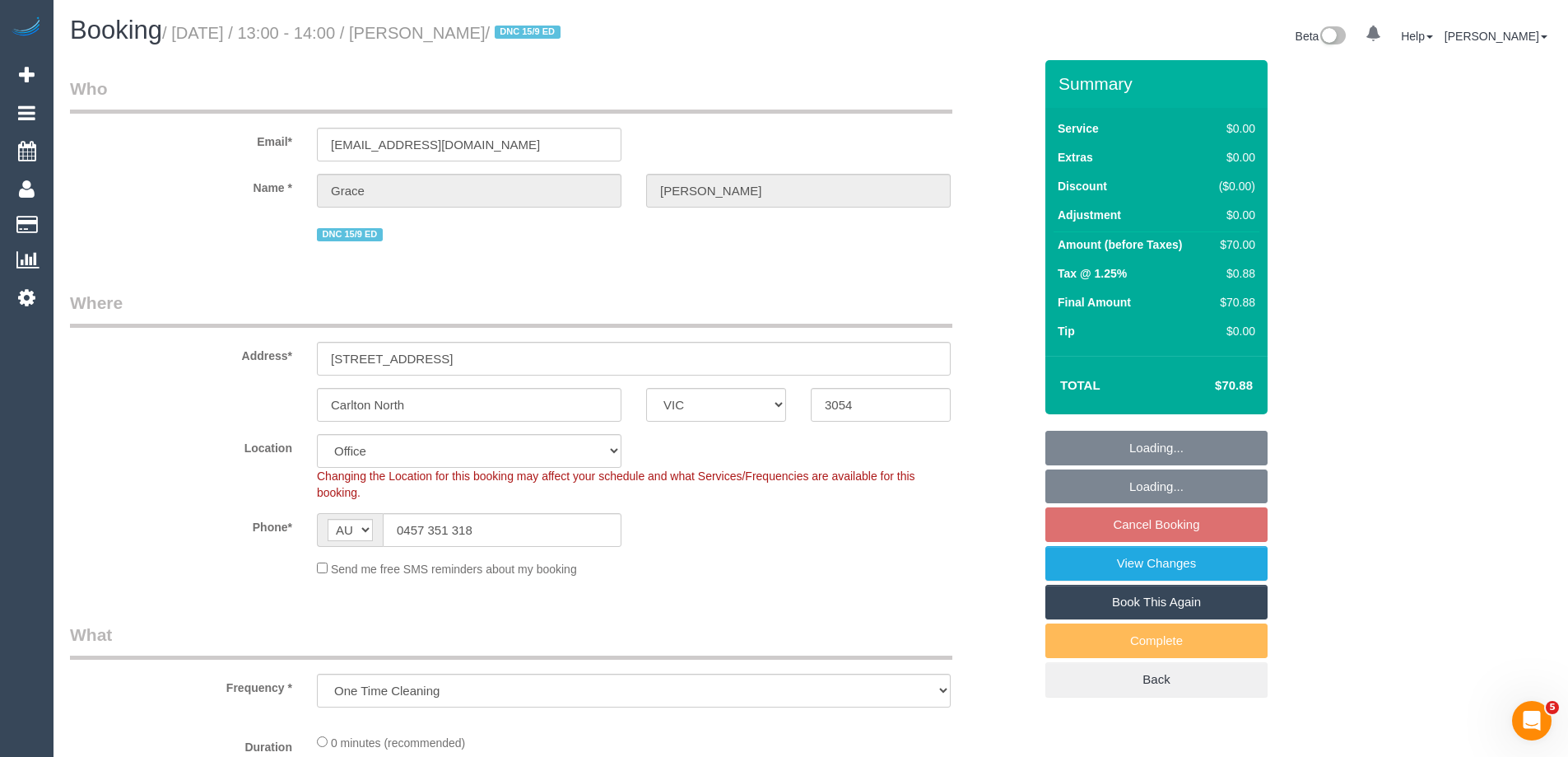
select select "string:stripe-pm_1RFobV2GScqysDRVt91yWtFg"
select select "number:28"
select select "number:14"
select select "number:19"
select select "number:25"
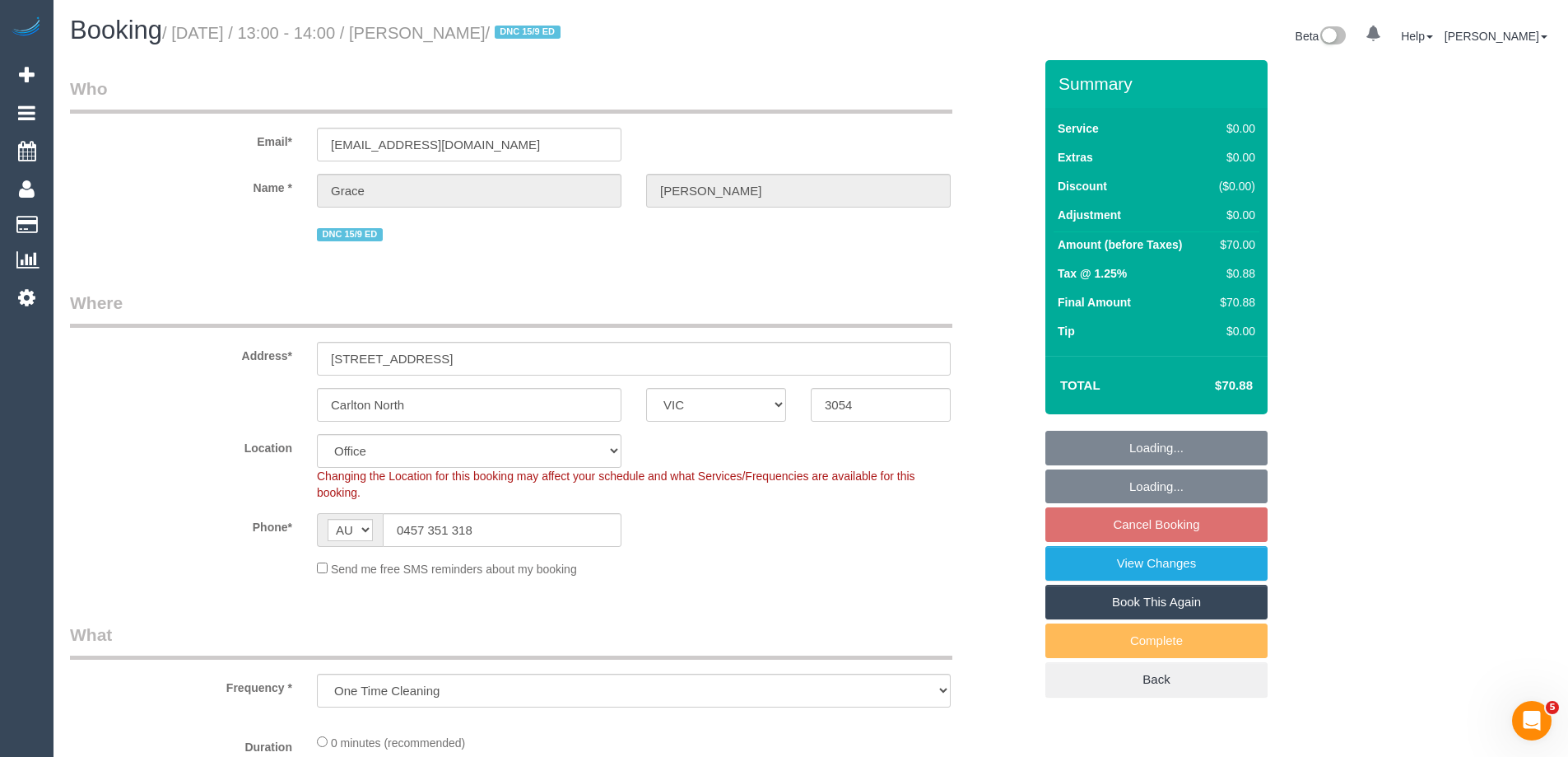
select select "number:33"
select select "object:782"
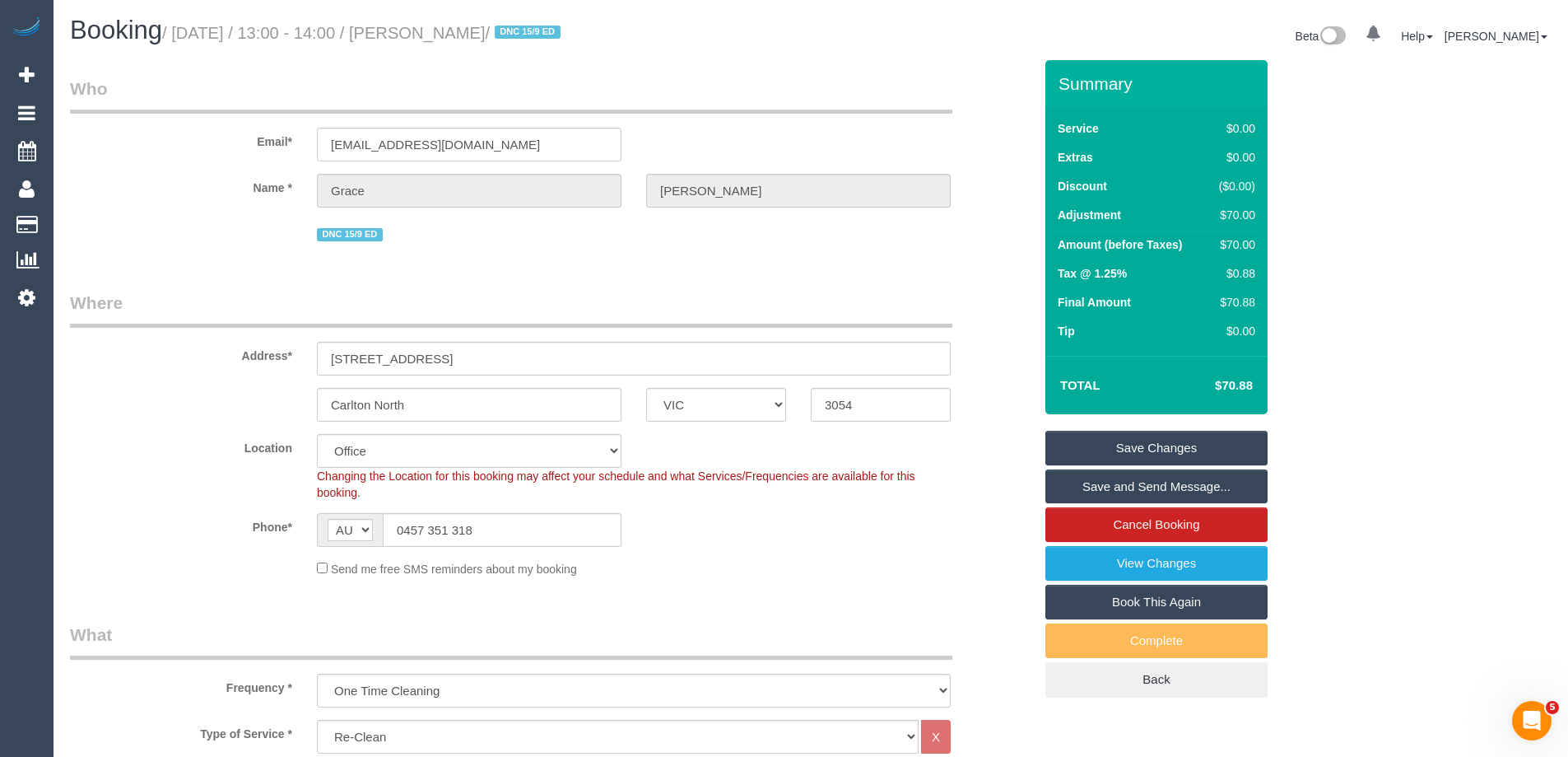
click at [990, 253] on fieldset "Who Email* gracecasey@icloud.com Name * Grace Casey DNC 15/9 ED" at bounding box center [551, 167] width 962 height 181
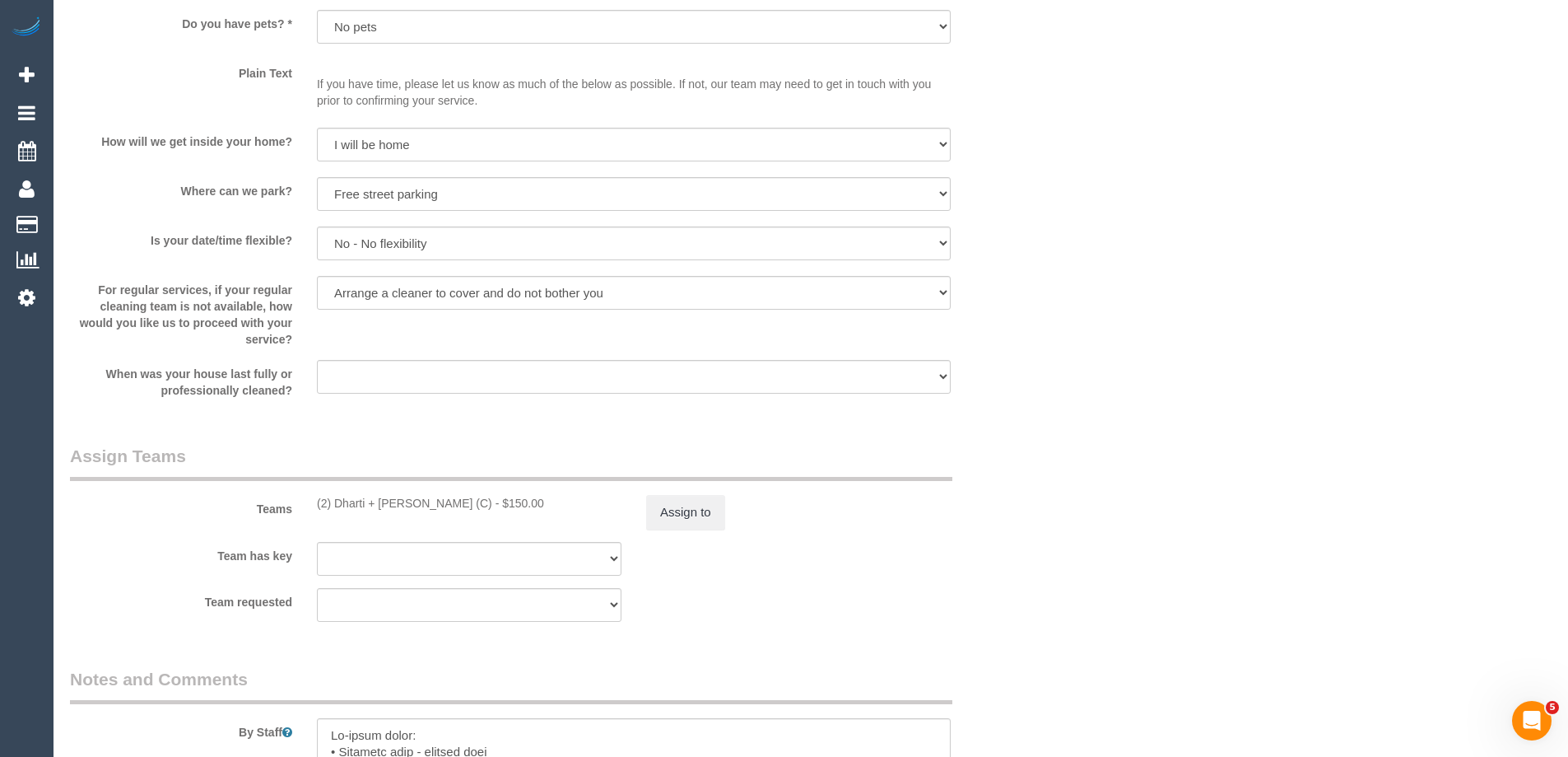
scroll to position [2388, 0]
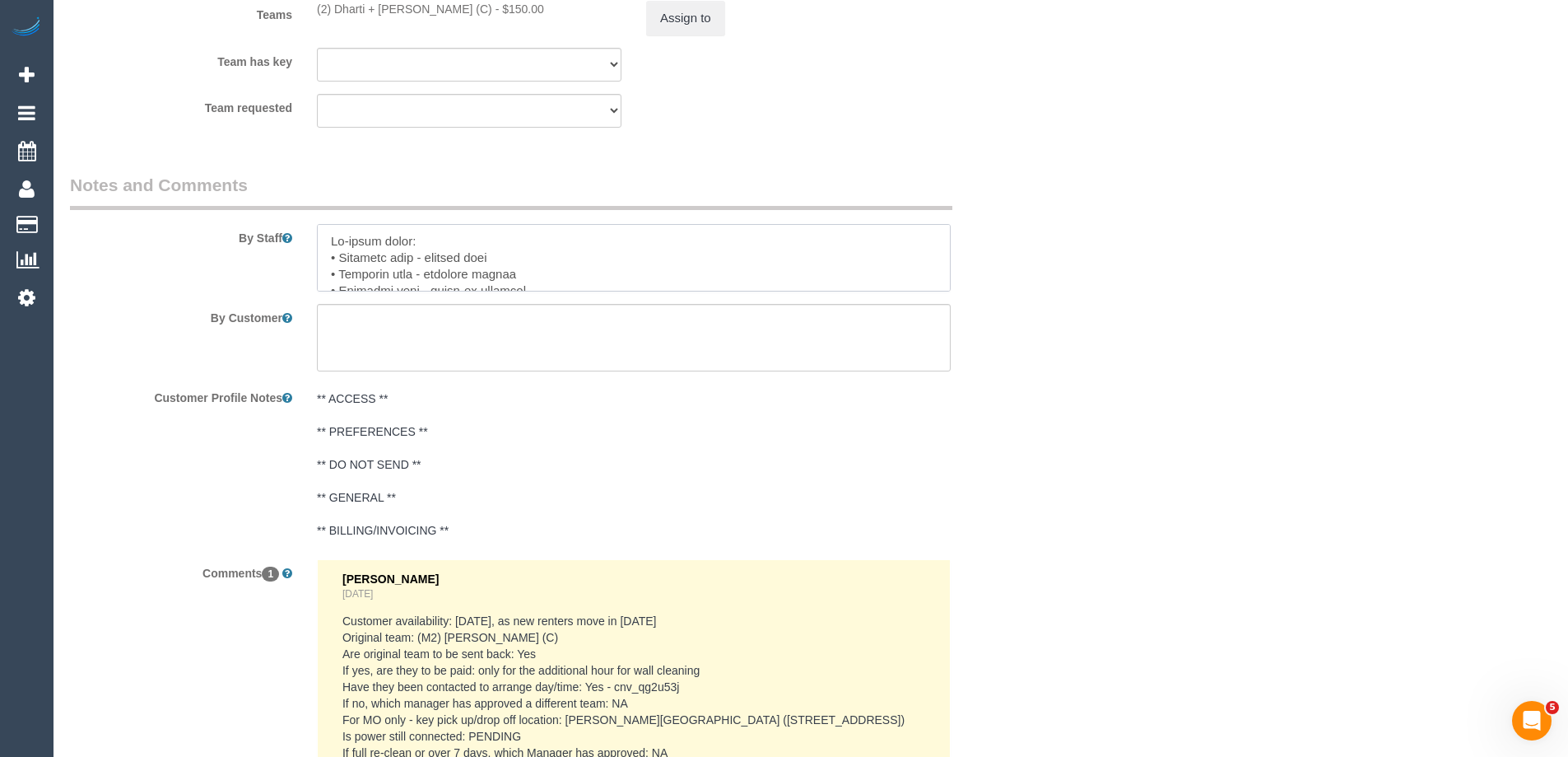
click at [527, 252] on textarea at bounding box center [634, 258] width 634 height 67
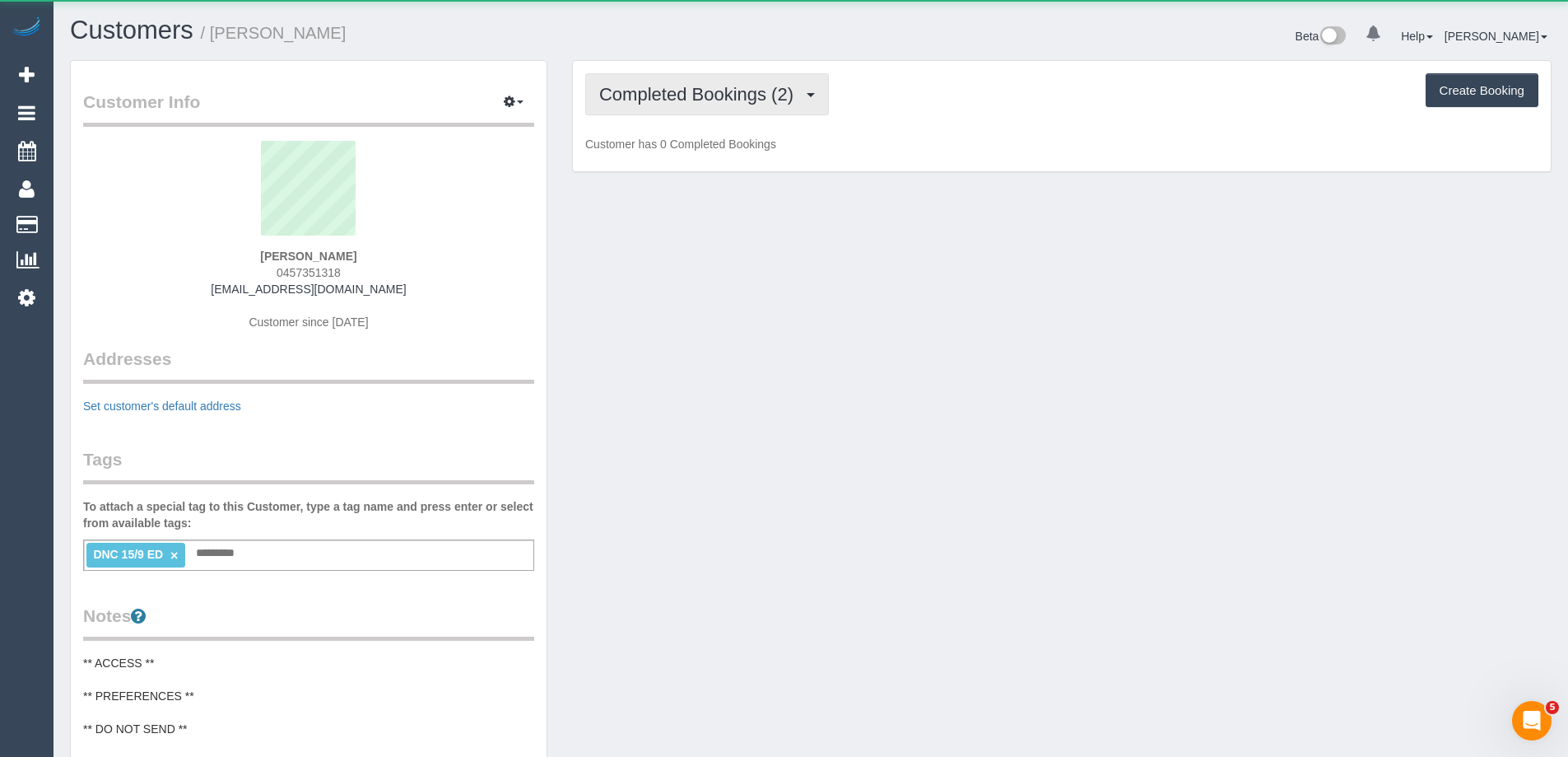
click at [705, 107] on button "Completed Bookings (2)" at bounding box center [708, 94] width 244 height 42
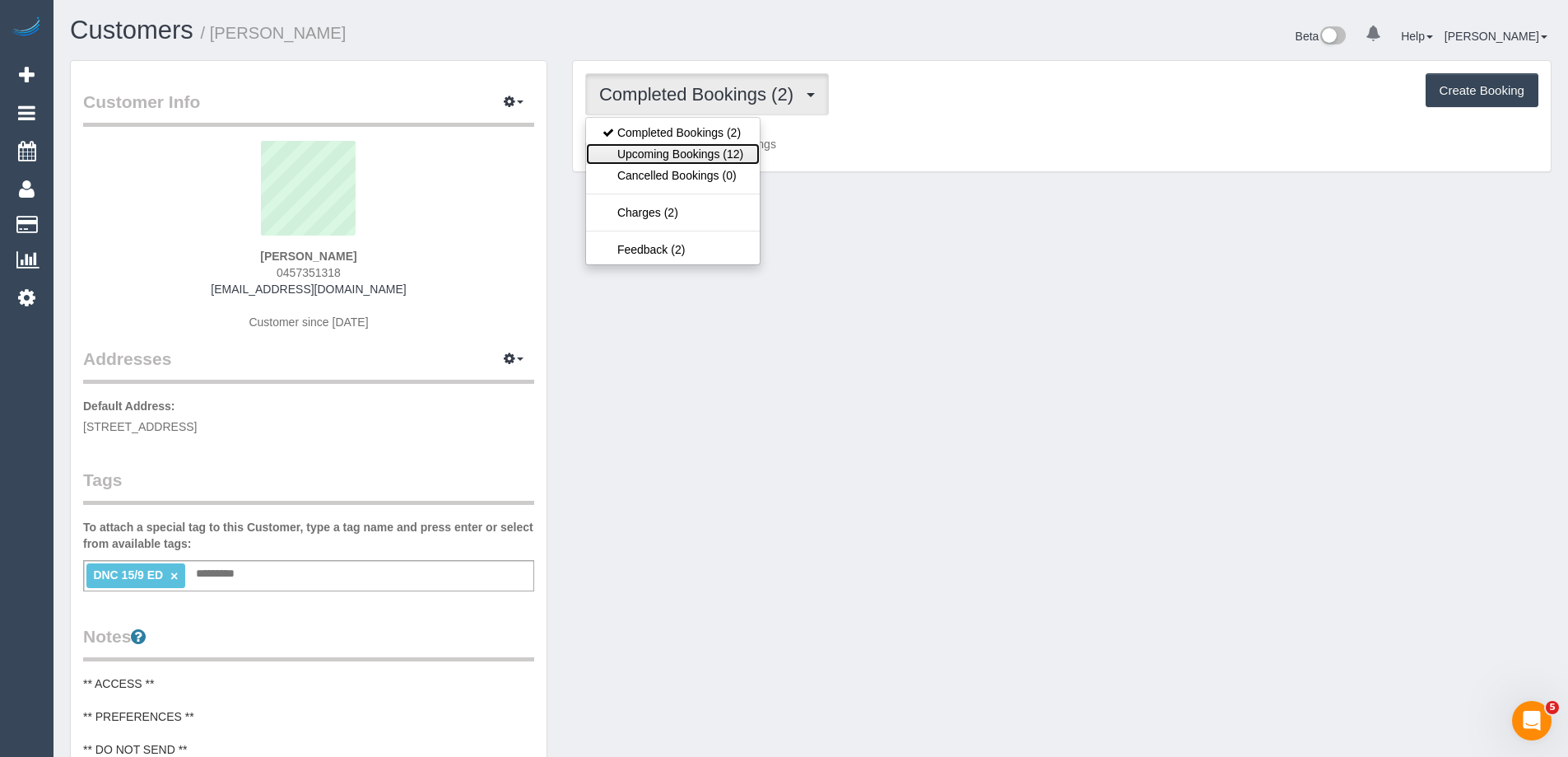
click at [699, 149] on link "Upcoming Bookings (12)" at bounding box center [672, 153] width 174 height 21
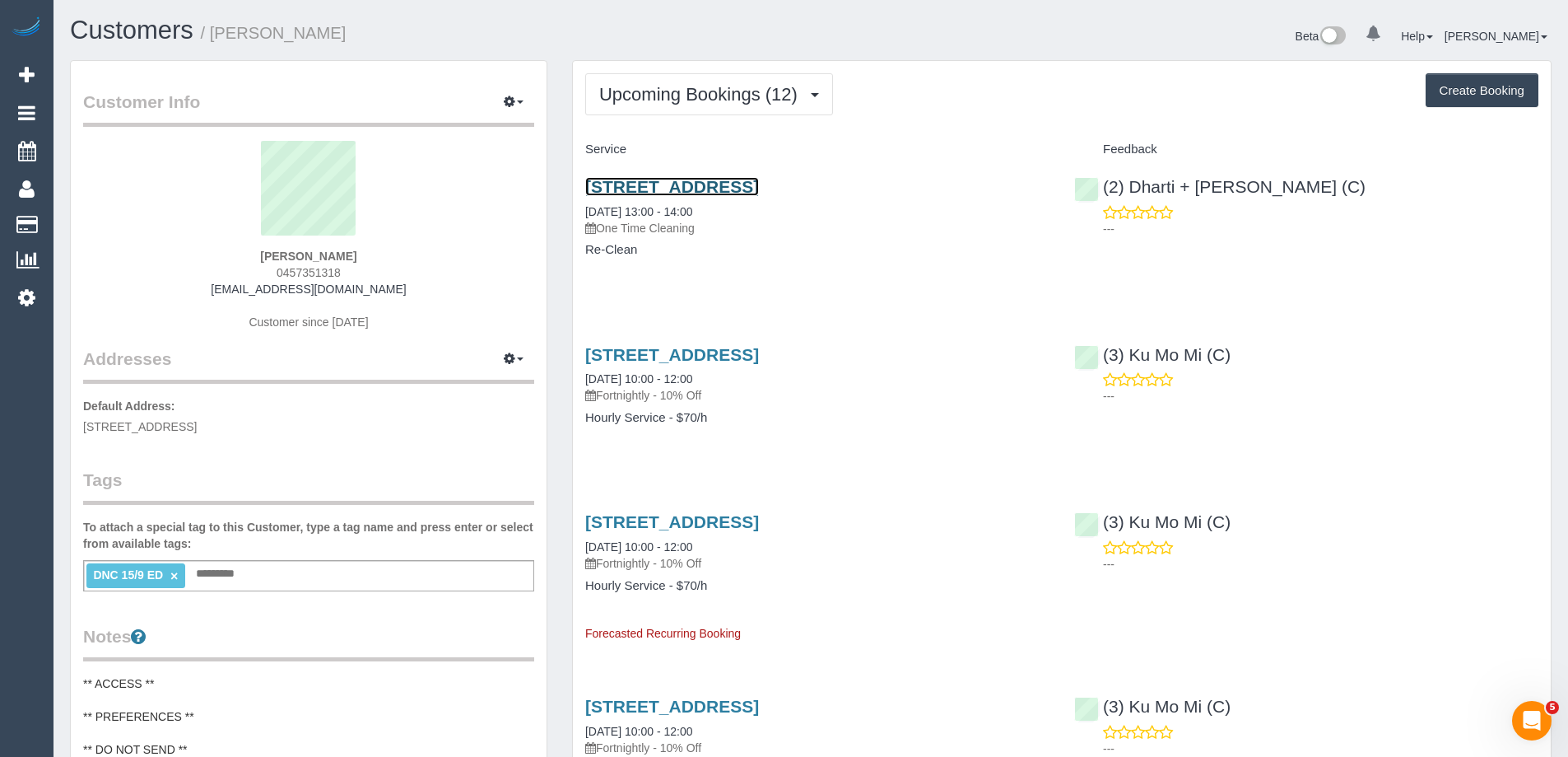
click at [759, 186] on link "[STREET_ADDRESS]" at bounding box center [672, 186] width 174 height 19
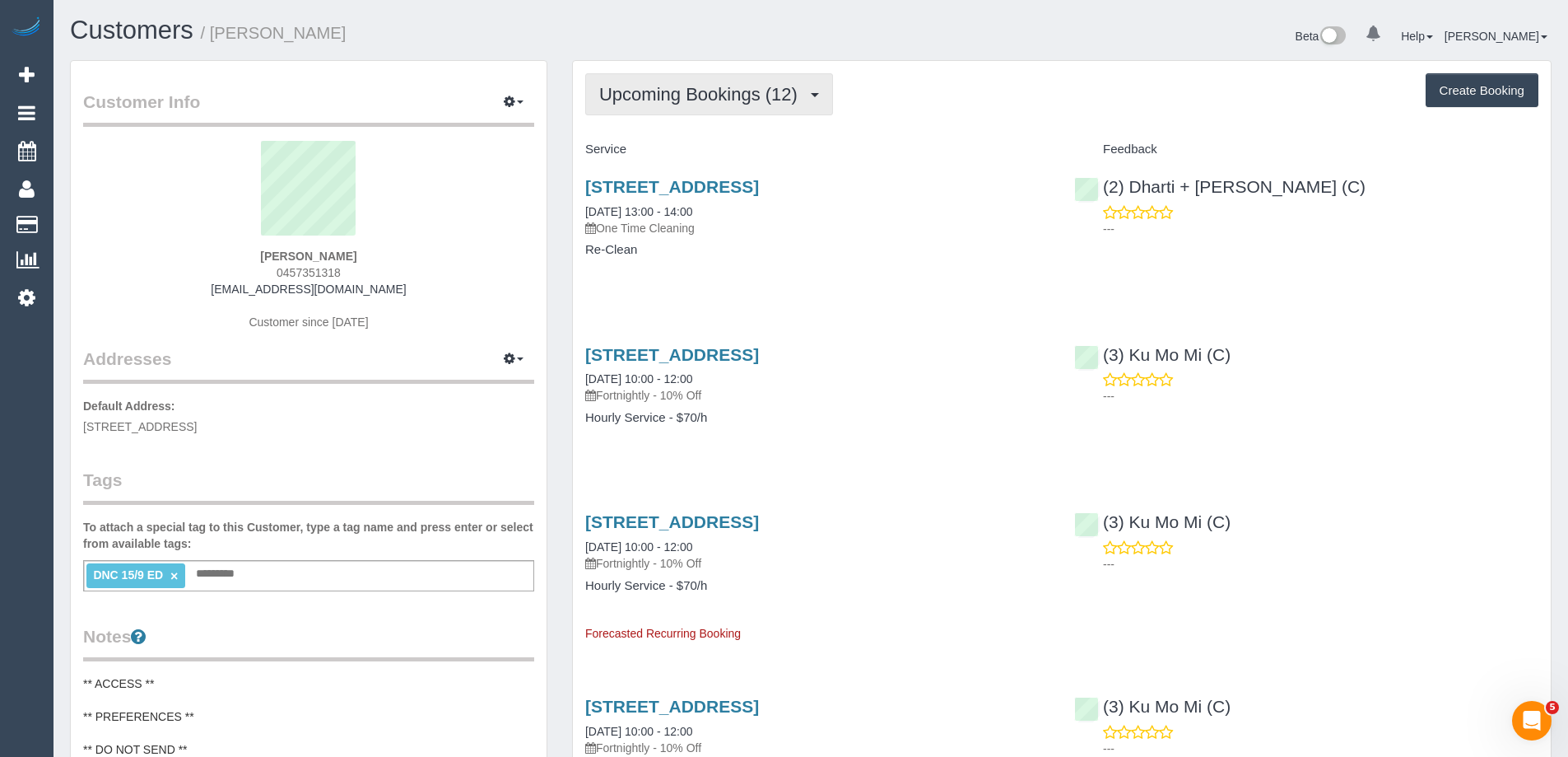
click at [644, 95] on span "Upcoming Bookings (12)" at bounding box center [702, 94] width 207 height 21
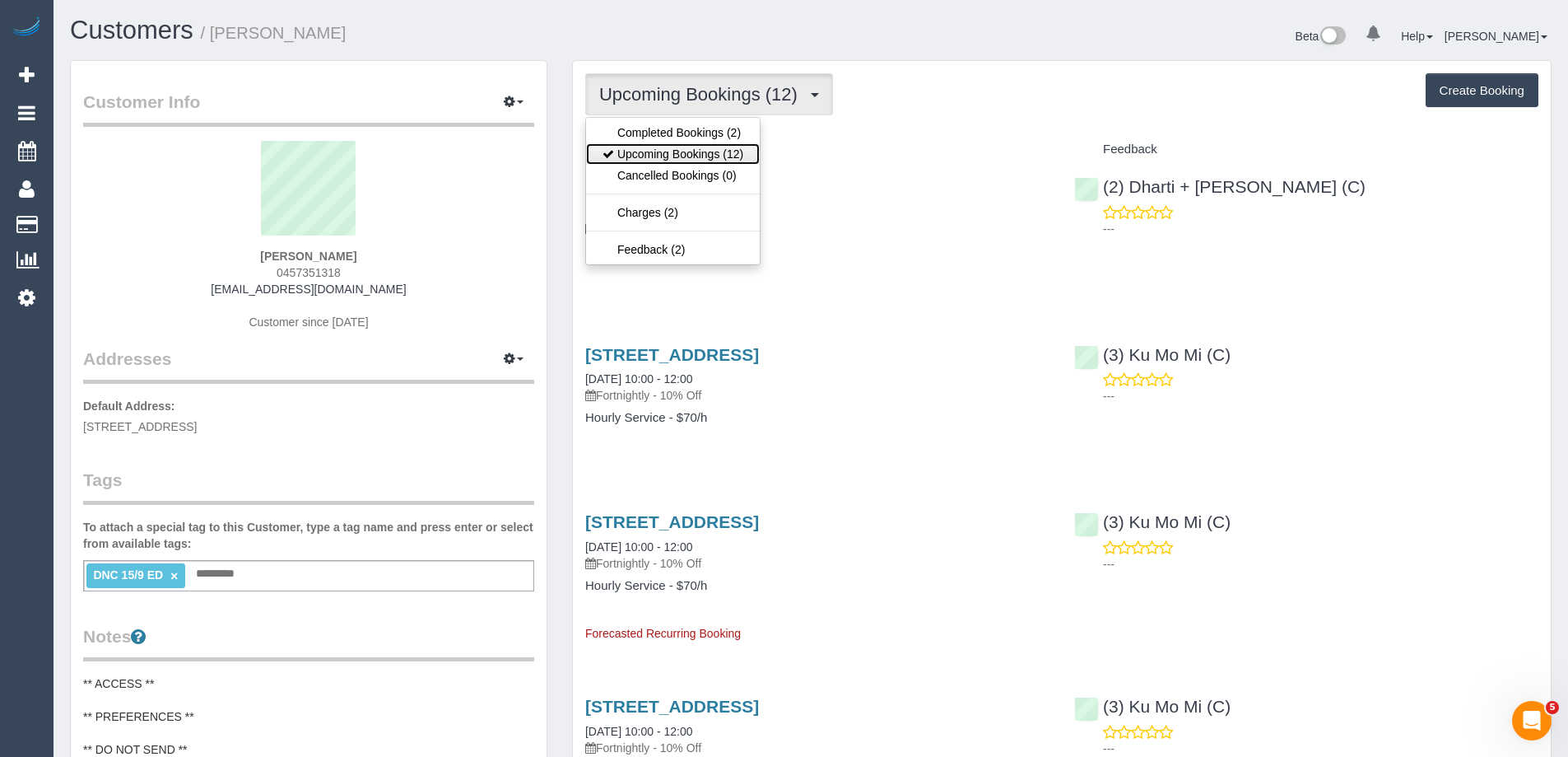
click at [647, 153] on link "Upcoming Bookings (12)" at bounding box center [672, 153] width 174 height 21
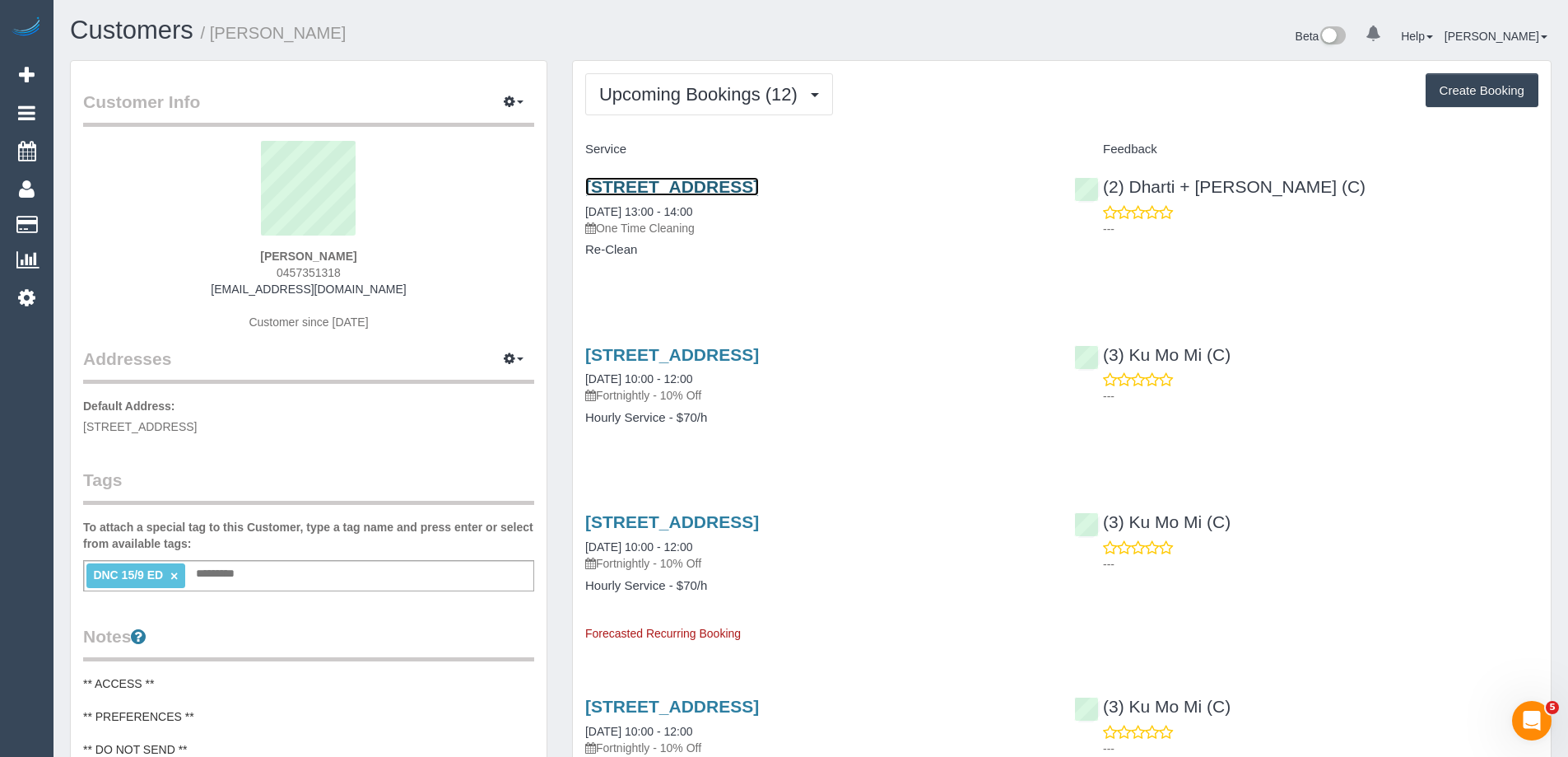
click at [720, 187] on link "[STREET_ADDRESS]" at bounding box center [672, 186] width 174 height 19
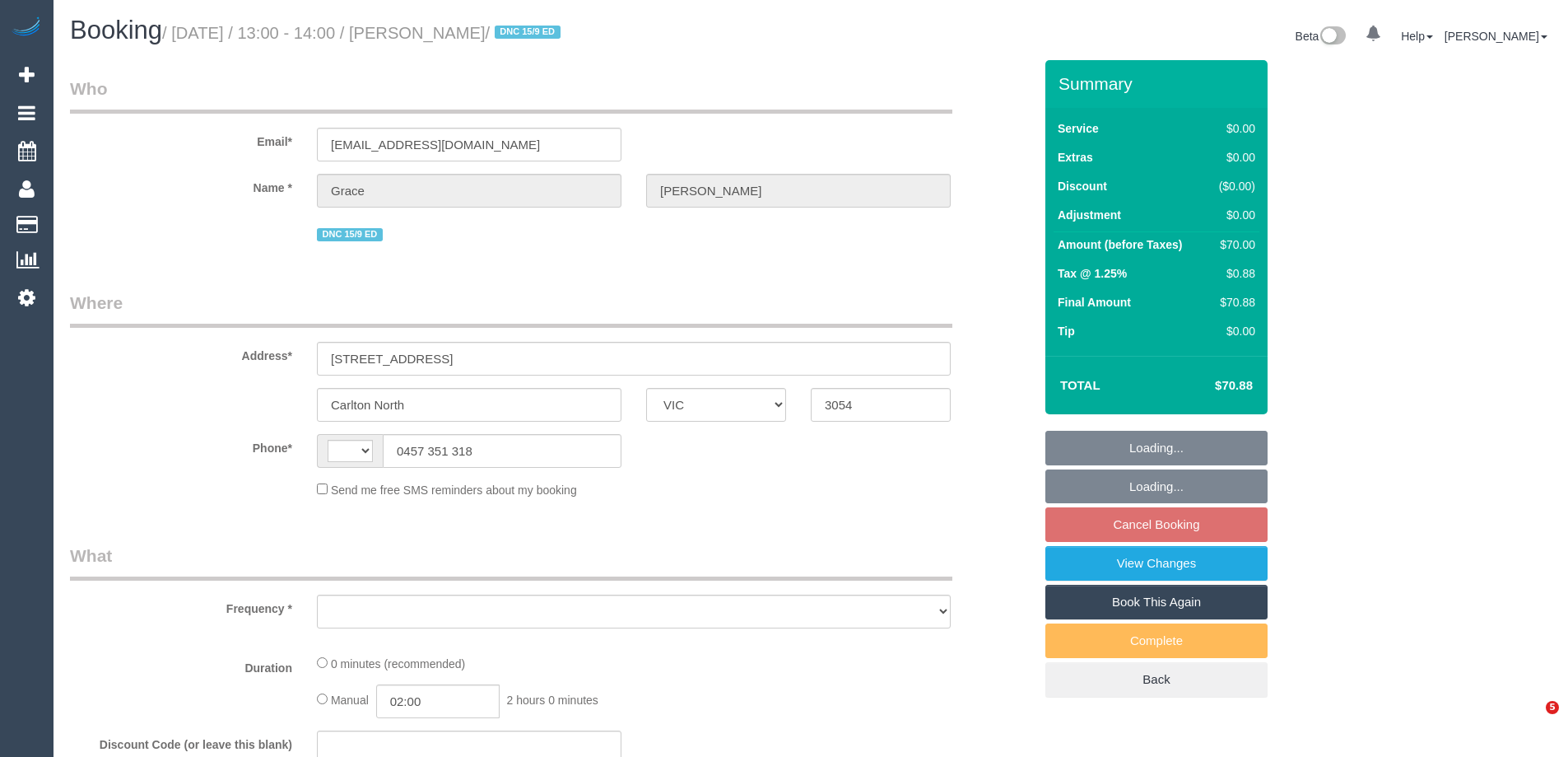
select select "VIC"
select select "string:AU"
select select "string:stripe-pm_1RFobV2GScqysDRVt91yWtFg"
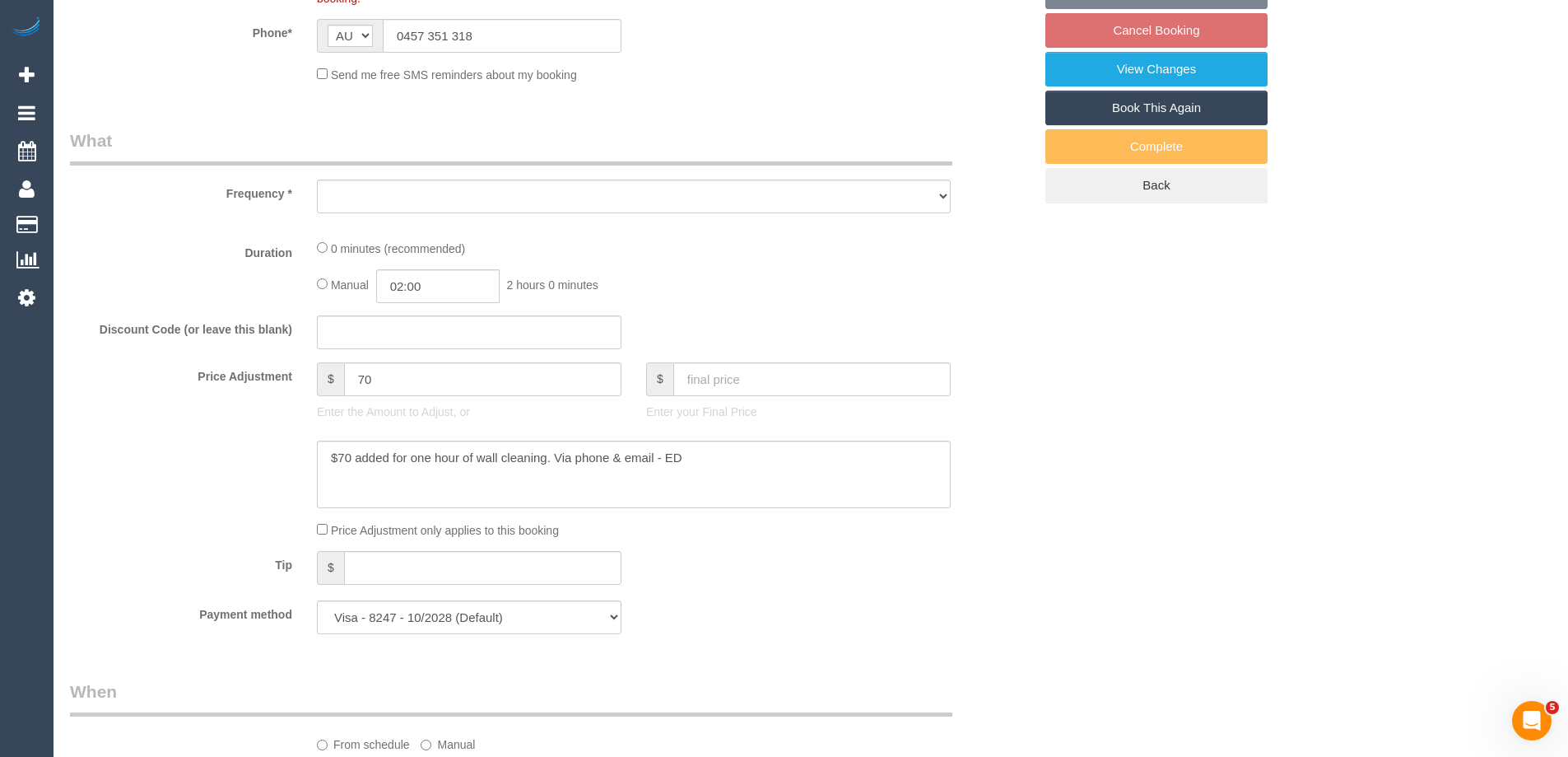
select select "object:560"
select select "number:28"
select select "number:14"
select select "number:19"
select select "number:25"
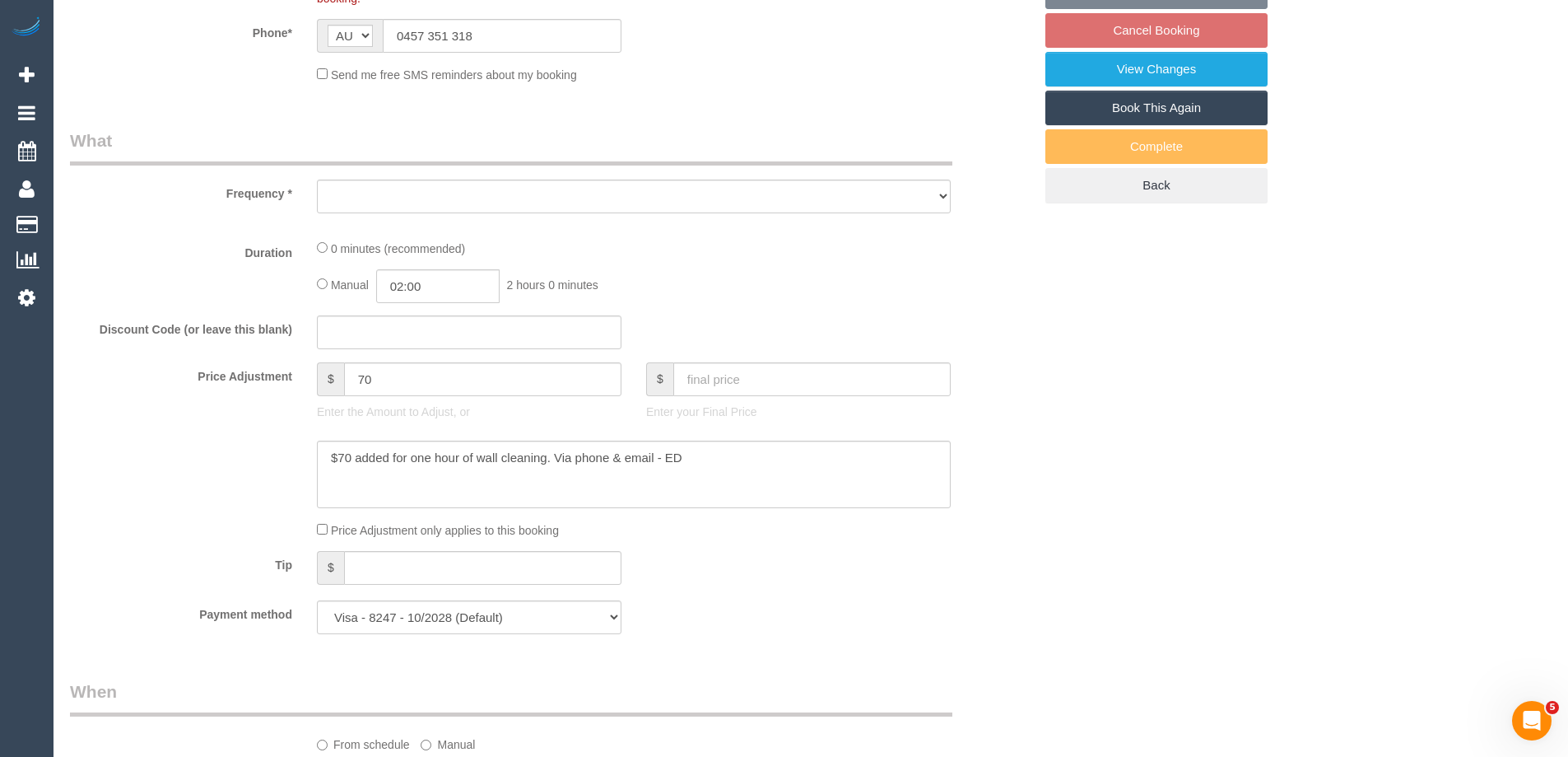
select select "number:33"
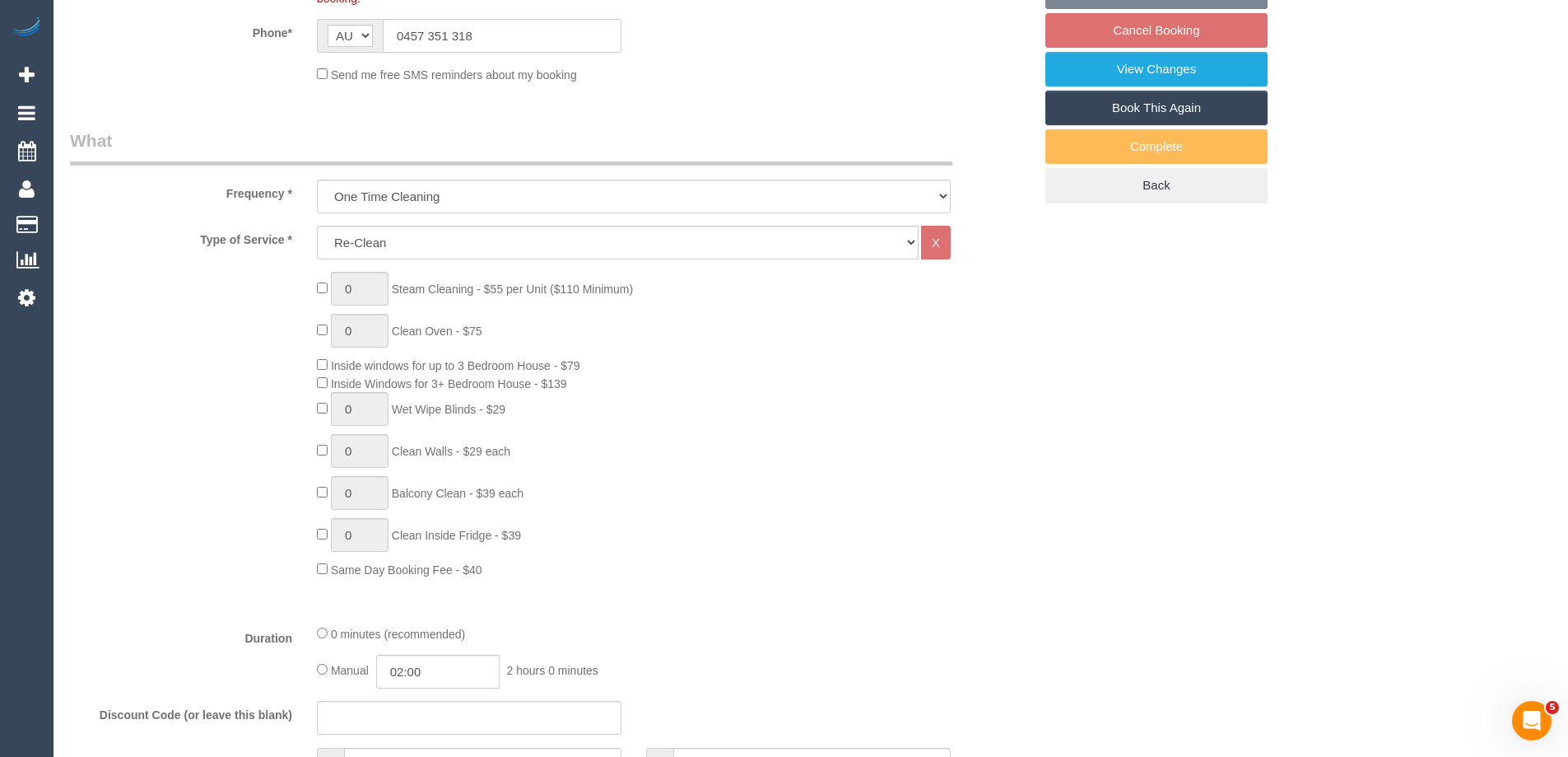
select select "object:2076"
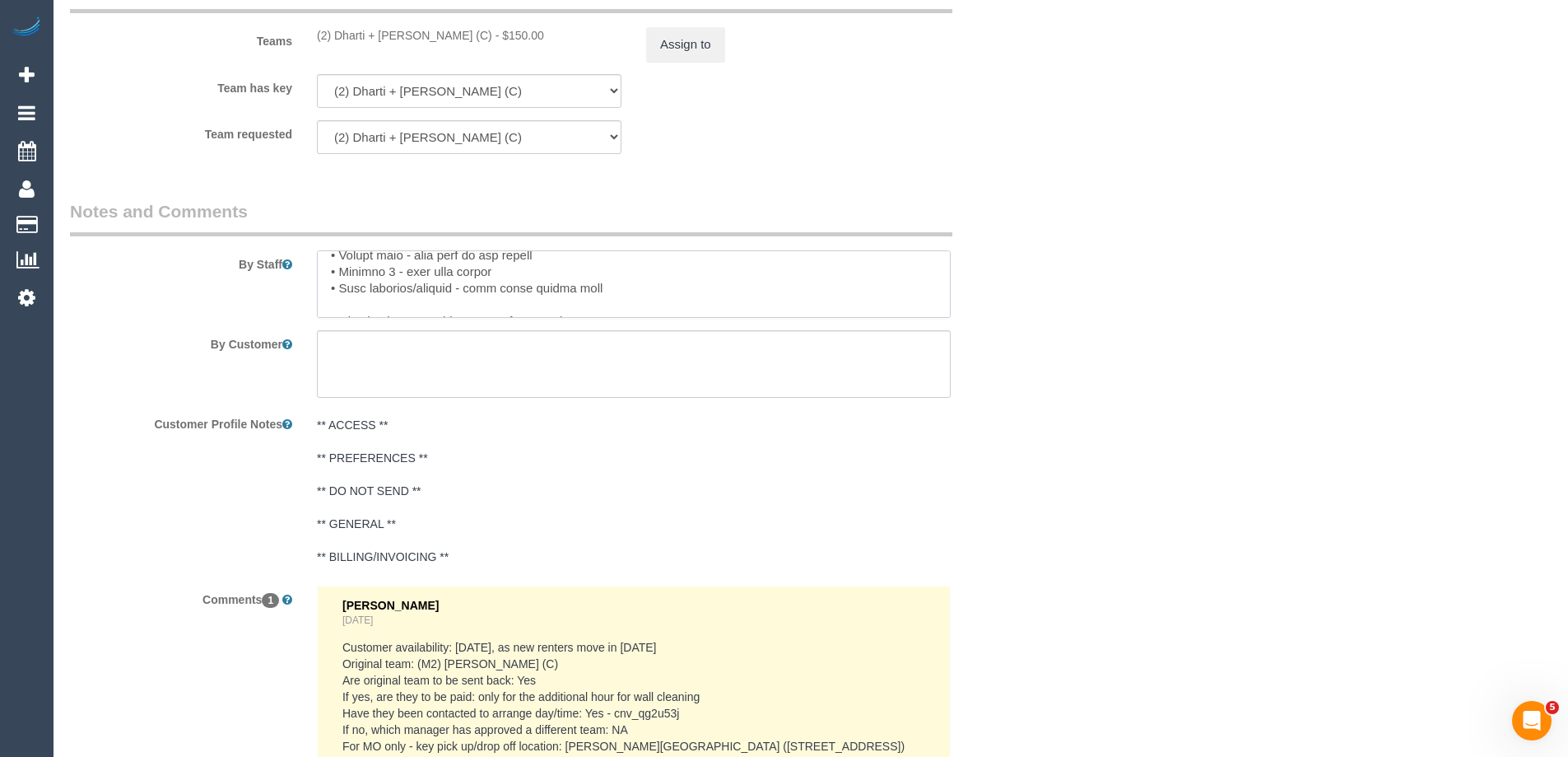
scroll to position [363, 0]
click at [624, 302] on textarea at bounding box center [634, 284] width 634 height 67
click at [331, 270] on textarea at bounding box center [634, 284] width 634 height 67
paste textarea "Please bring a step-ladder and extendable dusting pole. Re-clean tasks: • Entra…"
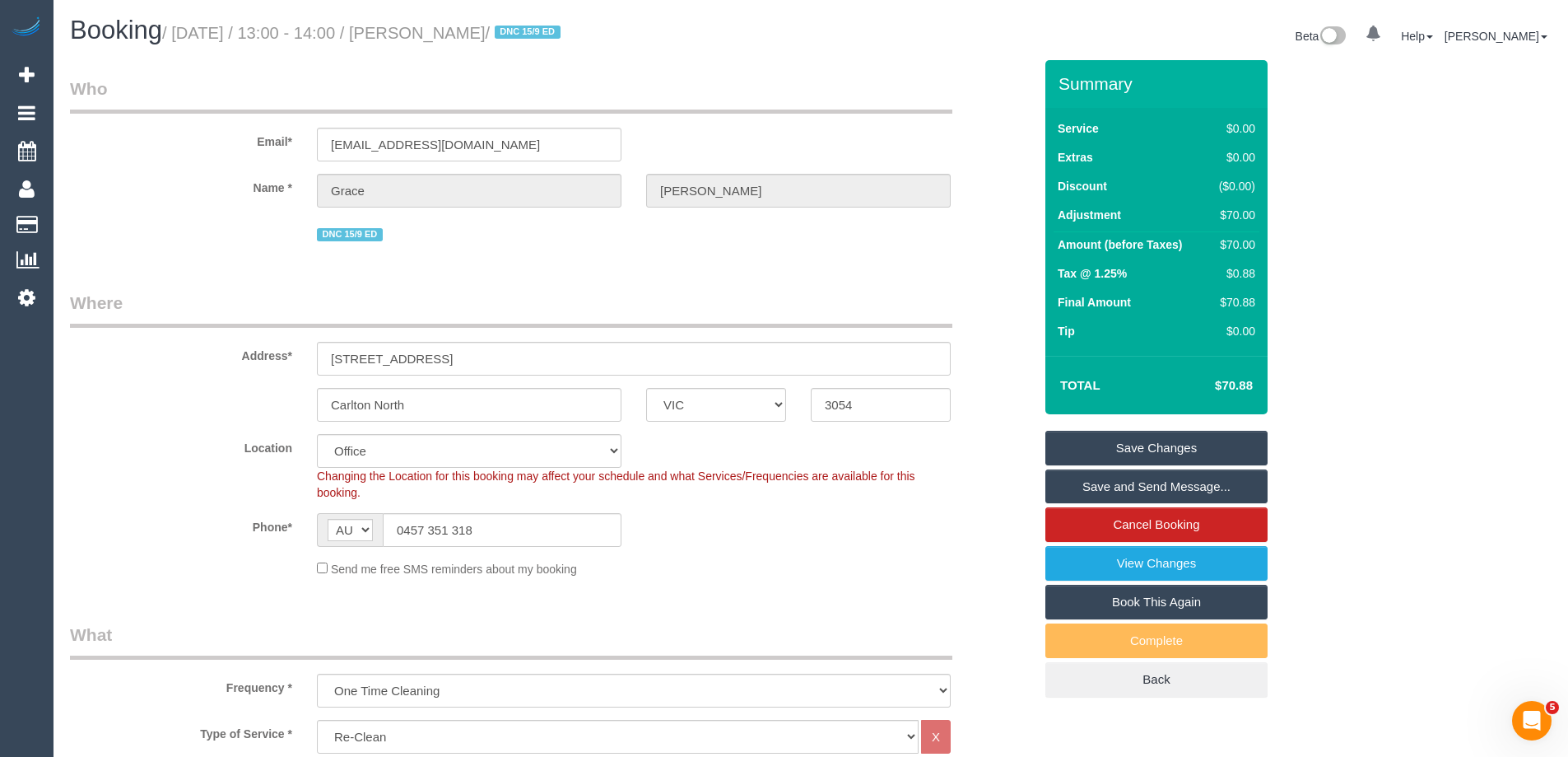
type textarea "Please bring a step-ladder and extendable dusting pole. Re-clean tasks: • Entra…"
click at [1157, 438] on link "Save Changes" at bounding box center [1156, 448] width 222 height 35
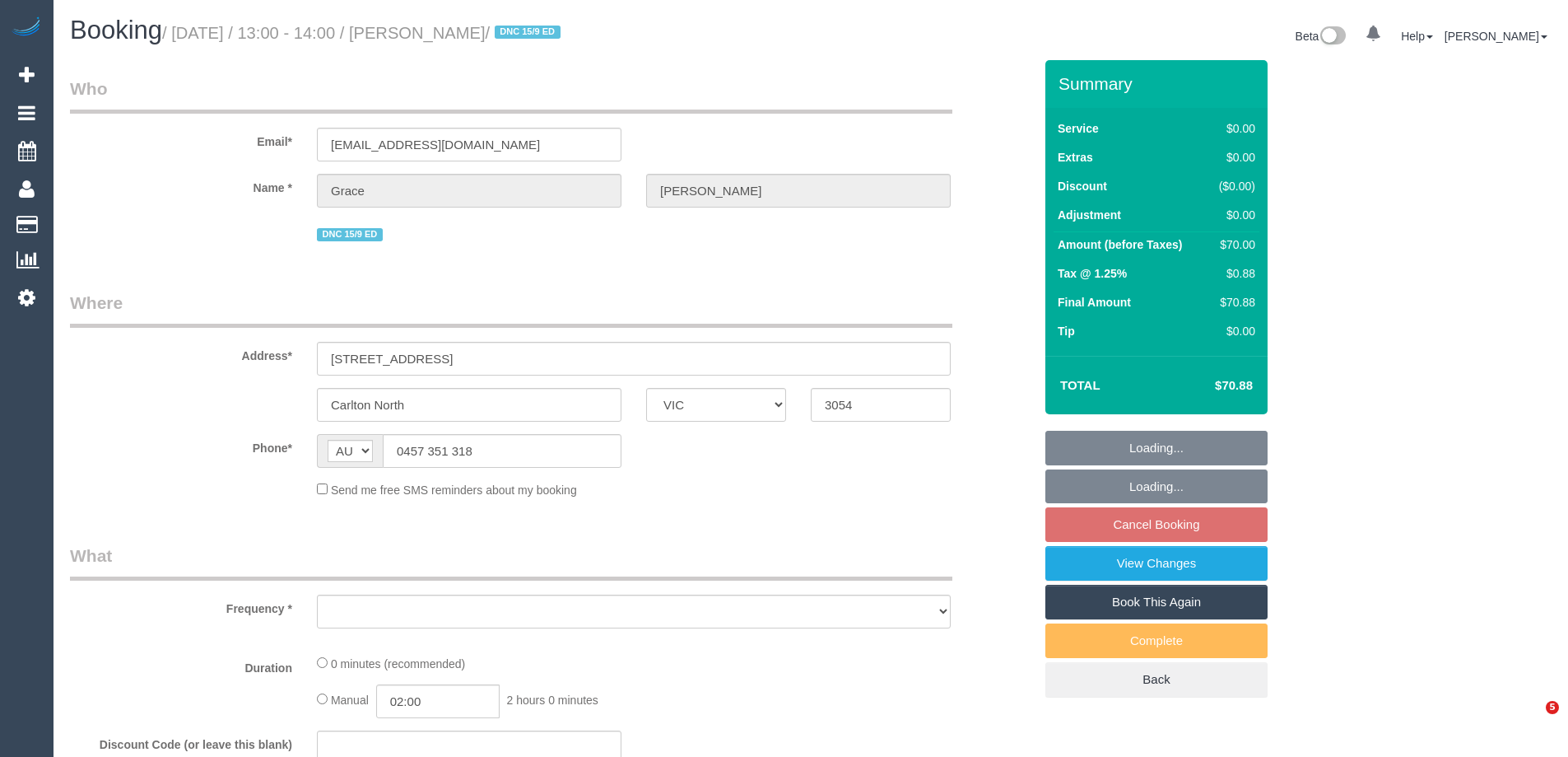
select select "VIC"
select select "object:558"
select select "string:stripe-pm_1RFobV2GScqysDRVt91yWtFg"
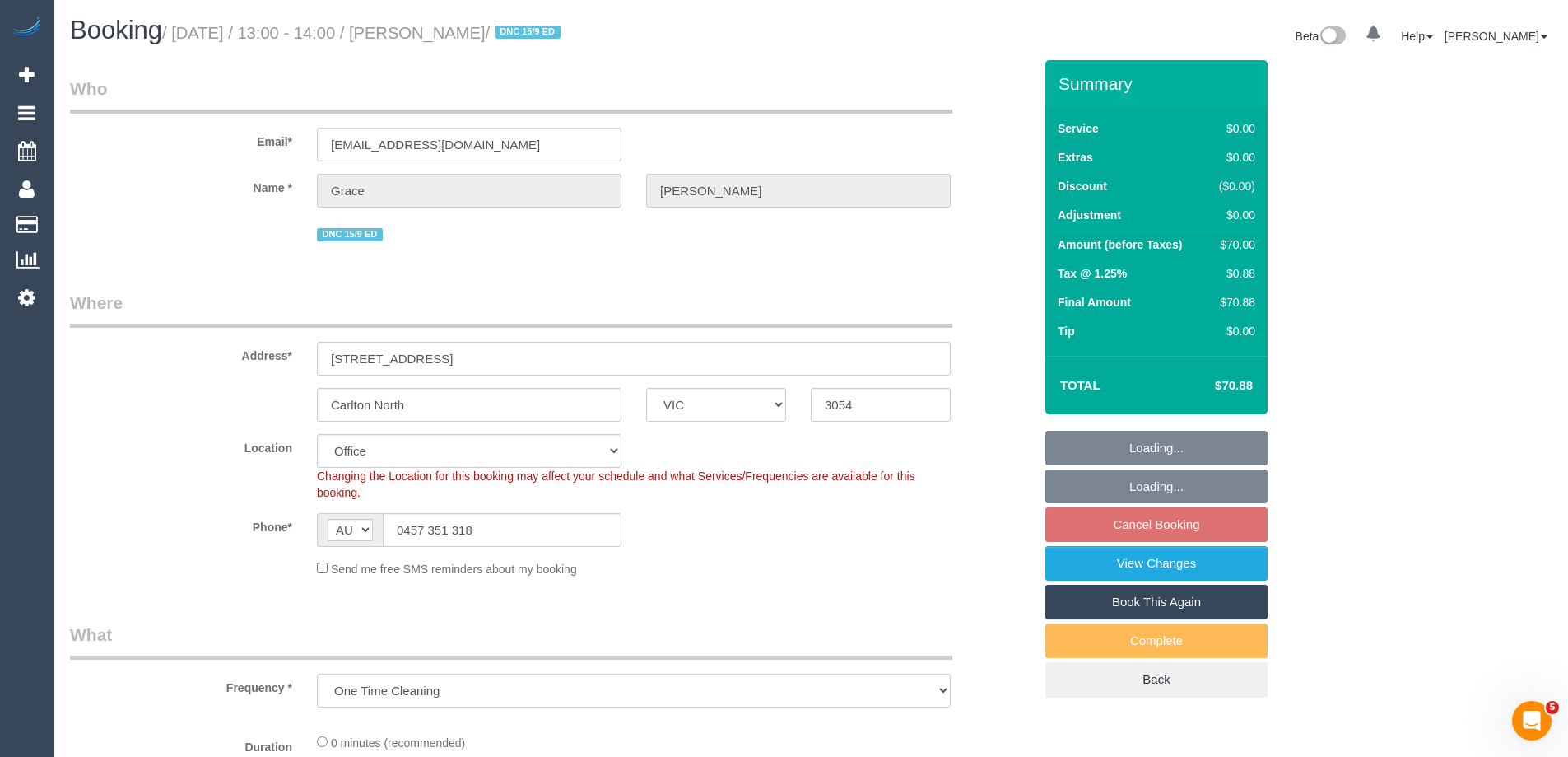
select select "object:768"
select select "number:28"
select select "number:14"
select select "number:19"
select select "number:25"
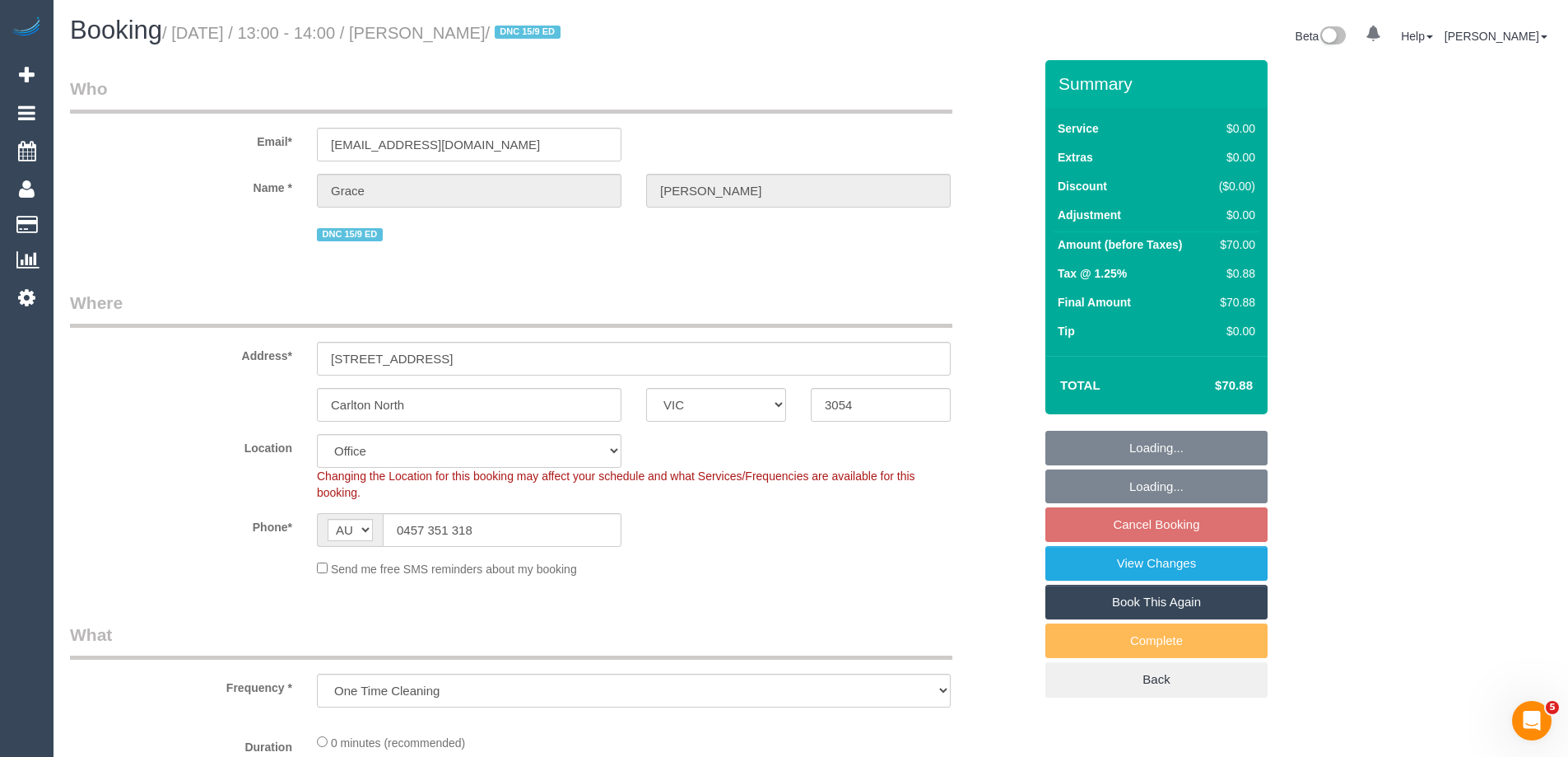
select select "number:33"
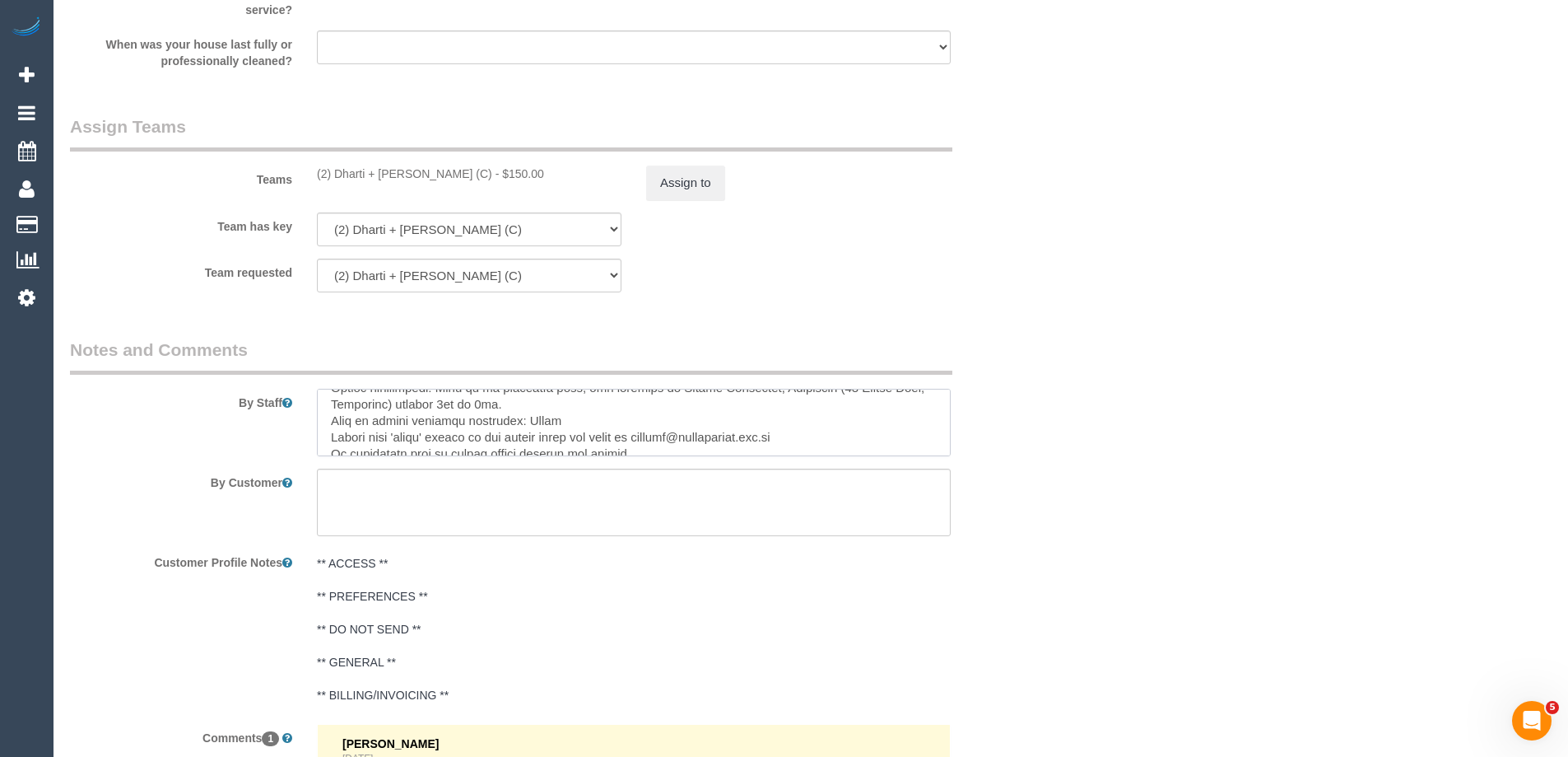
scroll to position [509, 0]
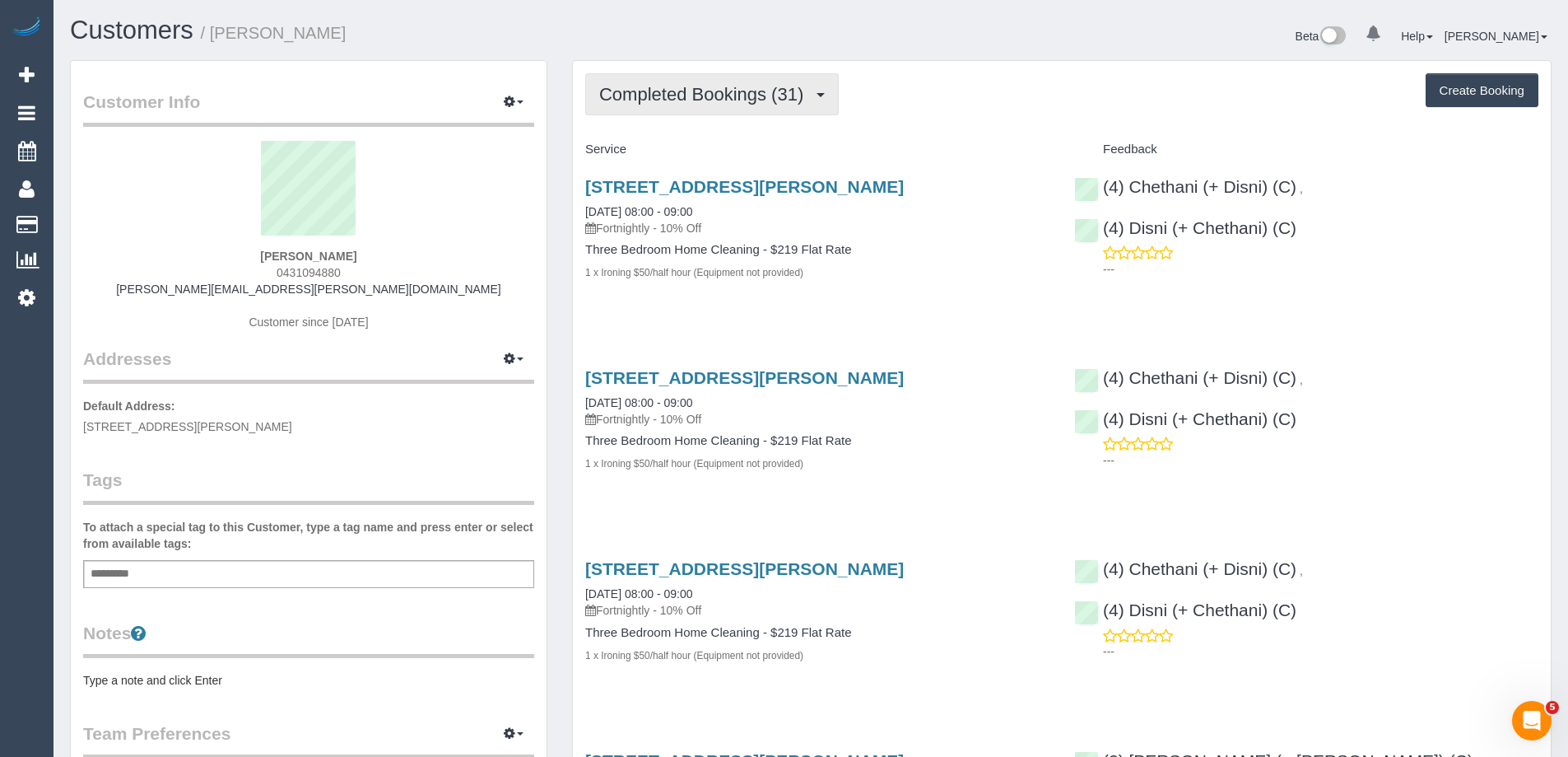
click at [664, 89] on span "Completed Bookings (31)" at bounding box center [705, 94] width 212 height 21
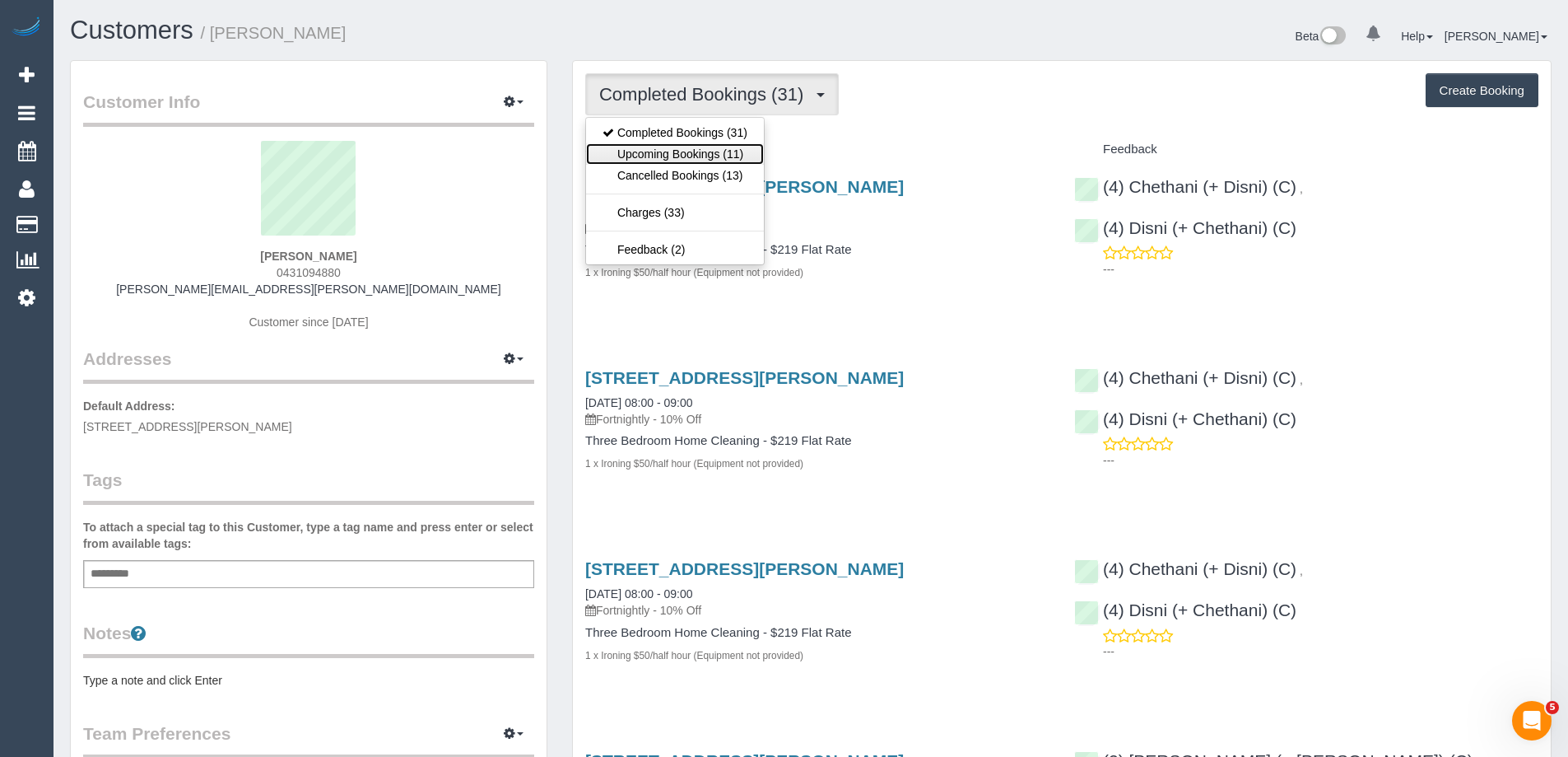
click at [681, 153] on link "Upcoming Bookings (11)" at bounding box center [674, 153] width 178 height 21
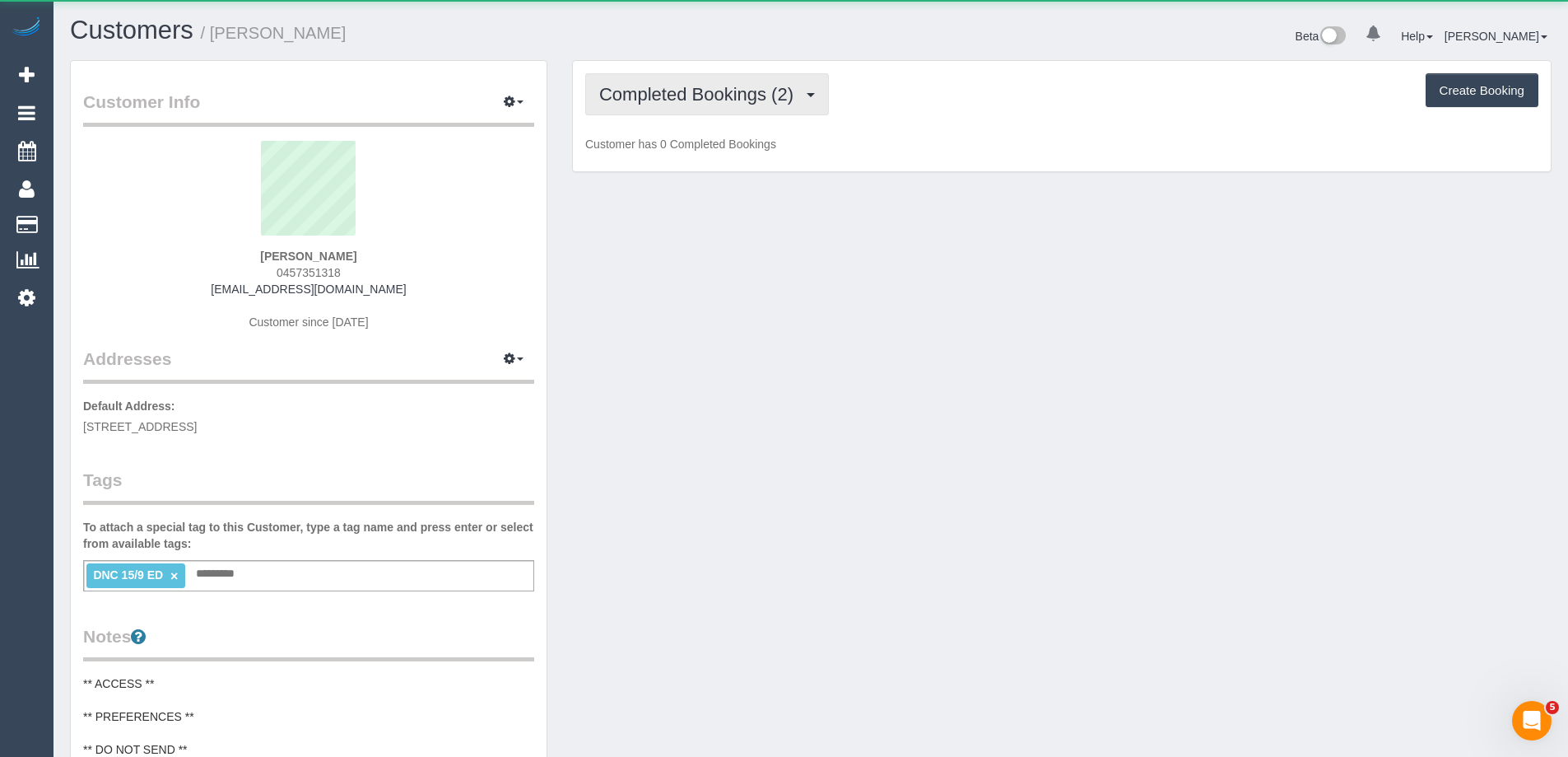
click at [649, 77] on button "Completed Bookings (2)" at bounding box center [708, 94] width 244 height 42
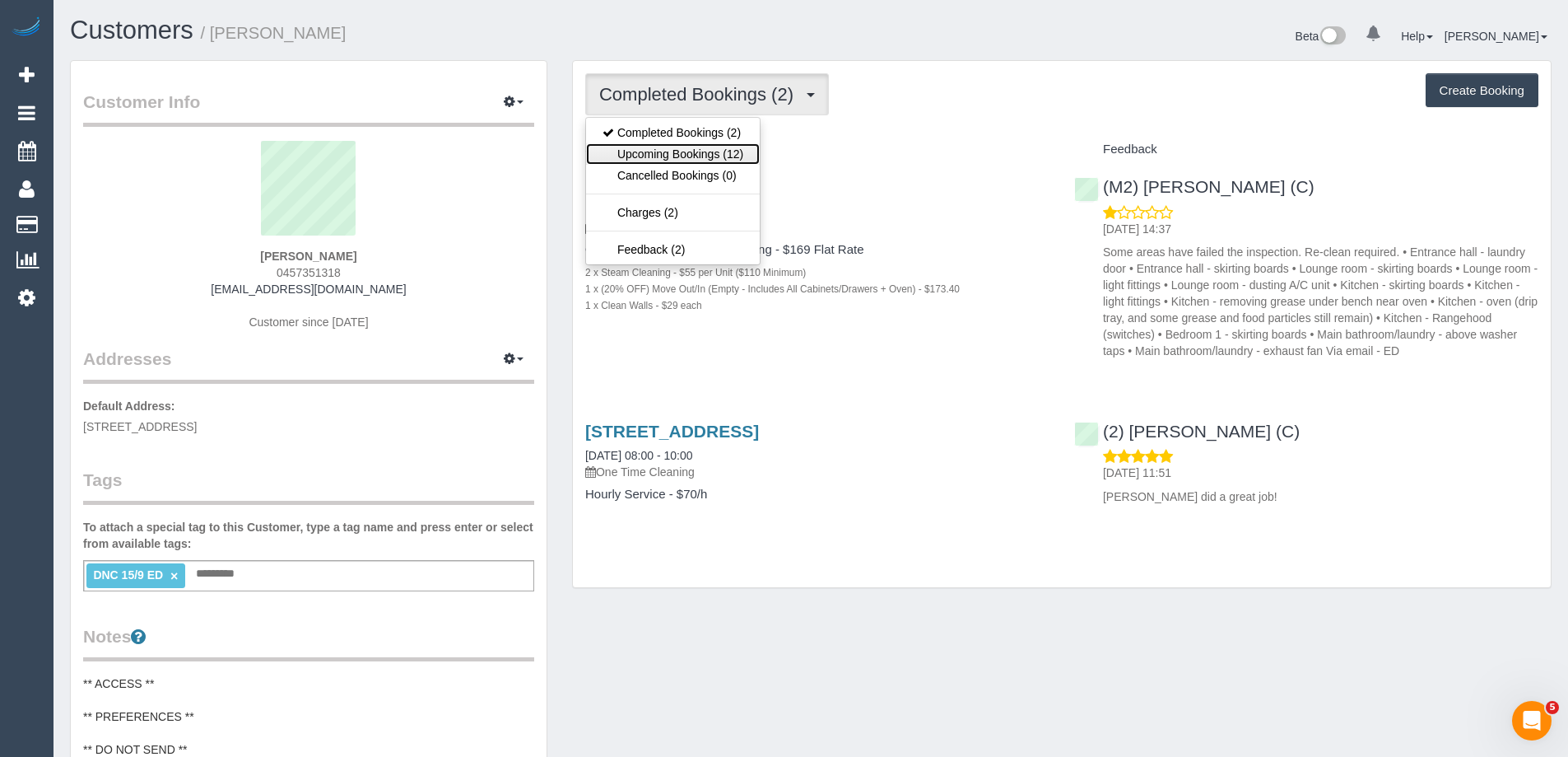
click at [657, 159] on link "Upcoming Bookings (12)" at bounding box center [672, 153] width 174 height 21
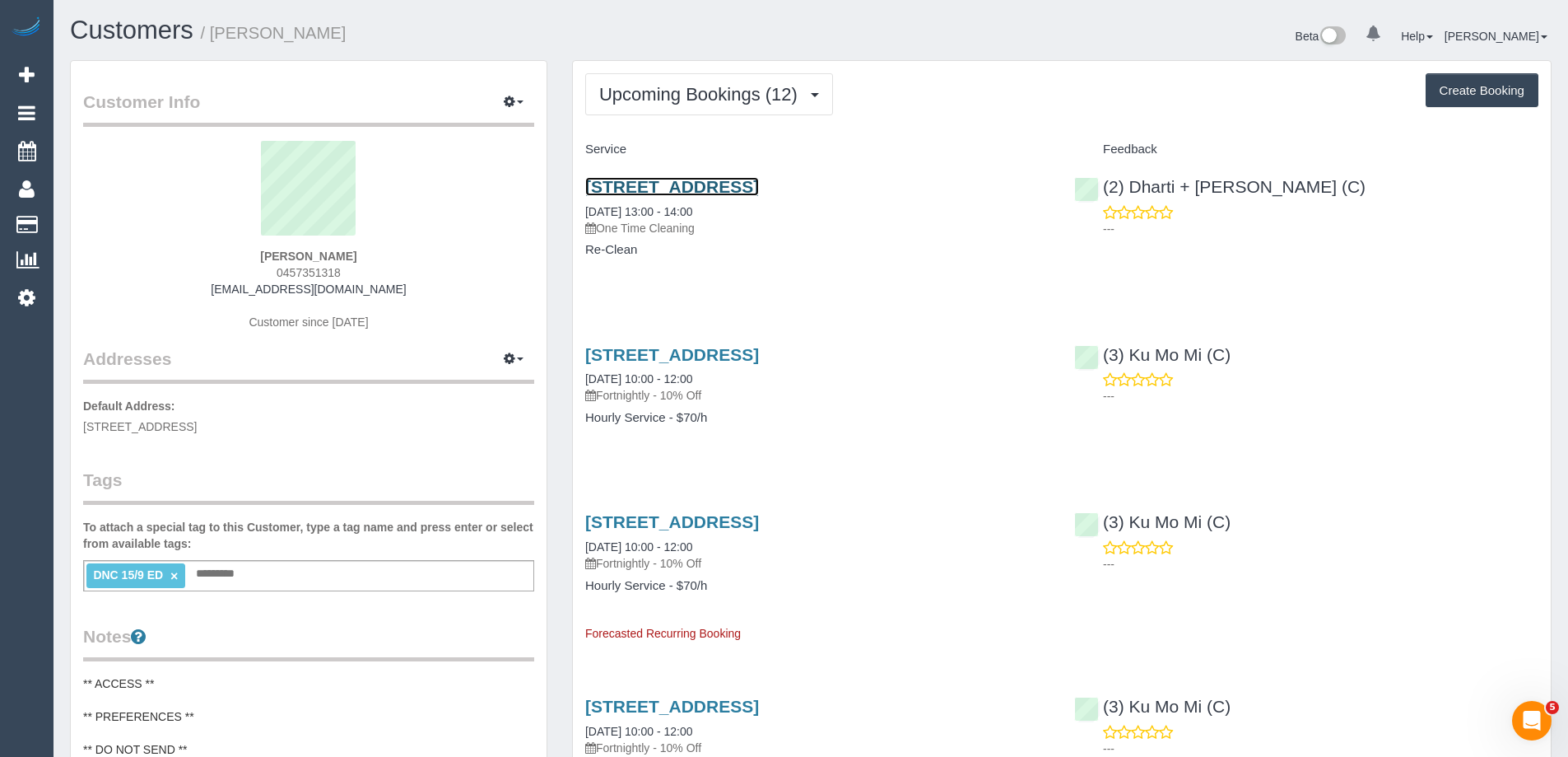
click at [667, 184] on link "[STREET_ADDRESS]" at bounding box center [672, 186] width 174 height 19
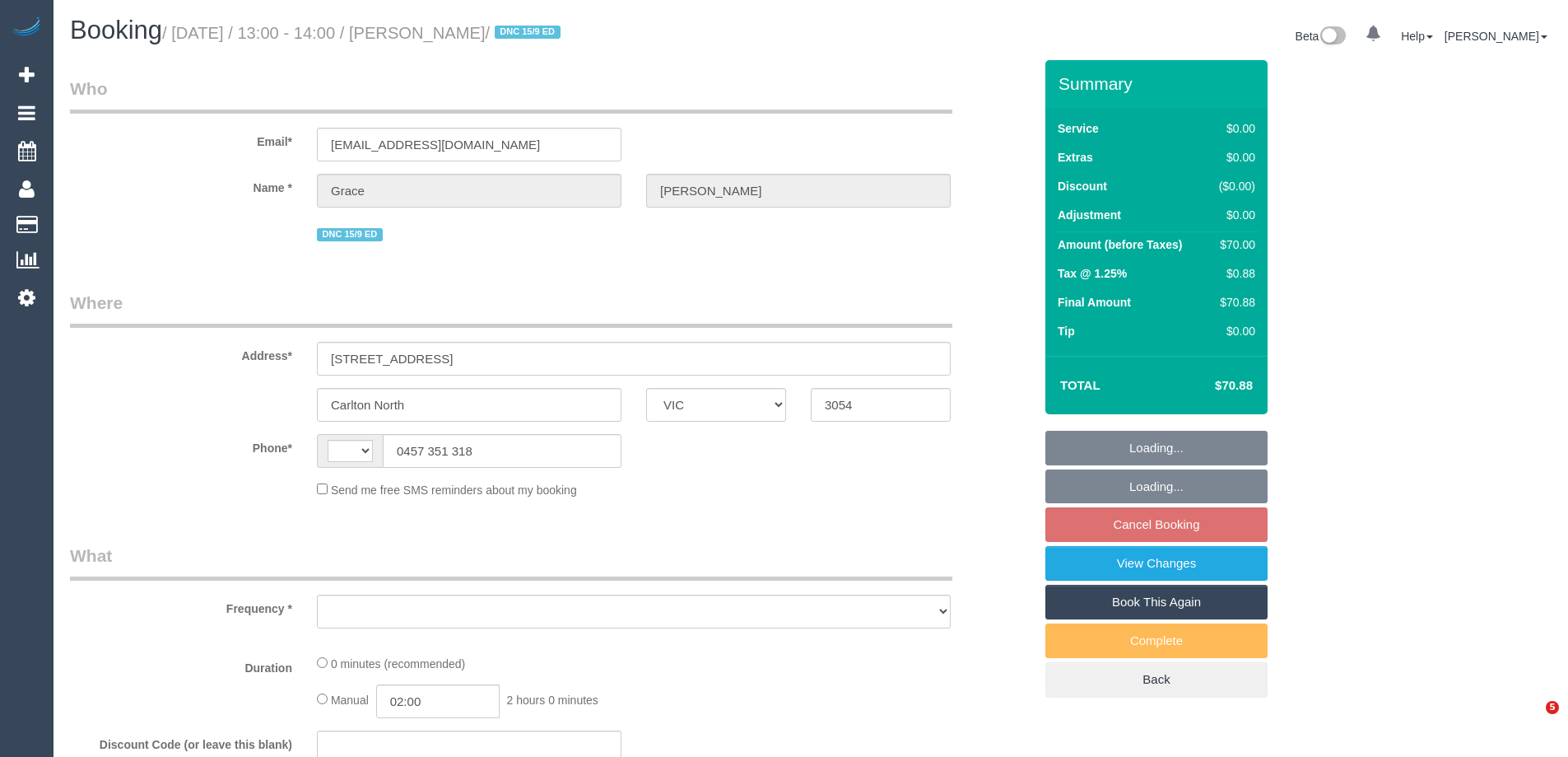
select select "VIC"
select select "string:AU"
select select "object:558"
select select "string:stripe-pm_1RFobV2GScqysDRVt91yWtFg"
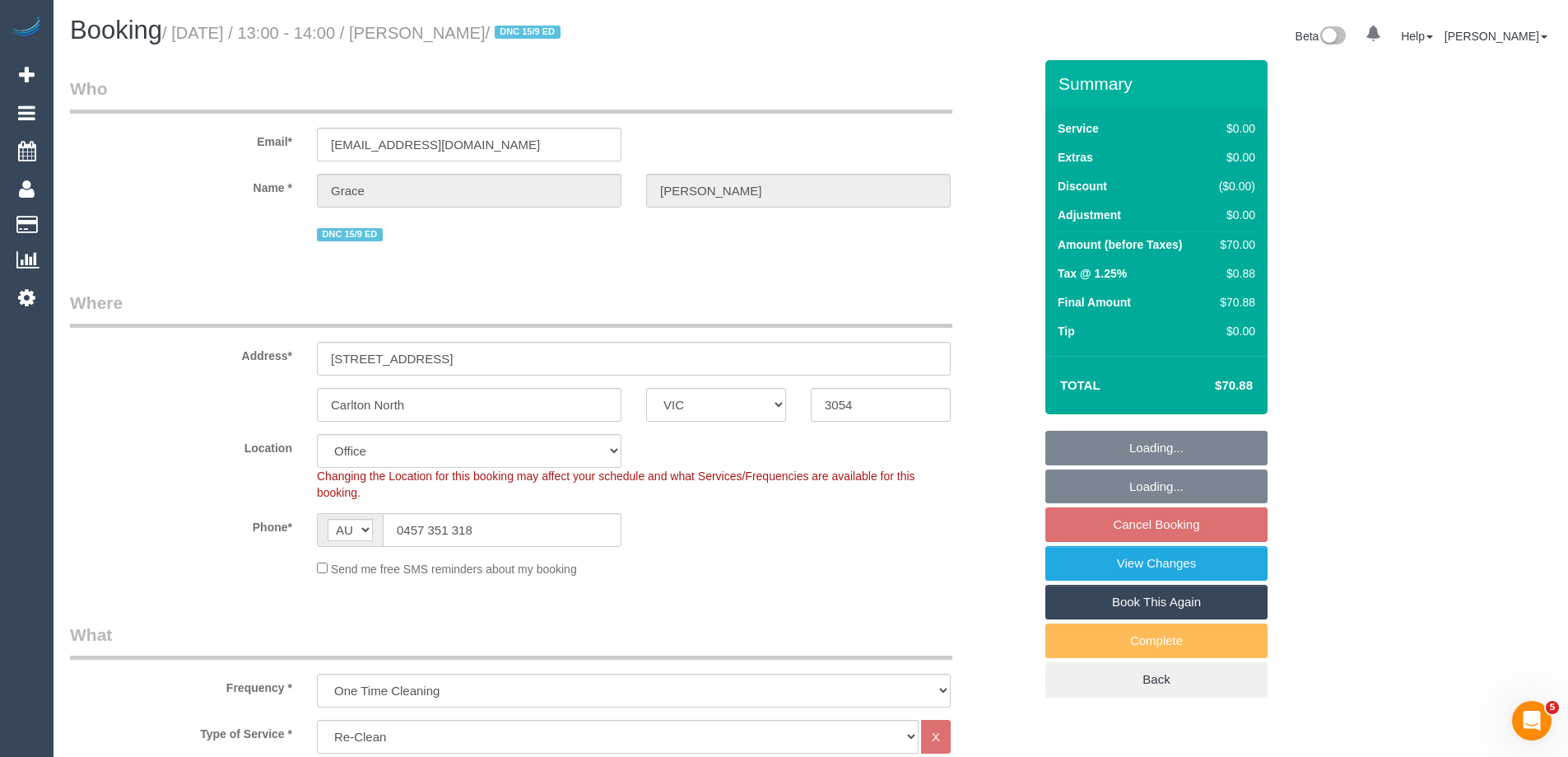
click at [1010, 117] on div "Email* gracecasey@icloud.com" at bounding box center [551, 118] width 988 height 85
select select "object:768"
select select "number:28"
select select "number:14"
select select "number:19"
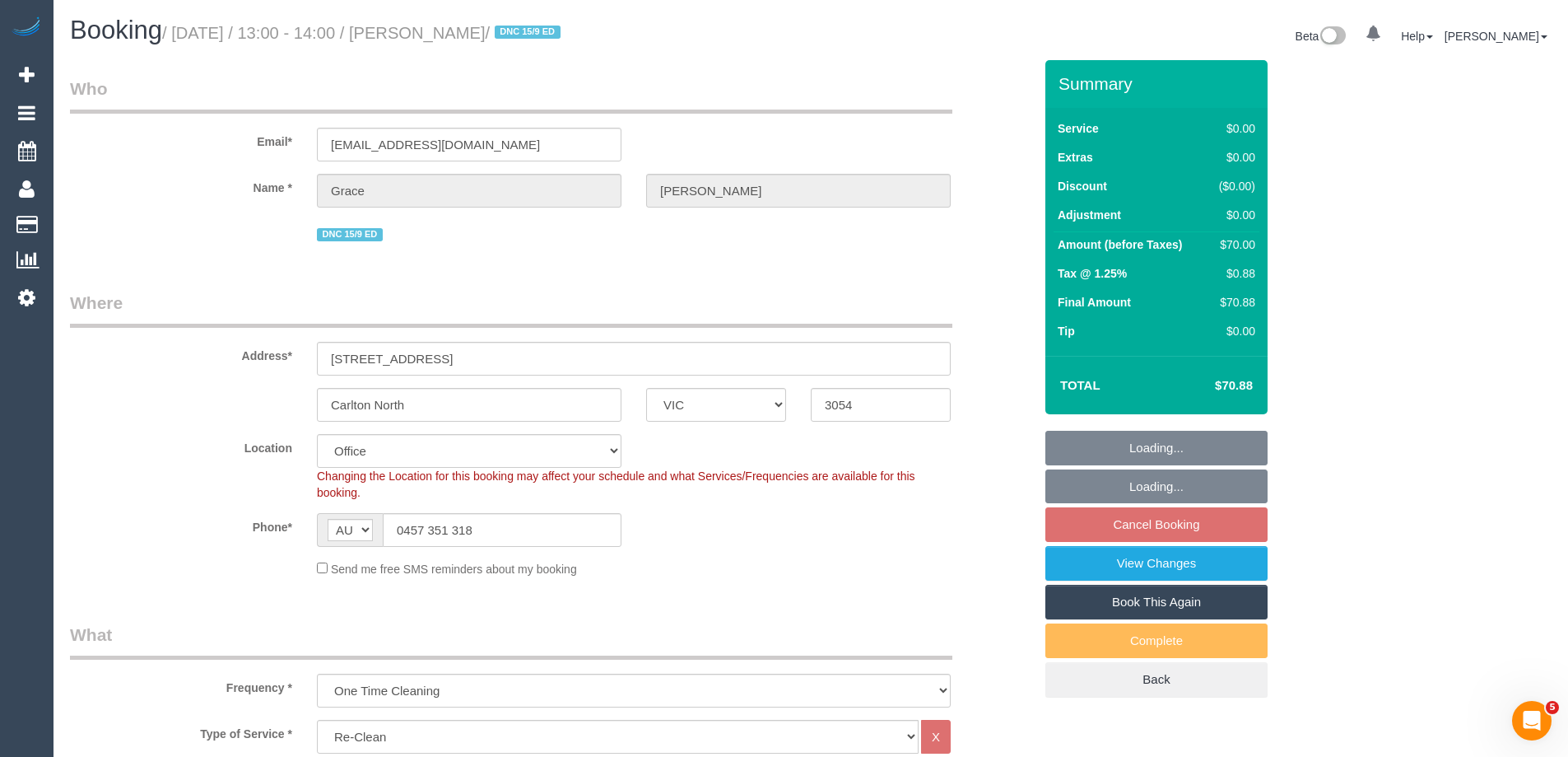
select select "number:25"
select select "number:33"
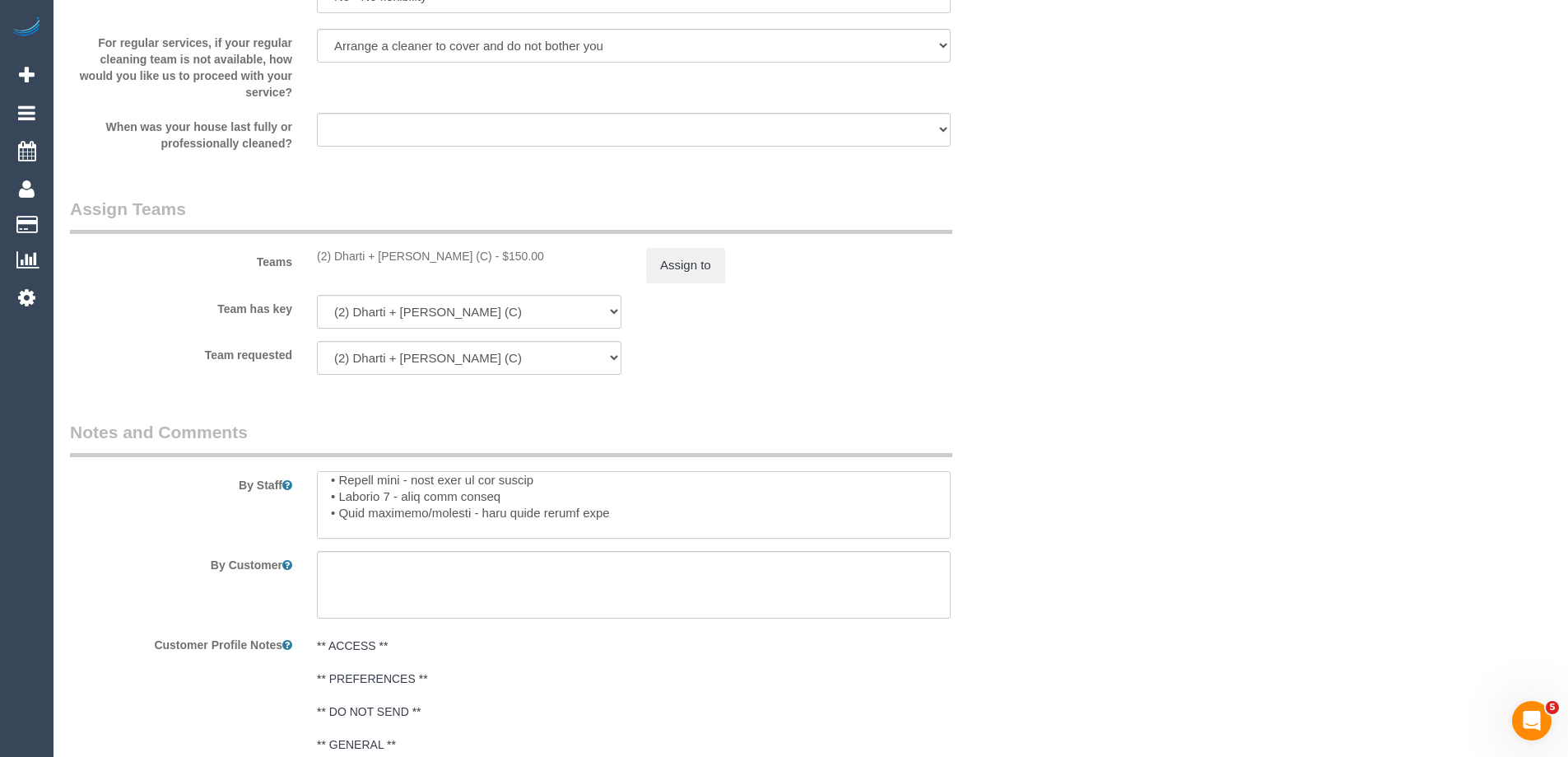
scroll to position [417, 0]
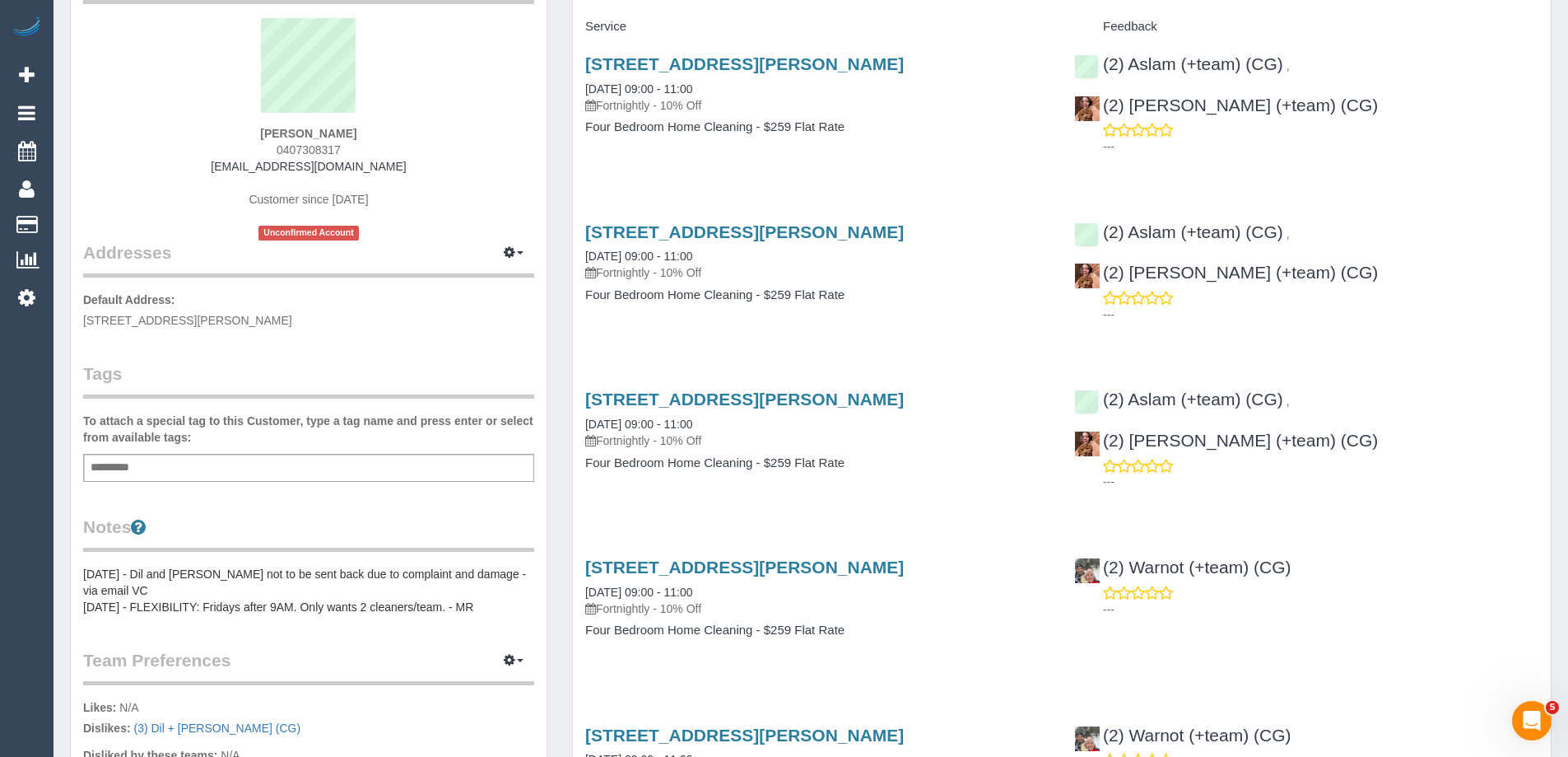
scroll to position [412, 0]
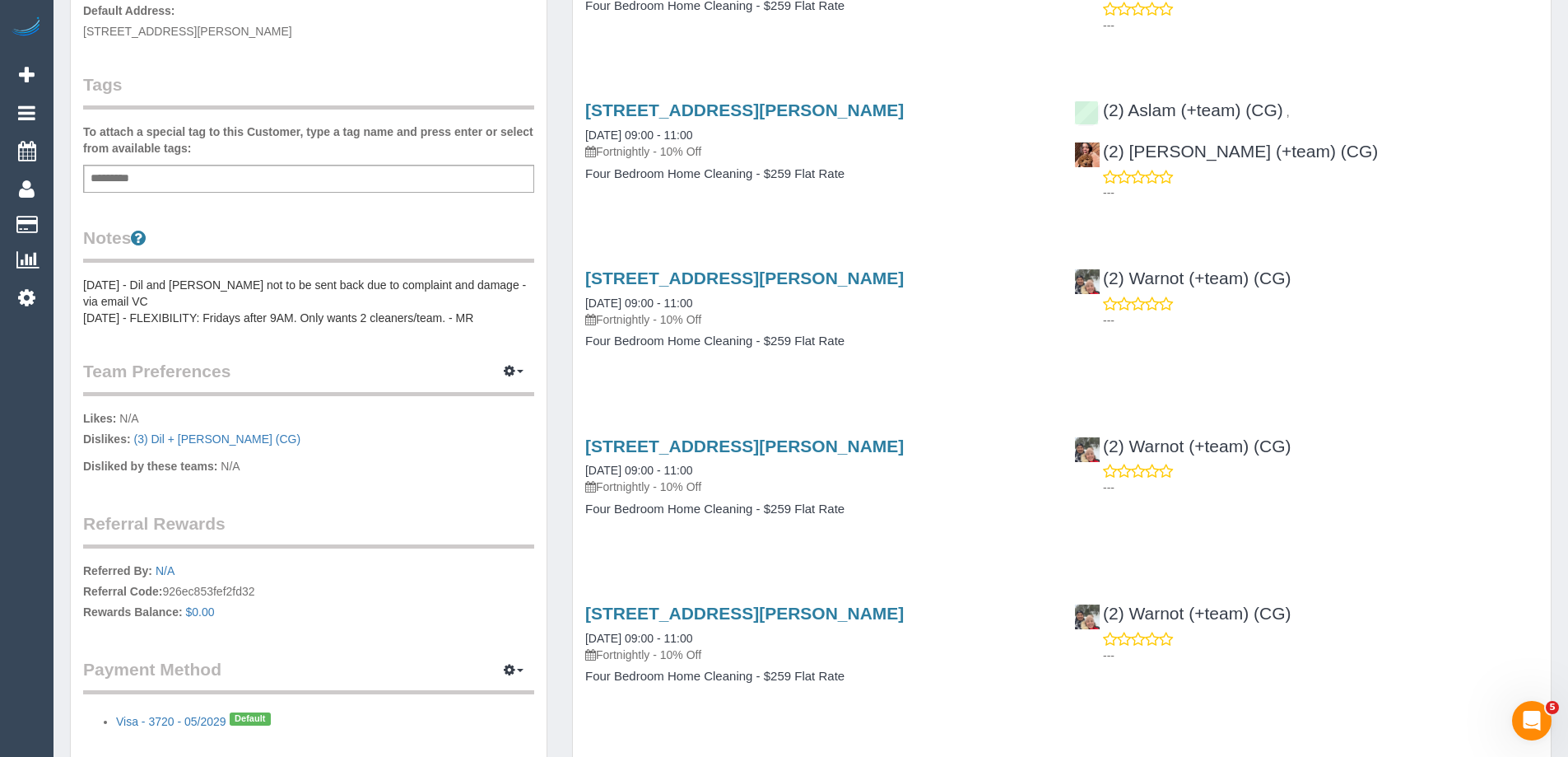
click at [197, 282] on pre "[DATE] - Dil and [PERSON_NAME] not to be sent back due to complaint and damage …" at bounding box center [308, 302] width 451 height 49
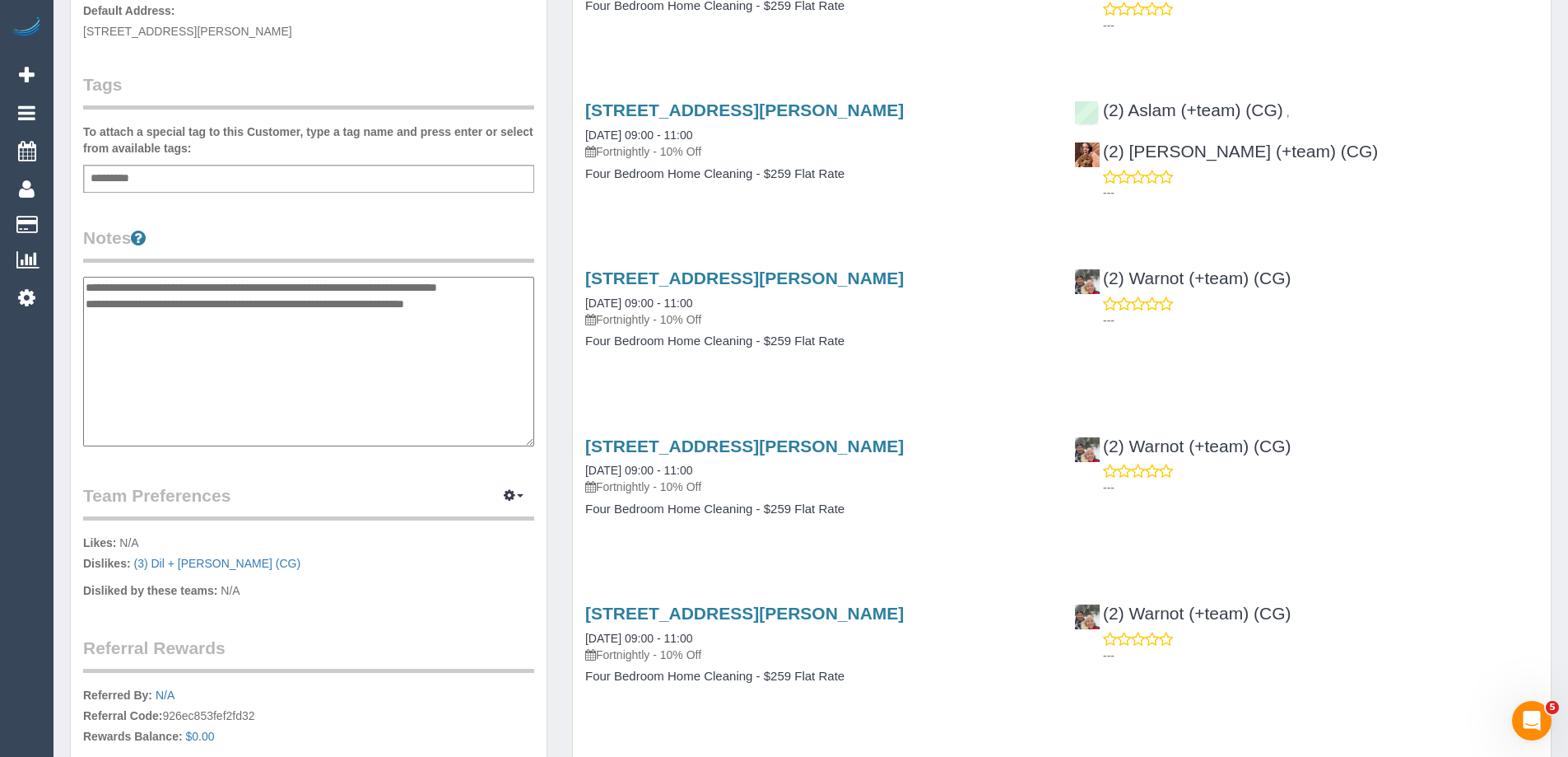
click at [88, 282] on textarea "**********" at bounding box center [308, 362] width 451 height 169
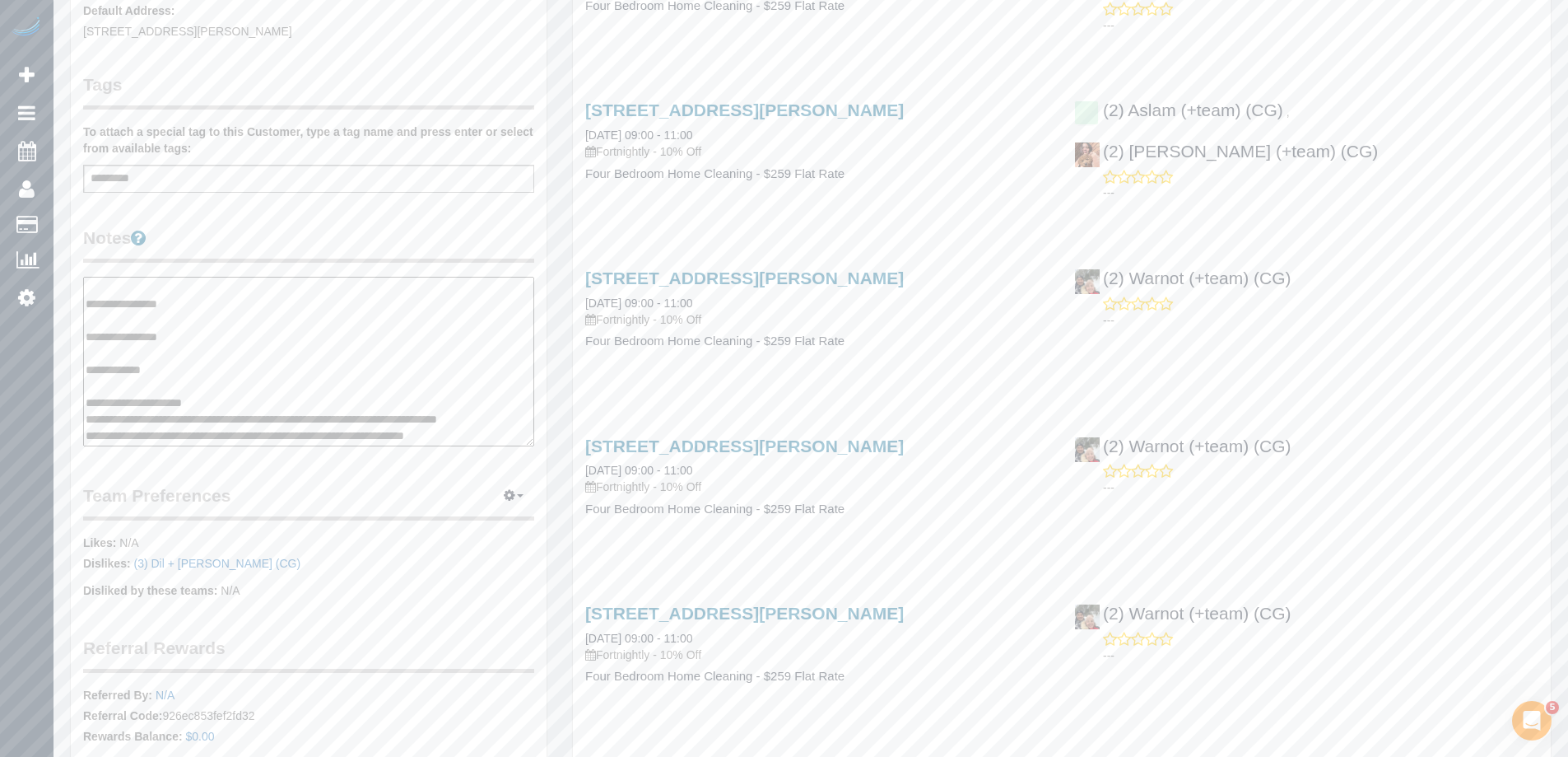
scroll to position [33, 0]
click at [262, 405] on textarea "**********" at bounding box center [308, 362] width 451 height 169
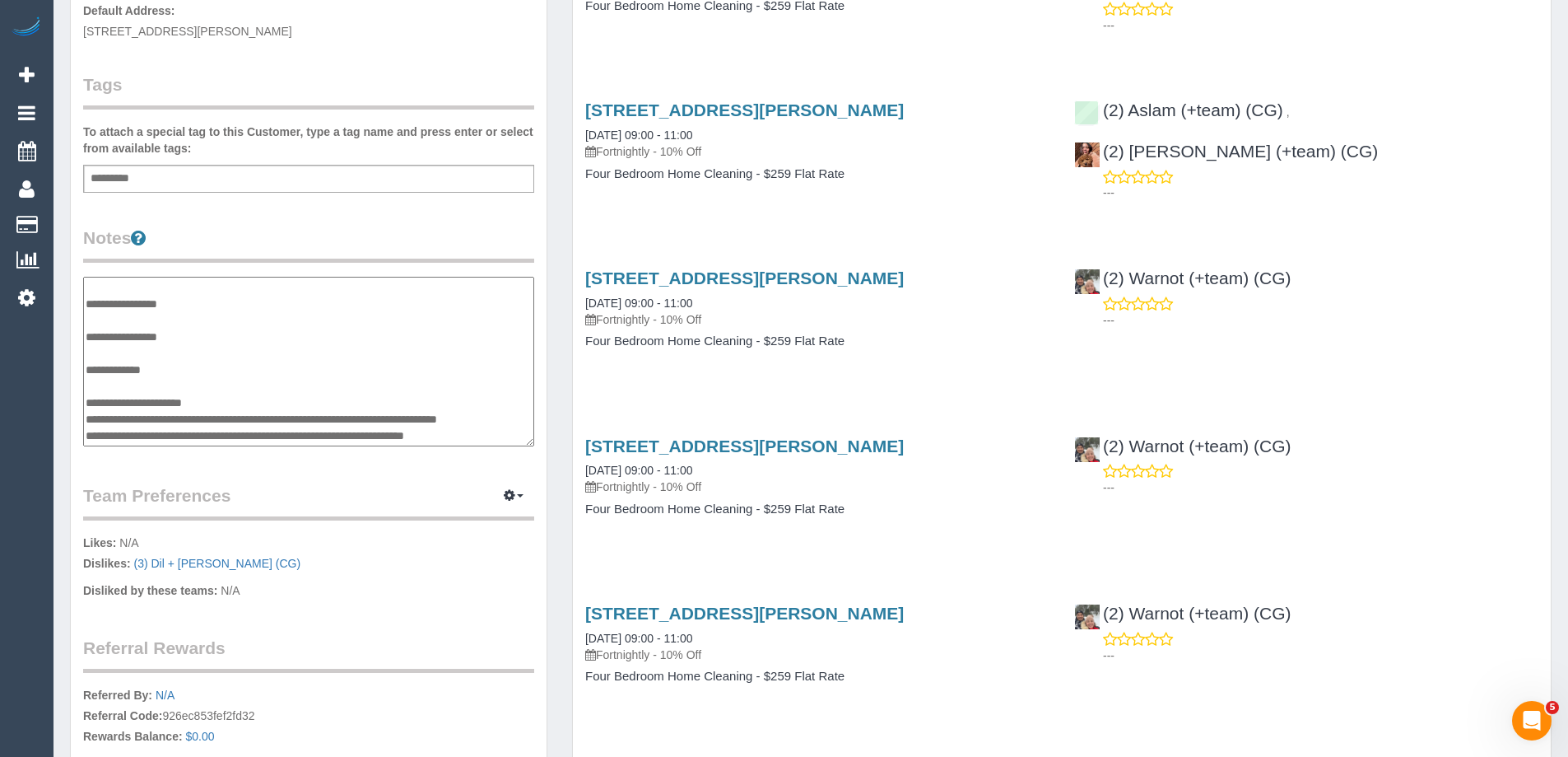
click at [262, 405] on textarea "**********" at bounding box center [308, 362] width 451 height 169
click at [210, 367] on textarea "**********" at bounding box center [308, 362] width 451 height 169
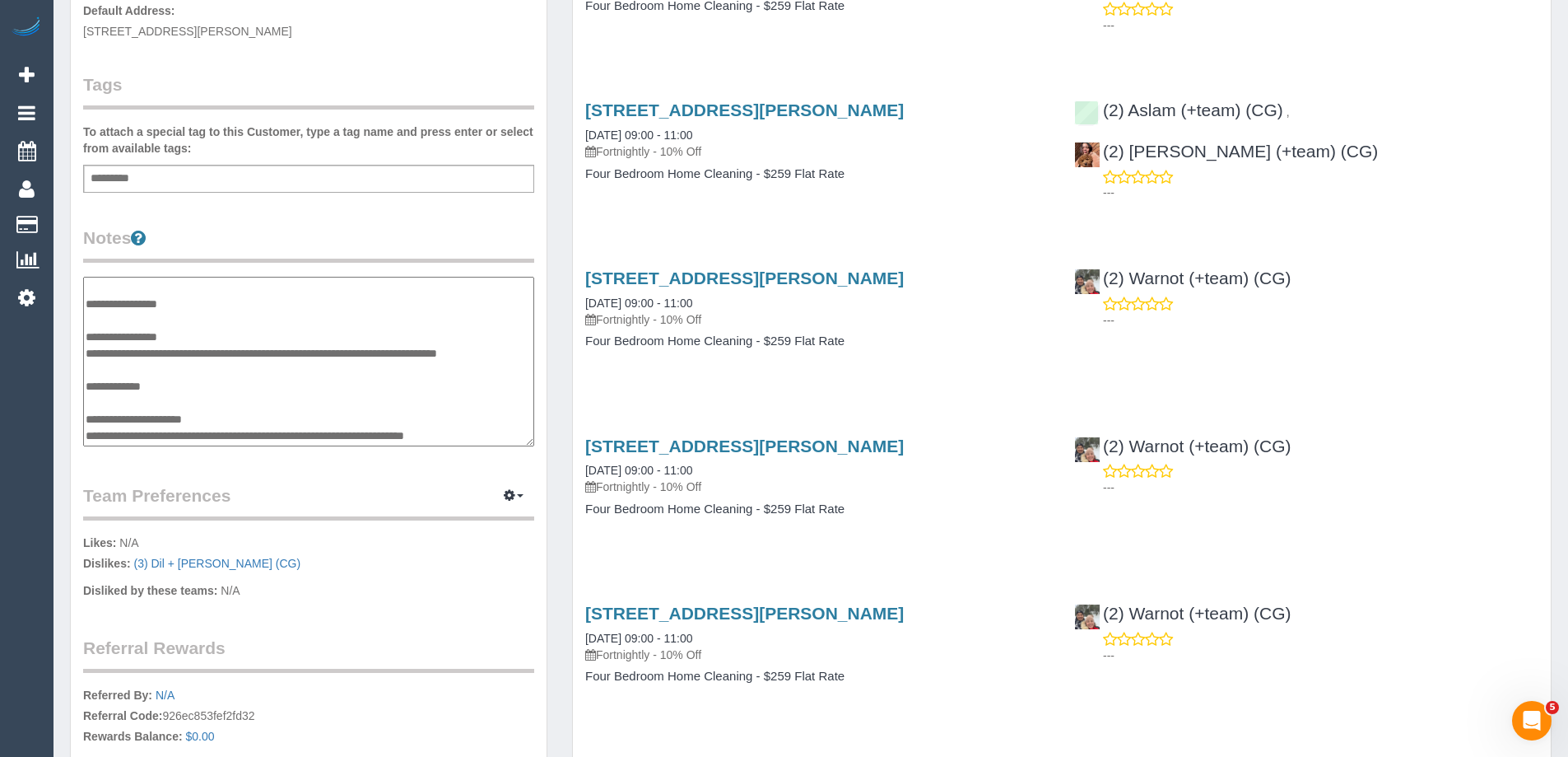
click at [225, 432] on textarea "**********" at bounding box center [308, 362] width 451 height 169
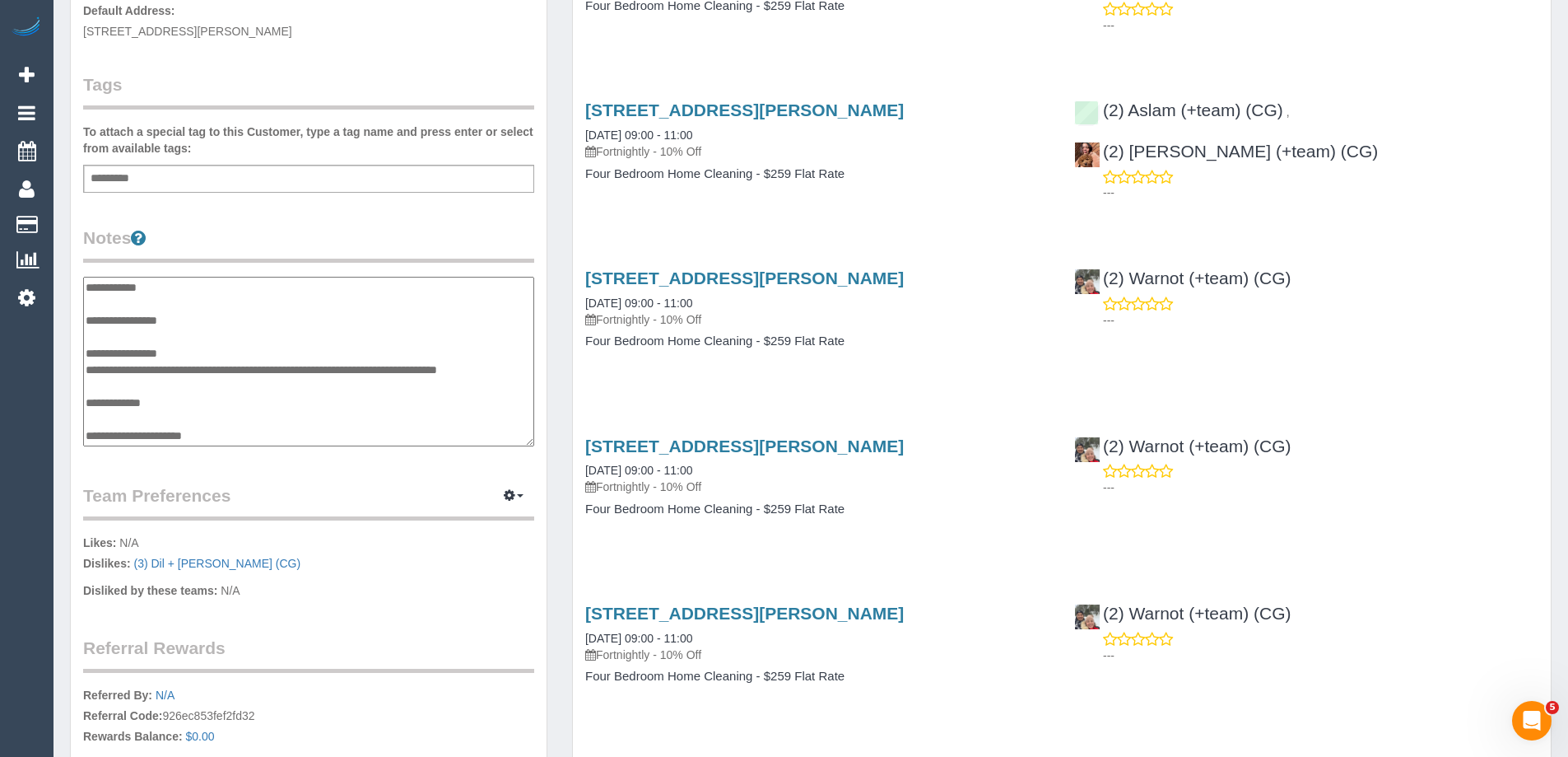
scroll to position [16, 0]
click at [190, 316] on textarea "**********" at bounding box center [308, 362] width 451 height 169
type textarea "**********"
click at [237, 250] on legend "Notes" at bounding box center [308, 244] width 451 height 37
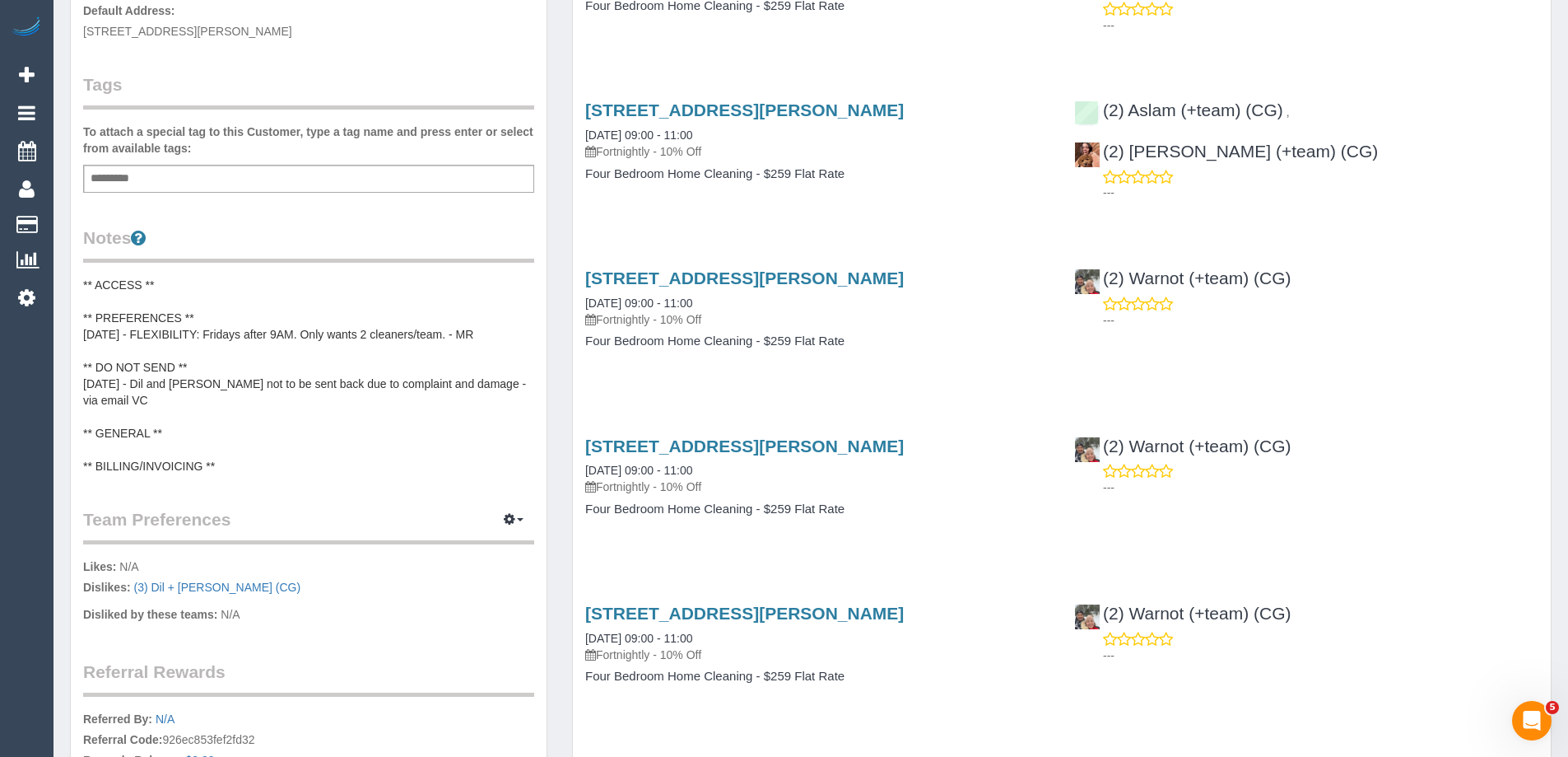
scroll to position [0, 0]
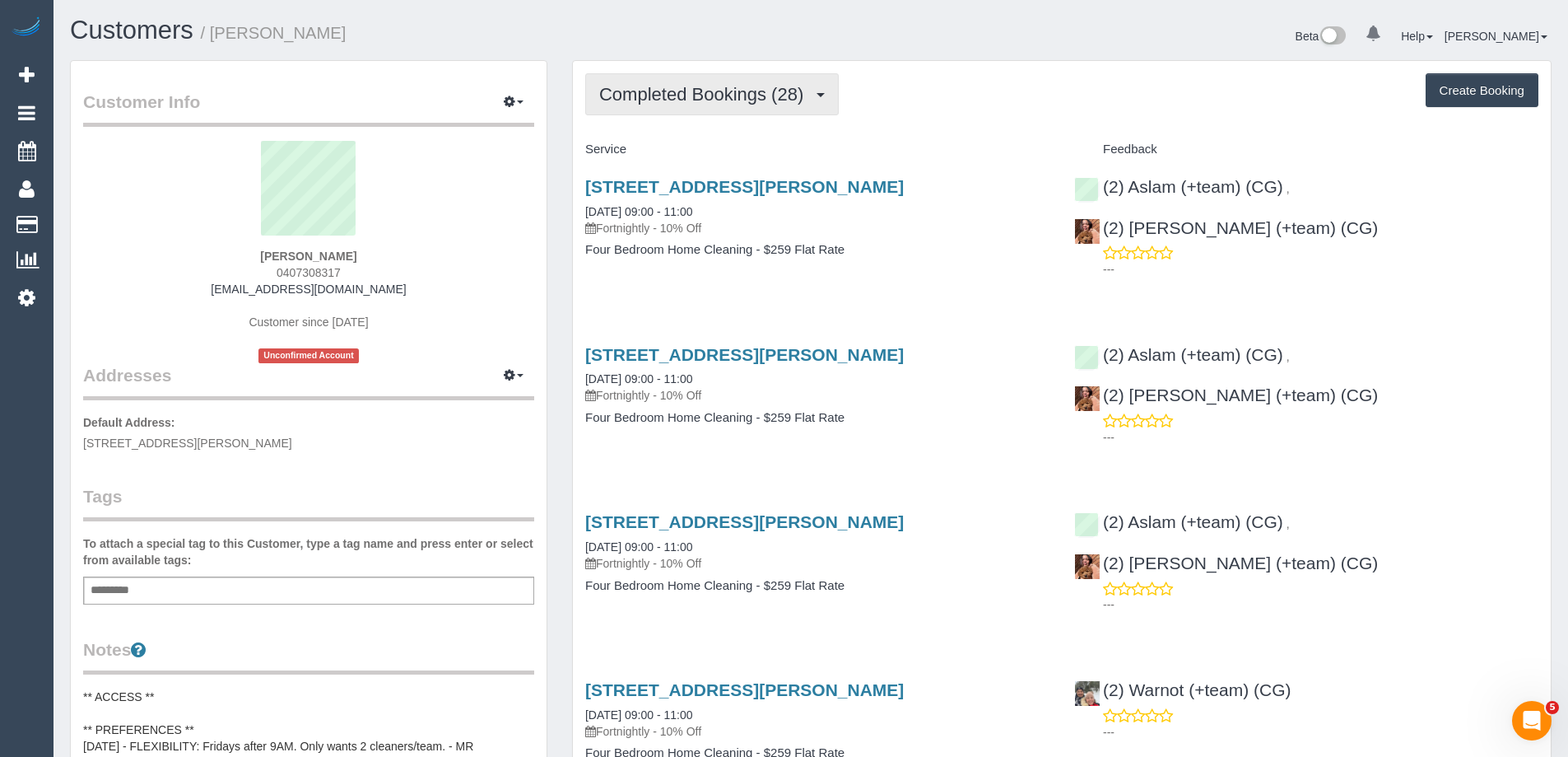
click at [689, 95] on span "Completed Bookings (28)" at bounding box center [705, 94] width 212 height 21
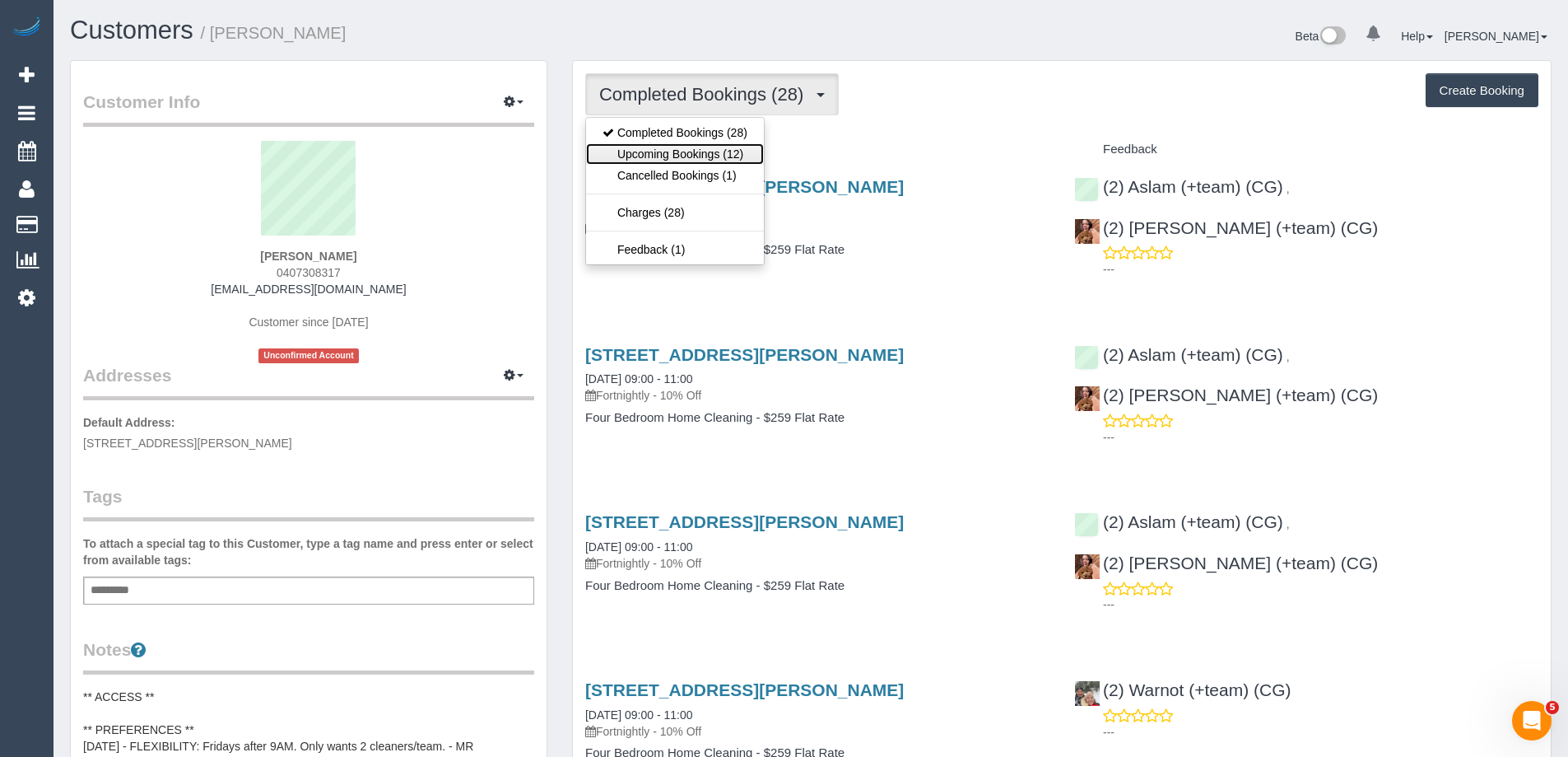
click at [707, 146] on link "Upcoming Bookings (12)" at bounding box center [674, 153] width 178 height 21
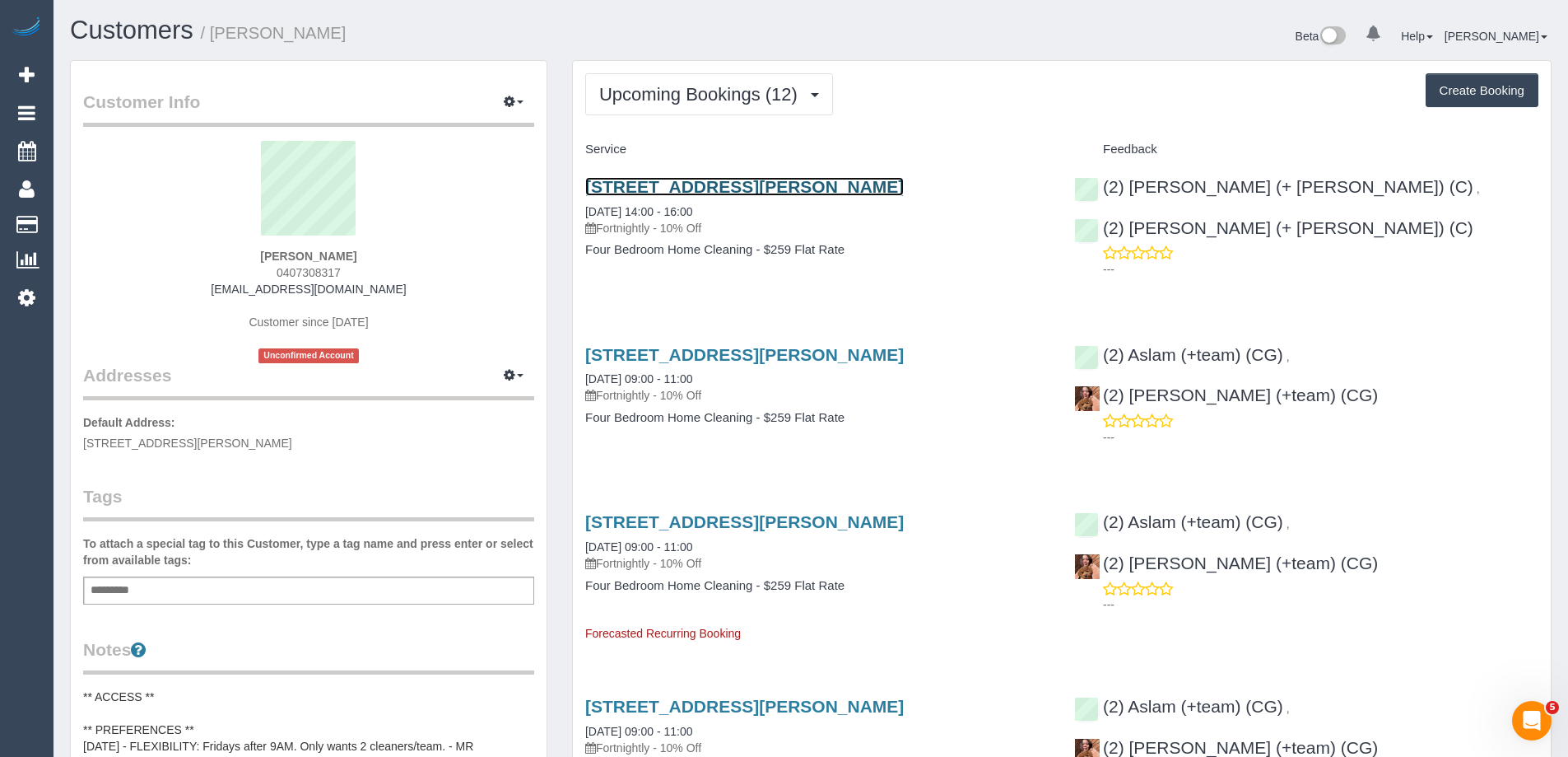
click at [791, 183] on link "13 Hudson St, Moonee Ponds, VIC 3039" at bounding box center [745, 186] width 319 height 19
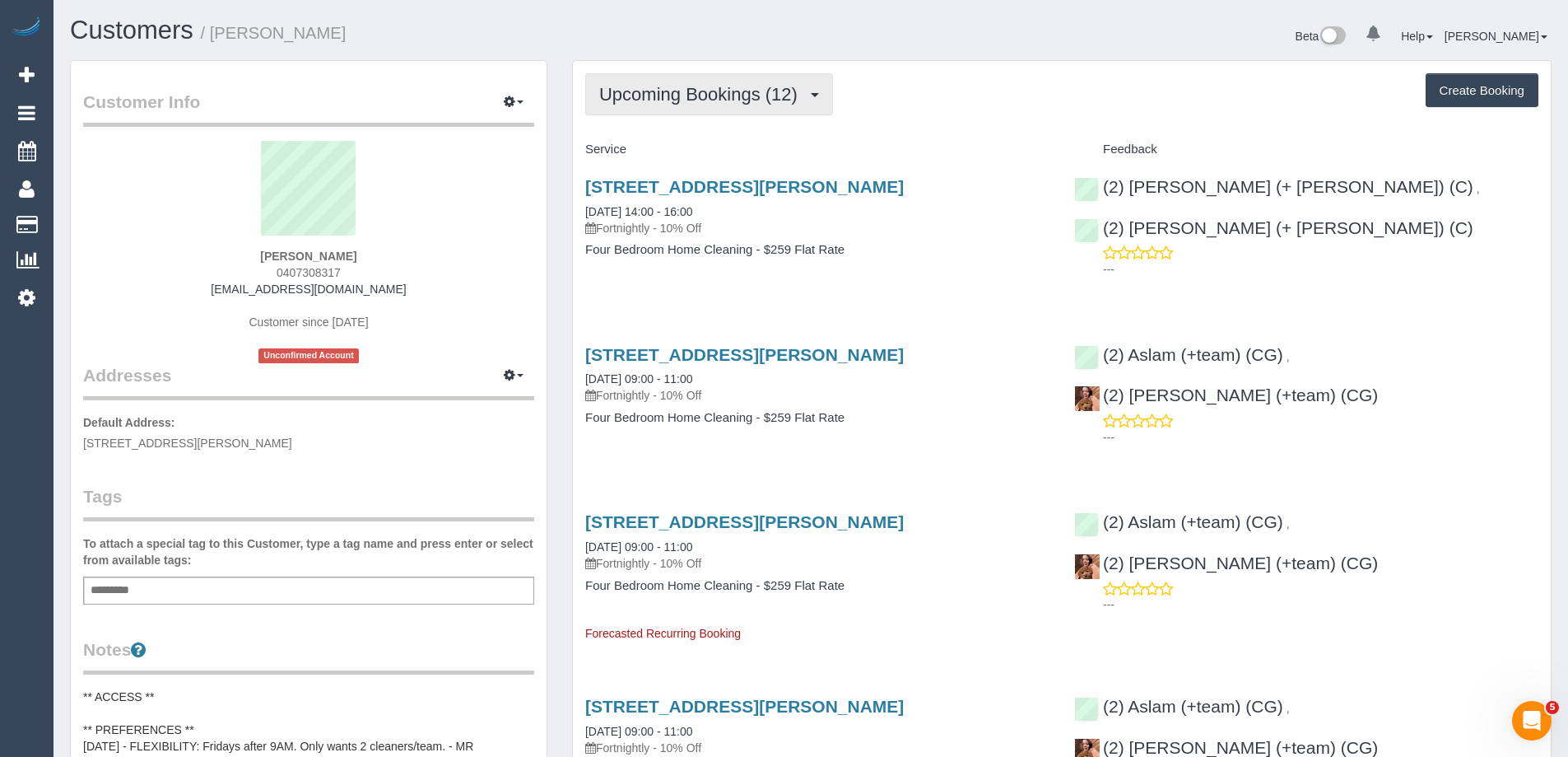
click at [677, 90] on span "Upcoming Bookings (12)" at bounding box center [702, 94] width 207 height 21
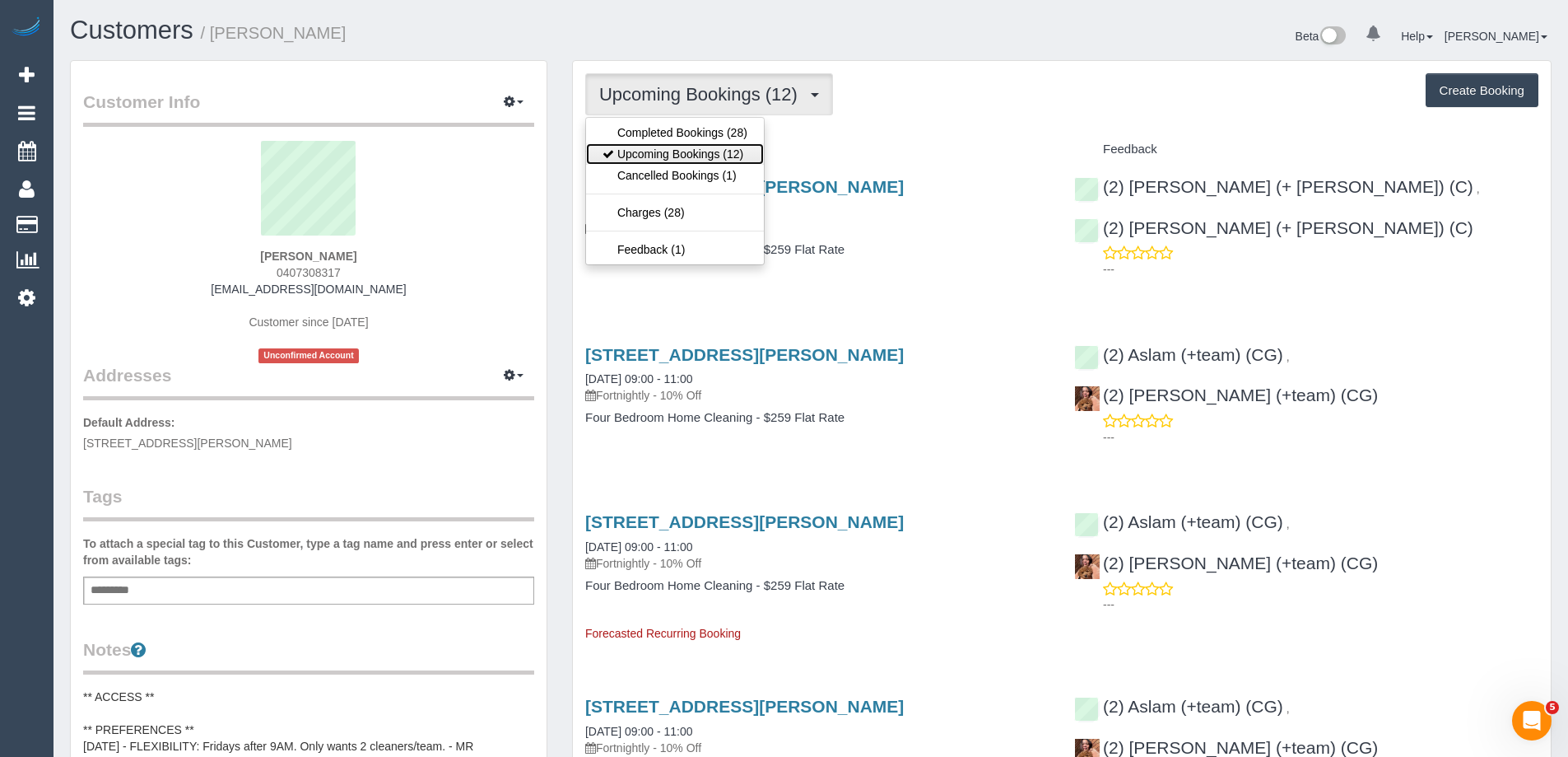
click at [675, 147] on link "Upcoming Bookings (12)" at bounding box center [674, 153] width 178 height 21
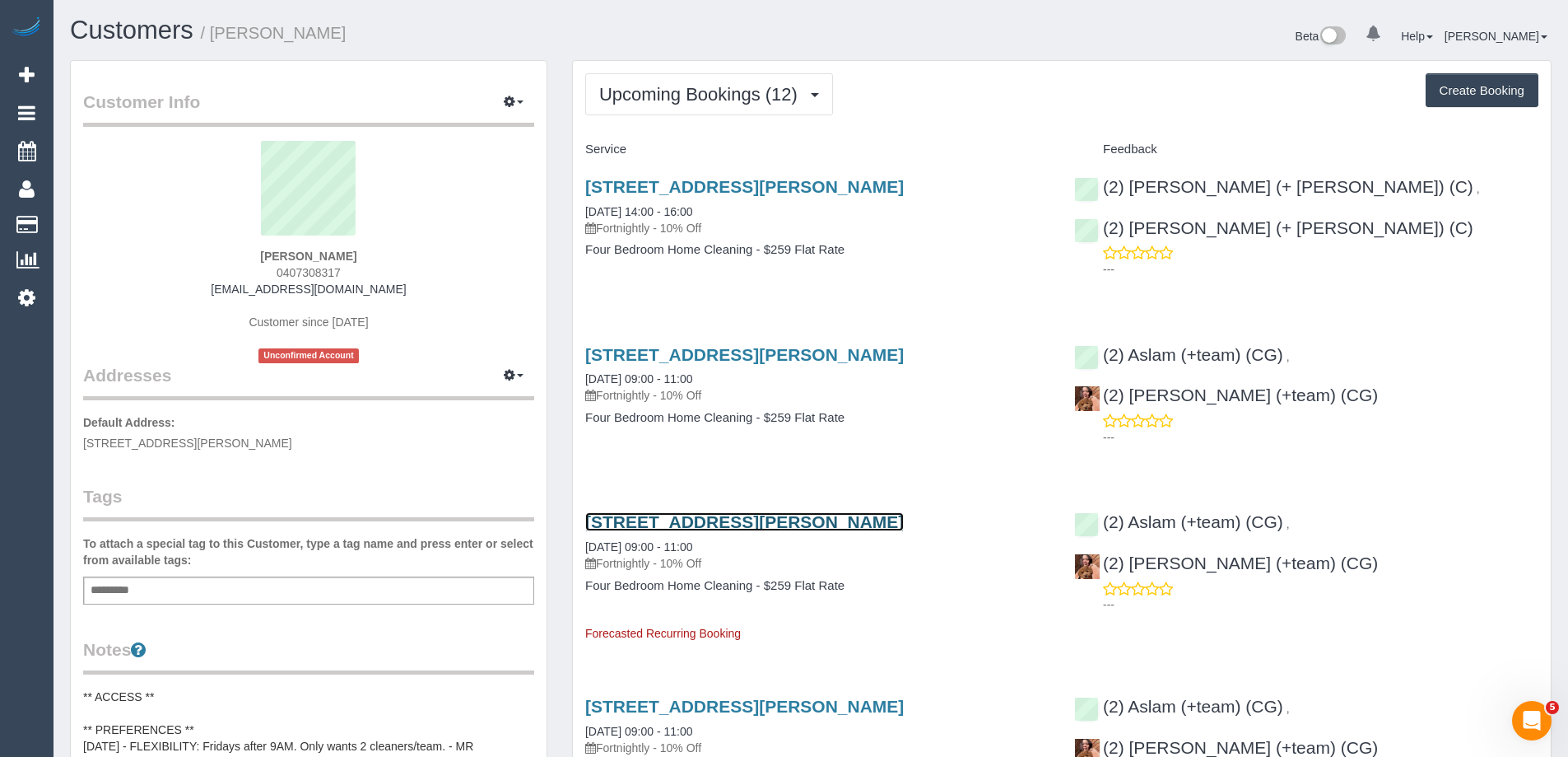
click at [750, 527] on link "13 Hudson St, Moonee Ponds, VIC 3039" at bounding box center [745, 521] width 319 height 19
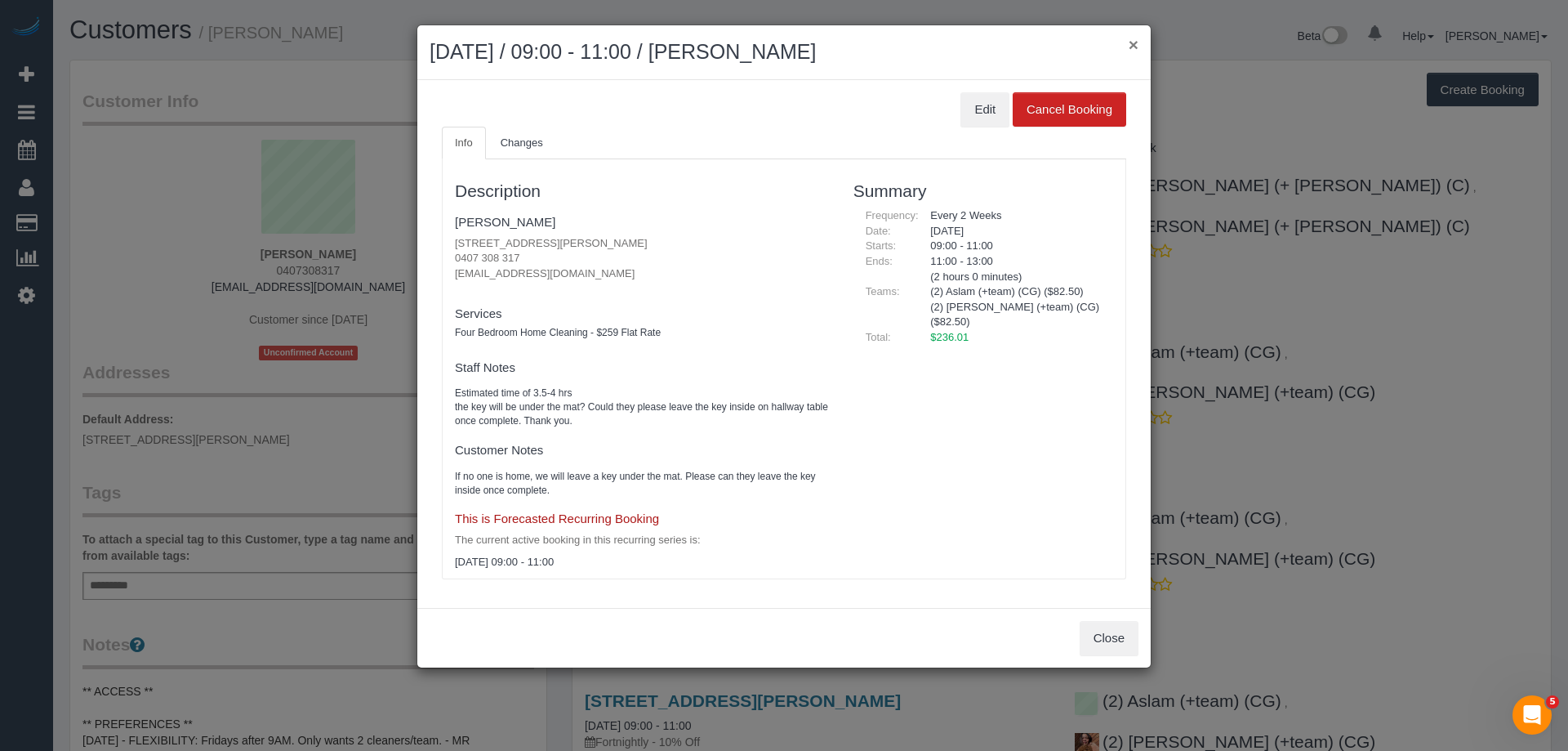
click at [1130, 38] on button "×" at bounding box center [1133, 44] width 10 height 17
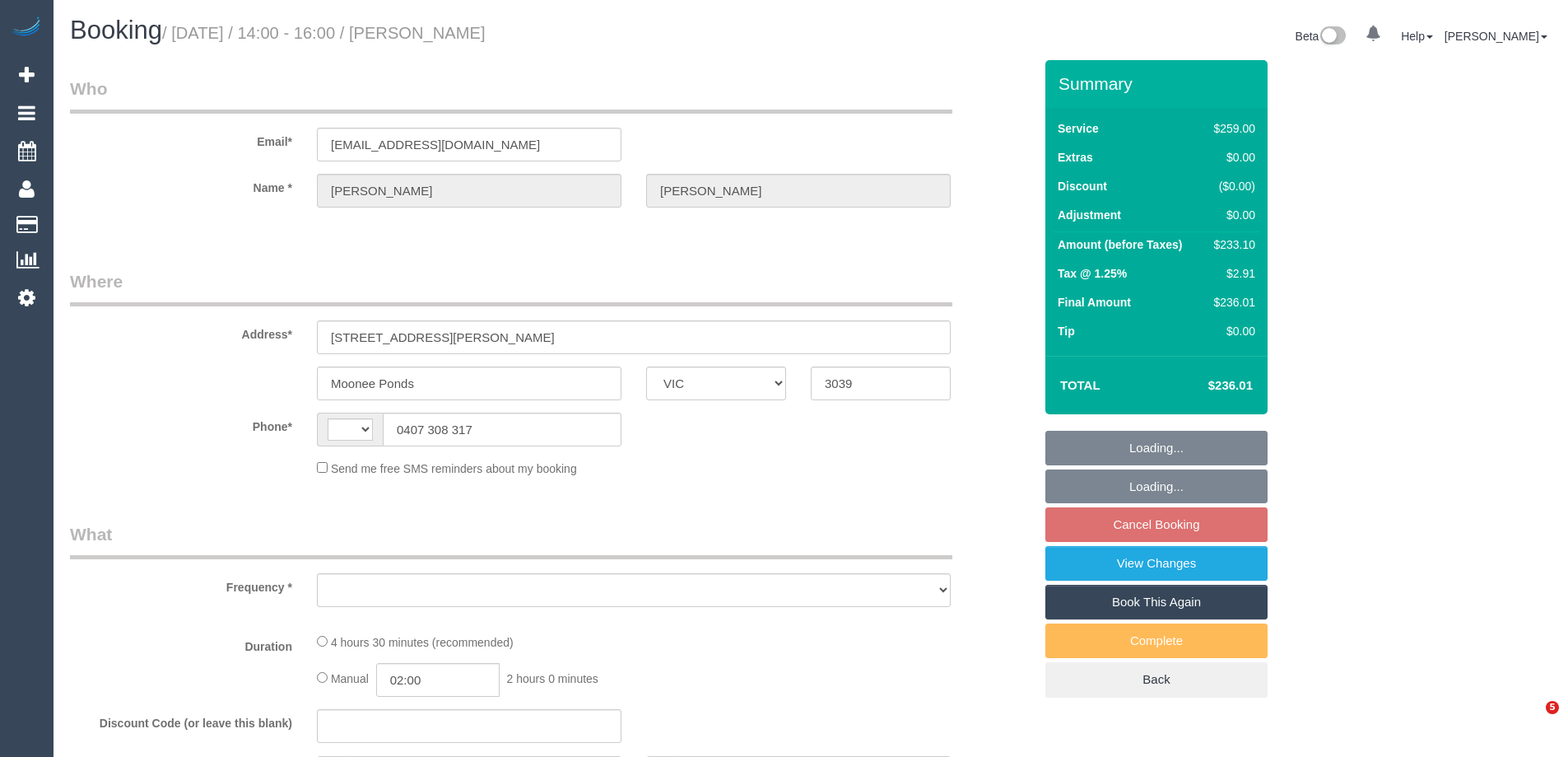
select select "VIC"
select select "string:AU"
select select "object:595"
select select "string:stripe-pm_1PpjGy2GScqysDRVaapUd60r"
select select "number:28"
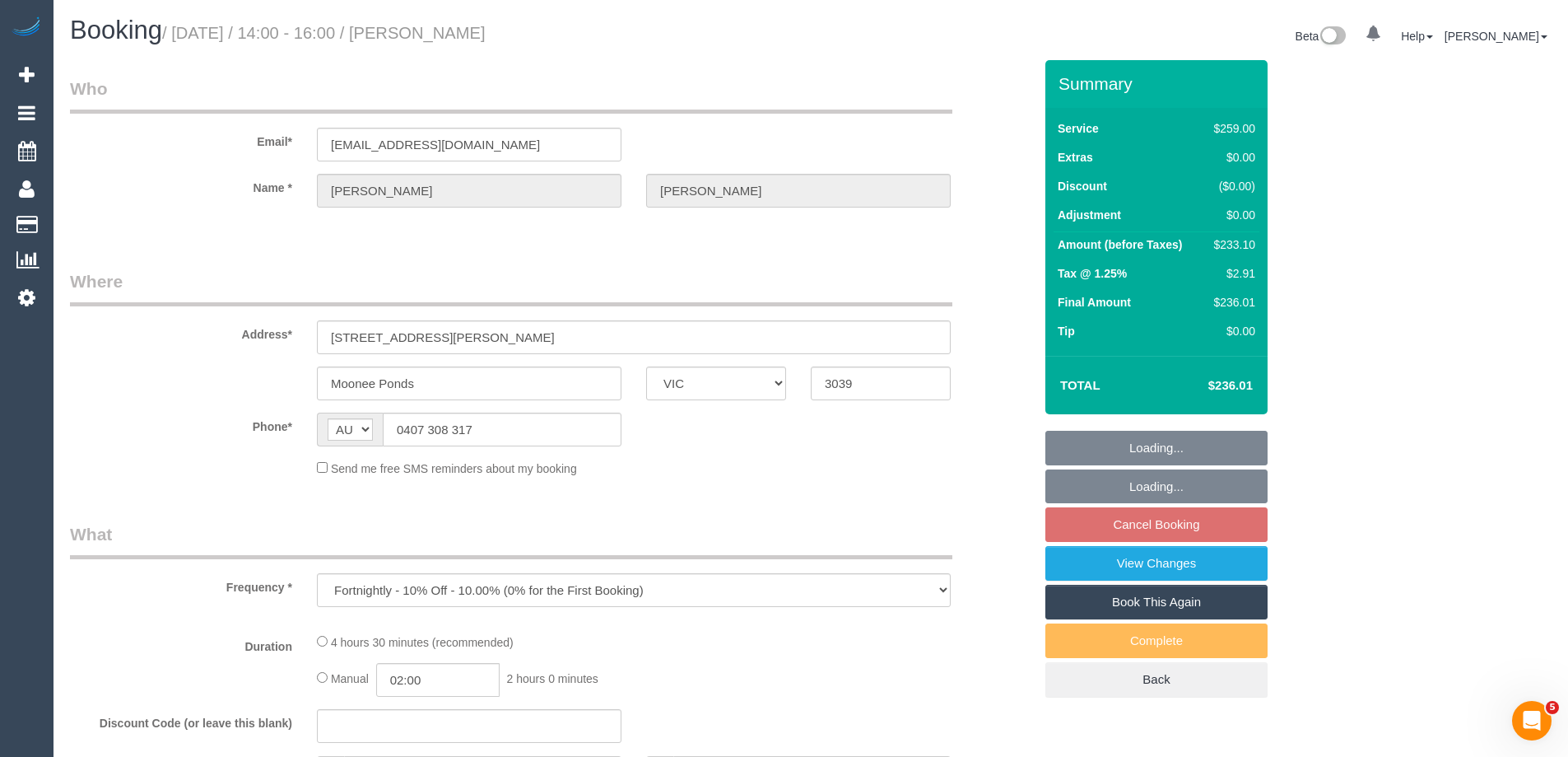
select select "number:14"
select select "number:19"
select select "number:36"
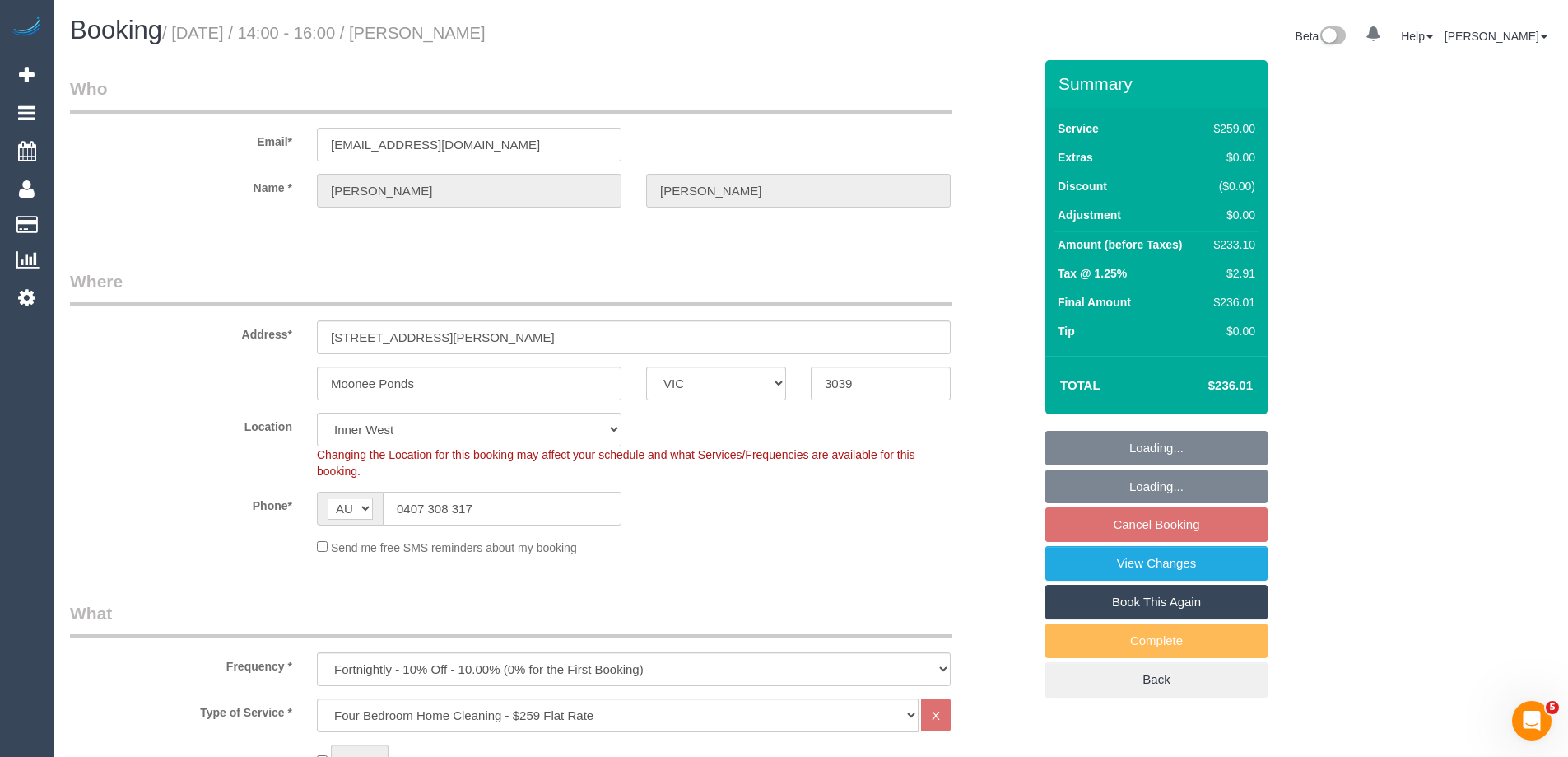
select select "object:1551"
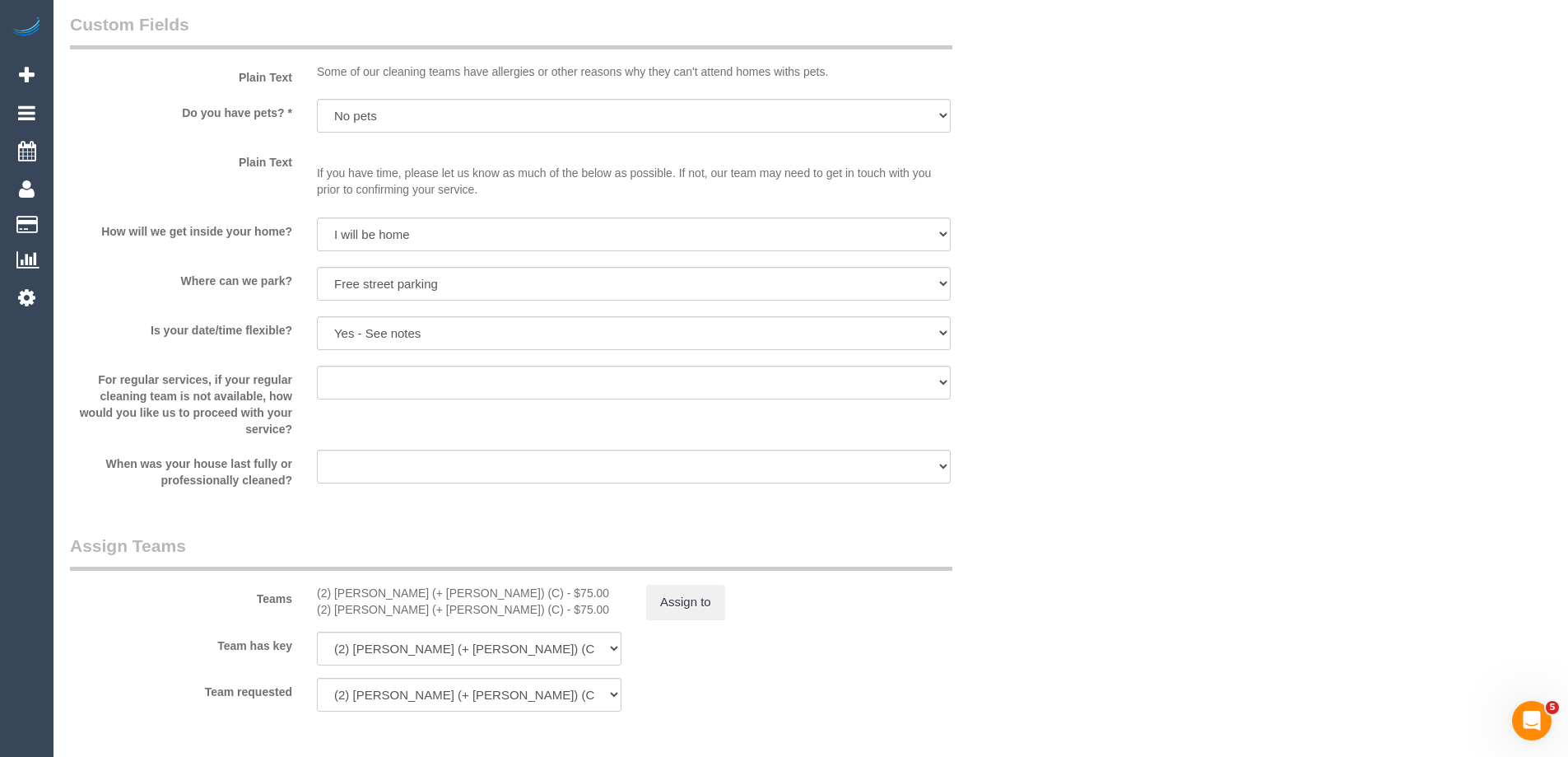
scroll to position [2306, 0]
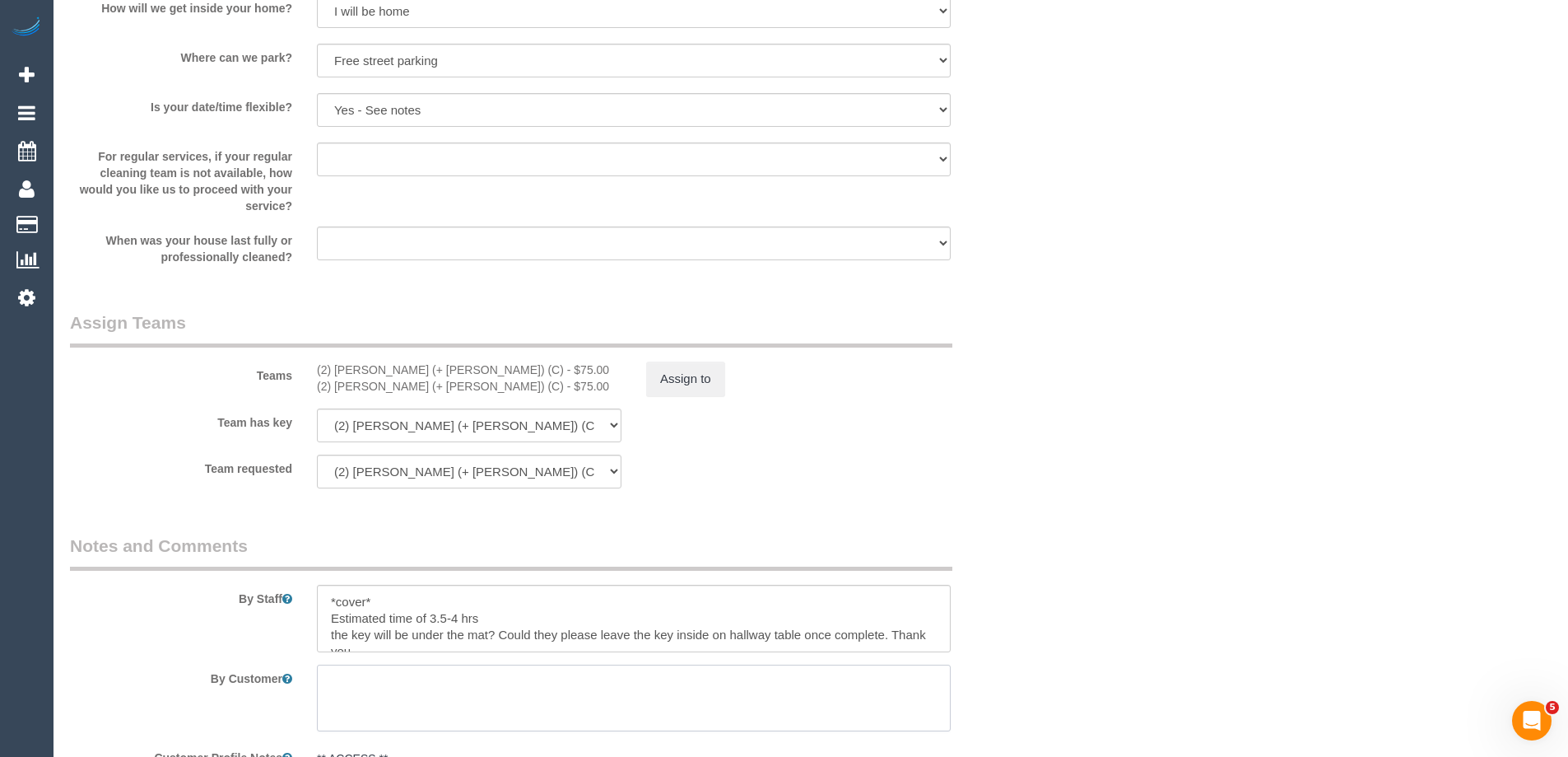
click at [454, 681] on textarea at bounding box center [634, 698] width 634 height 67
paste textarea "If no one is home, we will leave a key under the mat. Please can they leave the…"
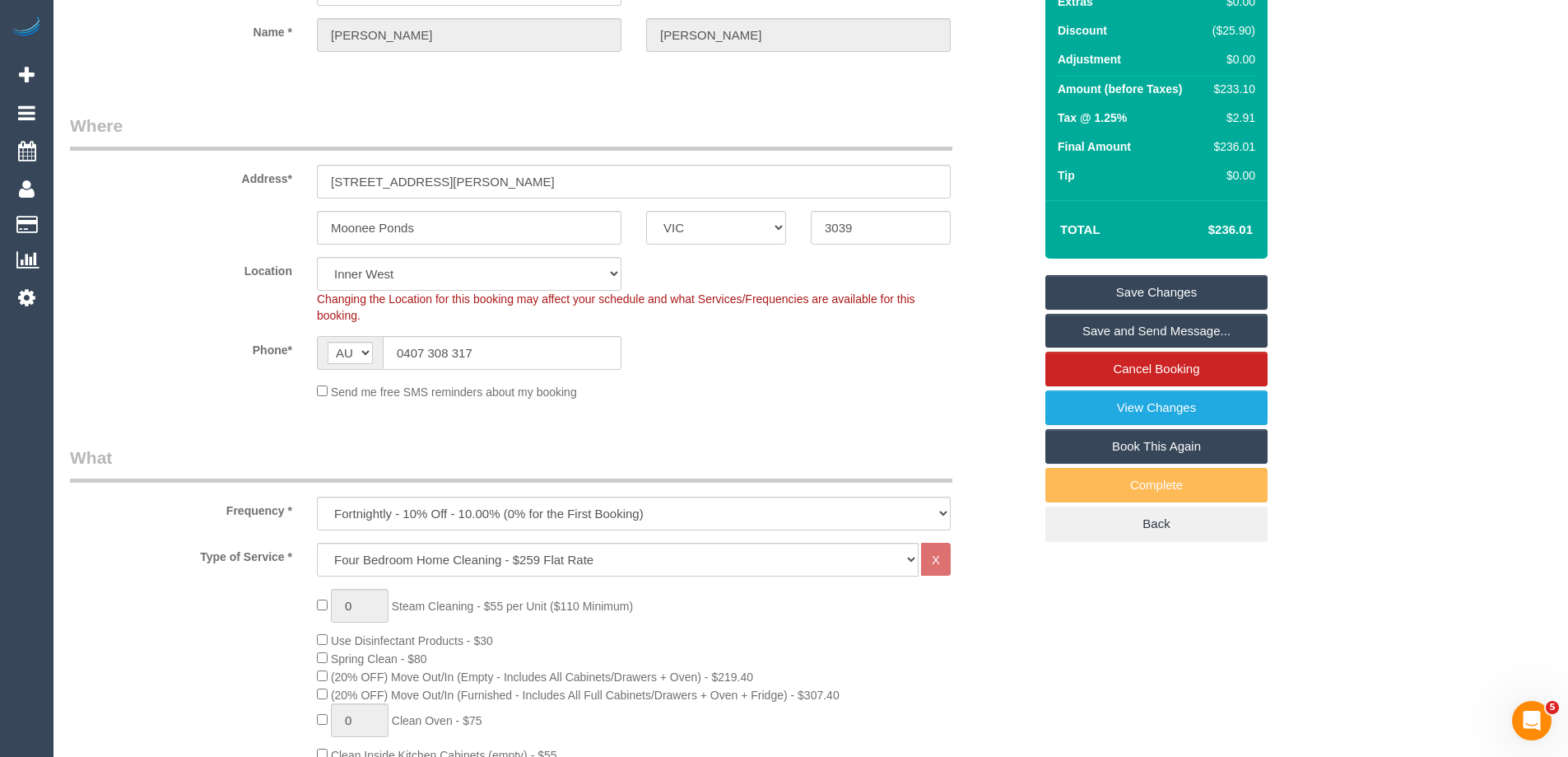
scroll to position [0, 0]
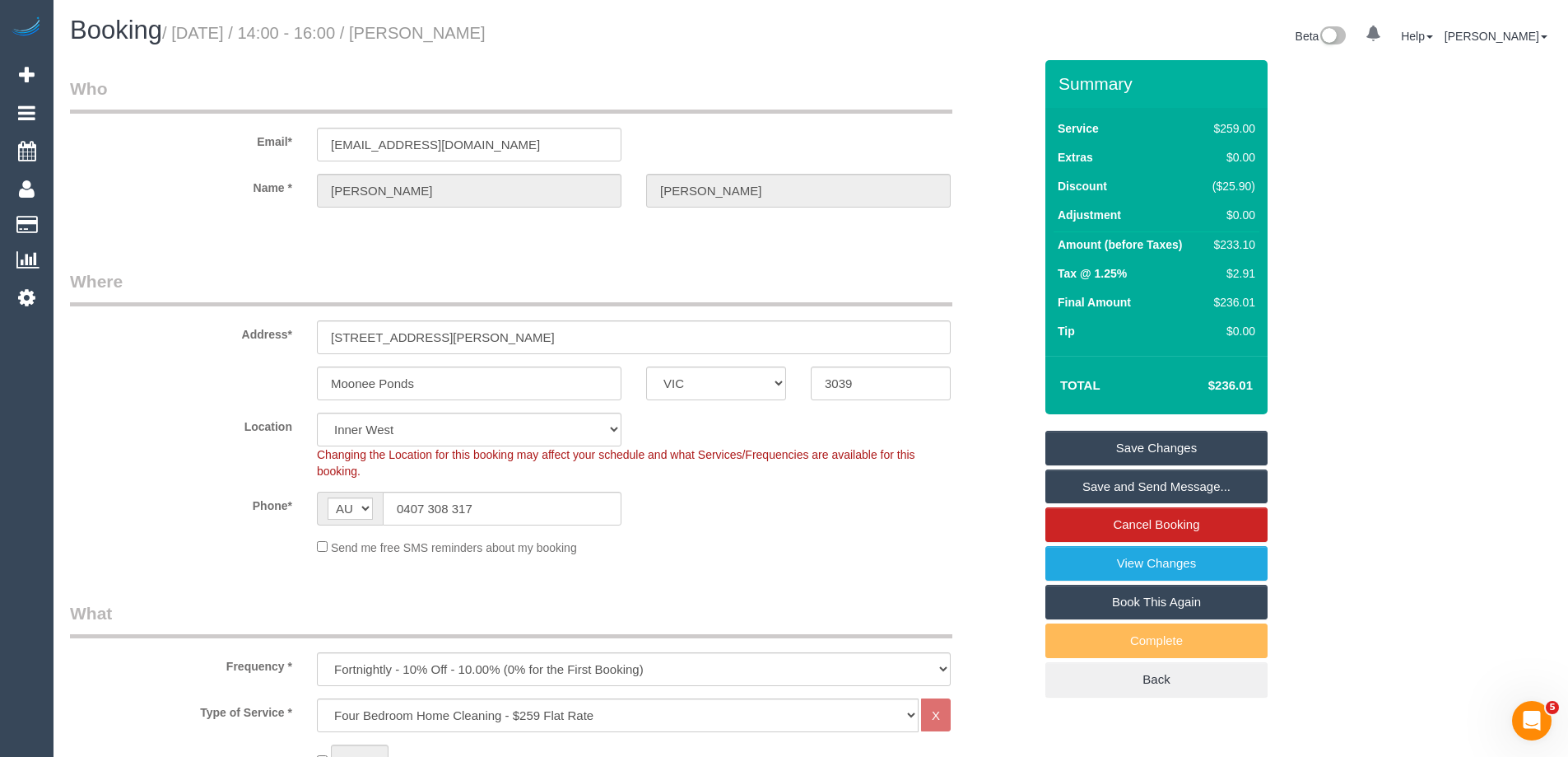
type textarea "If no one is home, we will leave a key under the mat. Please can they leave the…"
click at [1102, 449] on link "Save Changes" at bounding box center [1156, 448] width 222 height 35
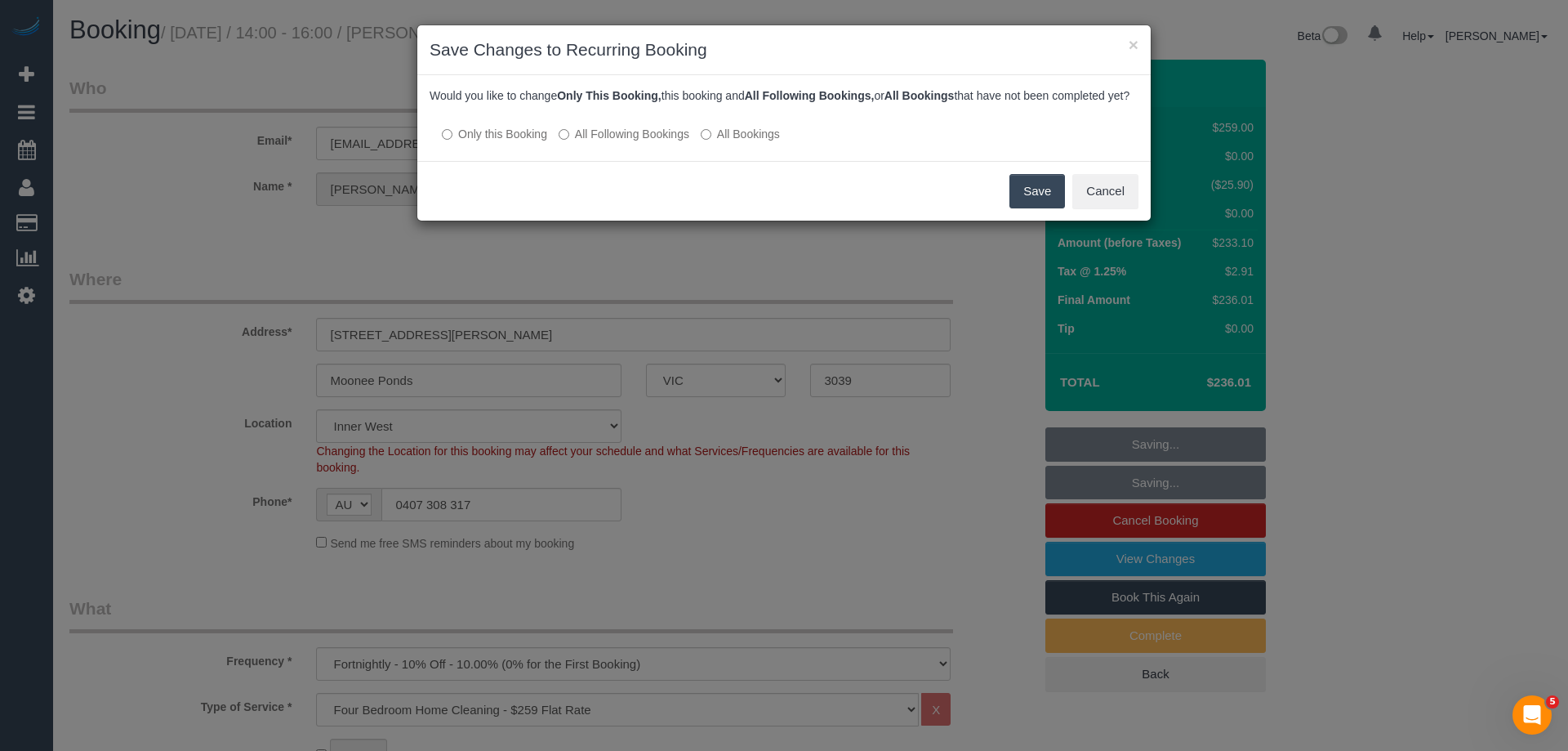
click at [603, 142] on label "All Following Bookings" at bounding box center [624, 134] width 131 height 16
click at [1043, 200] on button "Save" at bounding box center [1037, 192] width 55 height 34
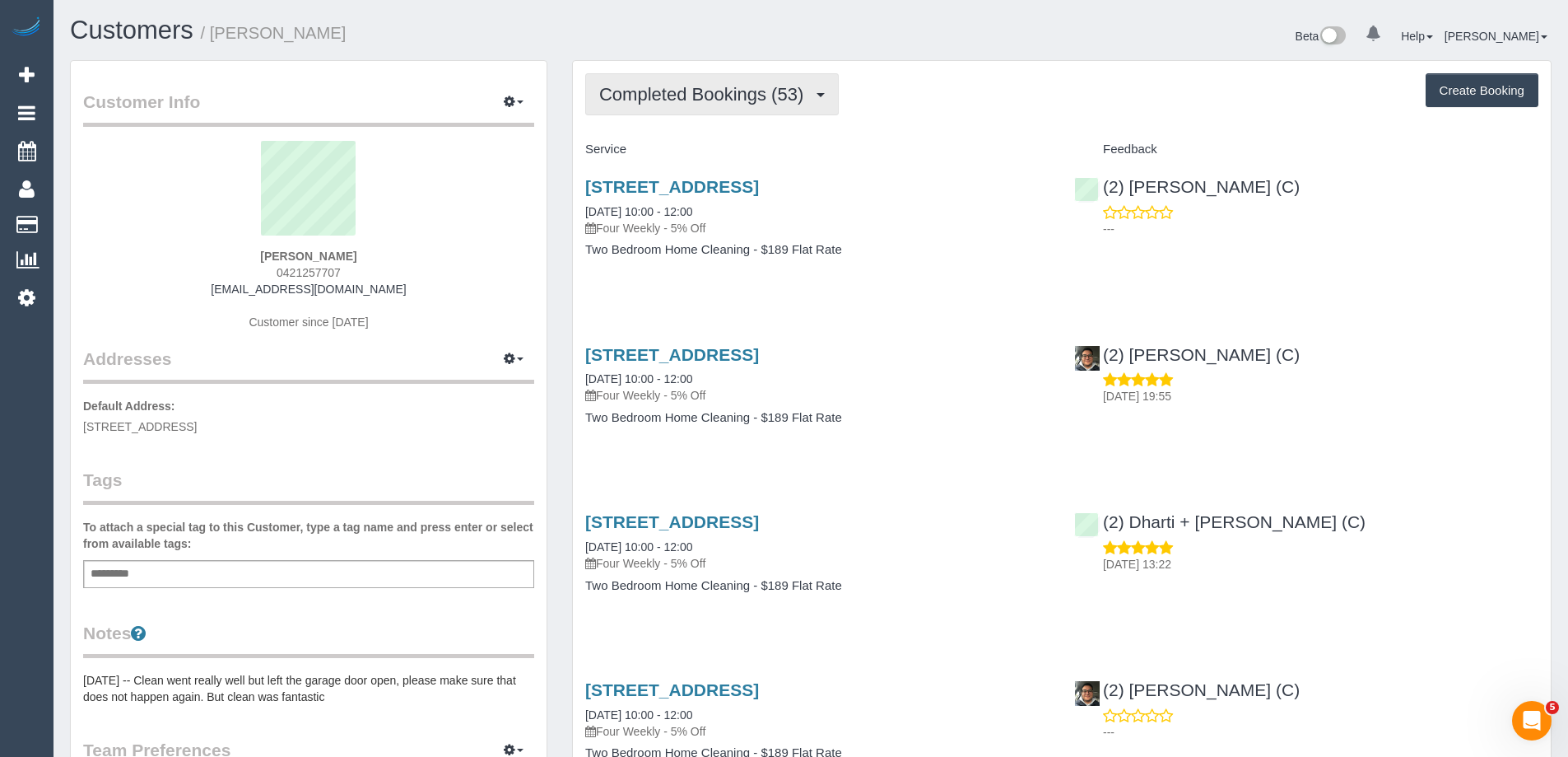
click at [683, 96] on span "Completed Bookings (53)" at bounding box center [705, 94] width 212 height 21
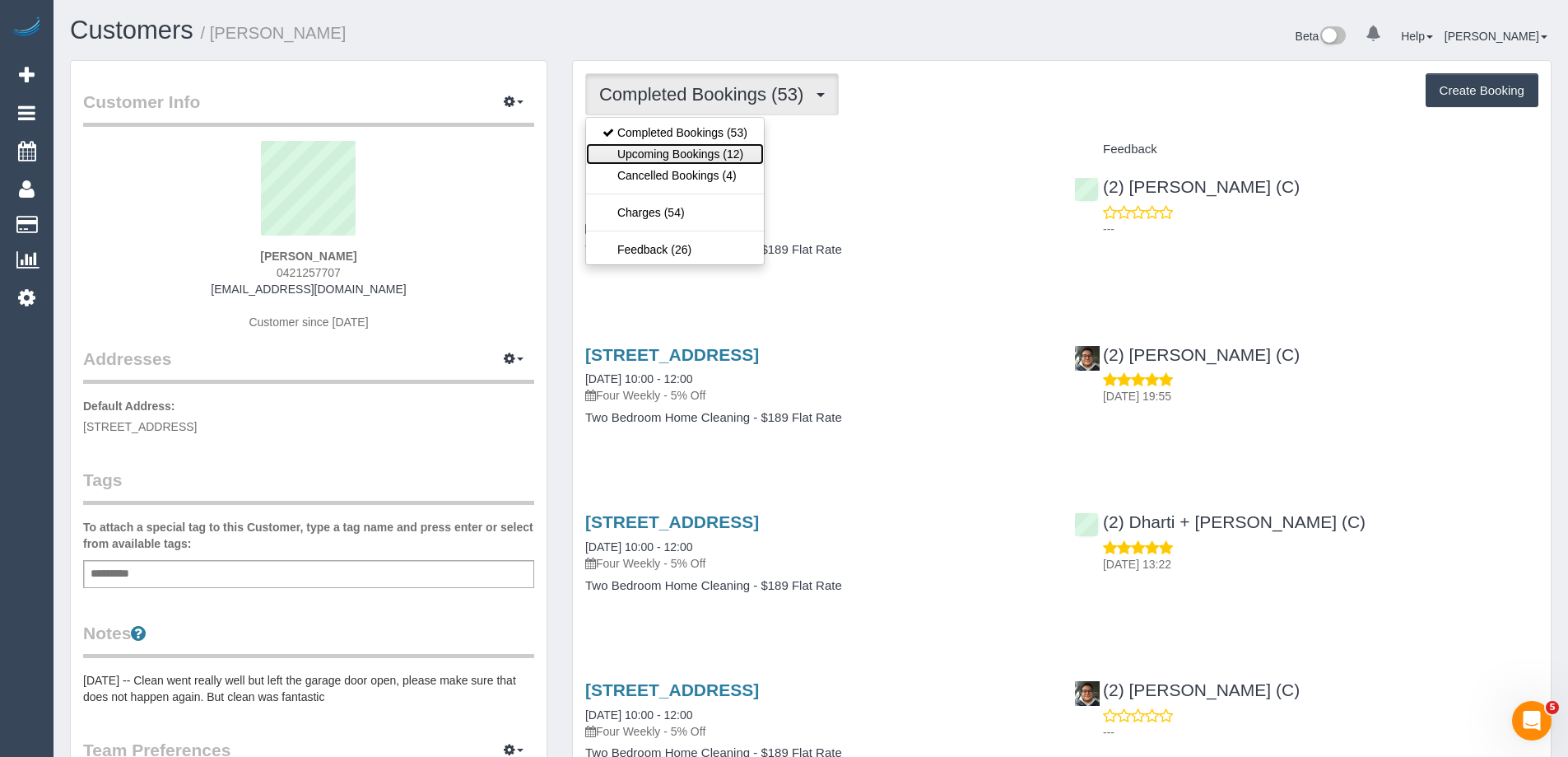
click at [688, 151] on link "Upcoming Bookings (12)" at bounding box center [674, 153] width 178 height 21
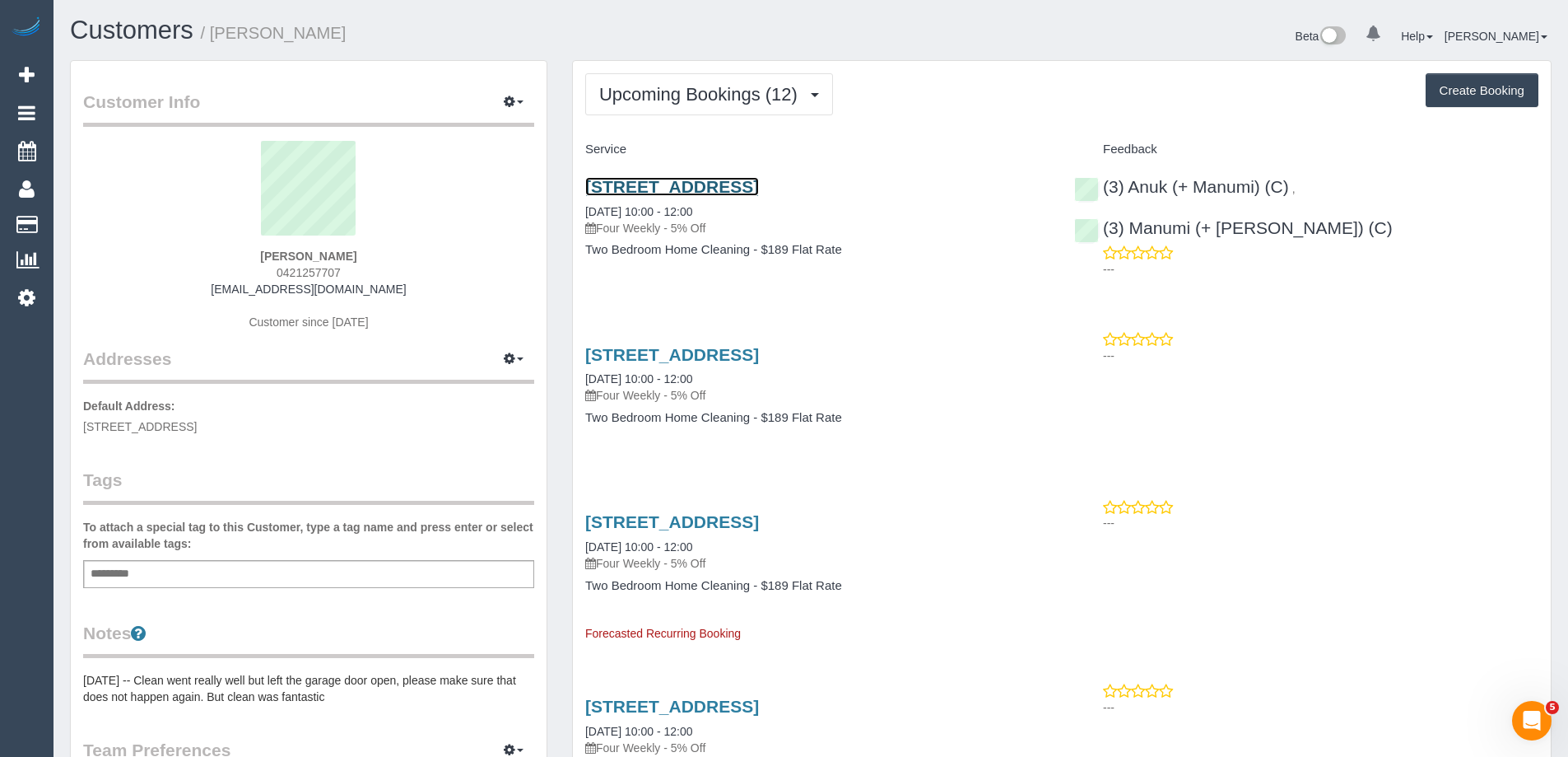
click at [759, 187] on link "[STREET_ADDRESS]" at bounding box center [672, 186] width 174 height 19
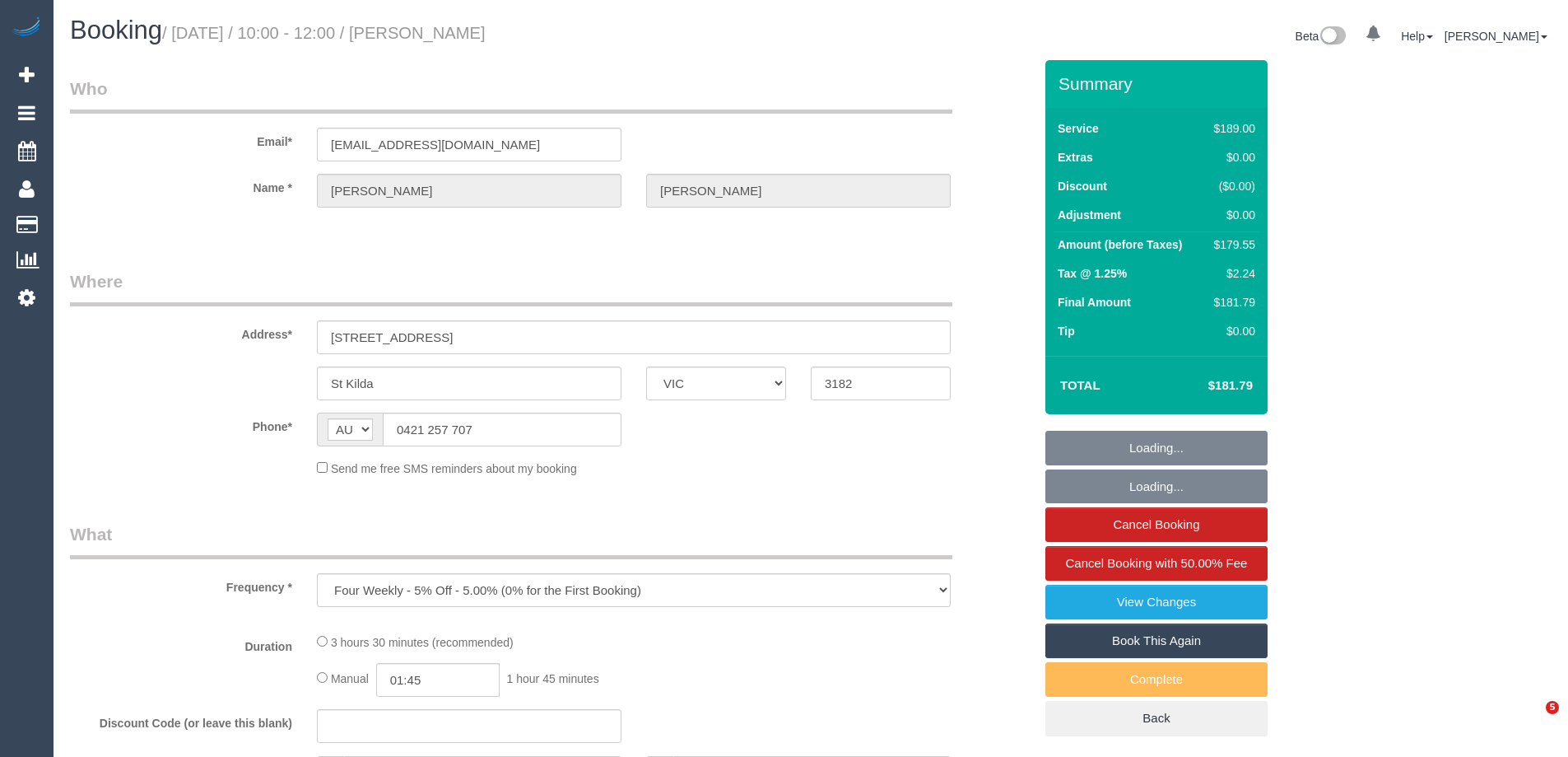
select select "VIC"
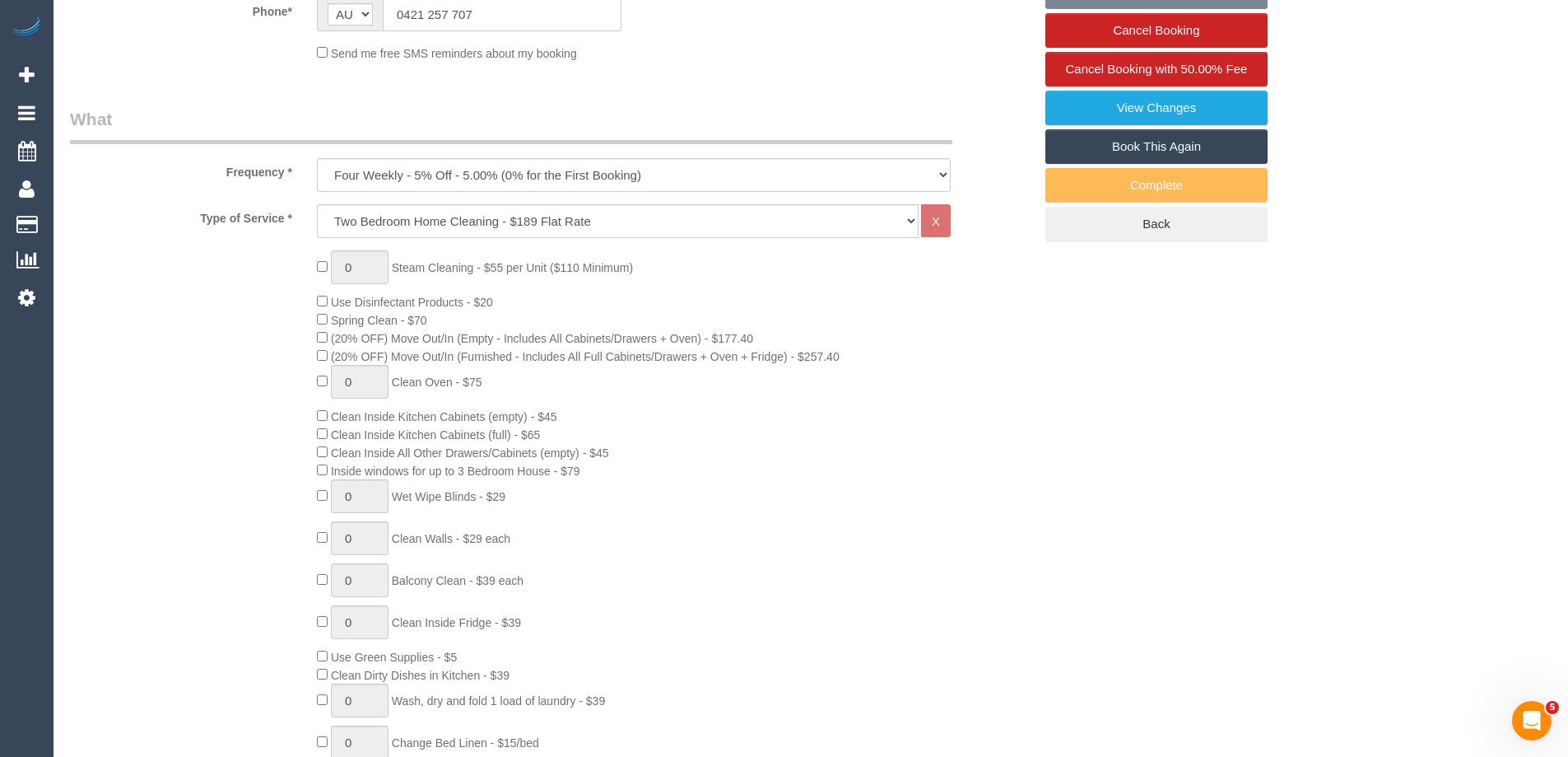
select select "number:29"
select select "number:14"
select select "number:18"
select select "number:36"
select select "number:34"
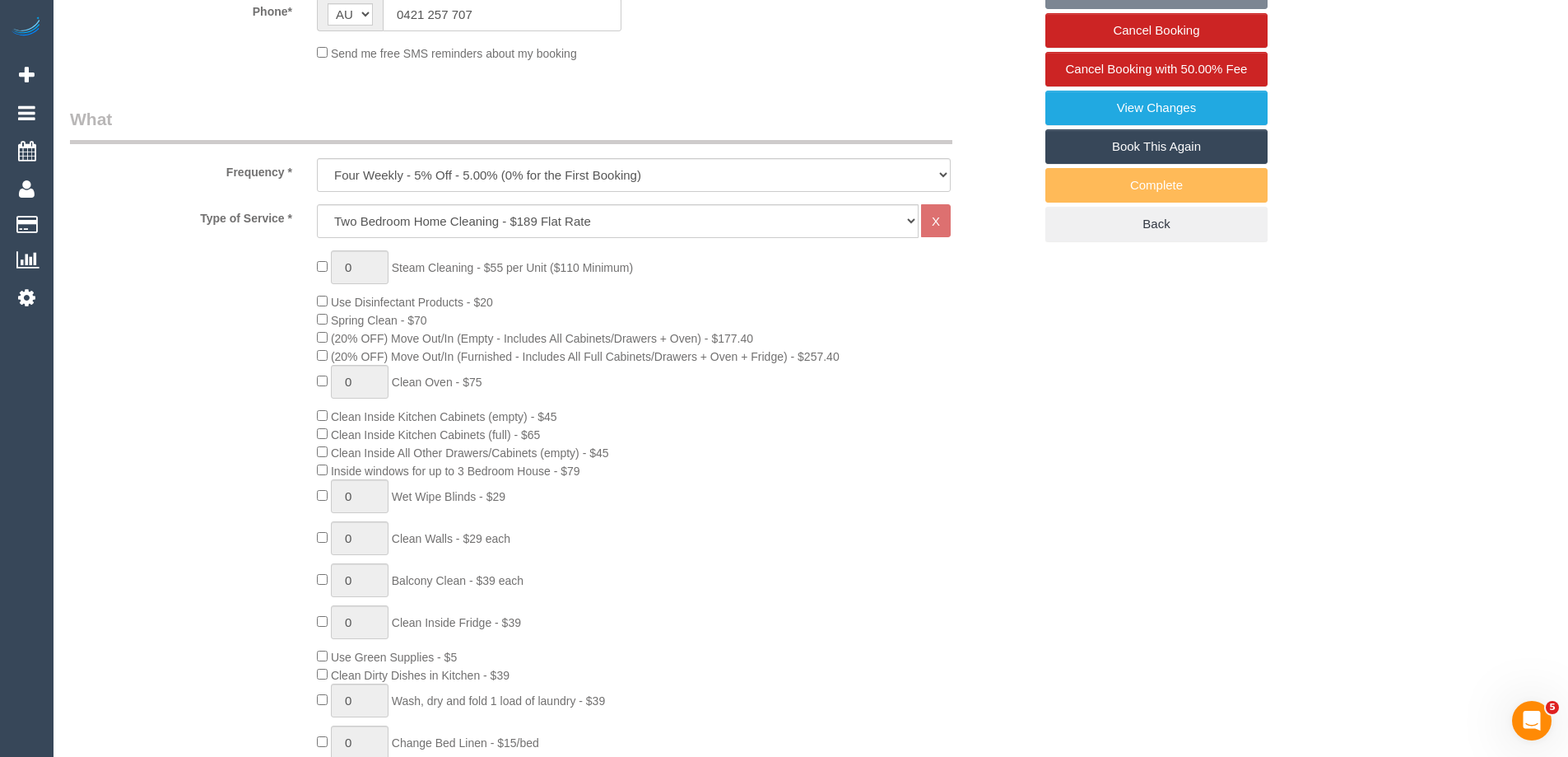
select select "number:13"
select select "object:1988"
select select "string:stripe-pm_1MeQaW2GScqysDRVGLPyKJgO"
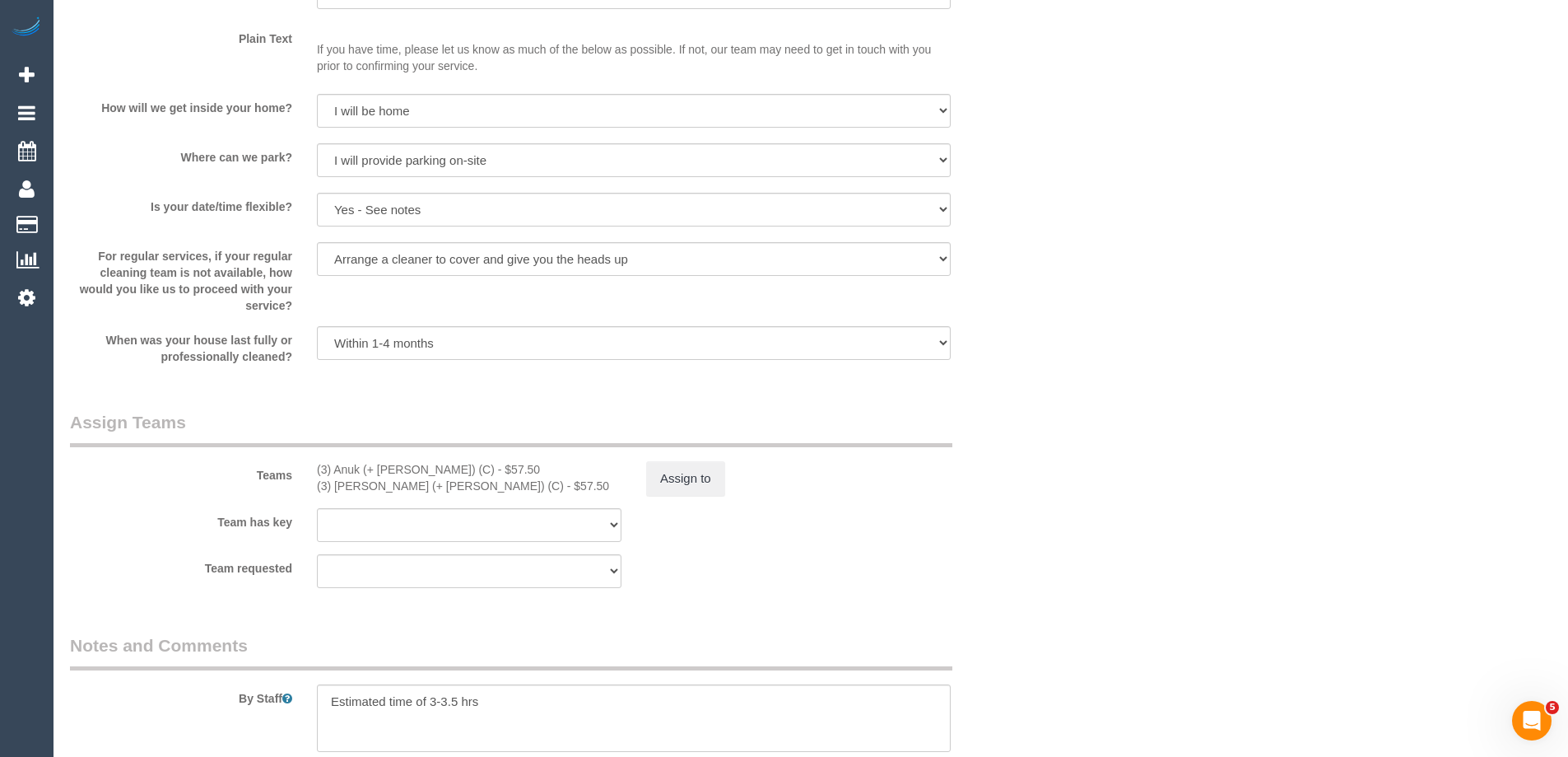
scroll to position [2204, 0]
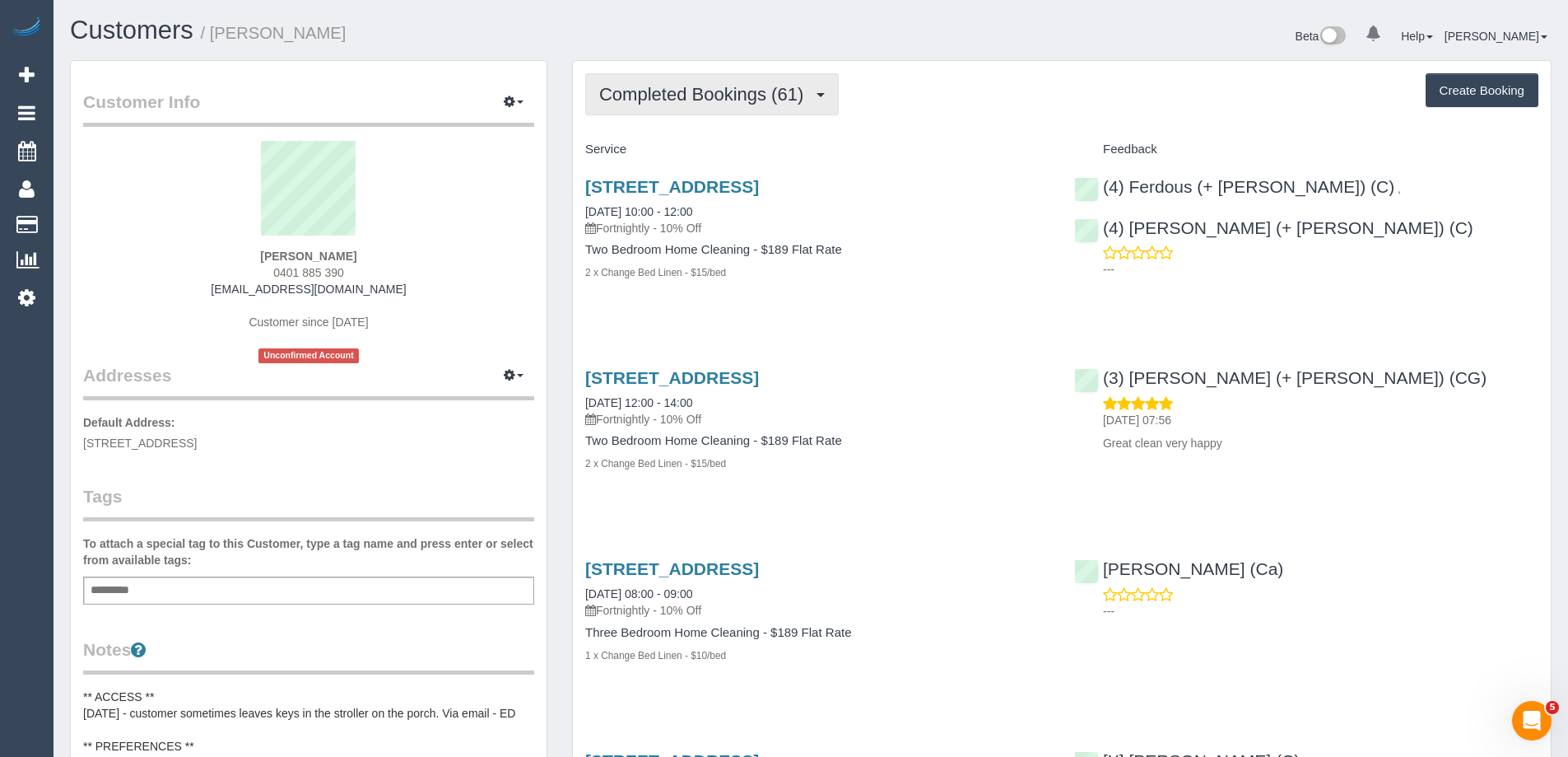
click at [692, 91] on span "Completed Bookings (61)" at bounding box center [705, 94] width 212 height 21
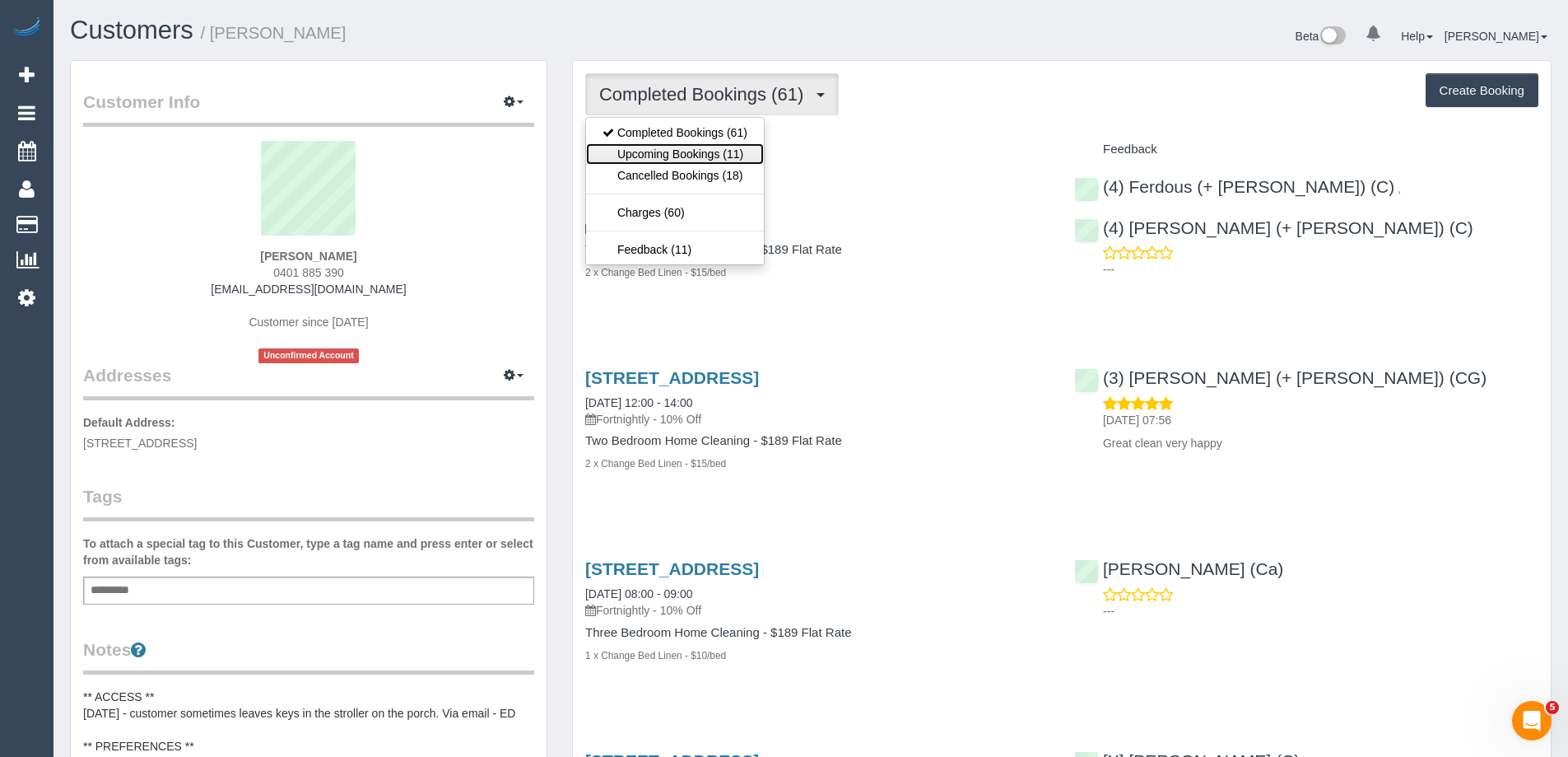
click at [681, 155] on link "Upcoming Bookings (11)" at bounding box center [674, 153] width 178 height 21
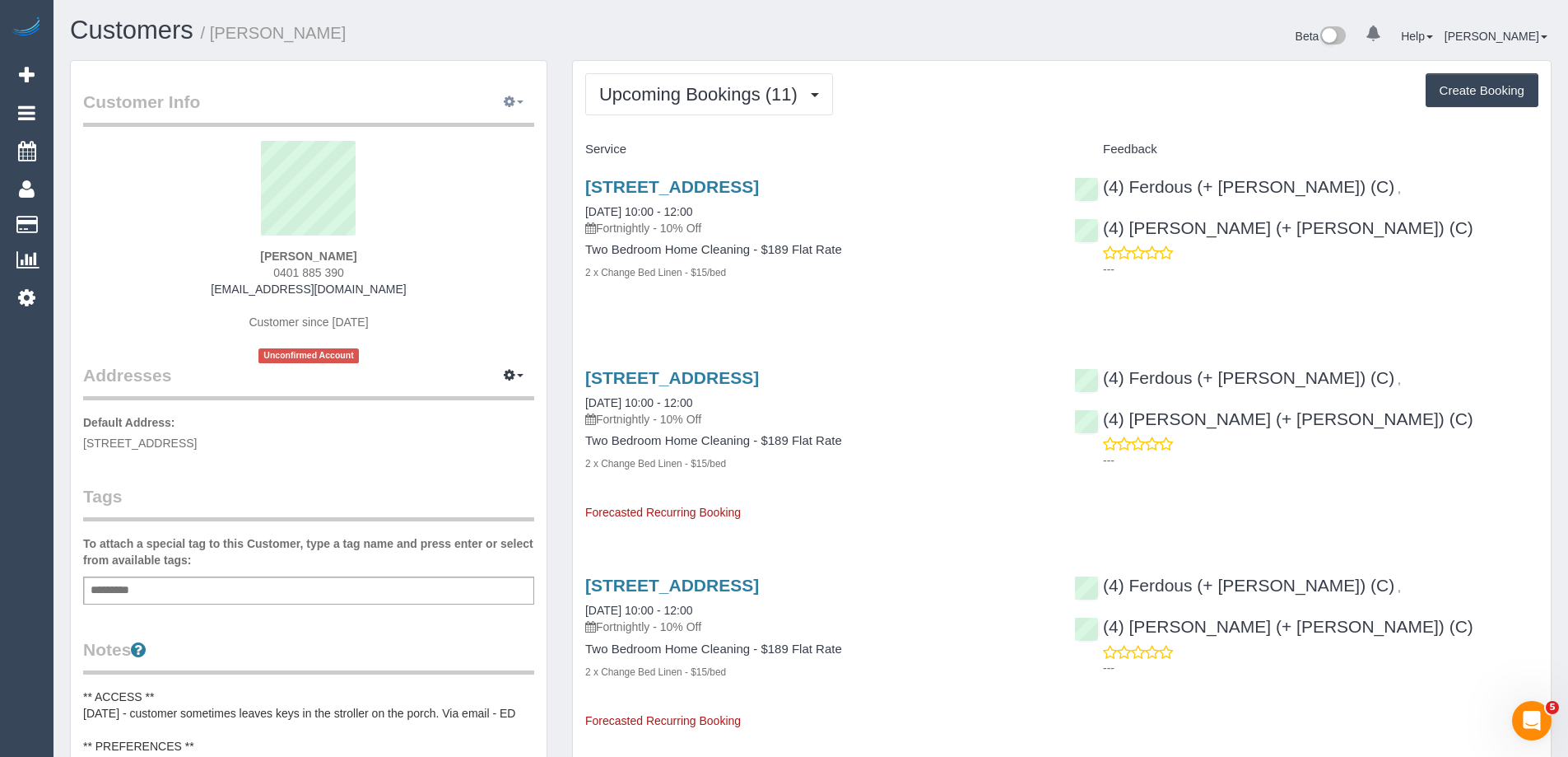
click at [515, 101] on button "button" at bounding box center [513, 103] width 41 height 26
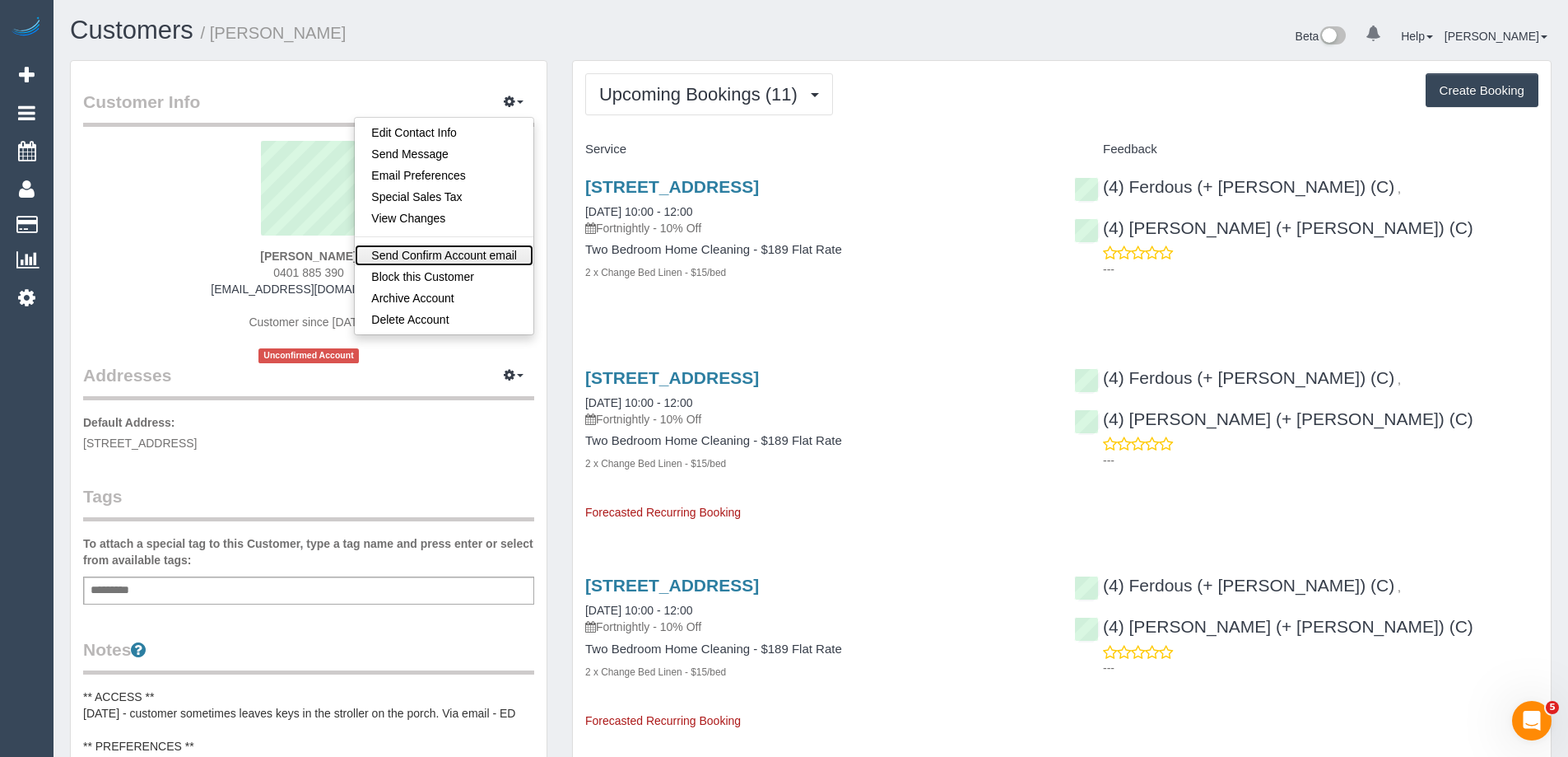
click at [484, 254] on link "Send Confirm Account email" at bounding box center [444, 254] width 178 height 21
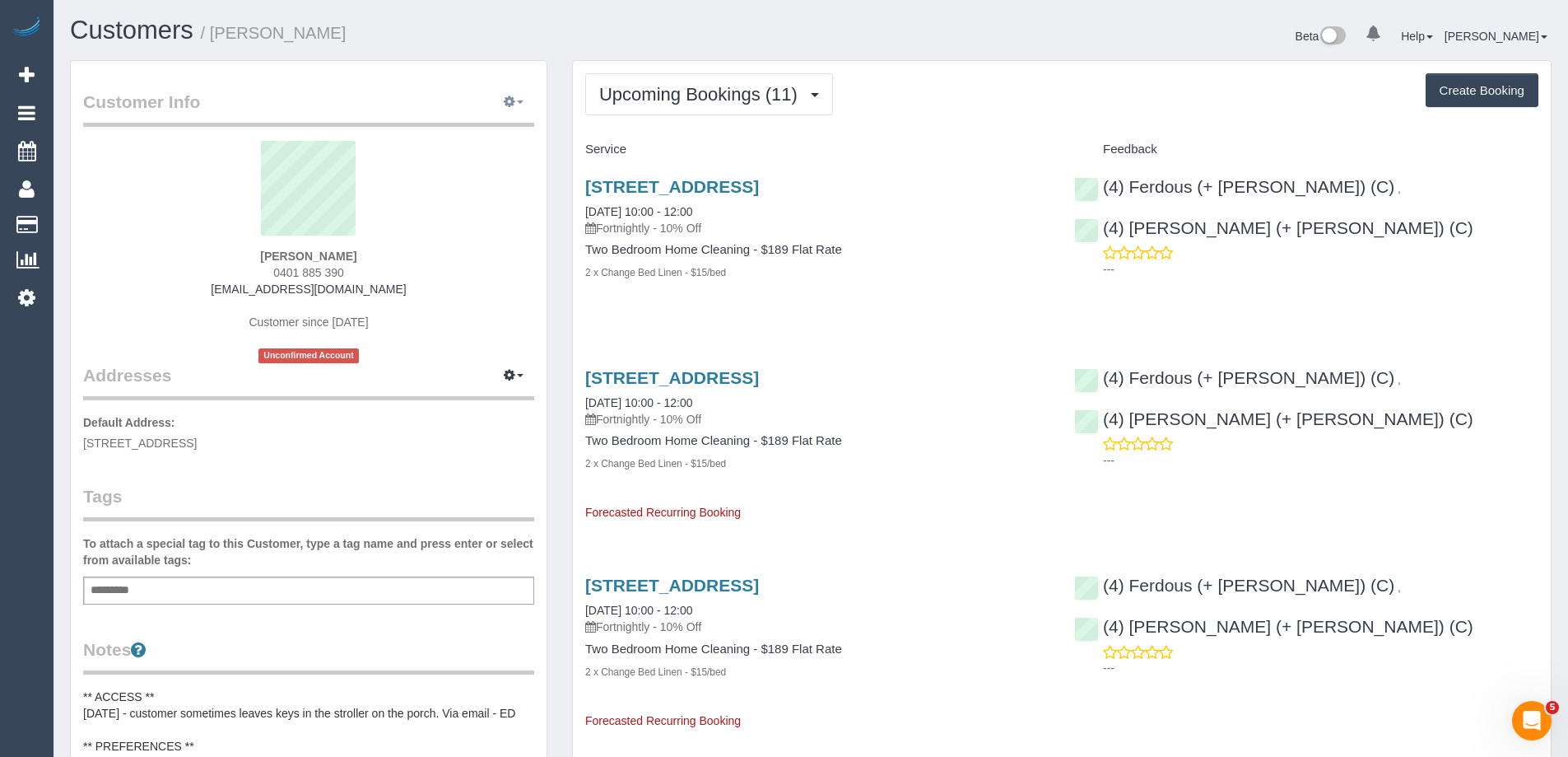
click at [510, 98] on icon "button" at bounding box center [509, 101] width 12 height 10
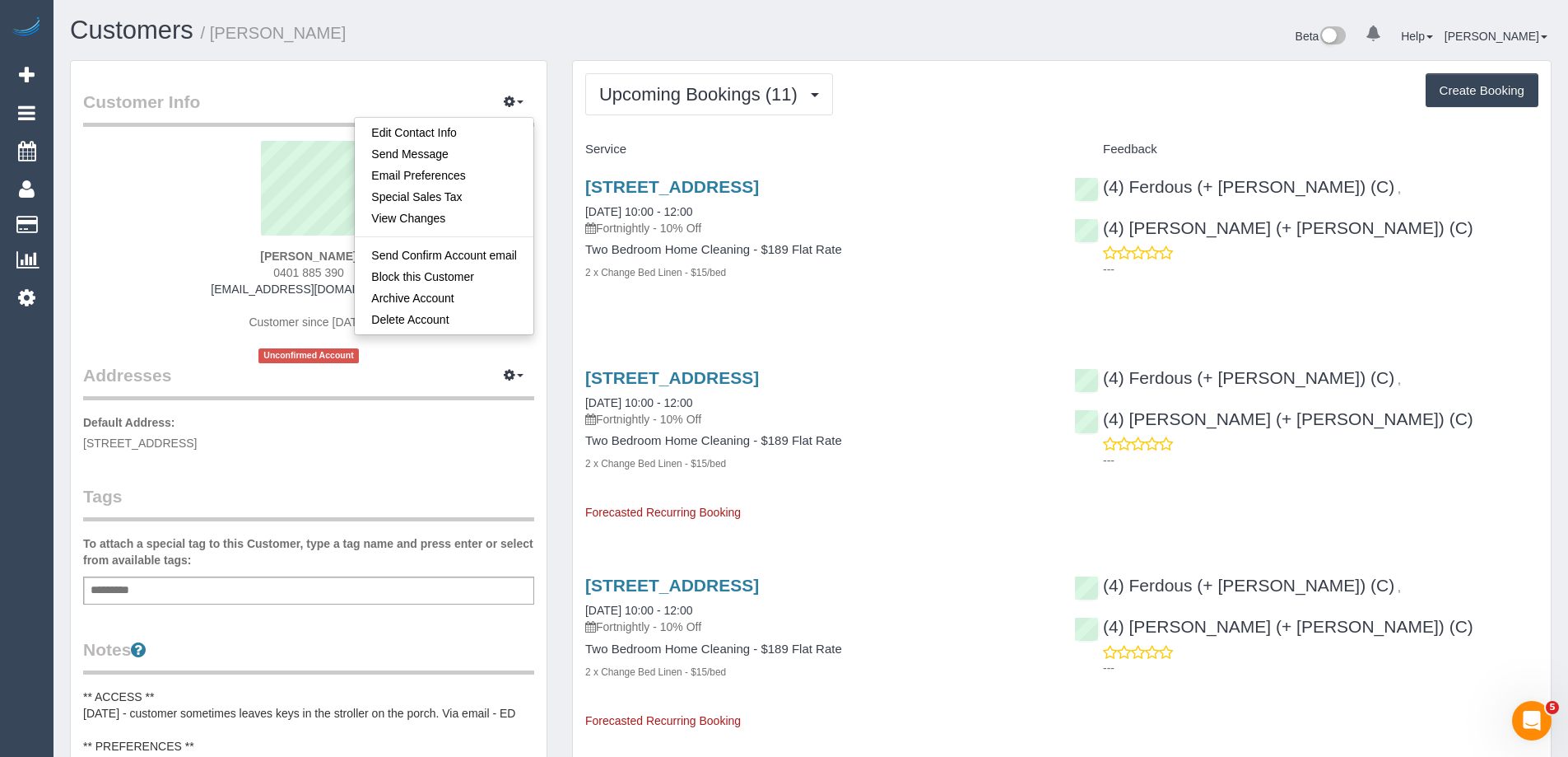
click at [639, 38] on h1 "Customers / Lee Bond-Kennedy" at bounding box center [434, 30] width 728 height 28
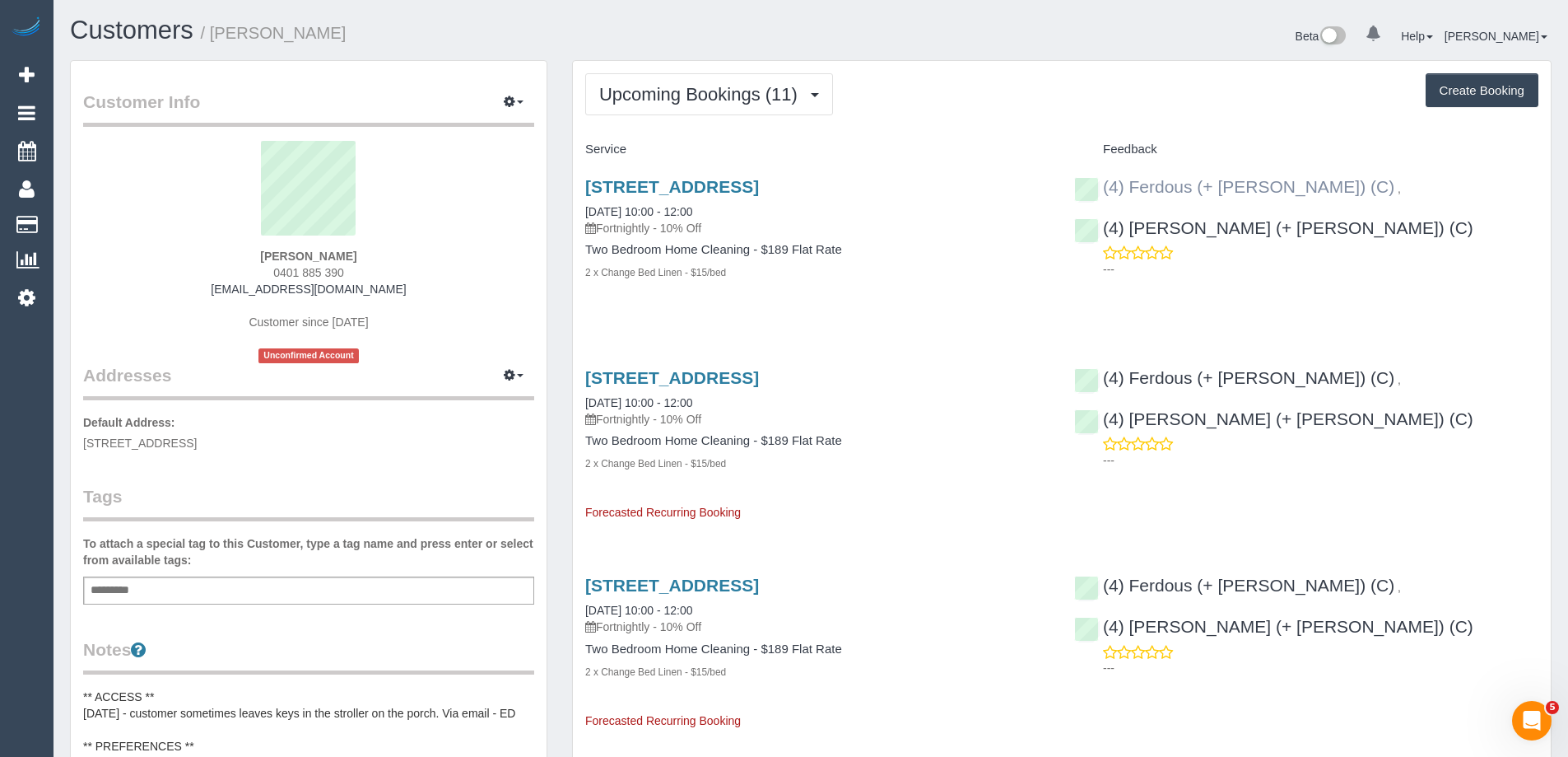
drag, startPoint x: 1315, startPoint y: 185, endPoint x: 1133, endPoint y: 182, distance: 182.0
click at [1133, 182] on div "(4) Ferdous (+ Forkan) (C) , (4) Forkan (+ Ferdous) (C) ---" at bounding box center [1306, 224] width 489 height 122
copy div "Ferdous (+ Forkan) (C) ,"
drag, startPoint x: 1350, startPoint y: 189, endPoint x: 1133, endPoint y: 189, distance: 217.0
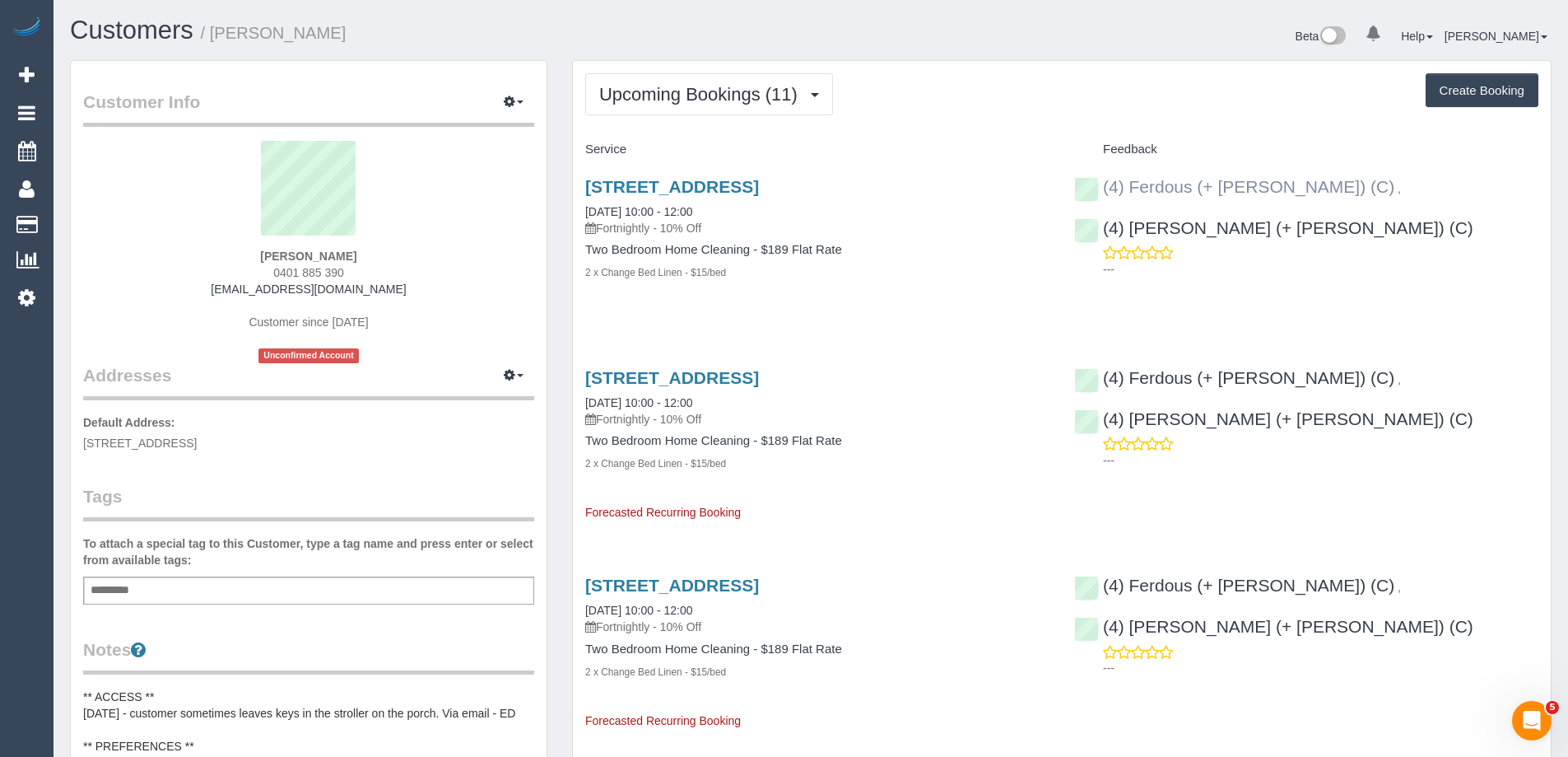
click at [1133, 189] on div "(4) Ferdous (+ Forkan) (C) , (4) Forkan (+ Ferdous) (C) ---" at bounding box center [1306, 224] width 489 height 122
copy div "Ferdous (+ Forkan) (C) ,"
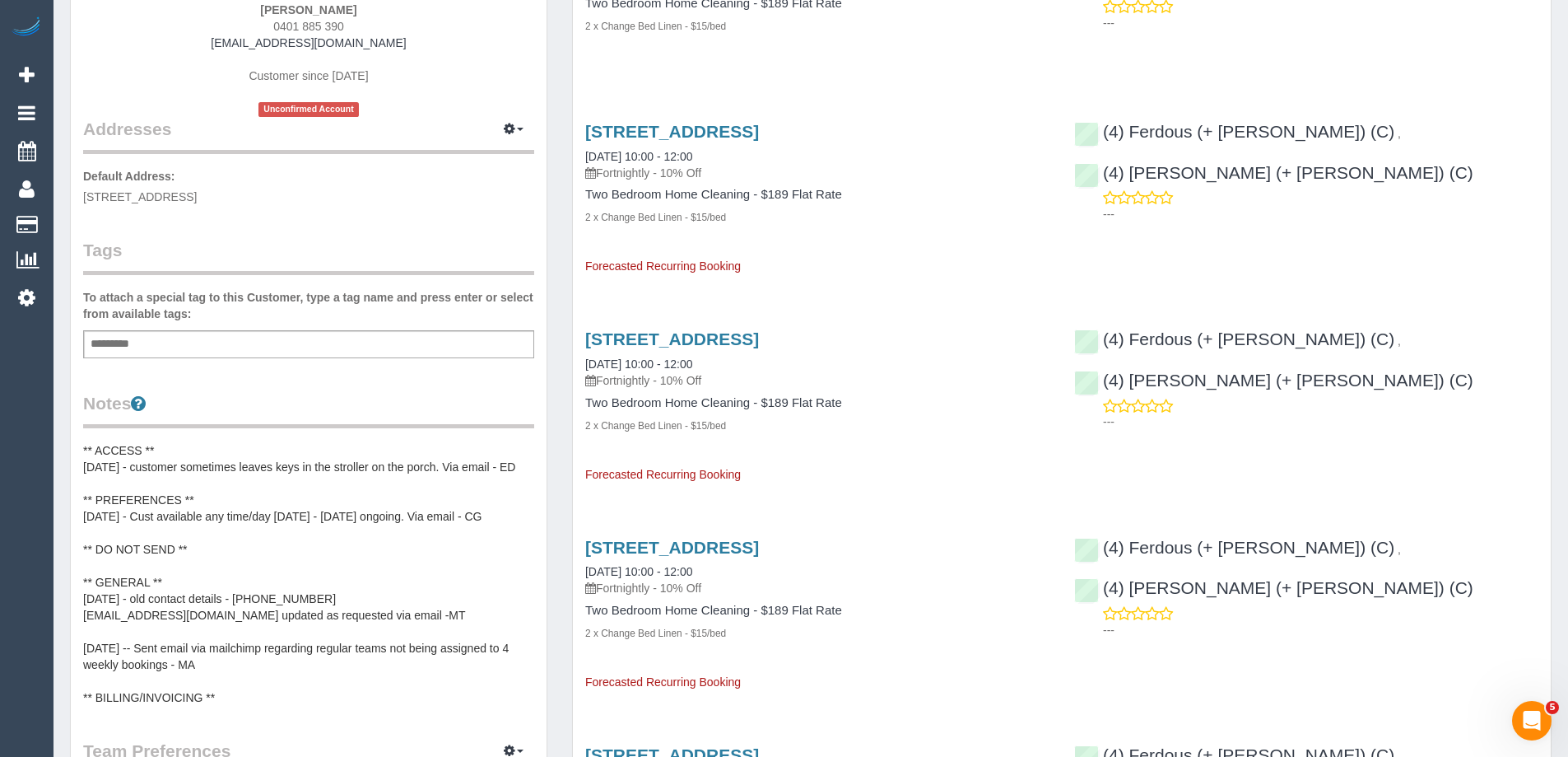
scroll to position [412, 0]
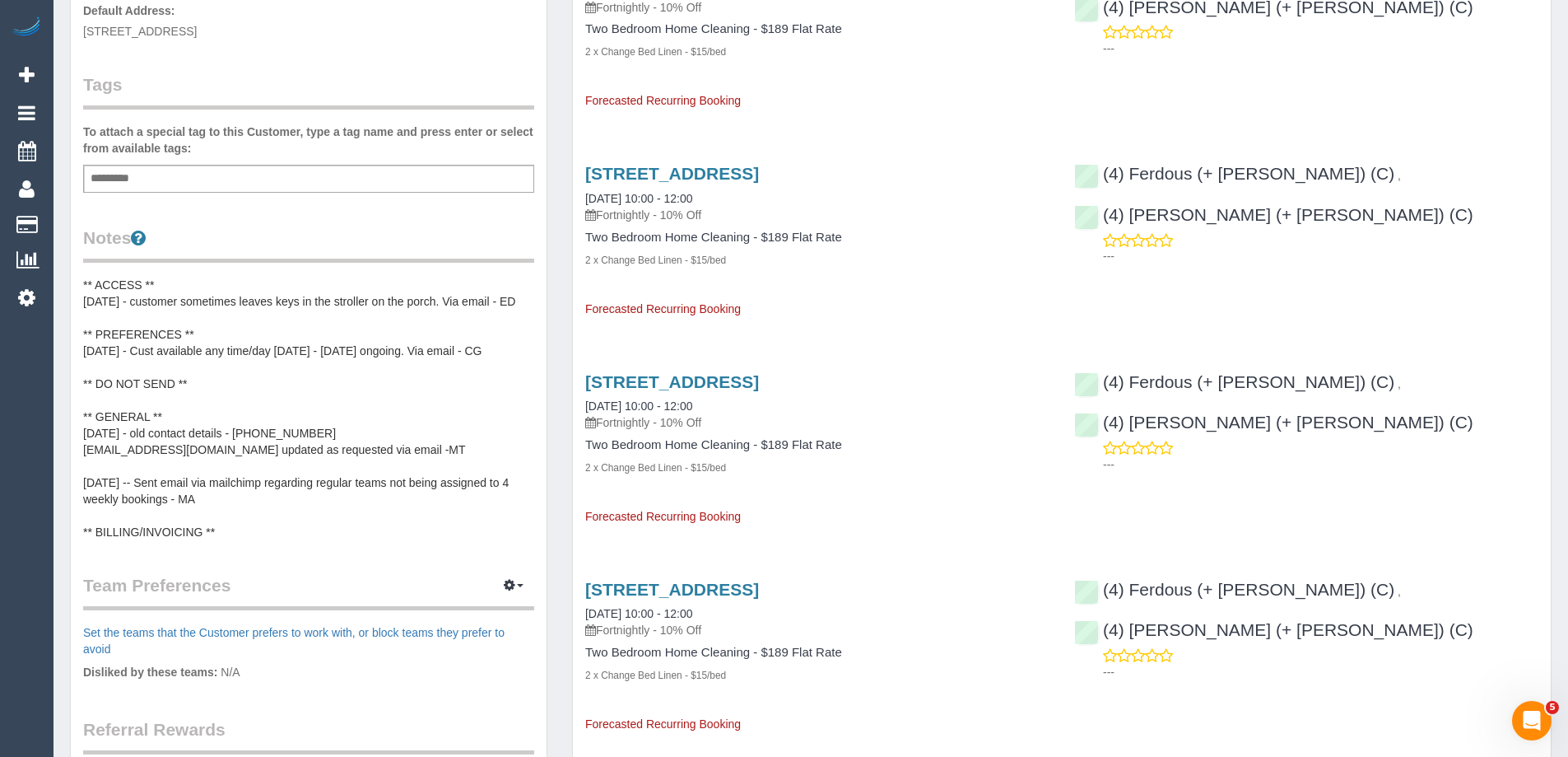
click at [201, 394] on pre "** ACCESS ** 1/9/25 - customer sometimes leaves keys in the stroller on the por…" at bounding box center [308, 408] width 451 height 263
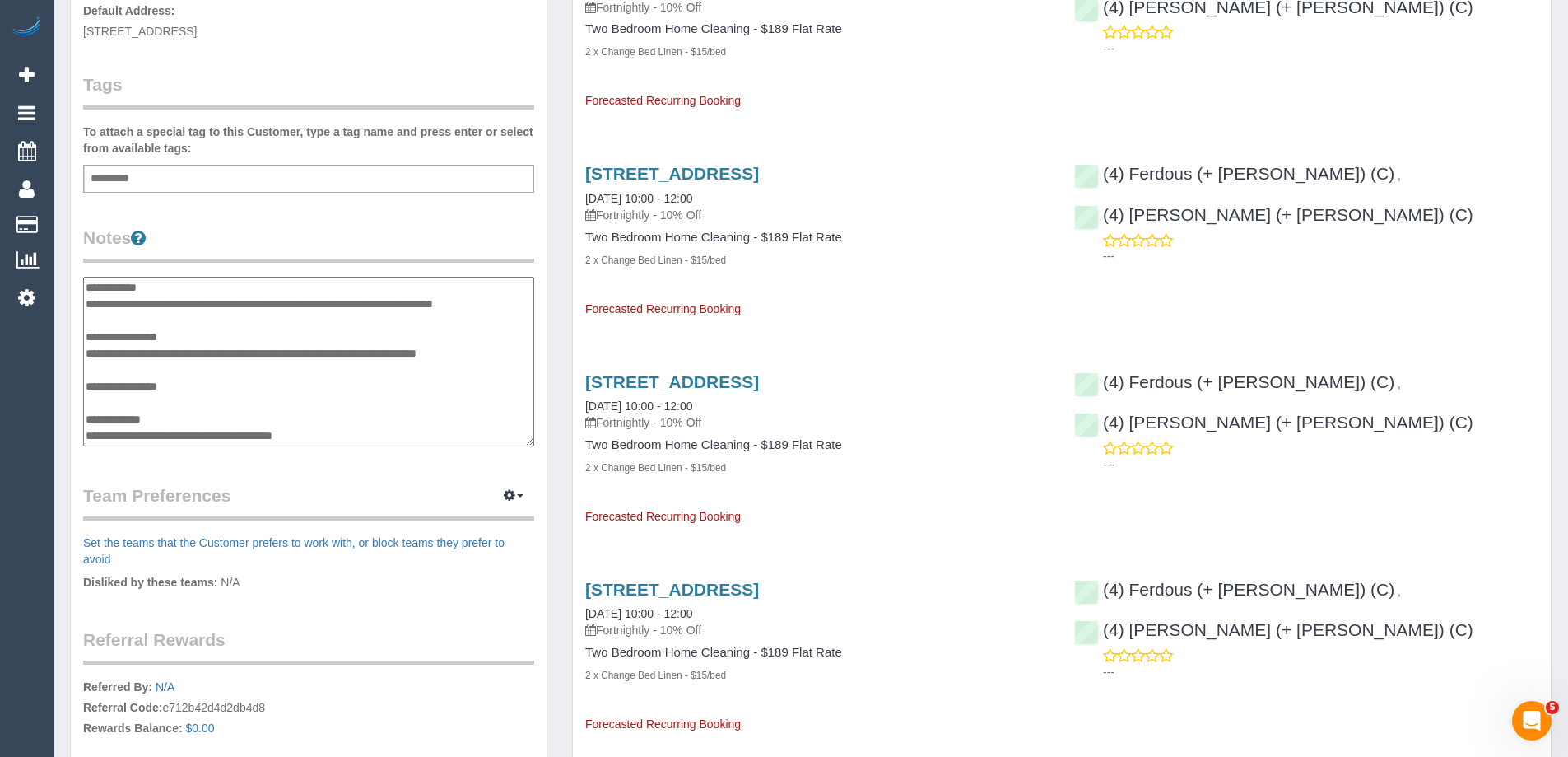
scroll to position [98, 0]
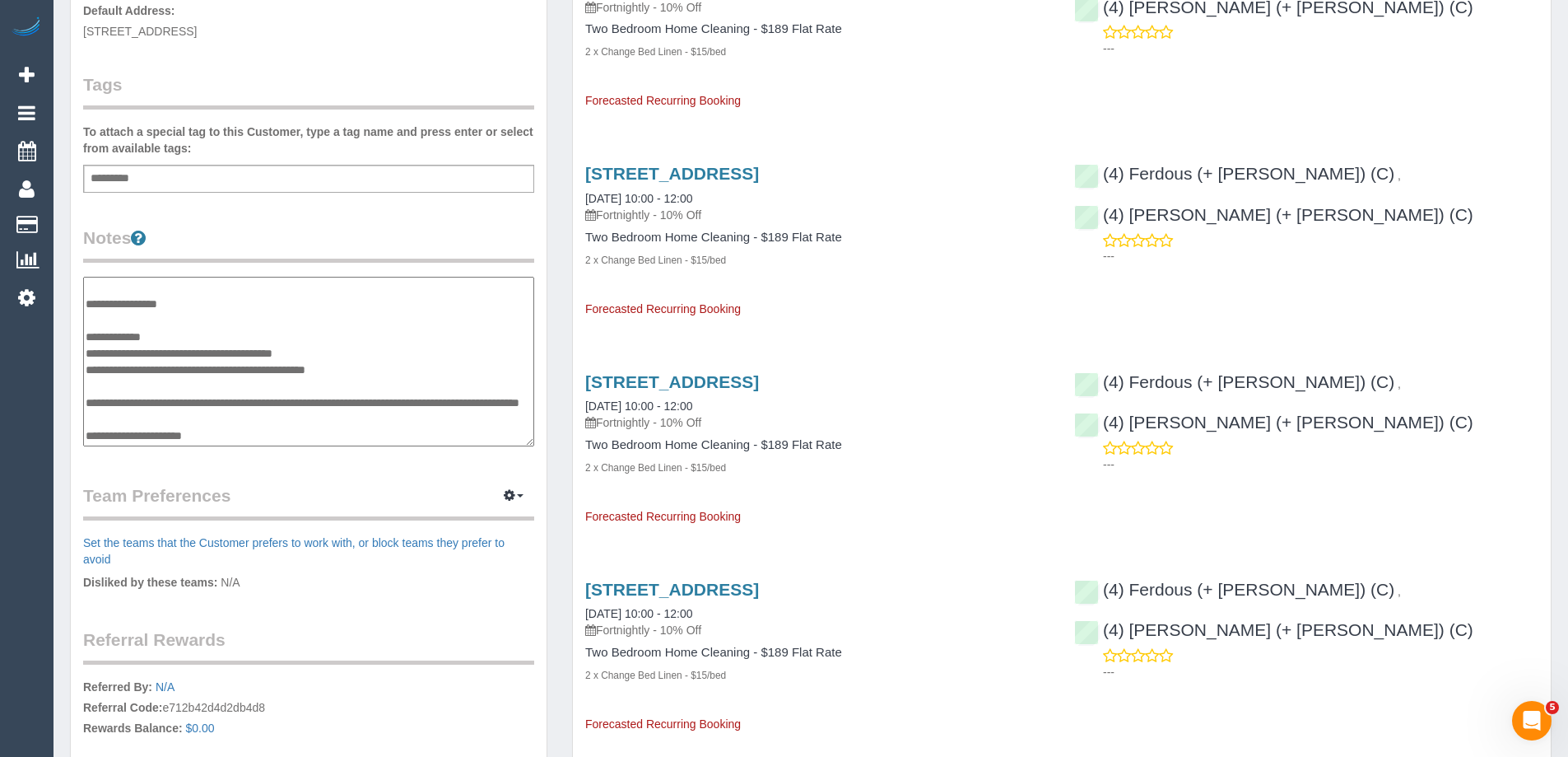
click at [164, 305] on textarea "**********" at bounding box center [308, 362] width 451 height 169
click at [260, 300] on textarea "**********" at bounding box center [308, 362] width 451 height 169
drag, startPoint x: 301, startPoint y: 303, endPoint x: 423, endPoint y: 303, distance: 122.0
click at [423, 303] on textarea "**********" at bounding box center [308, 362] width 451 height 169
click at [338, 301] on textarea "**********" at bounding box center [308, 362] width 451 height 169
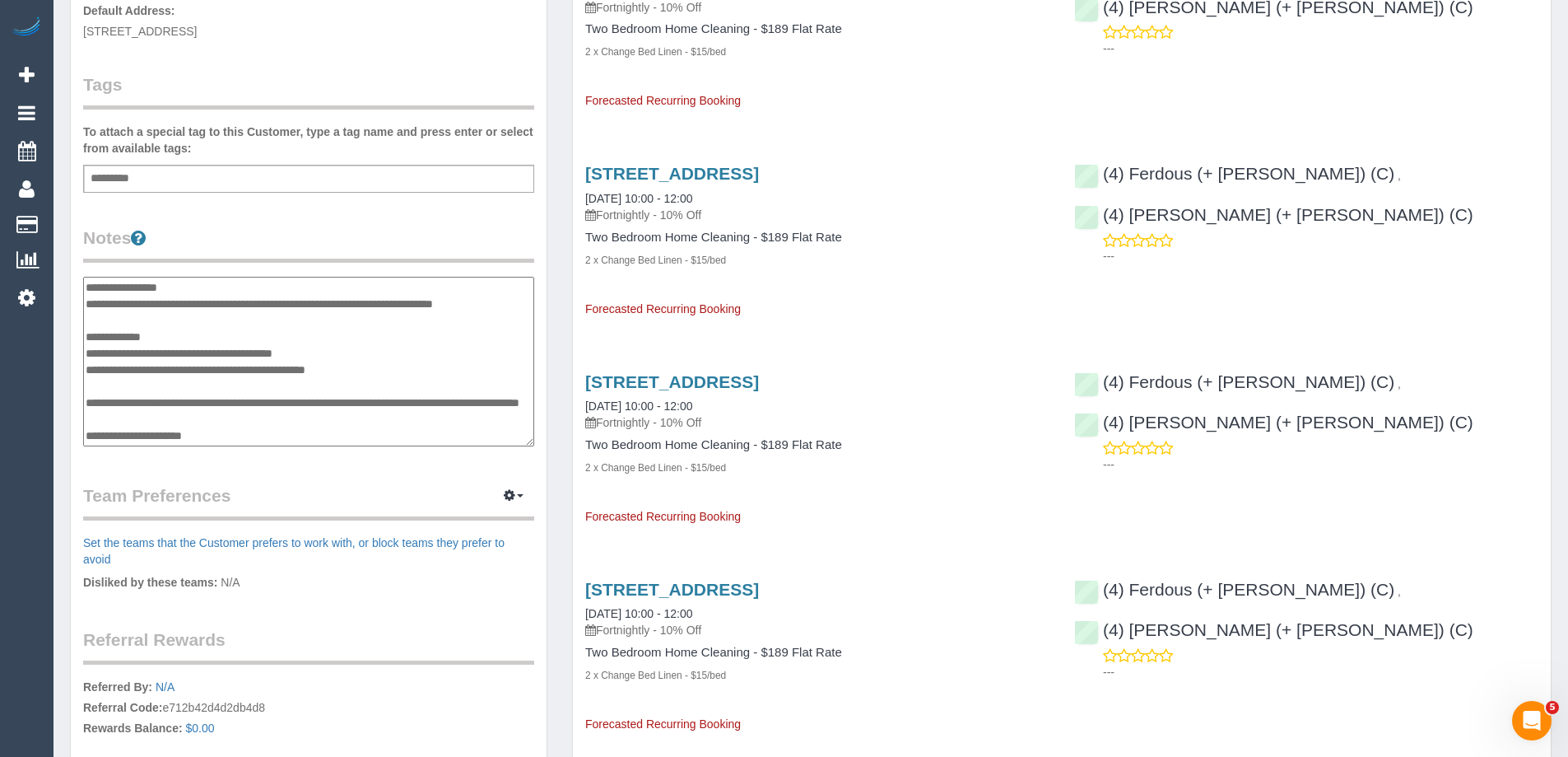
type textarea "**********"
click at [520, 230] on legend "Notes" at bounding box center [308, 244] width 451 height 37
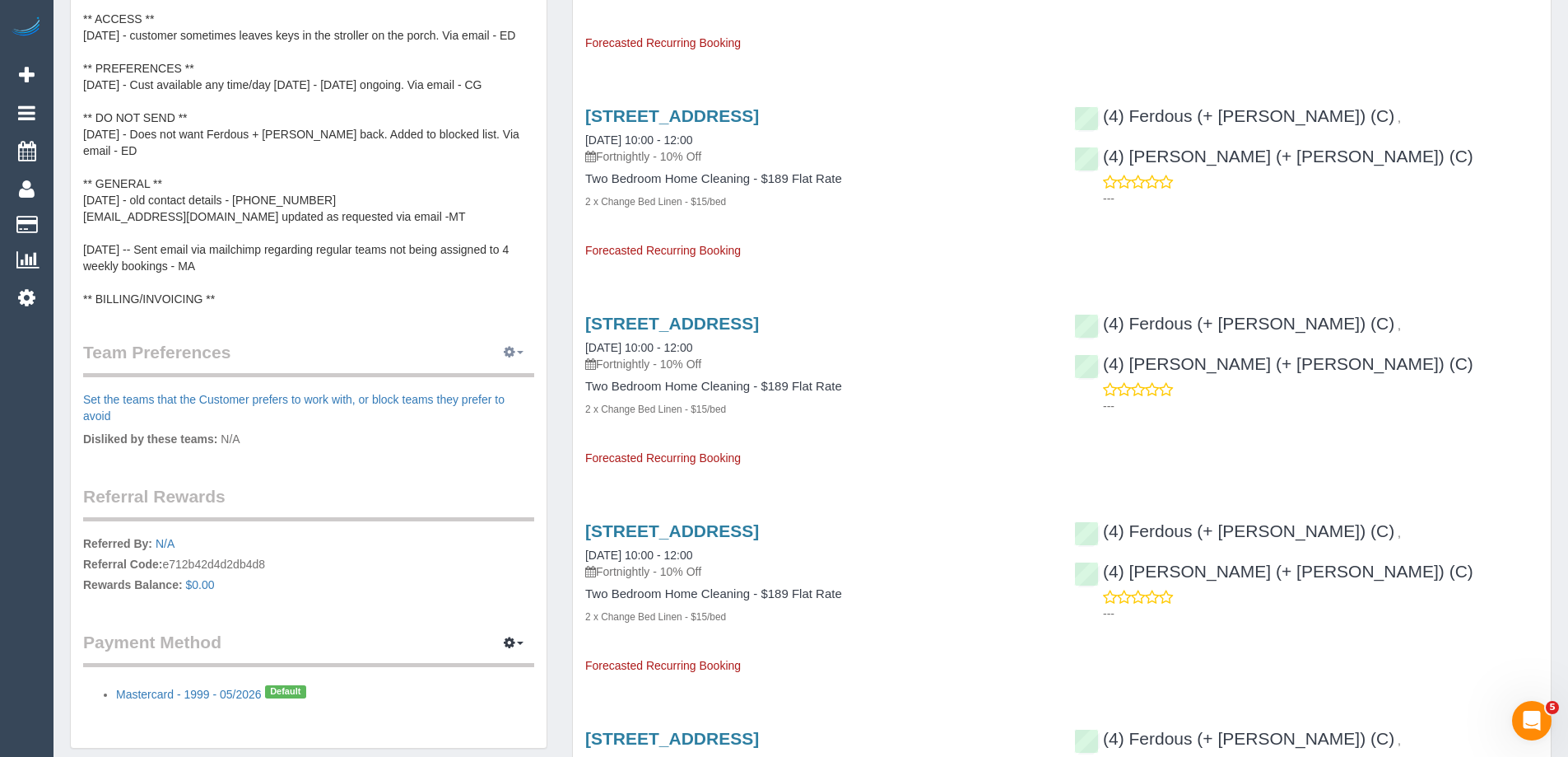
scroll to position [741, 0]
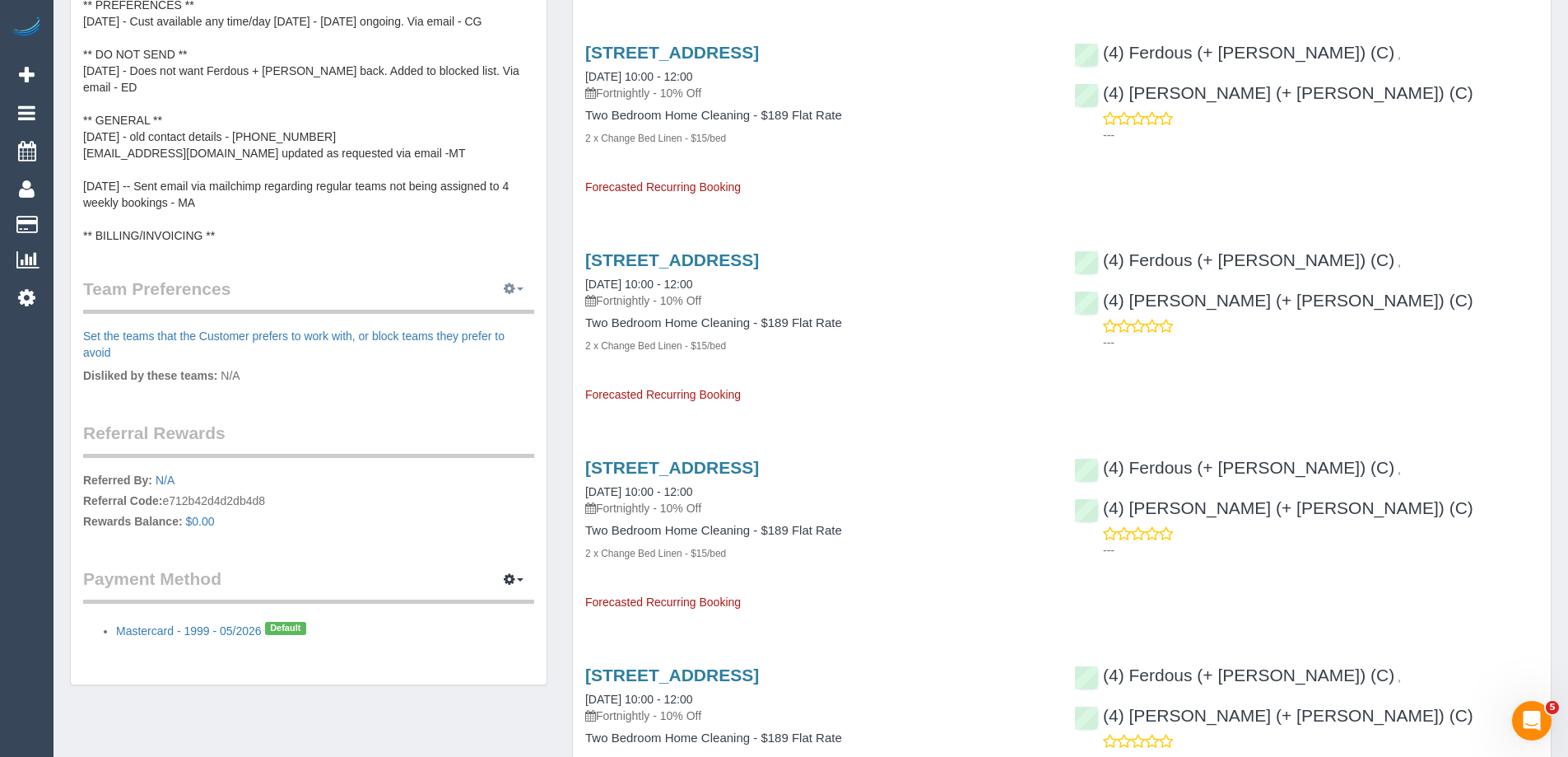
click at [517, 287] on span "button" at bounding box center [520, 289] width 6 height 4
click at [495, 312] on link "Manage Preferences" at bounding box center [463, 319] width 140 height 21
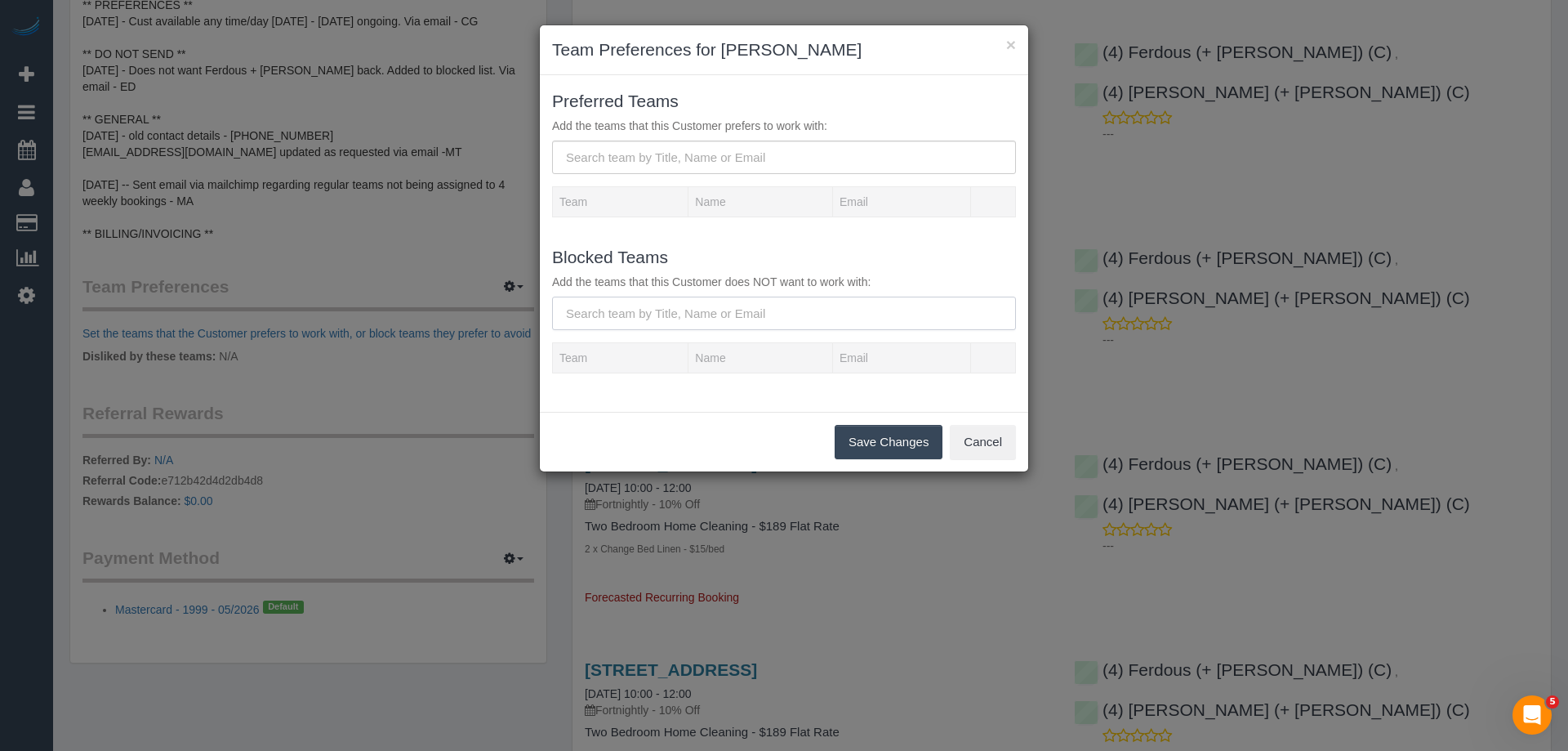
click at [684, 305] on input "text" at bounding box center [784, 313] width 464 height 33
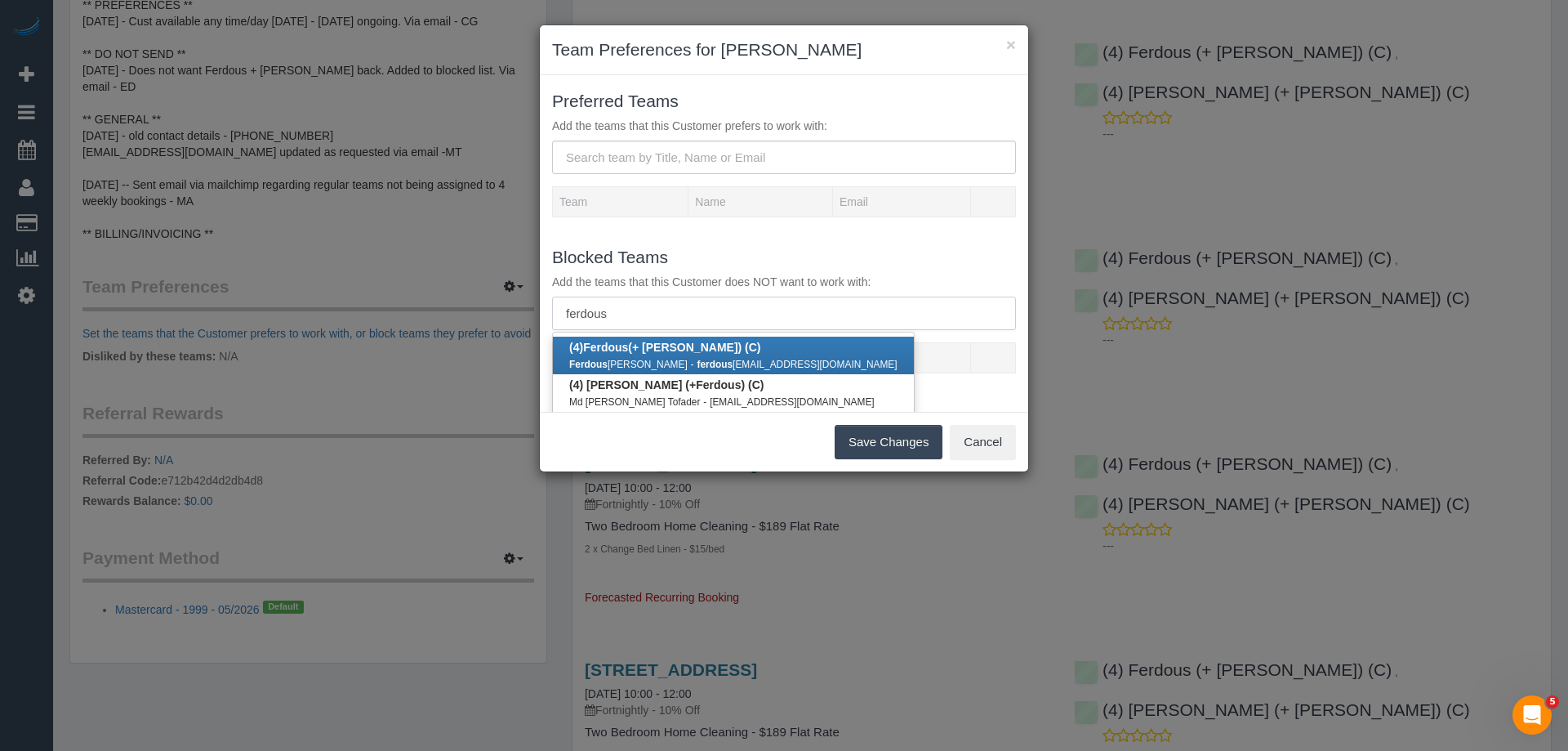
type input "ferdous"
click at [651, 346] on b "(4) Ferdous (+ Forkan) (C)" at bounding box center [665, 347] width 192 height 13
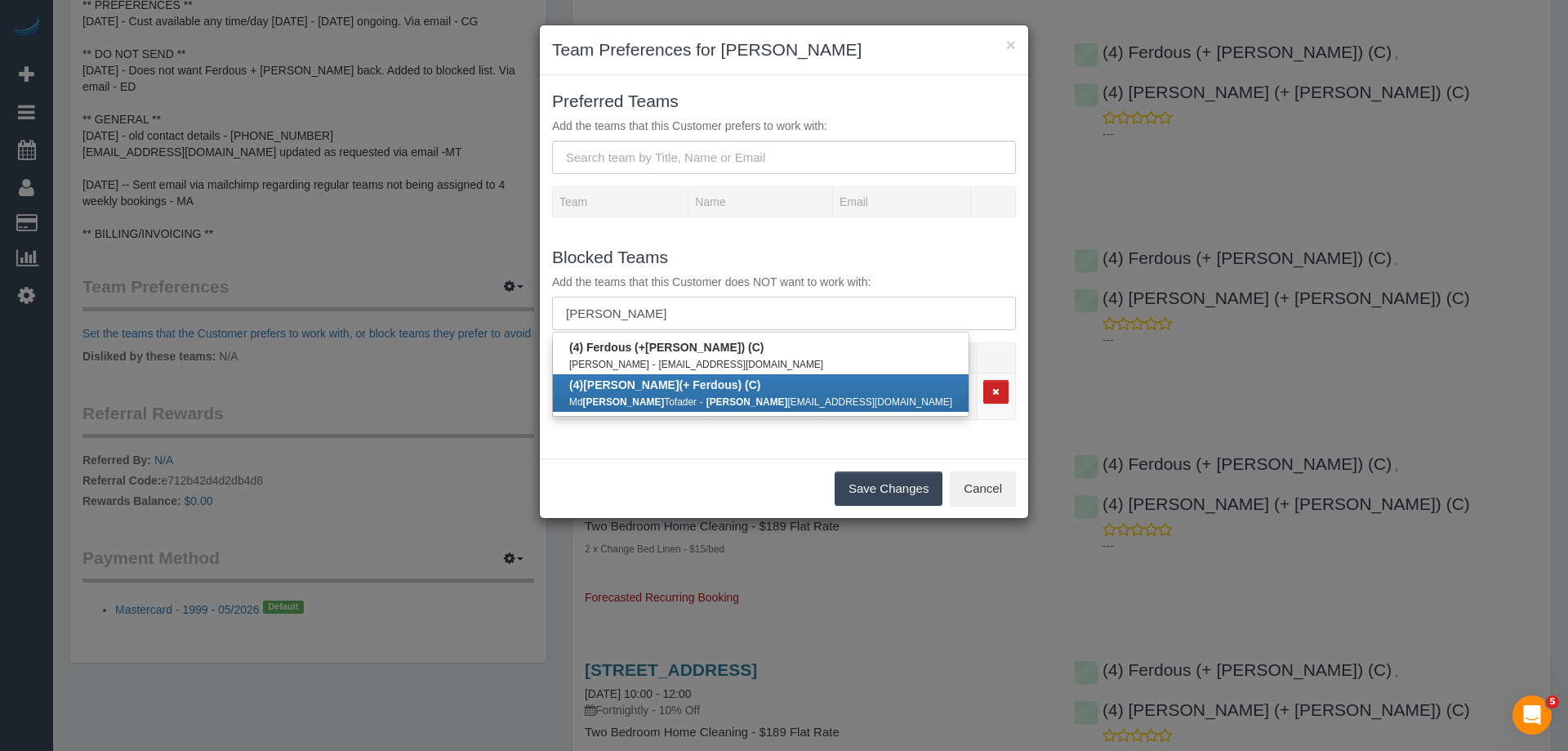
type input "forkan"
click at [630, 389] on b "(4) Forkan (+ Ferdous) (C)" at bounding box center [665, 384] width 192 height 13
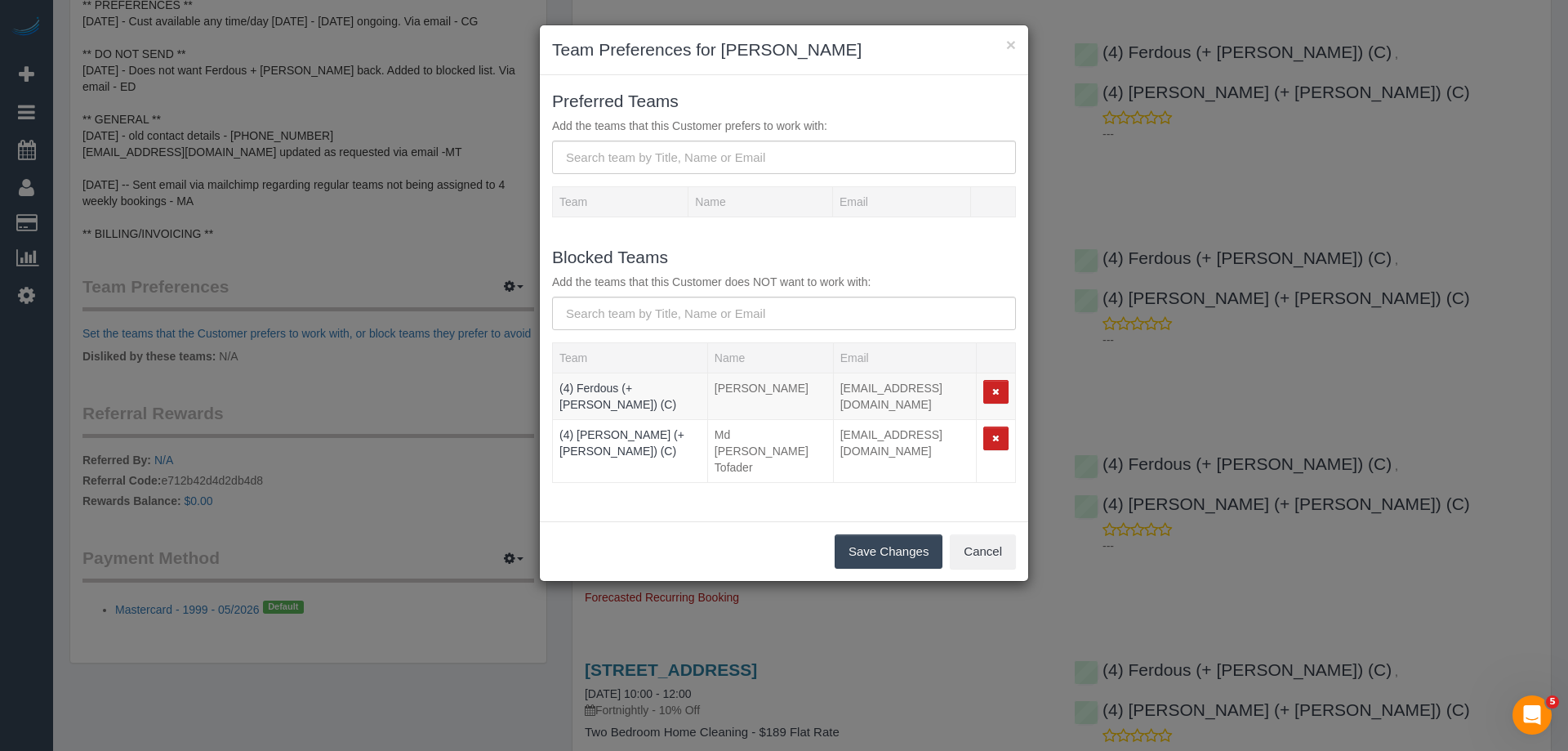
click at [869, 534] on button "Save Changes" at bounding box center [888, 551] width 108 height 34
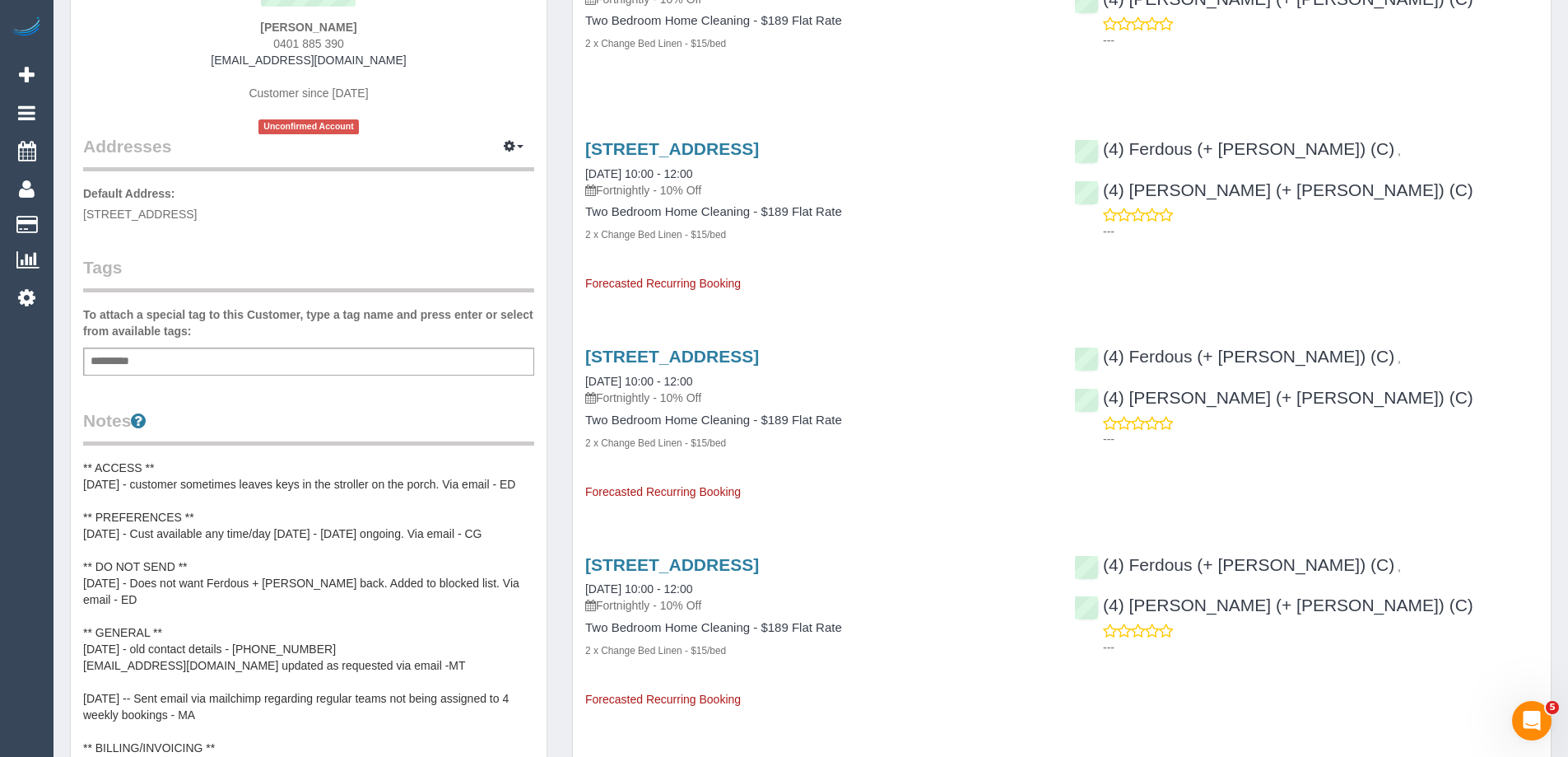
scroll to position [0, 0]
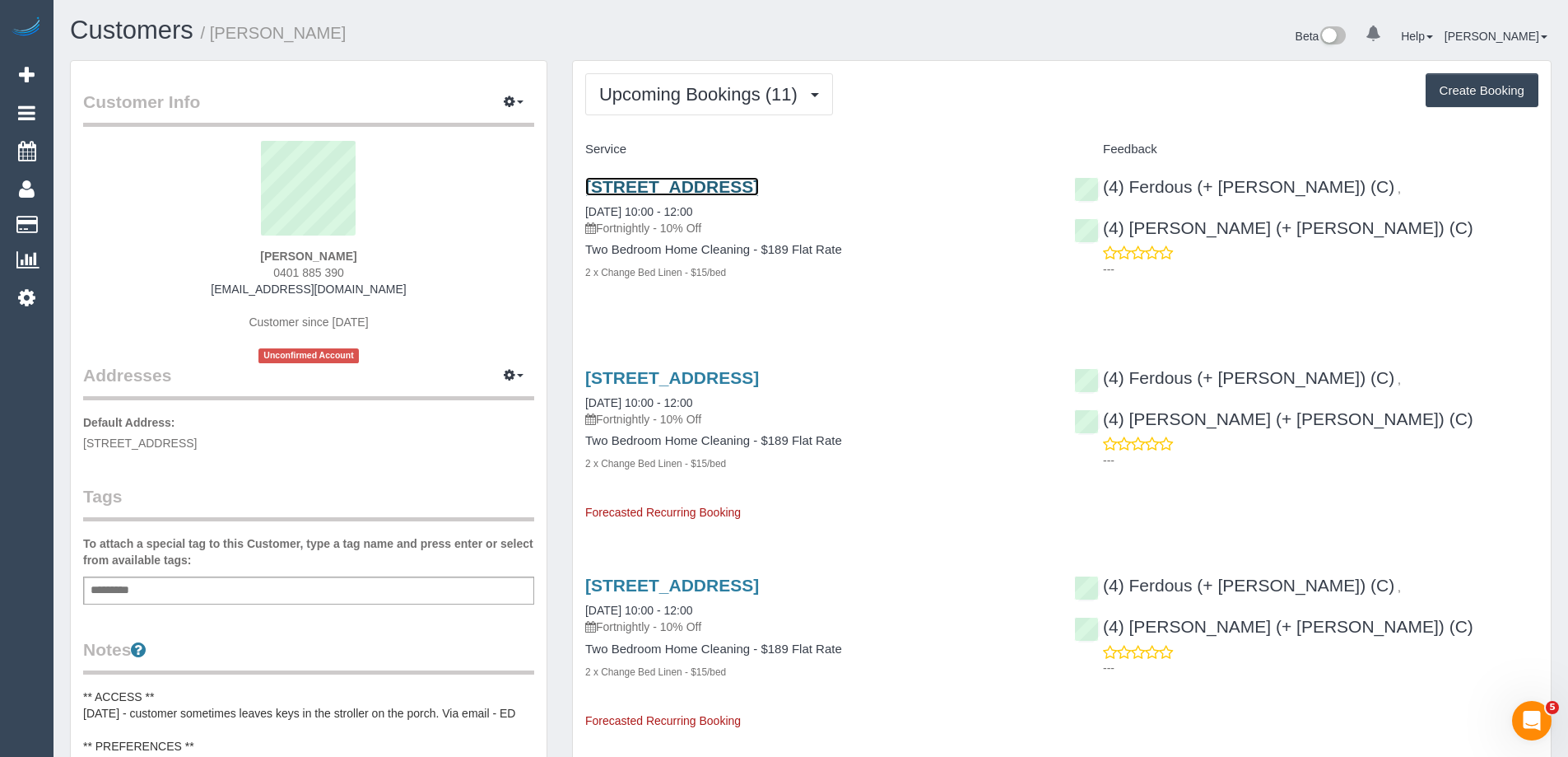
click at [643, 186] on link "13 Oamaru St, Northcote, VIC 3070" at bounding box center [672, 186] width 174 height 19
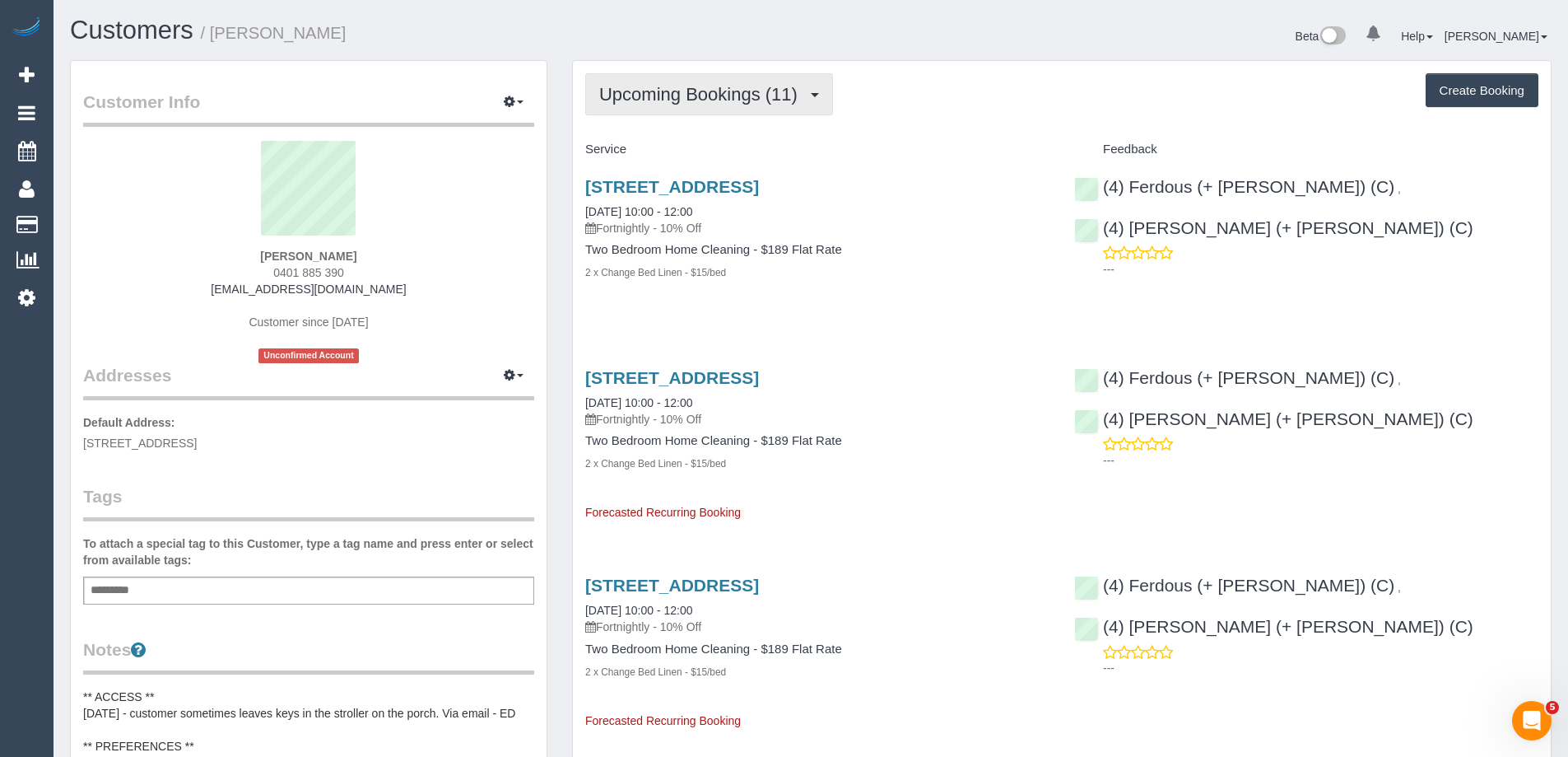
click at [706, 81] on button "Upcoming Bookings (11)" at bounding box center [709, 94] width 248 height 42
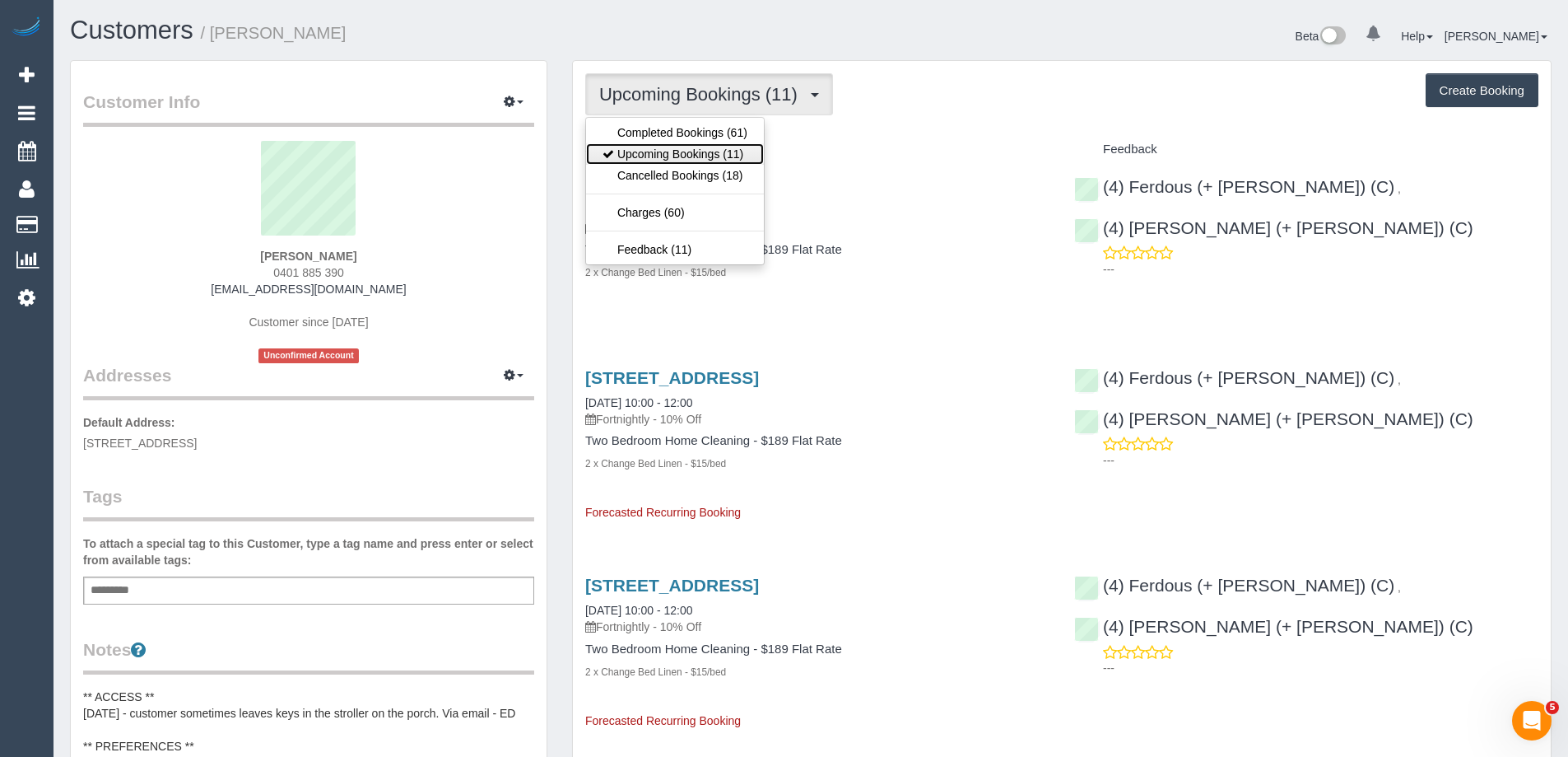
click at [689, 145] on link "Upcoming Bookings (11)" at bounding box center [674, 153] width 178 height 21
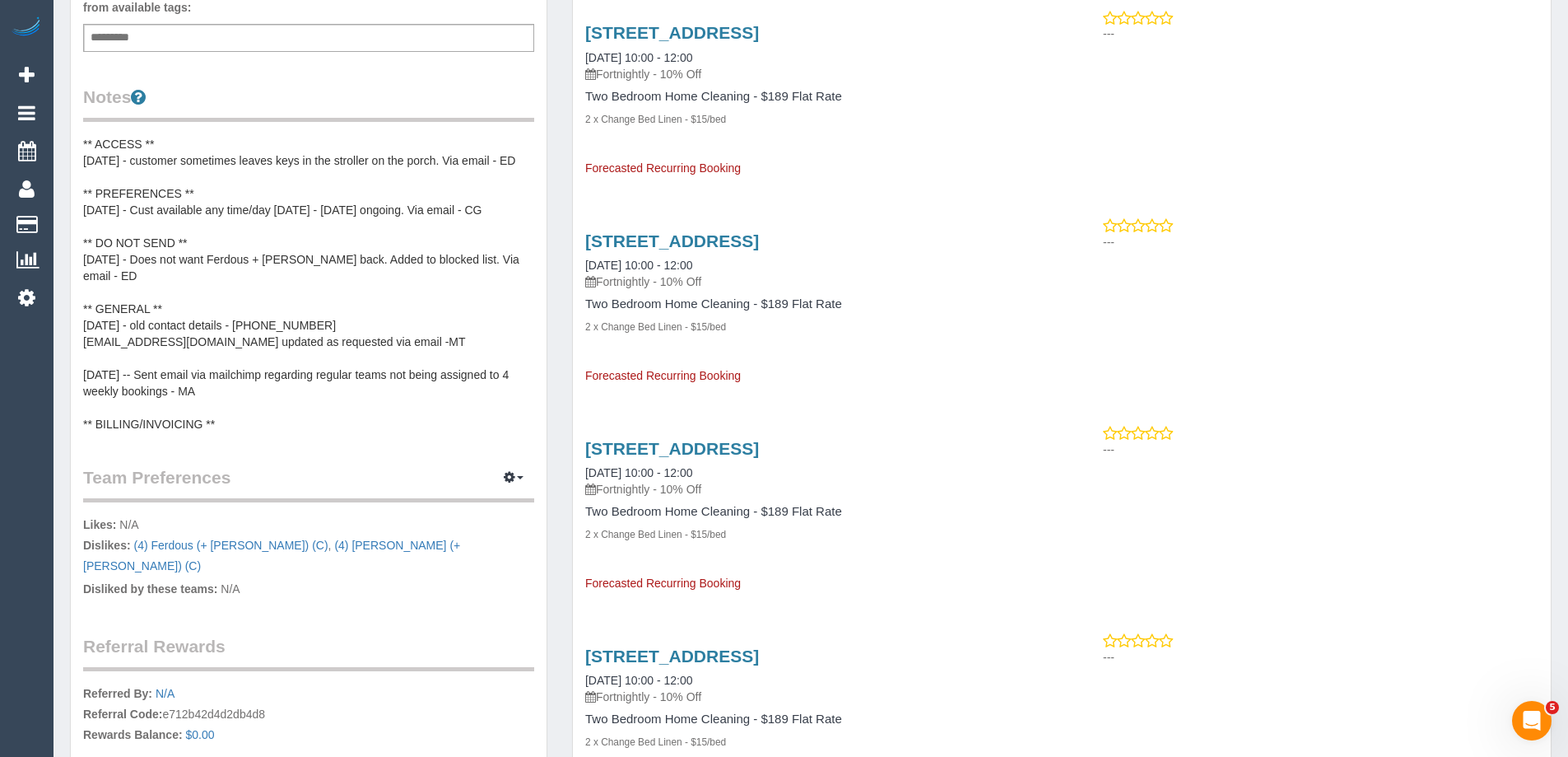
scroll to position [577, 0]
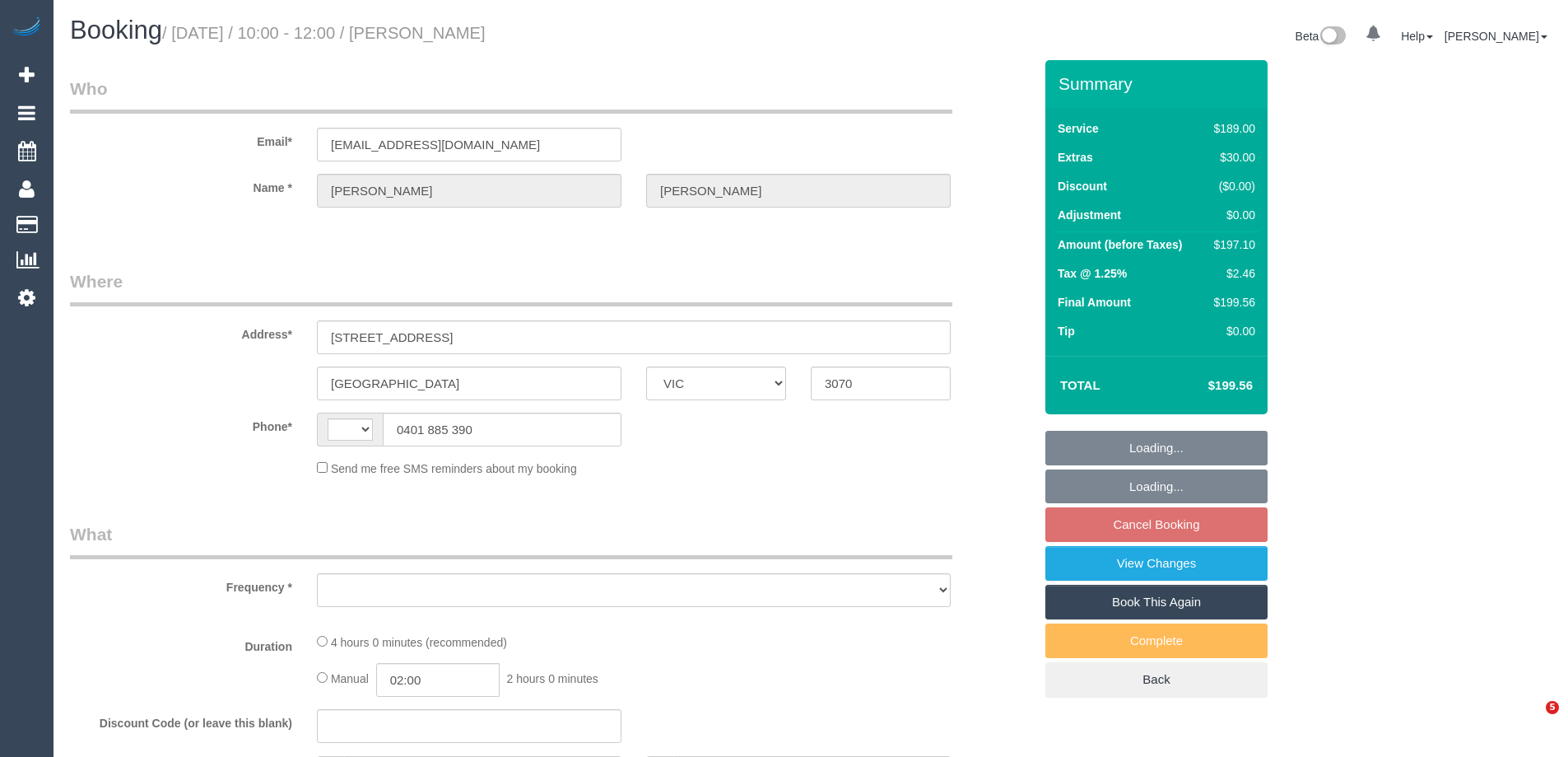
select select "VIC"
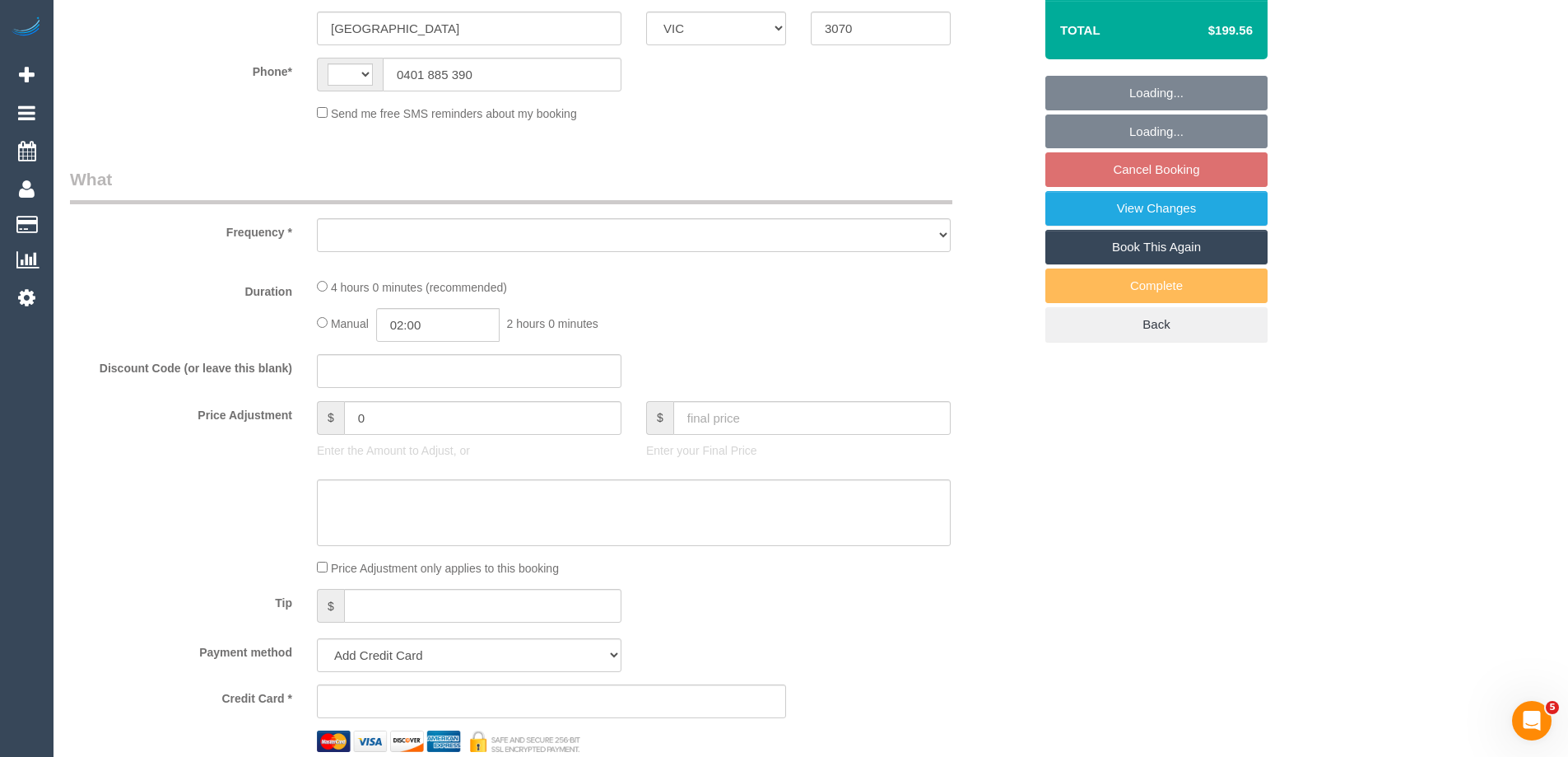
select select "string:stripe-pm_1LAUdz2GScqysDRVq1Zkc9jP"
select select "number:27"
select select "number:15"
select select "number:19"
select select "number:22"
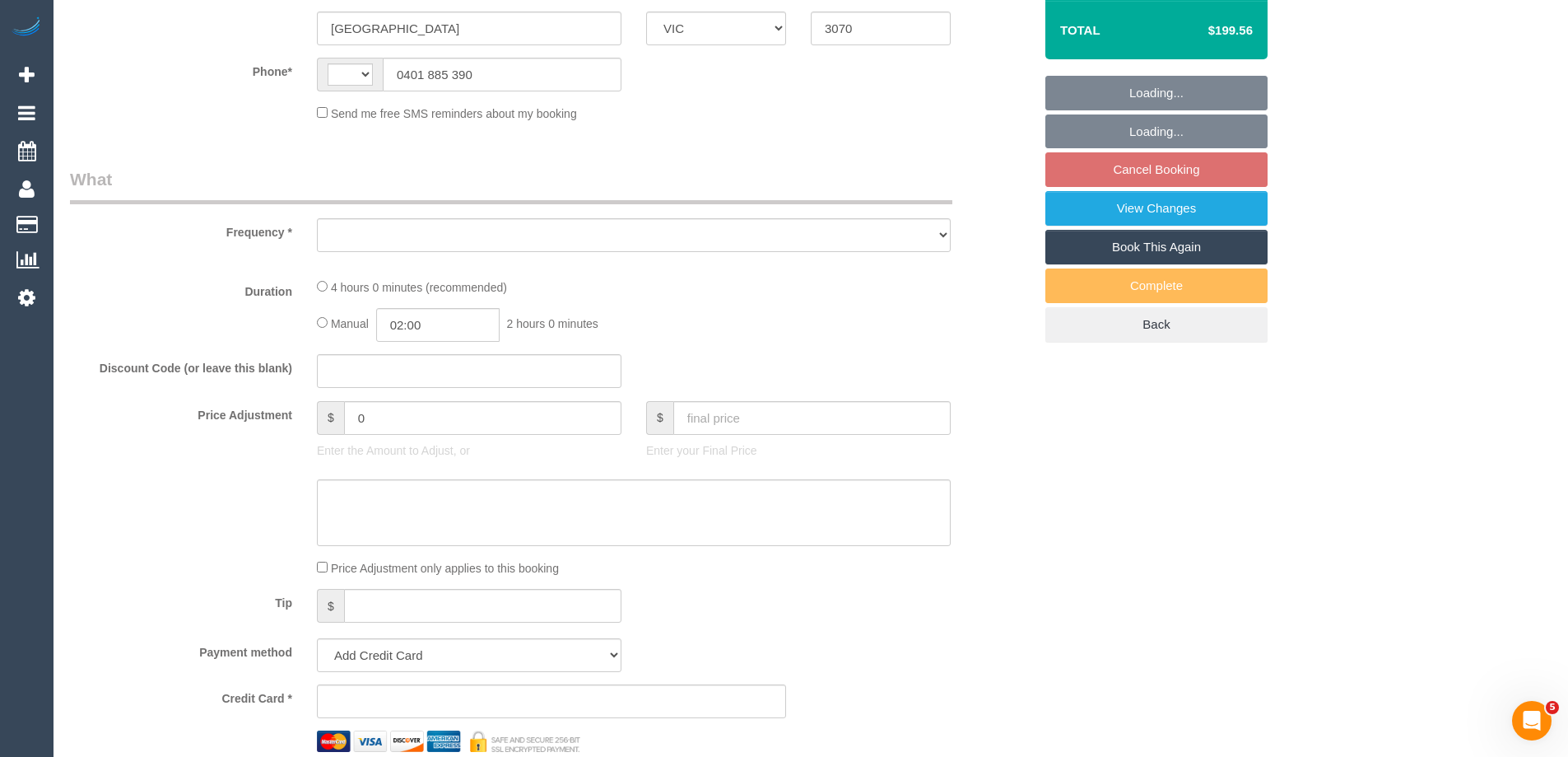
select select "number:34"
select select "number:13"
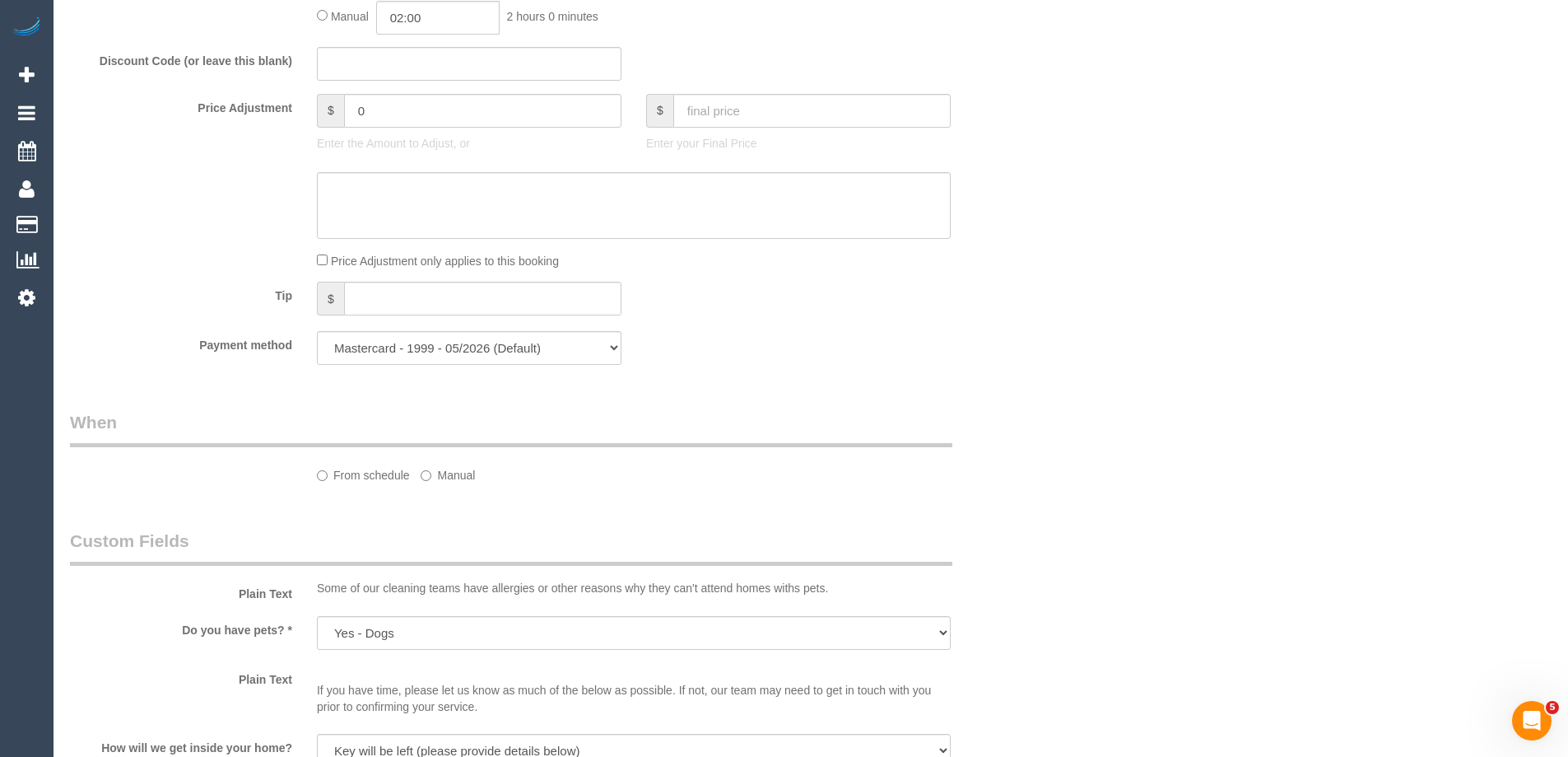
select select "string:AU"
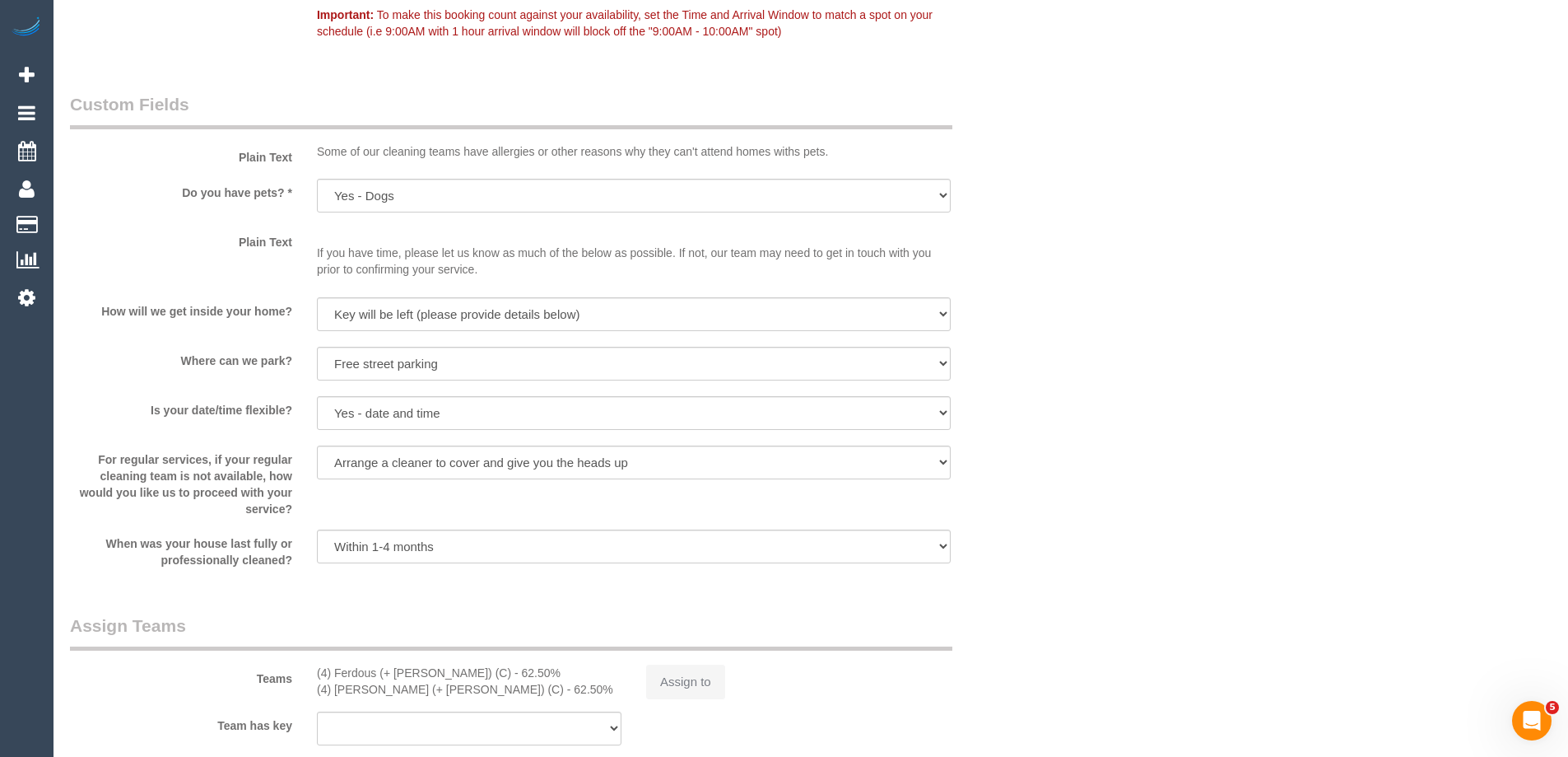
select select "object:699"
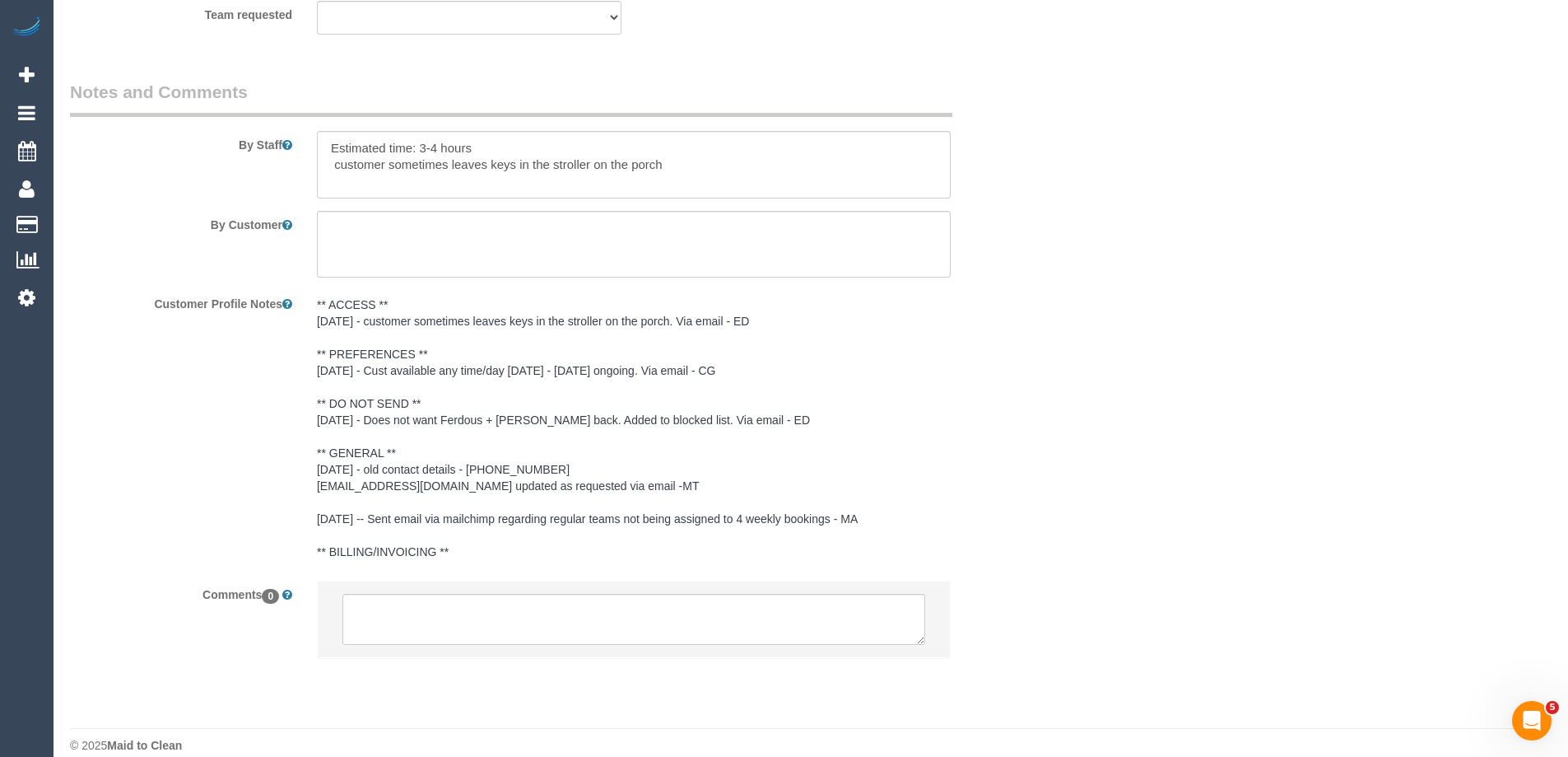
scroll to position [2750, 0]
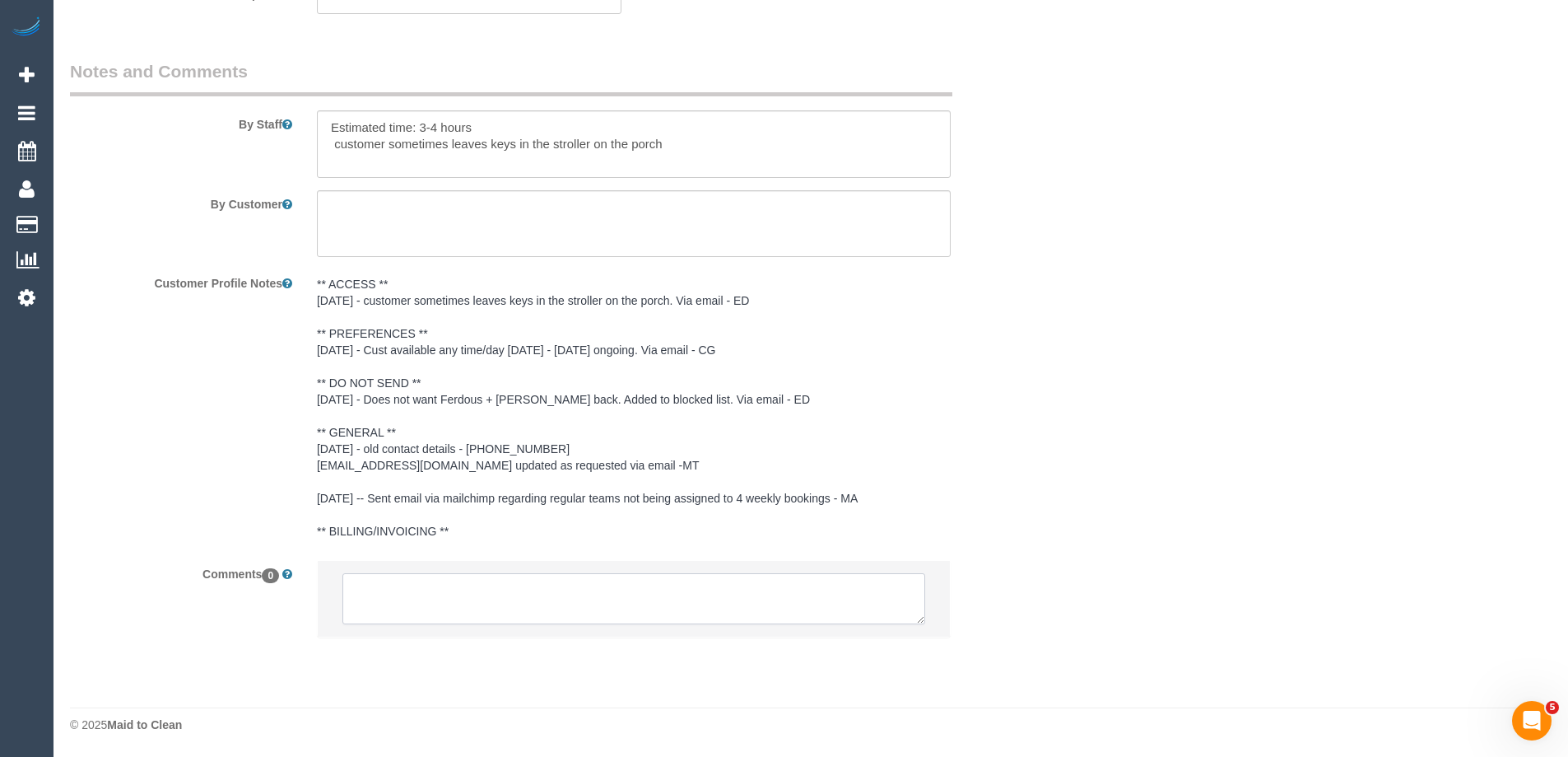
click at [469, 585] on textarea at bounding box center [634, 598] width 583 height 51
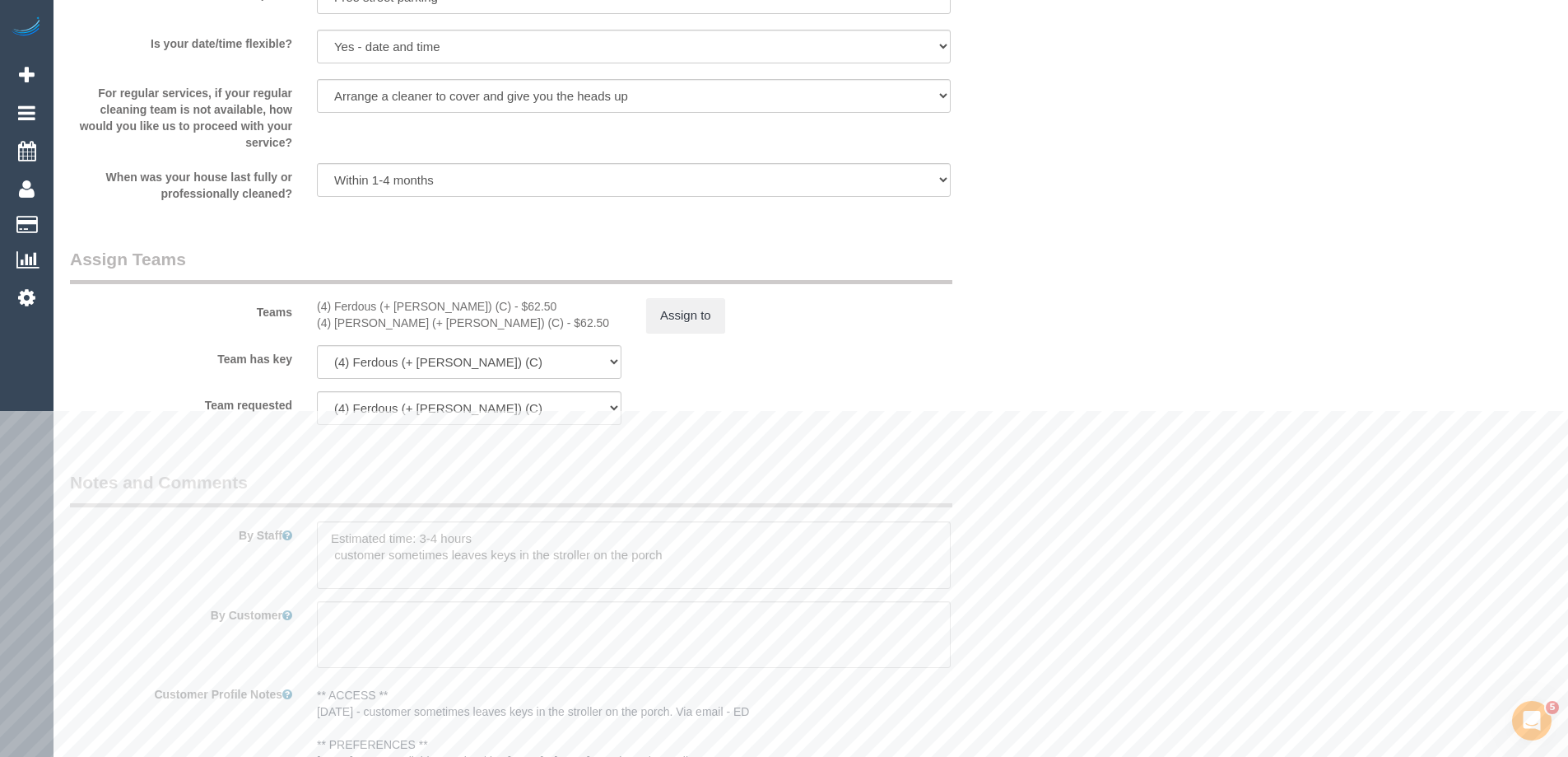
scroll to position [2339, 0]
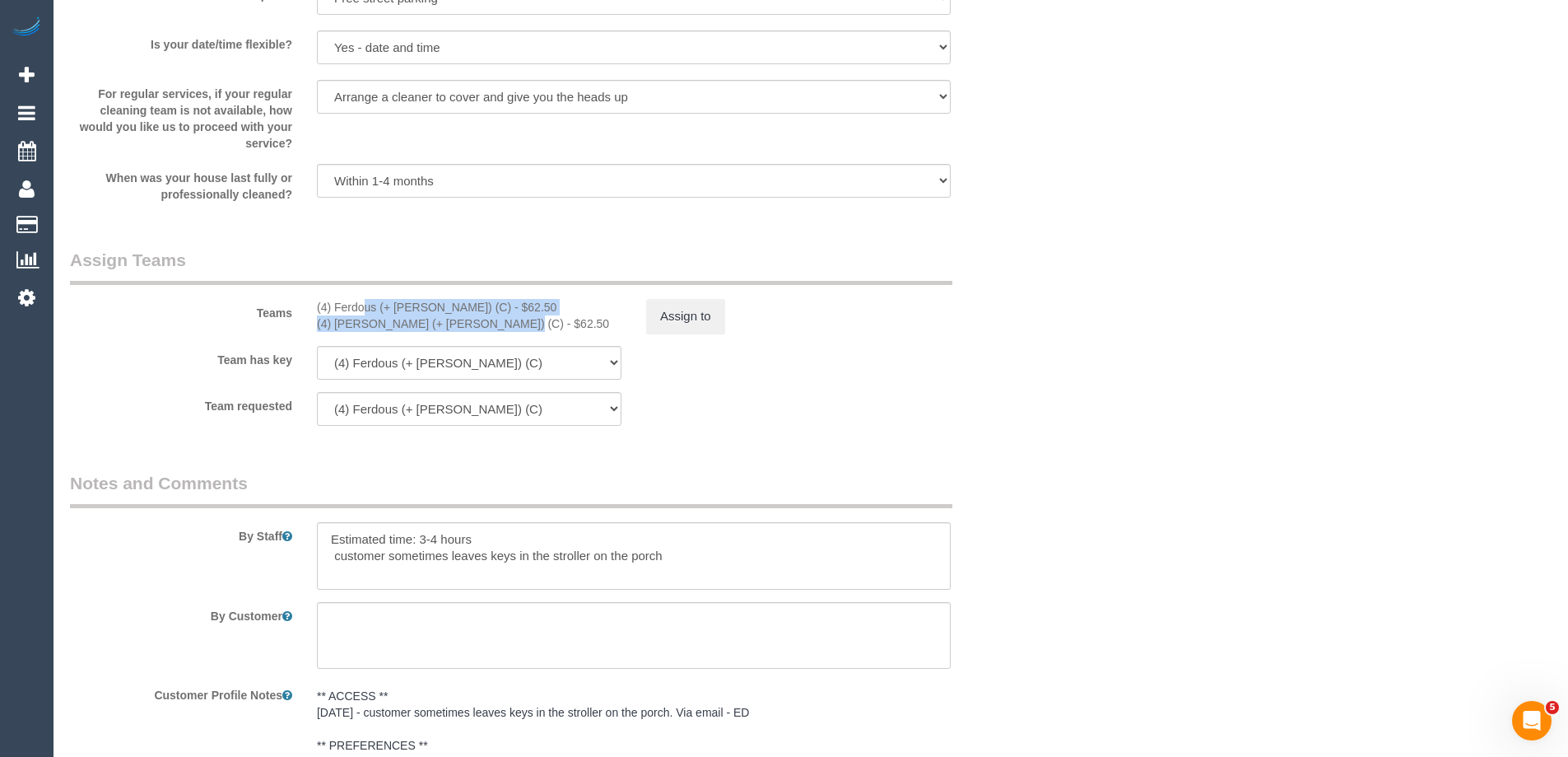
drag, startPoint x: 313, startPoint y: 303, endPoint x: 453, endPoint y: 331, distance: 142.8
click at [453, 331] on div "(4) Ferdous (+ Forkan) (C) - $62.50 (4) Forkan (+ Ferdous) (C) - $62.50" at bounding box center [469, 315] width 330 height 33
copy div "(4) Ferdous (+ Forkan) (C) - $62.50 (4) Forkan (+ Ferdous) (C)"
click at [681, 329] on button "Assign to" at bounding box center [685, 316] width 79 height 35
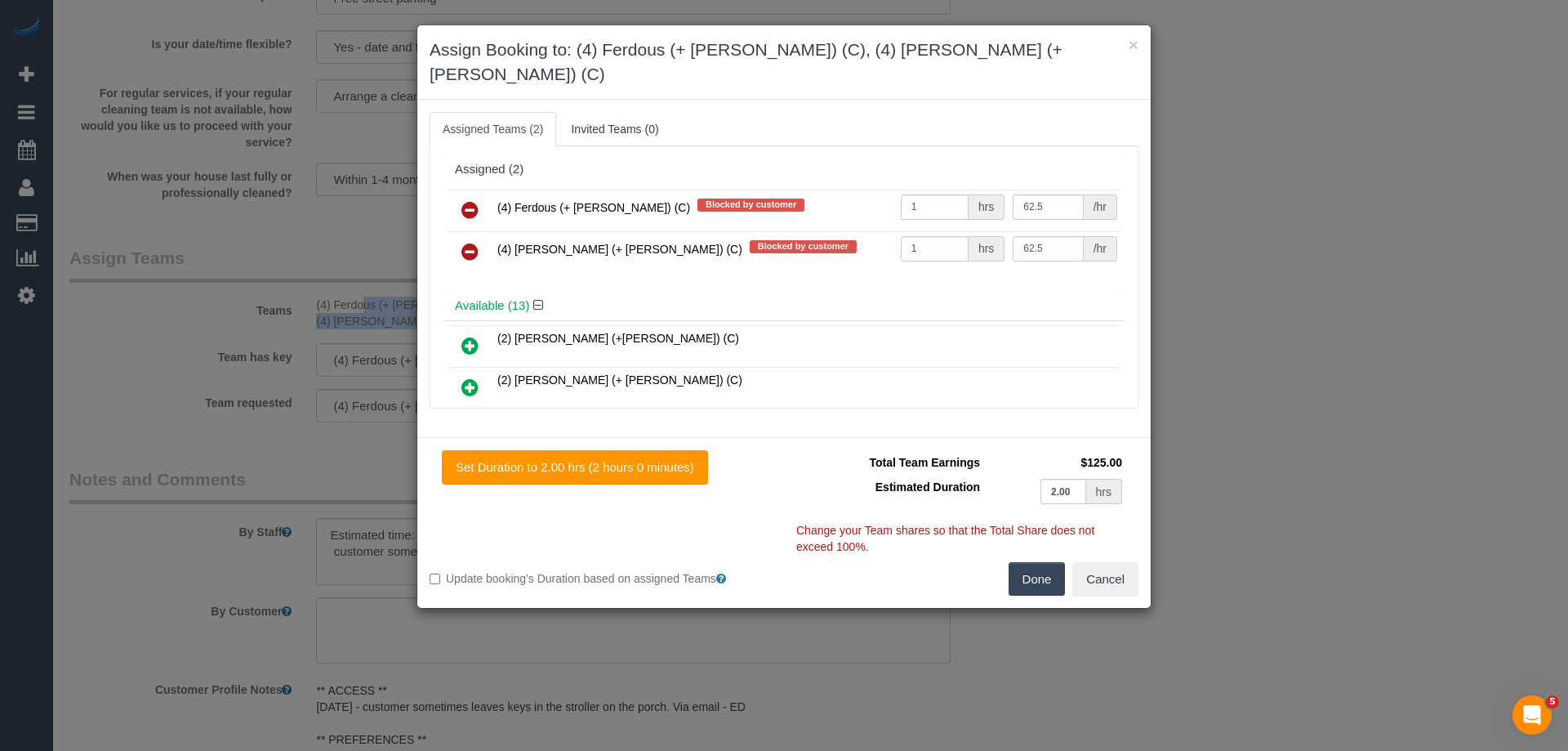
click at [464, 200] on icon at bounding box center [470, 210] width 17 height 20
click at [464, 242] on icon at bounding box center [470, 252] width 17 height 20
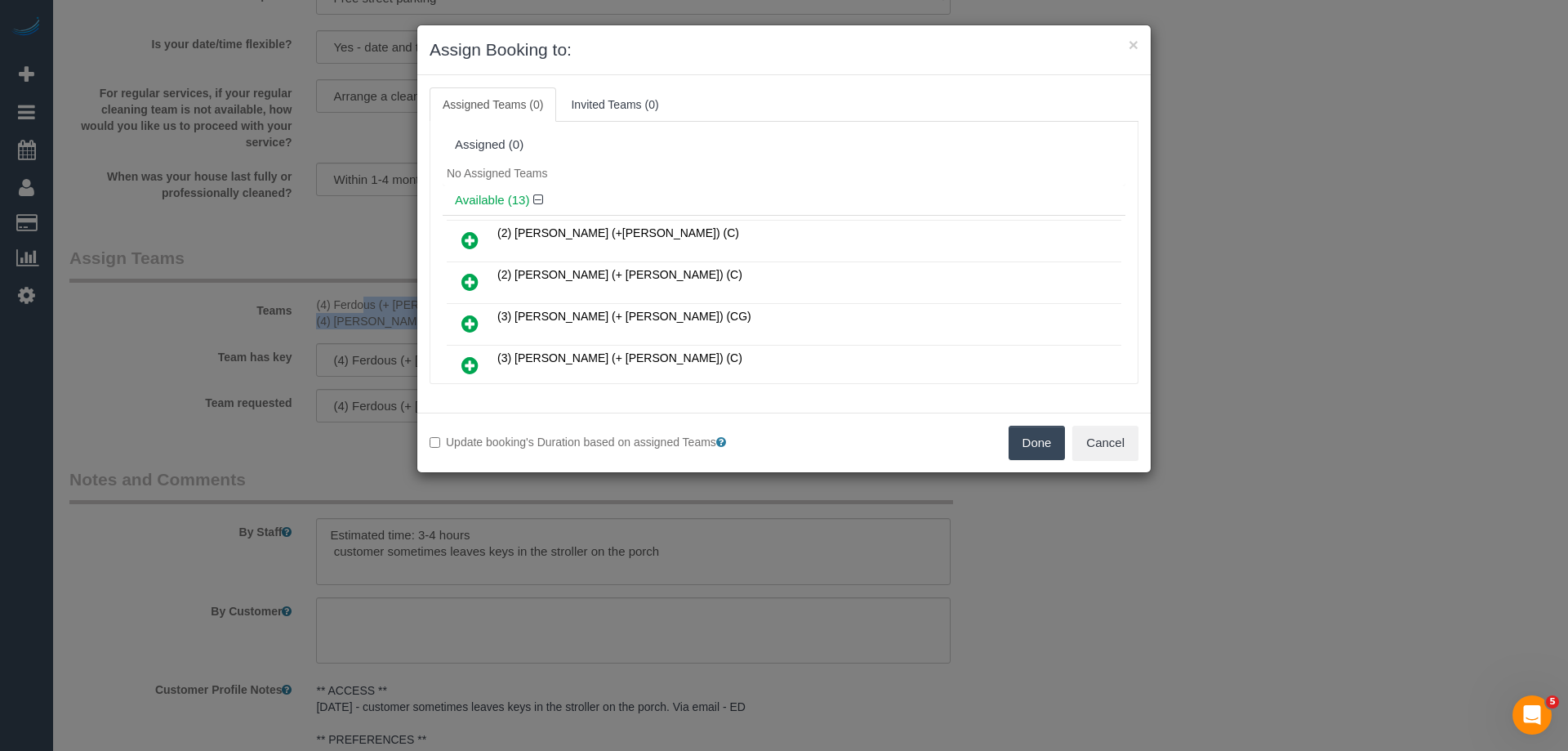
click at [1046, 454] on button "Done" at bounding box center [1037, 443] width 57 height 34
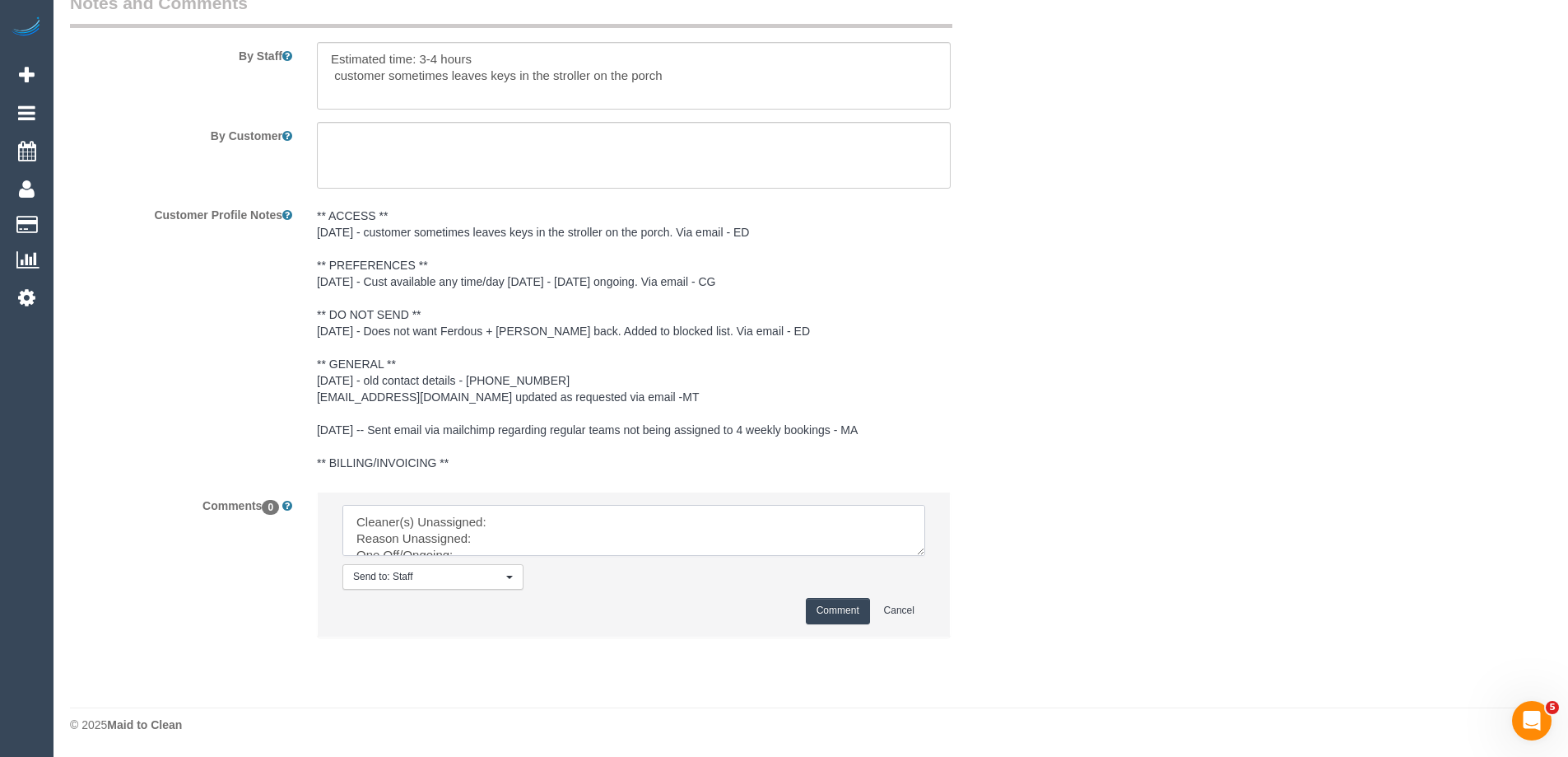
scroll to position [33, 0]
click at [923, 555] on textarea at bounding box center [634, 530] width 583 height 51
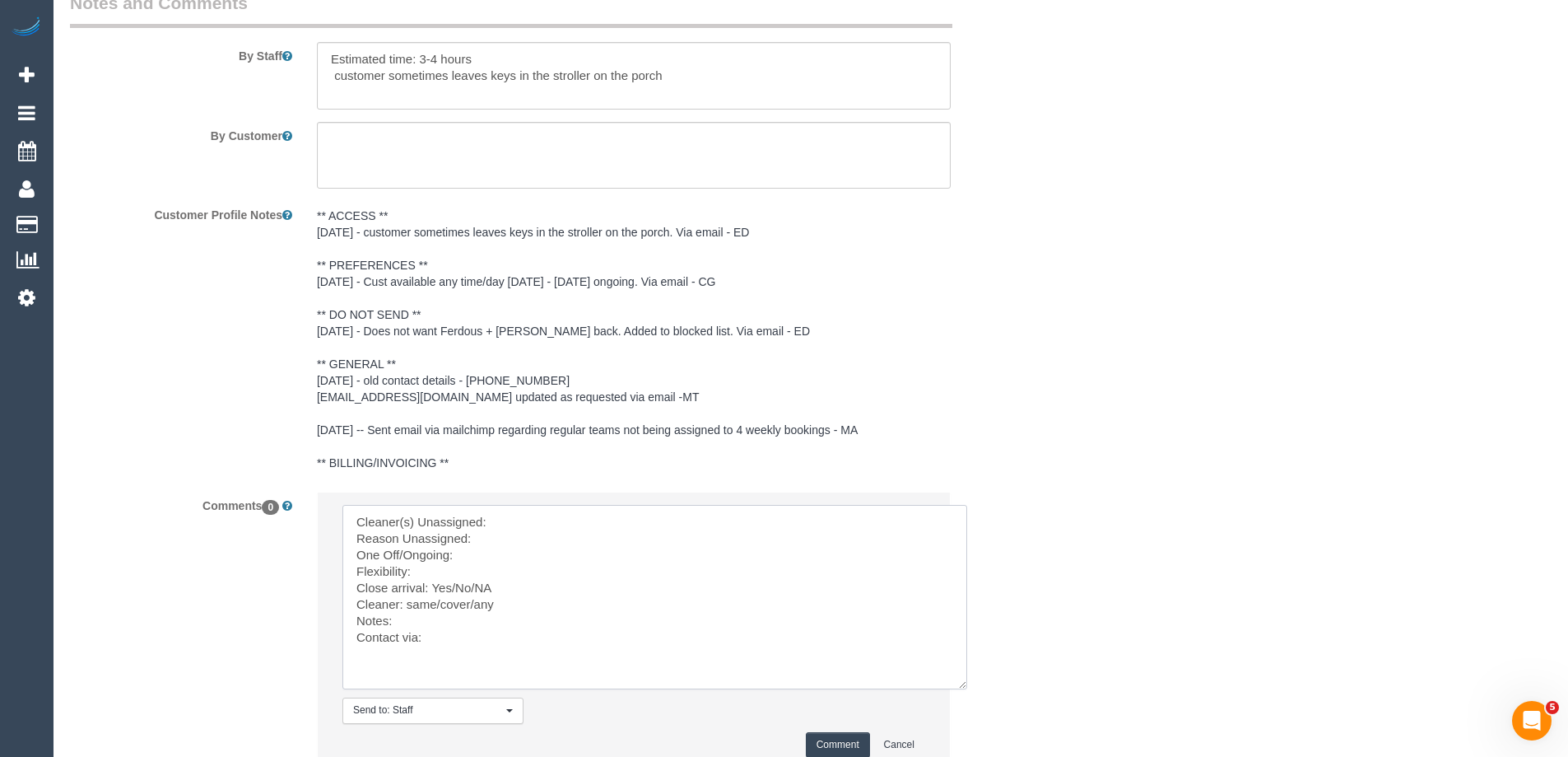
scroll to position [0, 0]
drag, startPoint x: 936, startPoint y: 614, endPoint x: 878, endPoint y: 565, distance: 75.9
click at [967, 689] on textarea at bounding box center [655, 597] width 625 height 184
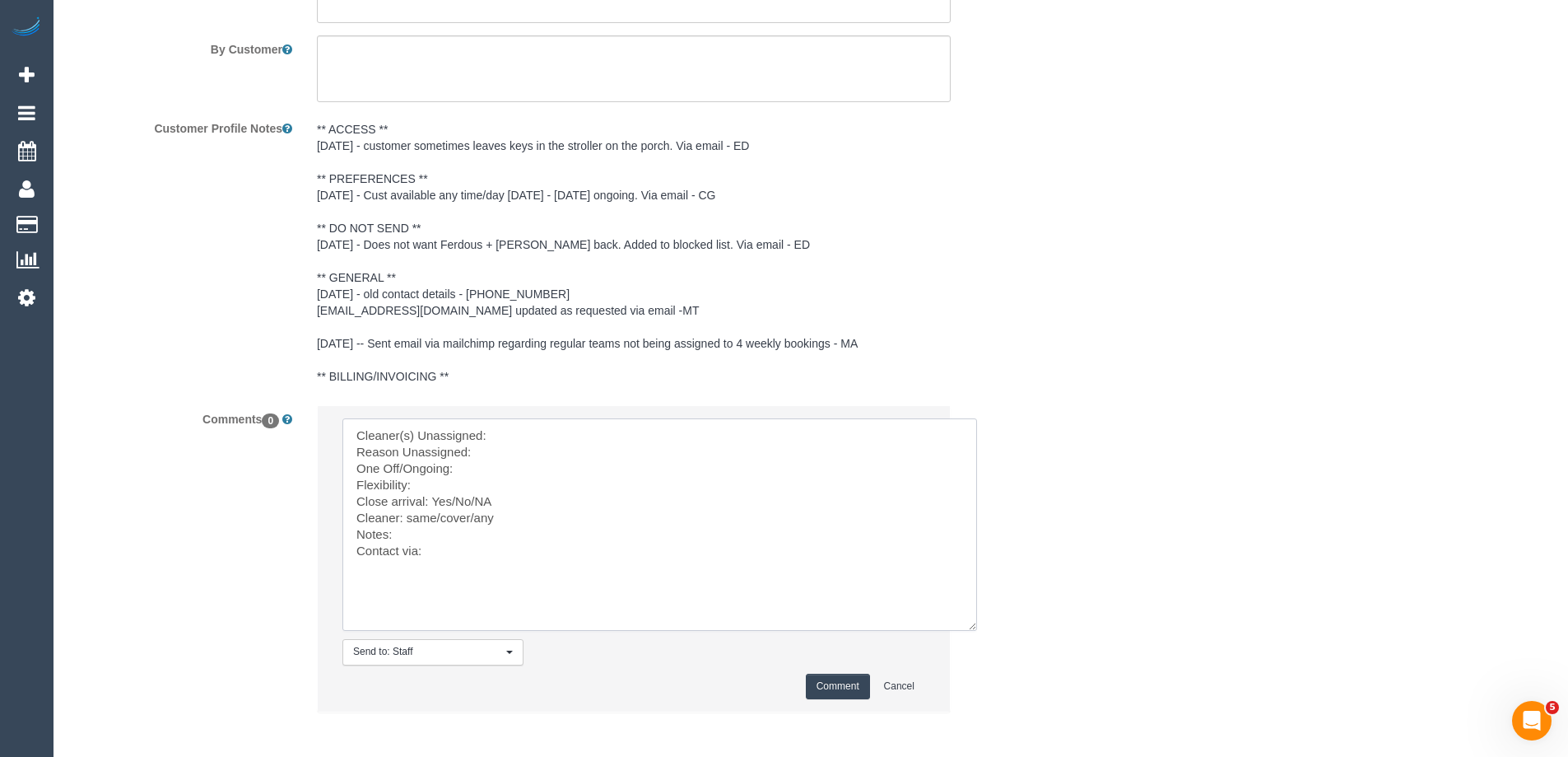
scroll to position [2981, 0]
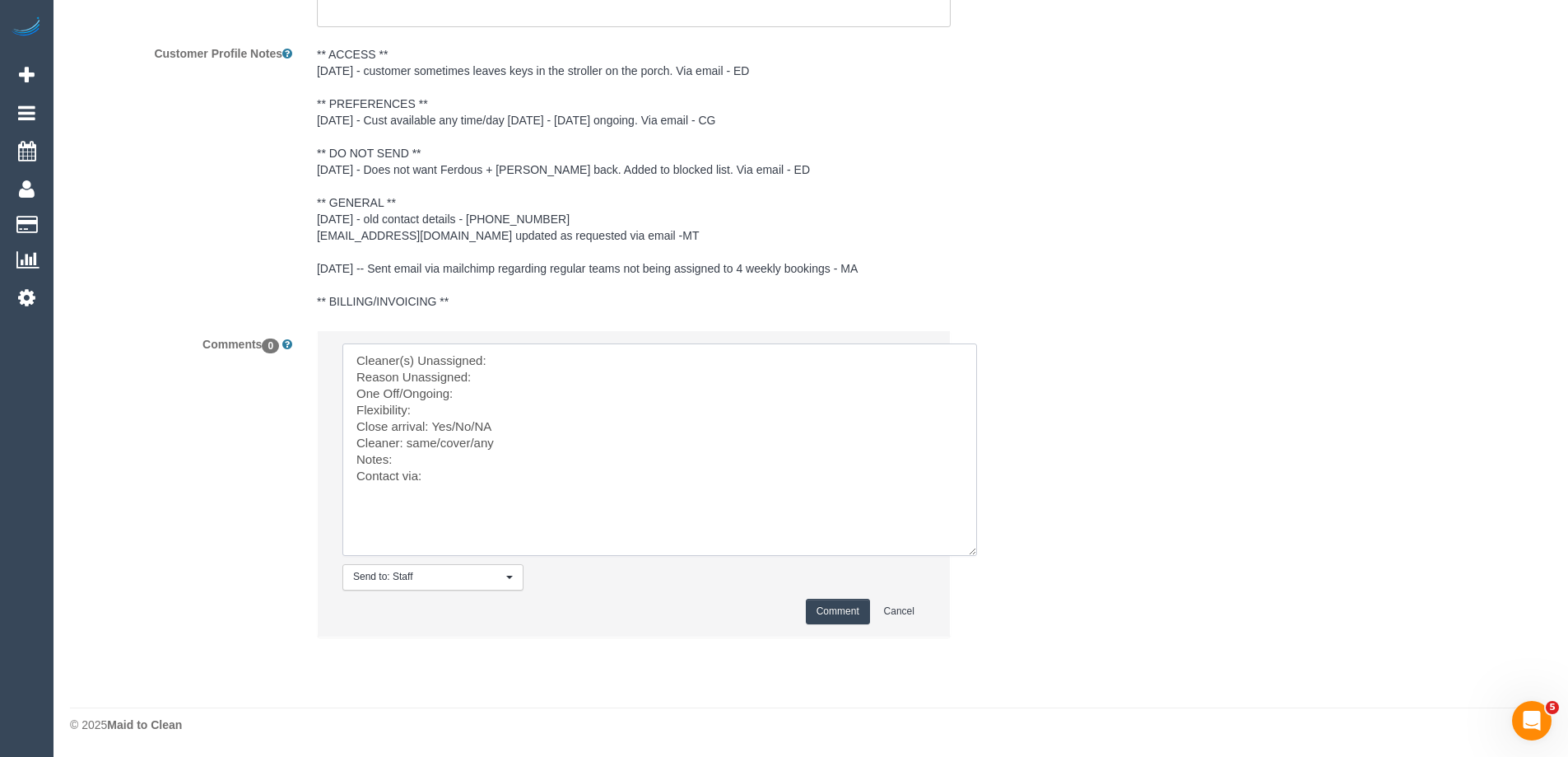
click at [526, 362] on textarea at bounding box center [659, 449] width 635 height 212
paste textarea "(4) Ferdous (+ Forkan) (C) - $62.50 (4) Forkan (+ Ferdous) (C)"
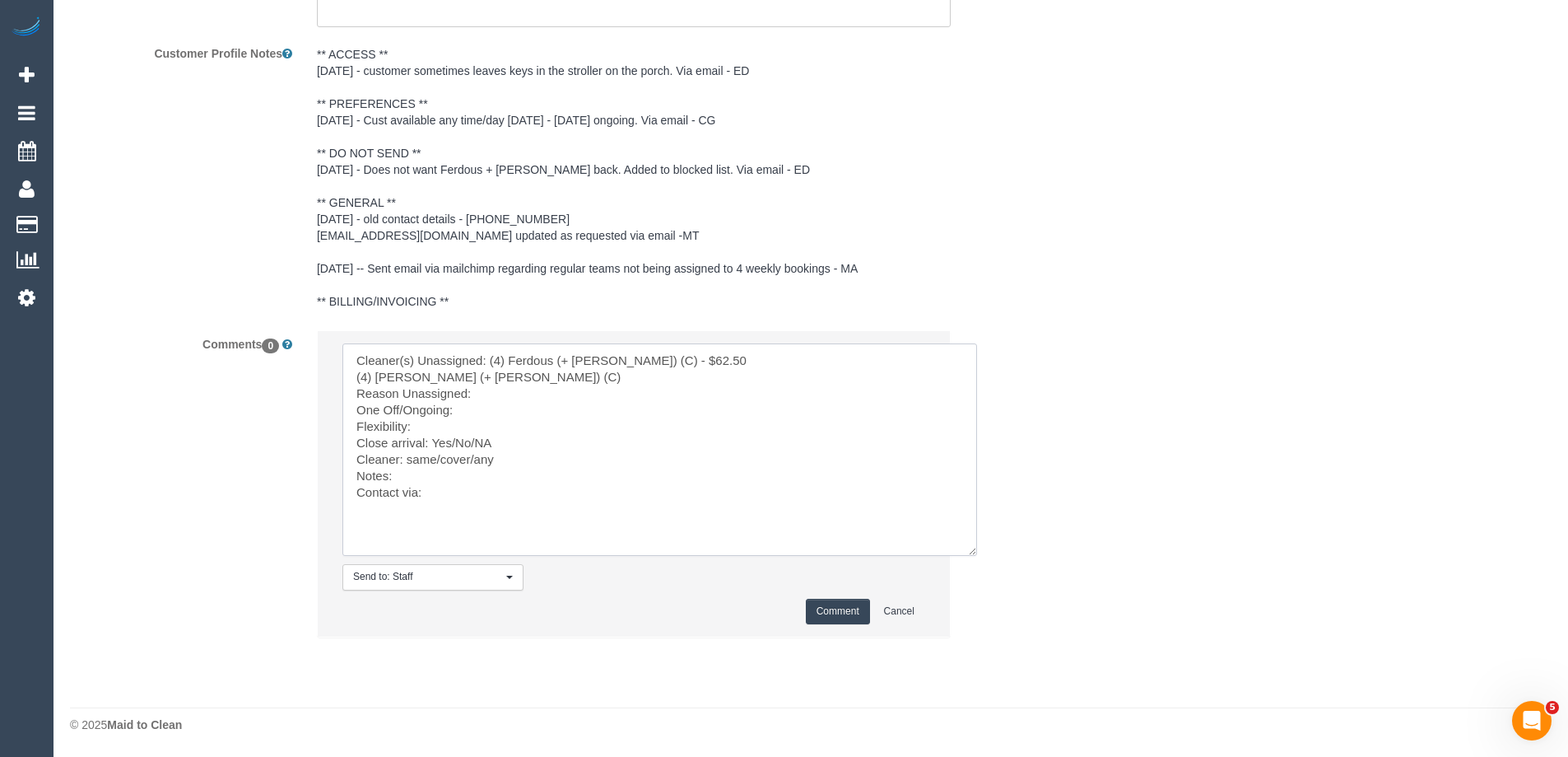
drag, startPoint x: 635, startPoint y: 360, endPoint x: 861, endPoint y: 358, distance: 226.0
click at [861, 358] on textarea at bounding box center [659, 449] width 635 height 212
click at [860, 358] on textarea at bounding box center [659, 449] width 635 height 212
click at [670, 377] on textarea at bounding box center [659, 449] width 635 height 212
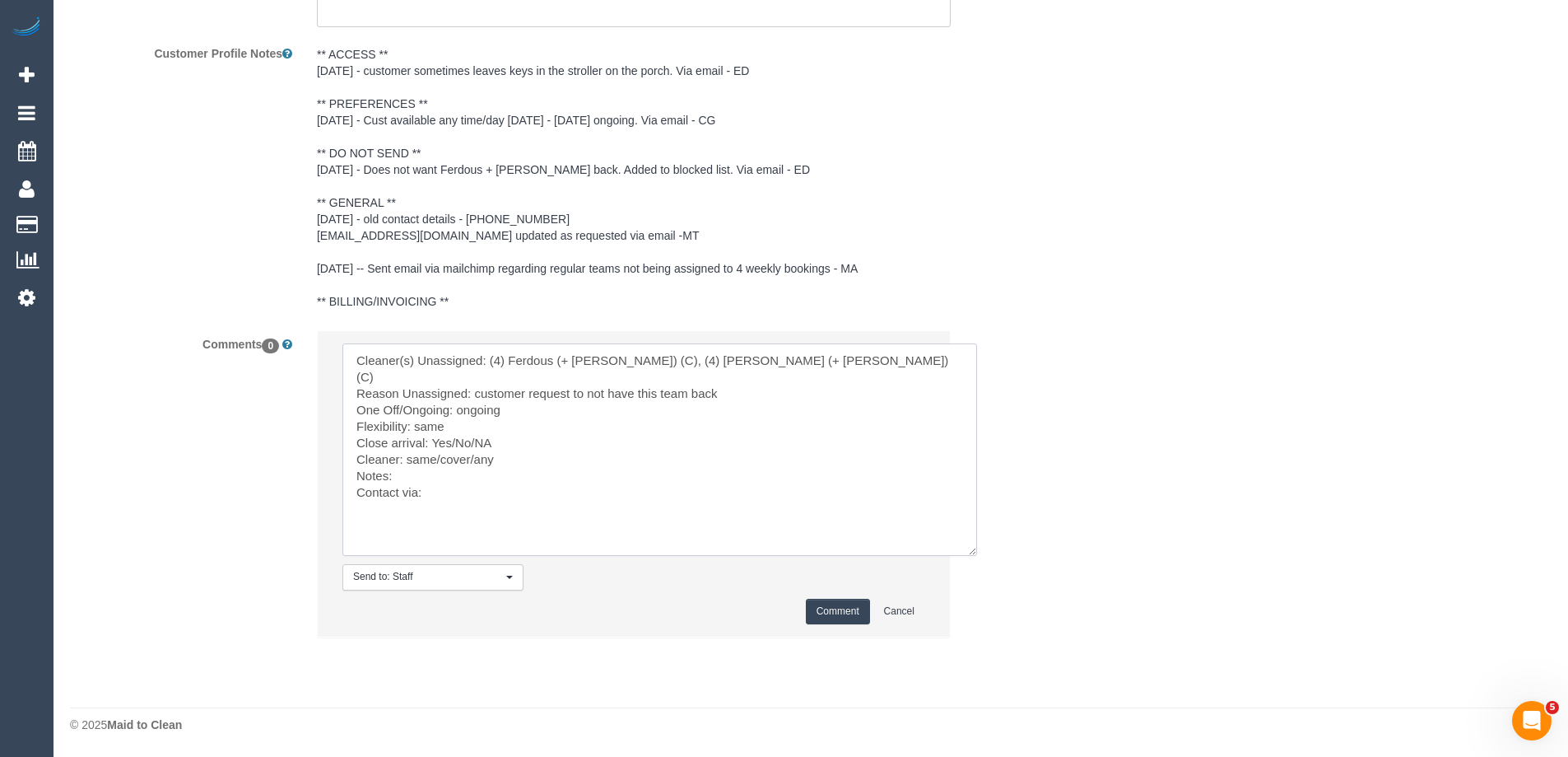
drag, startPoint x: 433, startPoint y: 425, endPoint x: 473, endPoint y: 422, distance: 40.1
click at [473, 422] on textarea at bounding box center [659, 449] width 635 height 212
click at [471, 482] on textarea at bounding box center [659, 449] width 635 height 212
type textarea "Cleaner(s) Unassigned: (4) Ferdous (+ Forkan) (C), (4) Forkan (+ Ferdous) (C) R…"
click at [848, 615] on button "Comment" at bounding box center [838, 611] width 64 height 26
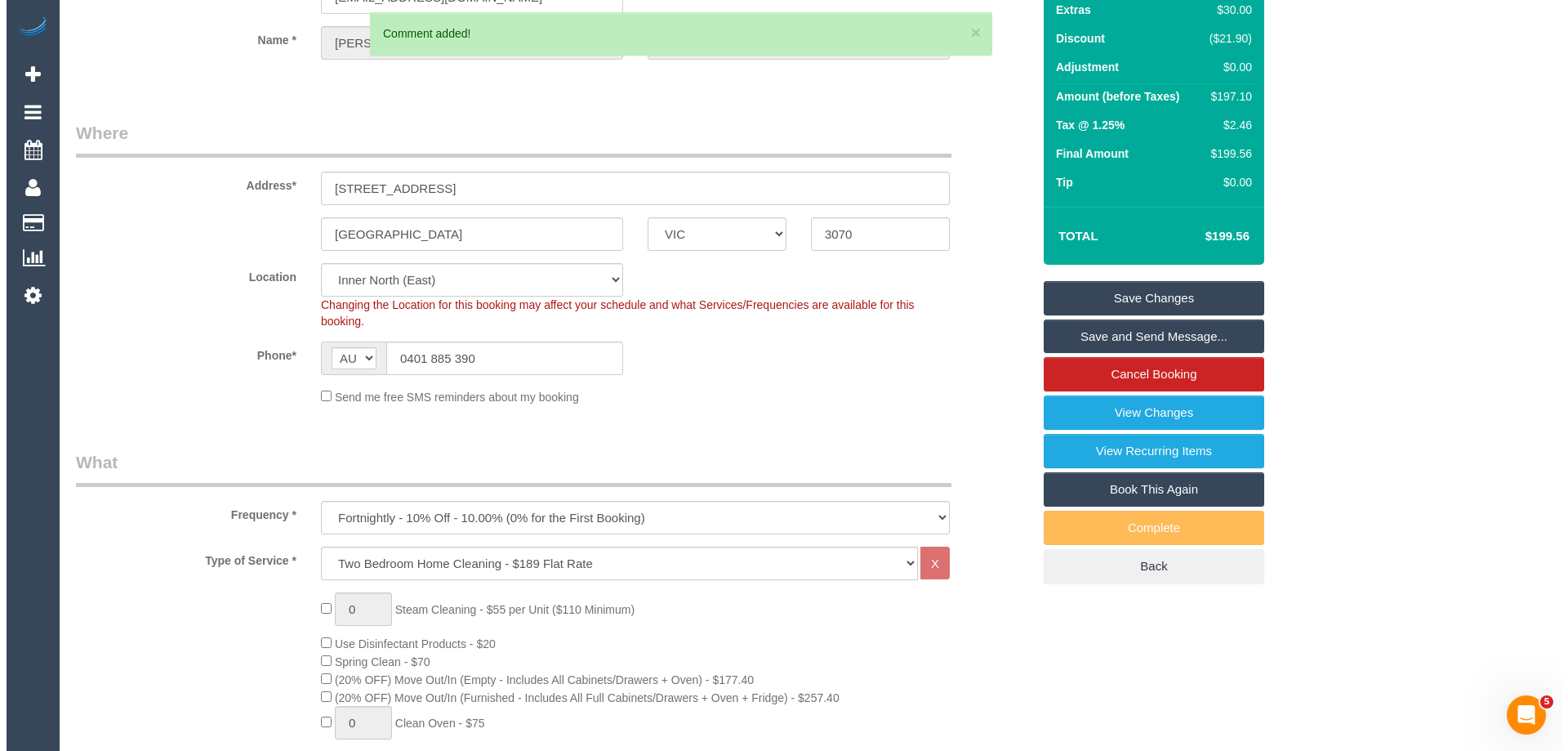
scroll to position [0, 0]
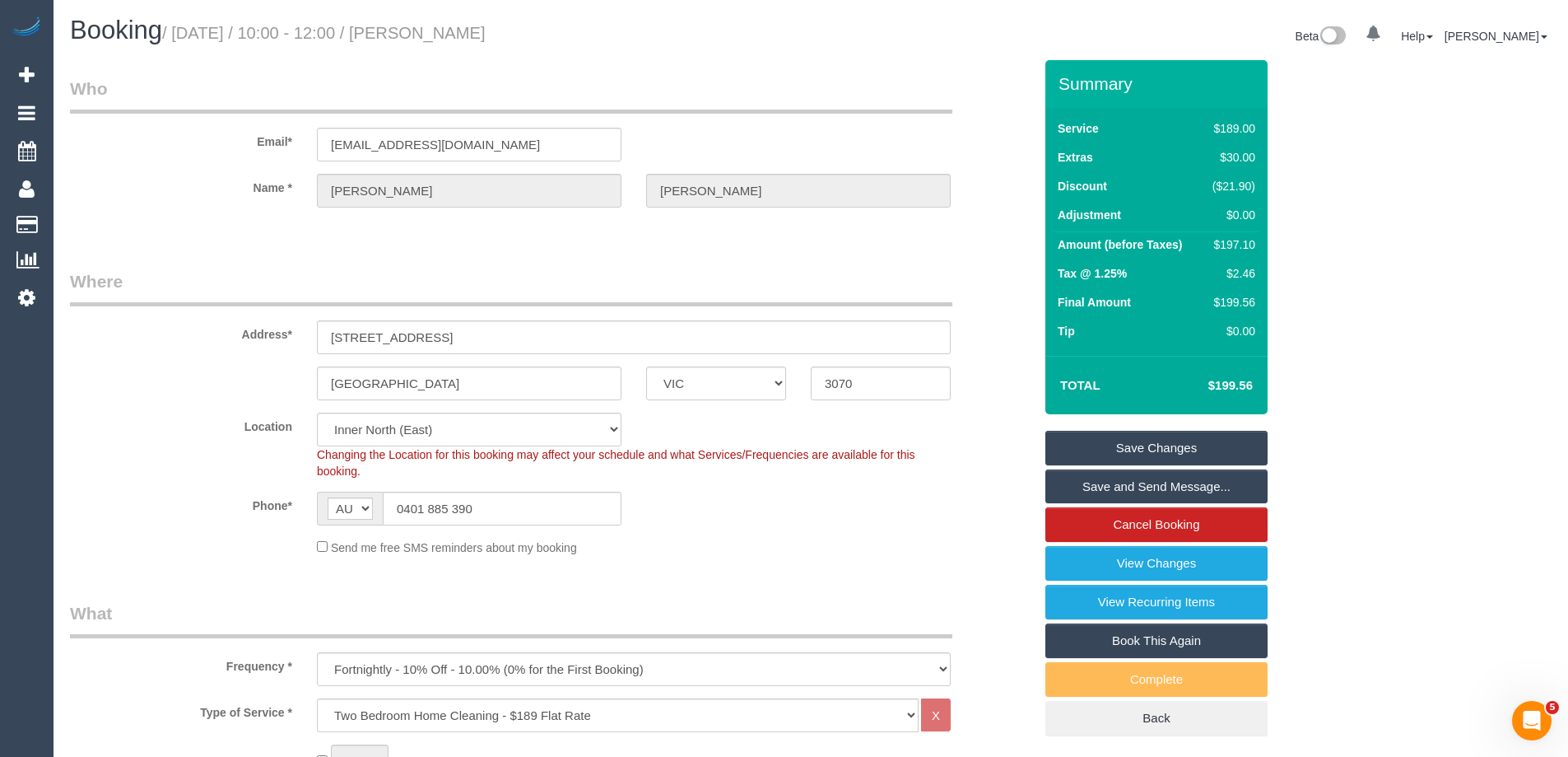
click at [1115, 442] on link "Save Changes" at bounding box center [1156, 448] width 222 height 35
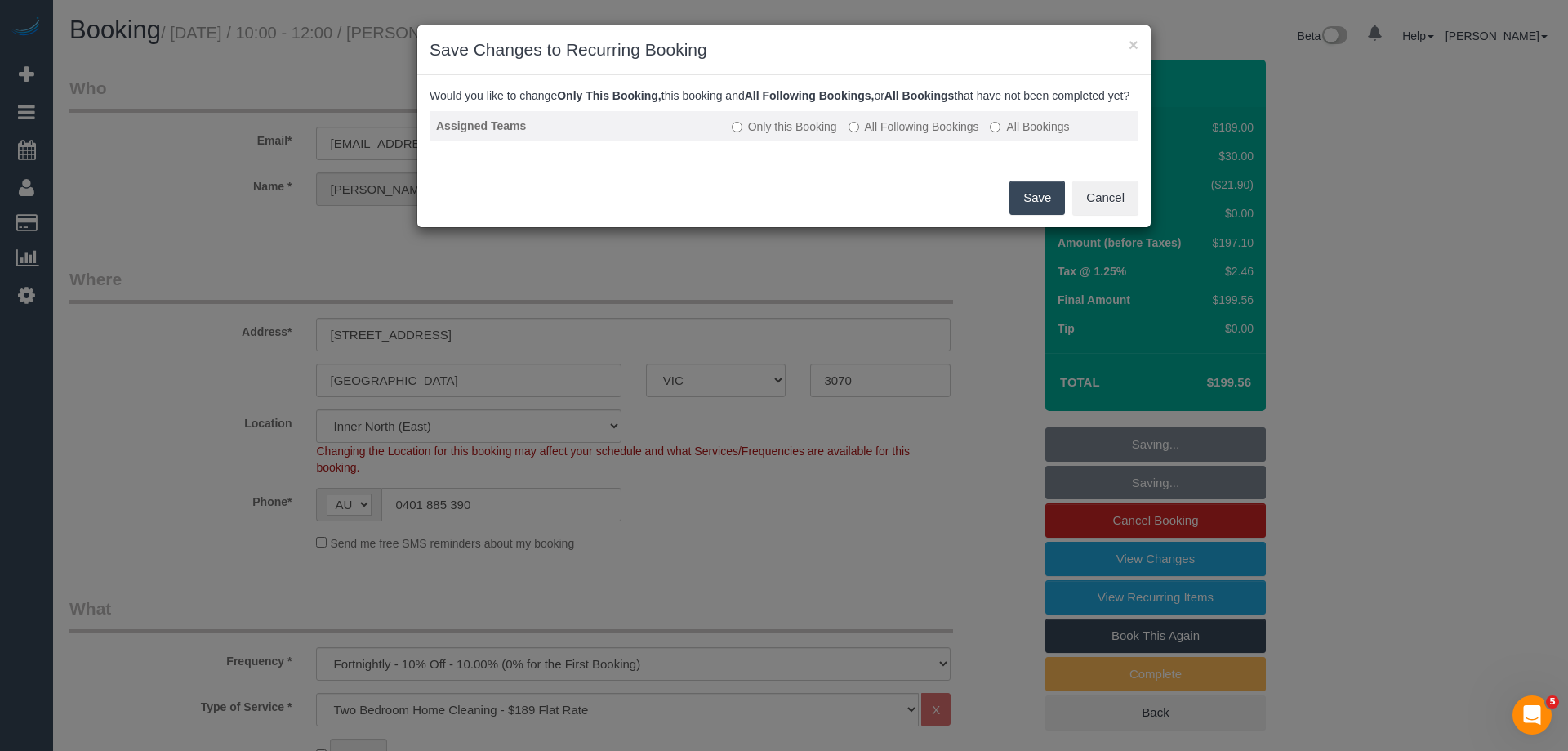
click at [893, 135] on label "All Following Bookings" at bounding box center [914, 127] width 131 height 16
drag, startPoint x: 1026, startPoint y: 212, endPoint x: 1228, endPoint y: 247, distance: 205.0
click at [1027, 212] on button "Save" at bounding box center [1037, 198] width 55 height 34
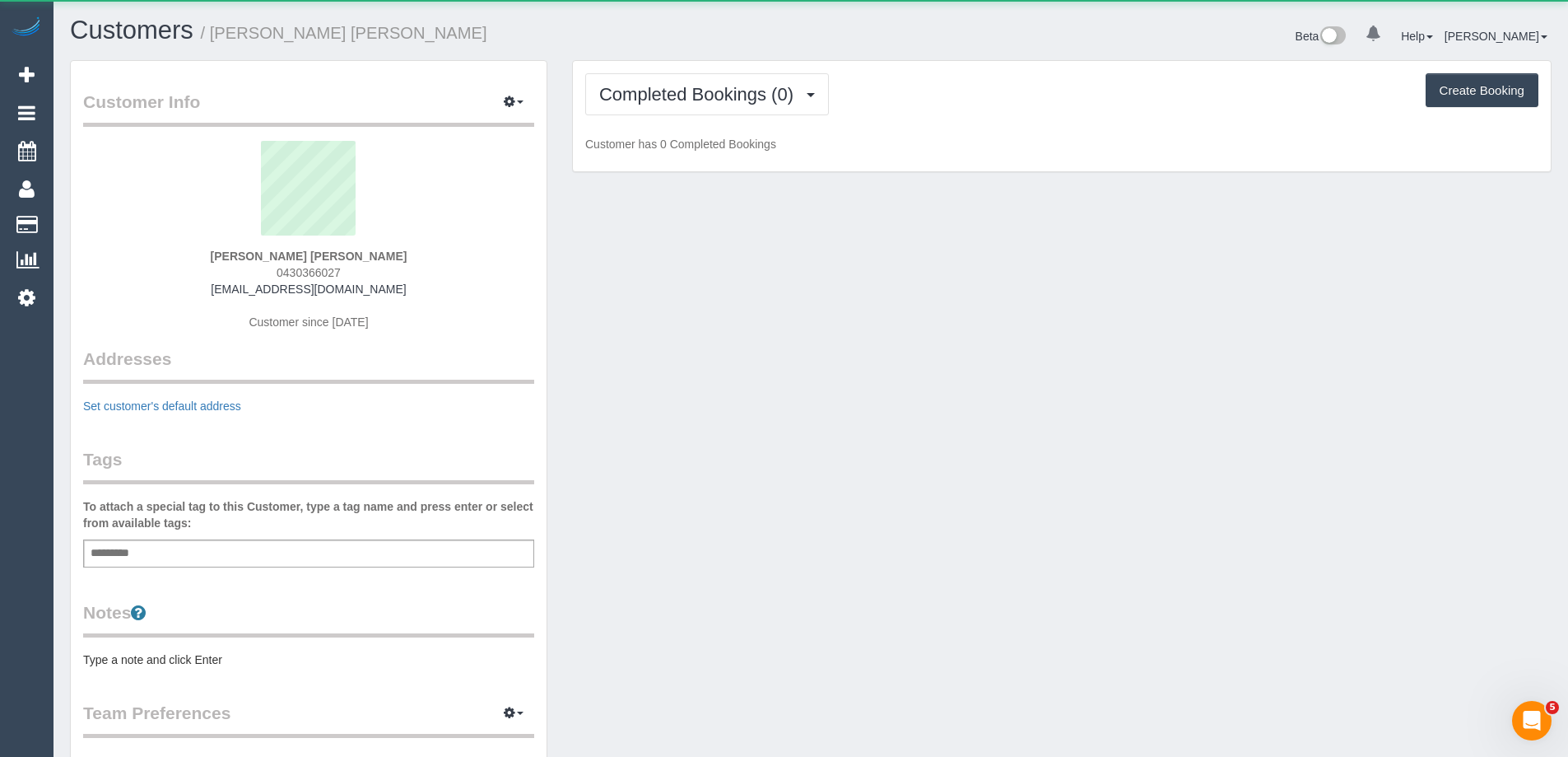
scroll to position [1124, 1568]
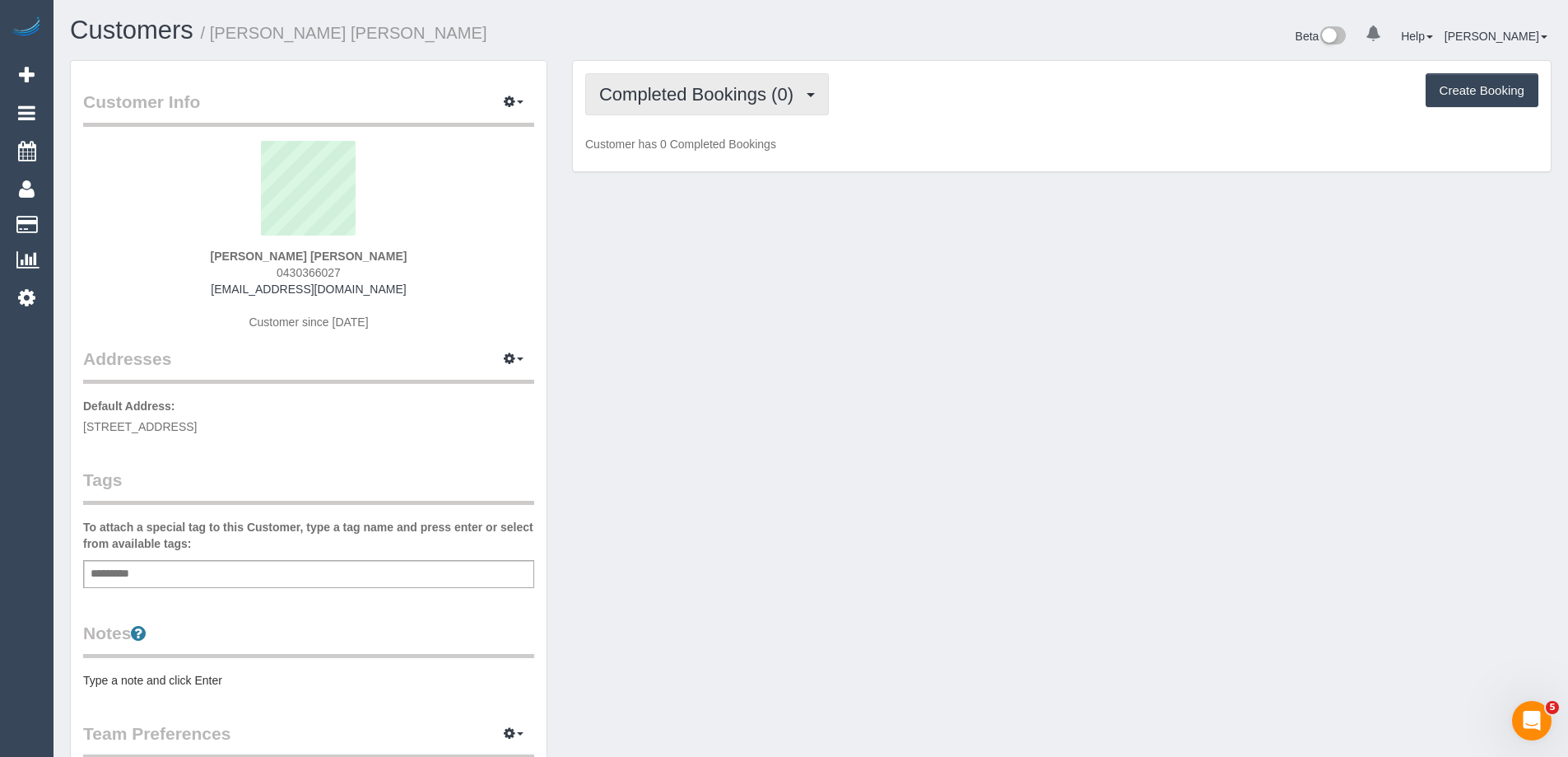
click at [750, 90] on span "Completed Bookings (0)" at bounding box center [700, 94] width 202 height 21
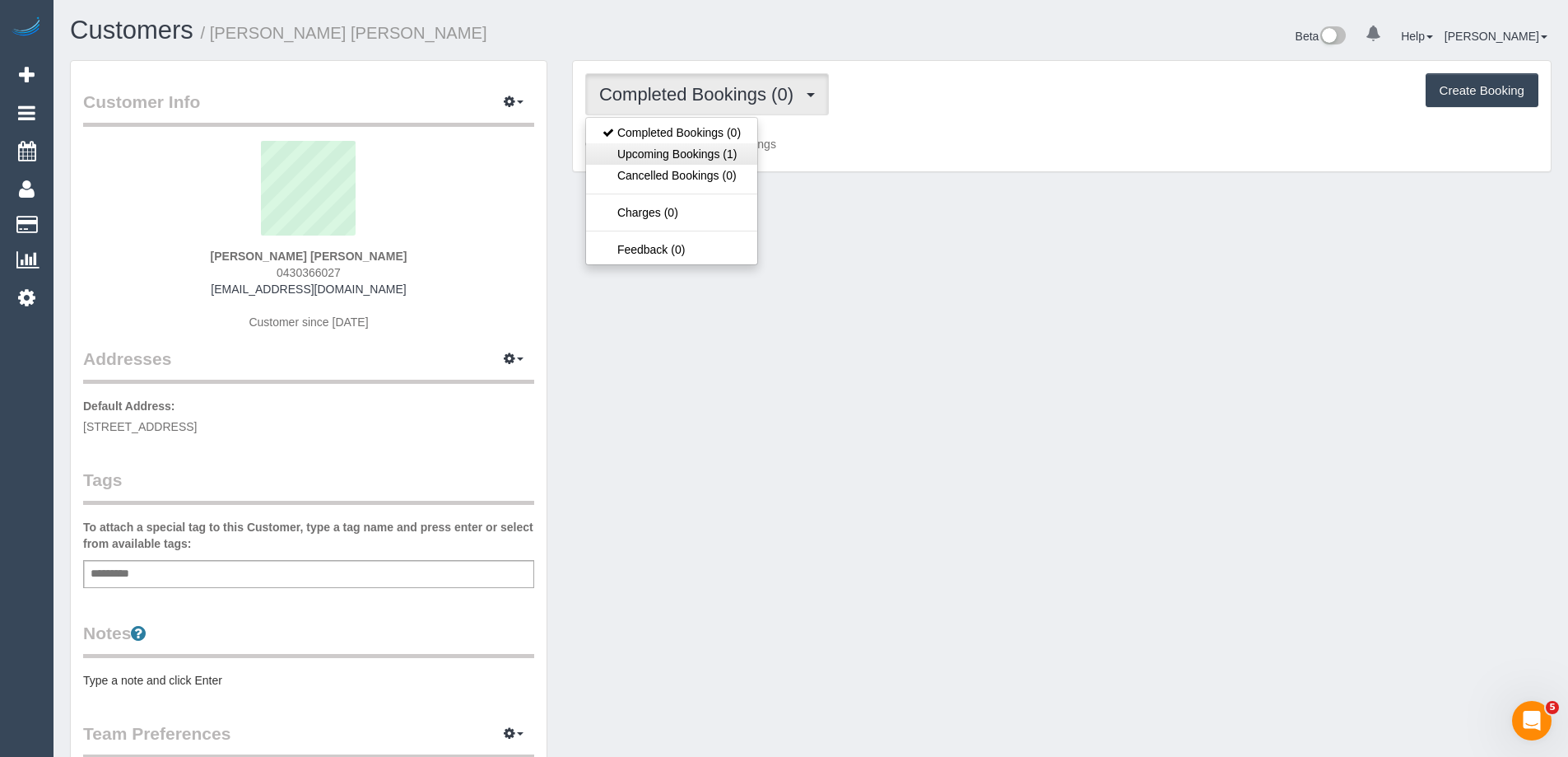
scroll to position [1204, 1568]
click at [727, 151] on link "Upcoming Bookings (1)" at bounding box center [671, 153] width 171 height 21
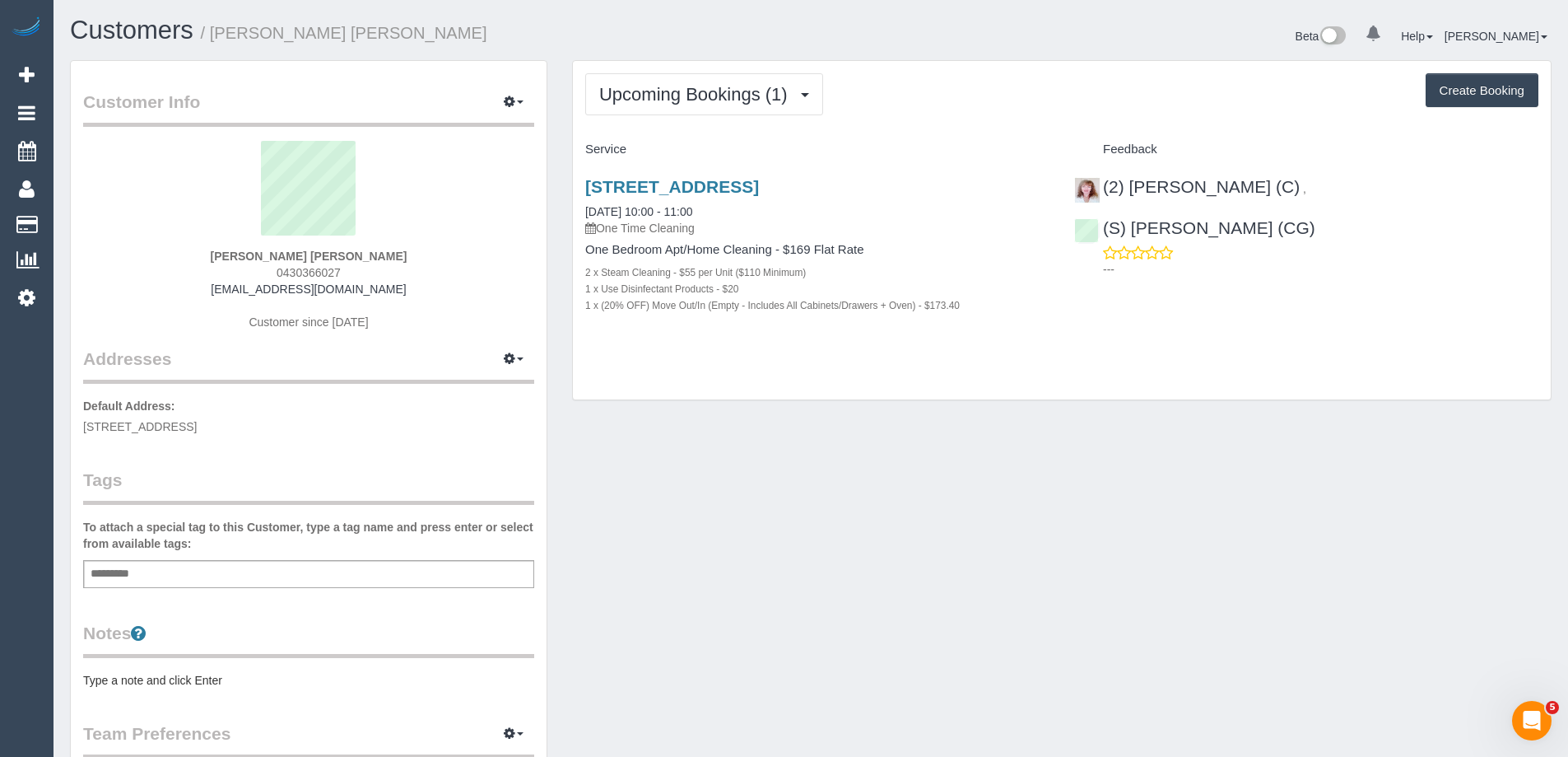
click at [252, 680] on pre "Type a note and click Enter" at bounding box center [308, 680] width 451 height 16
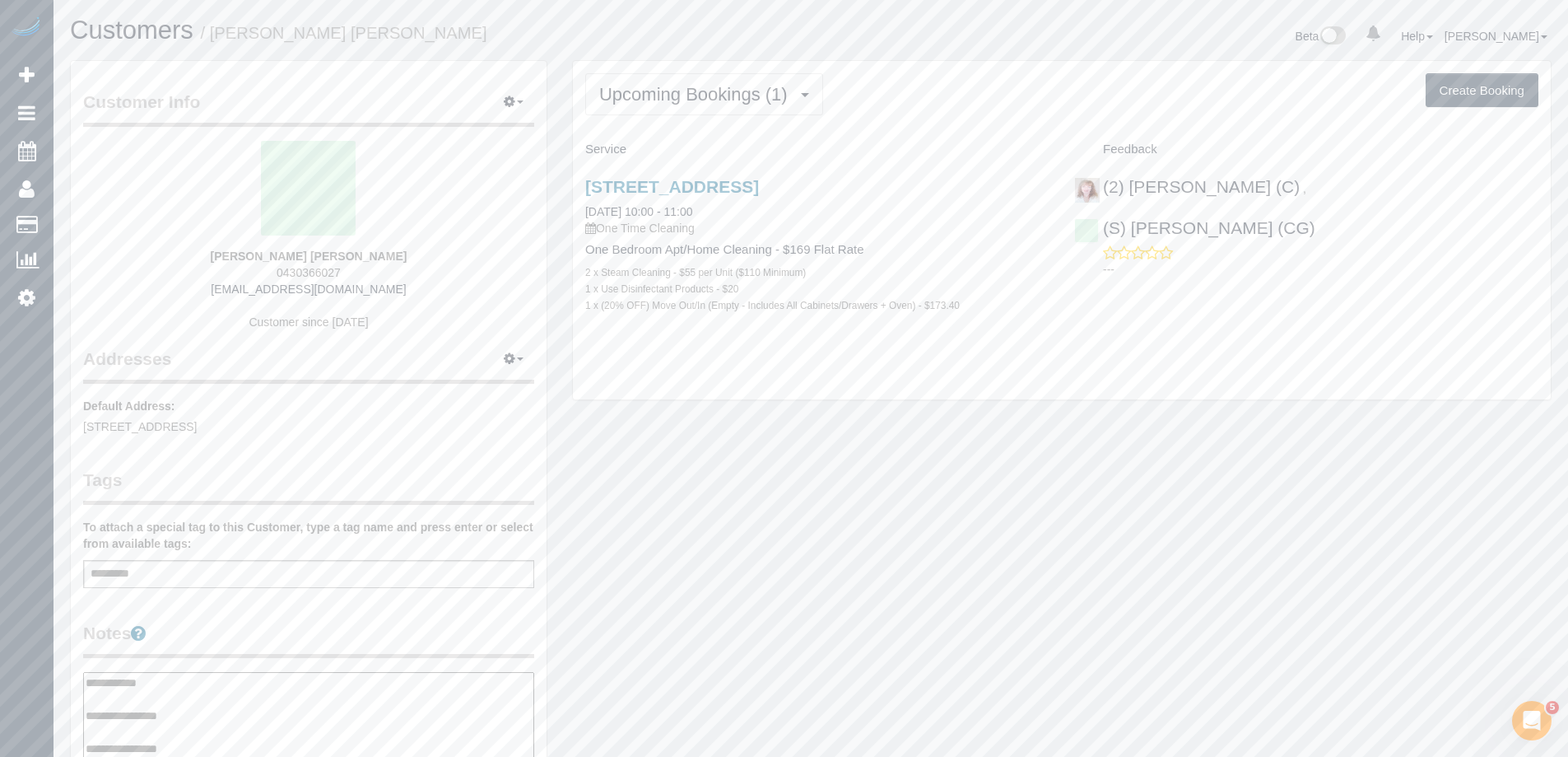
type textarea "**********"
click at [286, 619] on div "Customer Info Edit Contact Info Send Message Email Preferences Special Sales Ta…" at bounding box center [309, 674] width 475 height 1226
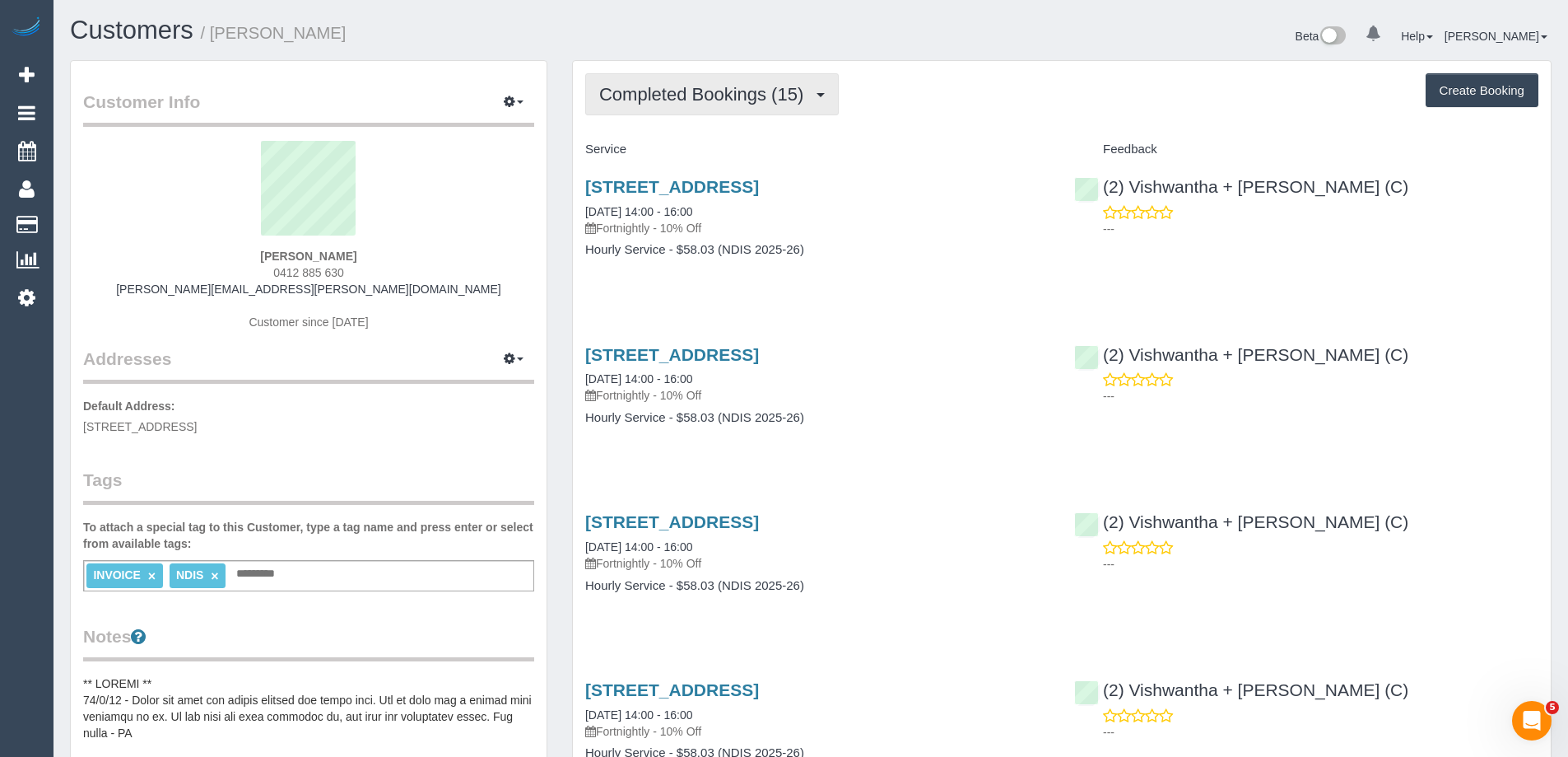
click at [729, 98] on span "Completed Bookings (15)" at bounding box center [705, 94] width 212 height 21
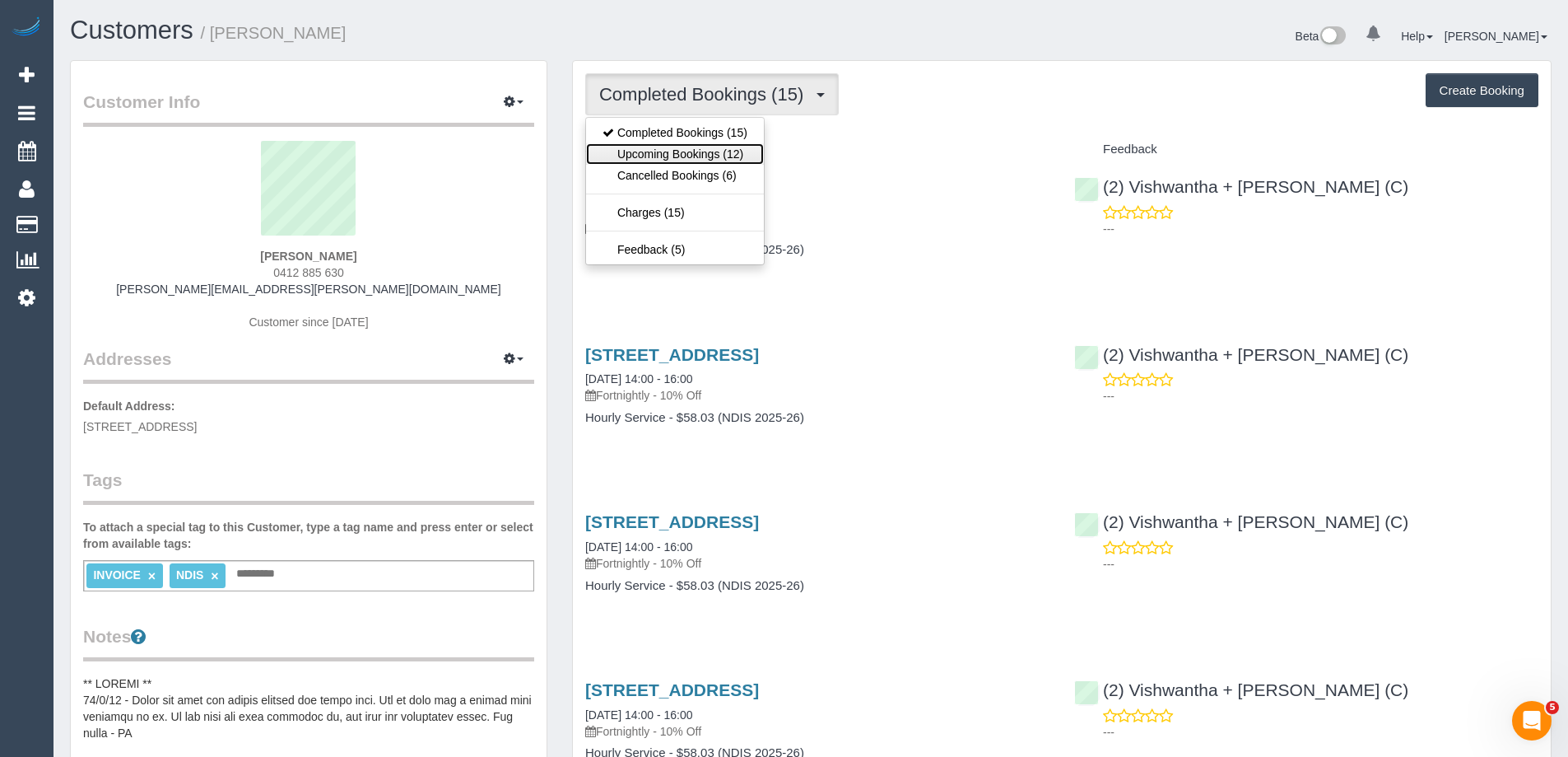
click at [704, 146] on link "Upcoming Bookings (12)" at bounding box center [674, 153] width 178 height 21
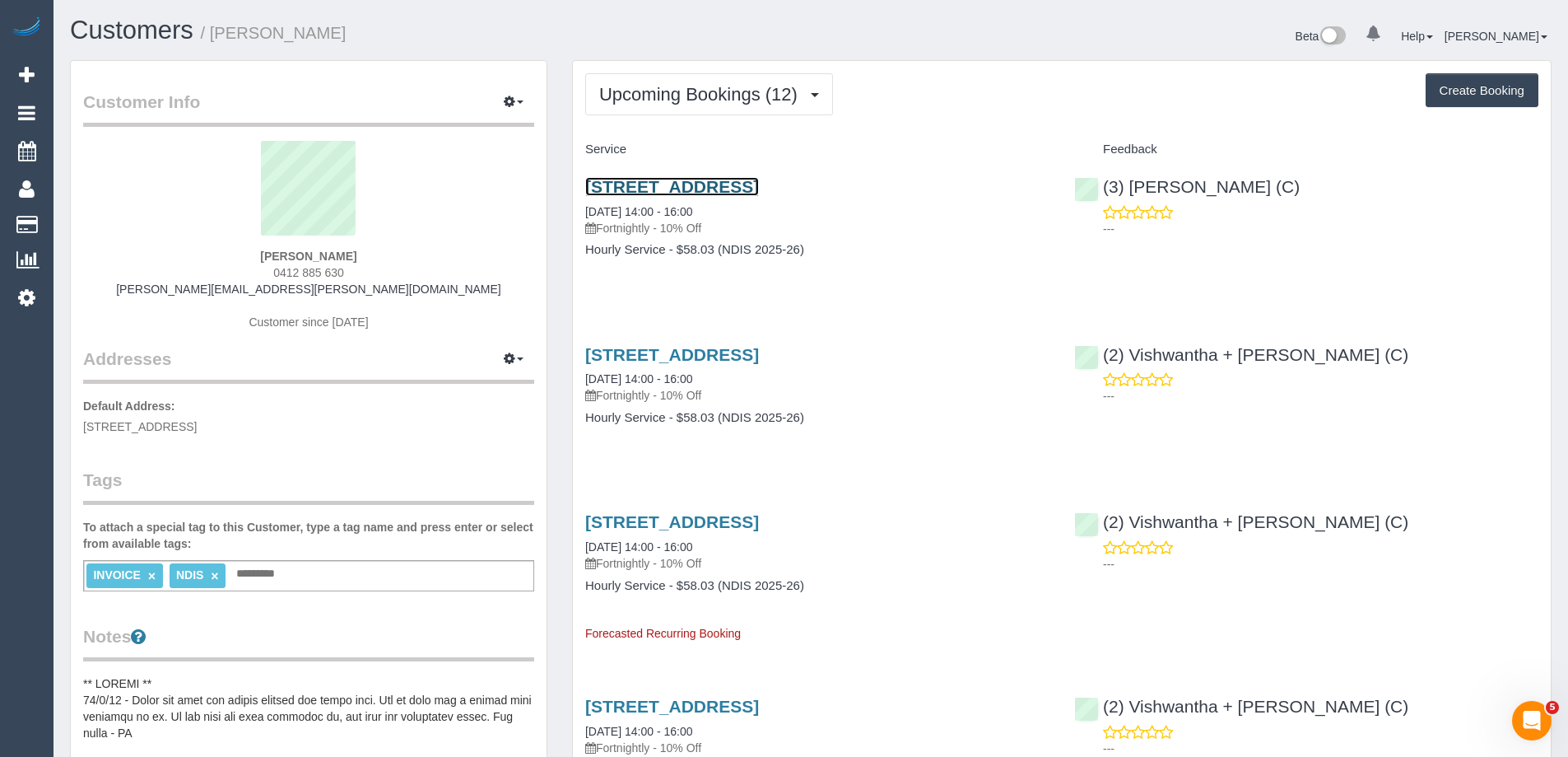
click at [759, 185] on link "[STREET_ADDRESS]" at bounding box center [672, 186] width 174 height 19
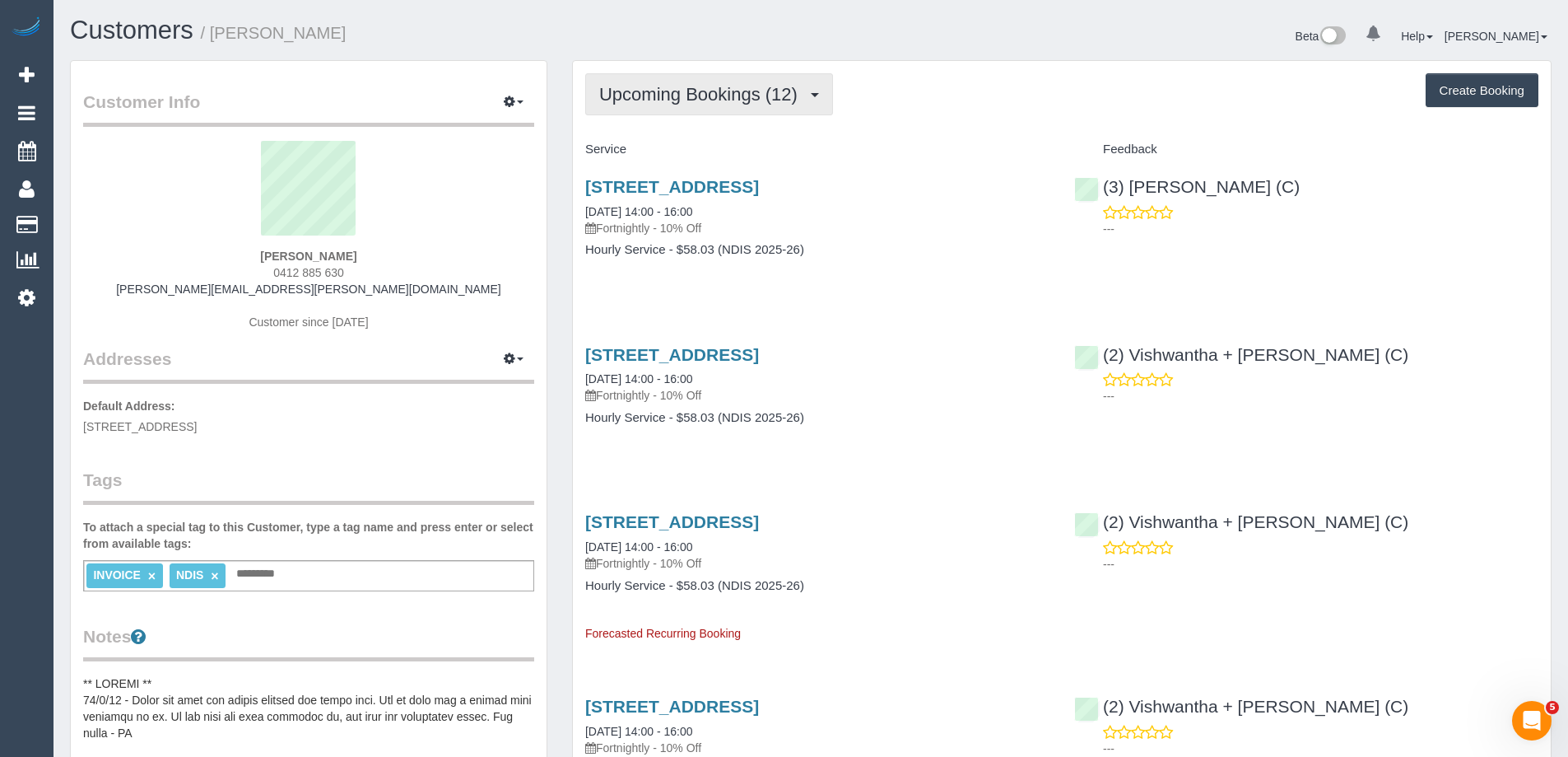
click at [755, 94] on span "Upcoming Bookings (12)" at bounding box center [702, 94] width 207 height 21
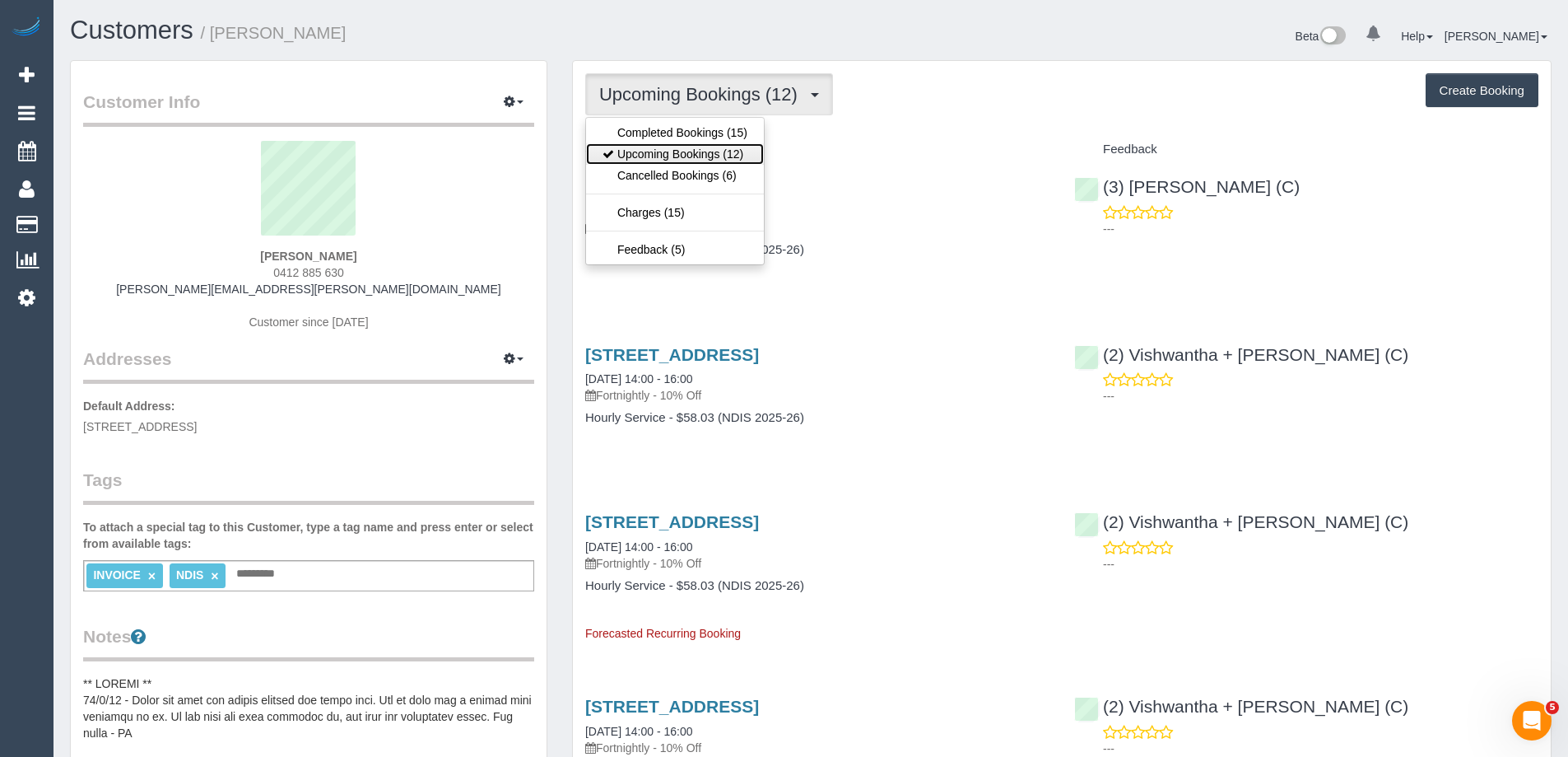
click at [734, 151] on link "Upcoming Bookings (12)" at bounding box center [674, 153] width 178 height 21
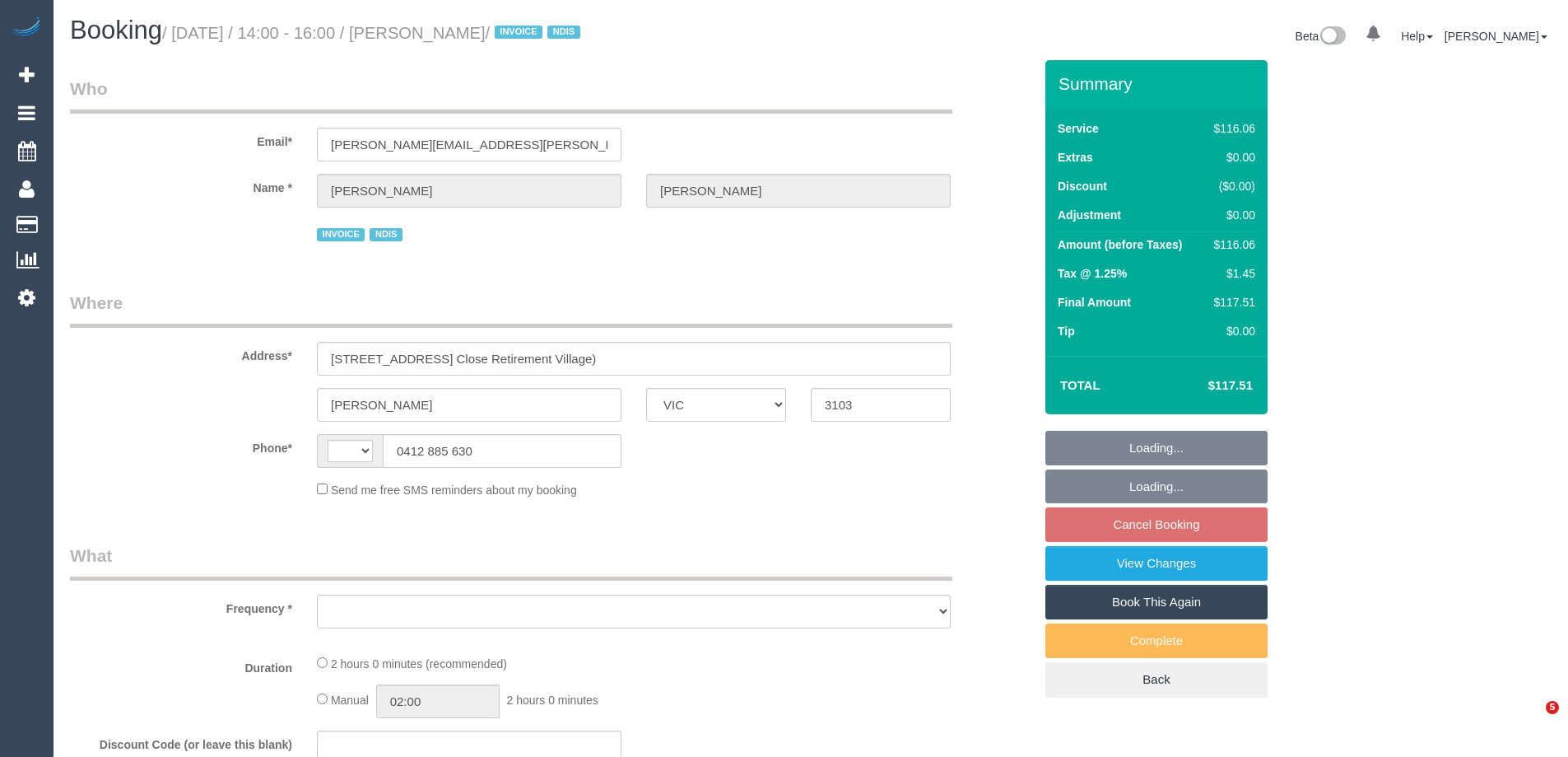
select select "VIC"
select select "string:AU"
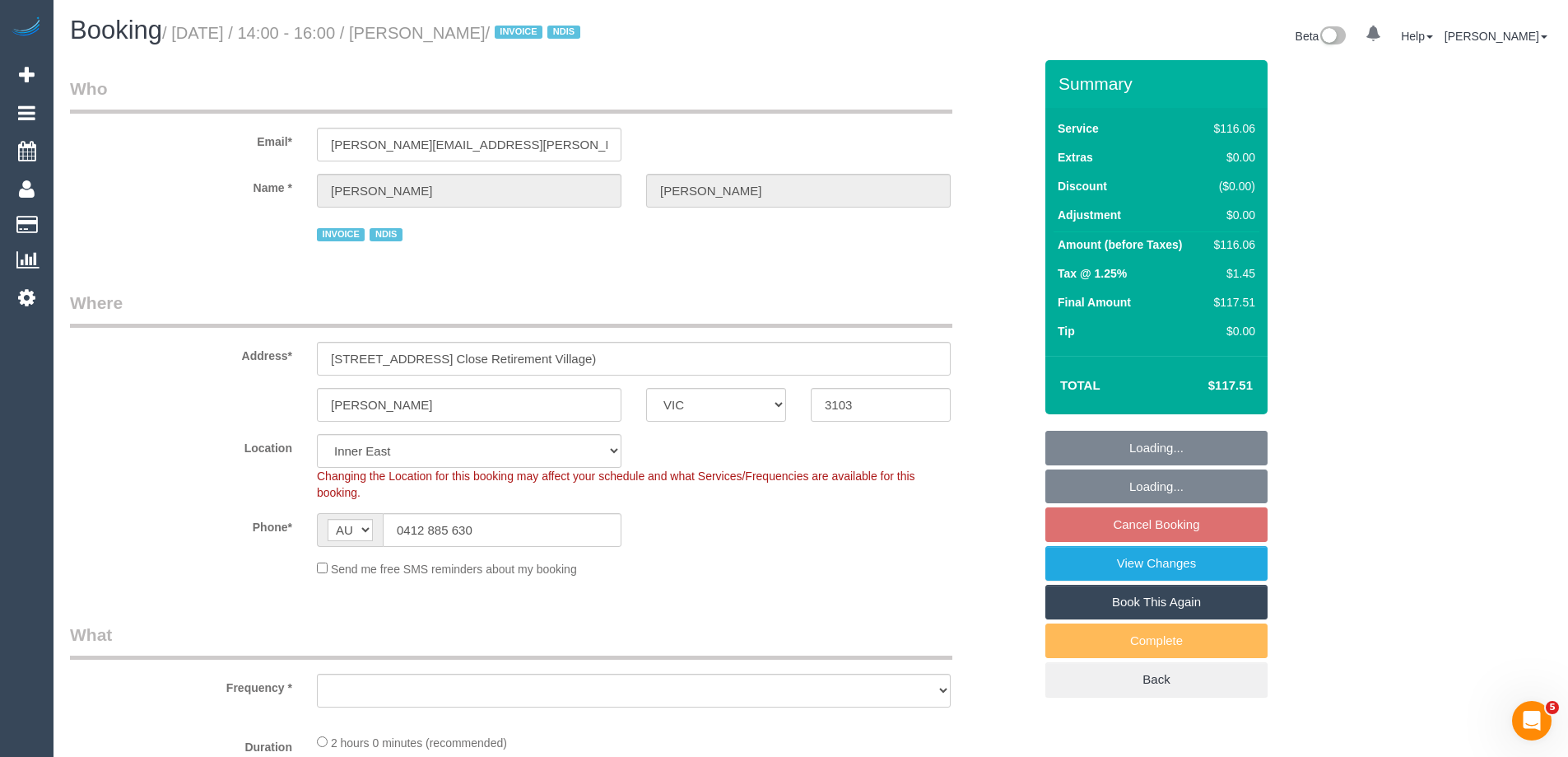
select select "object:562"
select select "number:28"
select select "number:14"
select select "number:18"
select select "number:36"
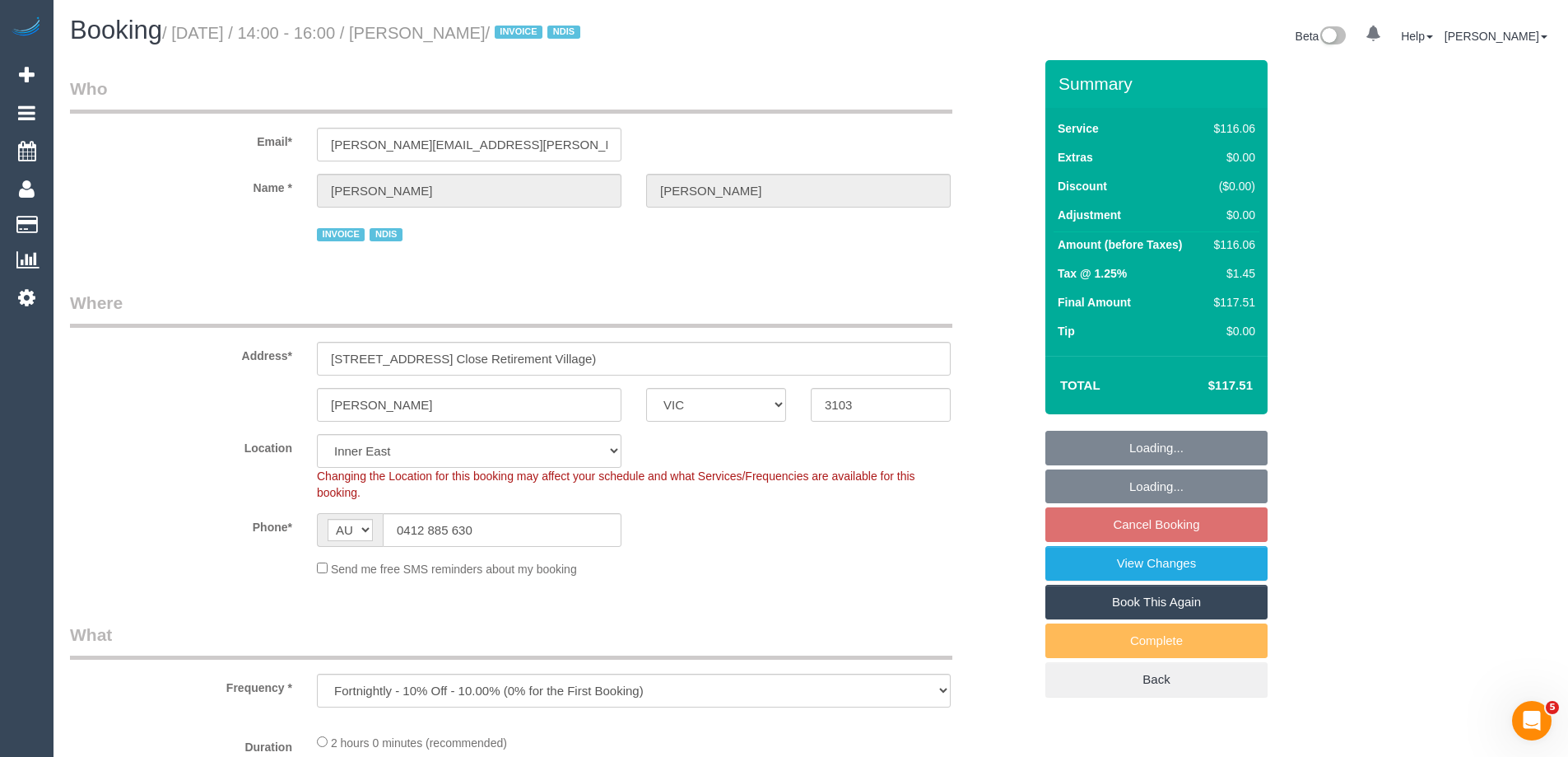
select select "number:35"
select select "object:1205"
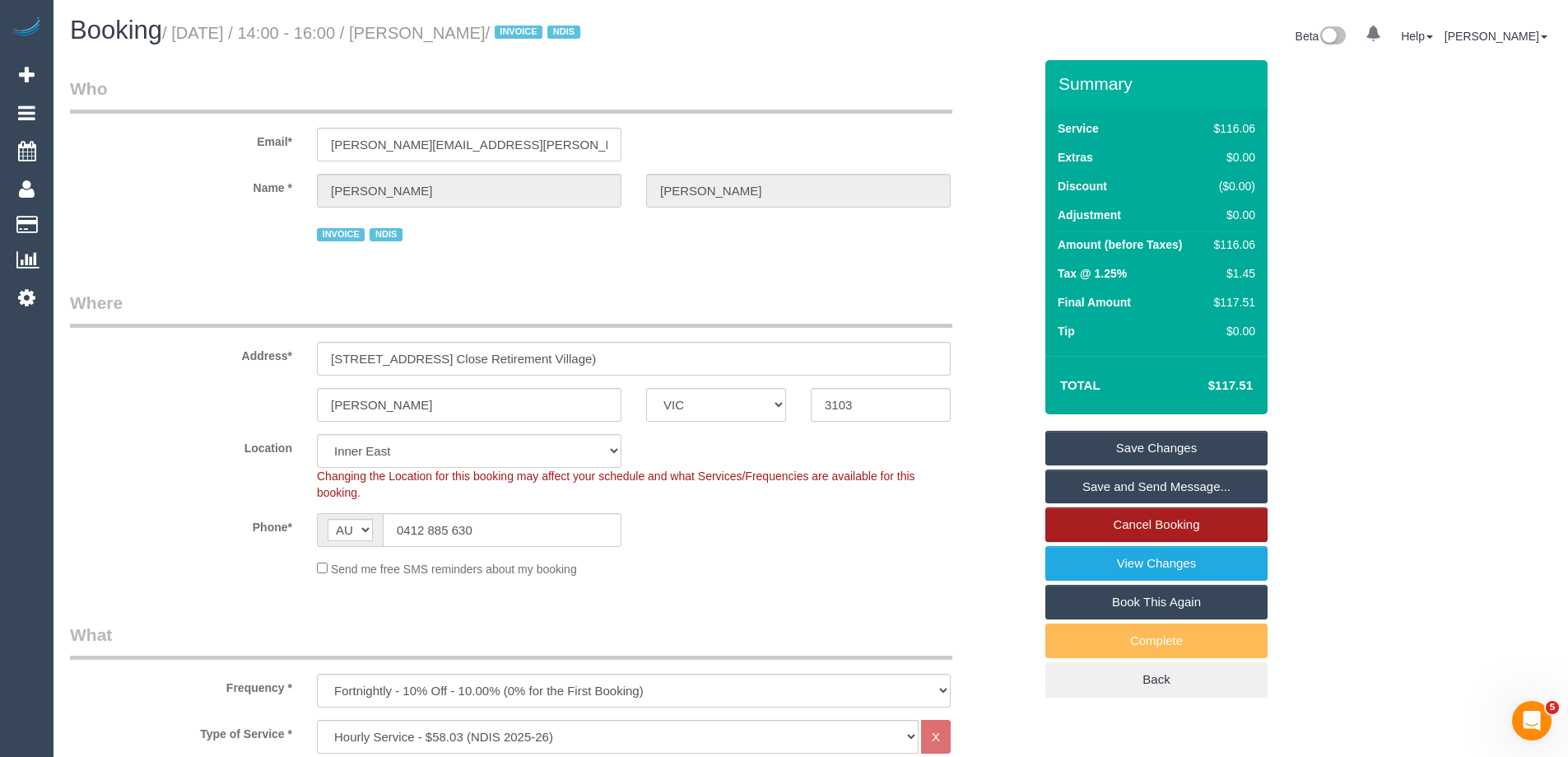
click at [1154, 526] on link "Cancel Booking" at bounding box center [1156, 525] width 222 height 35
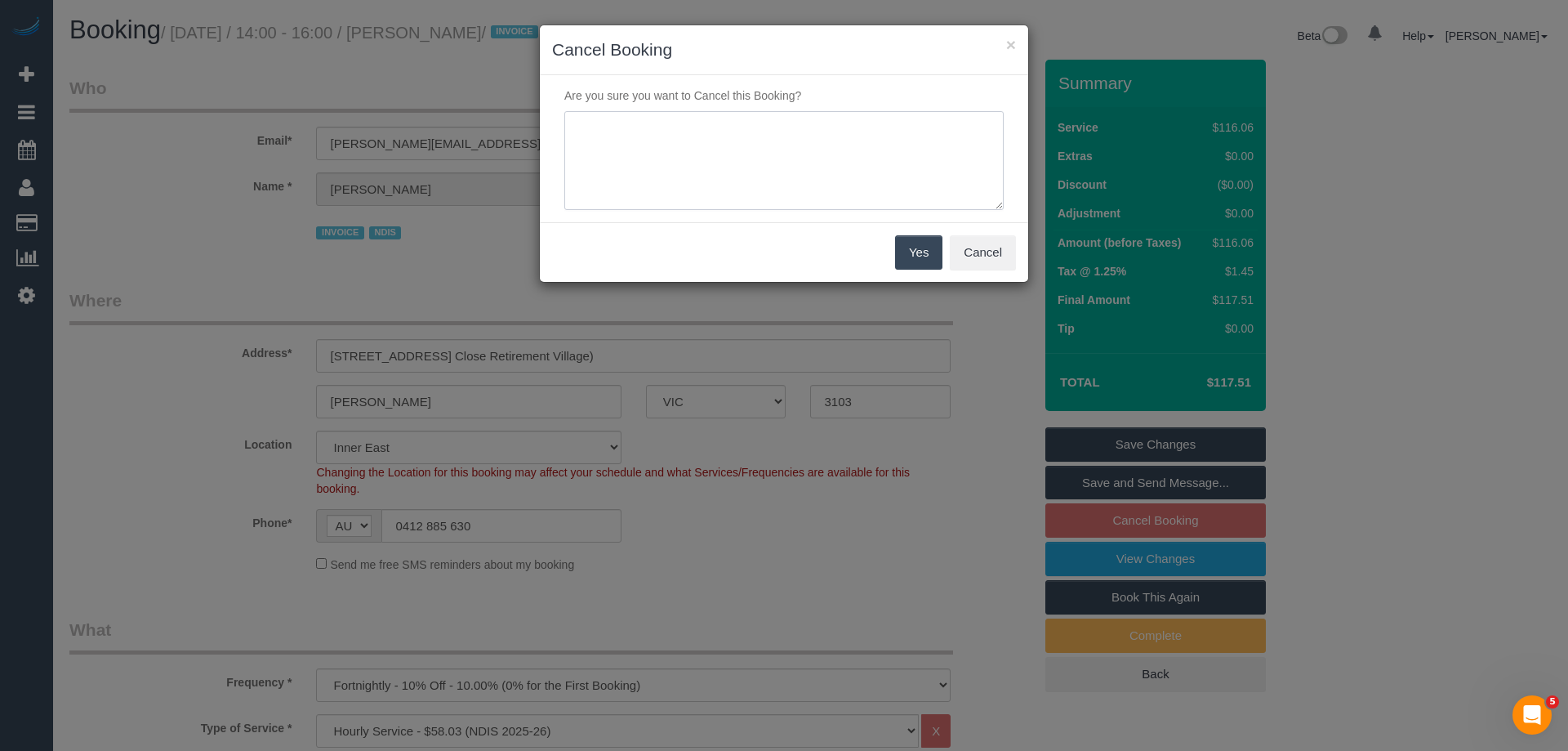
click at [786, 154] on textarea at bounding box center [784, 161] width 439 height 99
type textarea "Not required. Via email - ED"
click at [909, 247] on button "Yes" at bounding box center [919, 252] width 47 height 34
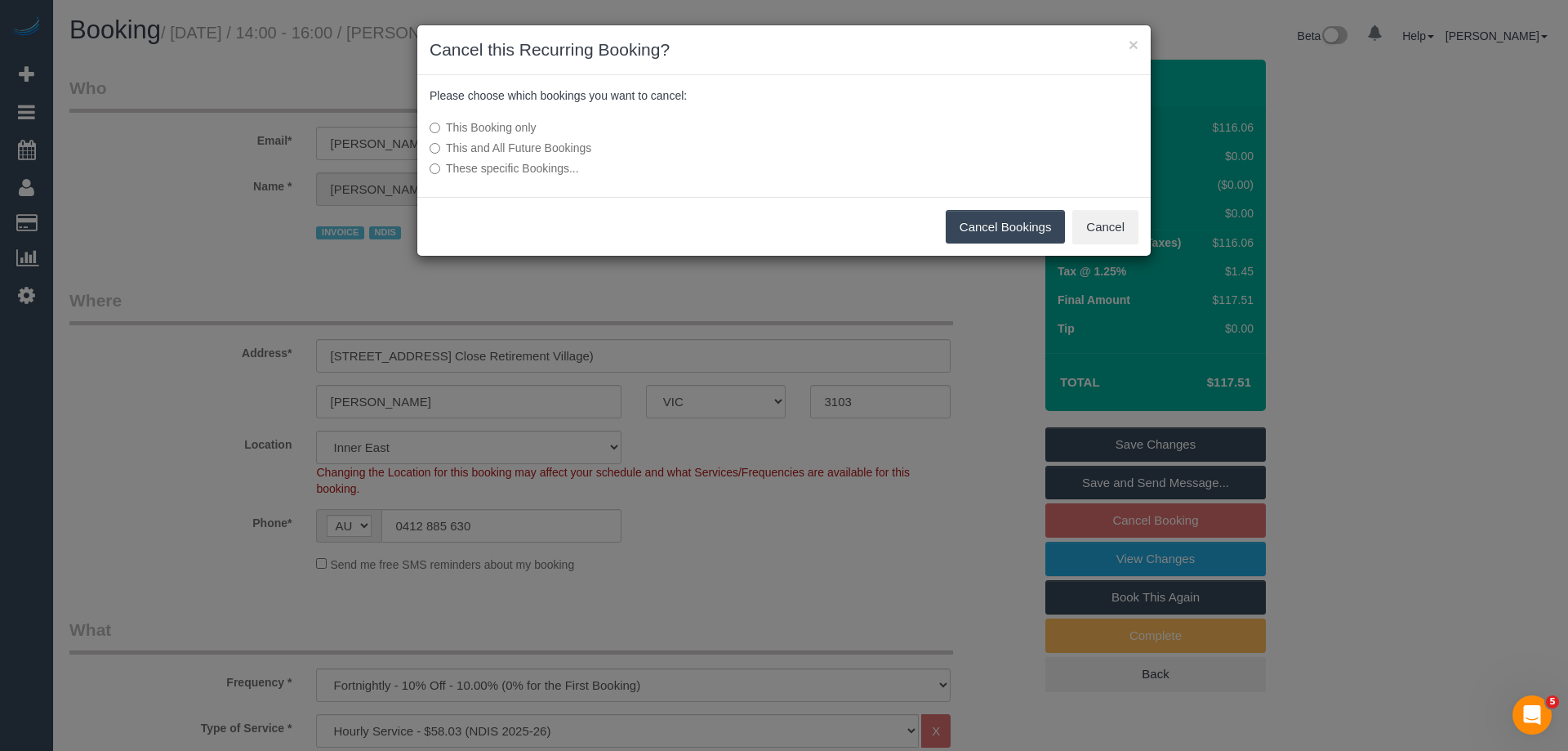
click at [984, 228] on button "Cancel Bookings" at bounding box center [1006, 227] width 120 height 34
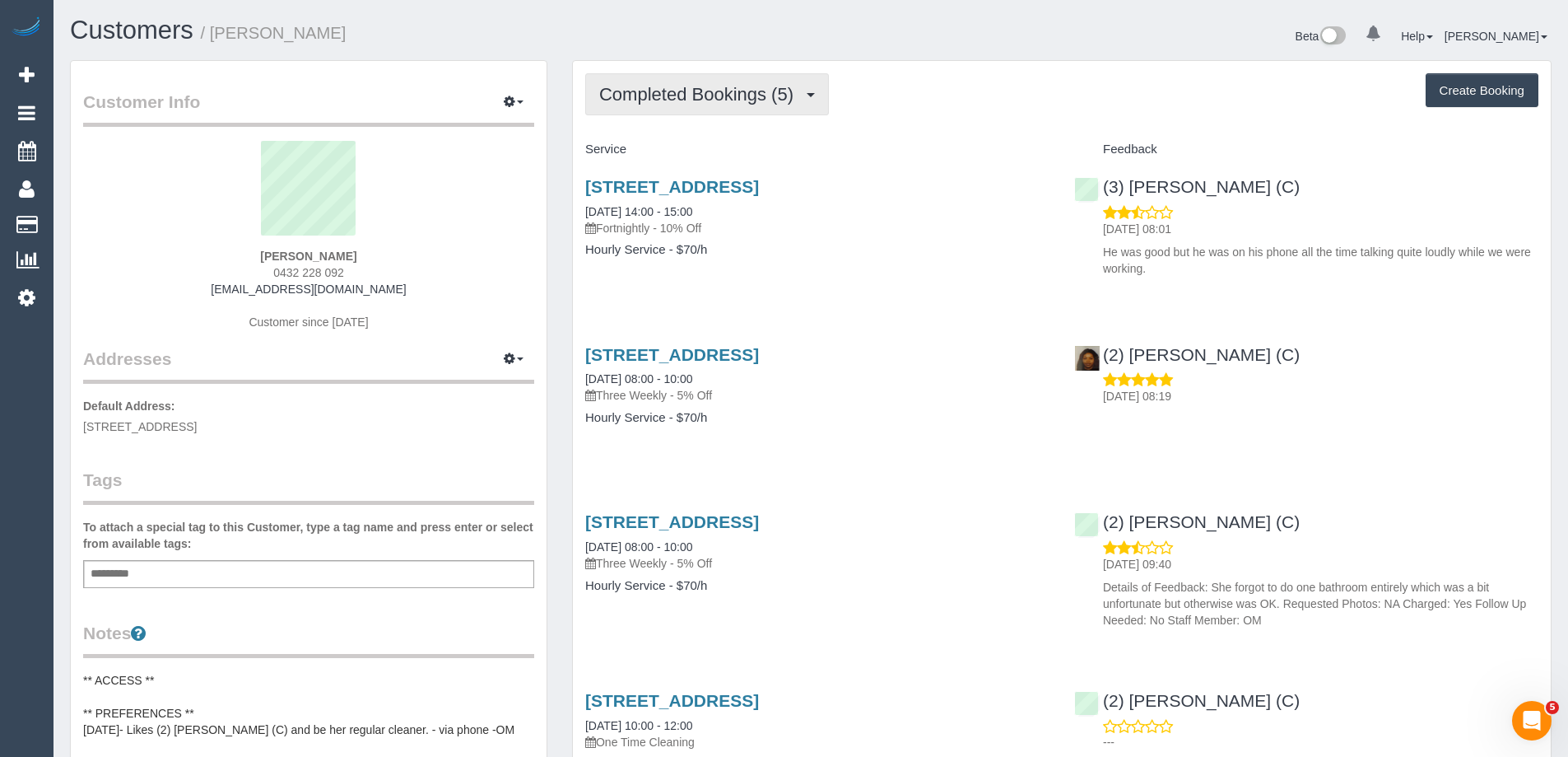
click at [740, 101] on span "Completed Bookings (5)" at bounding box center [700, 94] width 202 height 21
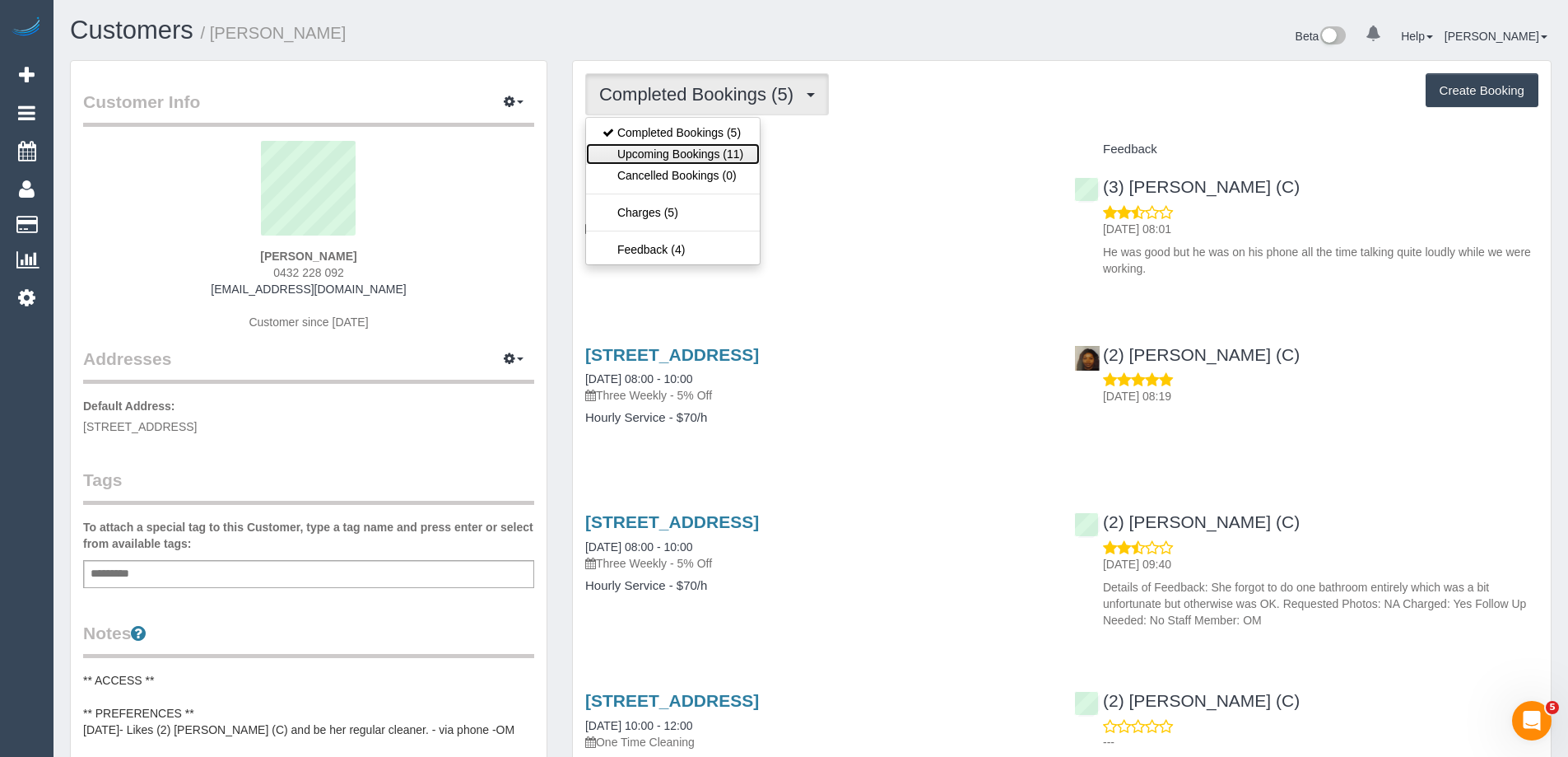
click at [726, 153] on link "Upcoming Bookings (11)" at bounding box center [672, 153] width 174 height 21
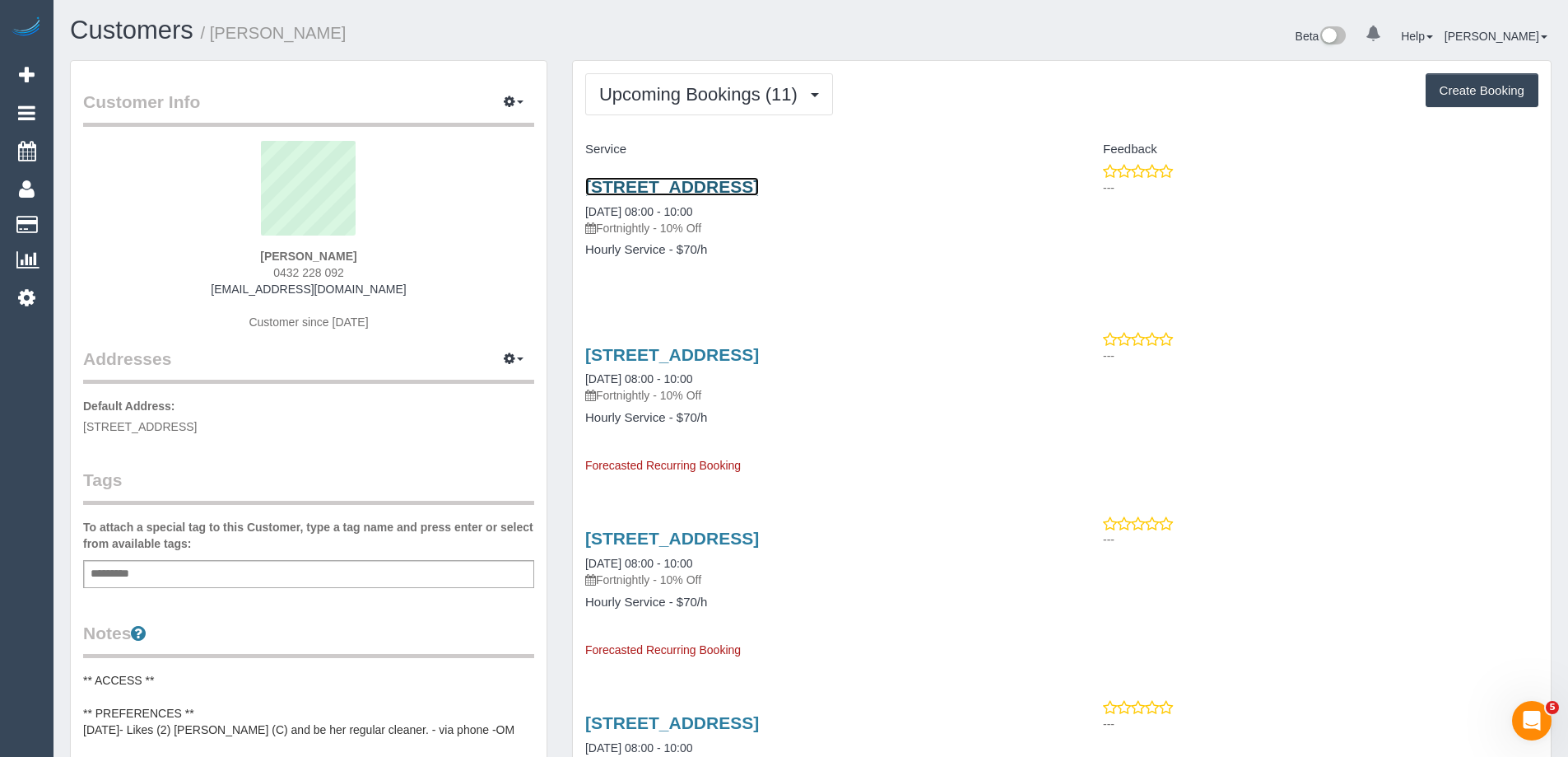
click at [708, 186] on link "156 Wattle Valley Rd, Camberwell, VIC 3124" at bounding box center [672, 186] width 174 height 19
click at [324, 277] on span "0432 228 092" at bounding box center [309, 272] width 71 height 13
copy div "0432 228 092"
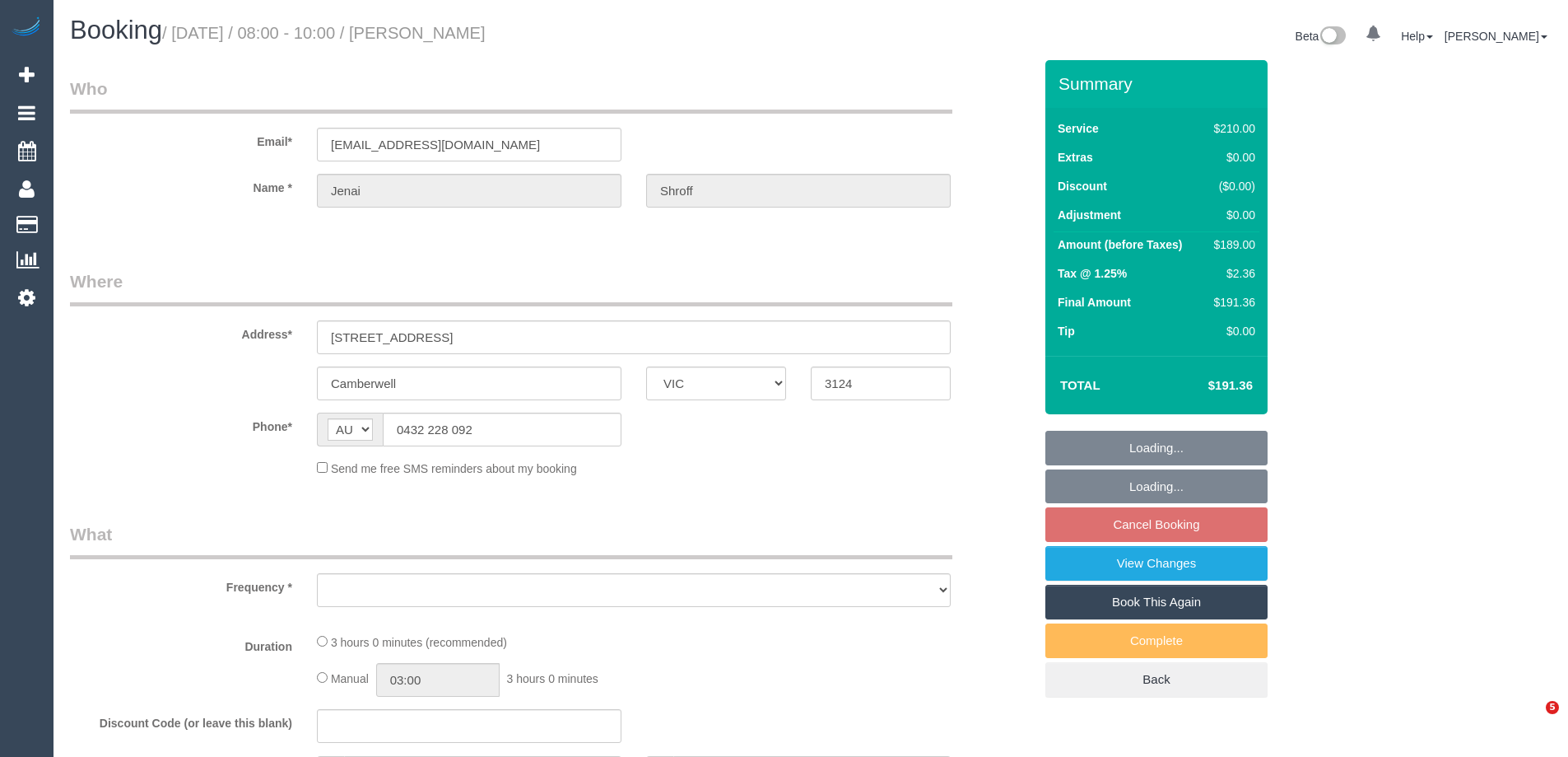
select select "VIC"
select select "object:522"
select select "string:stripe-pm_1RkaMh2GScqysDRVzL0AtIri"
select select "number:28"
select select "number:14"
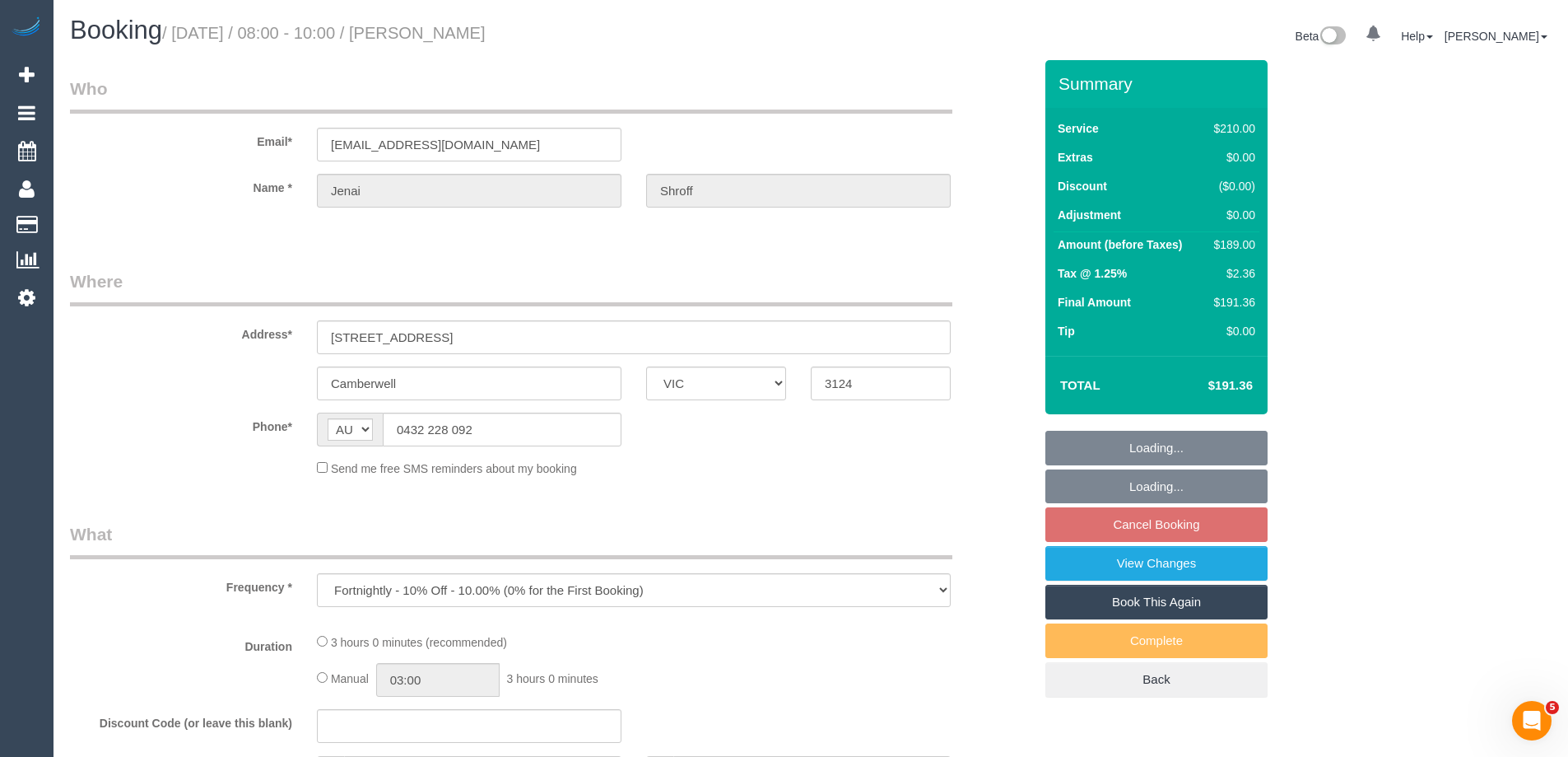
select select "number:19"
select select "number:25"
select select "number:35"
select select "number:12"
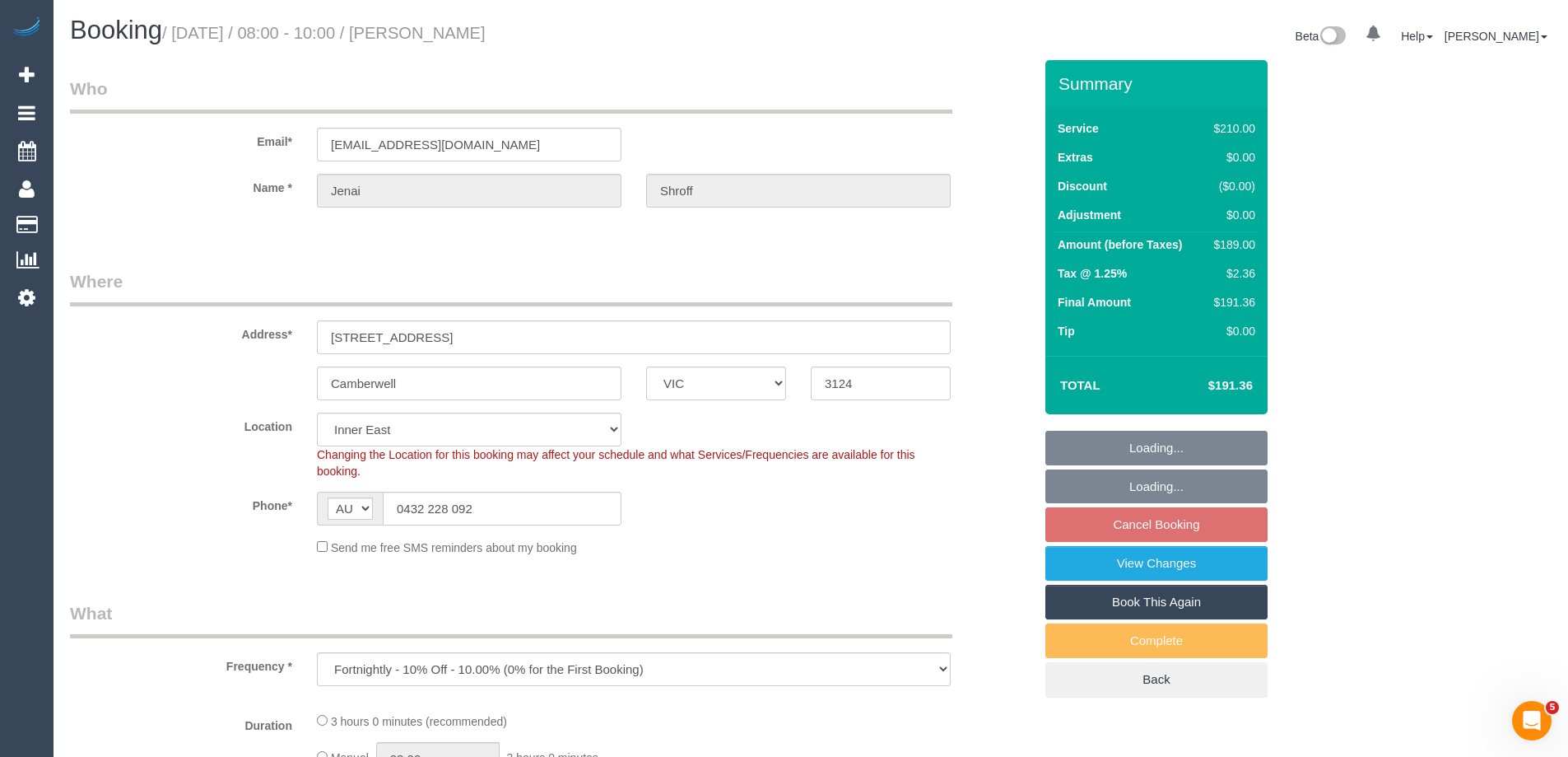
select select "object:774"
select select "180"
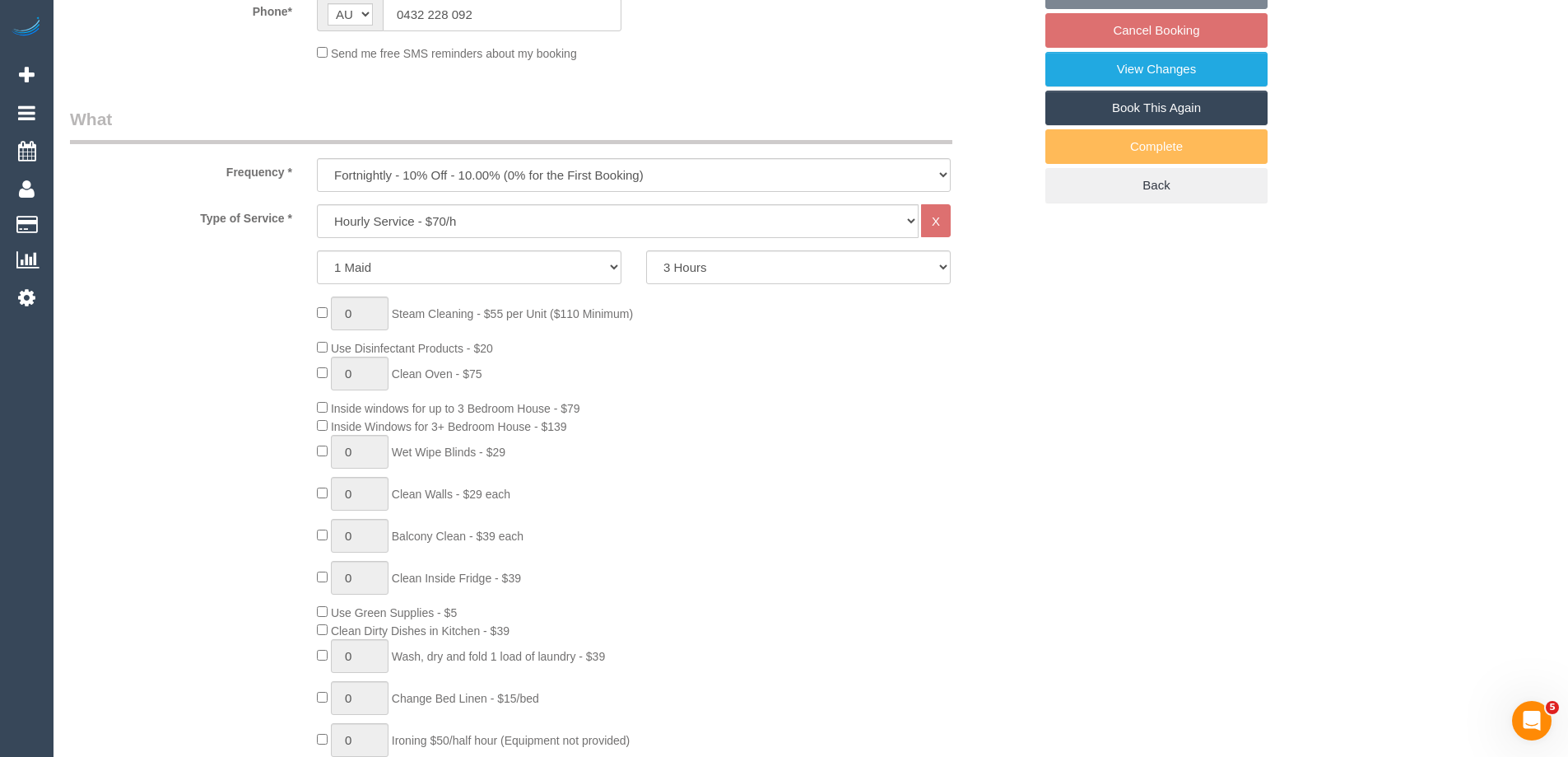
select select "spot2"
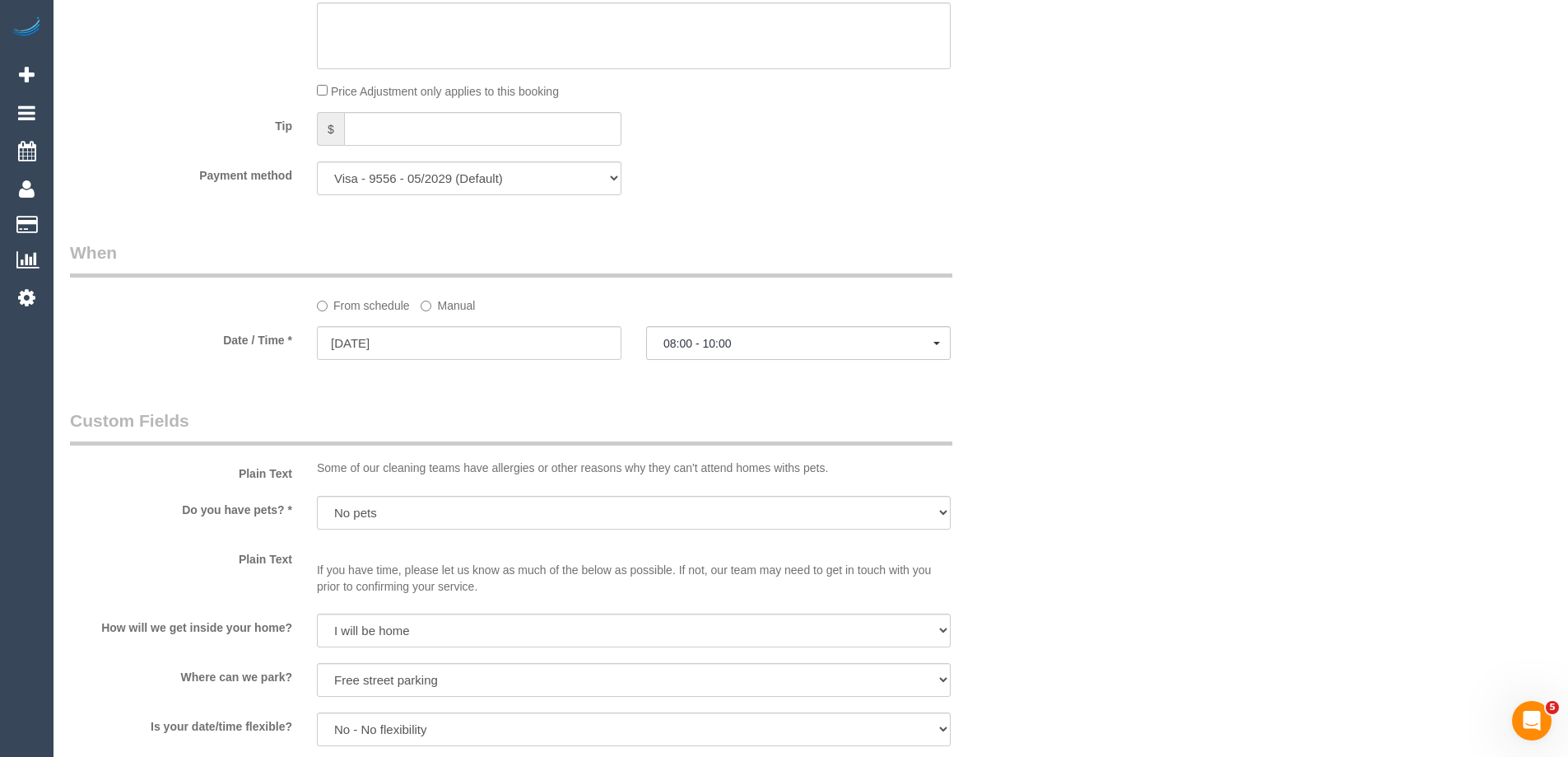
scroll to position [1564, 0]
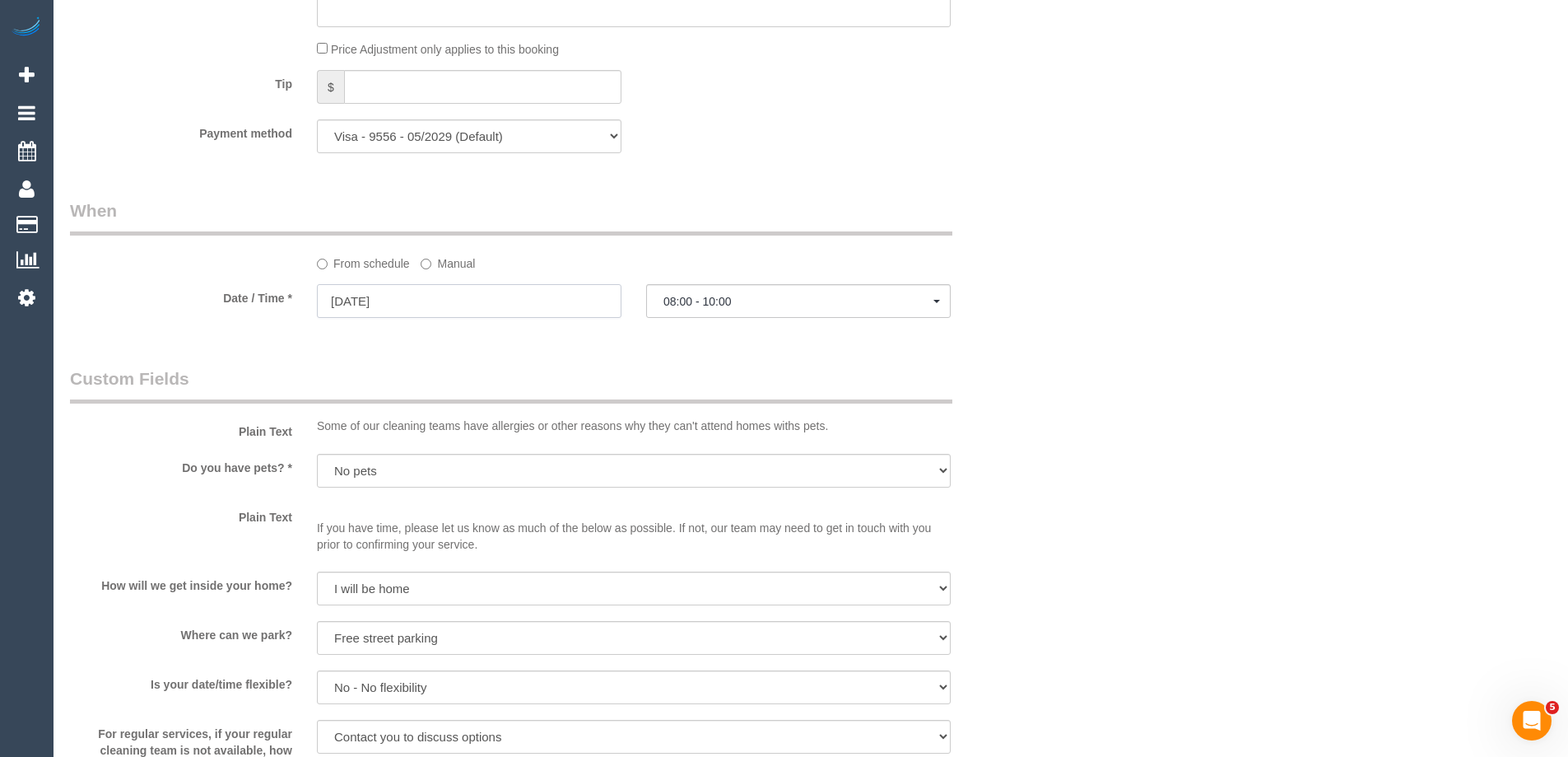
click at [443, 303] on input "29/09/2025" at bounding box center [469, 301] width 304 height 34
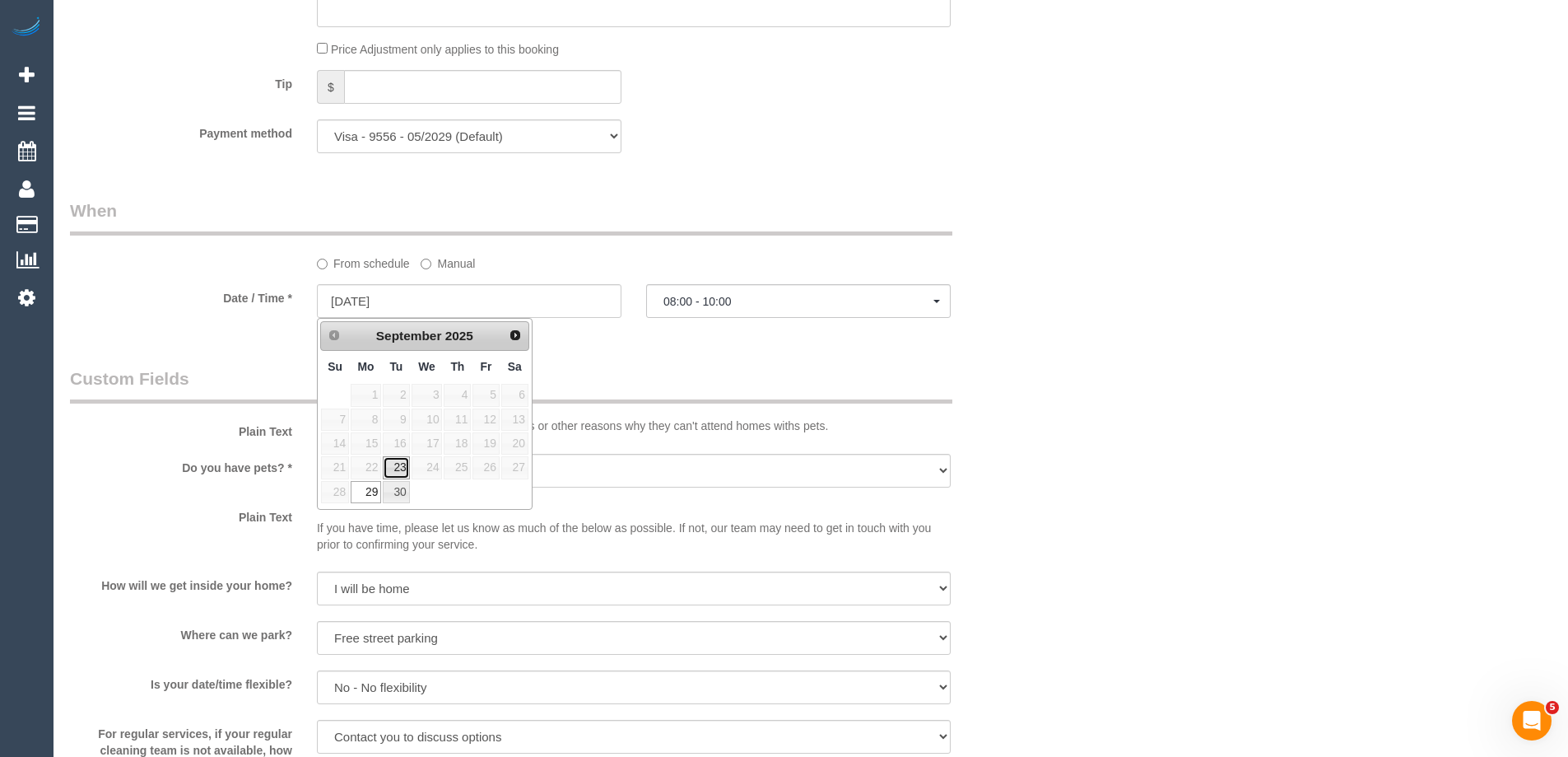
click at [397, 468] on link "23" at bounding box center [395, 467] width 26 height 22
type input "23/09/2025"
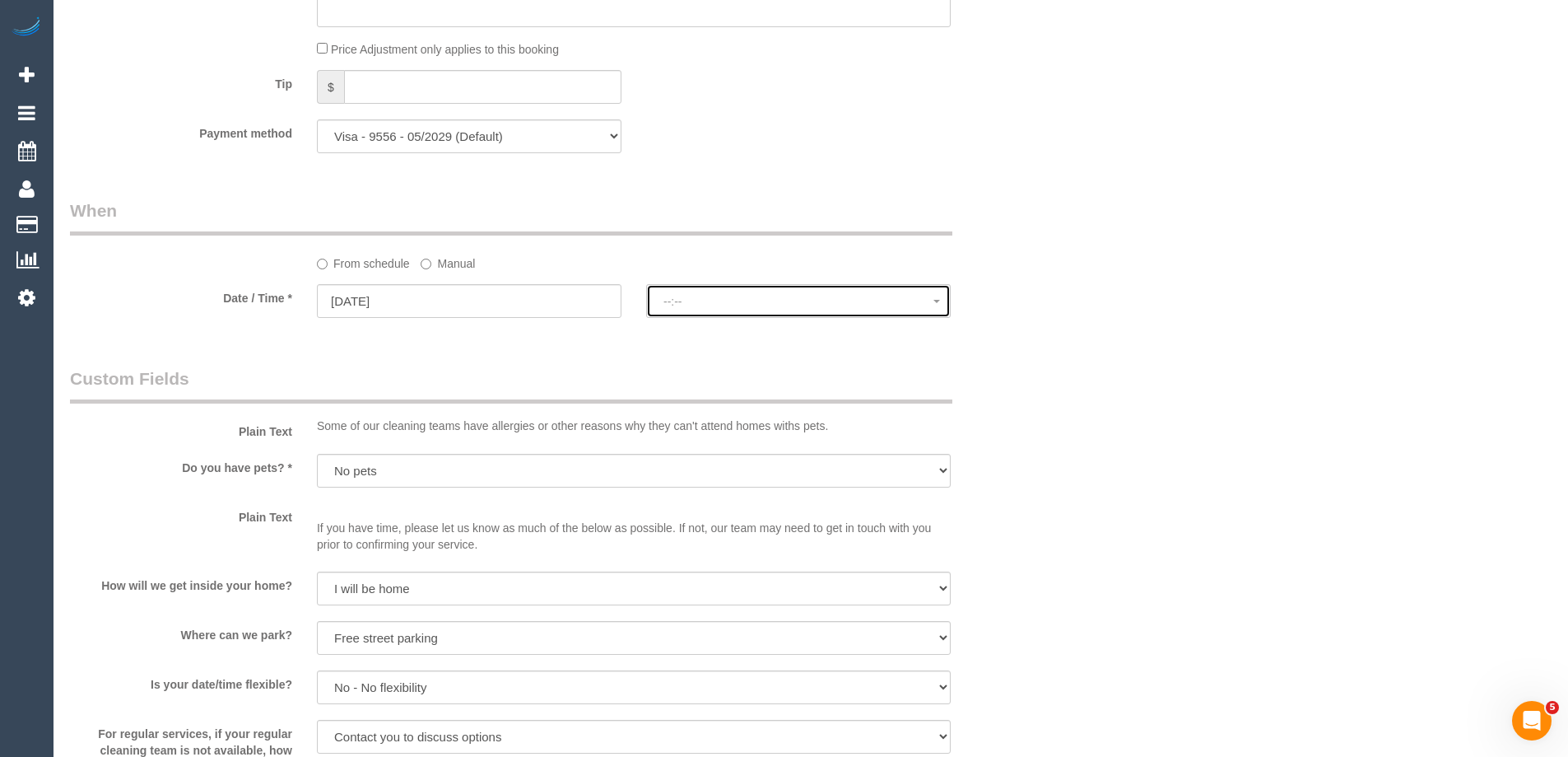
click at [708, 303] on span "--:--" at bounding box center [798, 302] width 270 height 13
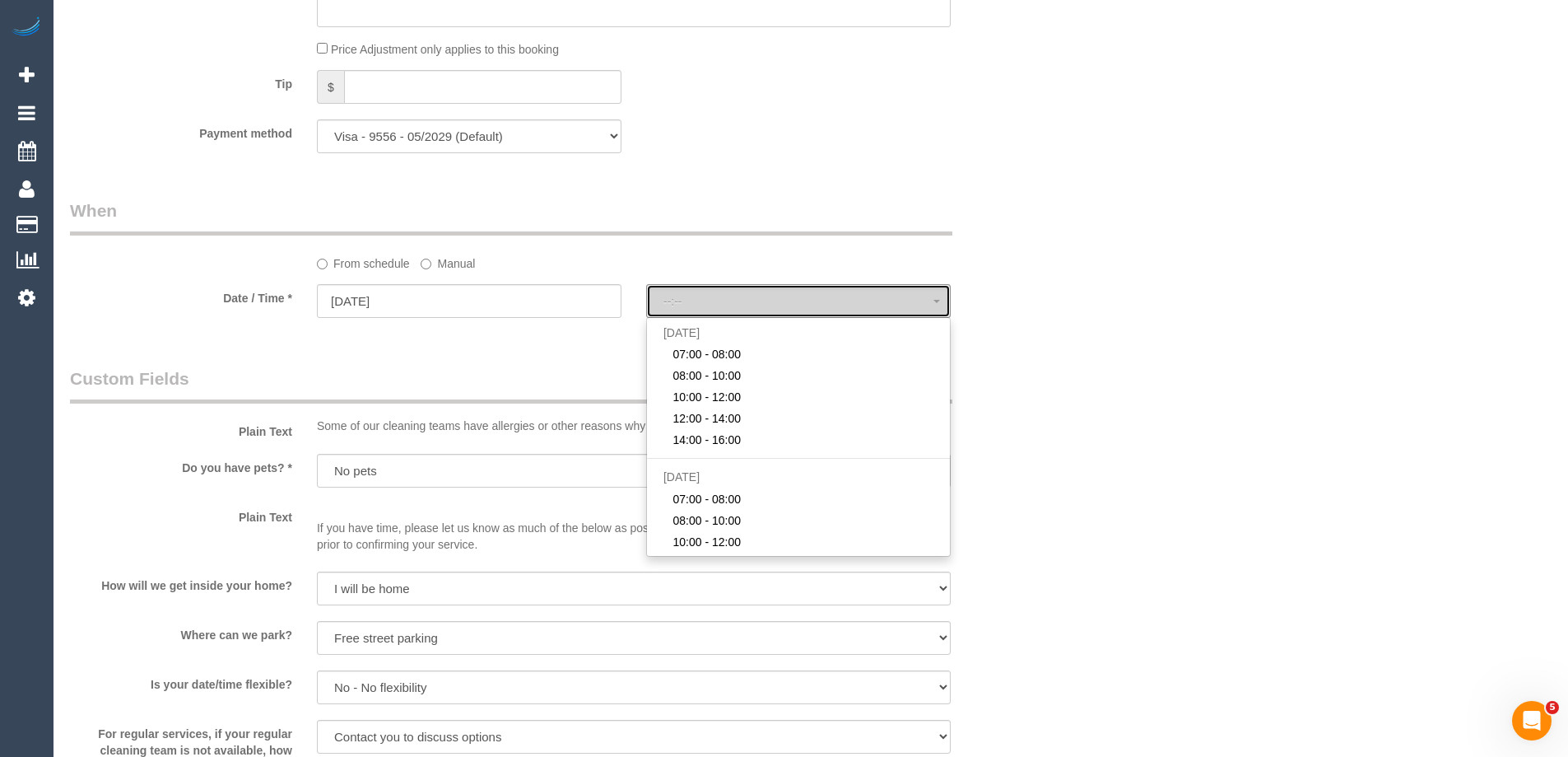
select select "spot26"
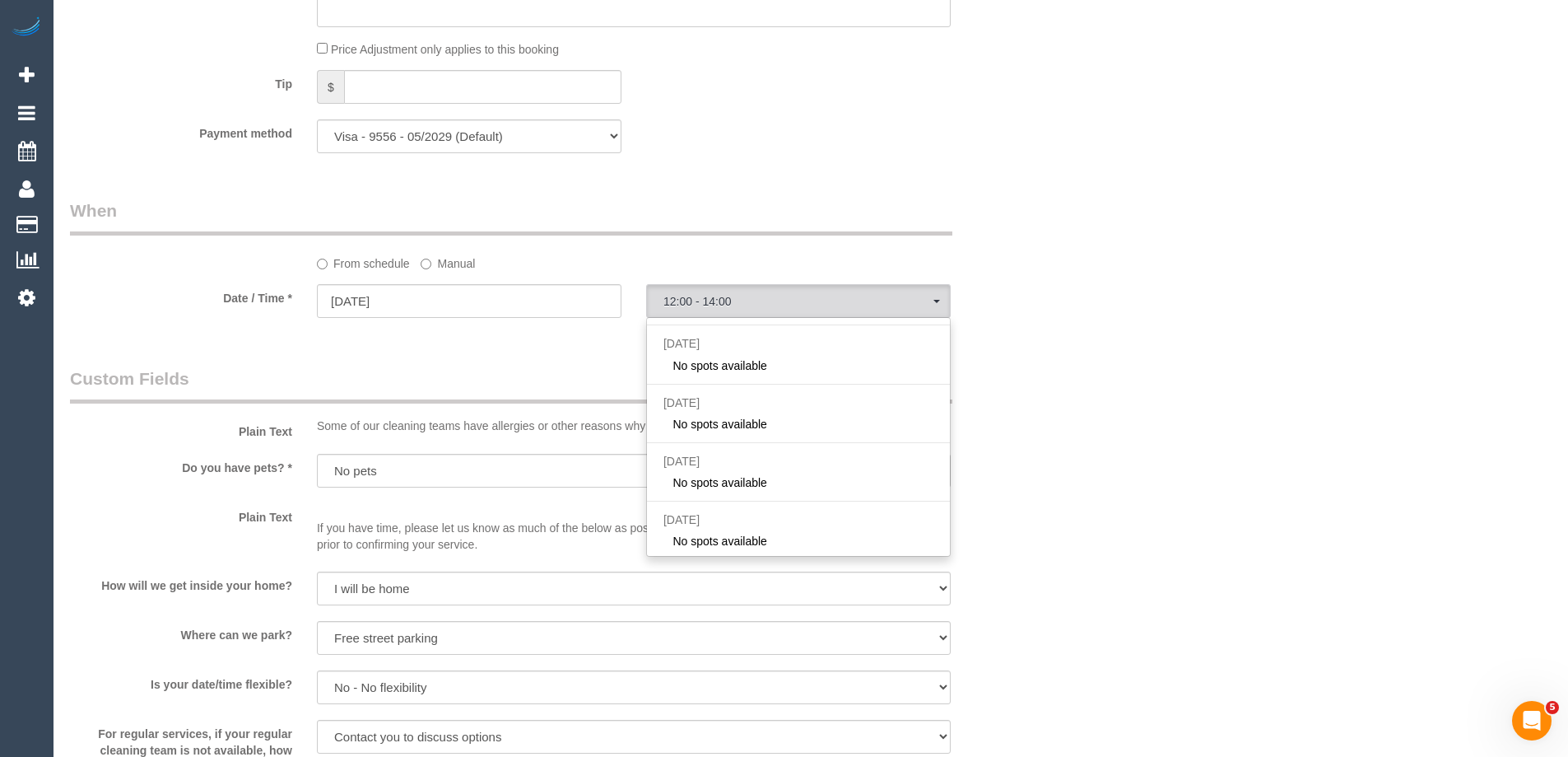
click at [1038, 300] on div "Date / Time * 23/09/2025 12:00 - 14:00 Tue September 23rd 12:00 - 14:00 14:00 -…" at bounding box center [551, 302] width 988 height 37
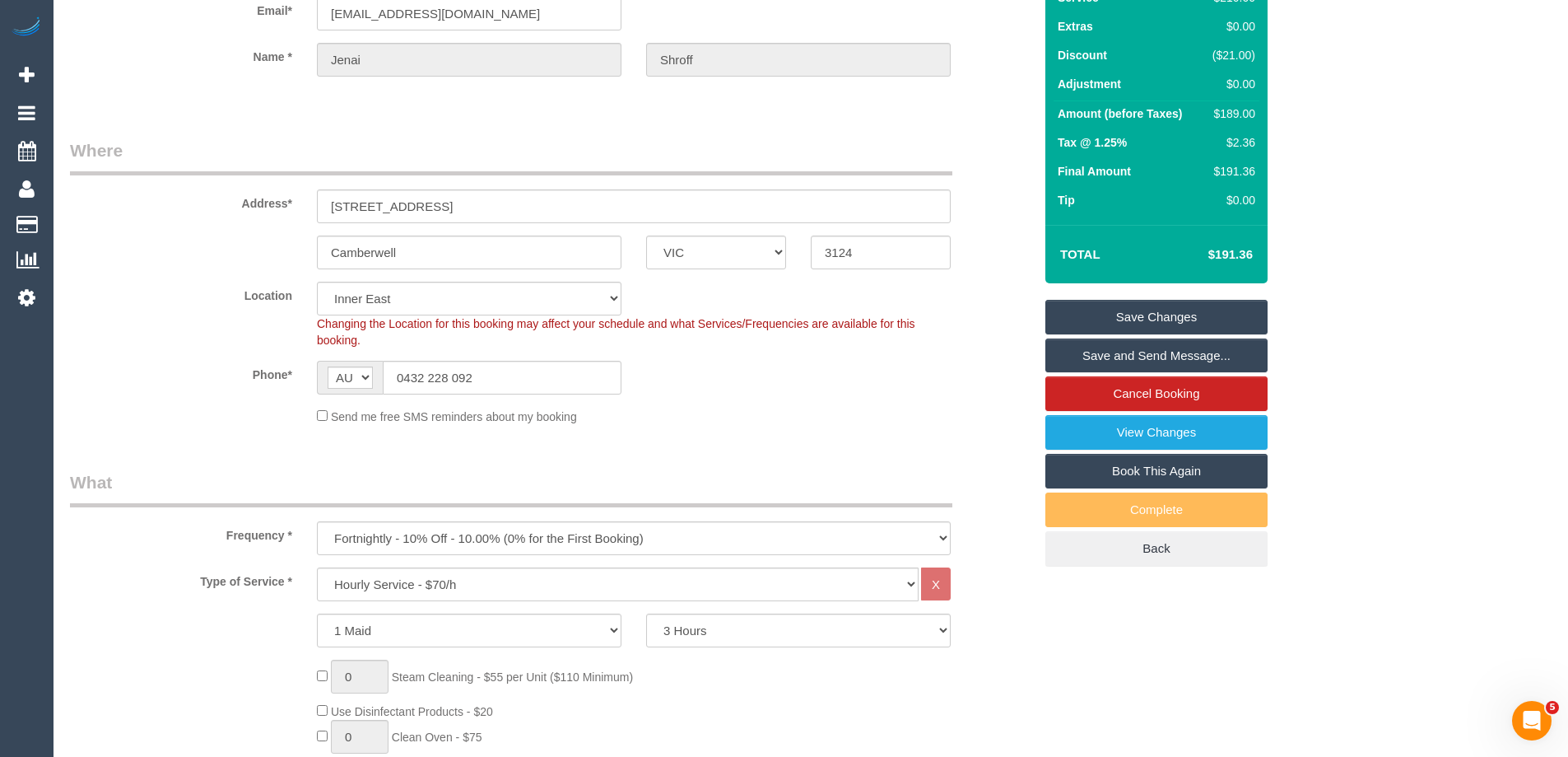
scroll to position [0, 0]
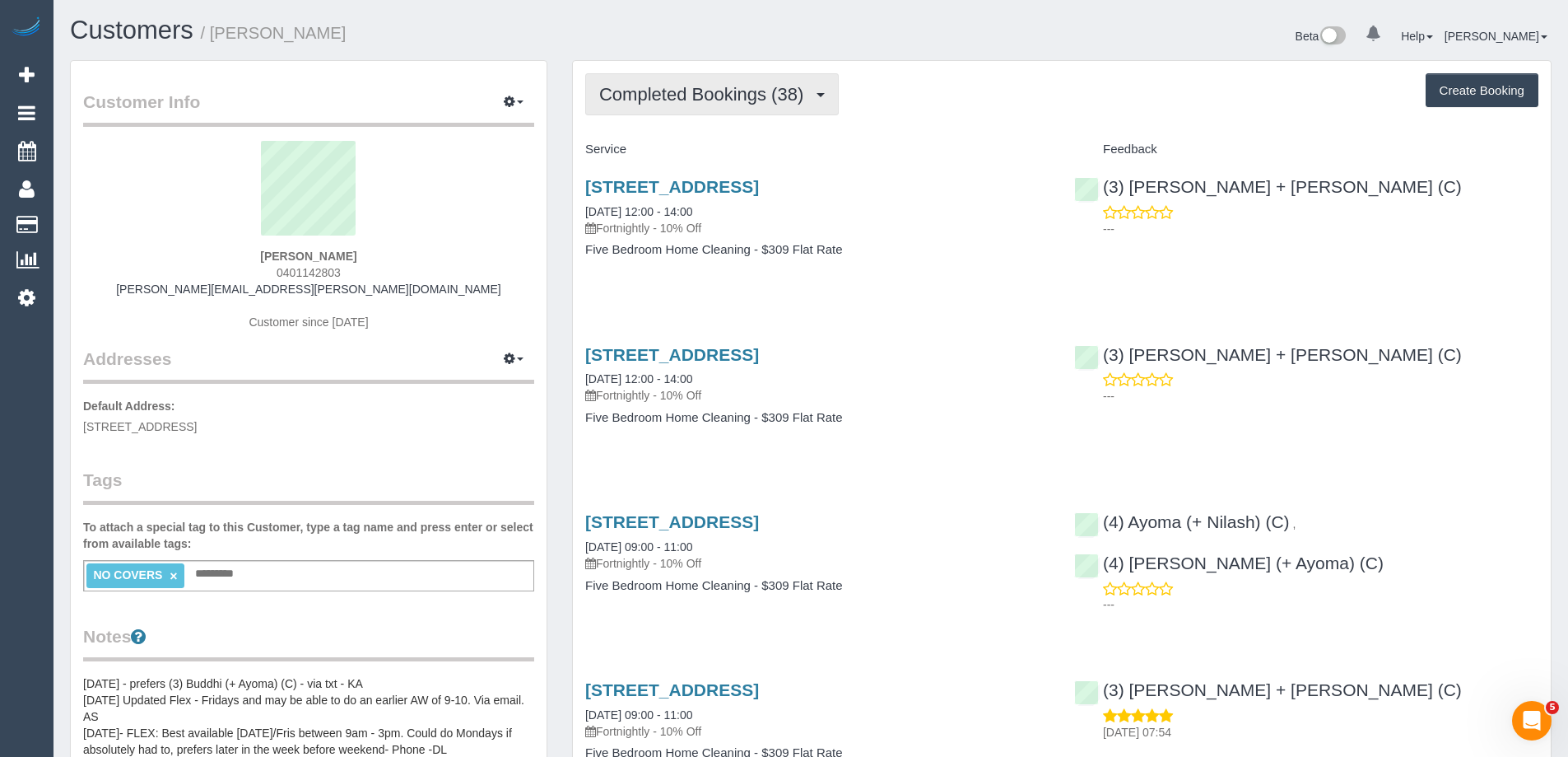
click at [715, 90] on span "Completed Bookings (38)" at bounding box center [705, 94] width 212 height 21
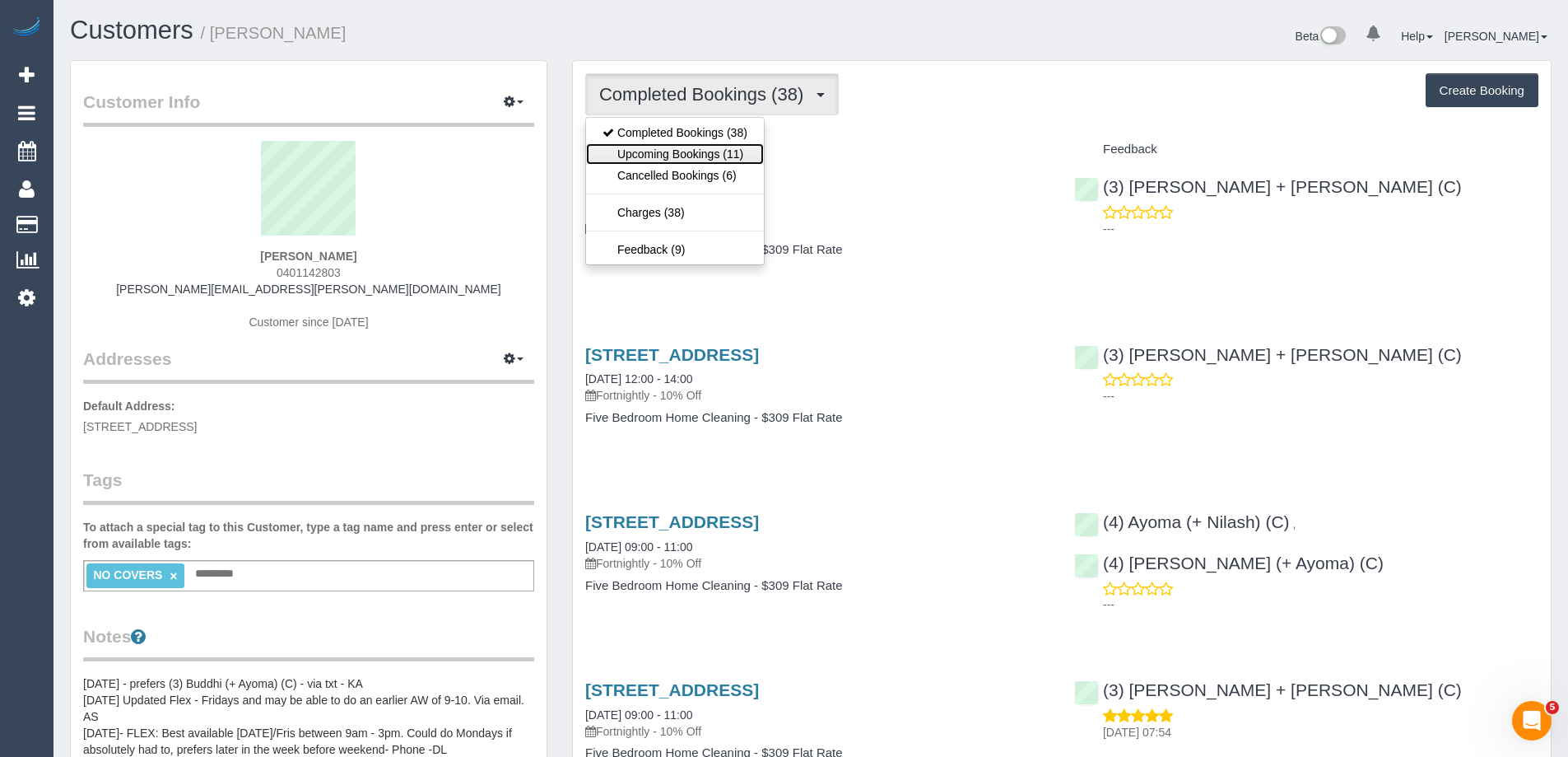
click at [682, 149] on link "Upcoming Bookings (11)" at bounding box center [674, 153] width 178 height 21
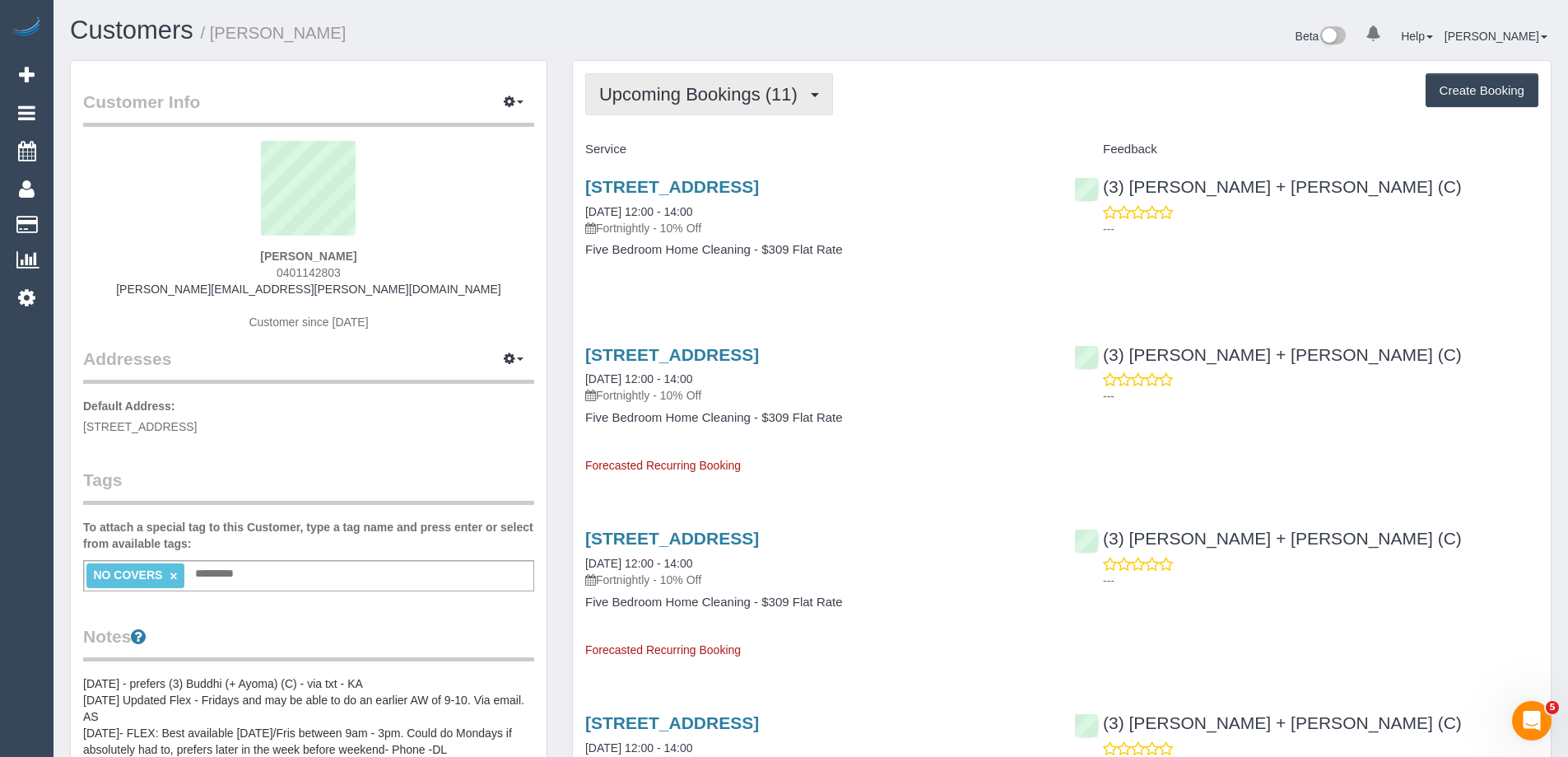
click at [654, 79] on button "Upcoming Bookings (11)" at bounding box center [709, 94] width 248 height 42
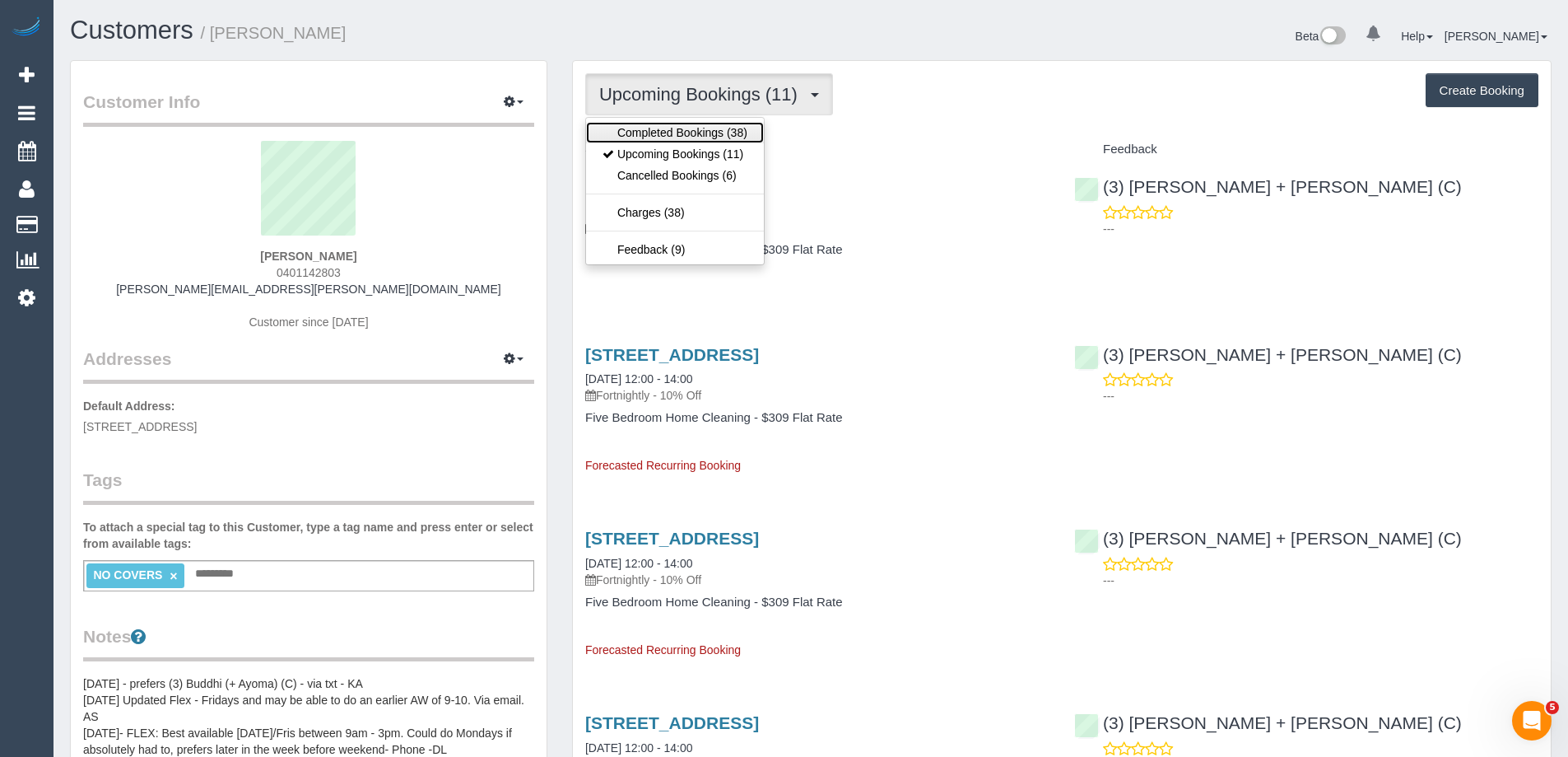
click at [654, 126] on link "Completed Bookings (38)" at bounding box center [674, 132] width 178 height 21
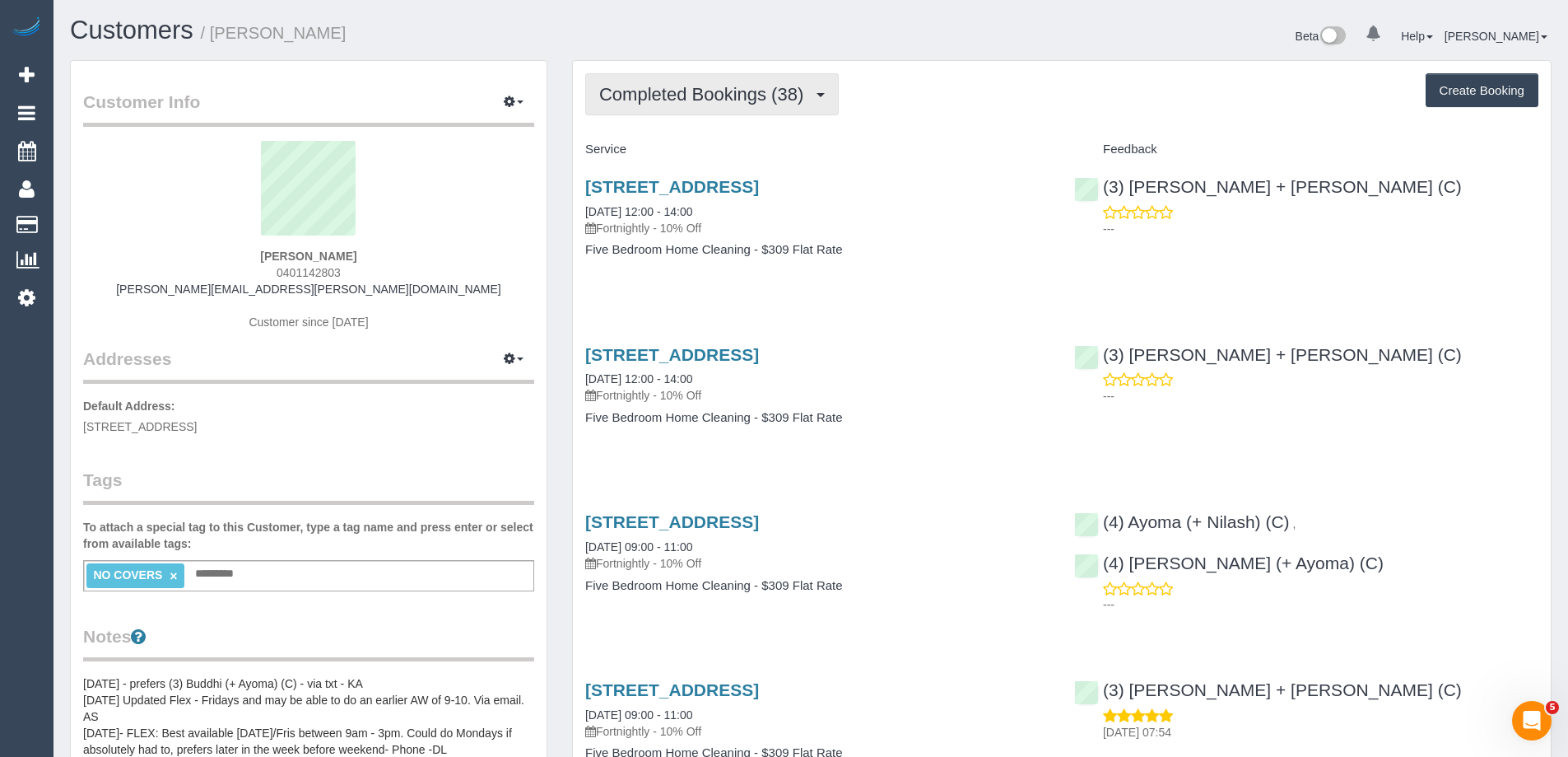
click at [679, 97] on span "Completed Bookings (38)" at bounding box center [705, 94] width 212 height 21
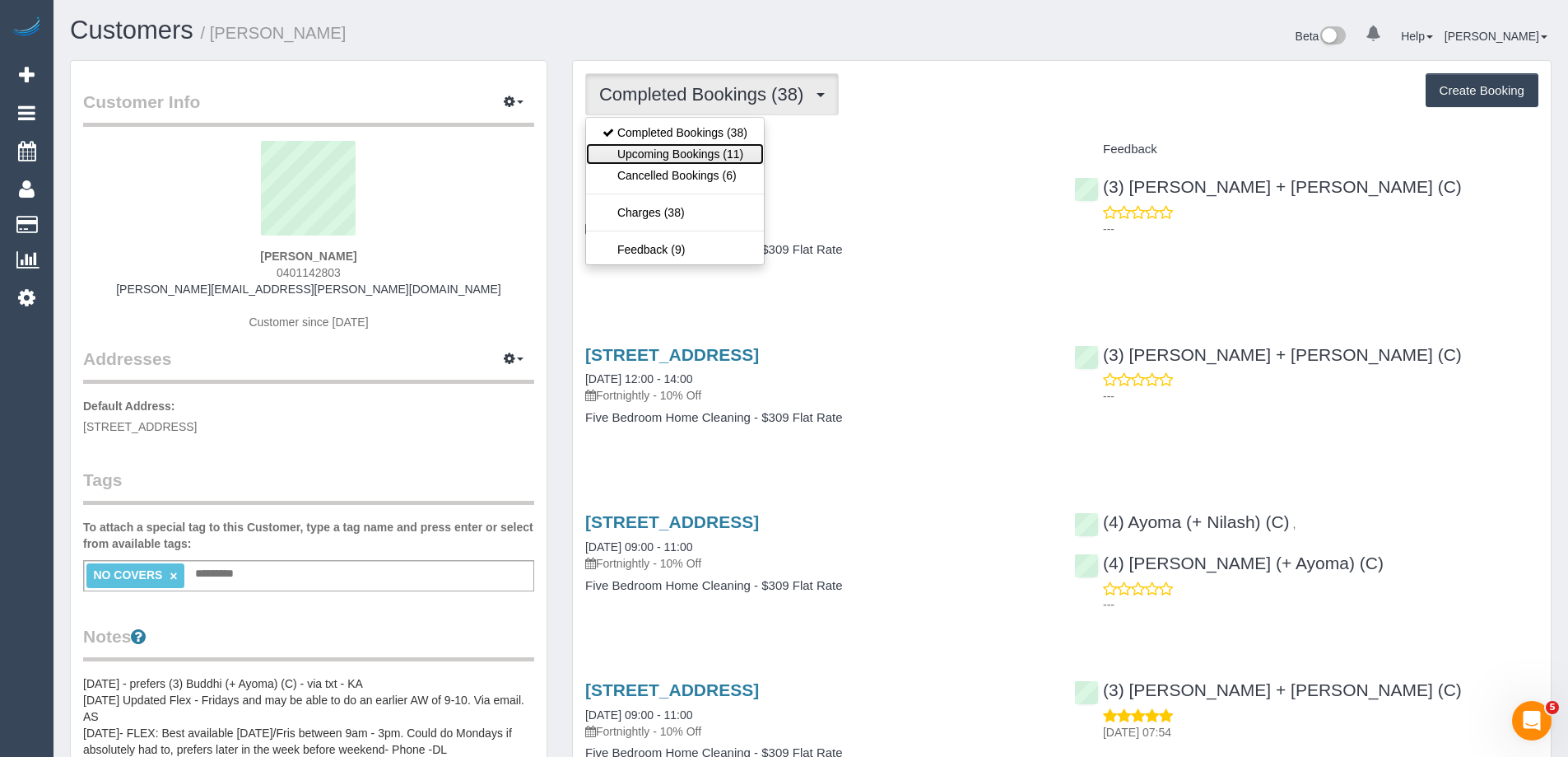
click at [675, 147] on link "Upcoming Bookings (11)" at bounding box center [674, 153] width 178 height 21
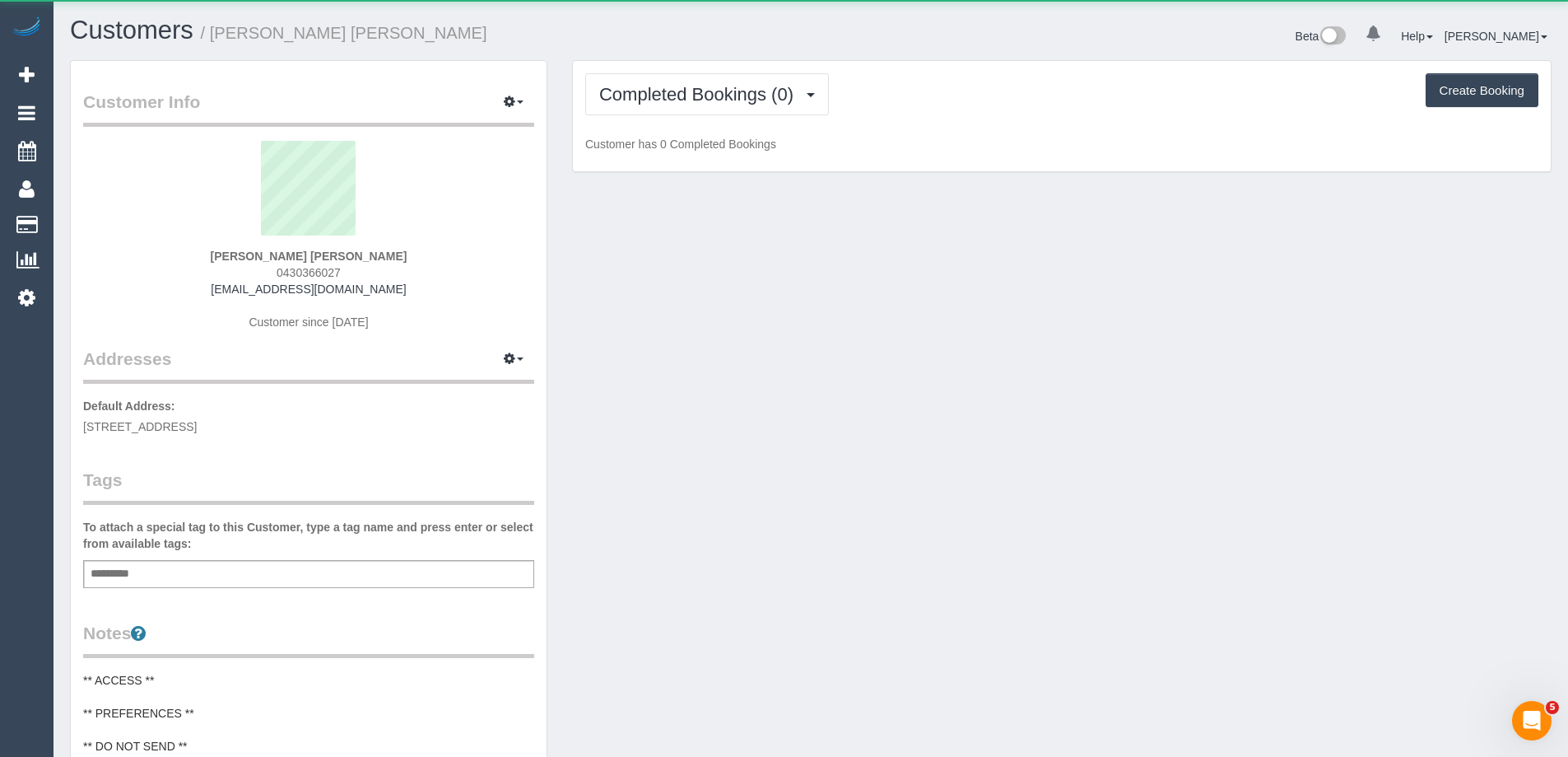
scroll to position [1336, 1568]
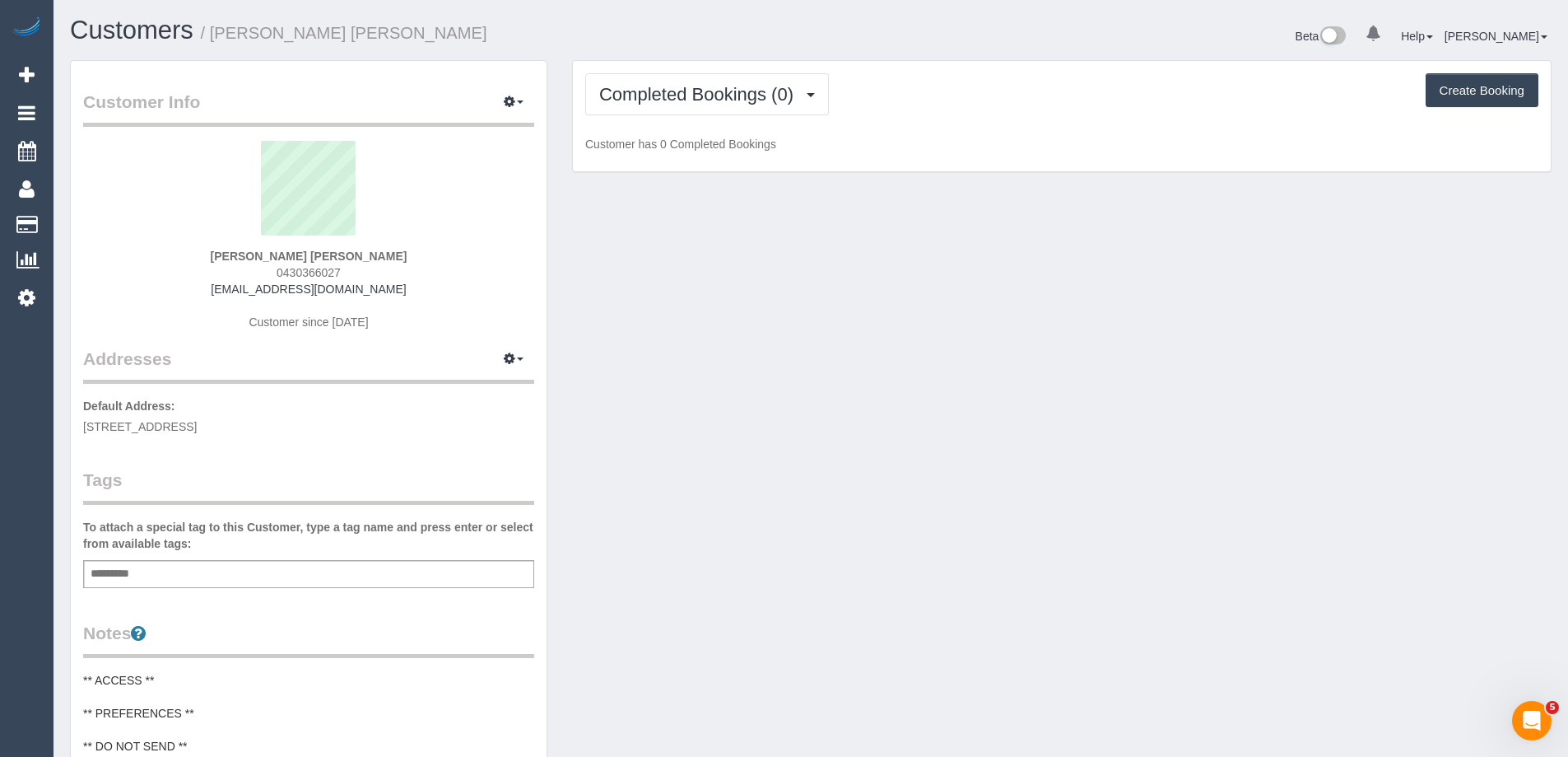
click at [290, 273] on span "0430366027" at bounding box center [309, 272] width 64 height 13
copy span "0430366027"
click at [722, 91] on span "Completed Bookings (0)" at bounding box center [700, 94] width 202 height 21
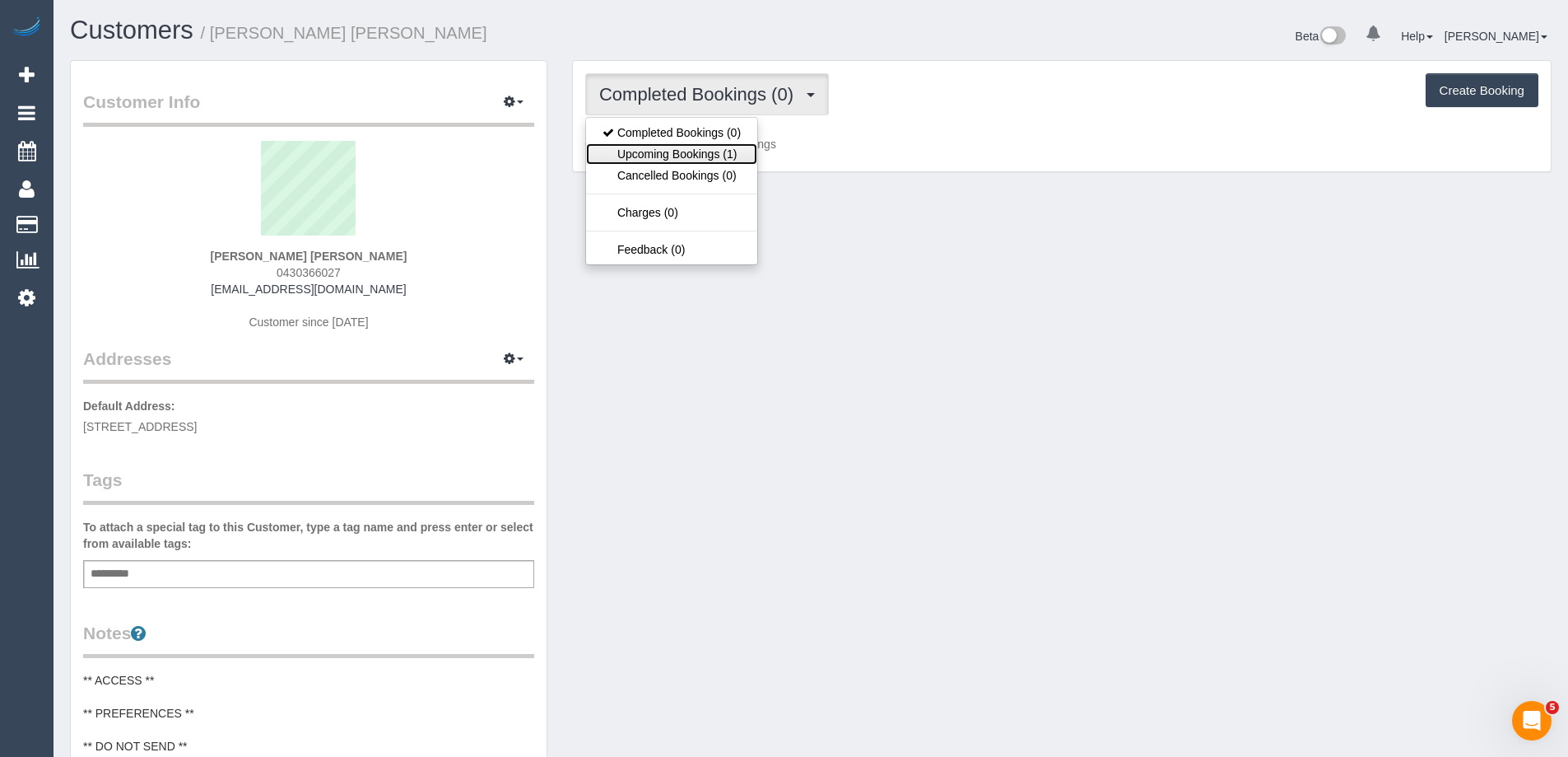
click at [705, 155] on link "Upcoming Bookings (1)" at bounding box center [671, 153] width 171 height 21
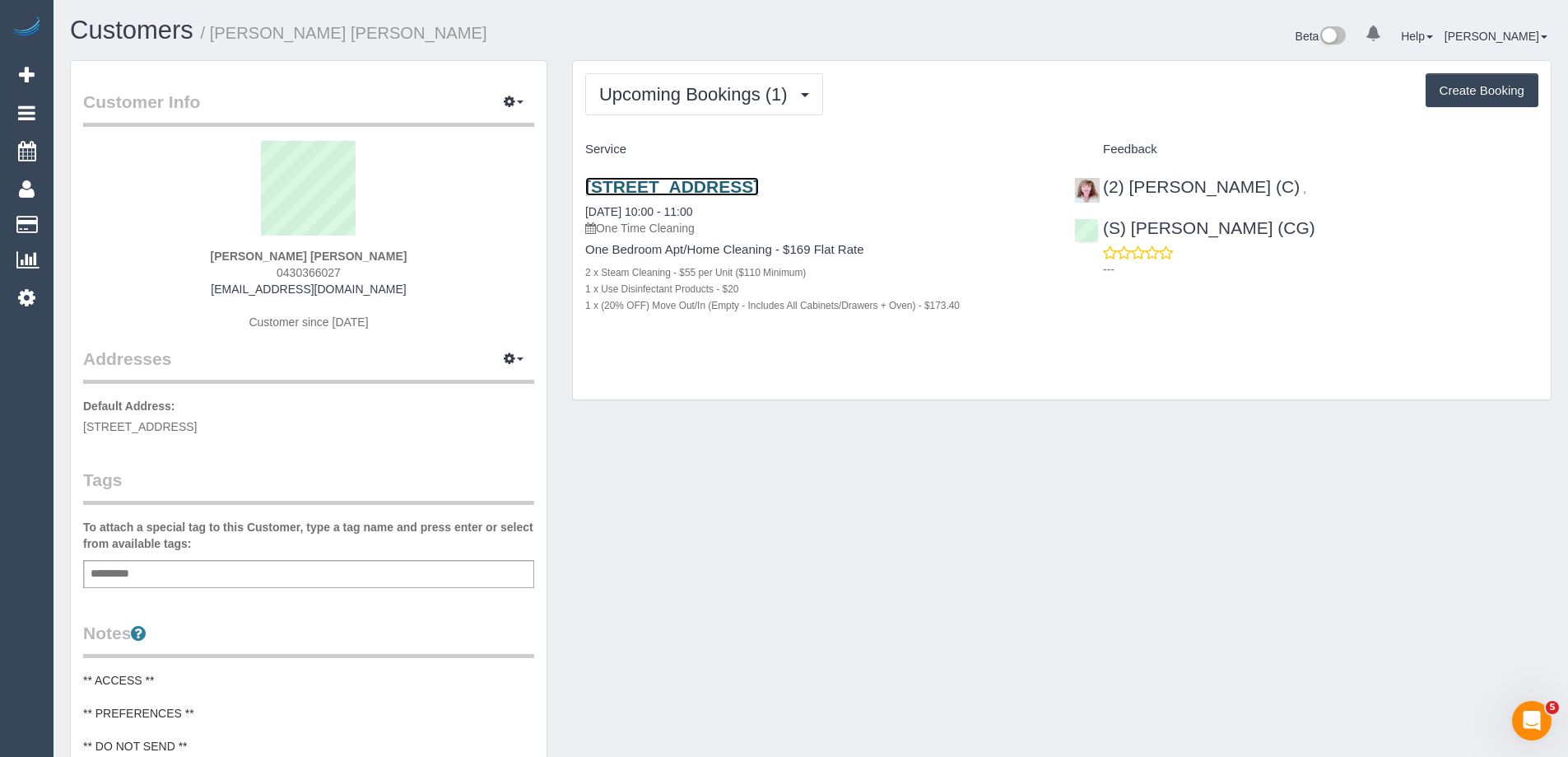
click at [757, 184] on link "[STREET_ADDRESS]" at bounding box center [672, 186] width 174 height 19
click at [1315, 218] on link "(S) [PERSON_NAME] (CG)" at bounding box center [1194, 227] width 241 height 19
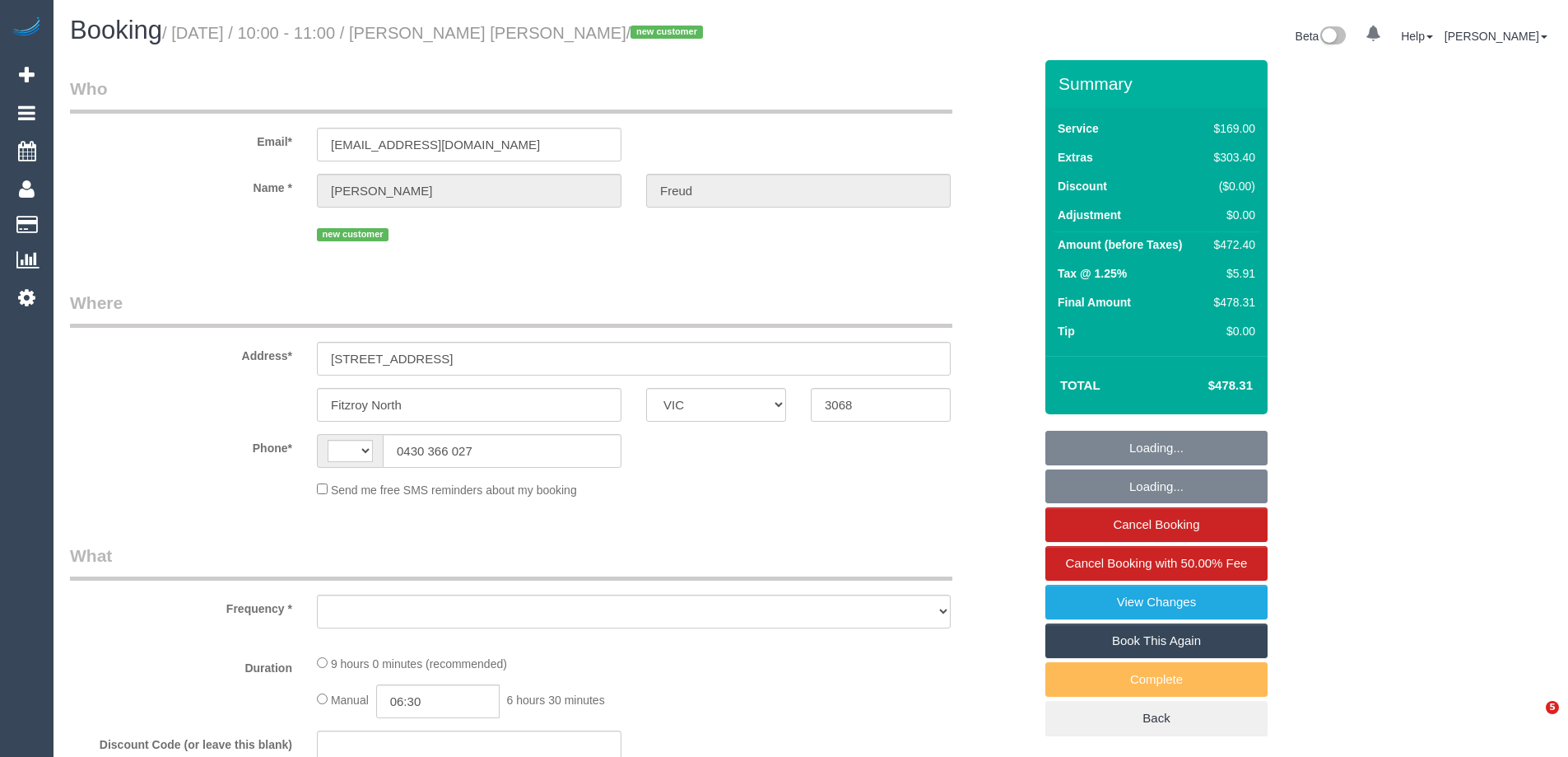
select select "VIC"
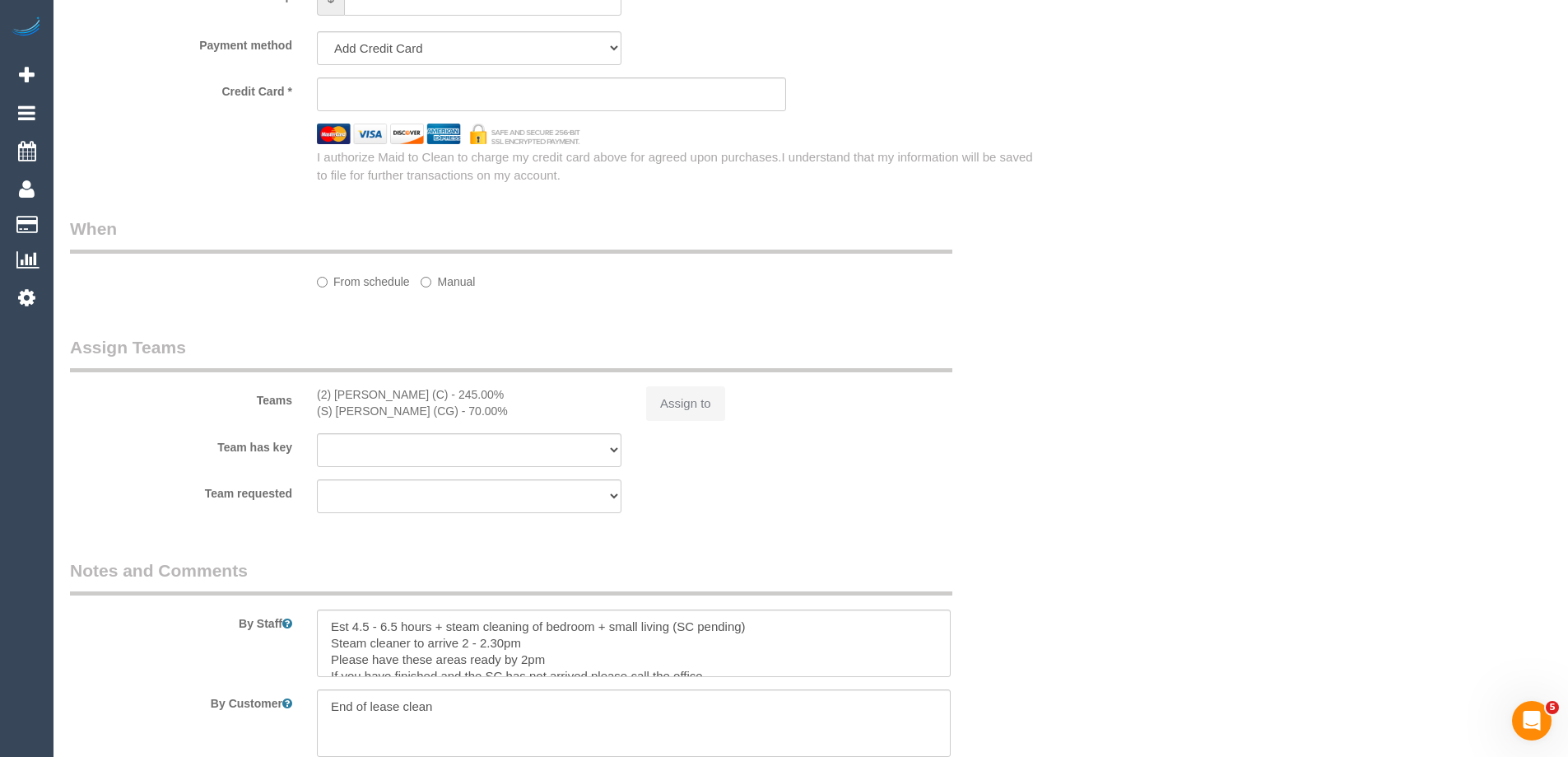
select select "string:AU"
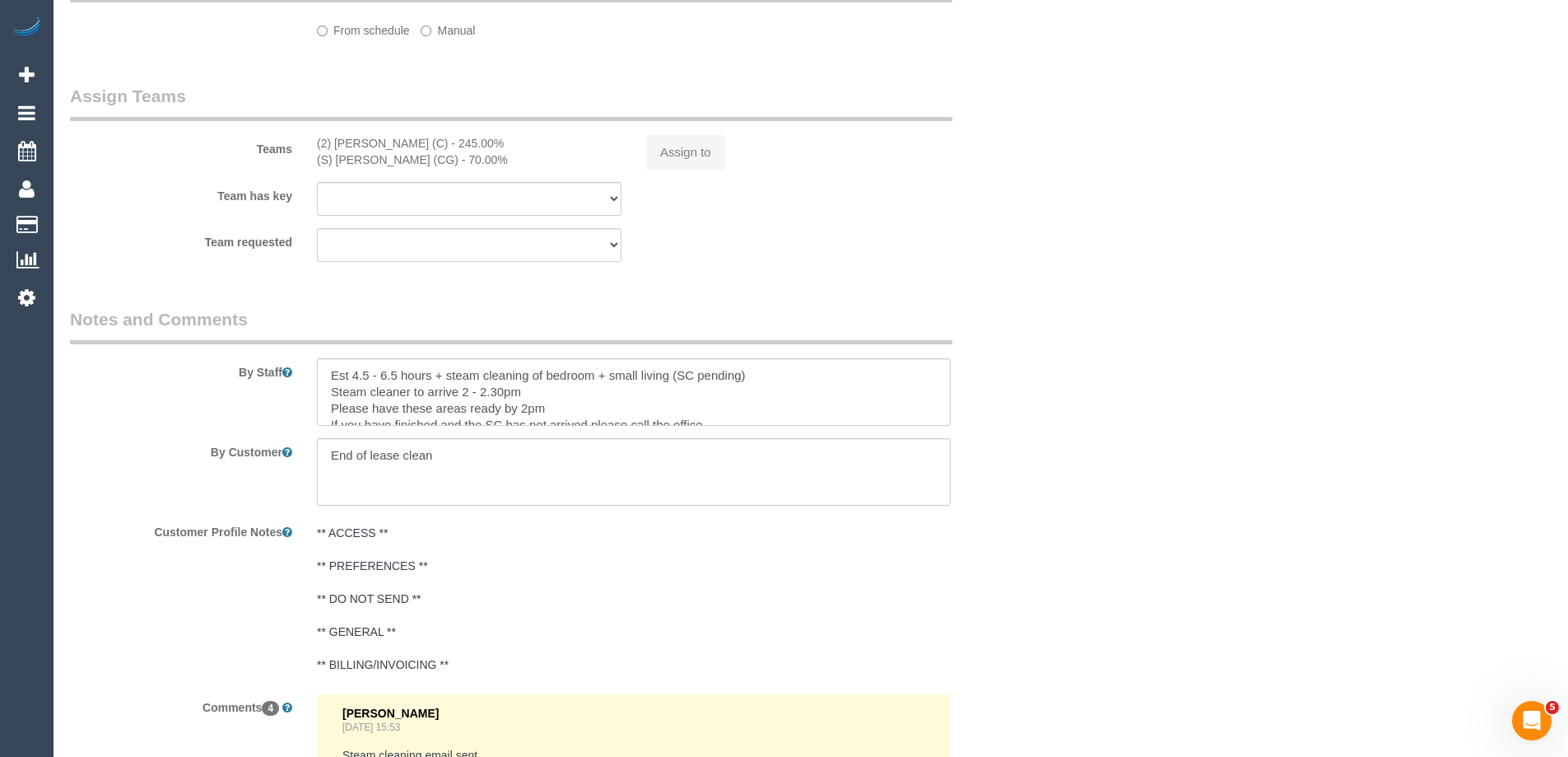
select select "object:620"
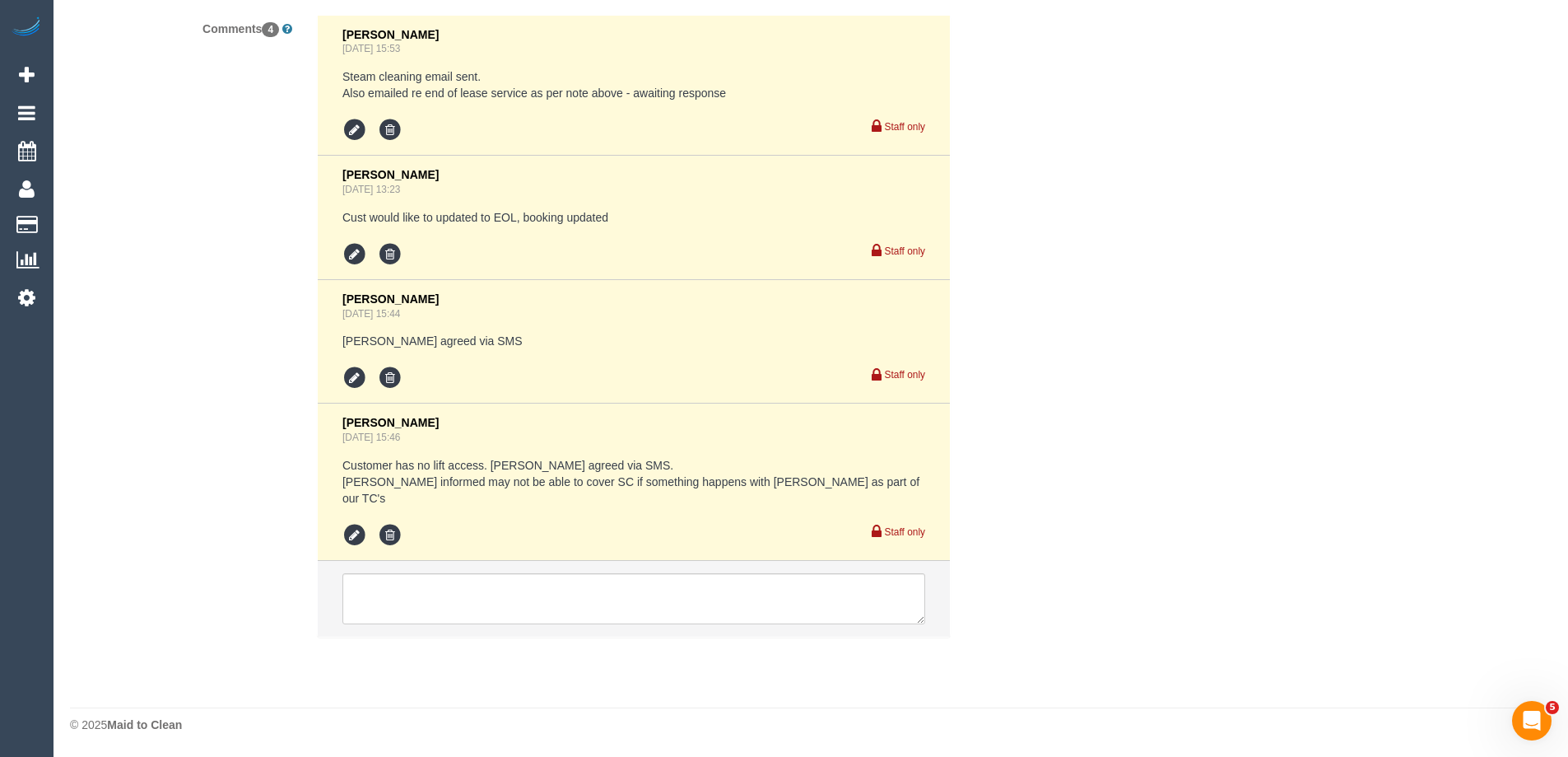
select select "string:stripe-pm_1S4SzZ2GScqysDRVora9Dtbn"
select select "number:29"
select select "number:14"
select select "number:18"
select select "number:24"
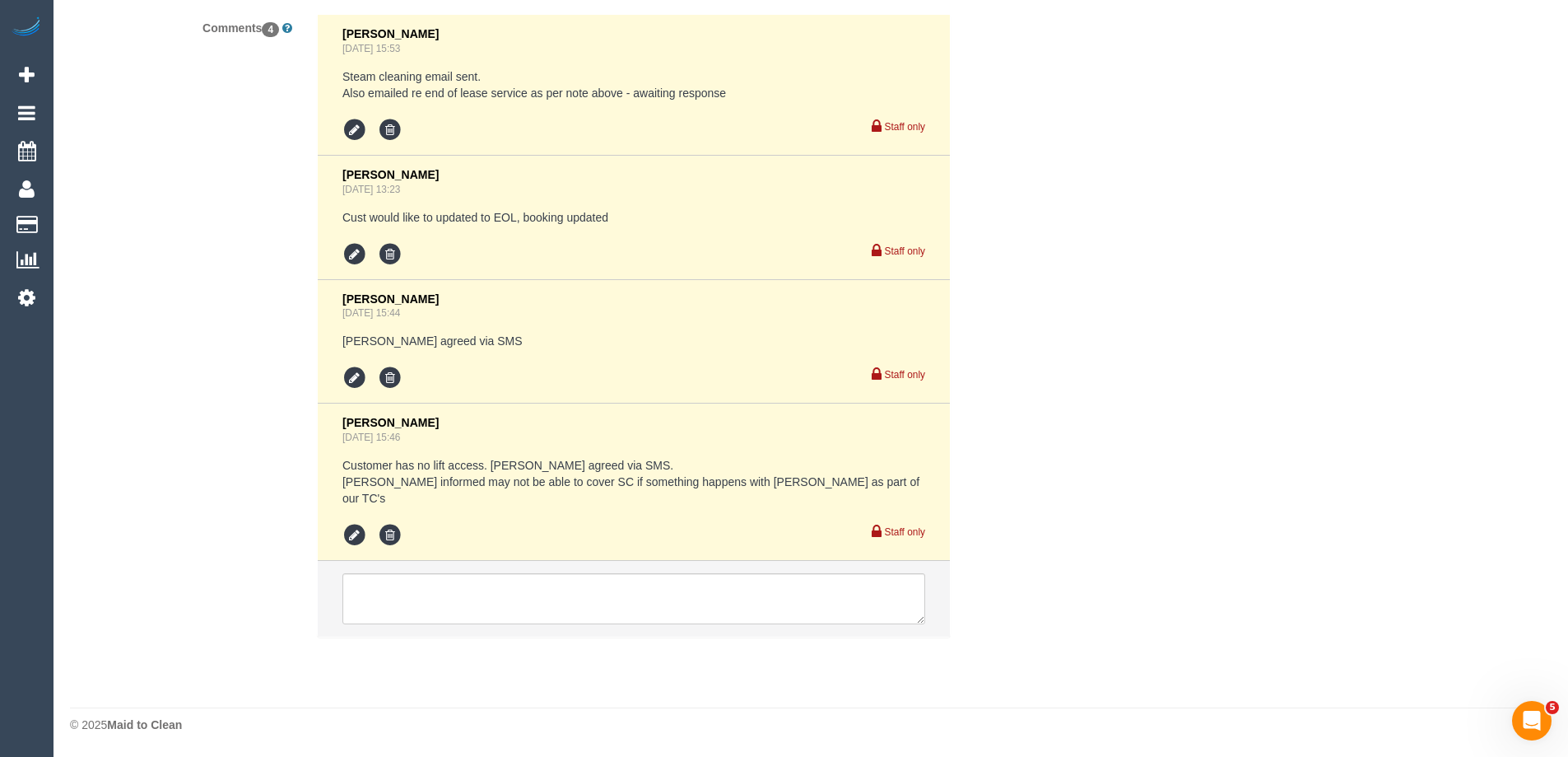
select select "number:26"
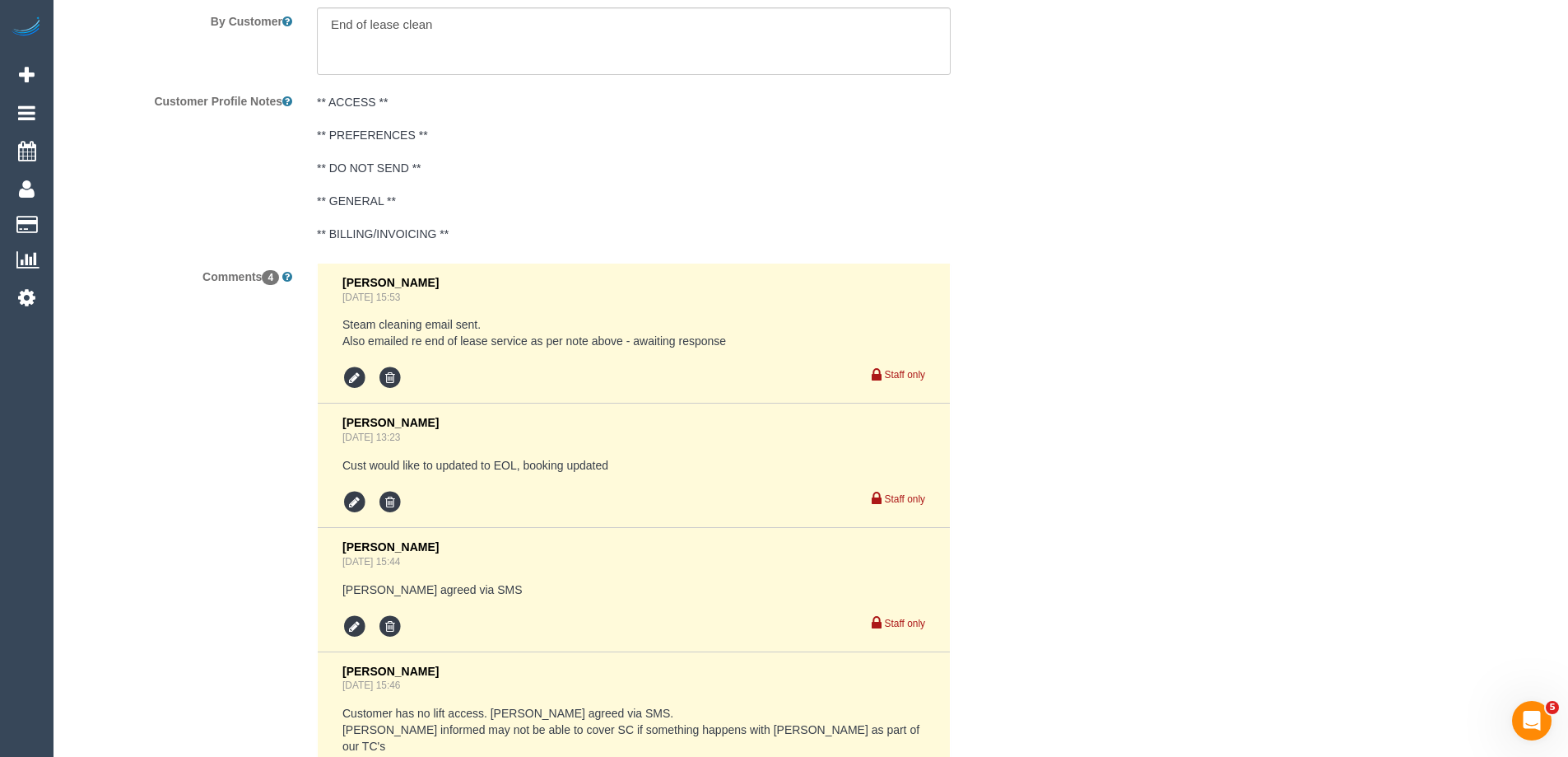
select select "object:1689"
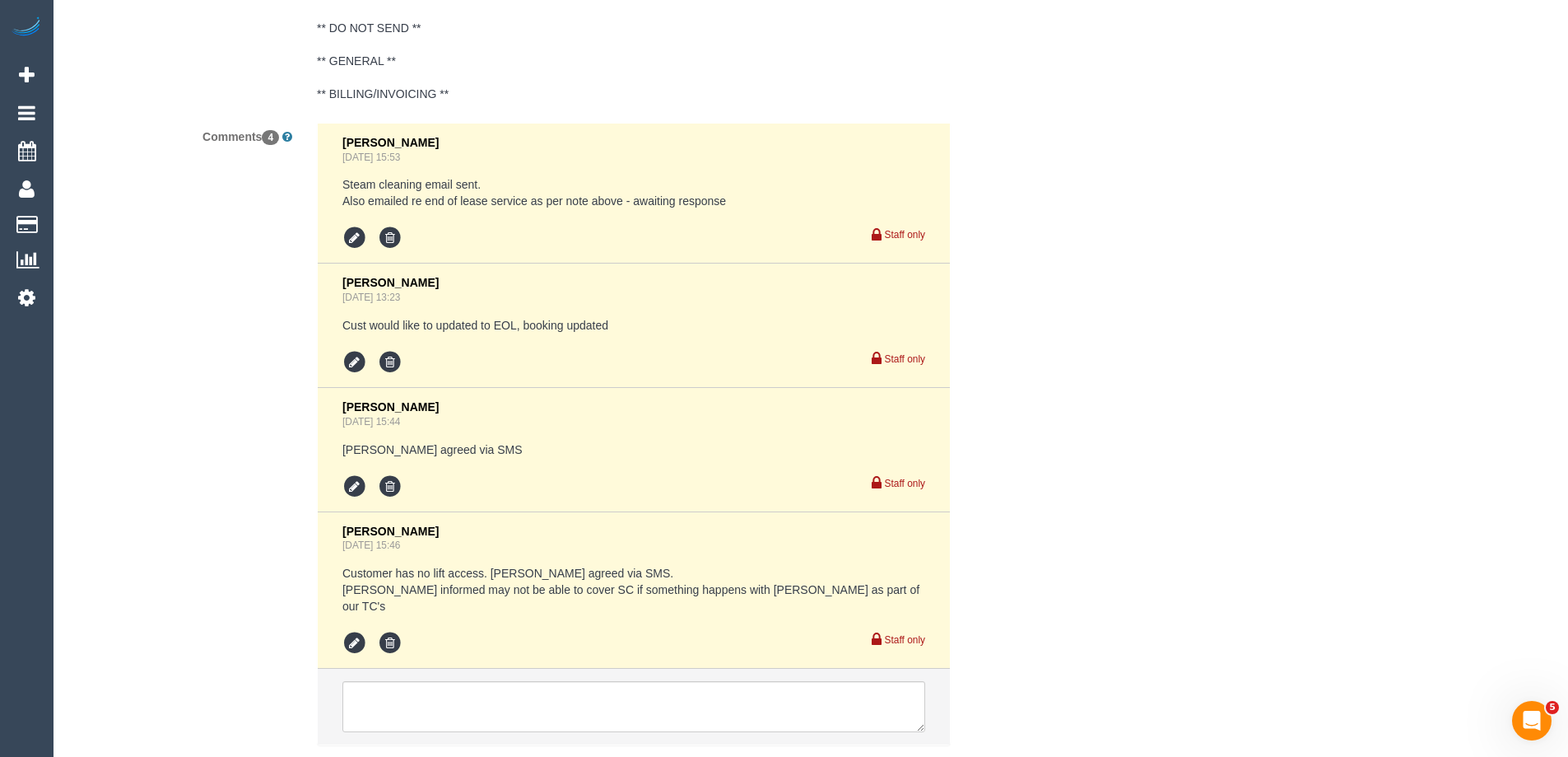
click at [423, 571] on pre "Customer has no lift access. Mark agreed via SMS. Cust informed may not be able…" at bounding box center [634, 589] width 583 height 49
copy pre "Customer has no lift access. Mark agreed via SMS."
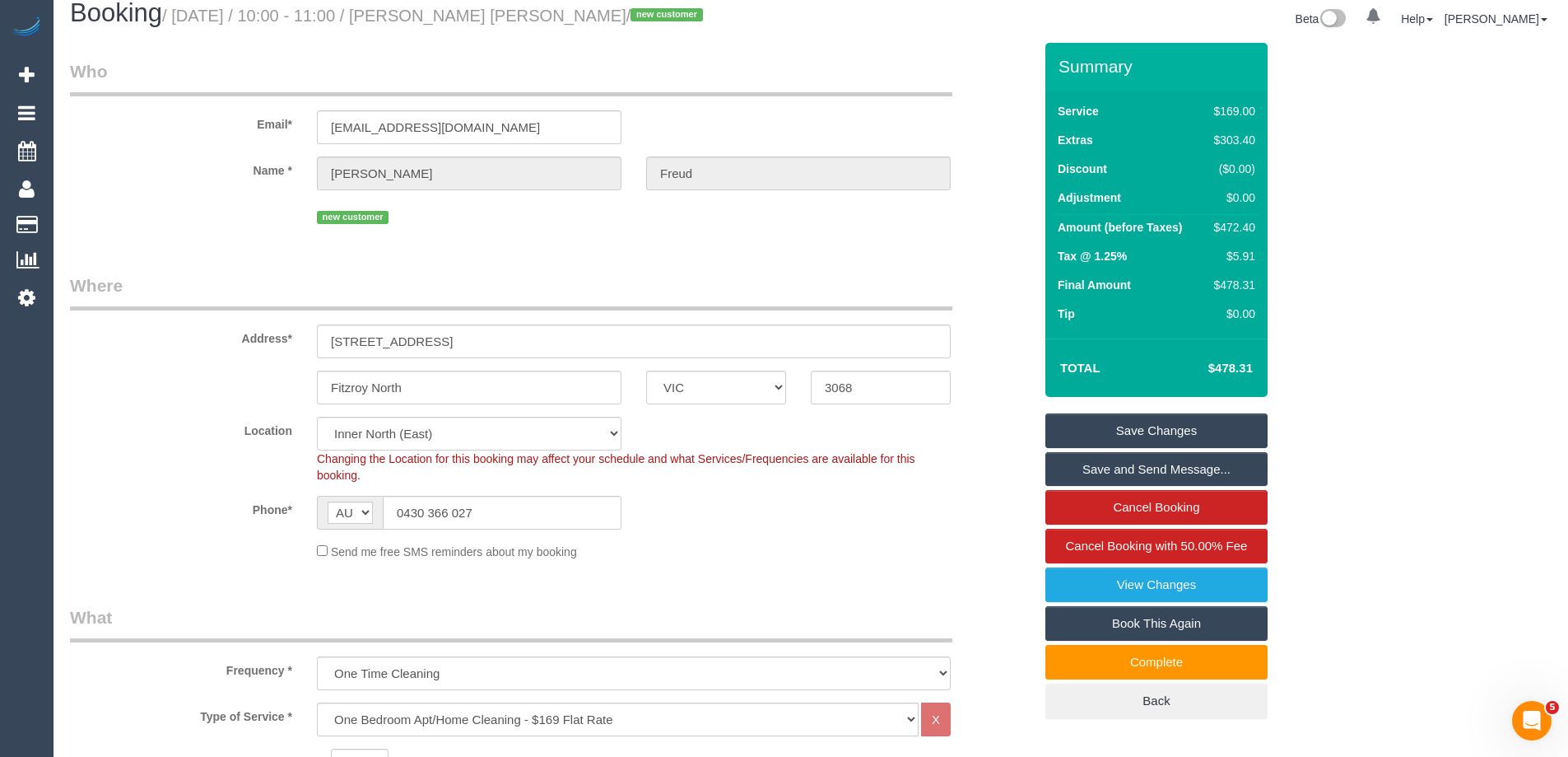
scroll to position [0, 0]
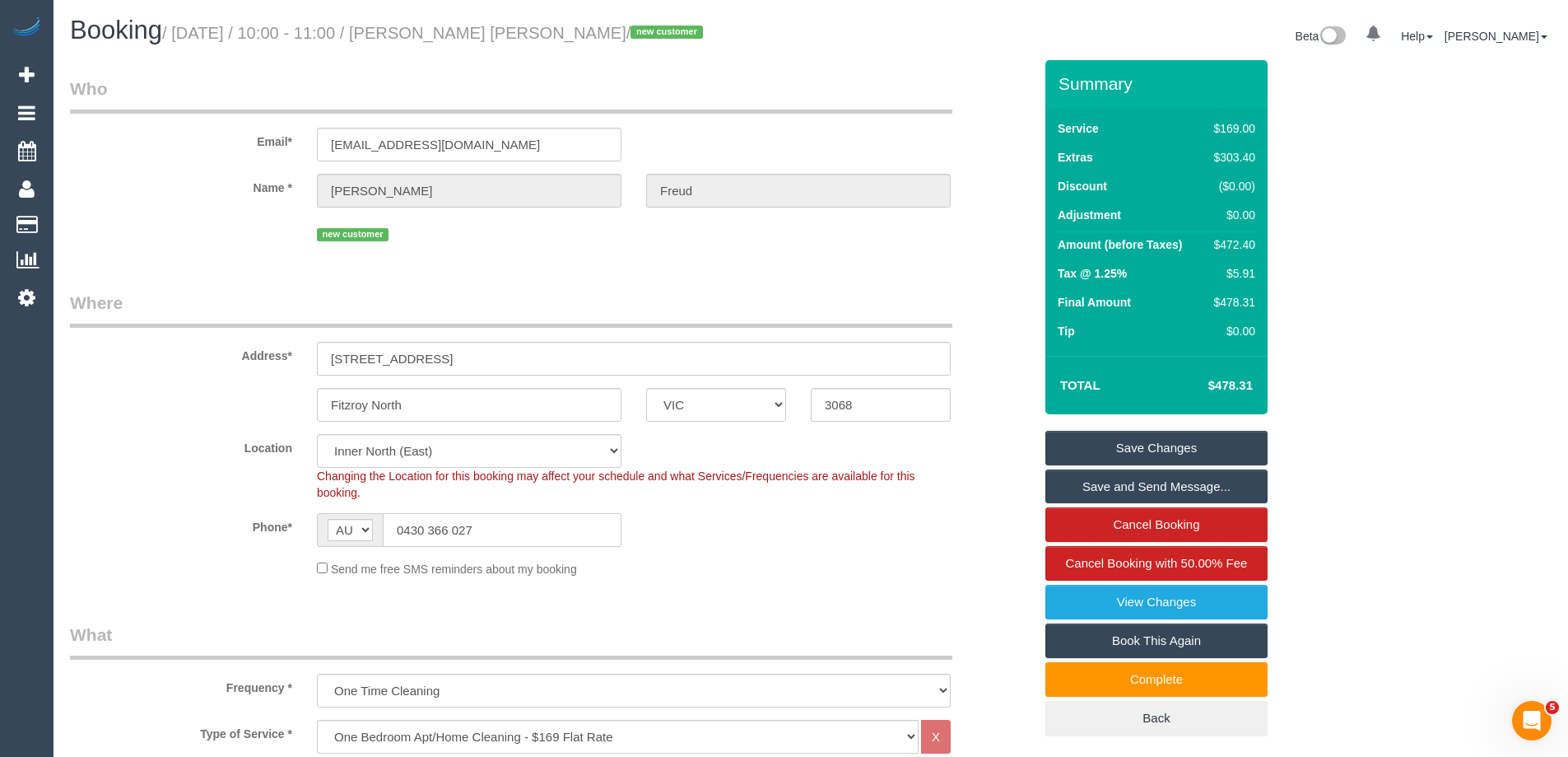
click at [475, 531] on input "0430 366 027" at bounding box center [502, 529] width 239 height 34
click at [475, 530] on input "0430 366 027" at bounding box center [502, 529] width 239 height 34
click at [984, 235] on div "new customer" at bounding box center [551, 232] width 988 height 26
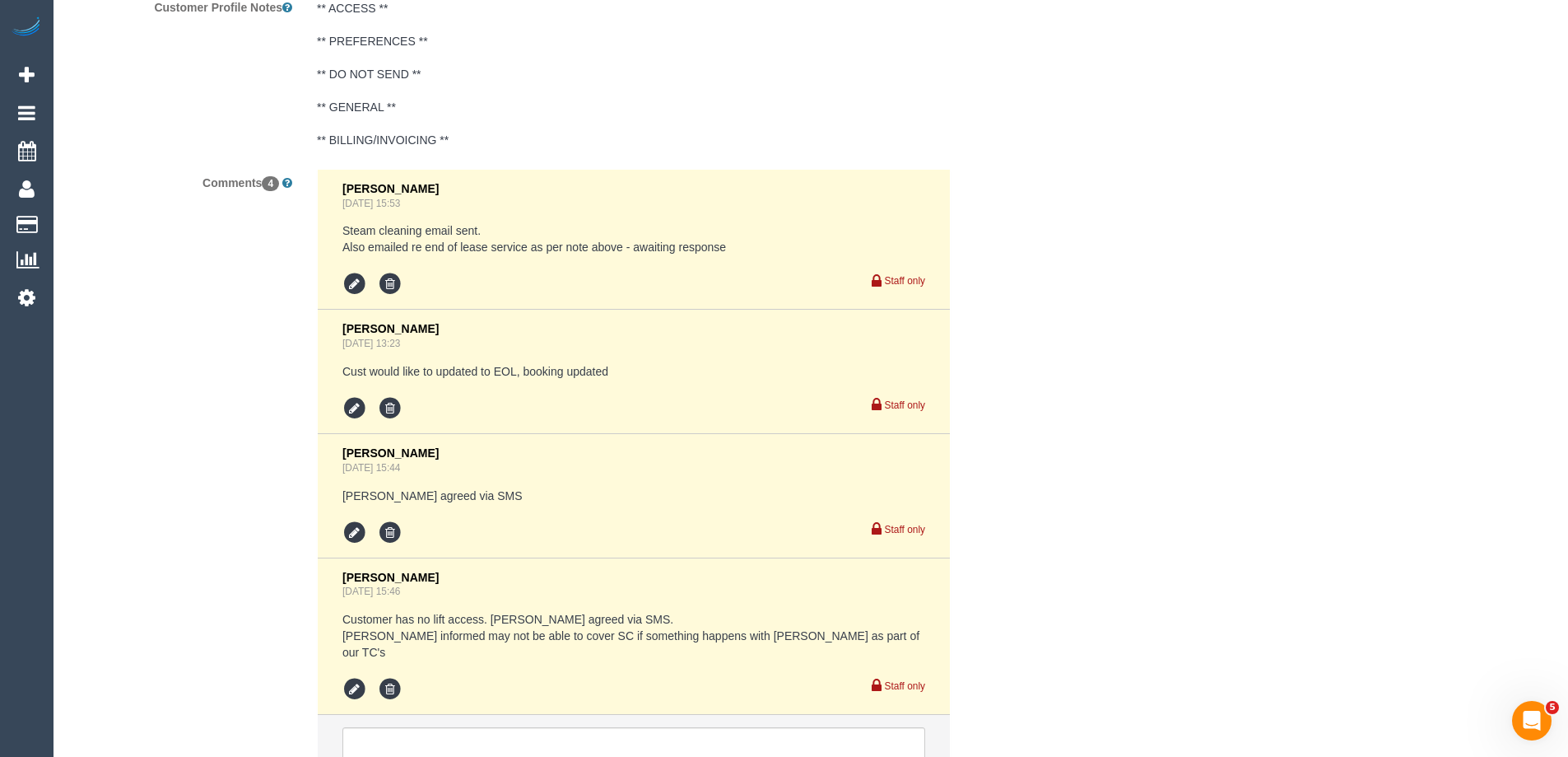
scroll to position [3187, 0]
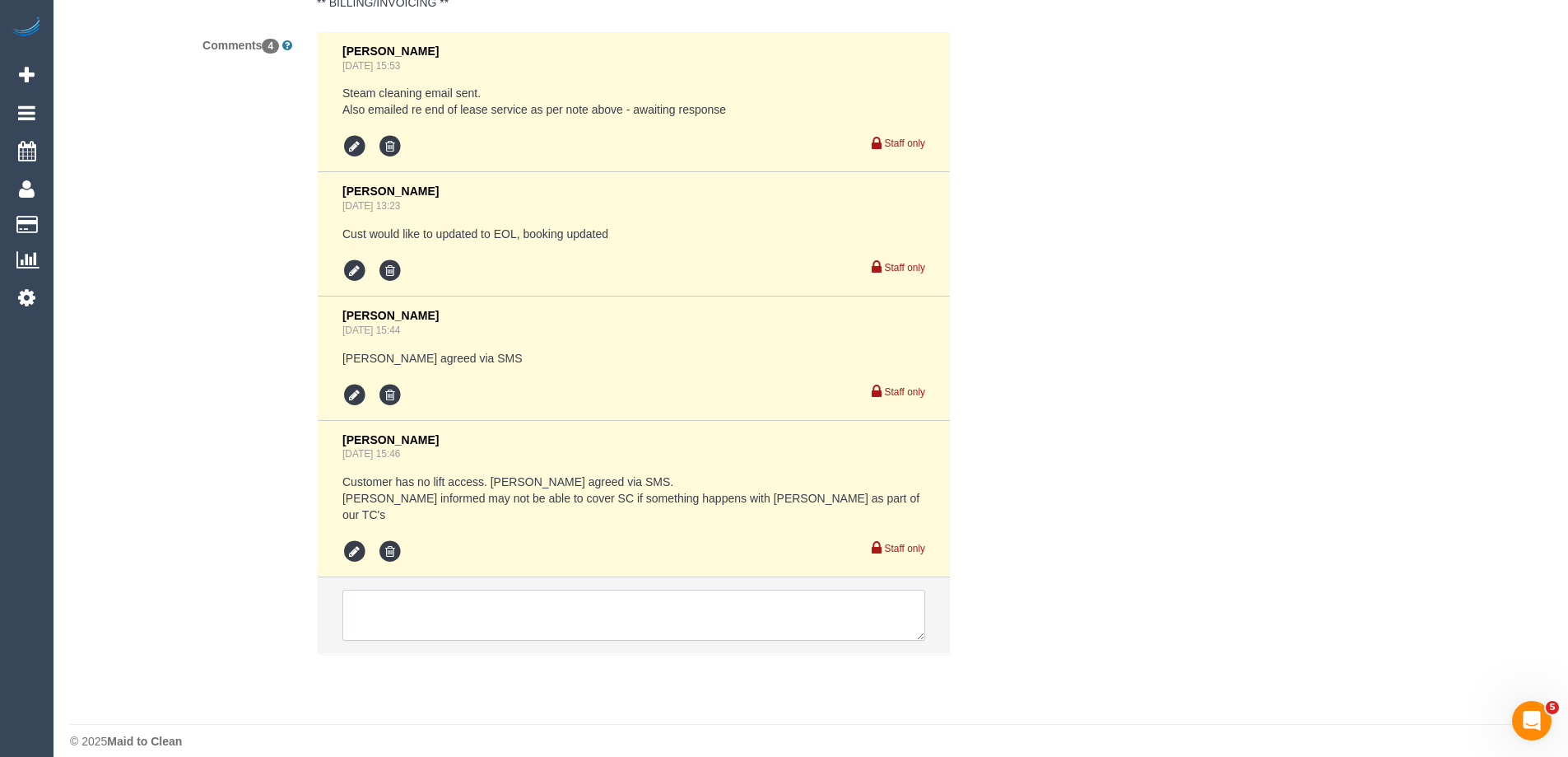
click at [500, 599] on textarea at bounding box center [634, 615] width 583 height 51
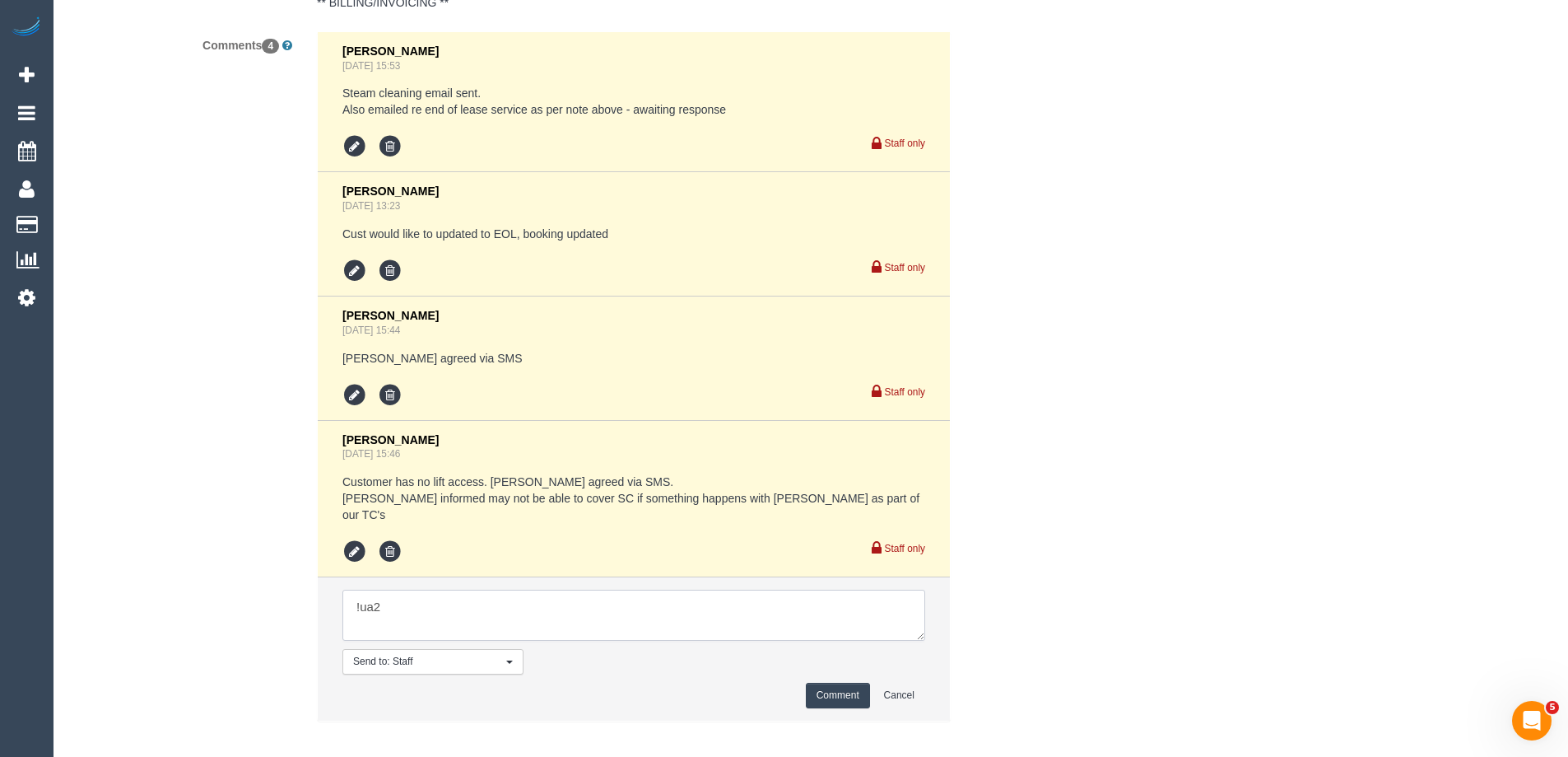
type textarea "Cleaner(s) Unassigned: Reason Unassigned: One Off/Ongoing: Flexibility: Close a…"
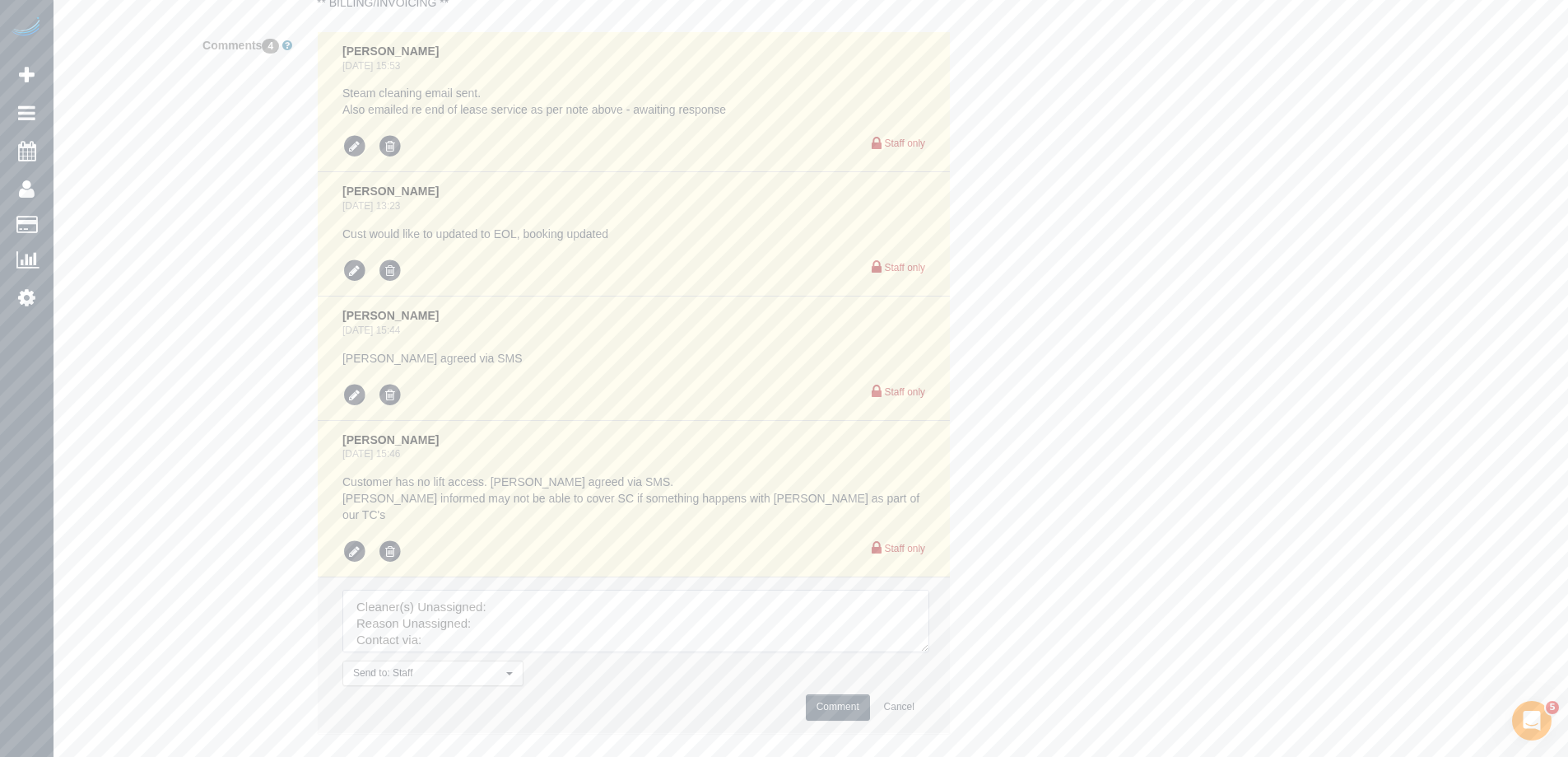
drag, startPoint x: 923, startPoint y: 629, endPoint x: 966, endPoint y: 753, distance: 131.2
click at [929, 652] on textarea at bounding box center [636, 620] width 586 height 63
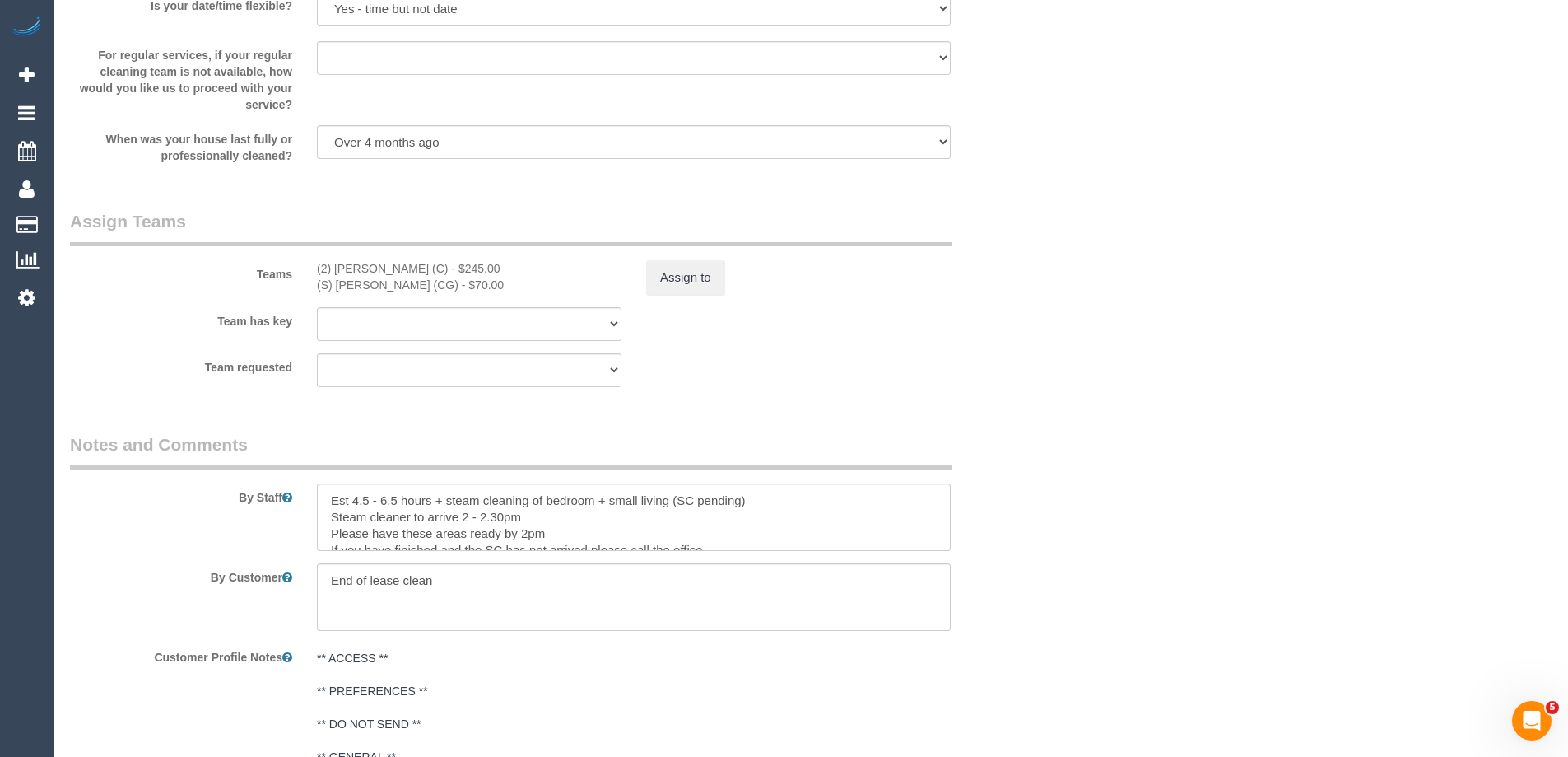
scroll to position [2363, 0]
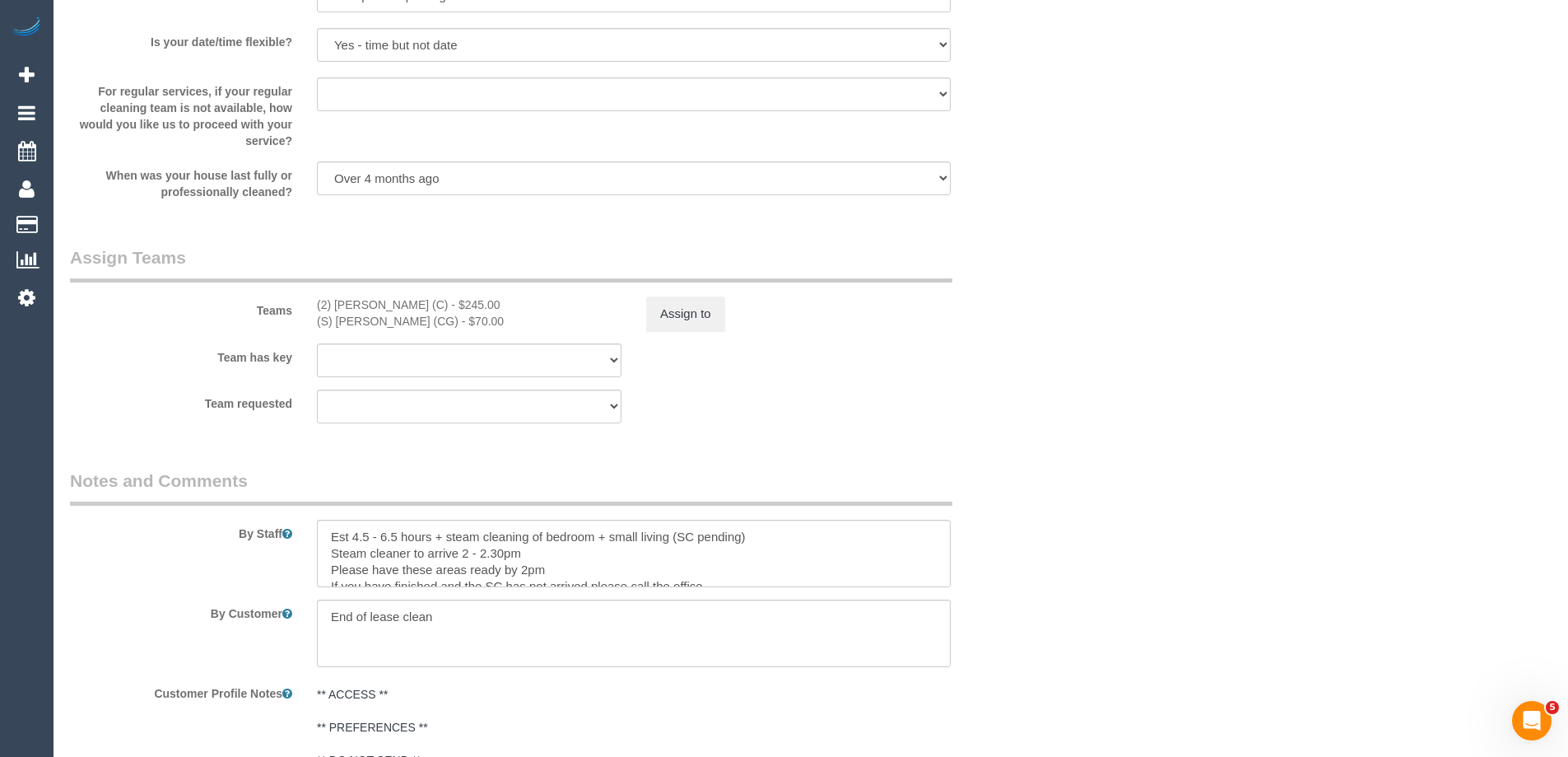
drag, startPoint x: 355, startPoint y: 329, endPoint x: 456, endPoint y: 331, distance: 101.0
click at [456, 331] on div "Teams (2) Kerry Welfare (C) - $245.00 (S) Mark Yenimireddy (CG) - $70.00 Assign…" at bounding box center [551, 288] width 988 height 86
copy div "(S) Mark Yenimireddy (CG)"
click at [686, 312] on button "Assign to" at bounding box center [685, 313] width 79 height 35
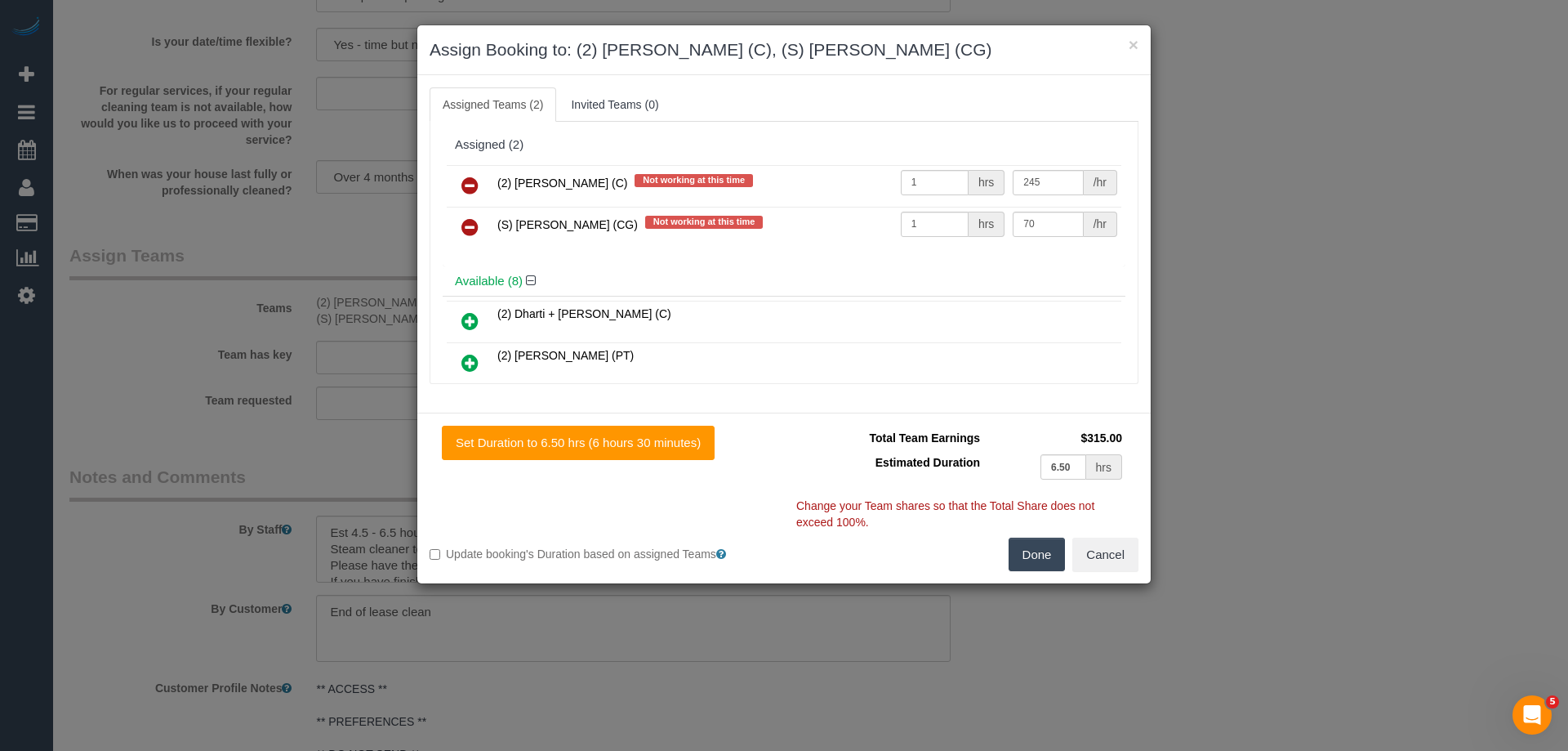
click at [469, 227] on icon at bounding box center [470, 227] width 17 height 20
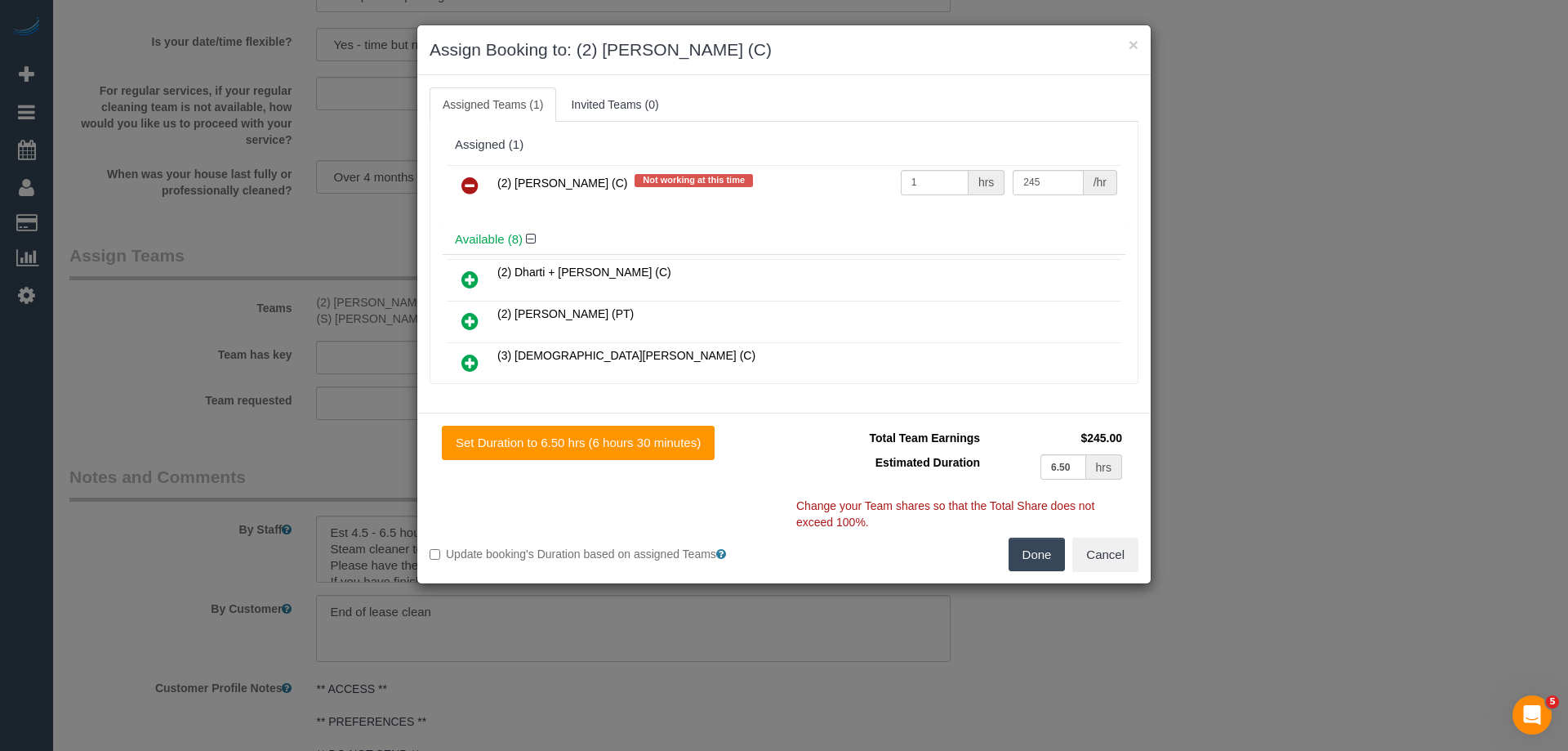
click at [1049, 550] on button "Done" at bounding box center [1037, 555] width 57 height 34
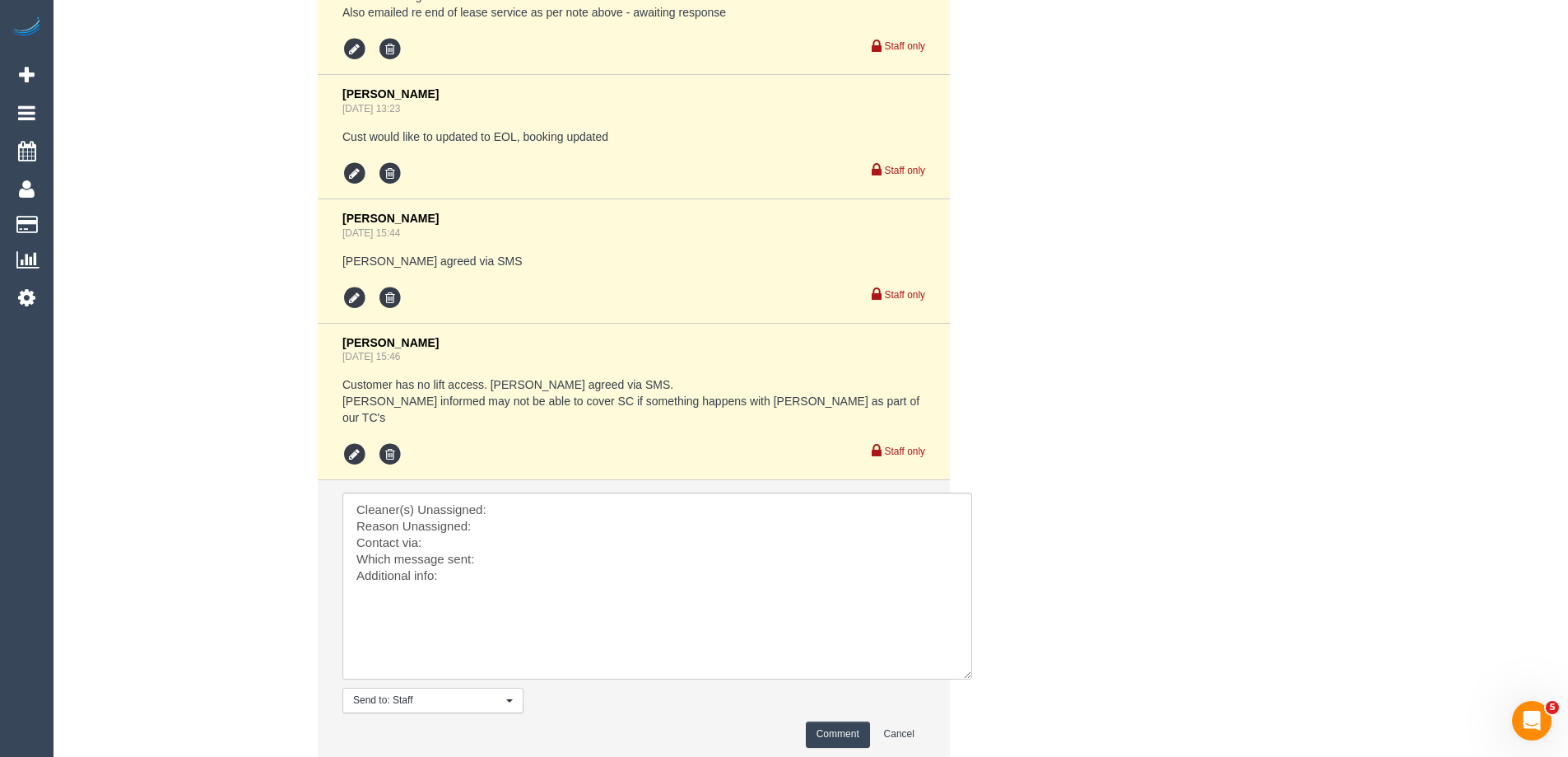
scroll to position [3391, 0]
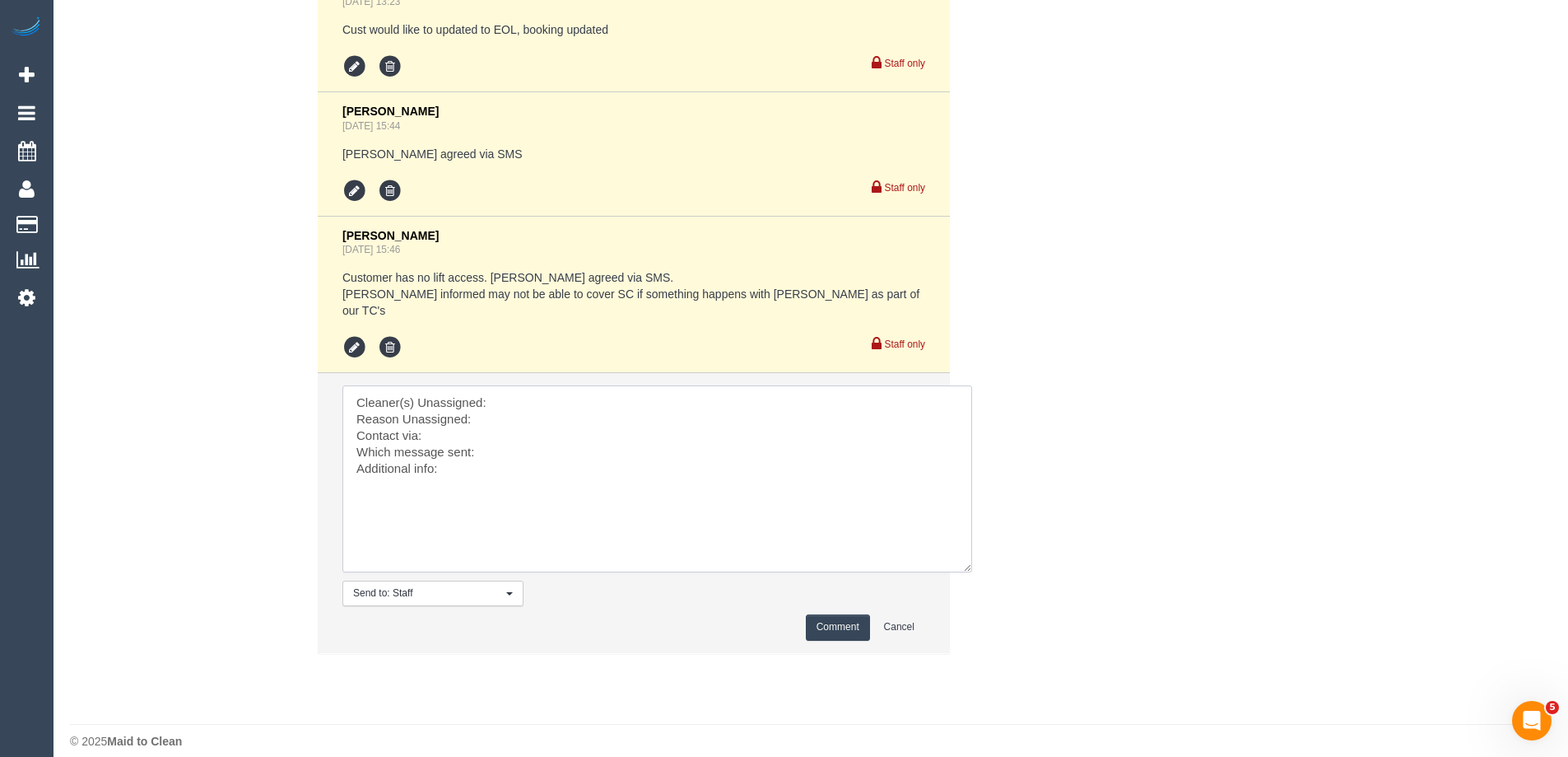
click at [654, 386] on textarea at bounding box center [657, 478] width 629 height 187
paste textarea "(S) Mark Yenimireddy (CG)"
click at [527, 404] on textarea at bounding box center [657, 478] width 629 height 187
type textarea "Cleaner(s) Unassigned: (S) Mark Yenimireddy (CG) Reason Unassigned: SC cannot g…"
click at [820, 614] on button "Comment" at bounding box center [838, 627] width 64 height 26
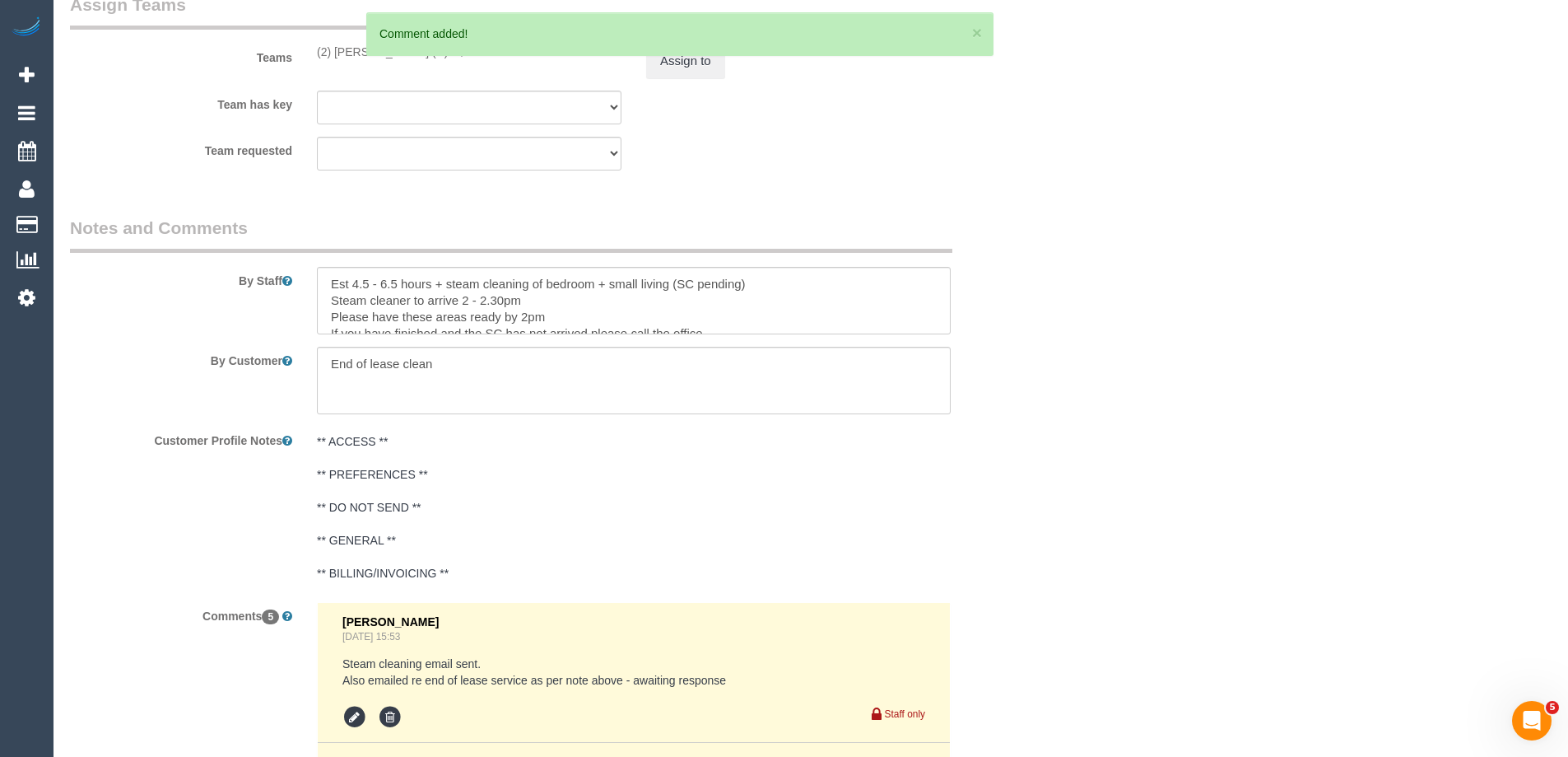
scroll to position [2606, 0]
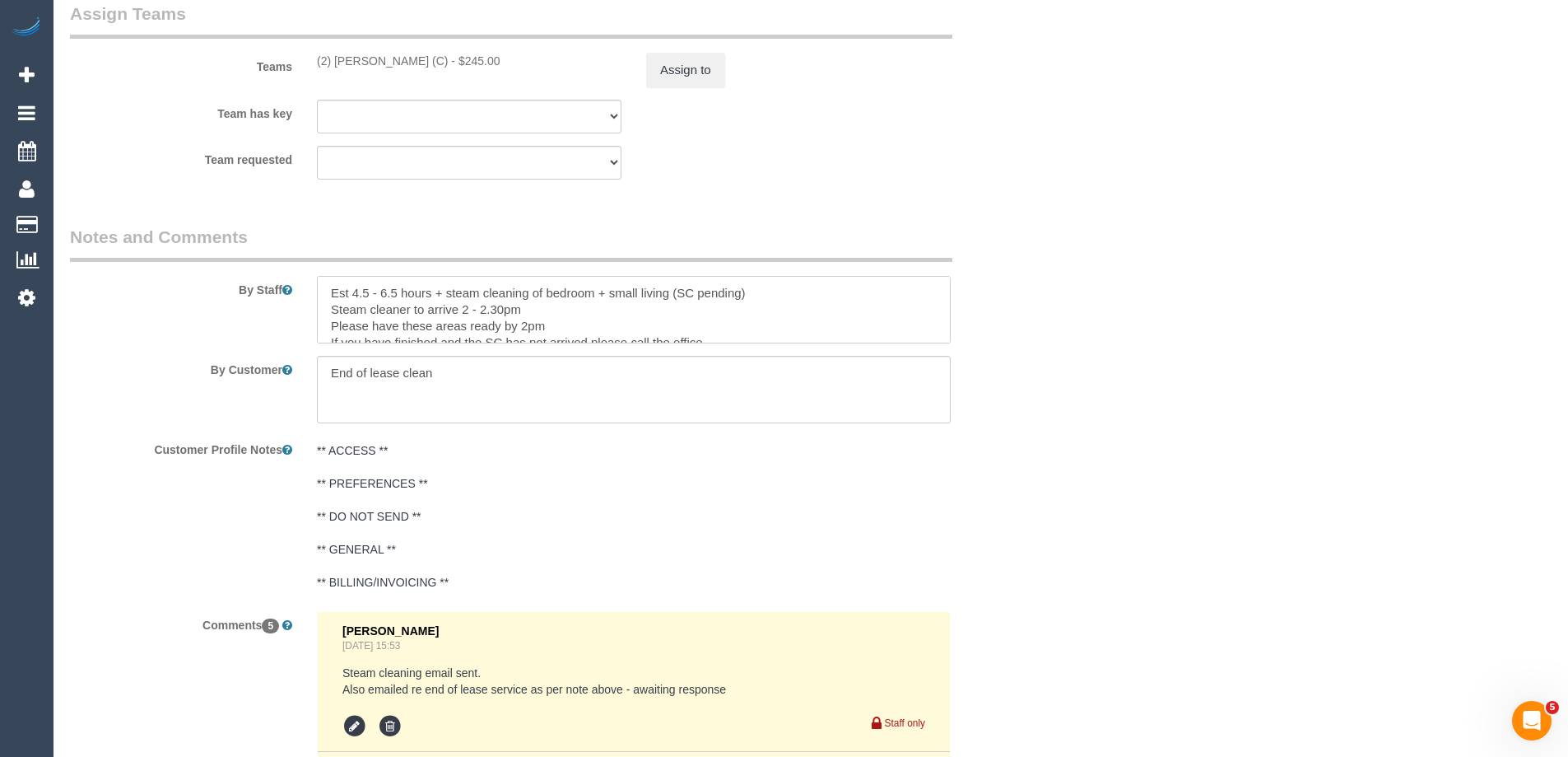
drag, startPoint x: 432, startPoint y: 291, endPoint x: 759, endPoint y: 287, distance: 327.0
click at [759, 287] on textarea at bounding box center [634, 310] width 634 height 67
click at [438, 309] on textarea at bounding box center [634, 310] width 634 height 67
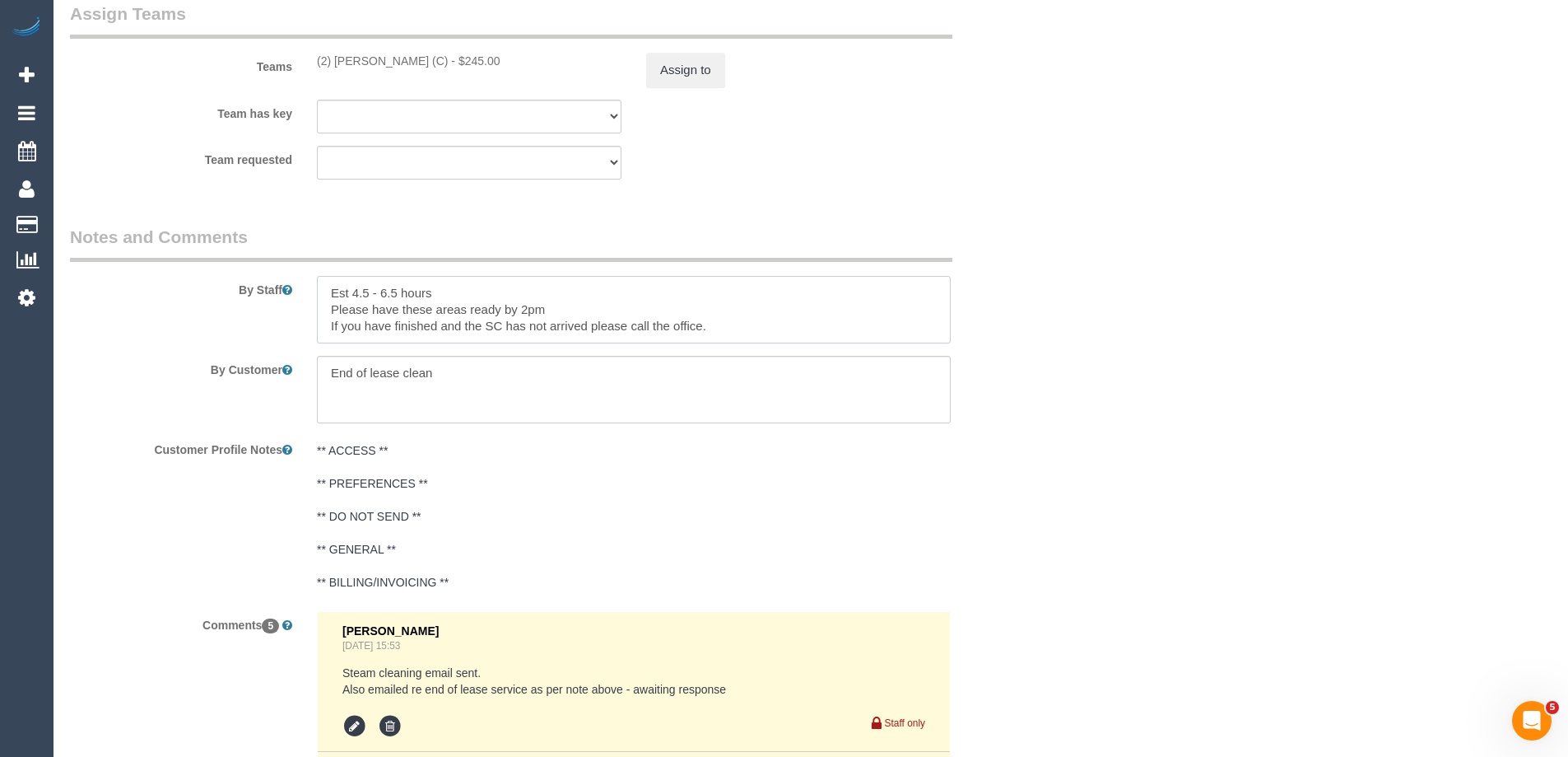
click at [438, 309] on textarea at bounding box center [634, 310] width 634 height 67
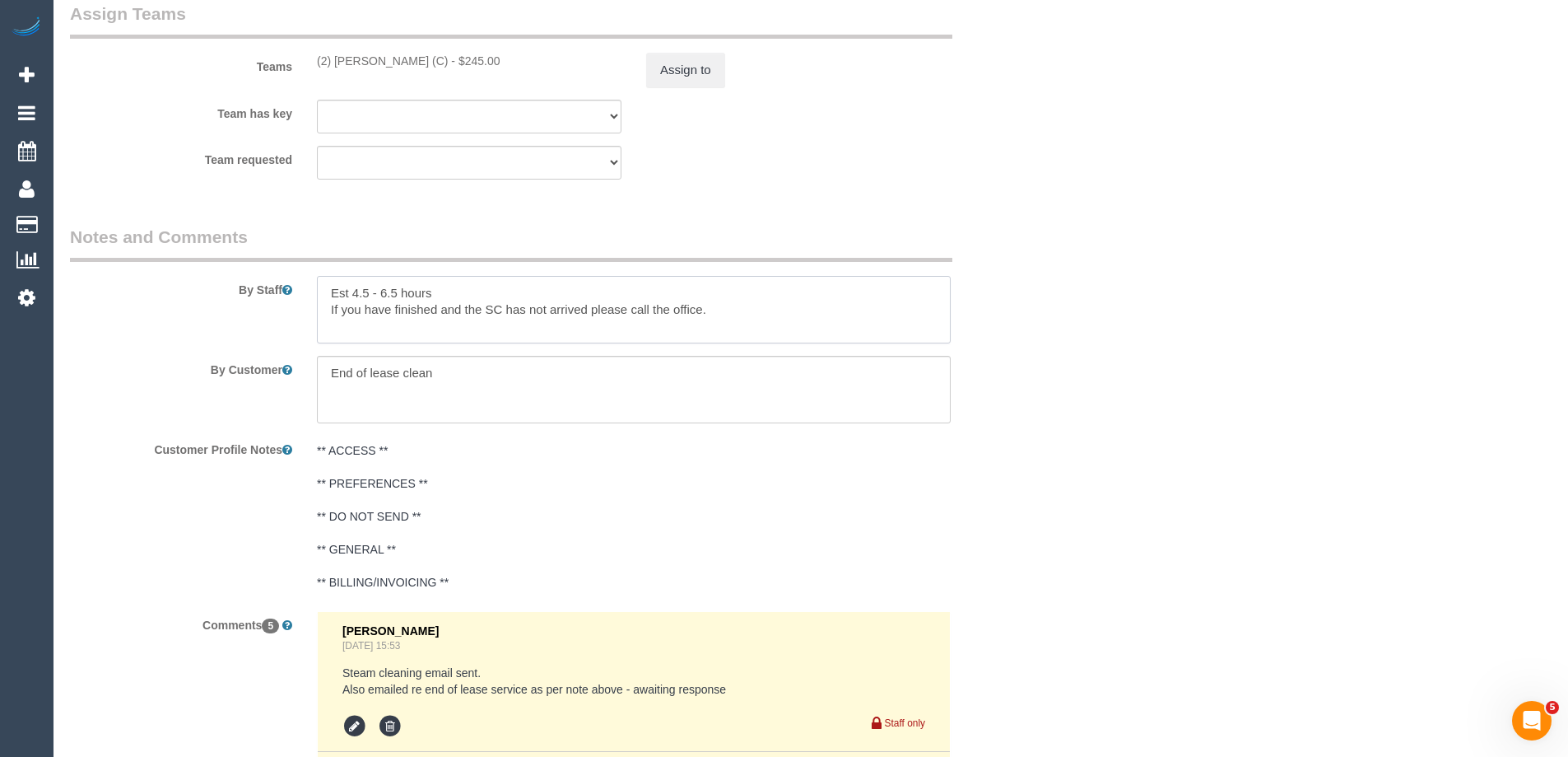
click at [438, 309] on textarea at bounding box center [634, 310] width 634 height 67
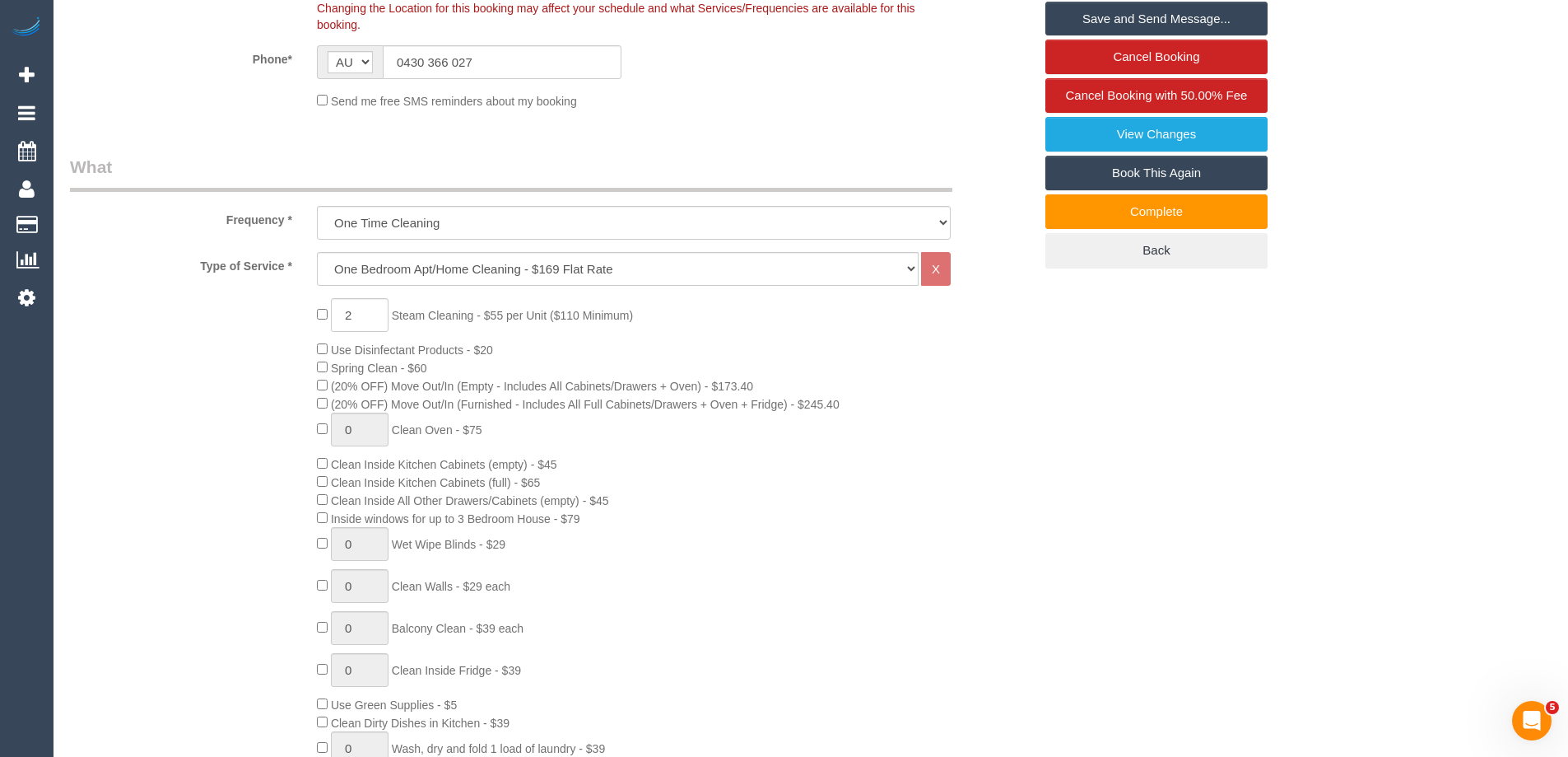
scroll to position [466, 0]
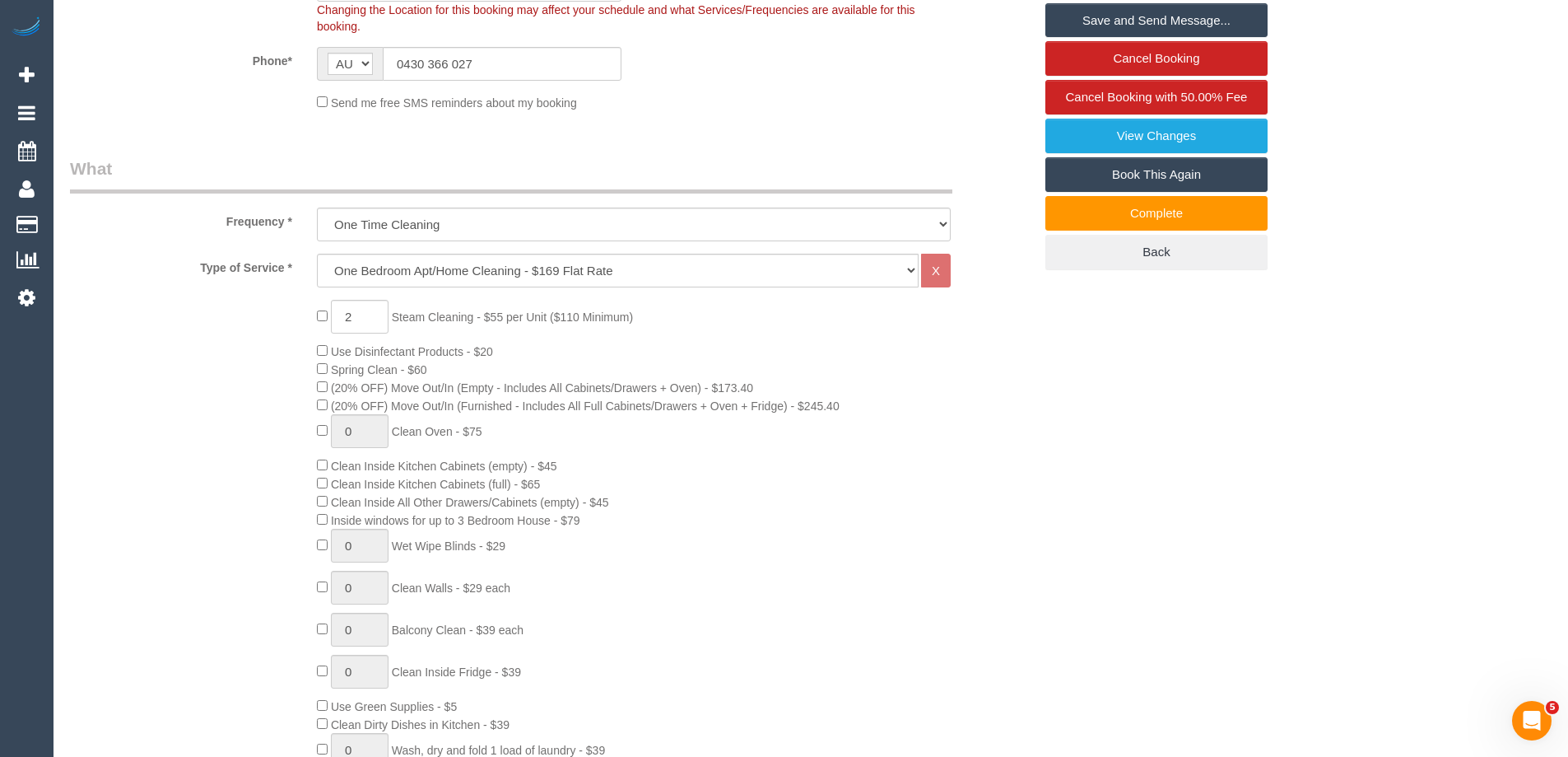
type textarea "Est 4.5 - 6.5 hours"
type input "0"
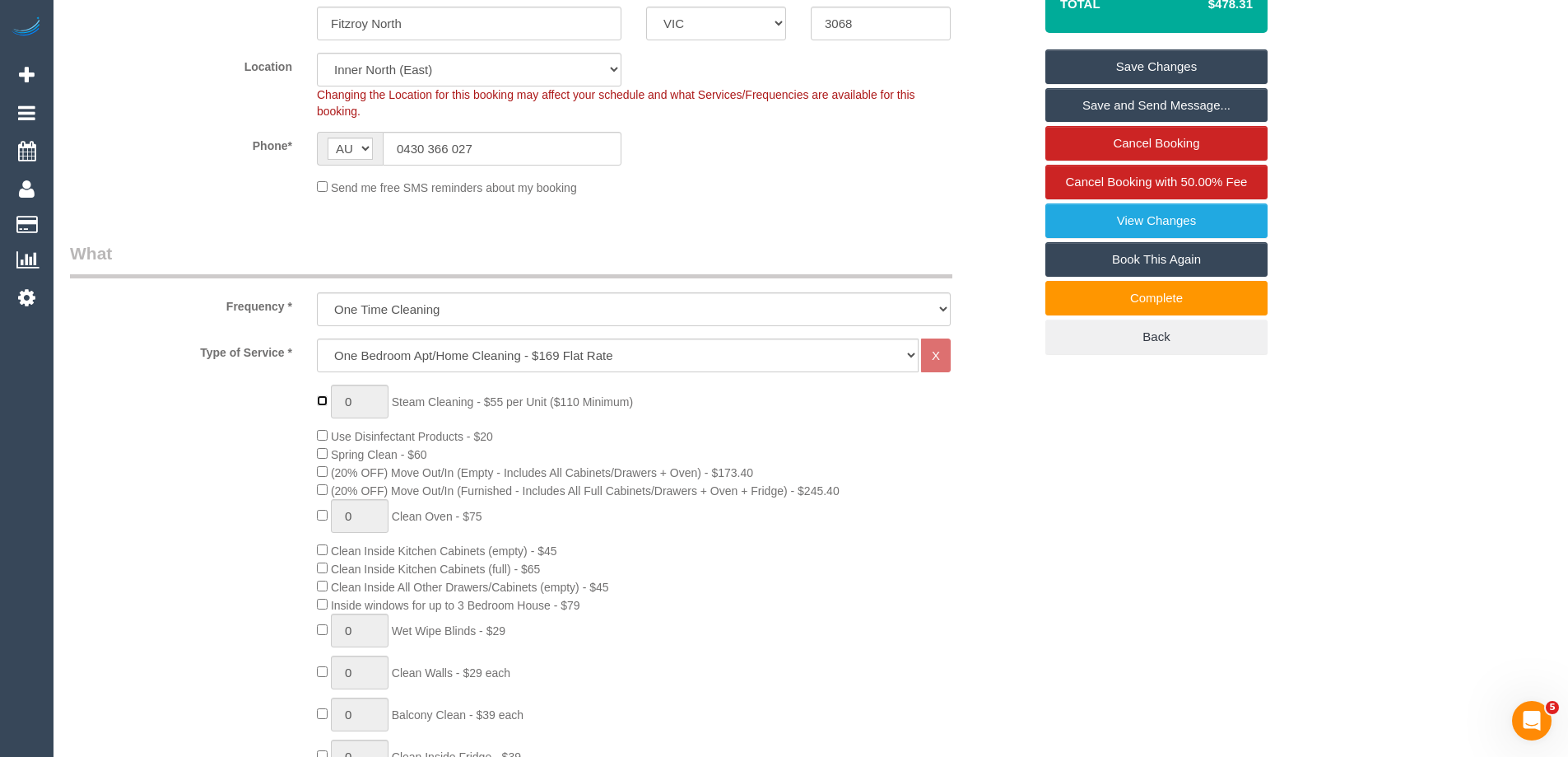
scroll to position [0, 0]
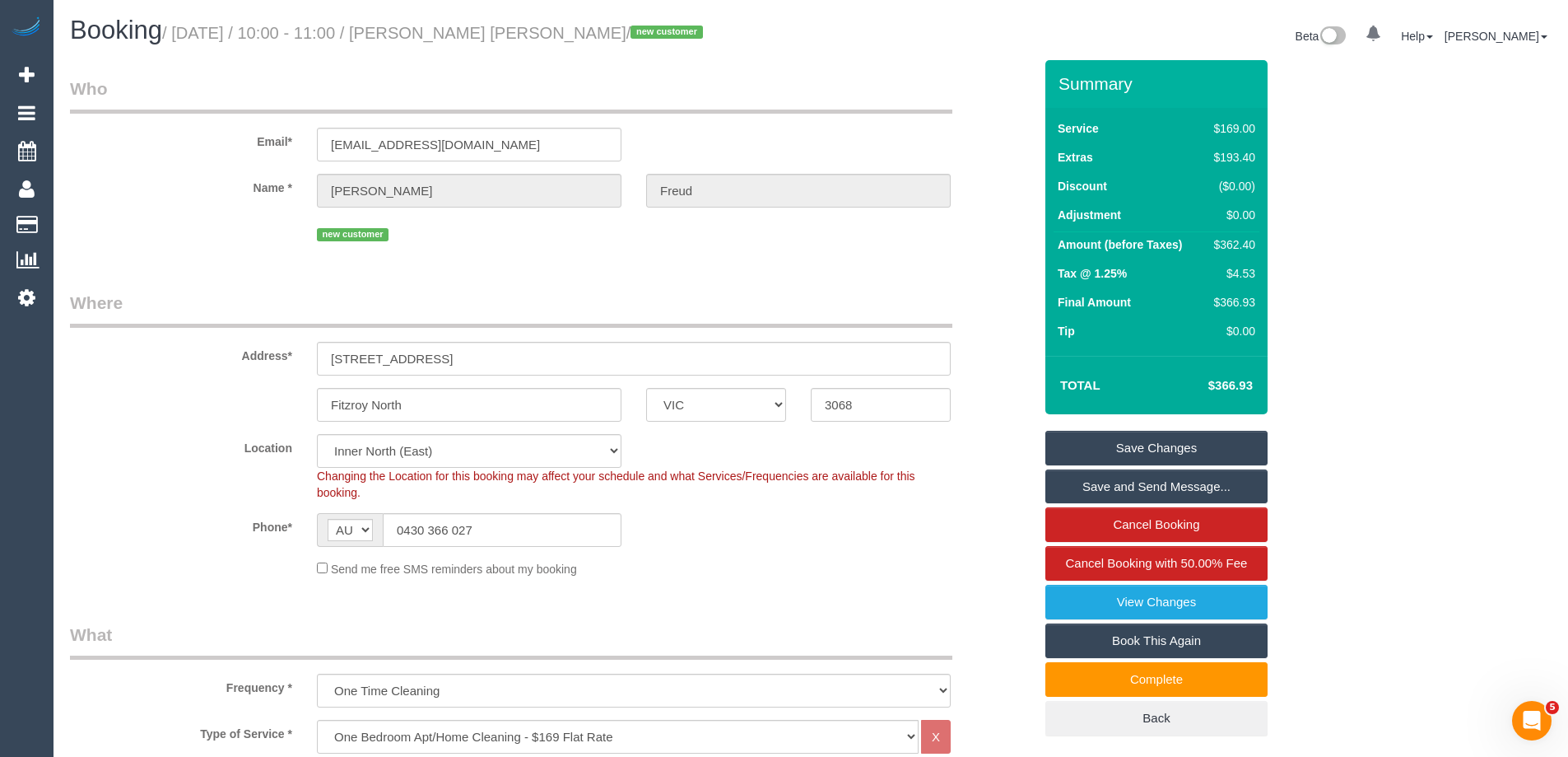
click at [1110, 443] on link "Save Changes" at bounding box center [1156, 448] width 222 height 35
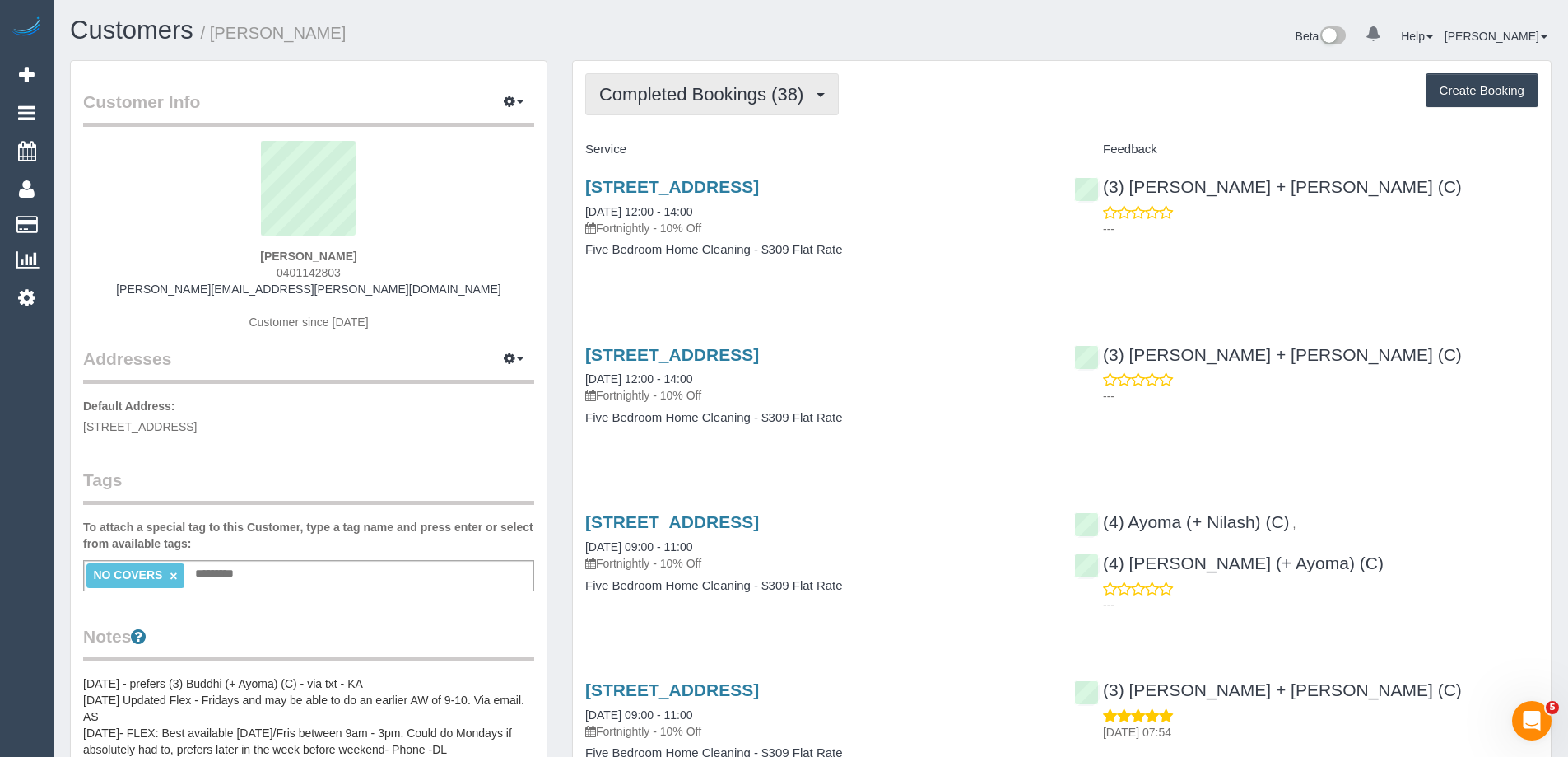
drag, startPoint x: 714, startPoint y: 107, endPoint x: 711, endPoint y: 151, distance: 44.1
click at [714, 107] on button "Completed Bookings (38)" at bounding box center [712, 94] width 253 height 42
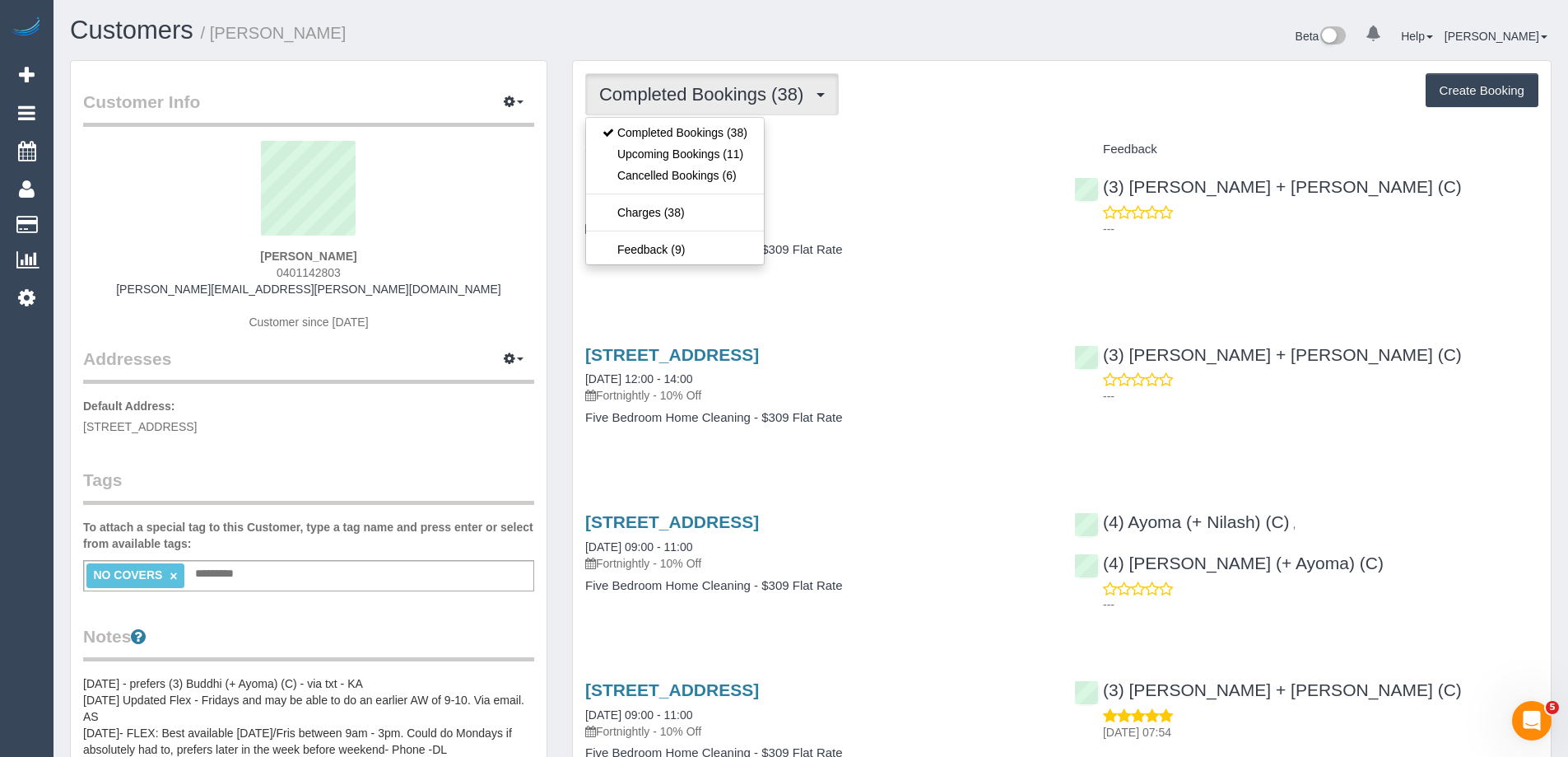
click at [1058, 91] on div "Completed Bookings (38) Completed Bookings (38) Upcoming Bookings (11) Cancelle…" at bounding box center [1062, 94] width 953 height 42
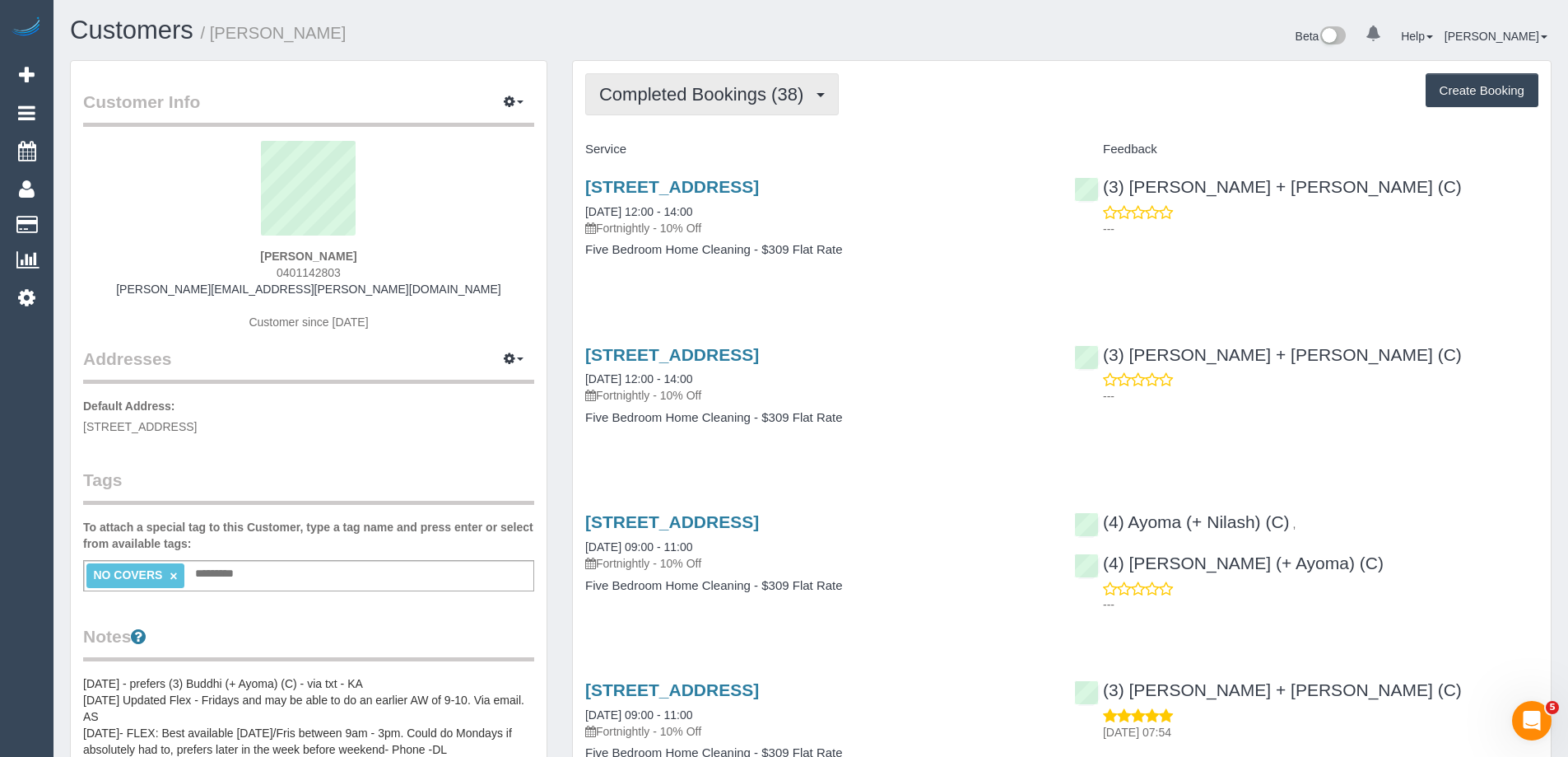
click at [767, 84] on span "Completed Bookings (38)" at bounding box center [705, 94] width 212 height 21
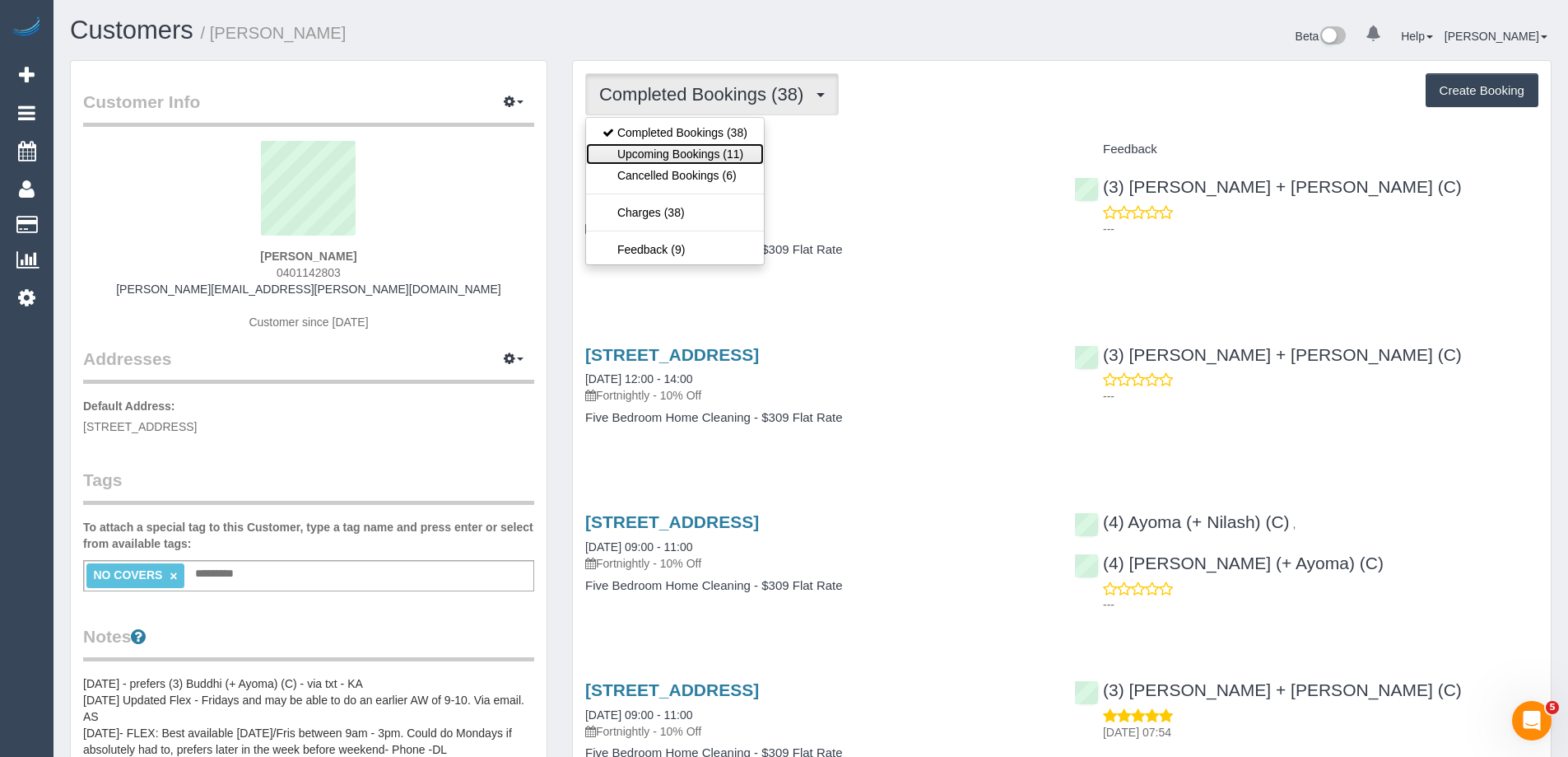
click at [727, 148] on link "Upcoming Bookings (11)" at bounding box center [674, 153] width 178 height 21
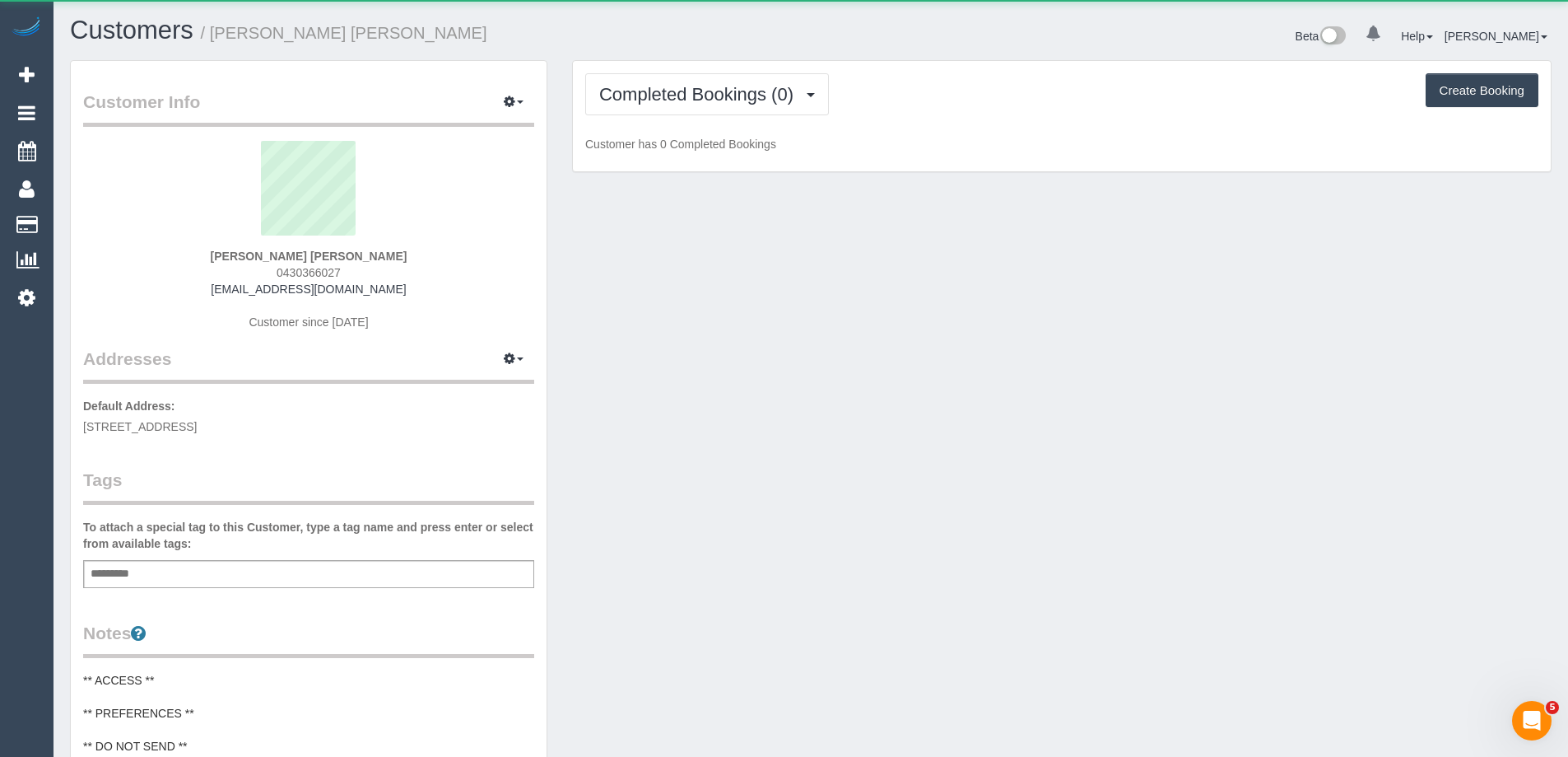
scroll to position [1336, 1568]
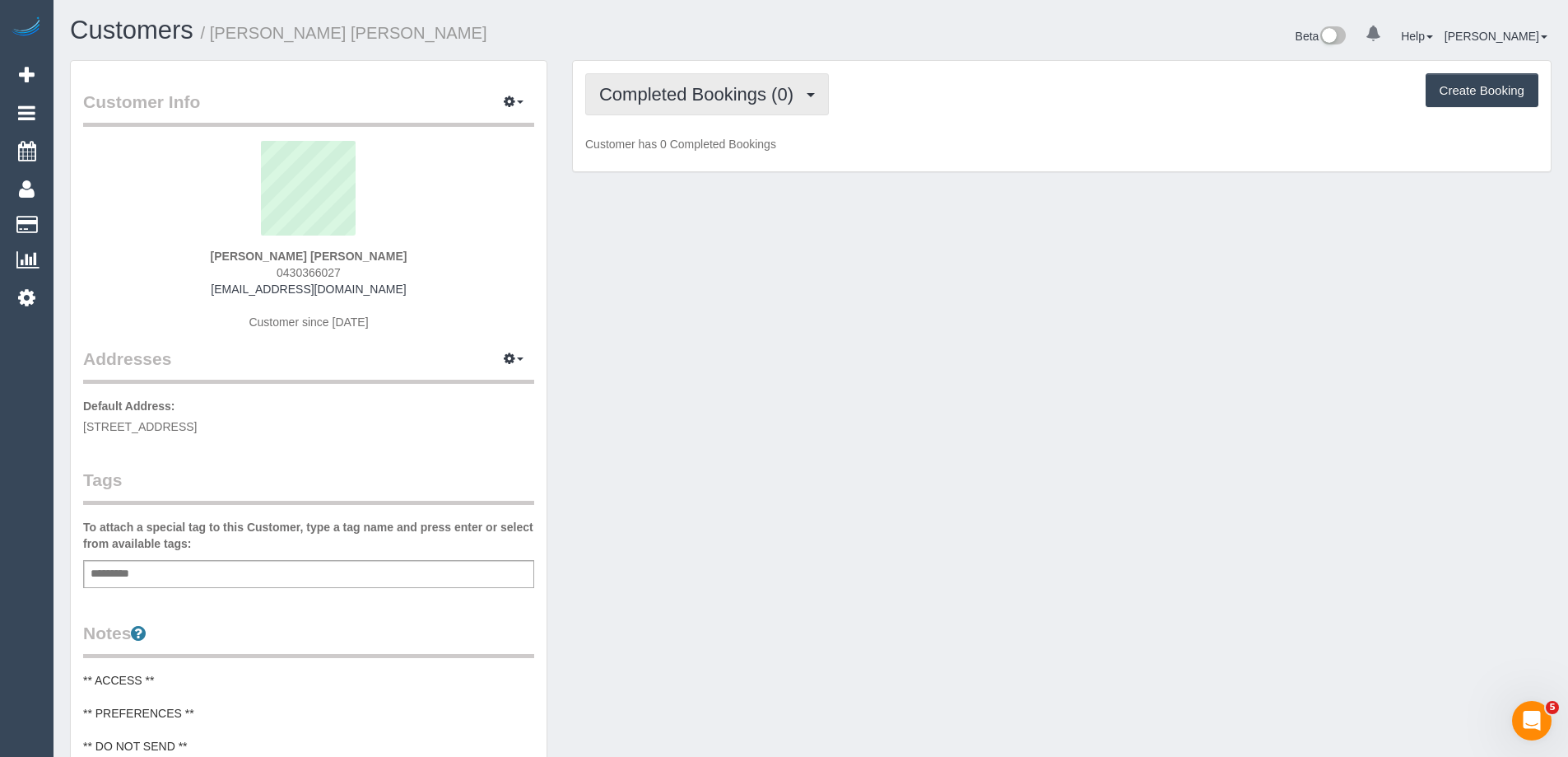
click at [712, 97] on span "Completed Bookings (0)" at bounding box center [700, 94] width 202 height 21
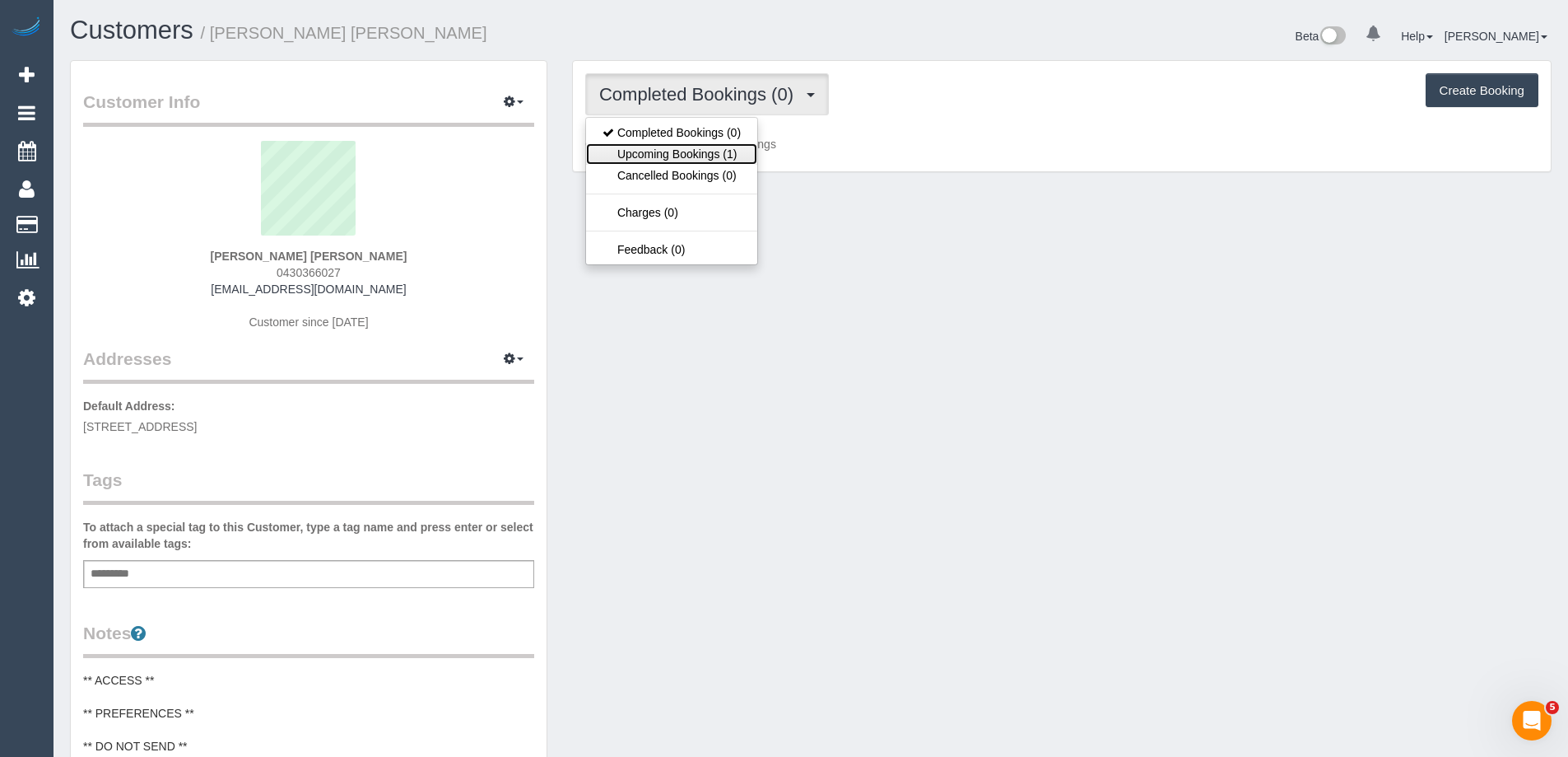
click at [697, 153] on link "Upcoming Bookings (1)" at bounding box center [671, 153] width 171 height 21
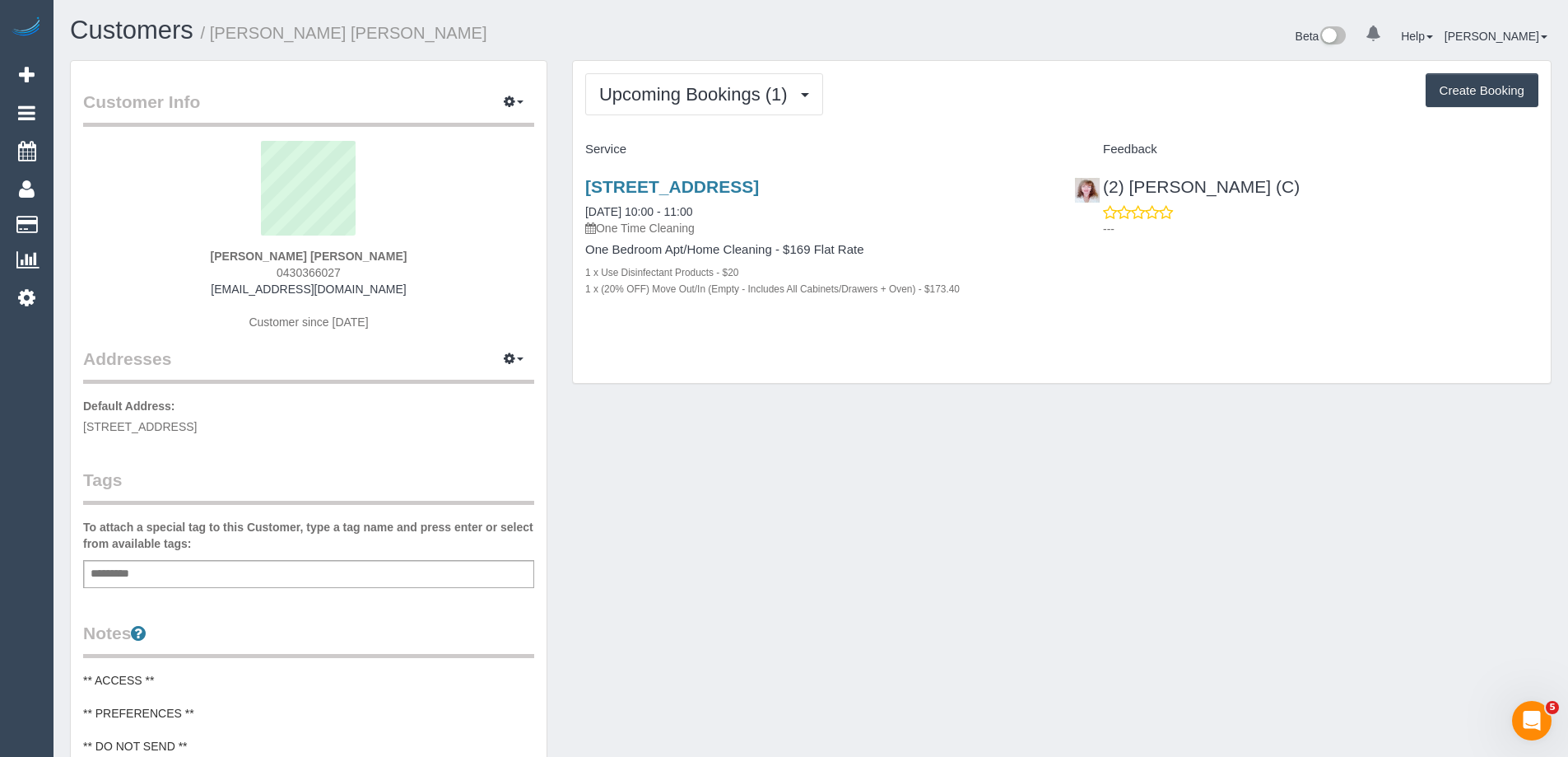
click at [859, 201] on div "55 York Street, 21, Fitzroy North, VIC 3068 20/09/2025 10:00 - 11:00 One Time C…" at bounding box center [818, 206] width 464 height 59
click at [759, 188] on link "55 York Street, 21, Fitzroy North, VIC 3068" at bounding box center [672, 186] width 174 height 19
click at [685, 92] on span "Upcoming Bookings (1)" at bounding box center [697, 94] width 197 height 21
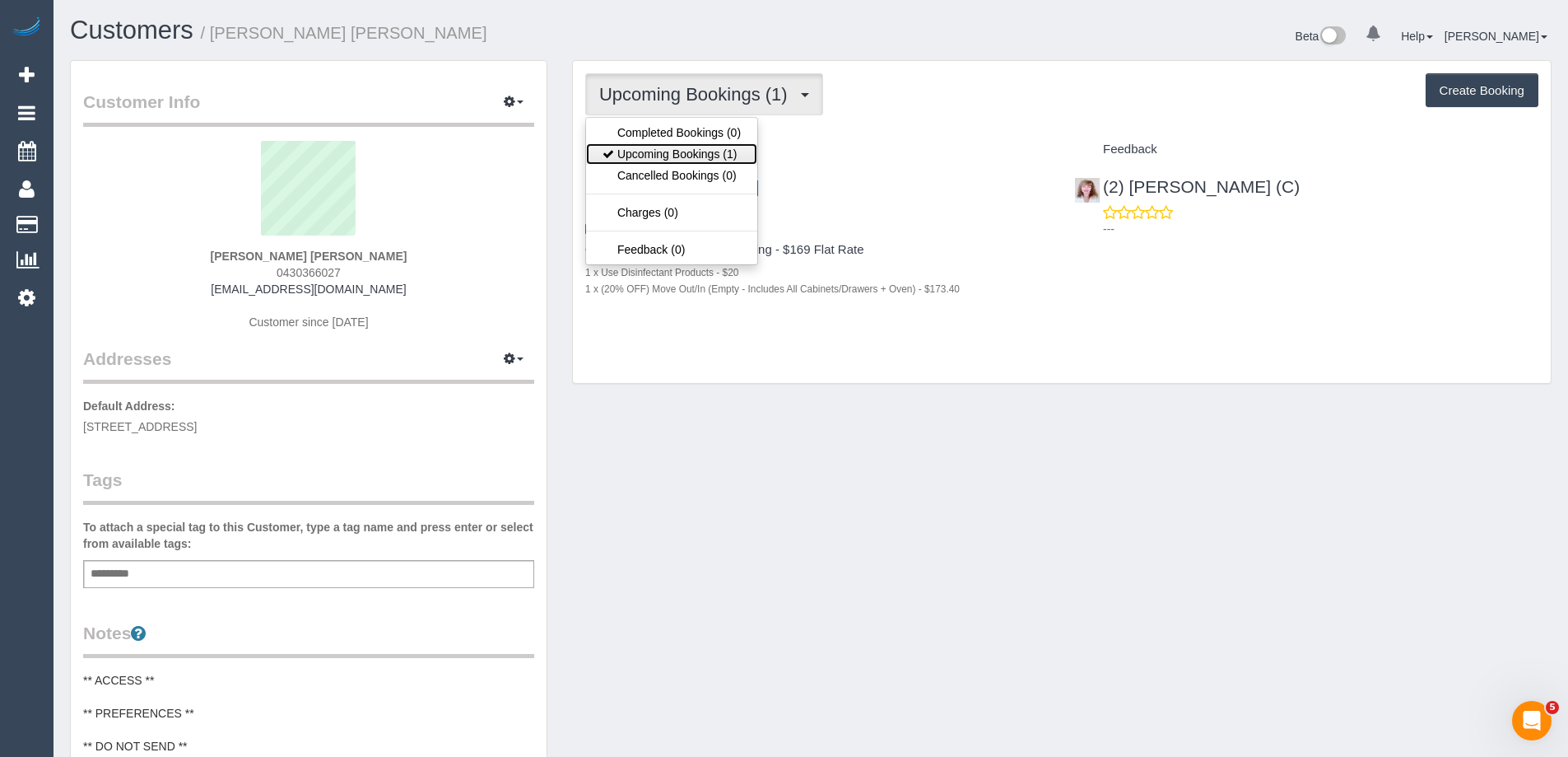
click at [677, 153] on link "Upcoming Bookings (1)" at bounding box center [671, 153] width 171 height 21
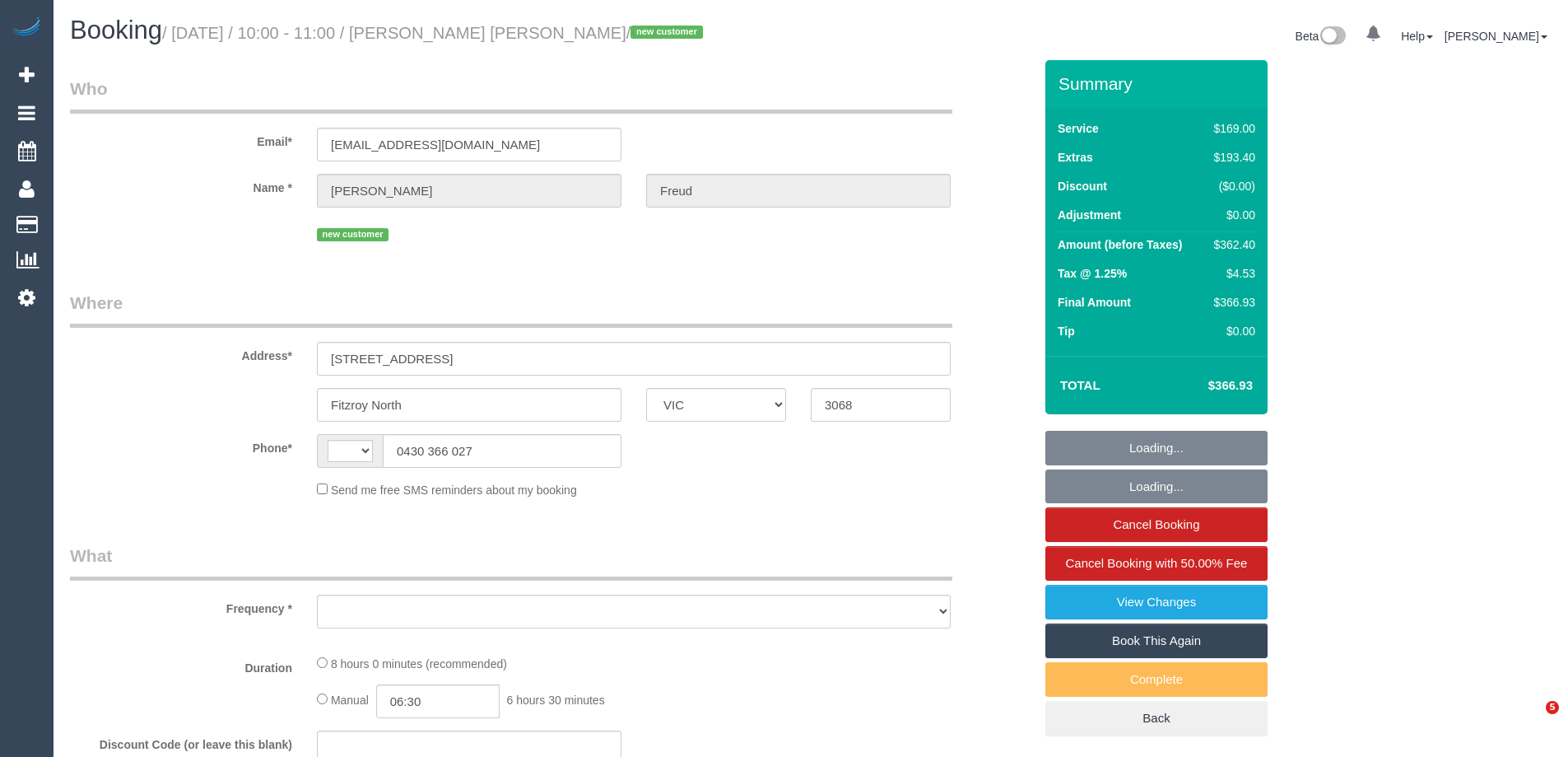
select select "VIC"
select select "string:AU"
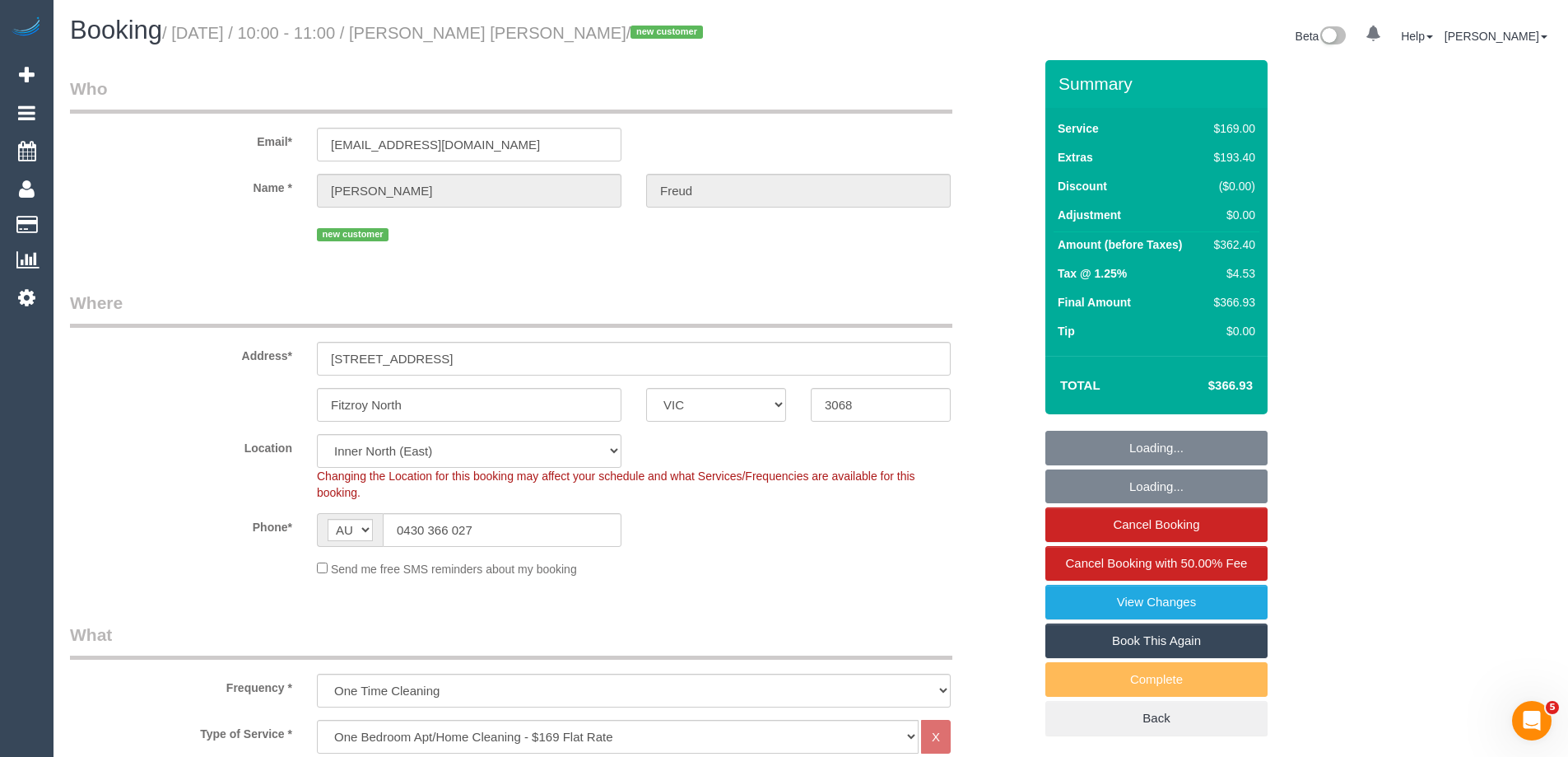
select select "object:737"
select select "string:stripe-pm_1S4SzZ2GScqysDRVora9Dtbn"
select select "number:29"
select select "number:14"
select select "number:18"
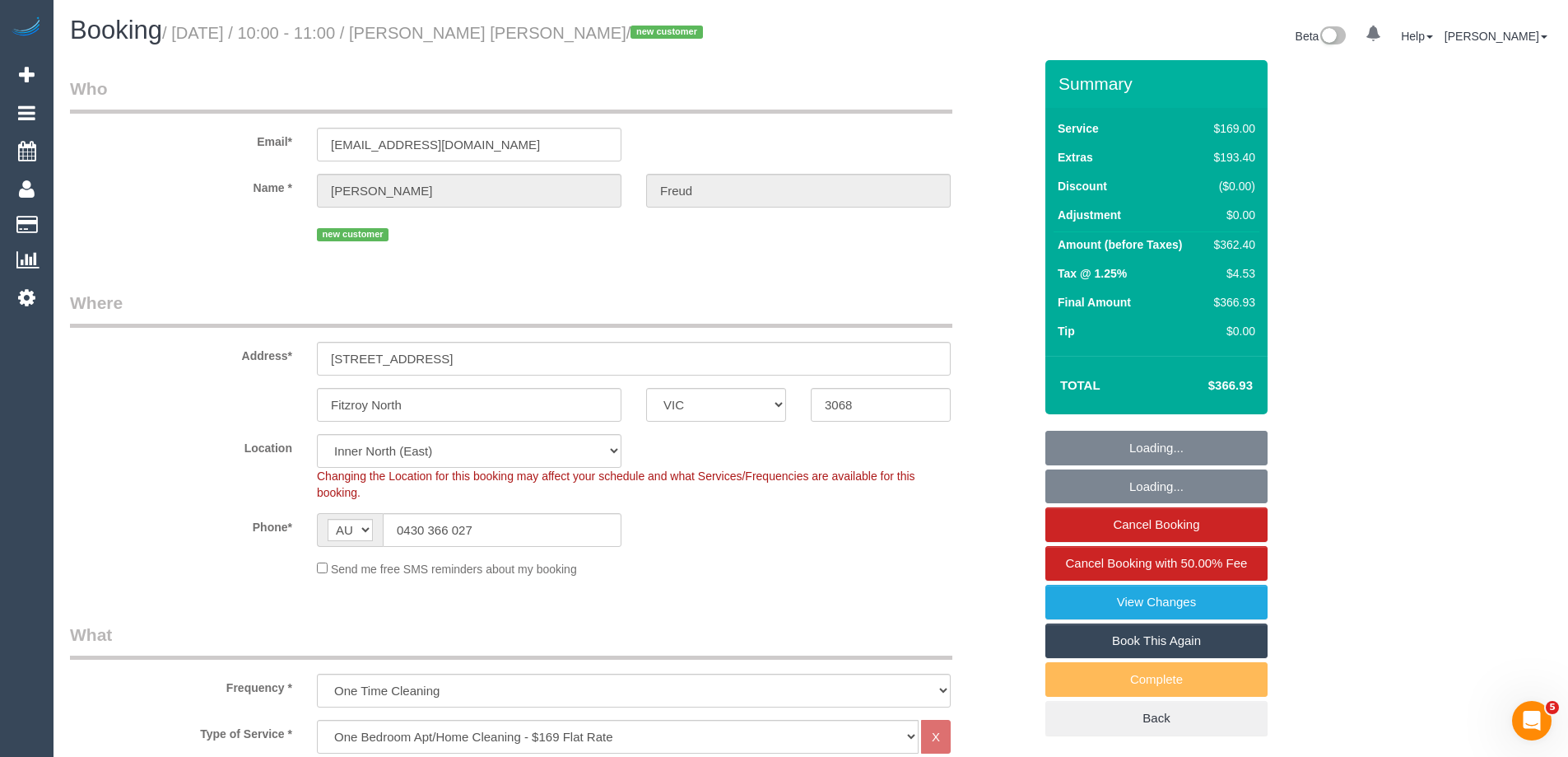
select select "number:24"
select select "number:26"
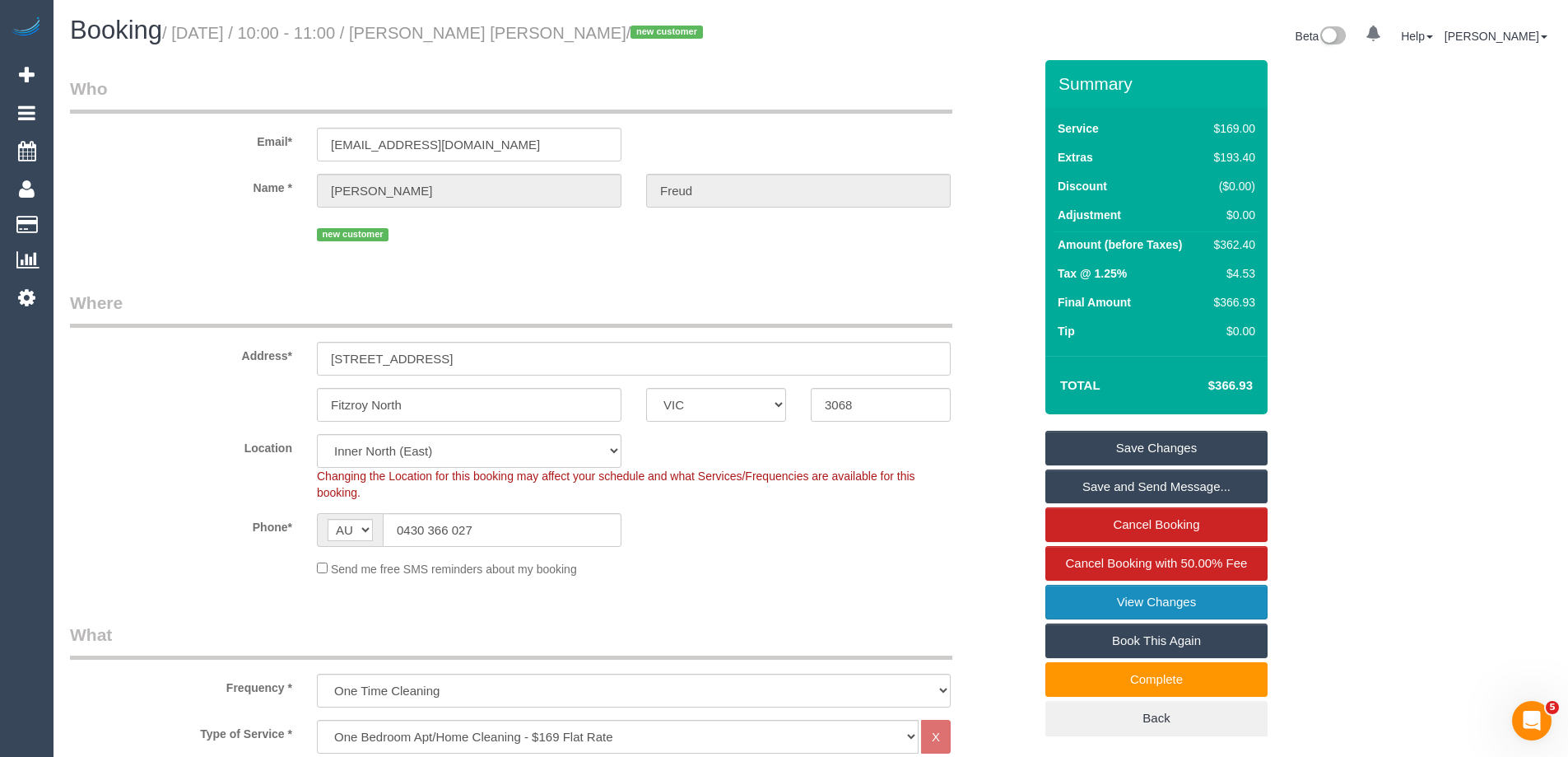
click at [1176, 600] on link "View Changes" at bounding box center [1156, 602] width 222 height 35
